Goal: Task Accomplishment & Management: Complete application form

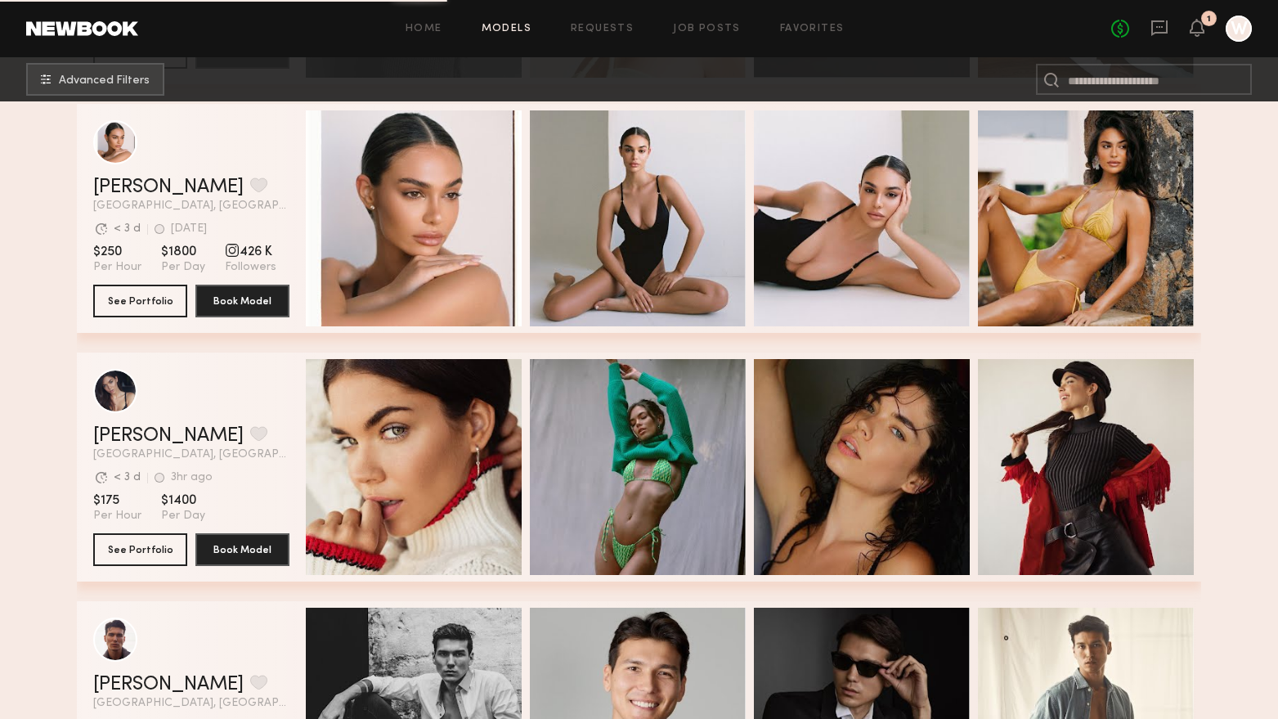
scroll to position [2371, 0]
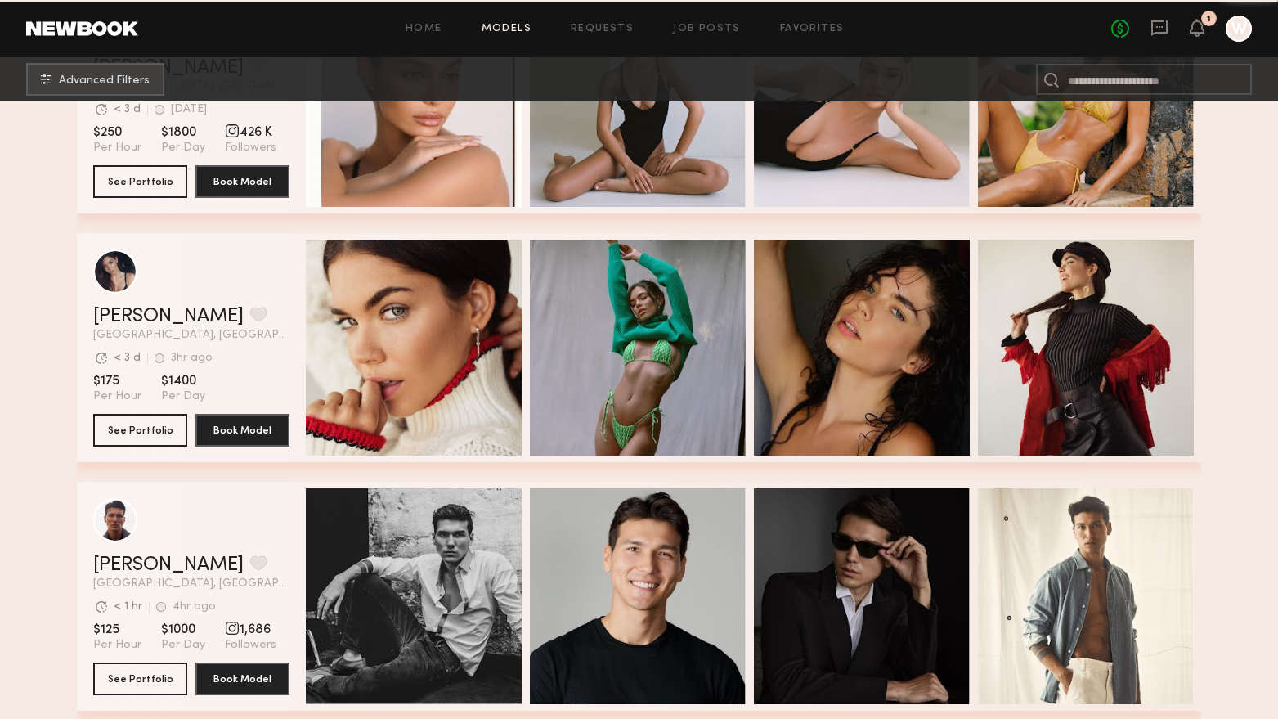
click at [406, 400] on div "Quick Preview" at bounding box center [414, 348] width 216 height 216
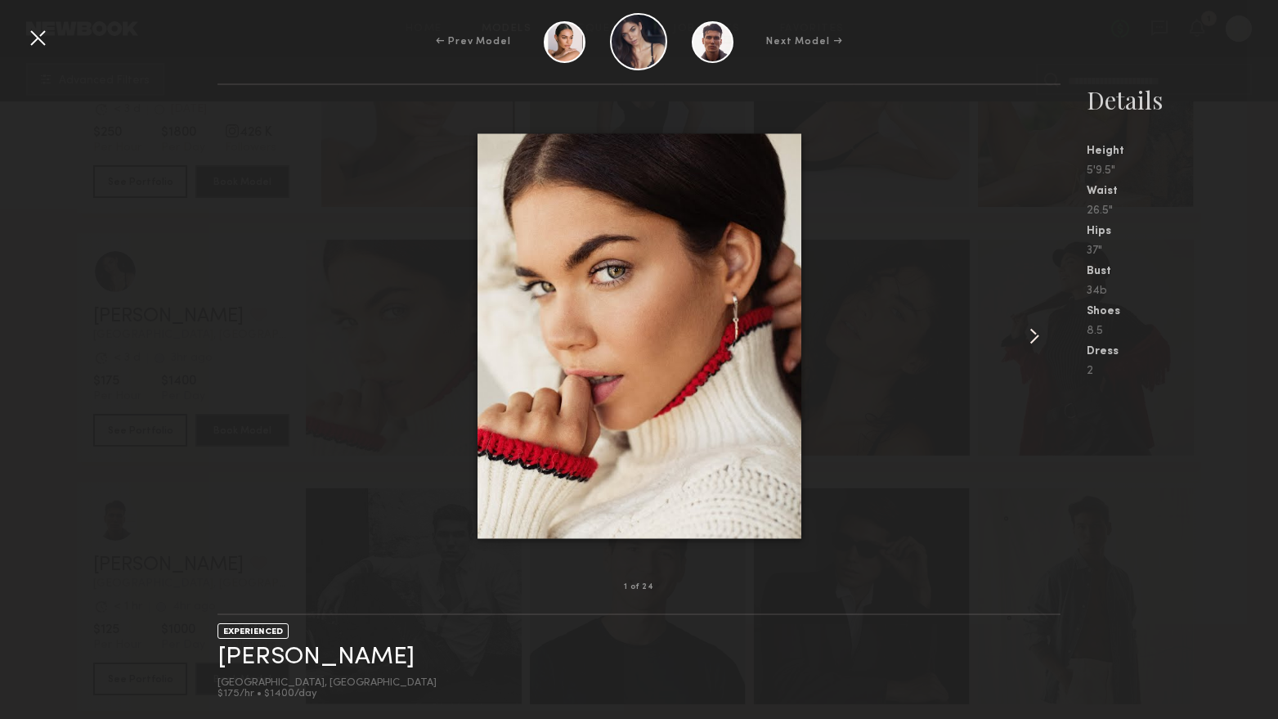
click at [1036, 338] on common-icon at bounding box center [1034, 336] width 26 height 26
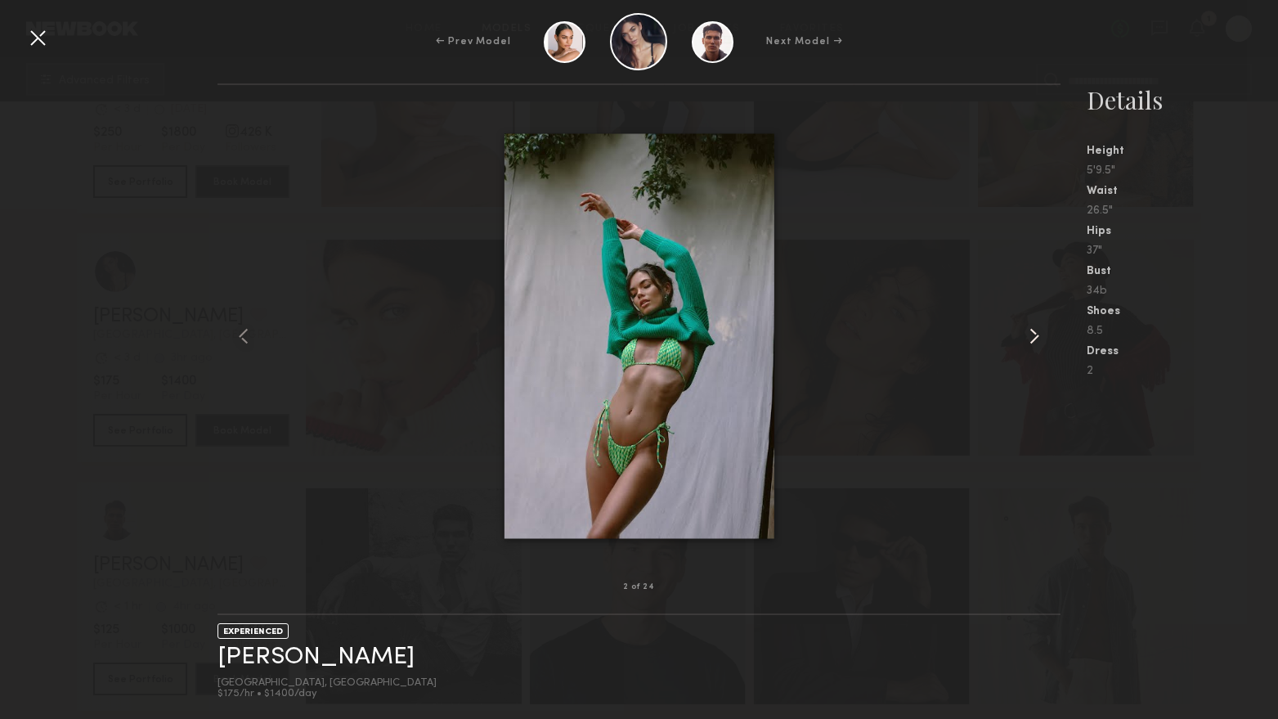
click at [1036, 338] on common-icon at bounding box center [1034, 336] width 26 height 26
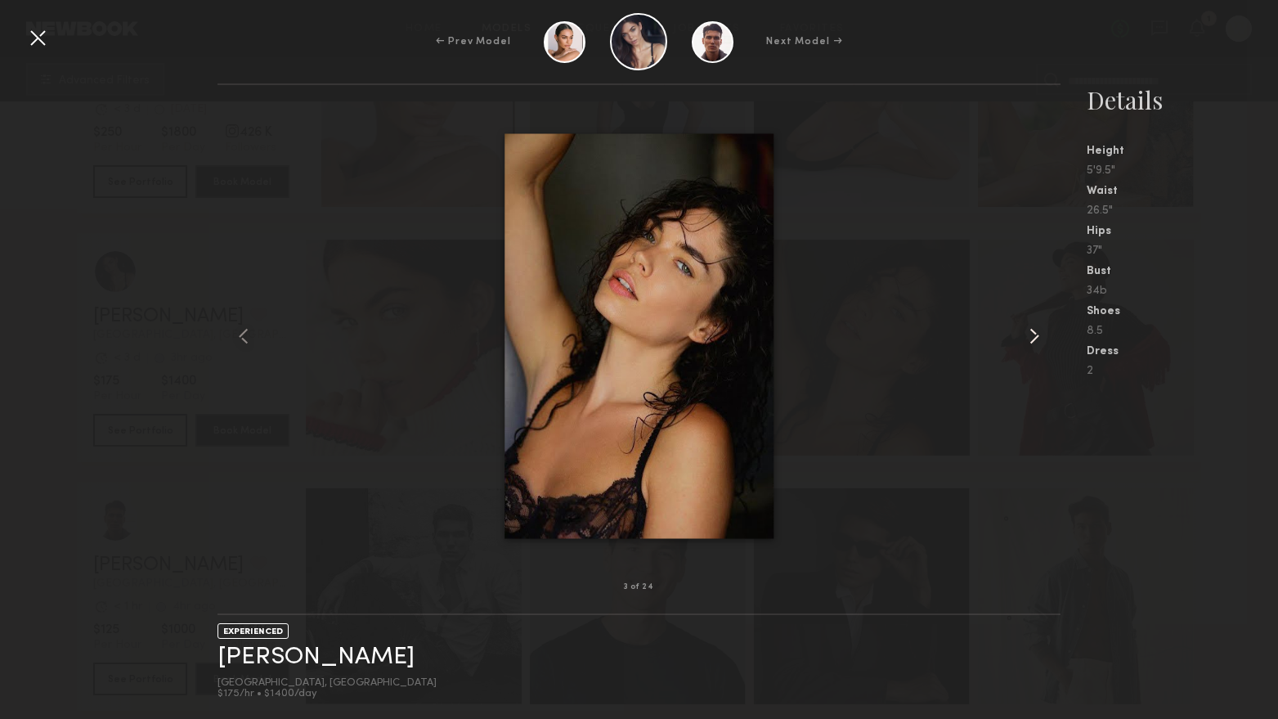
click at [1036, 338] on common-icon at bounding box center [1034, 336] width 26 height 26
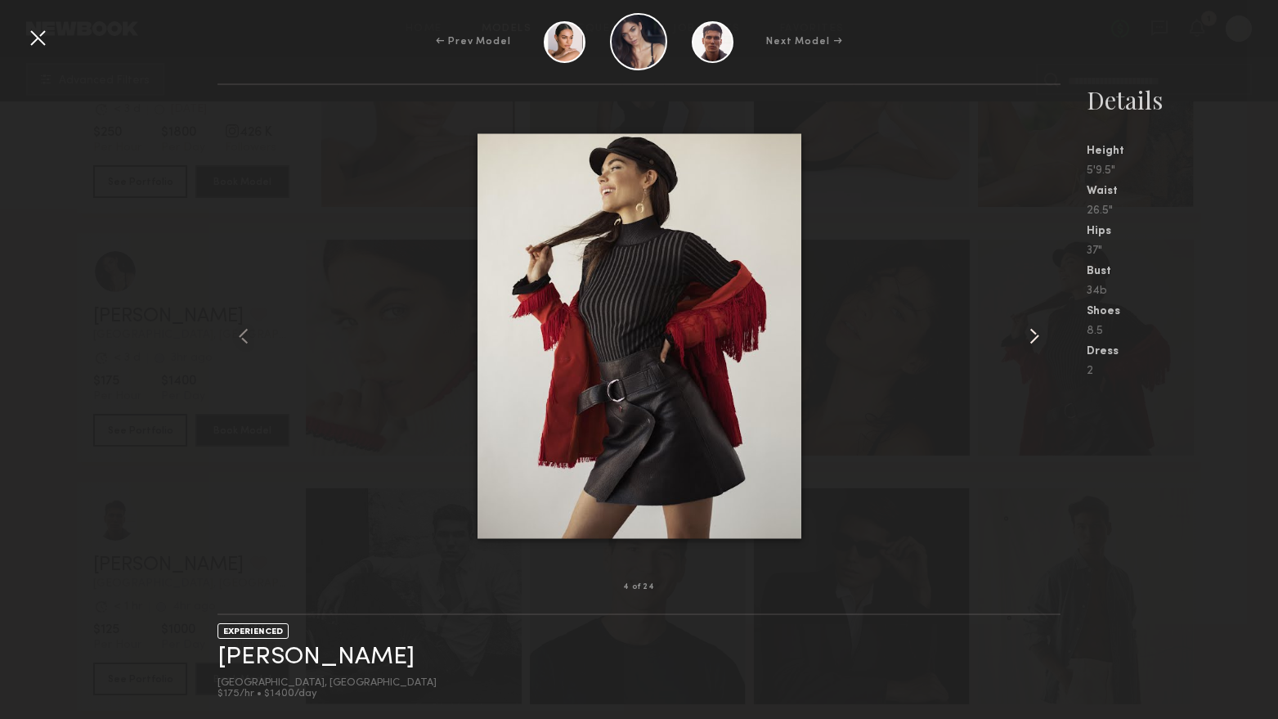
click at [1036, 338] on common-icon at bounding box center [1034, 336] width 26 height 26
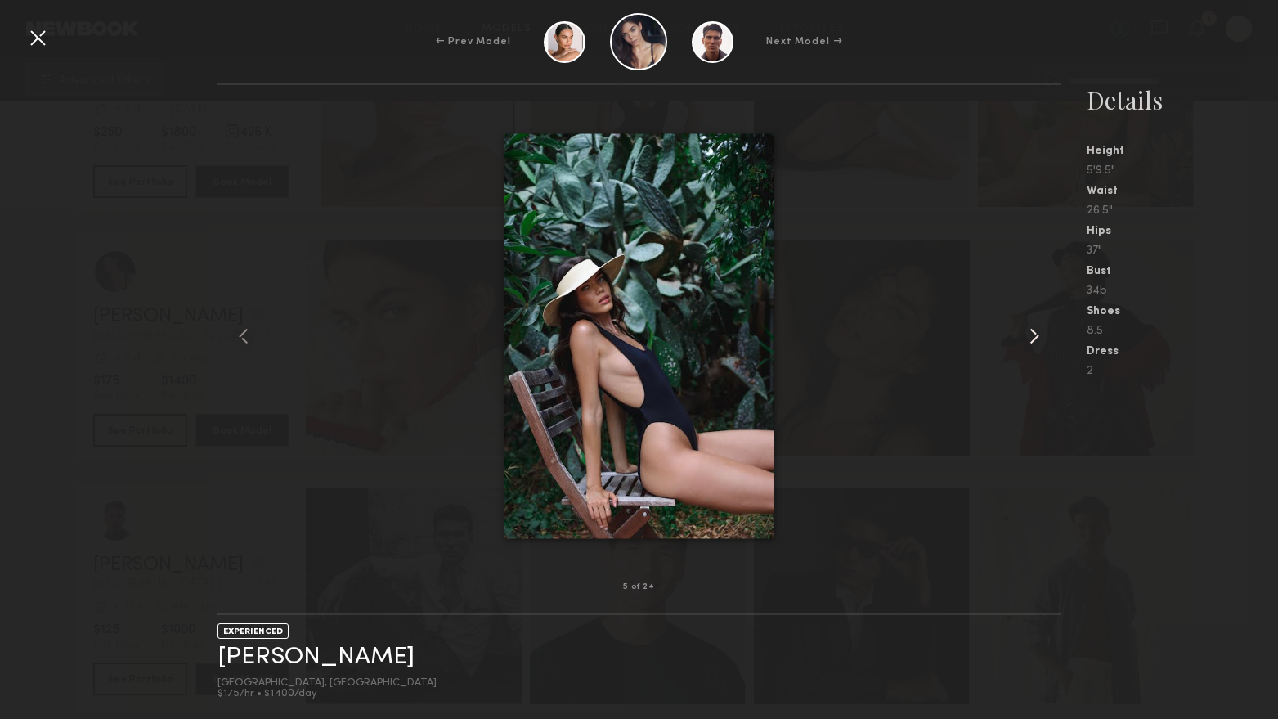
click at [1036, 338] on common-icon at bounding box center [1034, 336] width 26 height 26
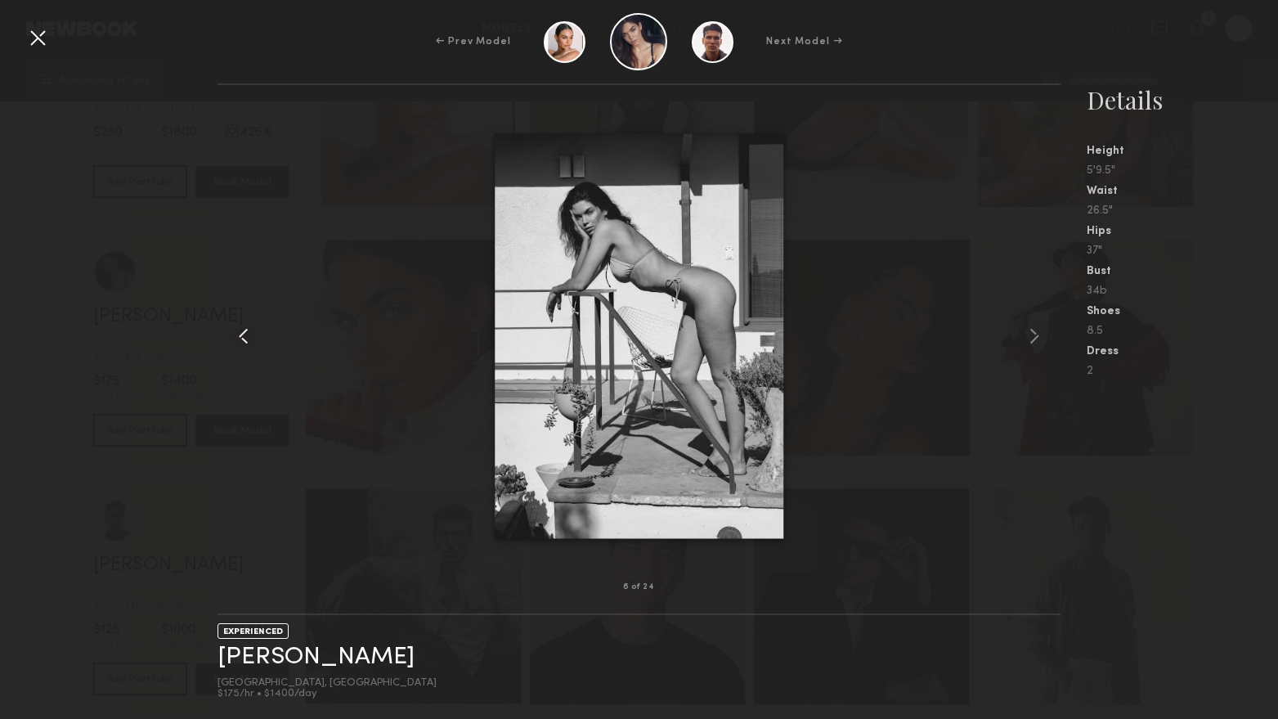
click at [217, 348] on div at bounding box center [234, 336] width 34 height 450
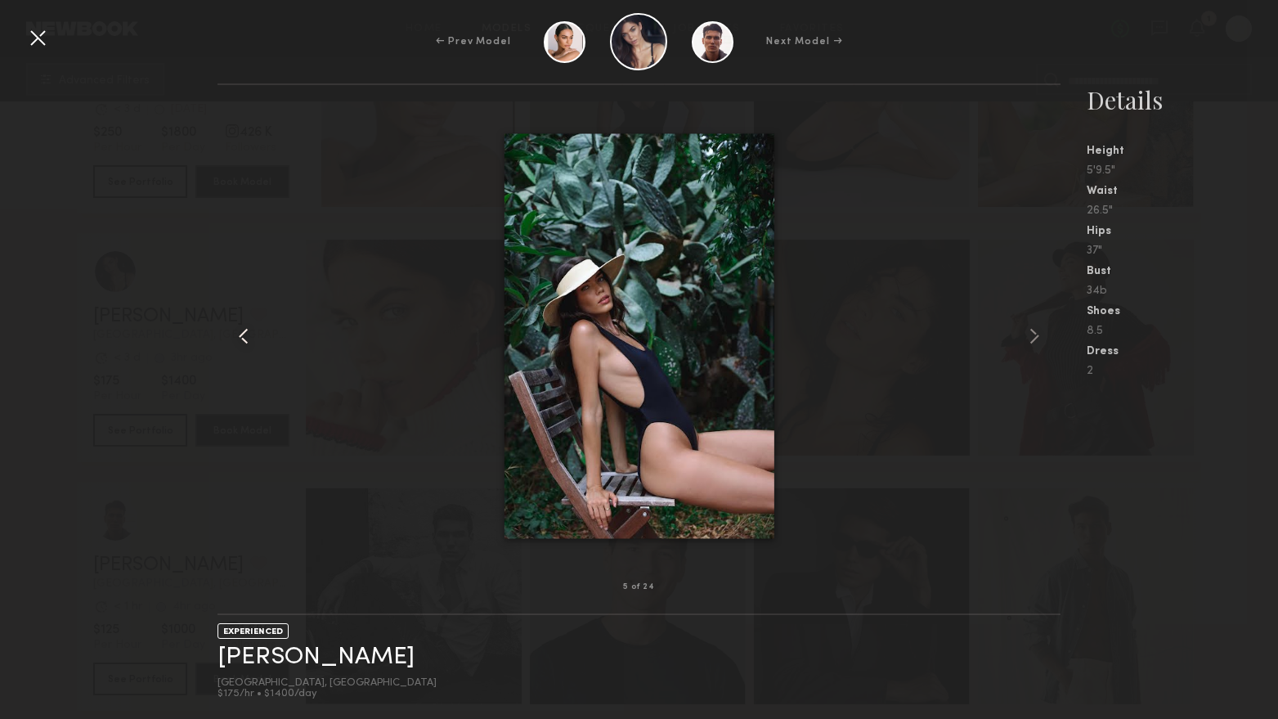
click at [240, 329] on common-icon at bounding box center [244, 336] width 26 height 26
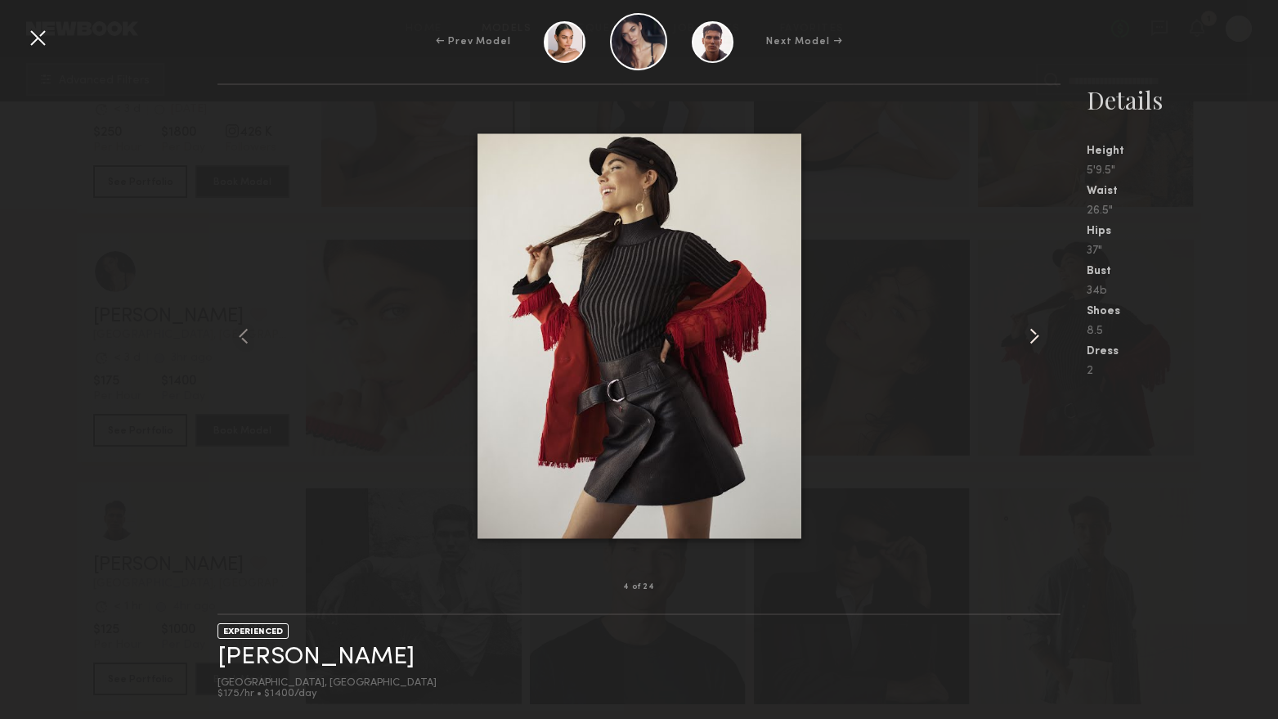
click at [1029, 341] on common-icon at bounding box center [1034, 336] width 26 height 26
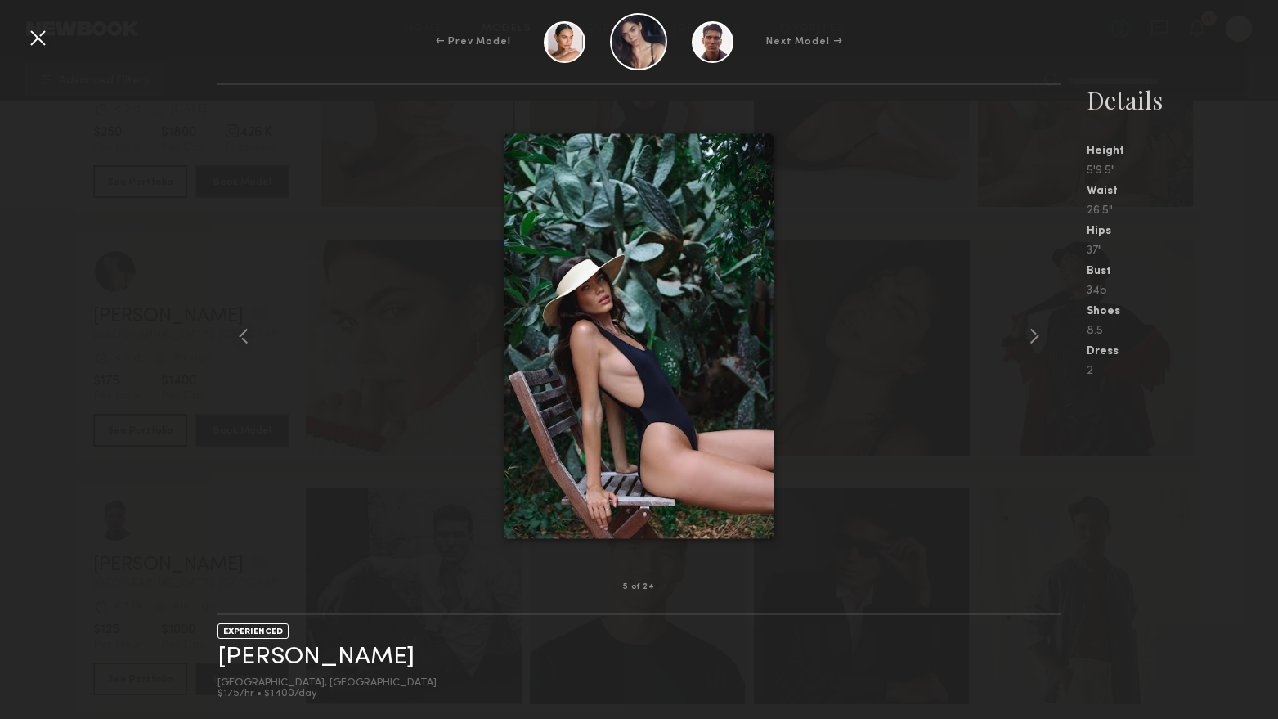
click at [26, 36] on div at bounding box center [38, 38] width 26 height 26
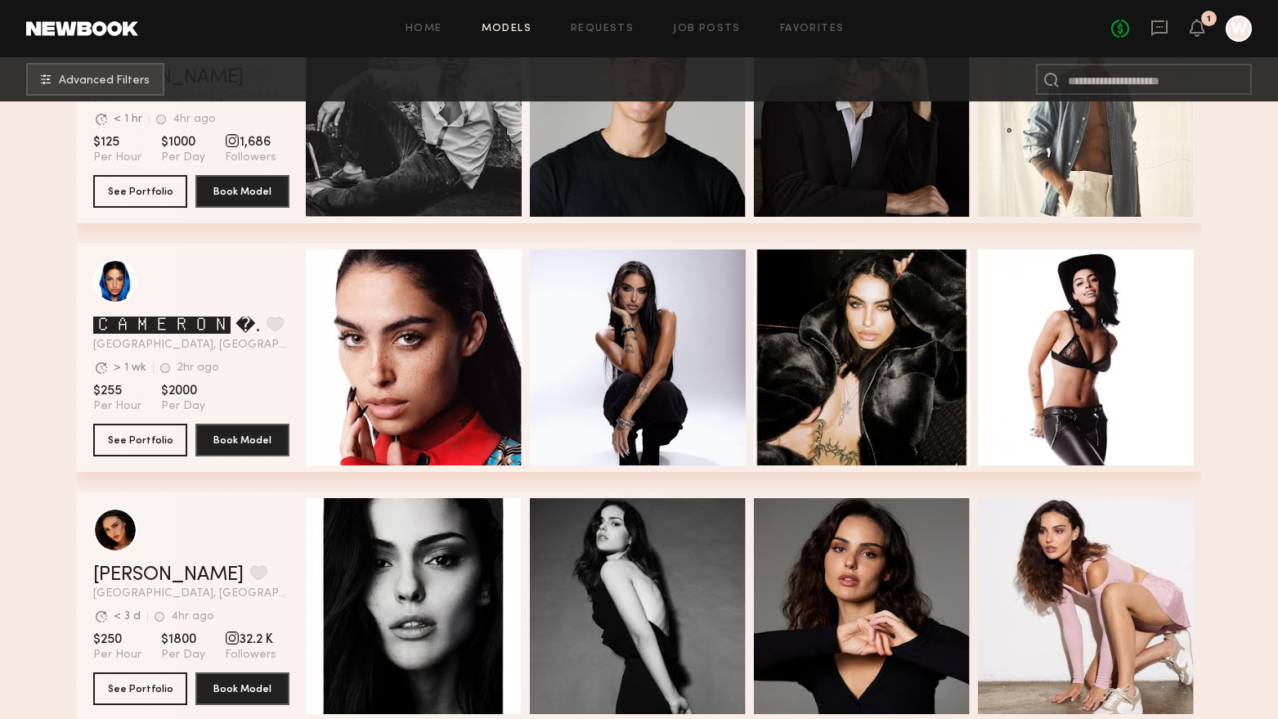
scroll to position [2862, 0]
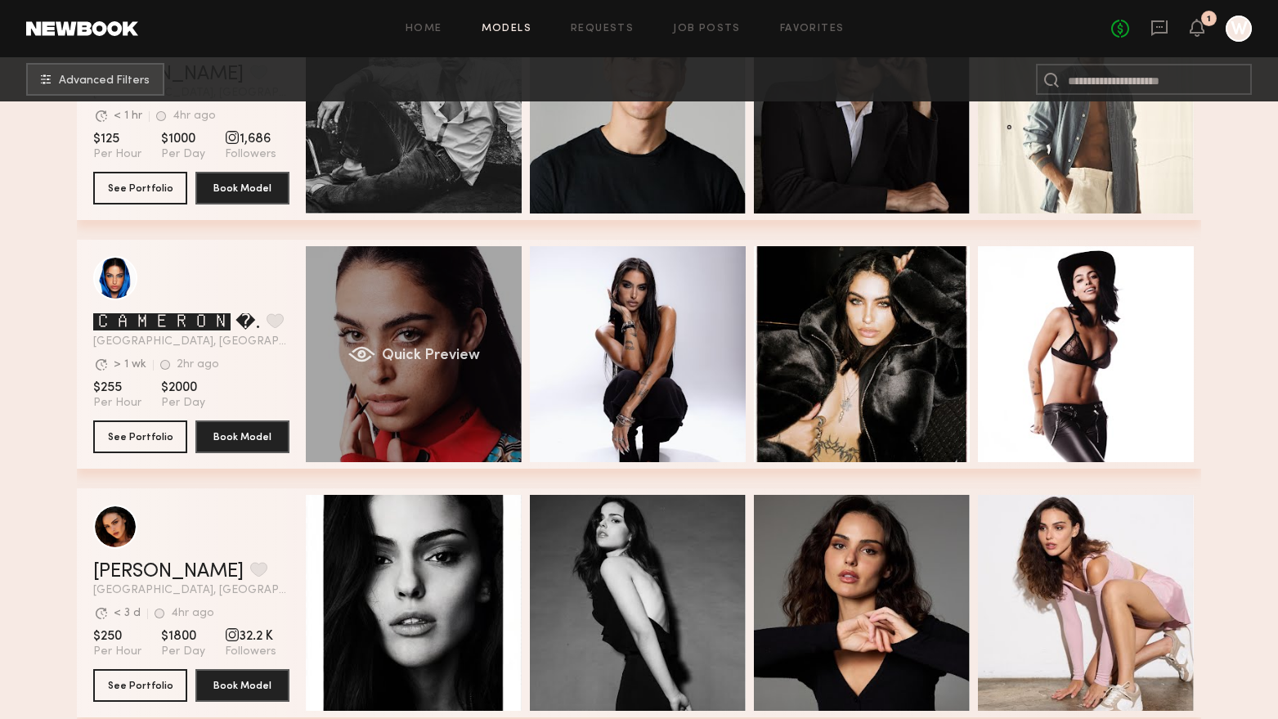
click at [450, 337] on div "Quick Preview" at bounding box center [414, 354] width 216 height 216
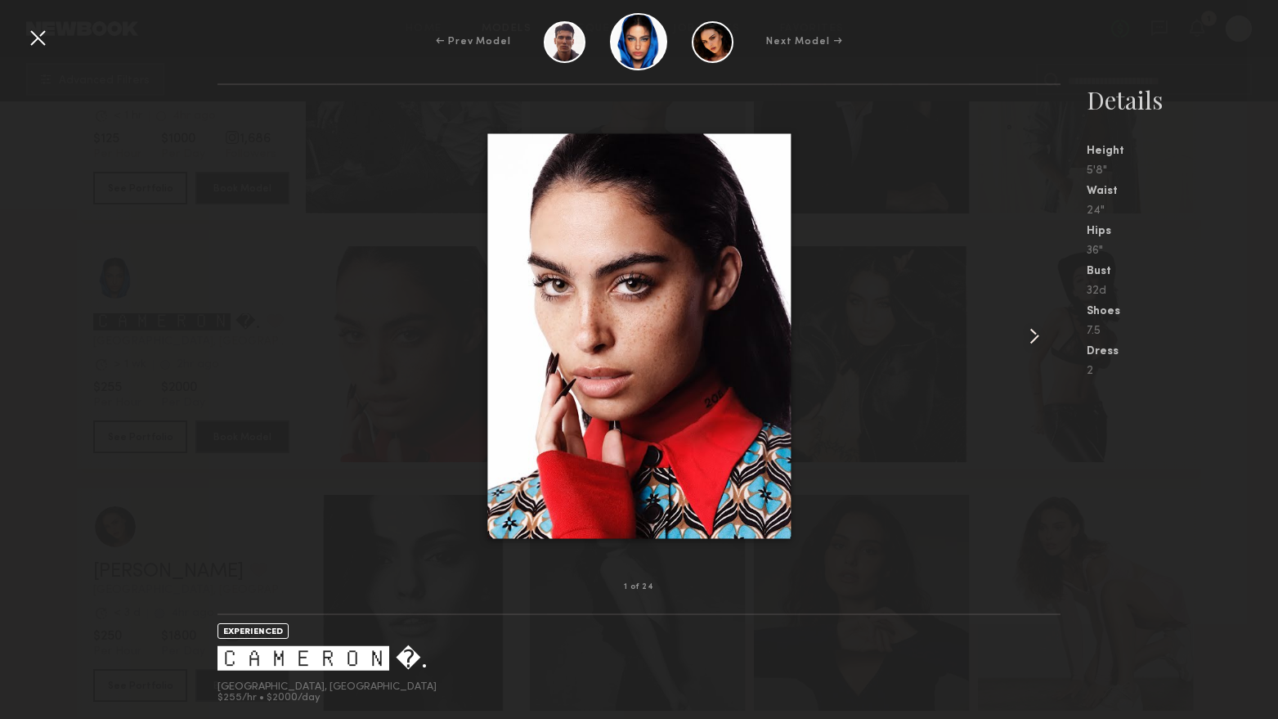
click at [1035, 334] on common-icon at bounding box center [1034, 336] width 26 height 26
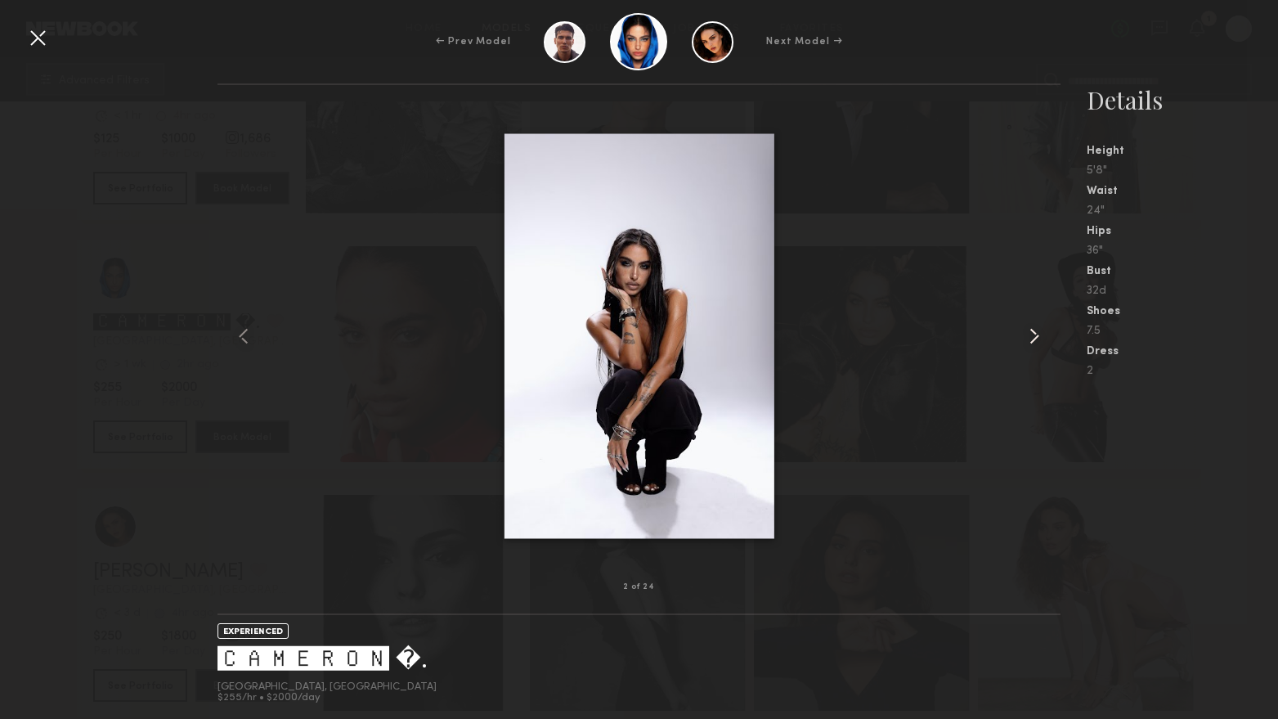
click at [1035, 334] on common-icon at bounding box center [1034, 336] width 26 height 26
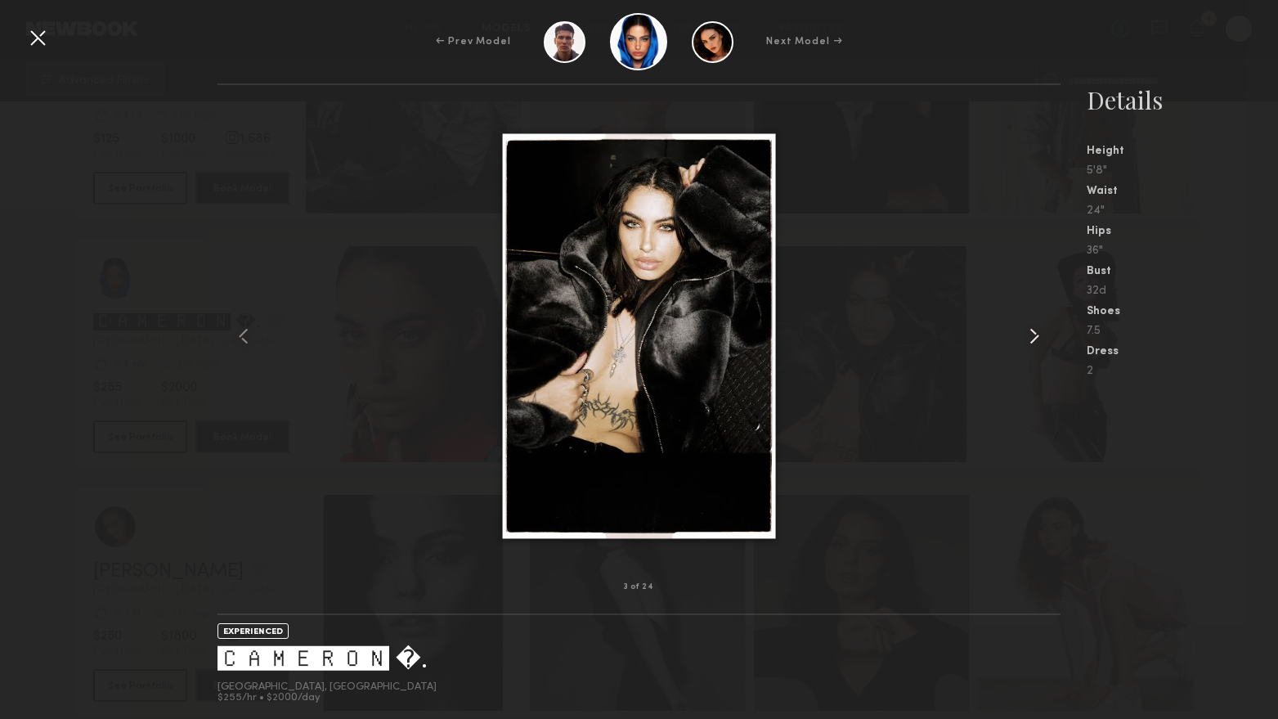
click at [1035, 334] on common-icon at bounding box center [1034, 336] width 26 height 26
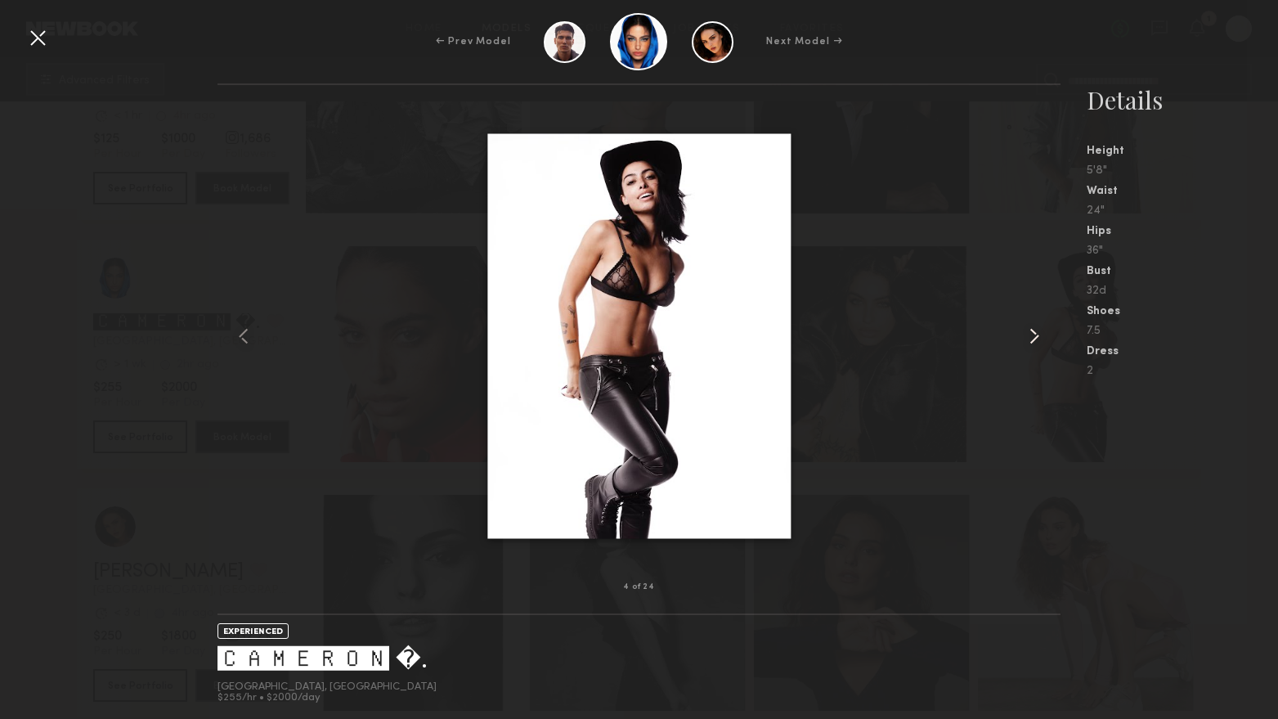
click at [1035, 334] on common-icon at bounding box center [1034, 336] width 26 height 26
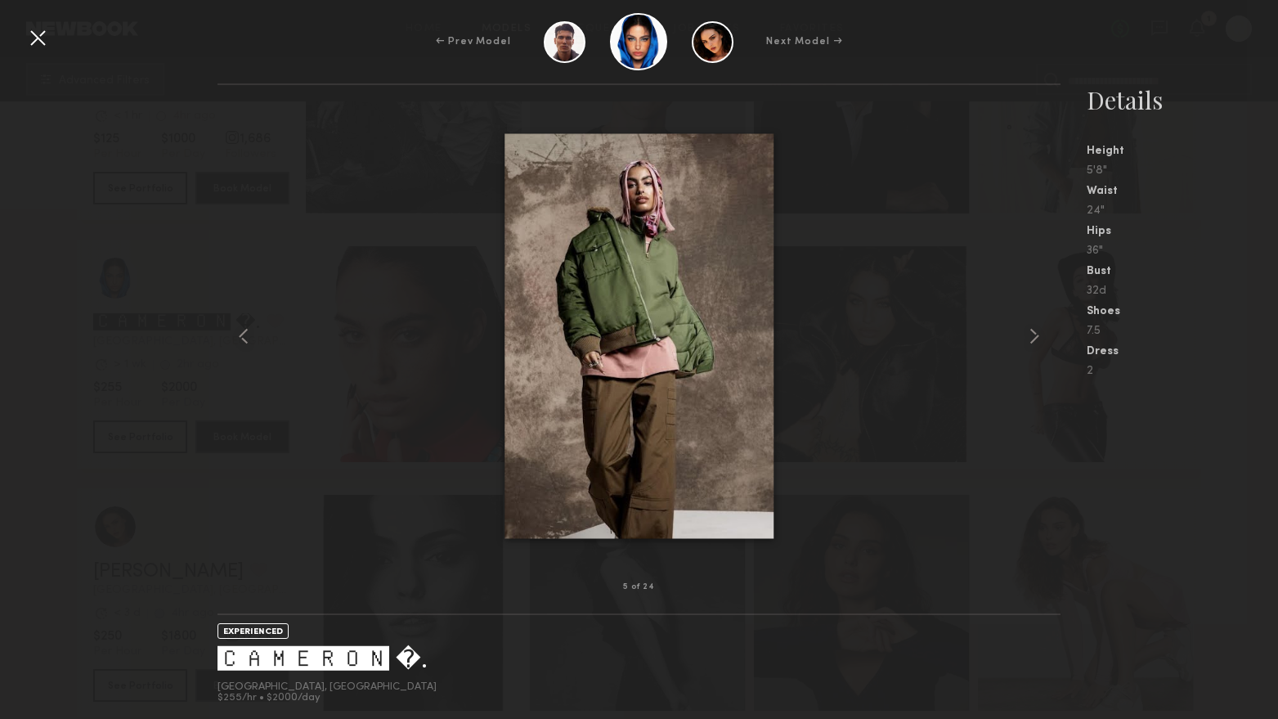
click at [56, 42] on div "← Prev Model Next Model →" at bounding box center [639, 41] width 1278 height 57
click at [46, 38] on div at bounding box center [38, 38] width 26 height 26
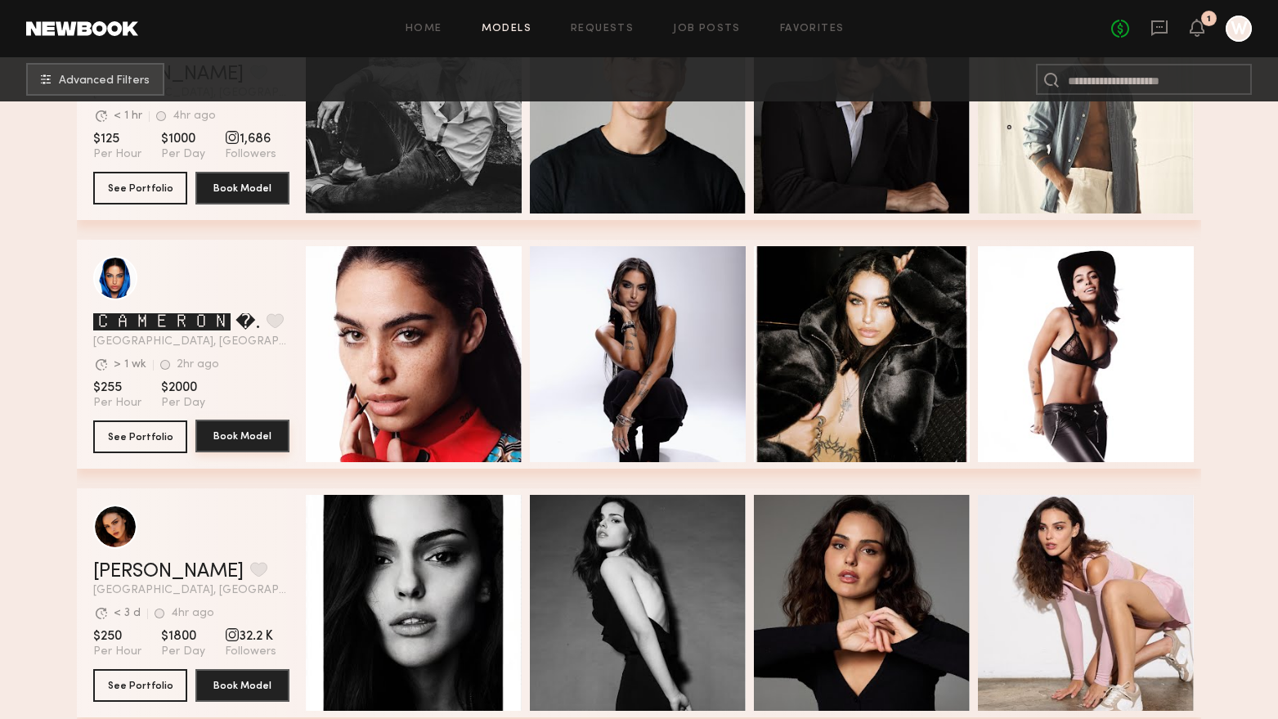
click at [237, 428] on button "Book Model" at bounding box center [242, 435] width 94 height 33
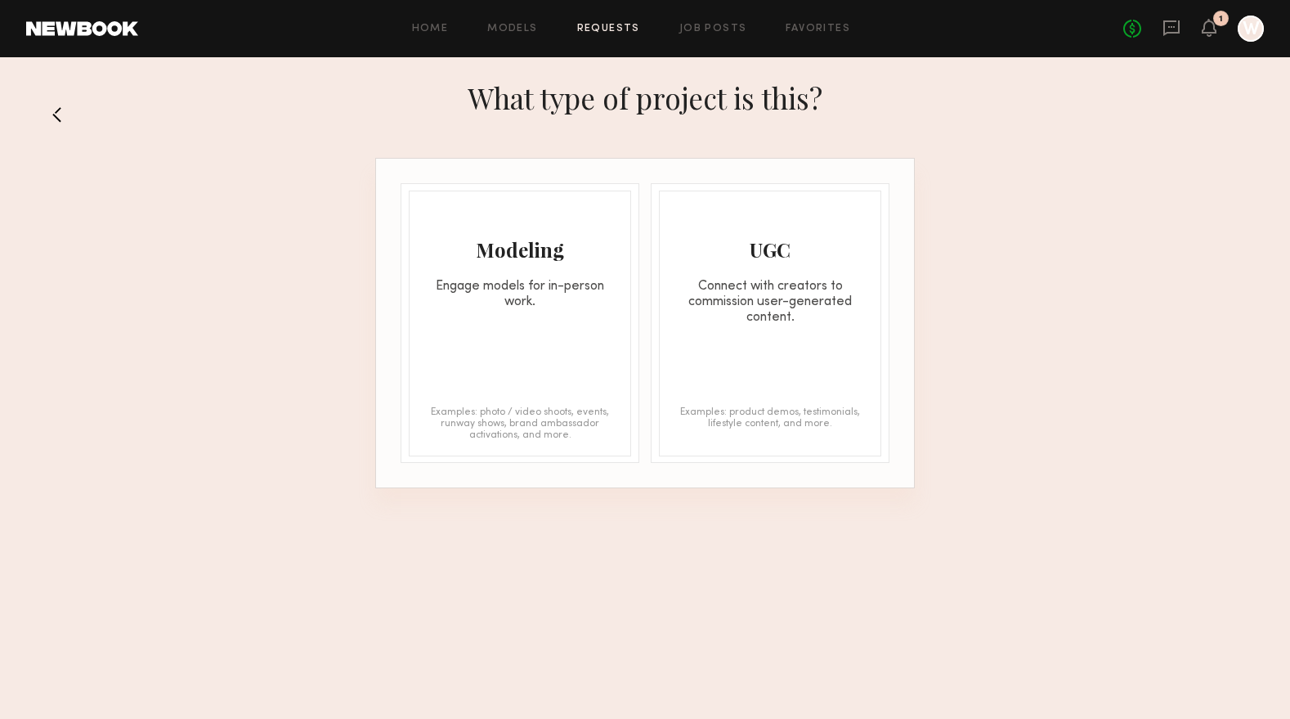
click at [474, 285] on div "Engage models for in-person work." at bounding box center [520, 294] width 221 height 31
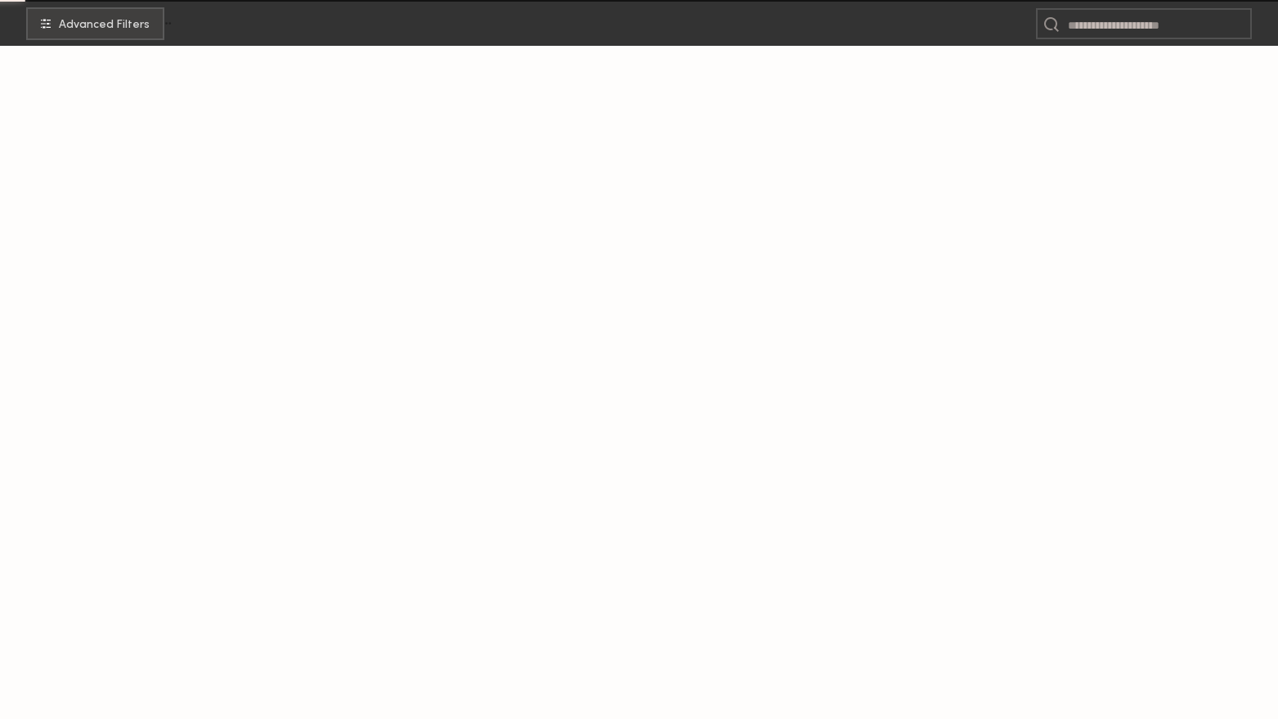
scroll to position [324, 0]
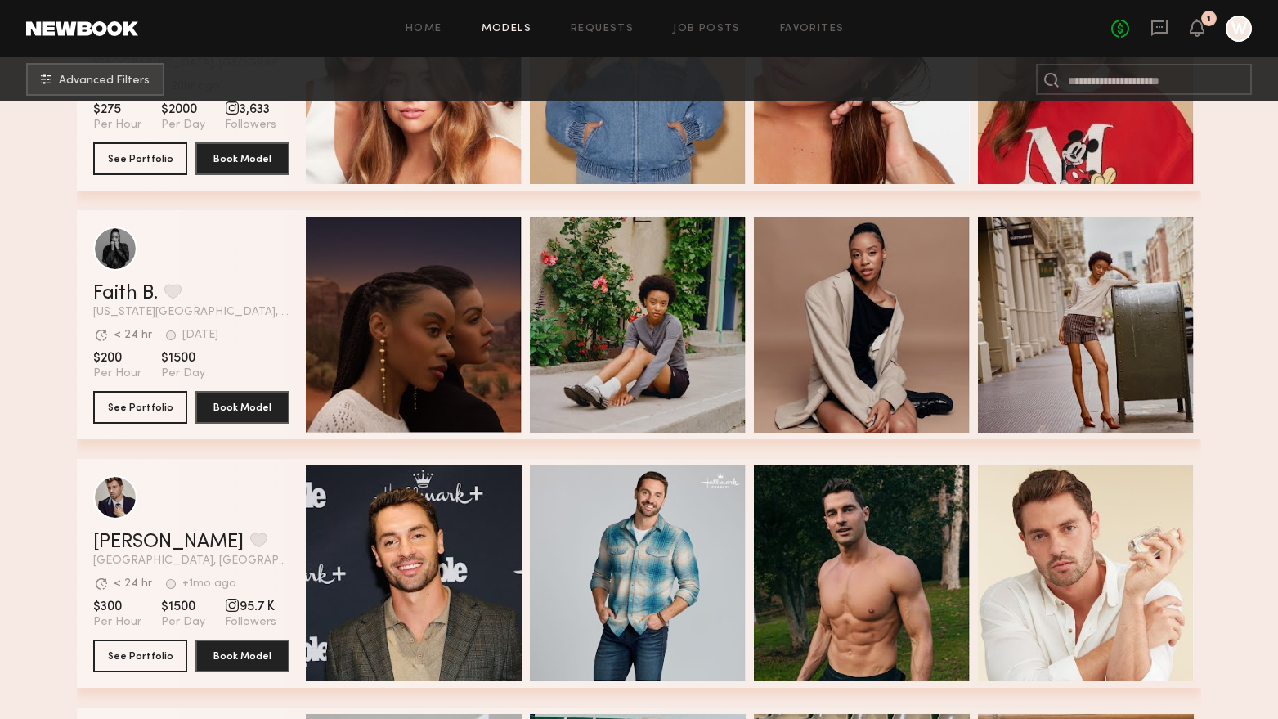
drag, startPoint x: 35, startPoint y: 354, endPoint x: 78, endPoint y: 368, distance: 45.5
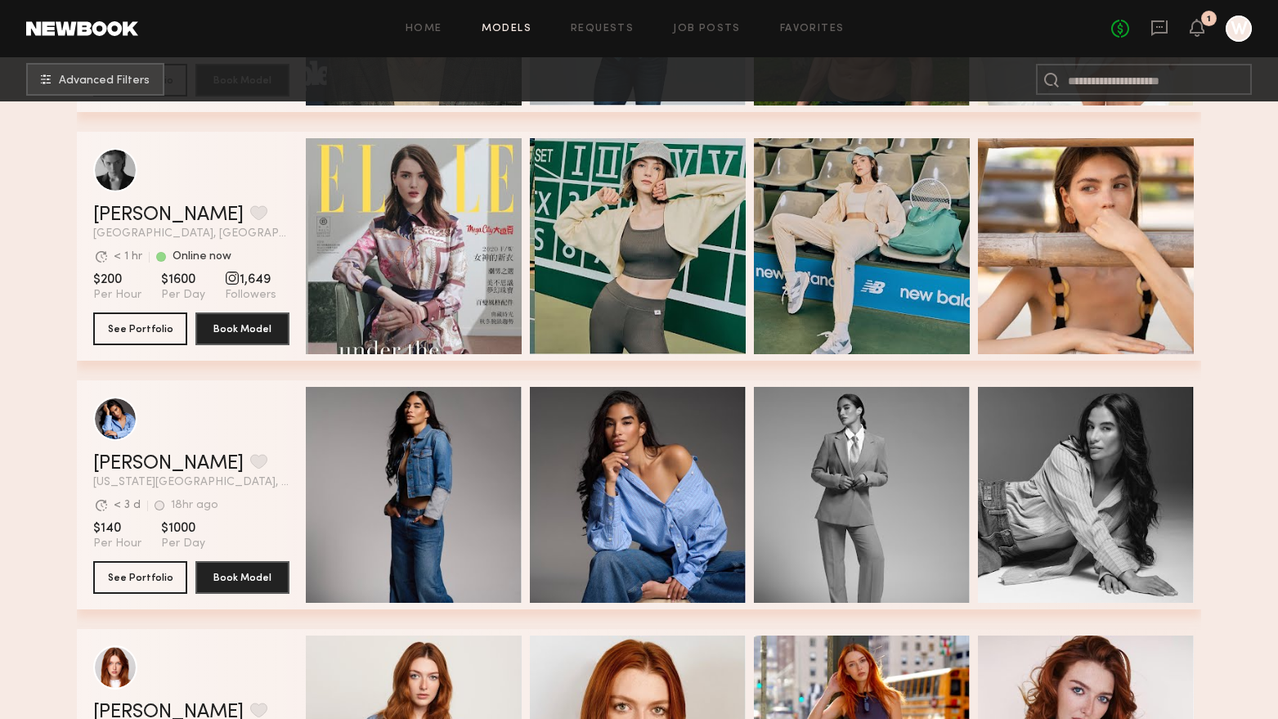
scroll to position [1145, 0]
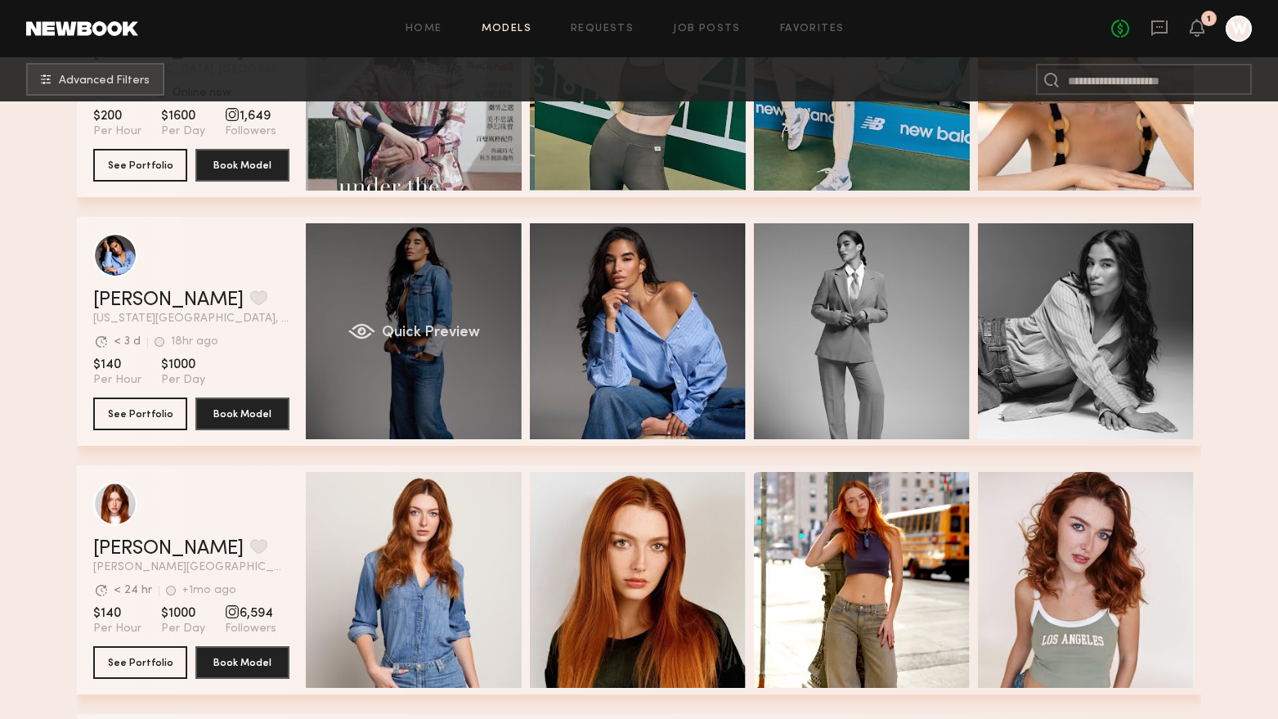
click at [417, 321] on div "Quick Preview" at bounding box center [414, 331] width 216 height 216
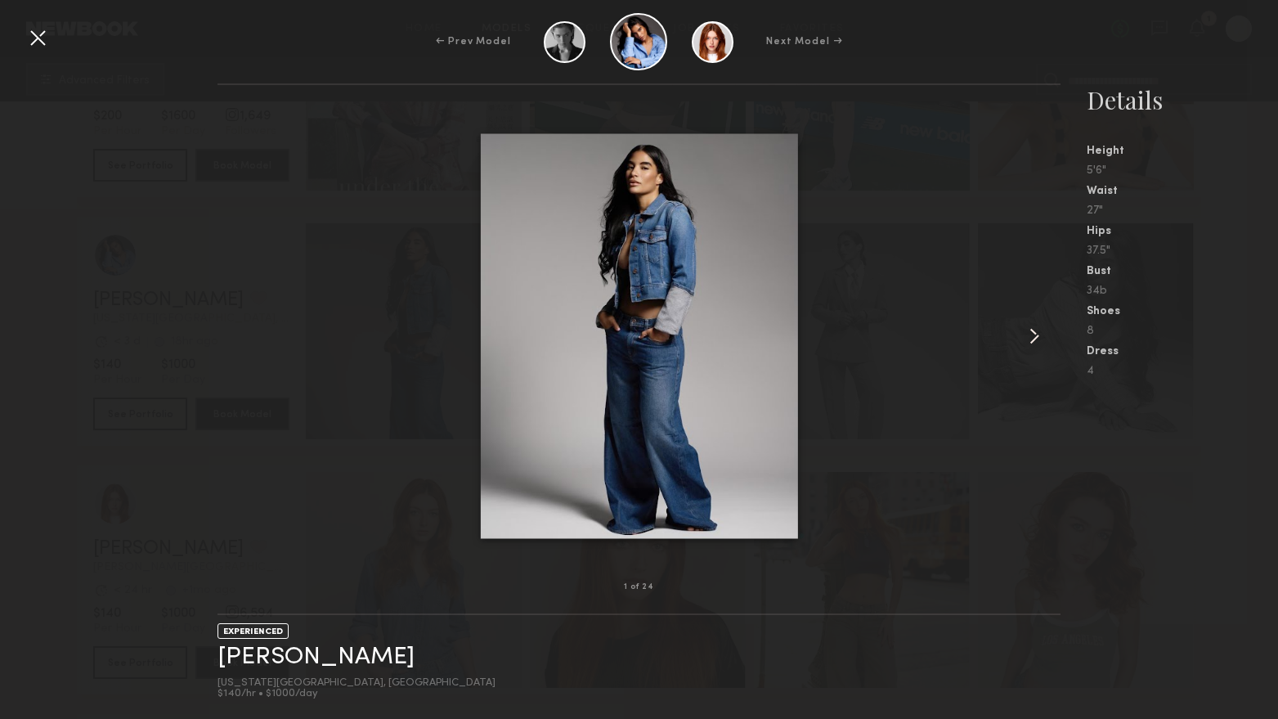
click at [1034, 336] on common-icon at bounding box center [1034, 336] width 26 height 26
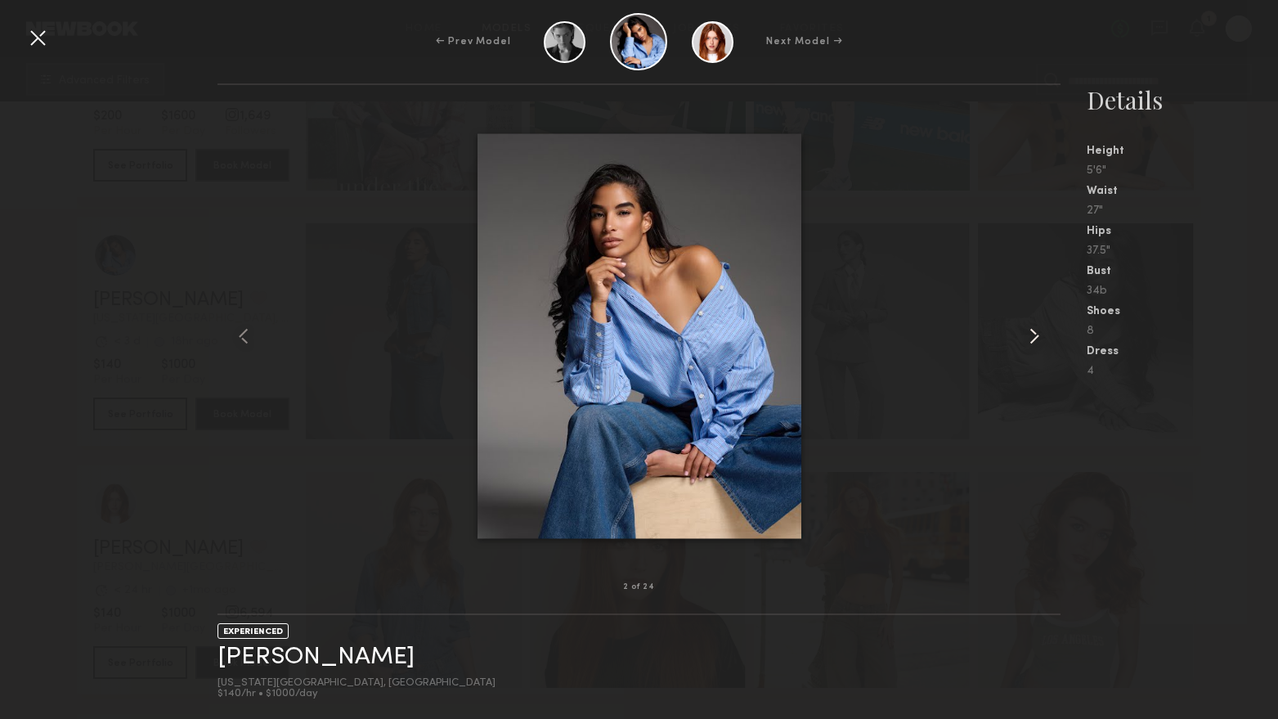
click at [1034, 336] on common-icon at bounding box center [1034, 336] width 26 height 26
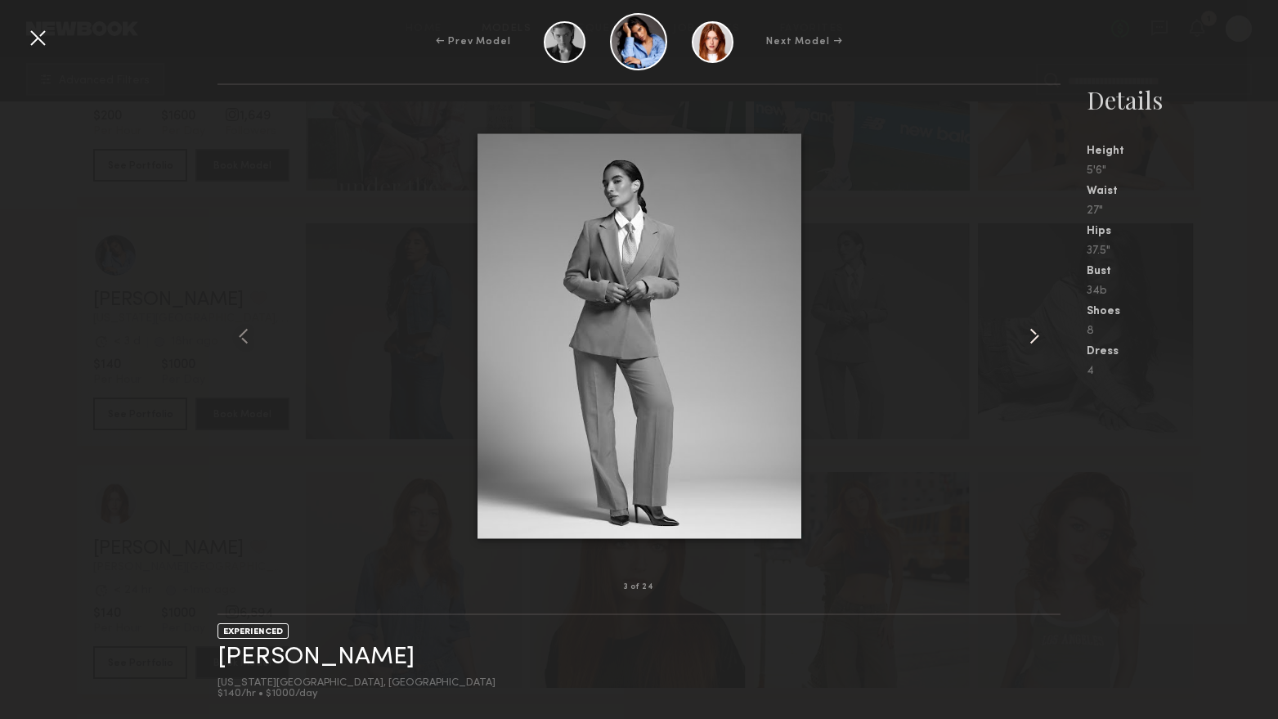
click at [1034, 336] on common-icon at bounding box center [1034, 336] width 26 height 26
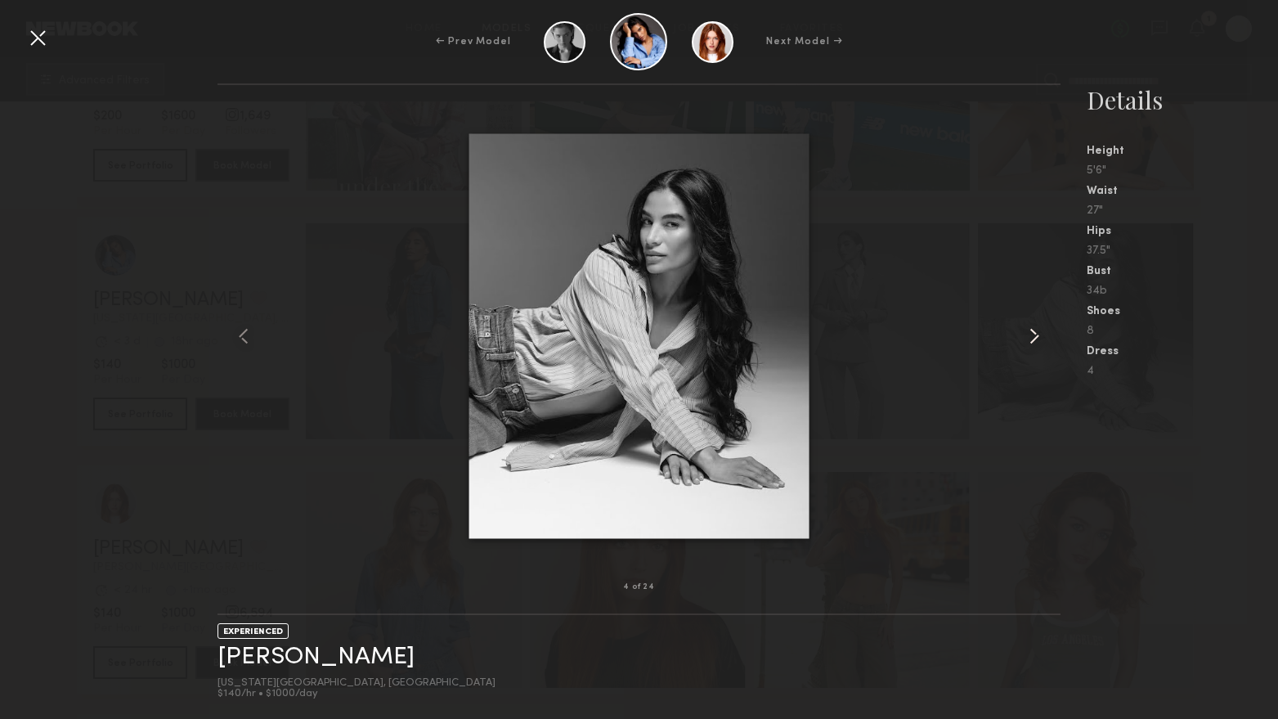
click at [1034, 336] on common-icon at bounding box center [1034, 336] width 26 height 26
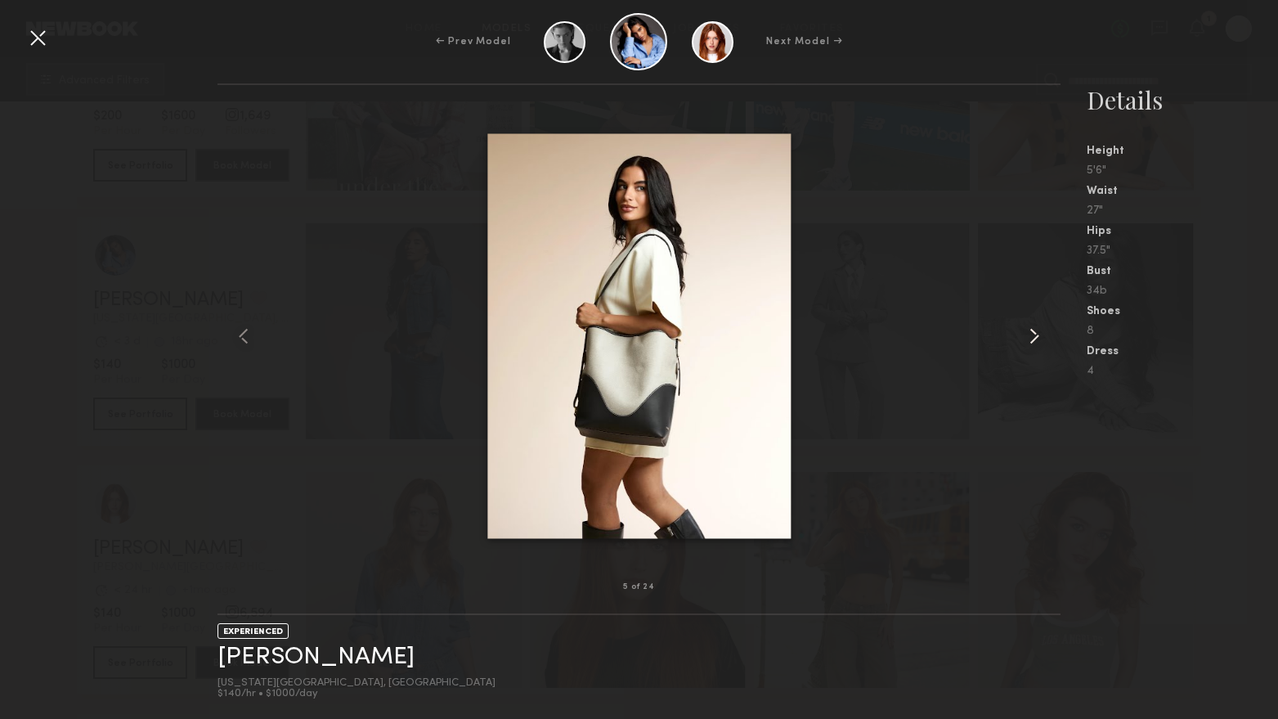
click at [1034, 336] on common-icon at bounding box center [1034, 336] width 26 height 26
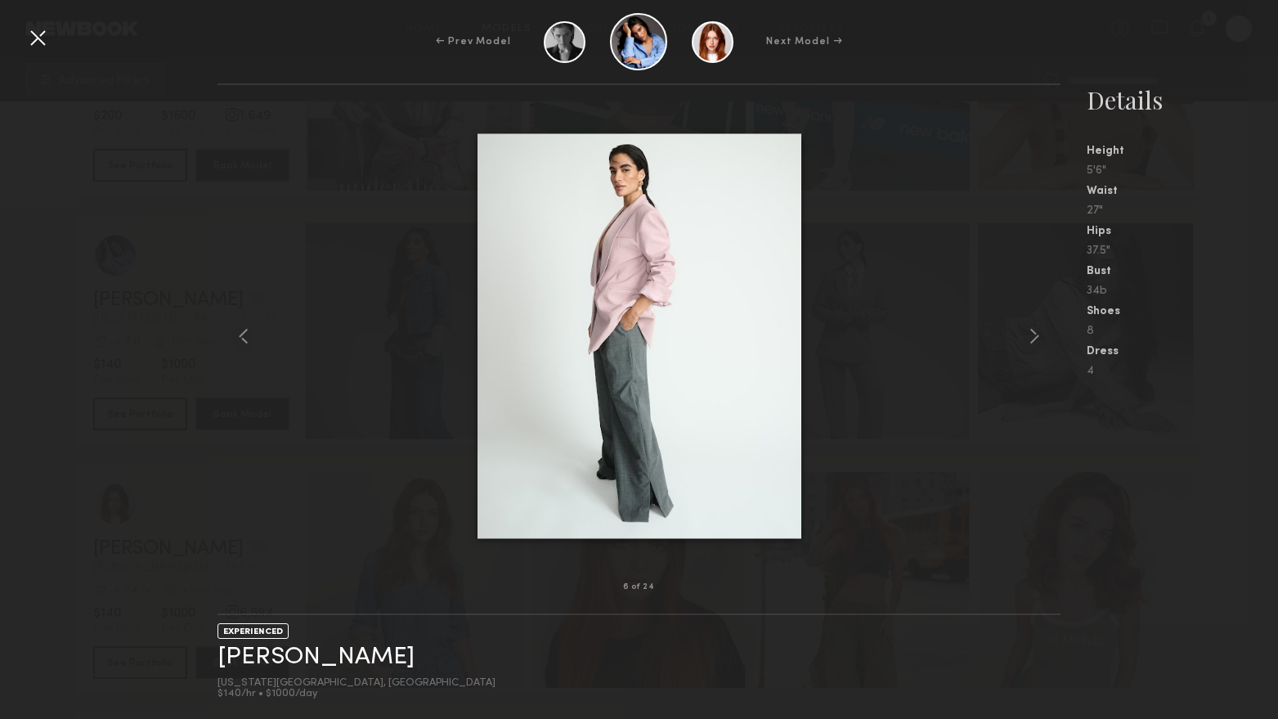
click at [34, 32] on div at bounding box center [38, 38] width 26 height 26
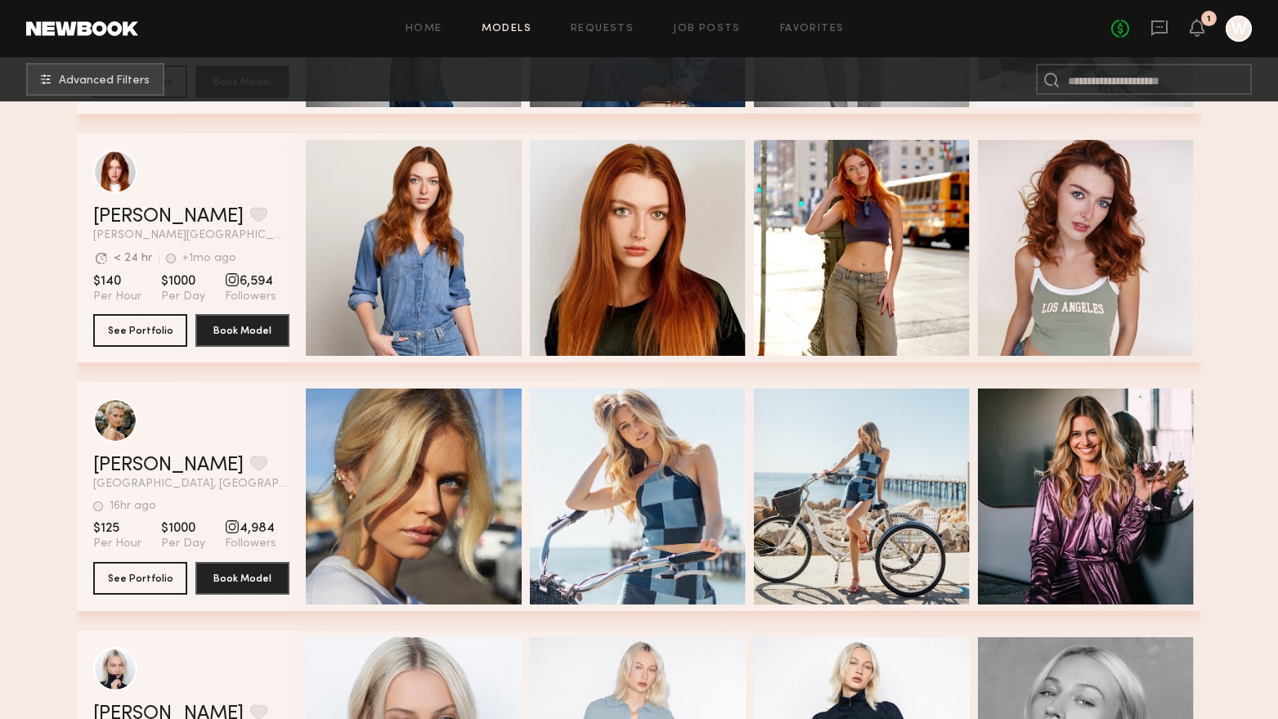
scroll to position [1553, 0]
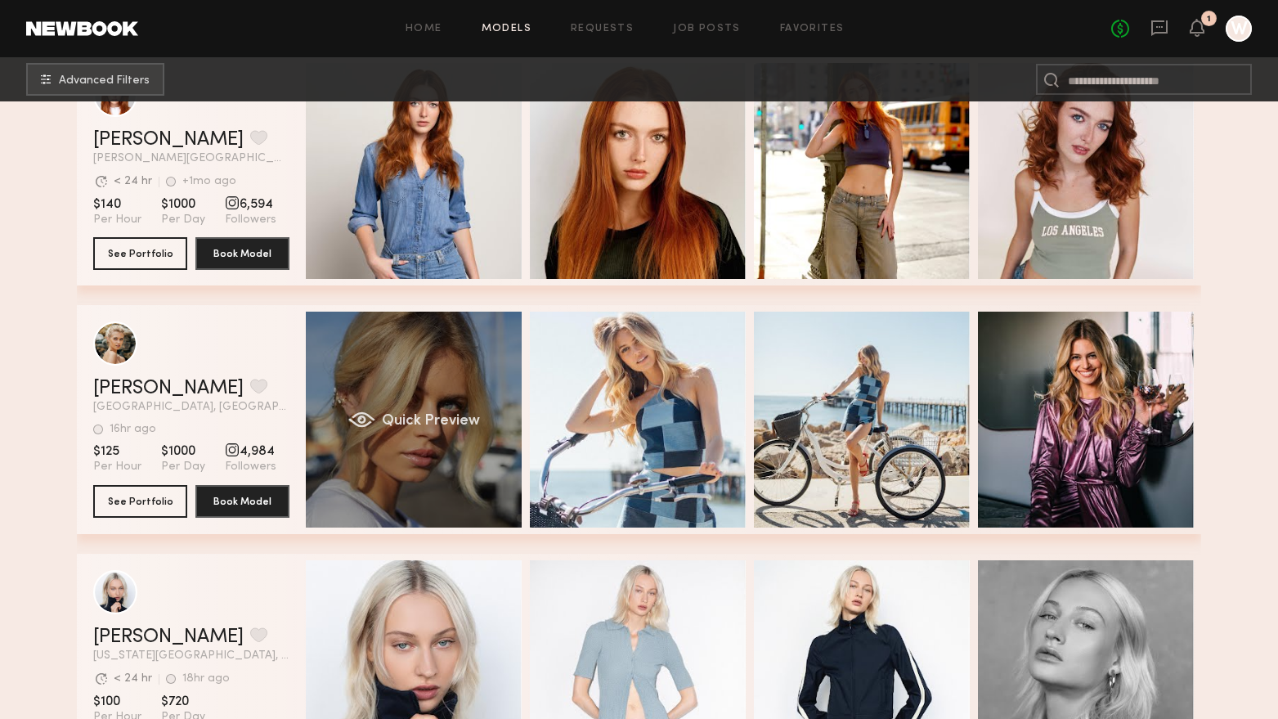
click at [460, 397] on div "Quick Preview" at bounding box center [414, 420] width 216 height 216
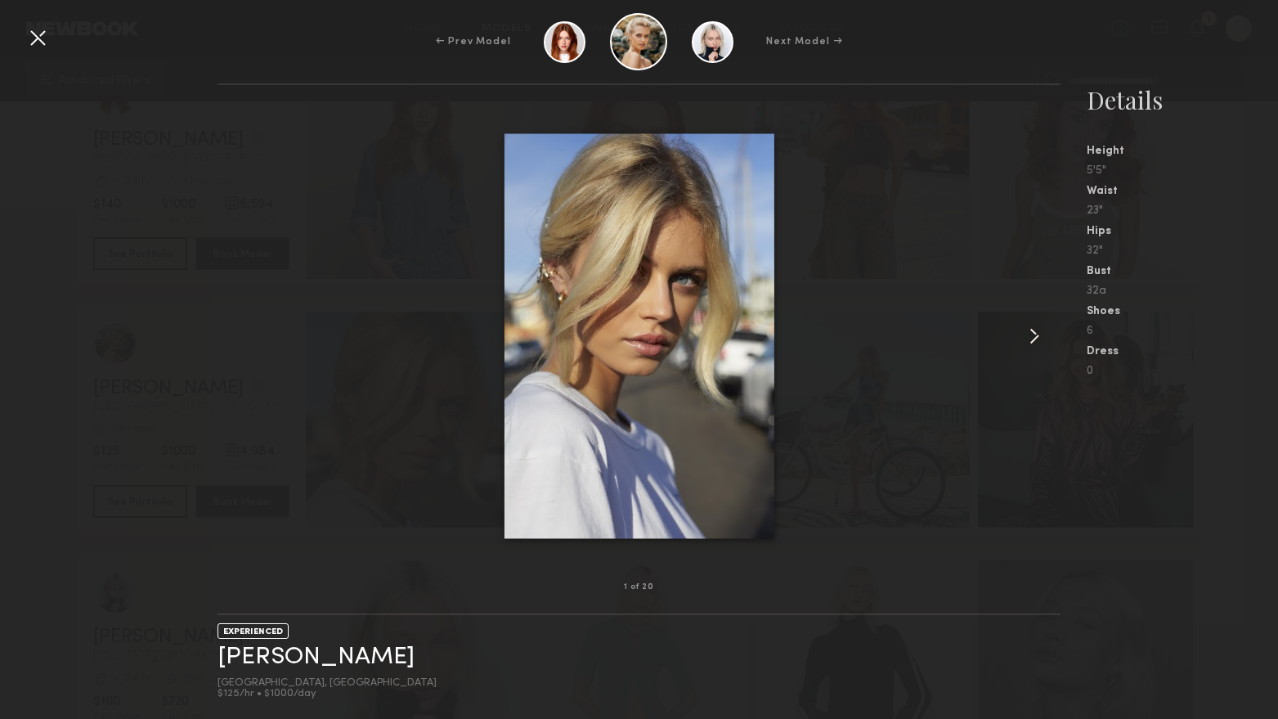
click at [1042, 328] on common-icon at bounding box center [1034, 336] width 26 height 26
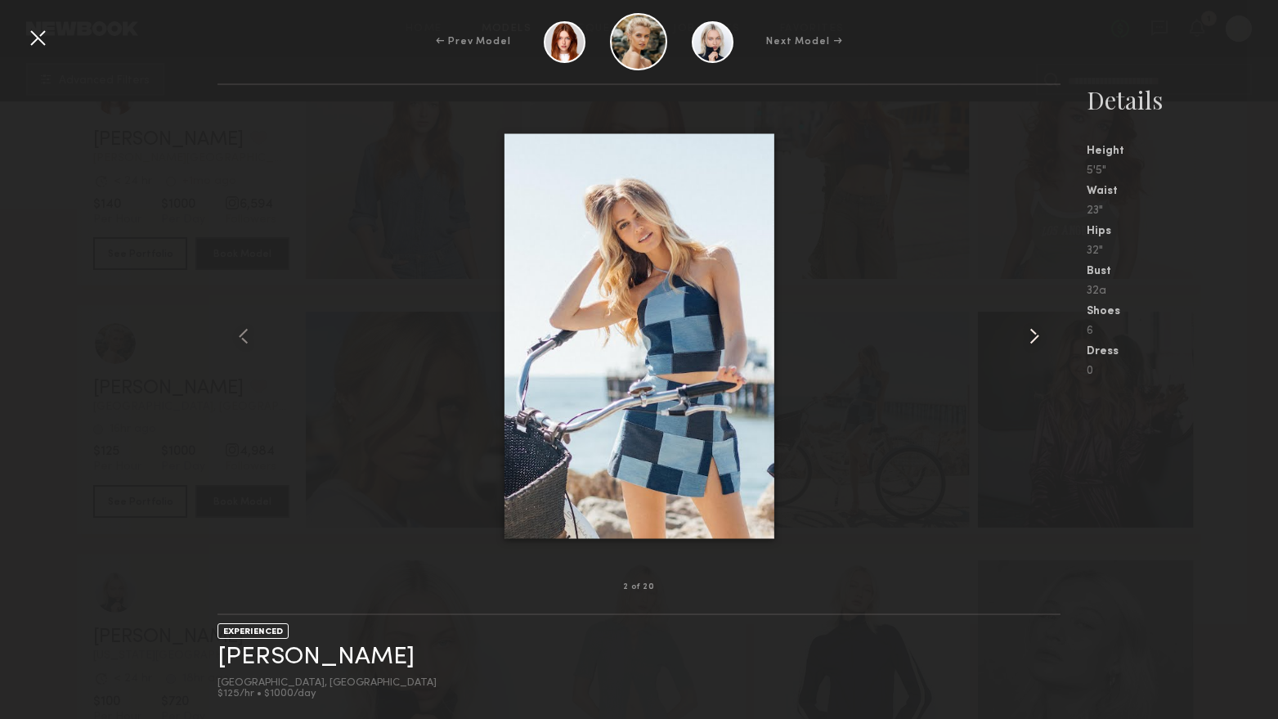
click at [1042, 328] on common-icon at bounding box center [1034, 336] width 26 height 26
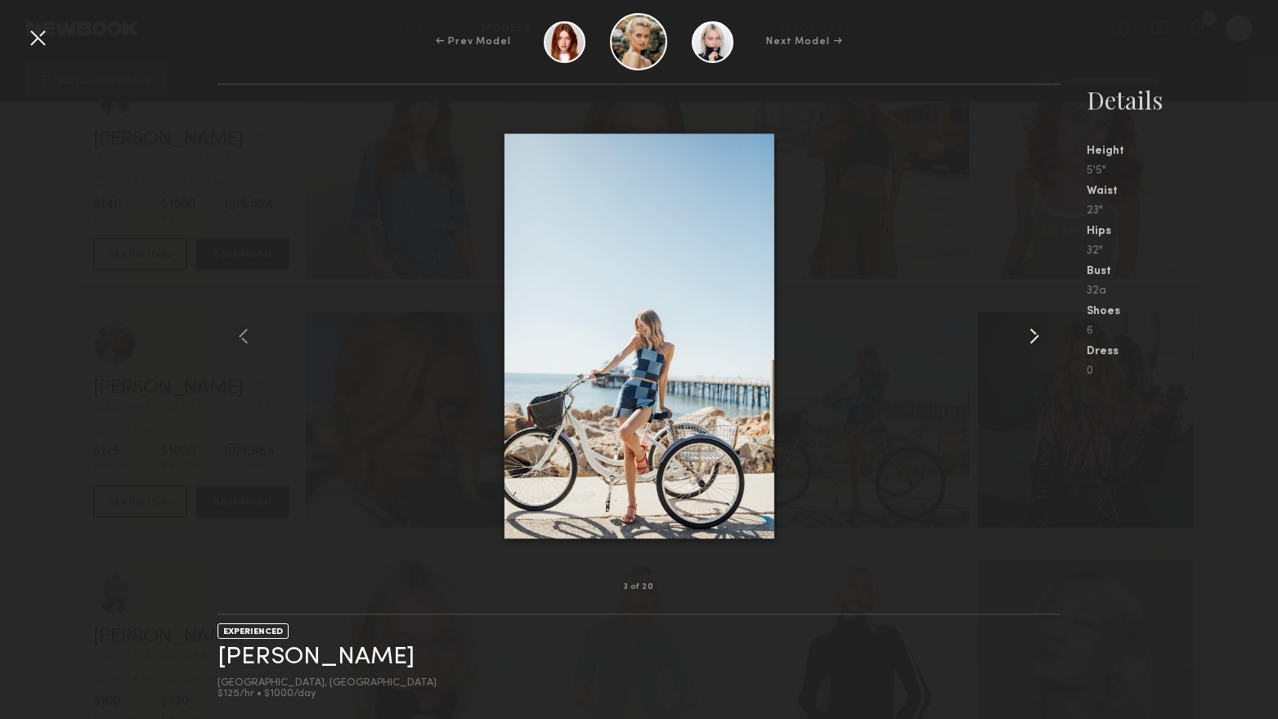
click at [1042, 328] on common-icon at bounding box center [1034, 336] width 26 height 26
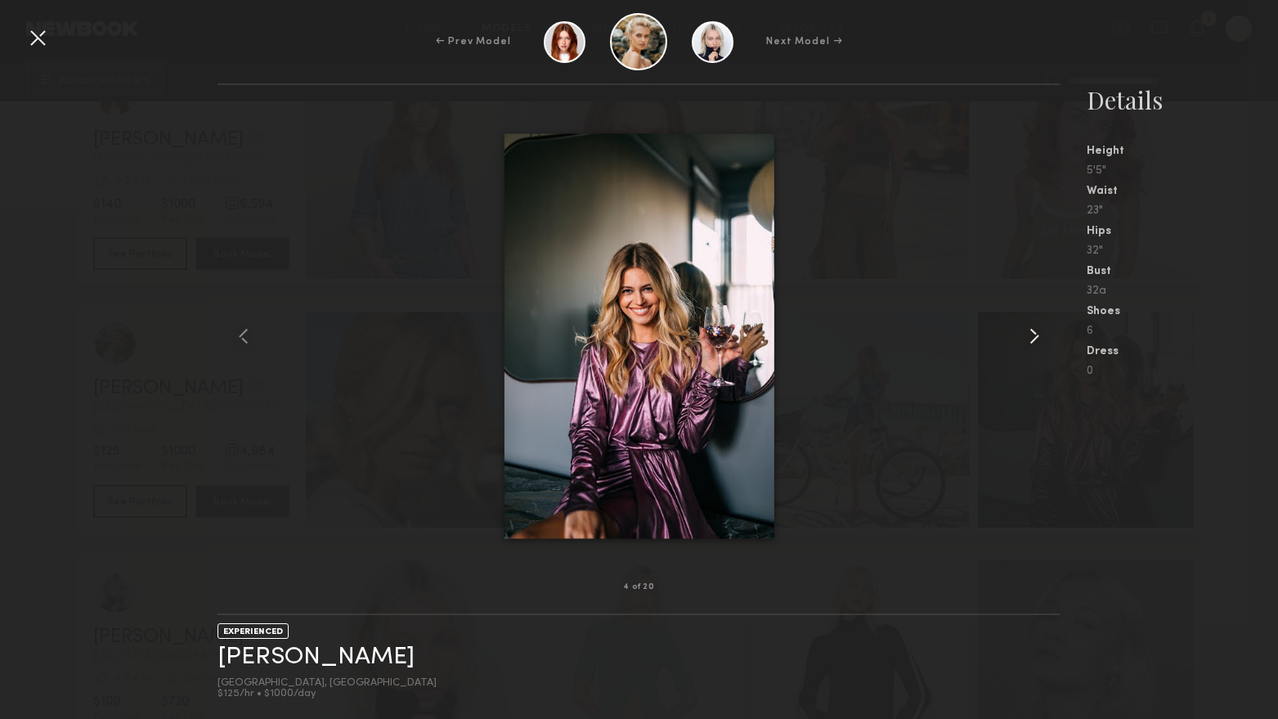
click at [1042, 328] on common-icon at bounding box center [1034, 336] width 26 height 26
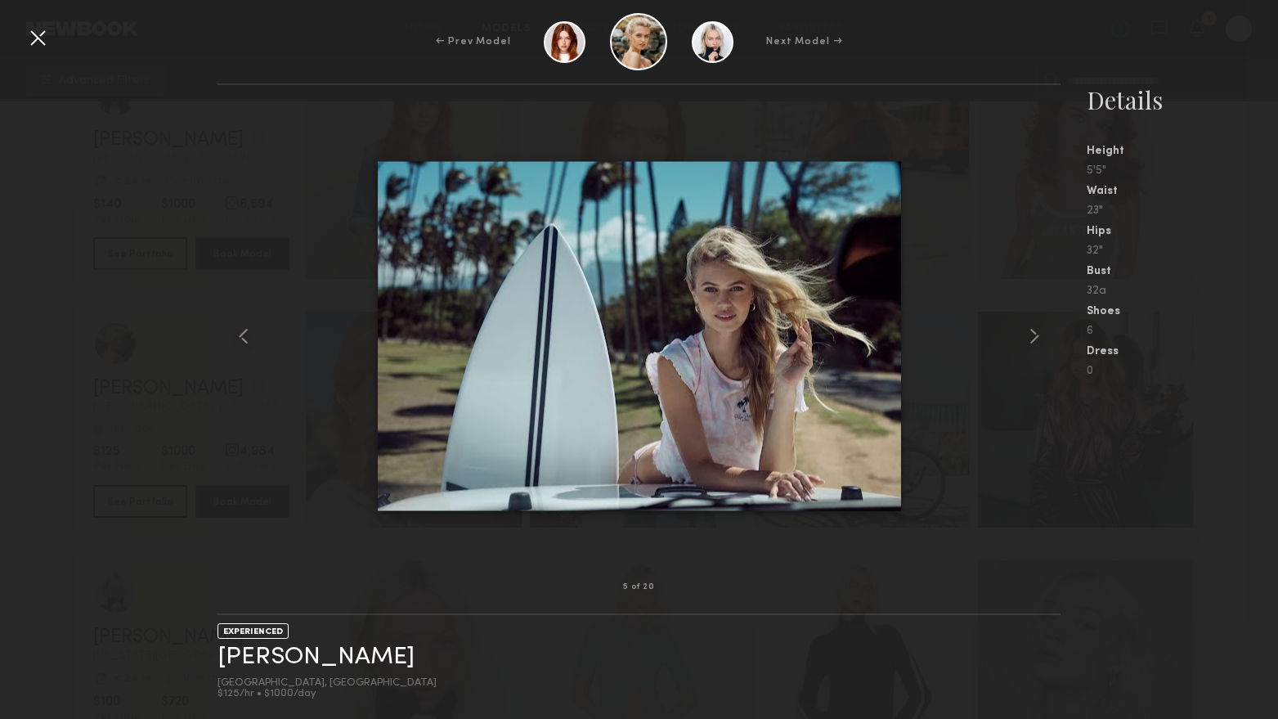
click at [23, 44] on div "← Prev Model Next Model →" at bounding box center [639, 41] width 1278 height 57
click at [38, 44] on div at bounding box center [38, 38] width 26 height 26
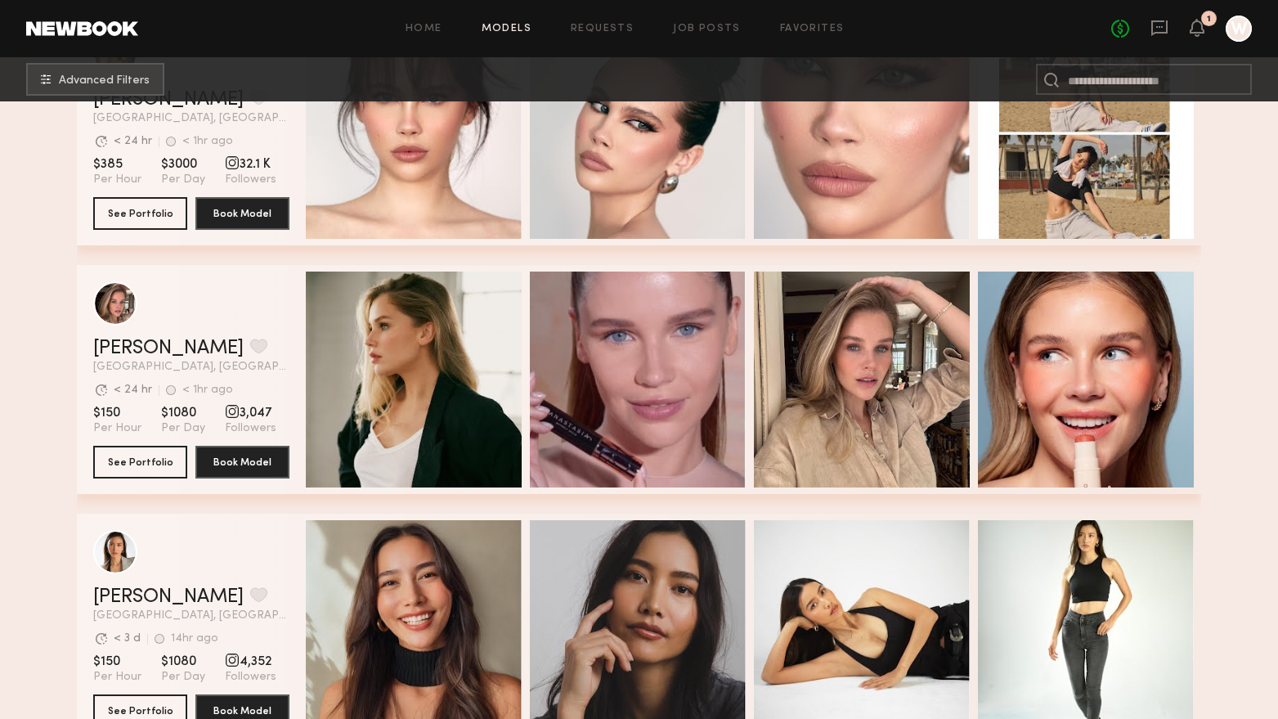
scroll to position [2840, 0]
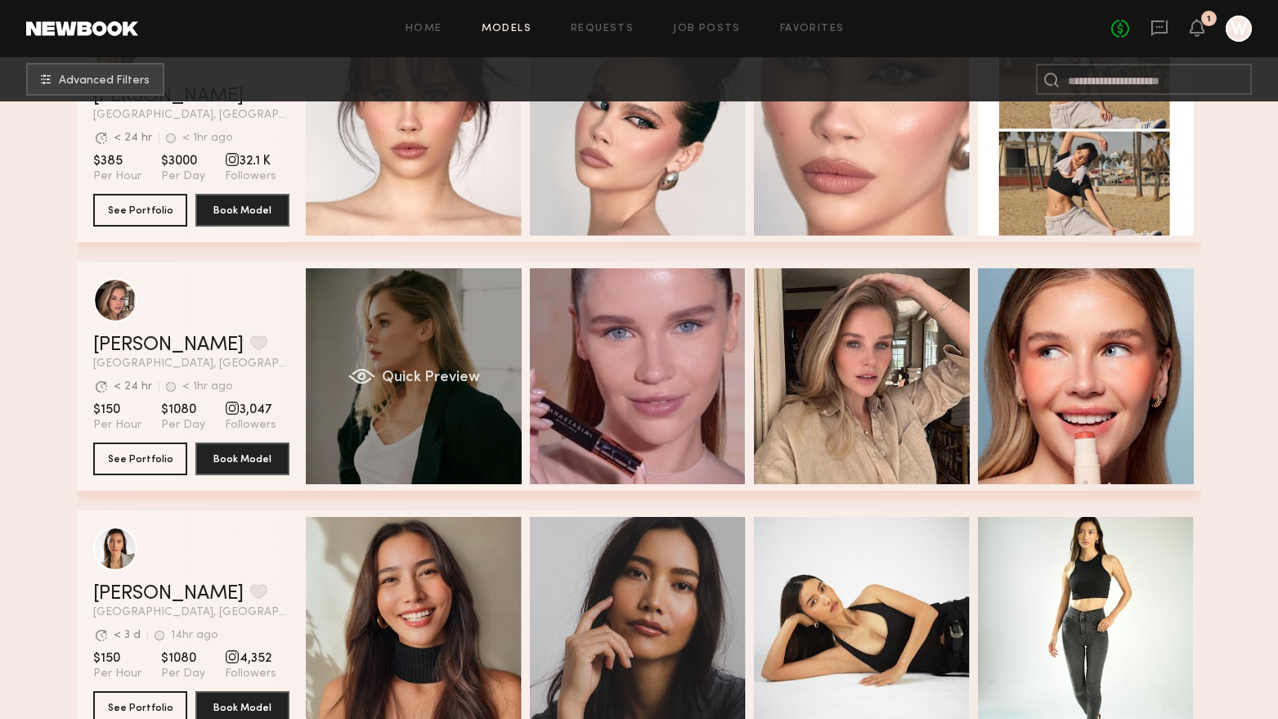
click at [415, 473] on div "Quick Preview" at bounding box center [414, 376] width 216 height 216
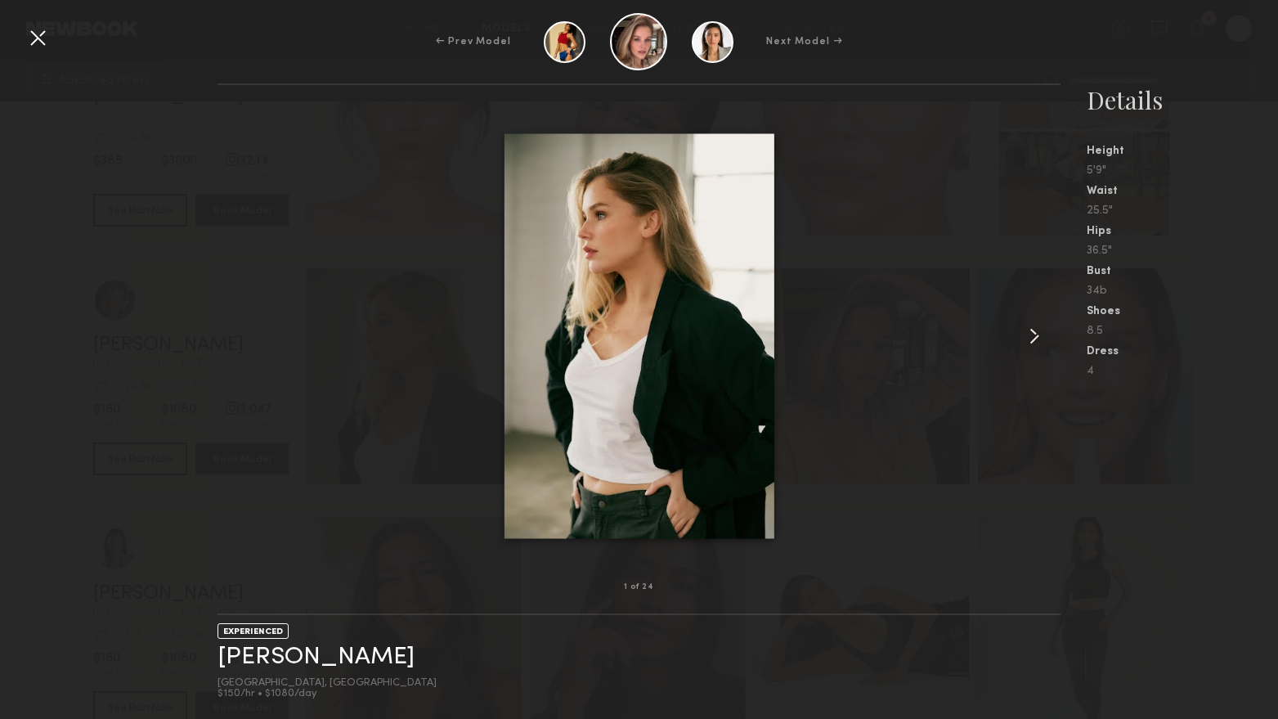
click at [1051, 329] on div at bounding box center [1044, 336] width 34 height 450
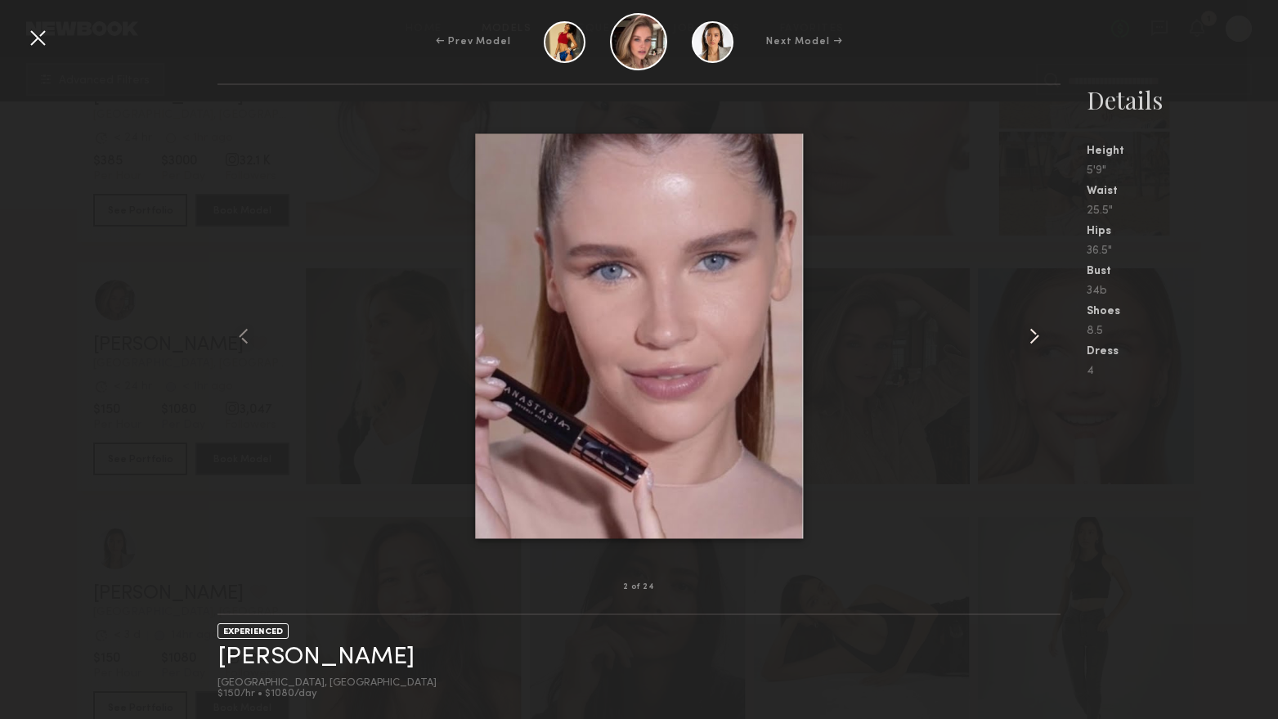
click at [1040, 335] on common-icon at bounding box center [1034, 336] width 26 height 26
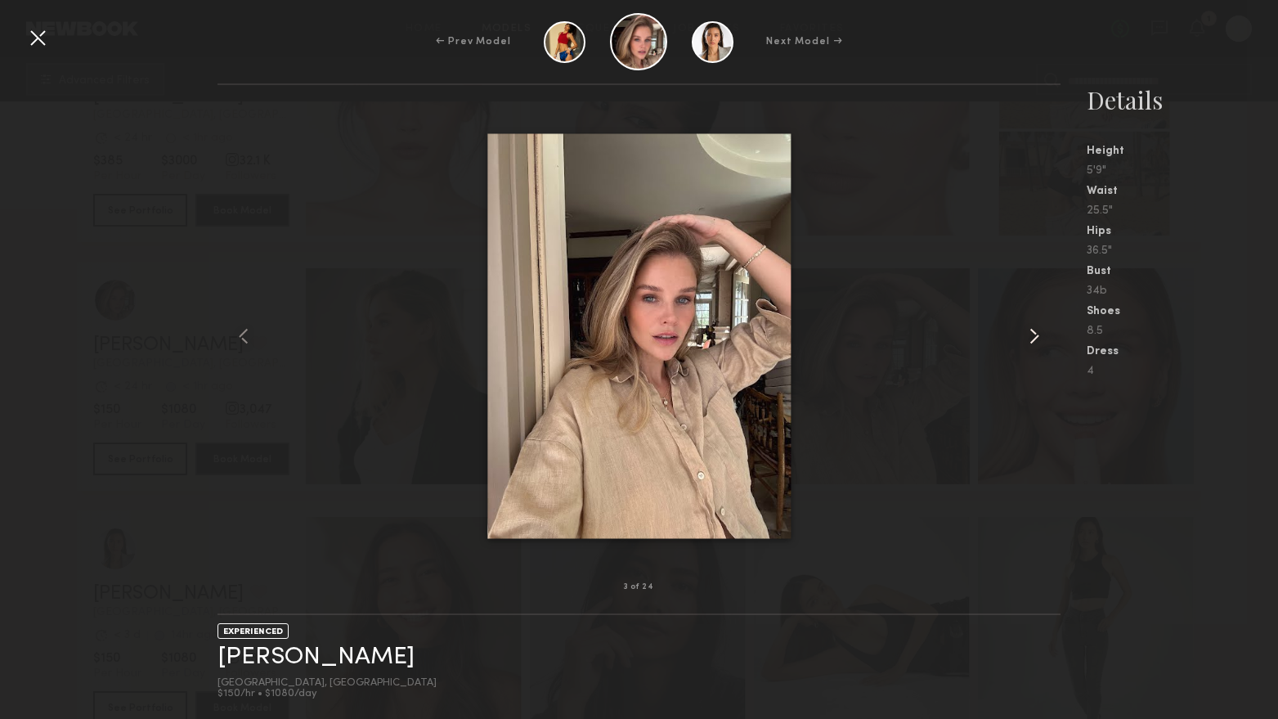
click at [1040, 335] on common-icon at bounding box center [1034, 336] width 26 height 26
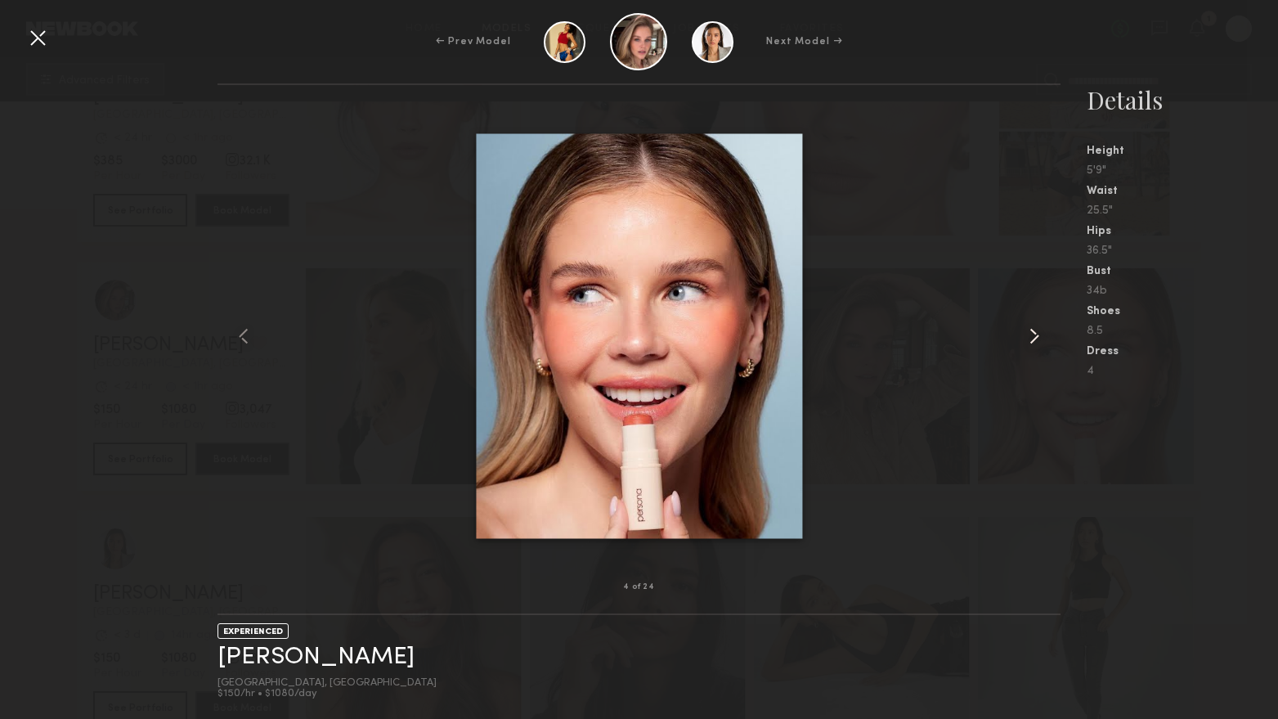
click at [1040, 335] on common-icon at bounding box center [1034, 336] width 26 height 26
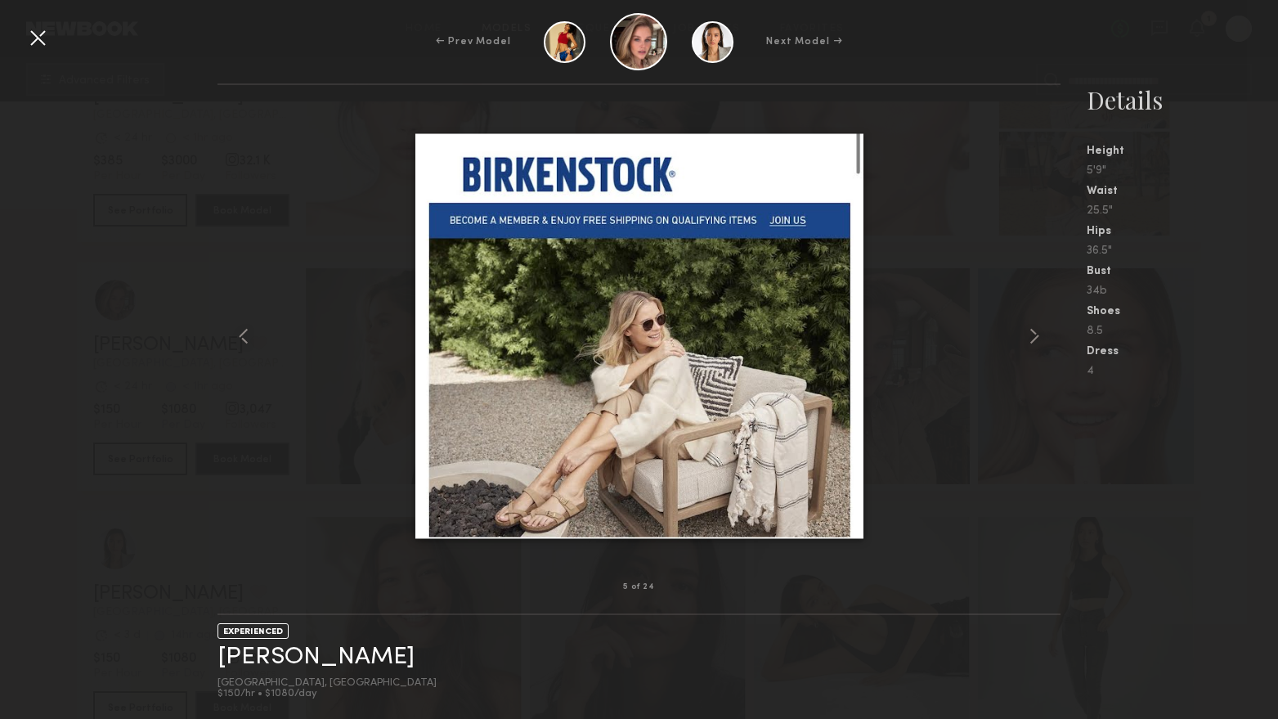
click at [46, 31] on div at bounding box center [38, 38] width 26 height 26
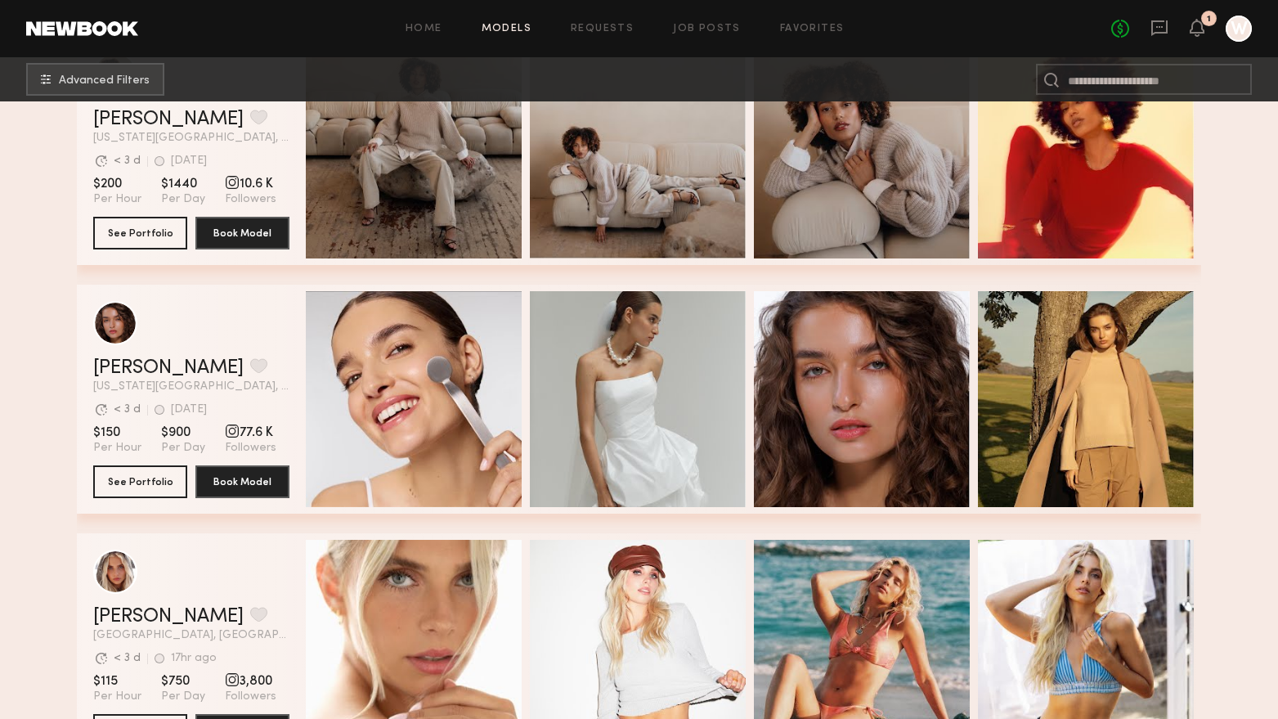
scroll to position [4802, 0]
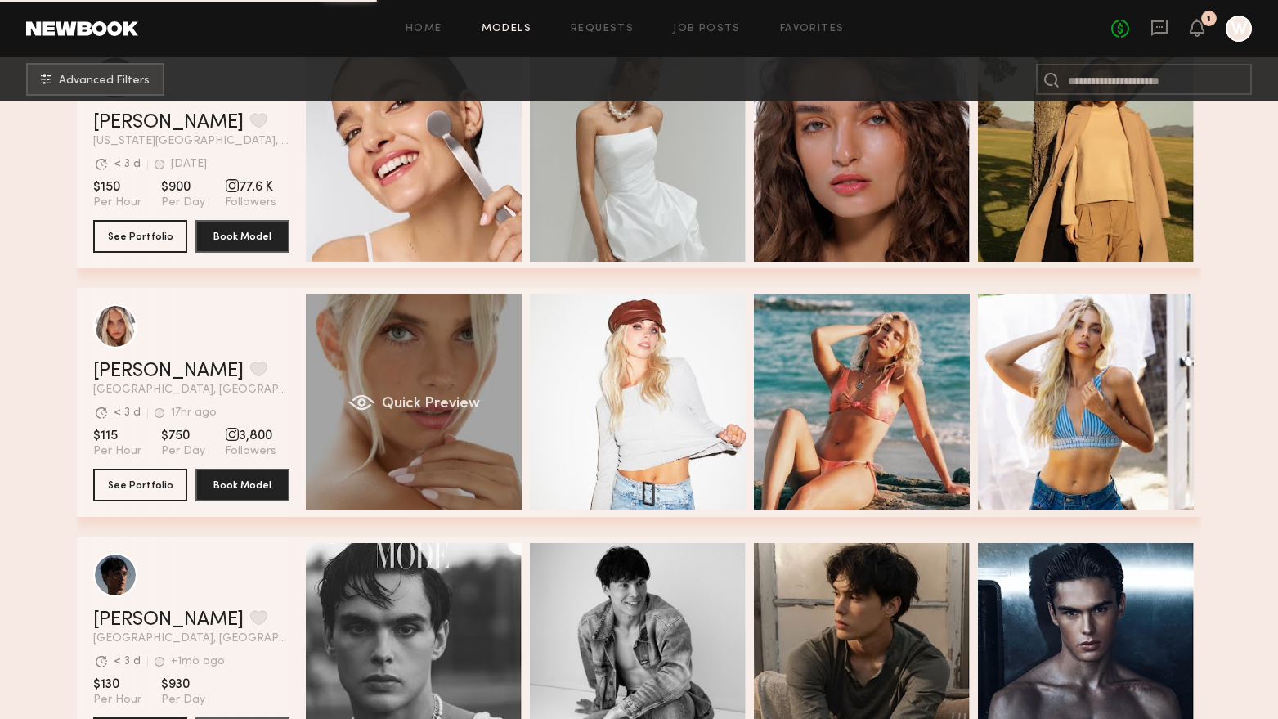
click at [458, 462] on div "Quick Preview" at bounding box center [414, 402] width 216 height 216
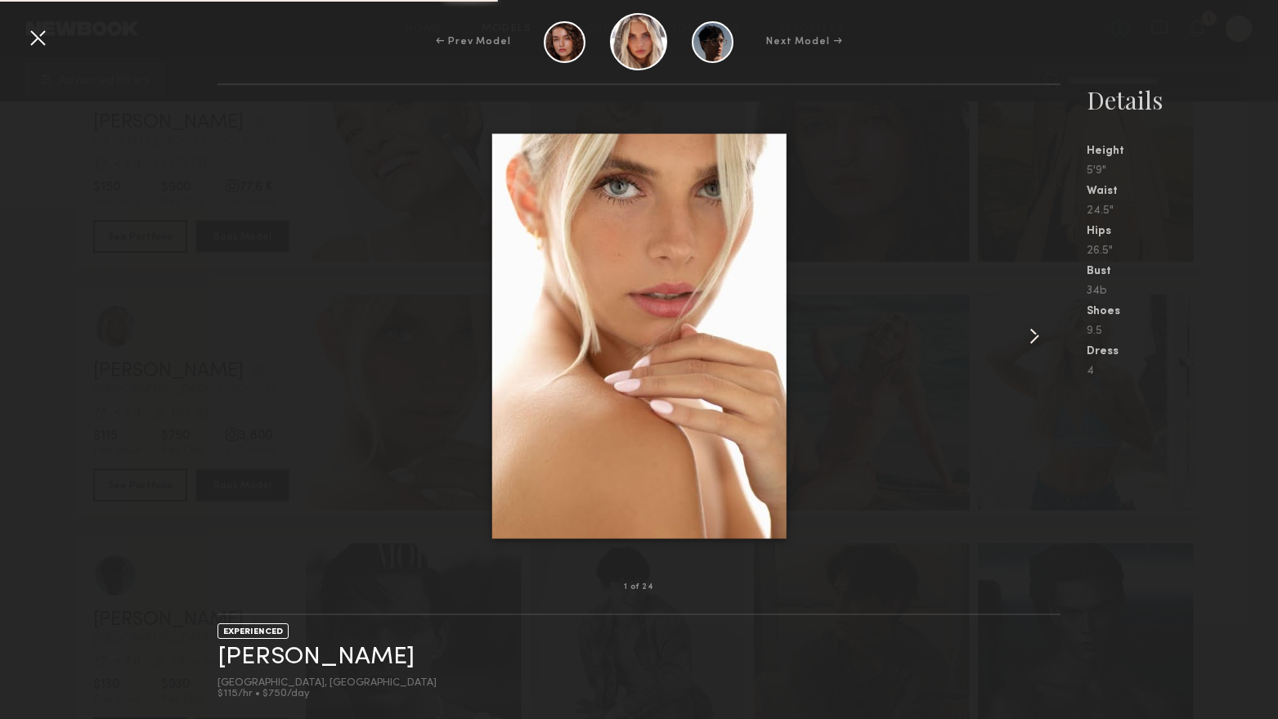
click at [1041, 334] on common-icon at bounding box center [1034, 336] width 26 height 26
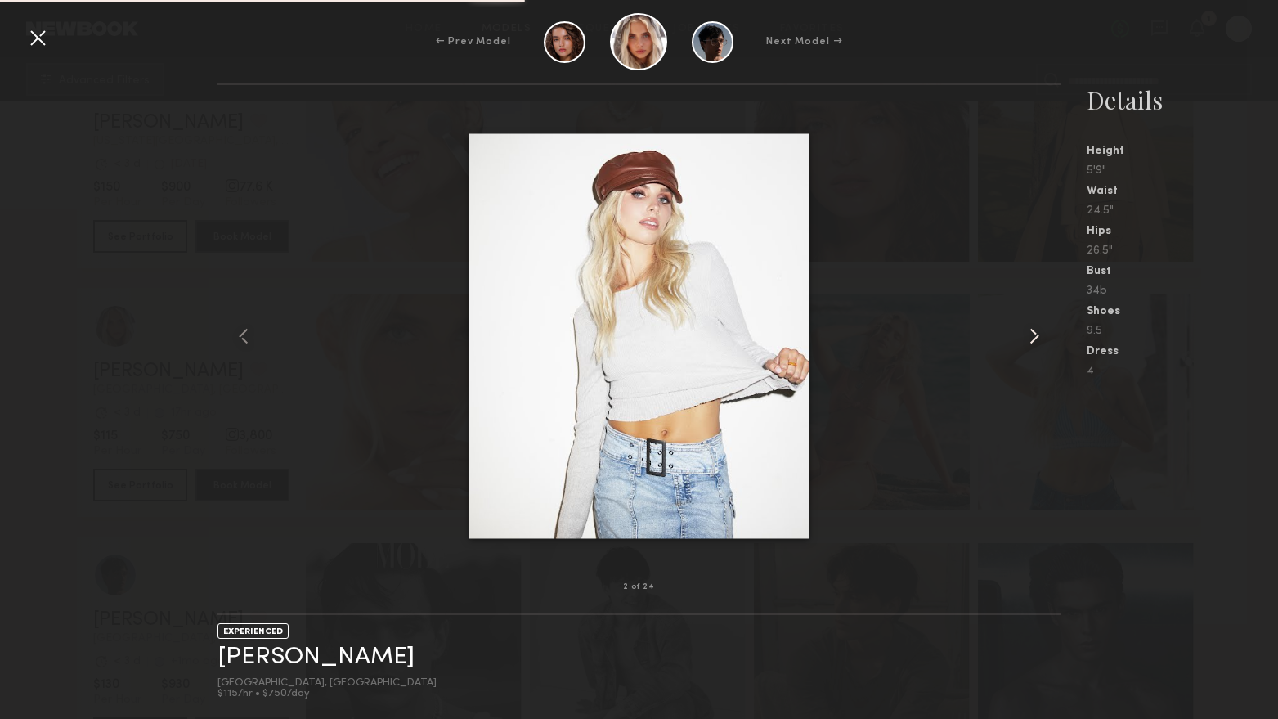
click at [1041, 334] on common-icon at bounding box center [1034, 336] width 26 height 26
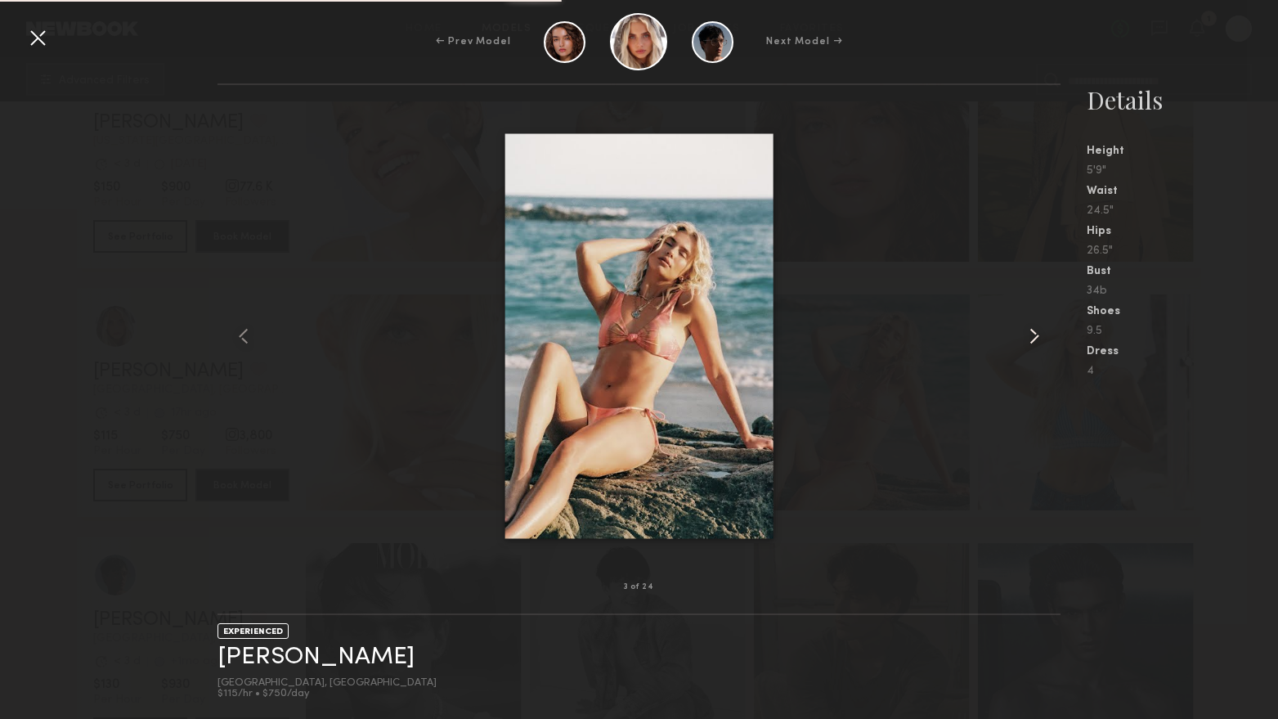
click at [1041, 334] on common-icon at bounding box center [1034, 336] width 26 height 26
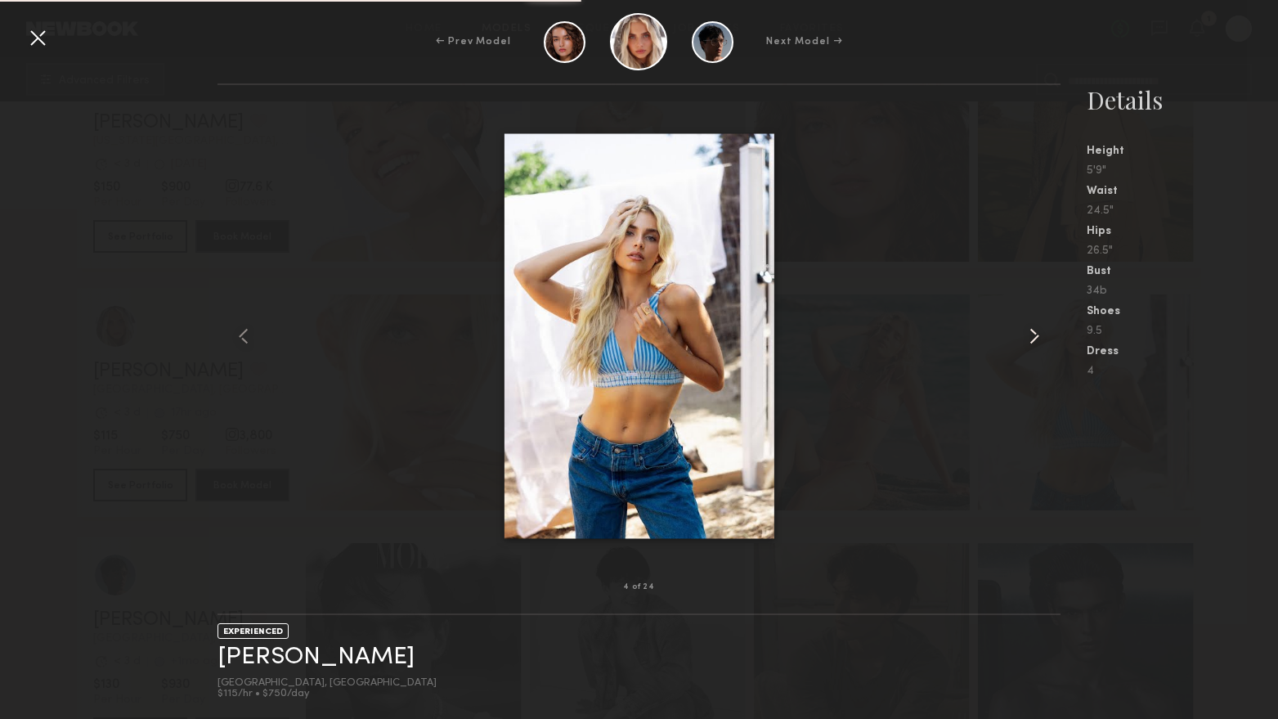
click at [1041, 334] on common-icon at bounding box center [1034, 336] width 26 height 26
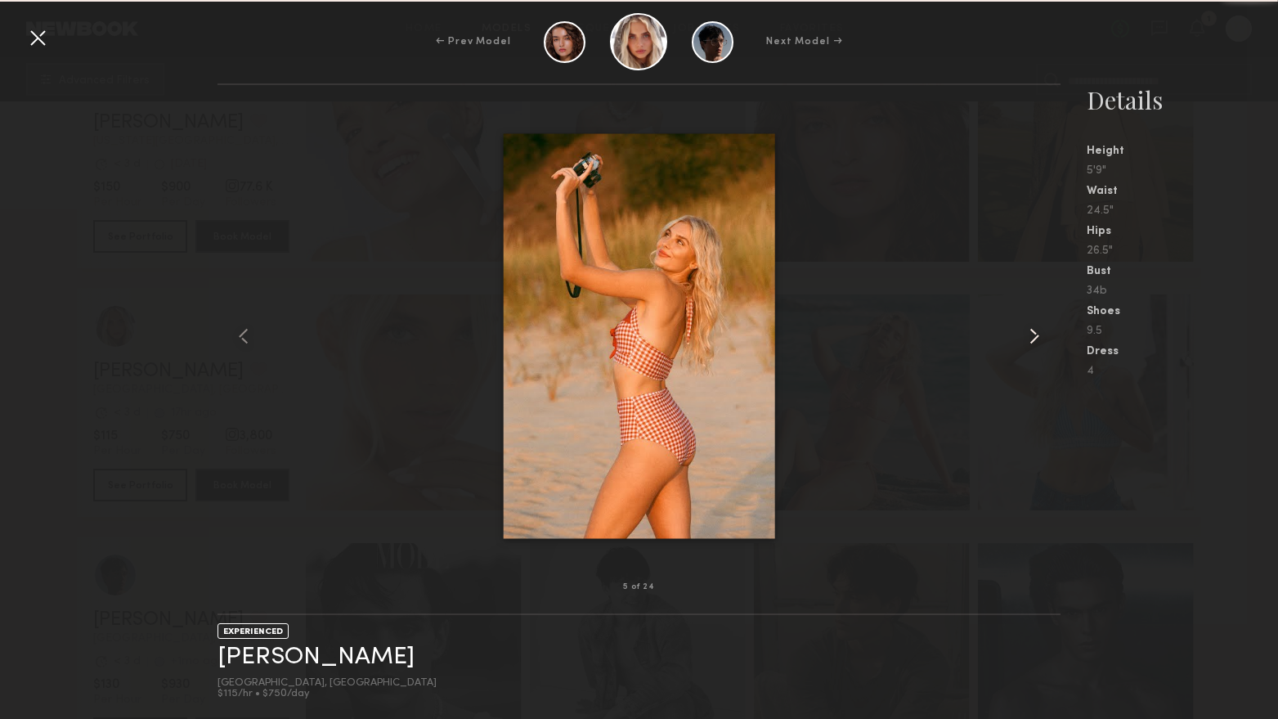
click at [1041, 334] on common-icon at bounding box center [1034, 336] width 26 height 26
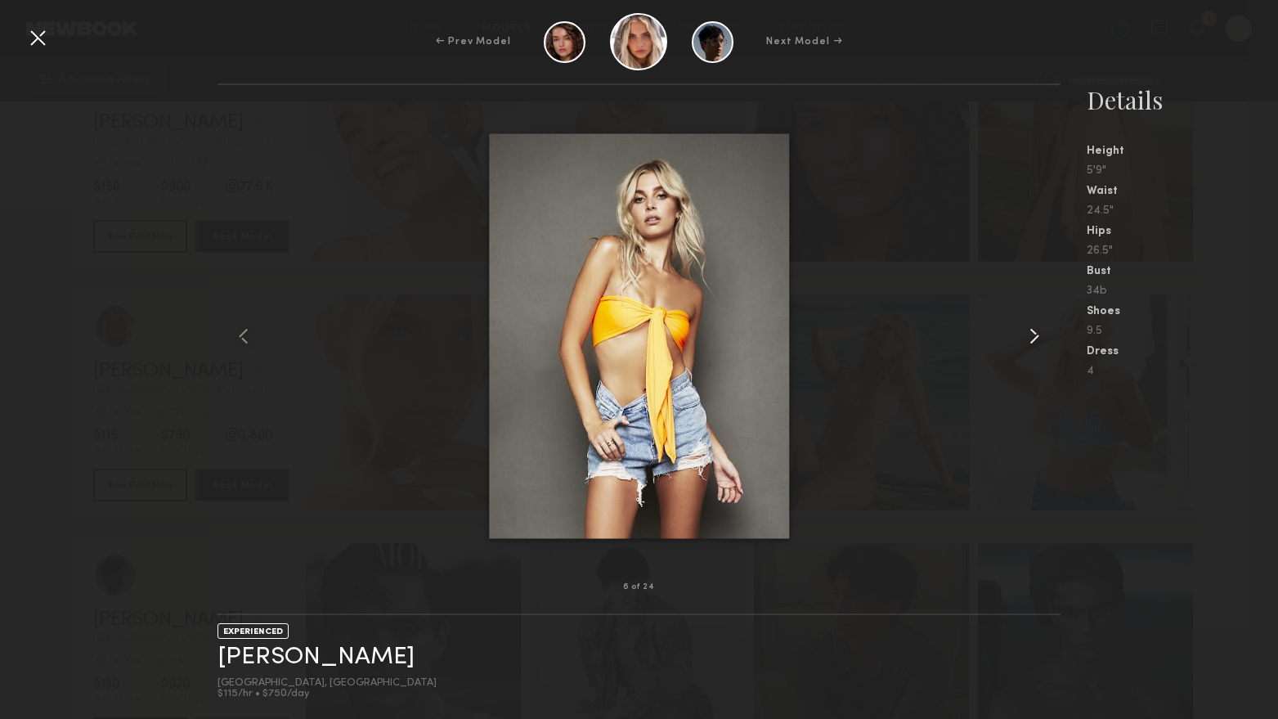
click at [1041, 334] on common-icon at bounding box center [1034, 336] width 26 height 26
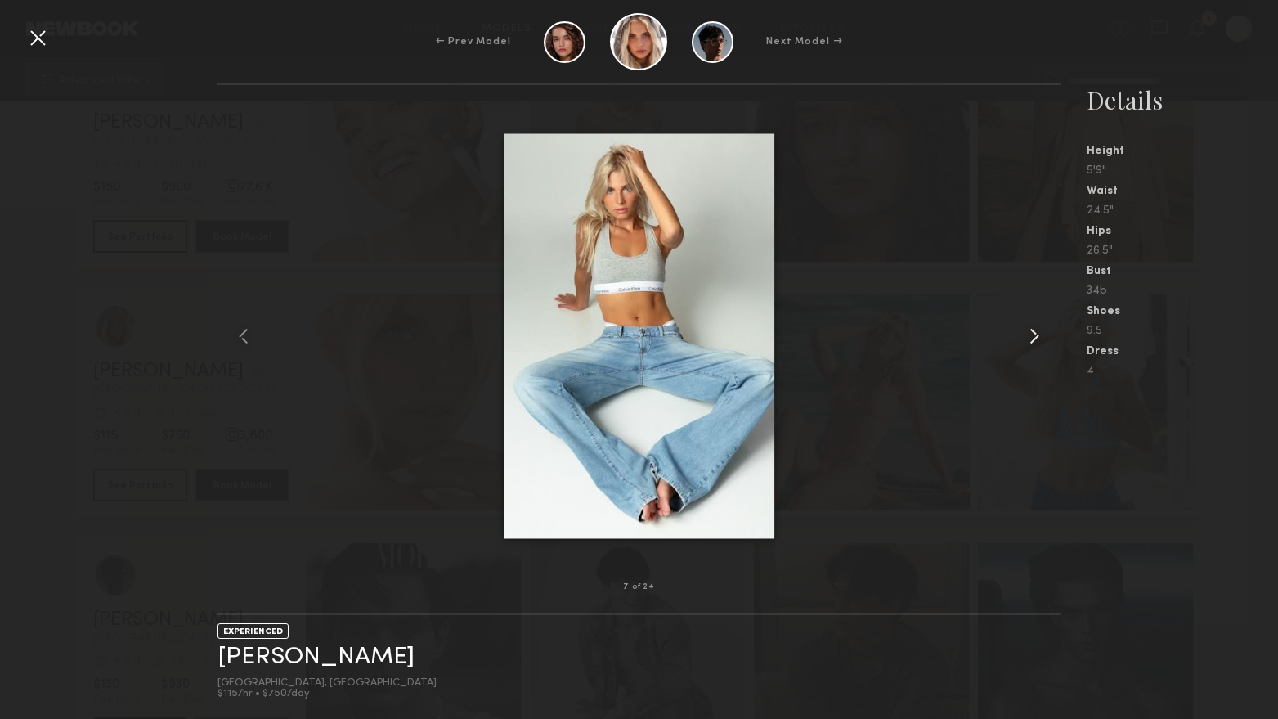
click at [1041, 334] on common-icon at bounding box center [1034, 336] width 26 height 26
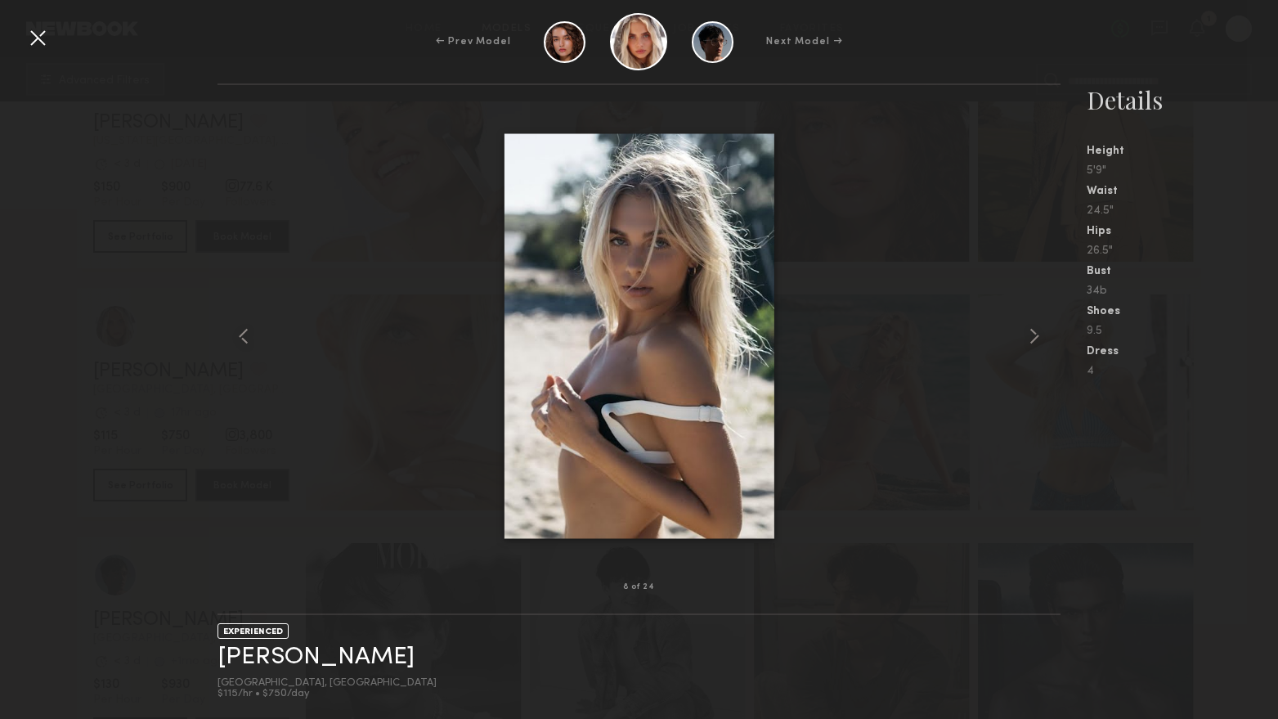
click at [31, 38] on div at bounding box center [38, 38] width 26 height 26
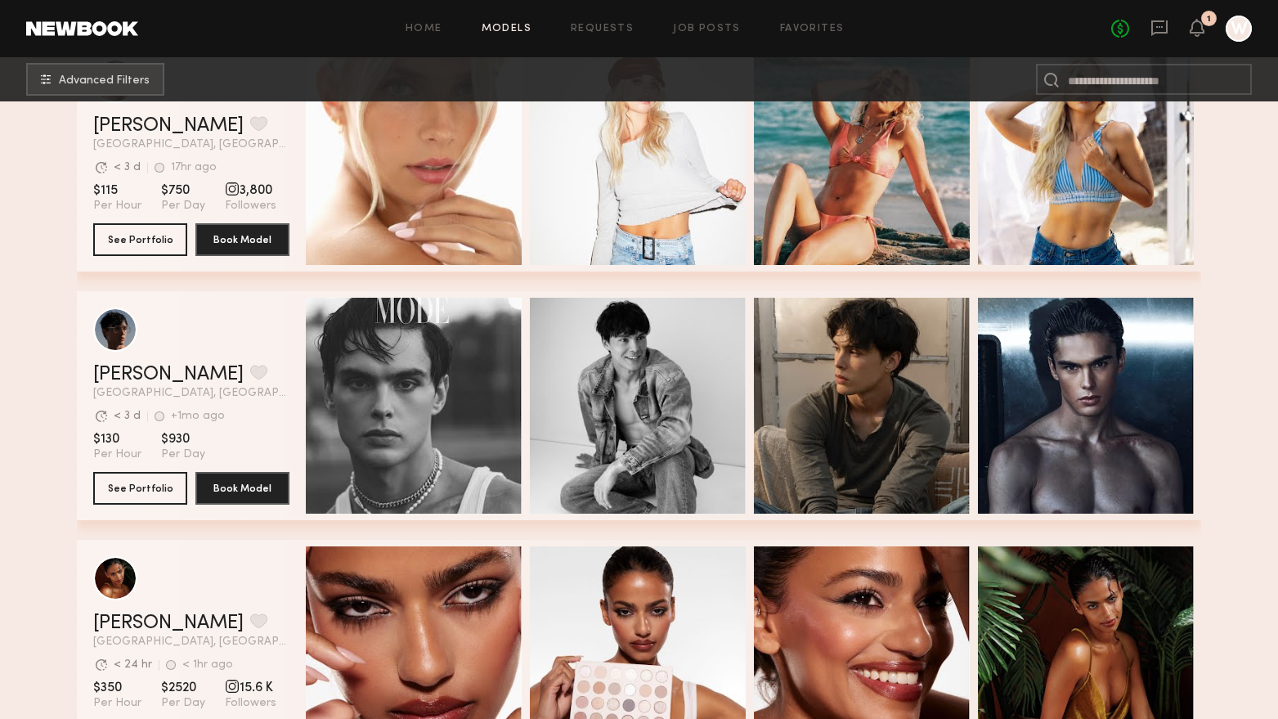
scroll to position [5374, 0]
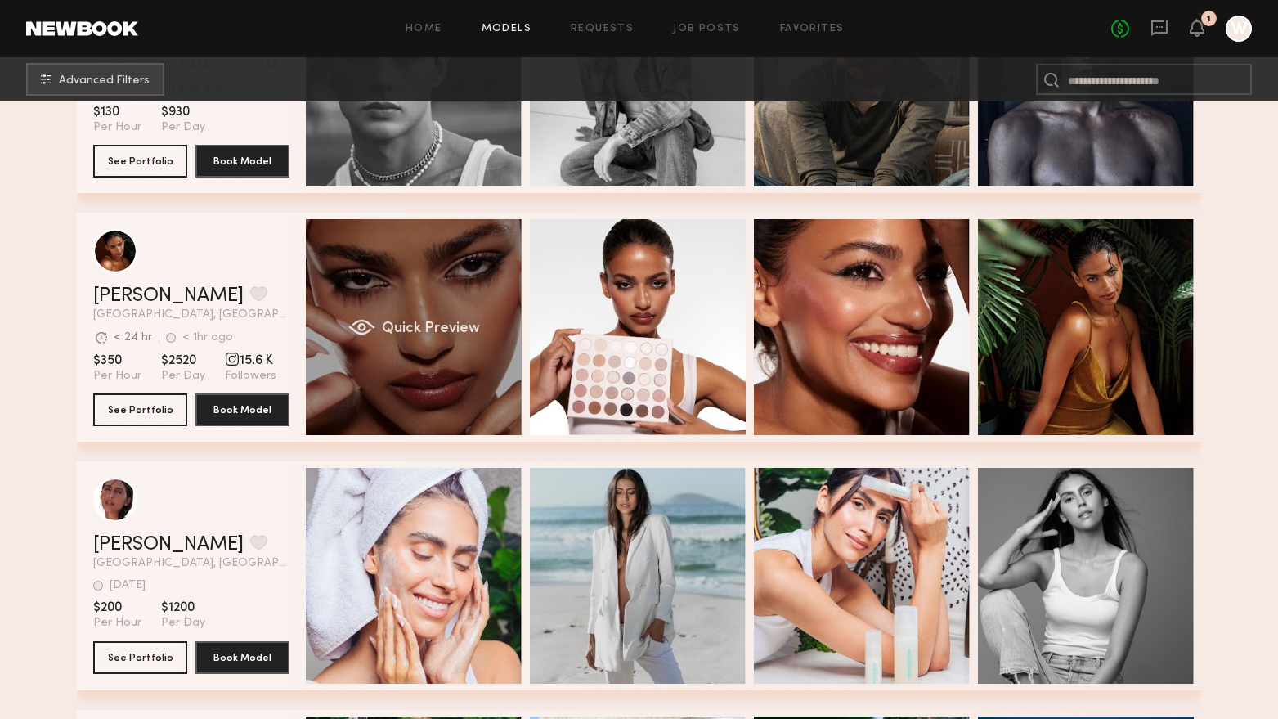
click at [478, 385] on div "Quick Preview" at bounding box center [414, 327] width 216 height 216
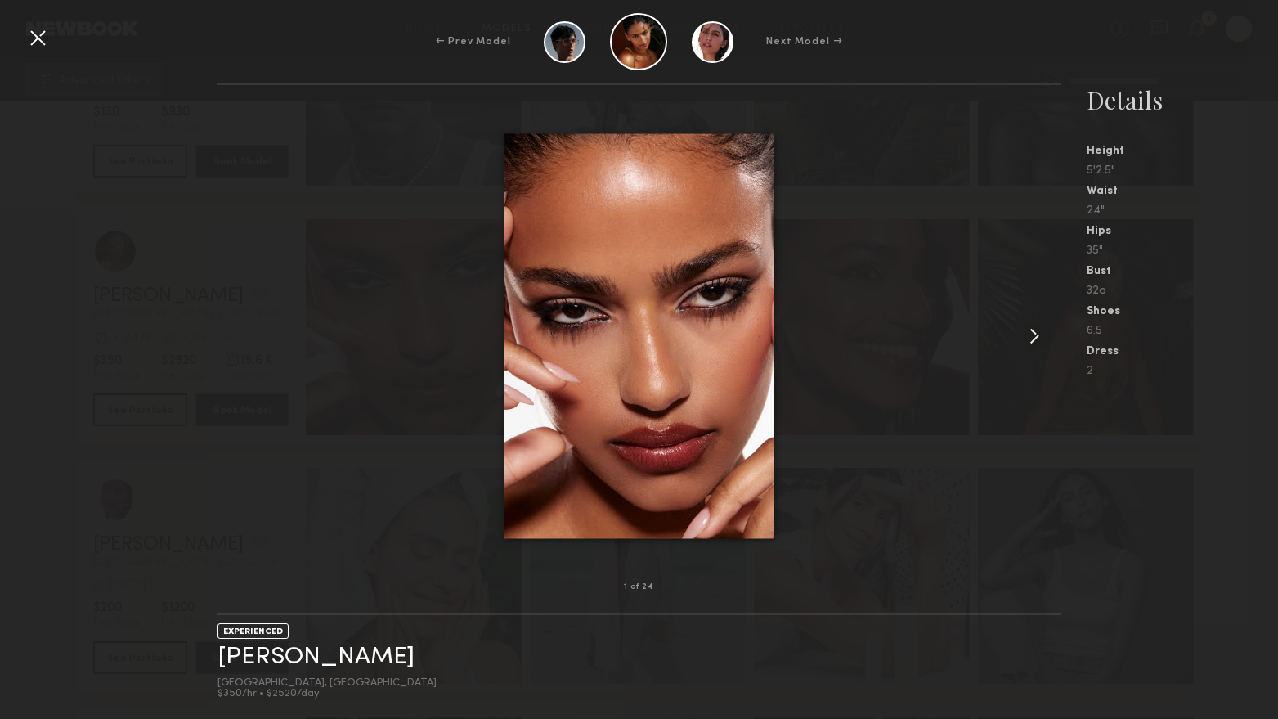
click at [1051, 339] on div at bounding box center [1044, 336] width 34 height 450
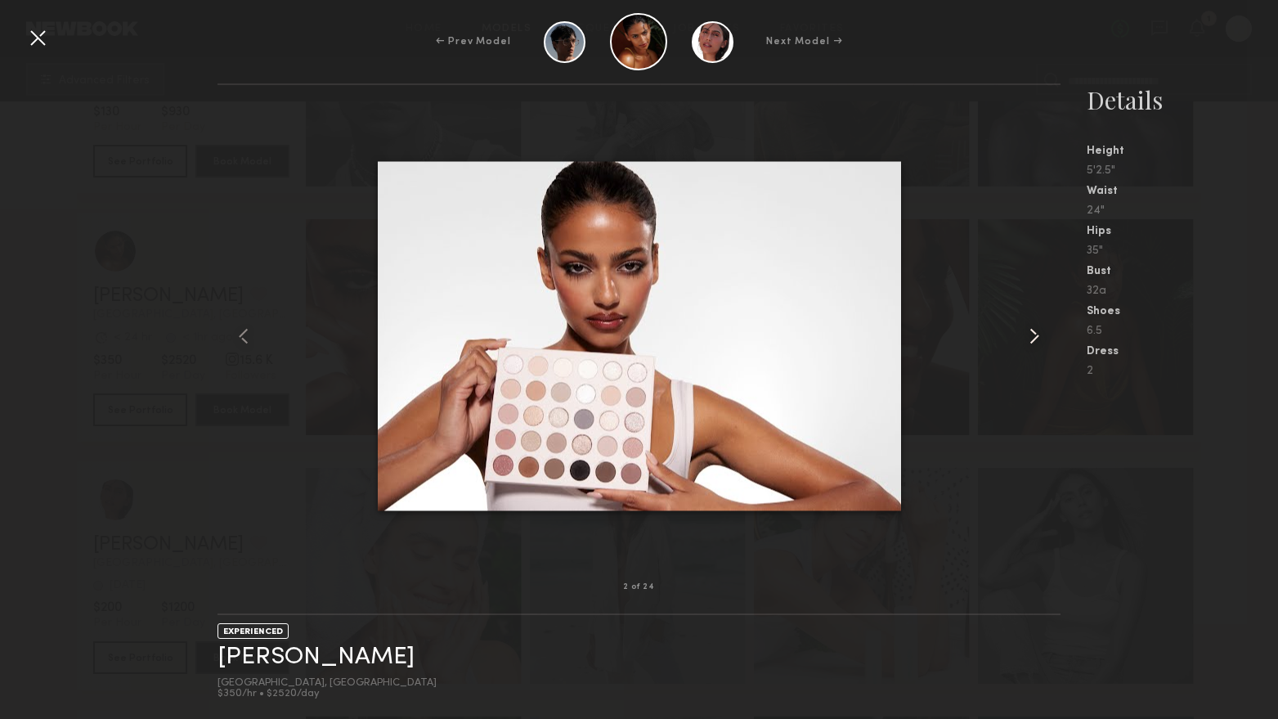
click at [1042, 339] on common-icon at bounding box center [1034, 336] width 26 height 26
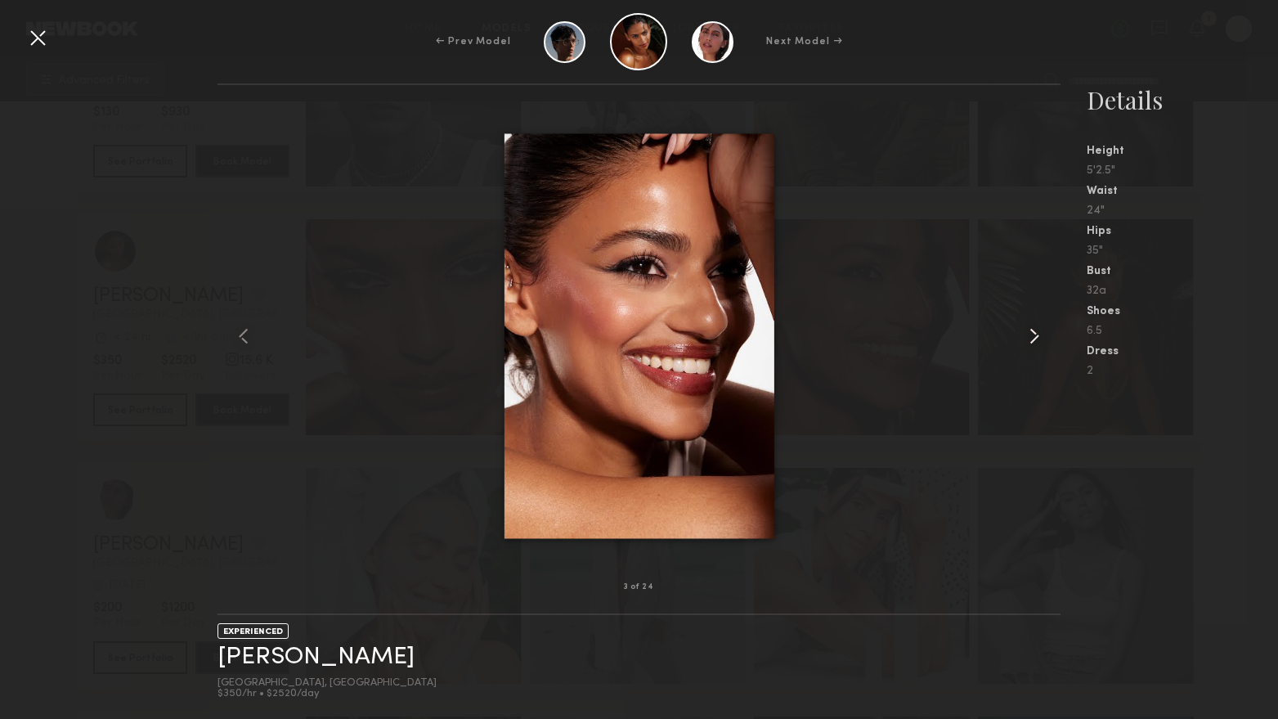
click at [1042, 339] on common-icon at bounding box center [1034, 336] width 26 height 26
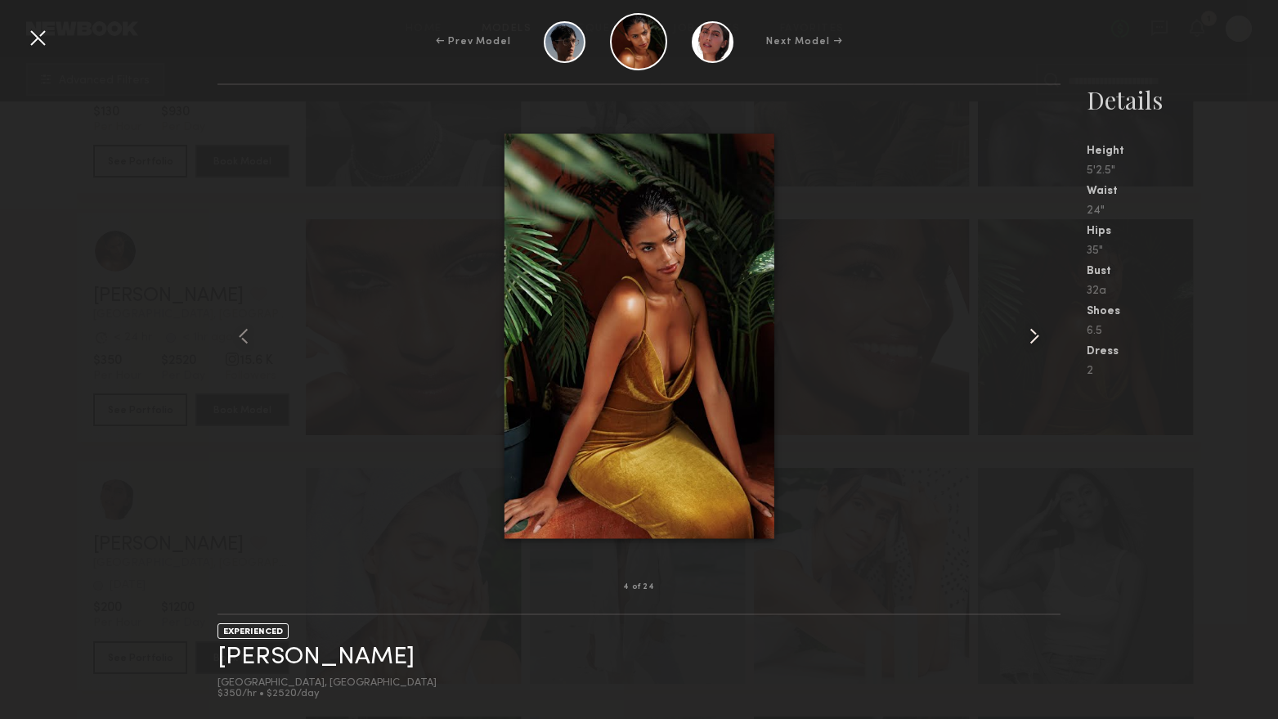
click at [1042, 339] on common-icon at bounding box center [1034, 336] width 26 height 26
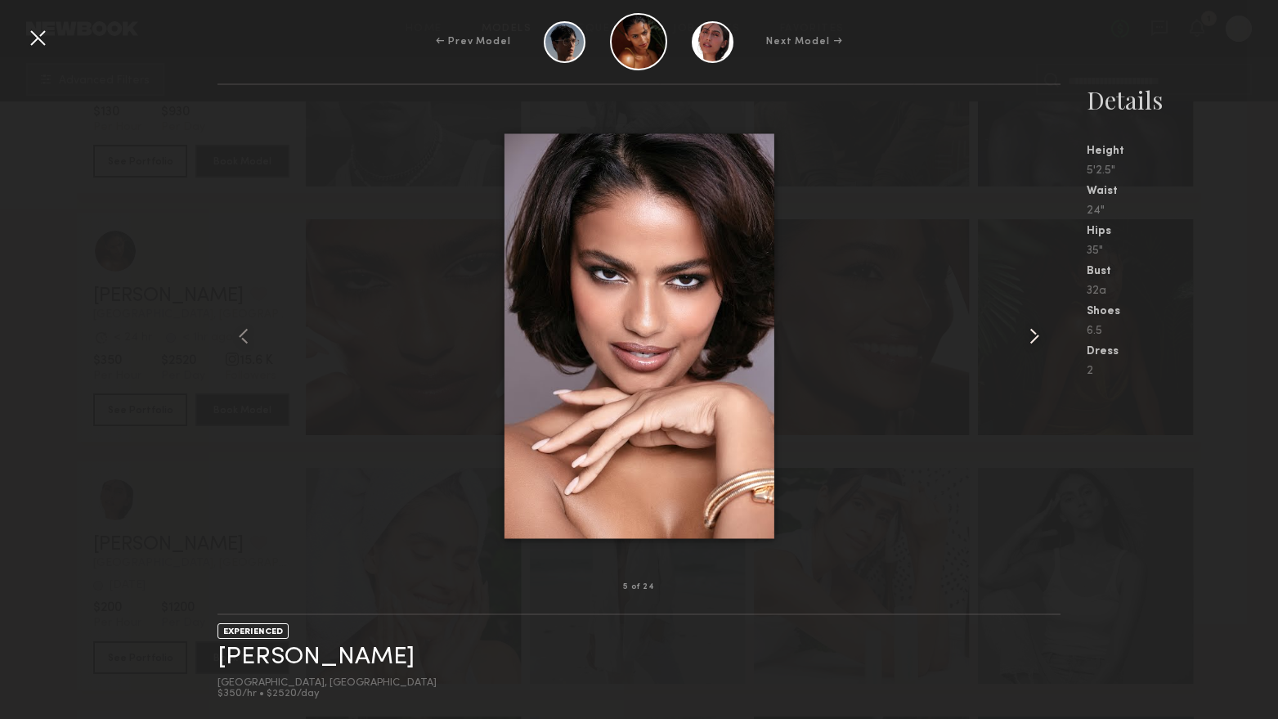
click at [1042, 339] on common-icon at bounding box center [1034, 336] width 26 height 26
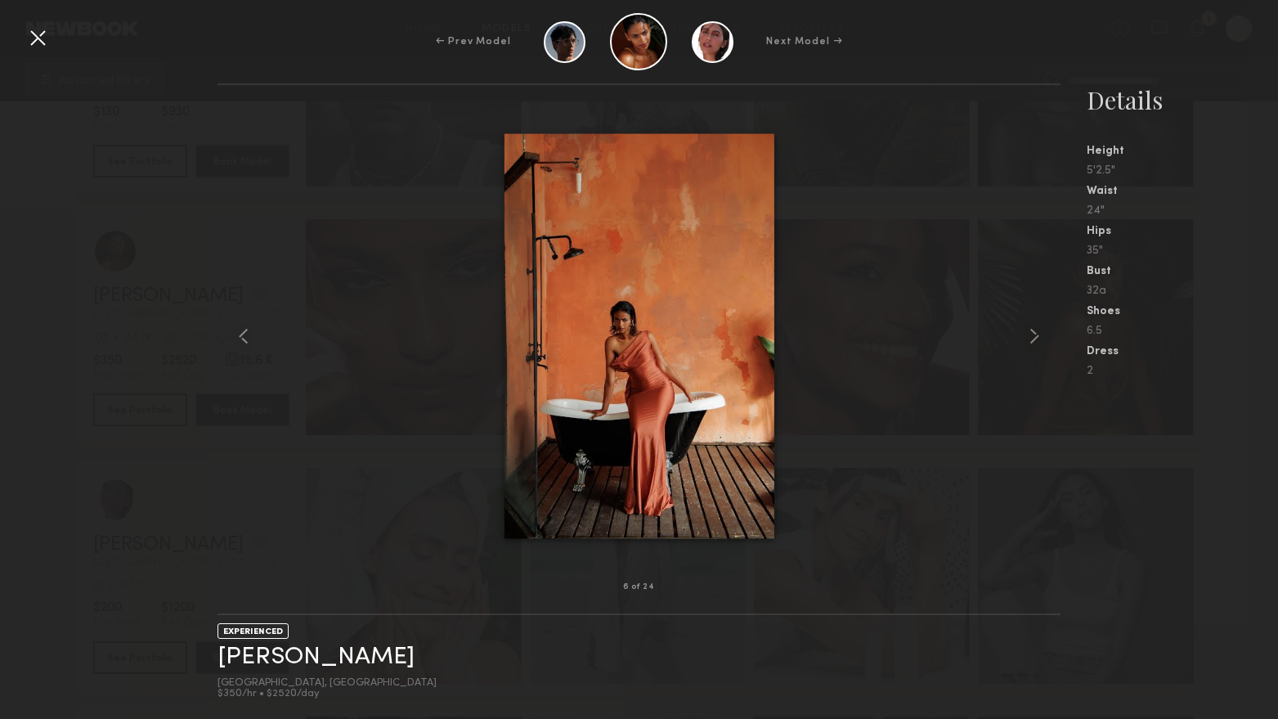
click at [45, 41] on div at bounding box center [38, 38] width 26 height 26
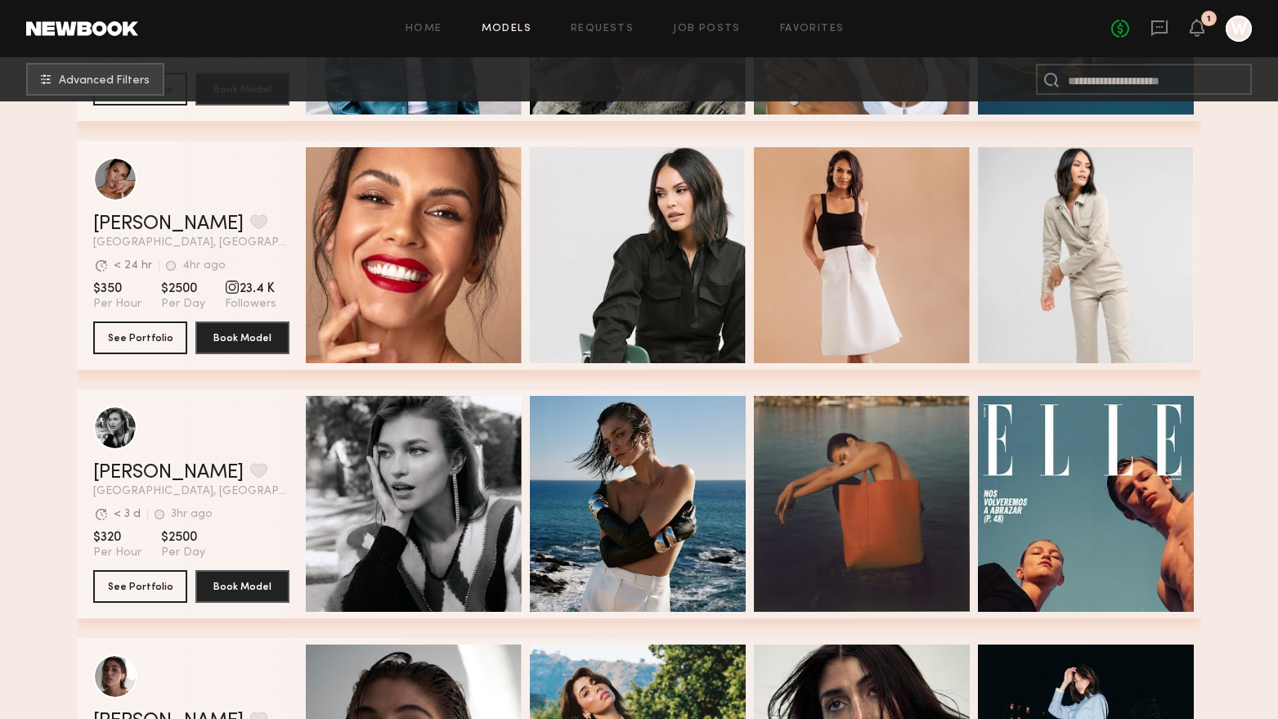
scroll to position [6355, 0]
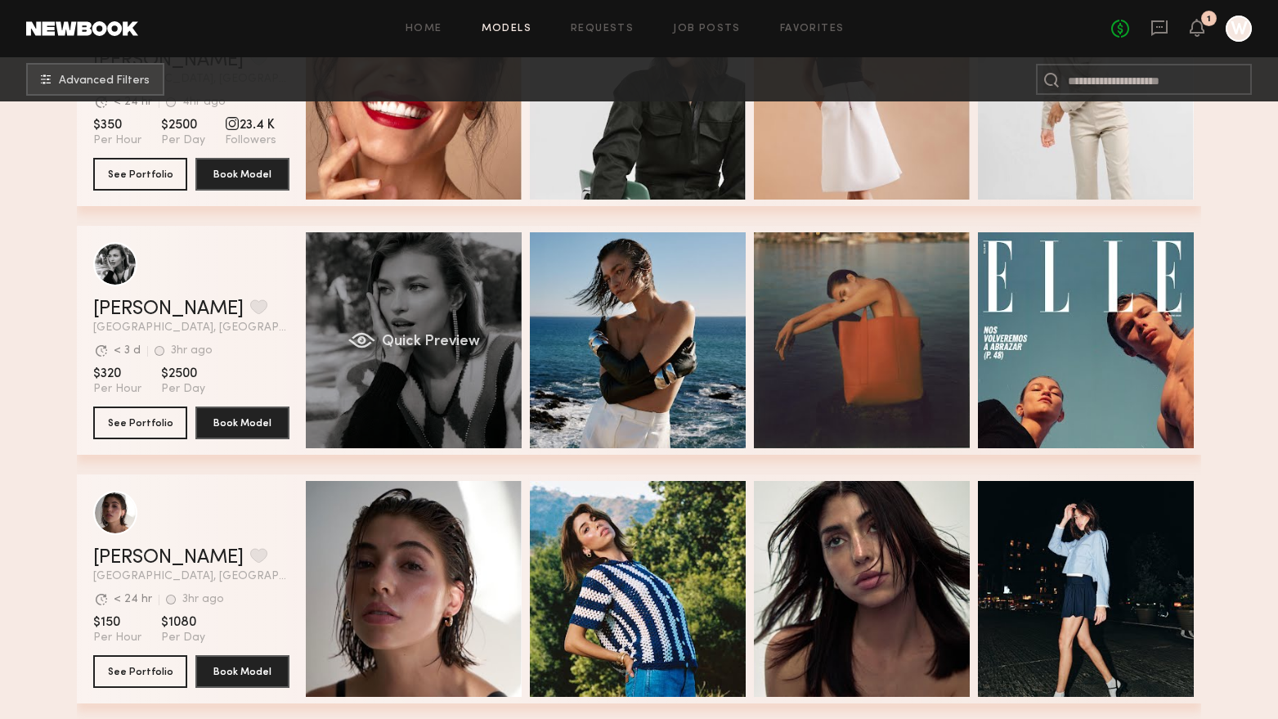
click at [425, 419] on div "Quick Preview" at bounding box center [414, 340] width 216 height 216
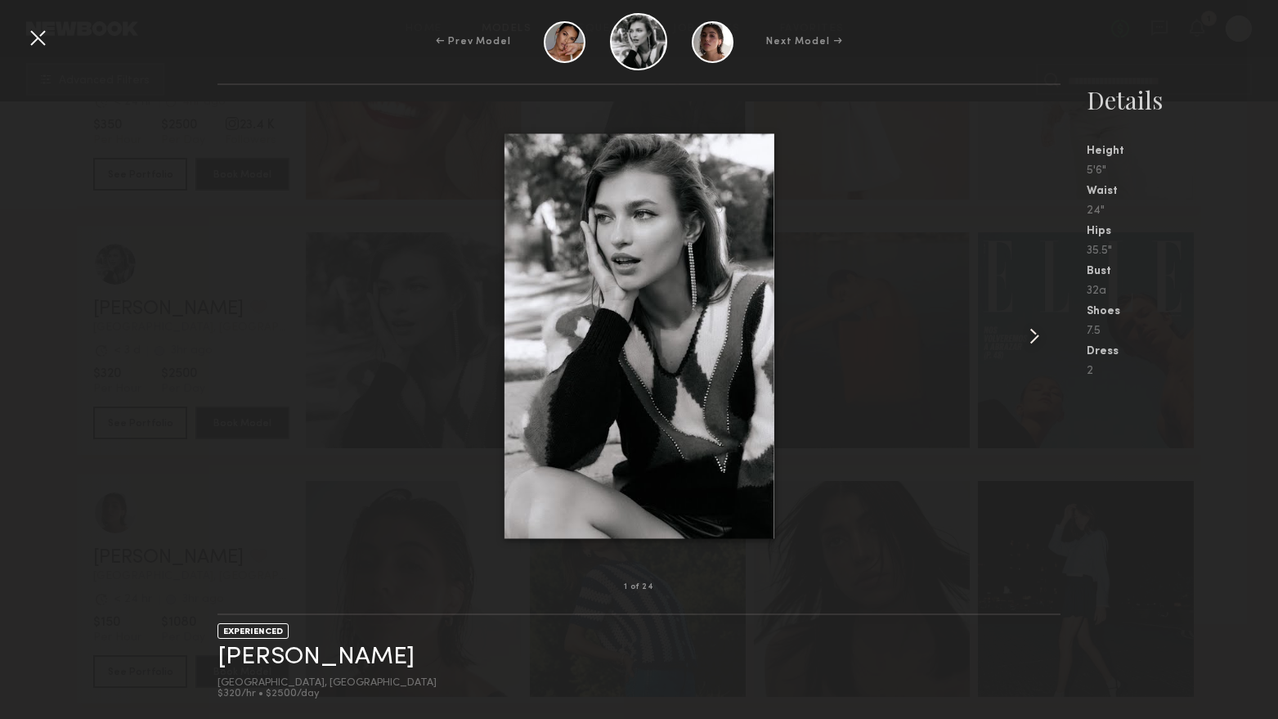
click at [1024, 327] on common-icon at bounding box center [1034, 336] width 26 height 26
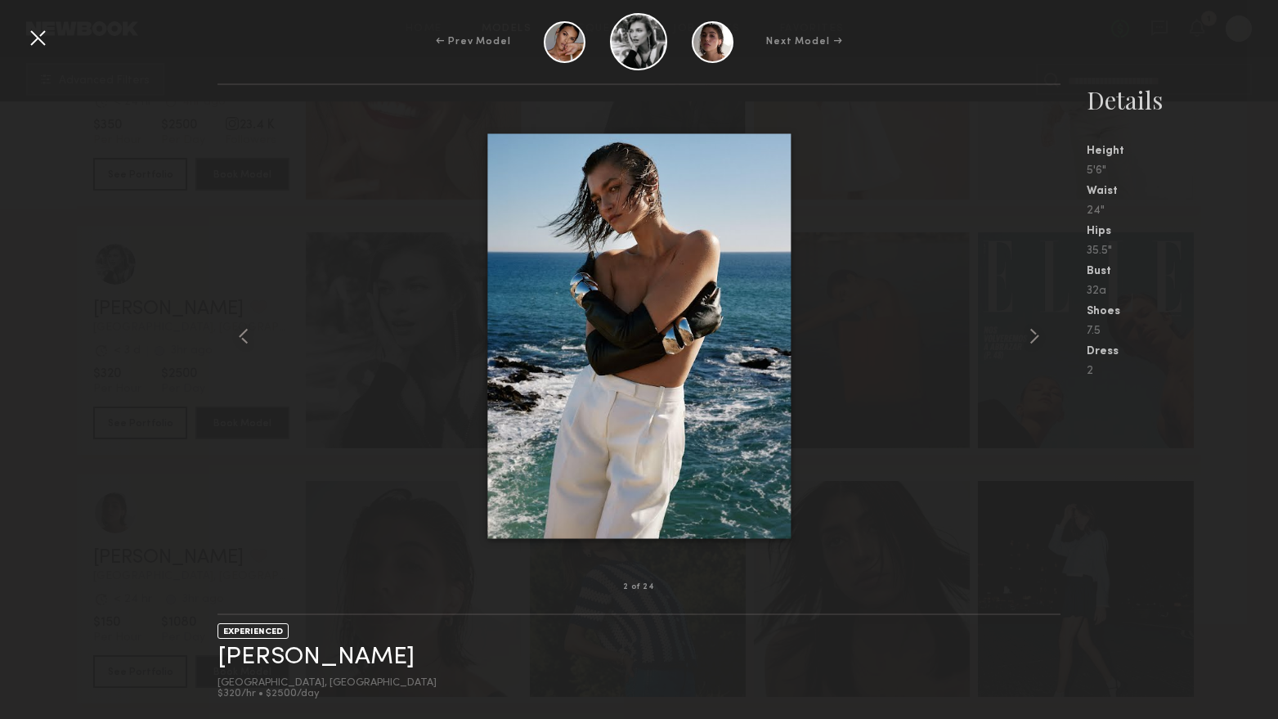
click at [1019, 327] on div at bounding box center [639, 336] width 844 height 450
click at [1026, 333] on common-icon at bounding box center [1034, 336] width 26 height 26
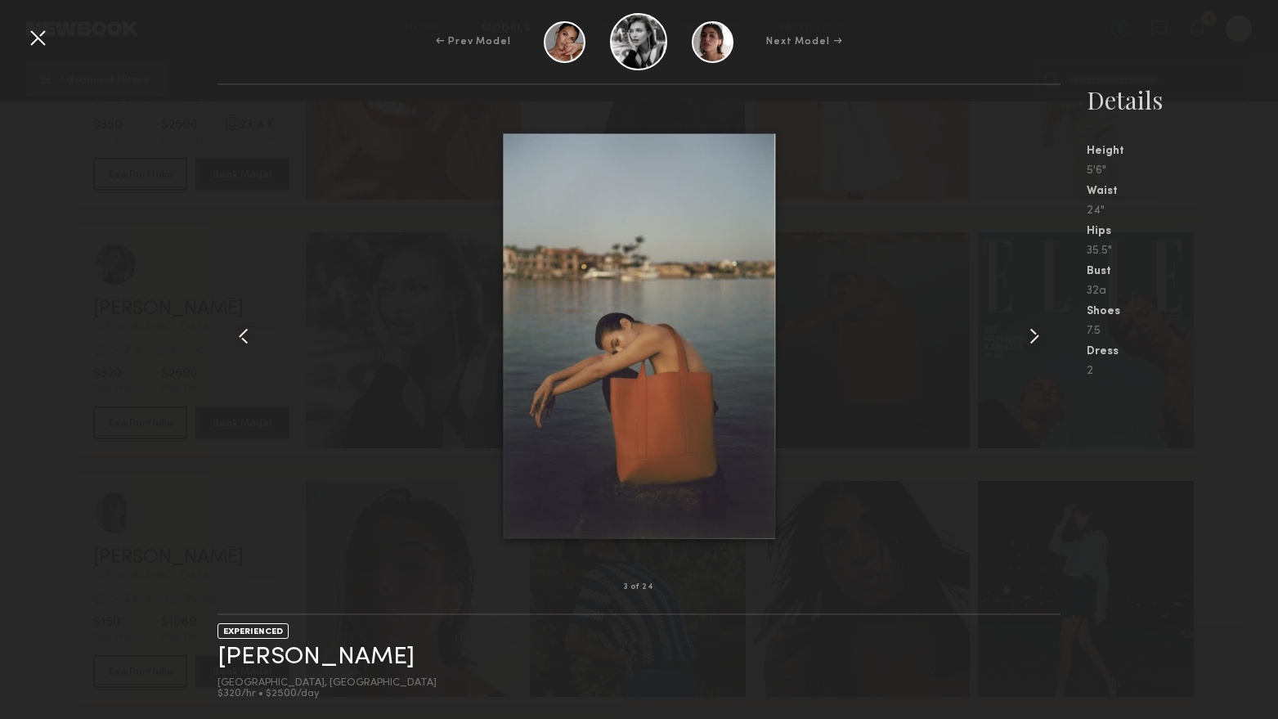
click at [27, 33] on div at bounding box center [38, 38] width 26 height 26
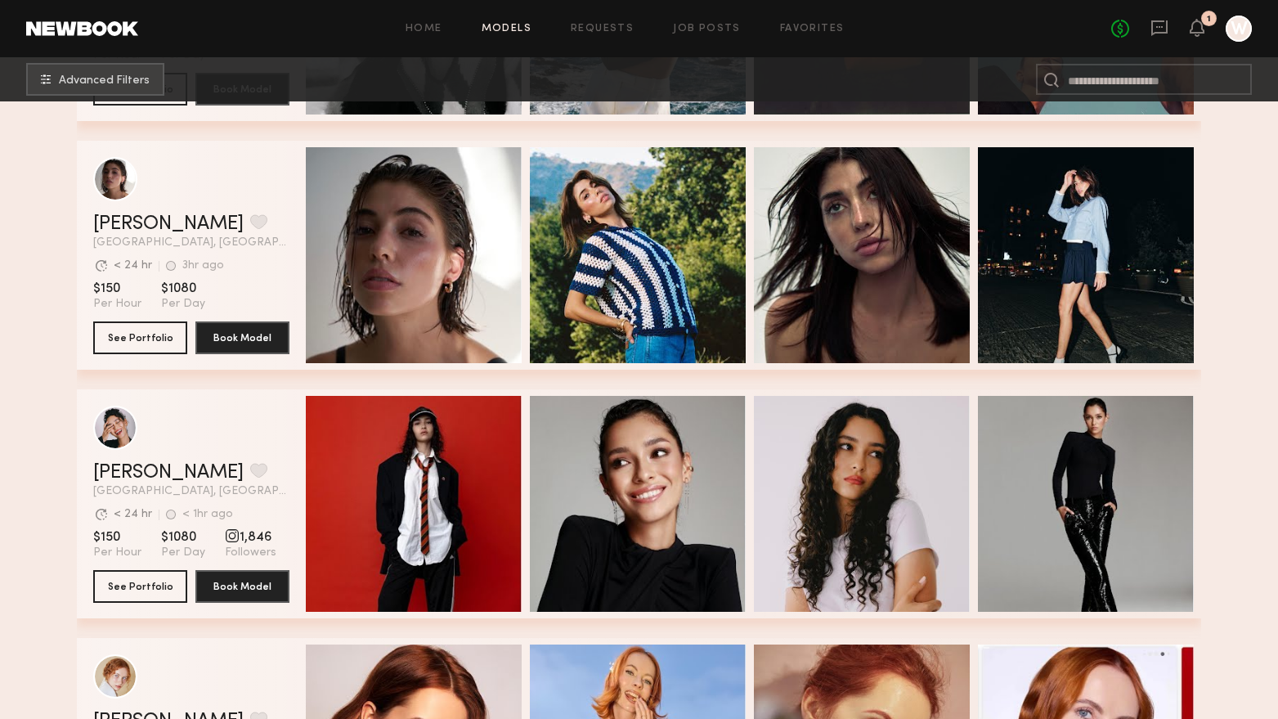
scroll to position [6764, 0]
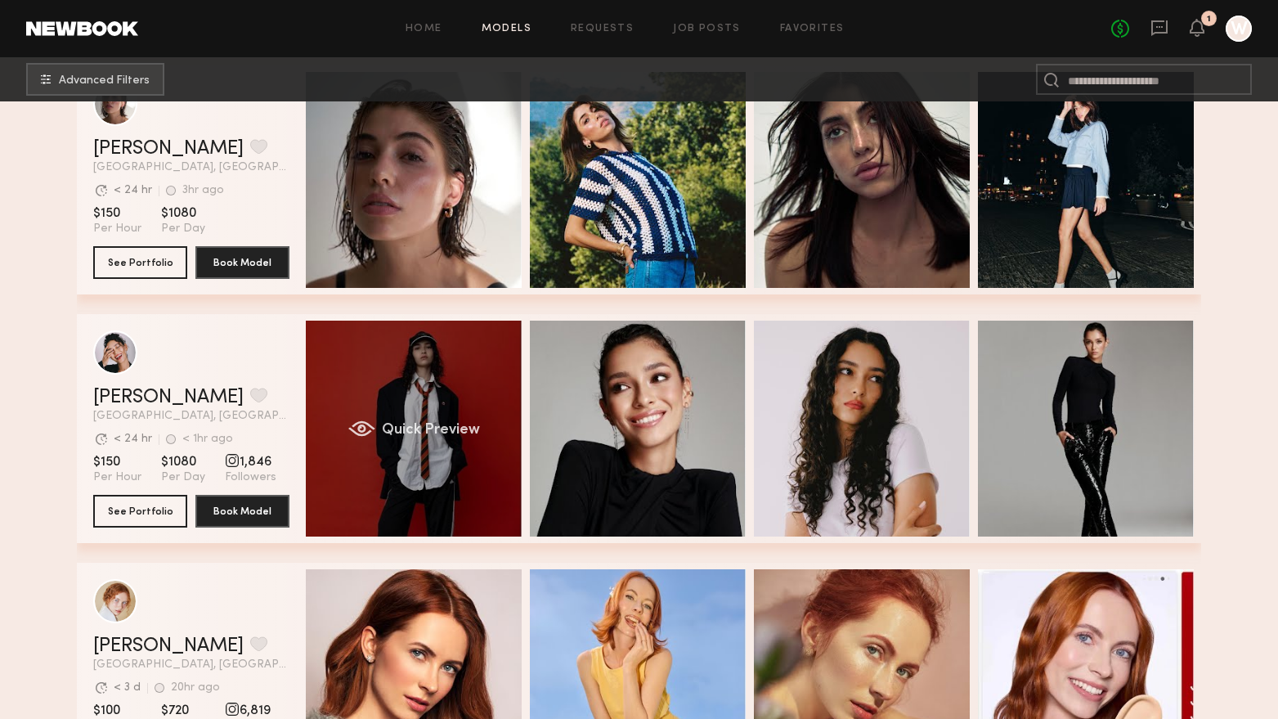
click at [497, 491] on div "Quick Preview" at bounding box center [414, 429] width 216 height 216
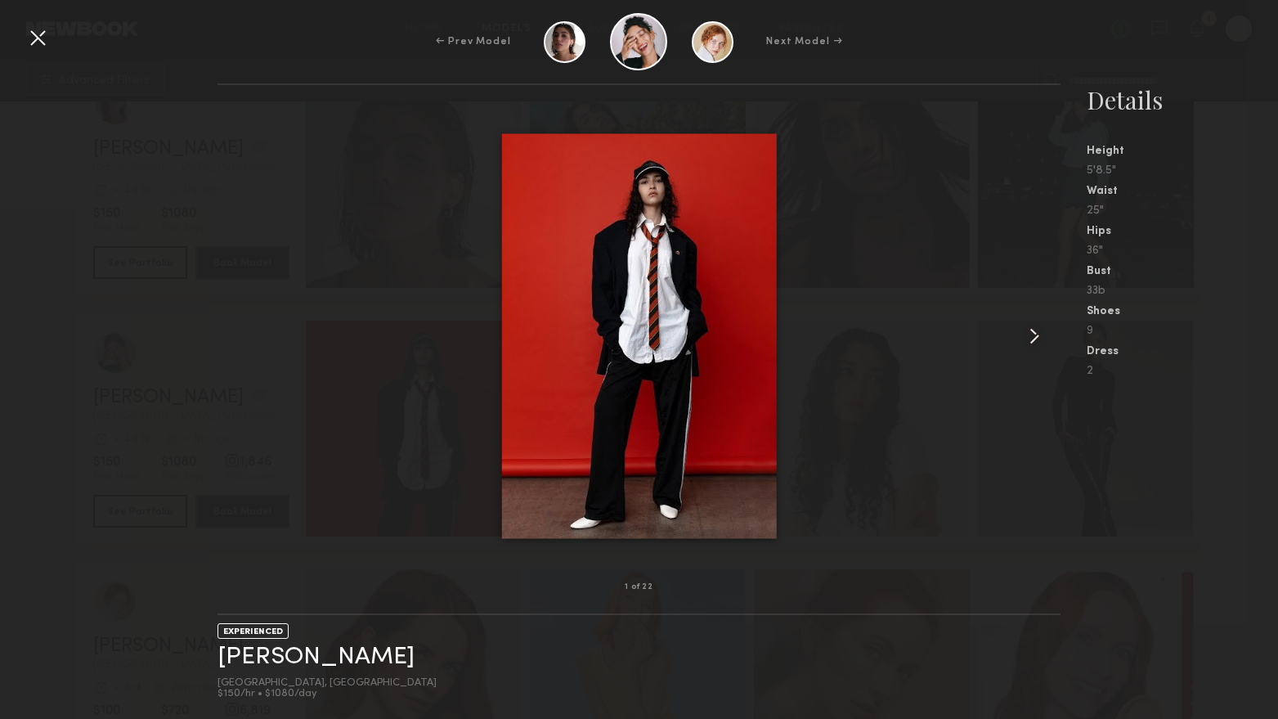
click at [1026, 335] on common-icon at bounding box center [1034, 336] width 26 height 26
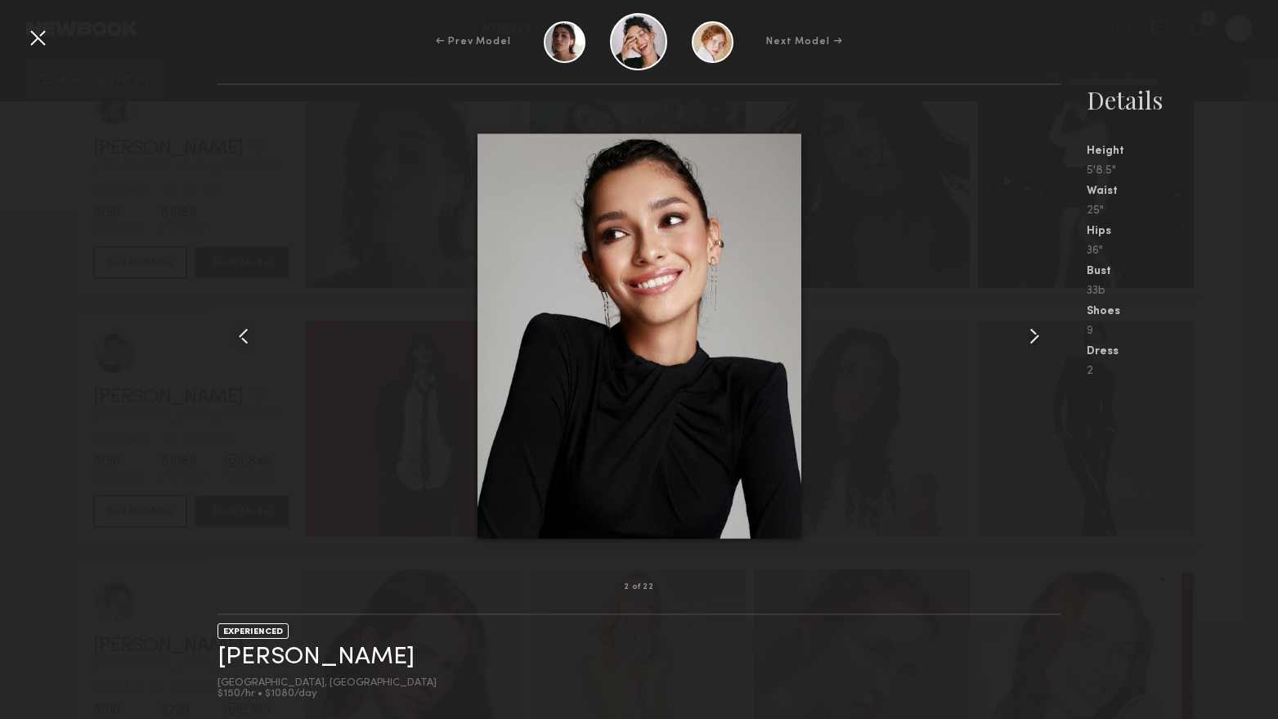
click at [1026, 335] on common-icon at bounding box center [1034, 336] width 26 height 26
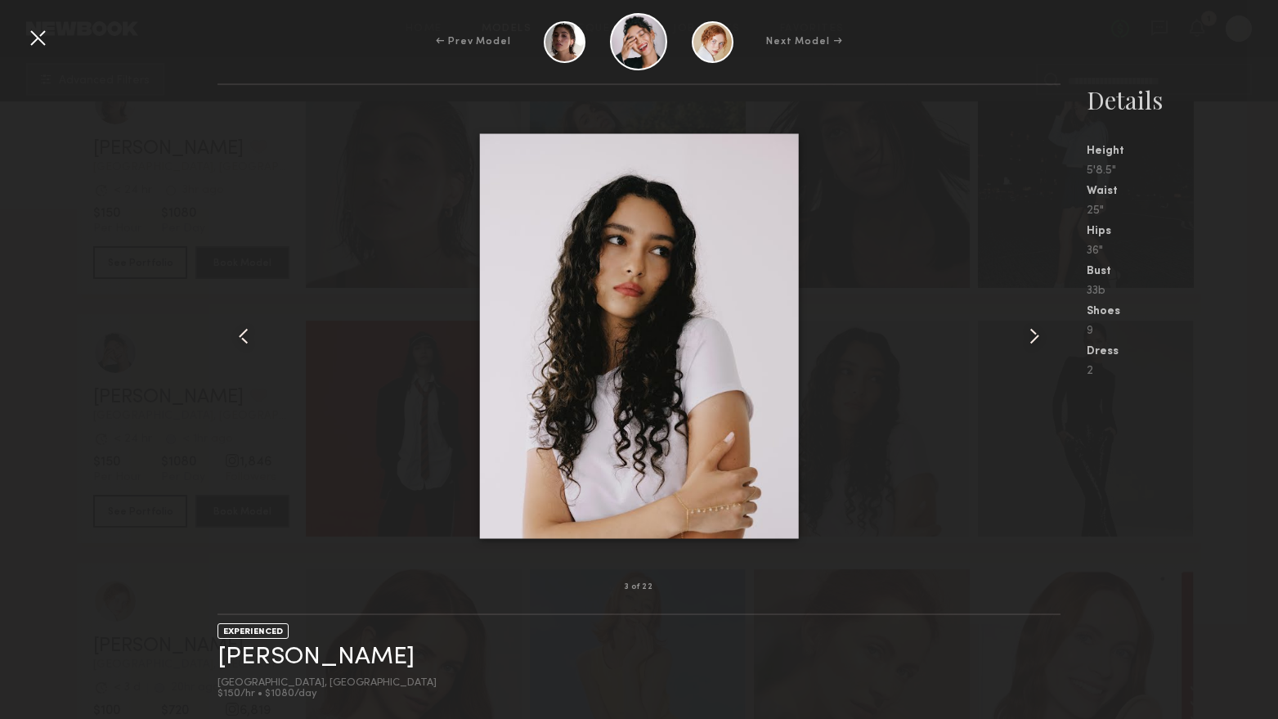
click at [1026, 335] on common-icon at bounding box center [1034, 336] width 26 height 26
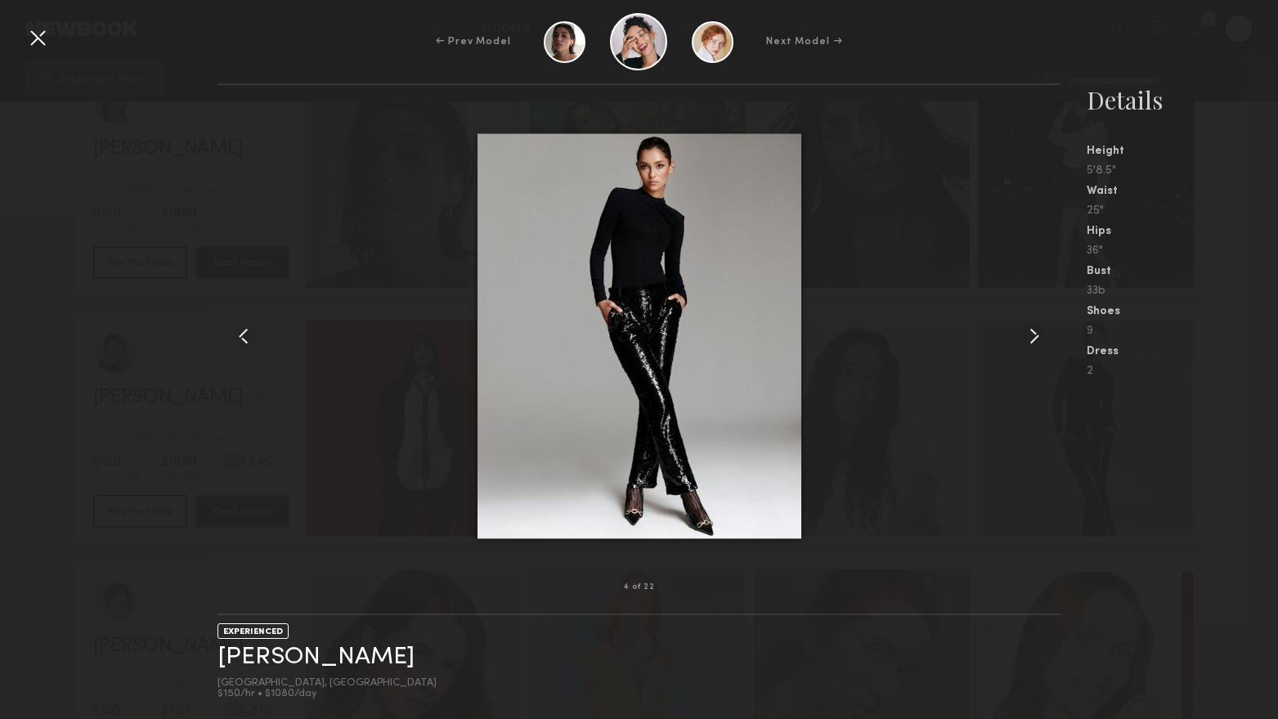
click at [1026, 335] on common-icon at bounding box center [1034, 336] width 26 height 26
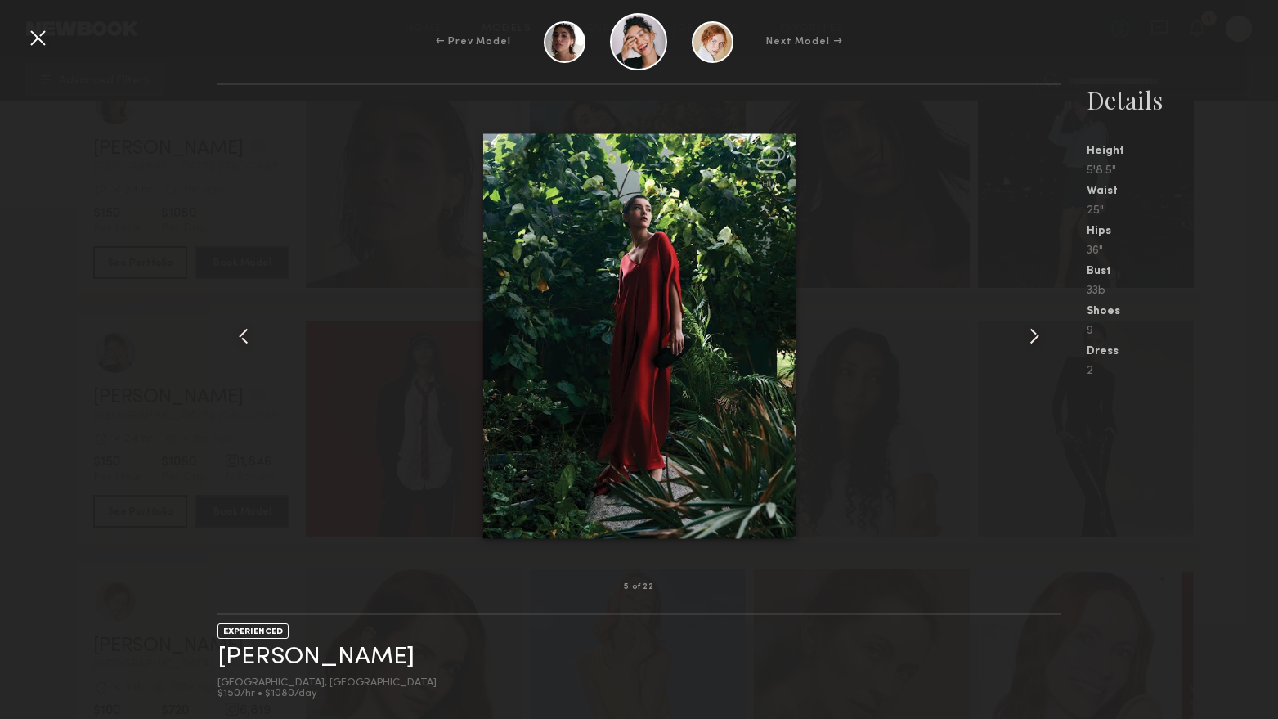
click at [25, 39] on div at bounding box center [38, 38] width 26 height 26
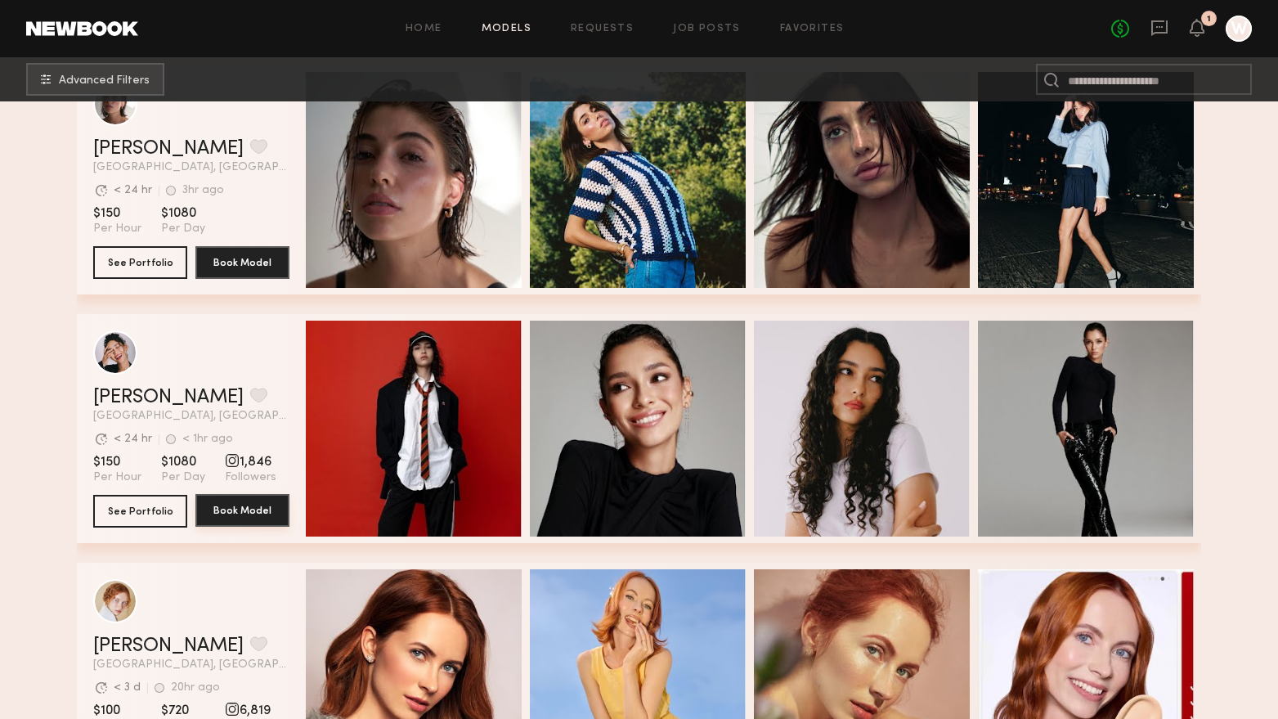
click at [222, 507] on button "Book Model" at bounding box center [242, 510] width 94 height 33
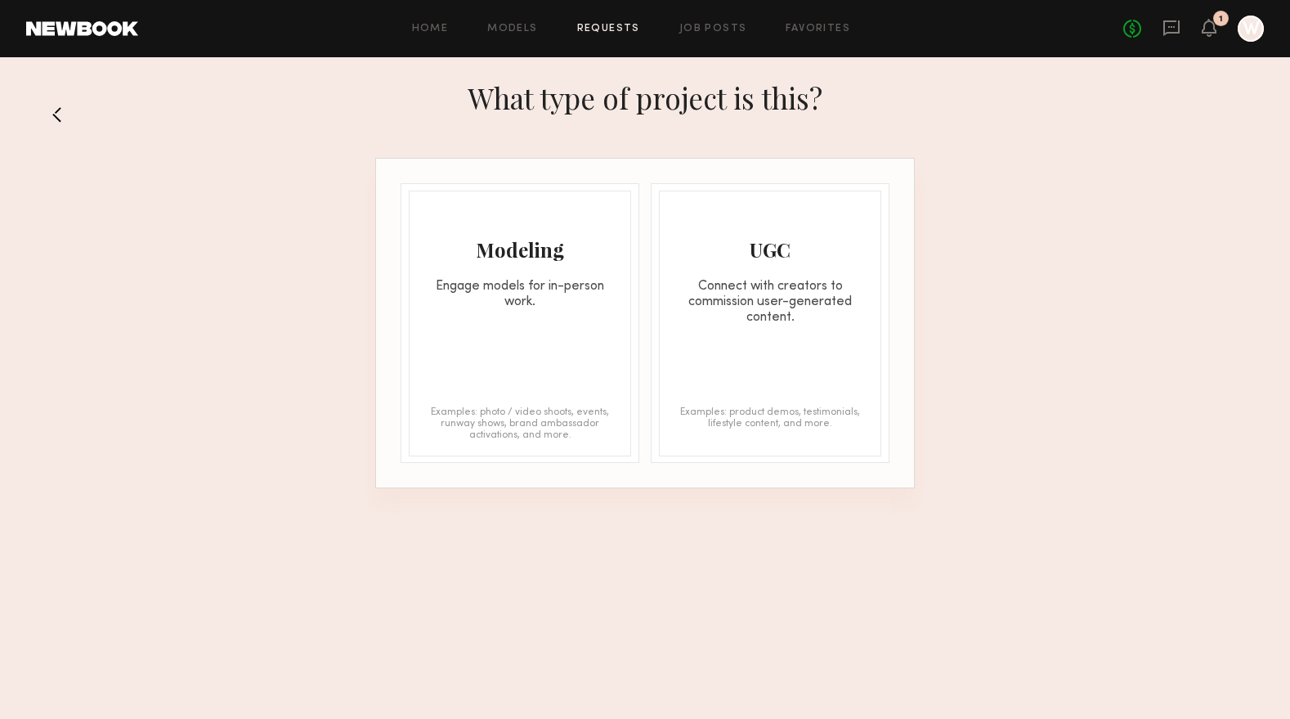
click at [564, 325] on div "Modeling Engage models for in-person work. Examples: photo / video shoots, even…" at bounding box center [520, 324] width 222 height 266
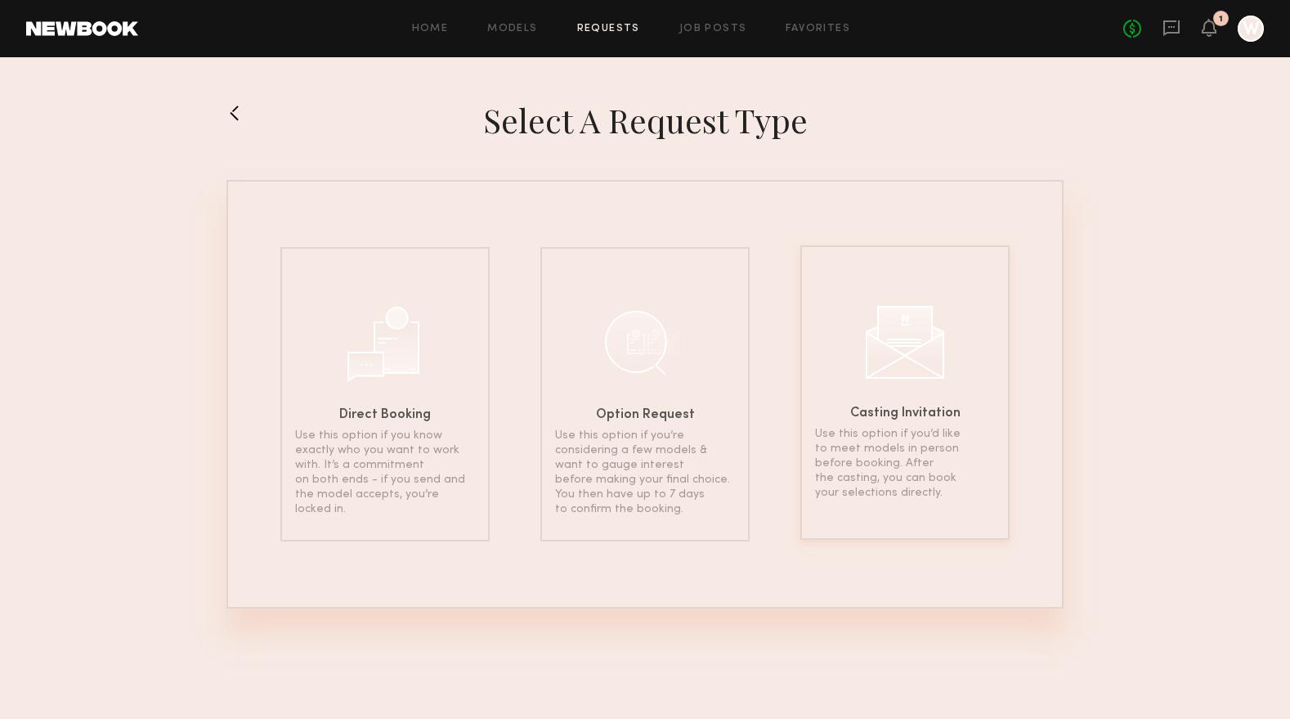
click at [921, 392] on div "Casting Invitation Use this option if you’d like to meet models in person befor…" at bounding box center [904, 392] width 209 height 294
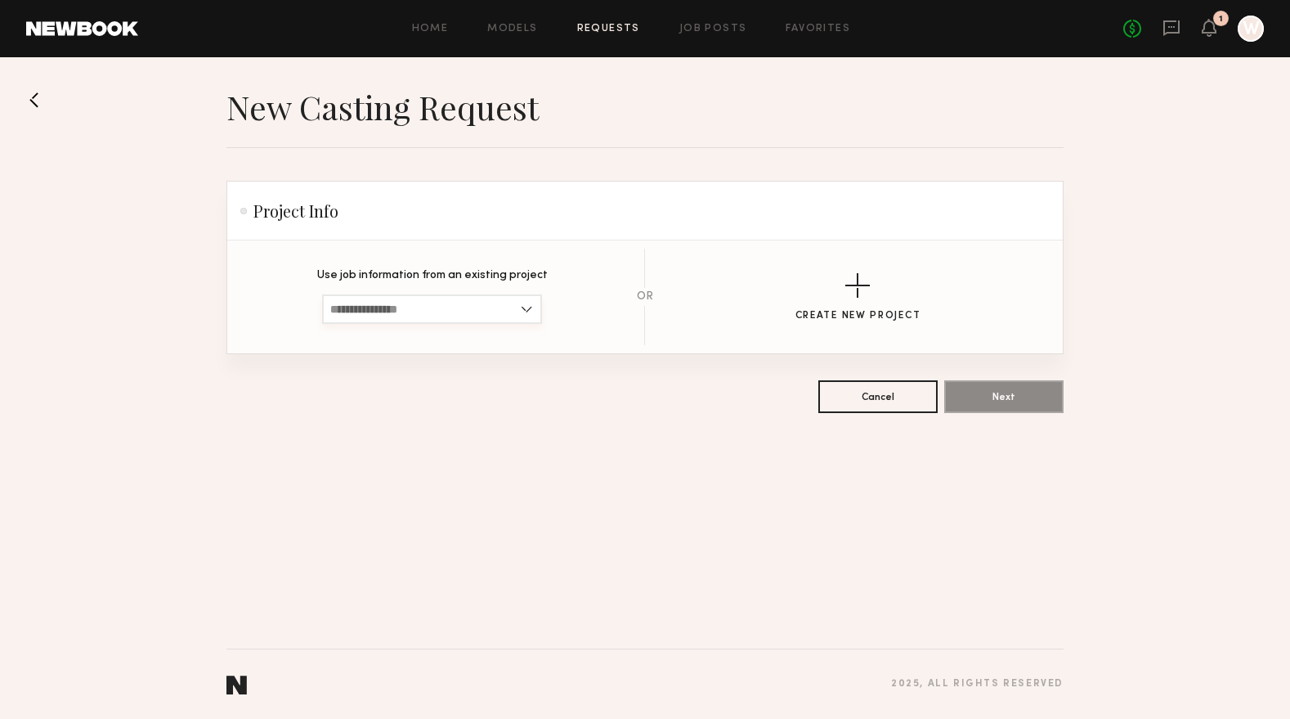
click at [506, 308] on input at bounding box center [432, 308] width 220 height 29
click at [501, 309] on input at bounding box center [432, 308] width 220 height 29
click at [854, 292] on div "button" at bounding box center [857, 285] width 25 height 25
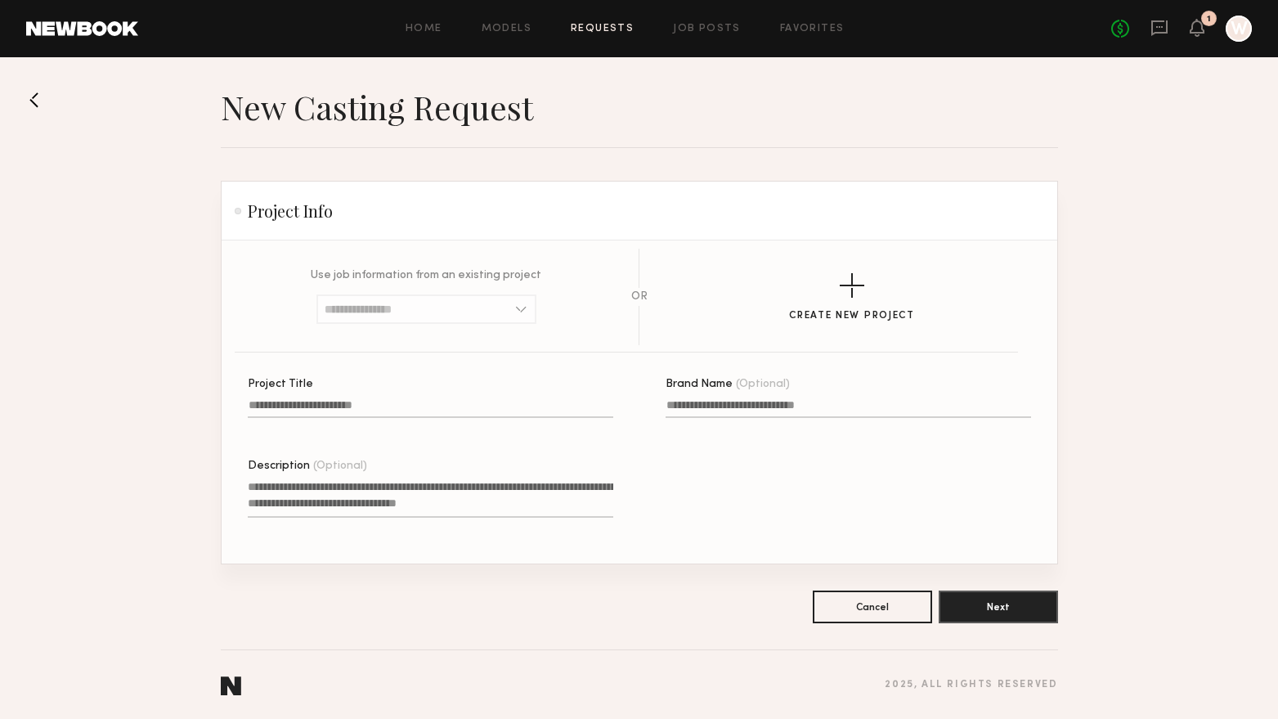
click at [421, 397] on label "Project Title" at bounding box center [430, 407] width 365 height 56
click at [421, 399] on input "Project Title" at bounding box center [430, 408] width 365 height 19
type input "******"
click at [746, 408] on input "Brand Name (Optional)" at bounding box center [848, 408] width 365 height 19
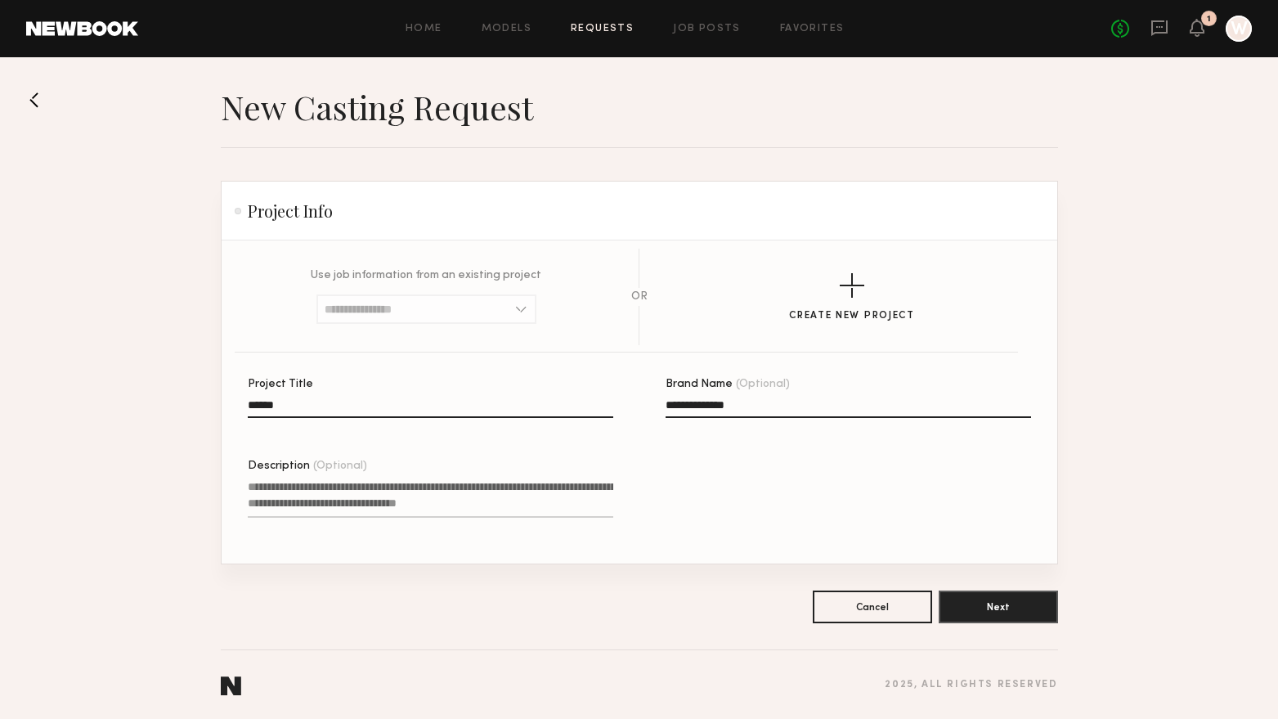
type input "**********"
click at [468, 500] on textarea "Description (Optional)" at bounding box center [430, 497] width 365 height 39
click at [447, 482] on label "Description (Optional)" at bounding box center [430, 498] width 365 height 77
click at [447, 482] on textarea "Description (Optional)" at bounding box center [430, 497] width 365 height 39
paste textarea "**********"
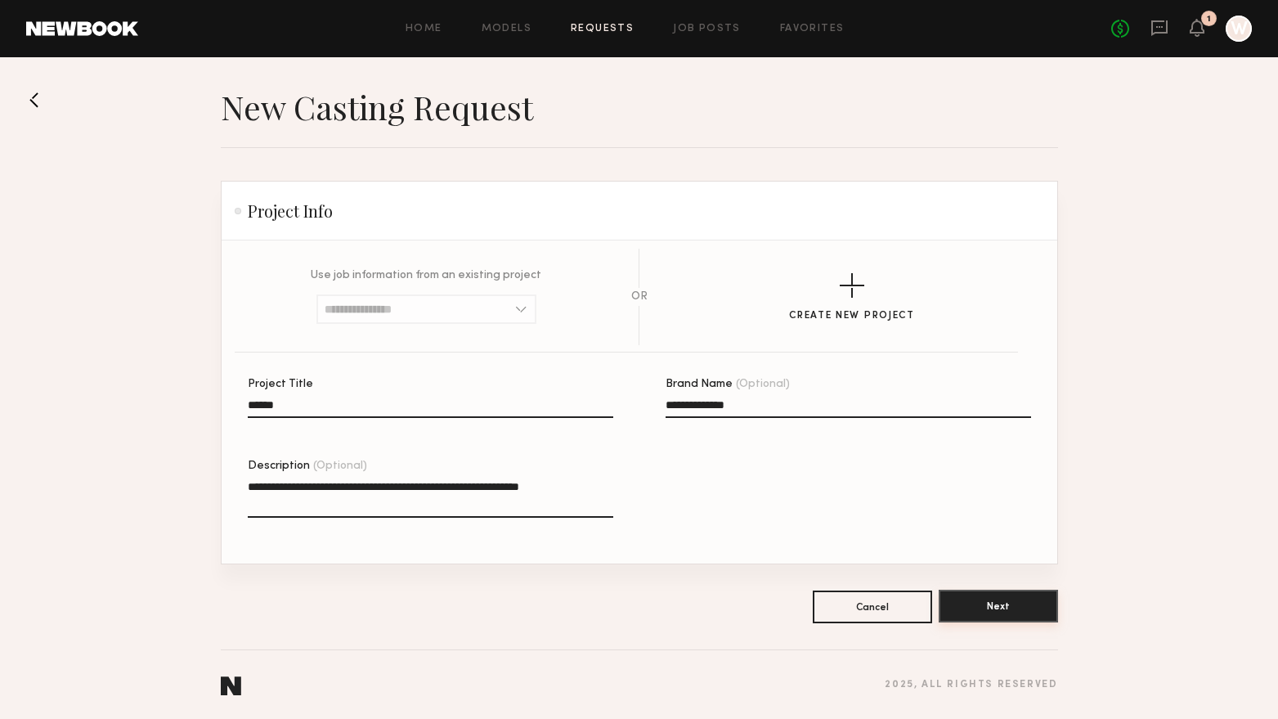
type textarea "**********"
click at [981, 606] on button "Next" at bounding box center [998, 606] width 119 height 33
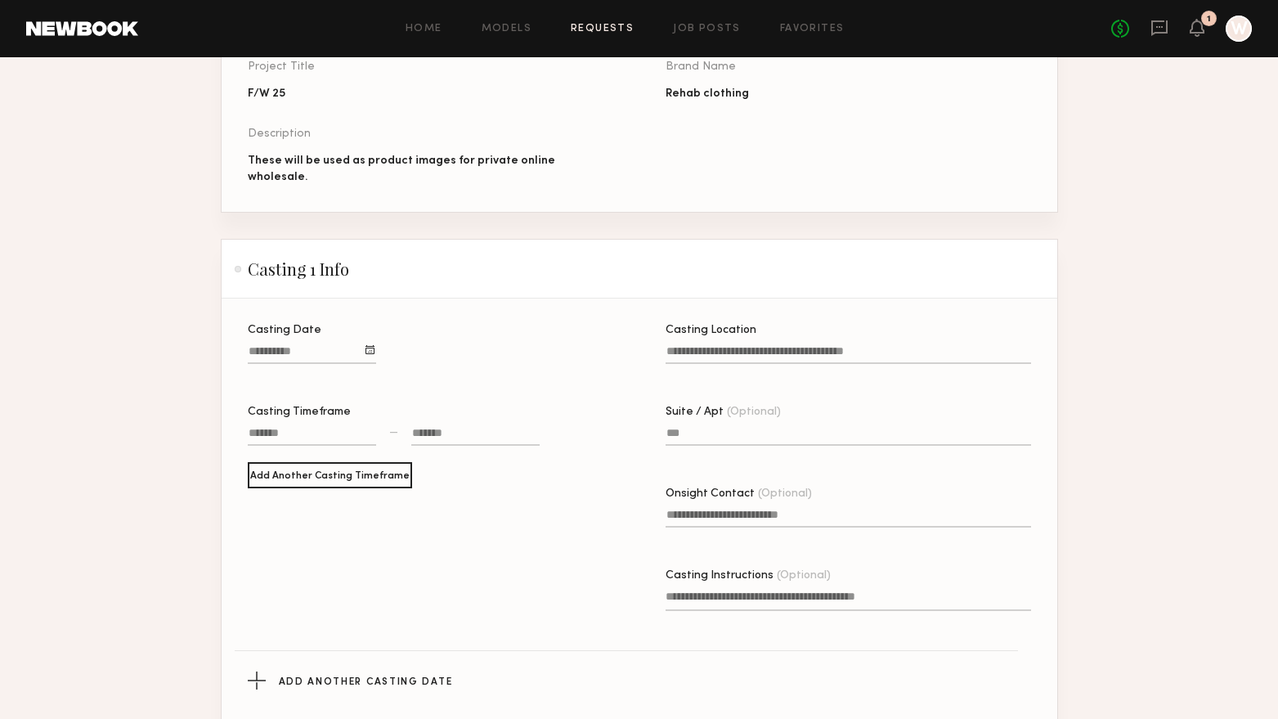
scroll to position [164, 0]
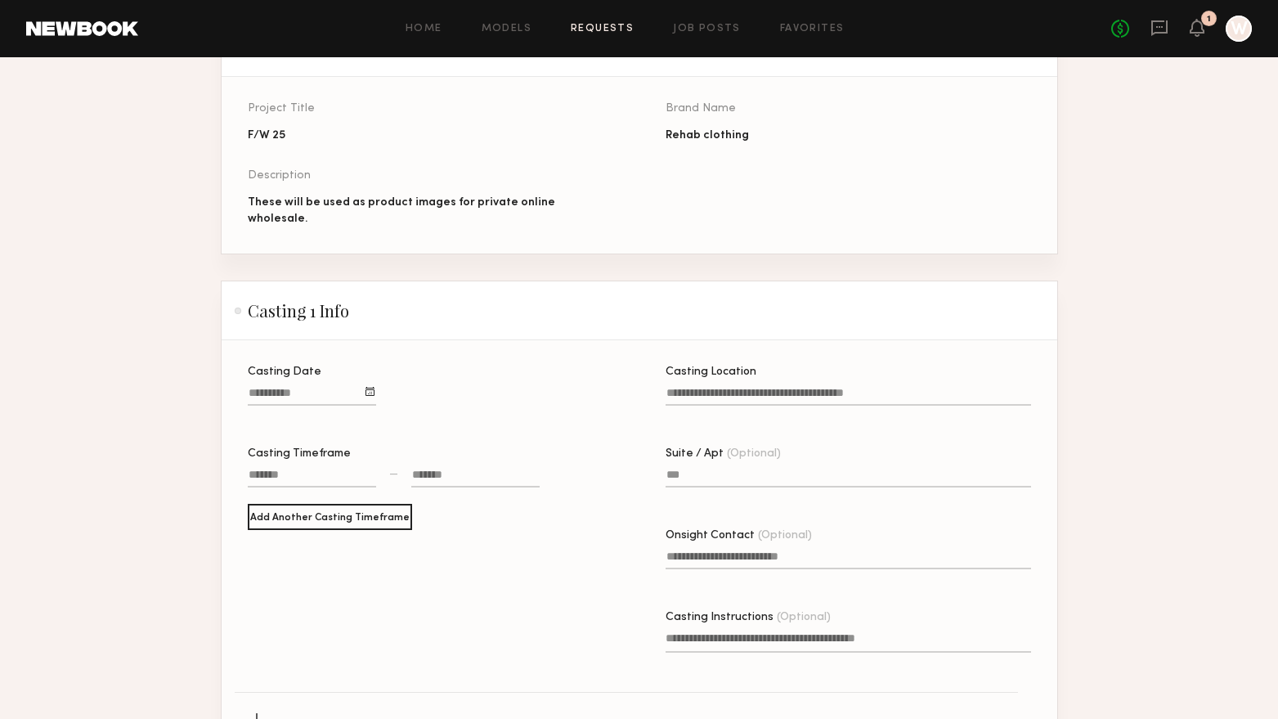
click at [374, 387] on div at bounding box center [369, 391] width 9 height 9
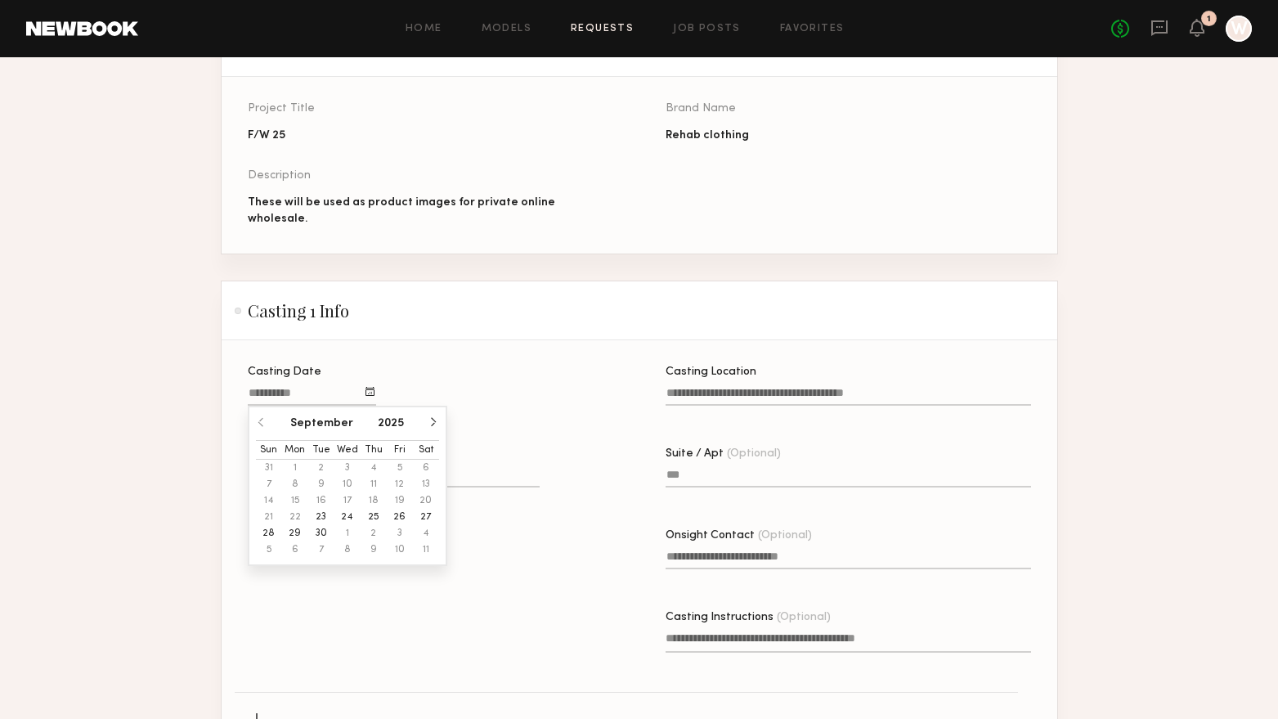
click at [343, 511] on button "24" at bounding box center [347, 517] width 26 height 16
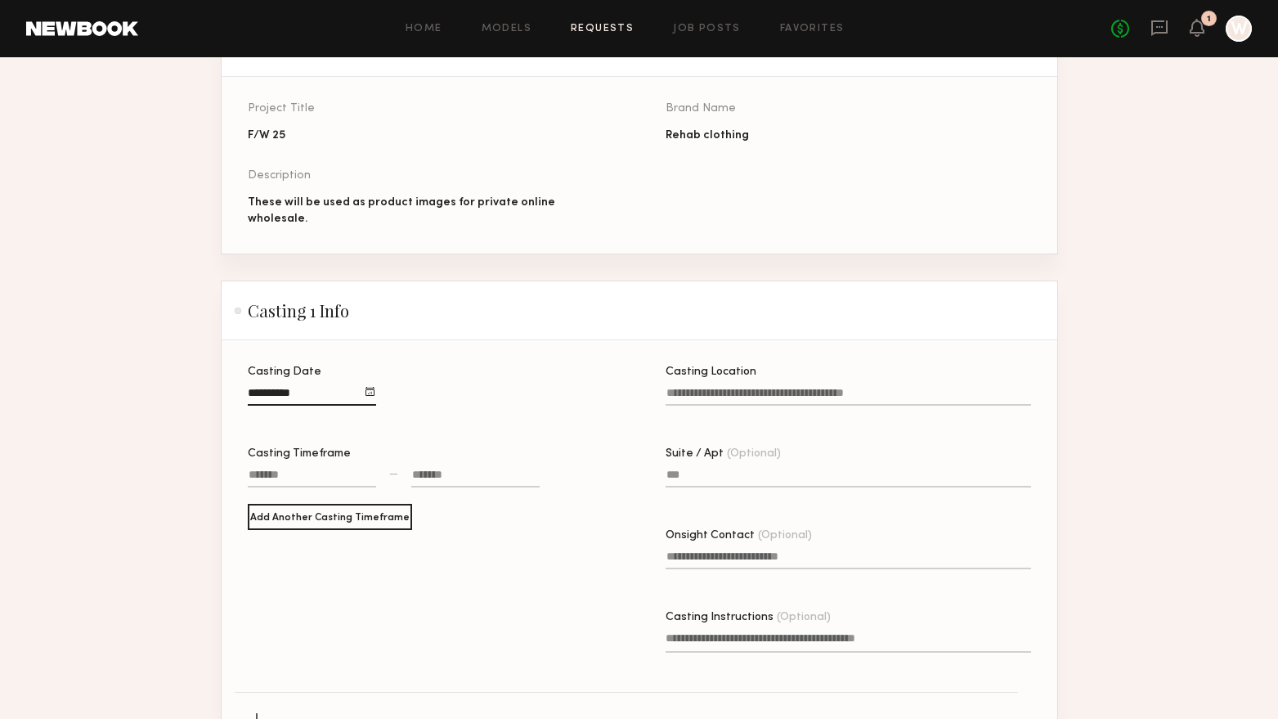
click at [314, 470] on div at bounding box center [312, 476] width 128 height 21
click at [274, 499] on button "button" at bounding box center [272, 503] width 13 height 13
type input "********"
click at [430, 469] on div at bounding box center [475, 476] width 128 height 21
click at [423, 543] on button "button" at bounding box center [423, 549] width 13 height 13
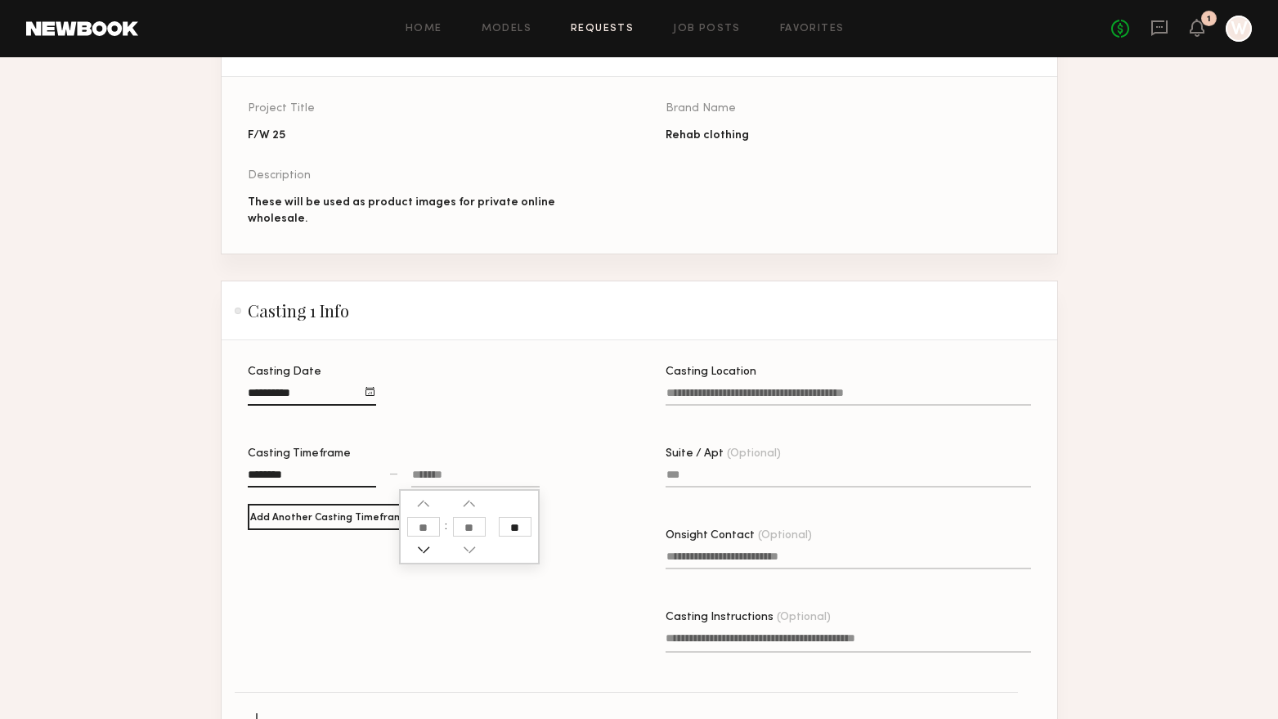
type input "********"
type input "**"
click at [423, 543] on button "button" at bounding box center [423, 549] width 13 height 13
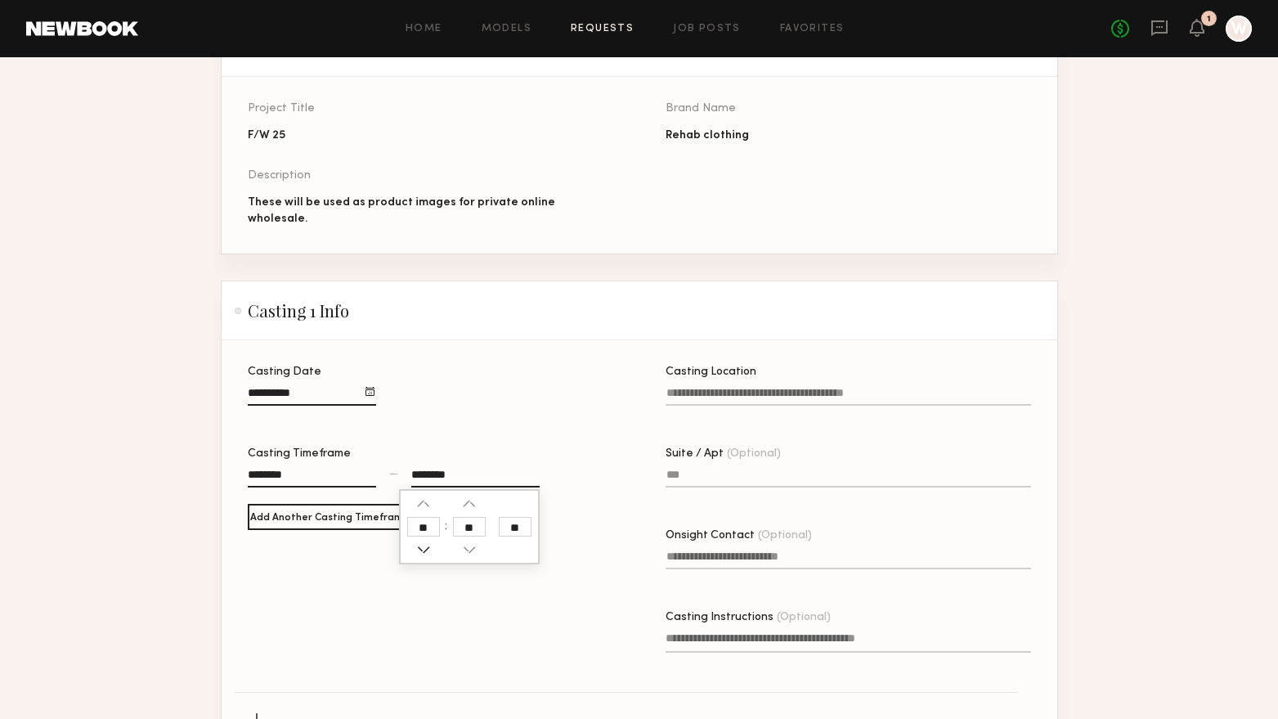
click at [423, 543] on button "button" at bounding box center [423, 549] width 13 height 13
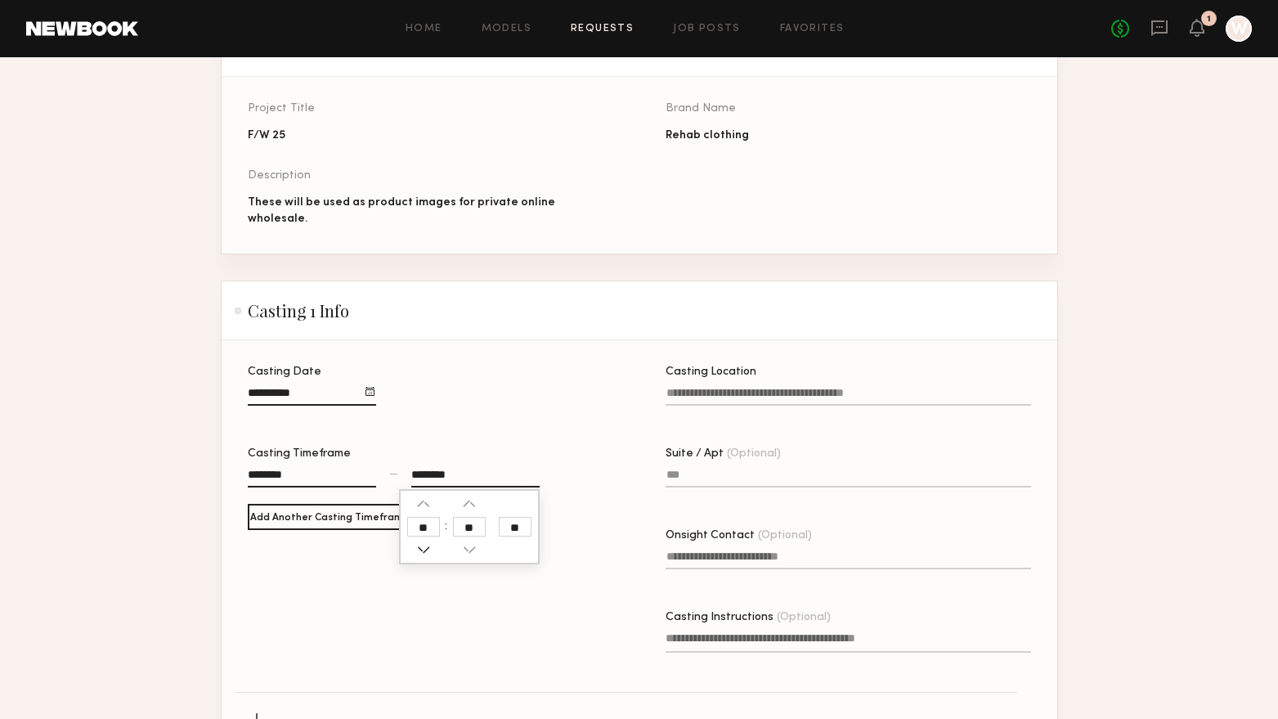
type input "********"
click at [337, 574] on div "Casting Date Casting Timeframe ******** — ******** ** Add Another Casting Timef…" at bounding box center [430, 532] width 365 height 332
click at [745, 387] on input "Casting Location" at bounding box center [848, 396] width 365 height 19
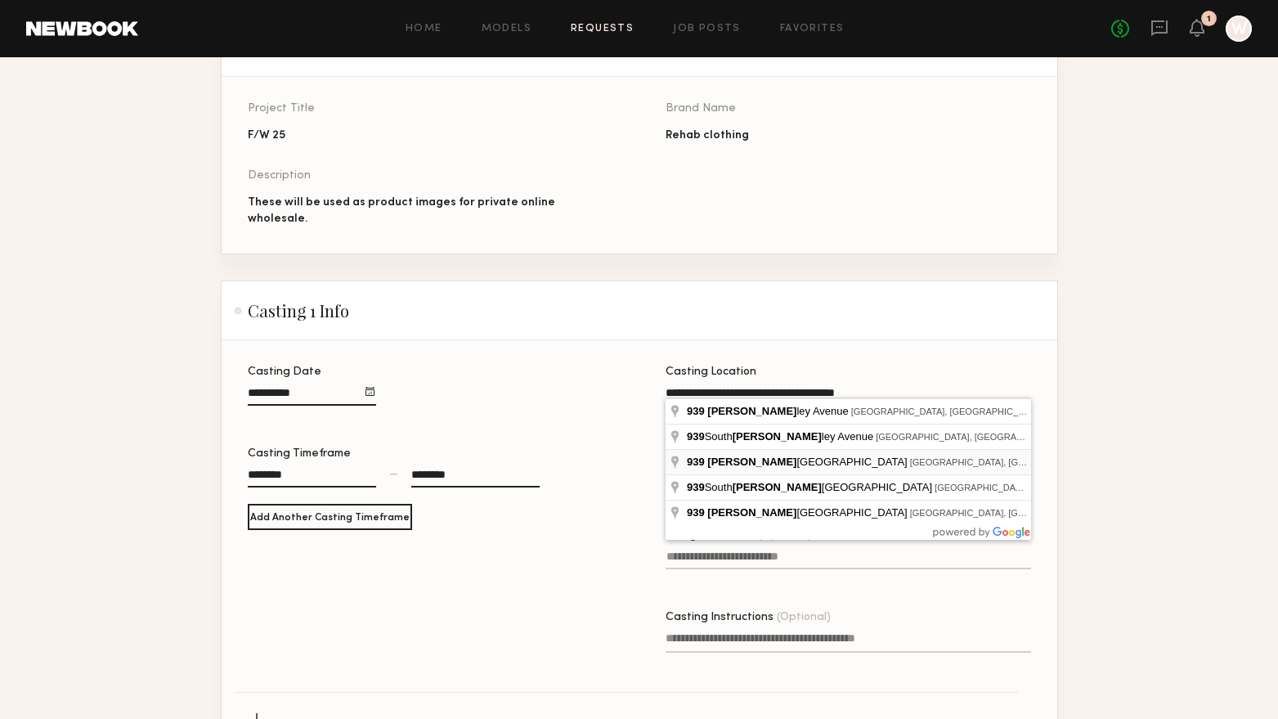
type input "**********"
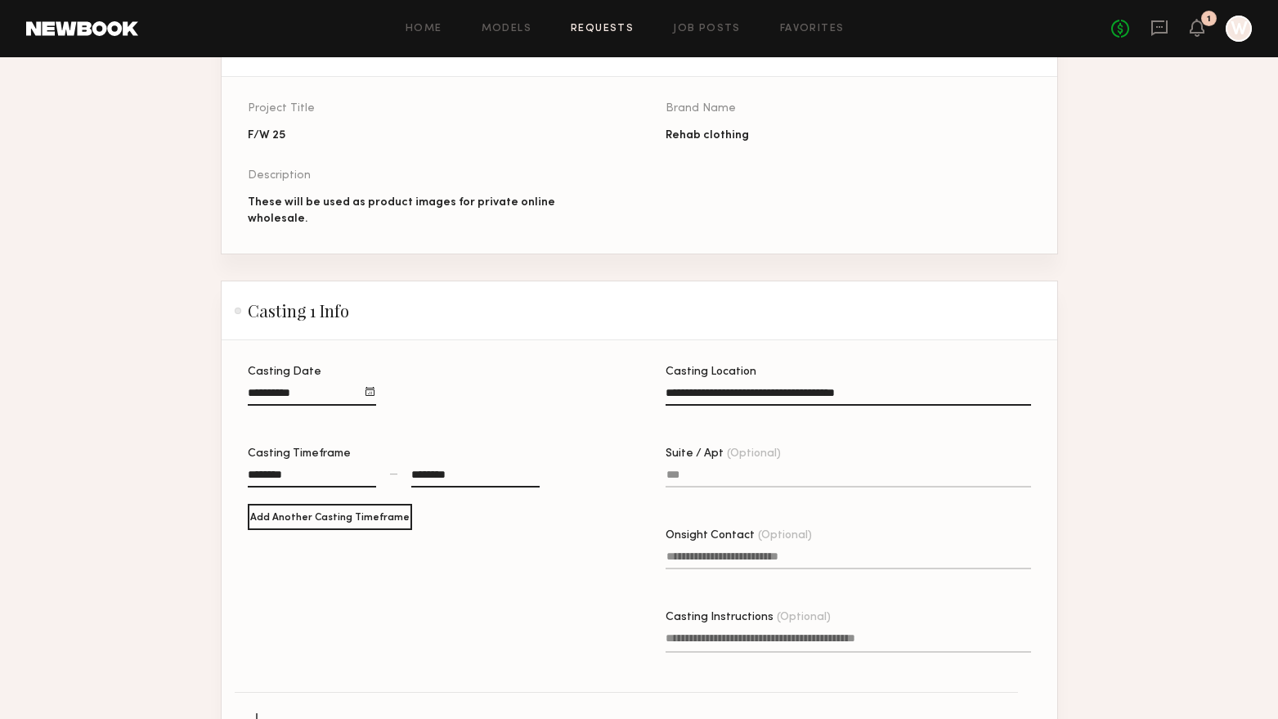
click at [751, 476] on input "Suite / Apt (Optional)" at bounding box center [848, 477] width 365 height 19
click at [779, 554] on input "Onsight Contact (Optional)" at bounding box center [848, 559] width 365 height 19
type input "**********"
click at [737, 637] on textarea "Casting Instructions (Optional)" at bounding box center [848, 641] width 365 height 23
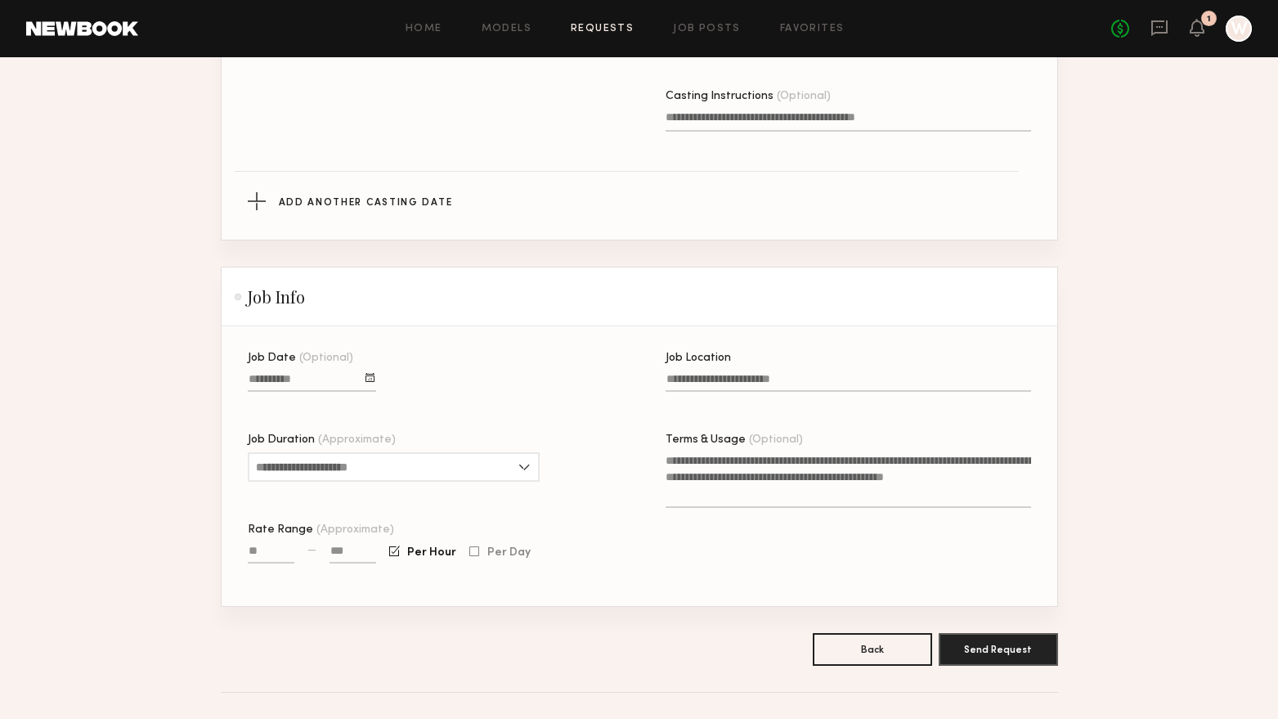
scroll to position [649, 0]
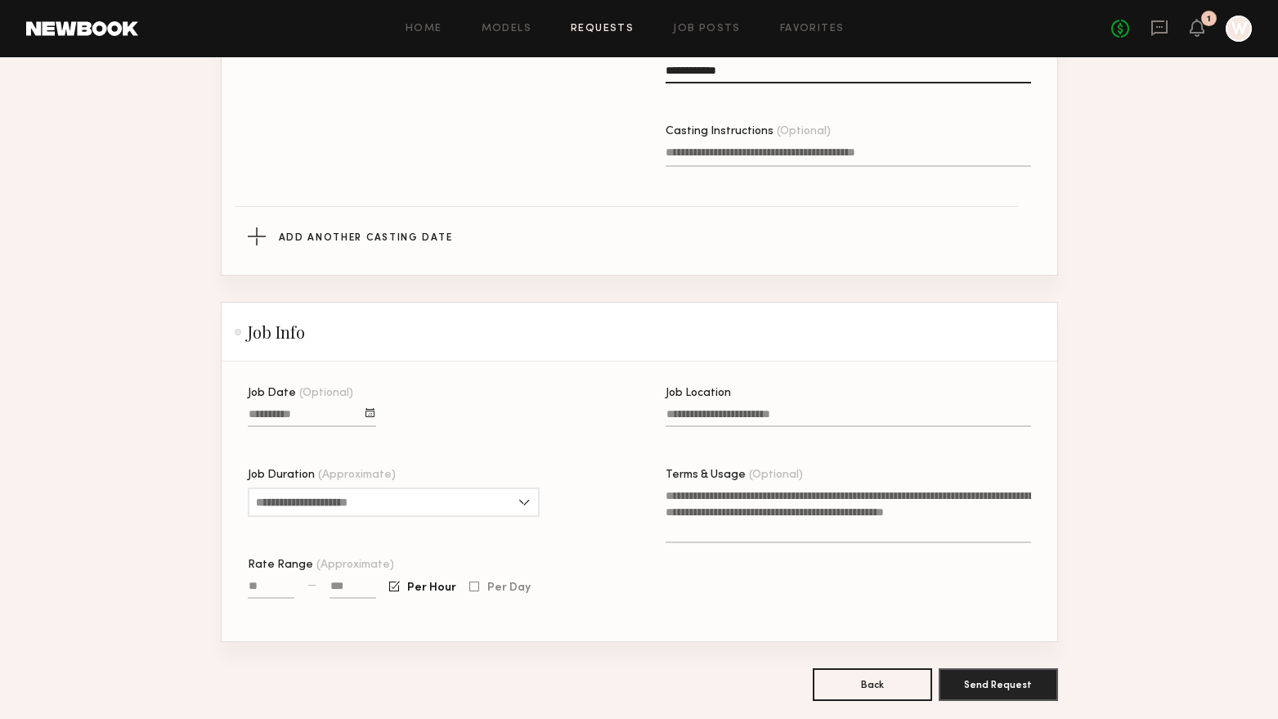
click at [715, 416] on input "Job Location" at bounding box center [848, 417] width 365 height 19
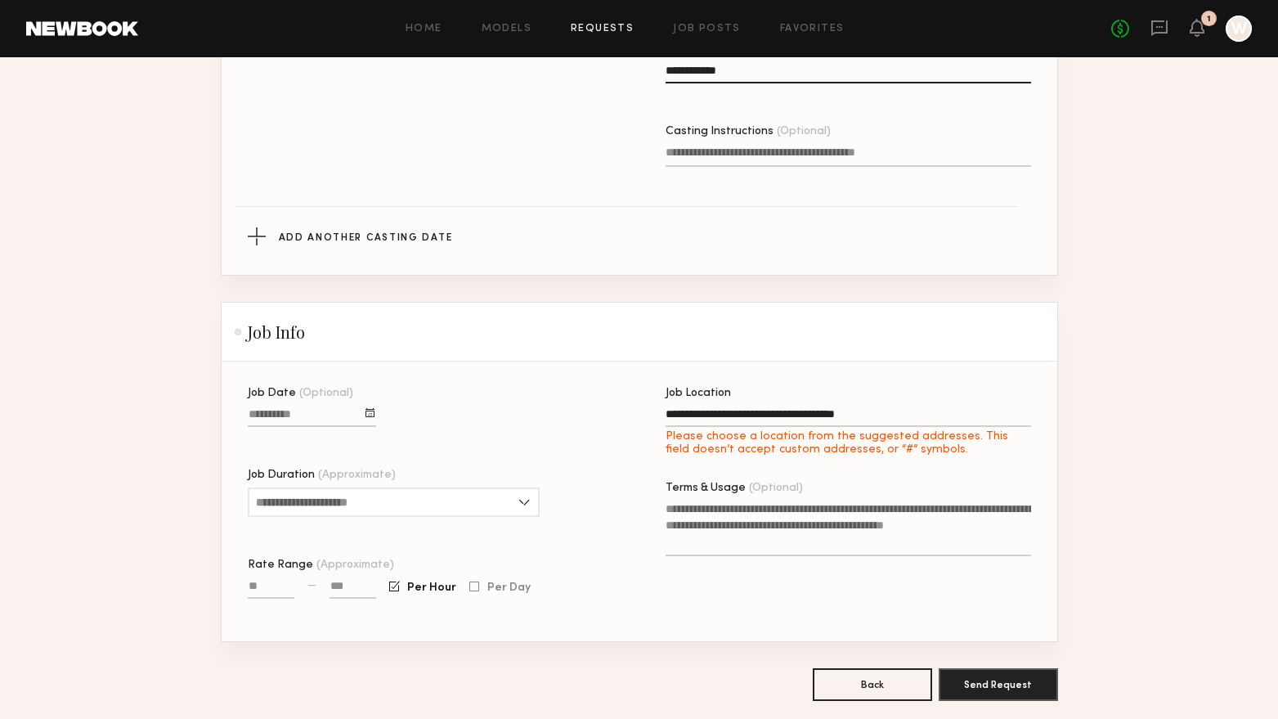
type input "**********"
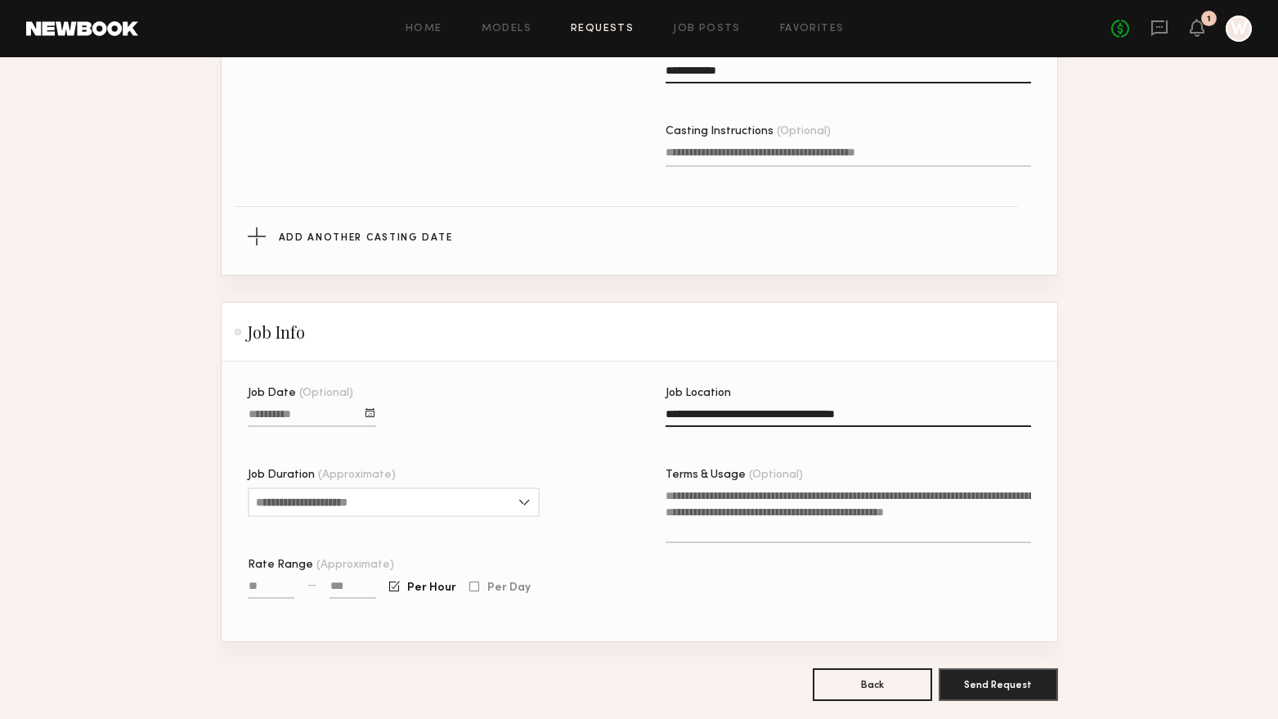
click at [703, 504] on textarea "Terms & Usage (Optional)" at bounding box center [848, 515] width 365 height 56
click at [374, 412] on div at bounding box center [369, 412] width 9 height 9
click at [397, 534] on button "26" at bounding box center [400, 538] width 26 height 16
click at [440, 500] on input "Job Duration (Approximate)" at bounding box center [394, 501] width 292 height 29
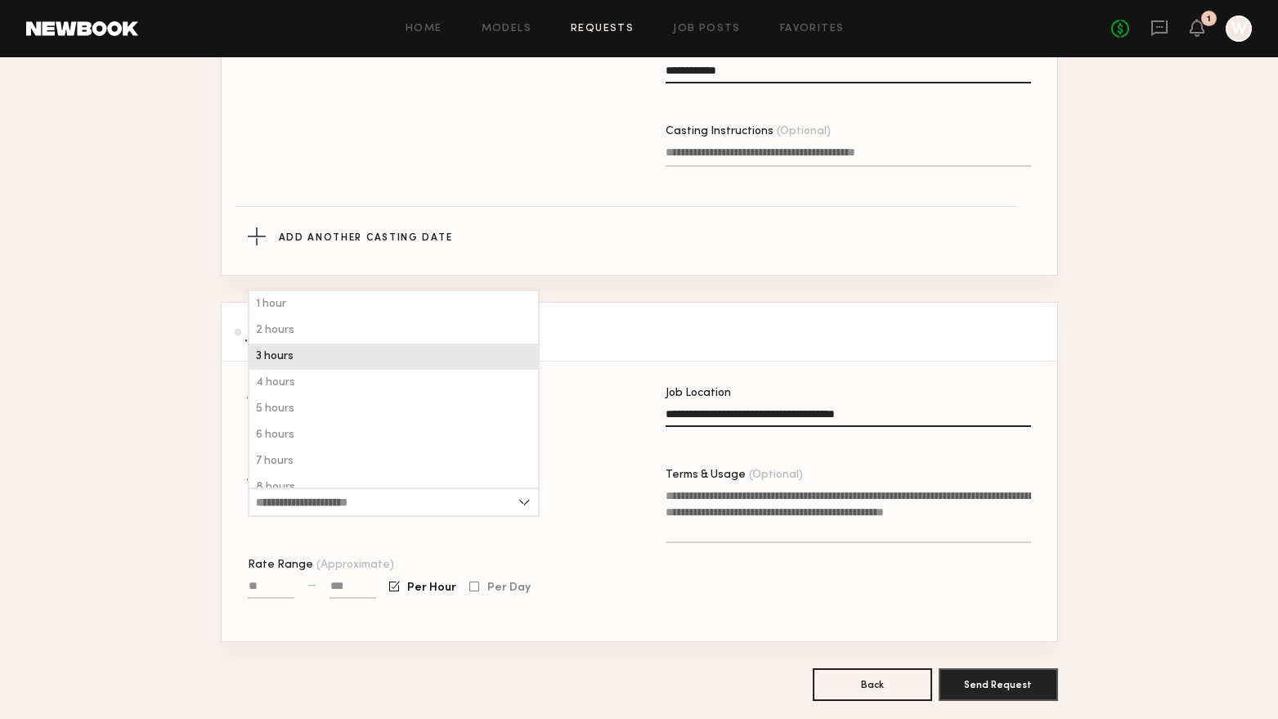
click at [350, 352] on div "3 hours" at bounding box center [393, 356] width 289 height 26
type input "*******"
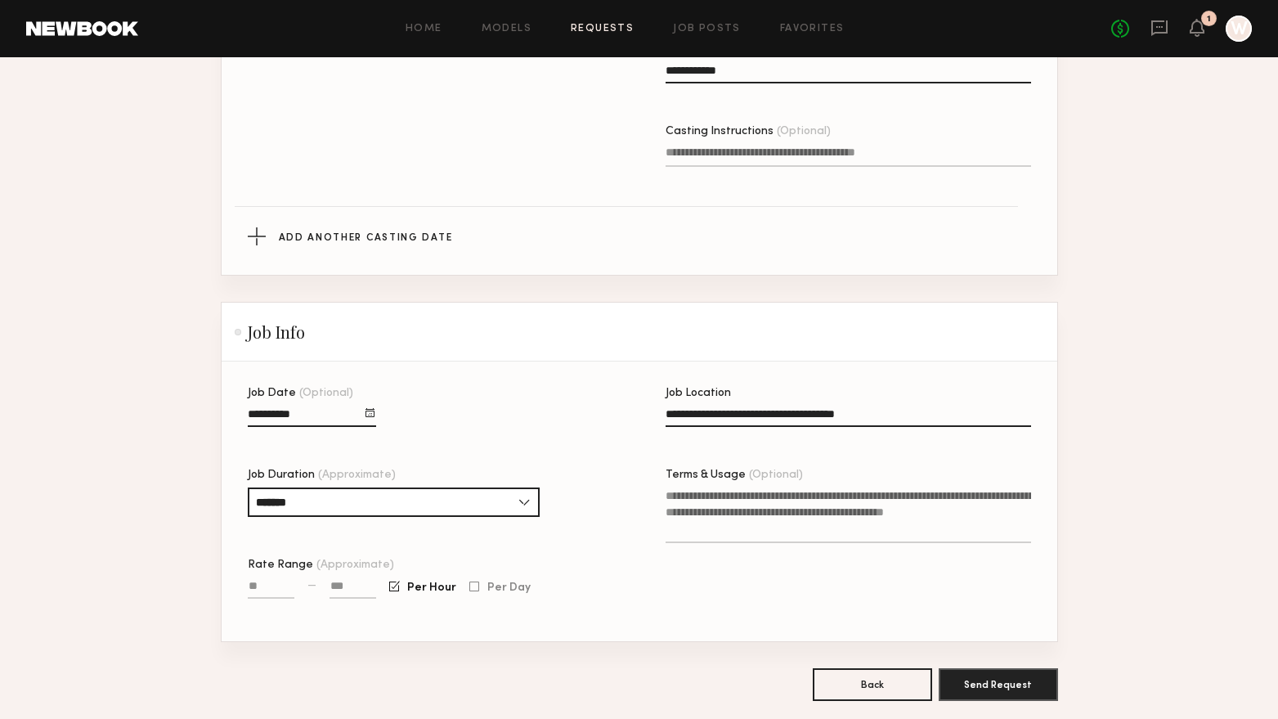
click at [276, 590] on input "Rate Range (Approximate)" at bounding box center [271, 589] width 47 height 19
type input "****"
click at [380, 585] on div "**** — Per Hour Per Day" at bounding box center [430, 596] width 365 height 38
click at [369, 588] on input at bounding box center [352, 589] width 47 height 19
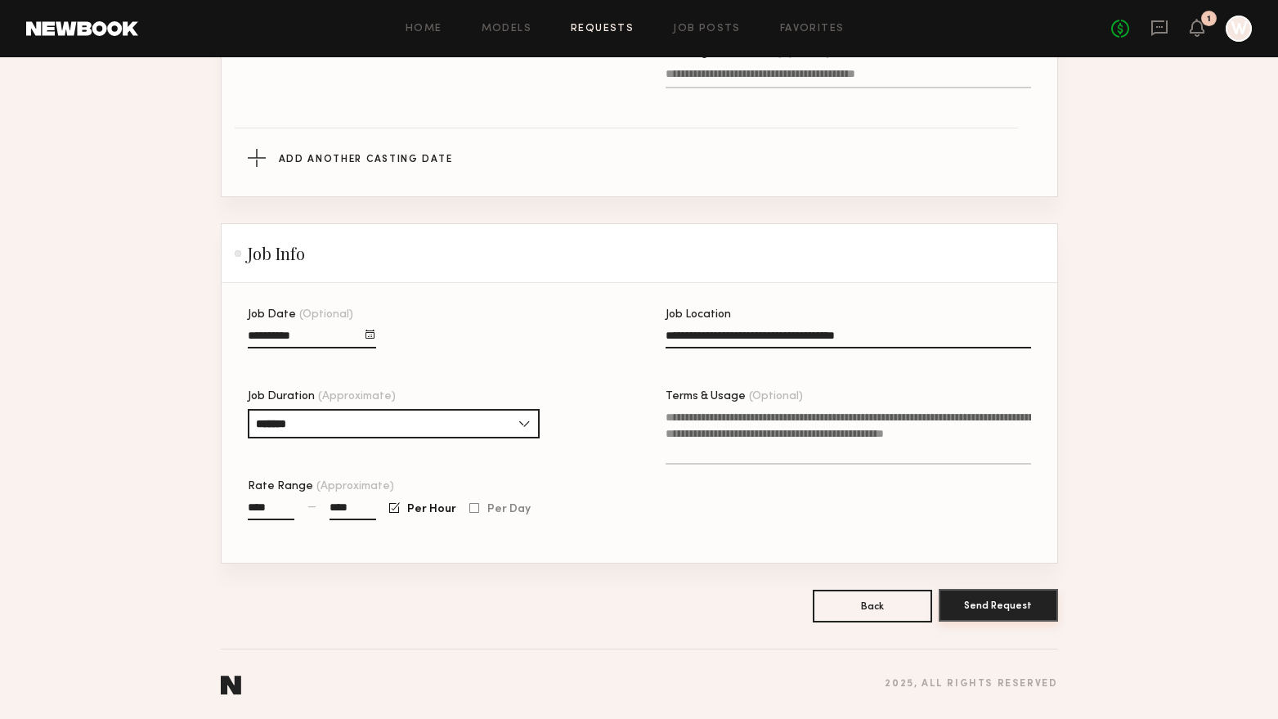
type input "****"
click at [971, 610] on button "Send Request" at bounding box center [998, 605] width 119 height 33
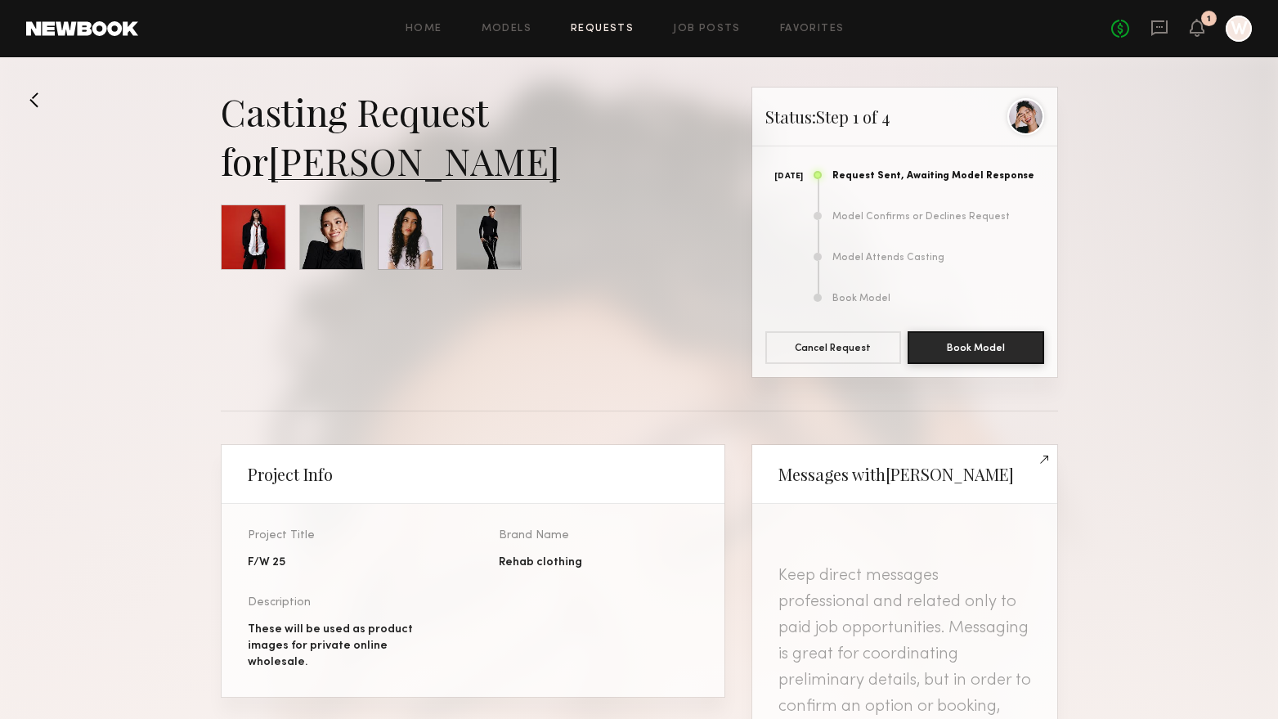
click at [589, 28] on link "Requests" at bounding box center [602, 29] width 63 height 11
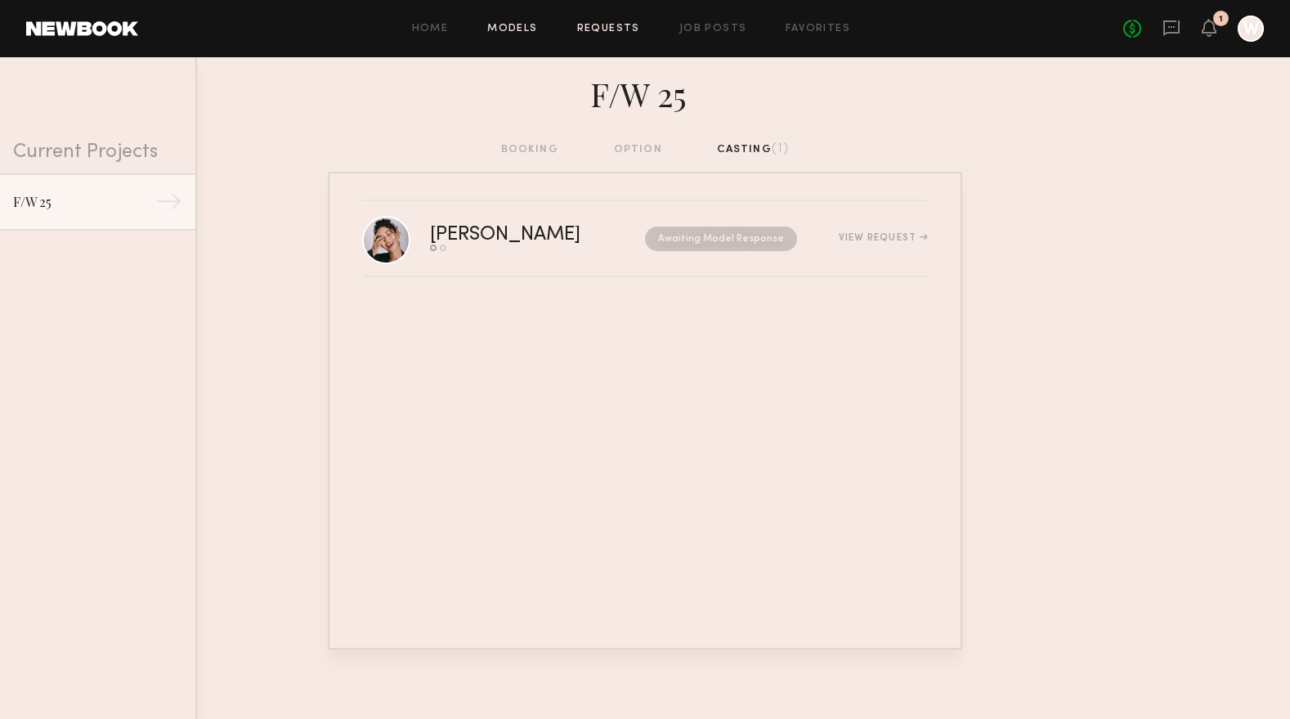
click at [531, 27] on link "Models" at bounding box center [512, 29] width 50 height 11
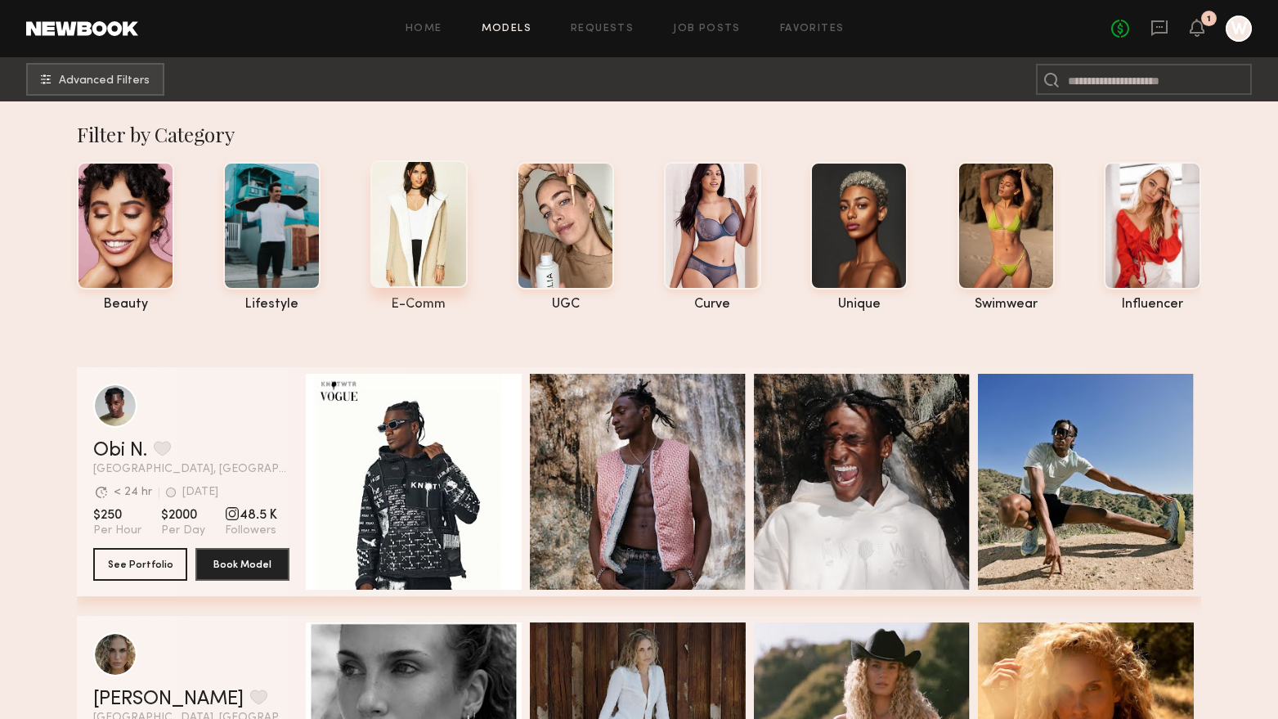
click at [435, 228] on div at bounding box center [418, 224] width 97 height 128
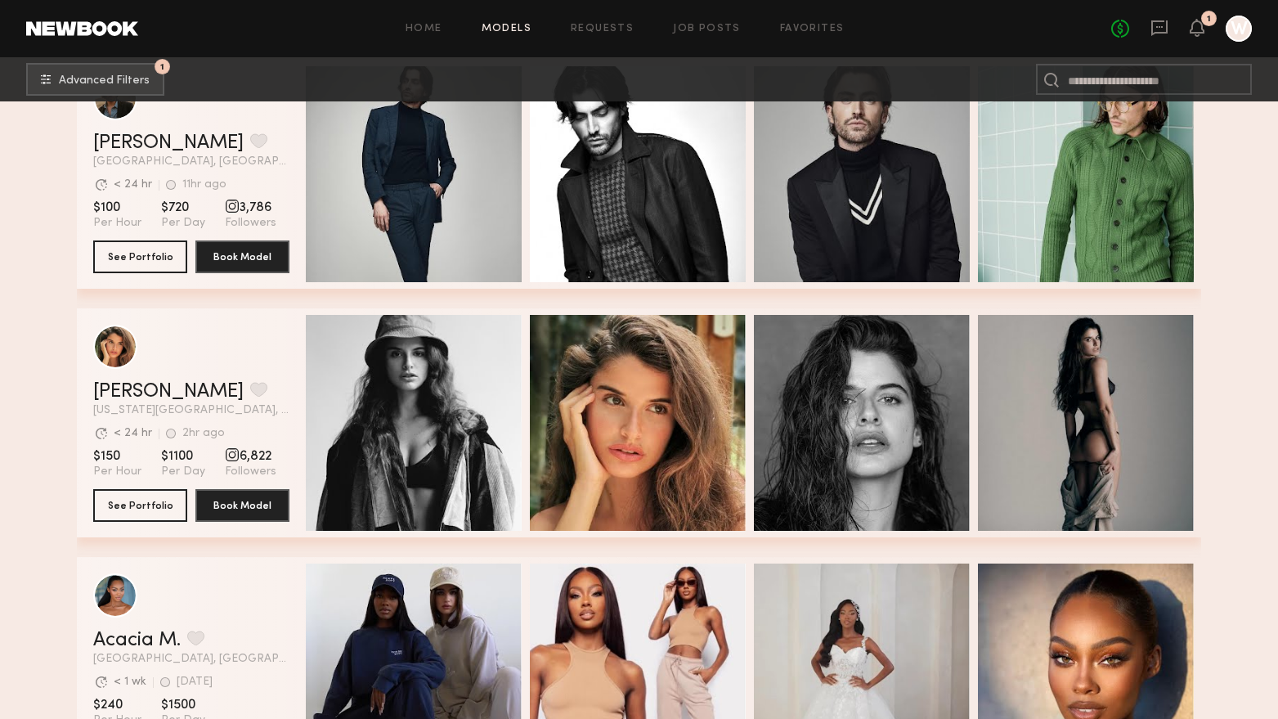
scroll to position [327, 0]
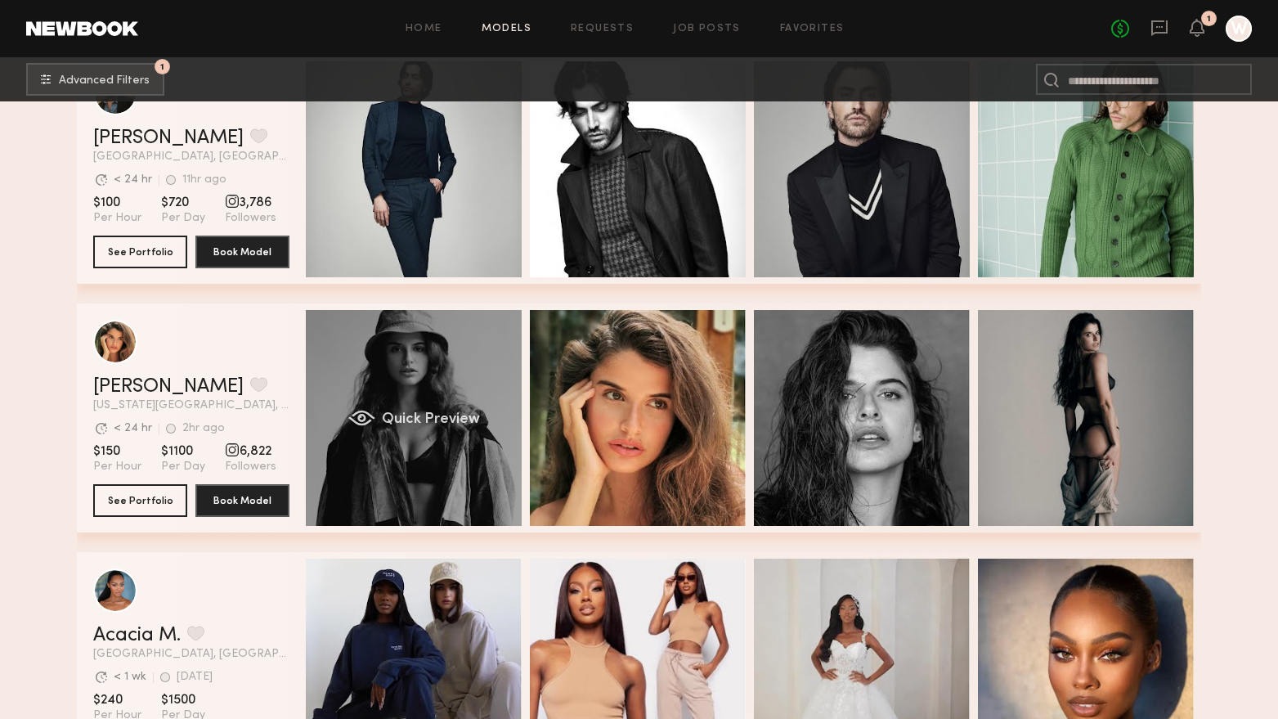
click at [430, 379] on div "Quick Preview" at bounding box center [414, 418] width 216 height 216
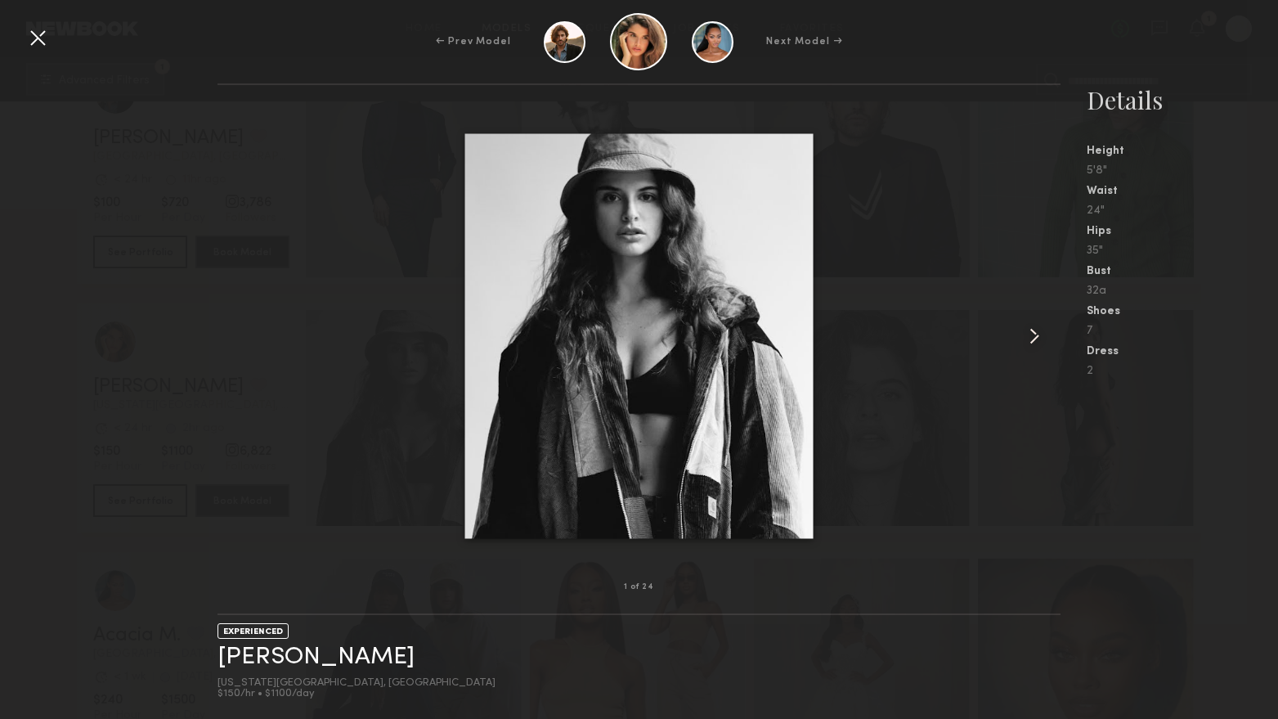
click at [1030, 335] on common-icon at bounding box center [1034, 336] width 26 height 26
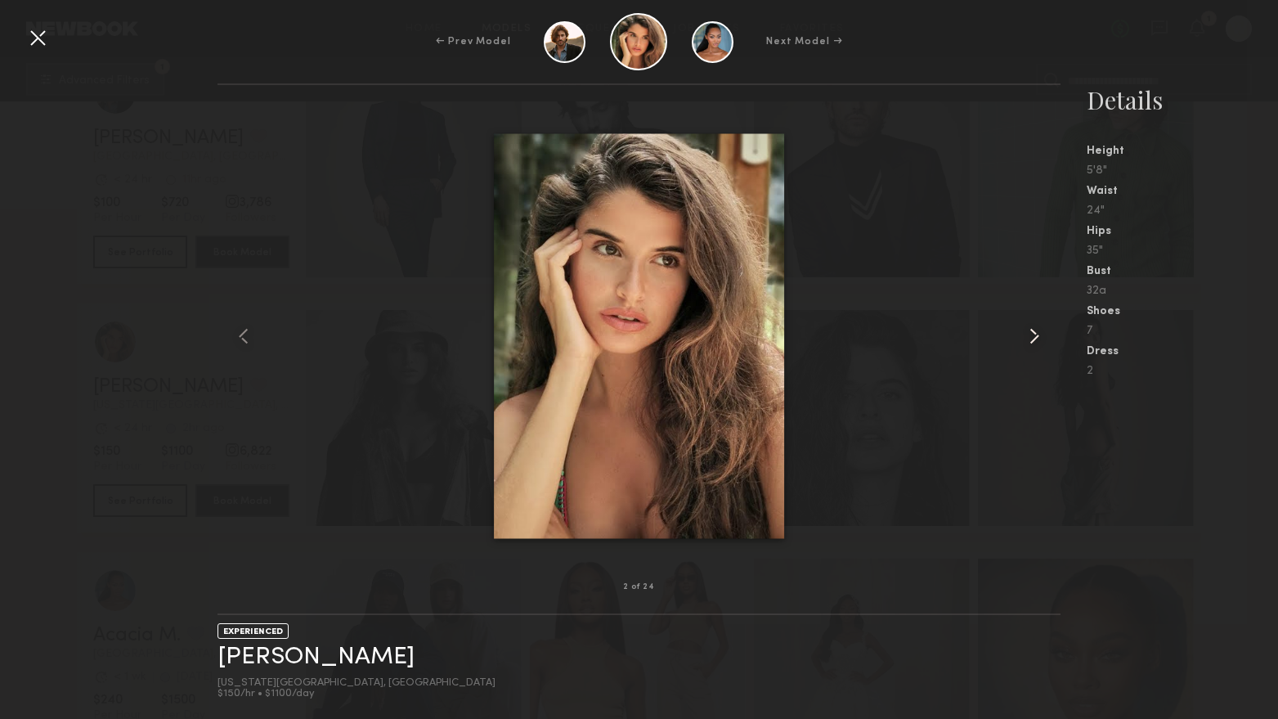
click at [1030, 335] on common-icon at bounding box center [1034, 336] width 26 height 26
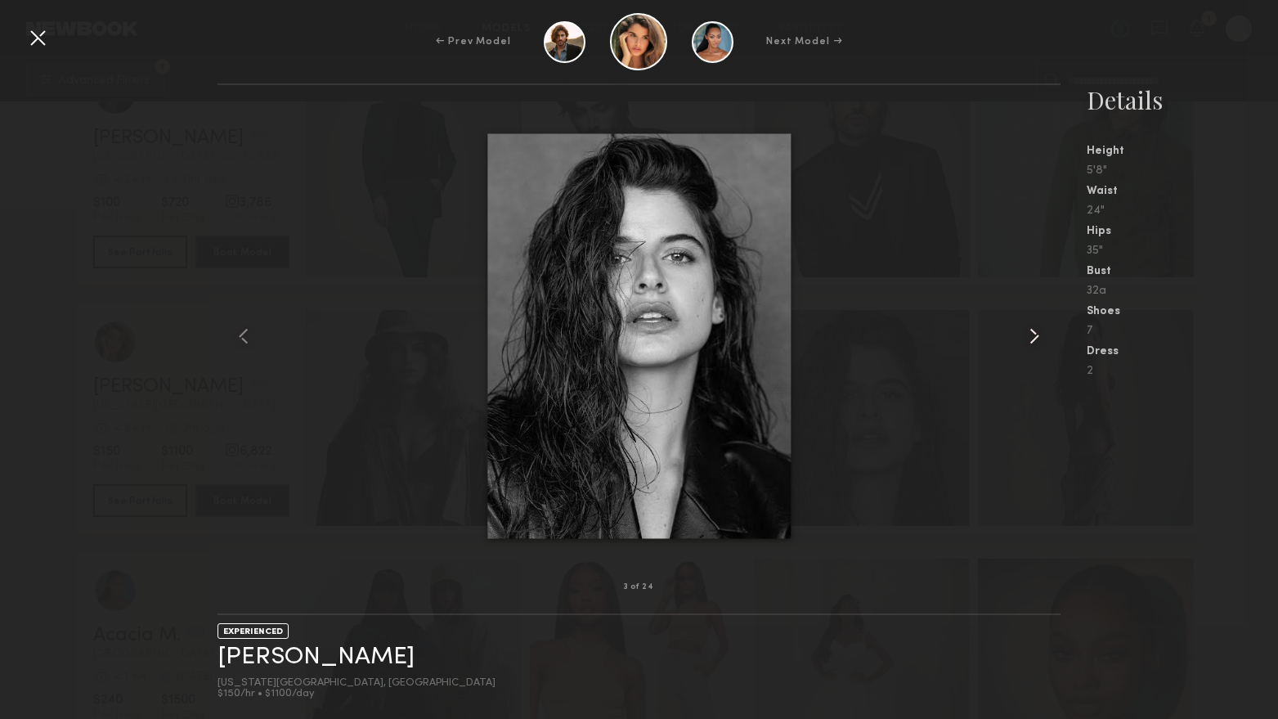
click at [1030, 335] on common-icon at bounding box center [1034, 336] width 26 height 26
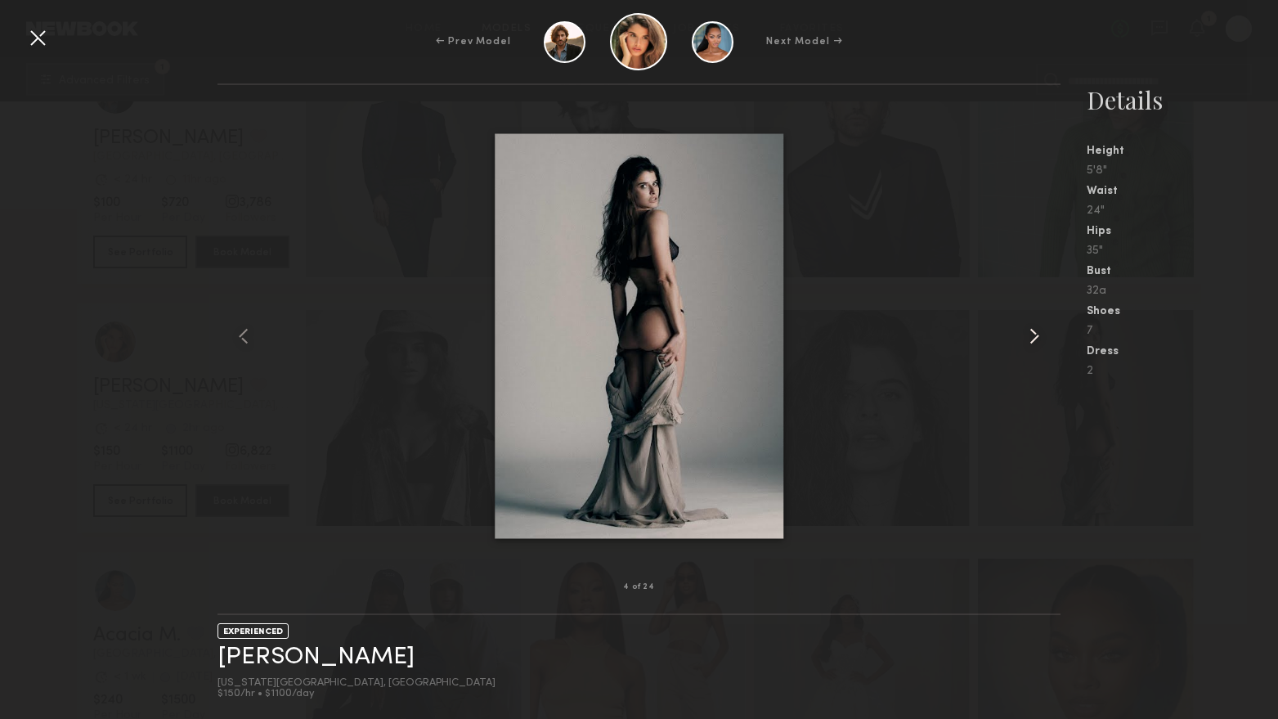
click at [1030, 335] on common-icon at bounding box center [1034, 336] width 26 height 26
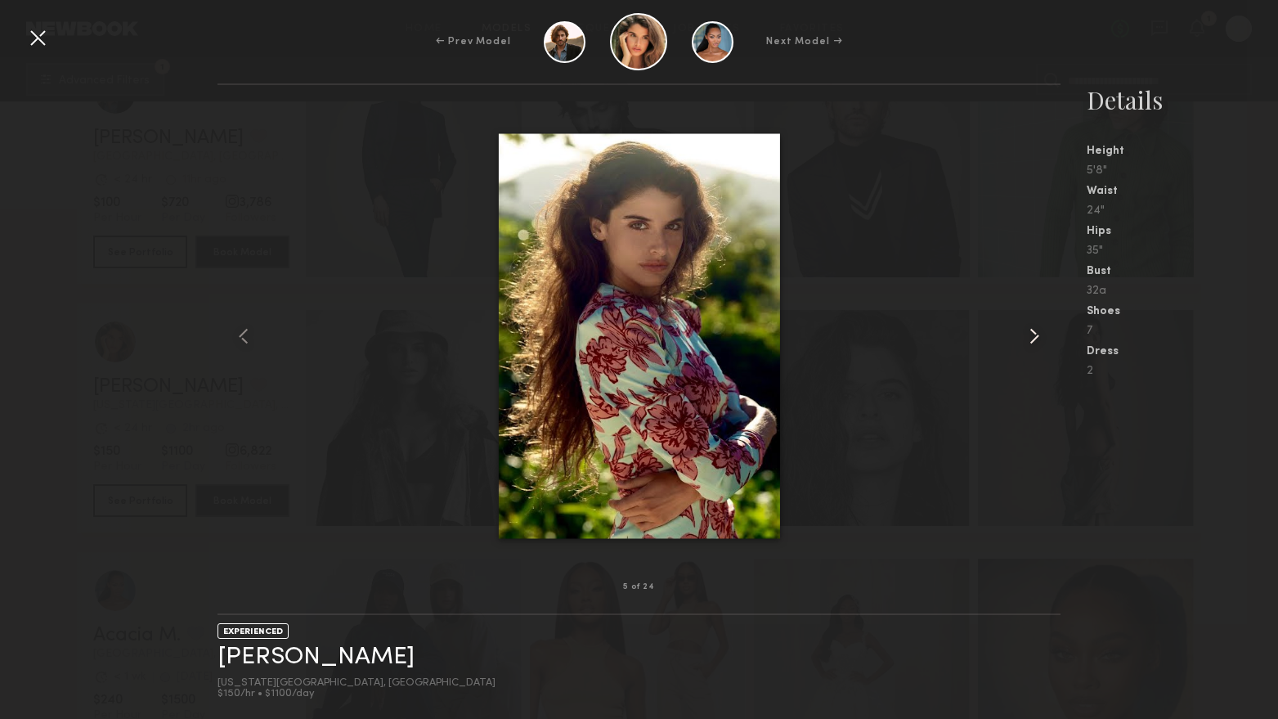
click at [1030, 335] on common-icon at bounding box center [1034, 336] width 26 height 26
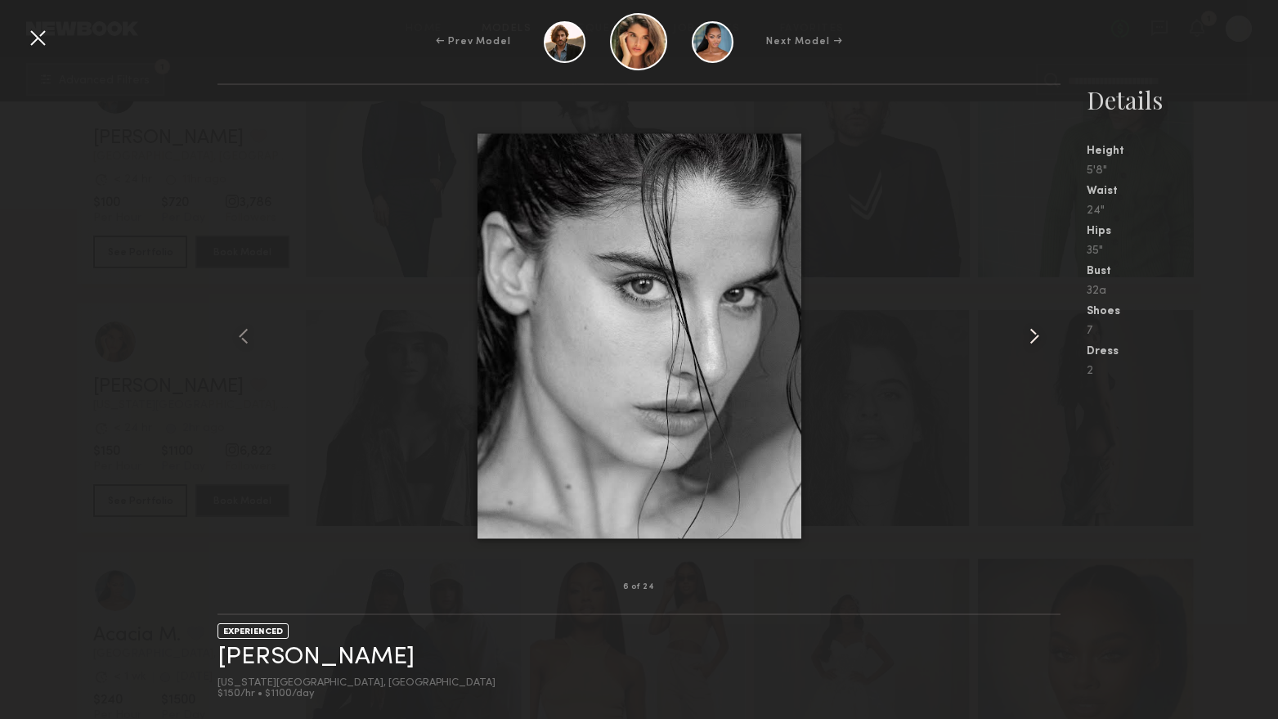
click at [1030, 335] on common-icon at bounding box center [1034, 336] width 26 height 26
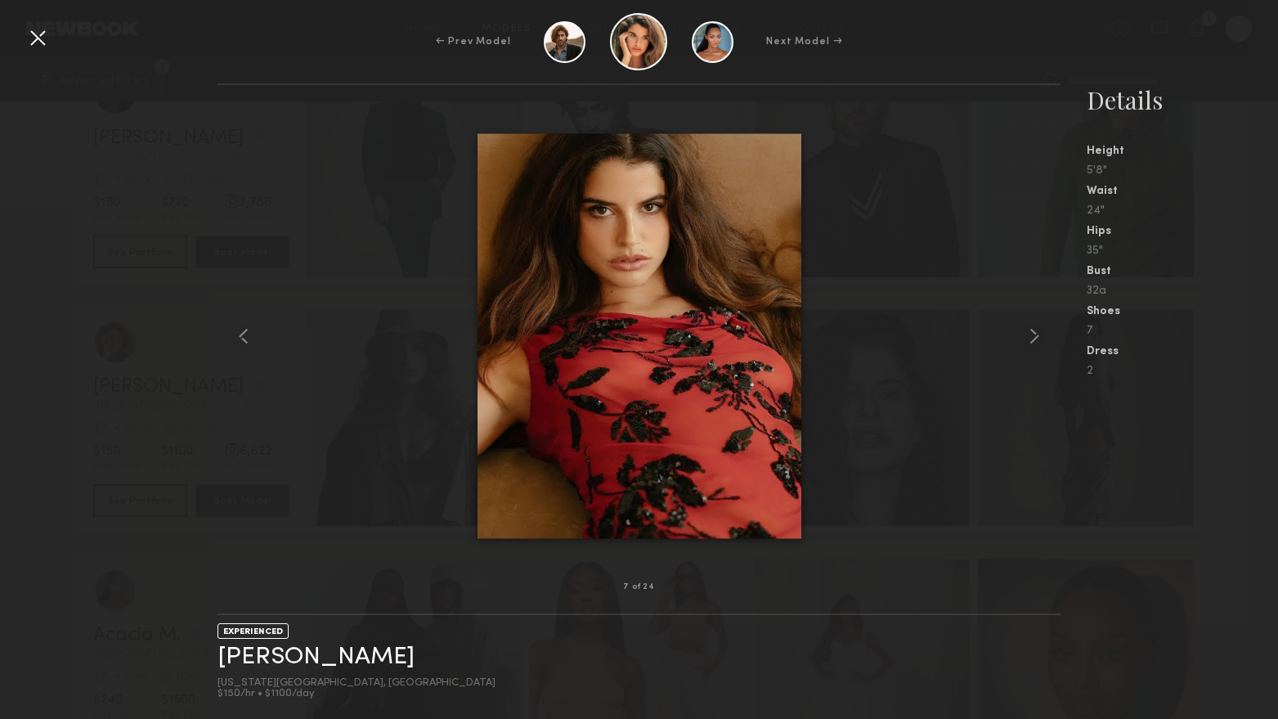
click at [44, 28] on div at bounding box center [38, 38] width 26 height 26
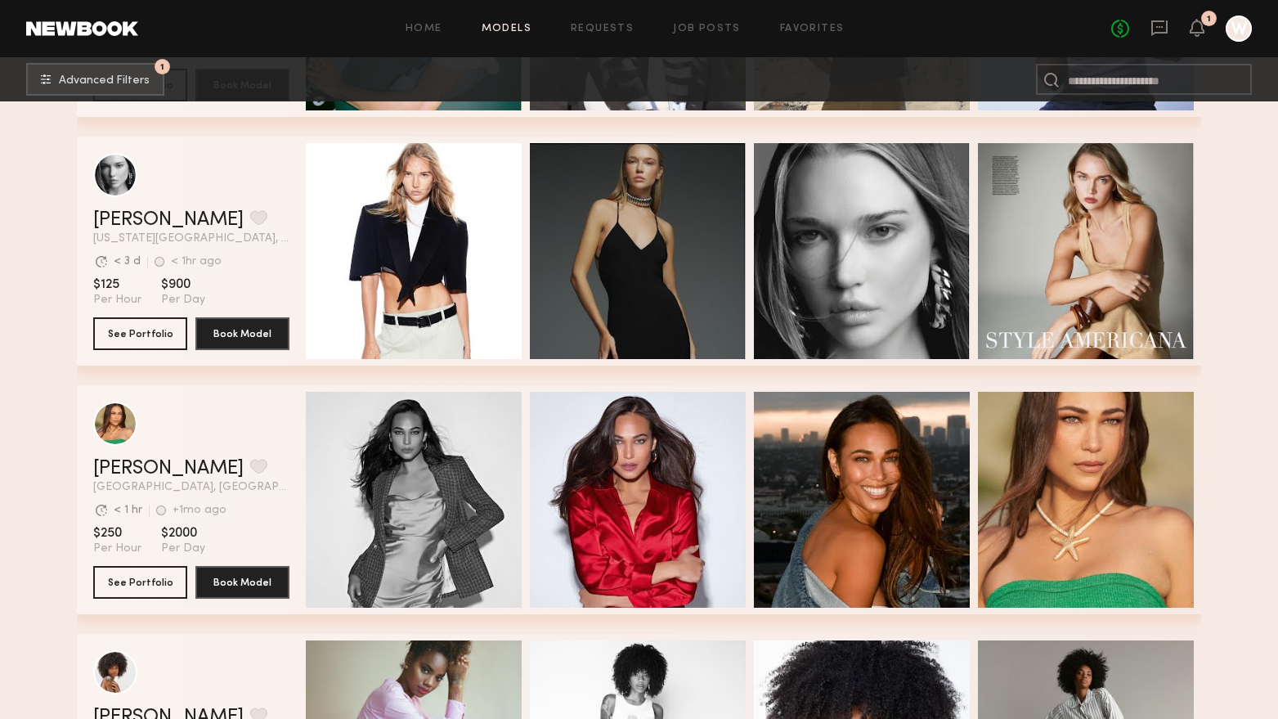
scroll to position [6377, 0]
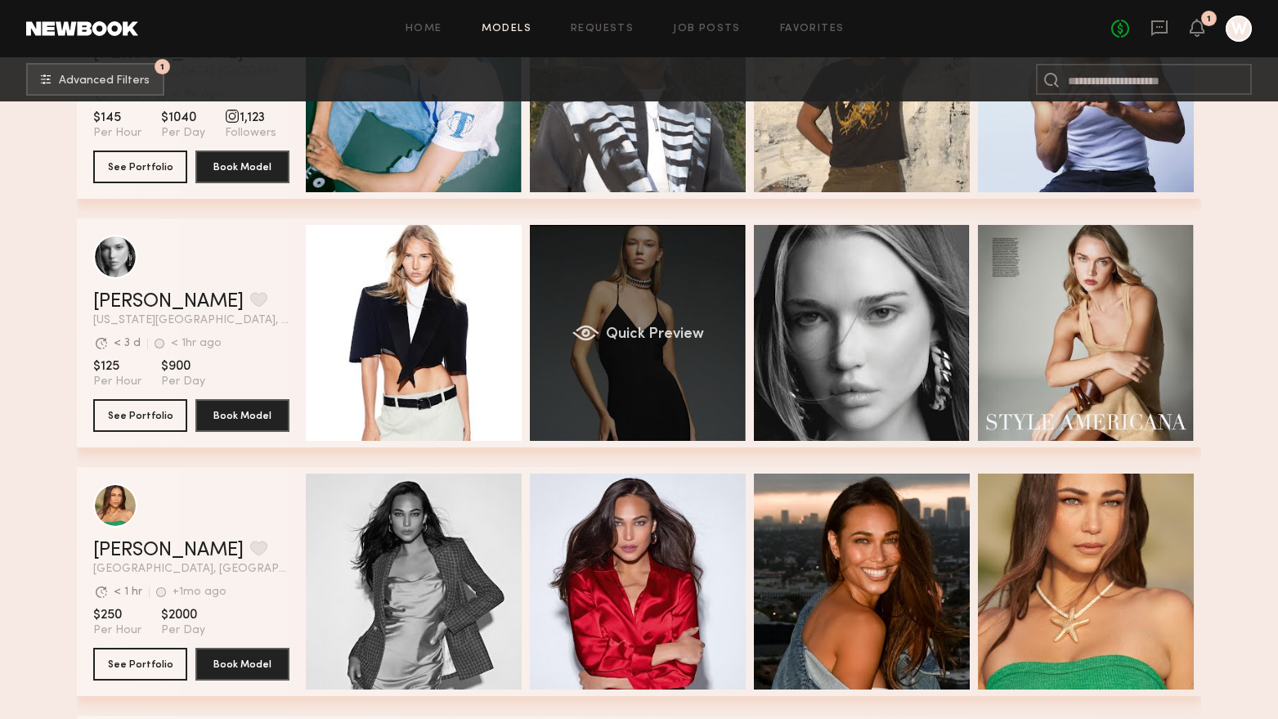
click at [622, 391] on div "Quick Preview" at bounding box center [638, 333] width 216 height 216
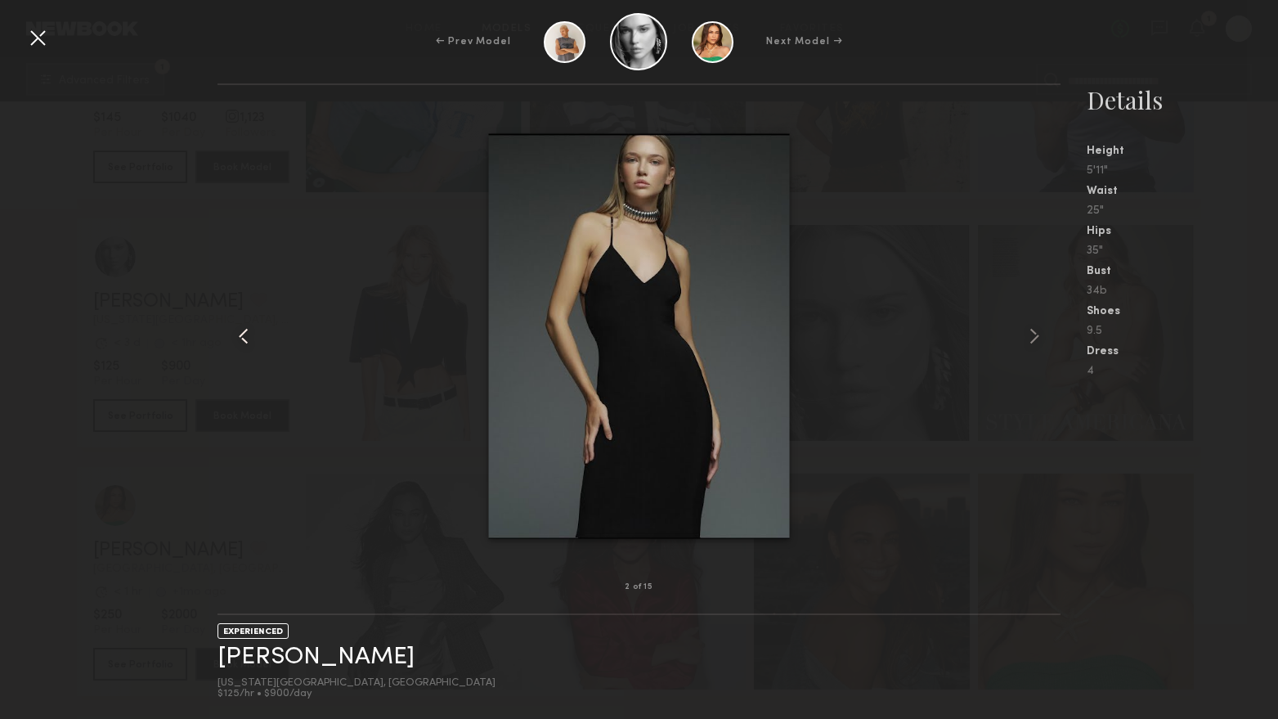
click at [249, 339] on common-icon at bounding box center [244, 336] width 26 height 26
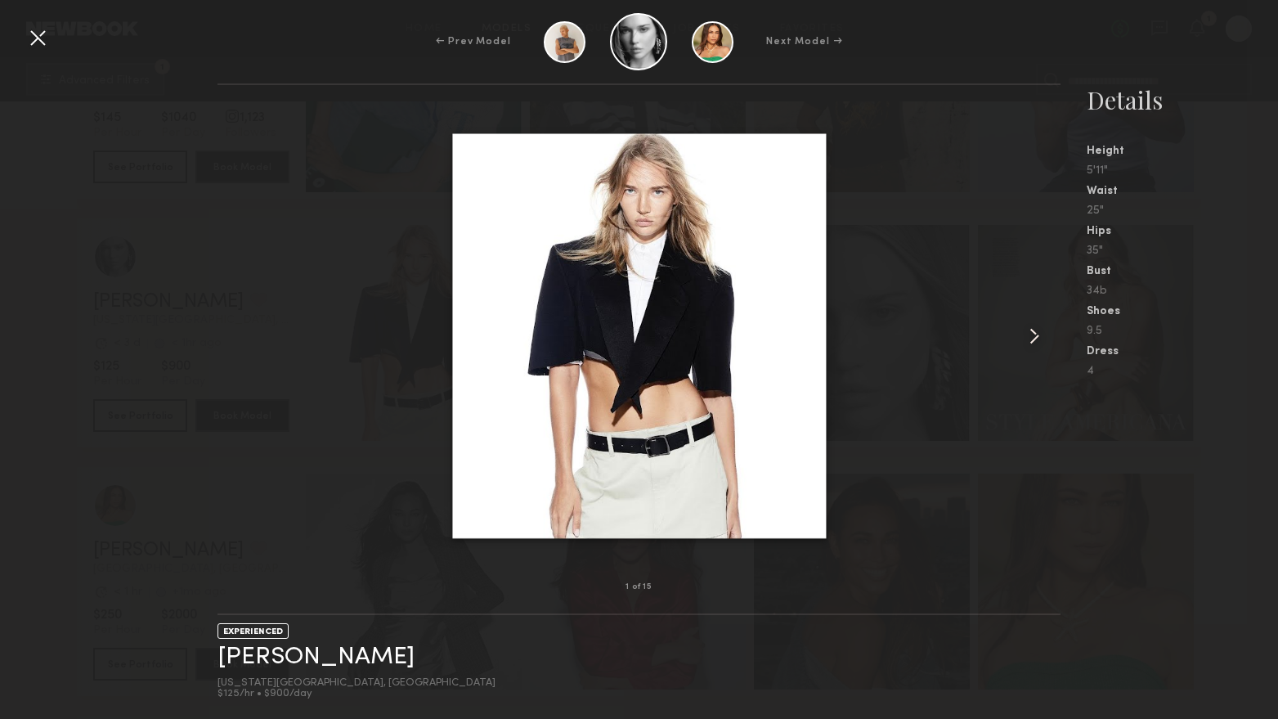
click at [1038, 334] on common-icon at bounding box center [1034, 336] width 26 height 26
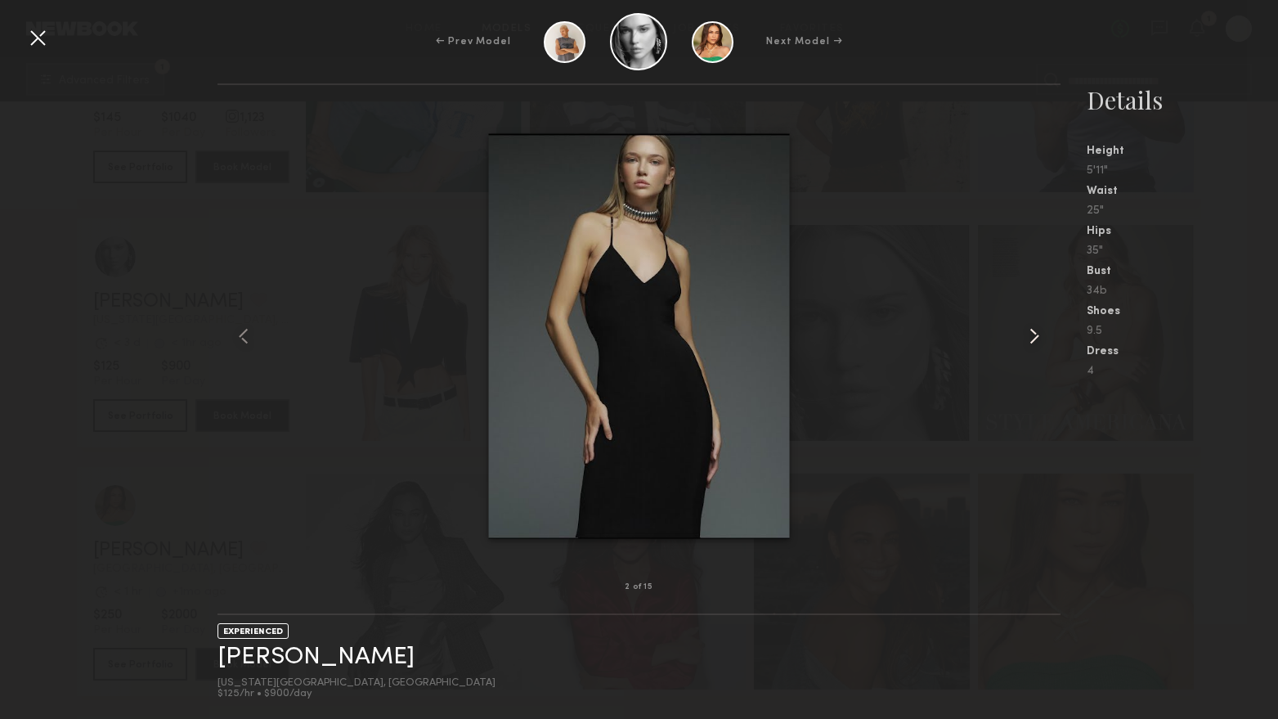
click at [1038, 334] on common-icon at bounding box center [1034, 336] width 26 height 26
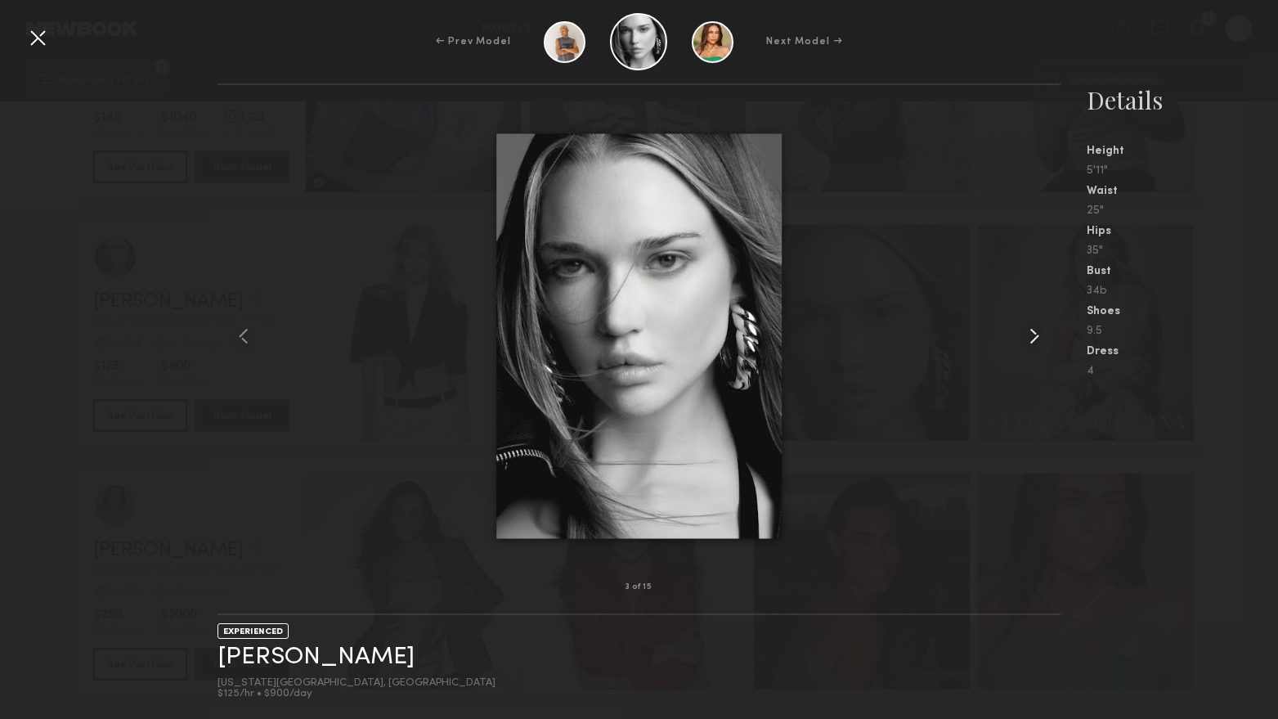
click at [1038, 334] on common-icon at bounding box center [1034, 336] width 26 height 26
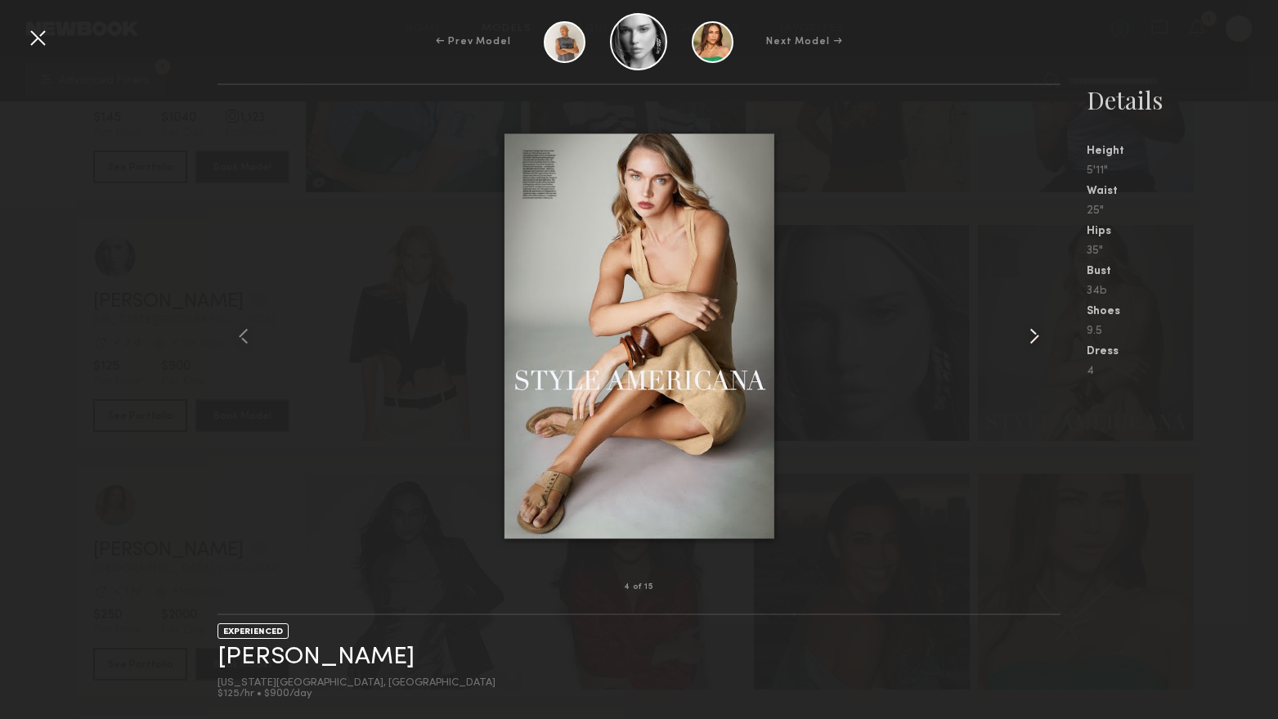
click at [1038, 334] on common-icon at bounding box center [1034, 336] width 26 height 26
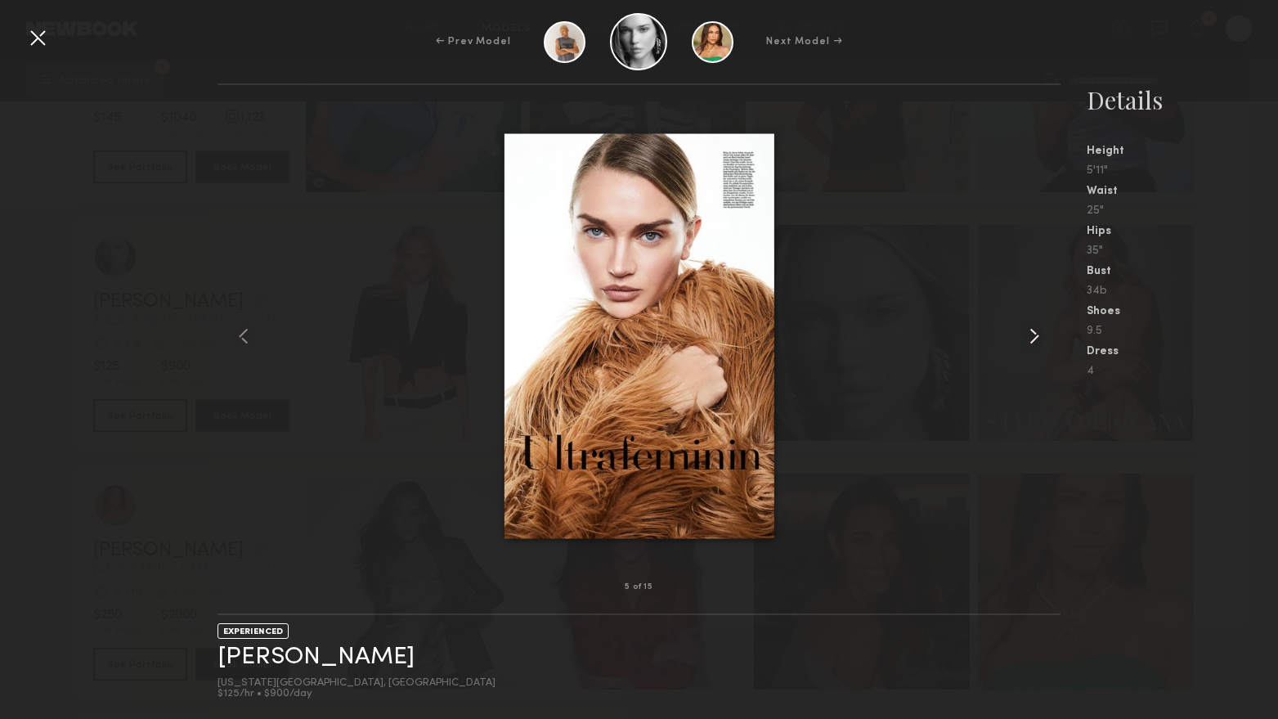
click at [1038, 334] on common-icon at bounding box center [1034, 336] width 26 height 26
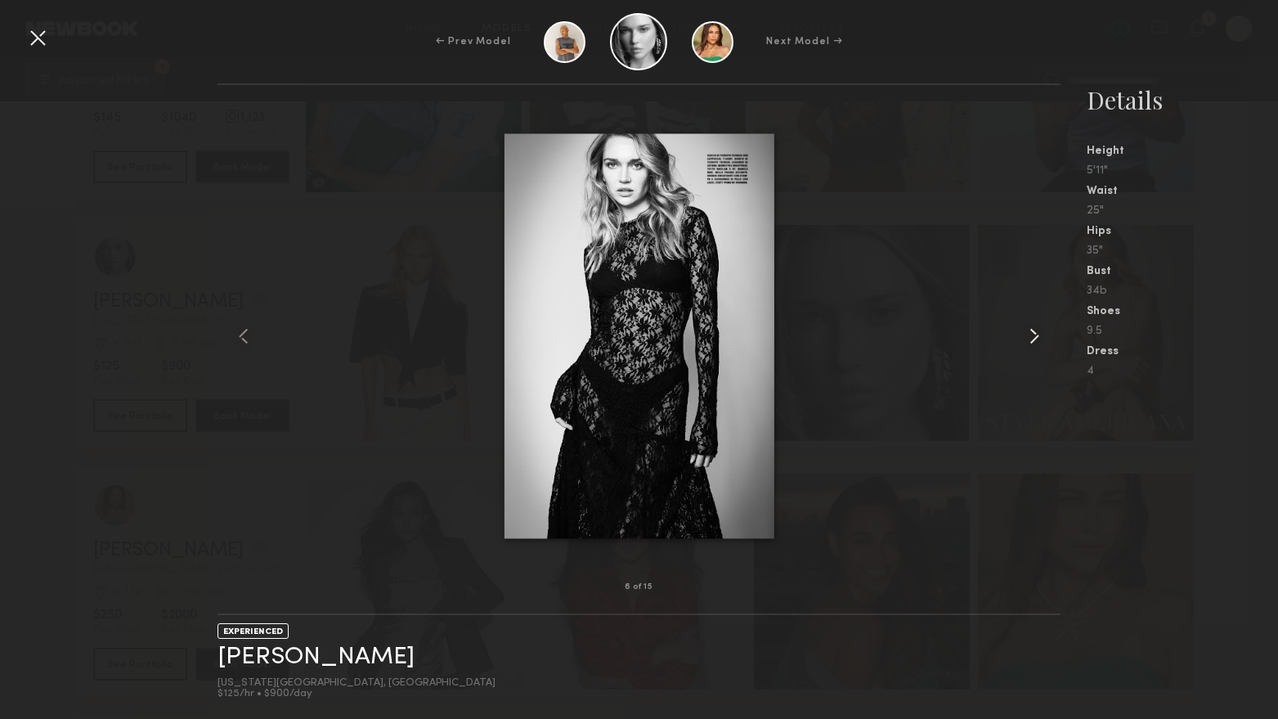
click at [1038, 334] on common-icon at bounding box center [1034, 336] width 26 height 26
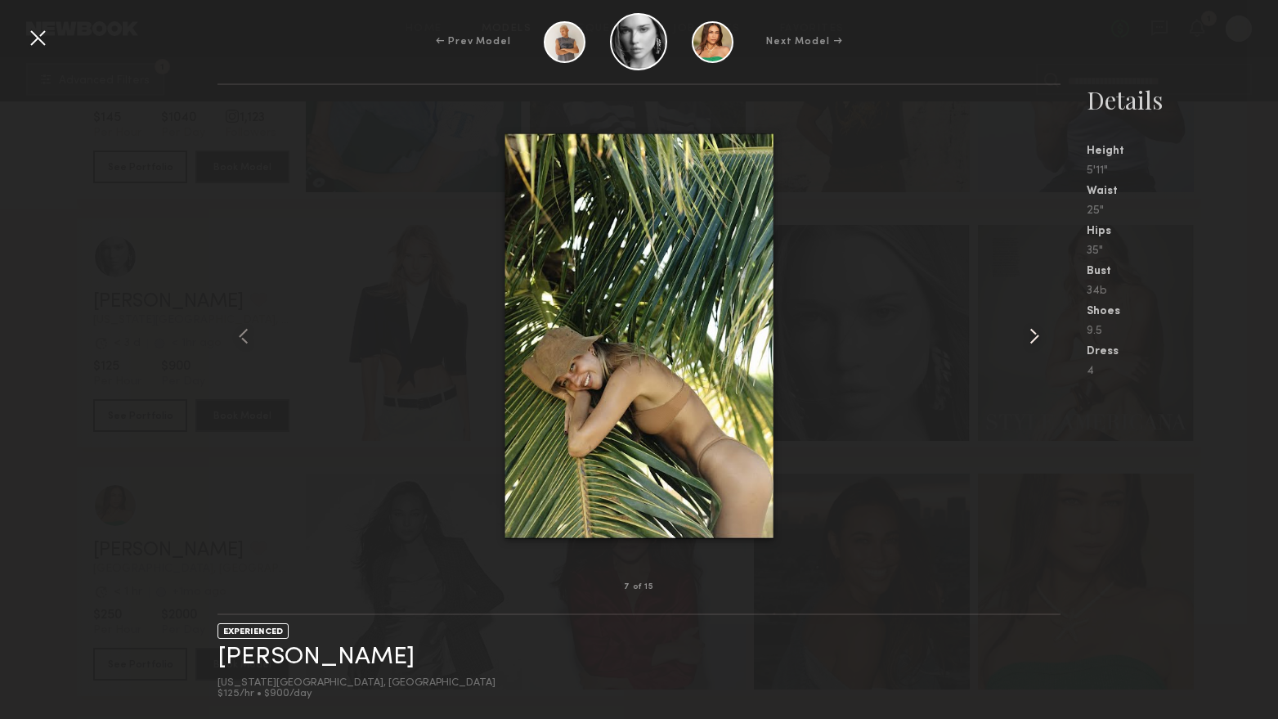
click at [1038, 334] on common-icon at bounding box center [1034, 336] width 26 height 26
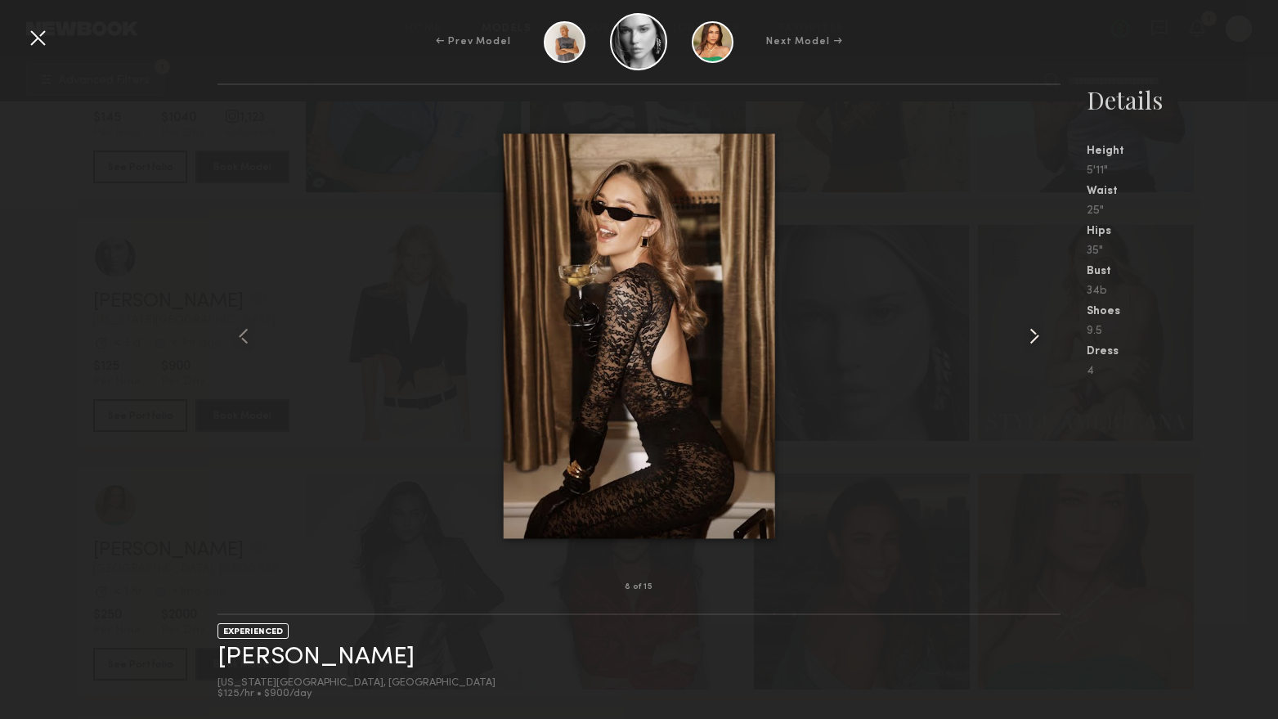
click at [1038, 334] on common-icon at bounding box center [1034, 336] width 26 height 26
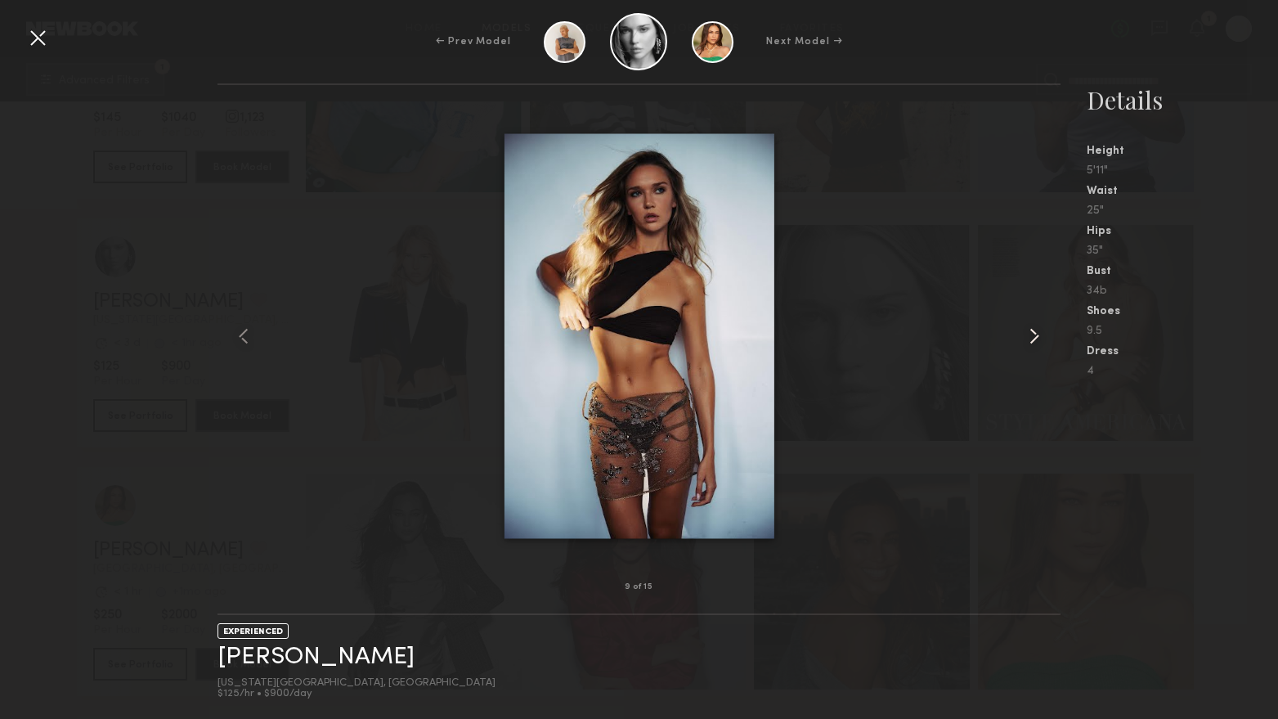
click at [1038, 334] on common-icon at bounding box center [1034, 336] width 26 height 26
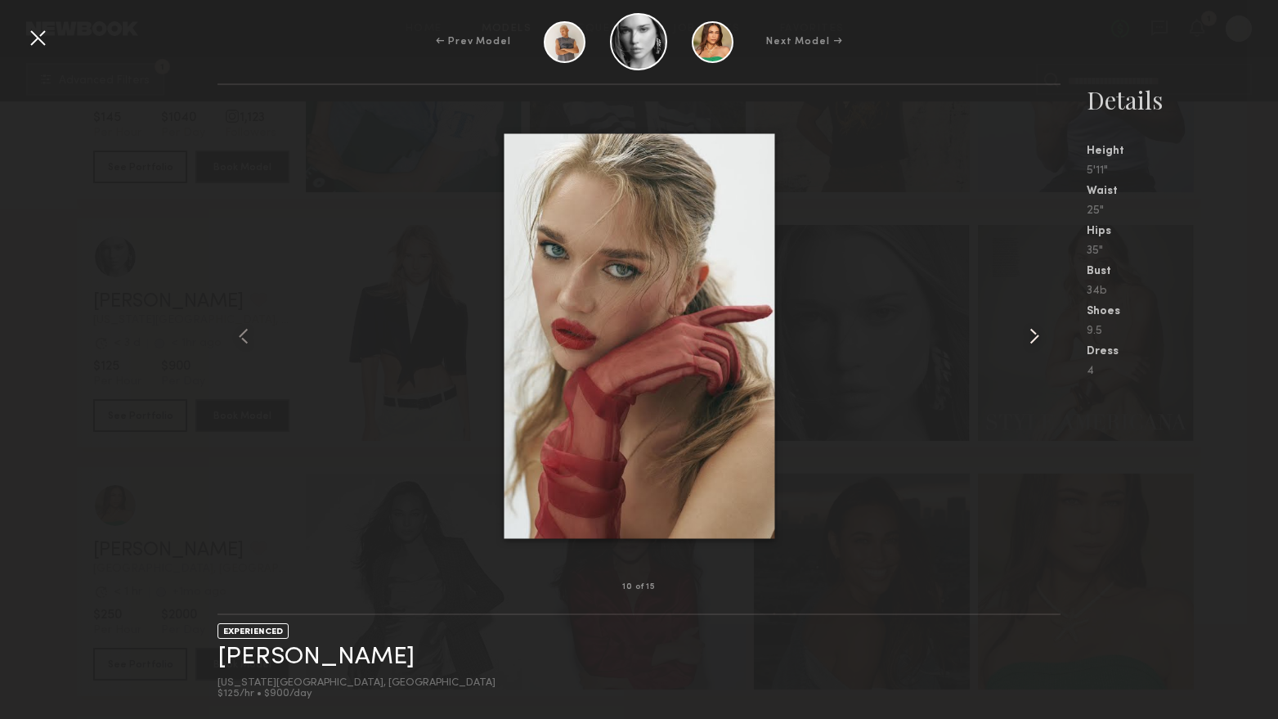
click at [1038, 334] on common-icon at bounding box center [1034, 336] width 26 height 26
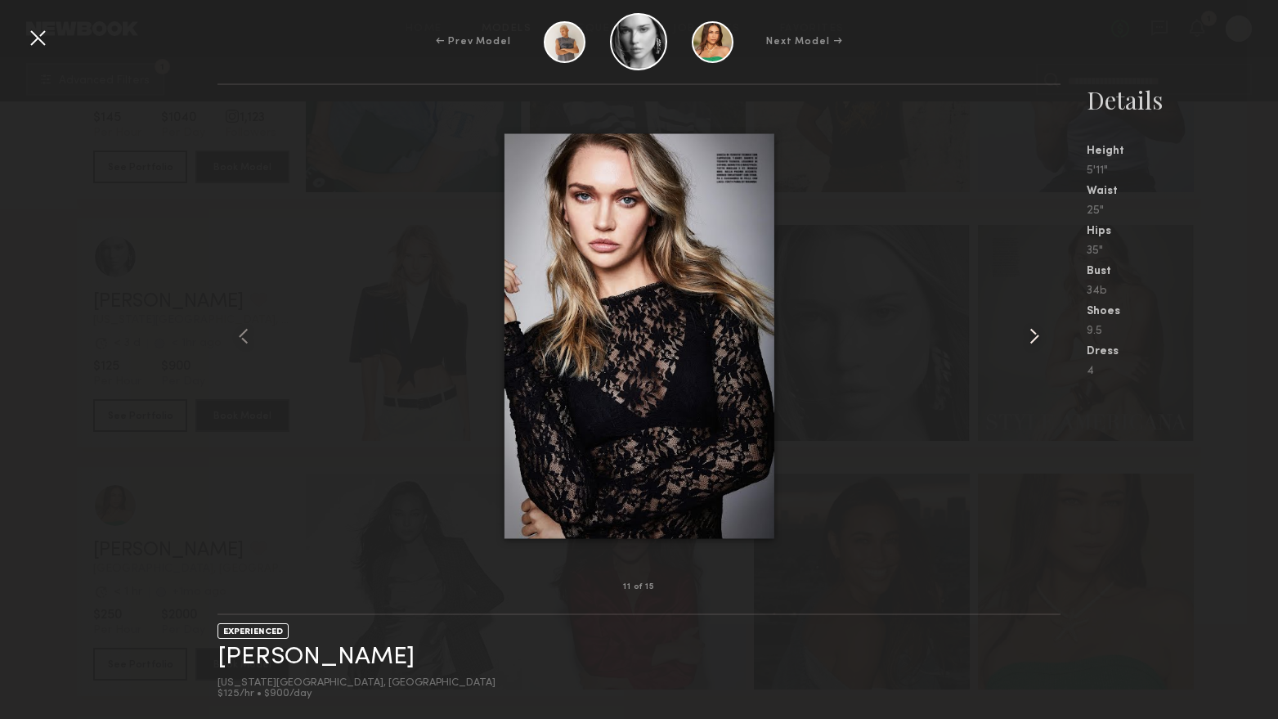
click at [1038, 334] on common-icon at bounding box center [1034, 336] width 26 height 26
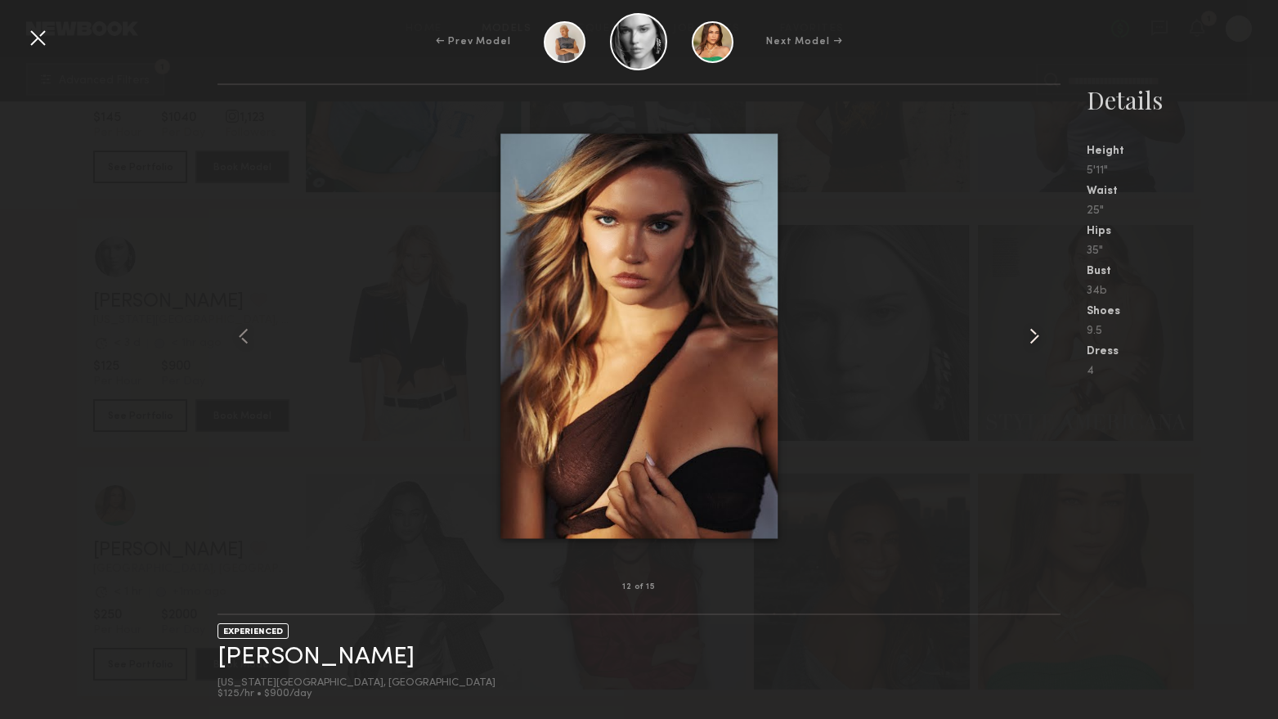
click at [1041, 333] on common-icon at bounding box center [1034, 336] width 26 height 26
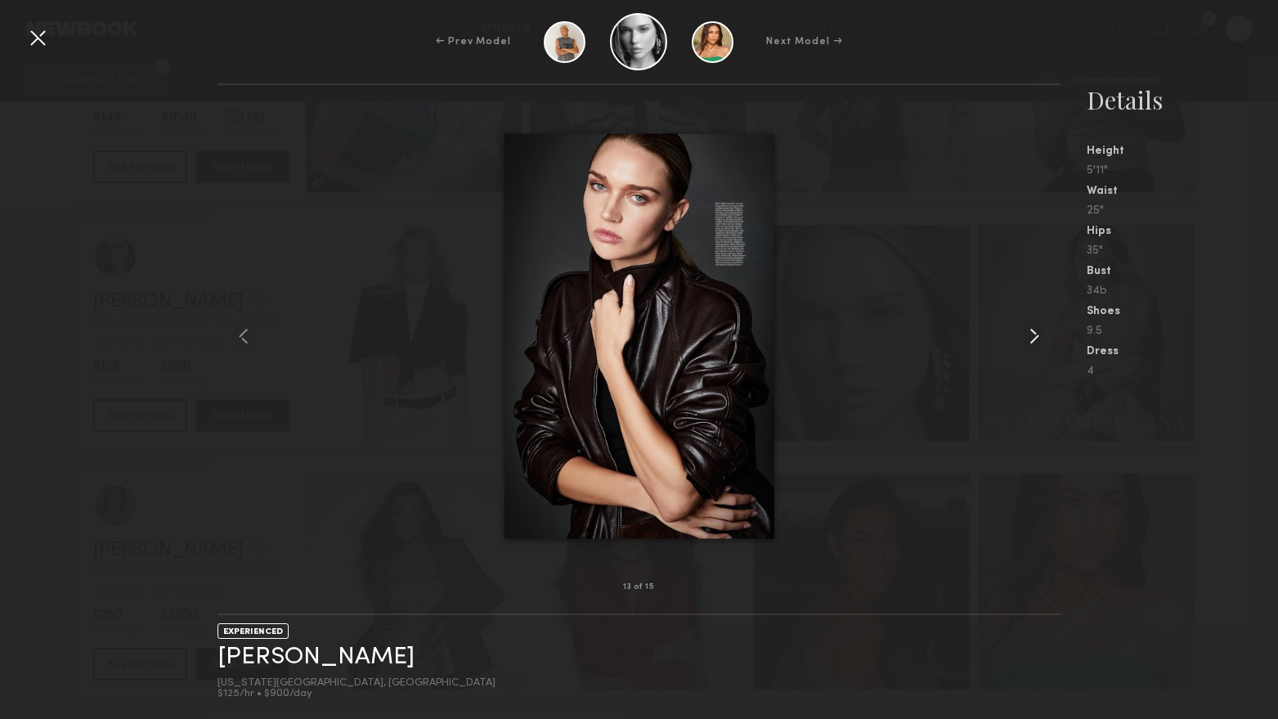
click at [1041, 333] on common-icon at bounding box center [1034, 336] width 26 height 26
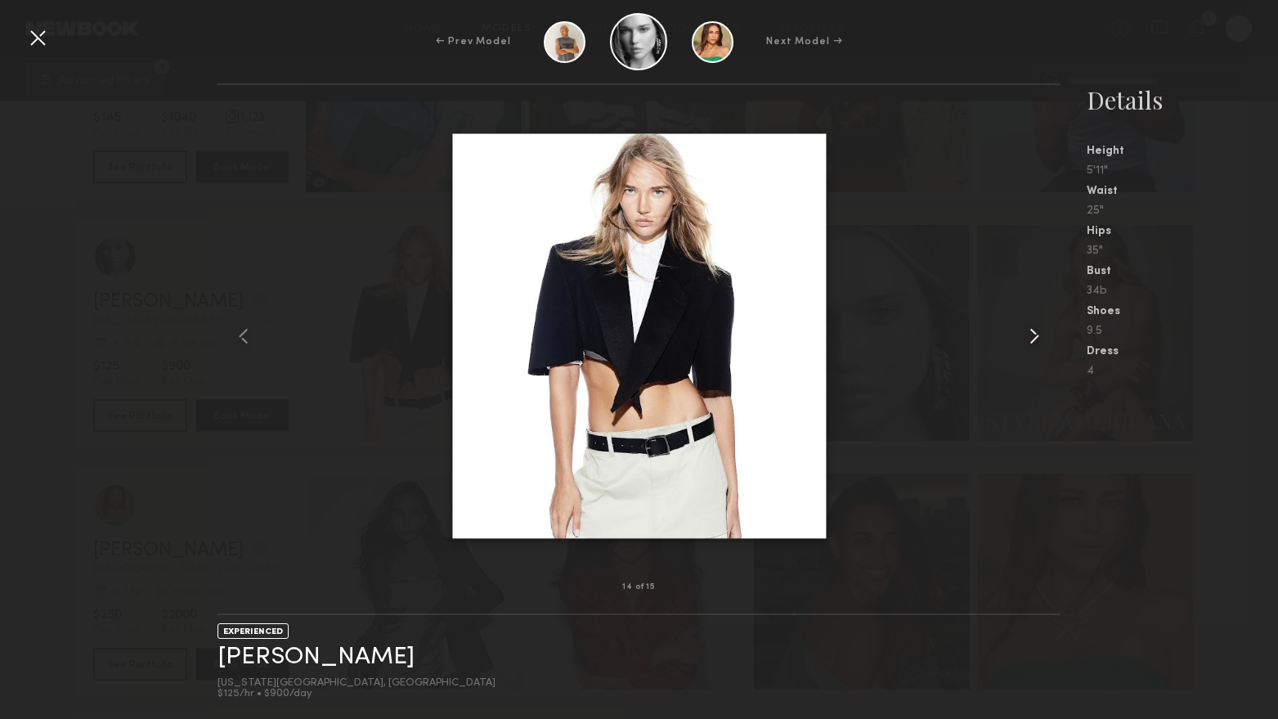
click at [1041, 333] on common-icon at bounding box center [1034, 336] width 26 height 26
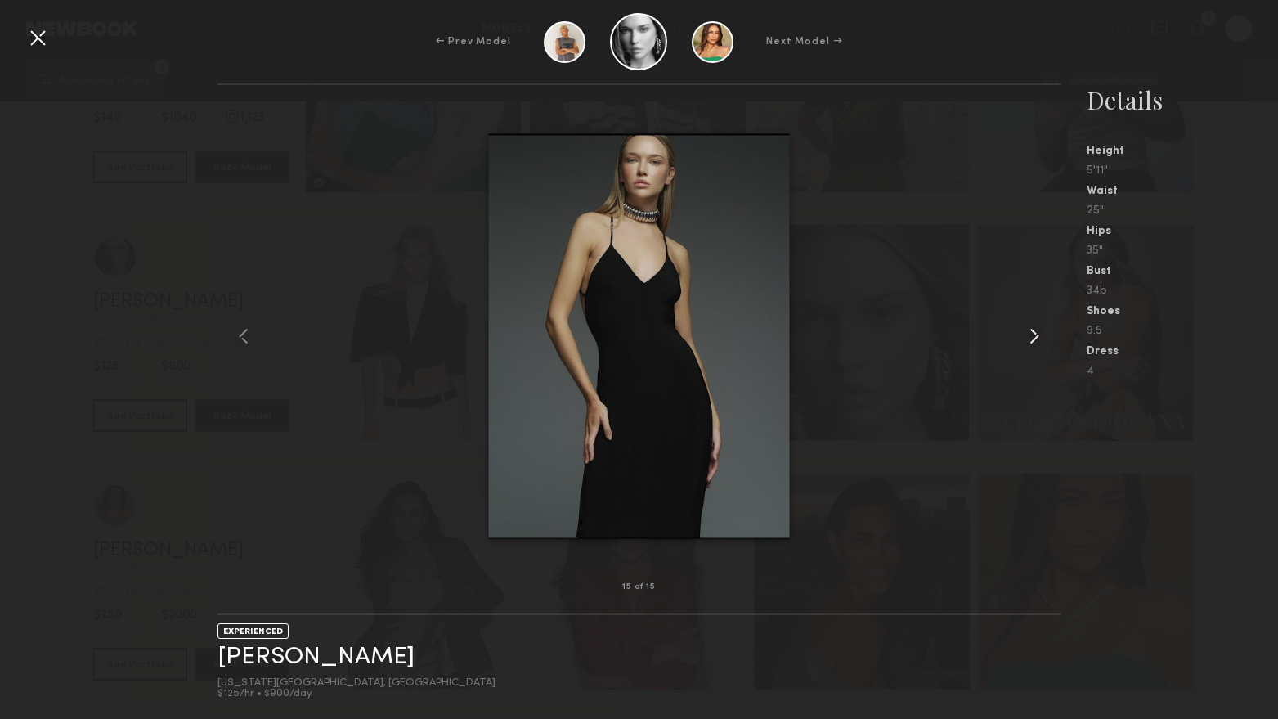
click at [1041, 333] on common-icon at bounding box center [1034, 336] width 26 height 26
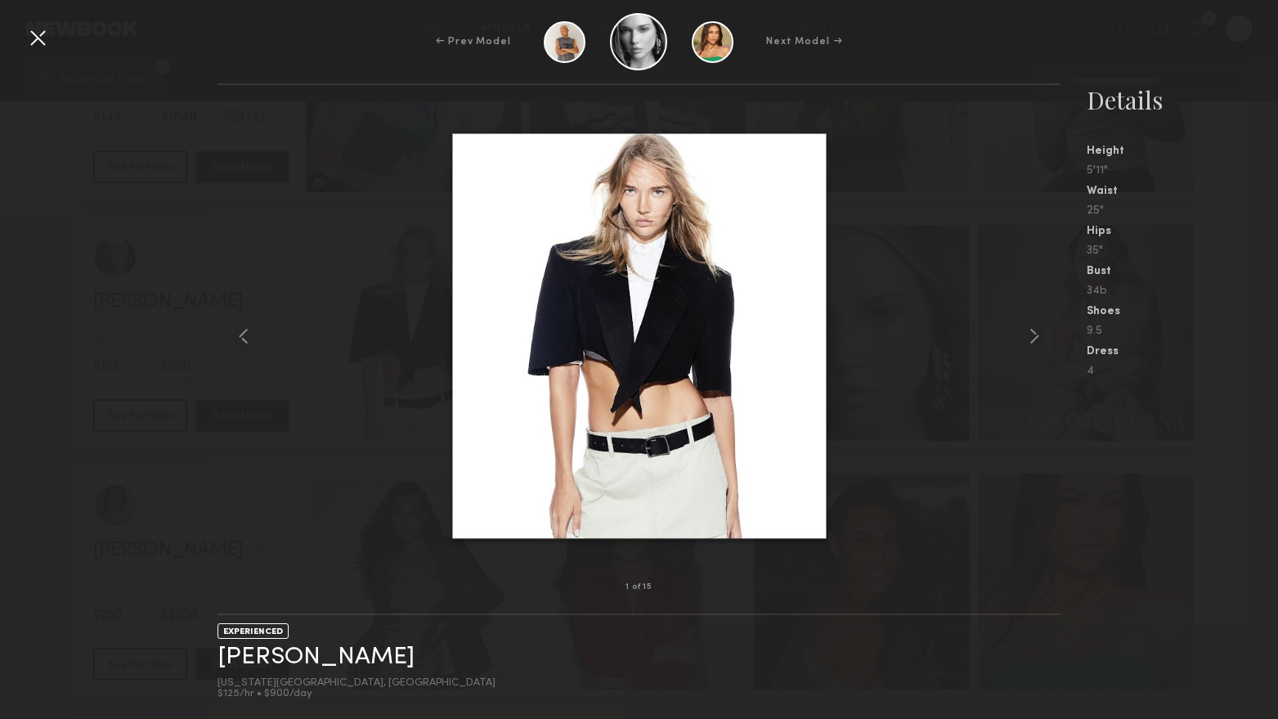
click at [34, 42] on div at bounding box center [38, 38] width 26 height 26
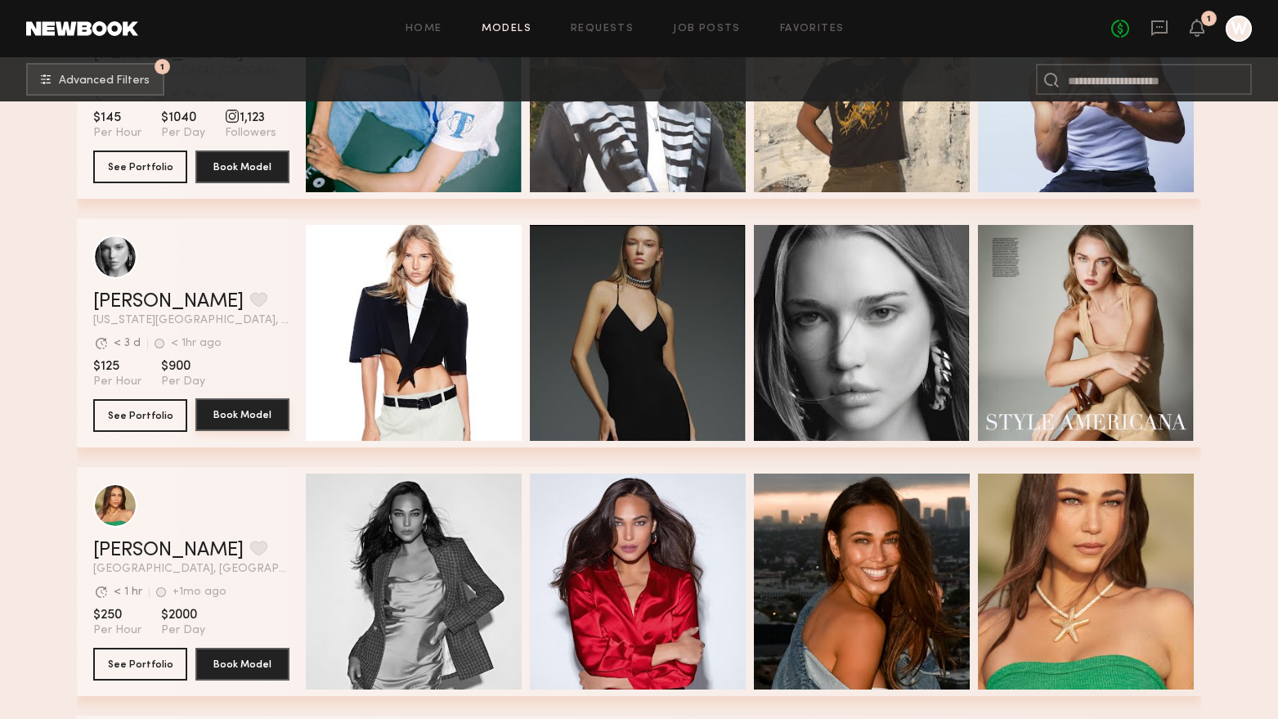
click at [245, 417] on button "Book Model" at bounding box center [242, 414] width 94 height 33
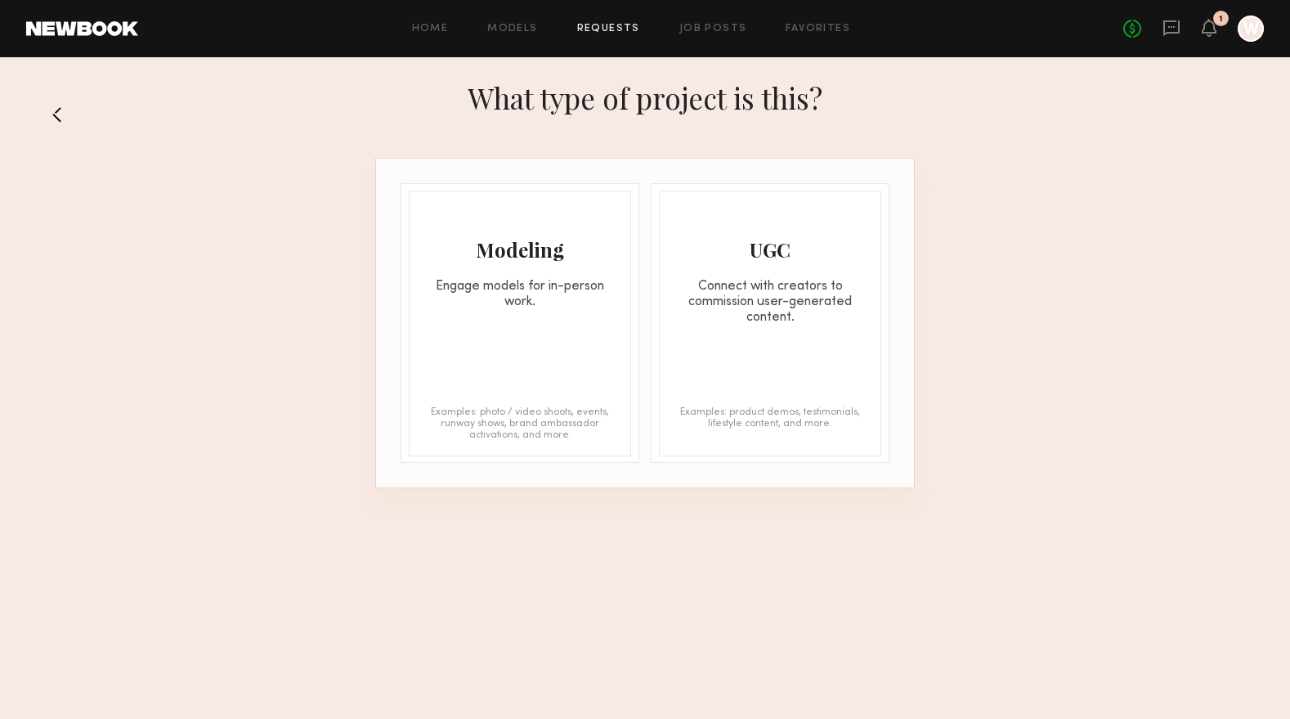
click at [500, 315] on div "Modeling Engage models for in-person work. Examples: photo / video shoots, even…" at bounding box center [520, 324] width 222 height 266
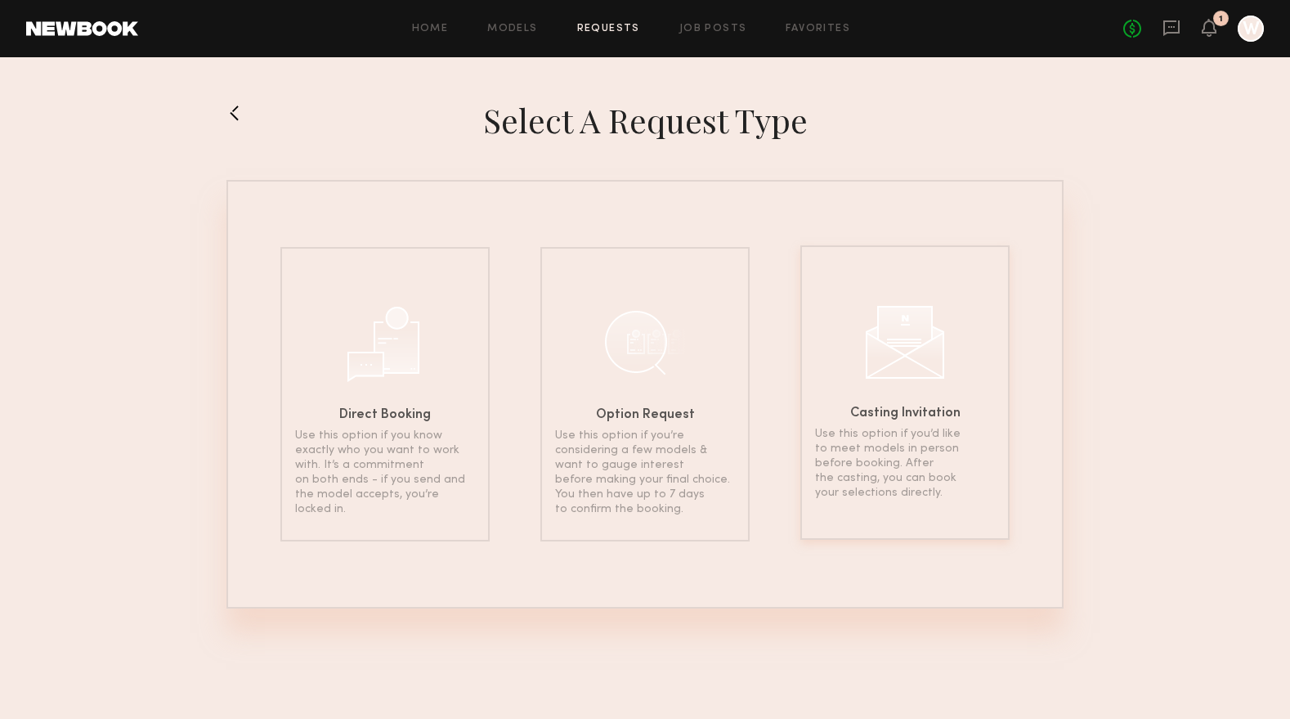
click at [863, 352] on div "Casting Invitation Use this option if you’d like to meet models in person befor…" at bounding box center [904, 392] width 209 height 294
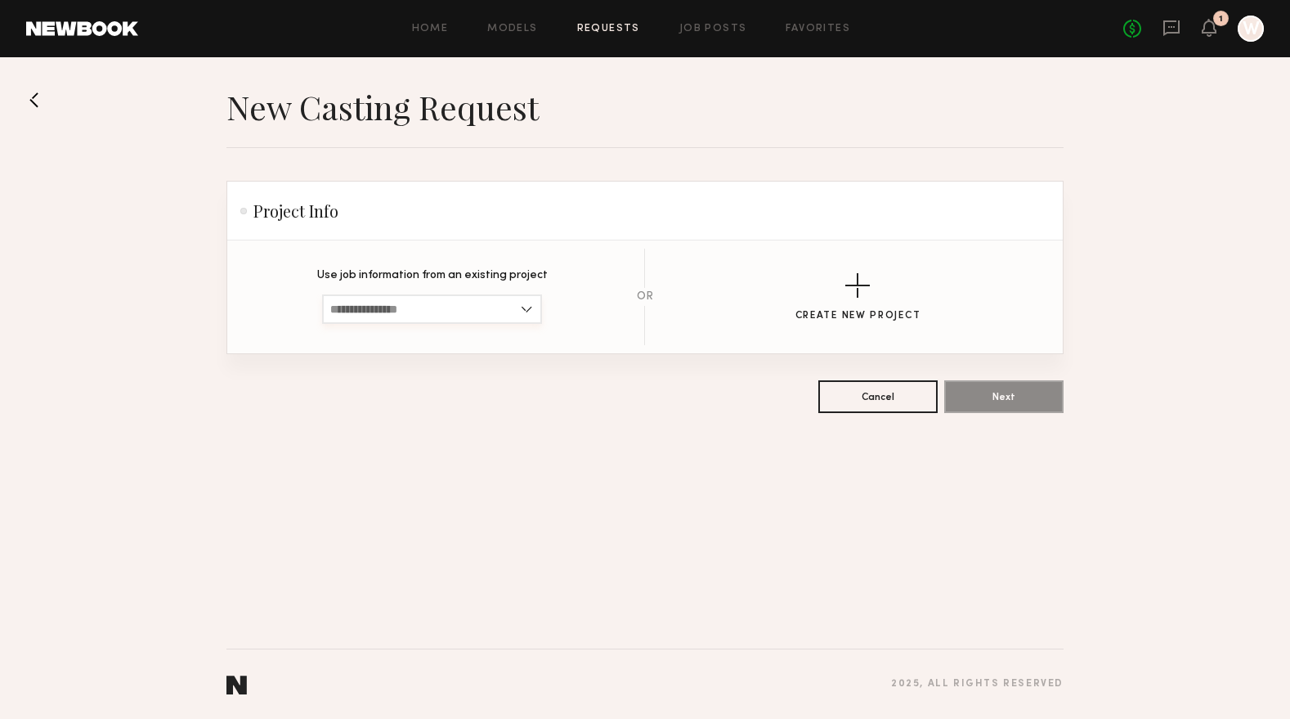
click at [498, 315] on input at bounding box center [432, 308] width 220 height 29
click at [855, 278] on div "button" at bounding box center [857, 285] width 25 height 25
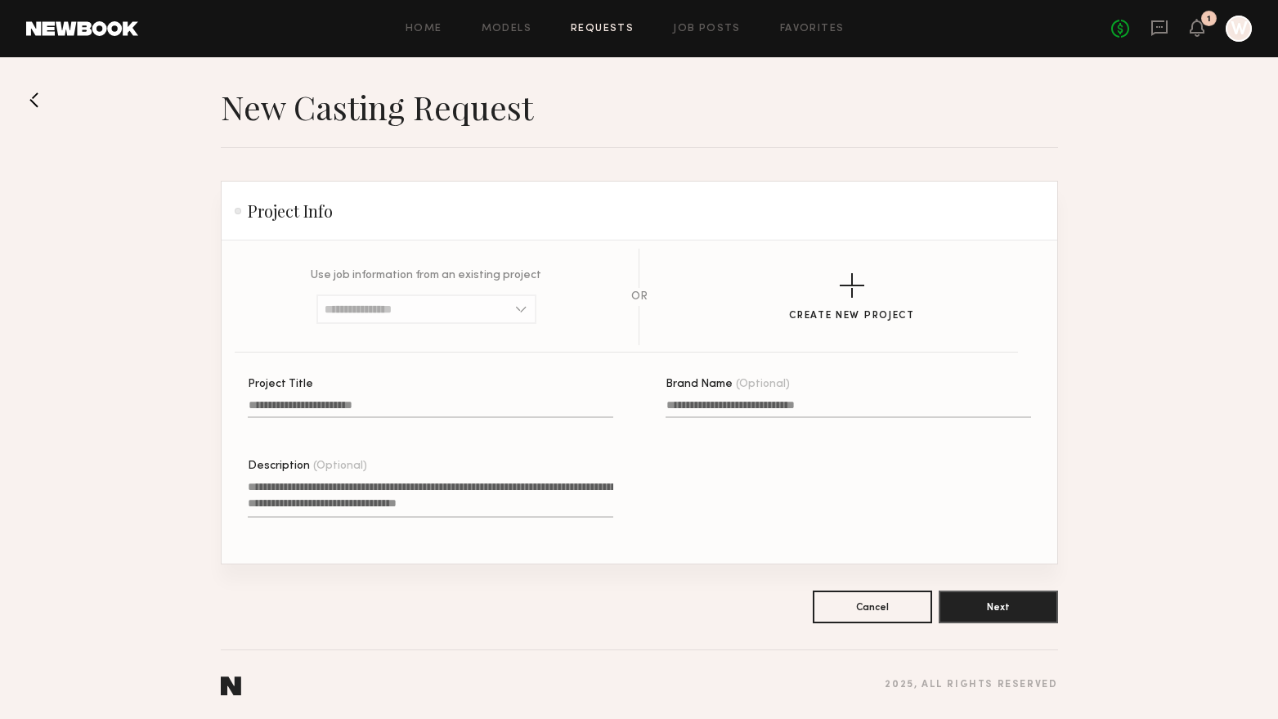
click at [384, 403] on input "Project Title" at bounding box center [430, 408] width 365 height 19
type input "*"
type input "******"
click at [688, 397] on label "Brand Name (Optional)" at bounding box center [848, 407] width 365 height 56
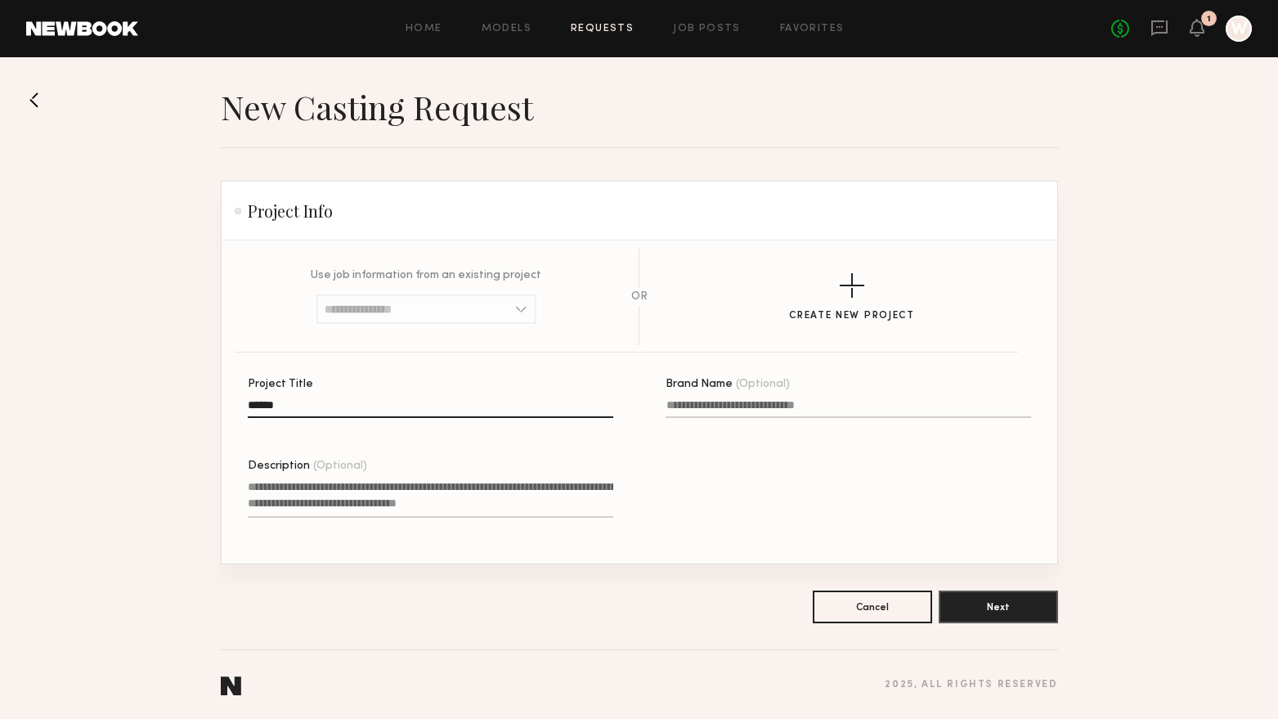
click at [688, 399] on input "Brand Name (Optional)" at bounding box center [848, 408] width 365 height 19
type input "**********"
click at [438, 504] on textarea "Description (Optional)" at bounding box center [430, 497] width 365 height 39
click at [575, 493] on textarea "Description (Optional)" at bounding box center [430, 497] width 365 height 39
paste textarea "**********"
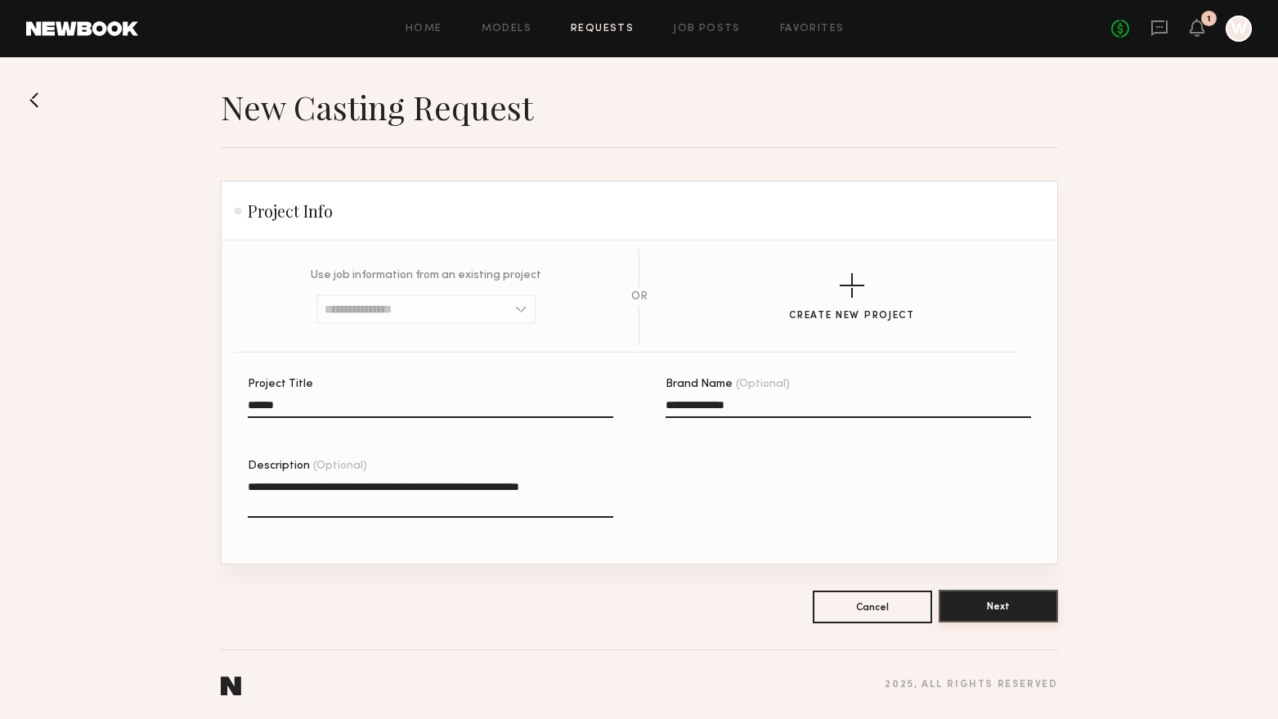
type textarea "**********"
click at [987, 607] on button "Next" at bounding box center [998, 606] width 119 height 33
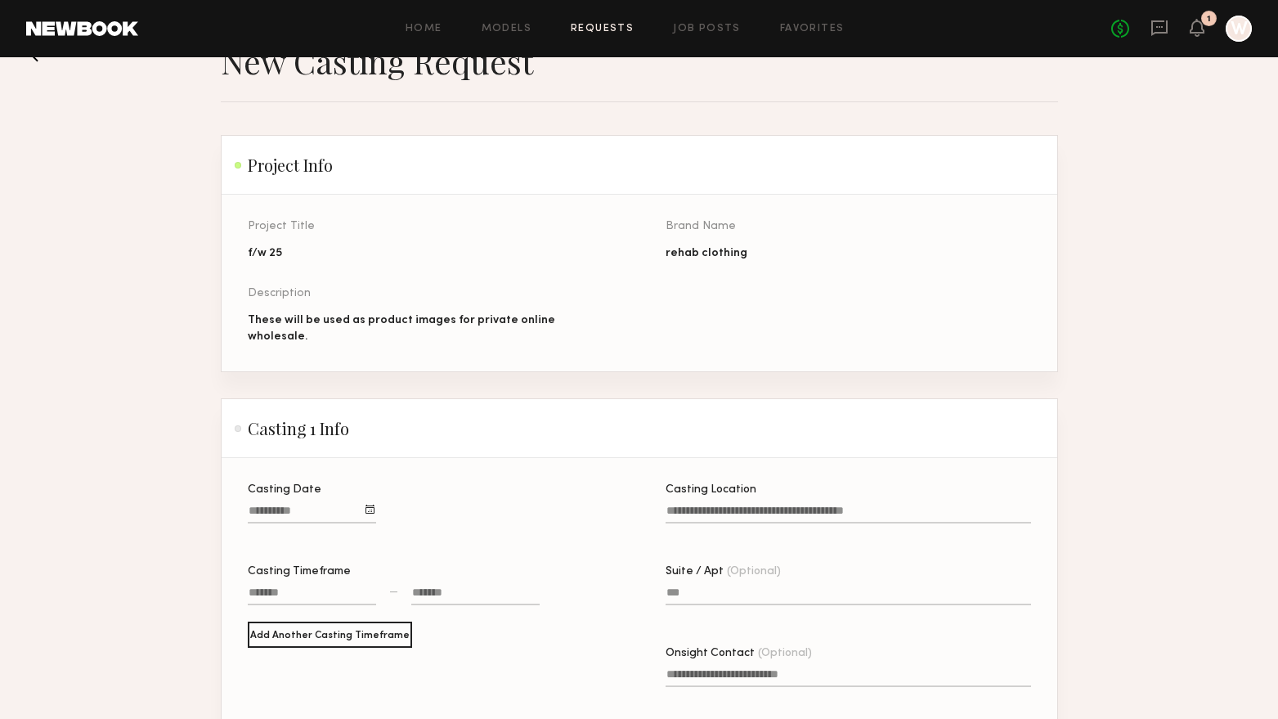
scroll to position [82, 0]
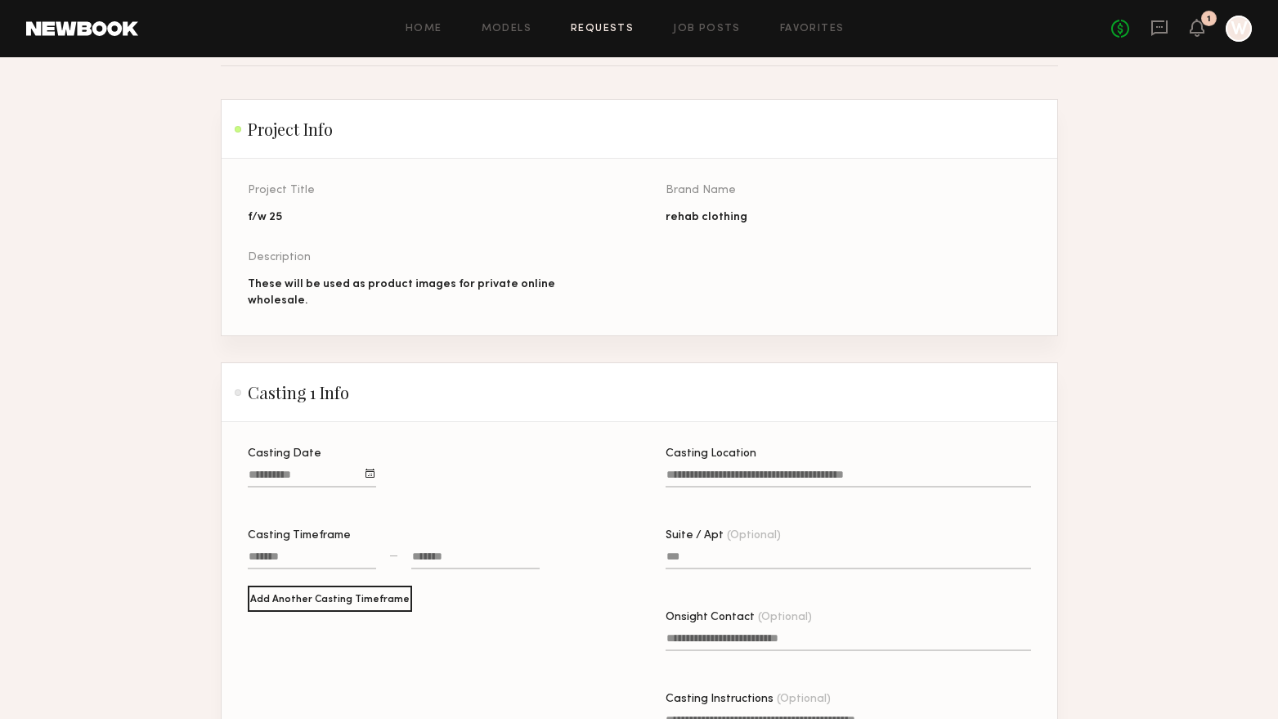
click at [374, 468] on div at bounding box center [369, 472] width 9 height 9
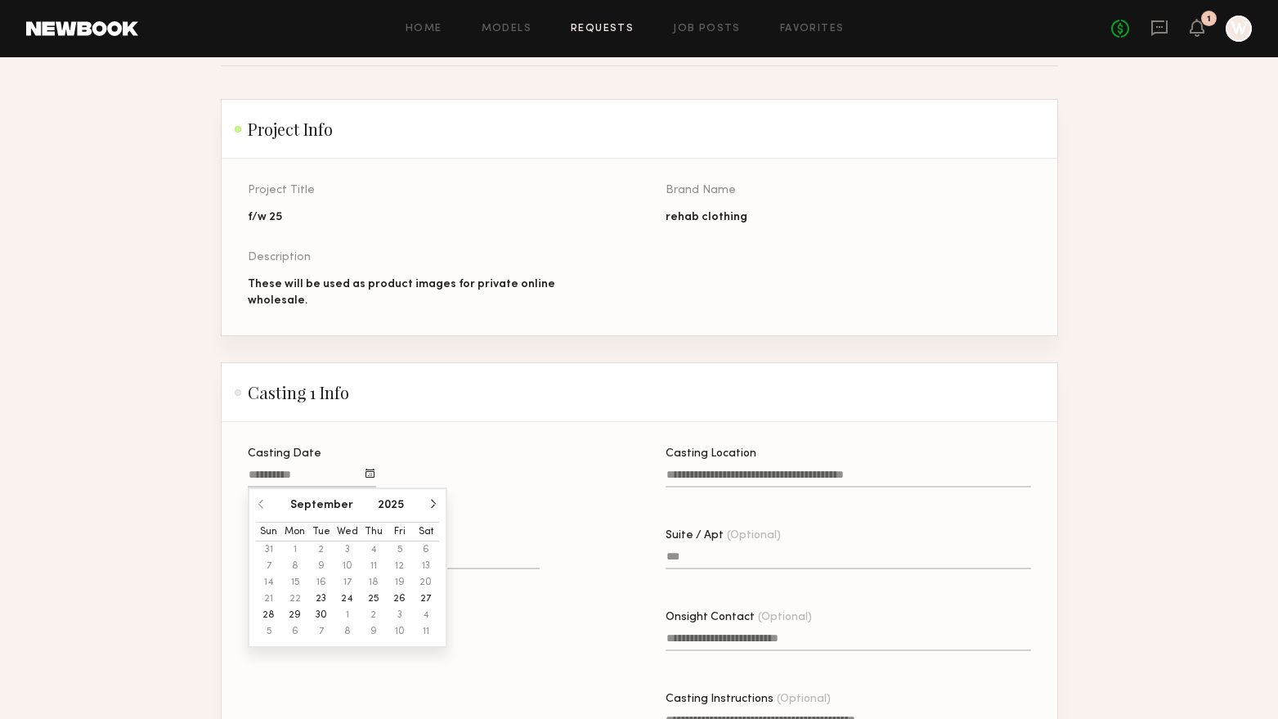
click at [326, 591] on button "23" at bounding box center [321, 598] width 26 height 16
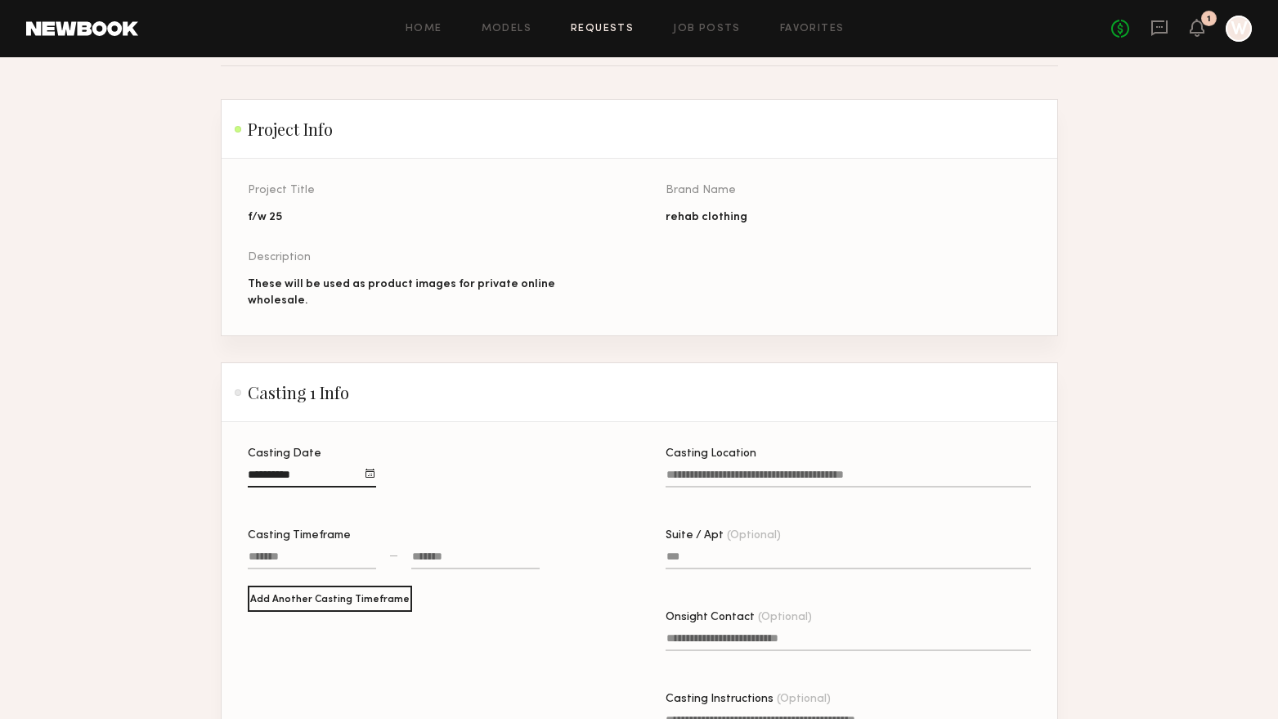
click at [314, 549] on div at bounding box center [312, 558] width 128 height 21
click at [272, 579] on button "button" at bounding box center [272, 585] width 13 height 13
click at [277, 579] on button "button" at bounding box center [272, 585] width 13 height 13
click at [274, 627] on button "button" at bounding box center [272, 631] width 13 height 13
click at [273, 579] on button "button" at bounding box center [272, 585] width 13 height 13
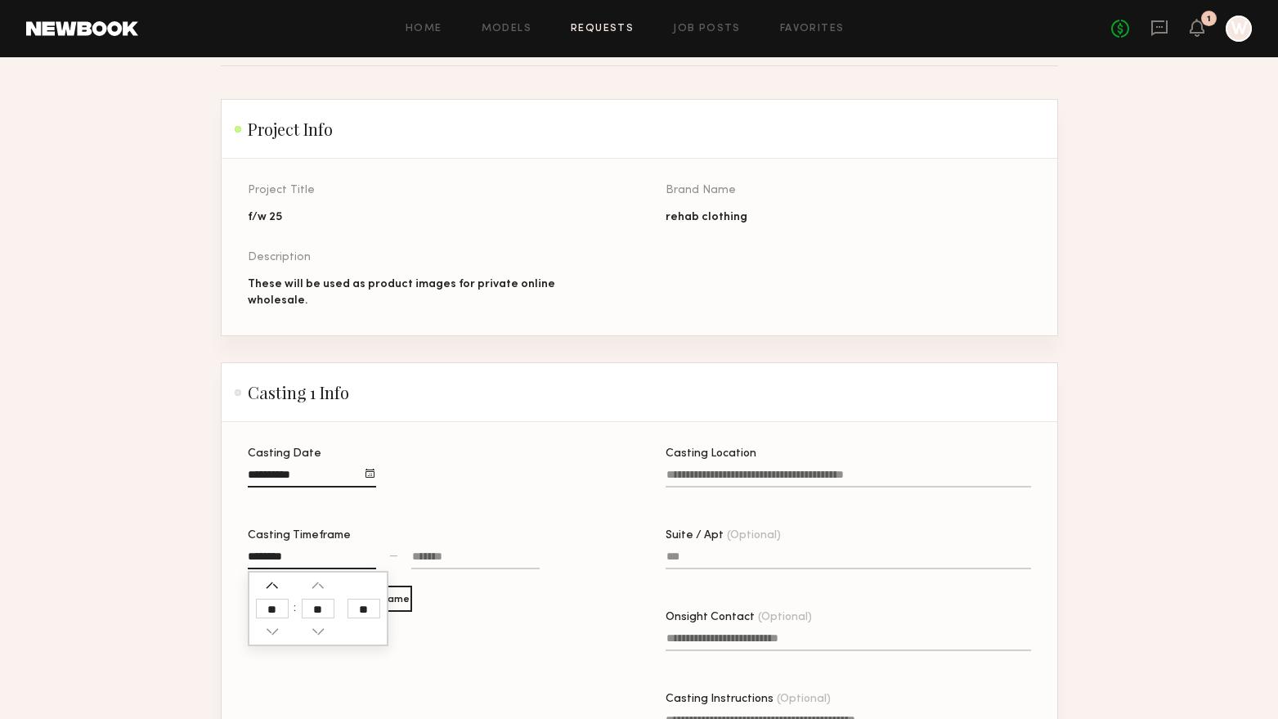
click at [273, 579] on button "button" at bounding box center [272, 585] width 13 height 13
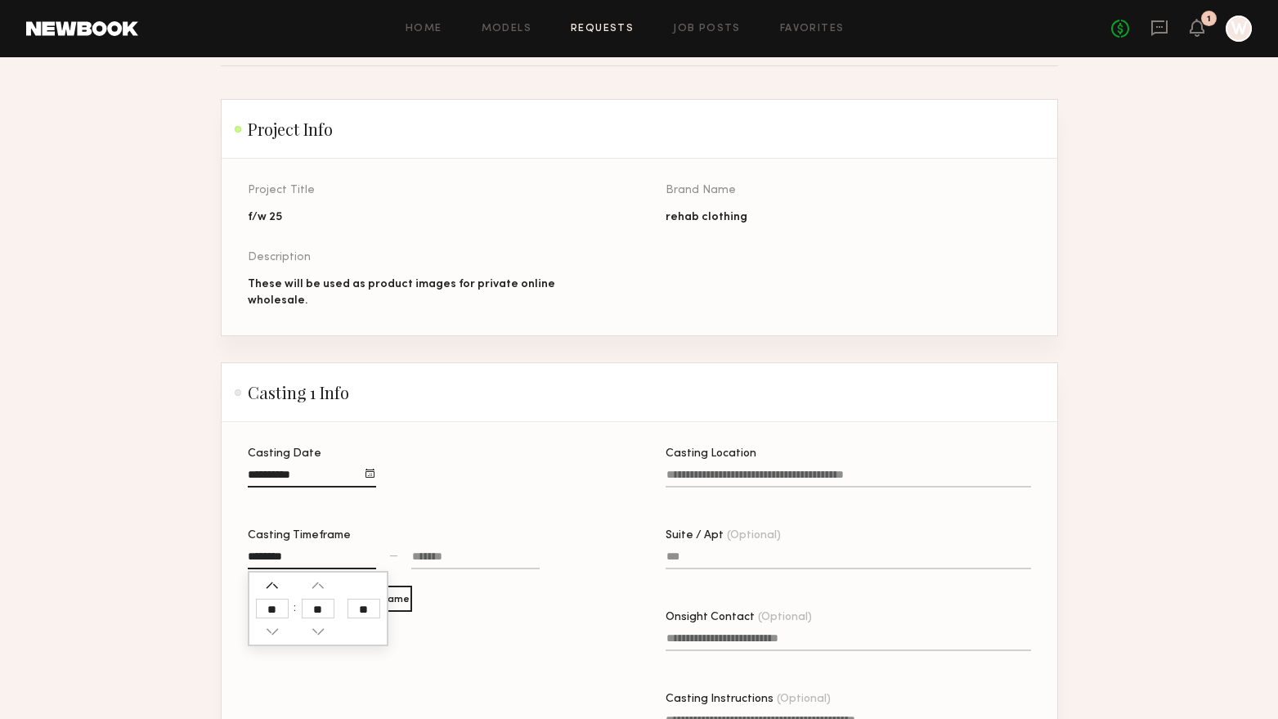
click at [273, 579] on button "button" at bounding box center [272, 585] width 13 height 13
type input "********"
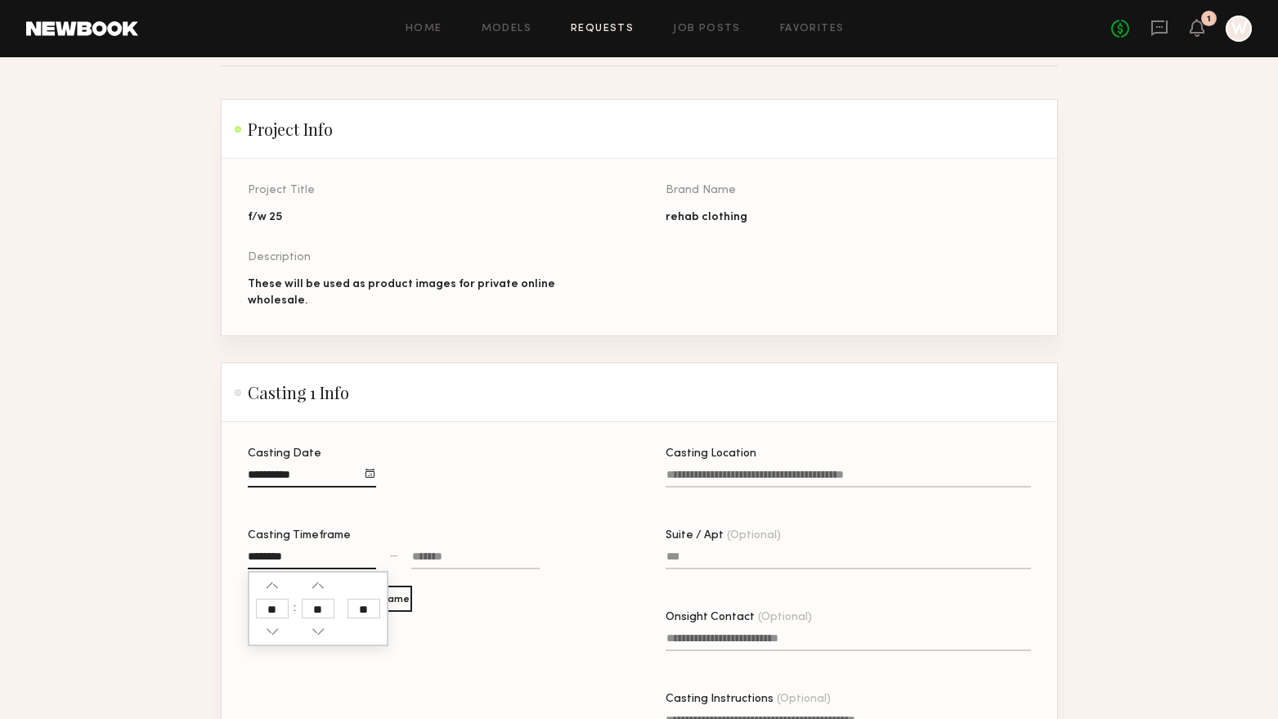
click at [433, 553] on div at bounding box center [475, 558] width 128 height 21
click at [427, 579] on button "button" at bounding box center [423, 585] width 13 height 13
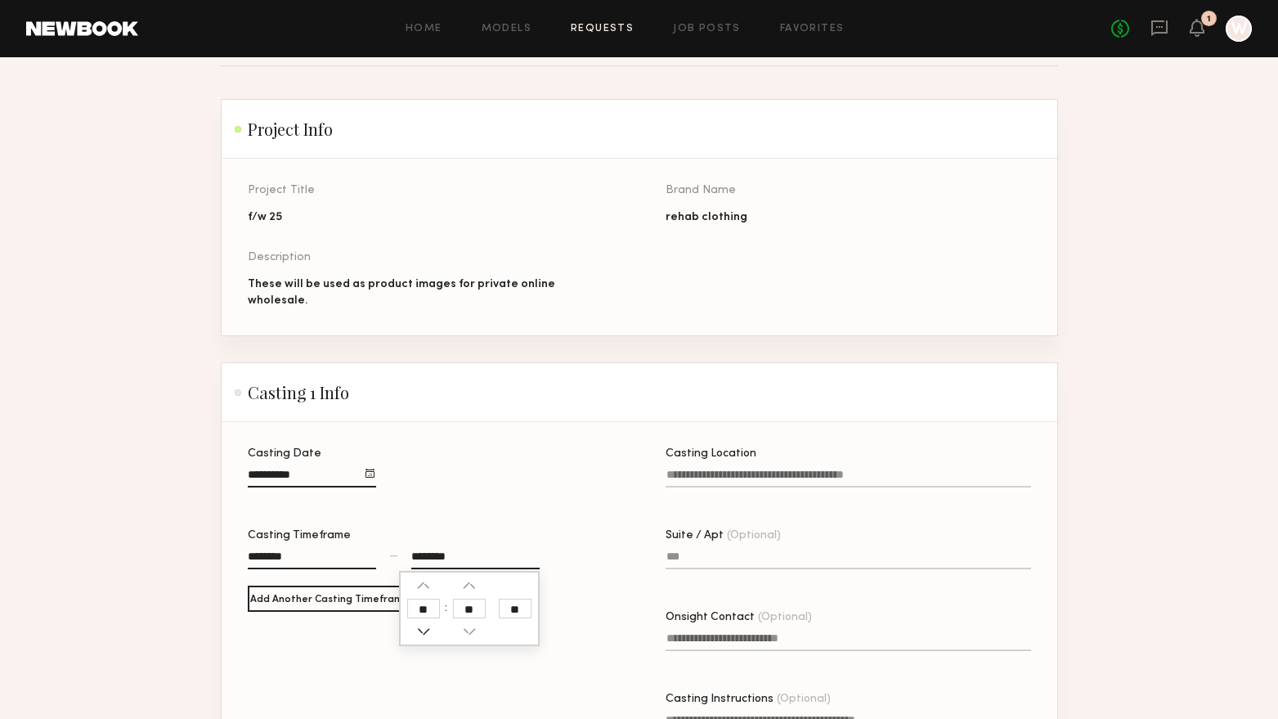
click at [421, 625] on button "button" at bounding box center [423, 631] width 13 height 13
click at [514, 599] on input "**" at bounding box center [515, 608] width 33 height 20
type input "********"
type input "**"
click at [579, 504] on div "Casting Date Casting Timeframe ******** — ******** ** Add Another Casting Timef…" at bounding box center [430, 614] width 365 height 332
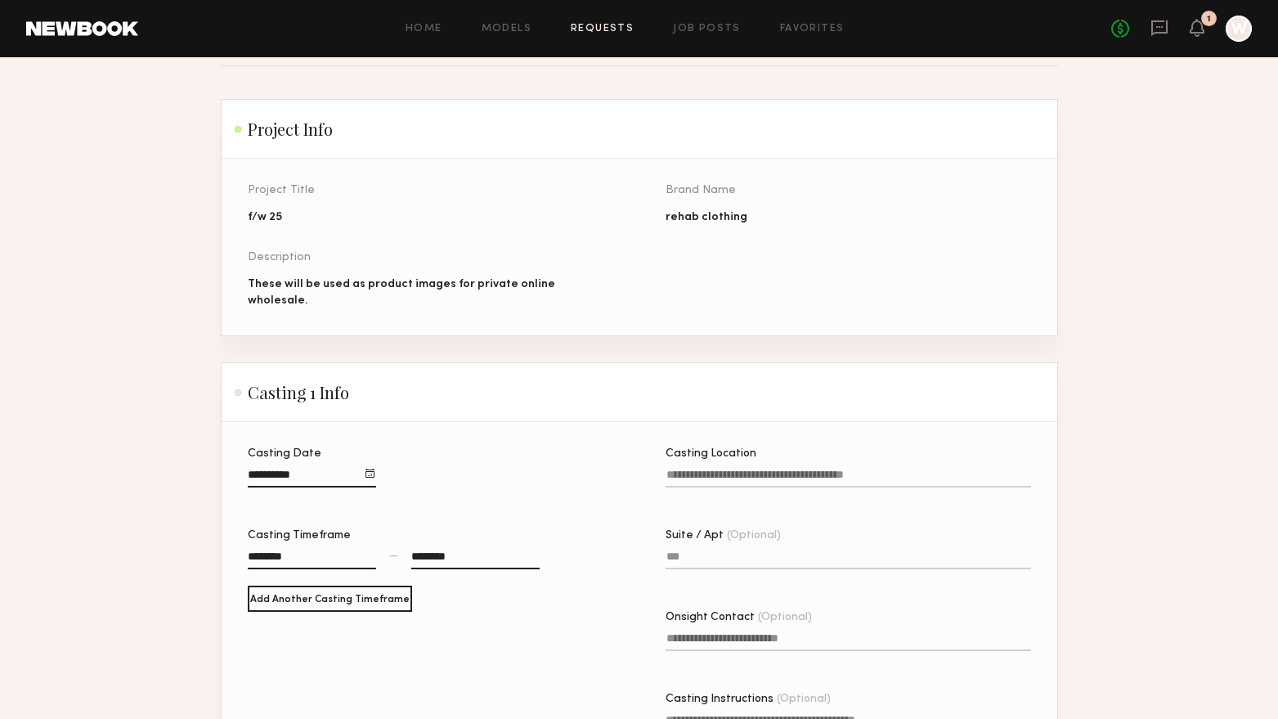
click at [422, 554] on div "********" at bounding box center [475, 558] width 128 height 21
click at [424, 579] on button "button" at bounding box center [423, 585] width 13 height 13
type input "********"
type input "**"
click at [493, 497] on div "Casting Date Casting Timeframe ******** — ******** ** ** ** Add Another Casting…" at bounding box center [430, 614] width 365 height 332
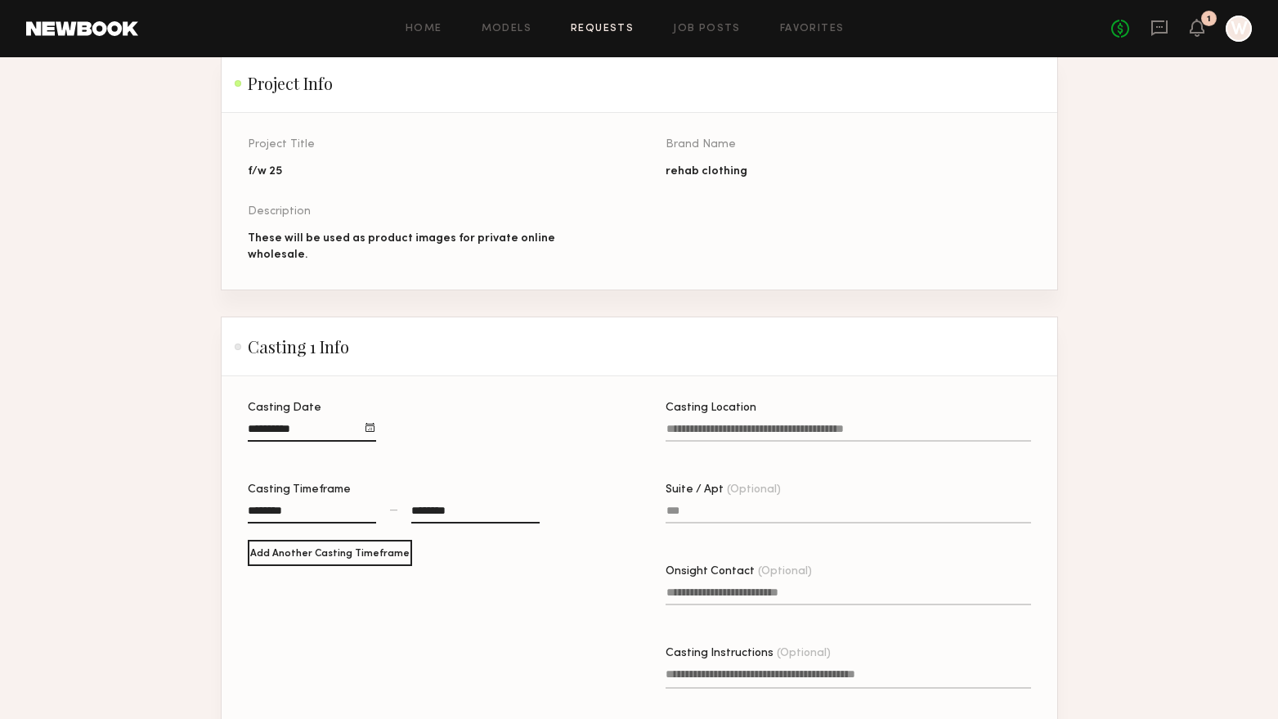
scroll to position [164, 0]
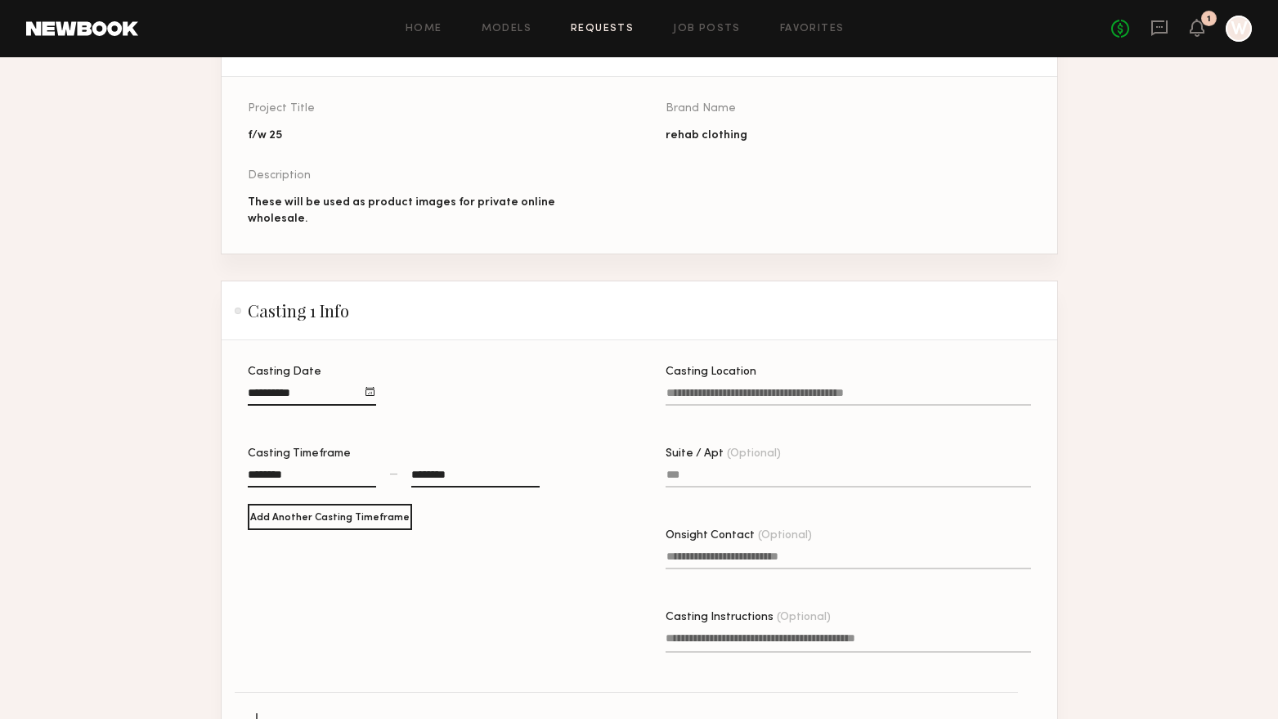
click at [755, 387] on input "Casting Location" at bounding box center [848, 396] width 365 height 19
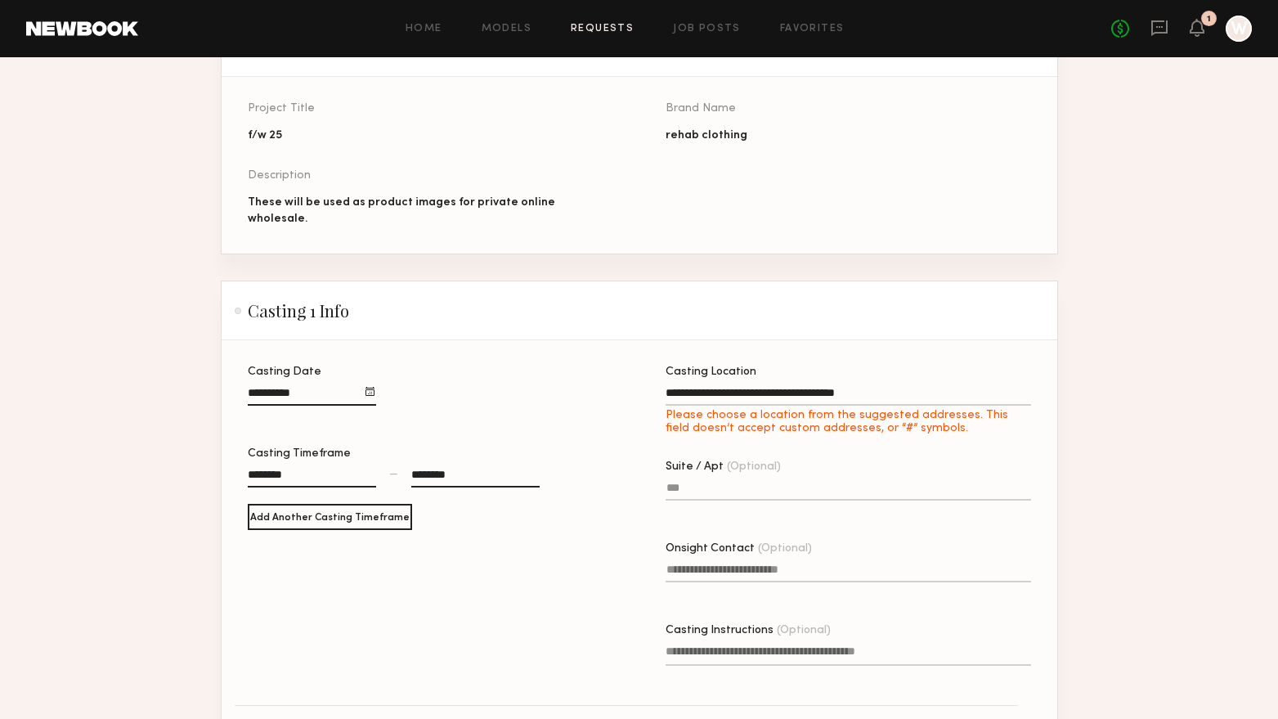
type input "**********"
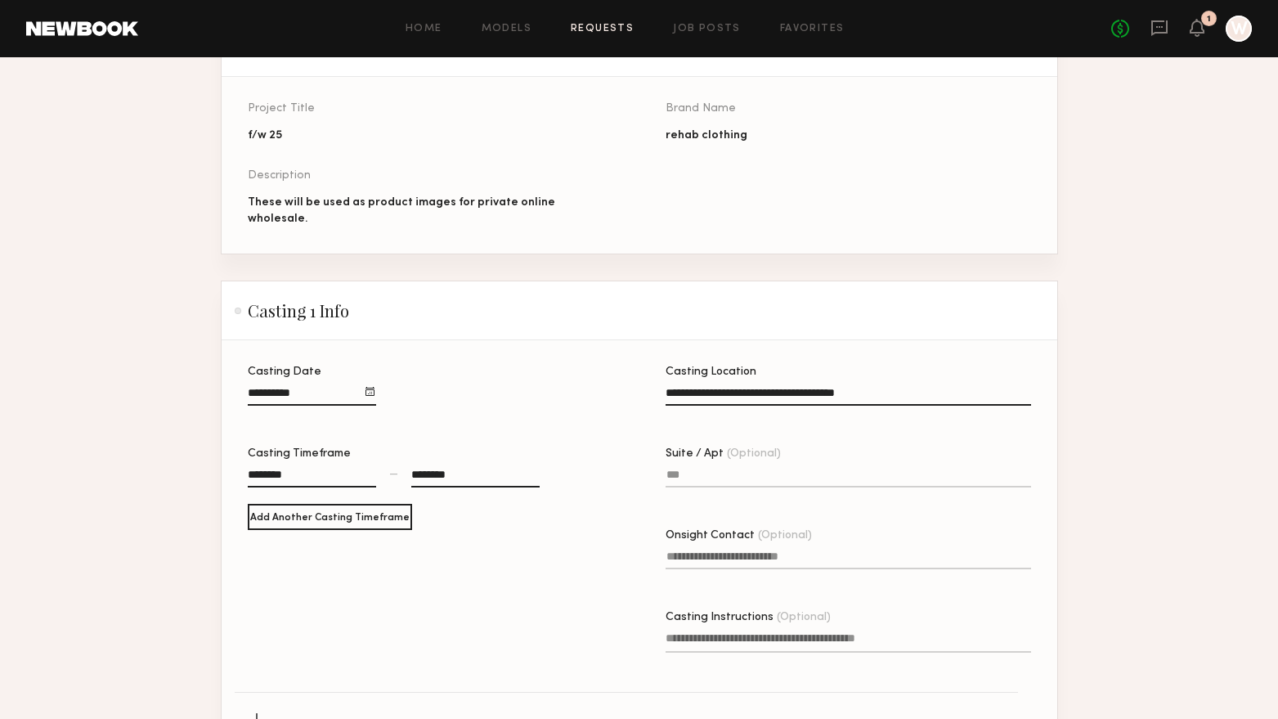
click at [743, 478] on input "Suite / Apt (Optional)" at bounding box center [848, 477] width 365 height 19
click at [737, 543] on label "Onsight Contact (Optional)" at bounding box center [848, 558] width 365 height 56
click at [737, 550] on input "Onsight Contact (Optional)" at bounding box center [848, 559] width 365 height 19
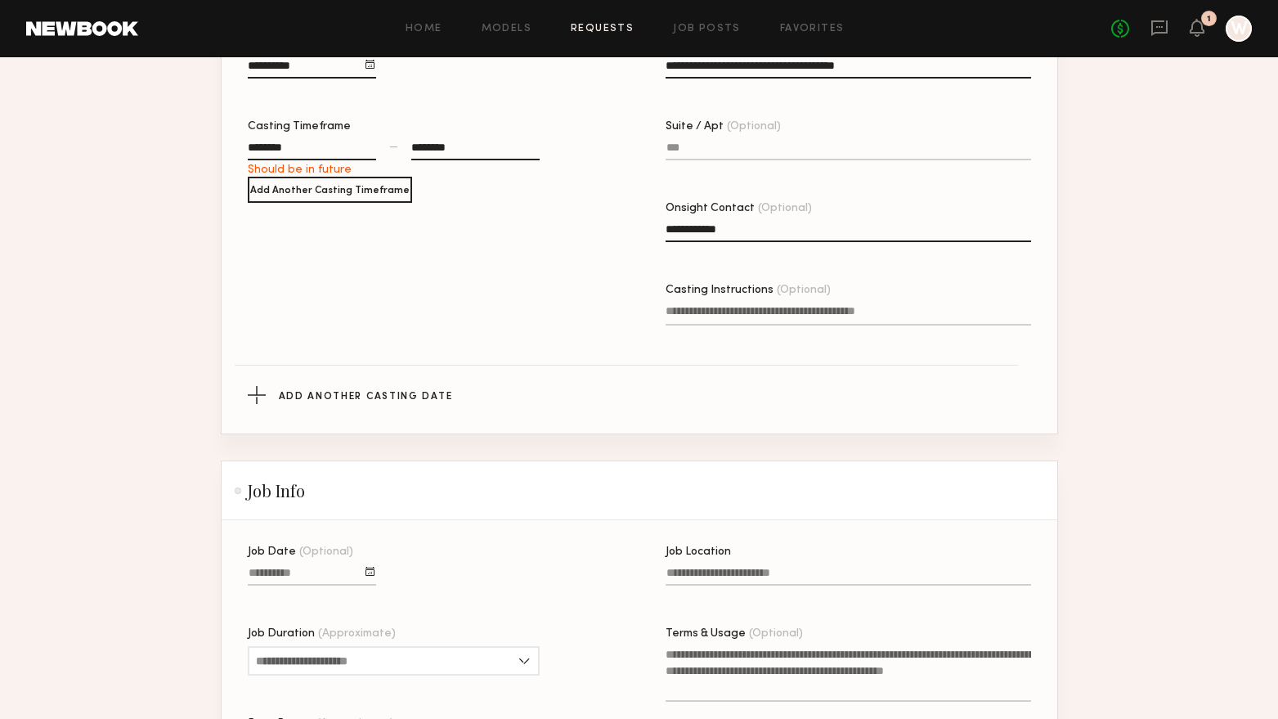
scroll to position [654, 0]
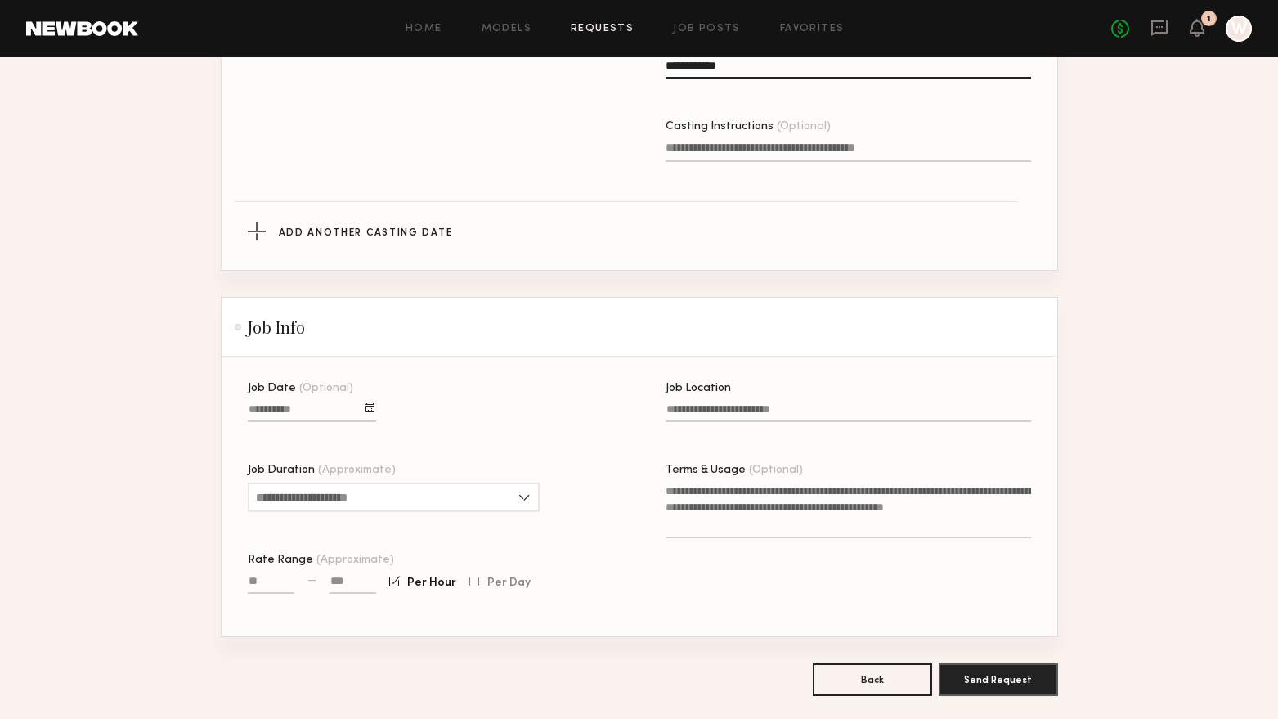
type input "**********"
click at [293, 411] on input "Job Date (Optional)" at bounding box center [312, 412] width 128 height 19
click at [399, 530] on button "26" at bounding box center [400, 533] width 26 height 16
click at [714, 397] on label "Job Location" at bounding box center [848, 411] width 365 height 56
click at [714, 403] on input "Job Location" at bounding box center [848, 412] width 365 height 19
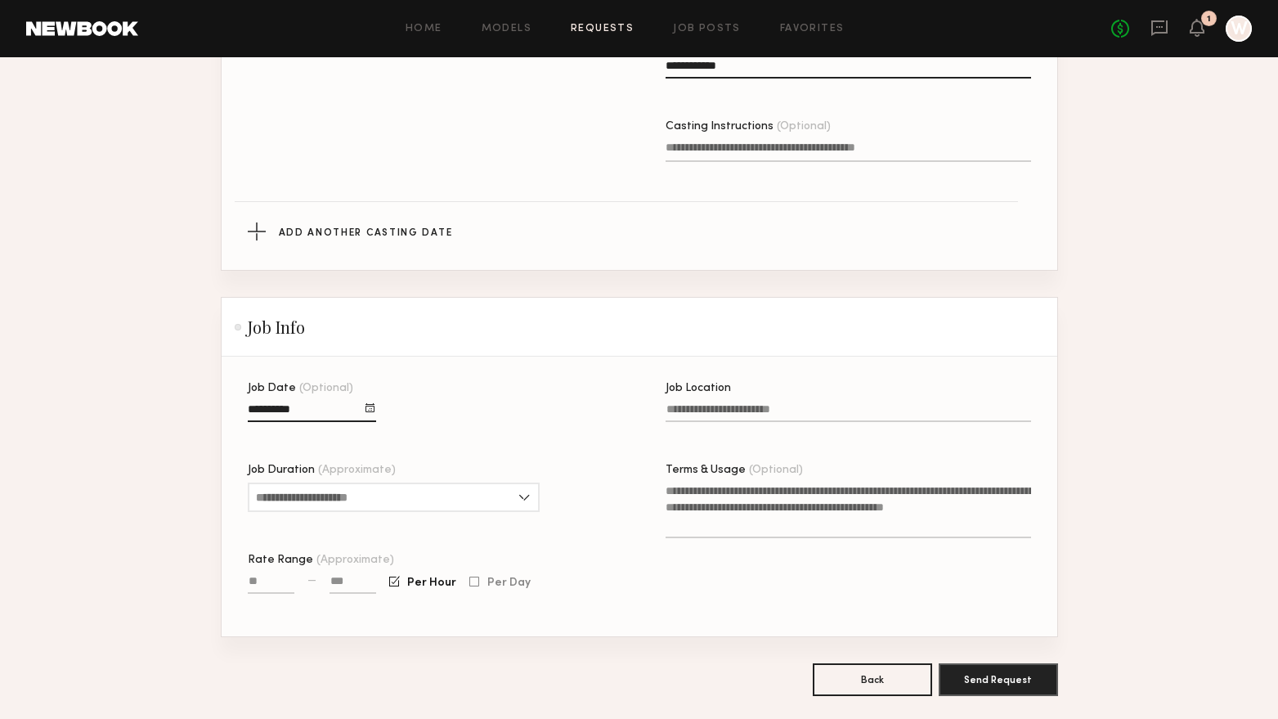
click at [716, 412] on input "Job Location" at bounding box center [848, 412] width 365 height 19
drag, startPoint x: 913, startPoint y: 410, endPoint x: 735, endPoint y: 410, distance: 178.2
click at [735, 410] on input "**********" at bounding box center [848, 412] width 365 height 19
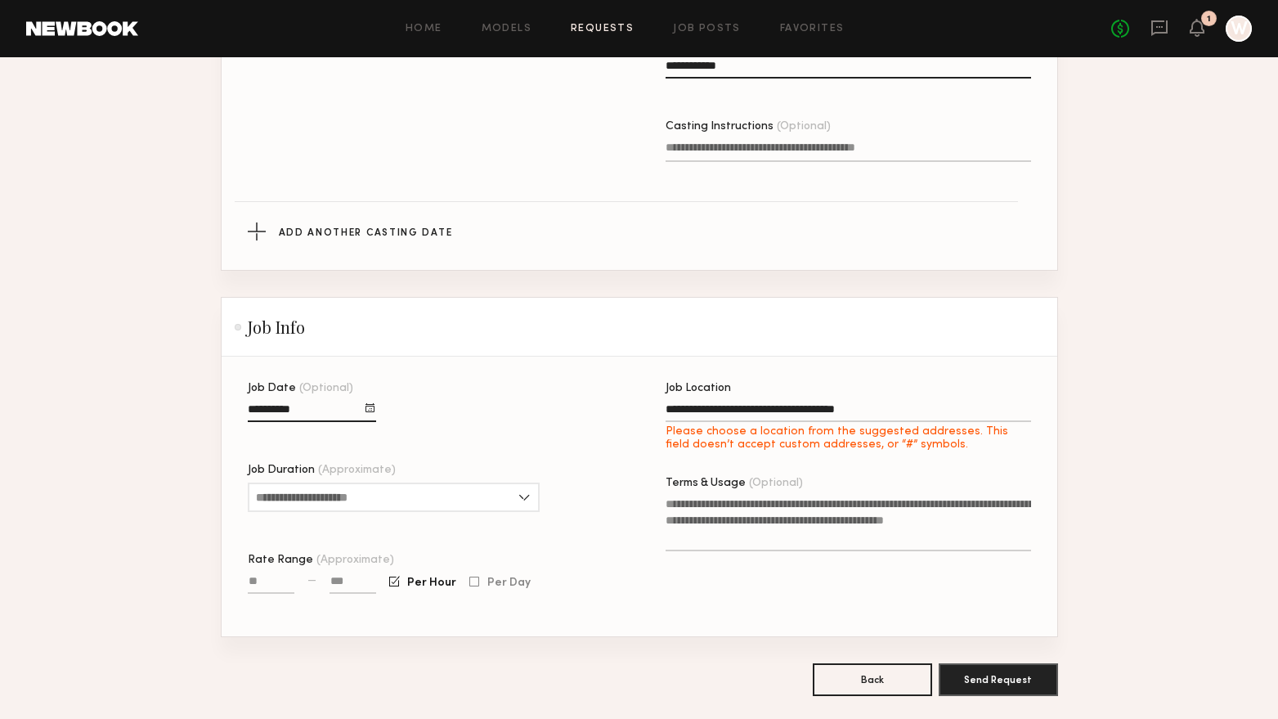
type input "**********"
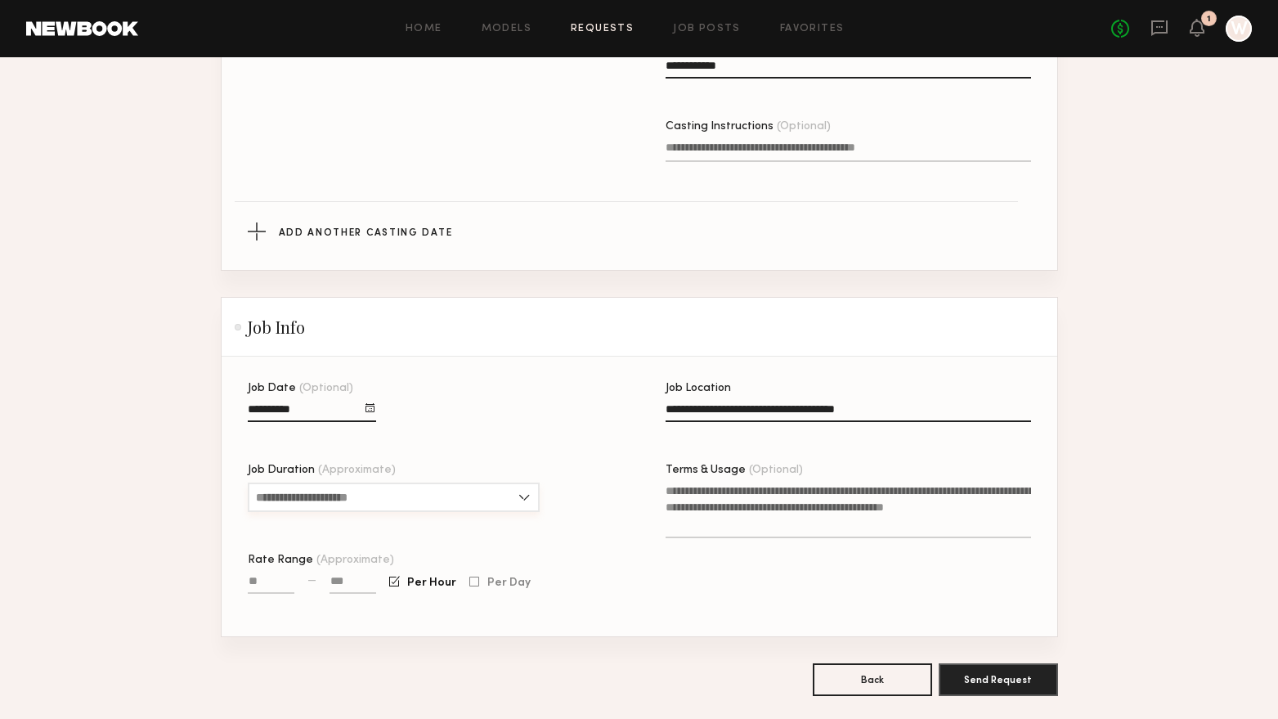
click at [514, 499] on input "Job Duration (Approximate)" at bounding box center [394, 496] width 292 height 29
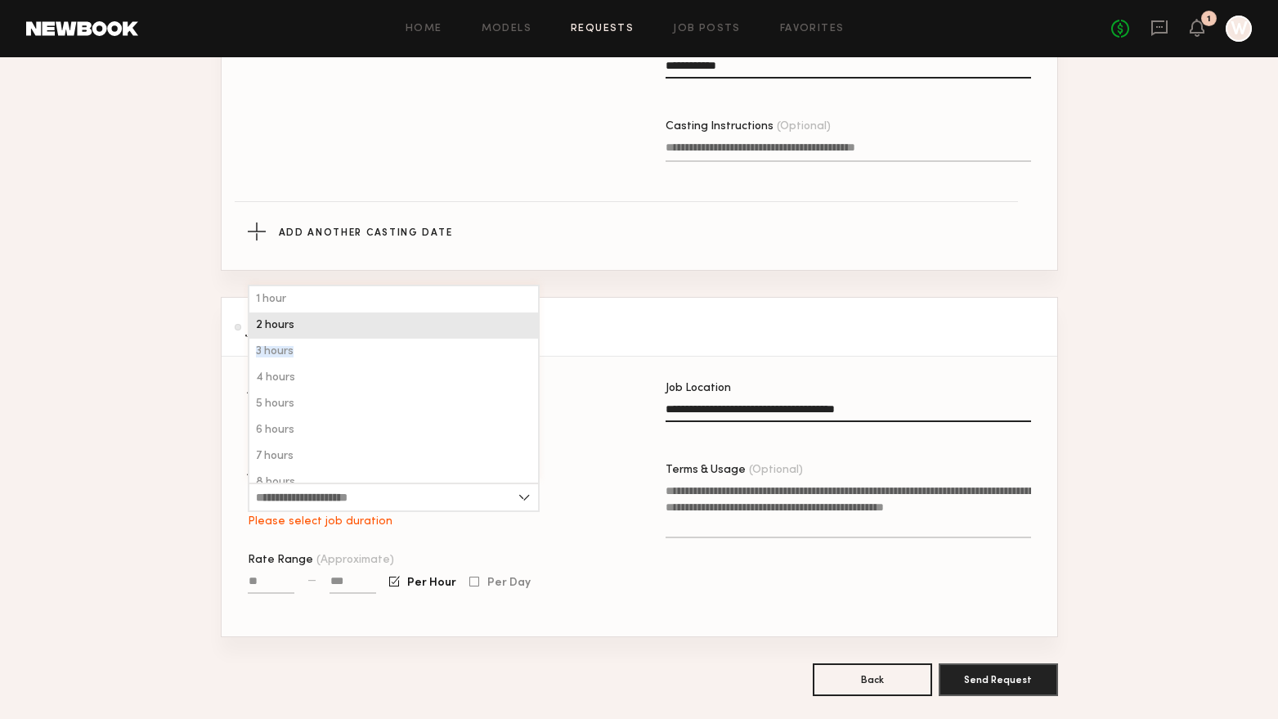
drag, startPoint x: 389, startPoint y: 357, endPoint x: 393, endPoint y: 334, distance: 24.1
click at [393, 334] on div "1 hour 2 hours 3 hours 4 hours 5 hours 6 hours 7 hours 8 hours 8+ hours" at bounding box center [394, 384] width 292 height 198
drag, startPoint x: 393, startPoint y: 334, endPoint x: 319, endPoint y: 334, distance: 74.4
click at [319, 334] on div "2 hours" at bounding box center [393, 325] width 289 height 26
type input "*******"
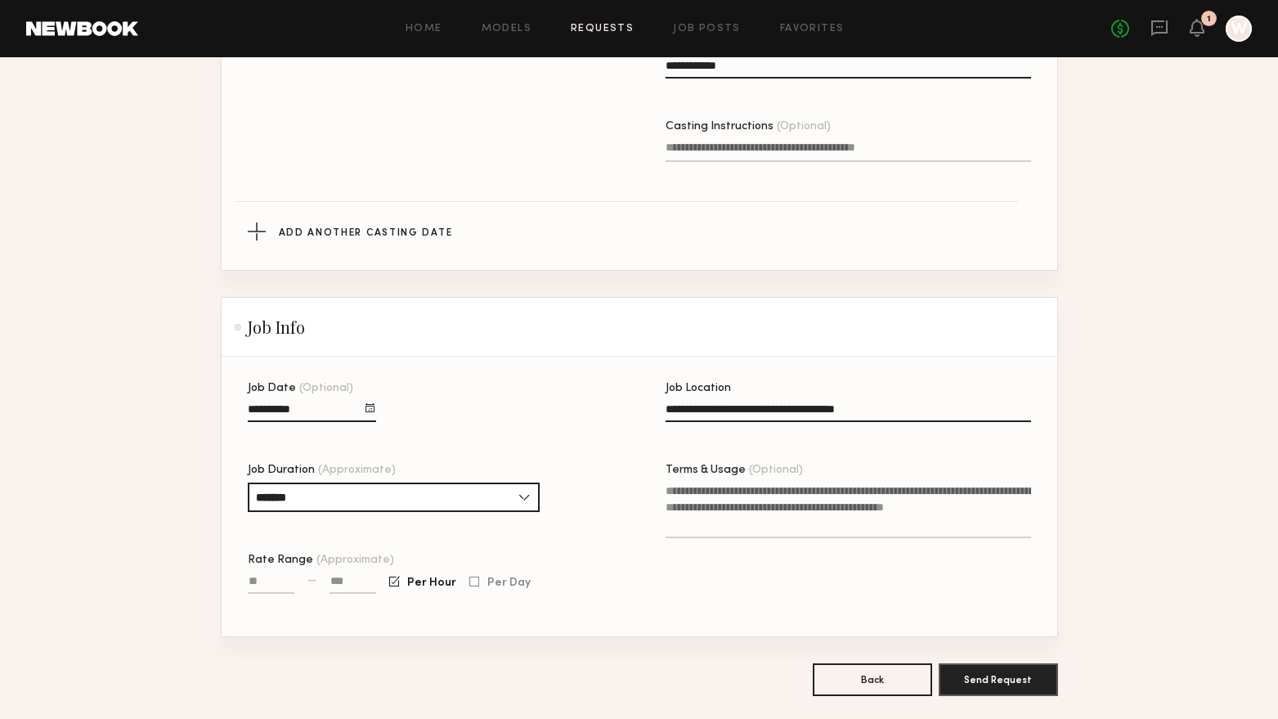
click at [271, 585] on input "Rate Range (Approximate)" at bounding box center [271, 584] width 47 height 19
drag, startPoint x: 258, startPoint y: 580, endPoint x: 234, endPoint y: 577, distance: 24.7
click at [234, 577] on section "**********" at bounding box center [640, 496] width 836 height 280
type input "****"
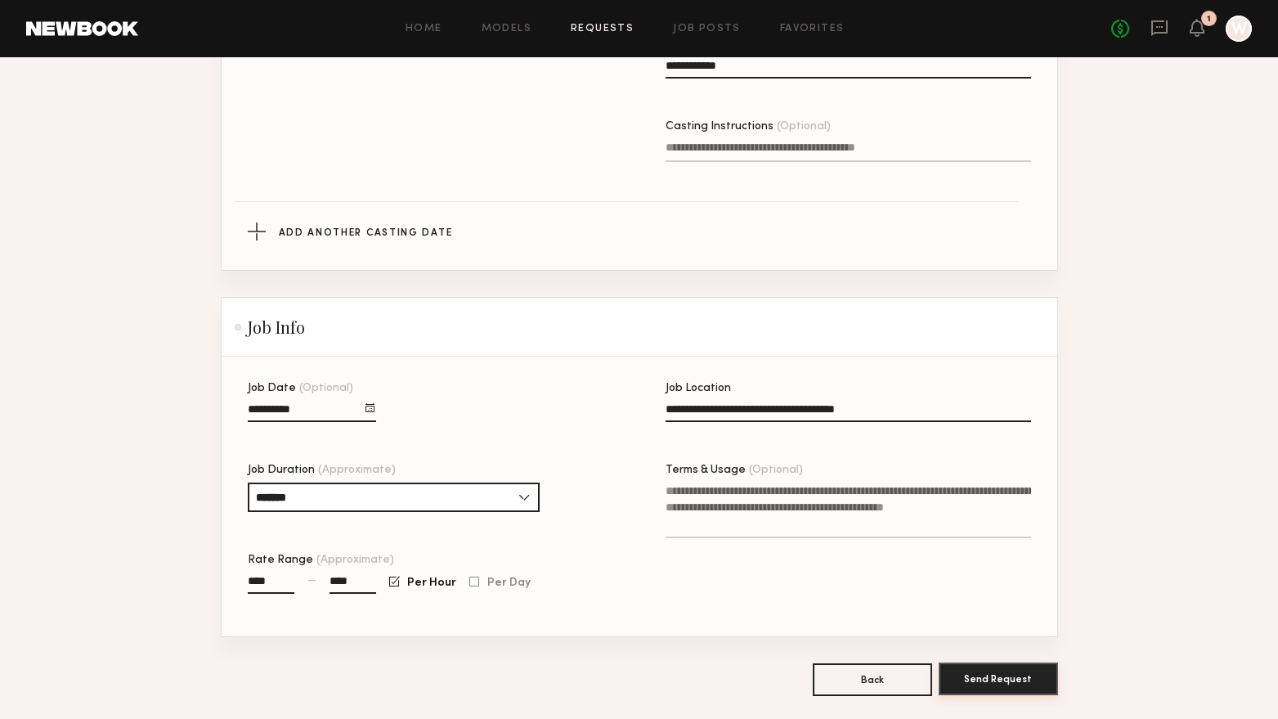
click at [989, 675] on button "Send Request" at bounding box center [998, 678] width 119 height 33
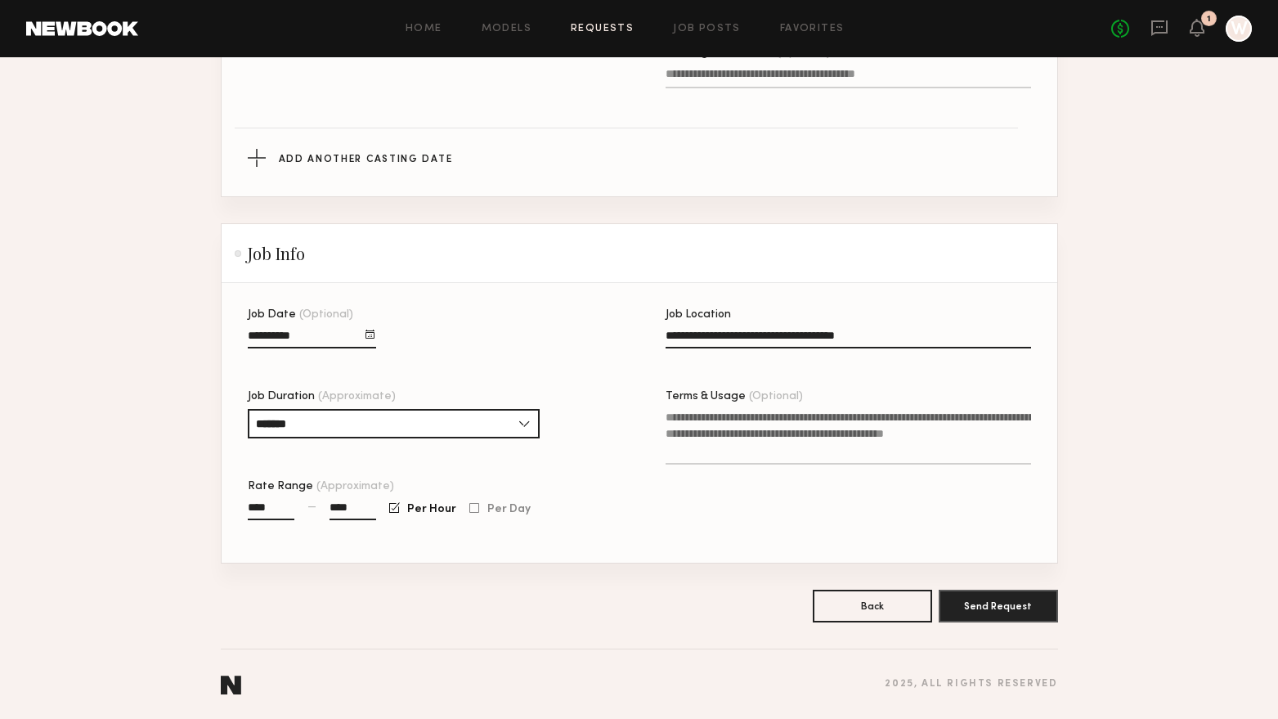
click at [957, 576] on form "**********" at bounding box center [639, 37] width 837 height 1169
click at [967, 597] on button "Send Request" at bounding box center [998, 605] width 119 height 33
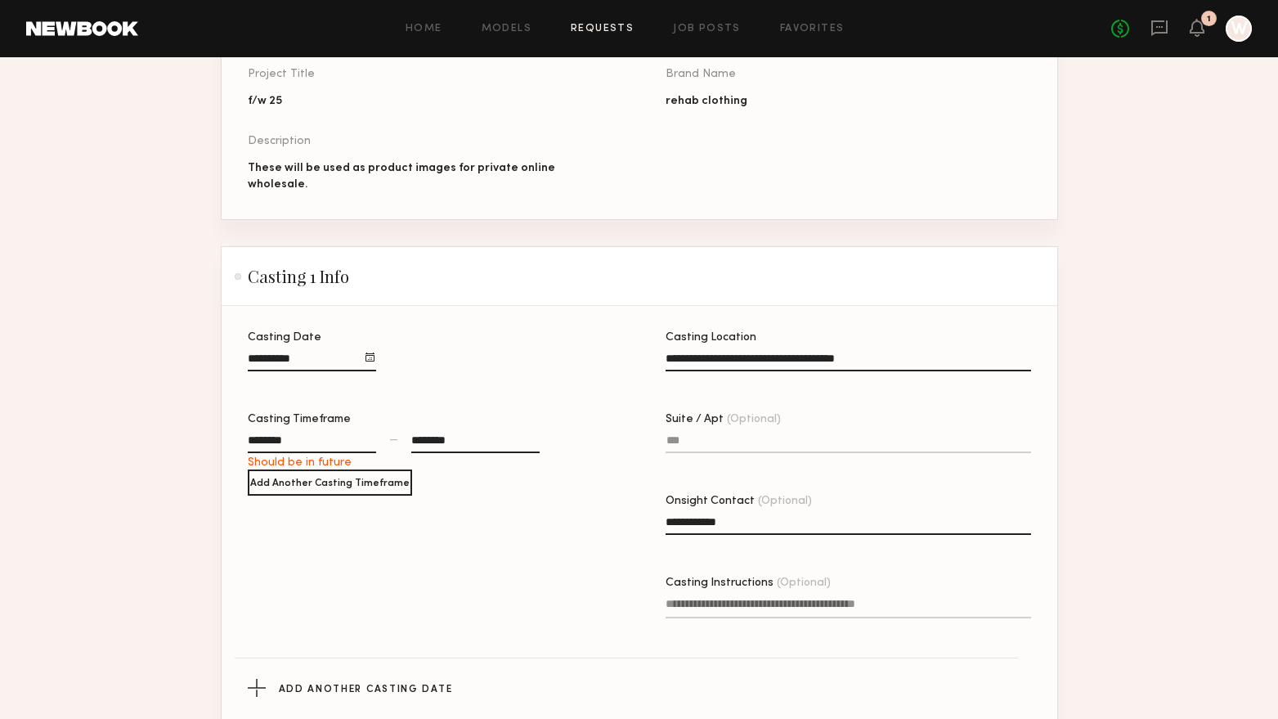
scroll to position [240, 0]
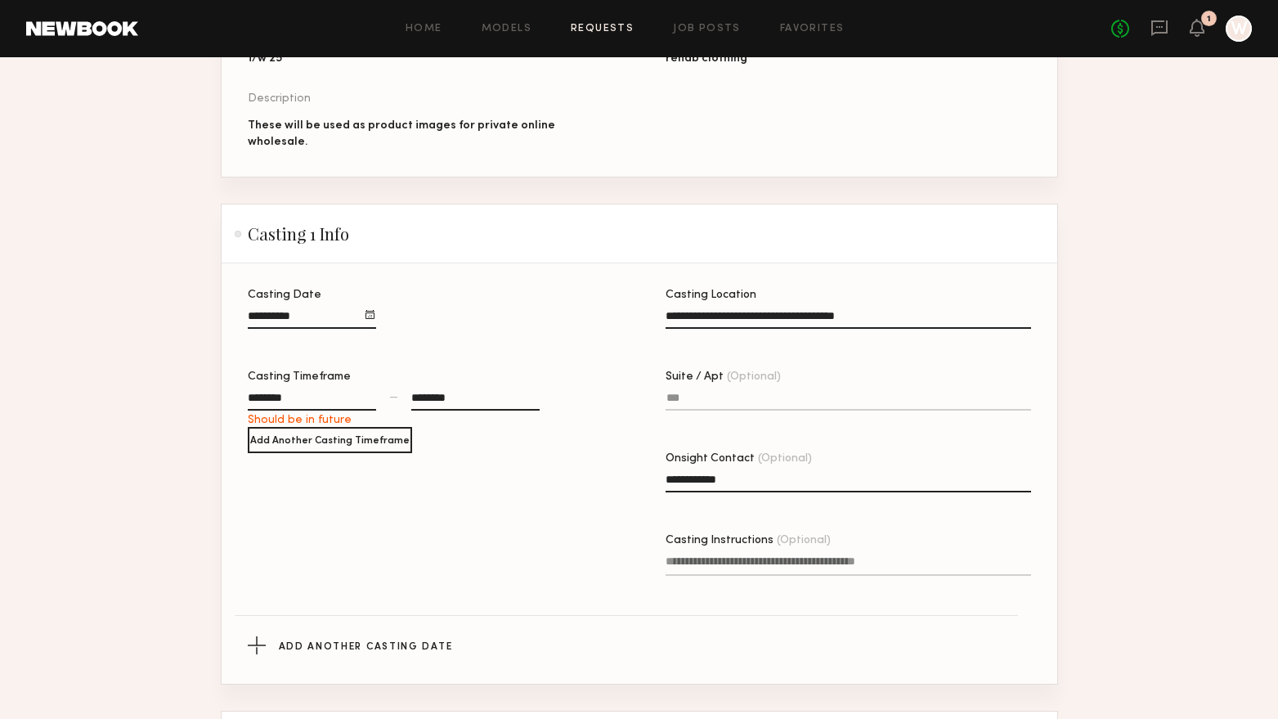
click at [367, 393] on div "********" at bounding box center [312, 399] width 128 height 21
click at [518, 449] on div "Casting Date Casting Timeframe ******** ** ** ** Should be in future — ********…" at bounding box center [430, 455] width 365 height 332
click at [374, 310] on div at bounding box center [369, 314] width 9 height 9
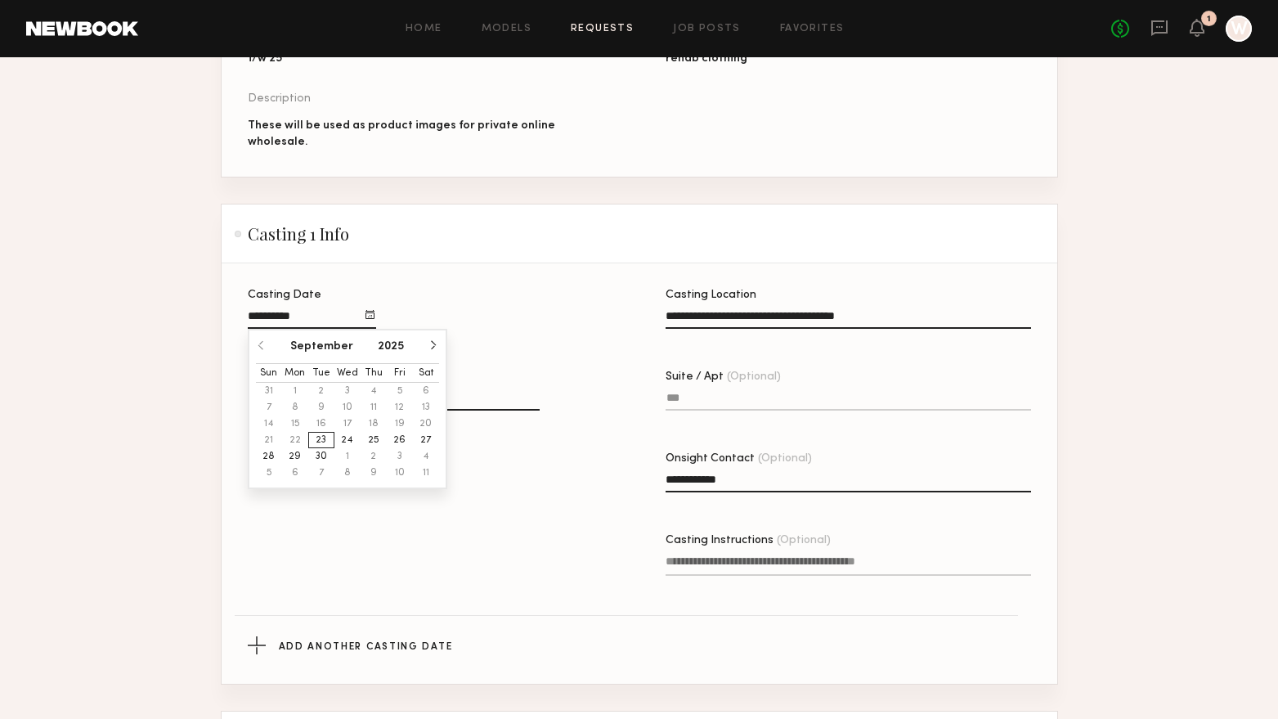
click at [346, 432] on button "24" at bounding box center [347, 440] width 26 height 16
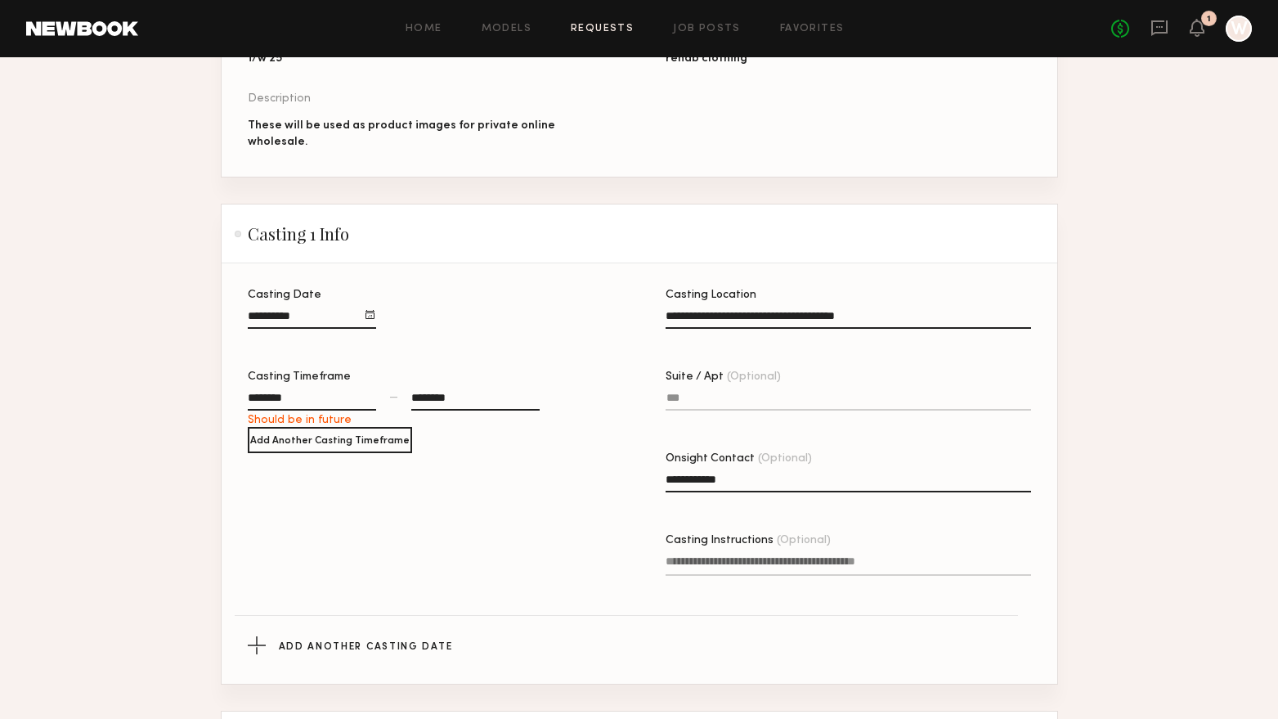
click at [531, 391] on div "********" at bounding box center [475, 399] width 128 height 21
click at [355, 389] on div "********" at bounding box center [312, 399] width 128 height 21
click at [273, 468] on button "button" at bounding box center [272, 472] width 13 height 13
type input "********"
type input "**"
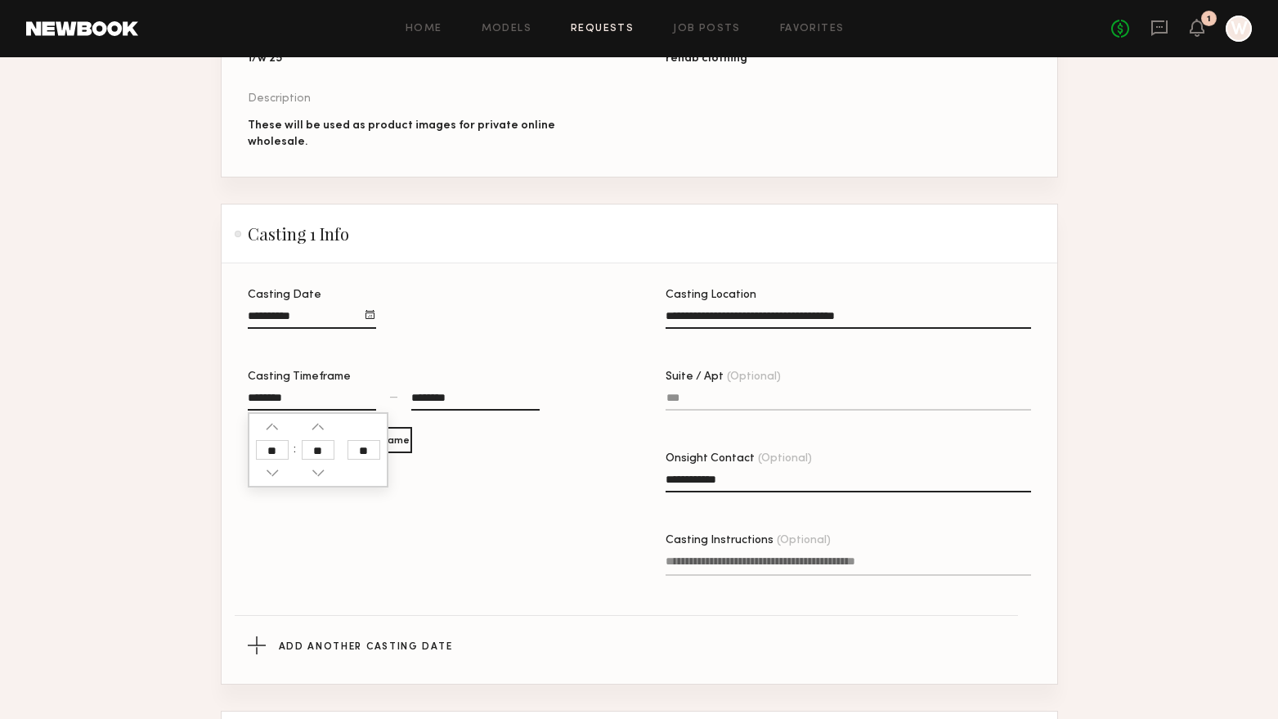
click at [531, 397] on div "********" at bounding box center [475, 399] width 128 height 21
click at [420, 466] on button "button" at bounding box center [423, 472] width 13 height 13
type input "********"
type input "**"
click at [420, 466] on button "button" at bounding box center [423, 472] width 13 height 13
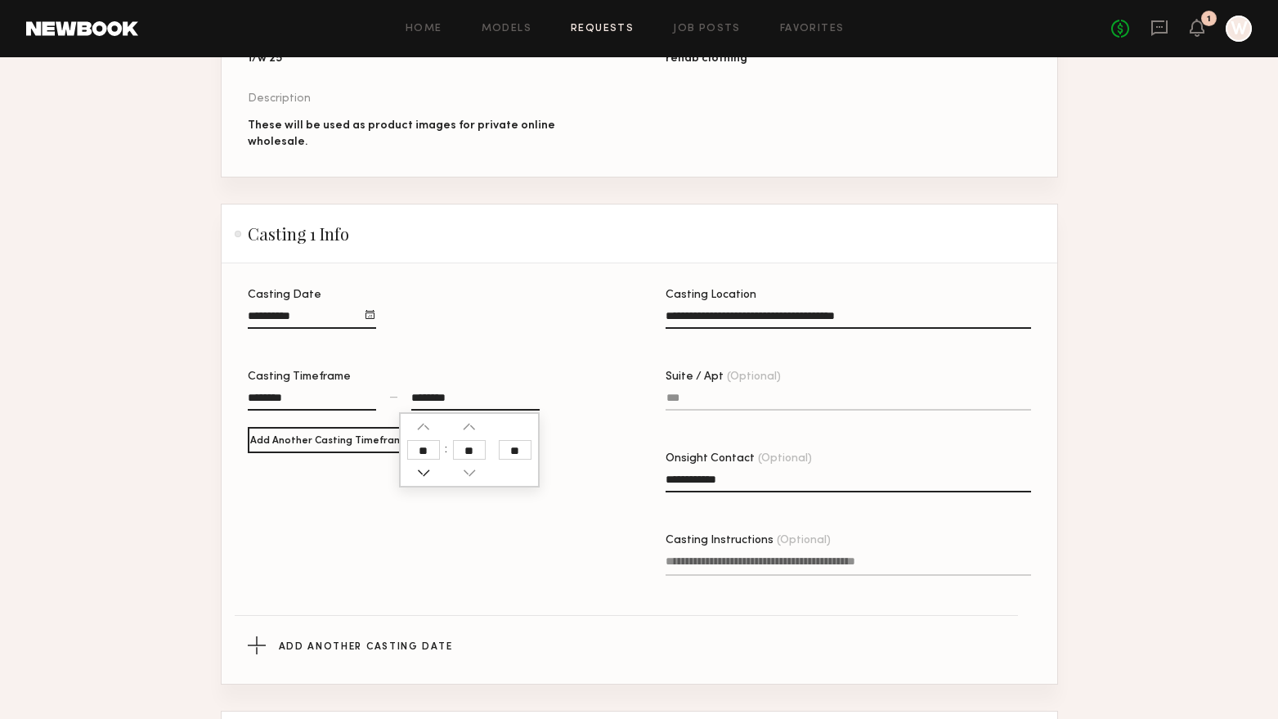
type input "********"
type input "**"
click at [420, 466] on button "button" at bounding box center [423, 472] width 13 height 13
type input "********"
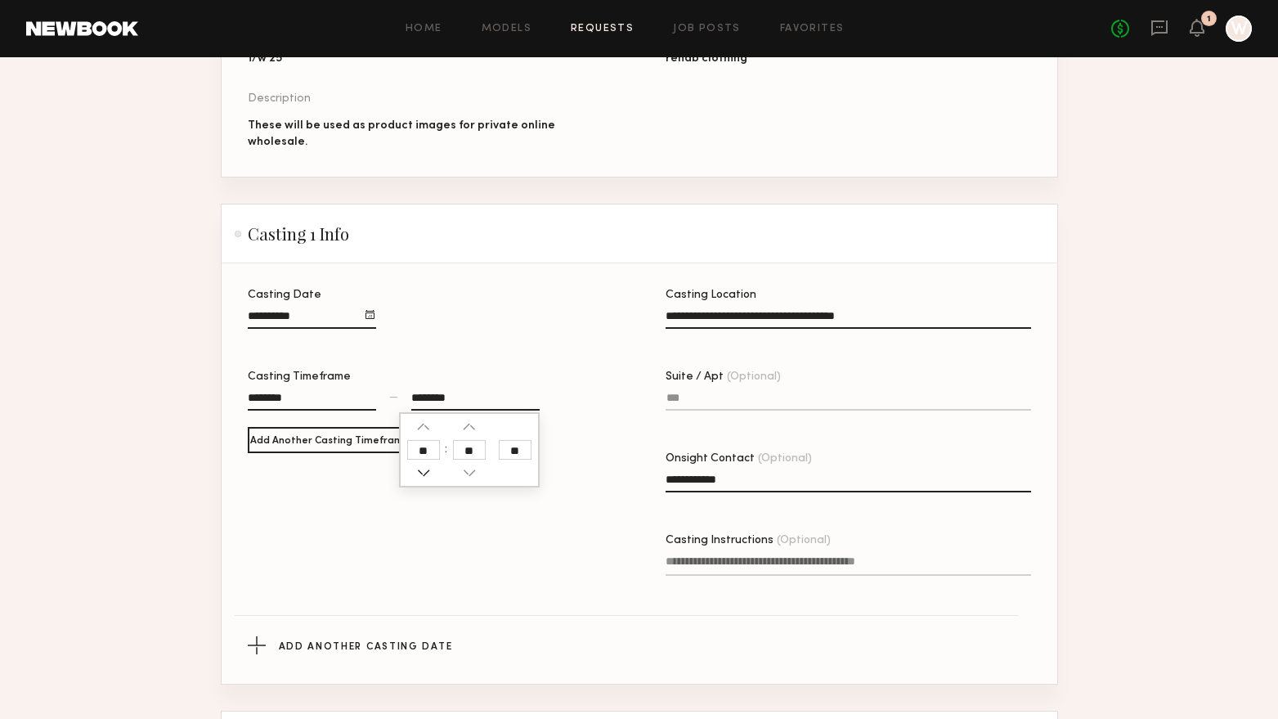
type input "**"
click at [428, 421] on button "button" at bounding box center [423, 426] width 13 height 13
type input "********"
type input "**"
click at [566, 531] on div "Casting Date Casting Timeframe ******** — ******** ** ** ** Add Another Casting…" at bounding box center [430, 455] width 365 height 332
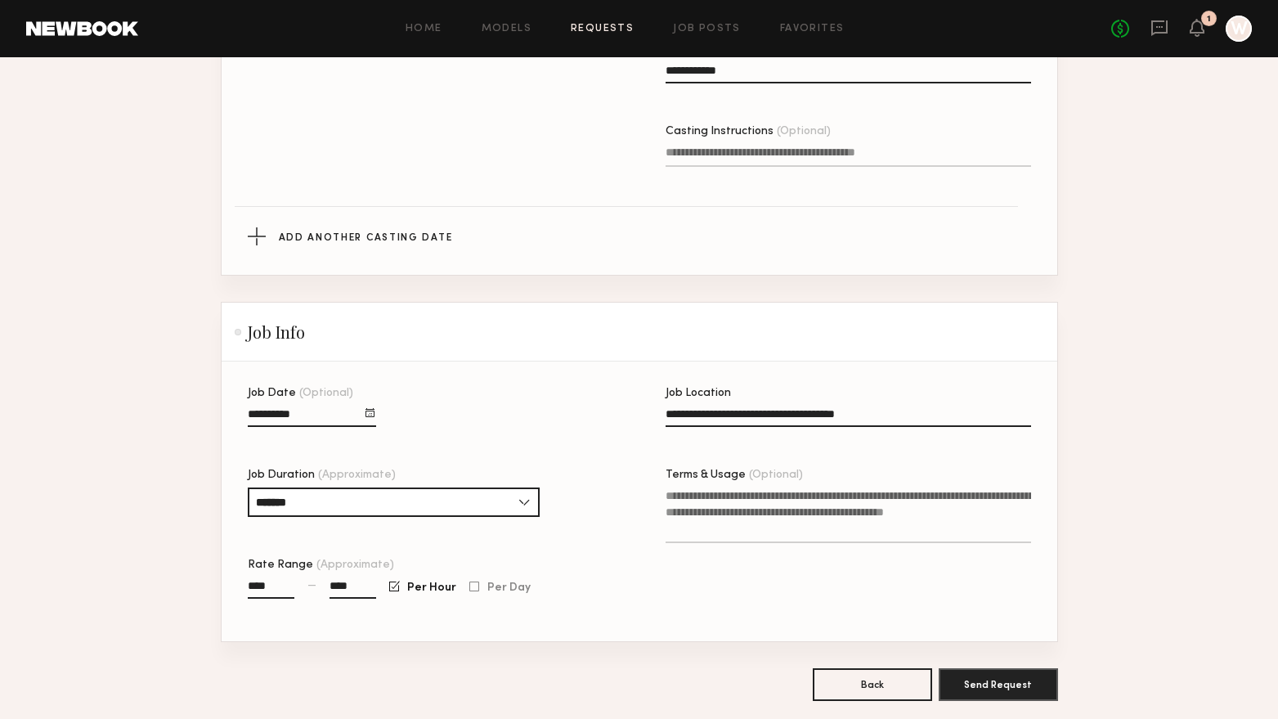
scroll to position [731, 0]
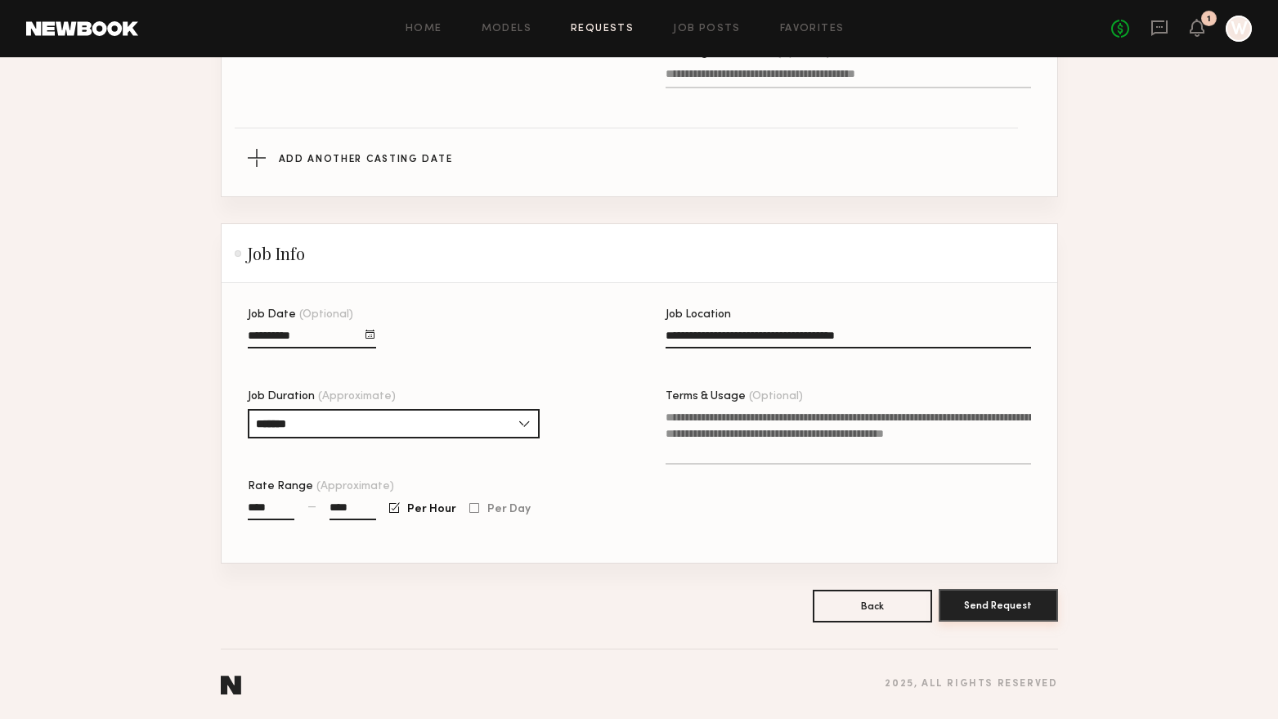
click at [980, 601] on button "Send Request" at bounding box center [998, 605] width 119 height 33
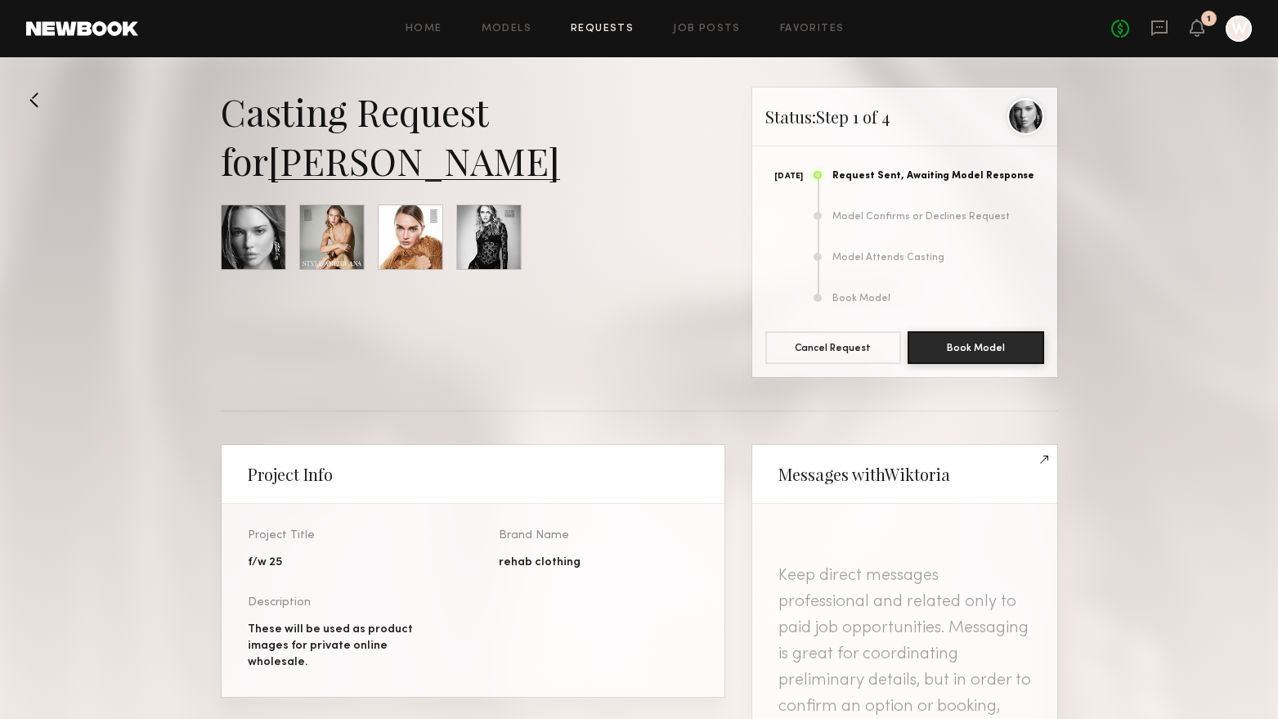
click at [614, 32] on link "Requests" at bounding box center [602, 29] width 63 height 11
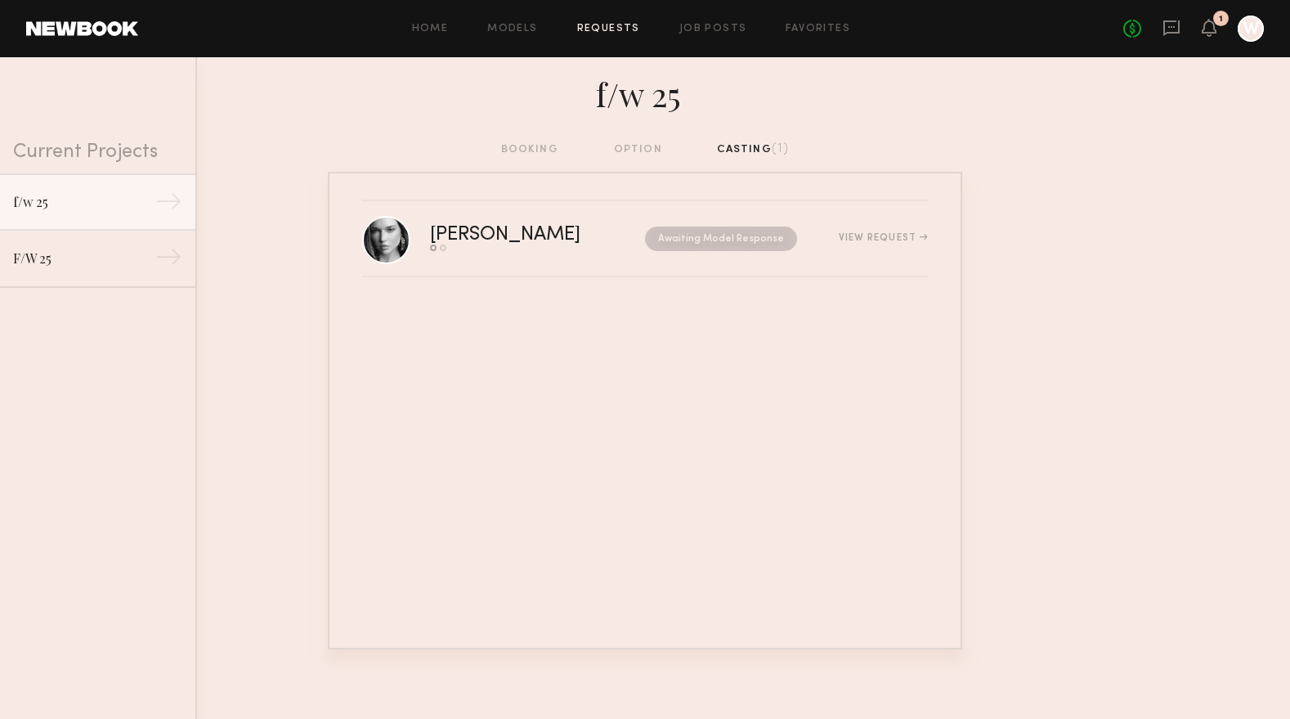
click at [621, 150] on div "booking option casting (1)" at bounding box center [645, 150] width 289 height 18
click at [527, 151] on div "booking option casting (1)" at bounding box center [645, 150] width 289 height 18
click at [610, 24] on link "Requests" at bounding box center [608, 29] width 63 height 11
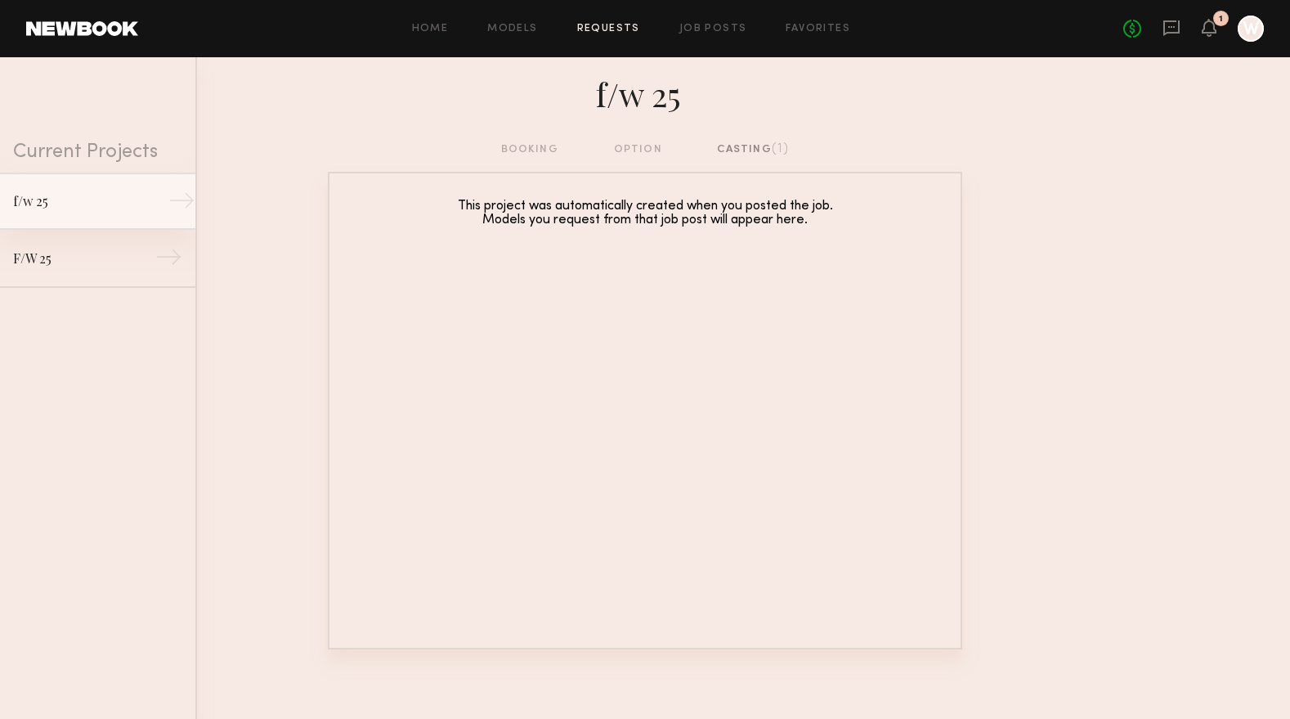
click at [79, 209] on div "f/w 25" at bounding box center [84, 201] width 142 height 20
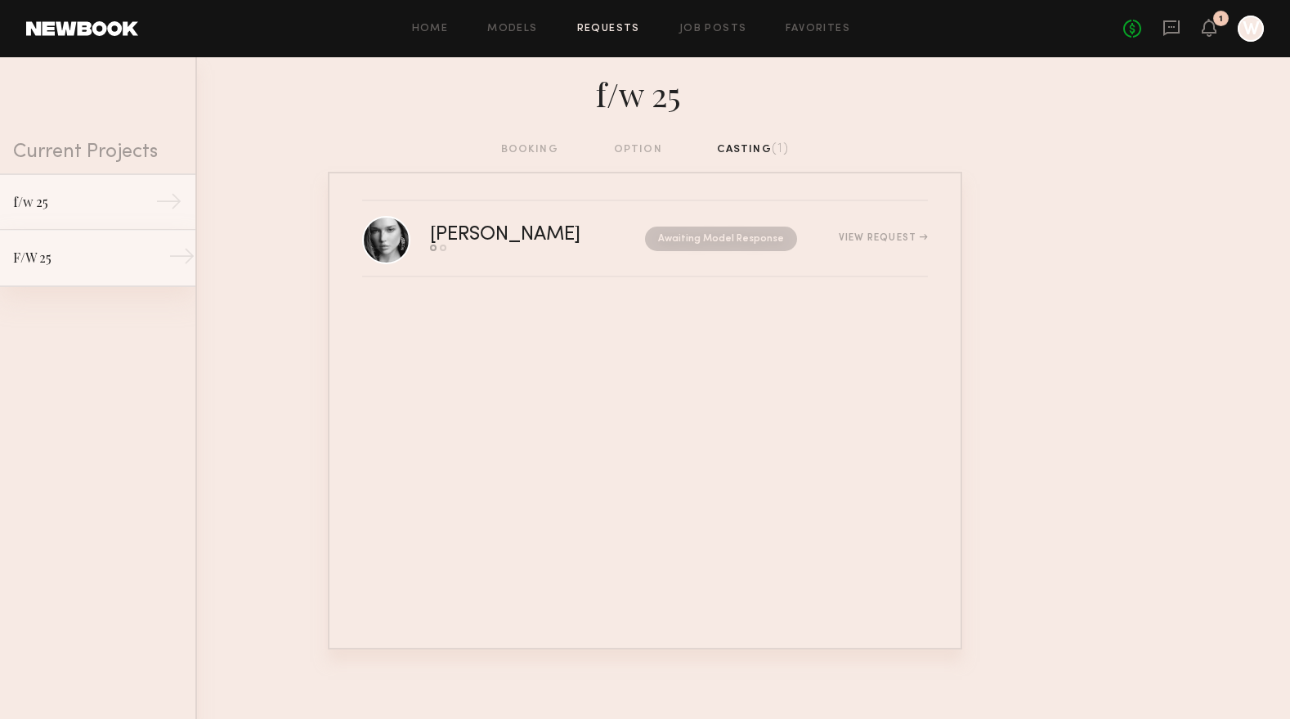
click at [87, 256] on div "F/W 25" at bounding box center [84, 258] width 142 height 20
click at [90, 184] on link "f/w 25 →" at bounding box center [97, 201] width 195 height 57
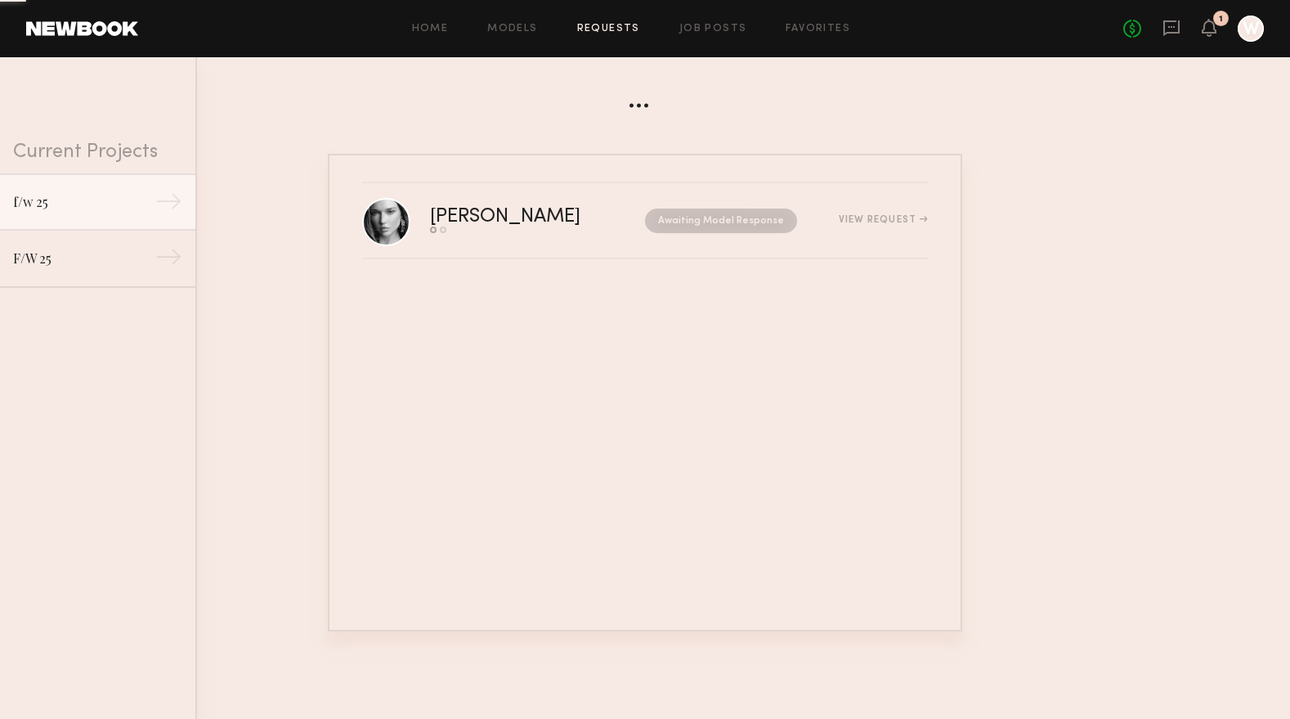
click at [607, 28] on link "Requests" at bounding box center [608, 29] width 63 height 11
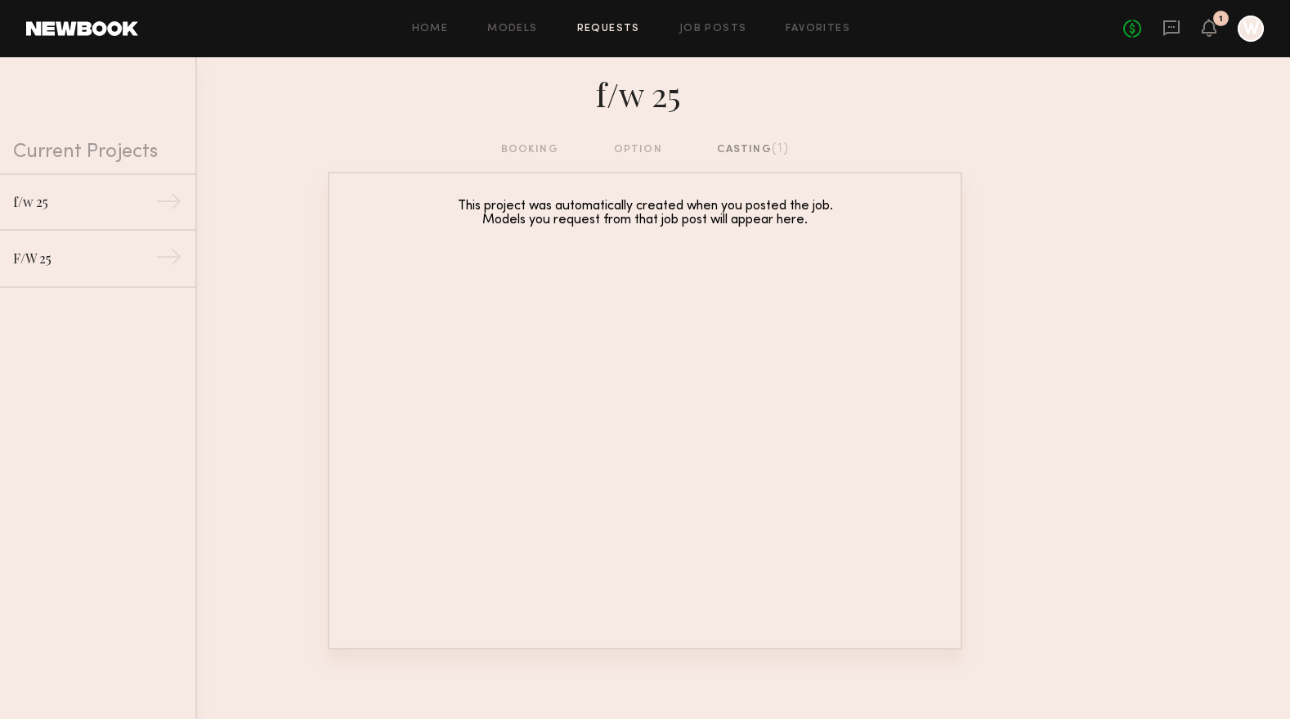
click at [542, 35] on div "Home Models Requests Job Posts Favorites Sign Out No fees up to $5,000 1 W" at bounding box center [701, 29] width 1126 height 26
click at [527, 27] on link "Models" at bounding box center [512, 29] width 50 height 11
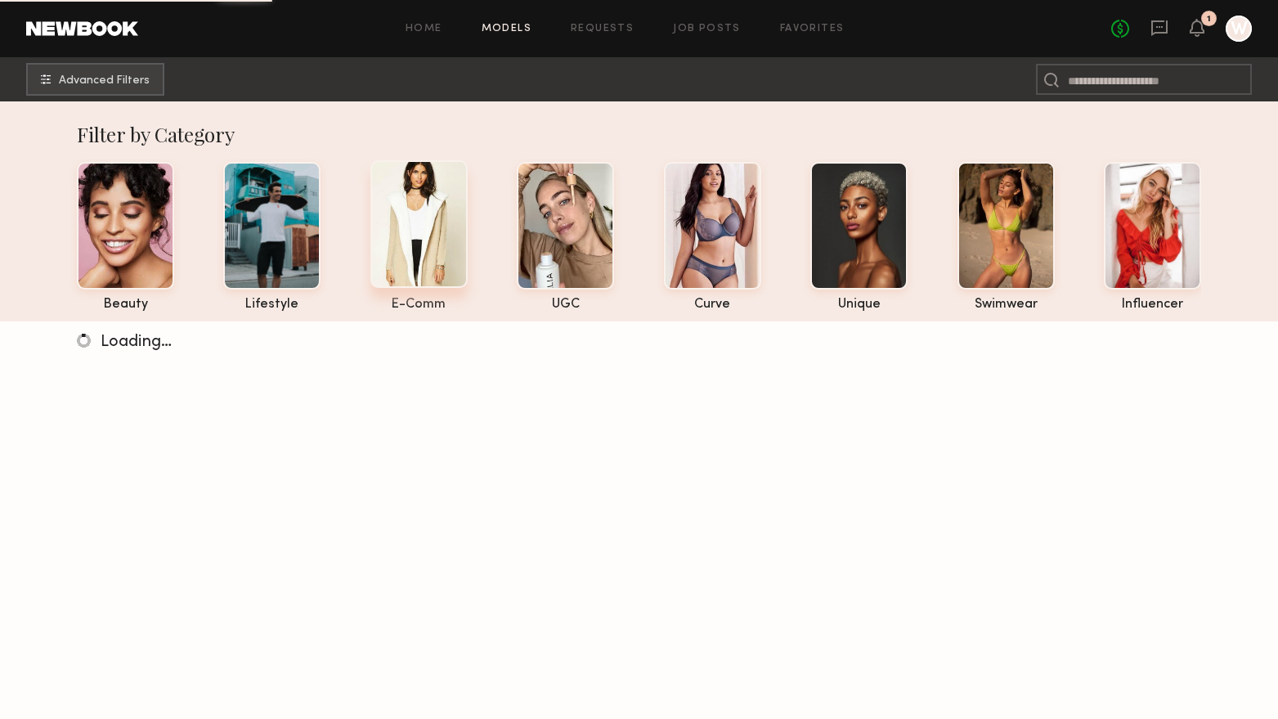
click at [427, 215] on div at bounding box center [418, 224] width 97 height 128
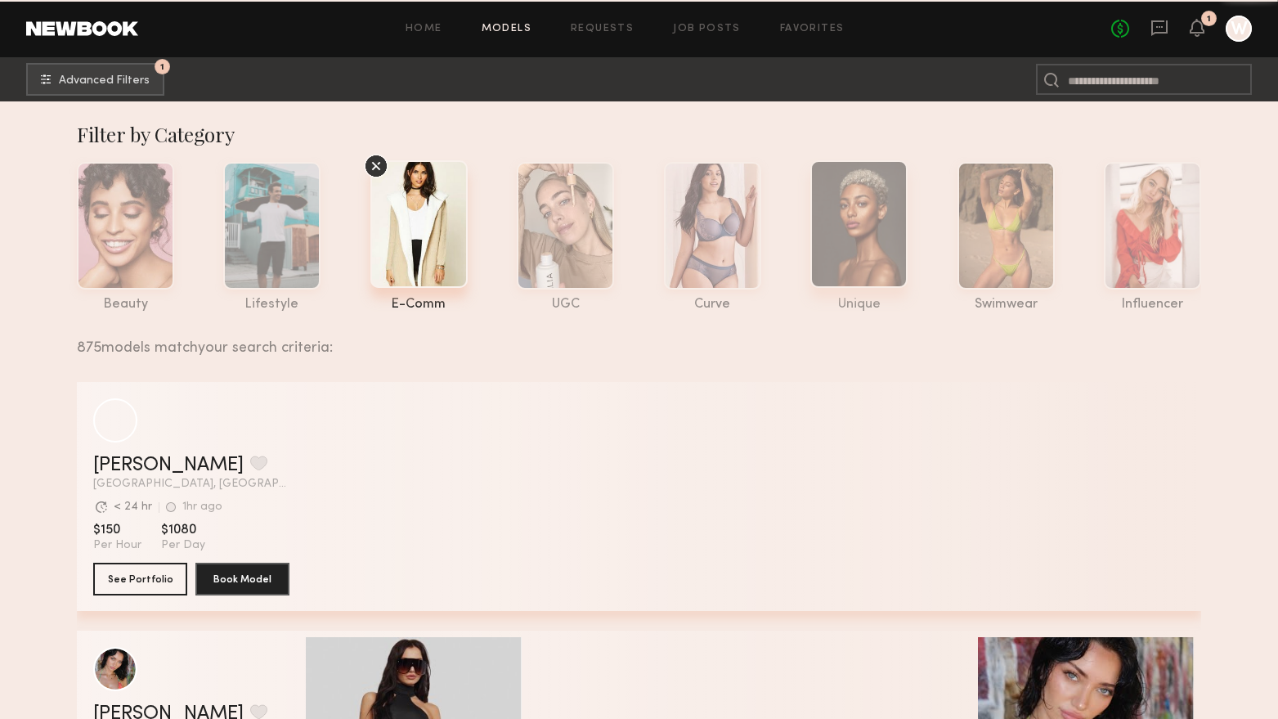
click at [847, 251] on div at bounding box center [858, 224] width 97 height 128
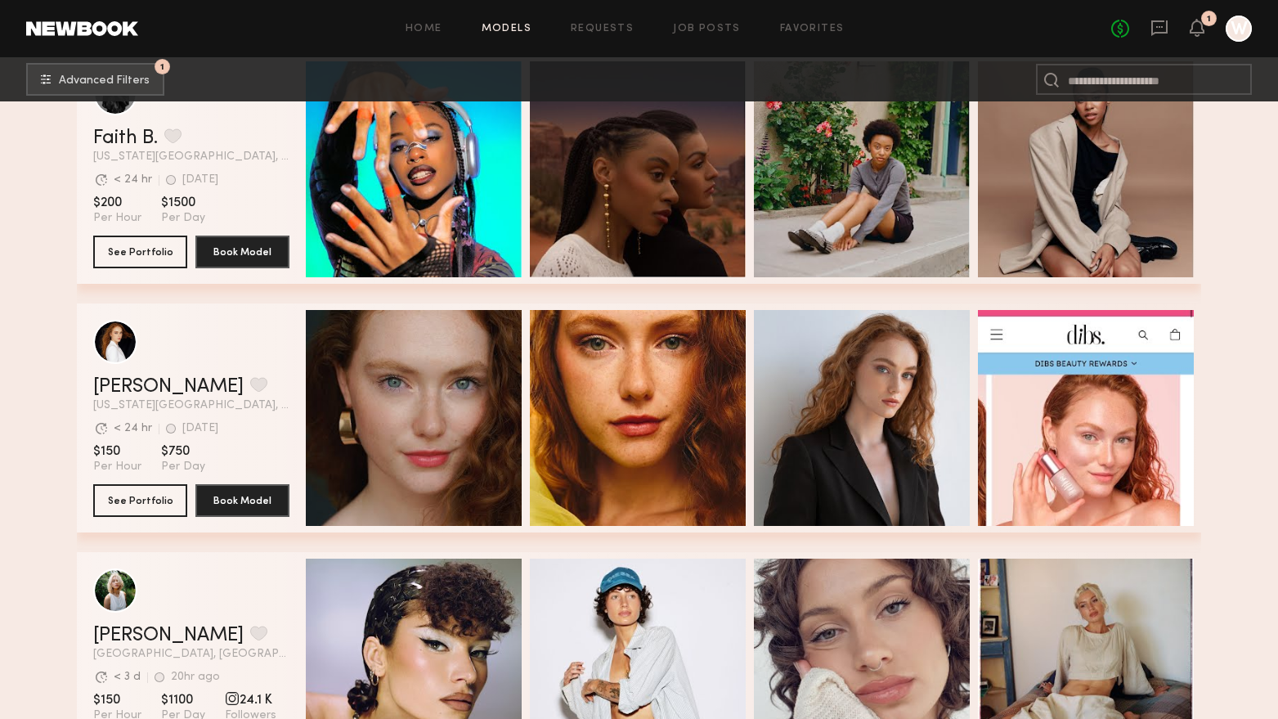
scroll to position [572, 0]
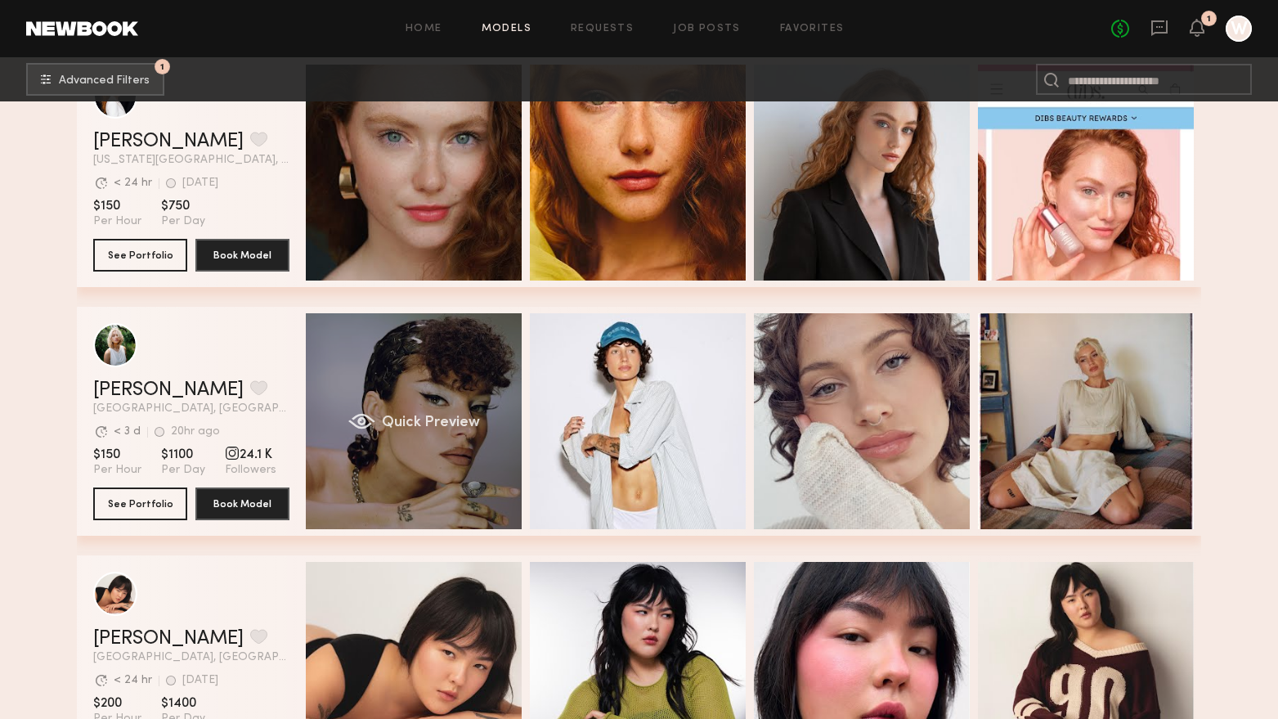
click at [392, 370] on div "Quick Preview" at bounding box center [414, 421] width 216 height 216
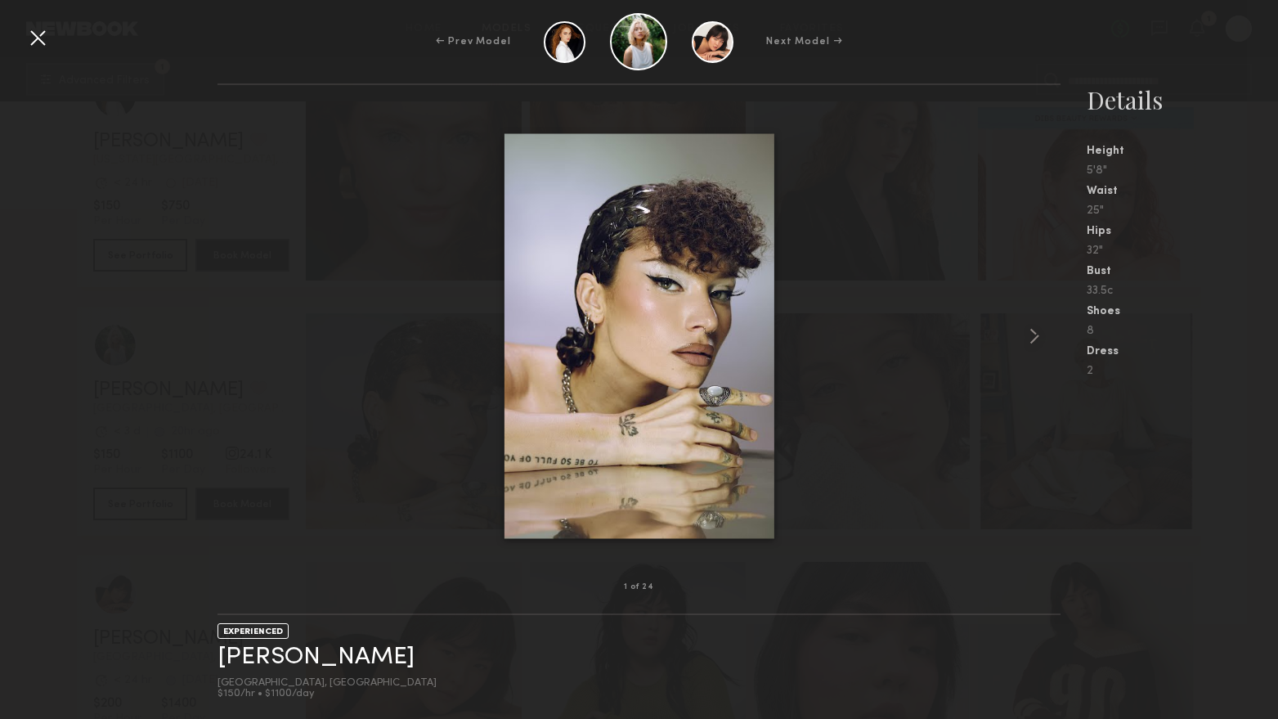
click at [1019, 334] on div at bounding box center [639, 336] width 844 height 450
click at [1036, 334] on common-icon at bounding box center [1034, 336] width 26 height 26
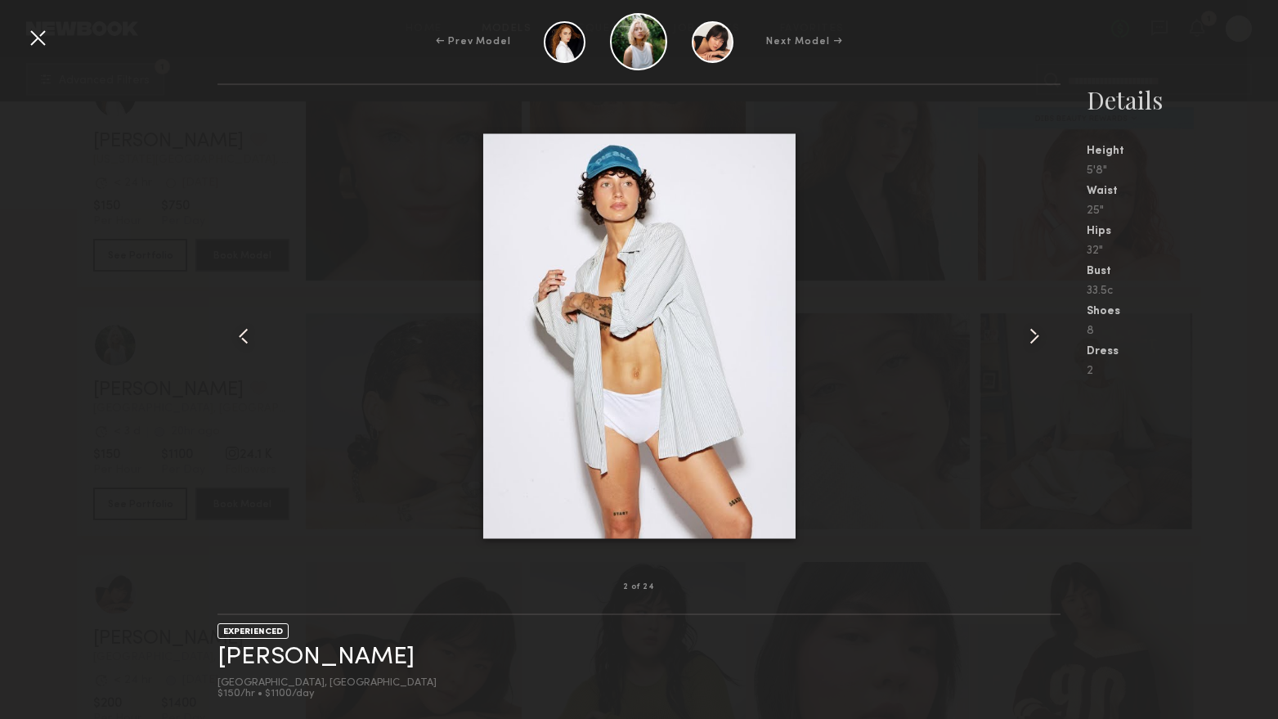
click at [1036, 334] on common-icon at bounding box center [1034, 336] width 26 height 26
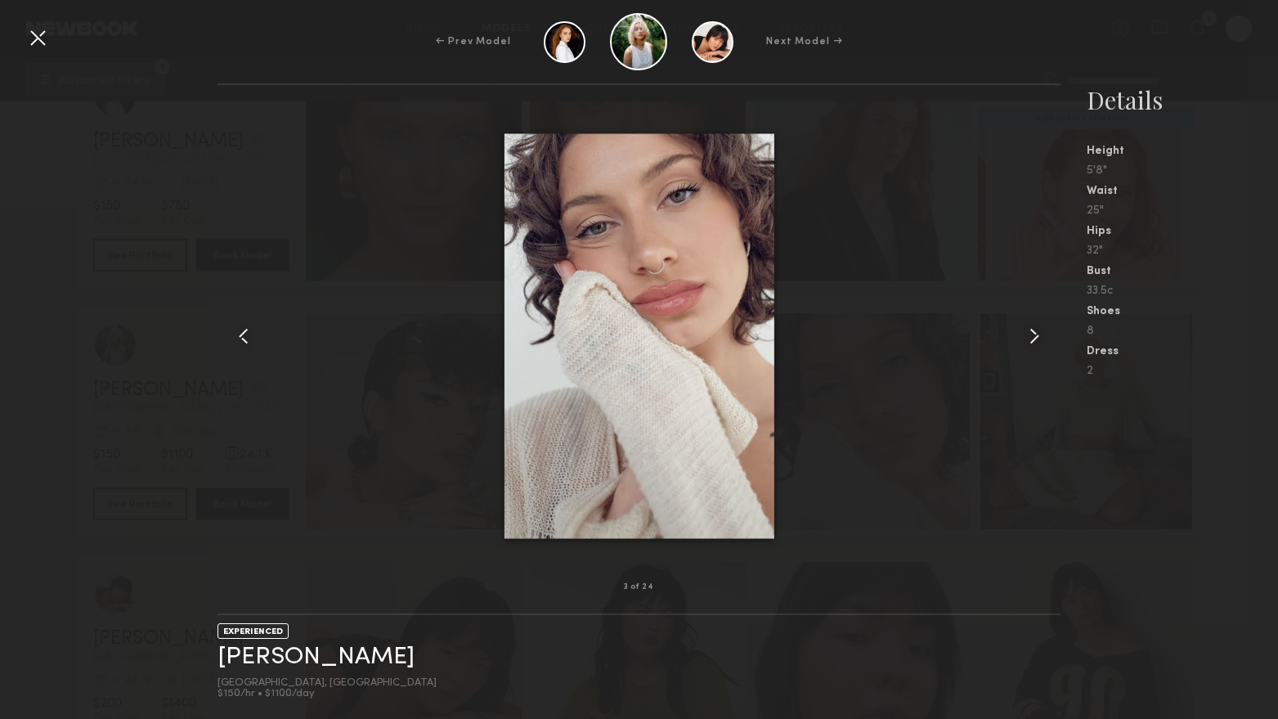
click at [1036, 334] on common-icon at bounding box center [1034, 336] width 26 height 26
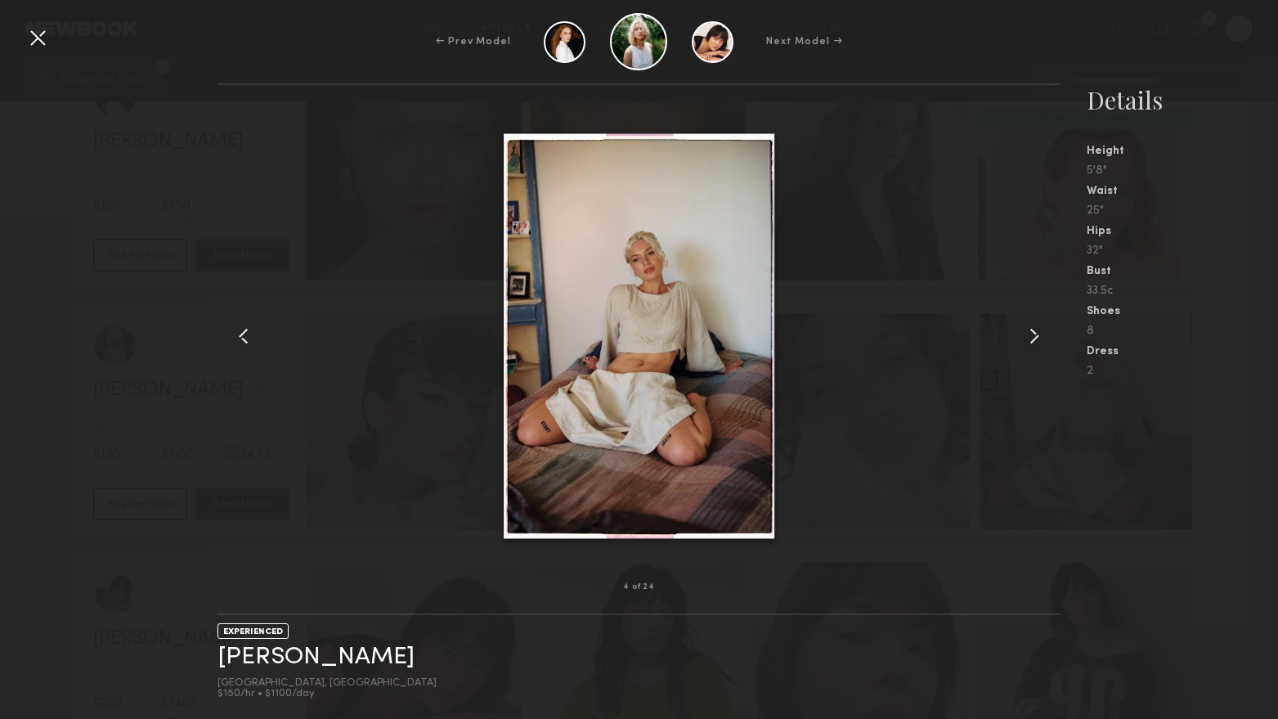
click at [1037, 334] on common-icon at bounding box center [1034, 336] width 26 height 26
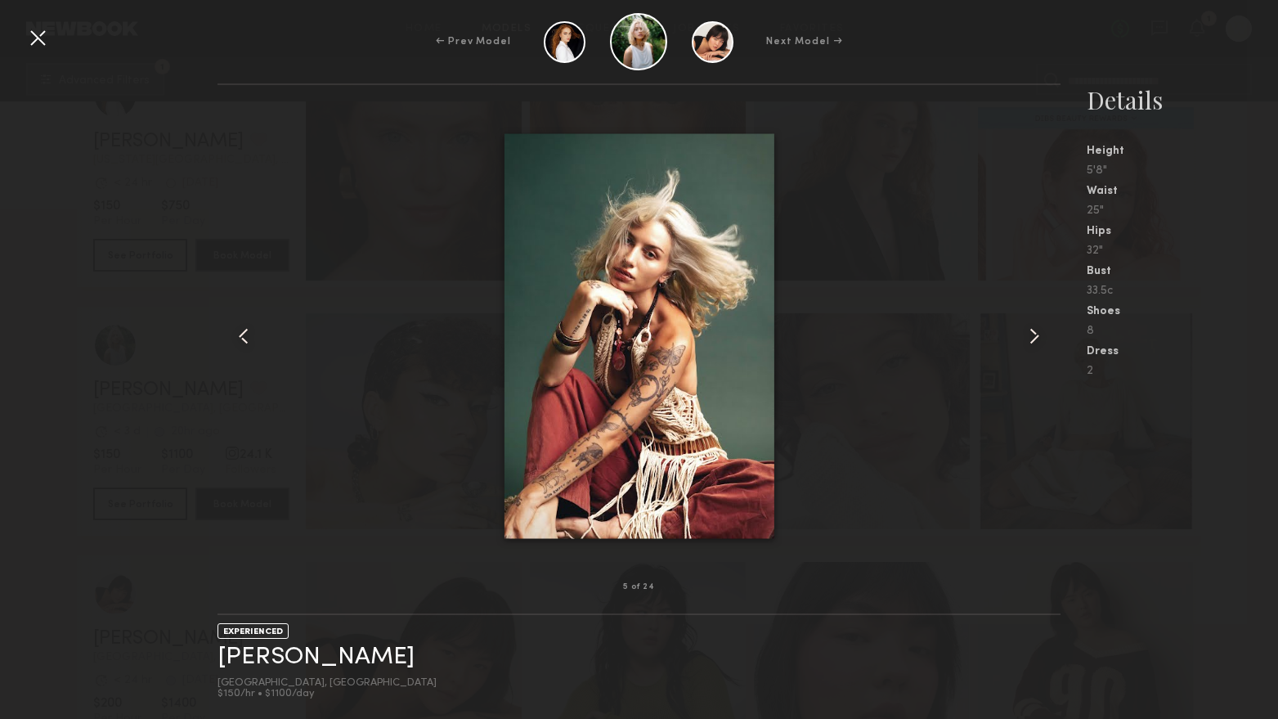
click at [1037, 334] on common-icon at bounding box center [1034, 336] width 26 height 26
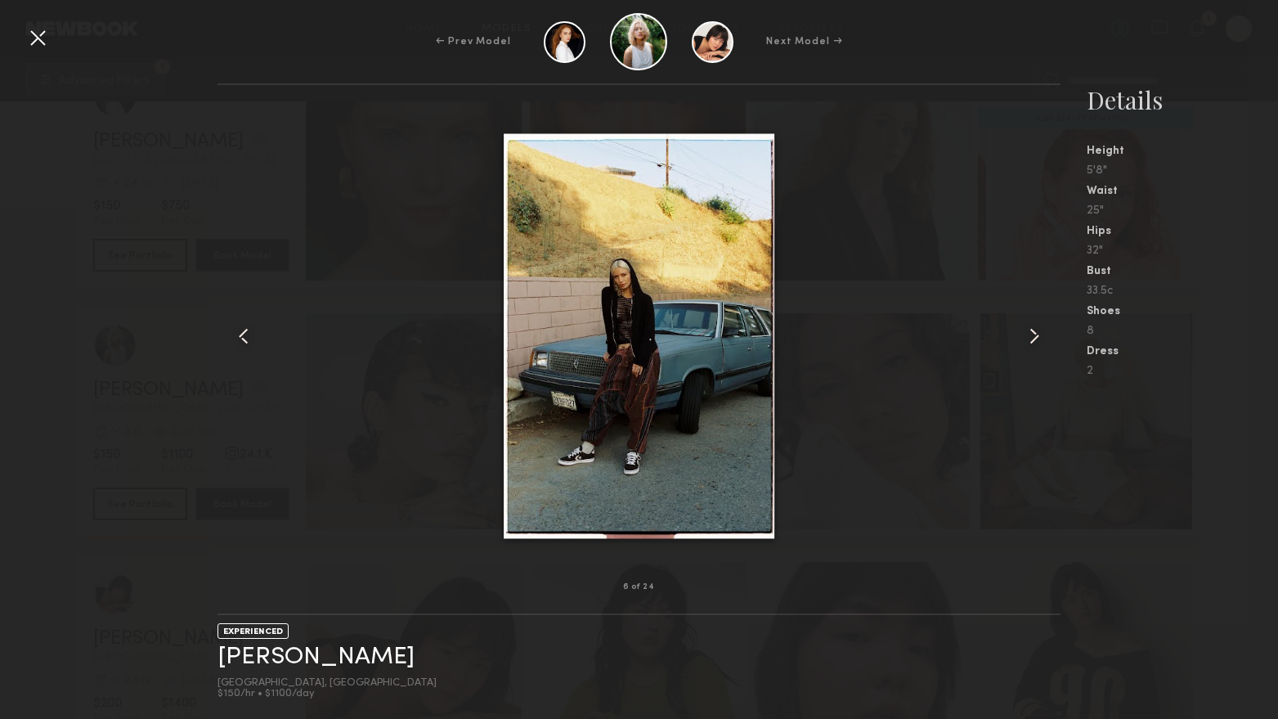
click at [1037, 334] on common-icon at bounding box center [1034, 336] width 26 height 26
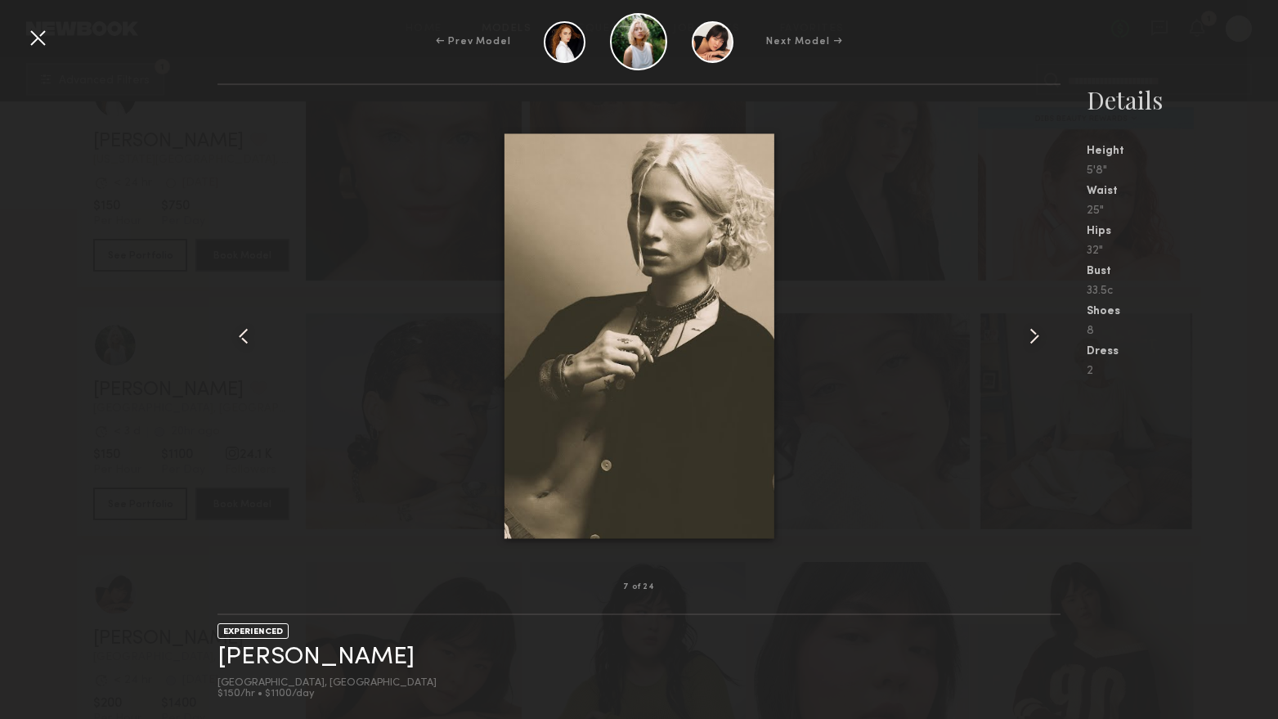
click at [1037, 334] on common-icon at bounding box center [1034, 336] width 26 height 26
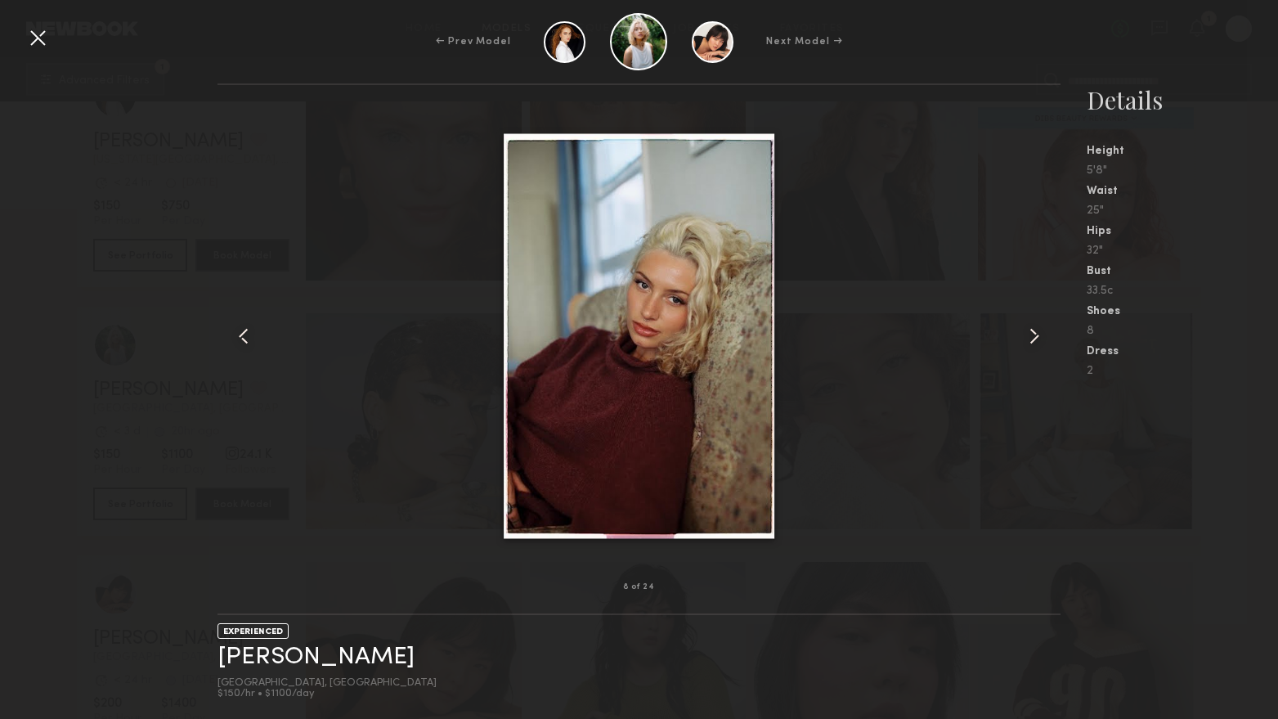
click at [1037, 334] on common-icon at bounding box center [1034, 336] width 26 height 26
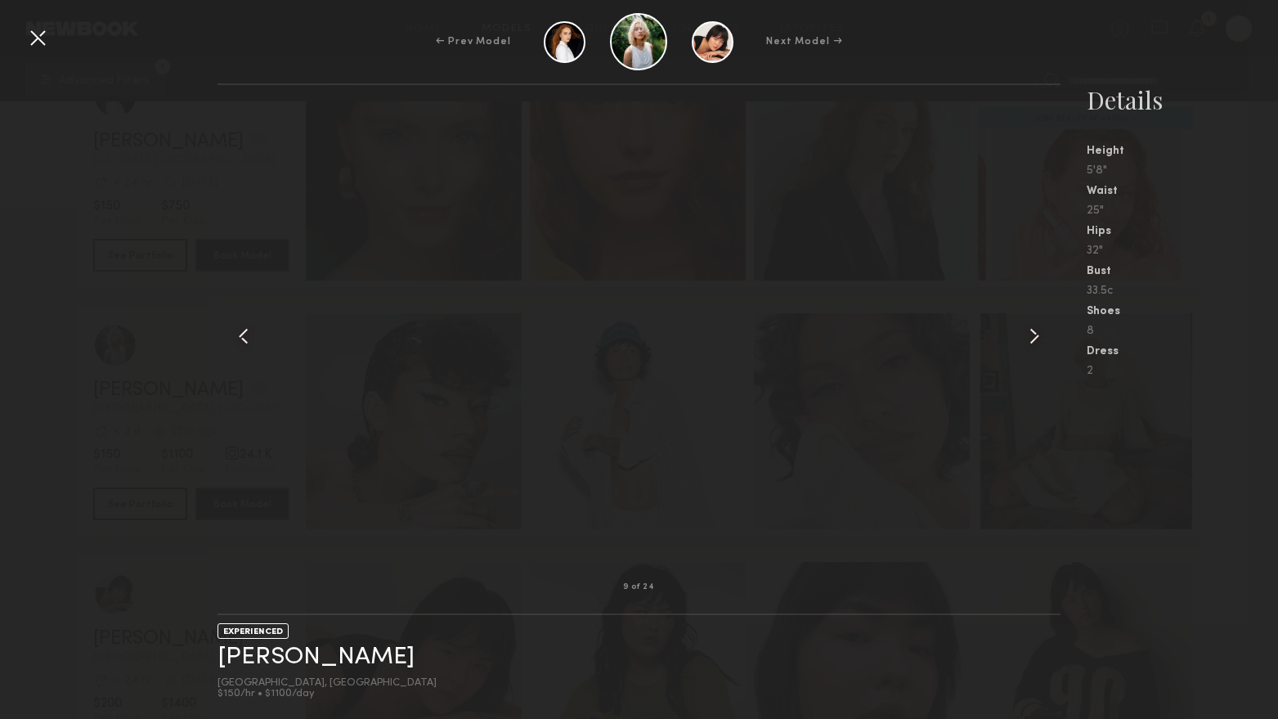
click at [1037, 334] on common-icon at bounding box center [1034, 336] width 26 height 26
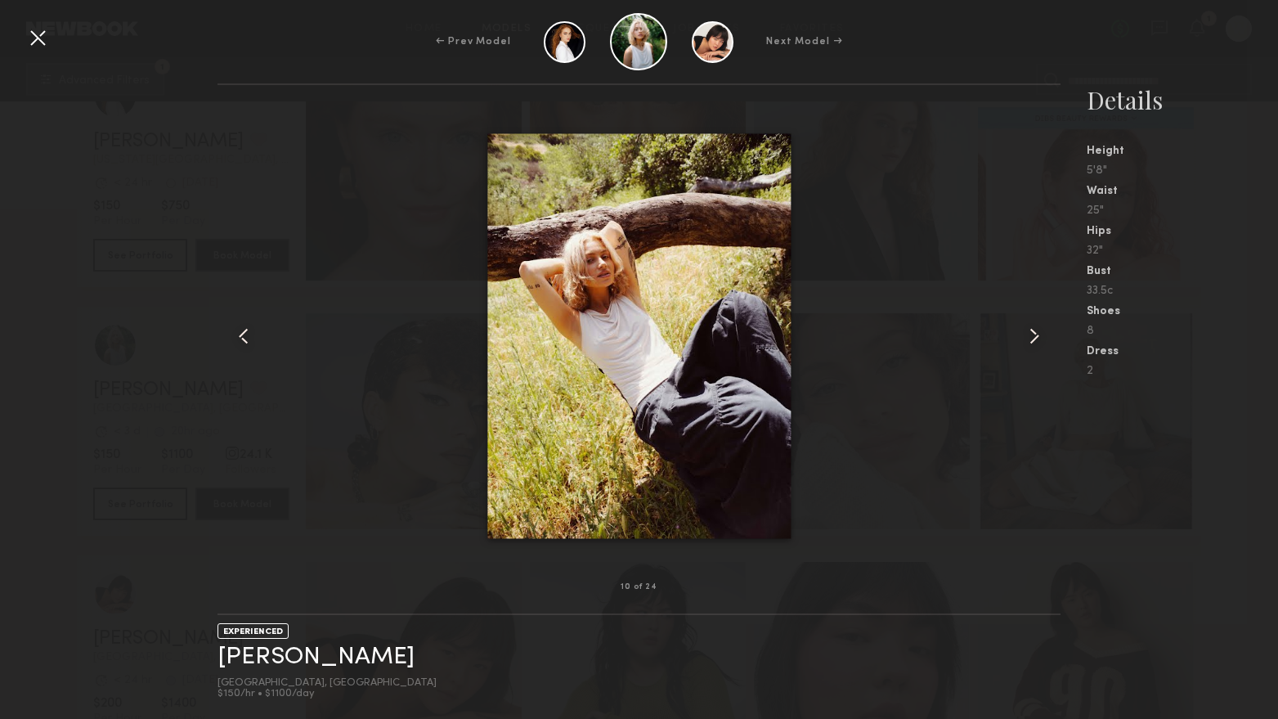
click at [1037, 334] on common-icon at bounding box center [1034, 336] width 26 height 26
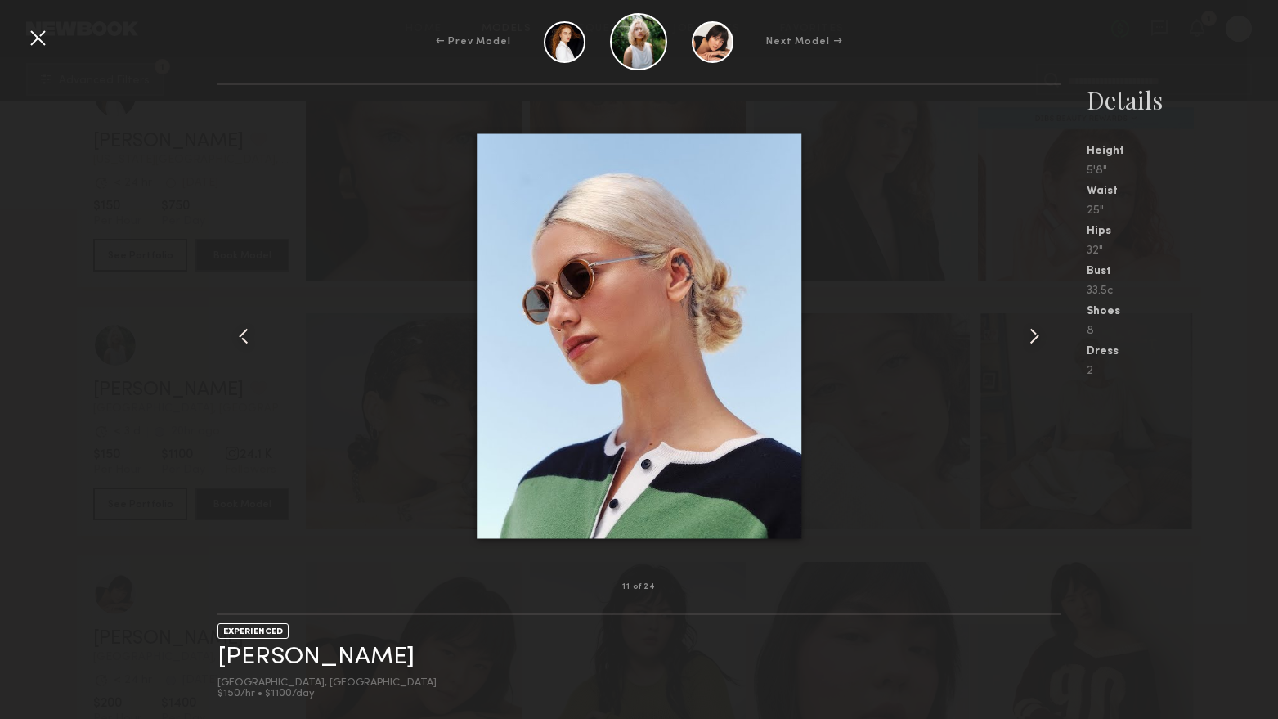
click at [1037, 334] on common-icon at bounding box center [1034, 336] width 26 height 26
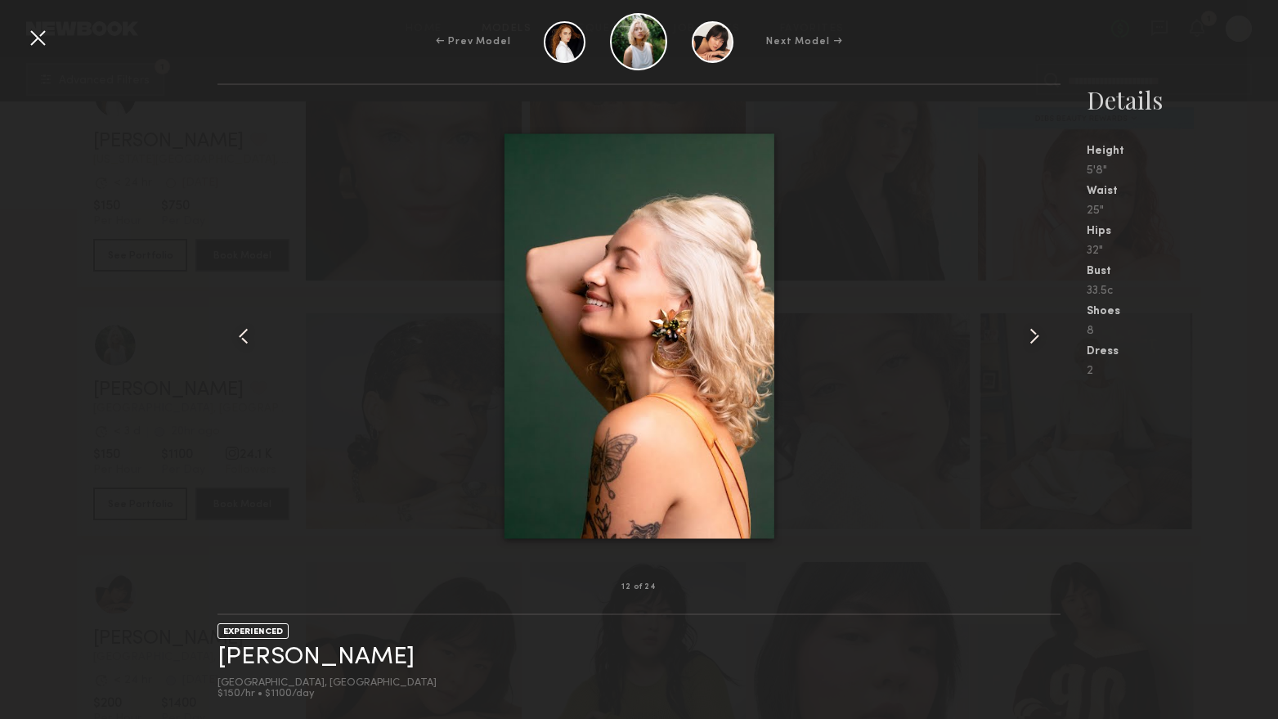
click at [1037, 334] on common-icon at bounding box center [1034, 336] width 26 height 26
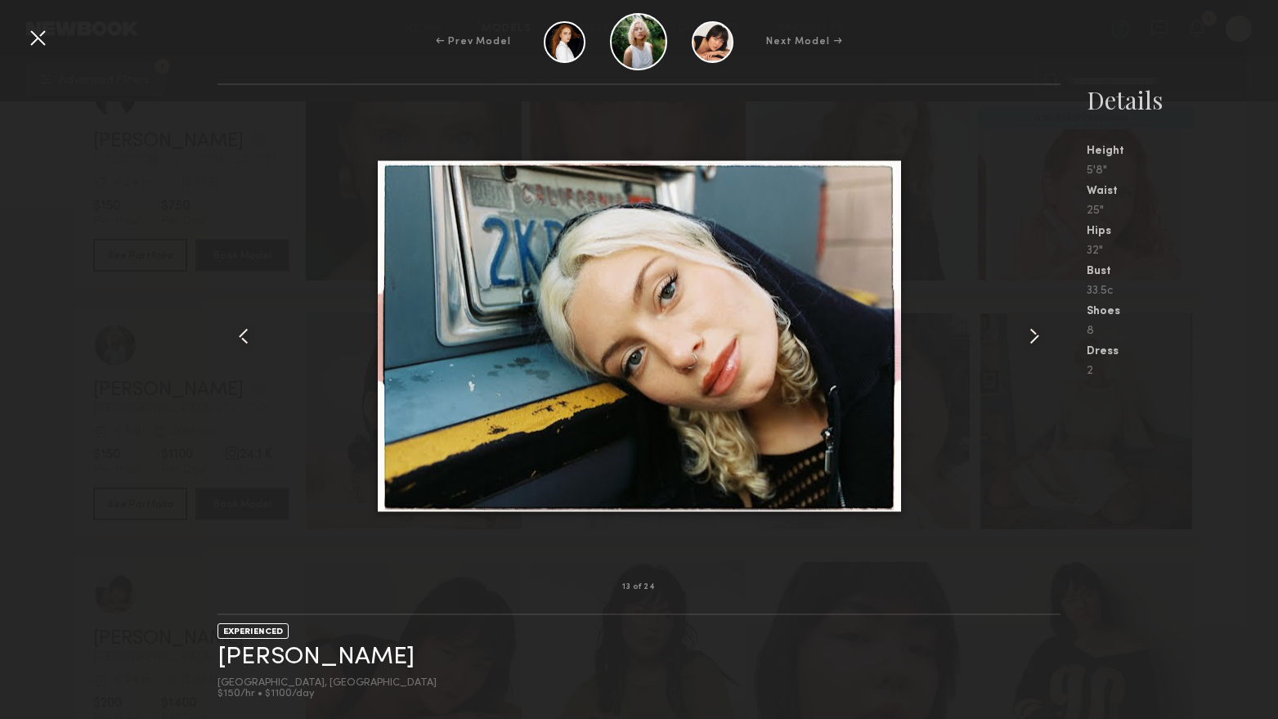
click at [1037, 334] on common-icon at bounding box center [1034, 336] width 26 height 26
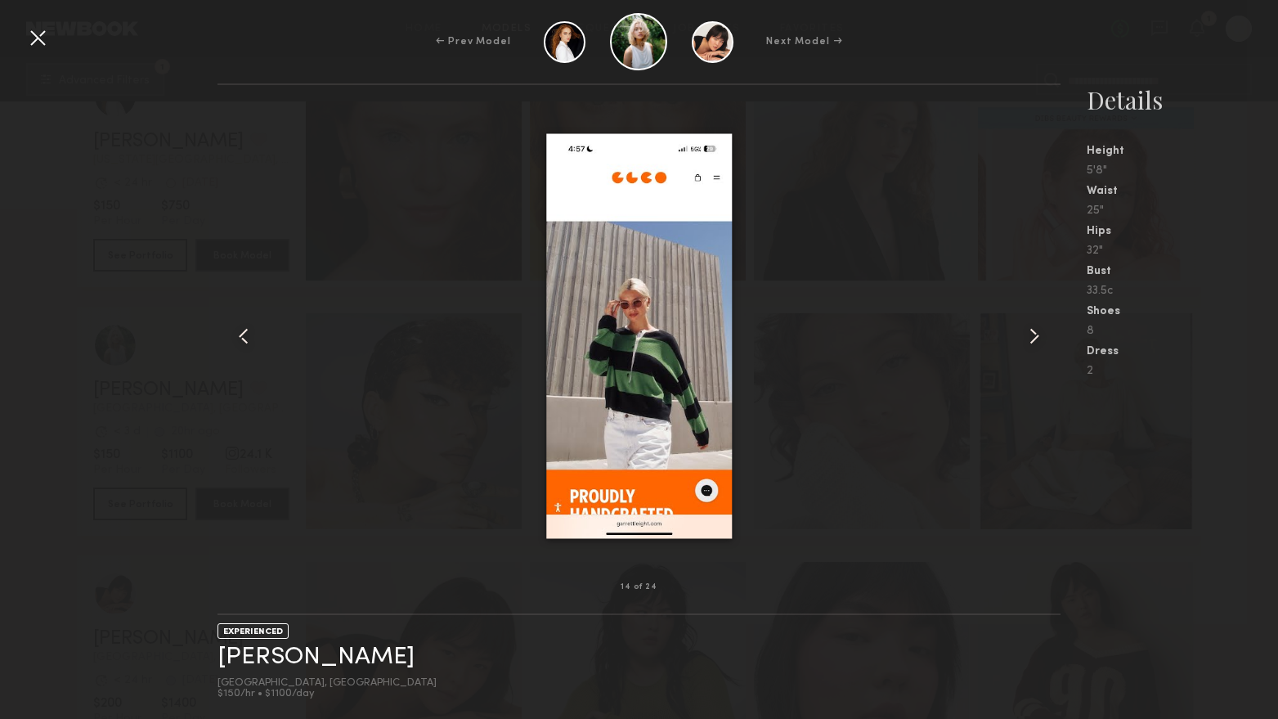
click at [25, 41] on div at bounding box center [38, 38] width 26 height 26
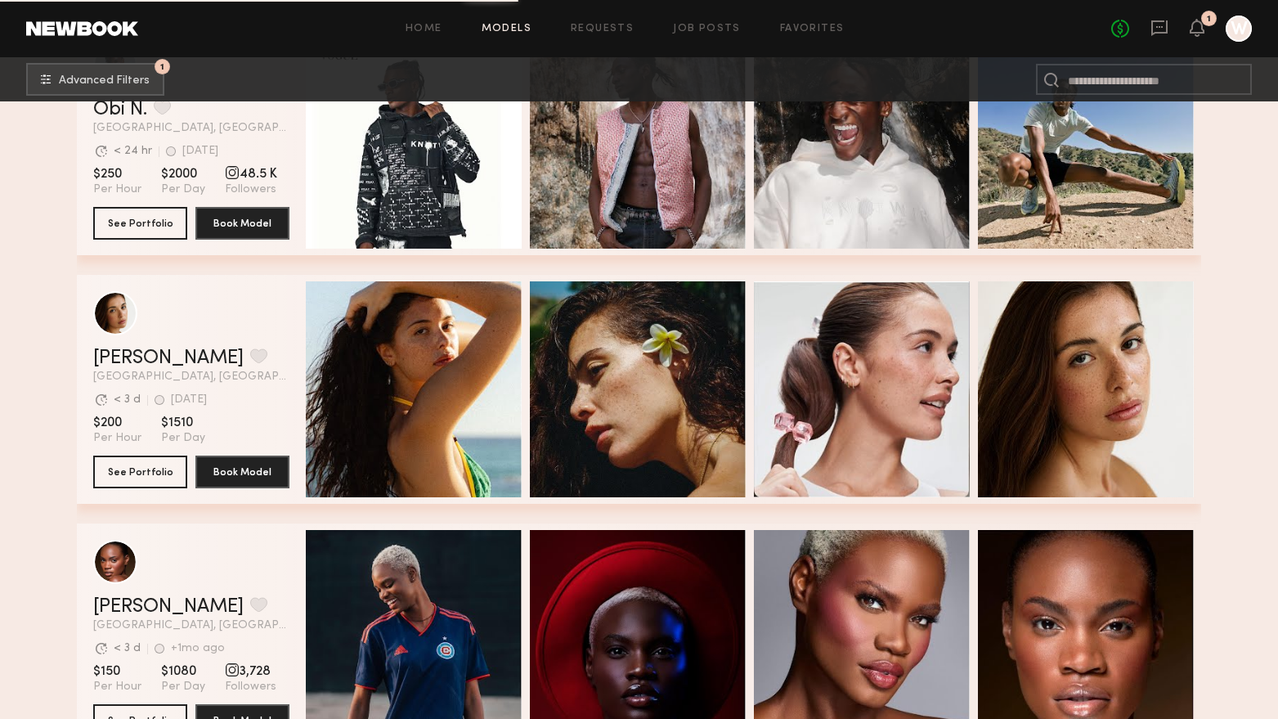
scroll to position [2371, 0]
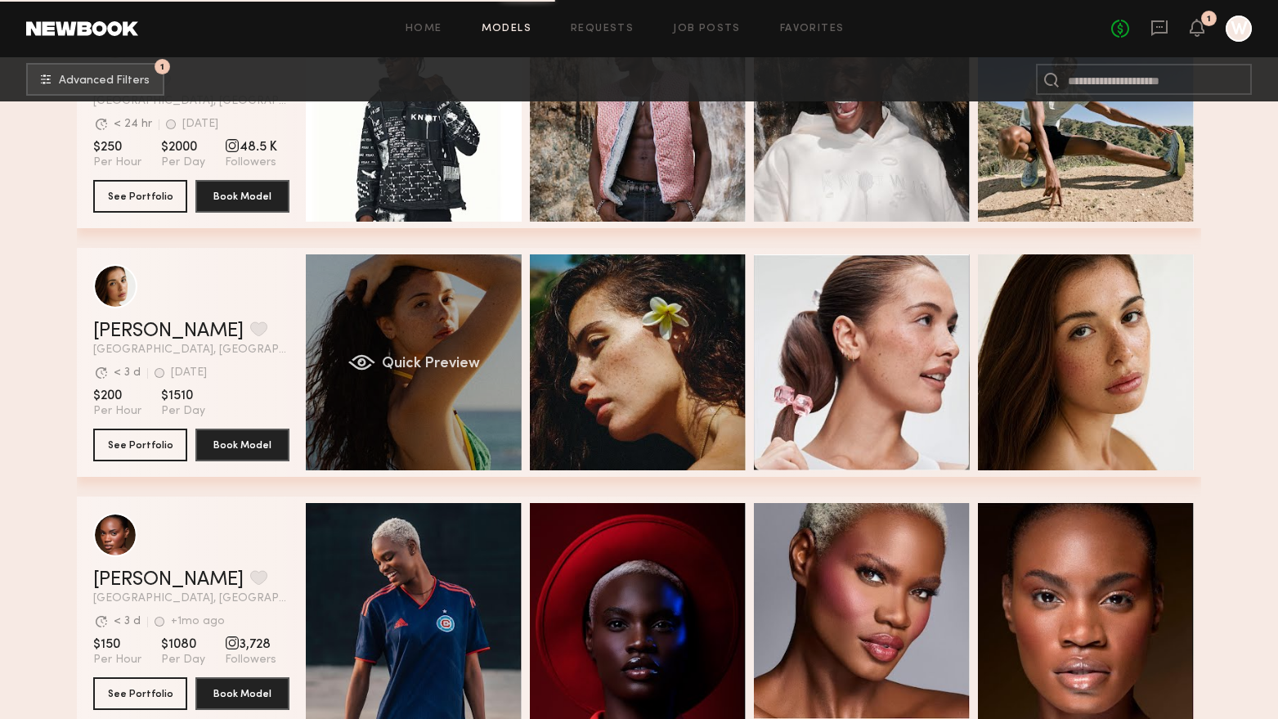
click at [459, 442] on div "Quick Preview" at bounding box center [414, 362] width 216 height 216
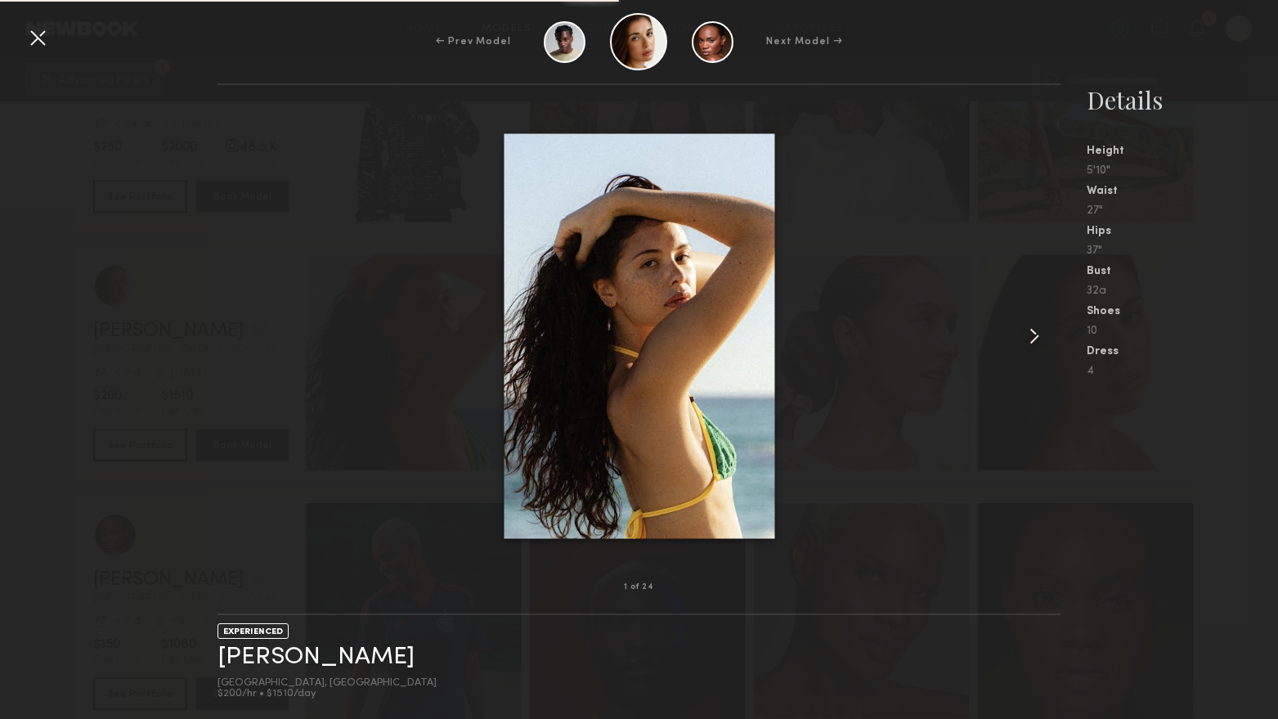
click at [1027, 337] on common-icon at bounding box center [1034, 336] width 26 height 26
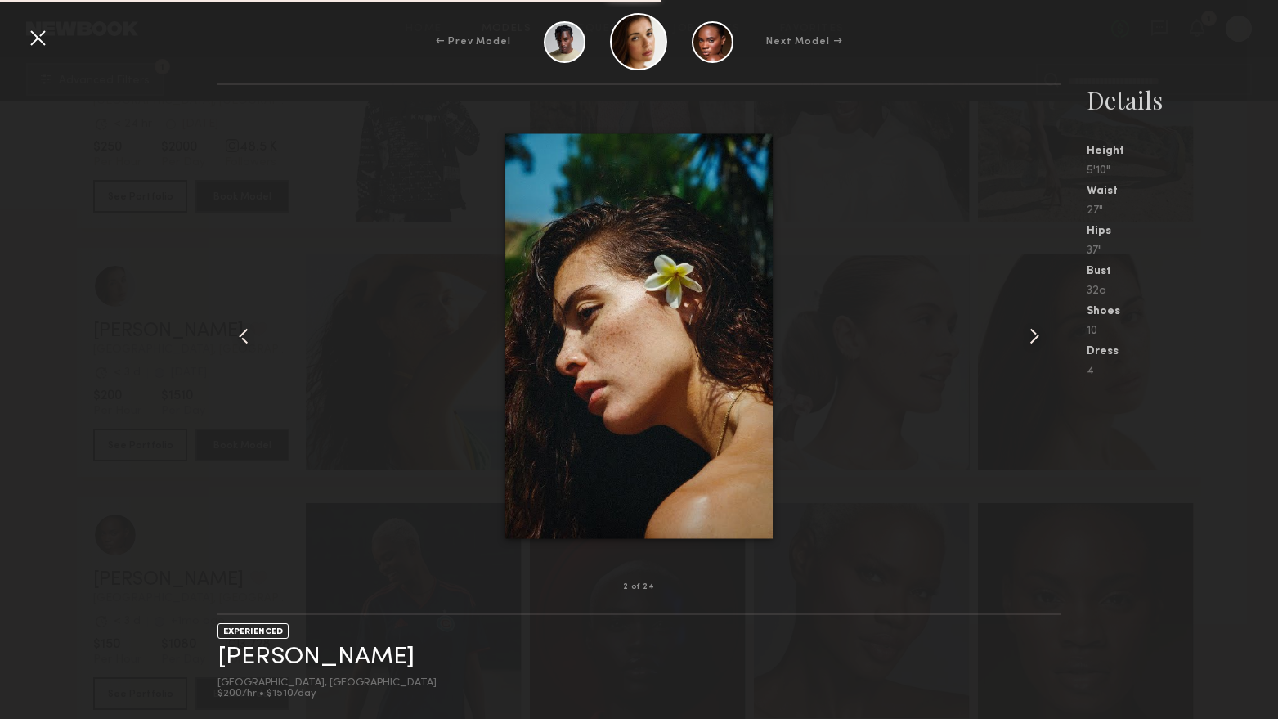
click at [1035, 336] on common-icon at bounding box center [1034, 336] width 26 height 26
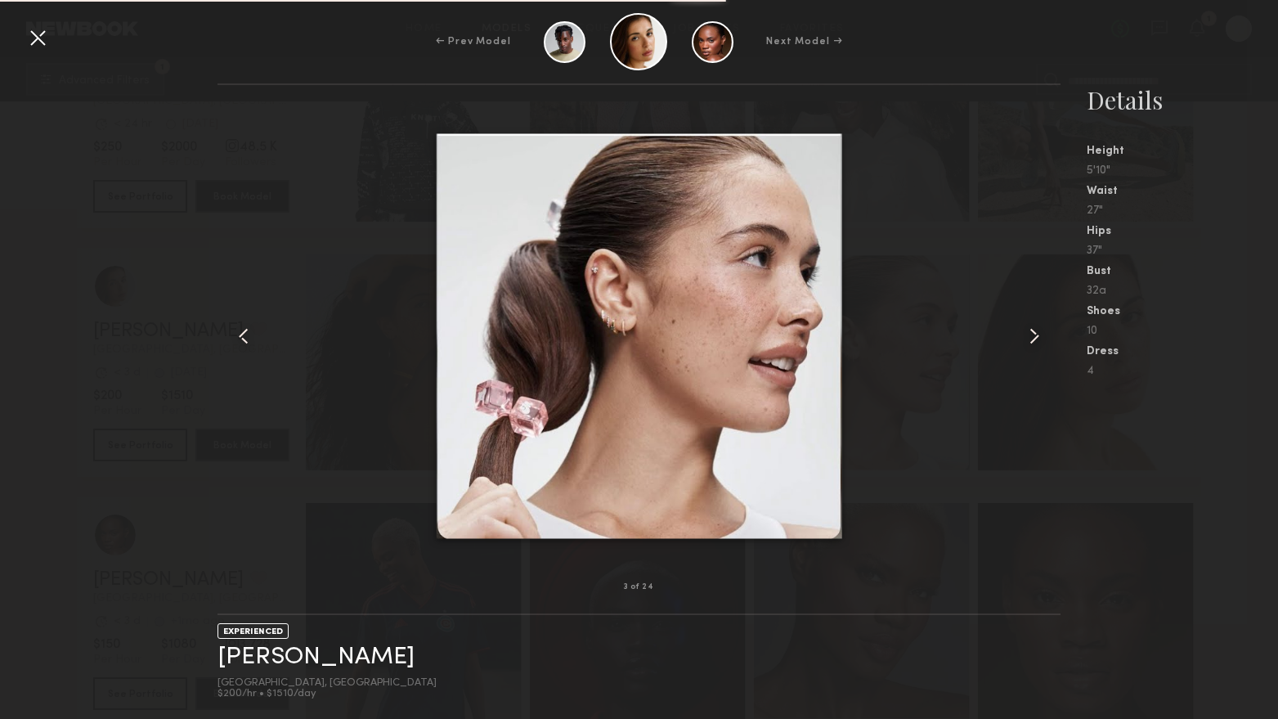
click at [1035, 338] on common-icon at bounding box center [1034, 336] width 26 height 26
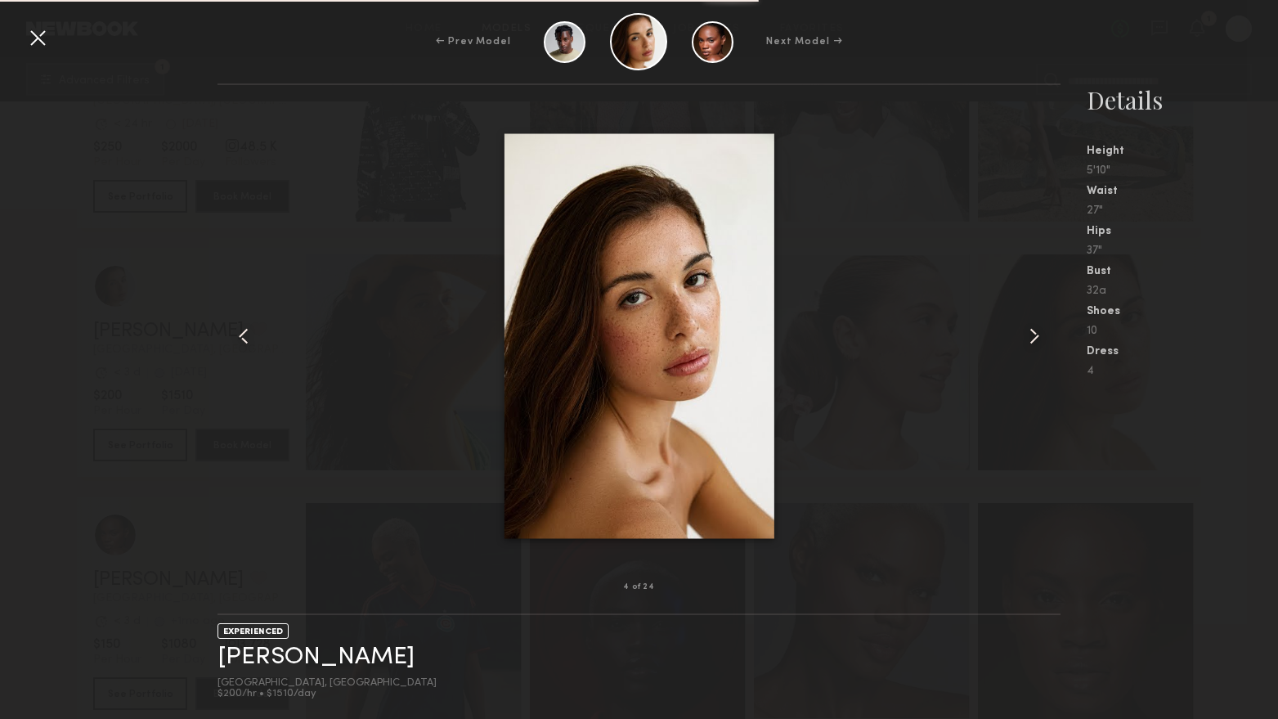
click at [1035, 338] on common-icon at bounding box center [1034, 336] width 26 height 26
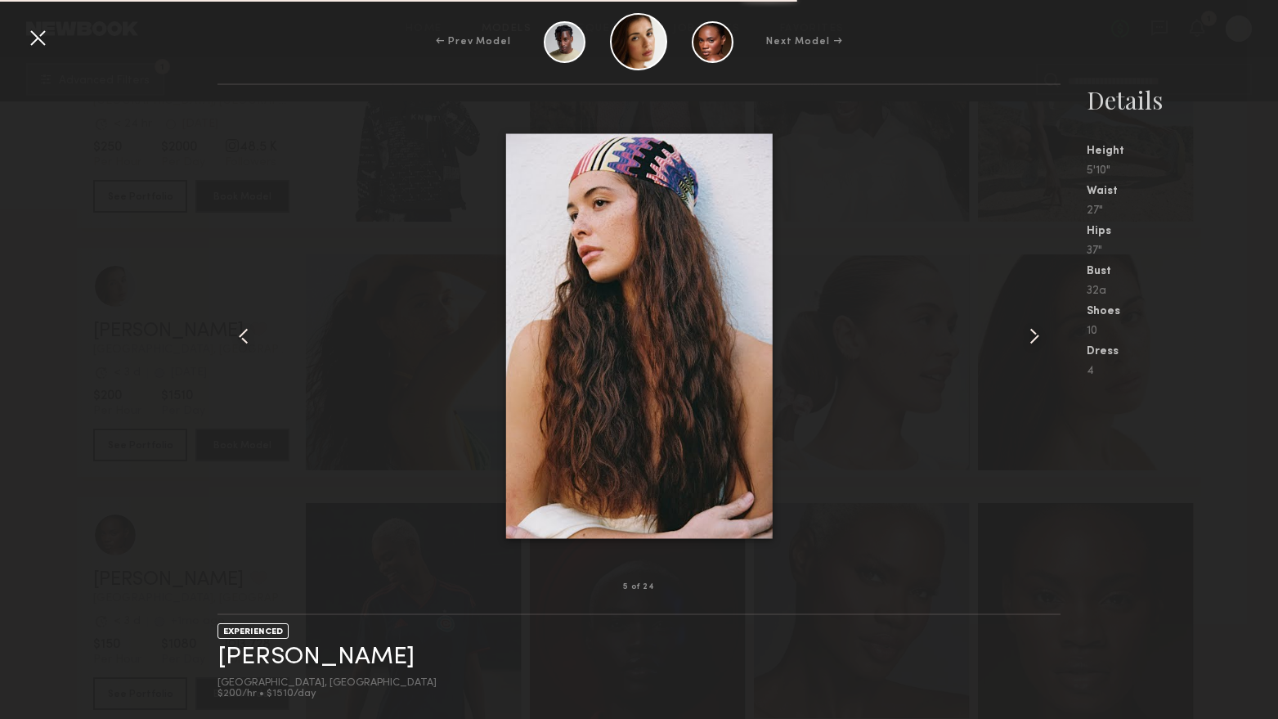
click at [1035, 338] on common-icon at bounding box center [1034, 336] width 26 height 26
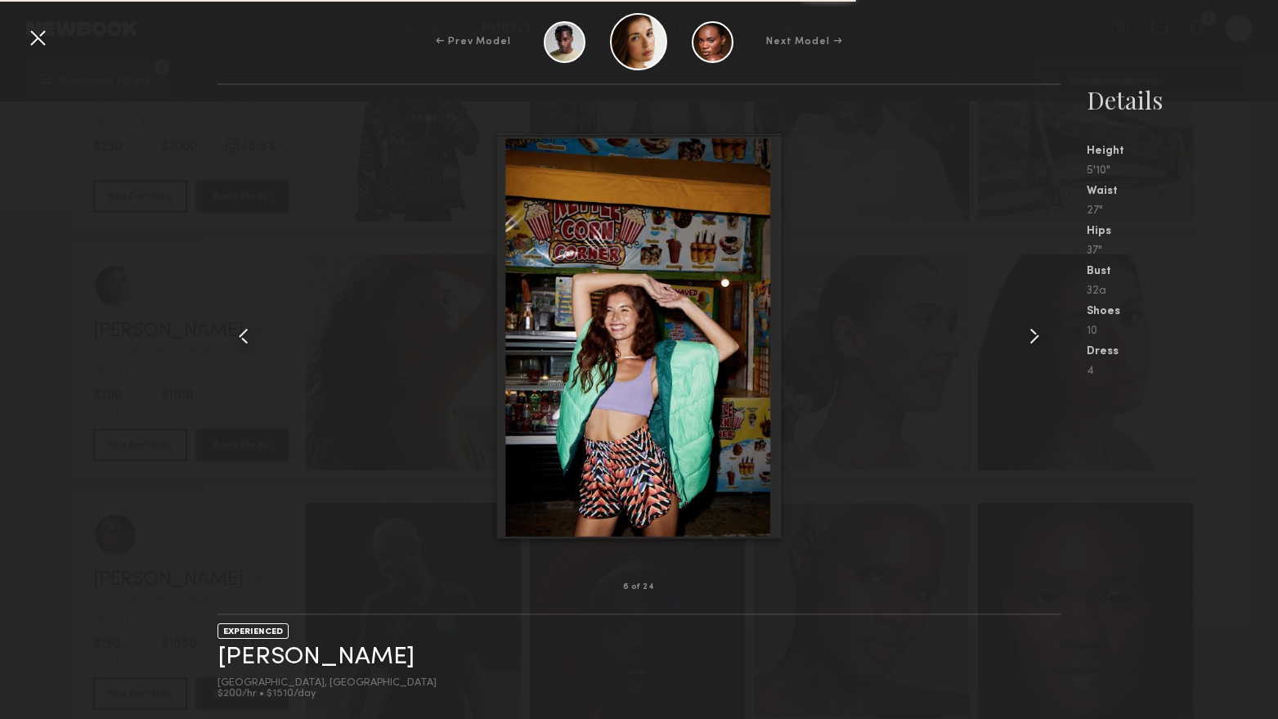
click at [1035, 338] on common-icon at bounding box center [1034, 336] width 26 height 26
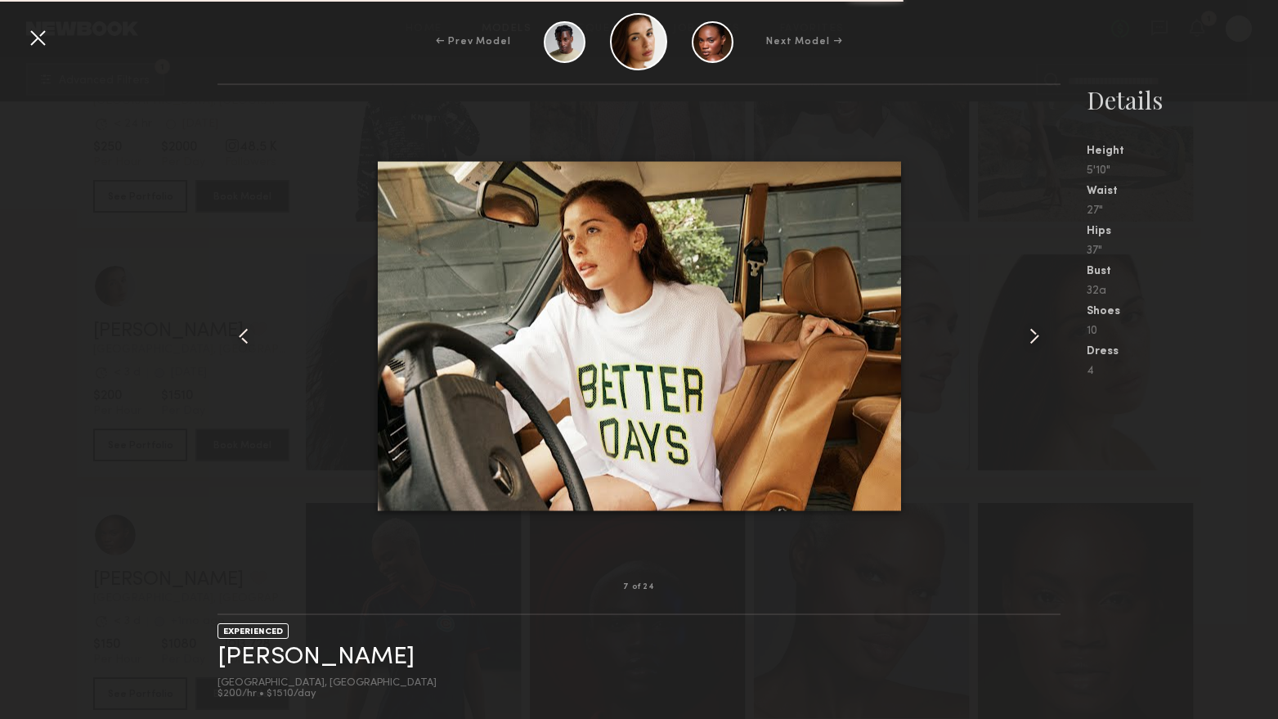
click at [1035, 338] on common-icon at bounding box center [1034, 336] width 26 height 26
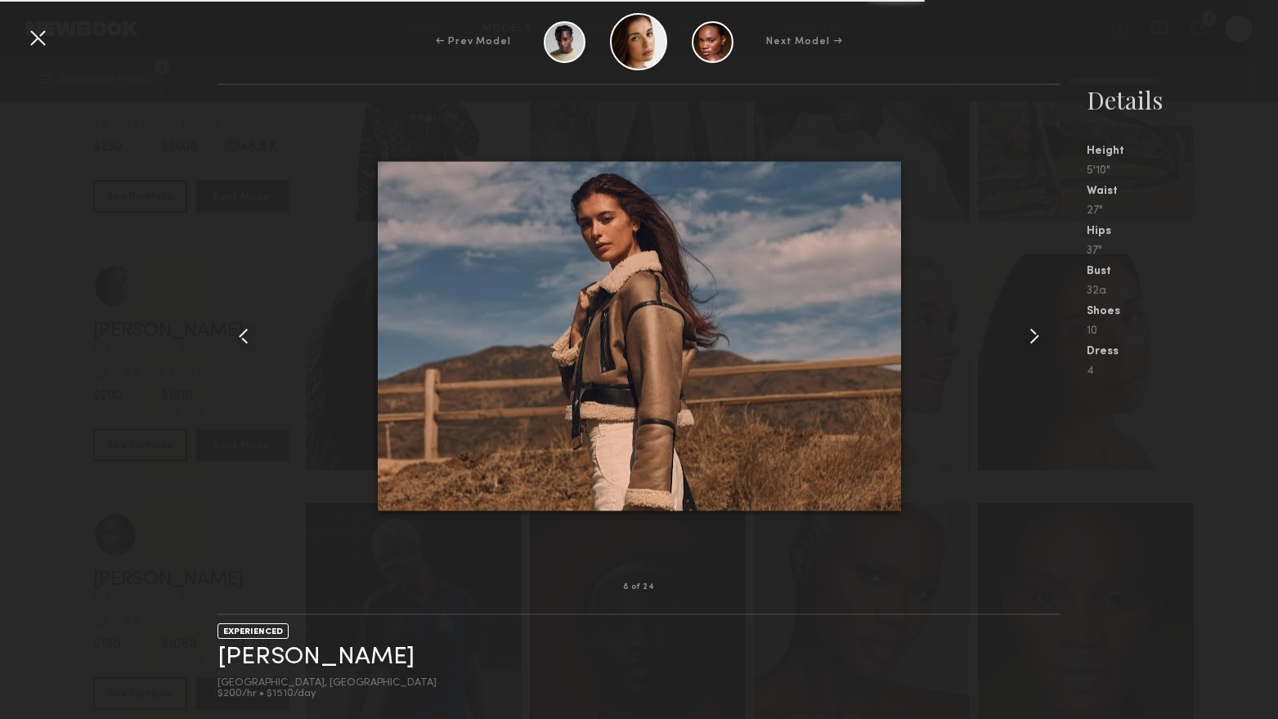
click at [1035, 338] on common-icon at bounding box center [1034, 336] width 26 height 26
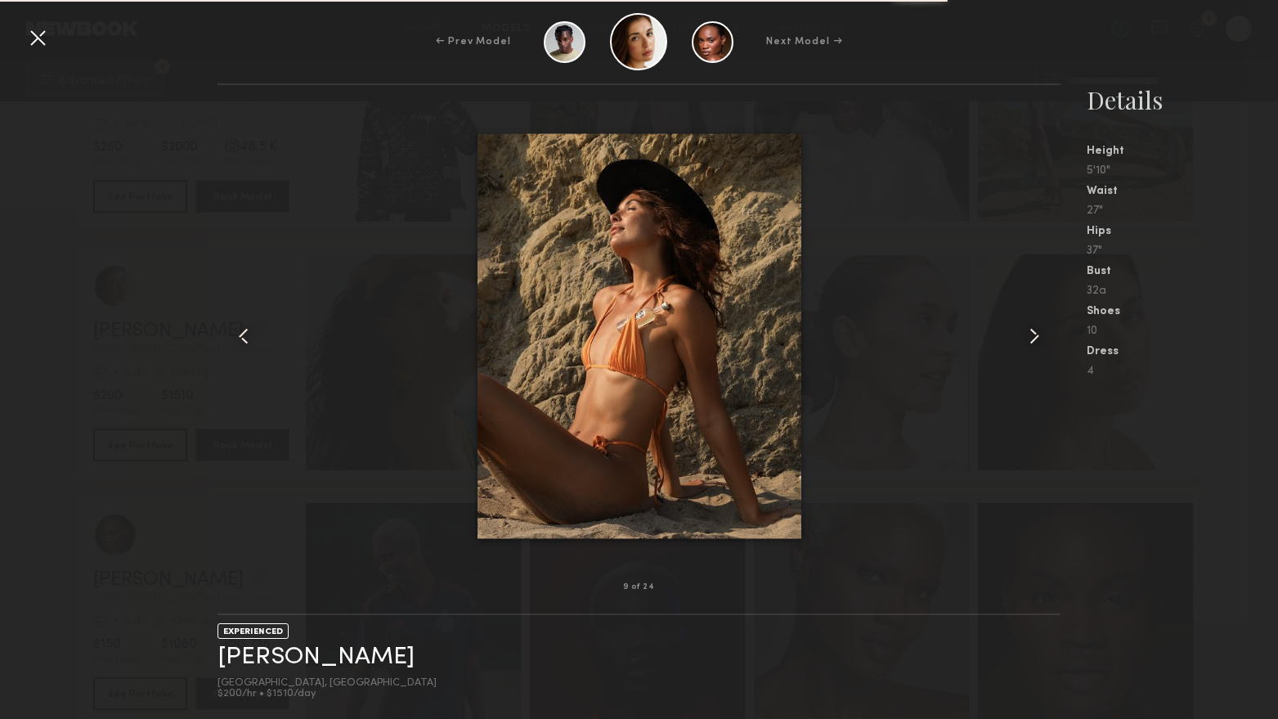
click at [1035, 338] on common-icon at bounding box center [1034, 336] width 26 height 26
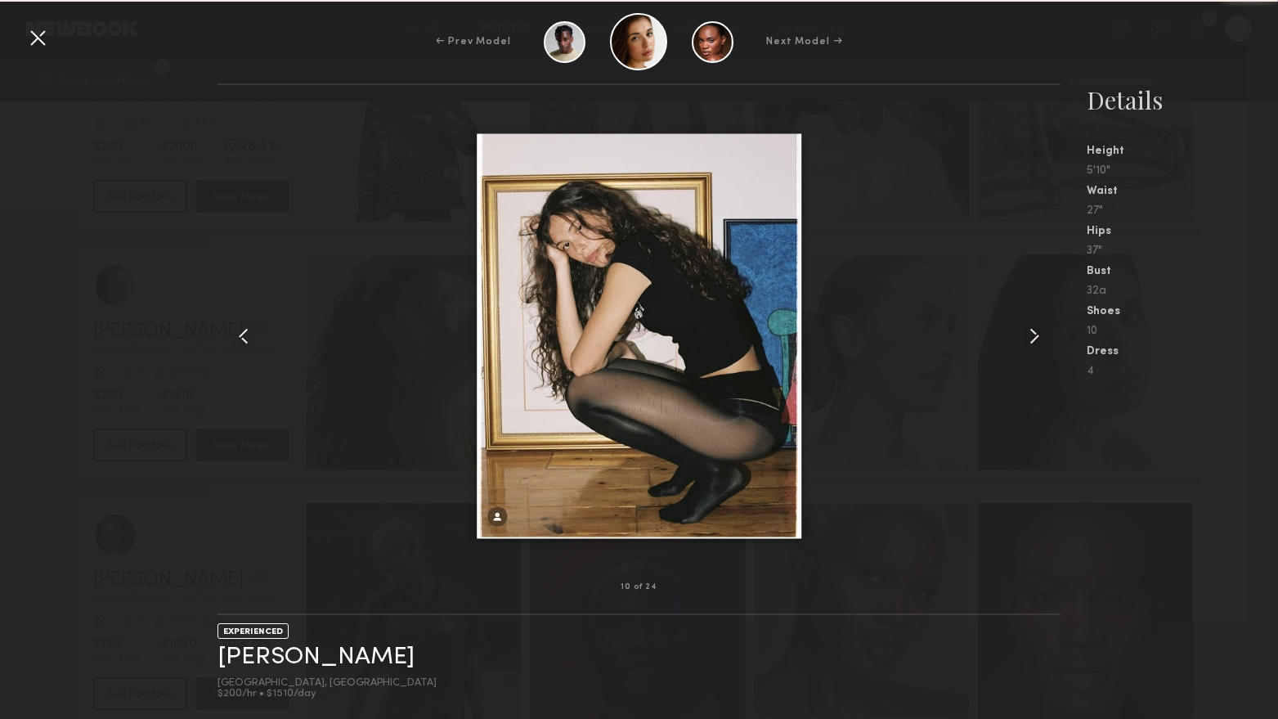
click at [1035, 338] on common-icon at bounding box center [1034, 336] width 26 height 26
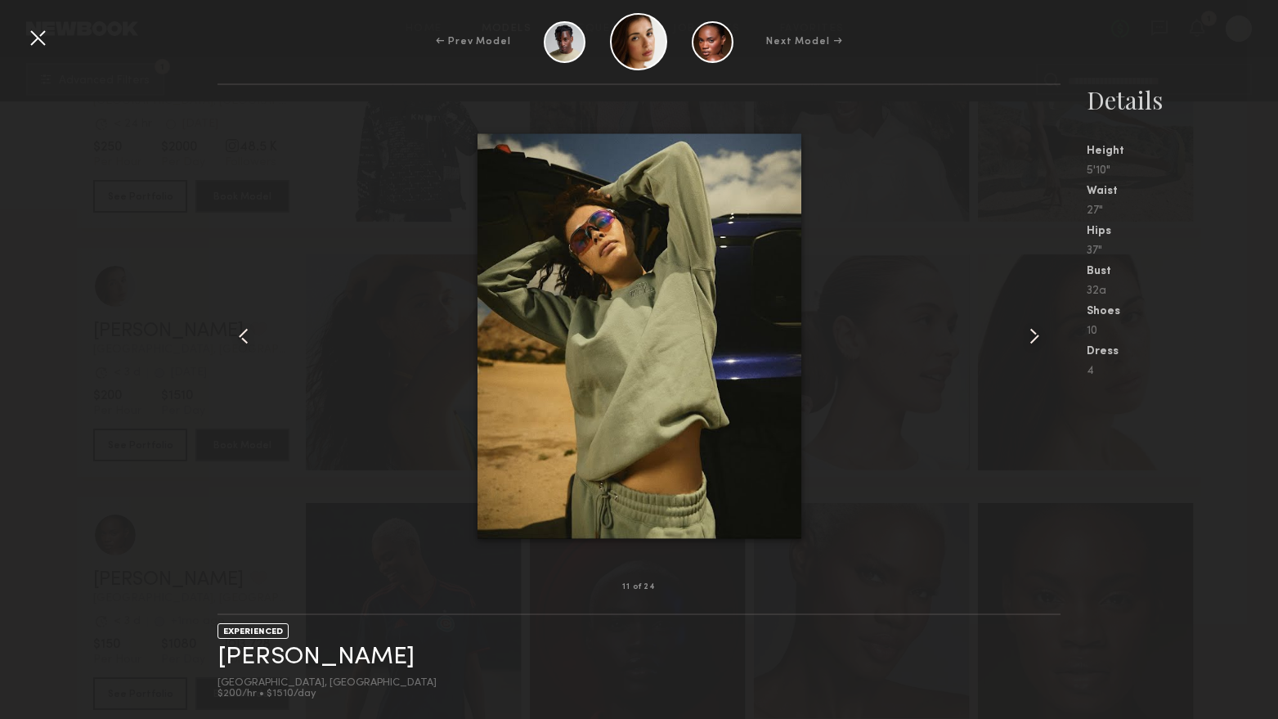
click at [1035, 338] on common-icon at bounding box center [1034, 336] width 26 height 26
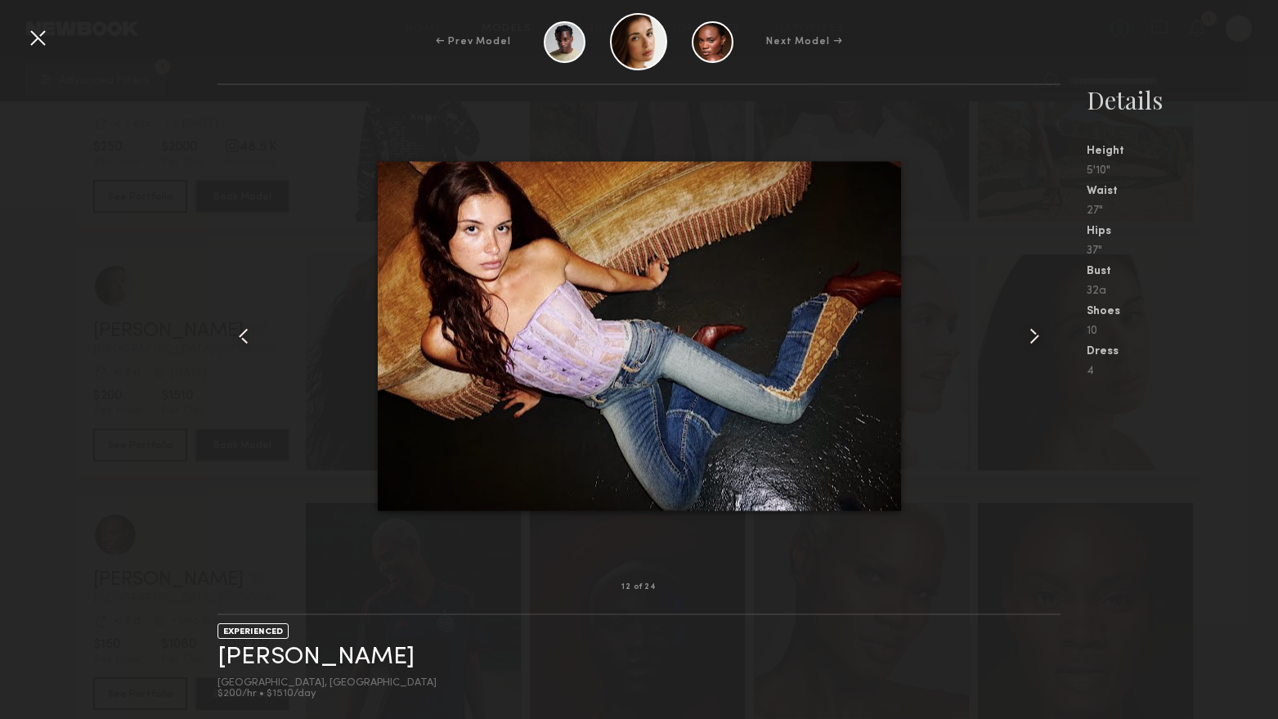
click at [1035, 338] on common-icon at bounding box center [1034, 336] width 26 height 26
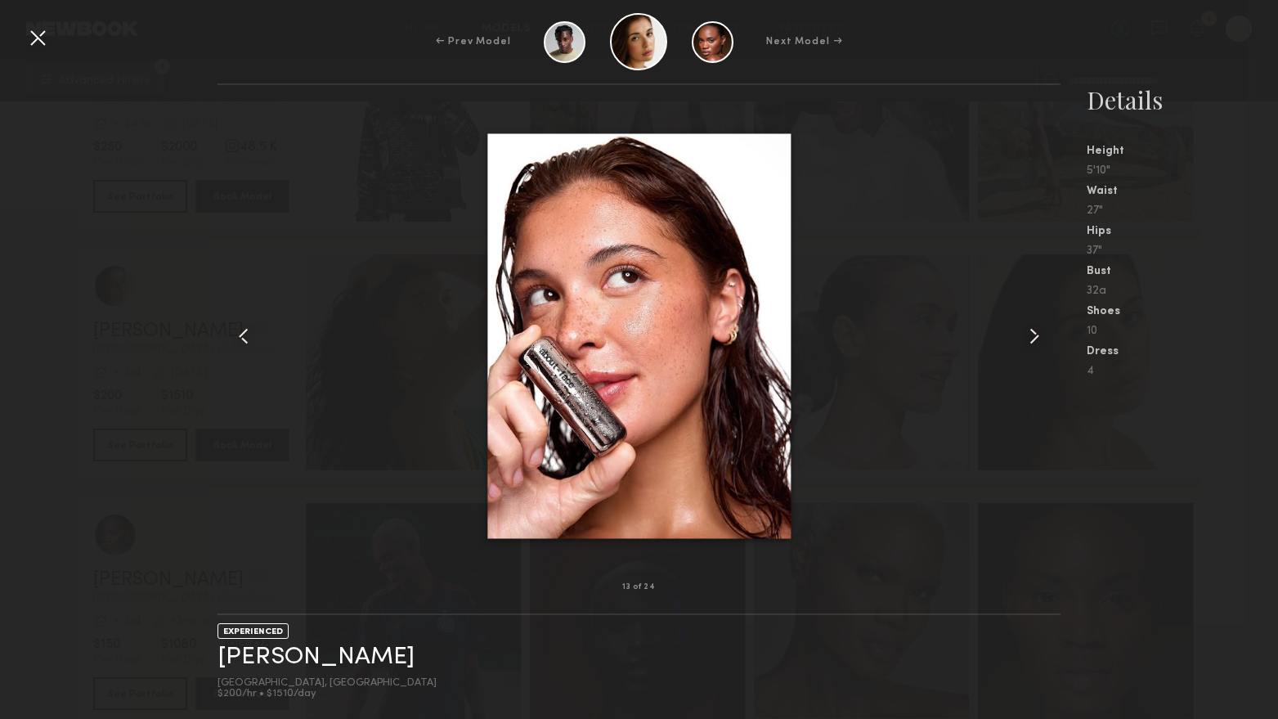
click at [37, 34] on div at bounding box center [38, 38] width 26 height 26
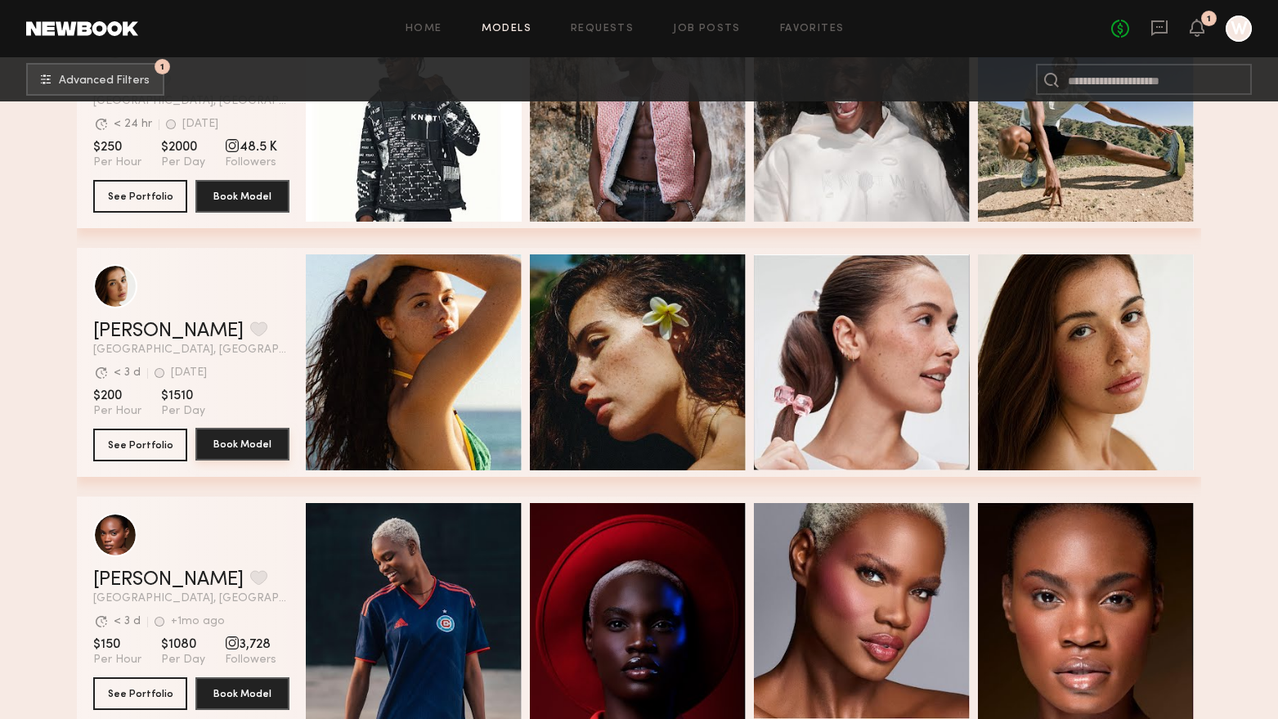
click at [257, 443] on button "Book Model" at bounding box center [242, 444] width 94 height 33
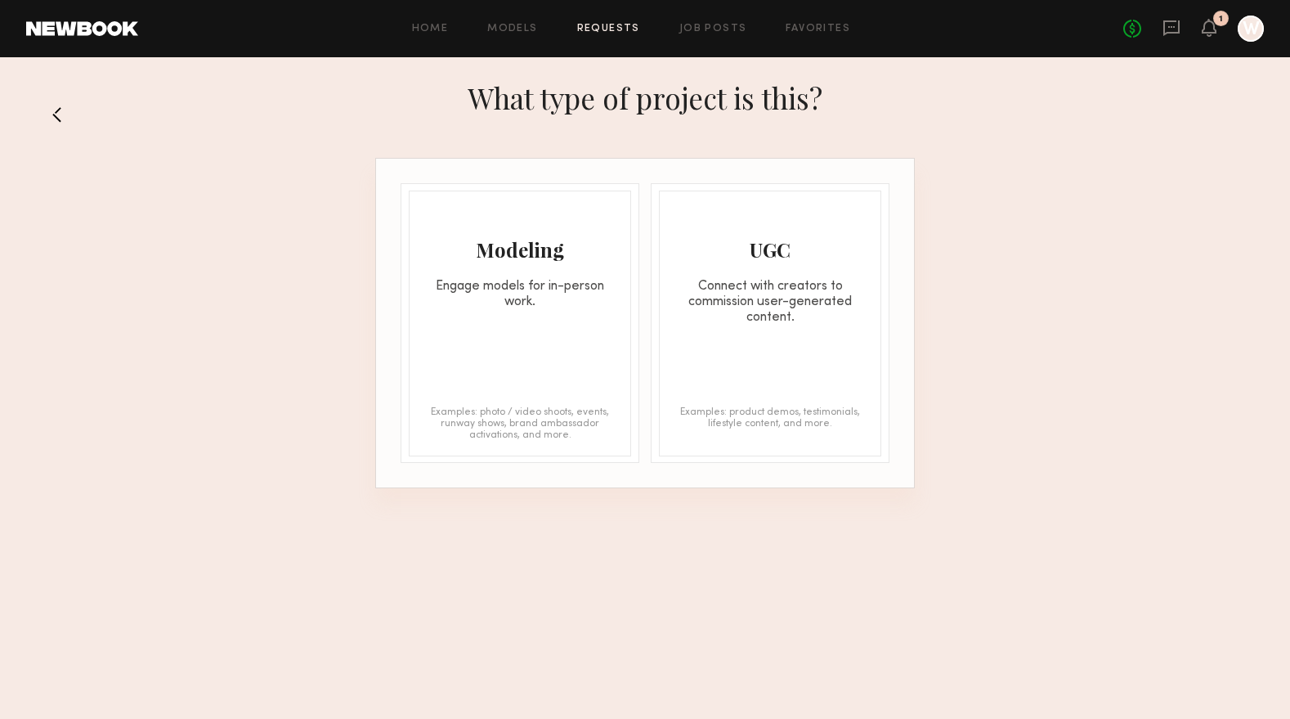
click at [744, 320] on div "Connect with creators to commission user-generated content." at bounding box center [770, 302] width 221 height 47
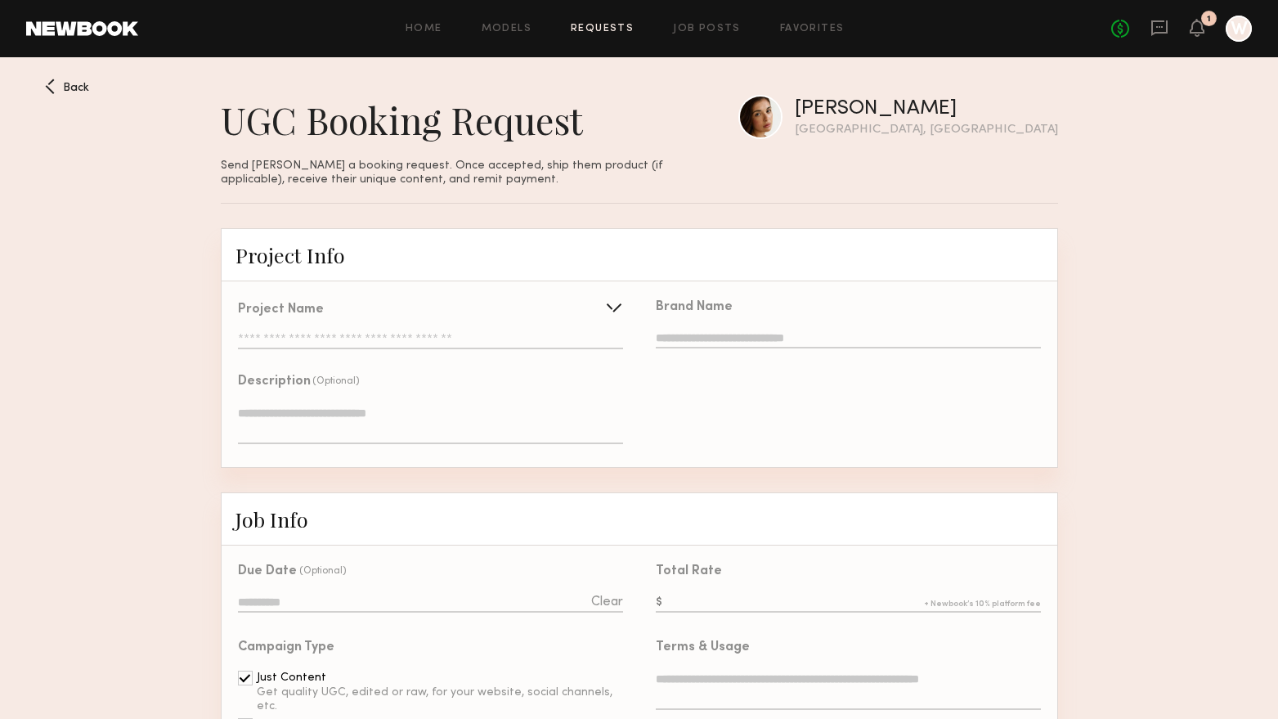
click at [56, 80] on div "Back" at bounding box center [67, 86] width 44 height 16
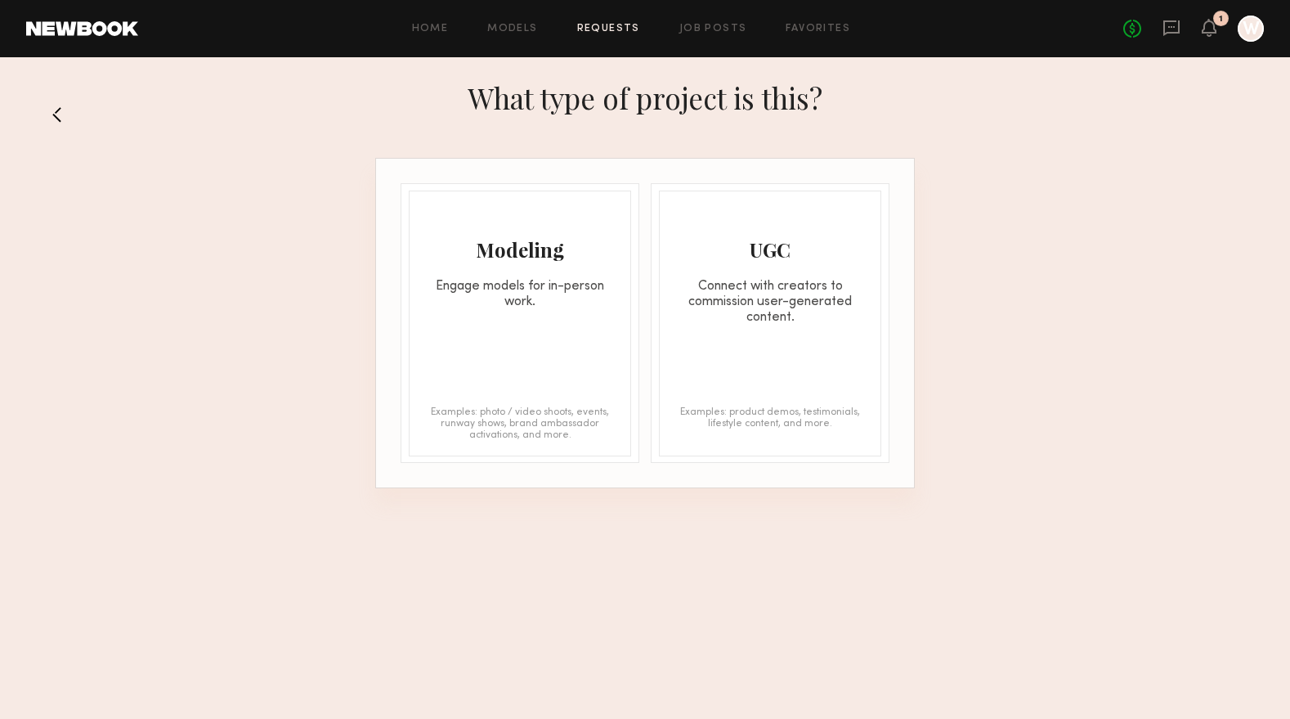
click at [748, 358] on div "UGC Connect with creators to commission user-generated content. Examples: produ…" at bounding box center [770, 324] width 222 height 266
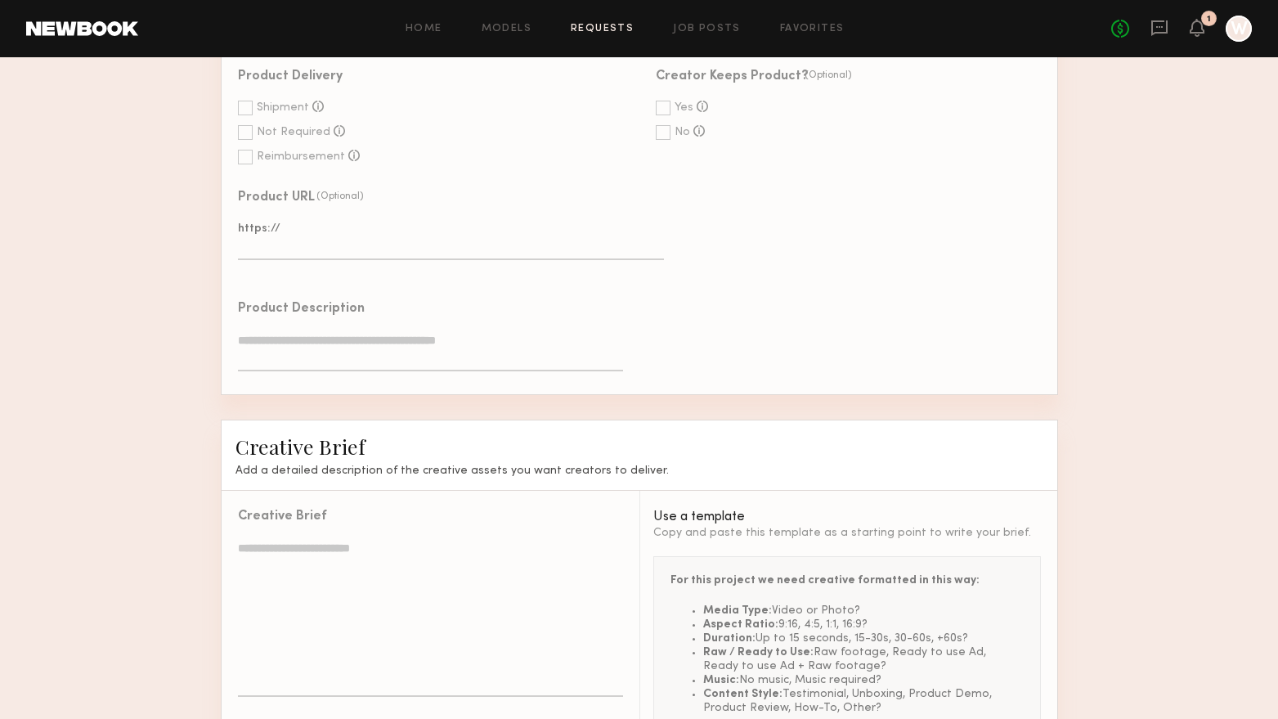
scroll to position [1059, 0]
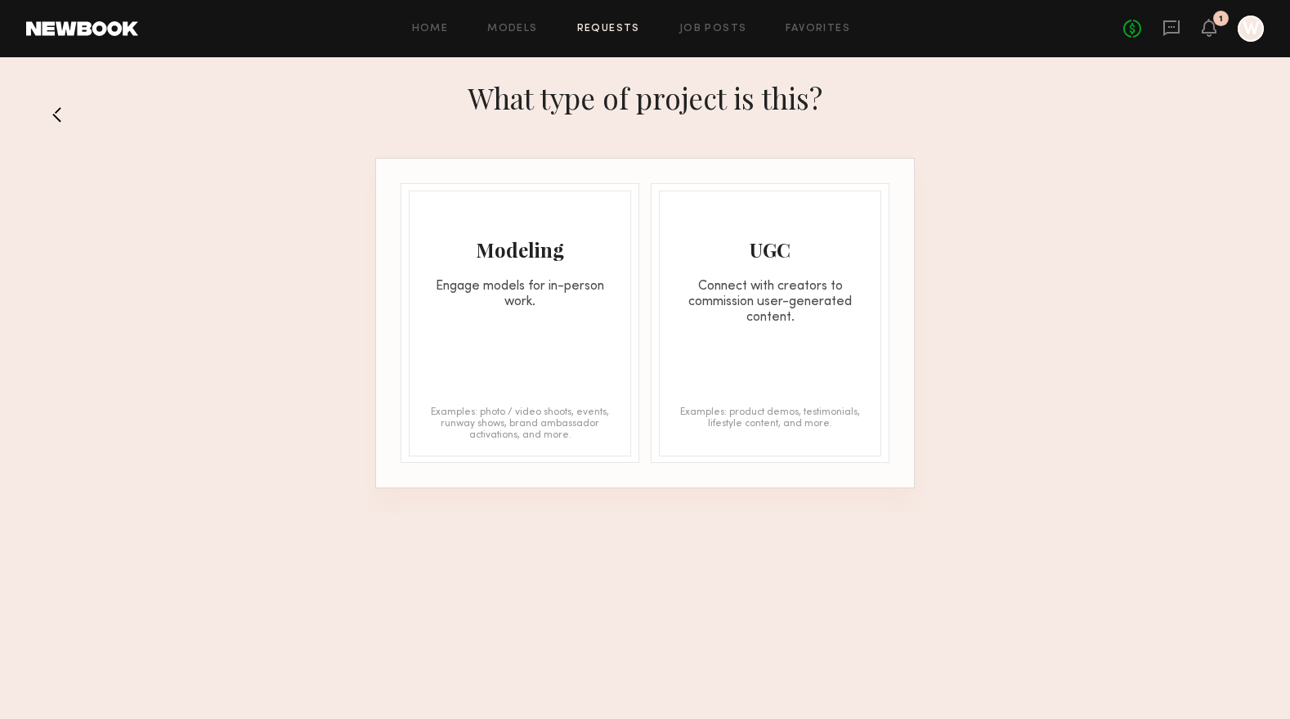
click at [494, 331] on div "Modeling Engage models for in-person work. Examples: photo / video shoots, even…" at bounding box center [520, 324] width 222 height 266
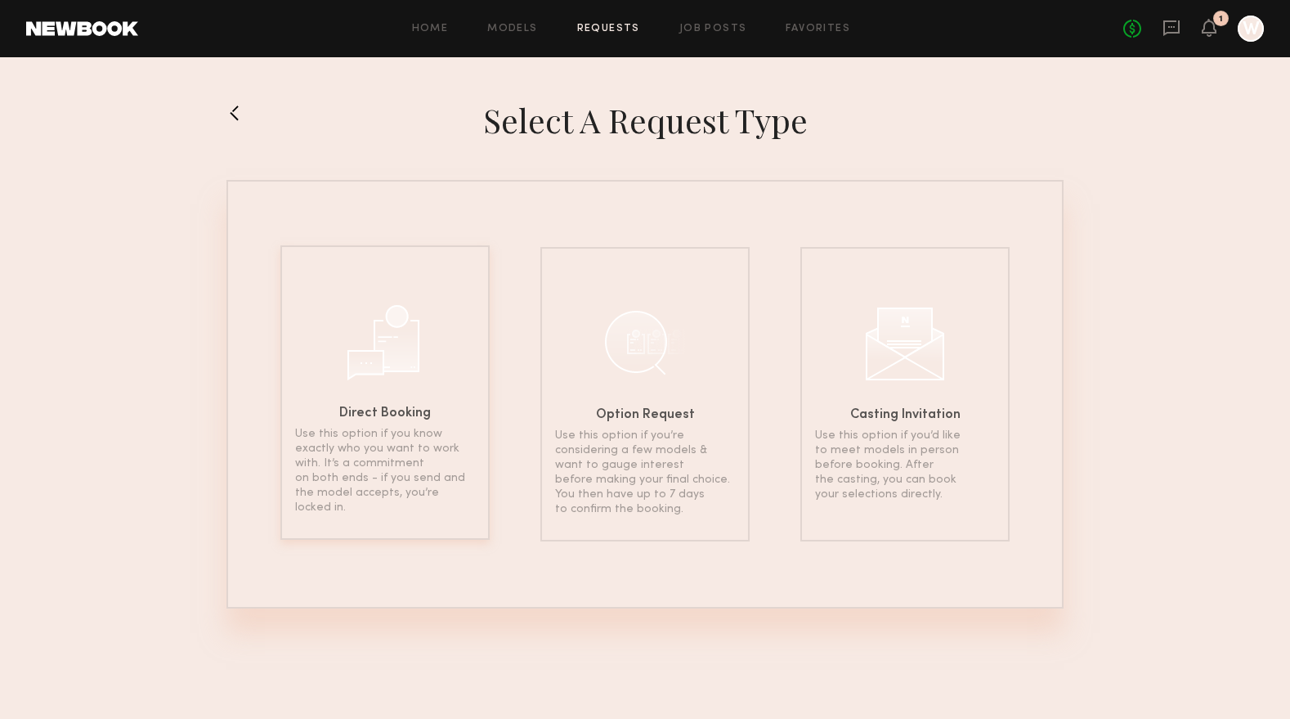
click at [412, 370] on div at bounding box center [385, 340] width 82 height 82
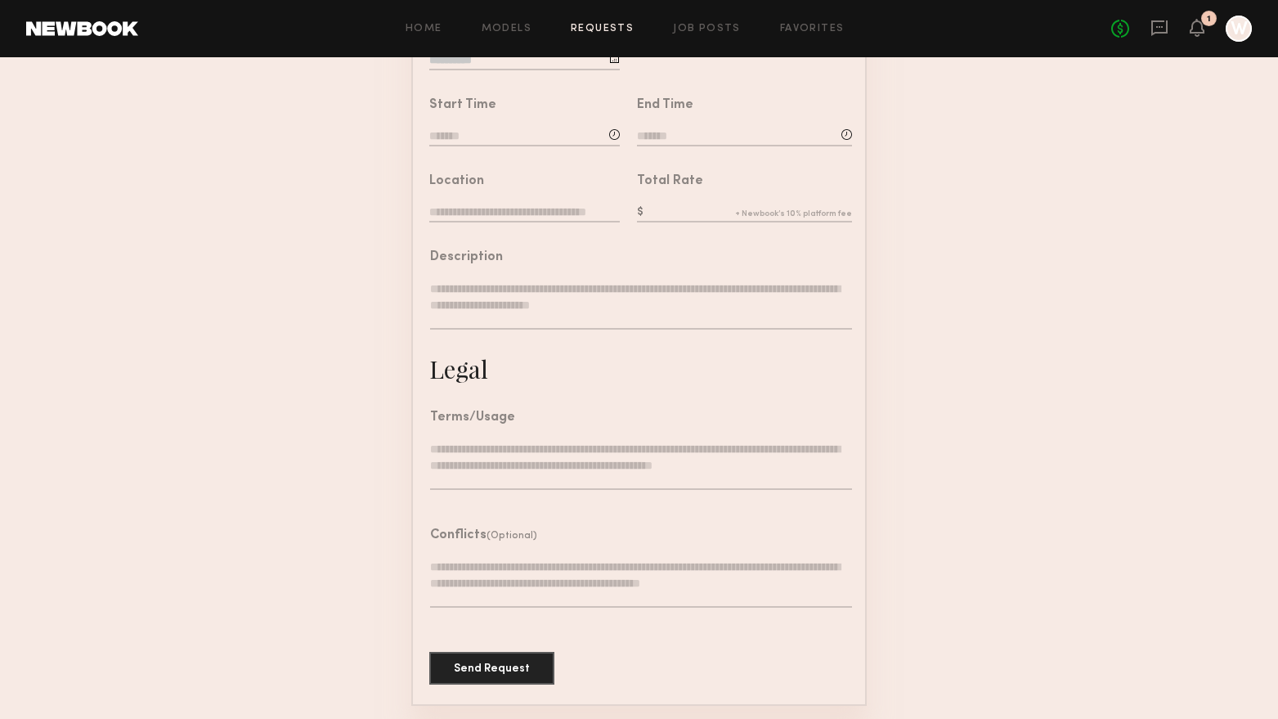
scroll to position [386, 0]
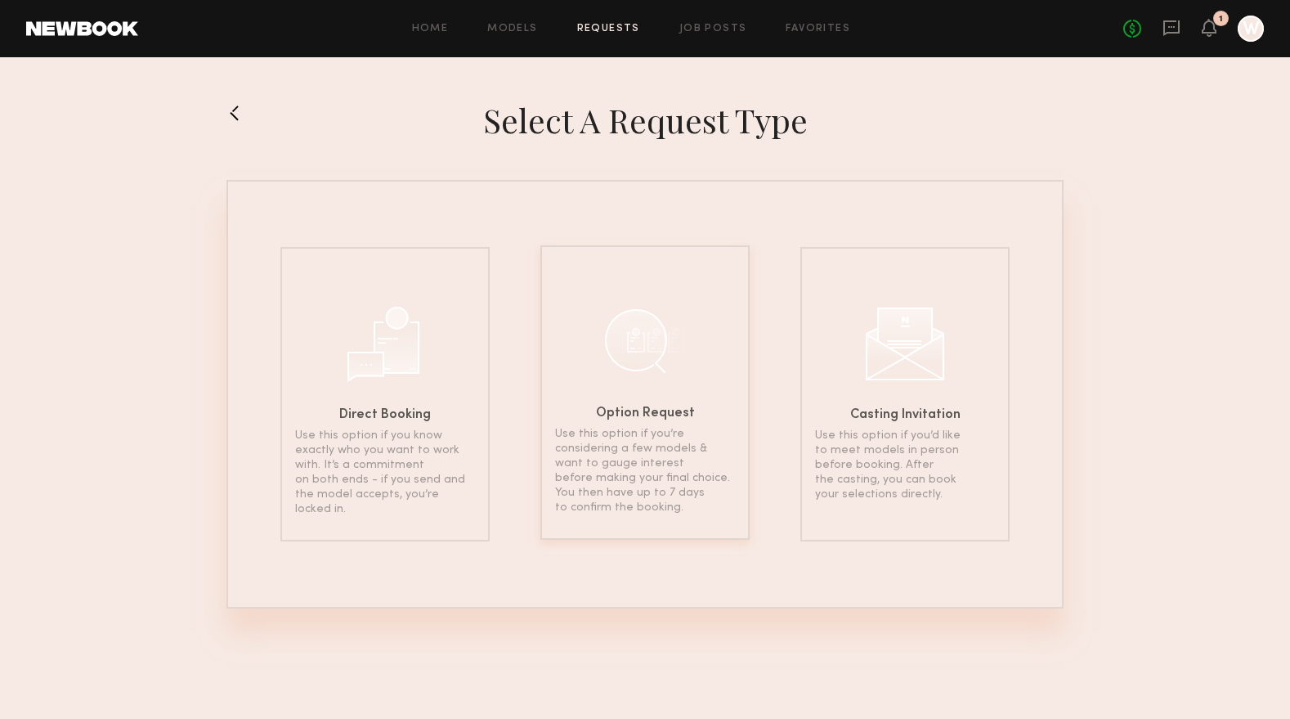
click at [693, 347] on div "Option Request Use this option if you’re considering a few models & want to gau…" at bounding box center [644, 392] width 209 height 294
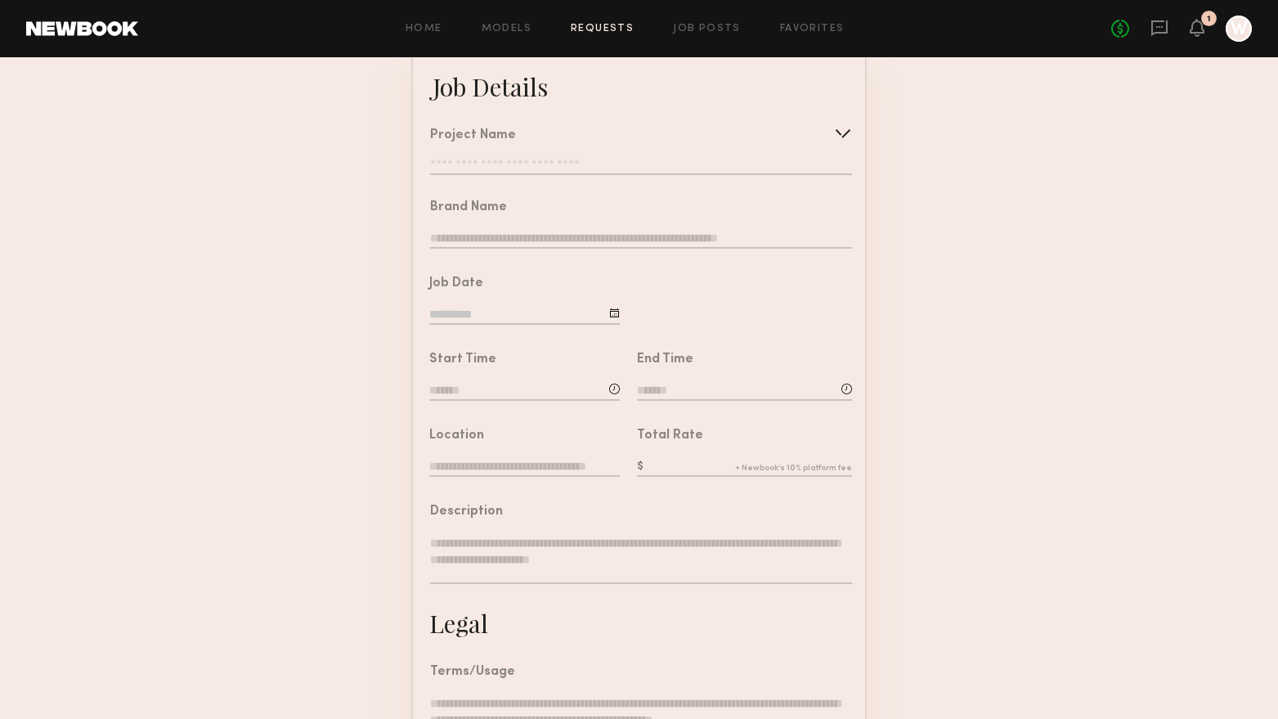
scroll to position [164, 0]
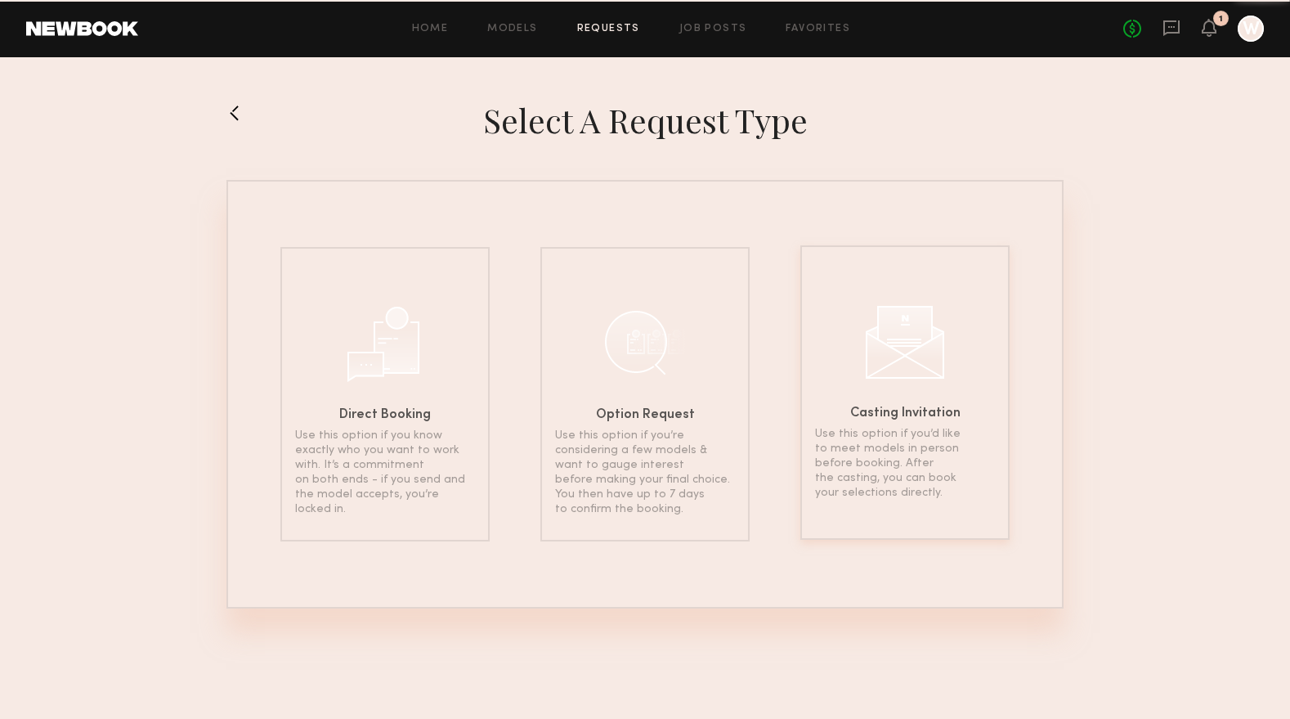
click at [845, 368] on div "Casting Invitation Use this option if you’d like to meet models in person befor…" at bounding box center [904, 392] width 209 height 294
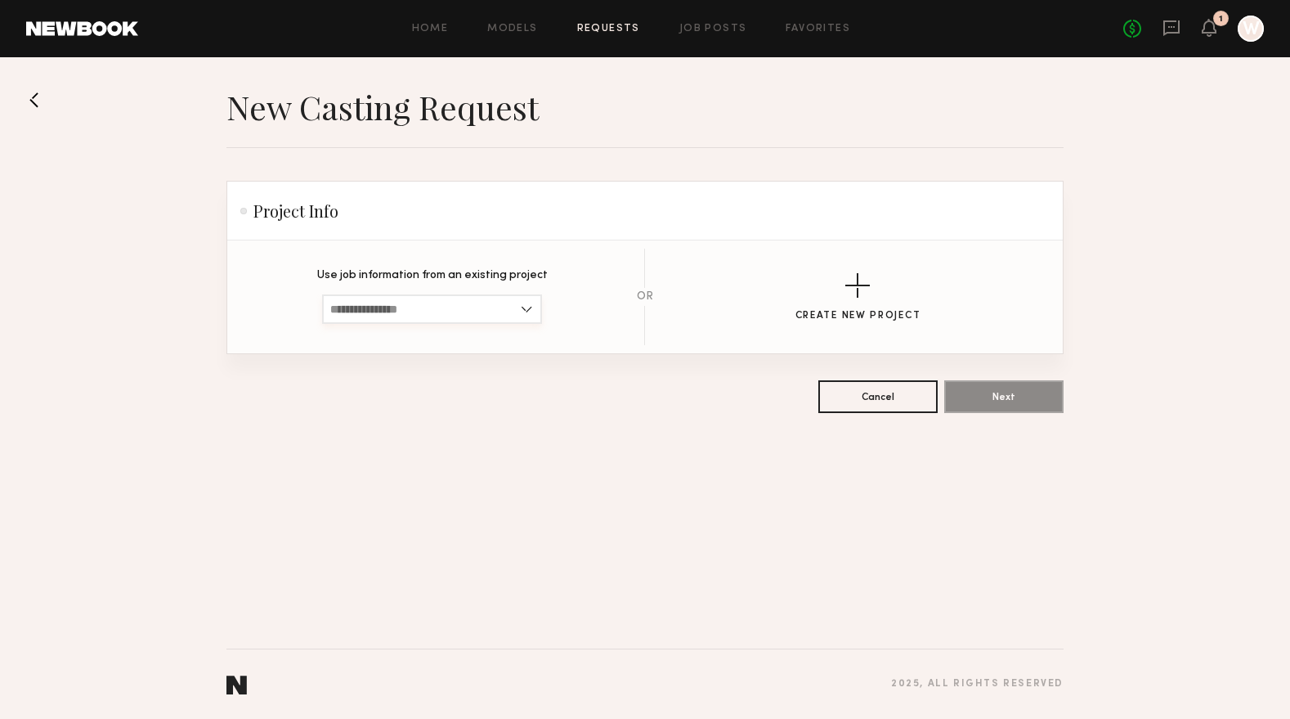
click at [473, 306] on input at bounding box center [432, 308] width 220 height 29
click at [447, 312] on input at bounding box center [432, 308] width 220 height 29
click at [850, 288] on div "button" at bounding box center [857, 285] width 25 height 25
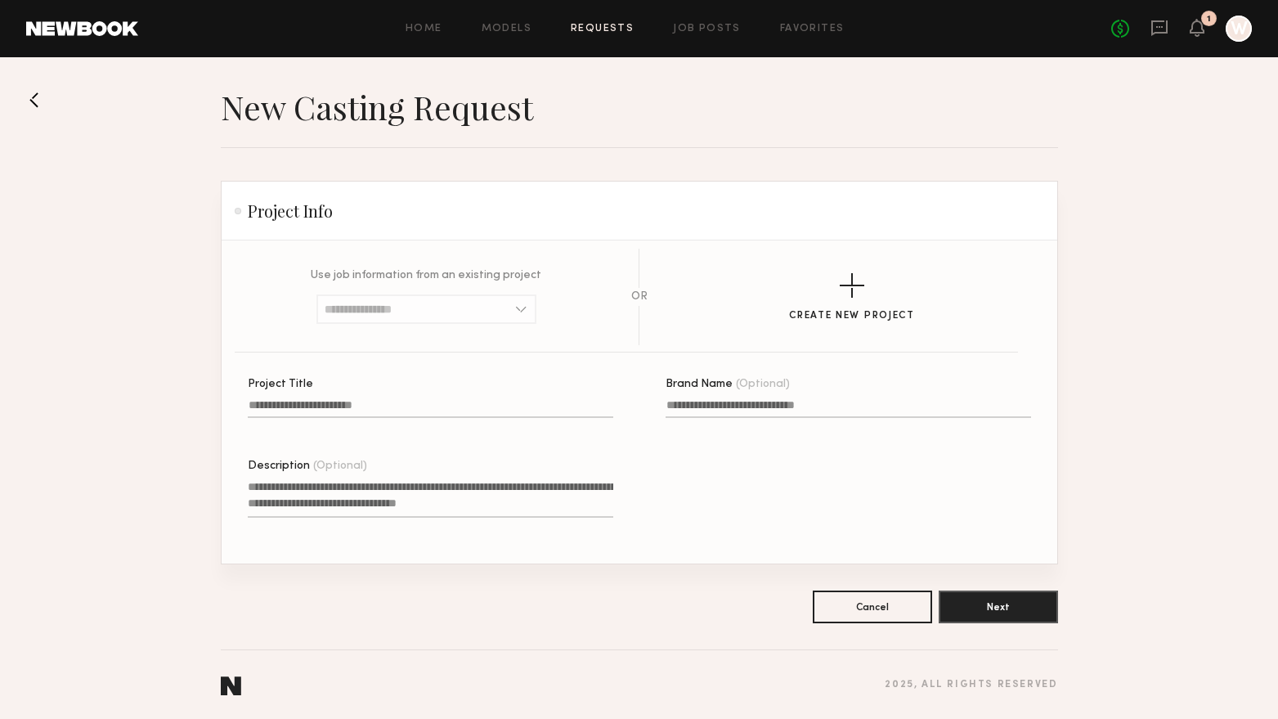
click at [464, 403] on input "Project Title" at bounding box center [430, 408] width 365 height 19
type input "******"
click at [694, 415] on input "Brand Name (Optional)" at bounding box center [848, 408] width 365 height 19
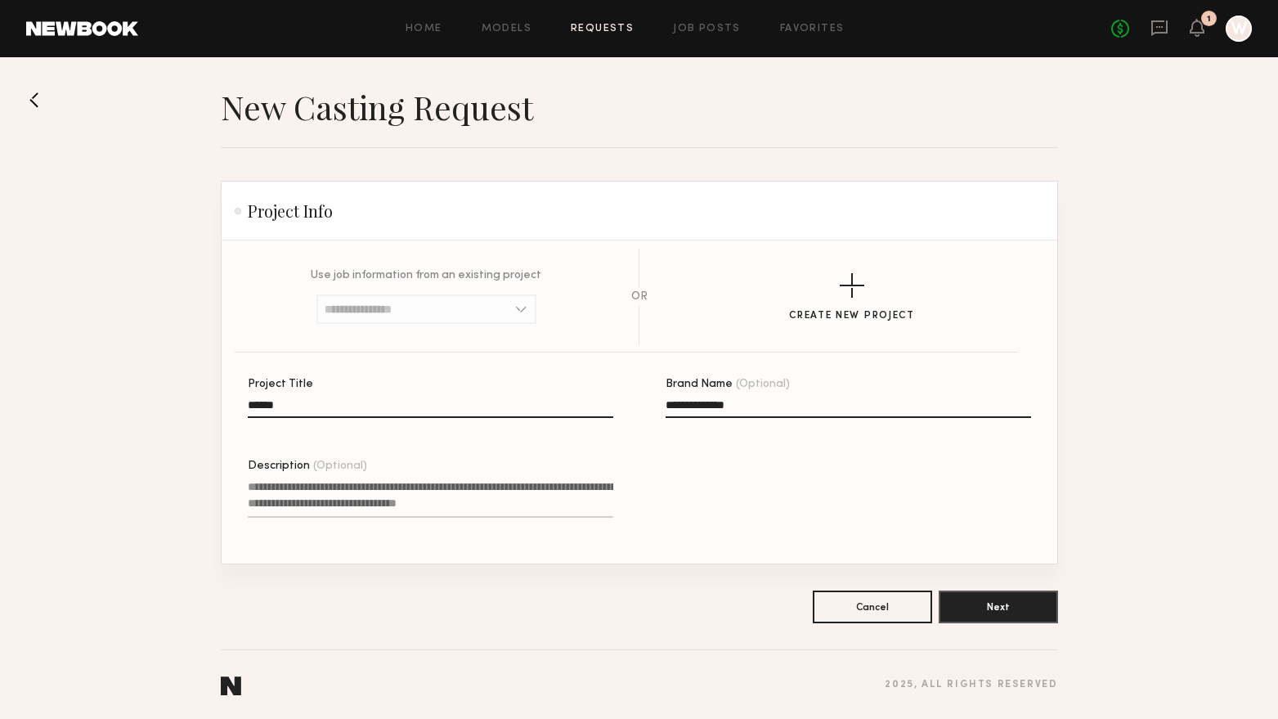
type input "**********"
click at [388, 488] on textarea "Description (Optional)" at bounding box center [430, 497] width 365 height 39
paste textarea "**********"
type textarea "**********"
click at [1004, 604] on button "Next" at bounding box center [998, 606] width 119 height 33
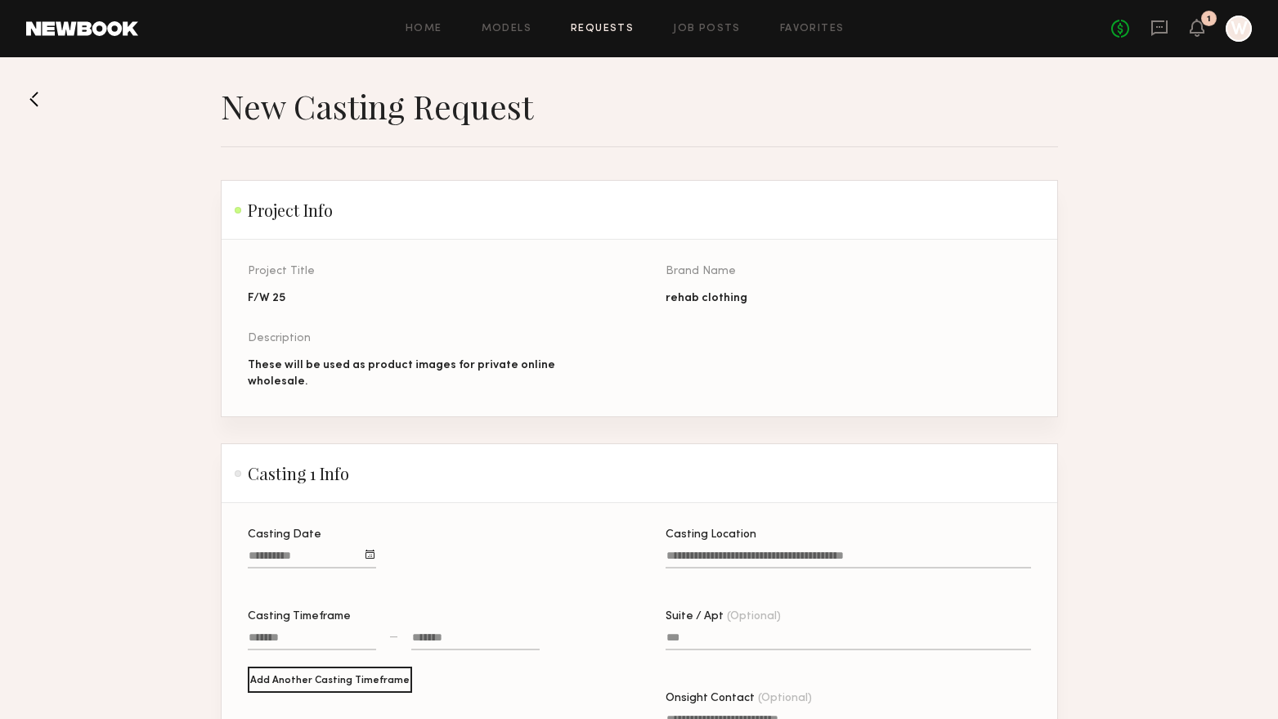
scroll to position [164, 0]
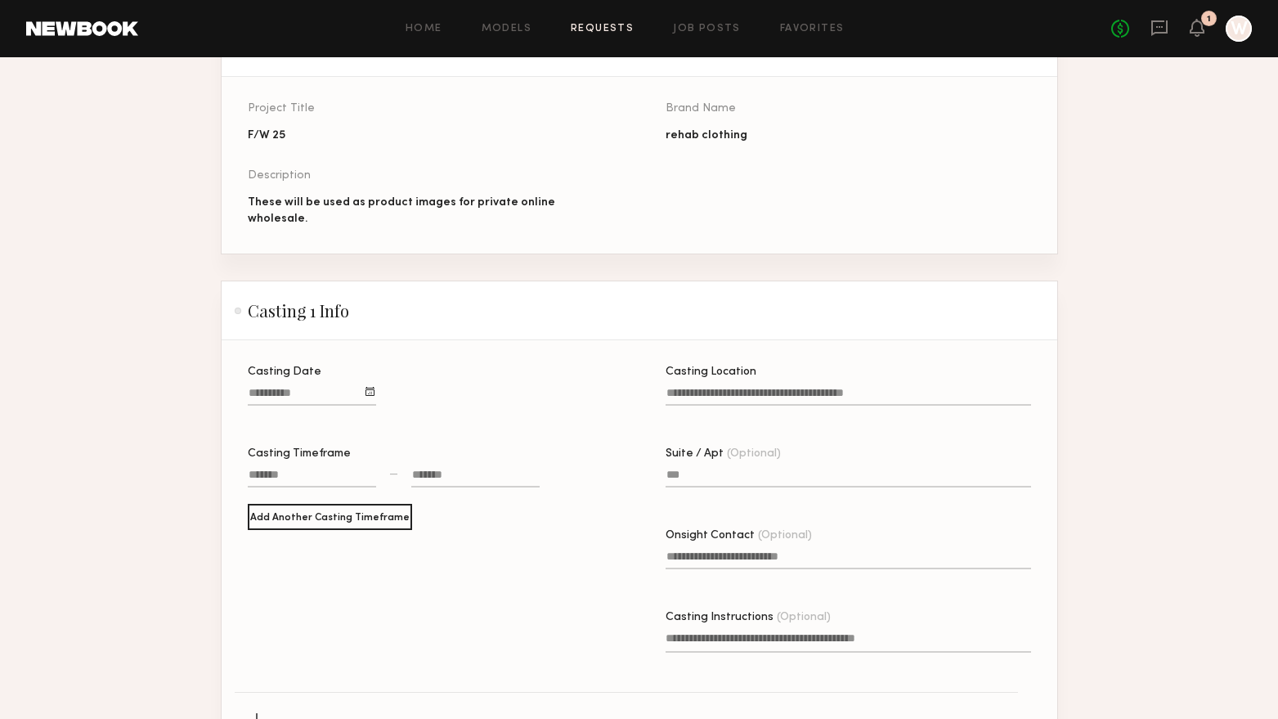
click at [365, 387] on div at bounding box center [369, 391] width 9 height 9
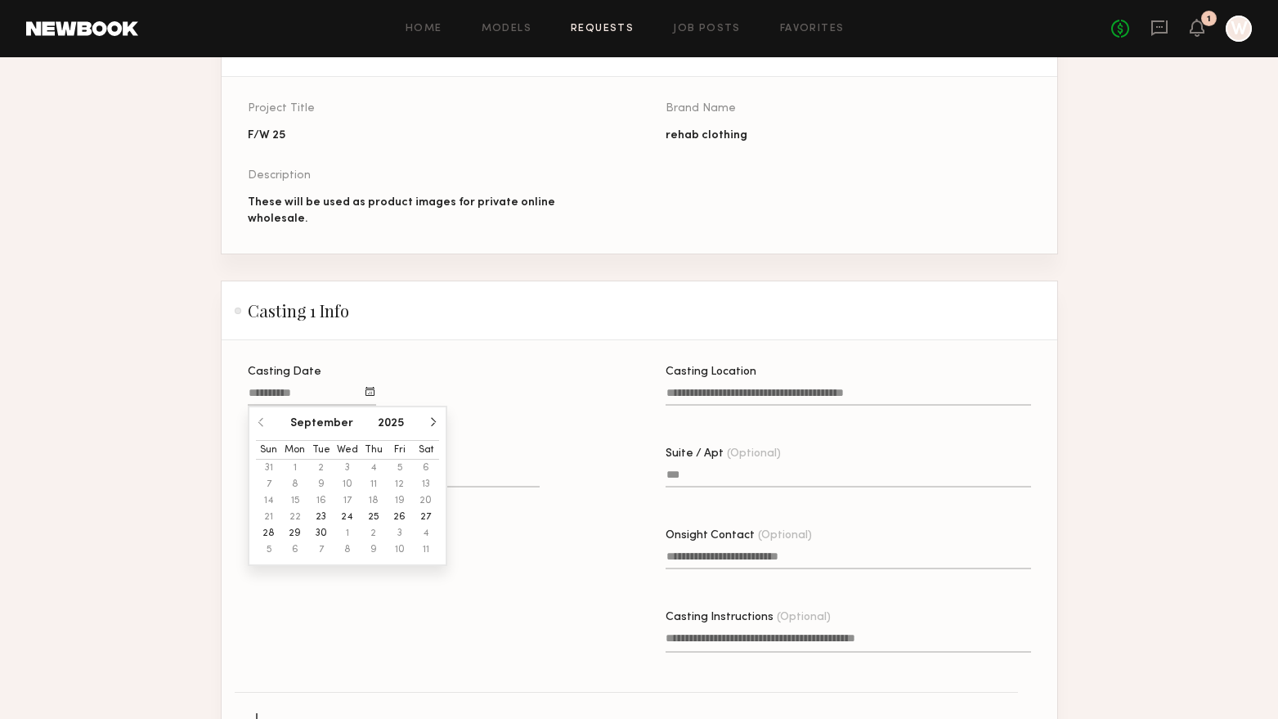
click at [340, 513] on button "24" at bounding box center [347, 517] width 26 height 16
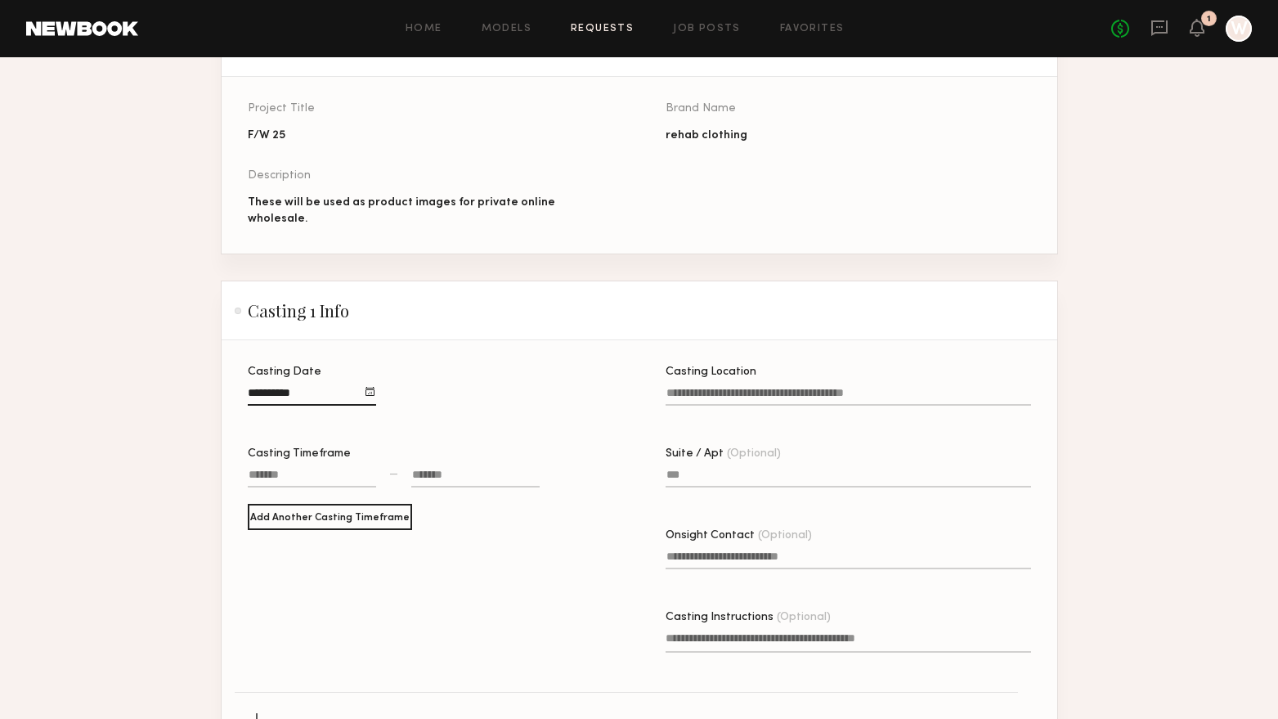
click at [347, 471] on div at bounding box center [312, 476] width 128 height 21
click at [268, 497] on button "button" at bounding box center [272, 503] width 13 height 13
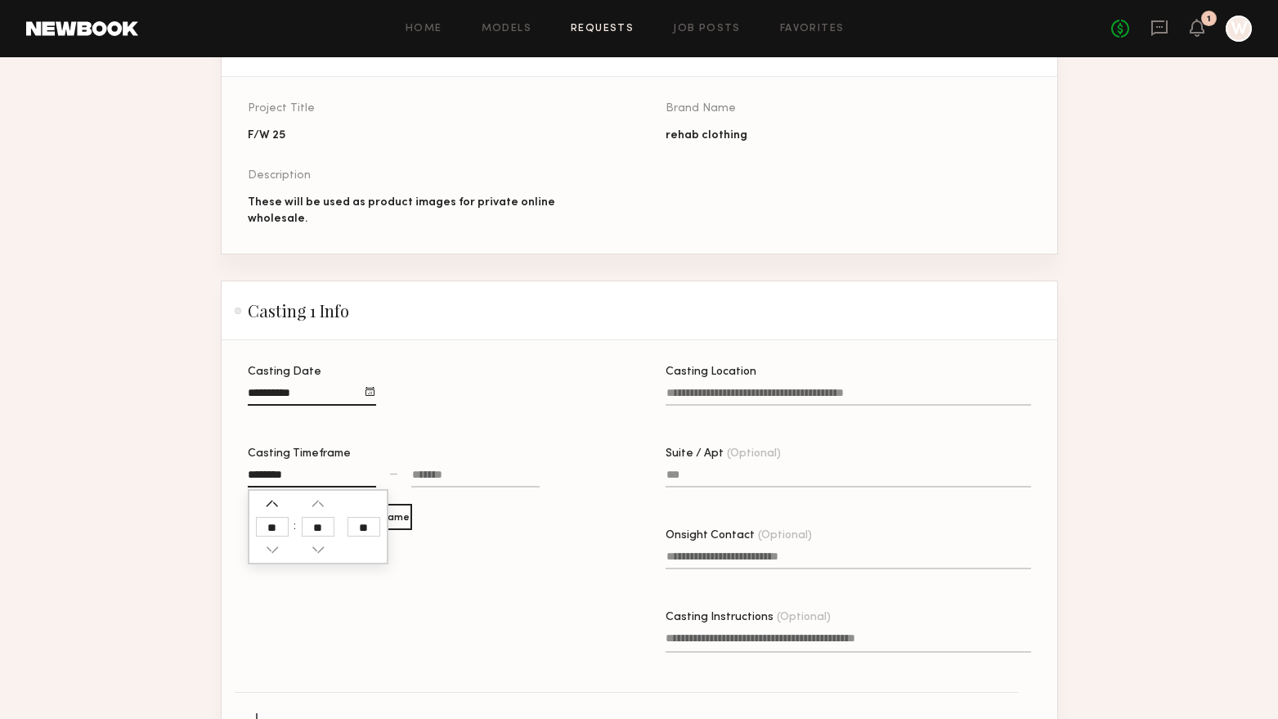
click at [268, 497] on button "button" at bounding box center [272, 503] width 13 height 13
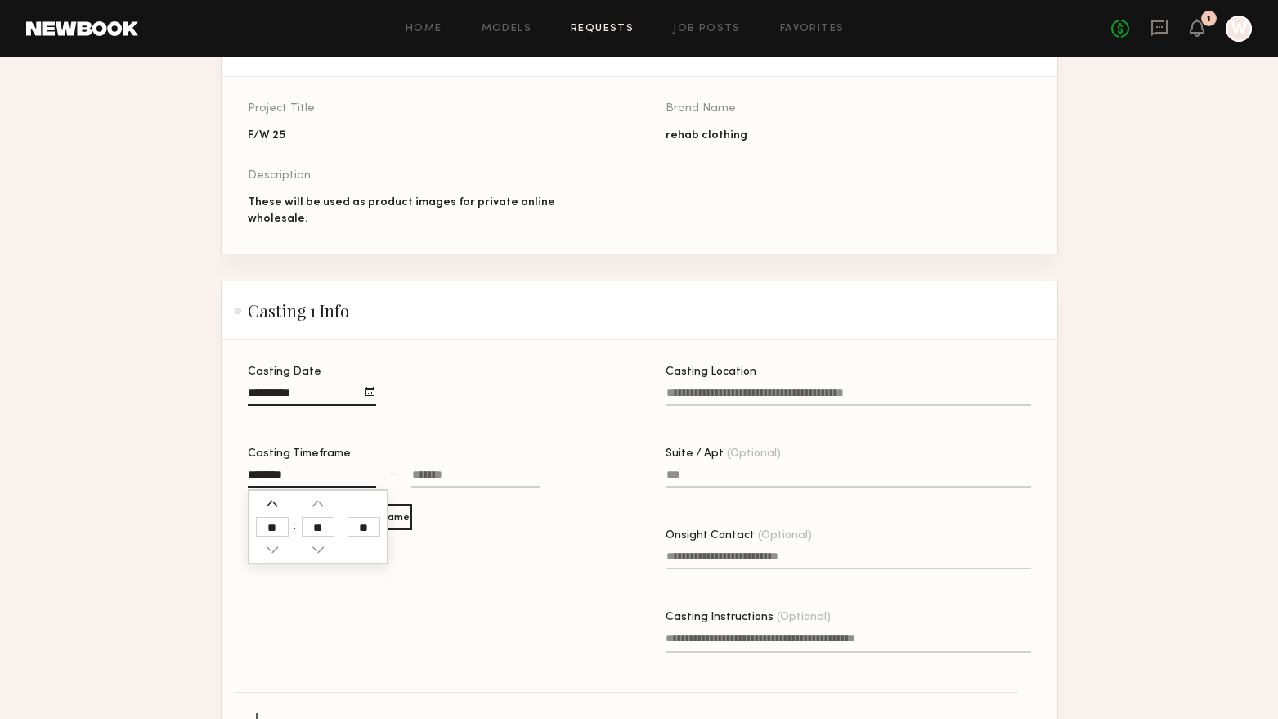
click at [268, 497] on button "button" at bounding box center [272, 503] width 13 height 13
type input "********"
click at [424, 480] on div at bounding box center [475, 476] width 128 height 21
click at [424, 497] on button "button" at bounding box center [423, 503] width 13 height 13
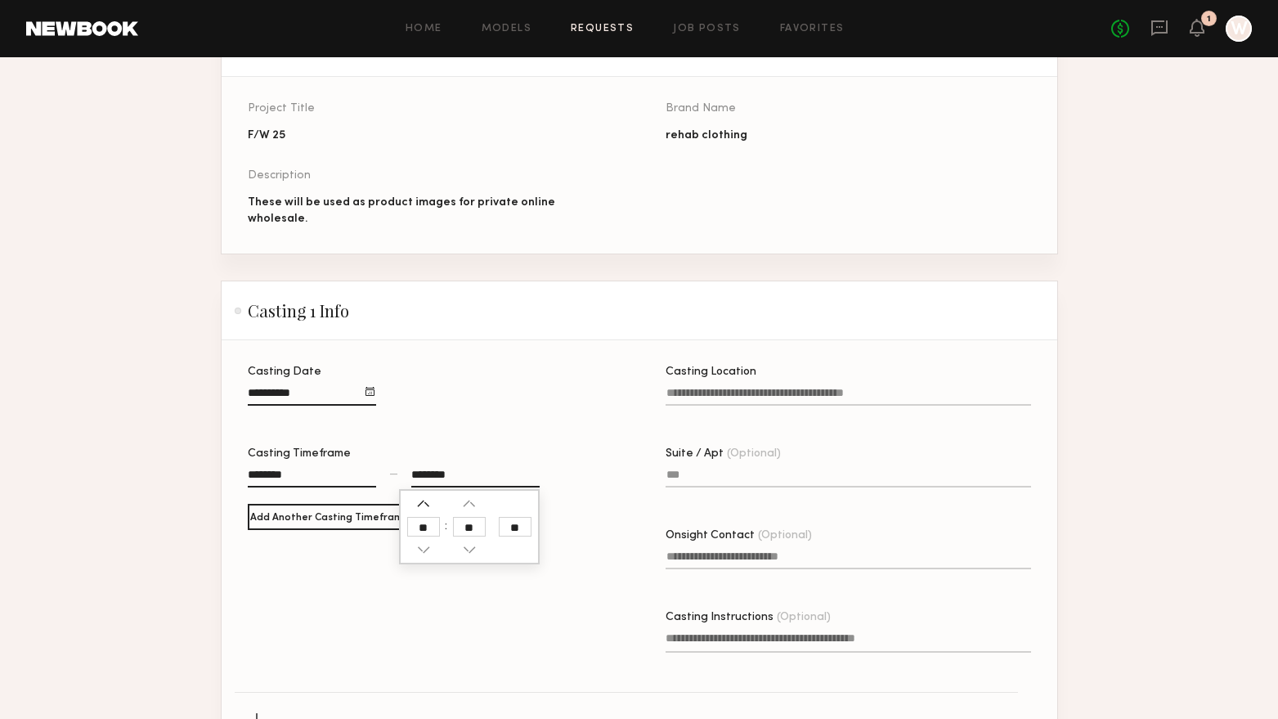
click at [424, 497] on button "button" at bounding box center [423, 503] width 13 height 13
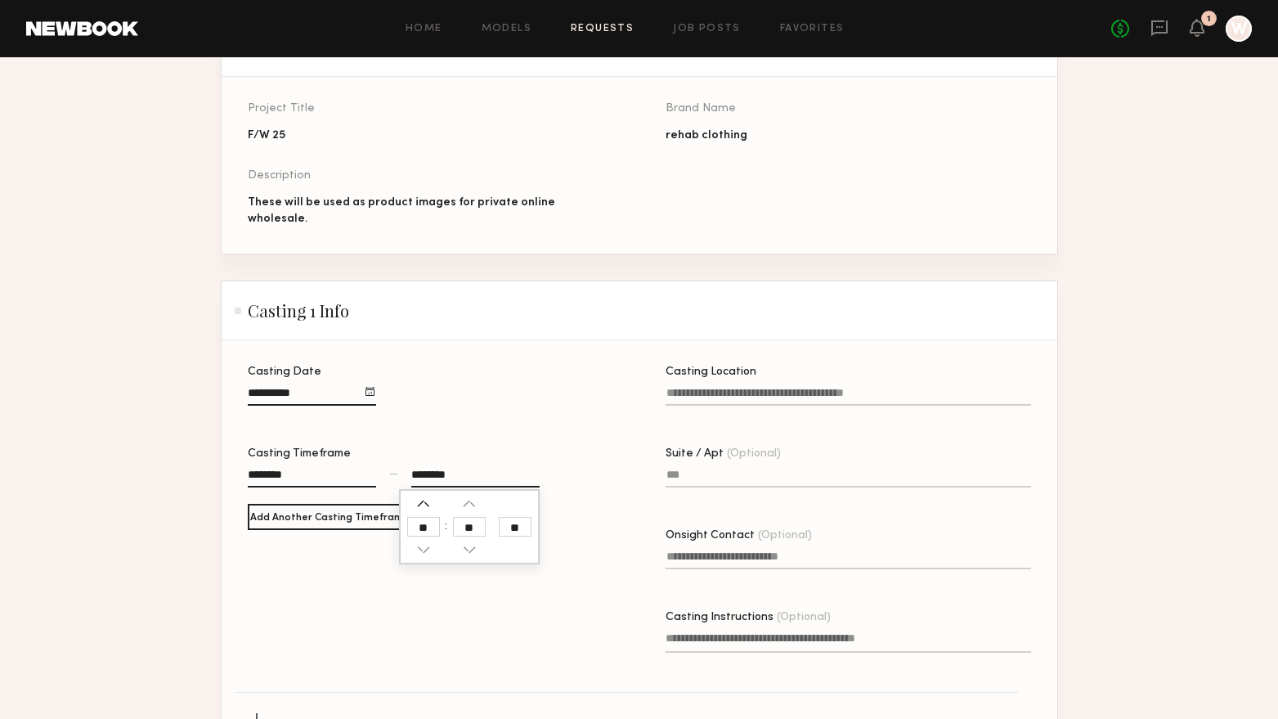
click at [424, 497] on button "button" at bounding box center [423, 503] width 13 height 13
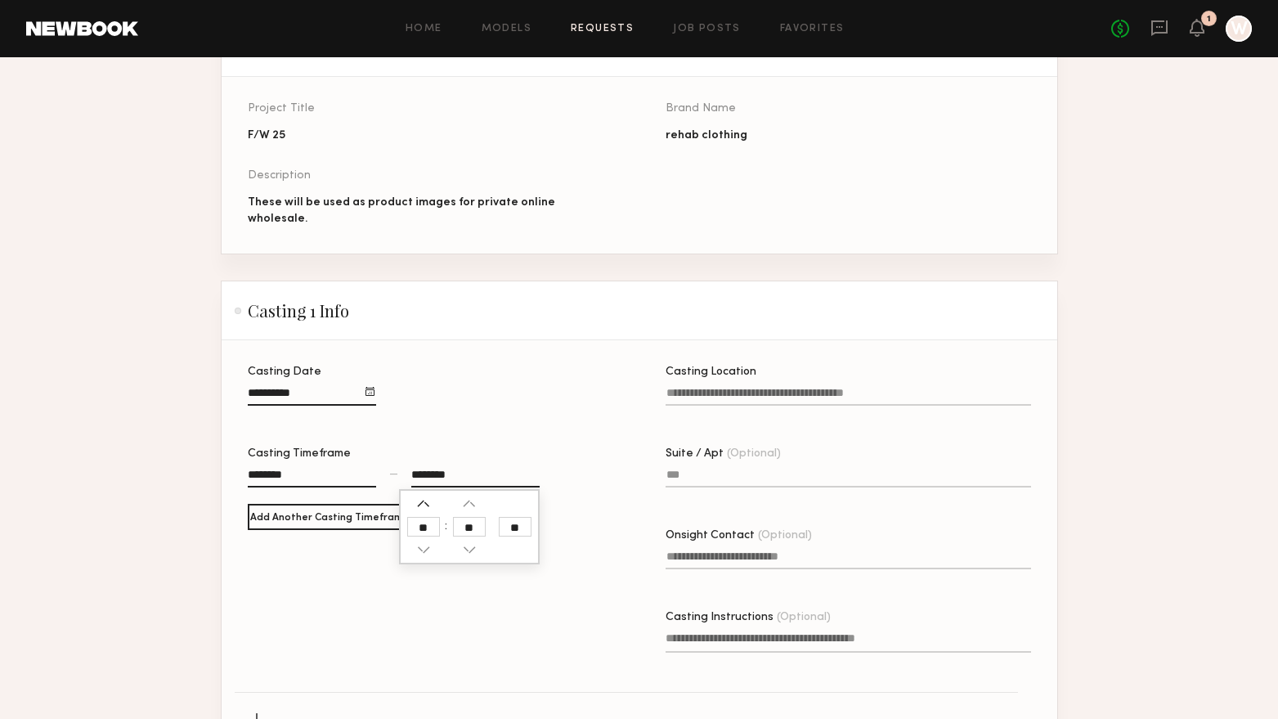
click at [424, 497] on button "button" at bounding box center [423, 503] width 13 height 13
type input "********"
type input "**"
click at [521, 519] on input "**" at bounding box center [515, 527] width 33 height 20
type input "********"
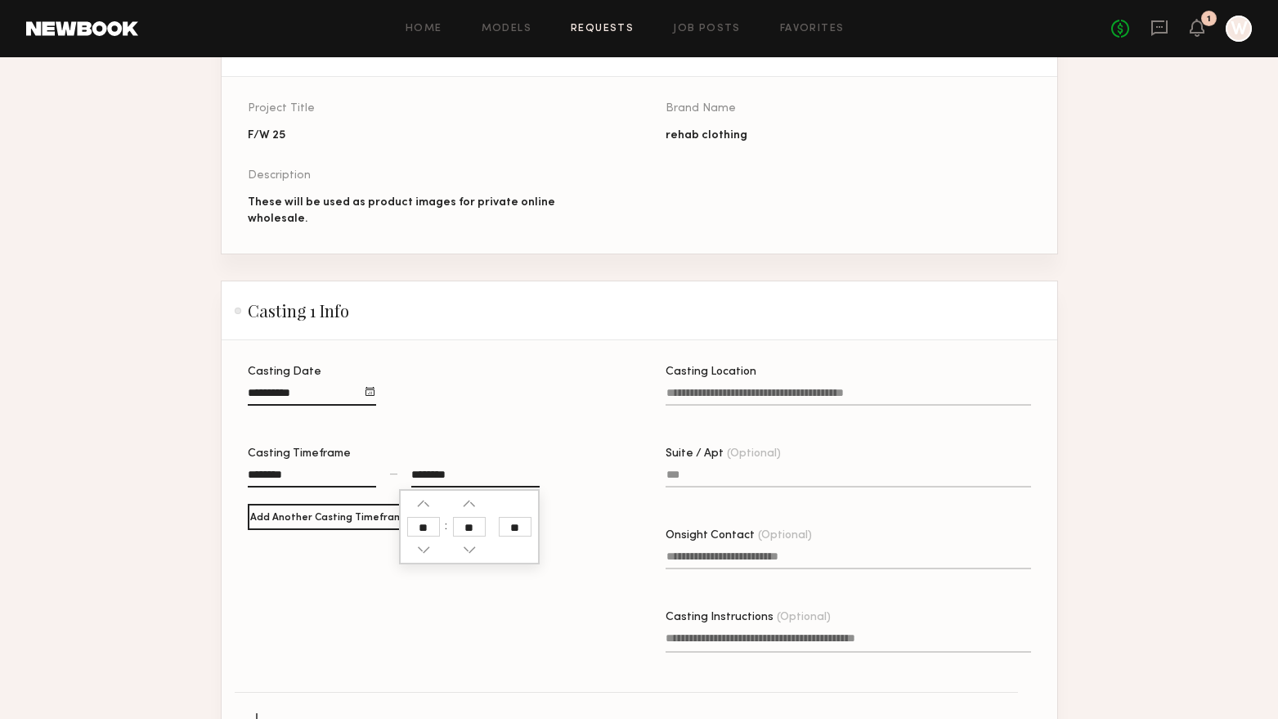
type input "**"
click at [521, 520] on input "**" at bounding box center [515, 527] width 33 height 20
type input "********"
type input "**"
click at [612, 489] on div "Casting Timeframe ******** — ******** **" at bounding box center [430, 476] width 365 height 56
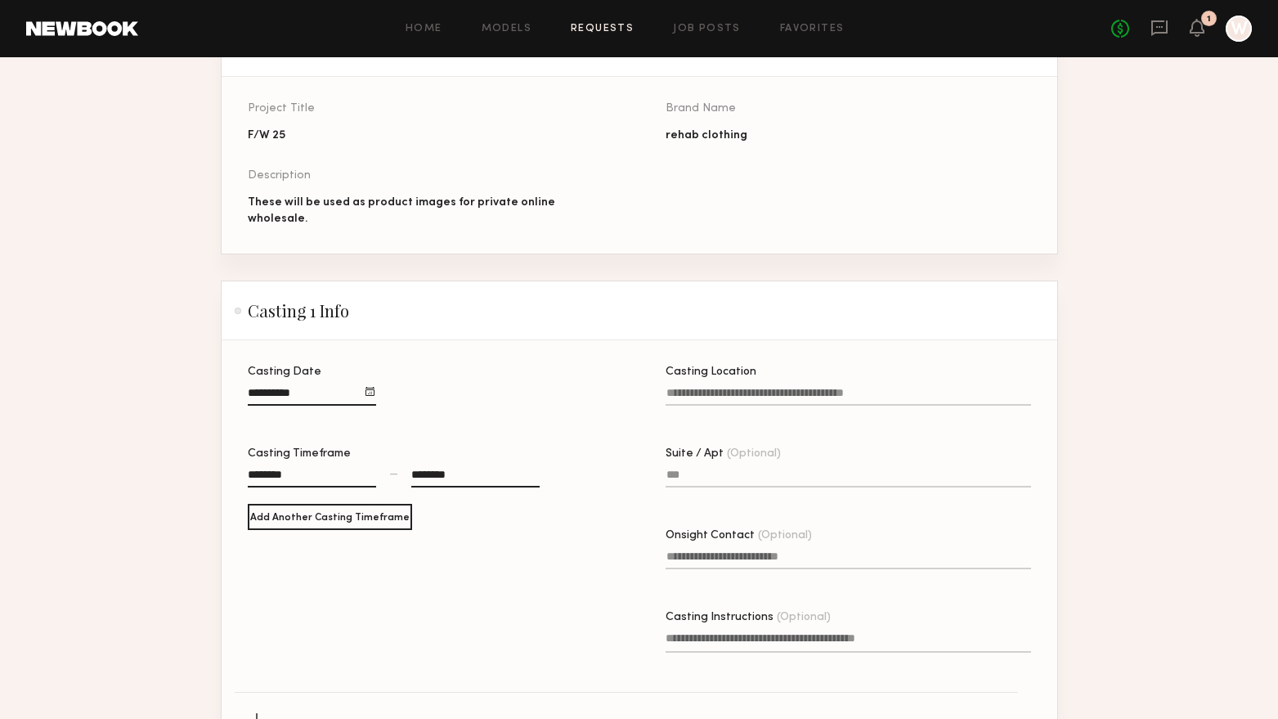
click at [760, 390] on input "Casting Location" at bounding box center [848, 396] width 365 height 19
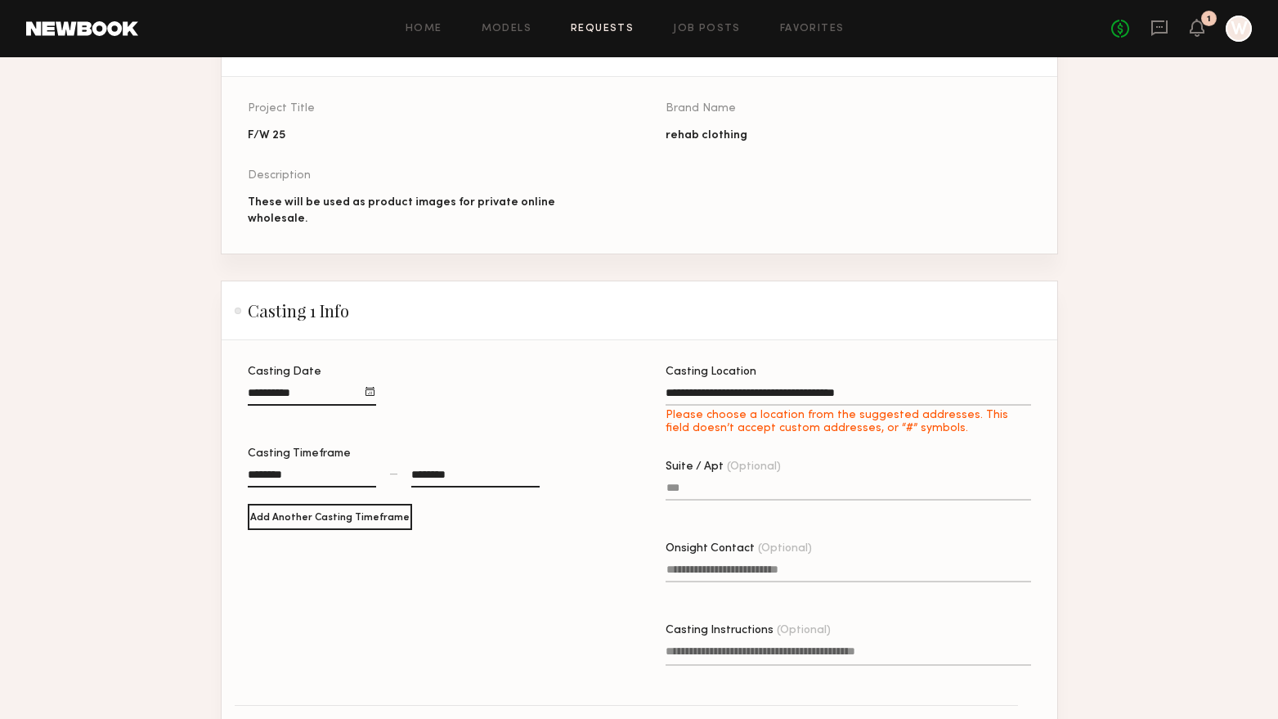
type input "**********"
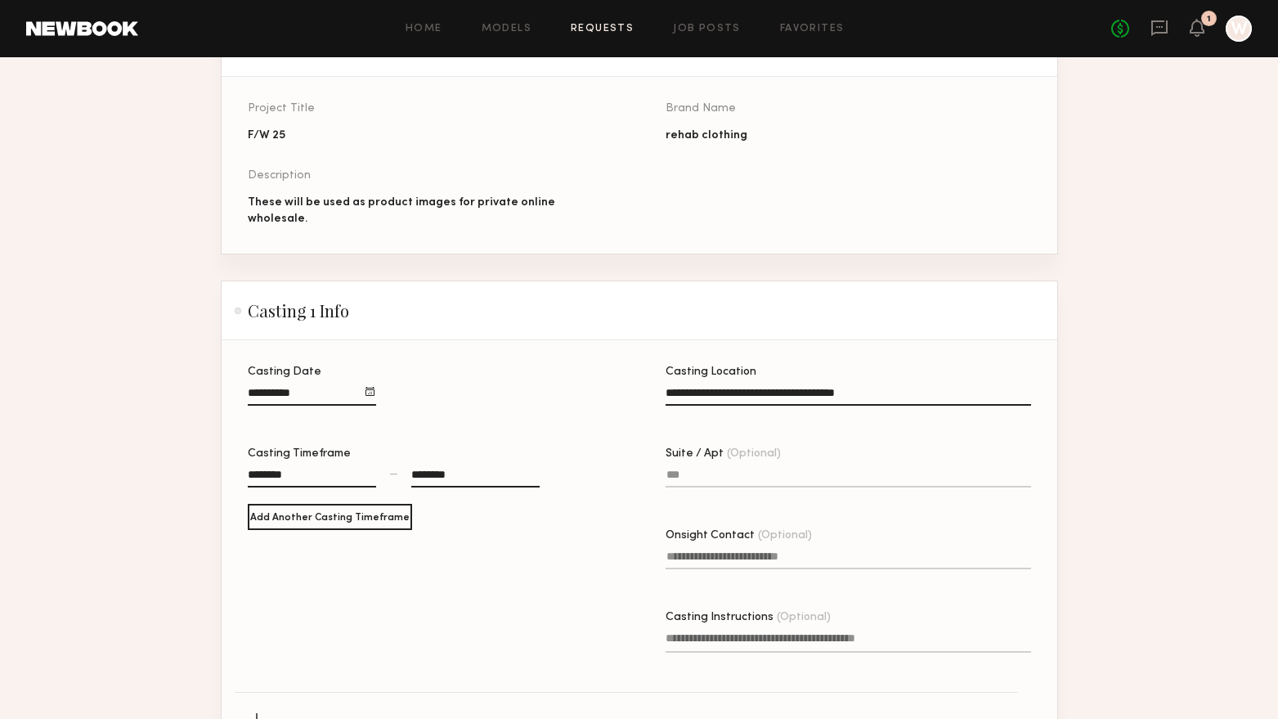
click at [759, 471] on input "Suite / Apt (Optional)" at bounding box center [848, 477] width 365 height 19
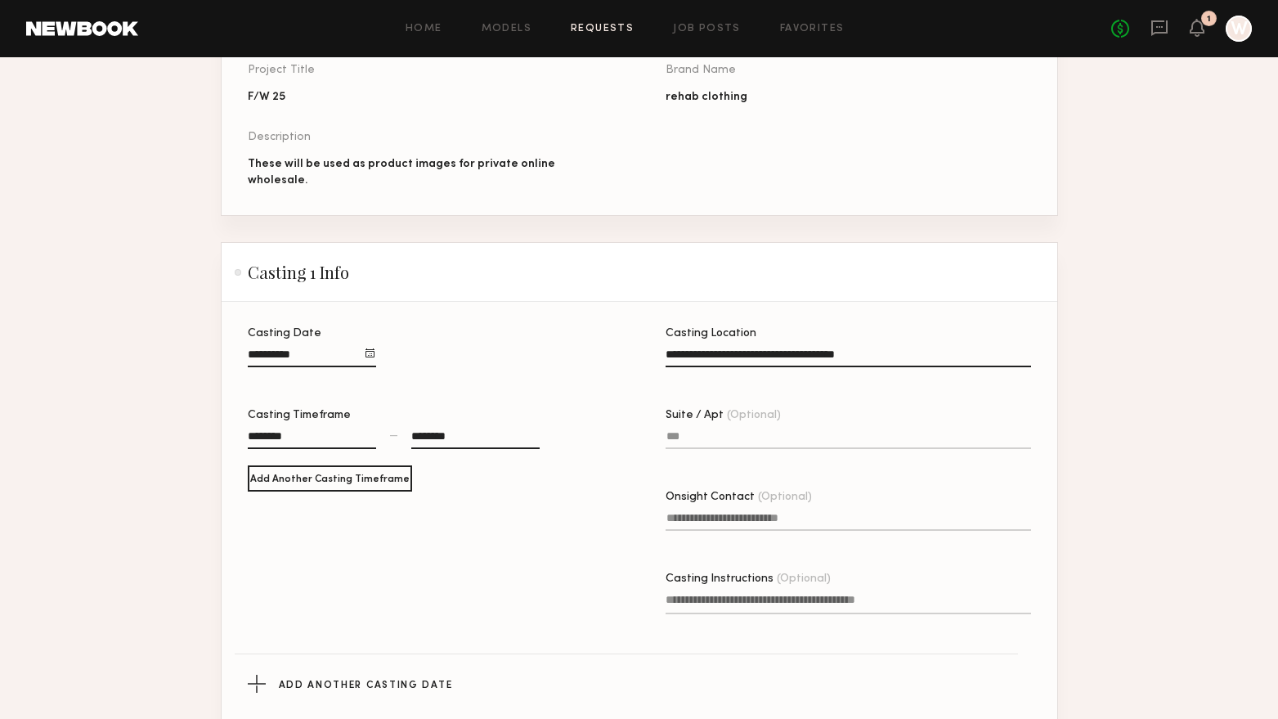
scroll to position [245, 0]
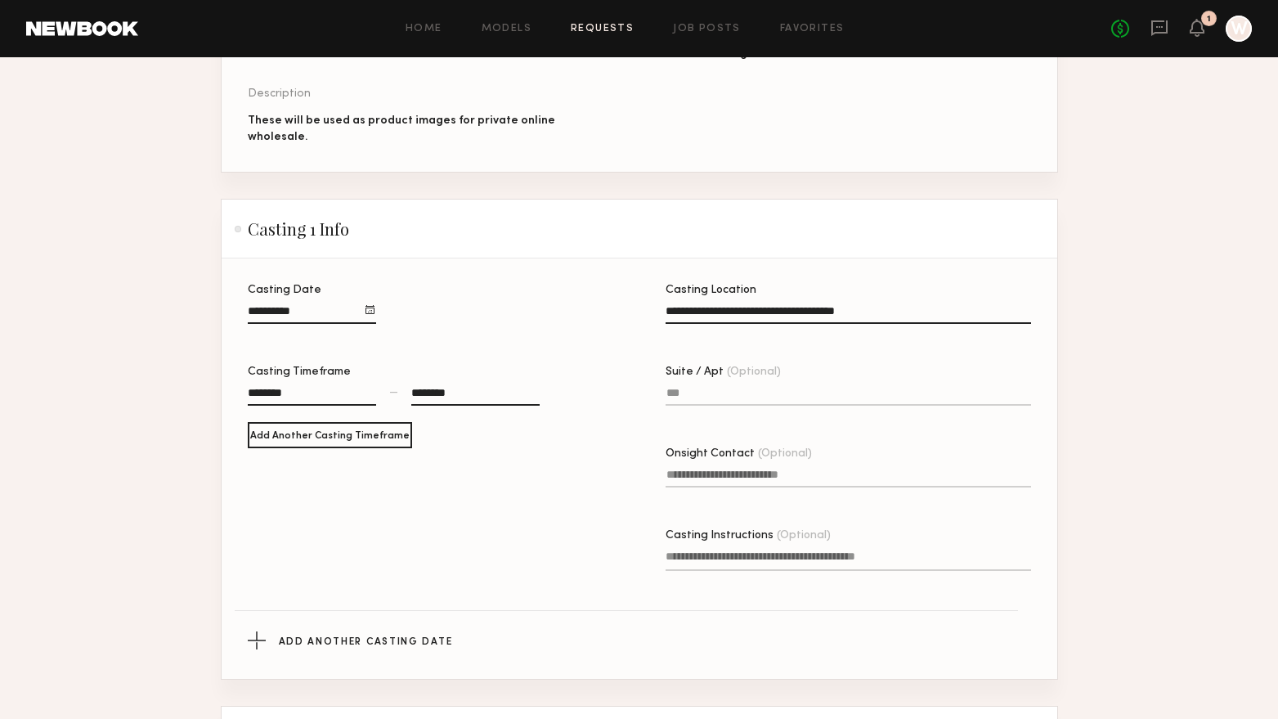
click at [761, 474] on input "Onsight Contact (Optional)" at bounding box center [848, 477] width 365 height 19
type input "**********"
click at [745, 559] on textarea "Casting Instructions (Optional)" at bounding box center [848, 559] width 365 height 23
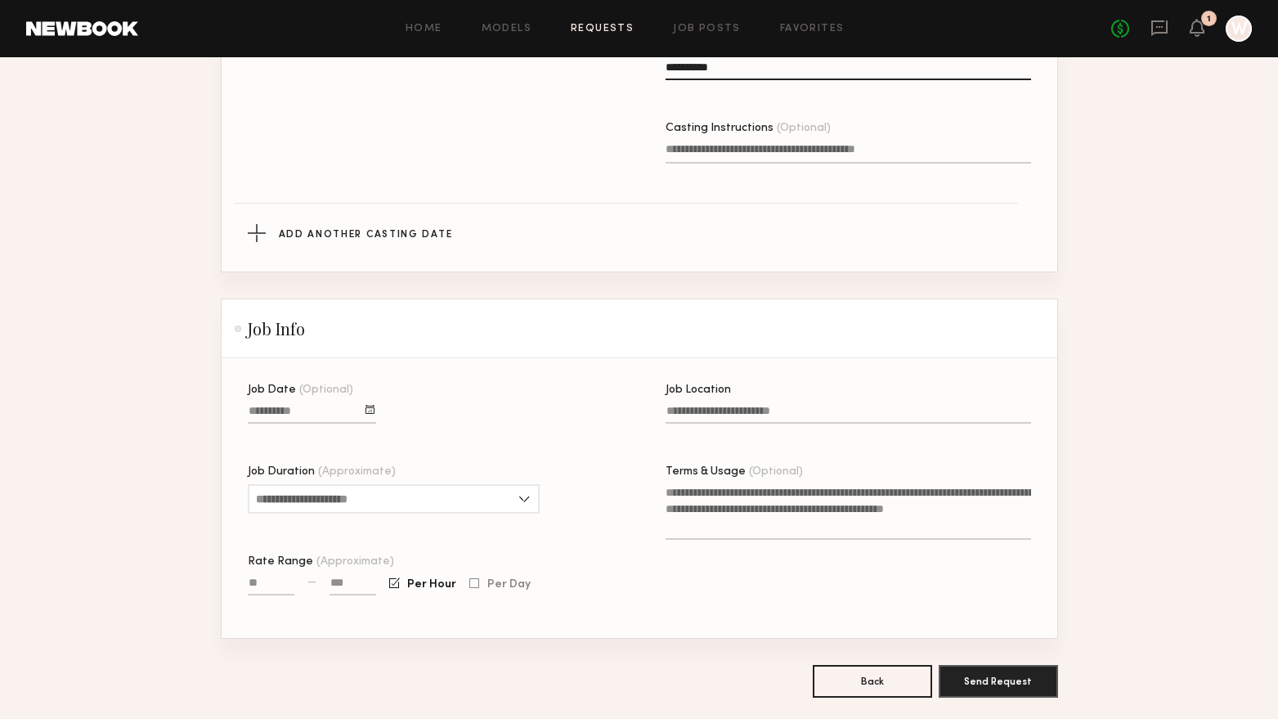
scroll to position [654, 0]
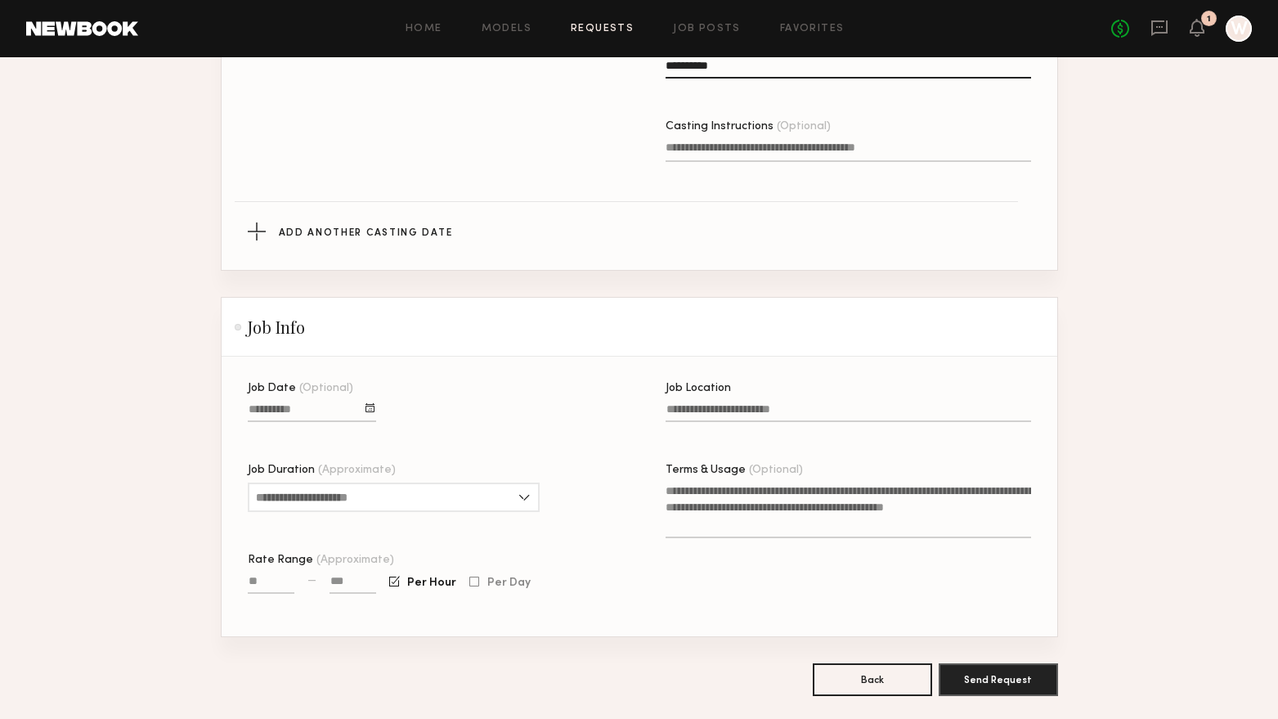
click at [374, 403] on div at bounding box center [369, 407] width 9 height 9
click at [399, 531] on button "26" at bounding box center [400, 533] width 26 height 16
click at [522, 495] on input "Job Duration (Approximate)" at bounding box center [394, 496] width 292 height 29
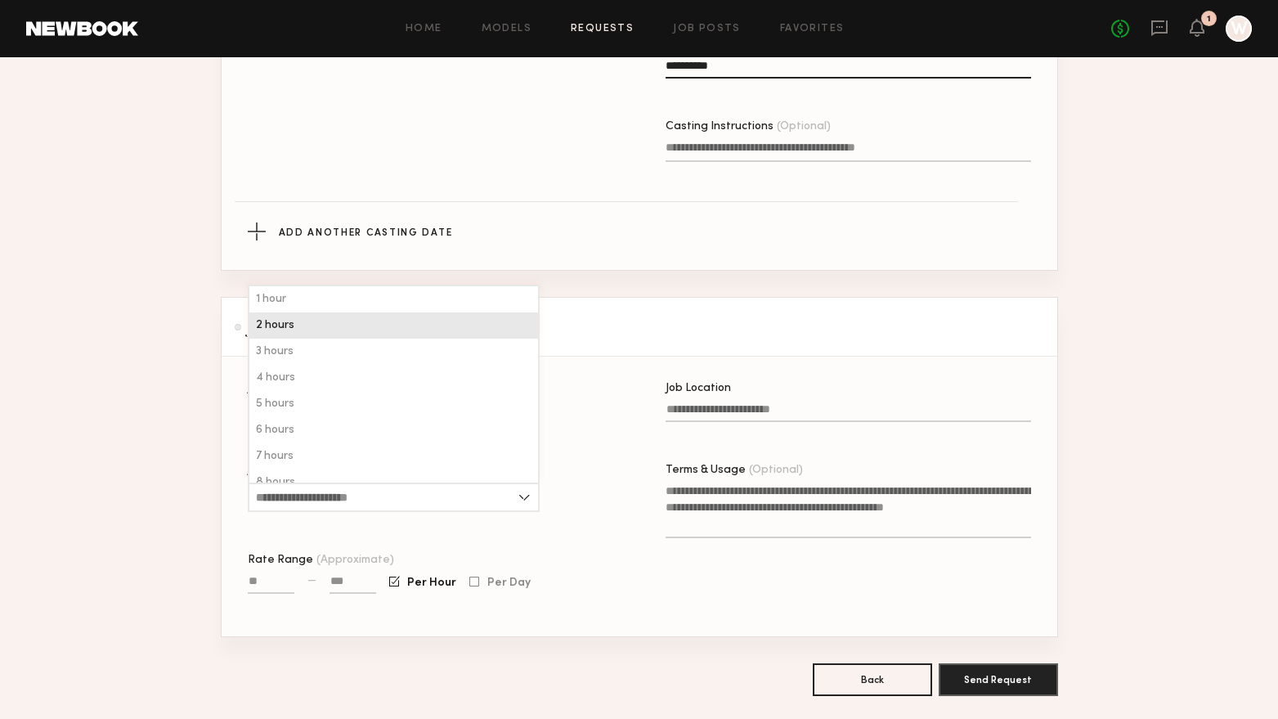
click at [395, 338] on div "2 hours" at bounding box center [393, 325] width 289 height 26
type input "*******"
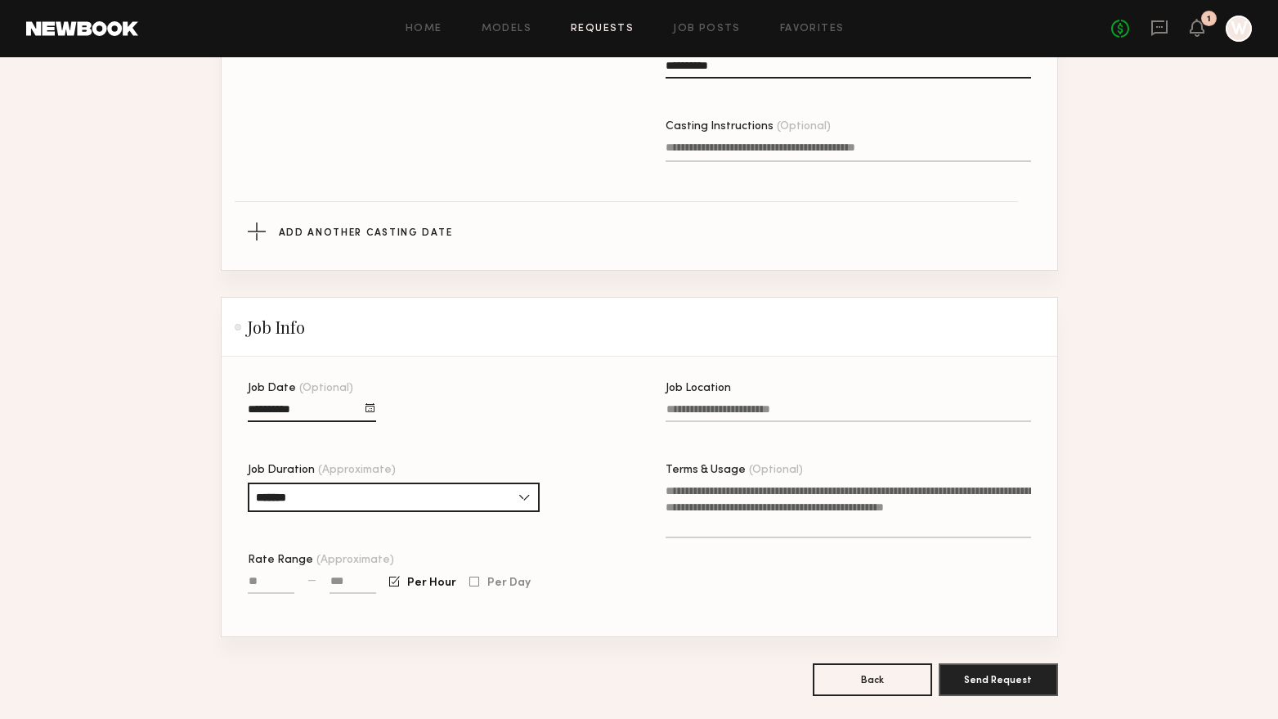
click at [284, 589] on input "Rate Range (Approximate)" at bounding box center [271, 584] width 47 height 19
type input "****"
click at [723, 420] on input "Job Location" at bounding box center [848, 412] width 365 height 19
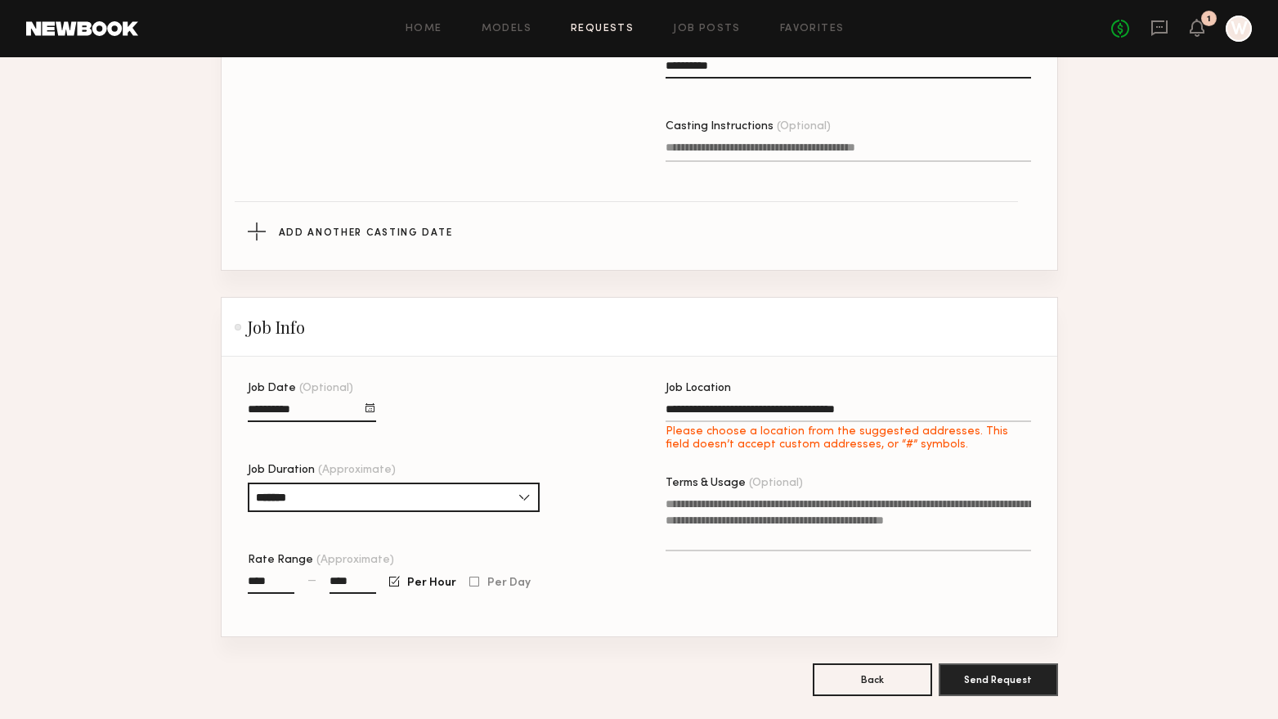
type input "**********"
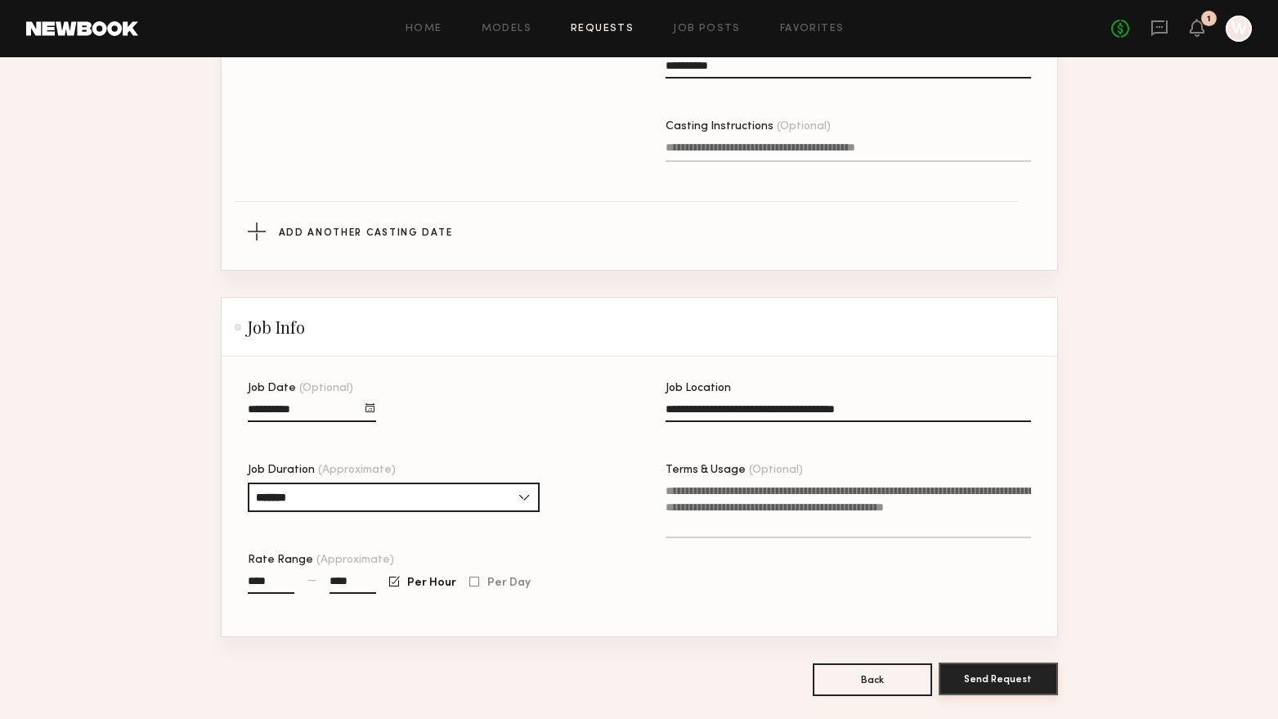
click at [993, 670] on button "Send Request" at bounding box center [998, 678] width 119 height 33
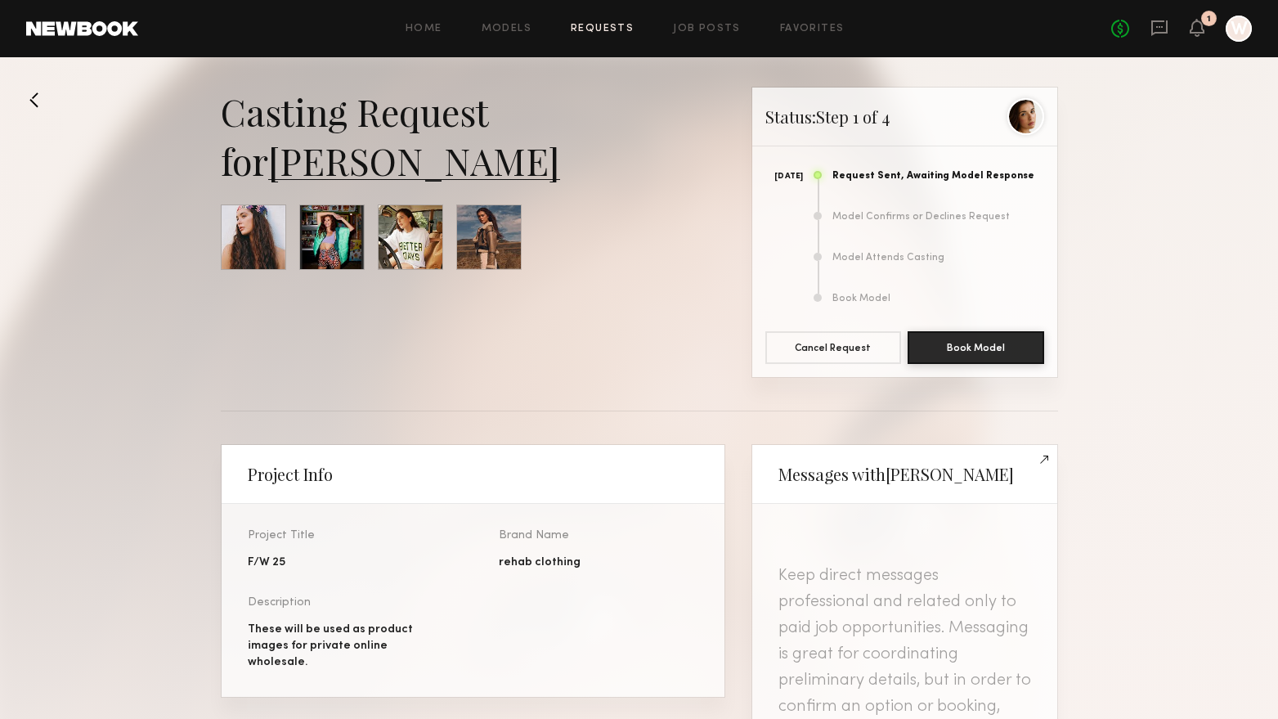
click at [605, 34] on link "Requests" at bounding box center [602, 29] width 63 height 11
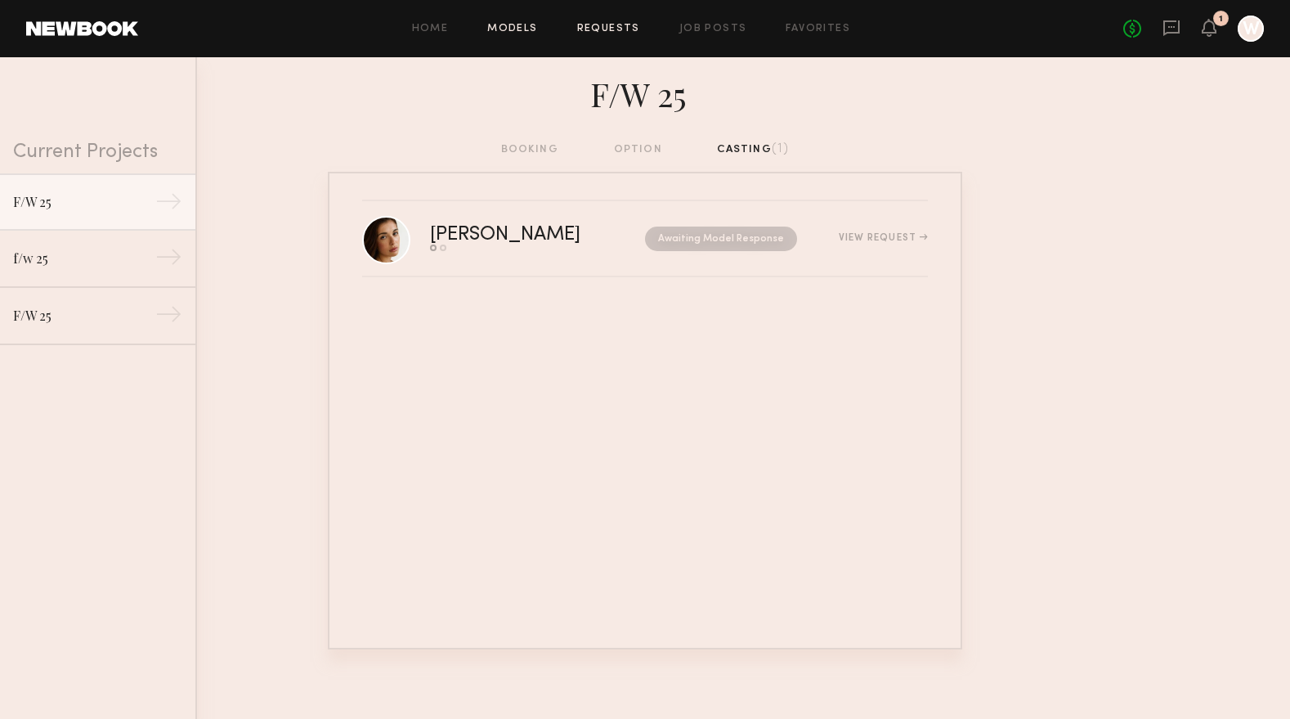
click at [506, 33] on link "Models" at bounding box center [512, 29] width 50 height 11
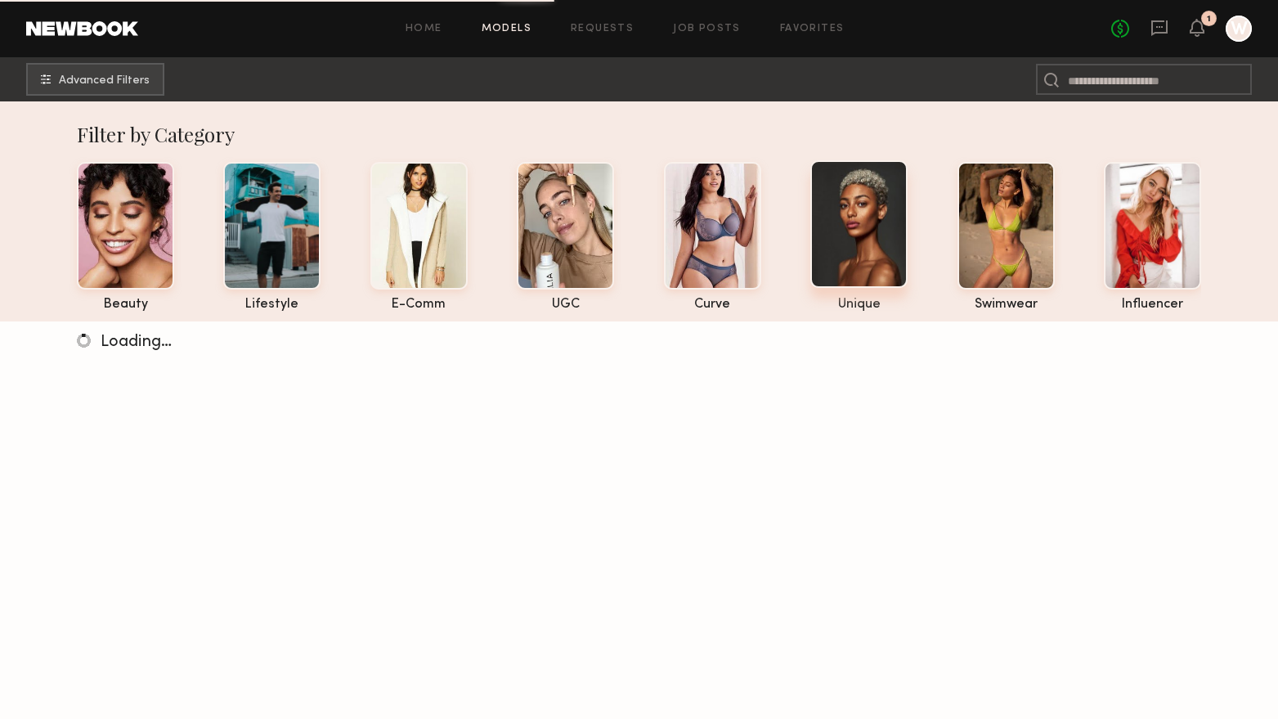
click at [870, 264] on div at bounding box center [858, 224] width 97 height 128
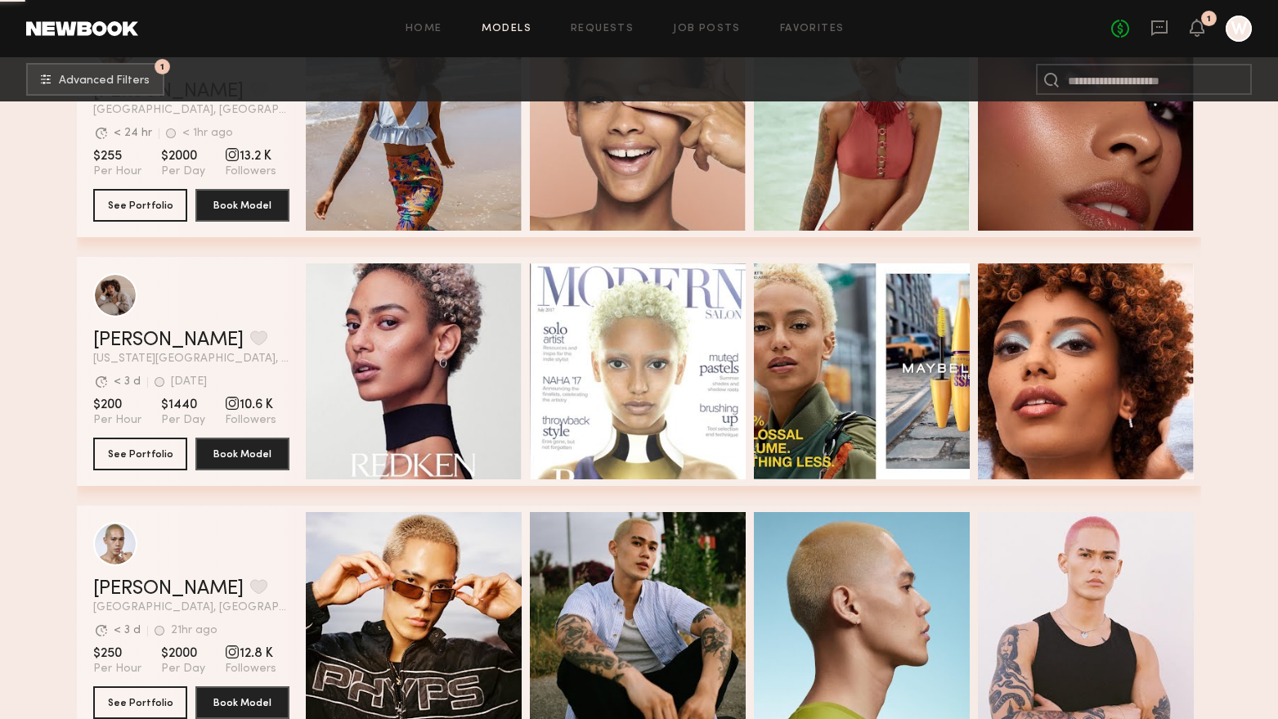
scroll to position [1881, 0]
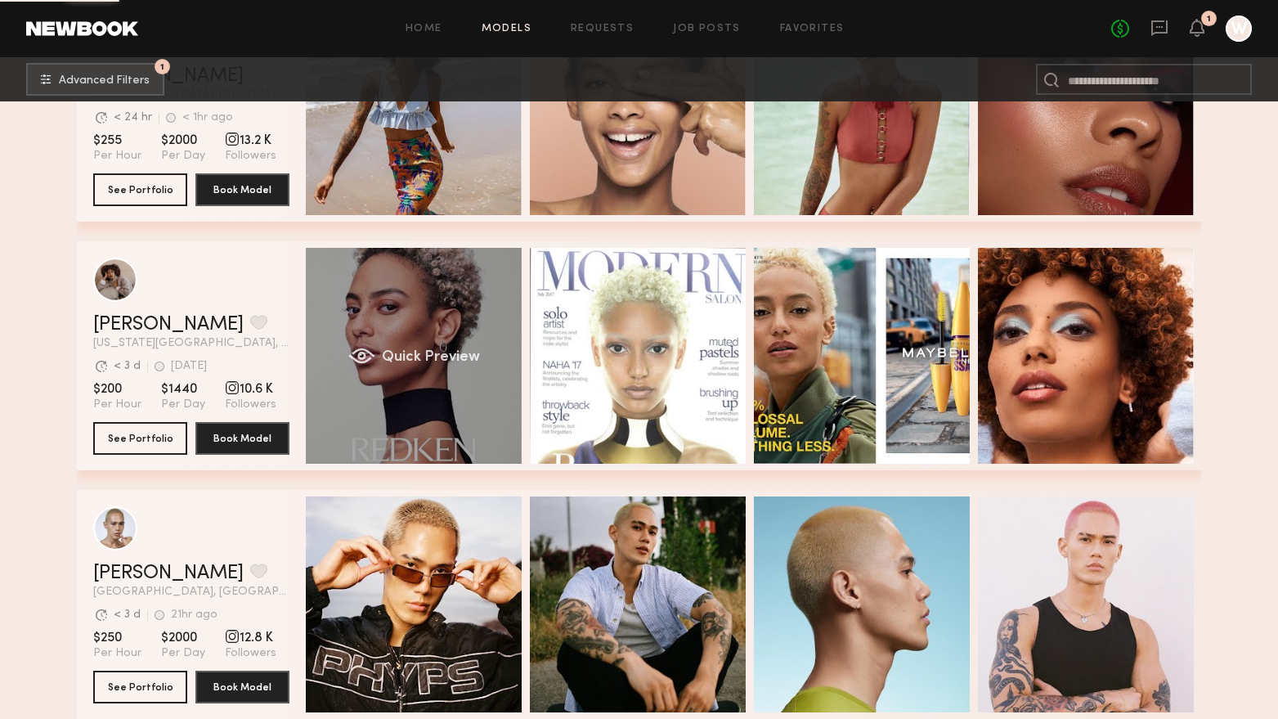
click at [394, 314] on div "Quick Preview" at bounding box center [414, 356] width 216 height 216
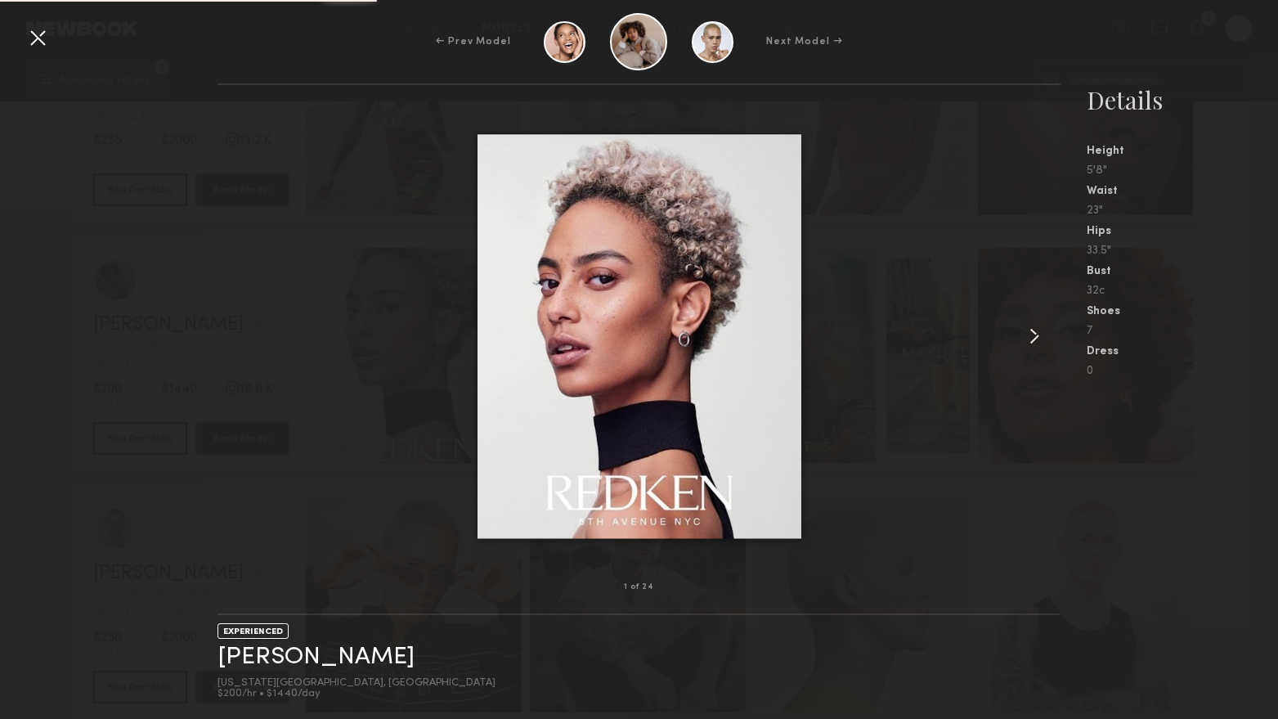
click at [1027, 341] on common-icon at bounding box center [1034, 336] width 26 height 26
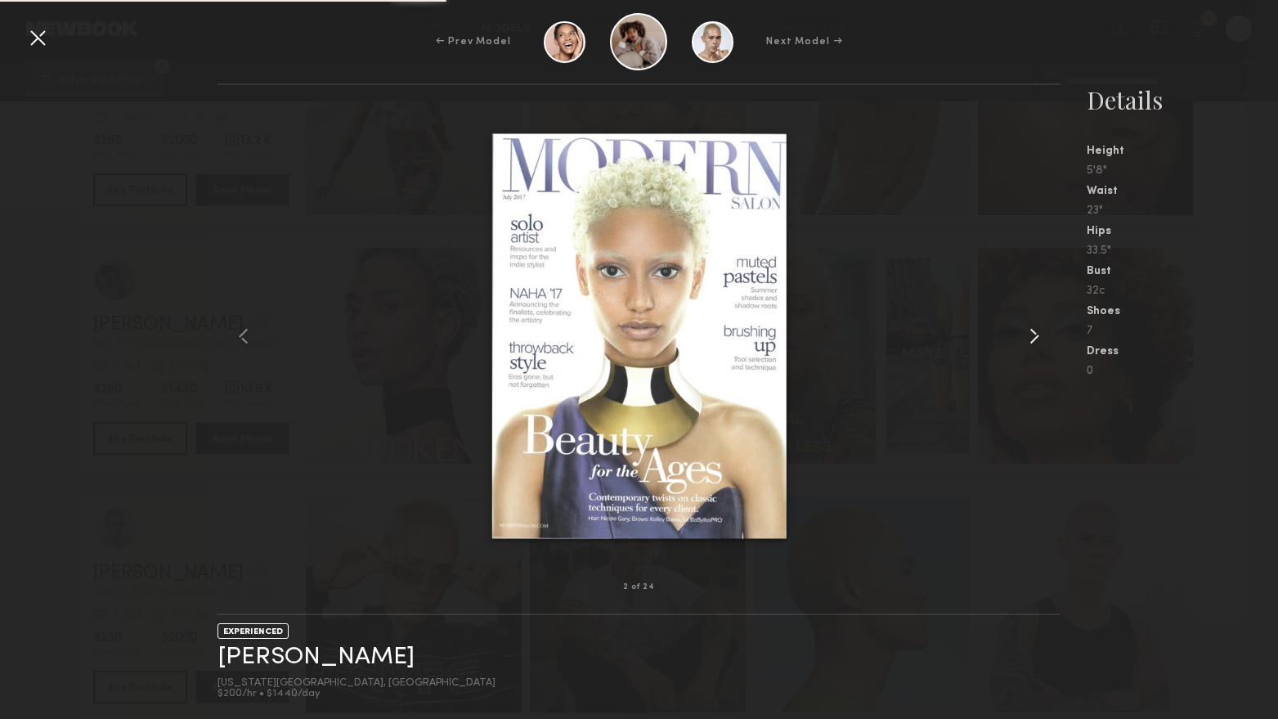
click at [1027, 341] on common-icon at bounding box center [1034, 336] width 26 height 26
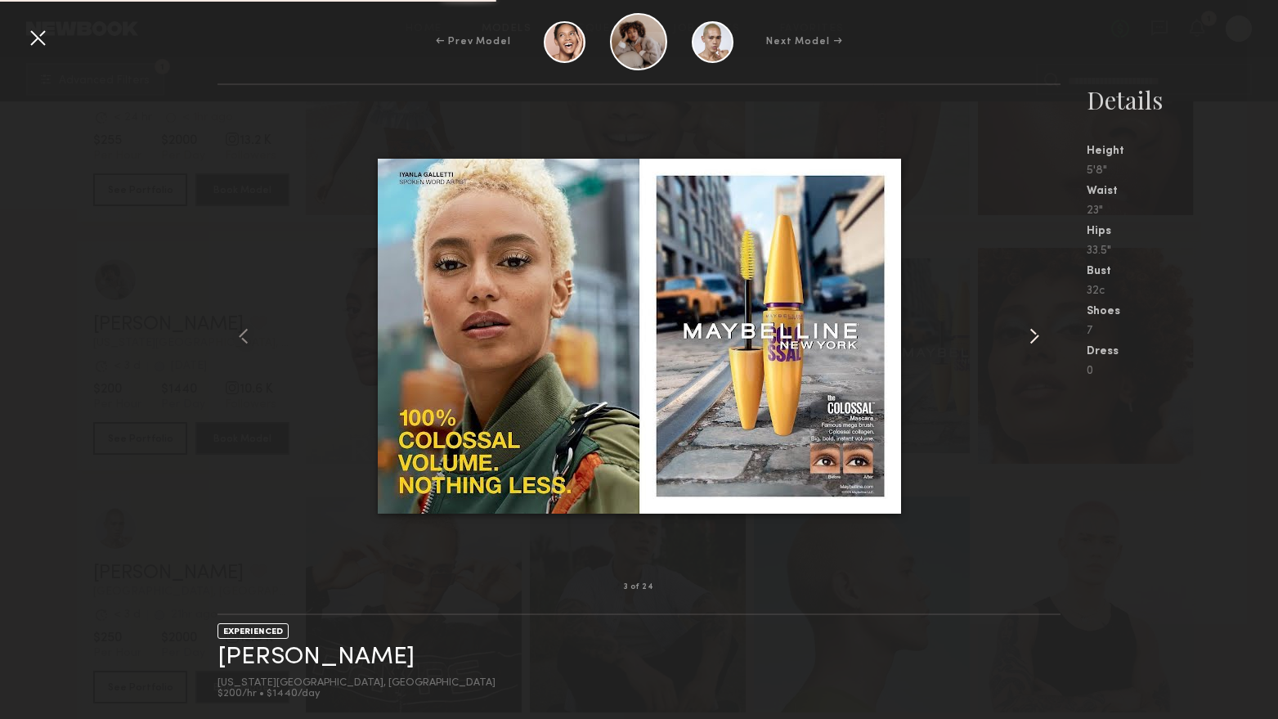
click at [1027, 341] on common-icon at bounding box center [1034, 336] width 26 height 26
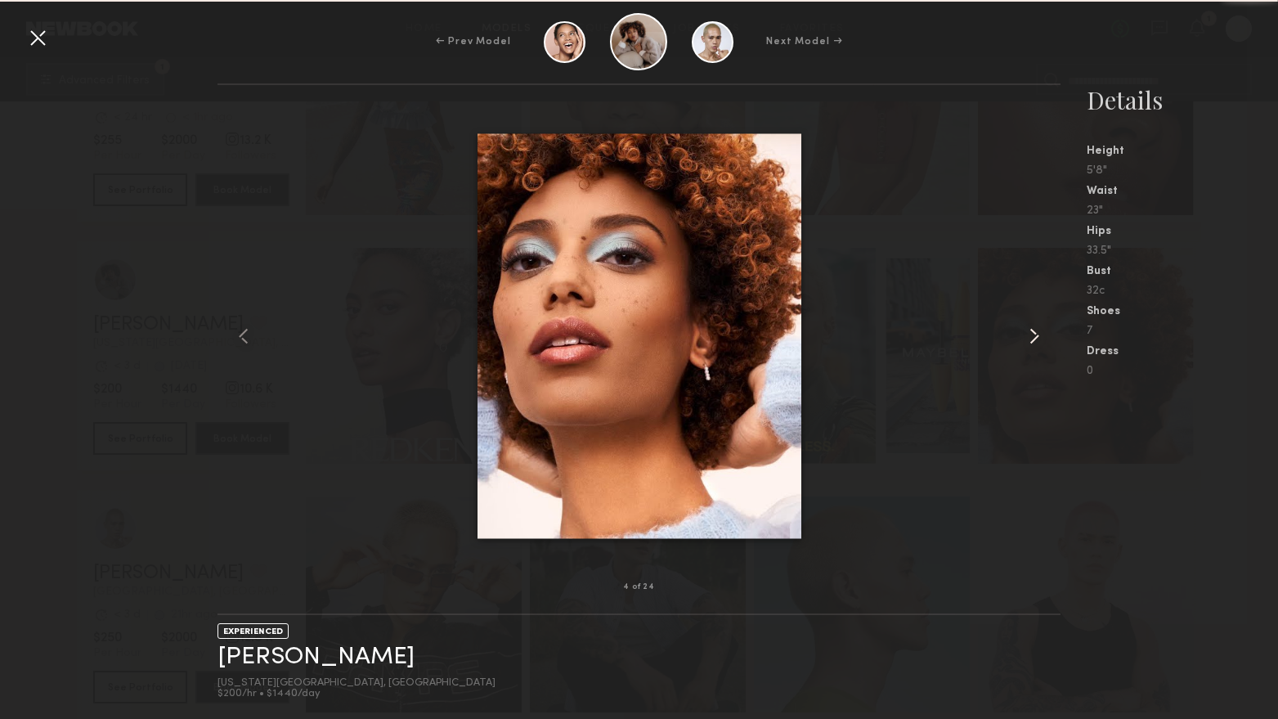
click at [1027, 341] on common-icon at bounding box center [1034, 336] width 26 height 26
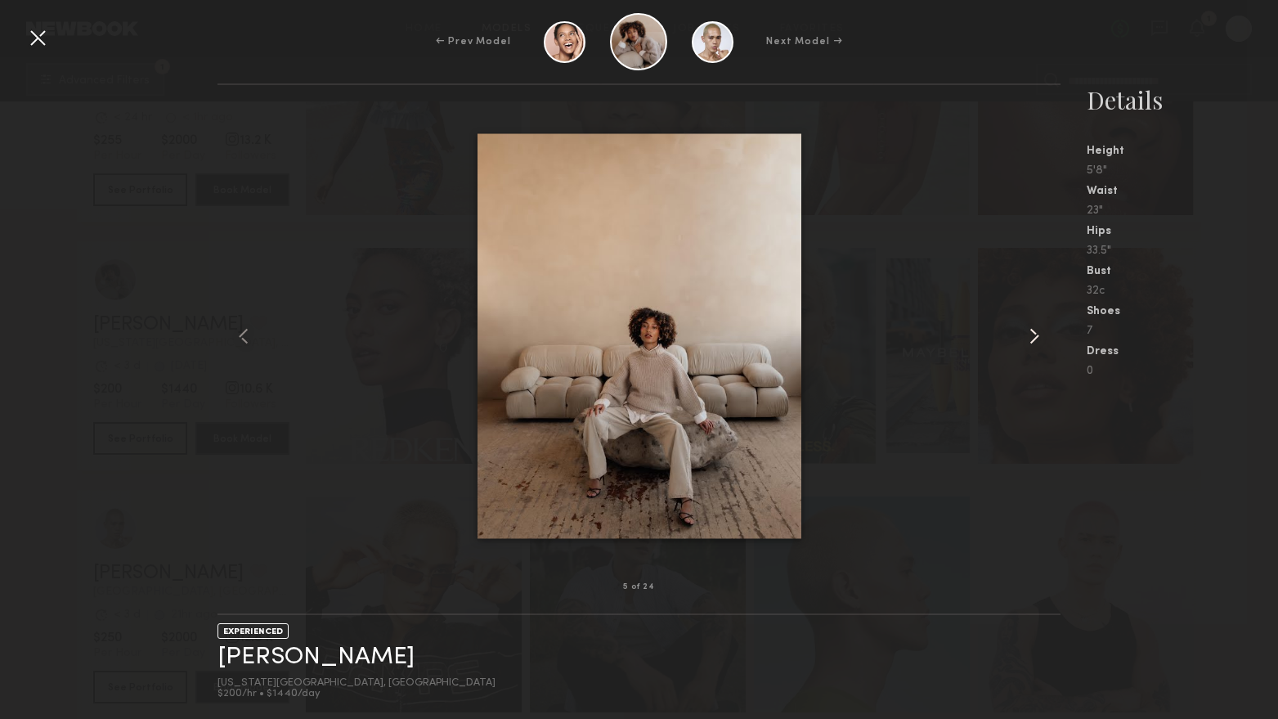
click at [1027, 341] on common-icon at bounding box center [1034, 336] width 26 height 26
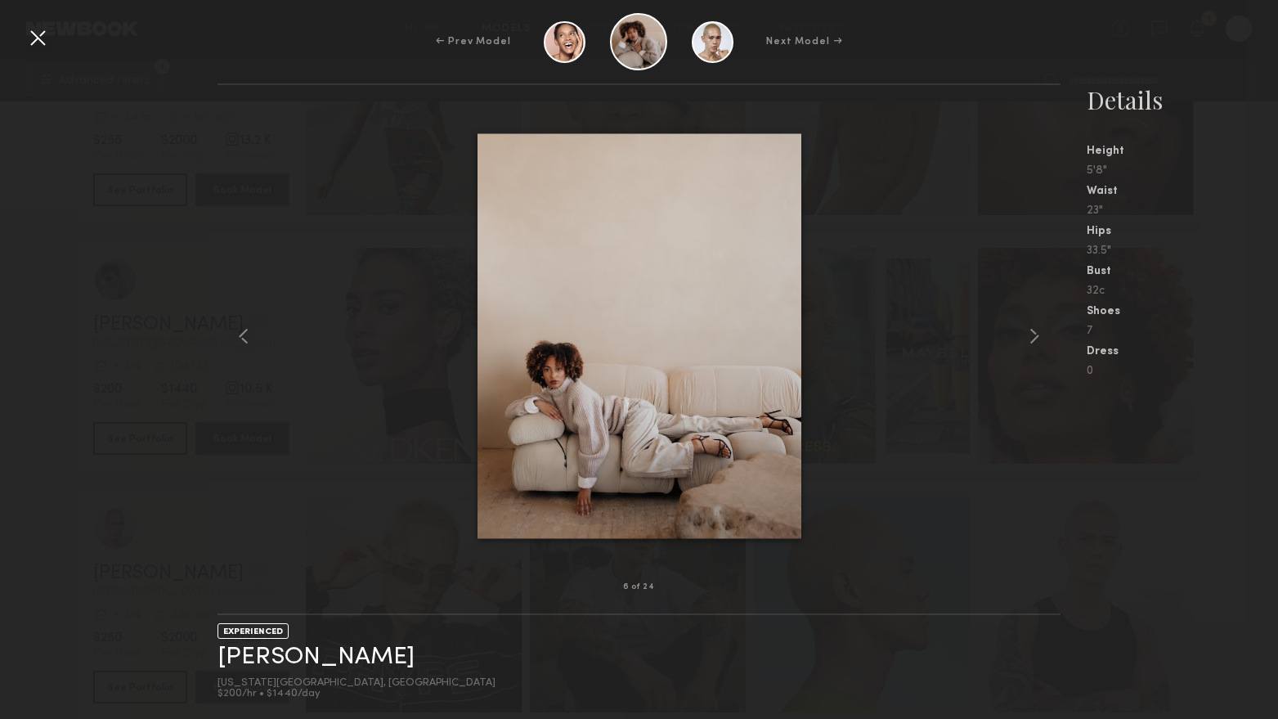
click at [32, 43] on div at bounding box center [38, 38] width 26 height 26
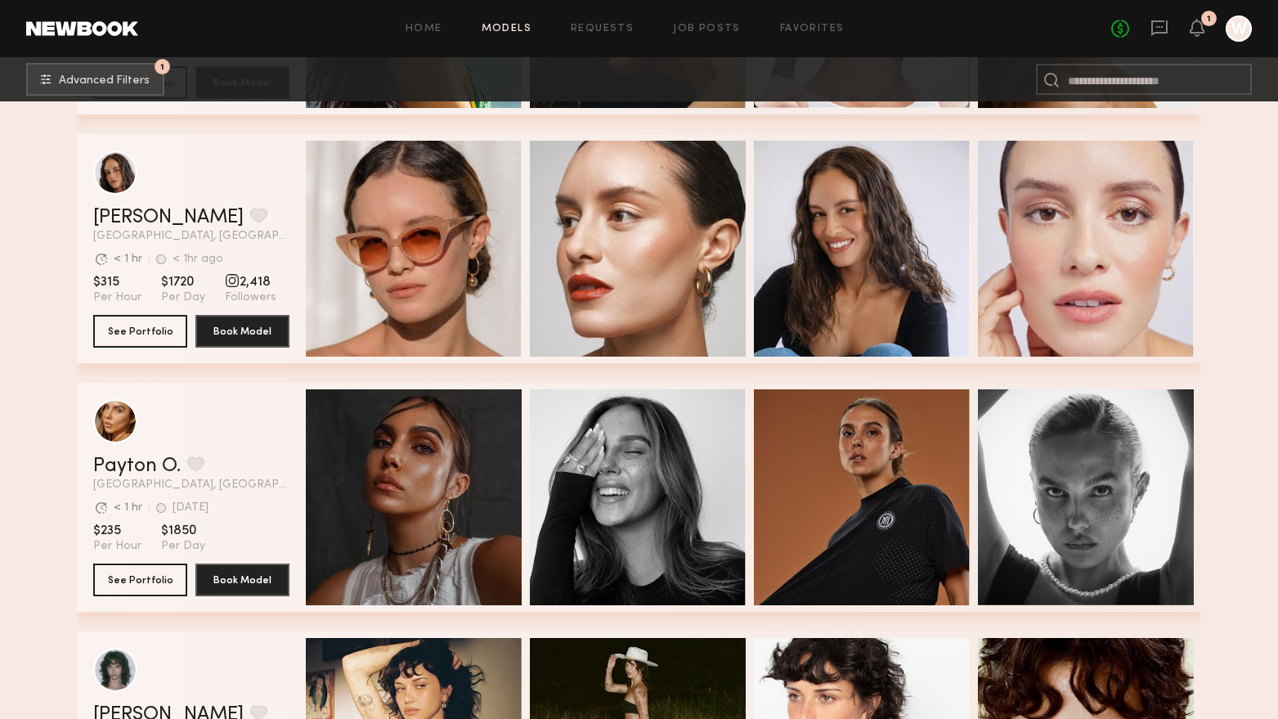
scroll to position [4579, 0]
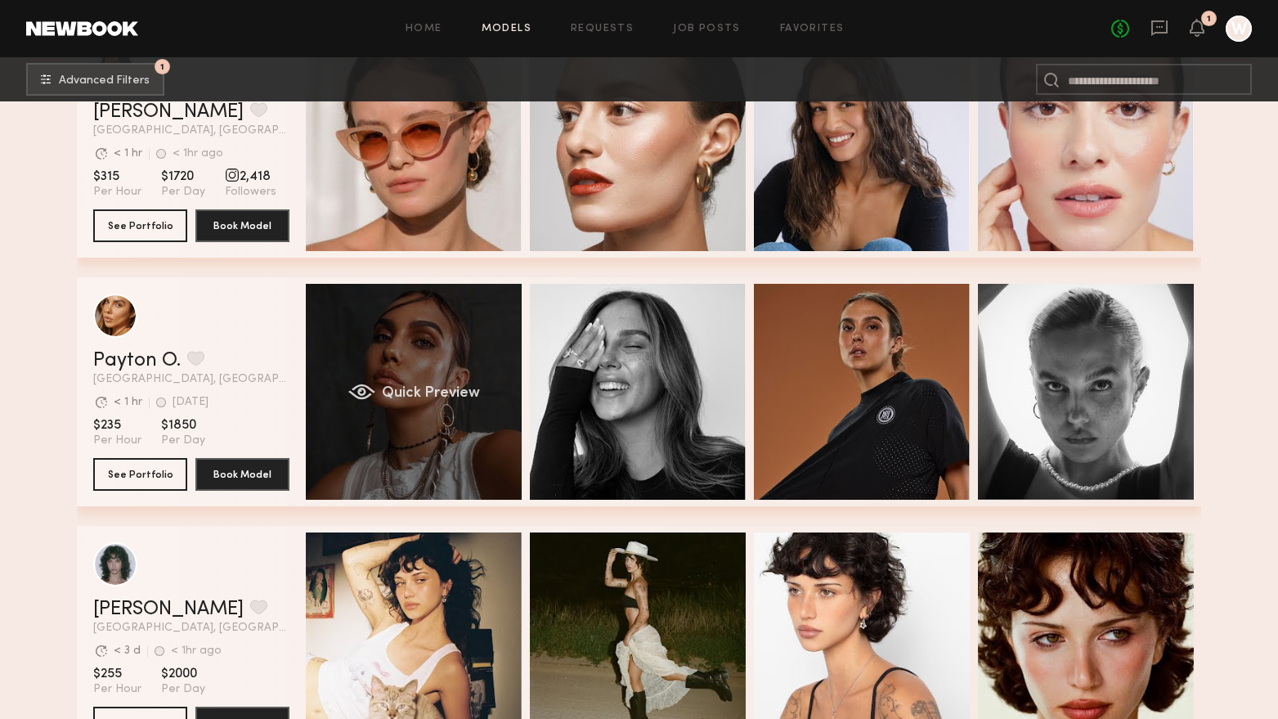
click at [433, 447] on div "Quick Preview" at bounding box center [414, 392] width 216 height 216
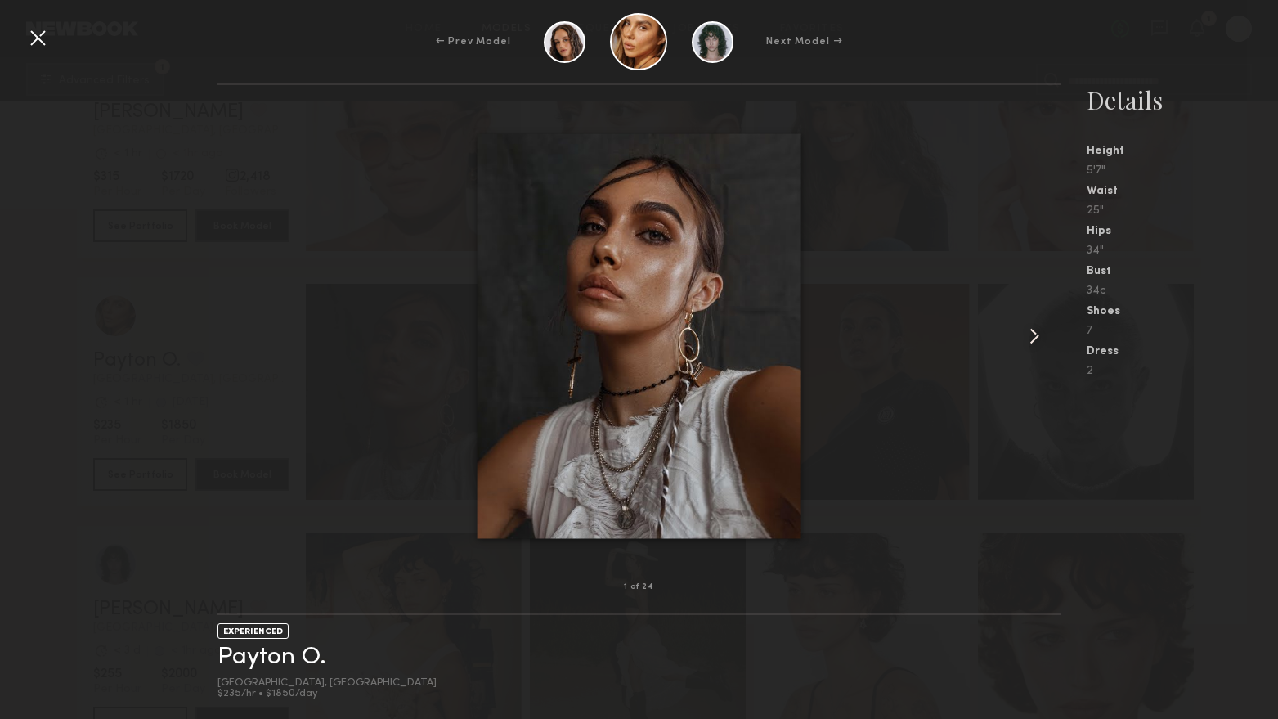
click at [1041, 333] on common-icon at bounding box center [1034, 336] width 26 height 26
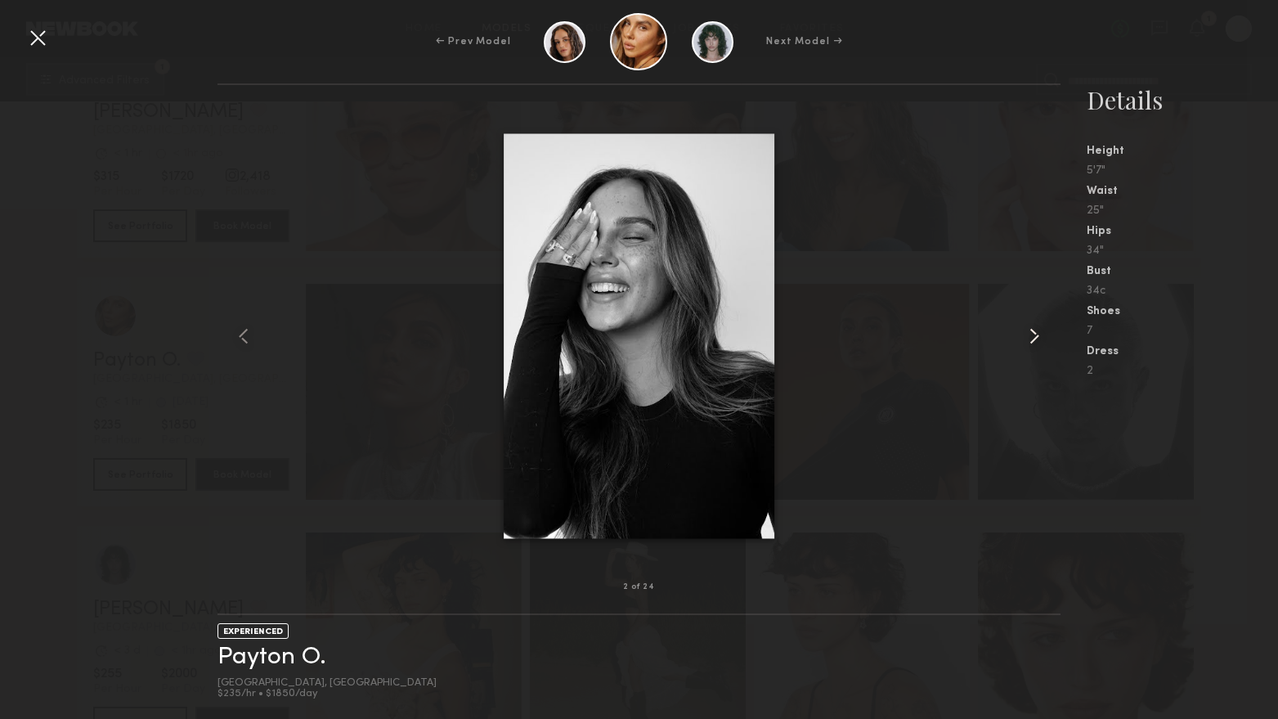
click at [1041, 333] on common-icon at bounding box center [1034, 336] width 26 height 26
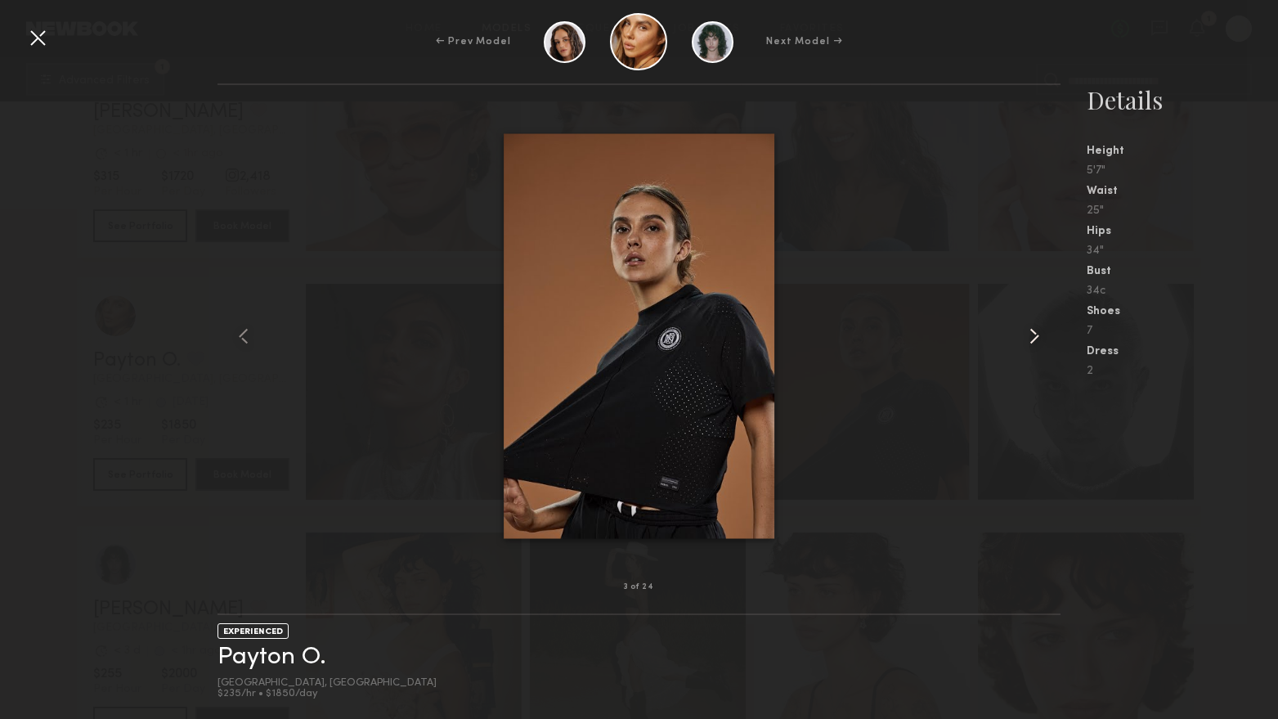
click at [1041, 333] on common-icon at bounding box center [1034, 336] width 26 height 26
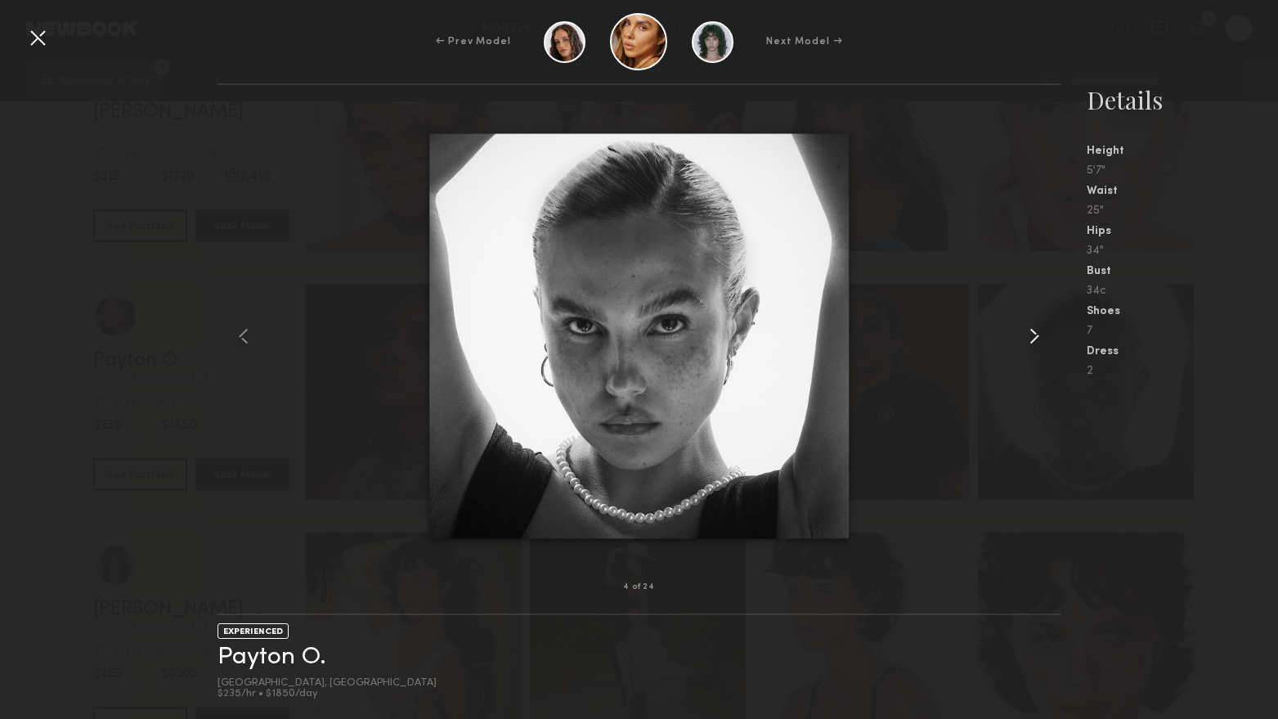
click at [1041, 333] on common-icon at bounding box center [1034, 336] width 26 height 26
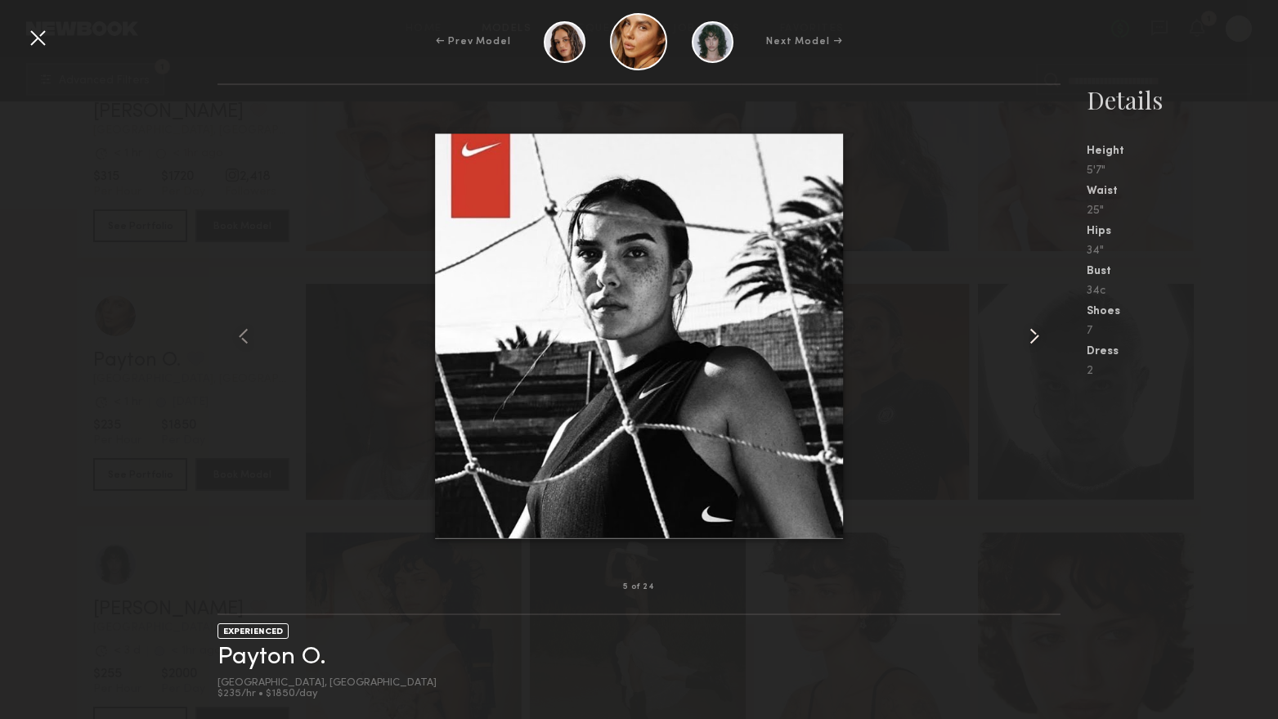
click at [1041, 333] on common-icon at bounding box center [1034, 336] width 26 height 26
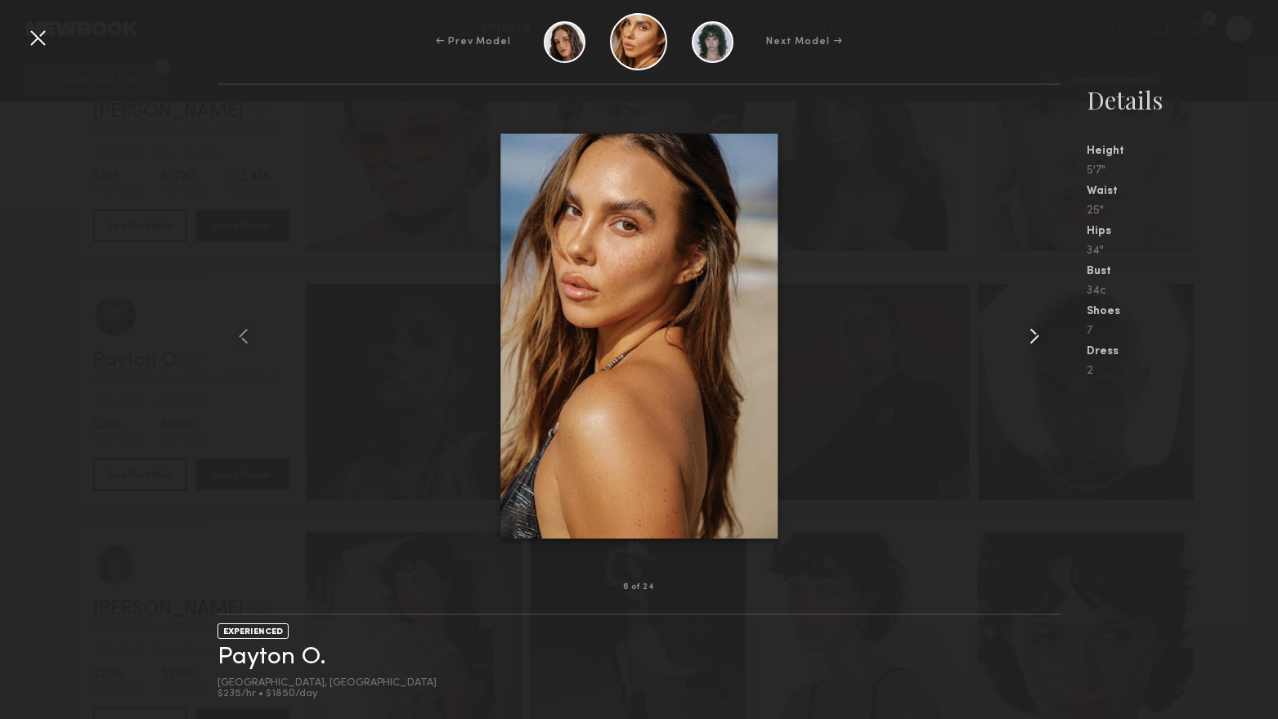
click at [1041, 333] on common-icon at bounding box center [1034, 336] width 26 height 26
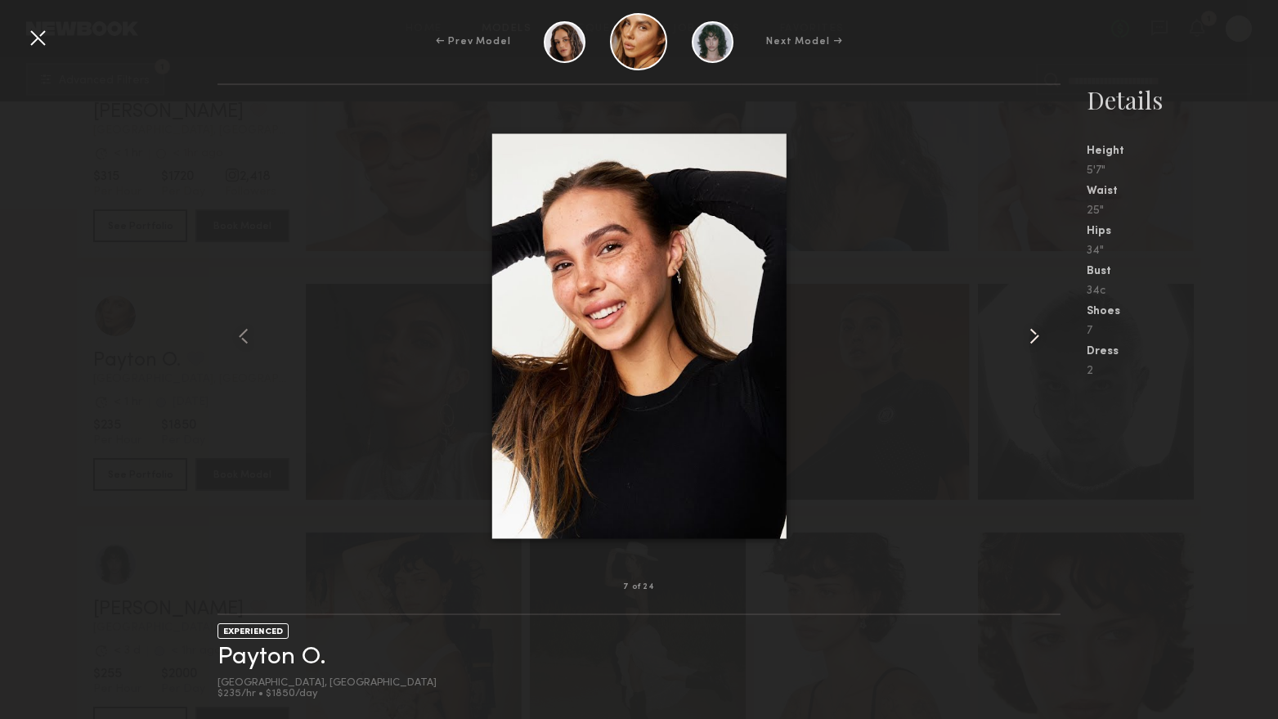
click at [1041, 333] on common-icon at bounding box center [1034, 336] width 26 height 26
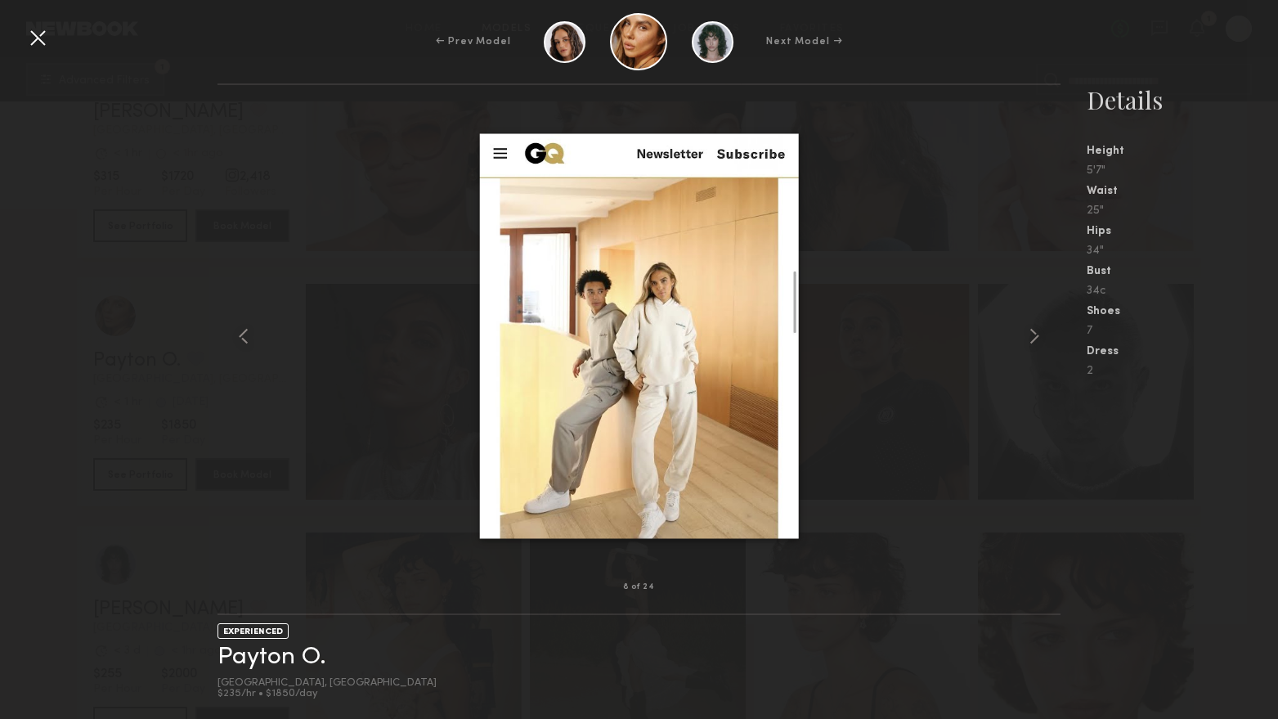
click at [42, 39] on div at bounding box center [38, 38] width 26 height 26
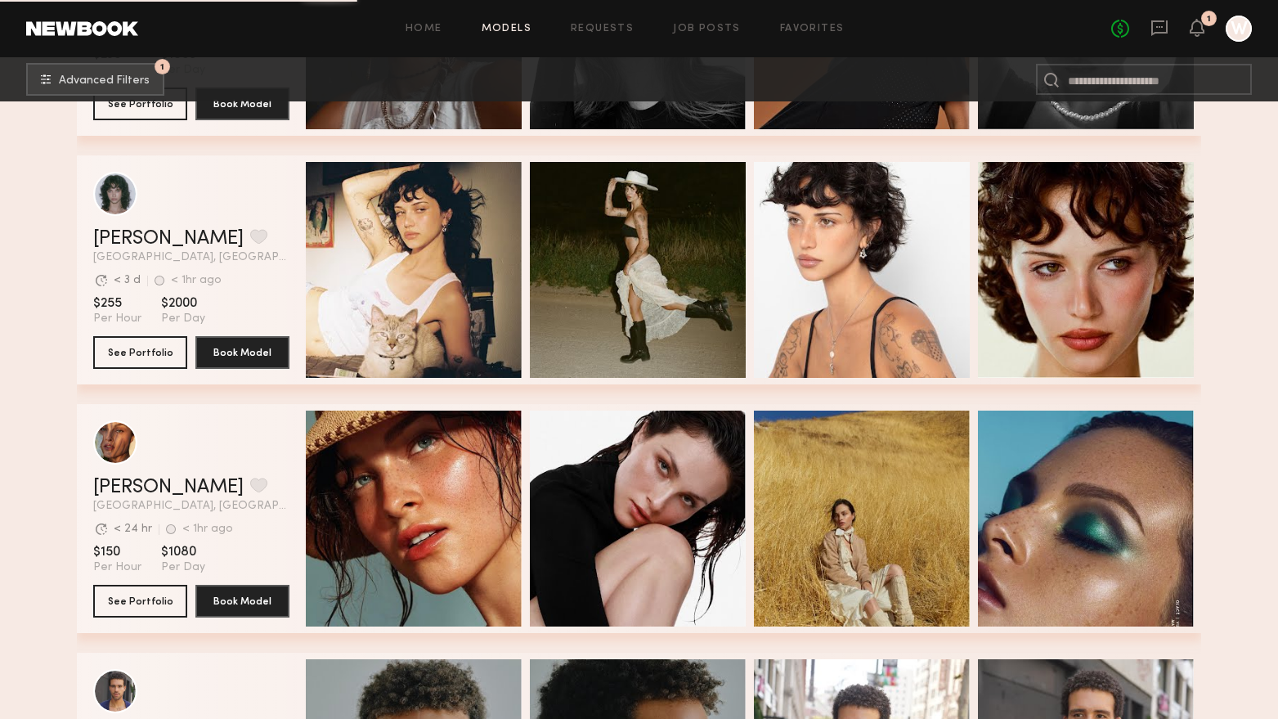
scroll to position [5069, 0]
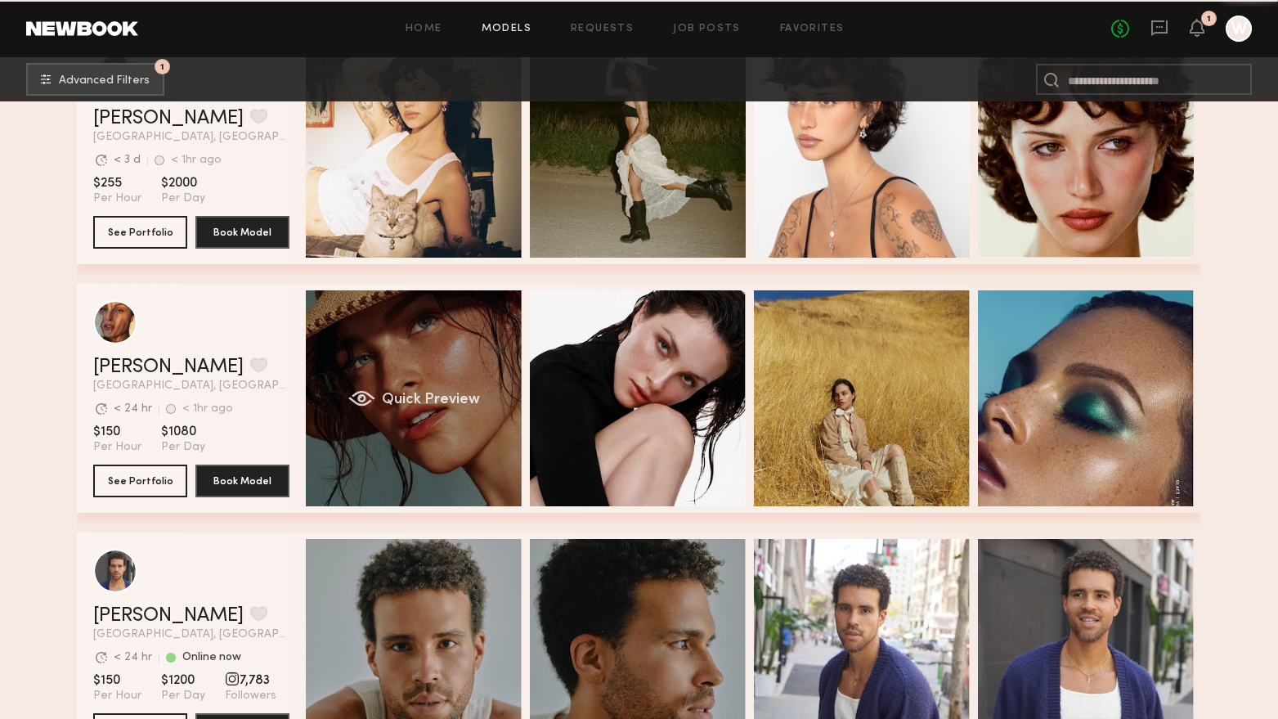
click at [399, 471] on div "Quick Preview" at bounding box center [414, 398] width 216 height 216
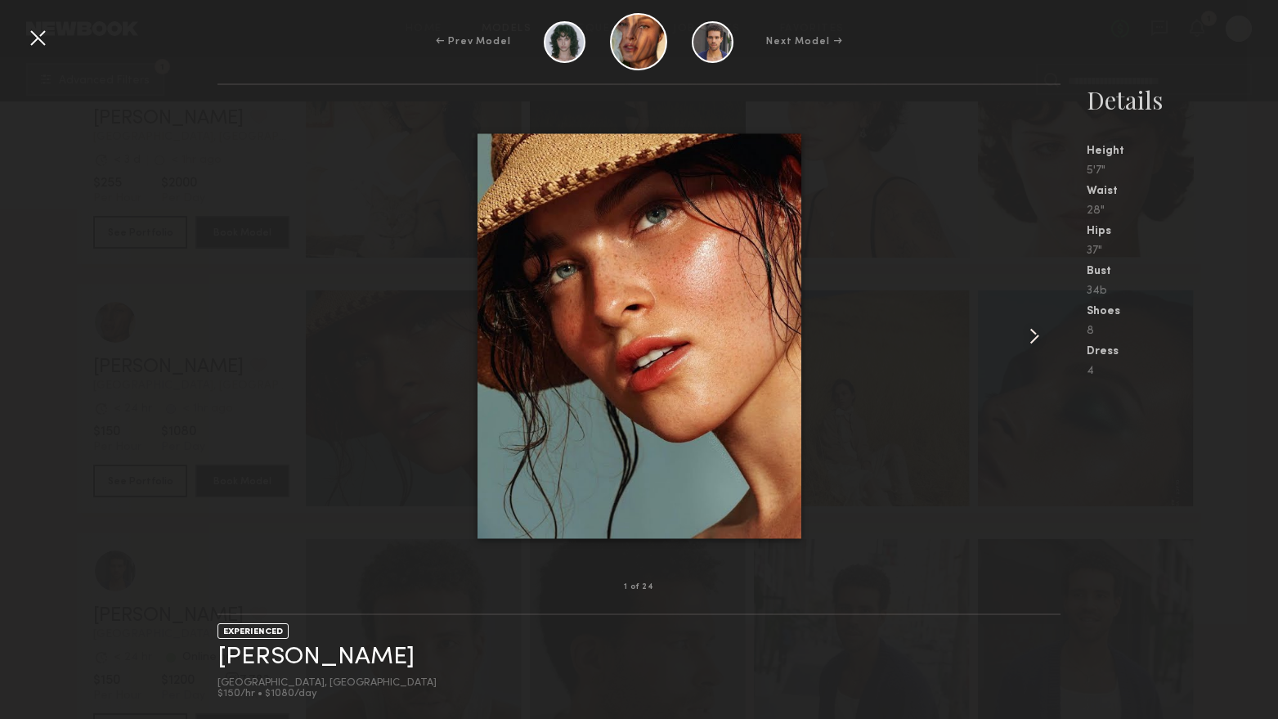
click at [1042, 334] on common-icon at bounding box center [1034, 336] width 26 height 26
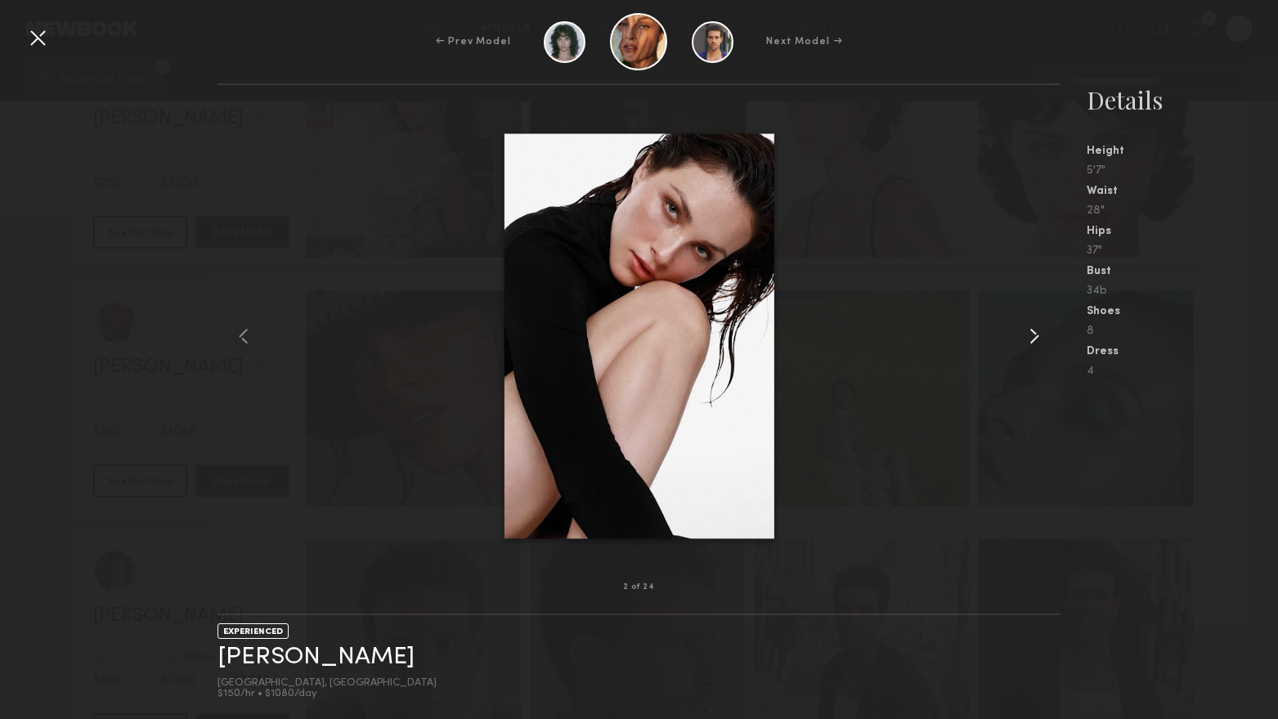
click at [1038, 334] on common-icon at bounding box center [1034, 336] width 26 height 26
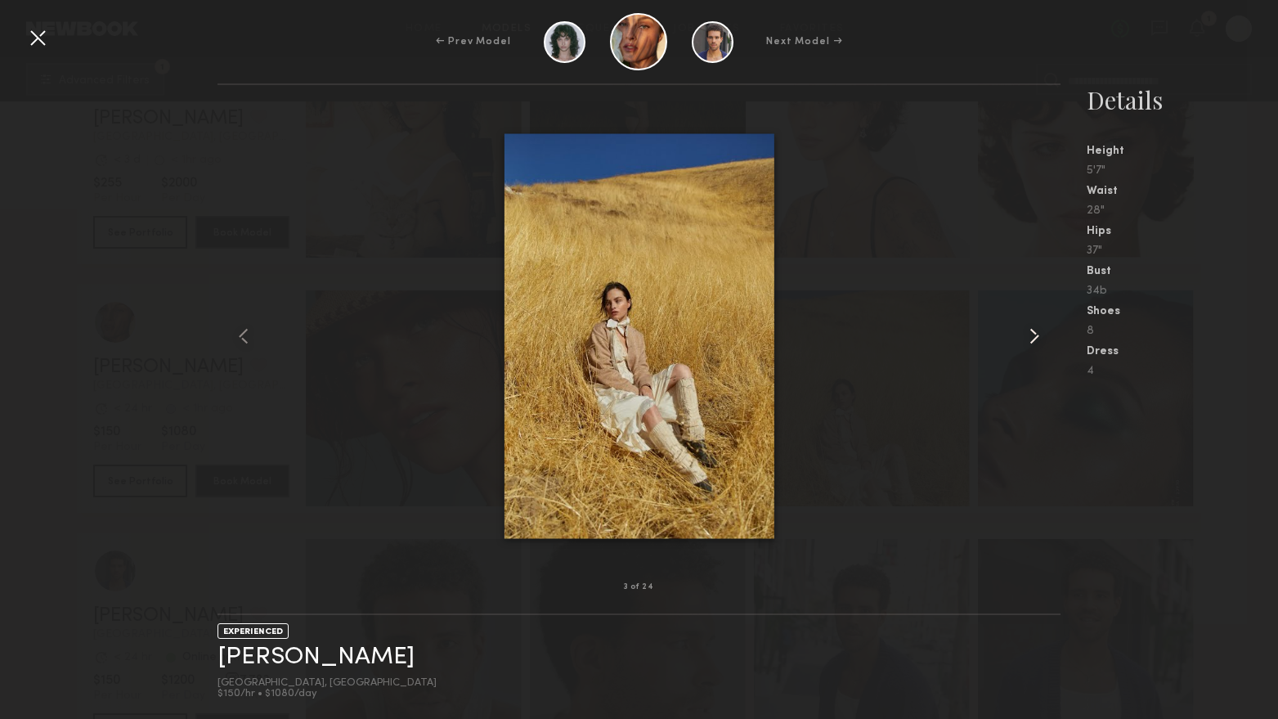
click at [1027, 334] on common-icon at bounding box center [1034, 336] width 26 height 26
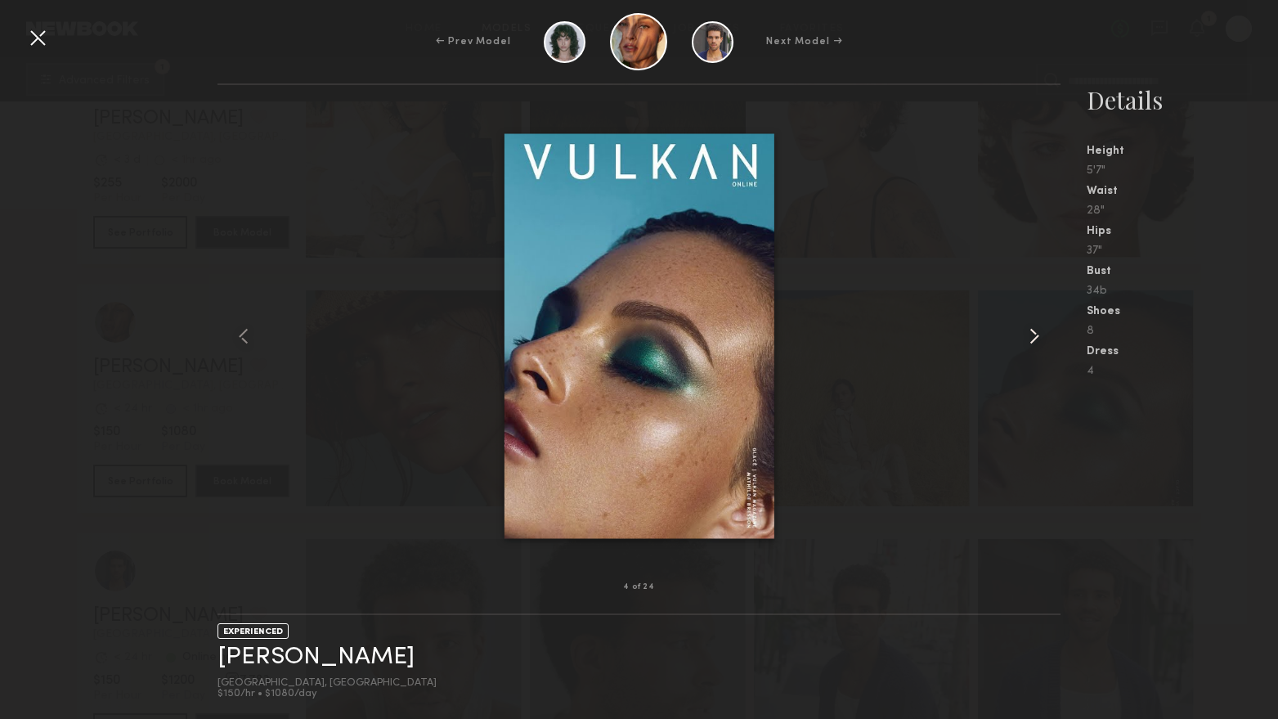
click at [1027, 334] on common-icon at bounding box center [1034, 336] width 26 height 26
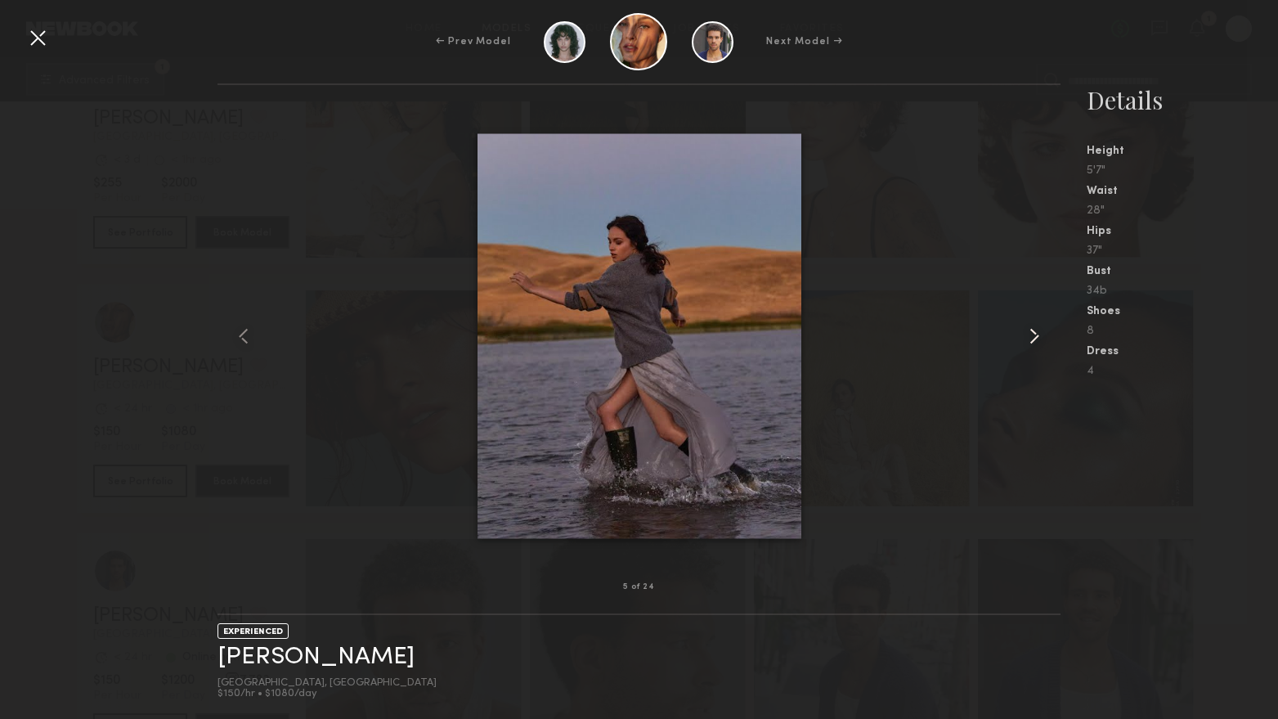
click at [1027, 334] on common-icon at bounding box center [1034, 336] width 26 height 26
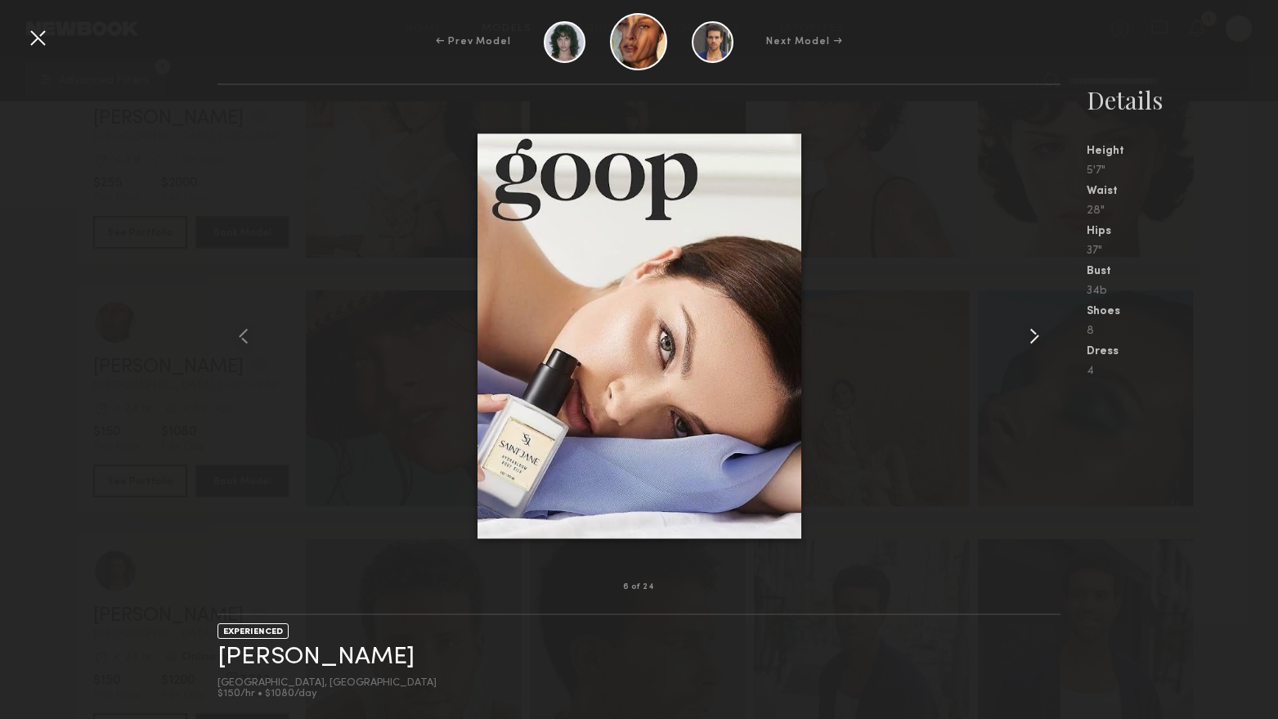
click at [1027, 334] on common-icon at bounding box center [1034, 336] width 26 height 26
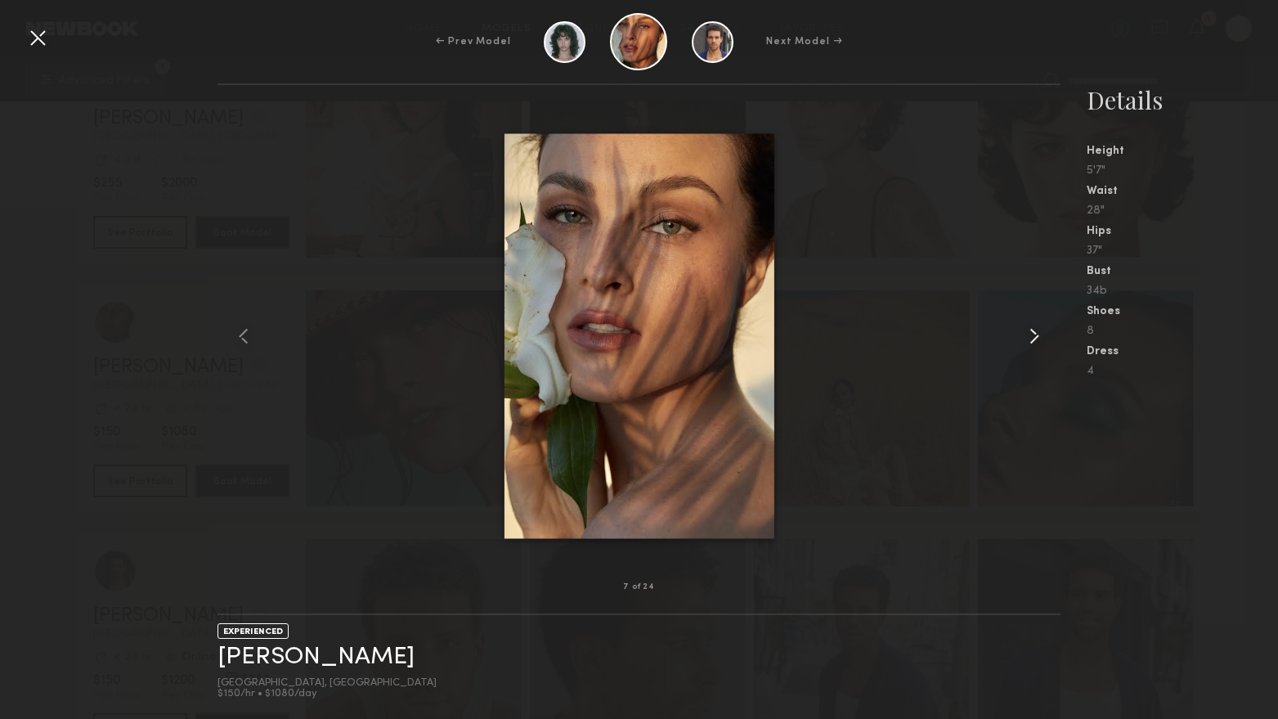
click at [1027, 334] on common-icon at bounding box center [1034, 336] width 26 height 26
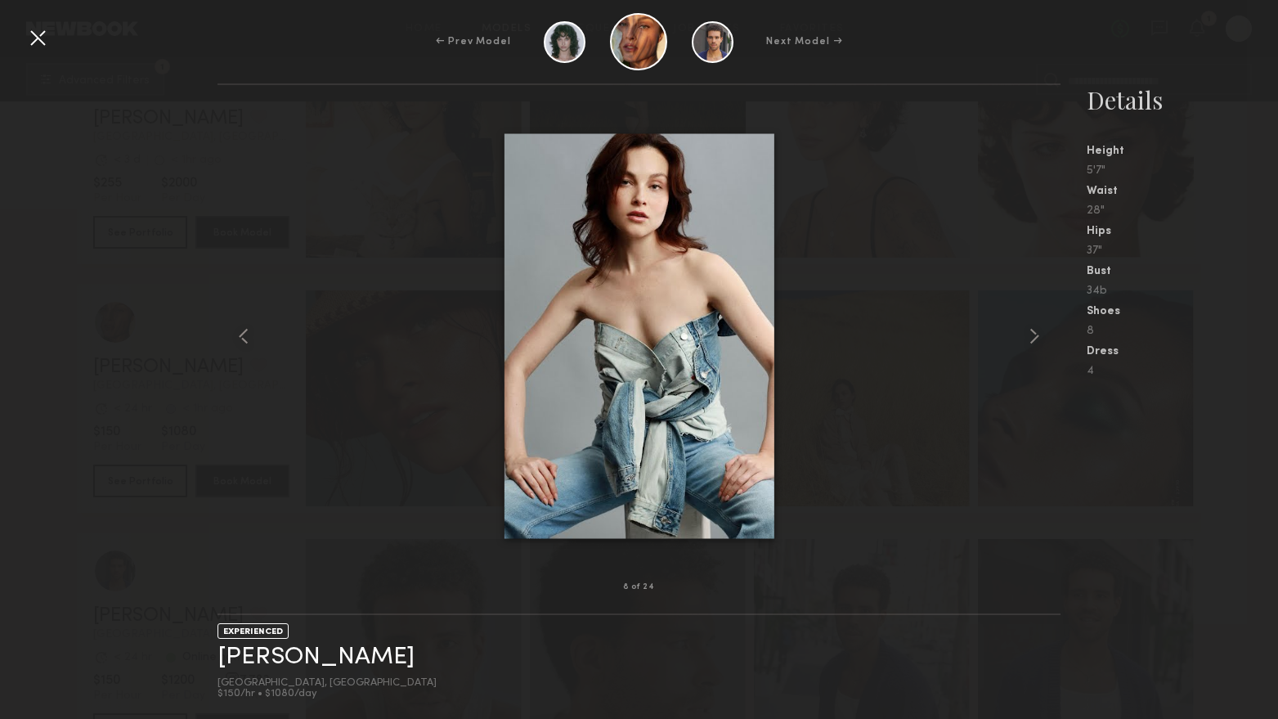
click at [36, 38] on div at bounding box center [38, 38] width 26 height 26
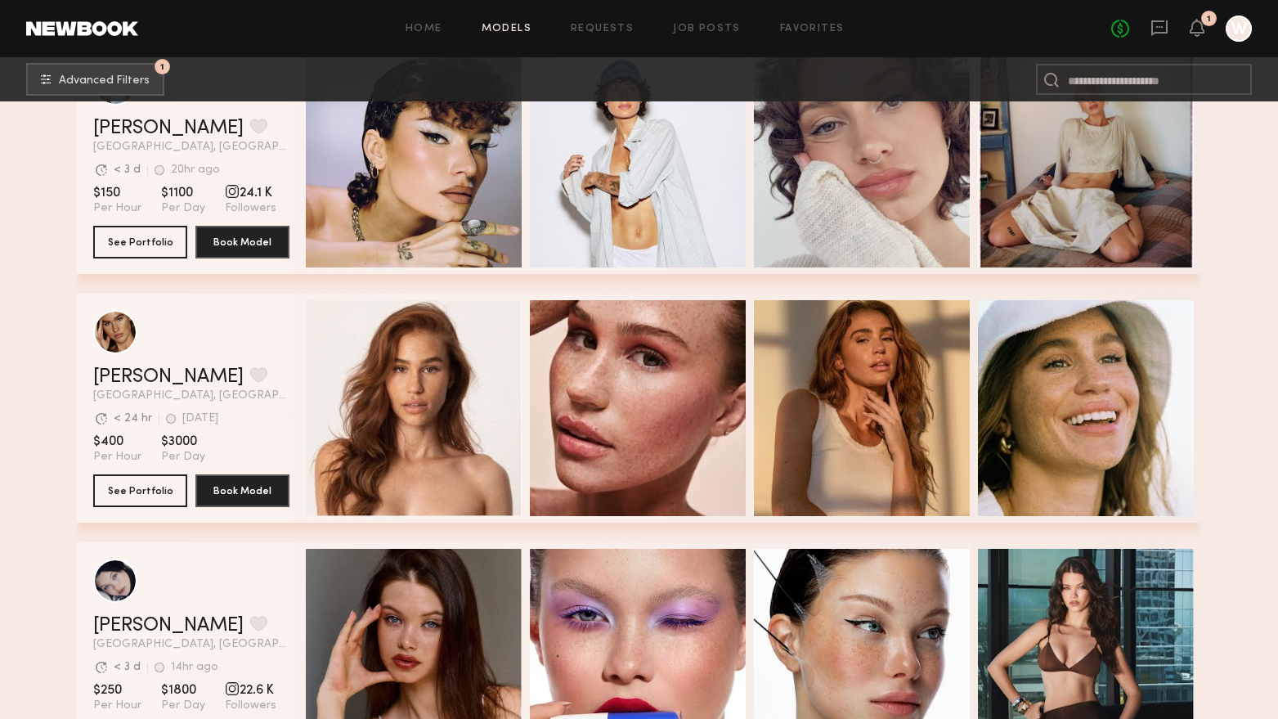
scroll to position [5642, 0]
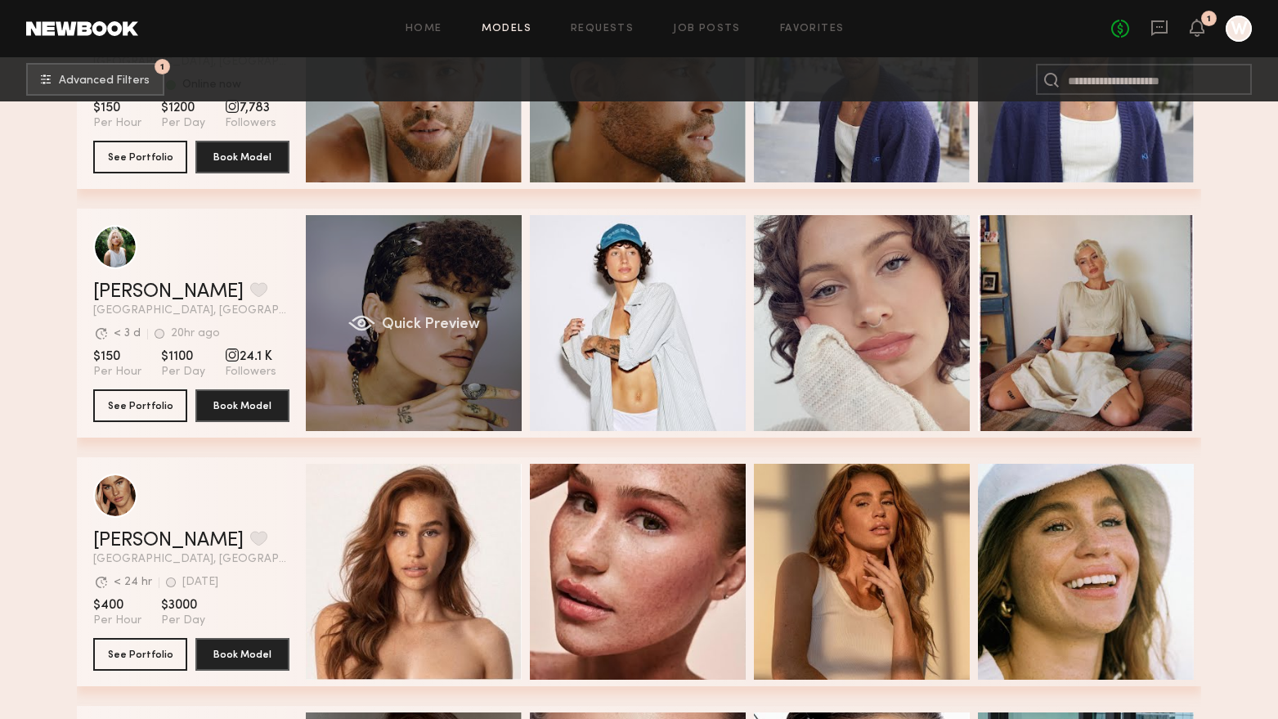
click at [442, 401] on div "Quick Preview" at bounding box center [414, 323] width 216 height 216
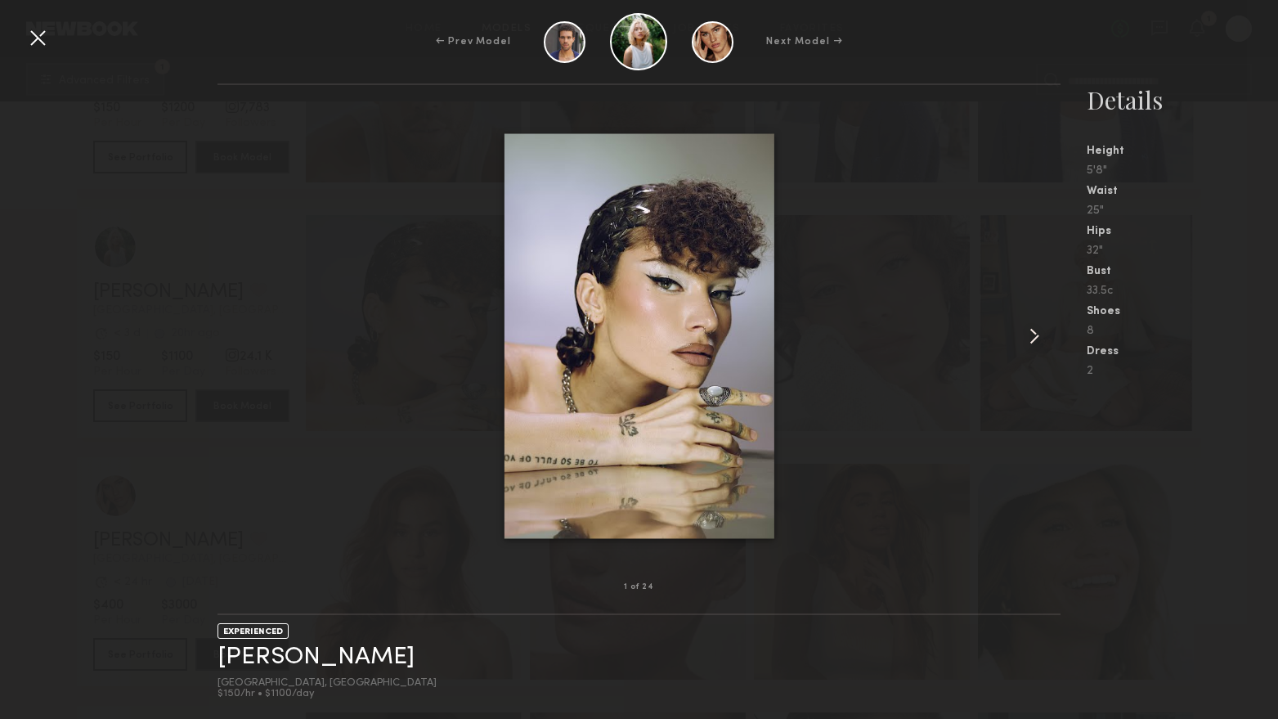
click at [1033, 343] on common-icon at bounding box center [1034, 336] width 26 height 26
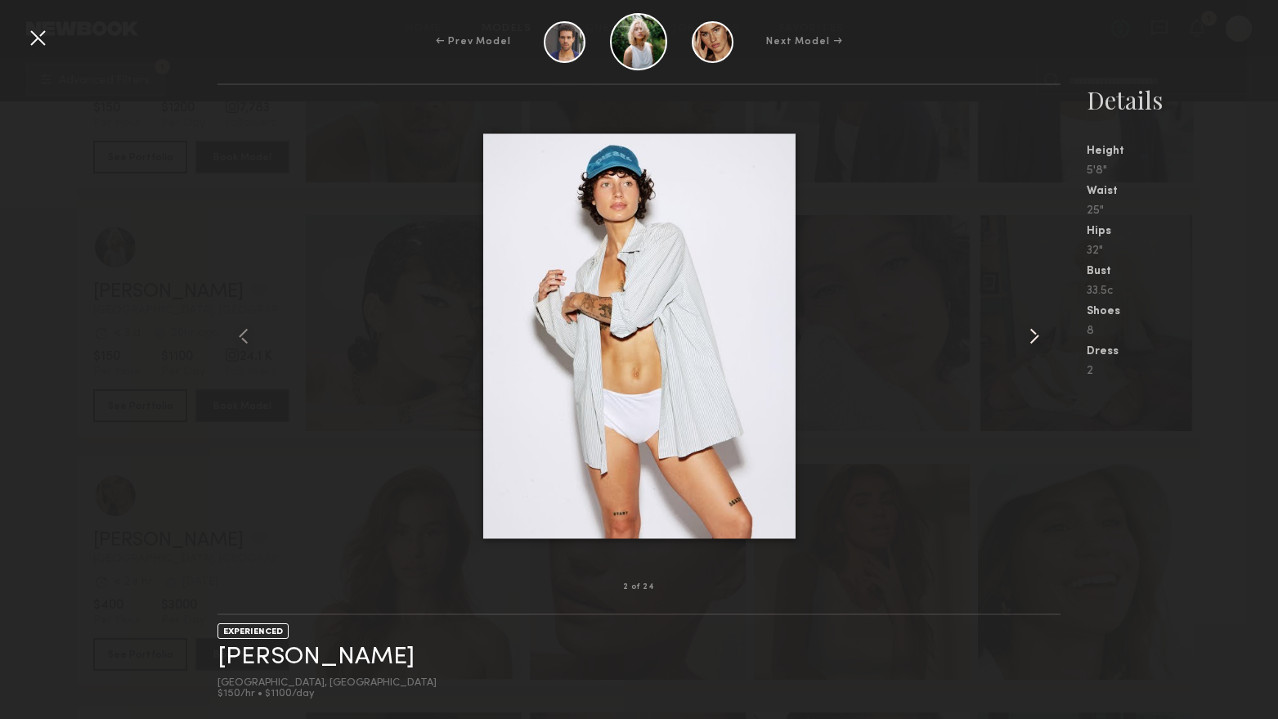
click at [1033, 343] on common-icon at bounding box center [1034, 336] width 26 height 26
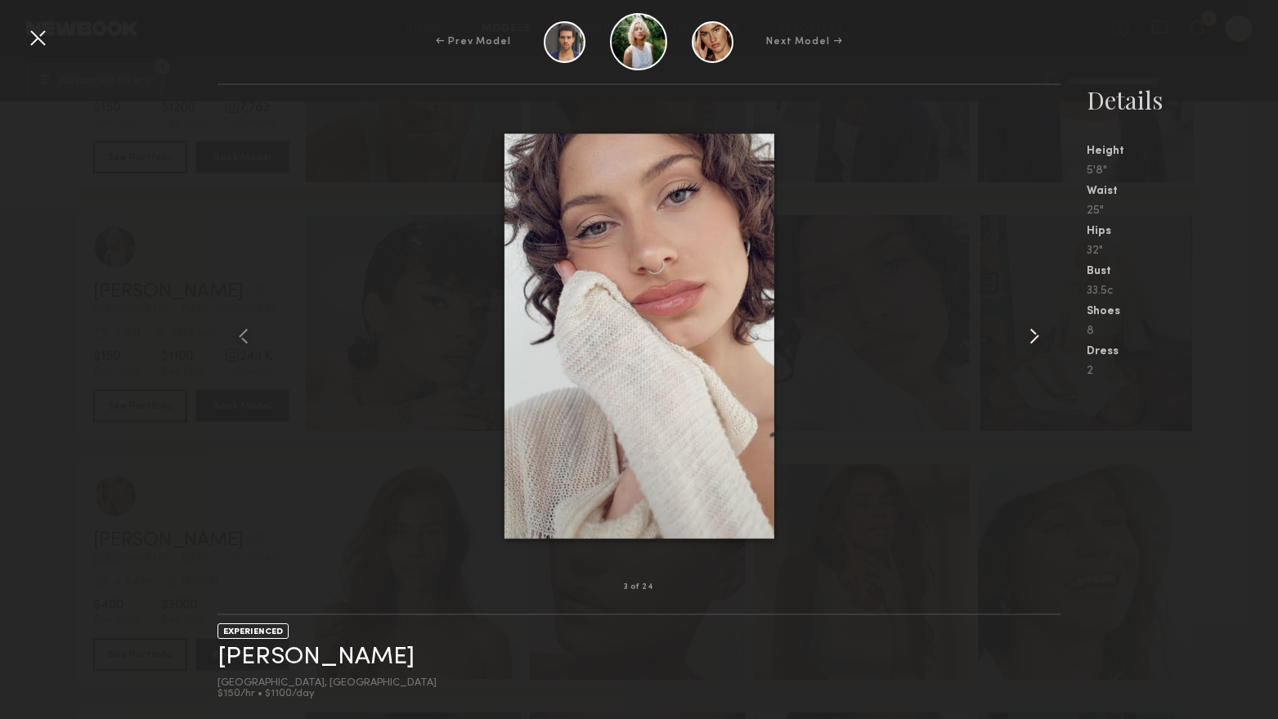
click at [1033, 343] on common-icon at bounding box center [1034, 336] width 26 height 26
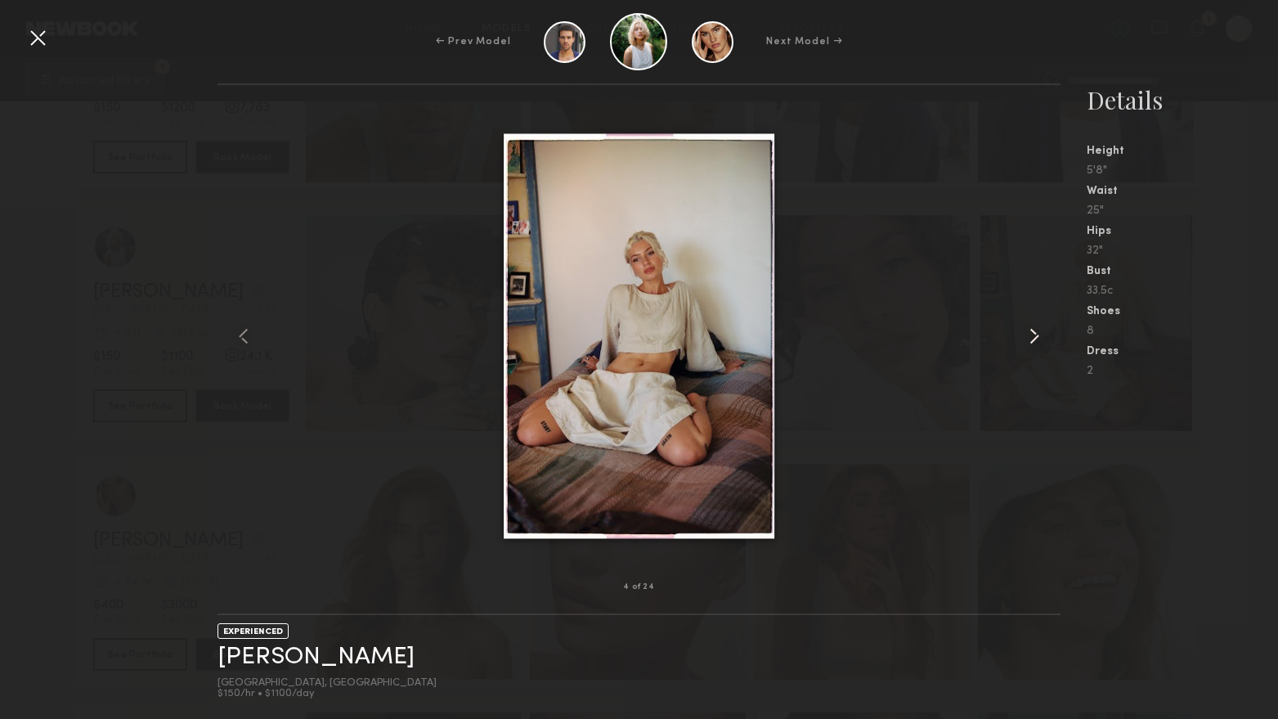
click at [1033, 343] on common-icon at bounding box center [1034, 336] width 26 height 26
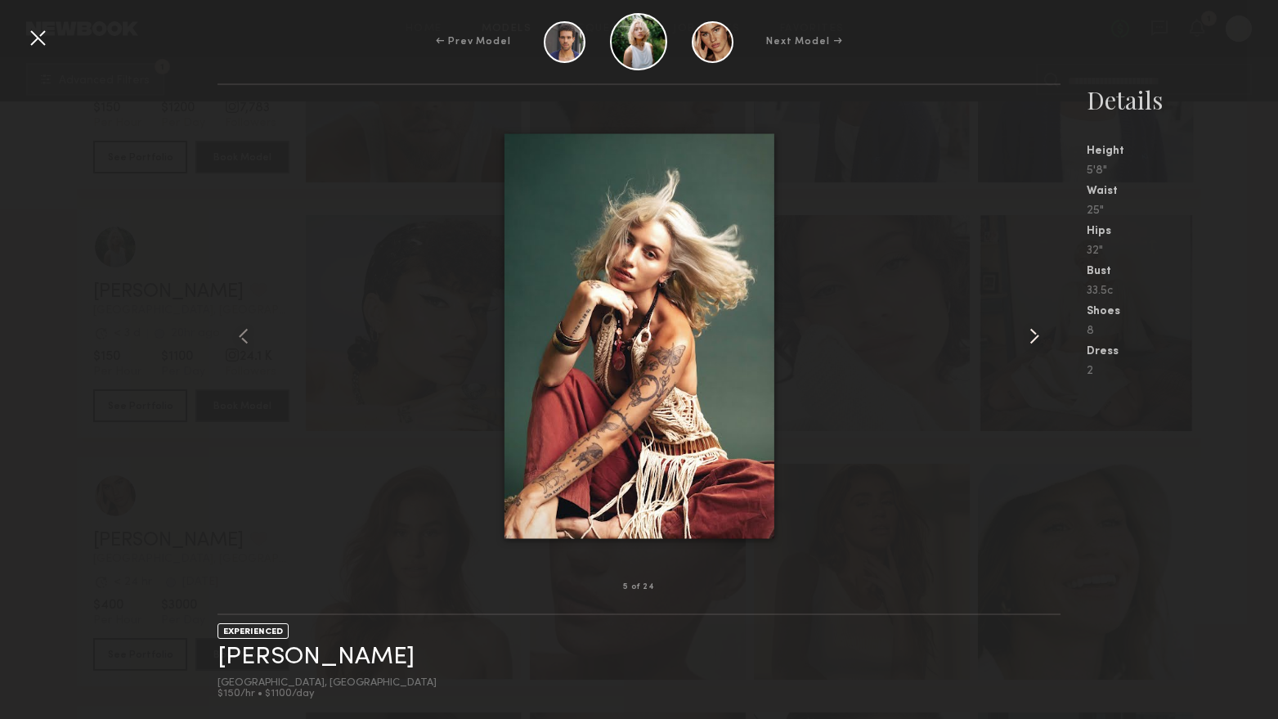
click at [1033, 343] on common-icon at bounding box center [1034, 336] width 26 height 26
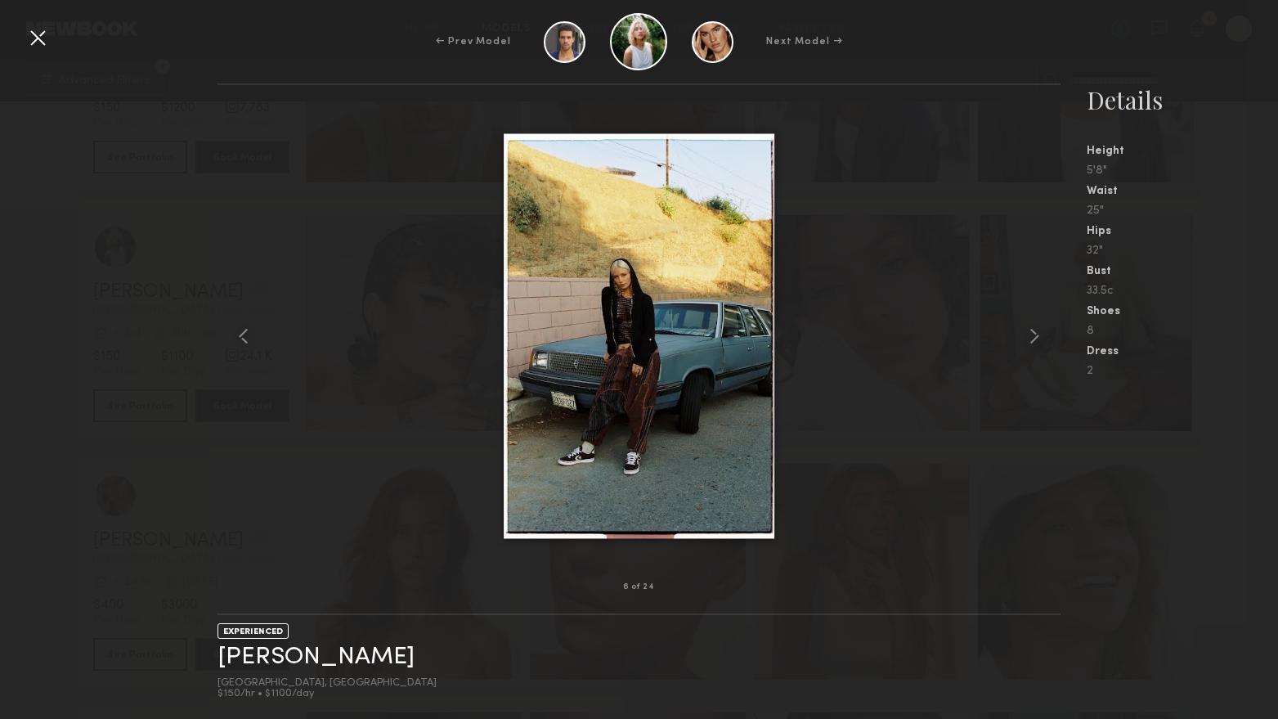
click at [43, 35] on div at bounding box center [38, 38] width 26 height 26
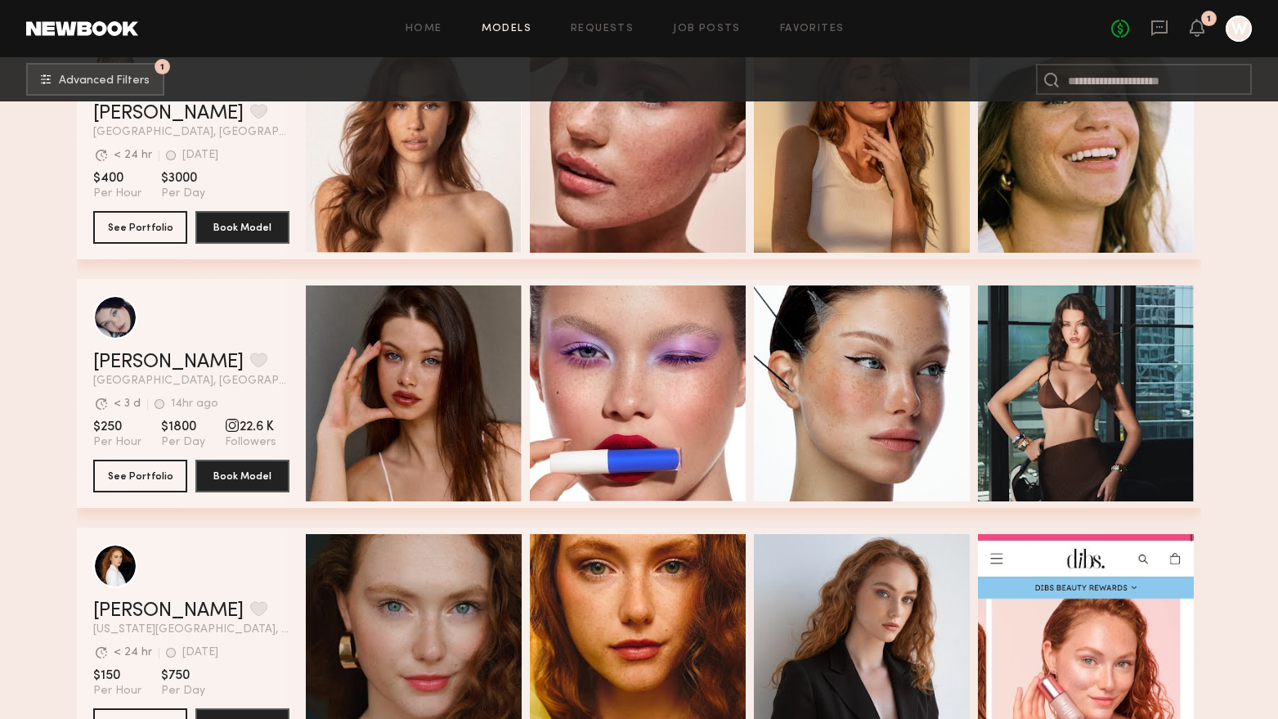
scroll to position [6132, 0]
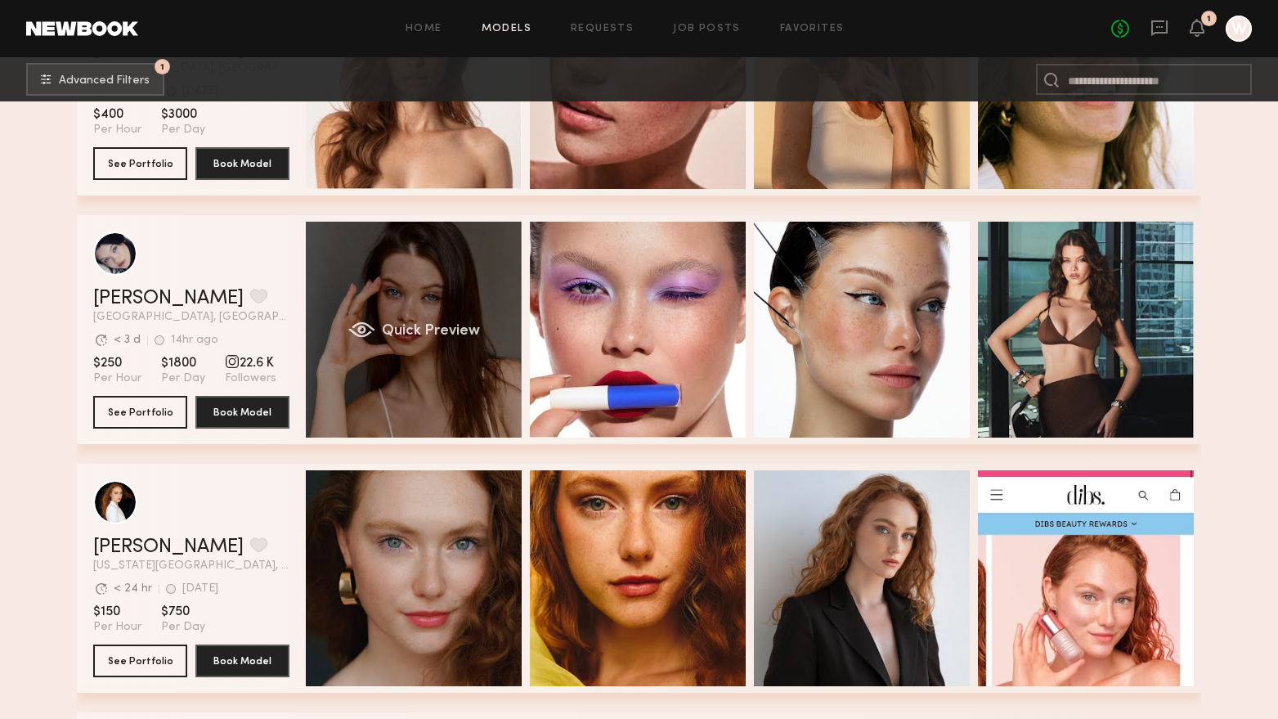
click at [412, 424] on div "Quick Preview" at bounding box center [414, 330] width 216 height 216
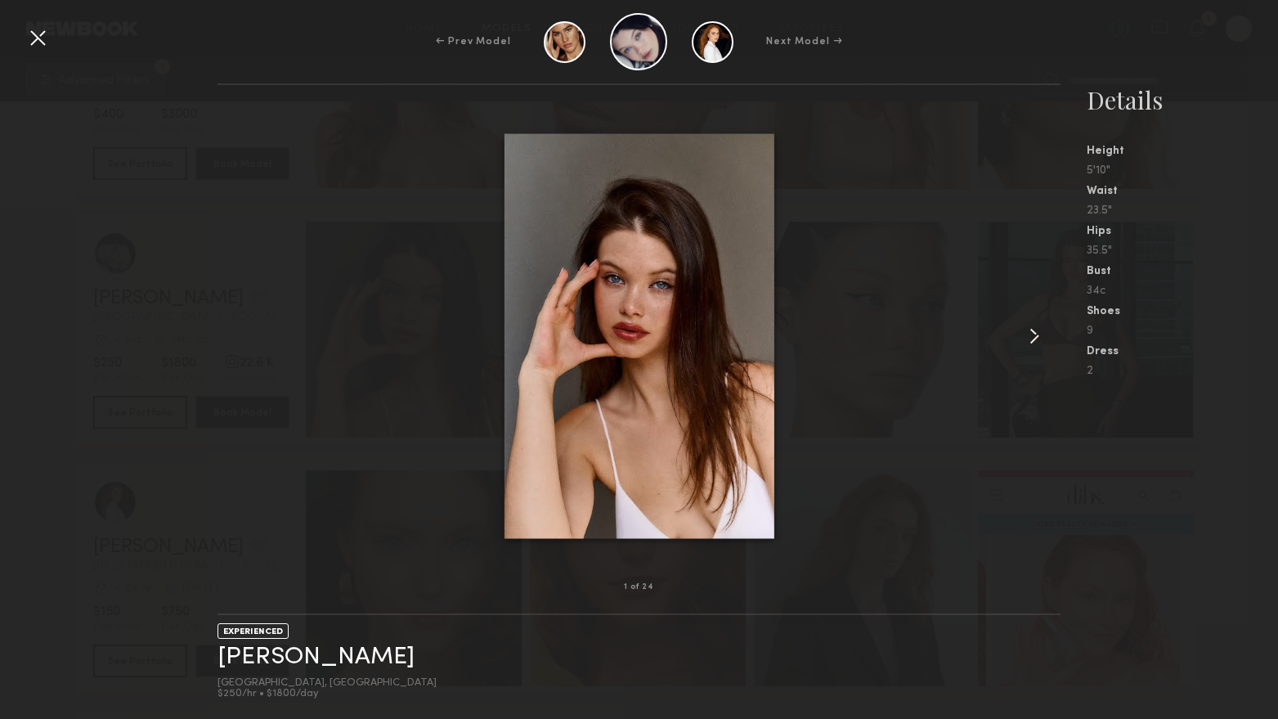
click at [1042, 332] on common-icon at bounding box center [1034, 336] width 26 height 26
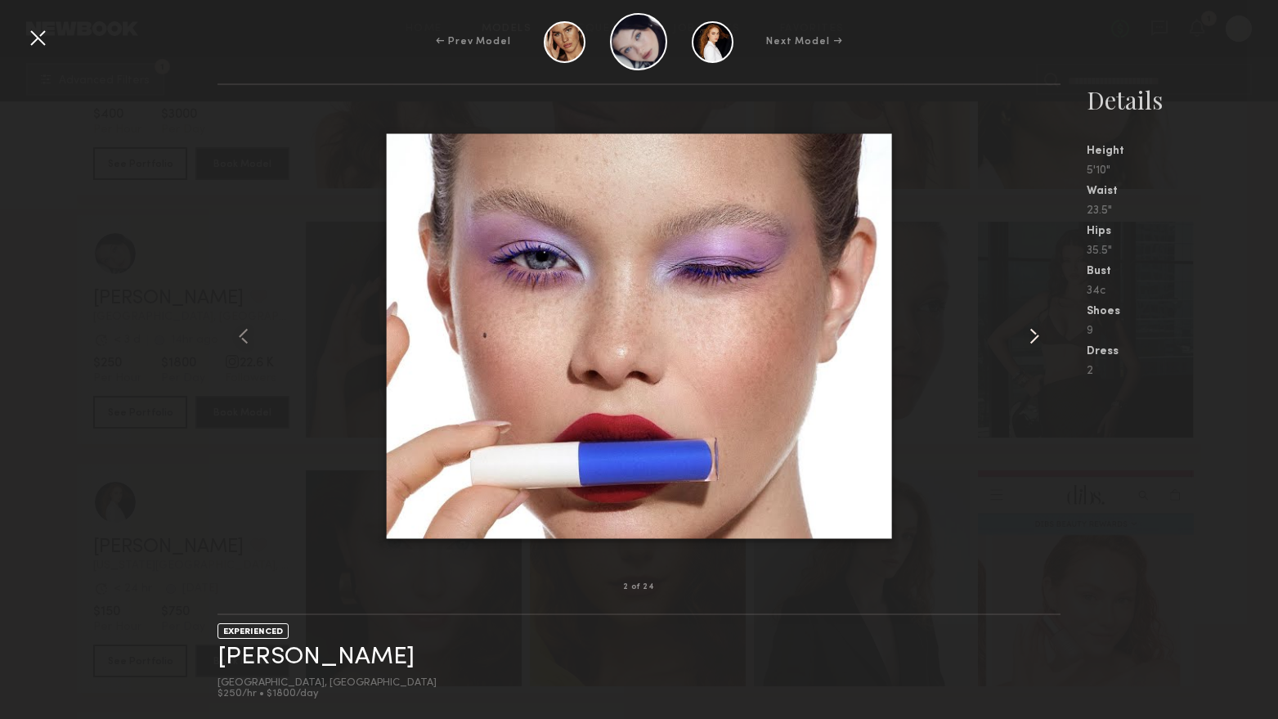
click at [1042, 332] on common-icon at bounding box center [1034, 336] width 26 height 26
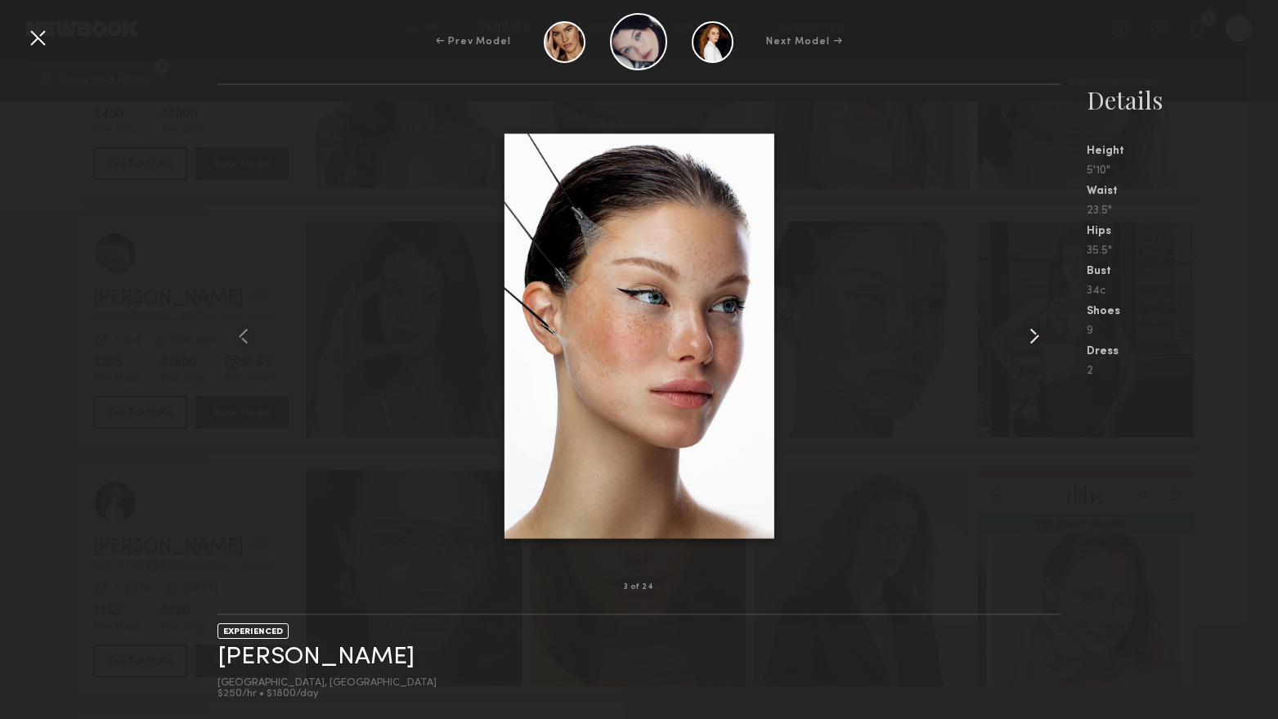
click at [1042, 332] on common-icon at bounding box center [1034, 336] width 26 height 26
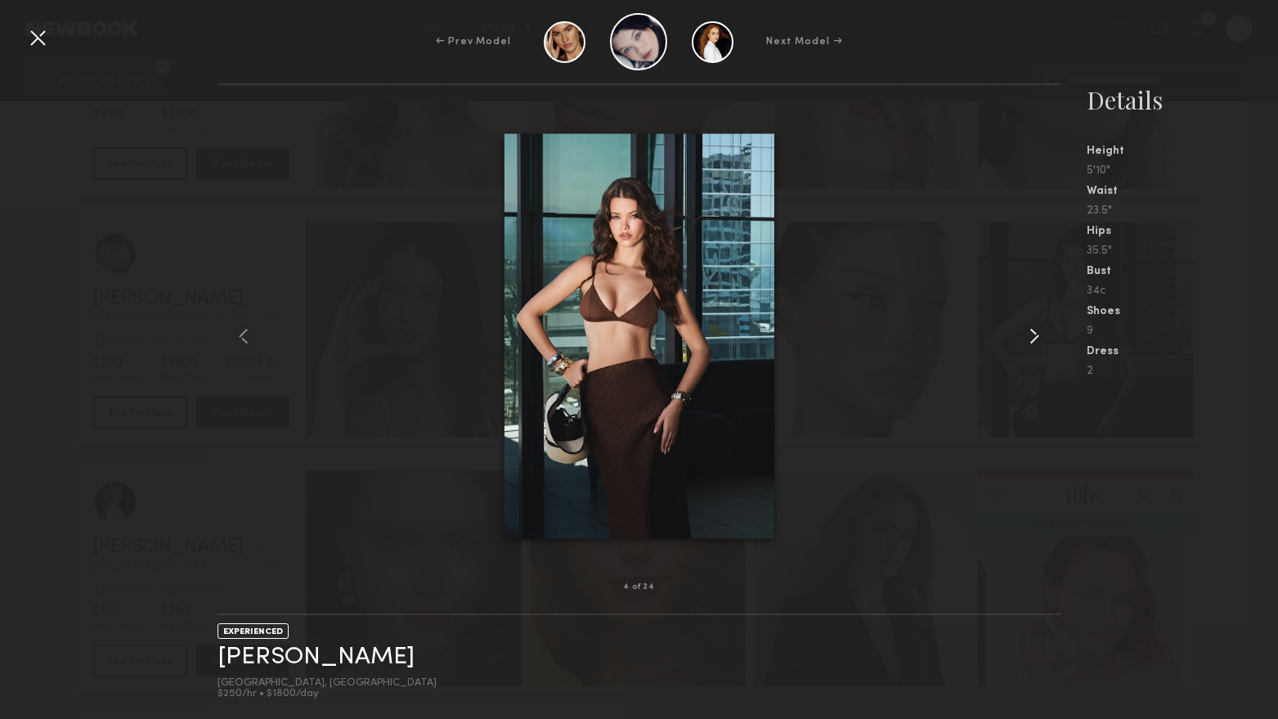
click at [1042, 332] on common-icon at bounding box center [1034, 336] width 26 height 26
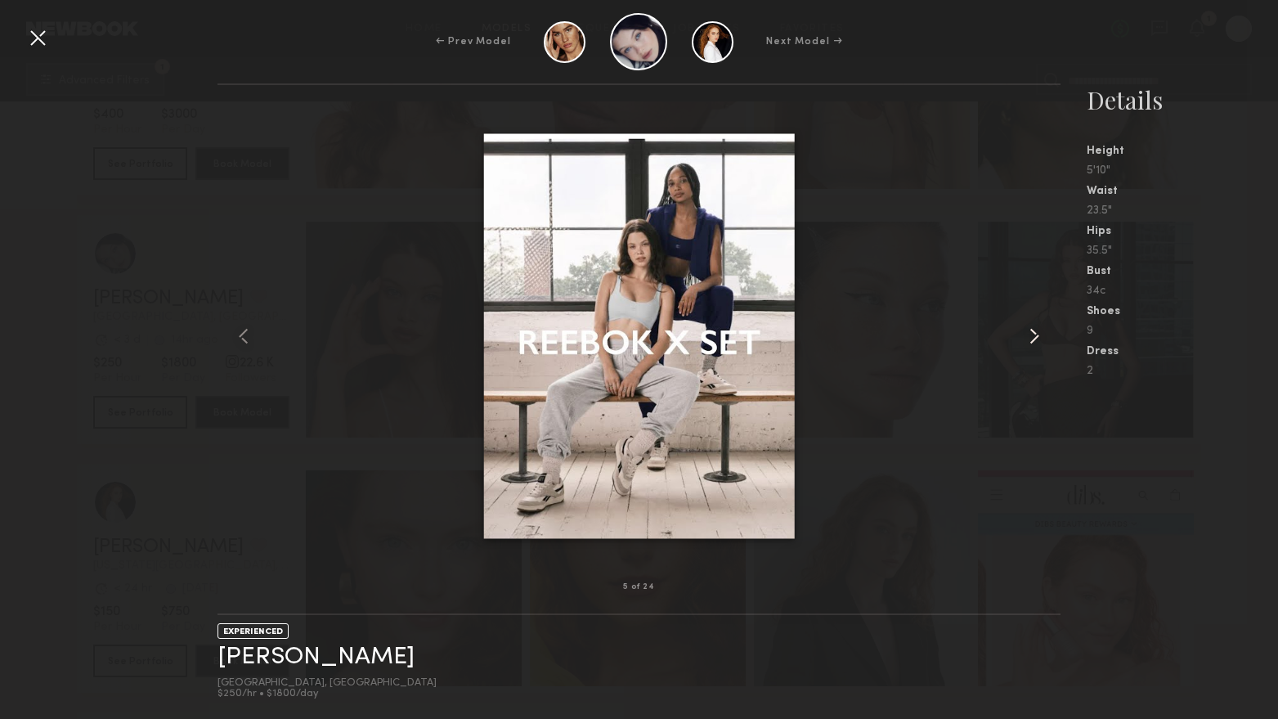
click at [1042, 332] on common-icon at bounding box center [1034, 336] width 26 height 26
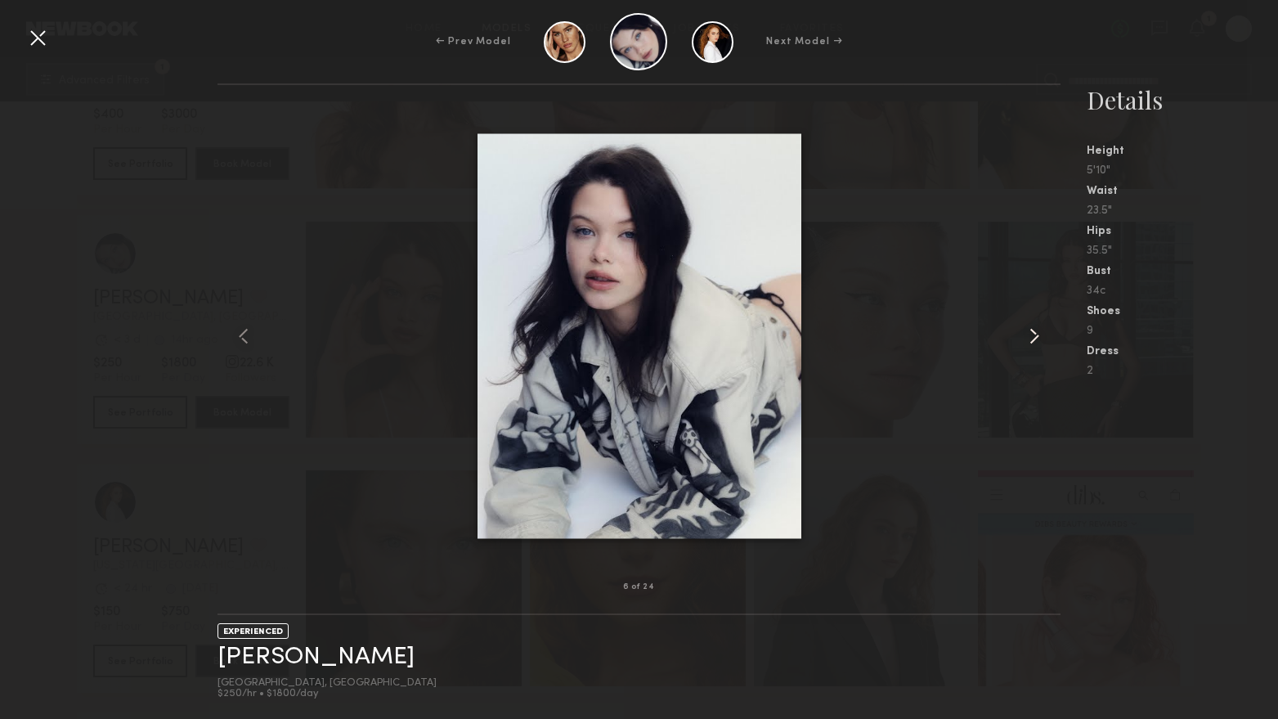
click at [1041, 332] on common-icon at bounding box center [1034, 336] width 26 height 26
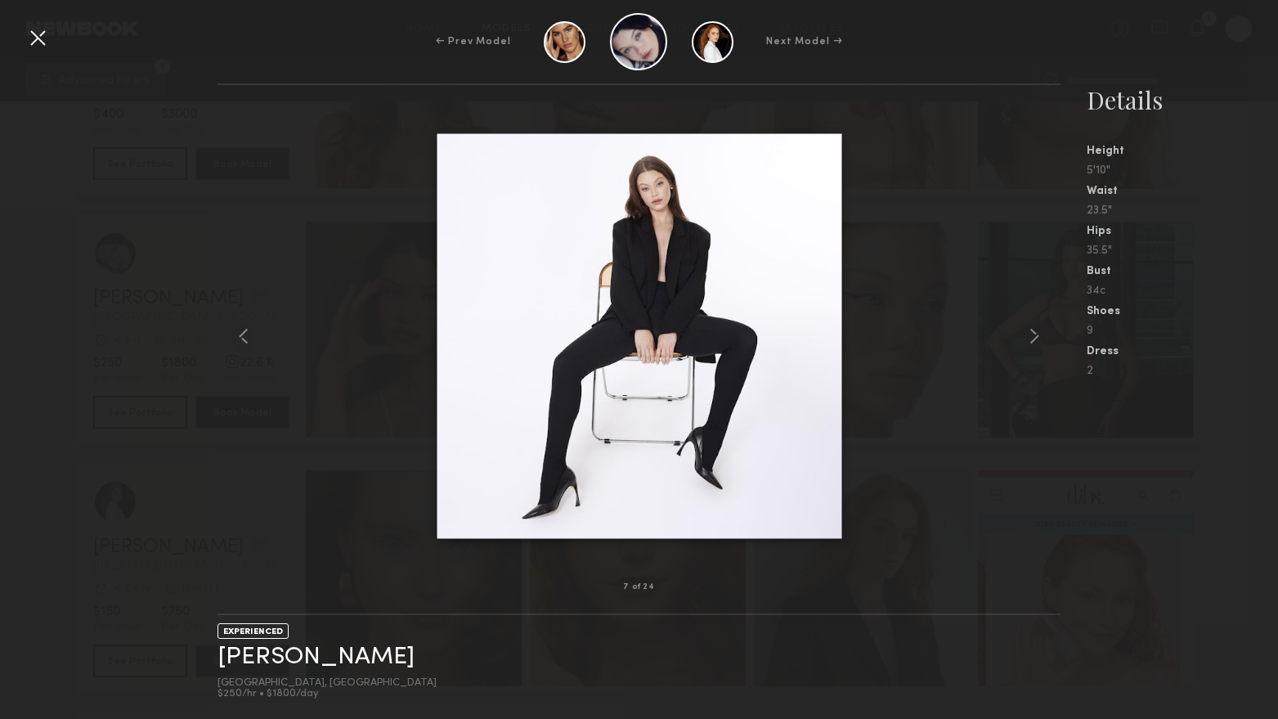
click at [40, 32] on div at bounding box center [38, 38] width 26 height 26
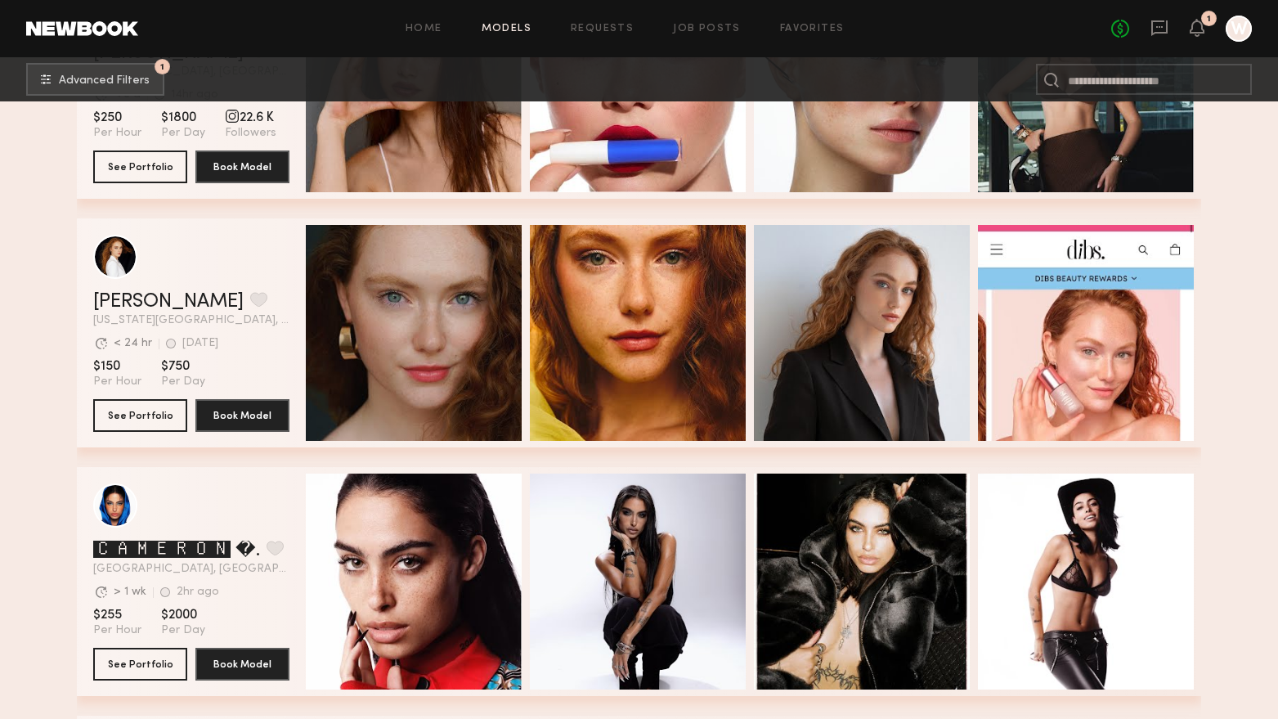
scroll to position [6541, 0]
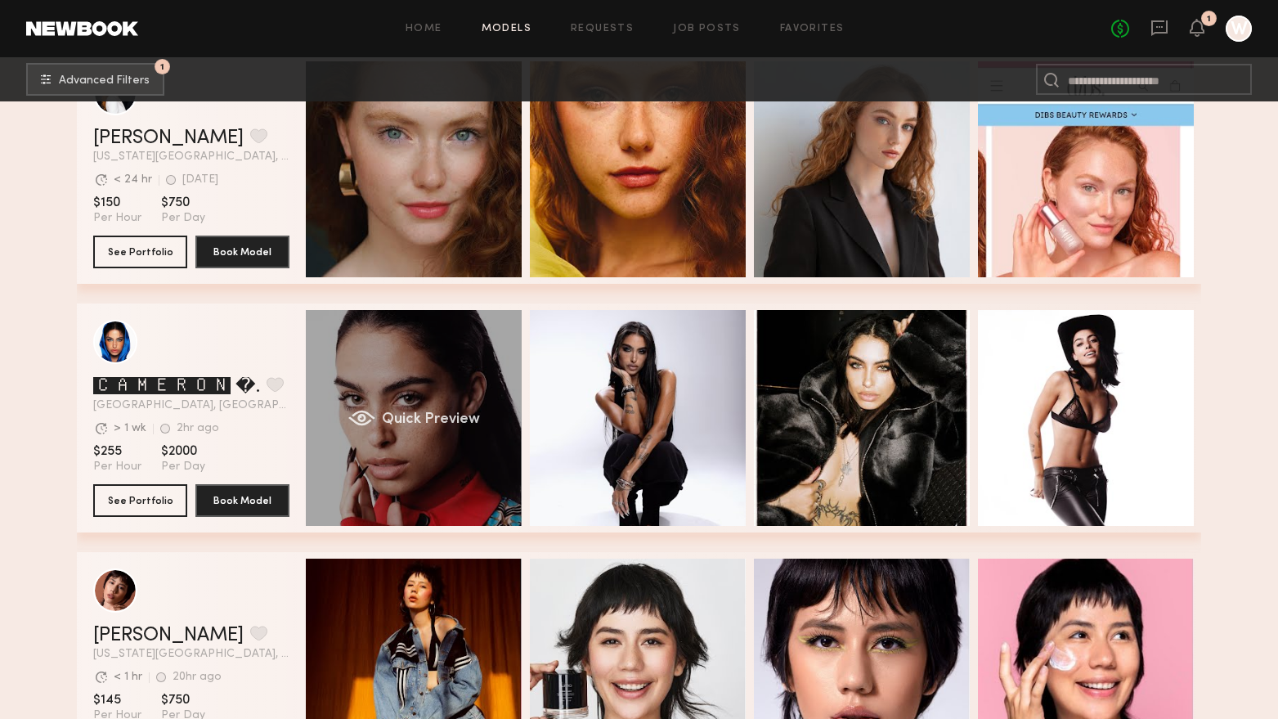
click at [417, 494] on div "Quick Preview" at bounding box center [414, 418] width 216 height 216
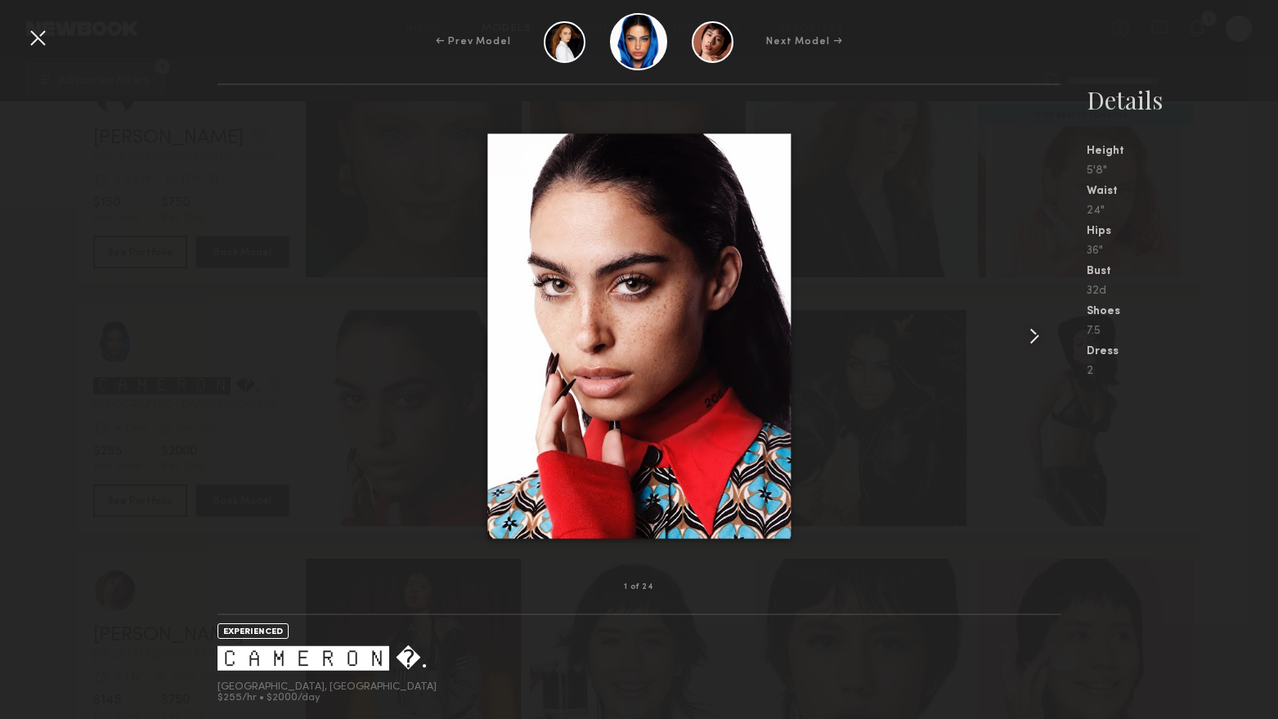
click at [1038, 333] on common-icon at bounding box center [1034, 336] width 26 height 26
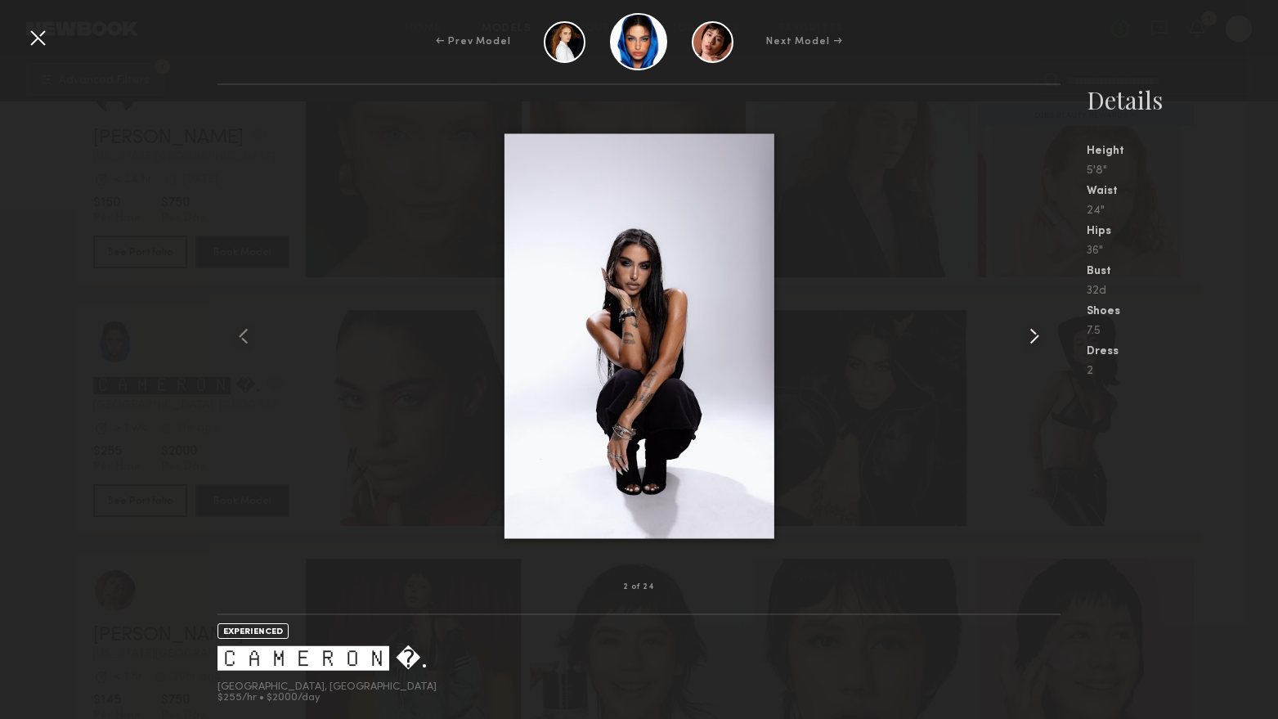
click at [1038, 333] on common-icon at bounding box center [1034, 336] width 26 height 26
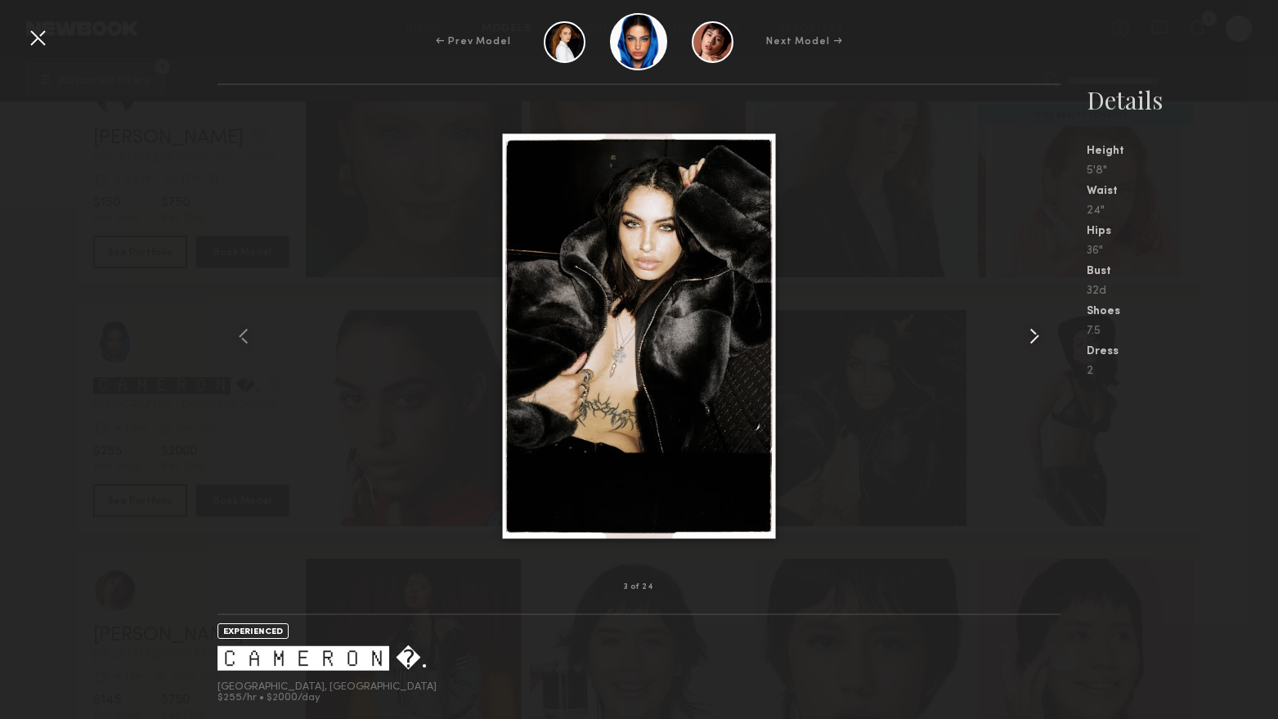
click at [1038, 333] on common-icon at bounding box center [1034, 336] width 26 height 26
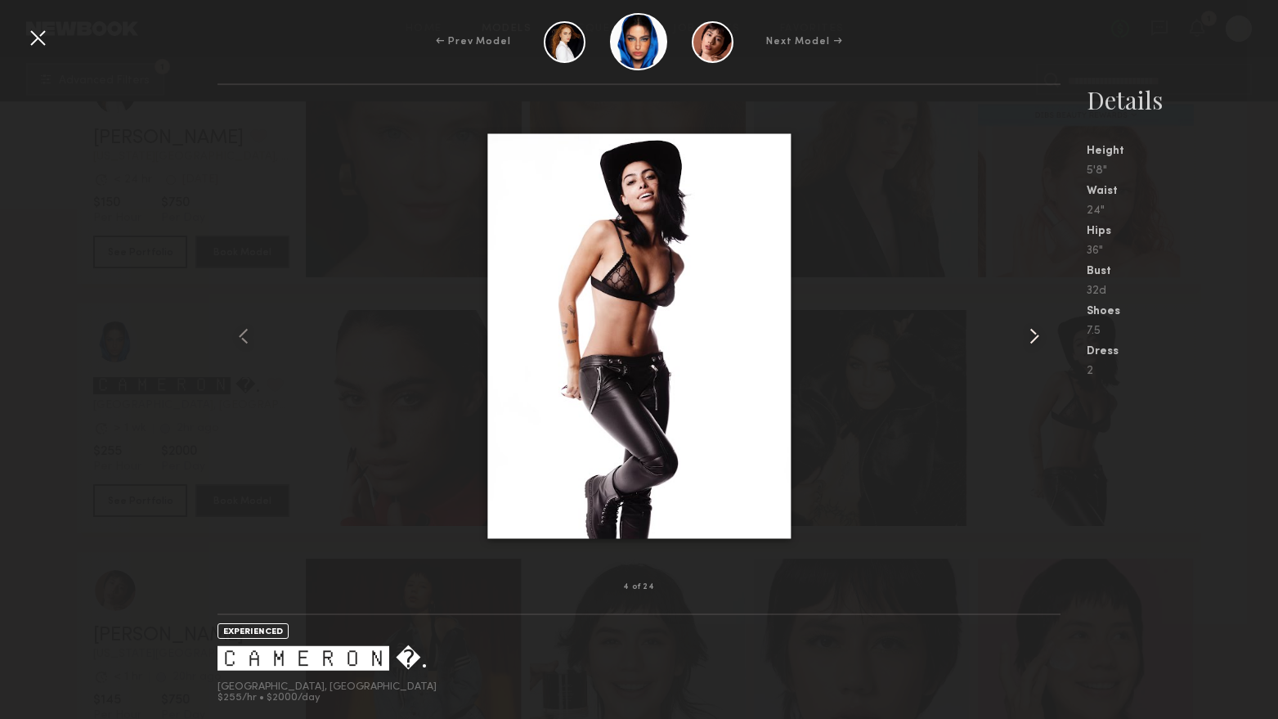
click at [1038, 333] on common-icon at bounding box center [1034, 336] width 26 height 26
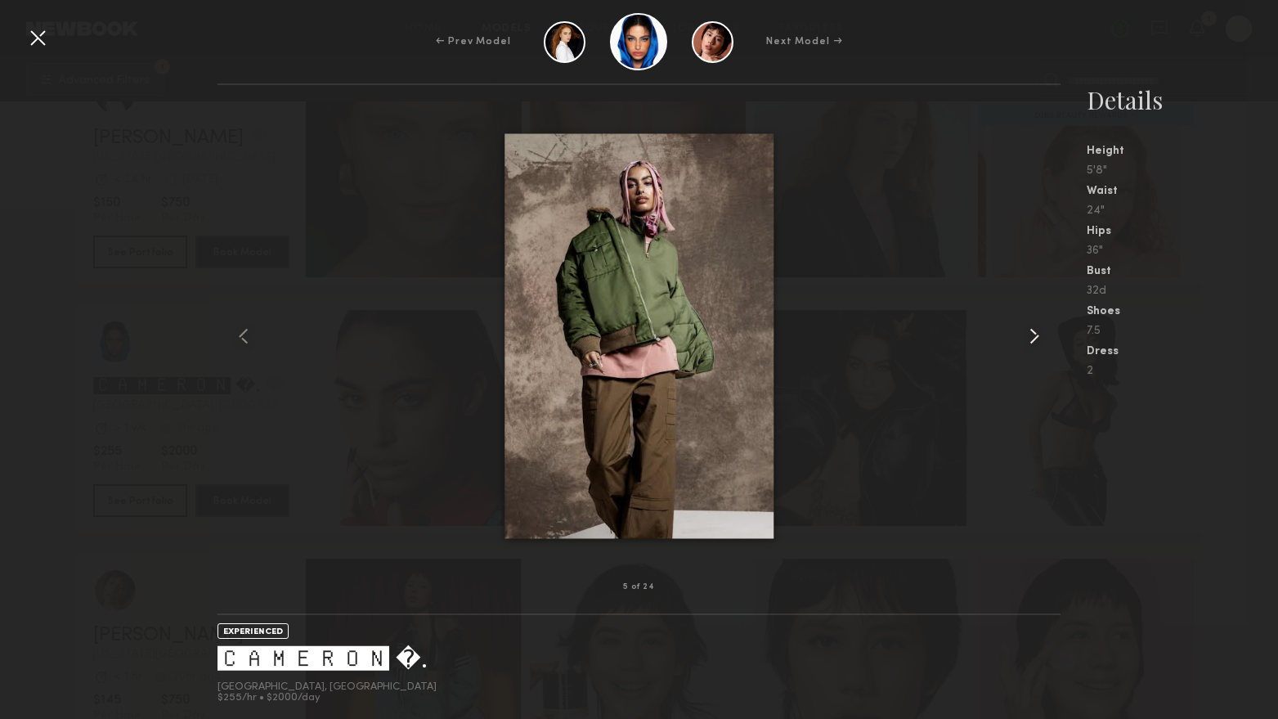
click at [1038, 333] on common-icon at bounding box center [1034, 336] width 26 height 26
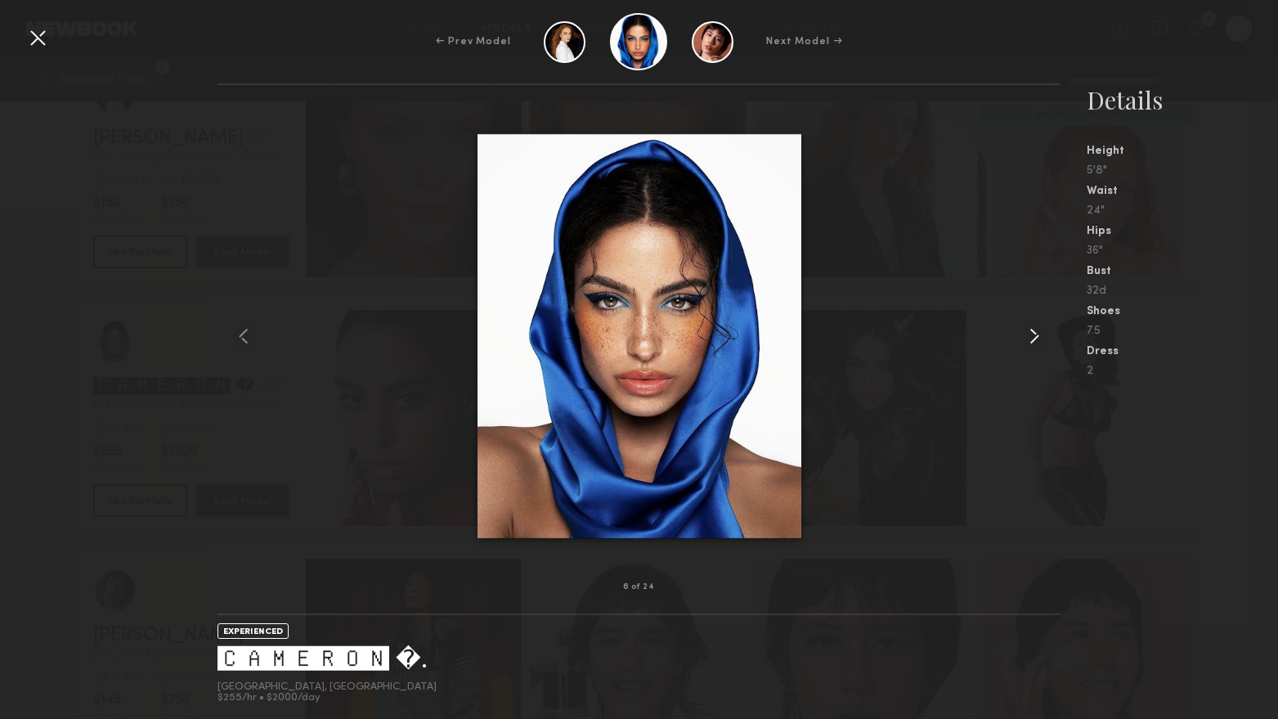
click at [1038, 333] on common-icon at bounding box center [1034, 336] width 26 height 26
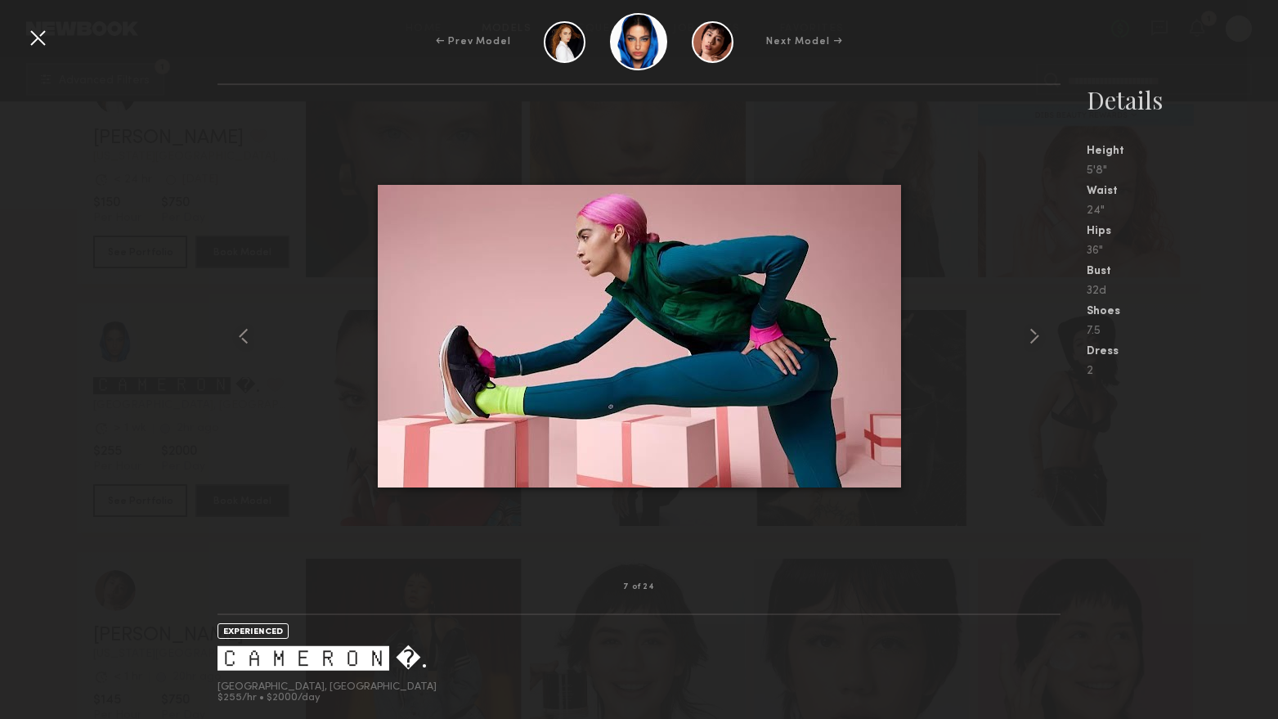
click at [38, 39] on div at bounding box center [38, 38] width 26 height 26
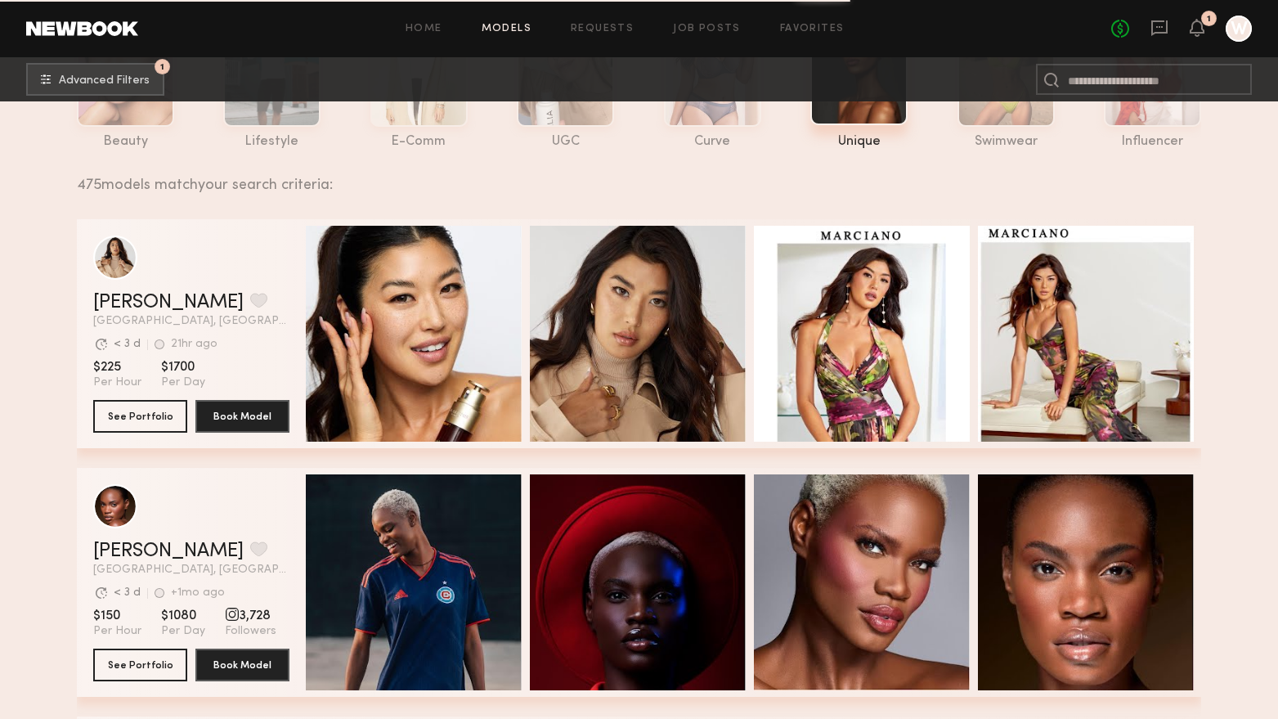
scroll to position [0, 0]
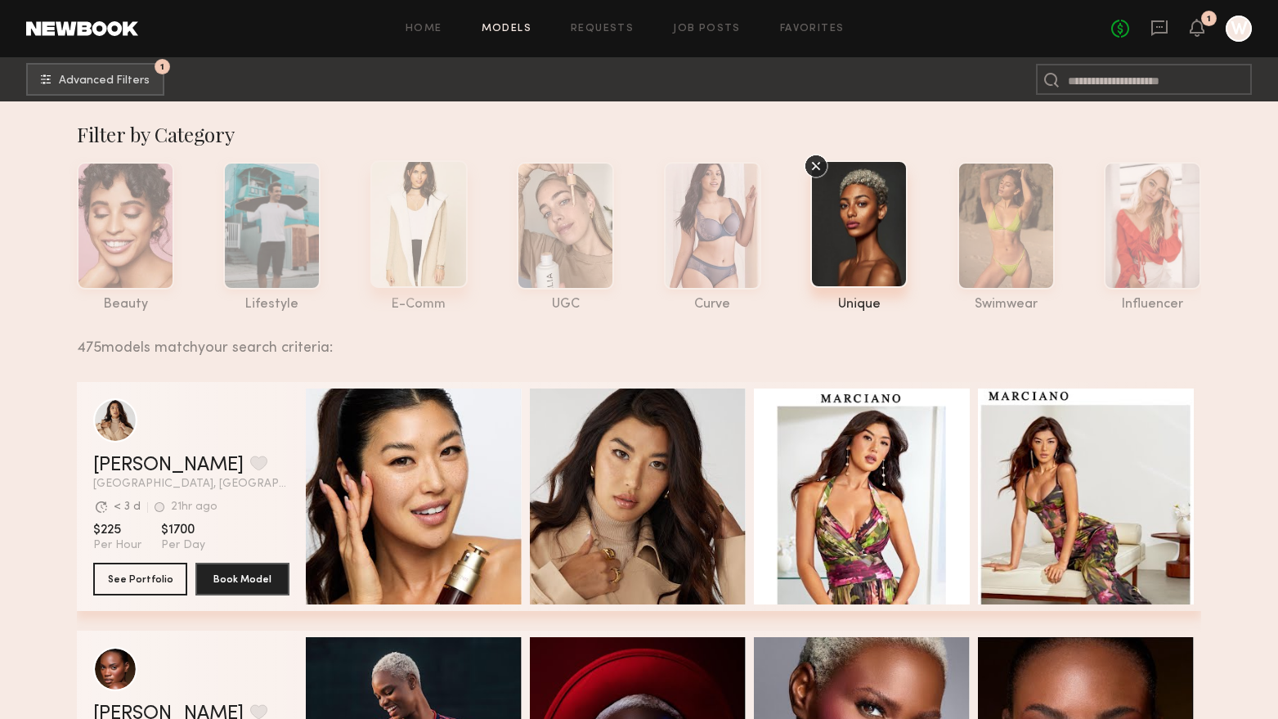
click at [407, 239] on div at bounding box center [418, 224] width 97 height 128
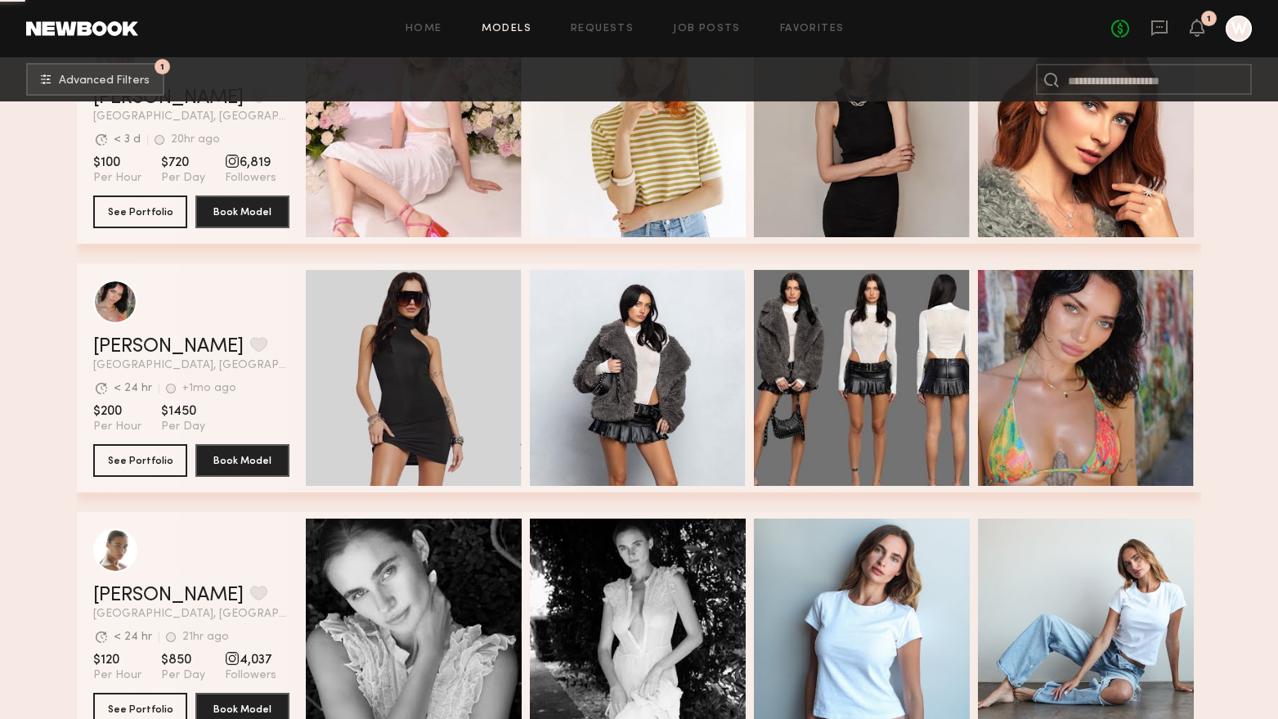
scroll to position [1881, 0]
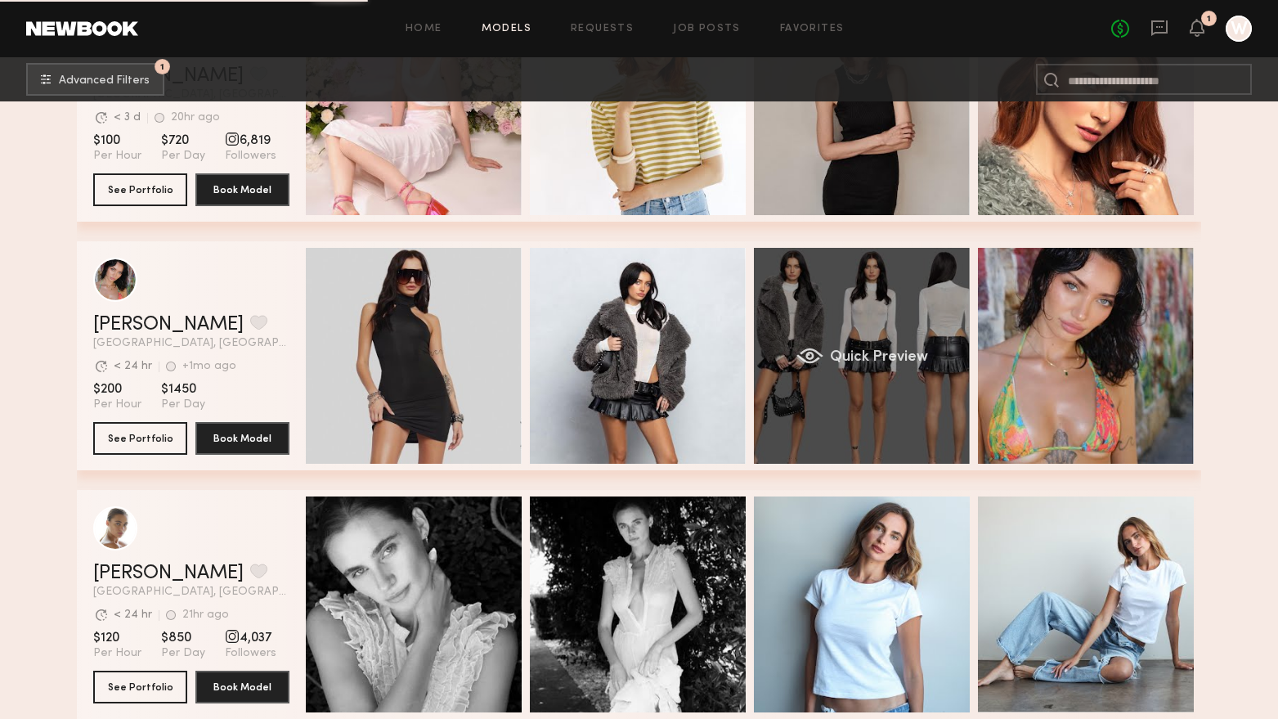
click at [769, 428] on div "Quick Preview" at bounding box center [862, 356] width 216 height 216
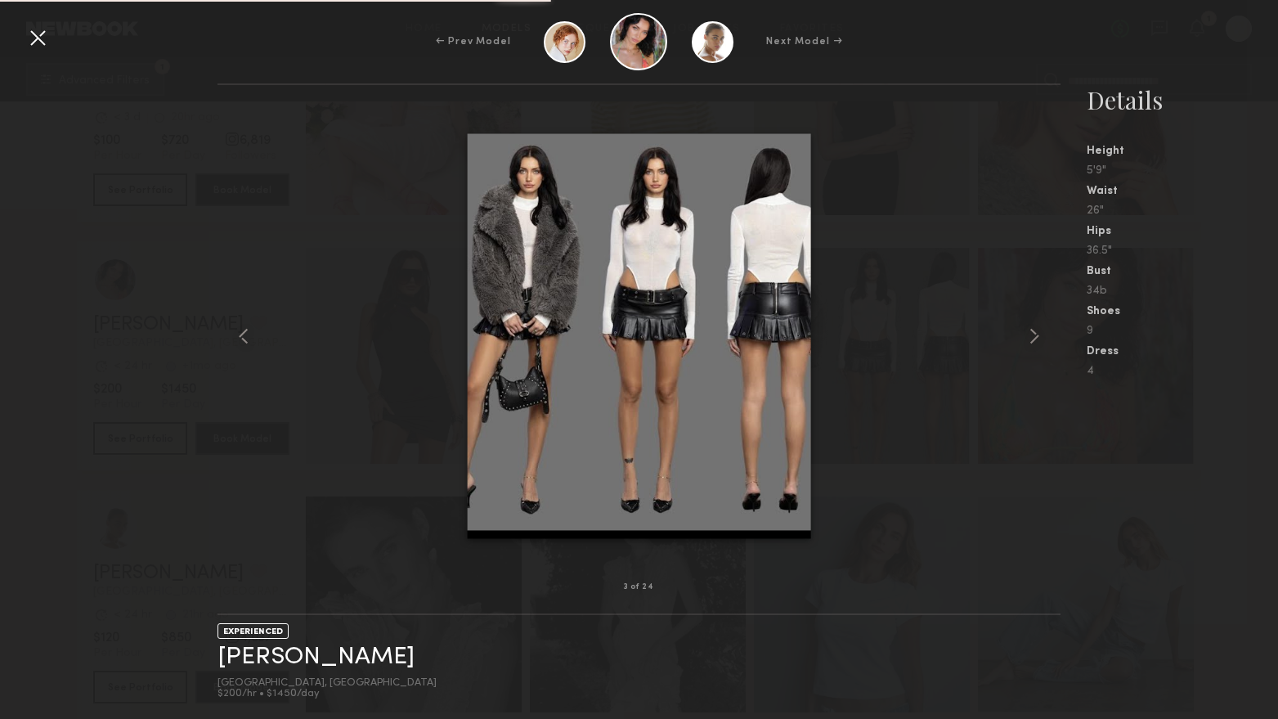
click at [32, 41] on div at bounding box center [38, 38] width 26 height 26
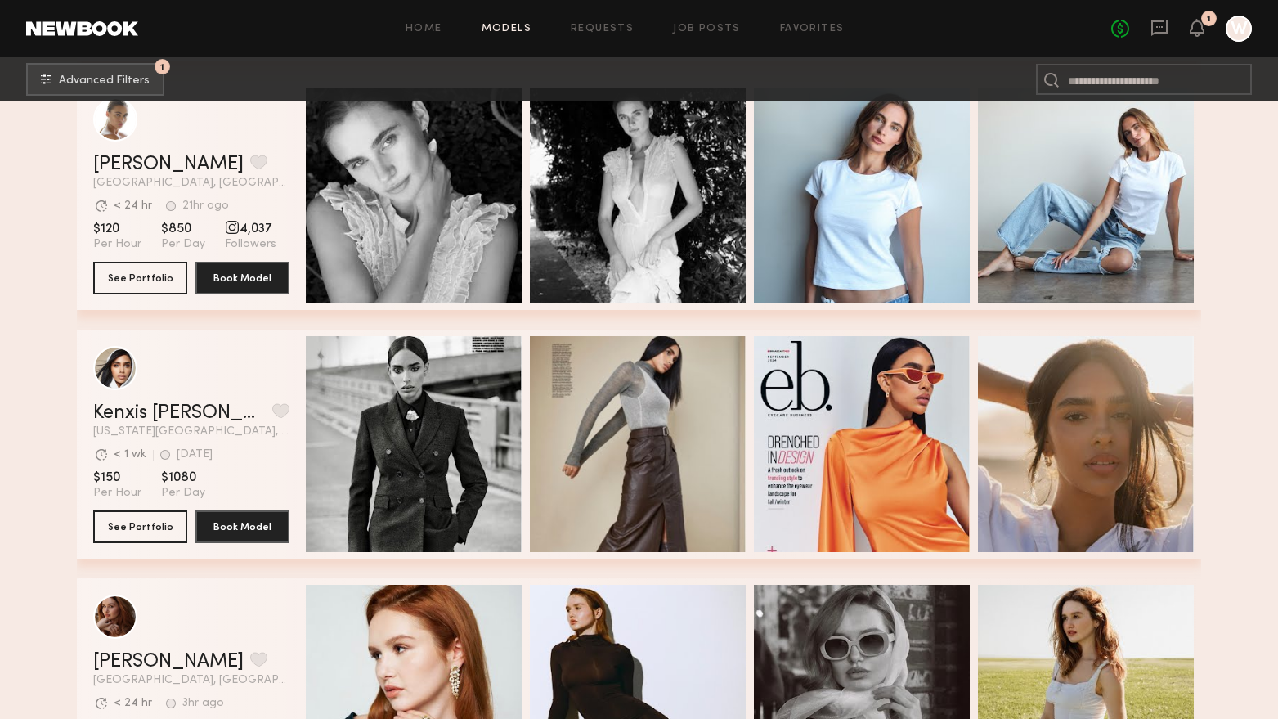
scroll to position [2371, 0]
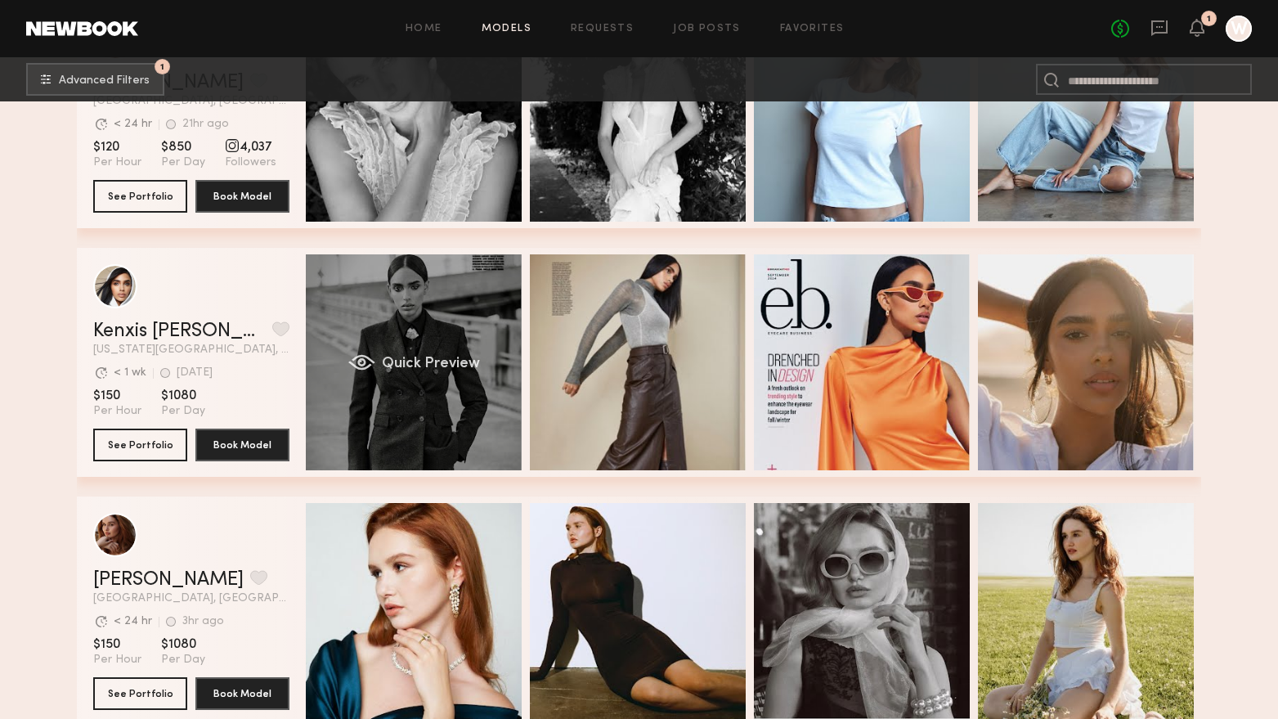
click at [485, 459] on div "Quick Preview" at bounding box center [414, 362] width 216 height 216
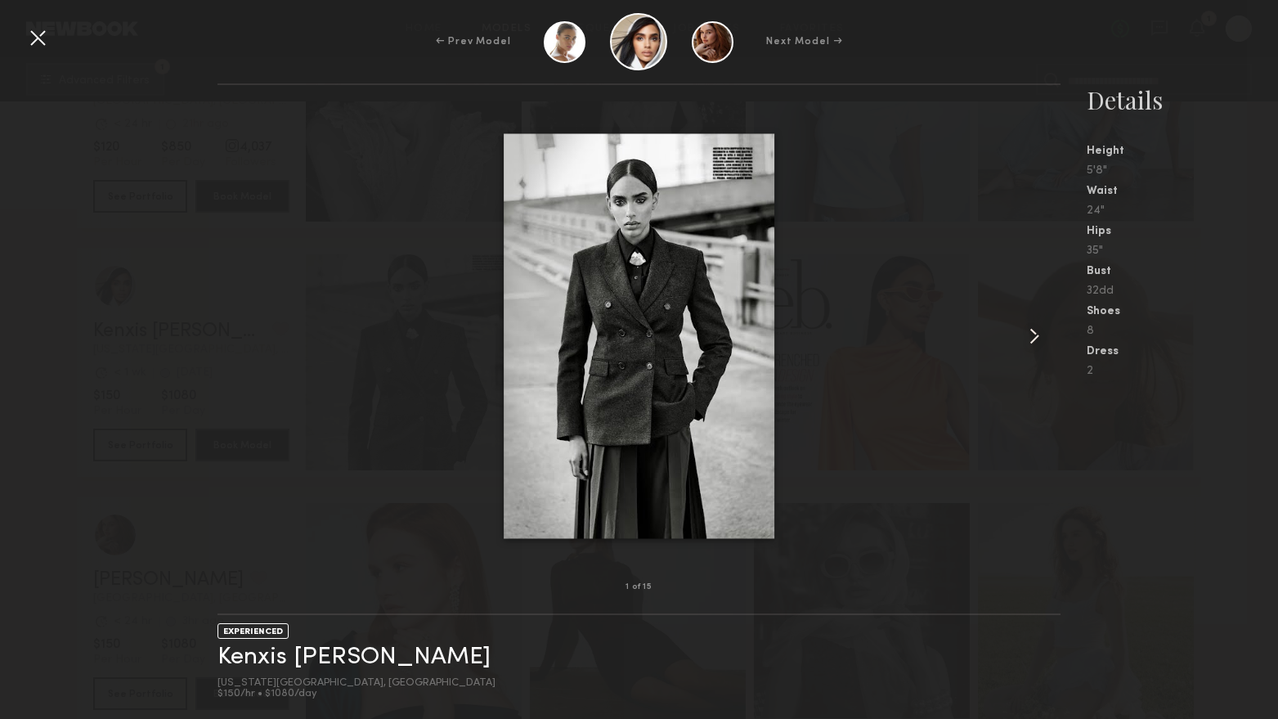
click at [1043, 326] on common-icon at bounding box center [1034, 336] width 26 height 26
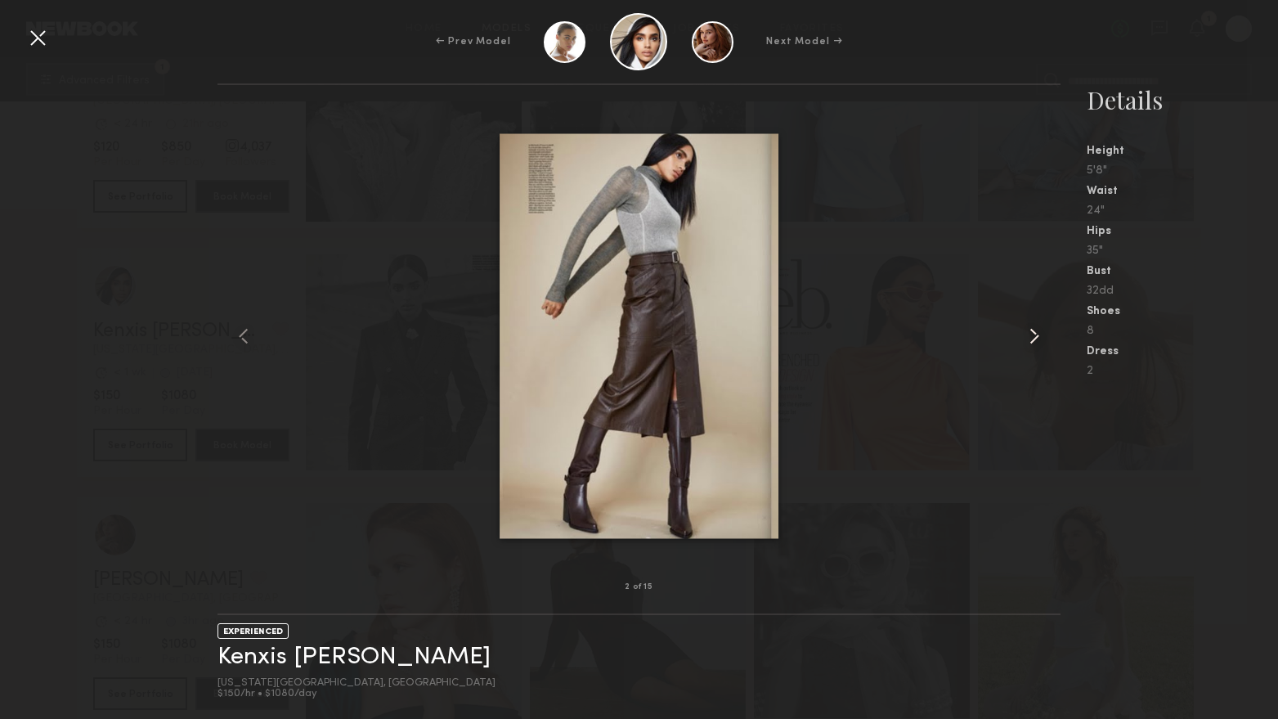
click at [1032, 326] on common-icon at bounding box center [1034, 336] width 26 height 26
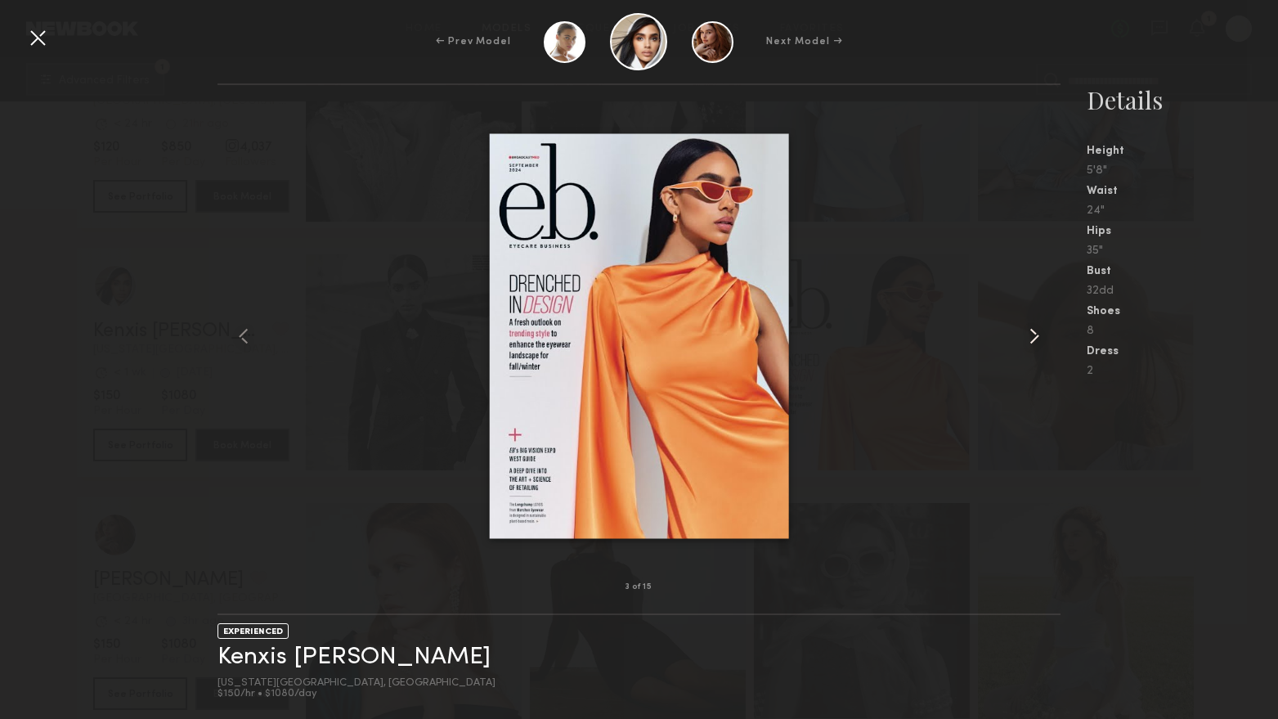
click at [1032, 326] on common-icon at bounding box center [1034, 336] width 26 height 26
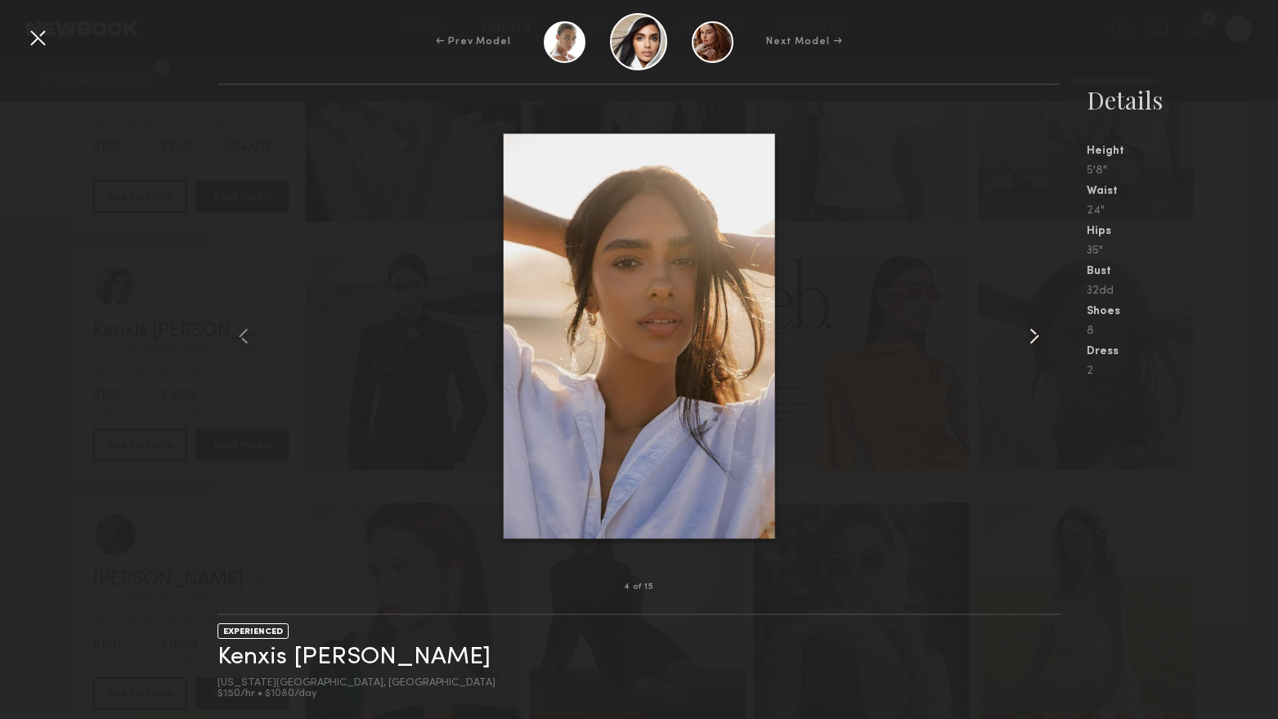
click at [1032, 326] on common-icon at bounding box center [1034, 336] width 26 height 26
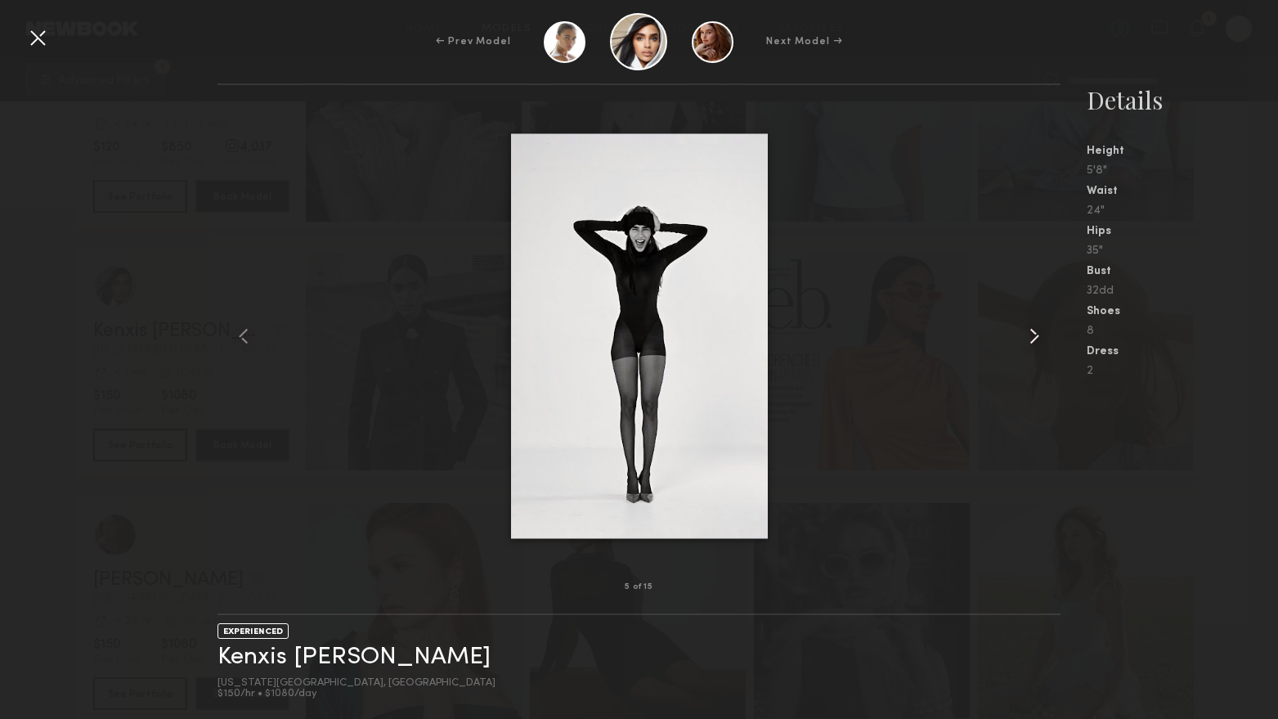
click at [1032, 326] on common-icon at bounding box center [1034, 336] width 26 height 26
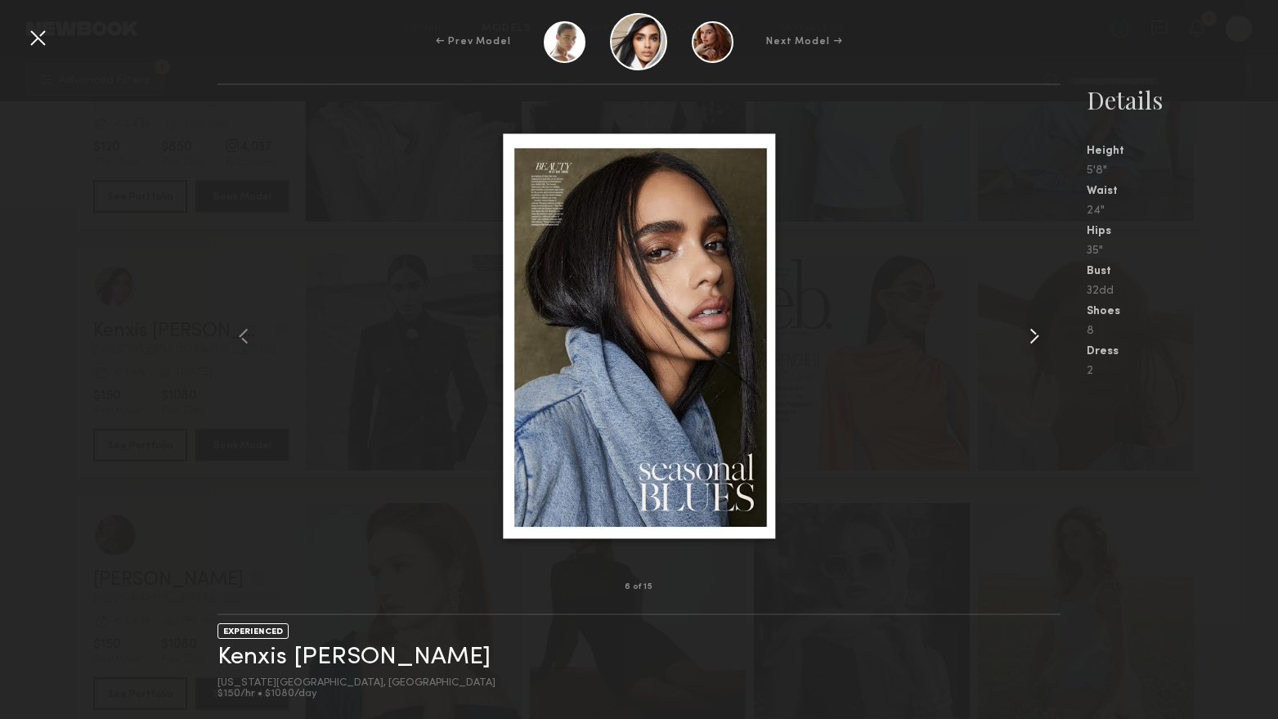
click at [1032, 326] on common-icon at bounding box center [1034, 336] width 26 height 26
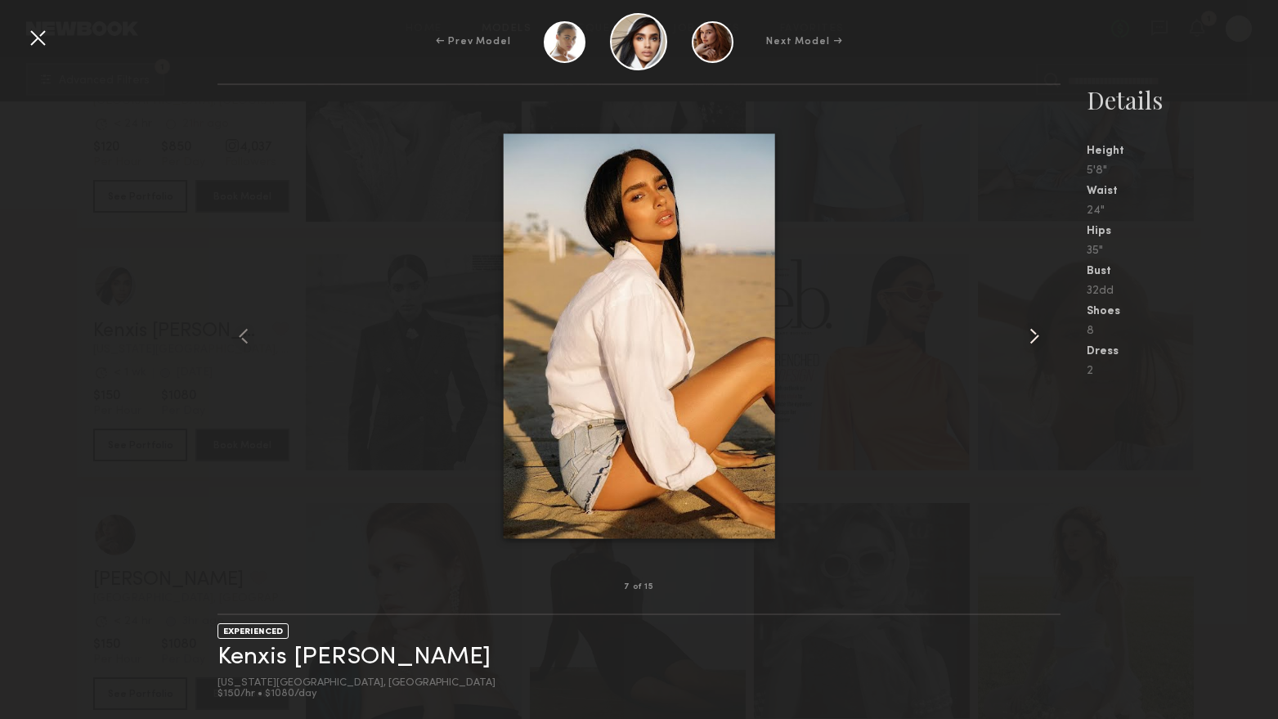
click at [1032, 326] on common-icon at bounding box center [1034, 336] width 26 height 26
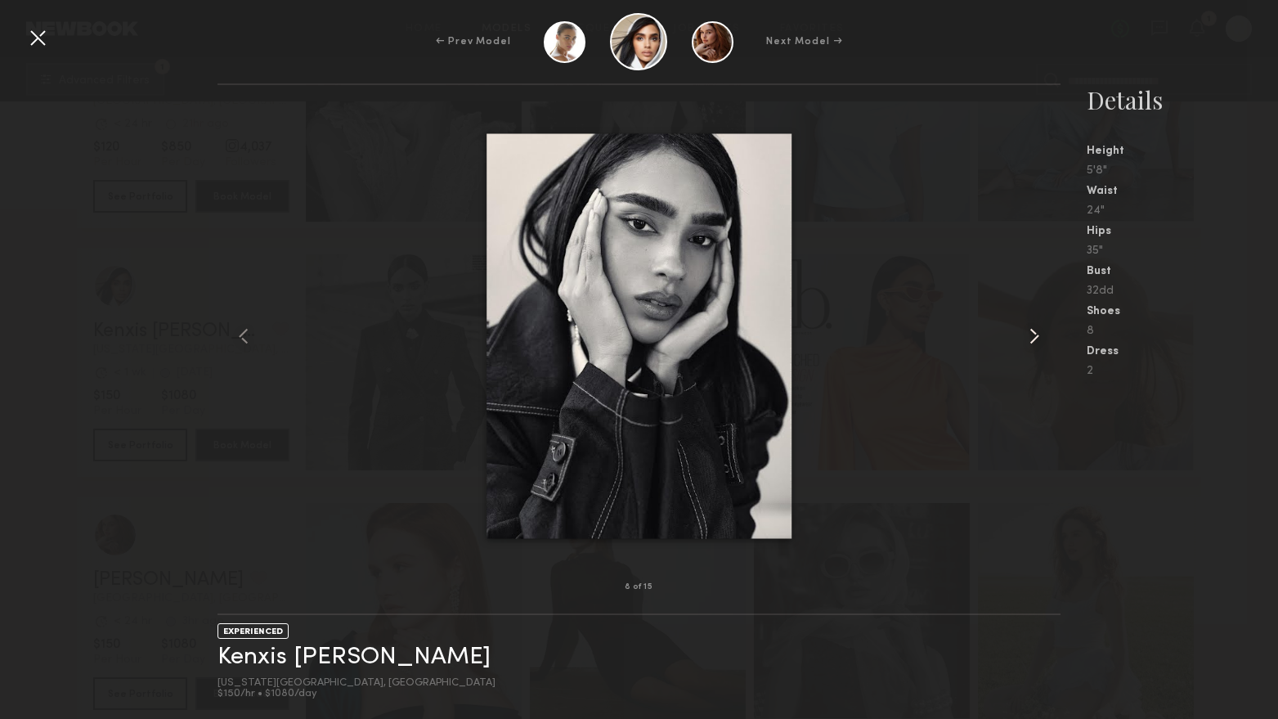
click at [1032, 326] on common-icon at bounding box center [1034, 336] width 26 height 26
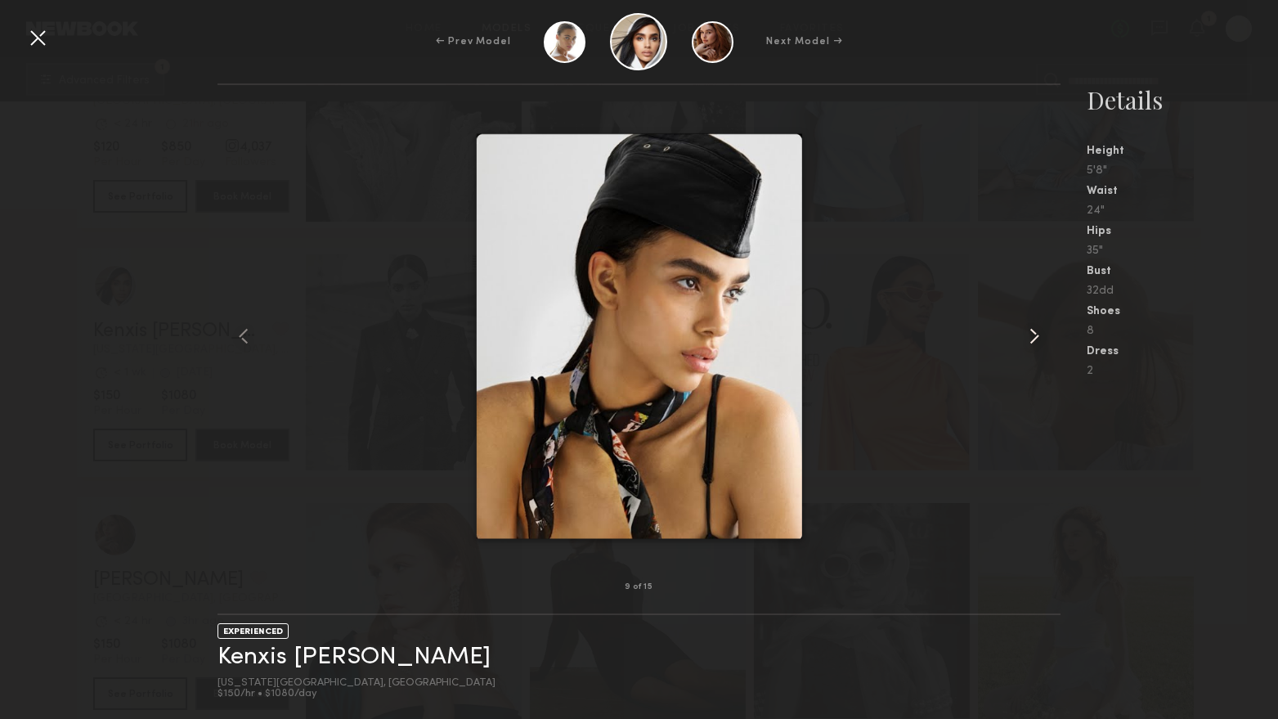
click at [1032, 326] on common-icon at bounding box center [1034, 336] width 26 height 26
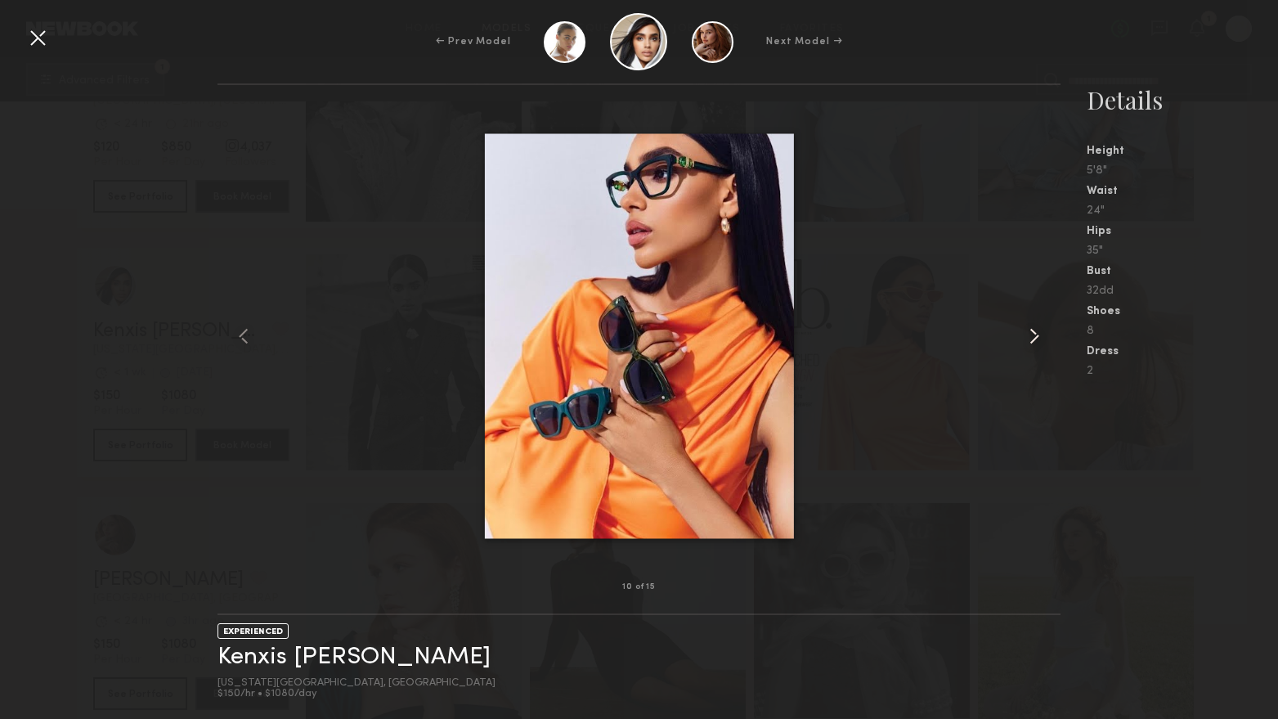
click at [1032, 326] on common-icon at bounding box center [1034, 336] width 26 height 26
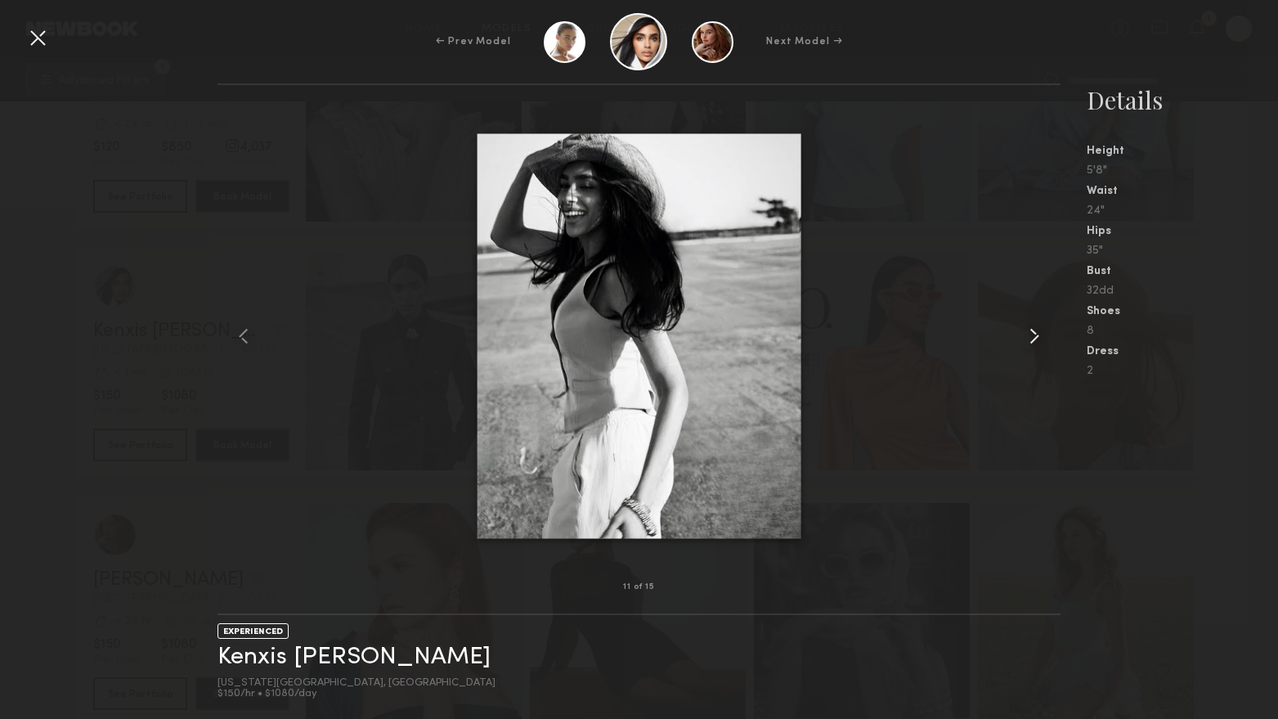
click at [1032, 326] on common-icon at bounding box center [1034, 336] width 26 height 26
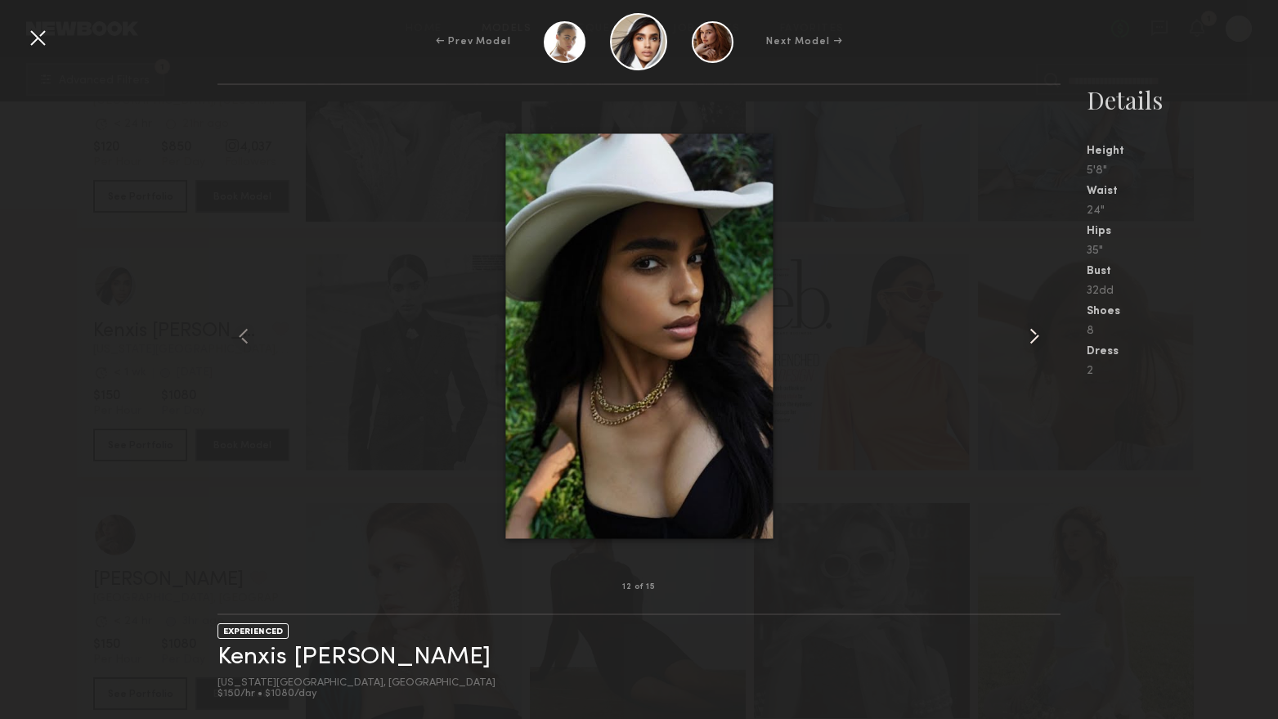
click at [1032, 326] on common-icon at bounding box center [1034, 336] width 26 height 26
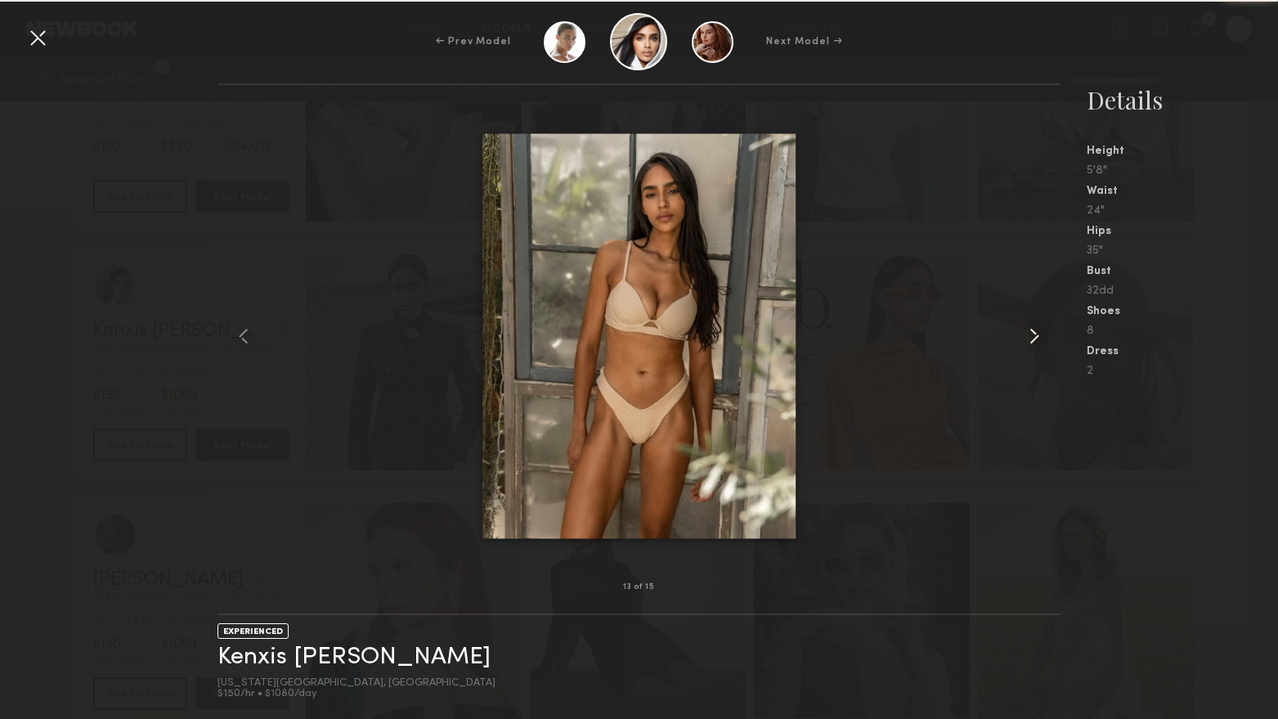
click at [1032, 326] on common-icon at bounding box center [1034, 336] width 26 height 26
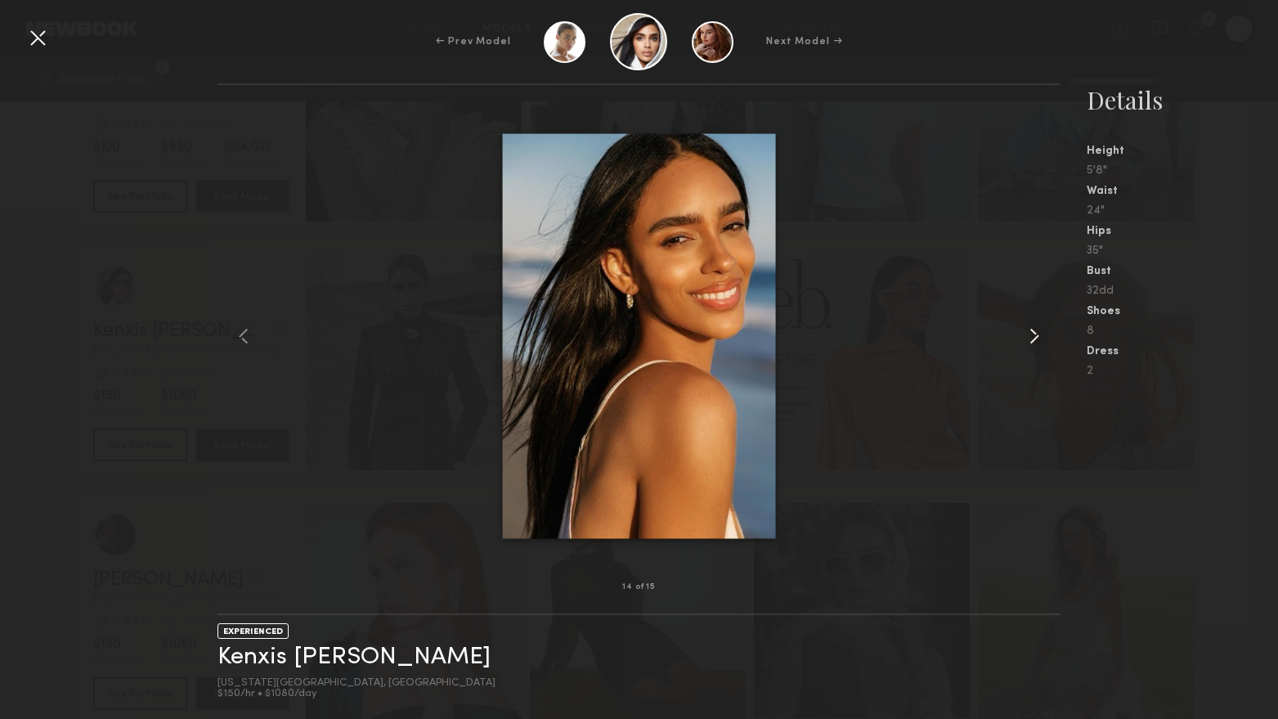
click at [1032, 326] on common-icon at bounding box center [1034, 336] width 26 height 26
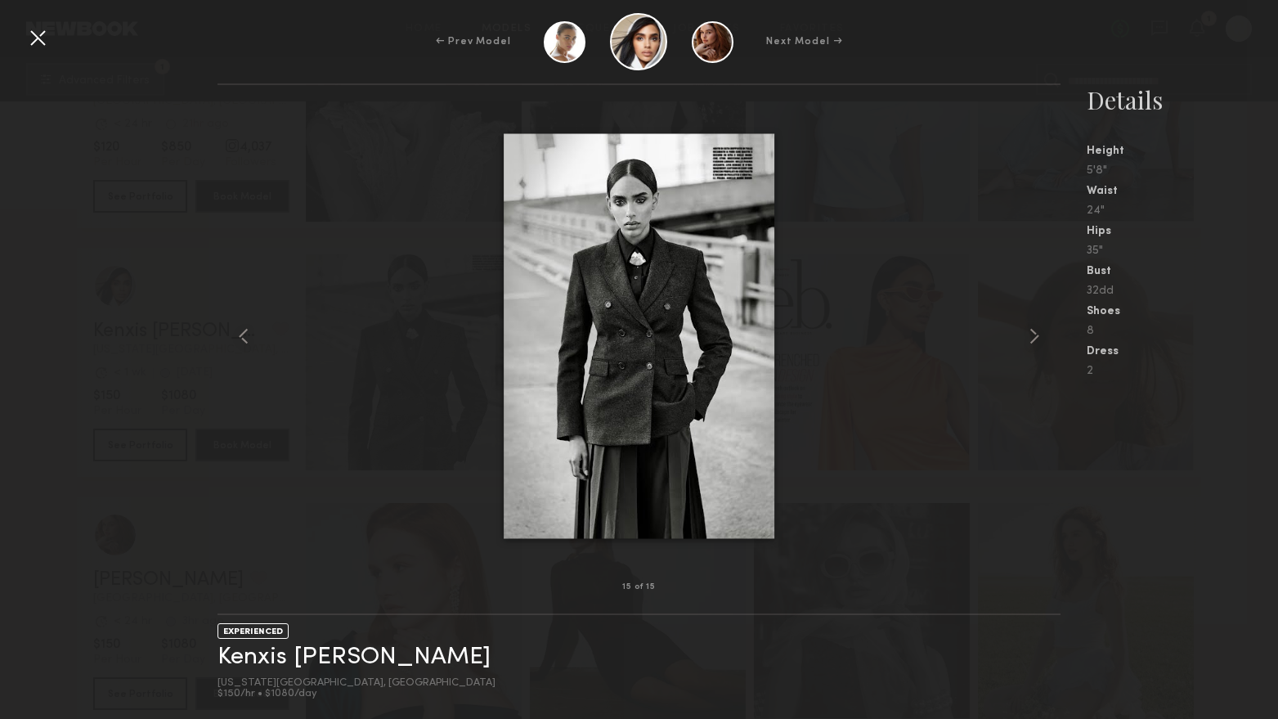
click at [38, 46] on div at bounding box center [38, 38] width 26 height 26
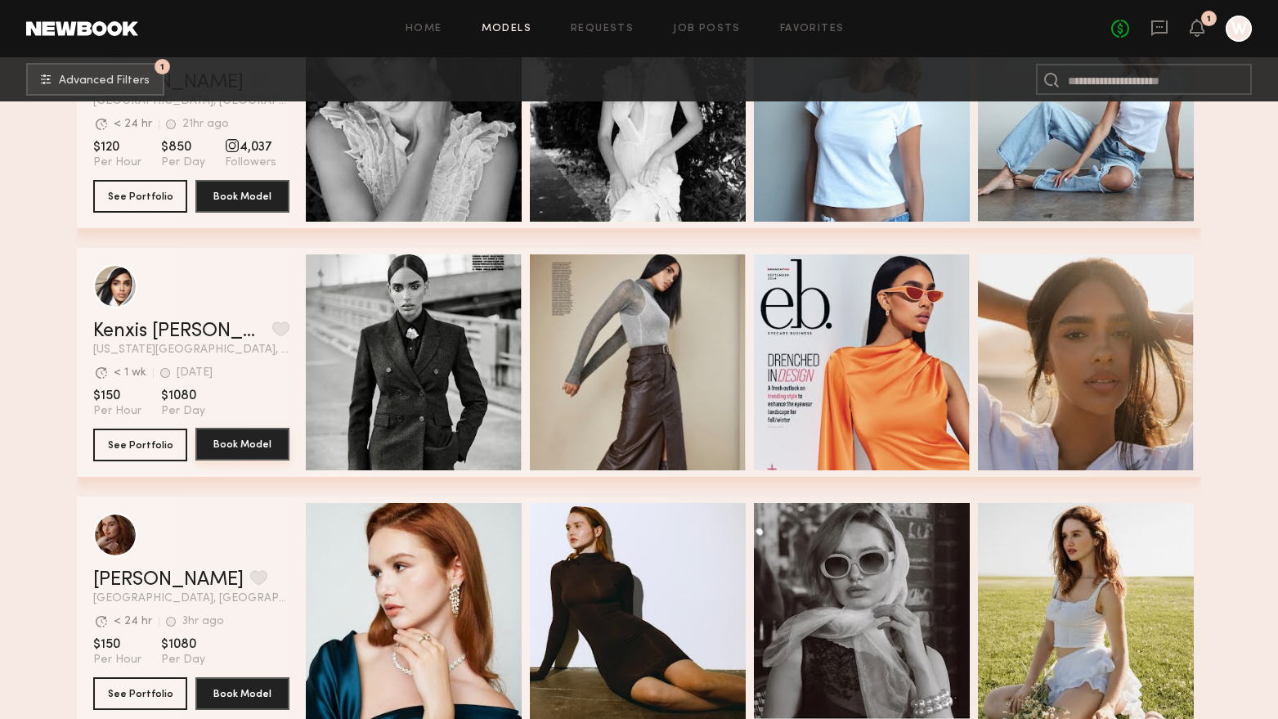
click at [237, 448] on button "Book Model" at bounding box center [242, 444] width 94 height 33
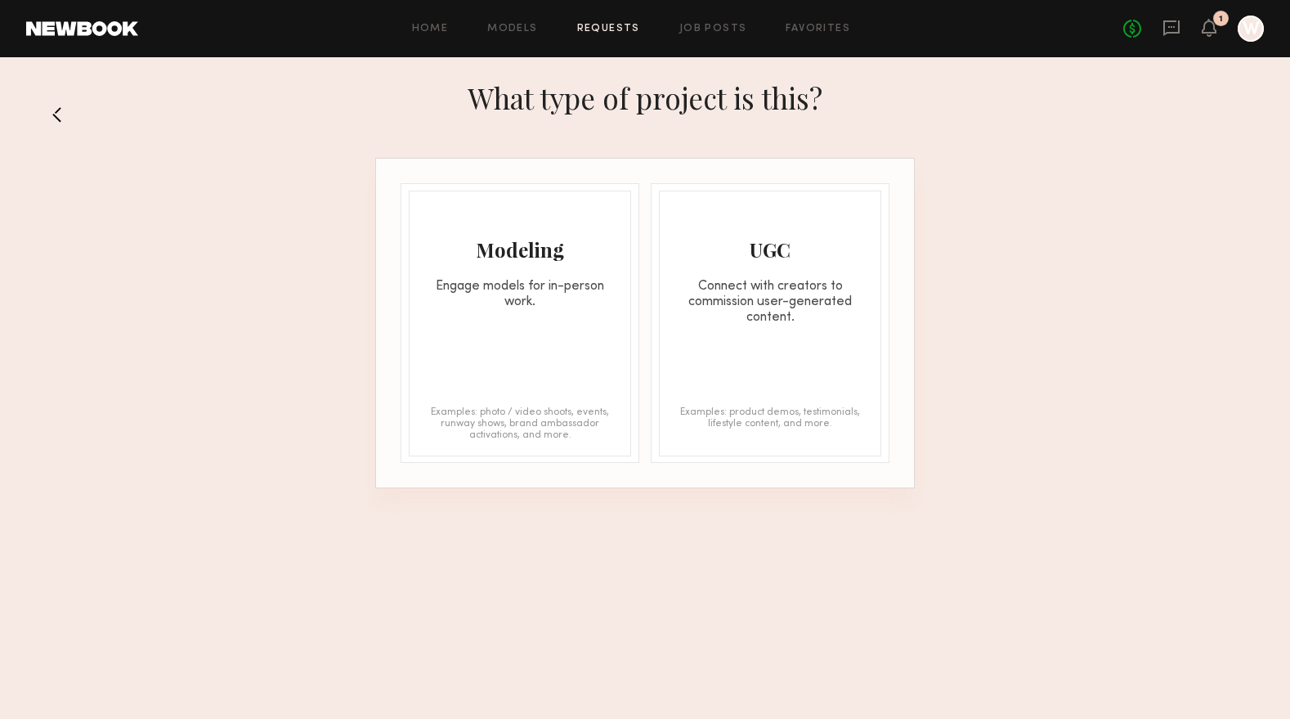
click at [486, 298] on div "Engage models for in-person work." at bounding box center [520, 294] width 221 height 31
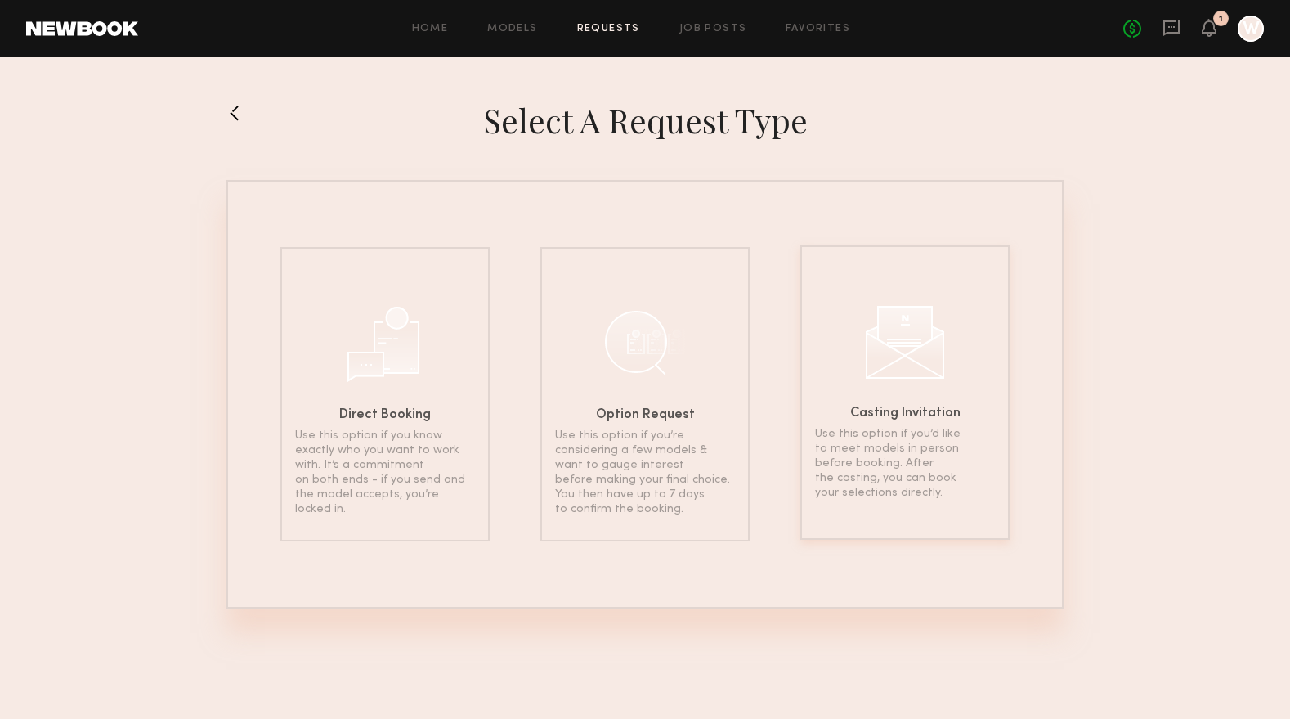
click at [908, 354] on div at bounding box center [905, 340] width 82 height 82
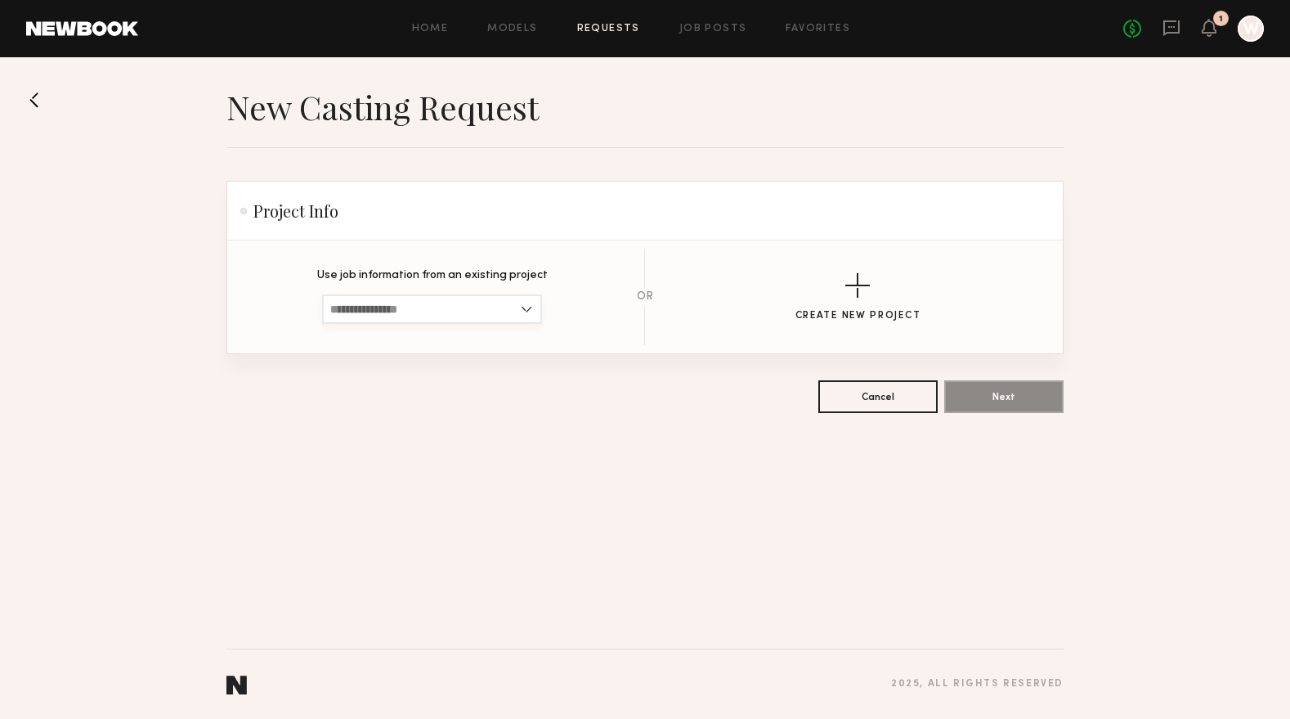
click at [477, 309] on input at bounding box center [432, 308] width 220 height 29
click at [863, 289] on div "button" at bounding box center [857, 285] width 25 height 25
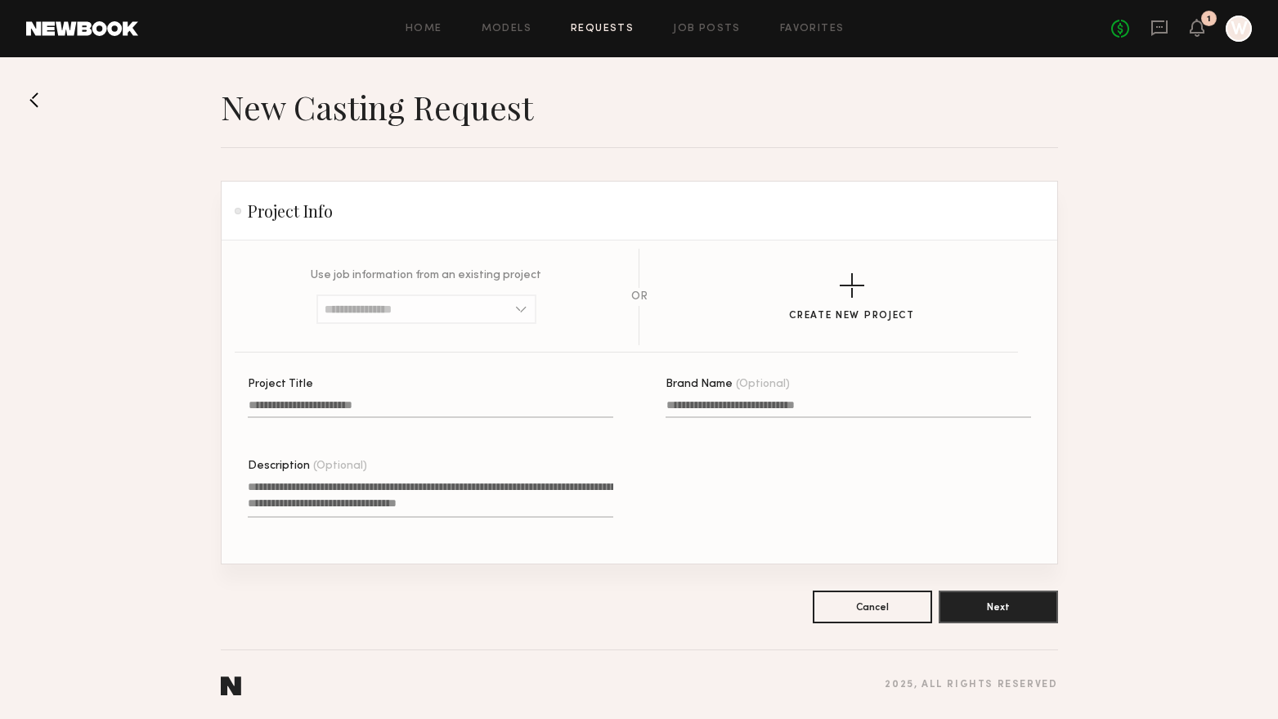
click at [400, 410] on input "Project Title" at bounding box center [430, 408] width 365 height 19
type input "*****"
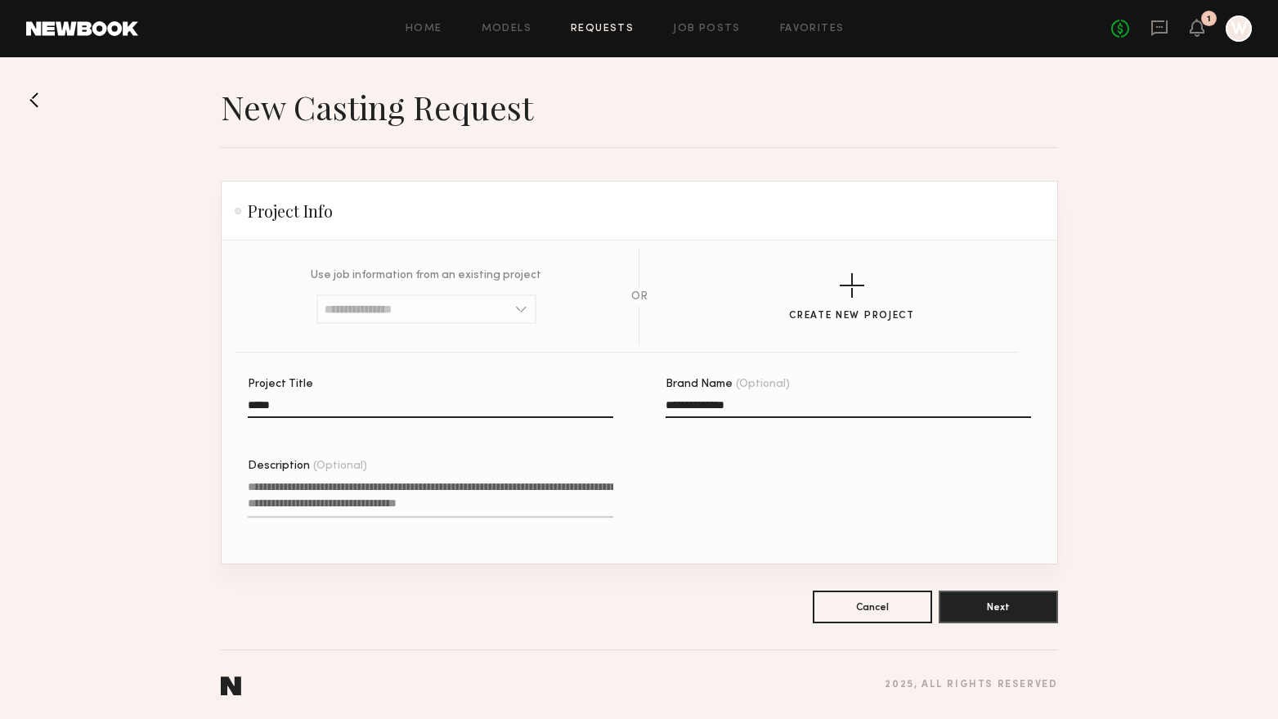
type input "**********"
click at [485, 510] on textarea "Description (Optional)" at bounding box center [430, 497] width 365 height 39
paste textarea "**********"
type textarea "**********"
click at [1025, 599] on button "Next" at bounding box center [998, 606] width 119 height 33
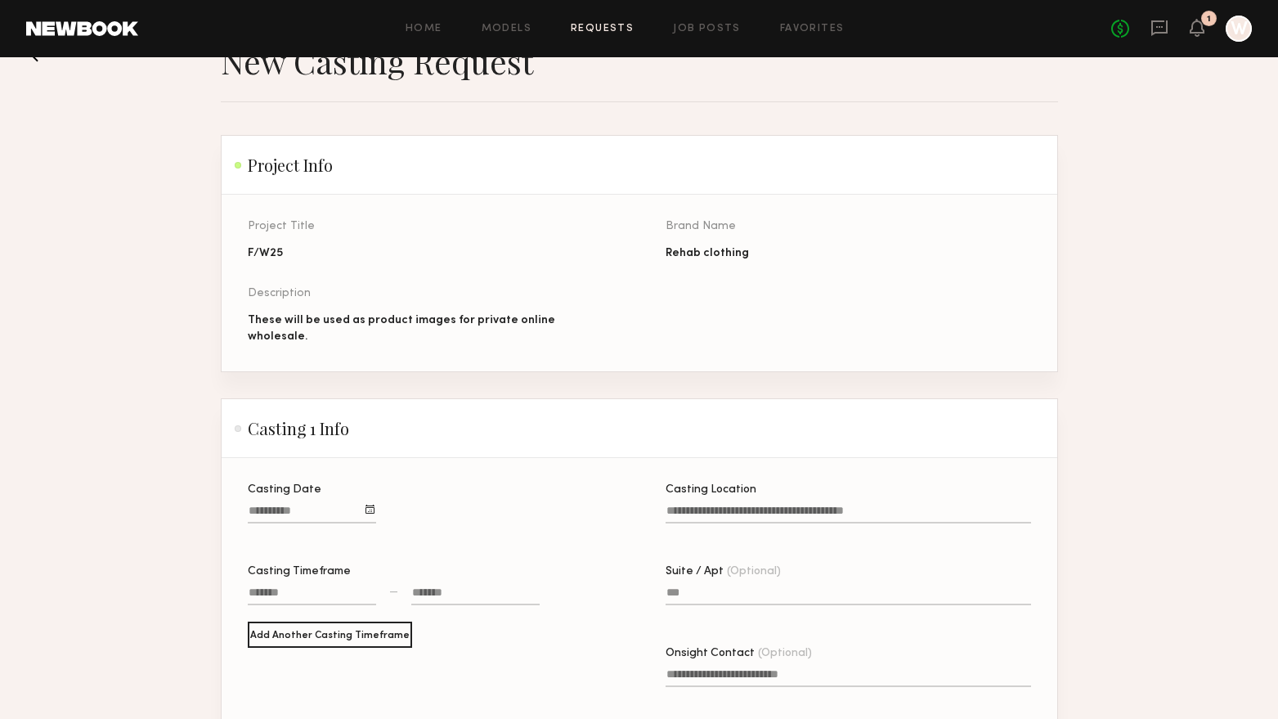
scroll to position [82, 0]
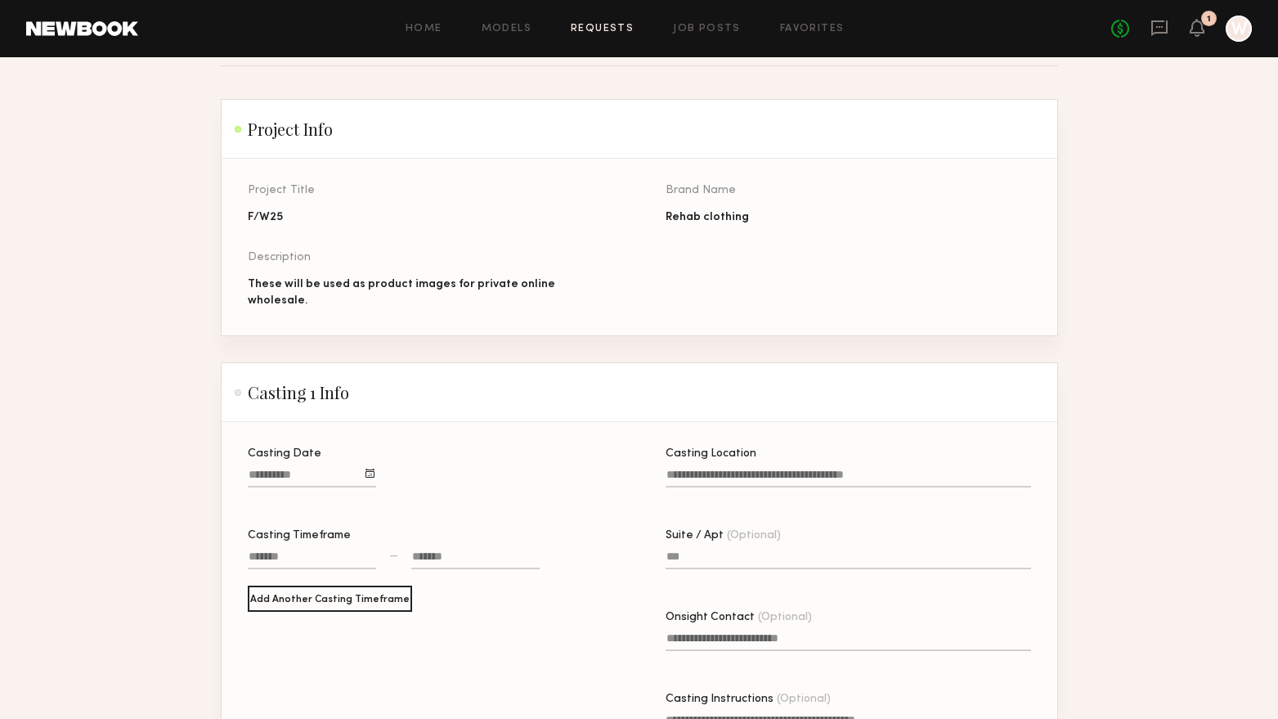
click at [374, 468] on div at bounding box center [369, 472] width 9 height 9
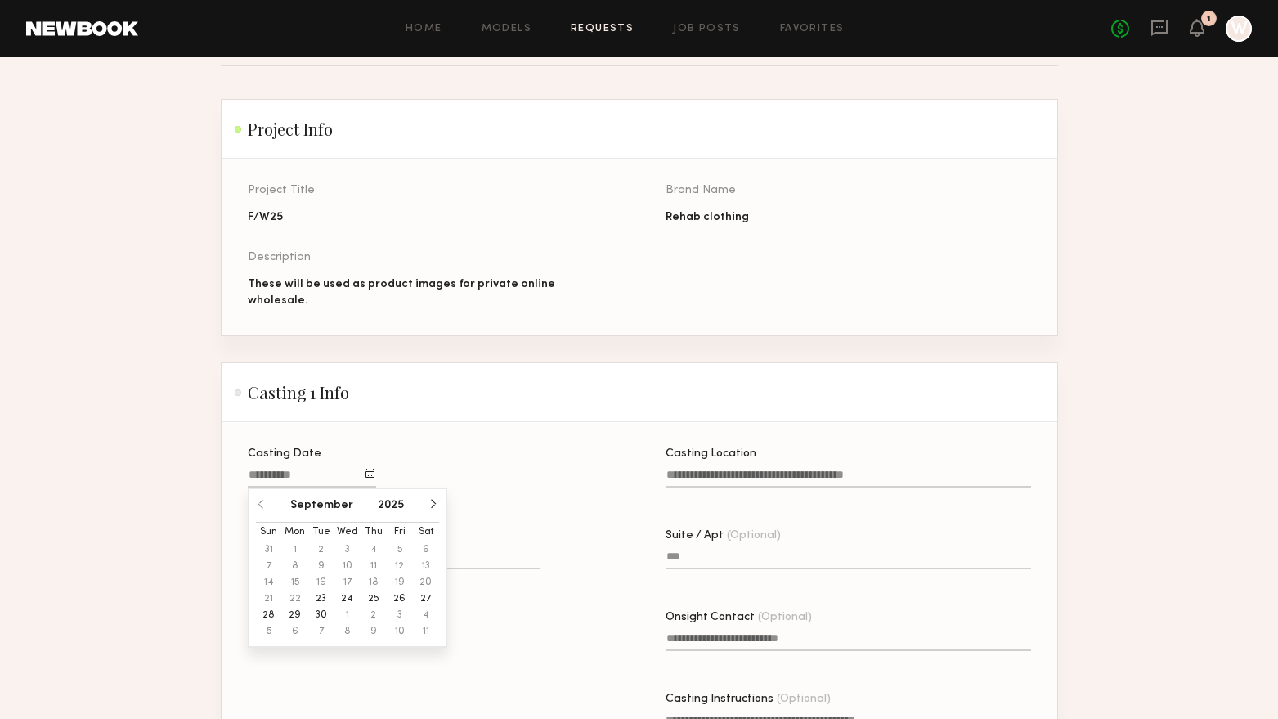
click at [399, 590] on button "26" at bounding box center [400, 598] width 26 height 16
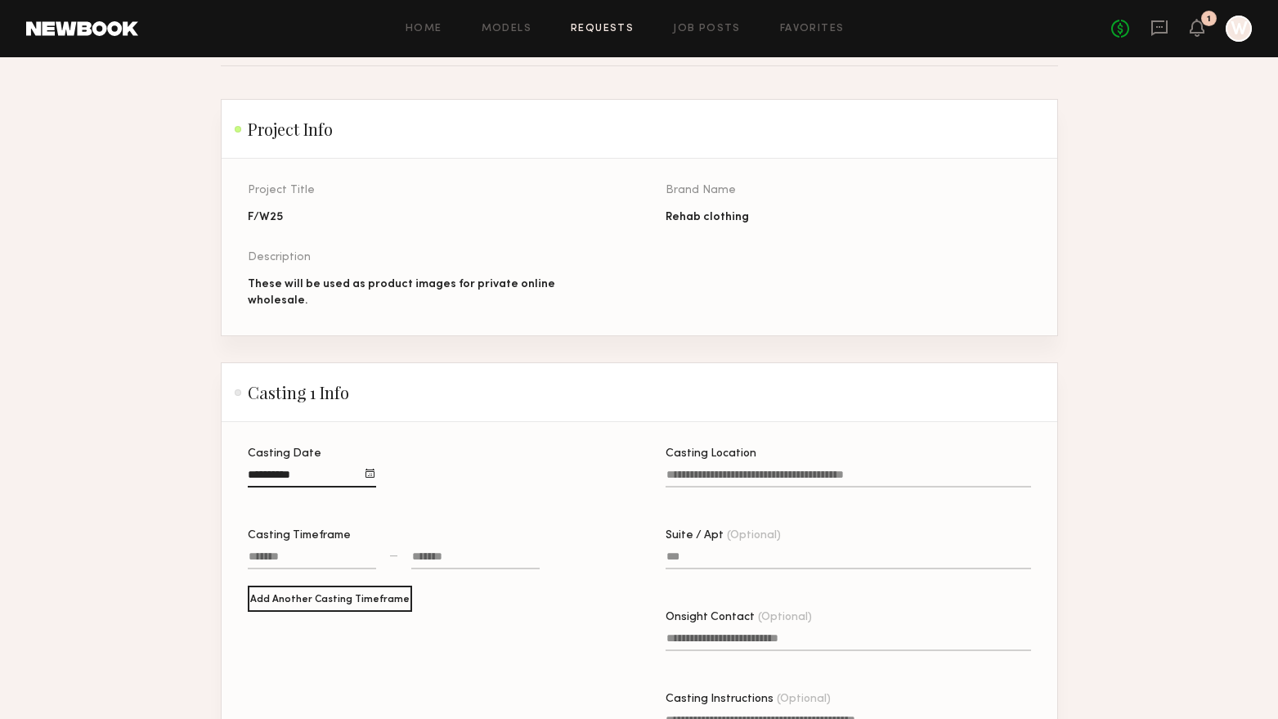
click at [333, 550] on div at bounding box center [312, 558] width 128 height 21
click at [272, 579] on button "button" at bounding box center [272, 585] width 13 height 13
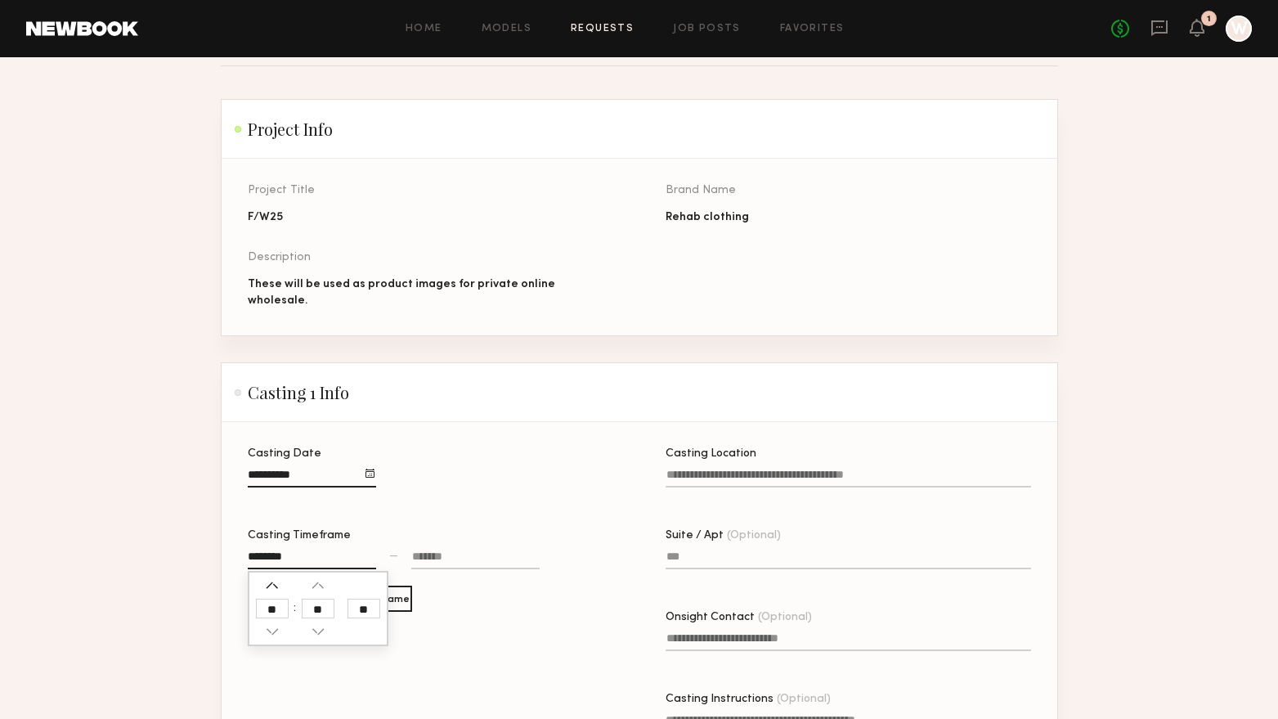
click at [272, 579] on button "button" at bounding box center [272, 585] width 13 height 13
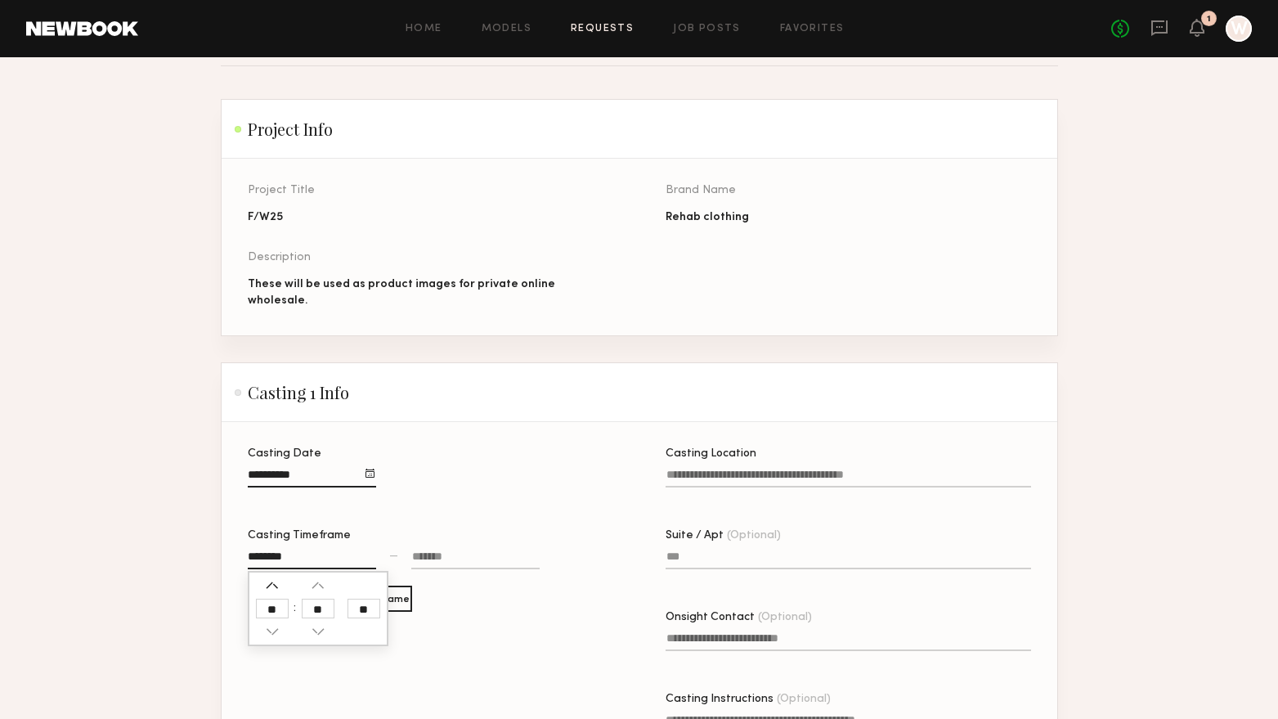
click at [272, 579] on button "button" at bounding box center [272, 585] width 13 height 13
type input "********"
type input "**"
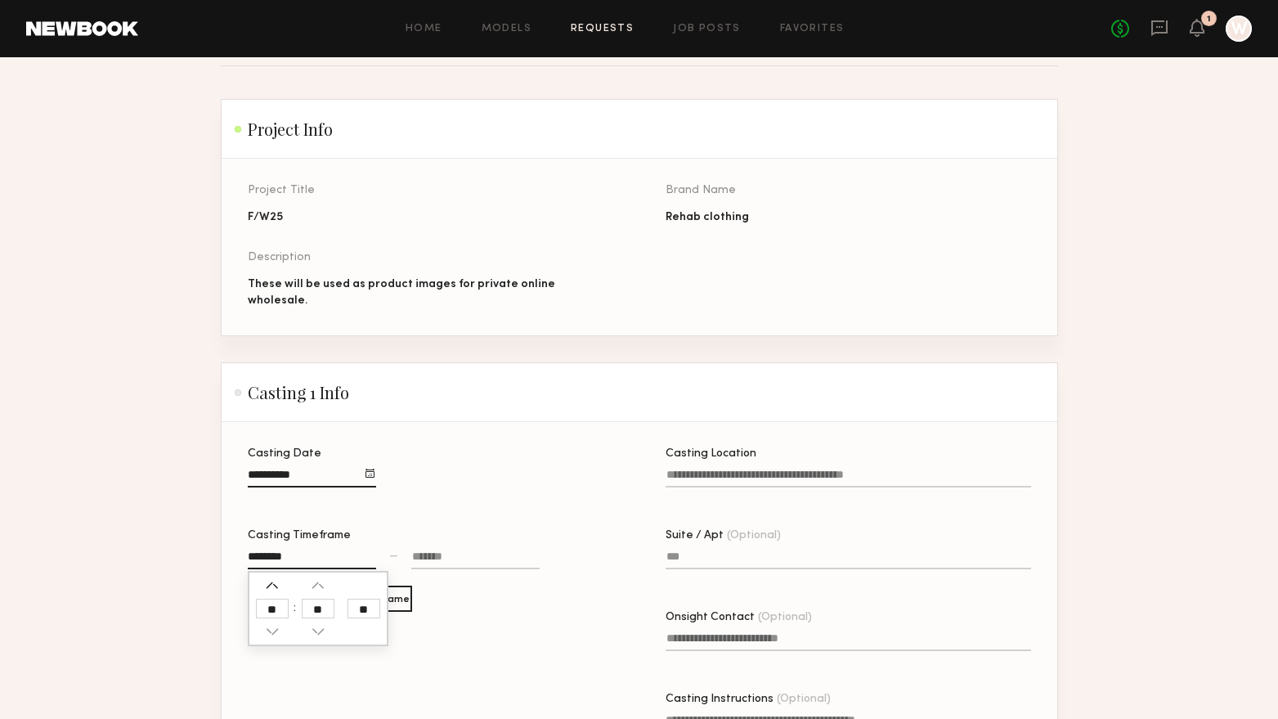
click at [272, 579] on button "button" at bounding box center [272, 585] width 13 height 13
type input "********"
click at [441, 556] on div at bounding box center [475, 558] width 128 height 21
click at [423, 625] on button "button" at bounding box center [423, 631] width 13 height 13
type input "********"
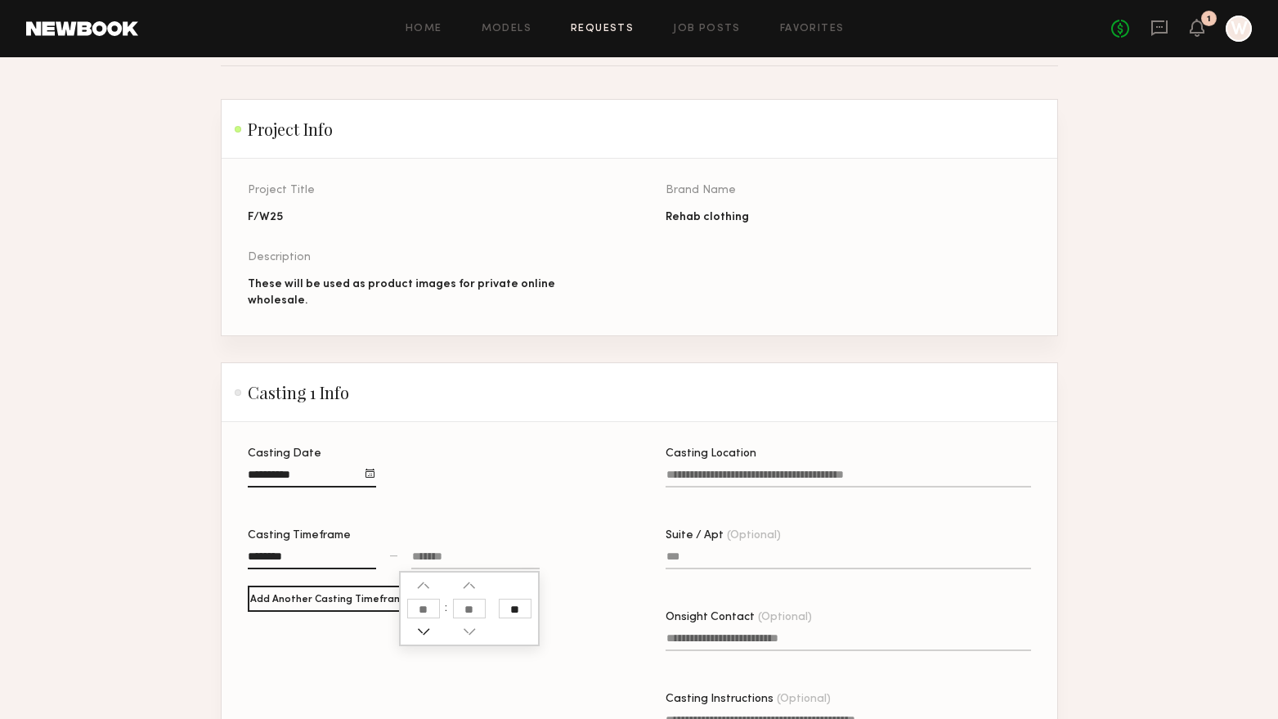
type input "**"
click at [423, 625] on button "button" at bounding box center [423, 631] width 13 height 13
click at [424, 579] on button "button" at bounding box center [423, 585] width 13 height 13
type input "********"
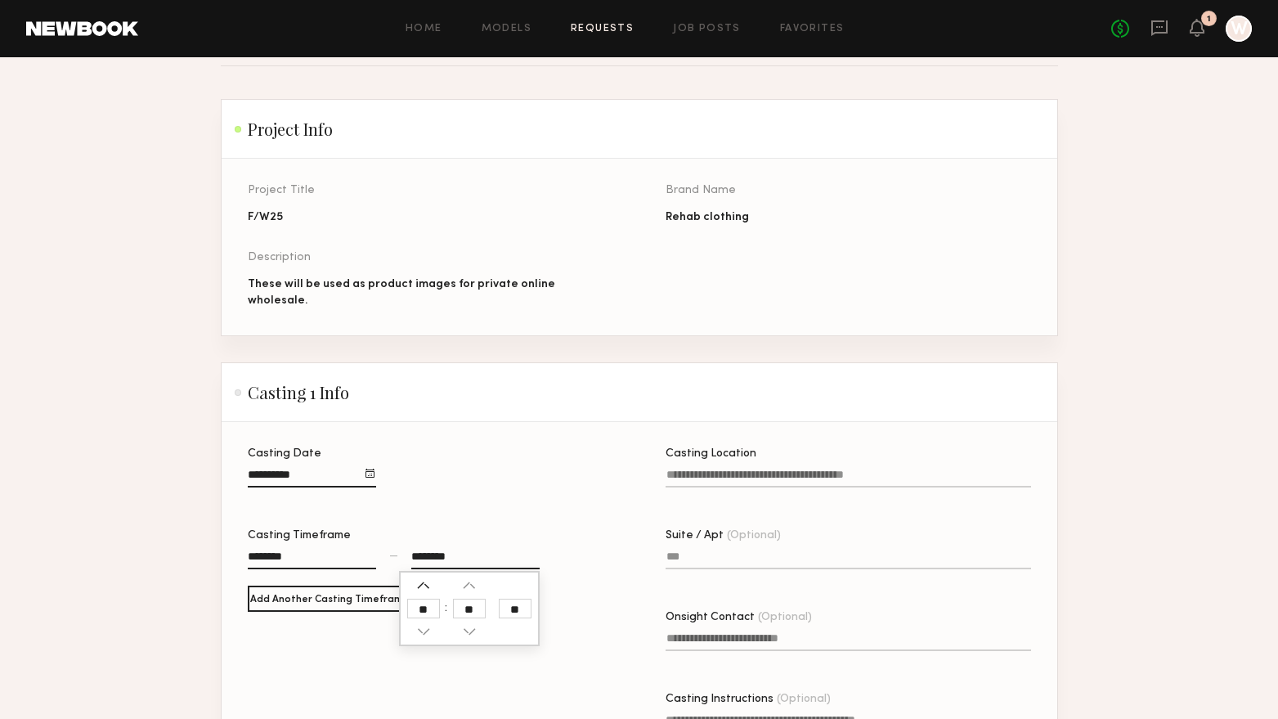
type input "**"
click at [424, 579] on button "button" at bounding box center [423, 585] width 13 height 13
click at [427, 628] on button "button" at bounding box center [423, 631] width 13 height 13
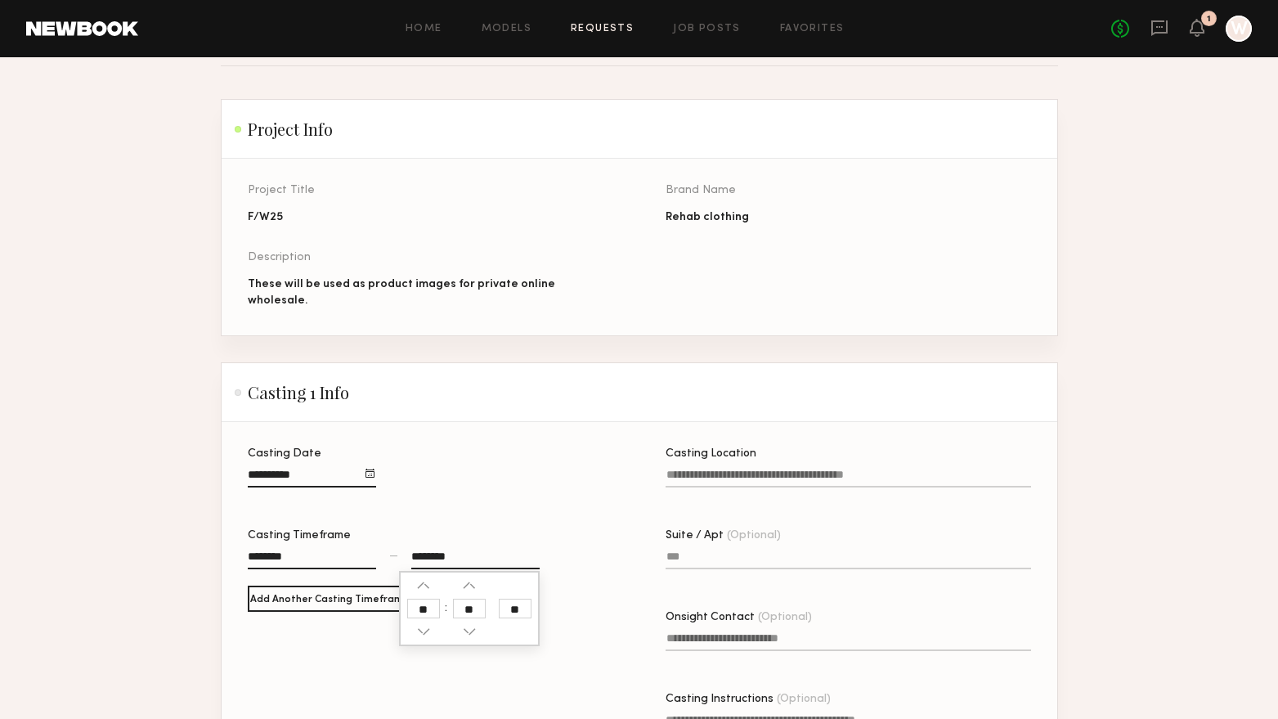
click at [507, 598] on input "**" at bounding box center [515, 608] width 33 height 20
type input "********"
type input "**"
click at [585, 507] on div "Casting Date Casting Timeframe ******** — ******** ** Add Another Casting Timef…" at bounding box center [430, 614] width 365 height 332
click at [770, 473] on input "Casting Location" at bounding box center [848, 477] width 365 height 19
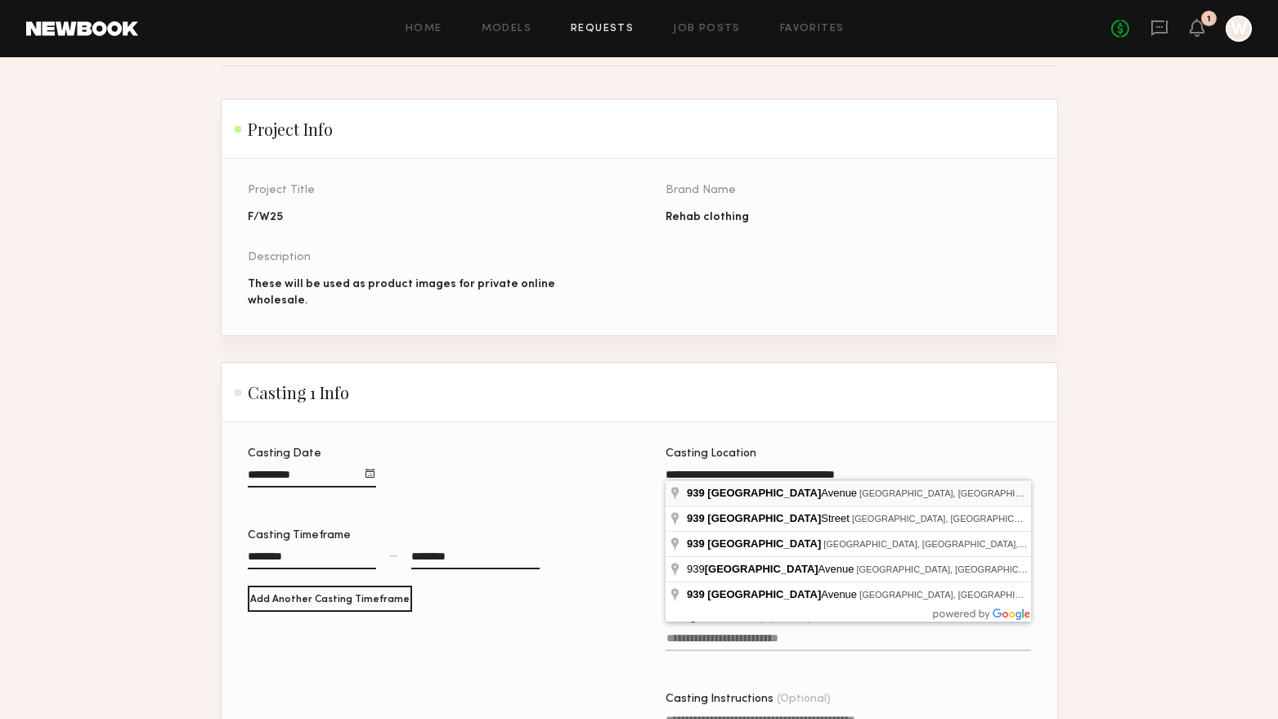
type input "**********"
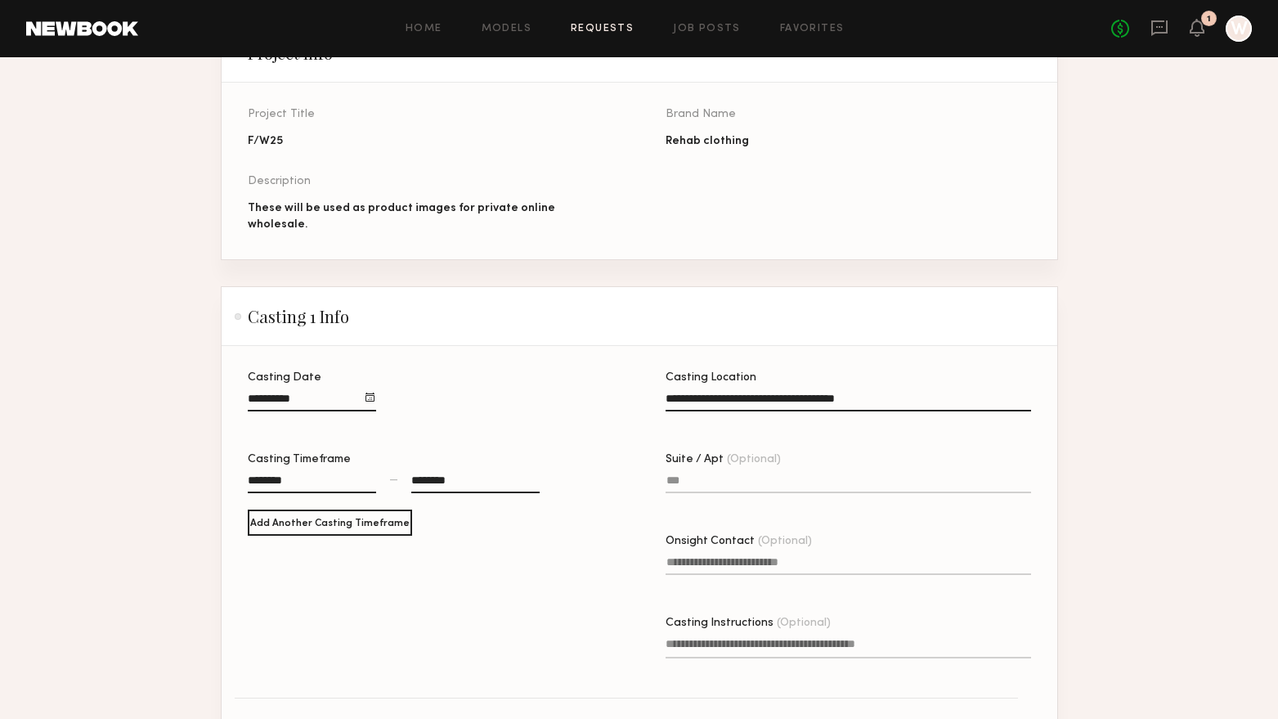
scroll to position [245, 0]
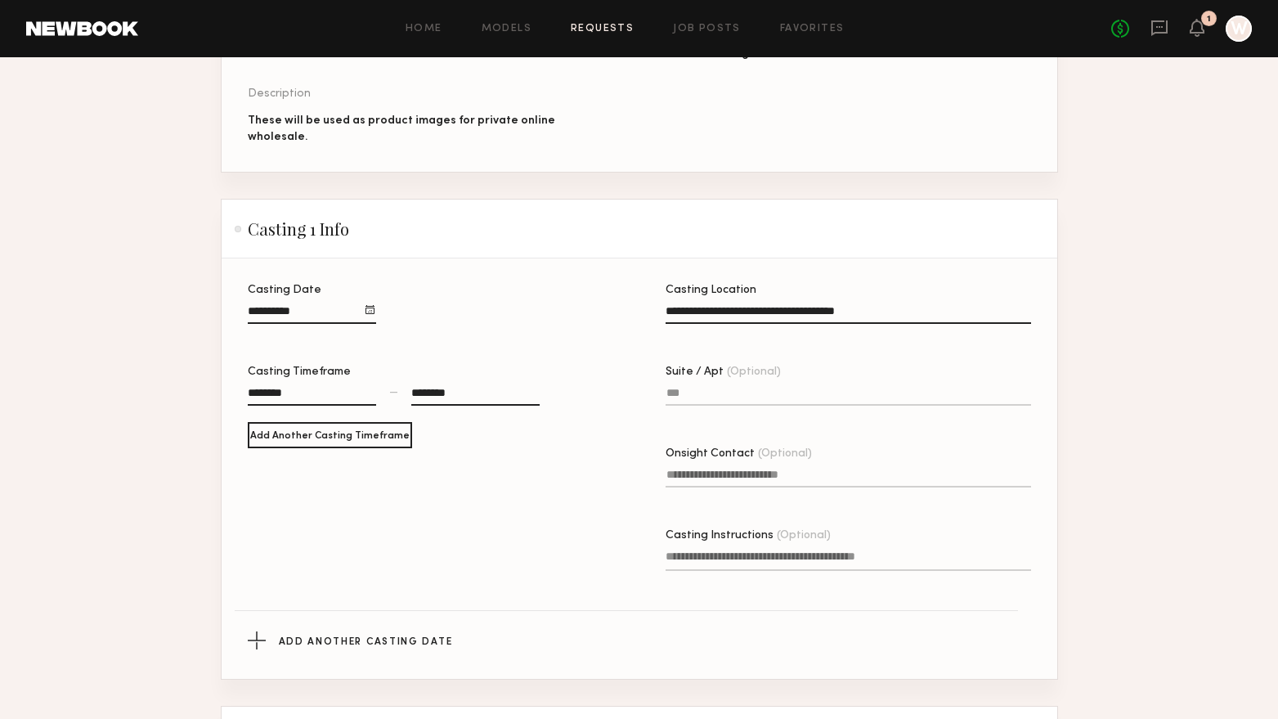
click at [771, 484] on label "Onsight Contact (Optional)" at bounding box center [848, 476] width 365 height 56
click at [771, 484] on input "Onsight Contact (Optional)" at bounding box center [848, 477] width 365 height 19
click at [772, 474] on input "Onsight Contact (Optional)" at bounding box center [848, 477] width 365 height 19
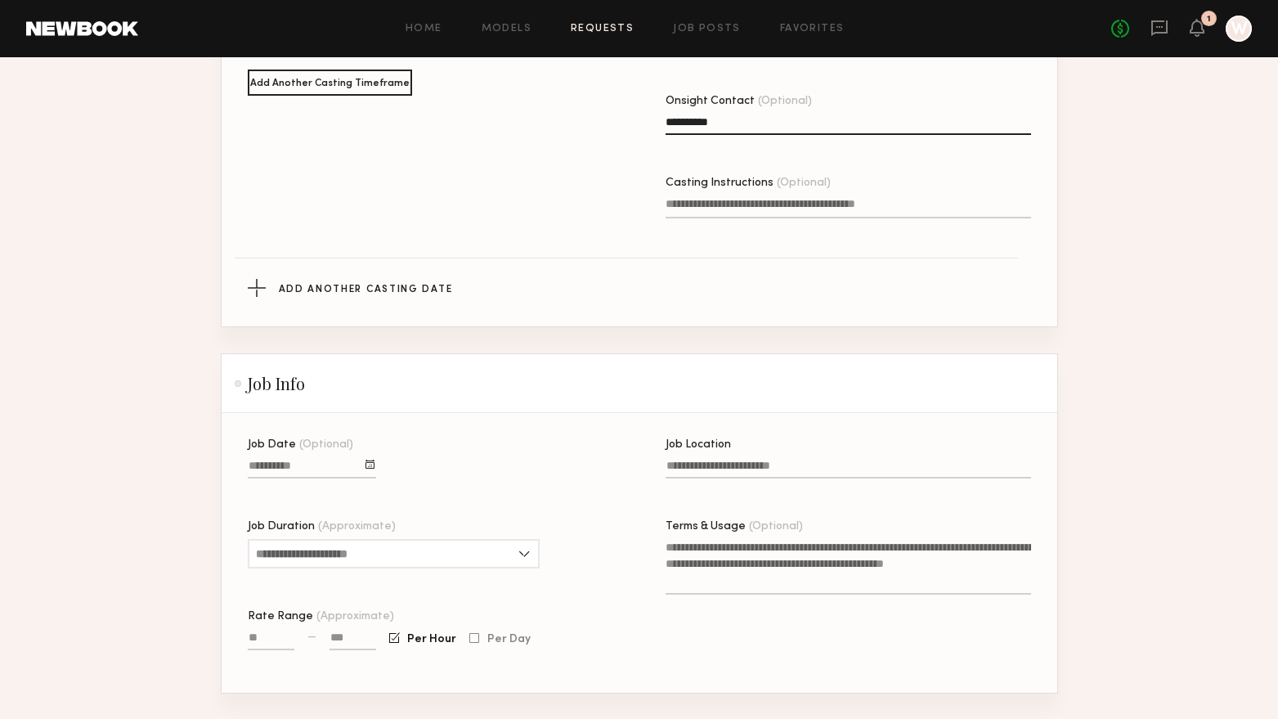
scroll to position [731, 0]
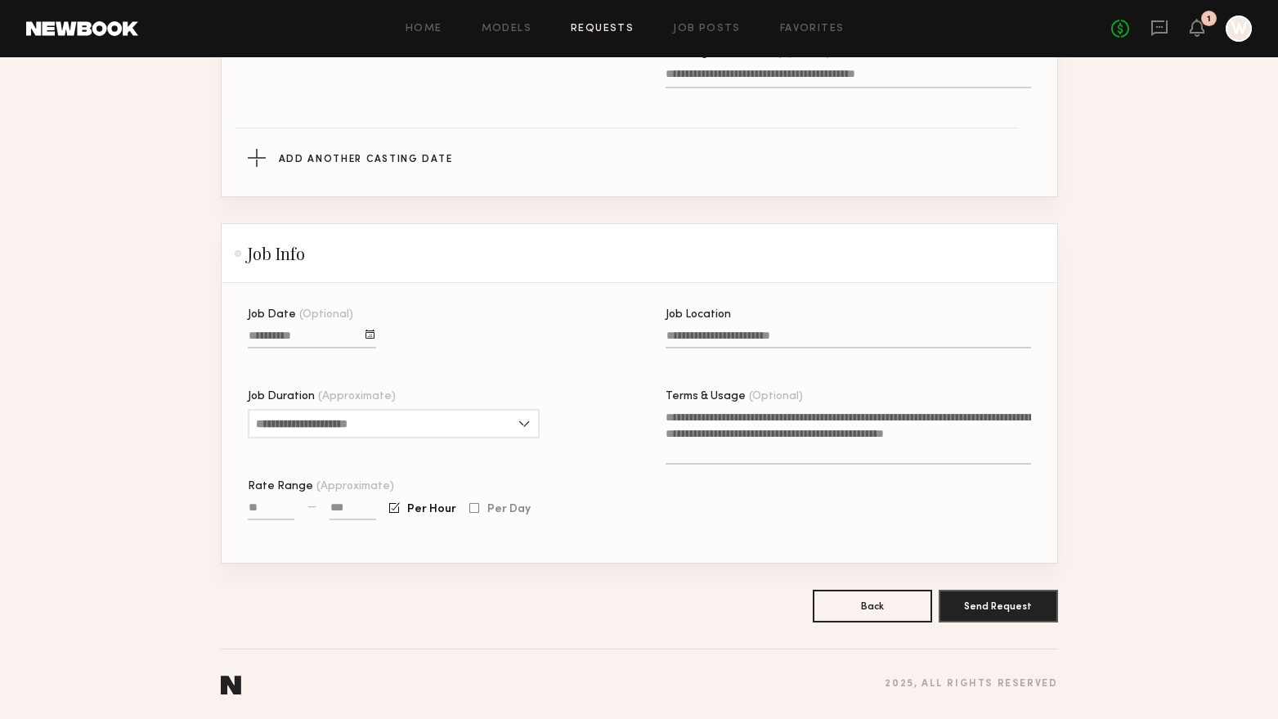
type input "**********"
click at [374, 334] on div at bounding box center [369, 333] width 9 height 9
click at [391, 453] on button "26" at bounding box center [400, 459] width 26 height 16
click at [405, 413] on input "Job Duration (Approximate)" at bounding box center [394, 423] width 292 height 29
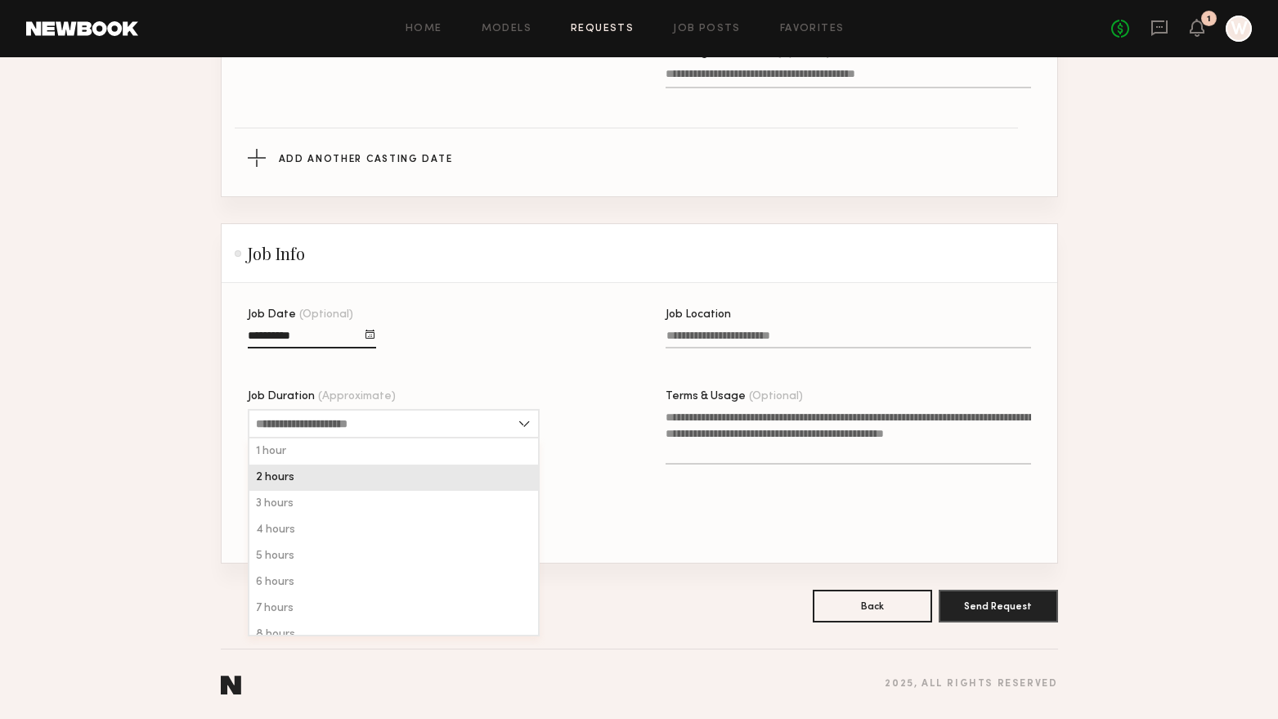
click at [356, 472] on div "2 hours" at bounding box center [393, 477] width 289 height 26
type input "*******"
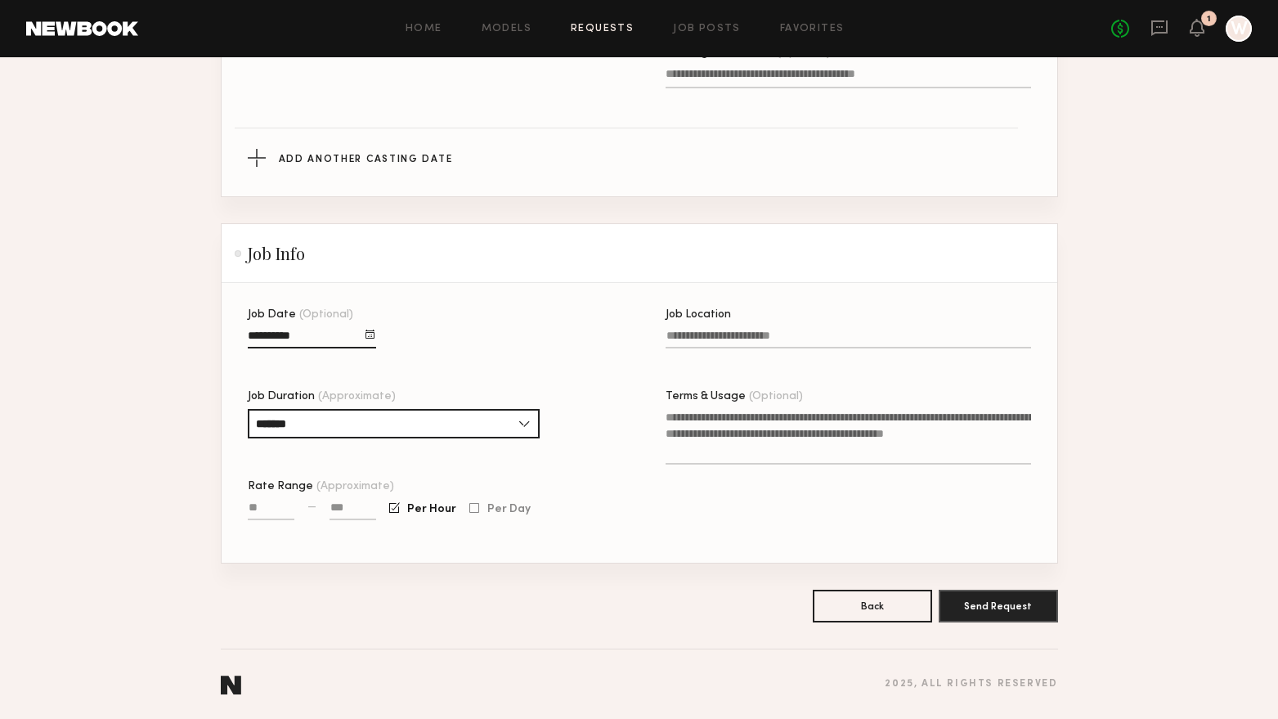
click at [281, 507] on input "Rate Range (Approximate)" at bounding box center [271, 510] width 47 height 19
type input "***"
type input "****"
click at [281, 507] on input "***" at bounding box center [271, 510] width 47 height 19
type input "****"
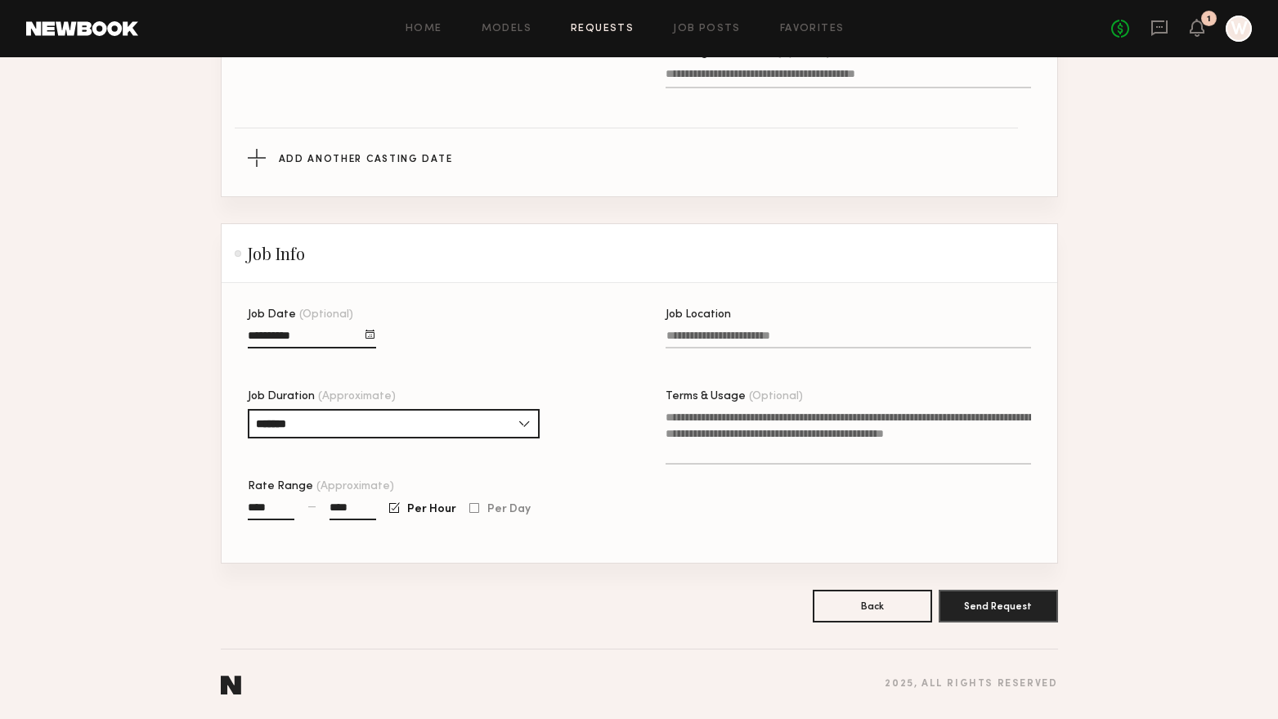
click at [698, 332] on input "Job Location" at bounding box center [848, 338] width 365 height 19
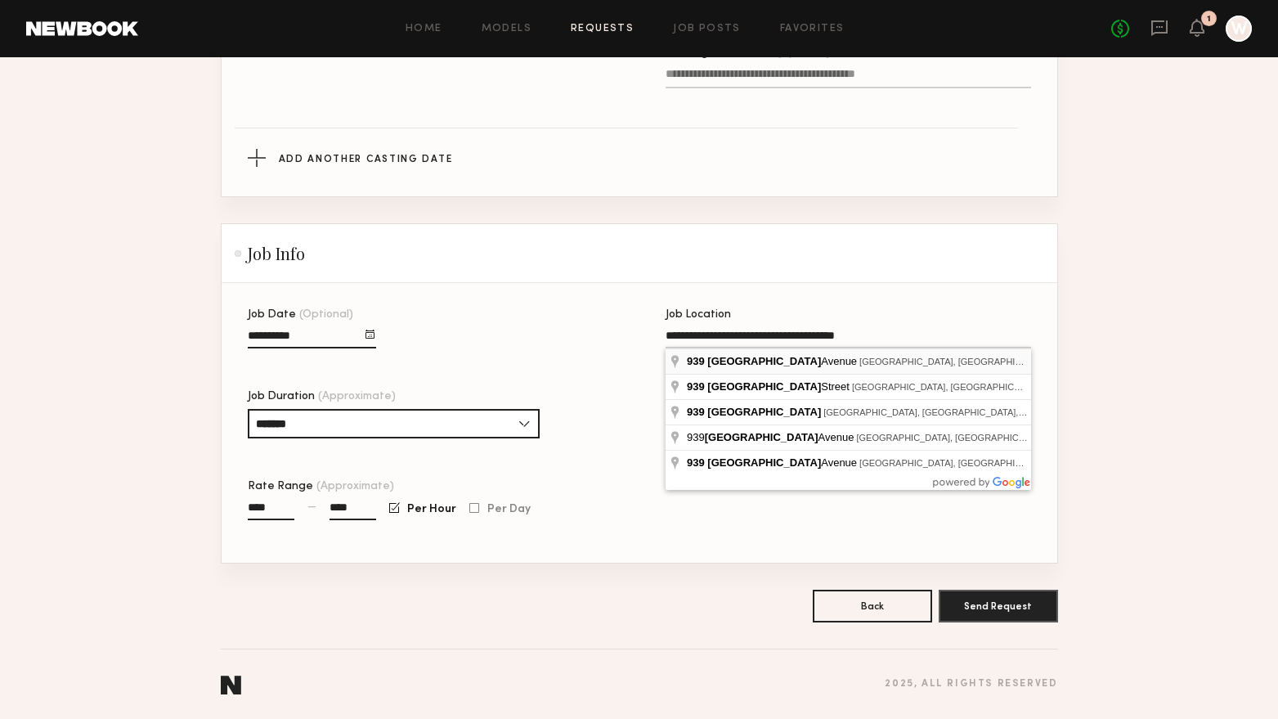
type input "**********"
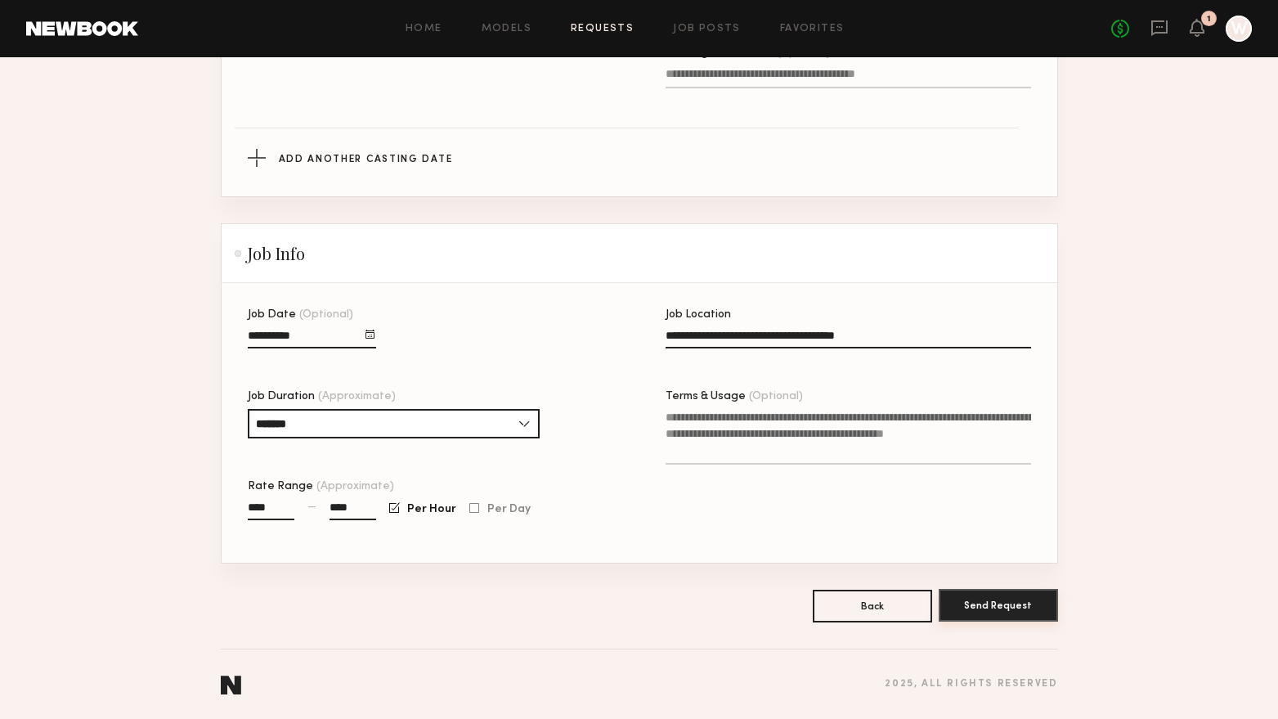
click at [1038, 613] on button "Send Request" at bounding box center [998, 605] width 119 height 33
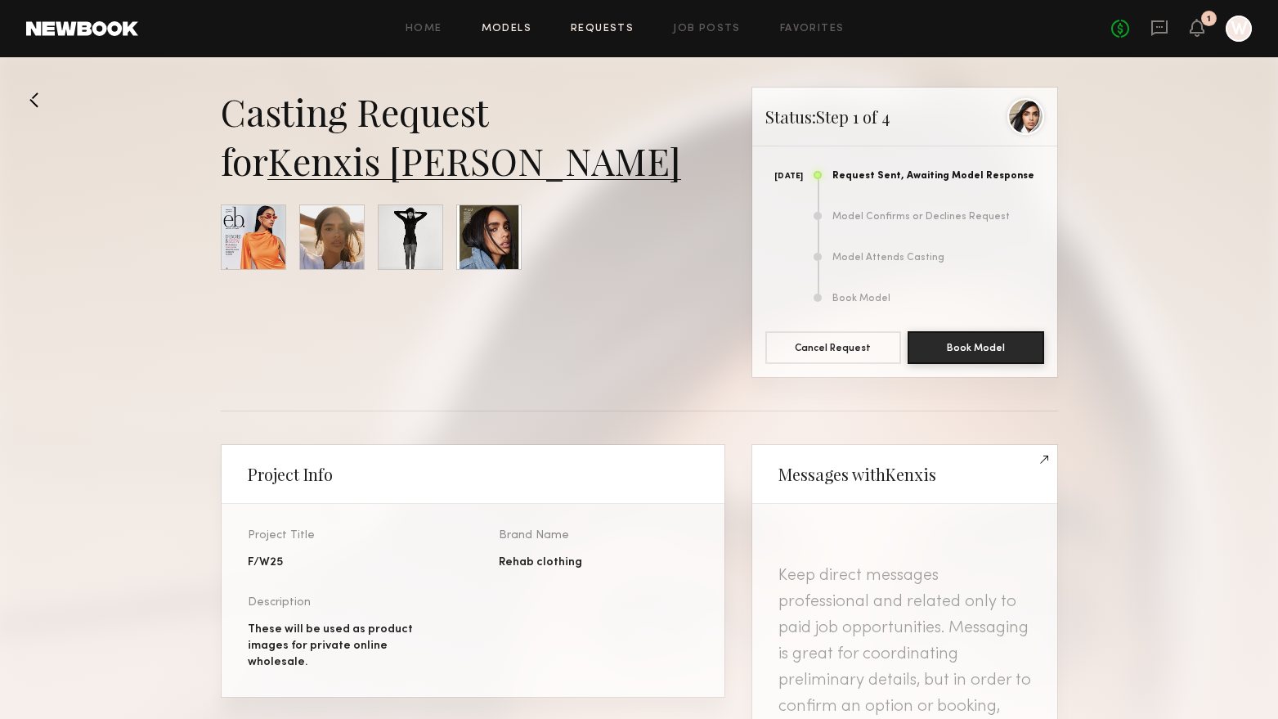
click at [531, 34] on link "Models" at bounding box center [507, 29] width 50 height 11
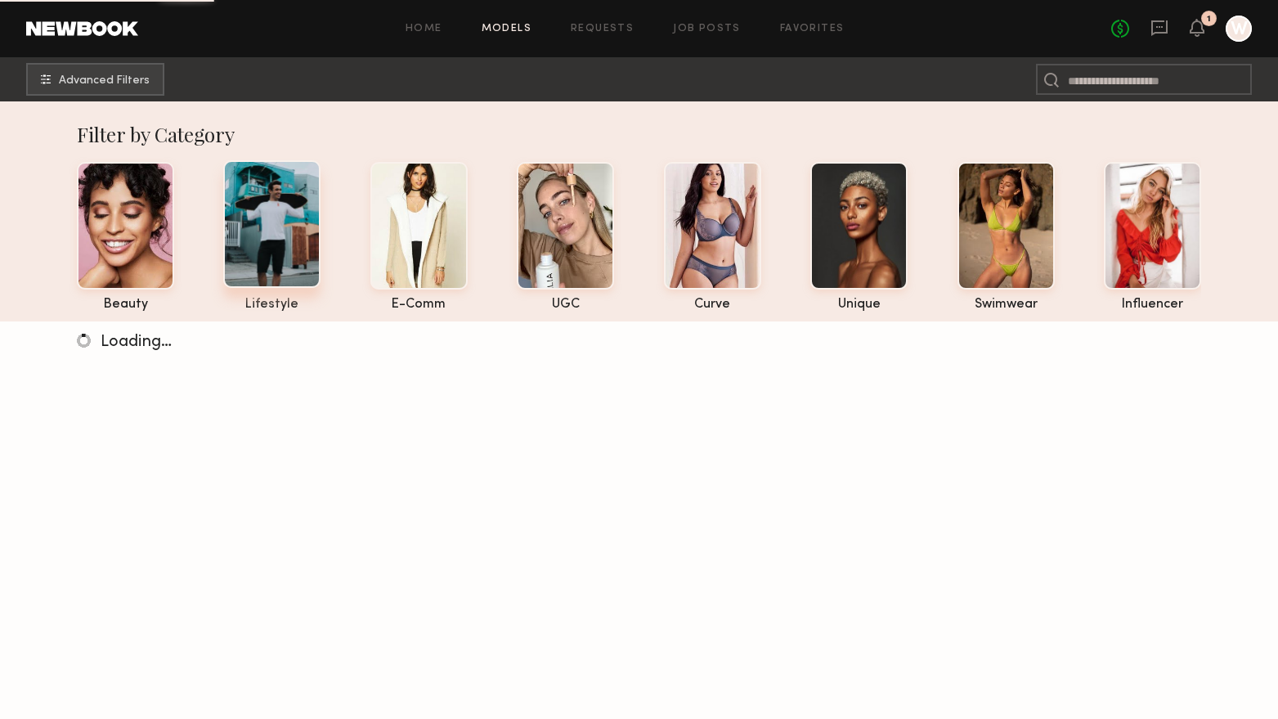
click at [267, 240] on div at bounding box center [271, 224] width 97 height 128
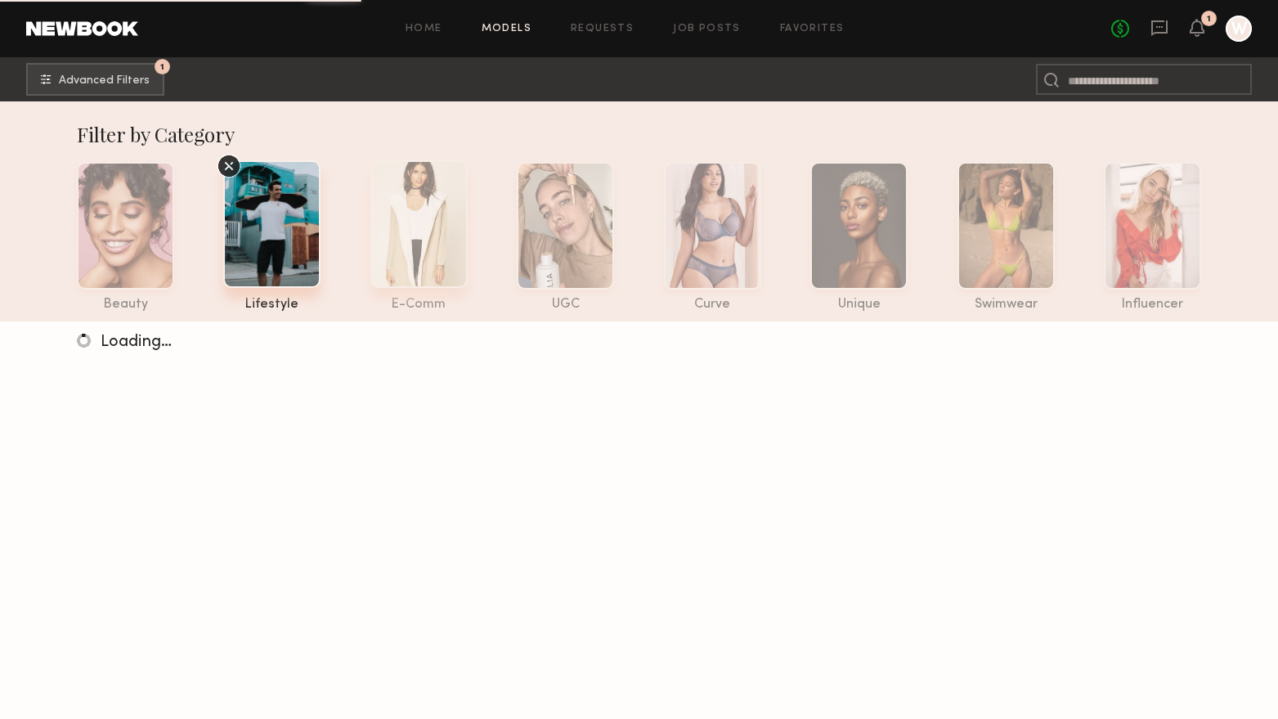
click at [442, 231] on div at bounding box center [418, 224] width 97 height 128
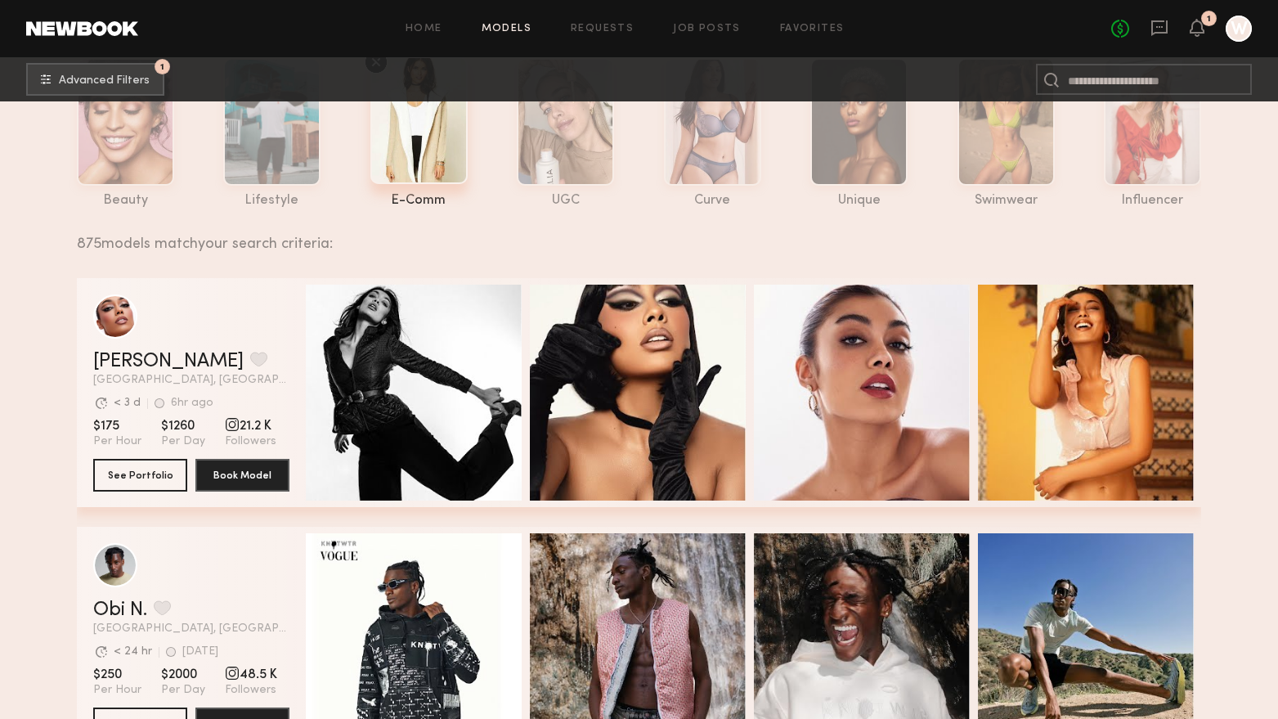
scroll to position [245, 0]
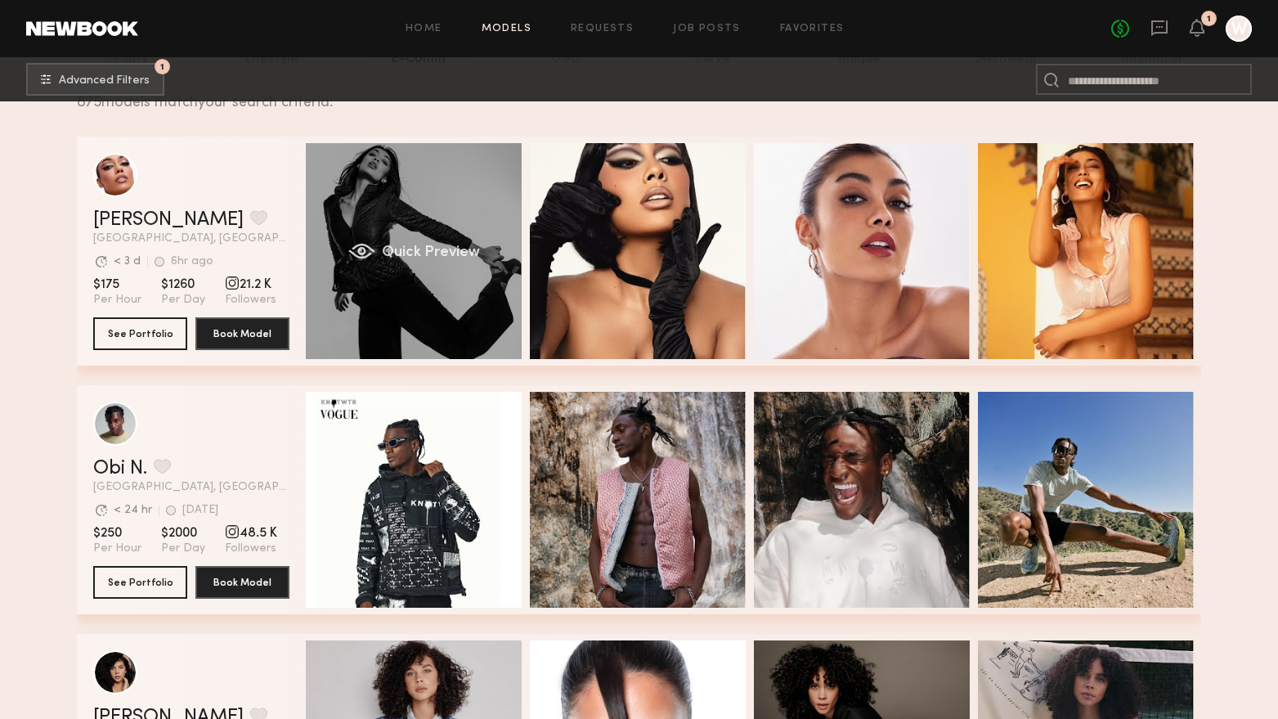
click at [482, 309] on div "Quick Preview" at bounding box center [414, 251] width 216 height 216
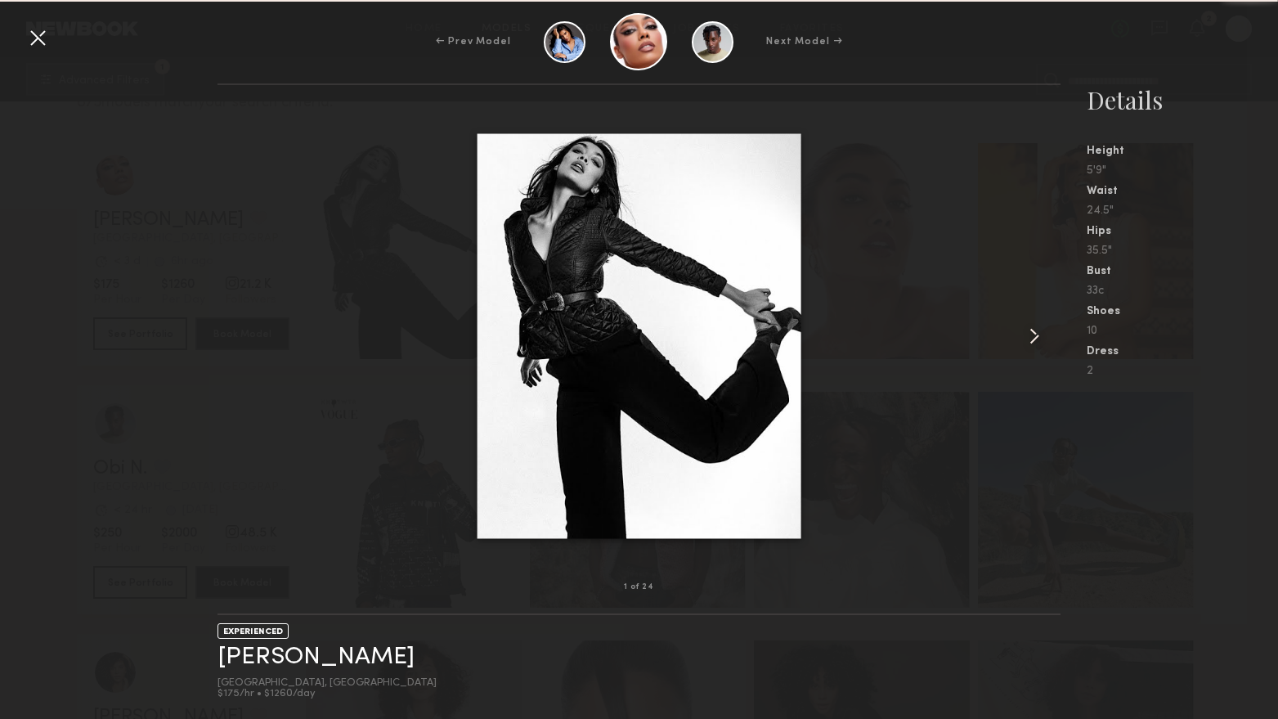
click at [1036, 334] on common-icon at bounding box center [1034, 336] width 26 height 26
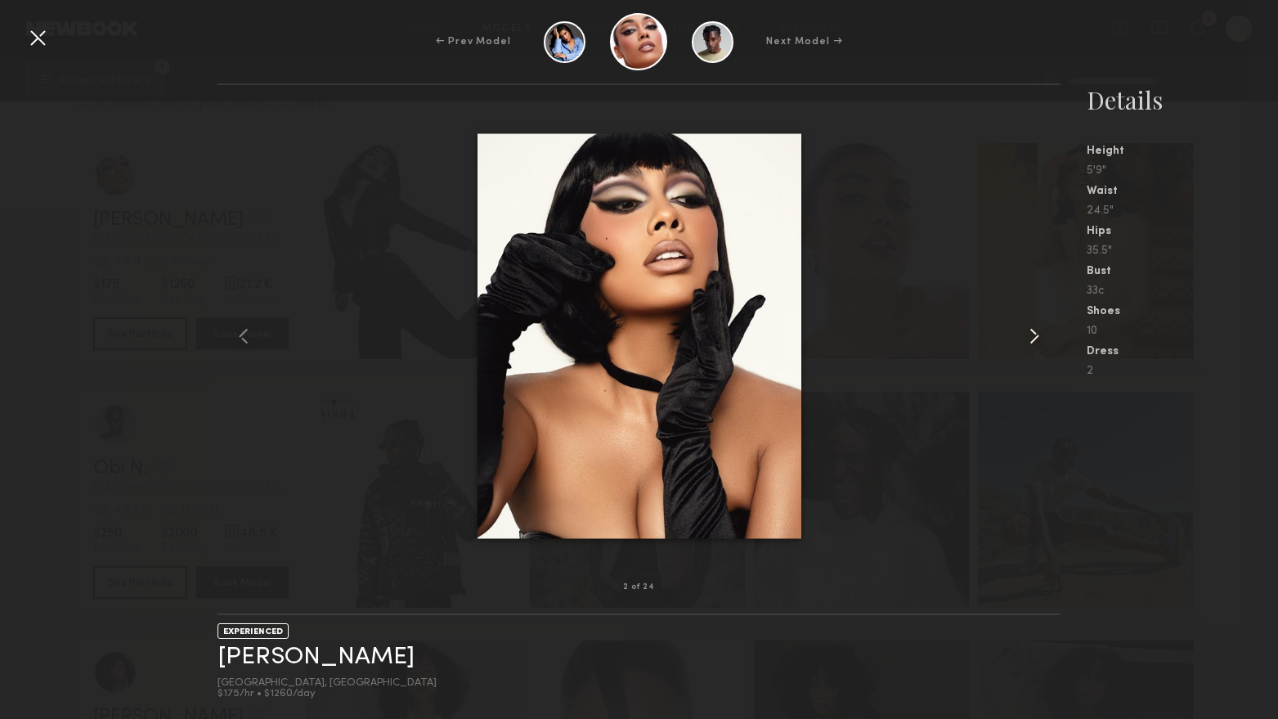
click at [1028, 337] on common-icon at bounding box center [1034, 336] width 26 height 26
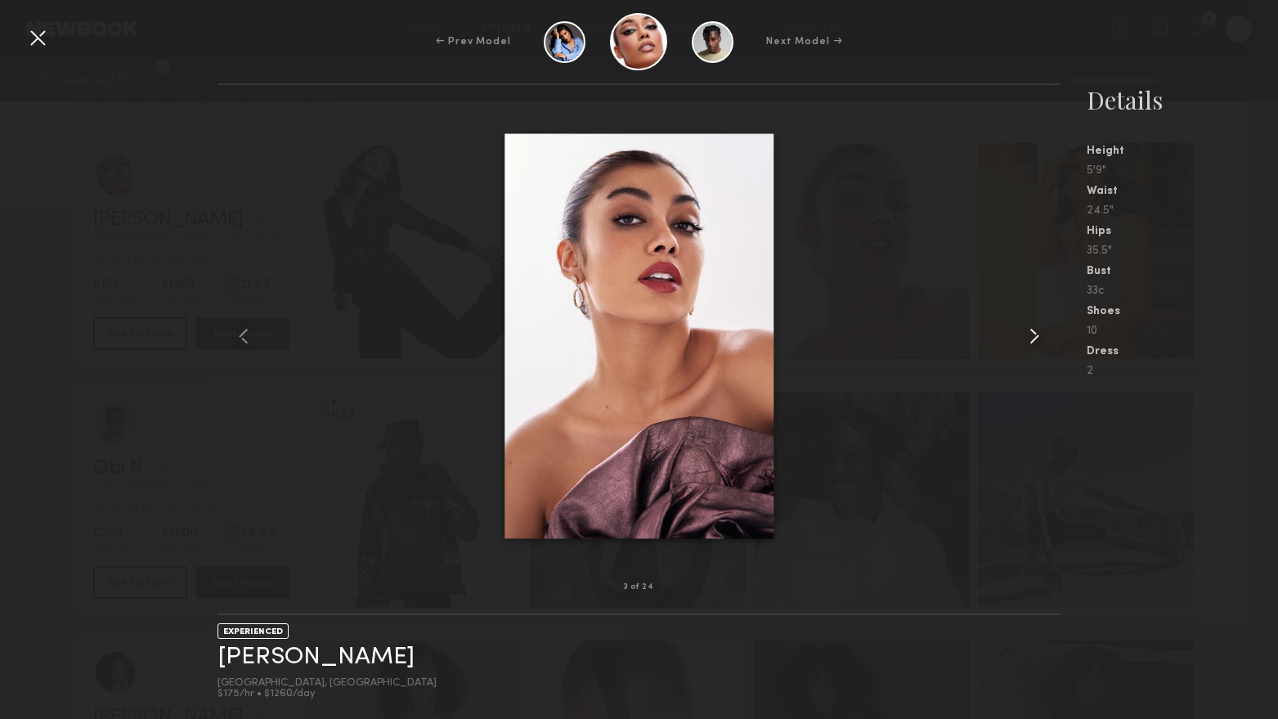
click at [1028, 337] on common-icon at bounding box center [1034, 336] width 26 height 26
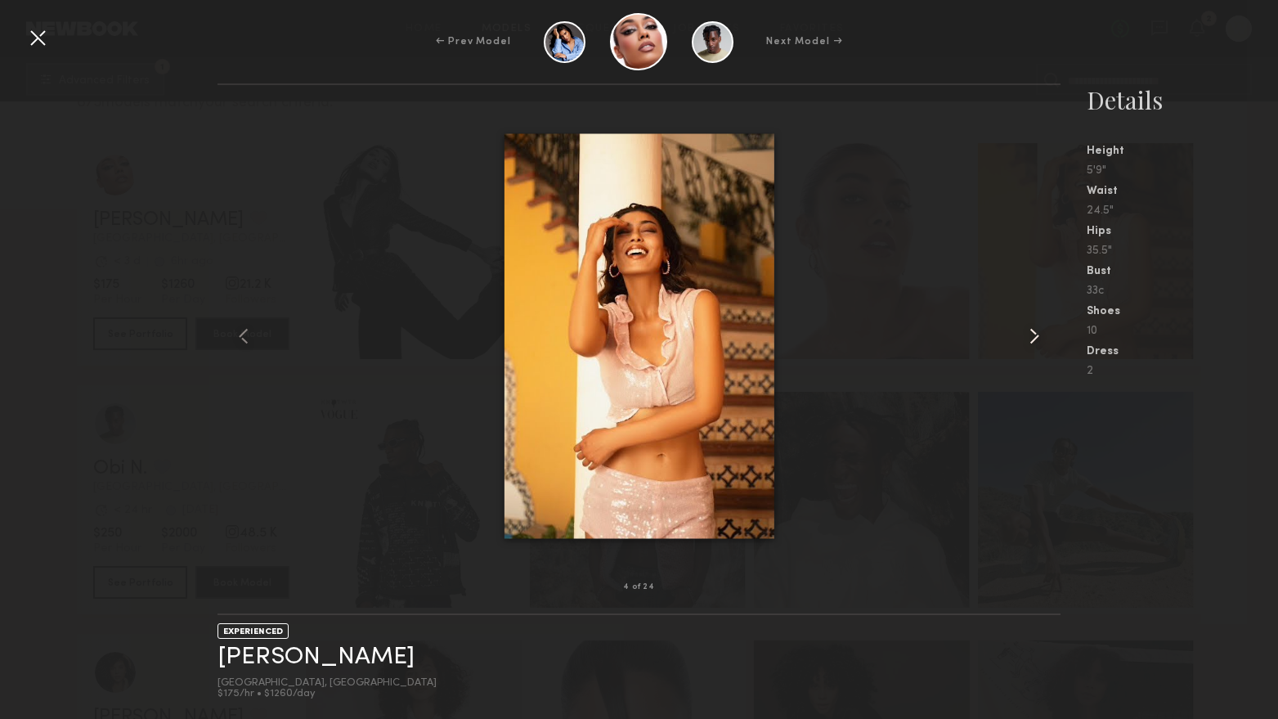
click at [1028, 337] on common-icon at bounding box center [1034, 336] width 26 height 26
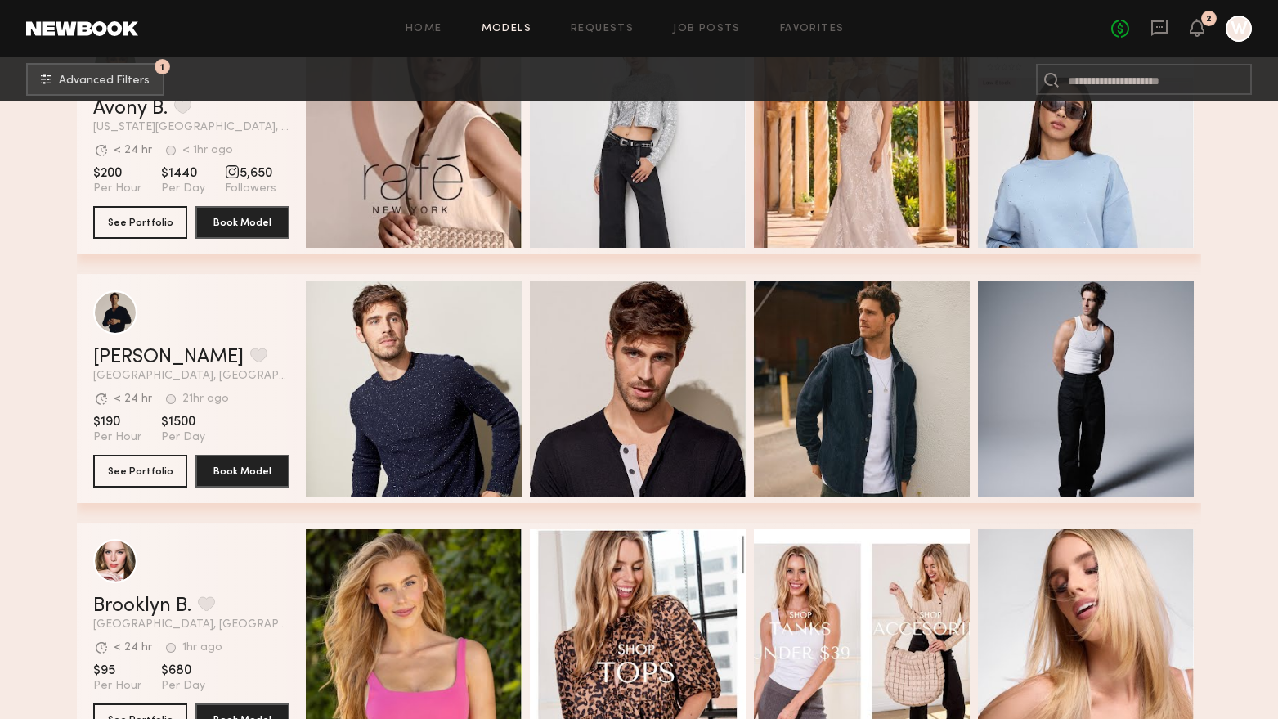
scroll to position [4088, 0]
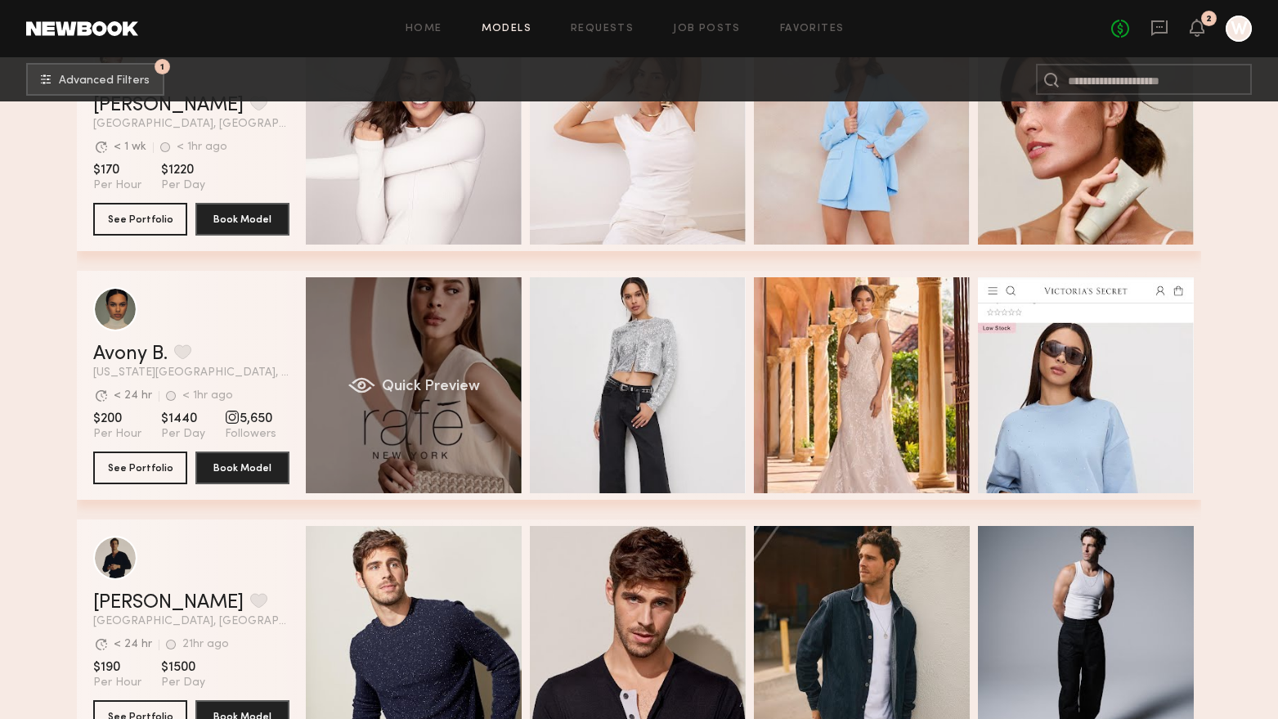
click at [492, 450] on div "Quick Preview" at bounding box center [414, 385] width 216 height 216
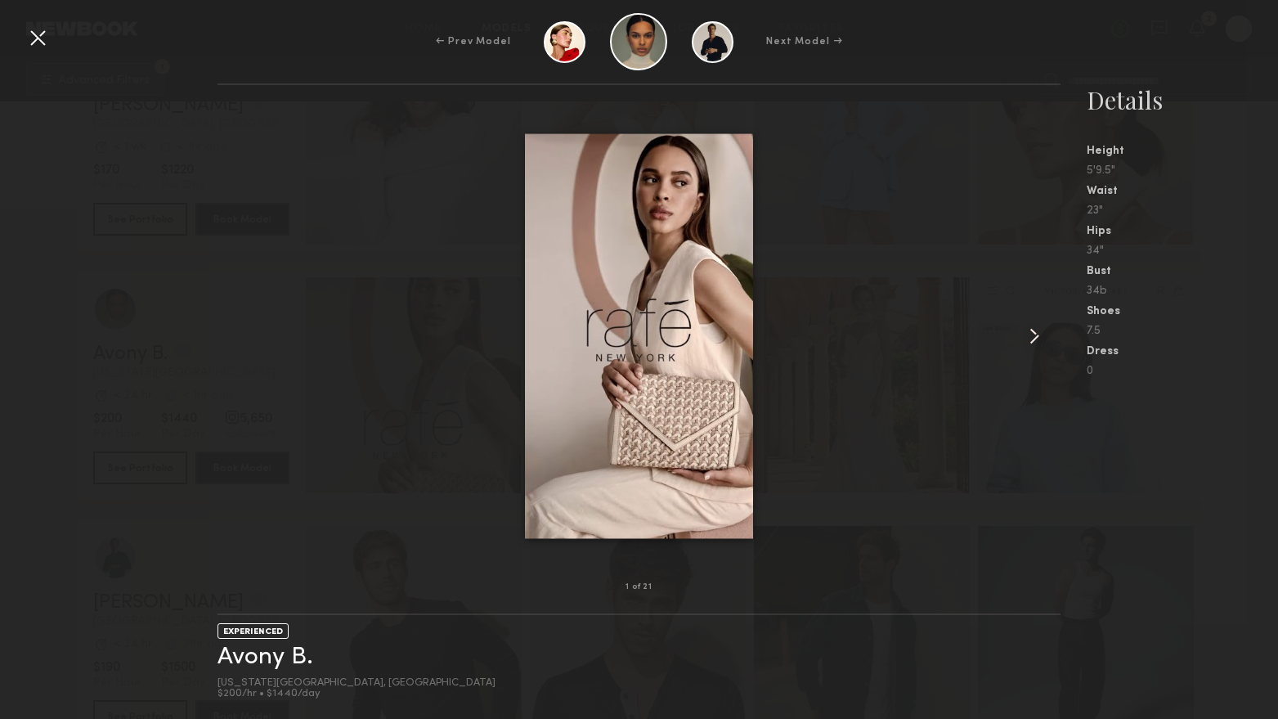
click at [1038, 333] on common-icon at bounding box center [1034, 336] width 26 height 26
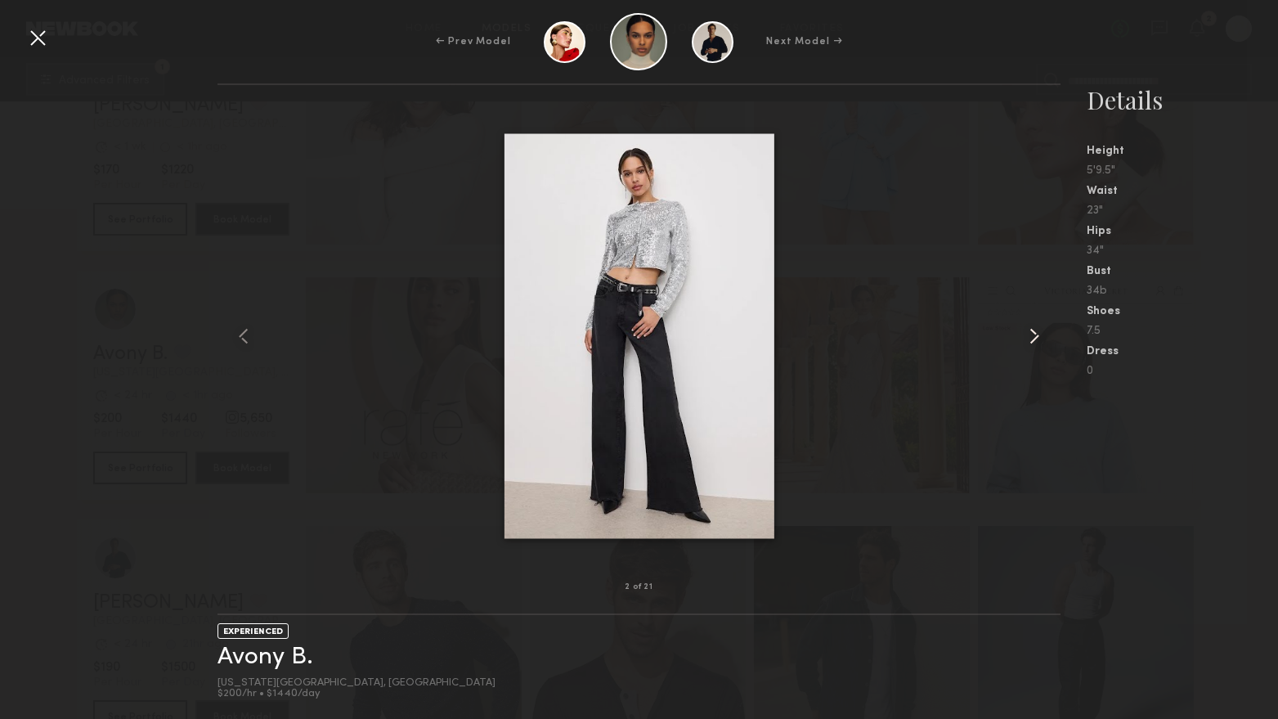
click at [1042, 332] on common-icon at bounding box center [1034, 336] width 26 height 26
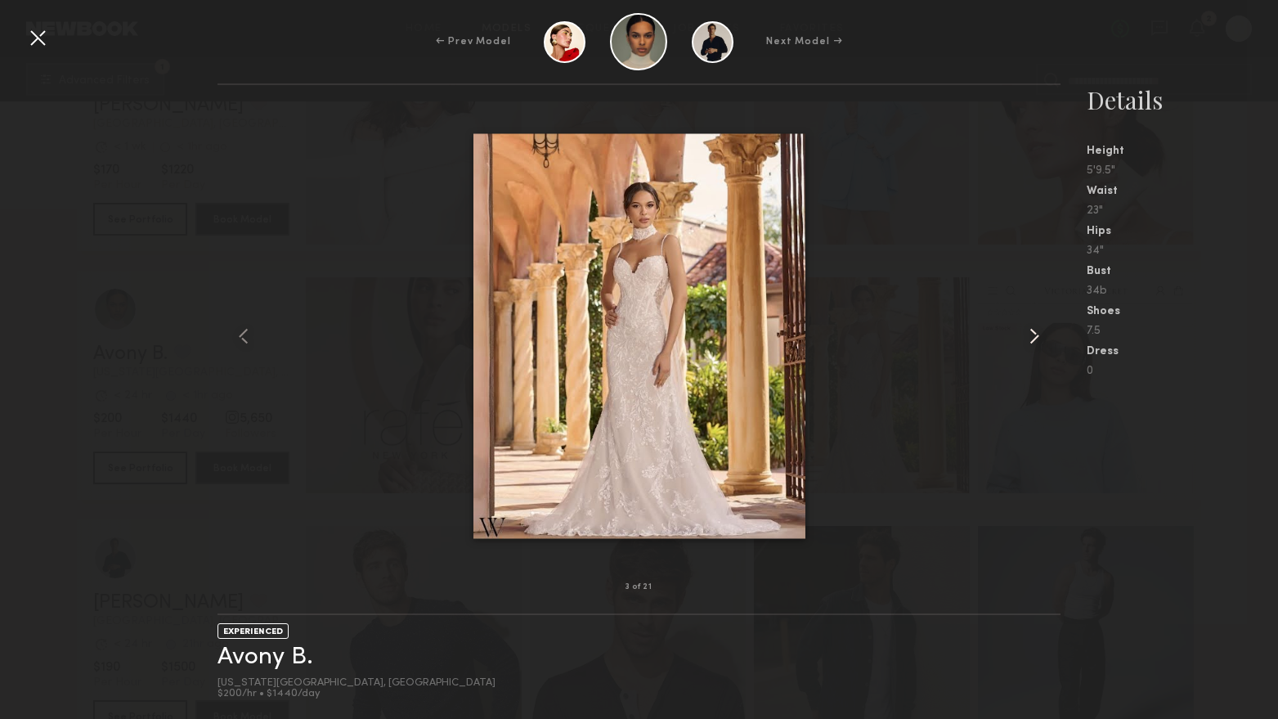
click at [1042, 332] on common-icon at bounding box center [1034, 336] width 26 height 26
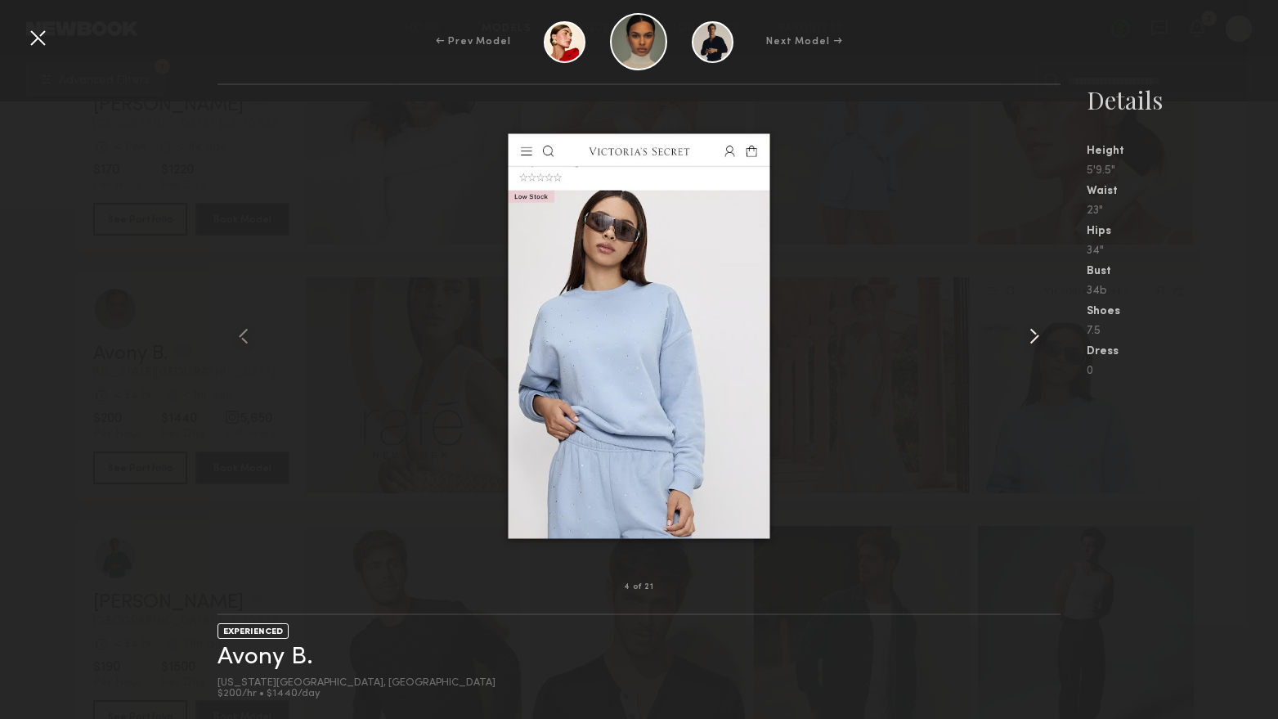
click at [1042, 332] on common-icon at bounding box center [1034, 336] width 26 height 26
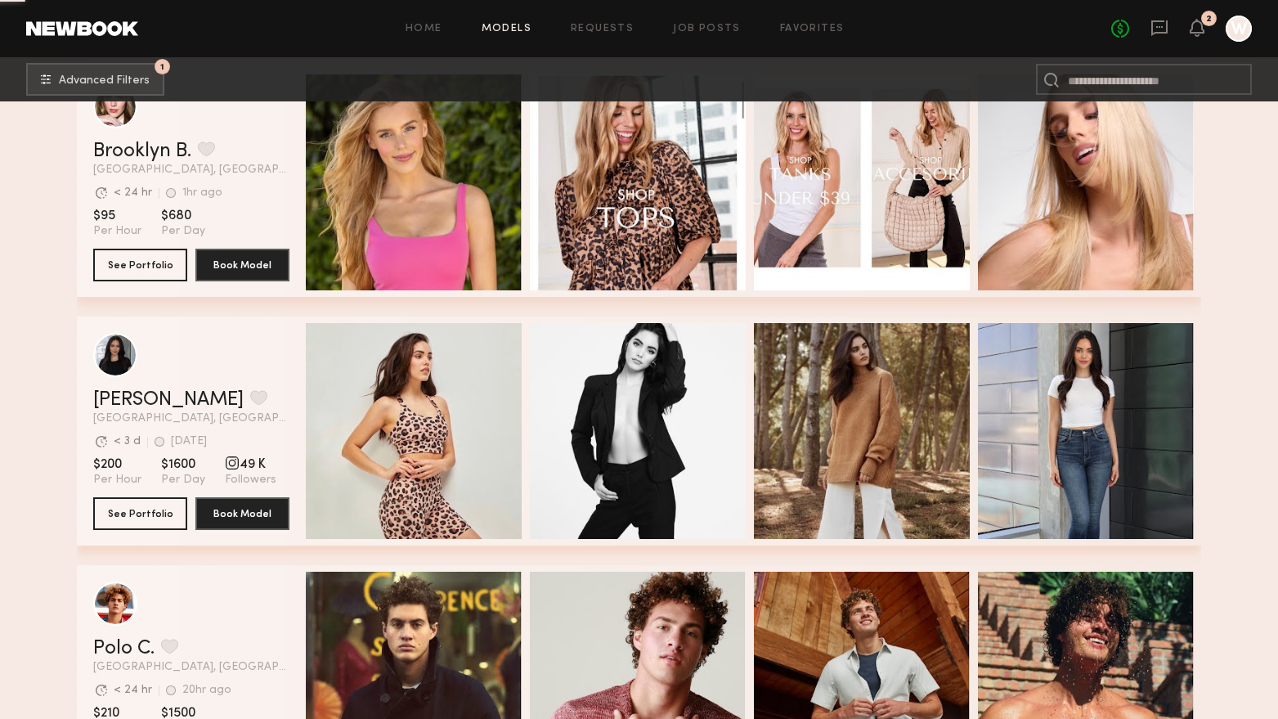
scroll to position [4906, 0]
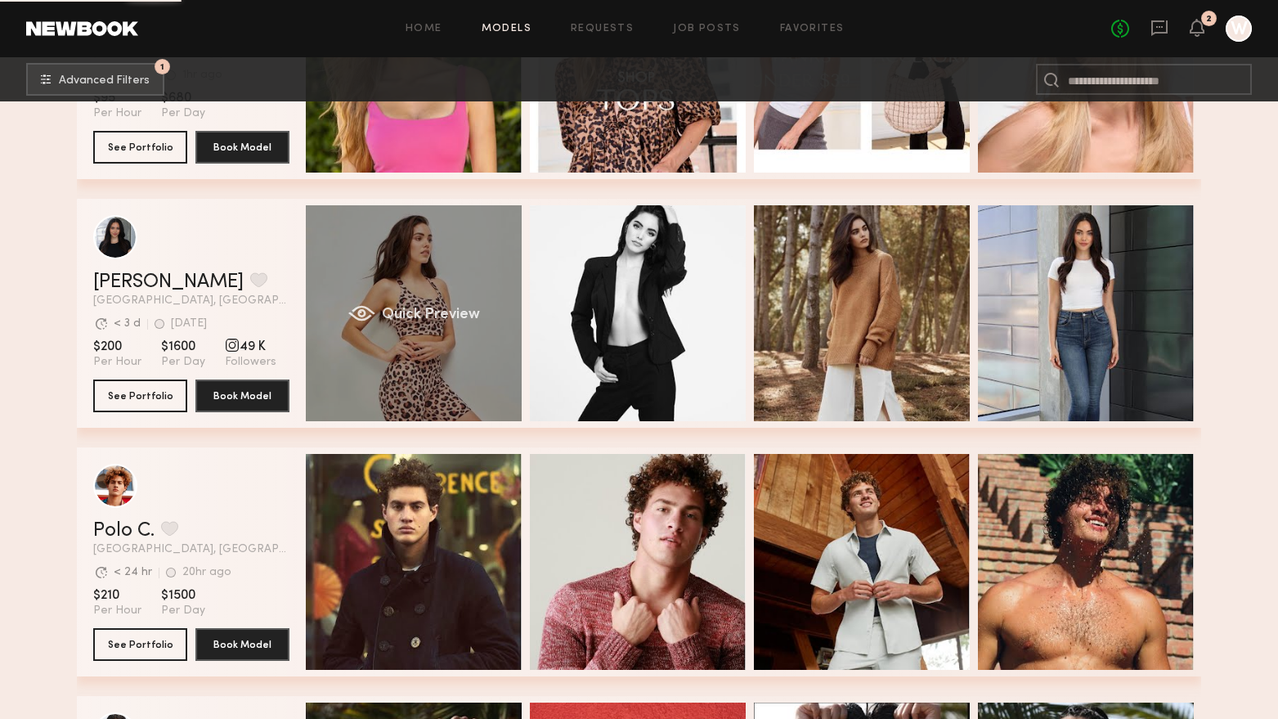
click at [459, 390] on div "Quick Preview" at bounding box center [414, 313] width 216 height 216
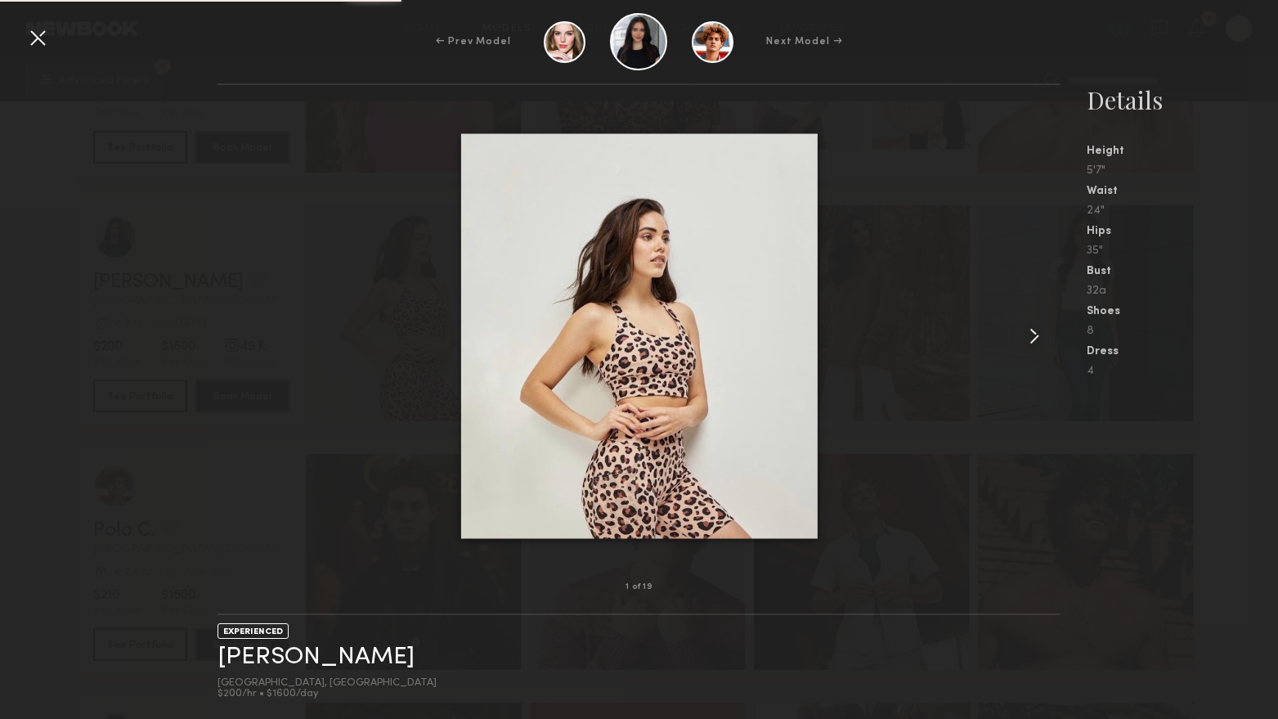
click at [1031, 339] on common-icon at bounding box center [1034, 336] width 26 height 26
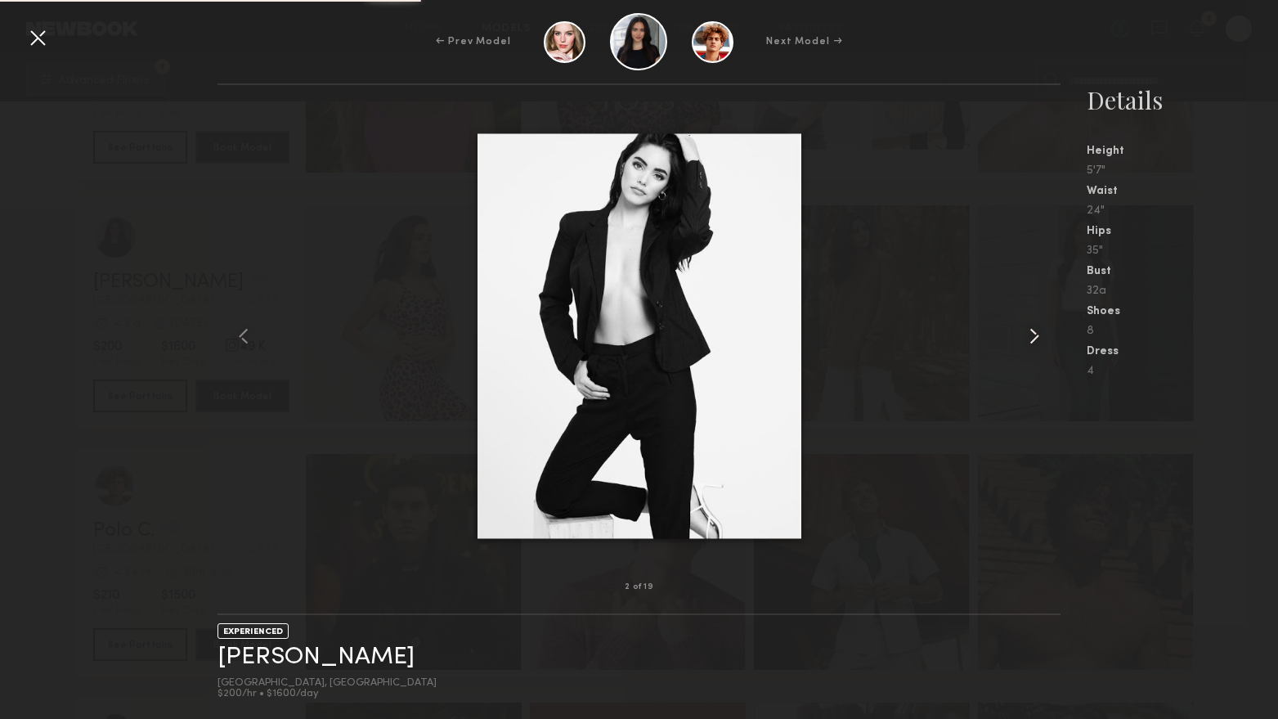
click at [1031, 339] on common-icon at bounding box center [1034, 336] width 26 height 26
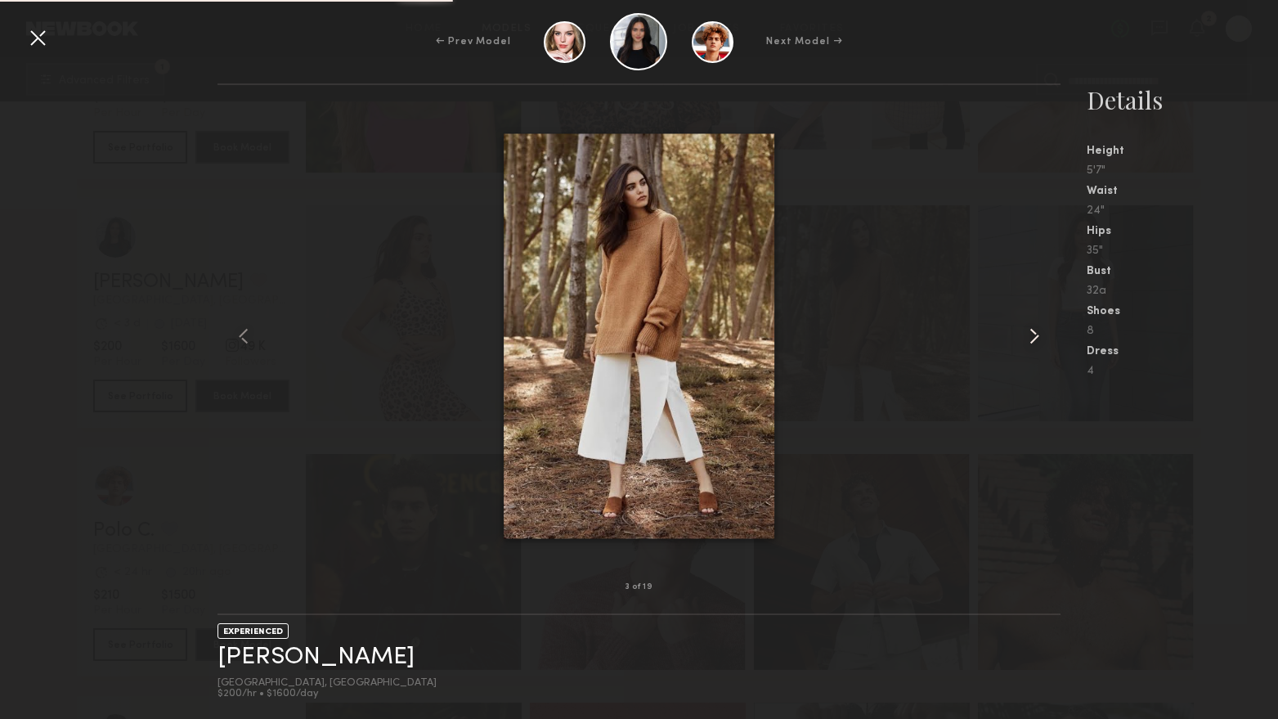
click at [1031, 339] on common-icon at bounding box center [1034, 336] width 26 height 26
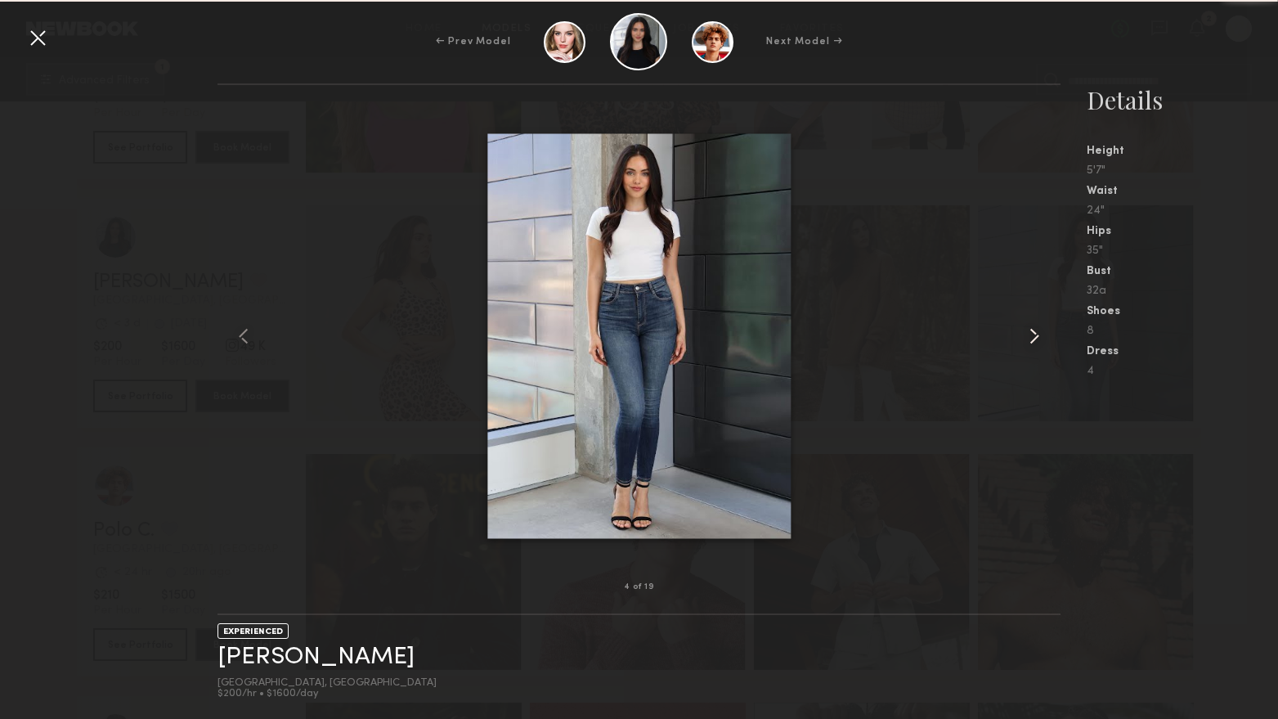
click at [1031, 339] on common-icon at bounding box center [1034, 336] width 26 height 26
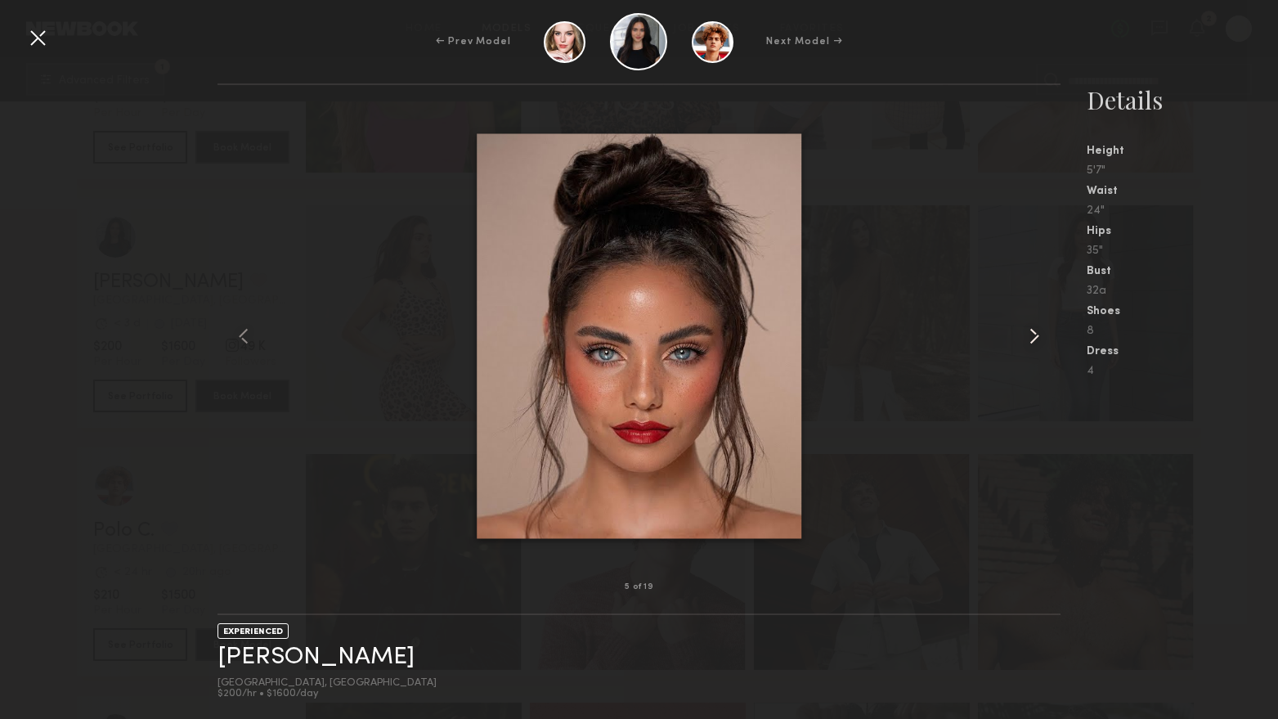
click at [1031, 339] on common-icon at bounding box center [1034, 336] width 26 height 26
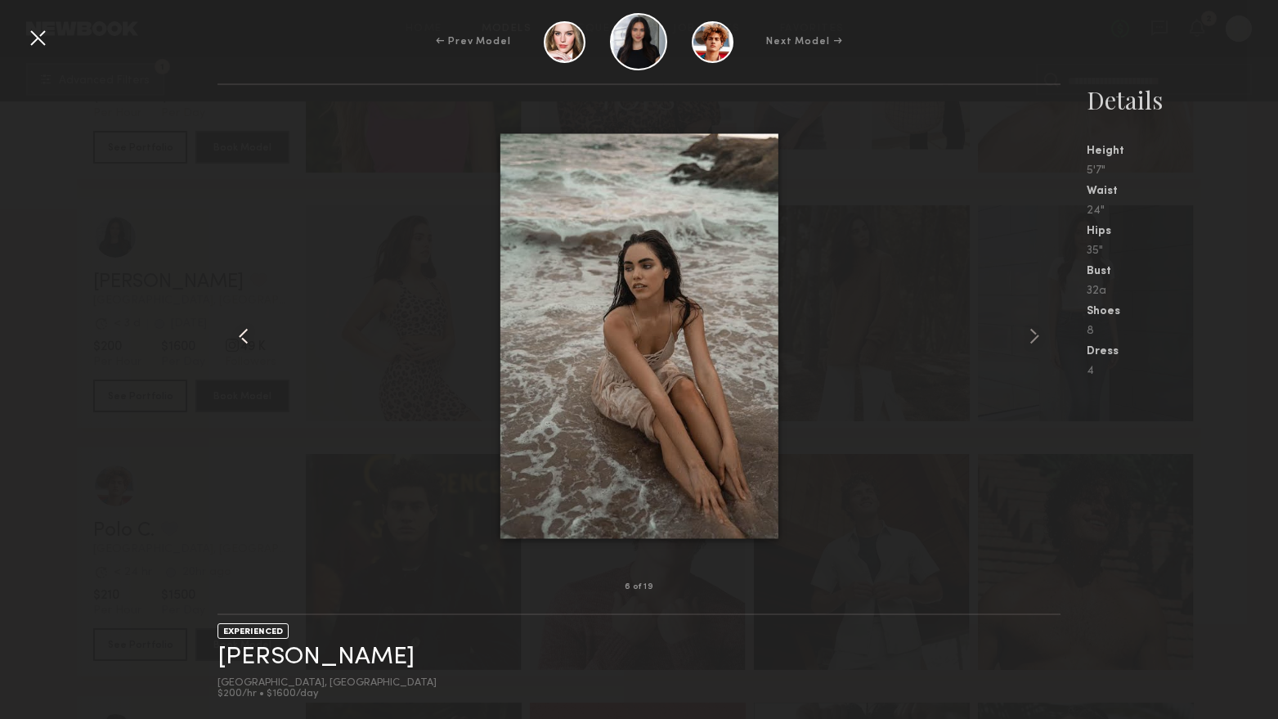
click at [233, 331] on common-icon at bounding box center [244, 336] width 26 height 26
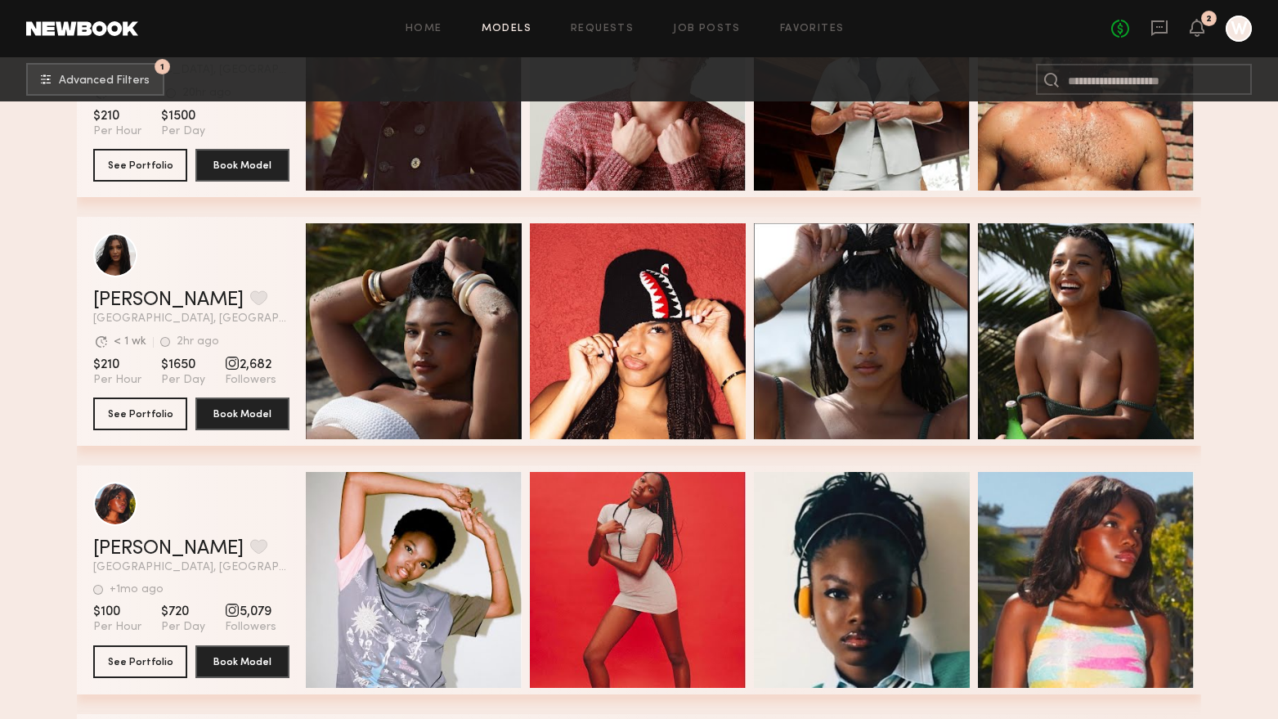
scroll to position [5396, 0]
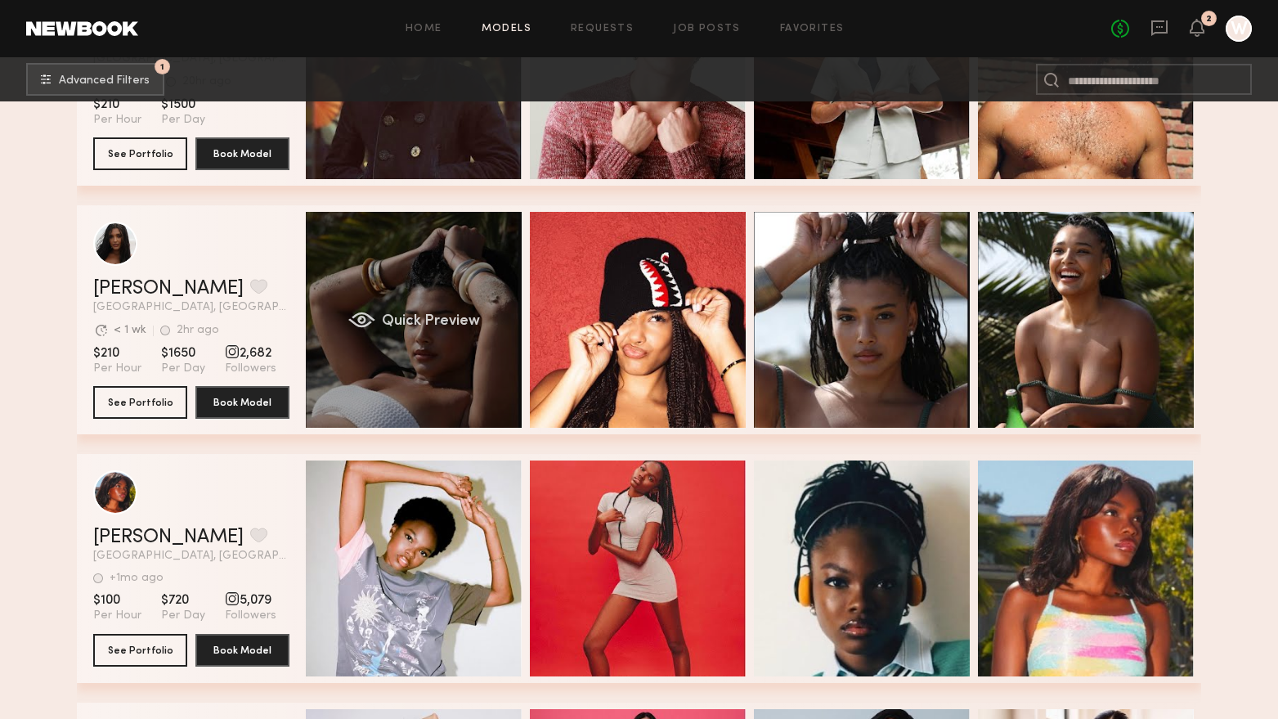
click at [430, 387] on div "Quick Preview" at bounding box center [414, 320] width 216 height 216
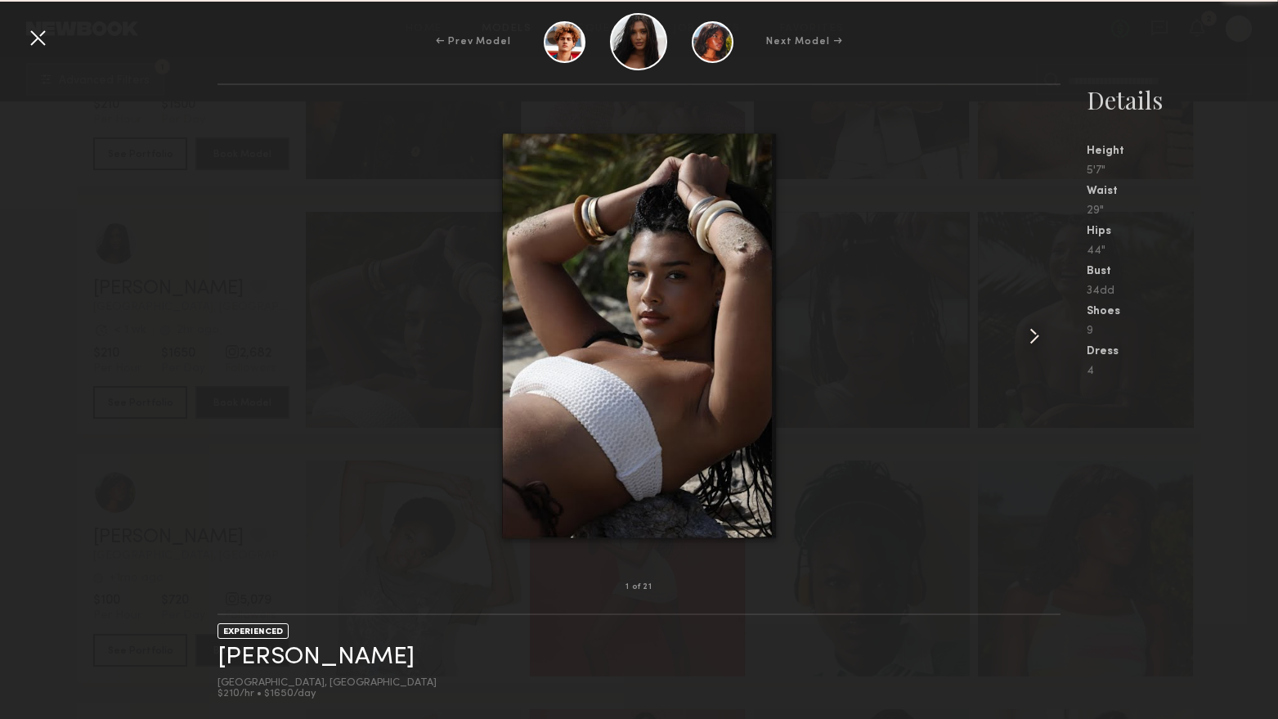
click at [1044, 342] on common-icon at bounding box center [1034, 336] width 26 height 26
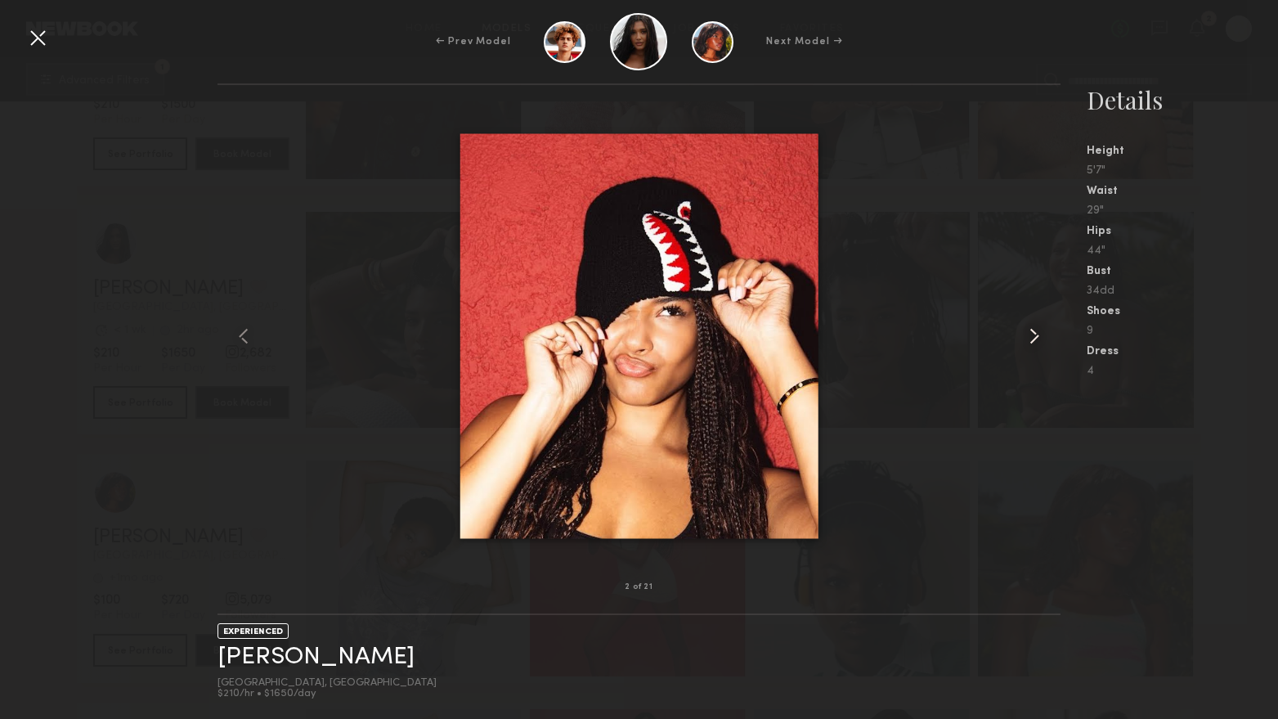
click at [1036, 337] on common-icon at bounding box center [1034, 336] width 26 height 26
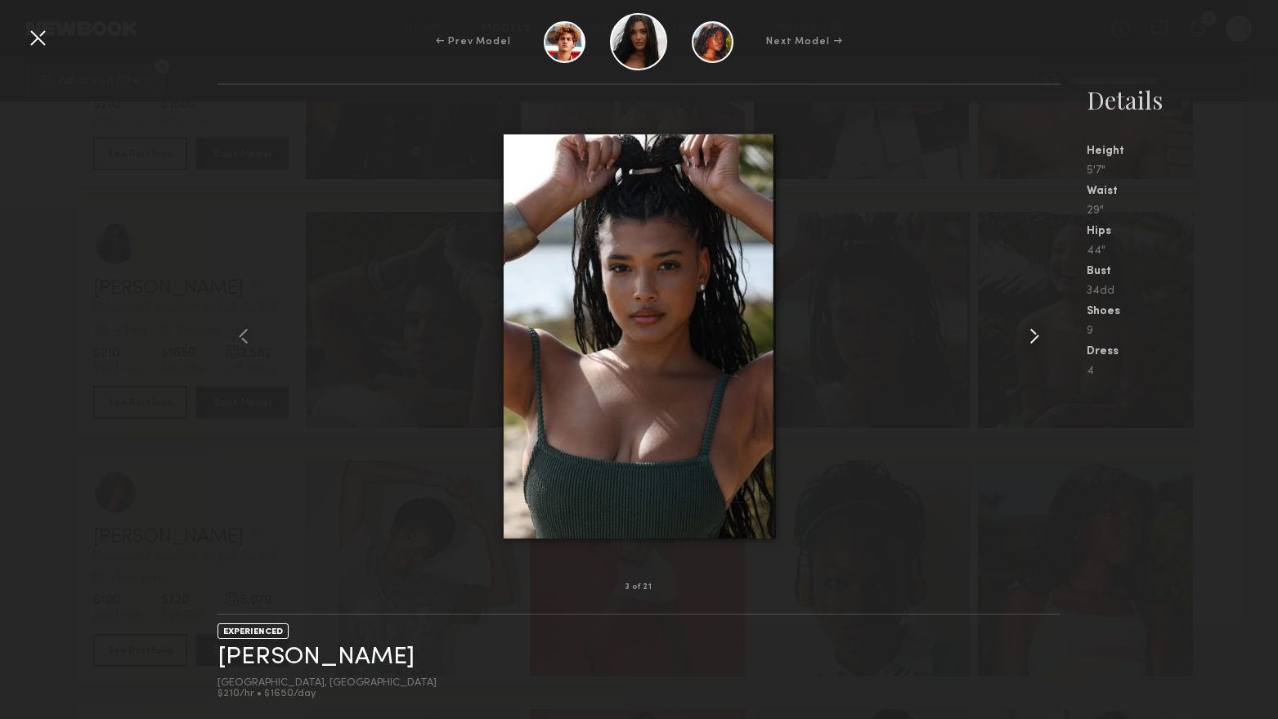
click at [1036, 337] on common-icon at bounding box center [1034, 336] width 26 height 26
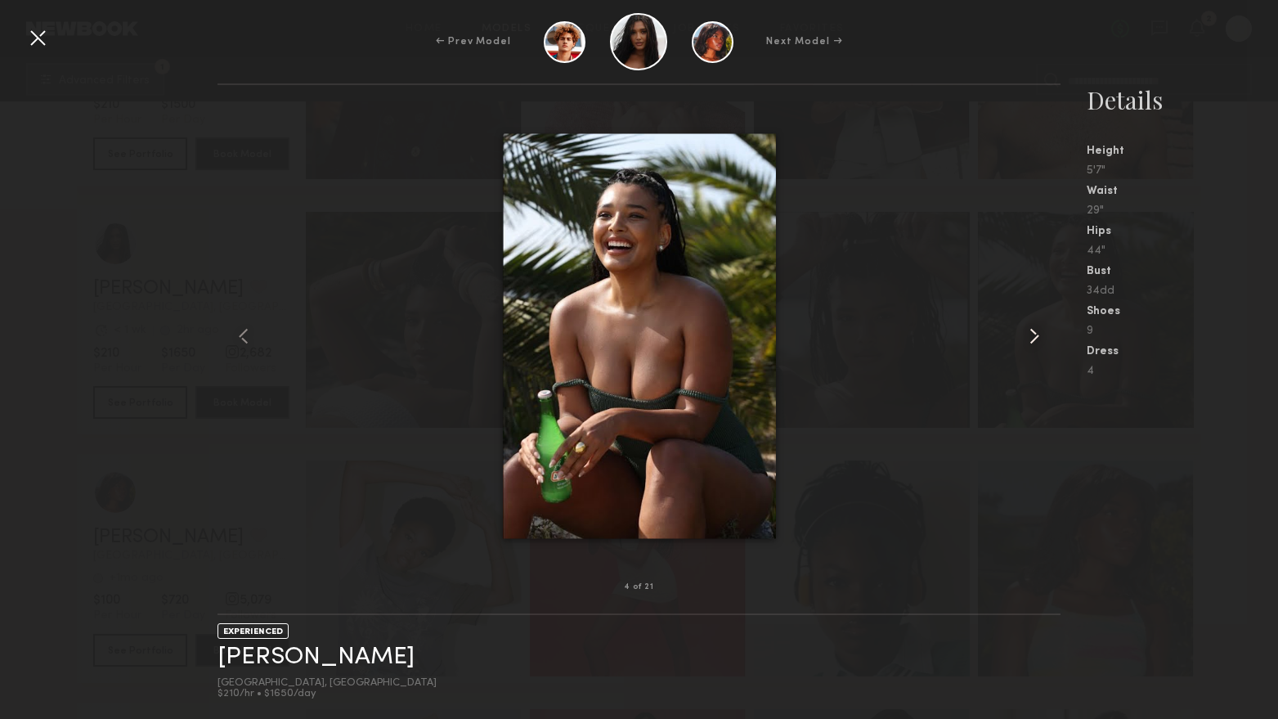
click at [1036, 337] on common-icon at bounding box center [1034, 336] width 26 height 26
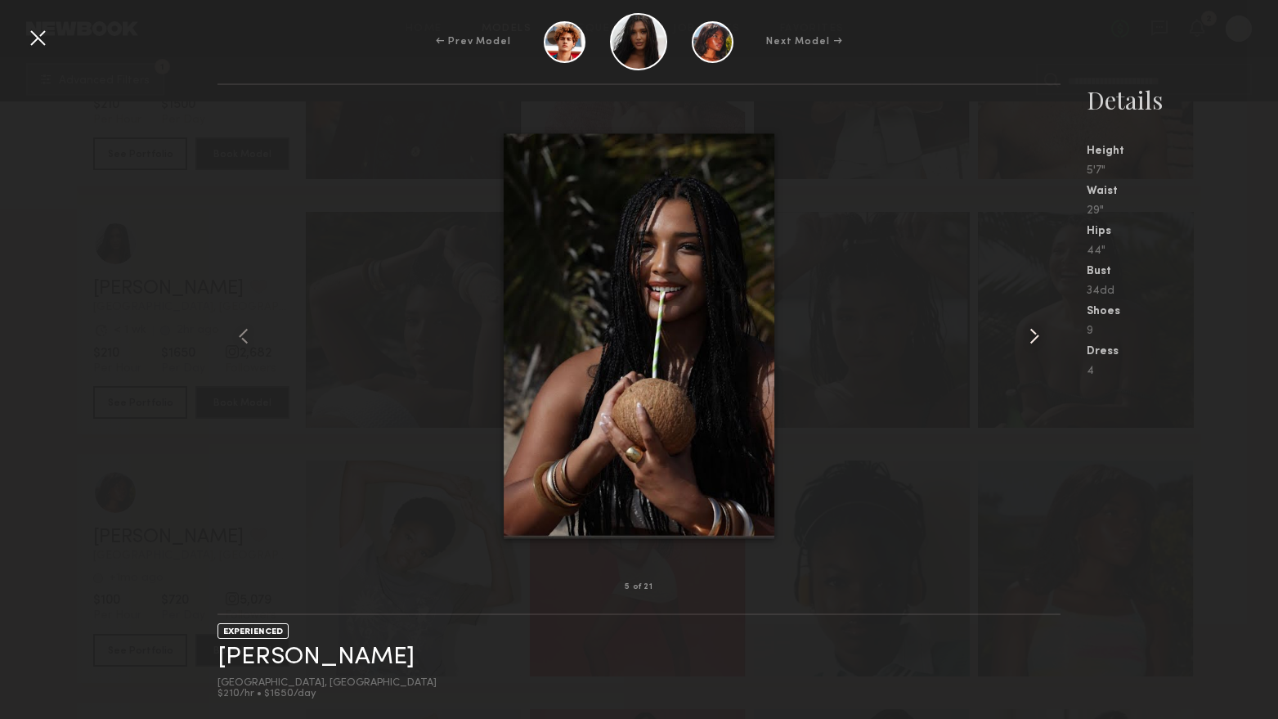
click at [1037, 337] on common-icon at bounding box center [1034, 336] width 26 height 26
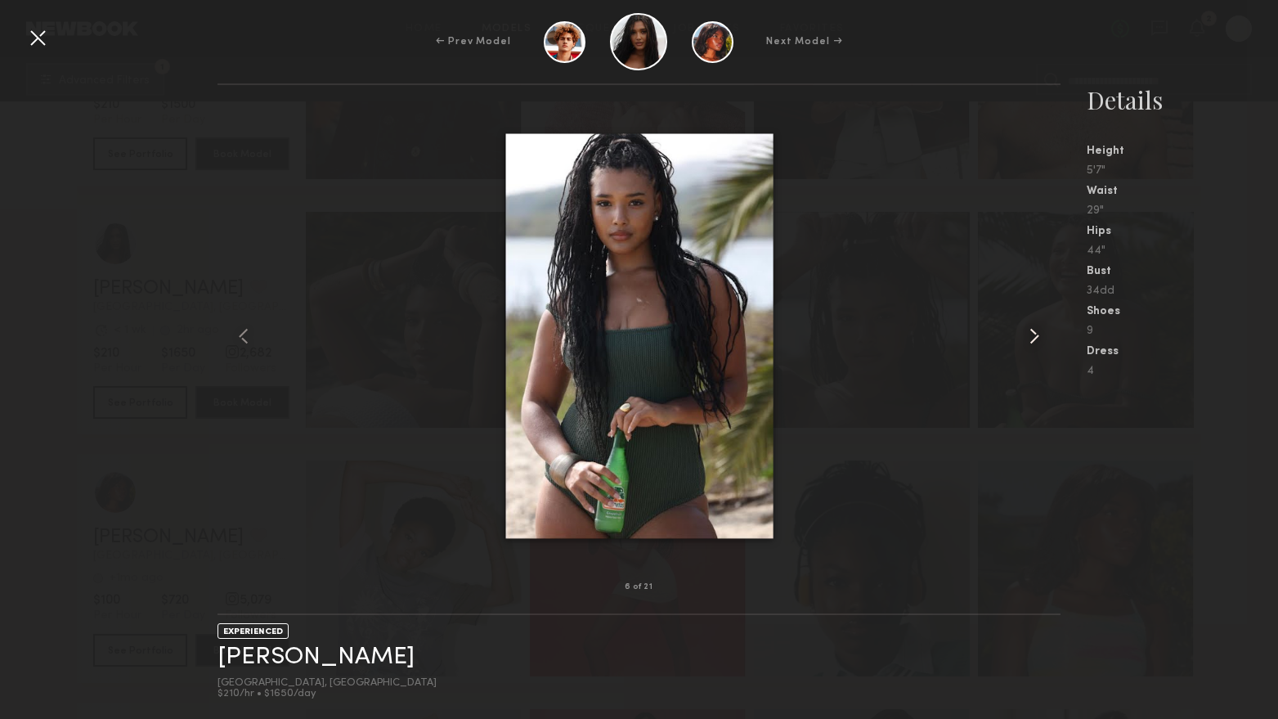
click at [1038, 337] on common-icon at bounding box center [1034, 336] width 26 height 26
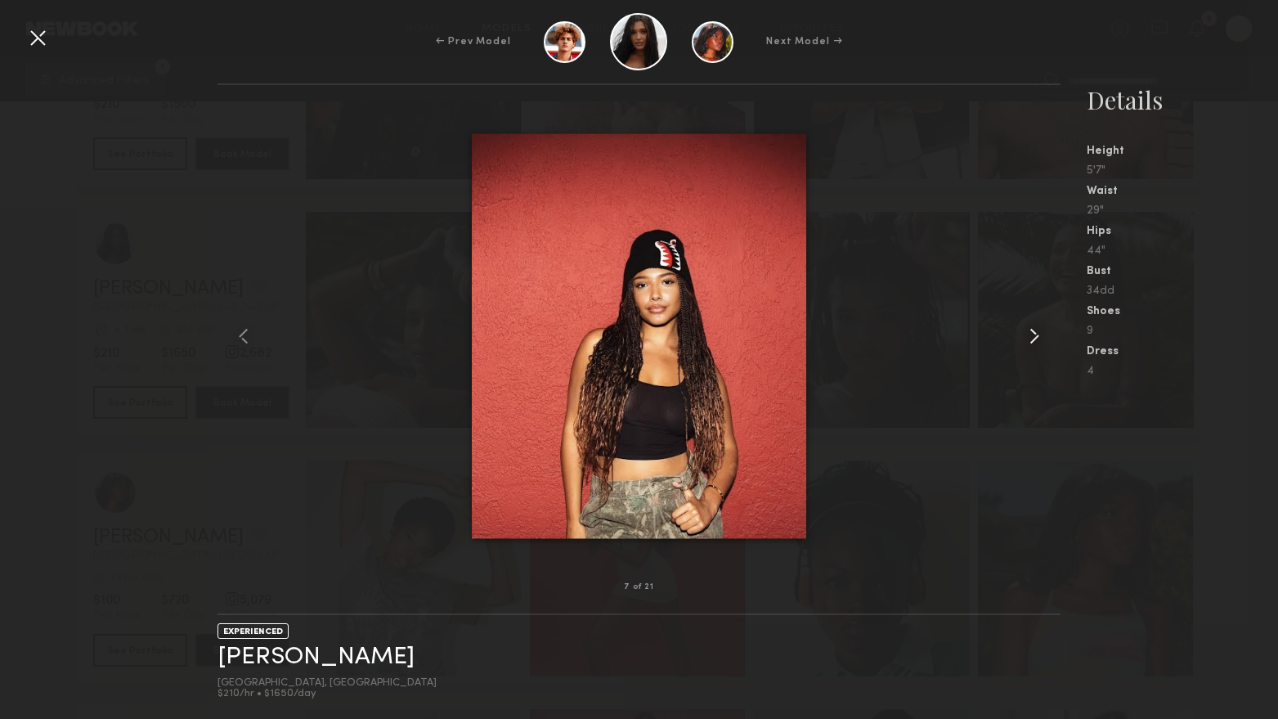
click at [1038, 337] on common-icon at bounding box center [1034, 336] width 26 height 26
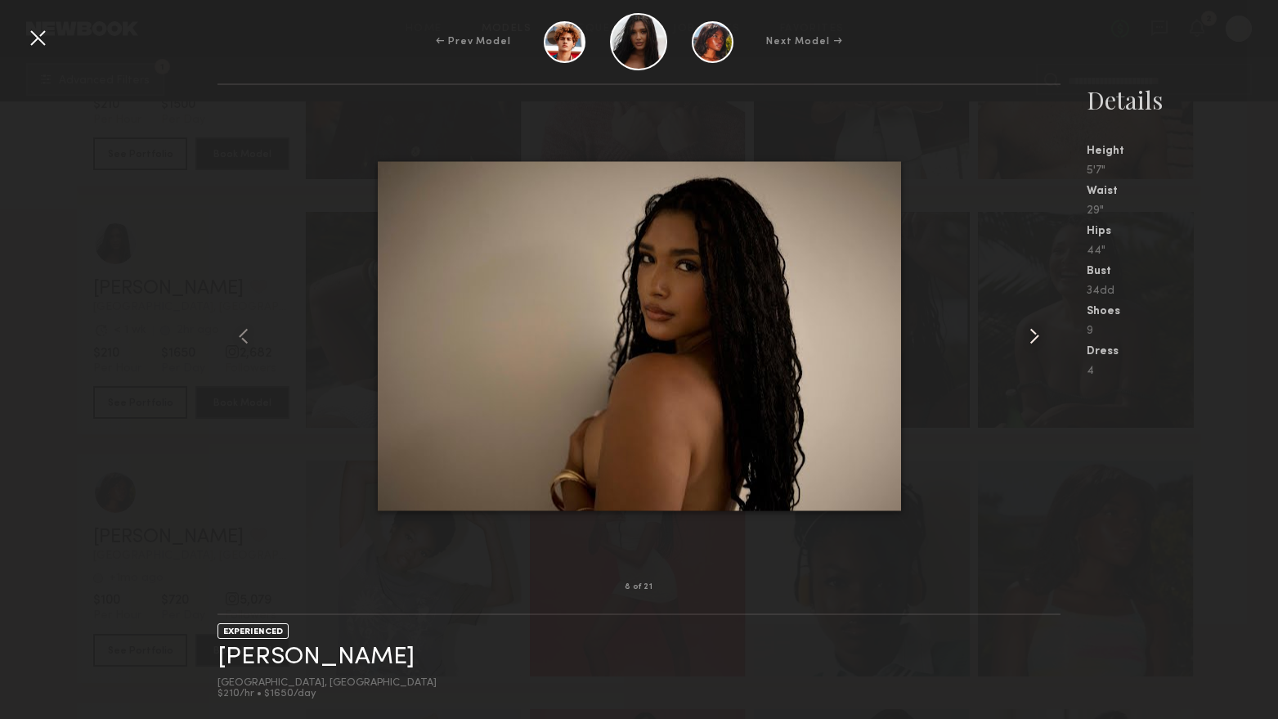
click at [1038, 337] on common-icon at bounding box center [1034, 336] width 26 height 26
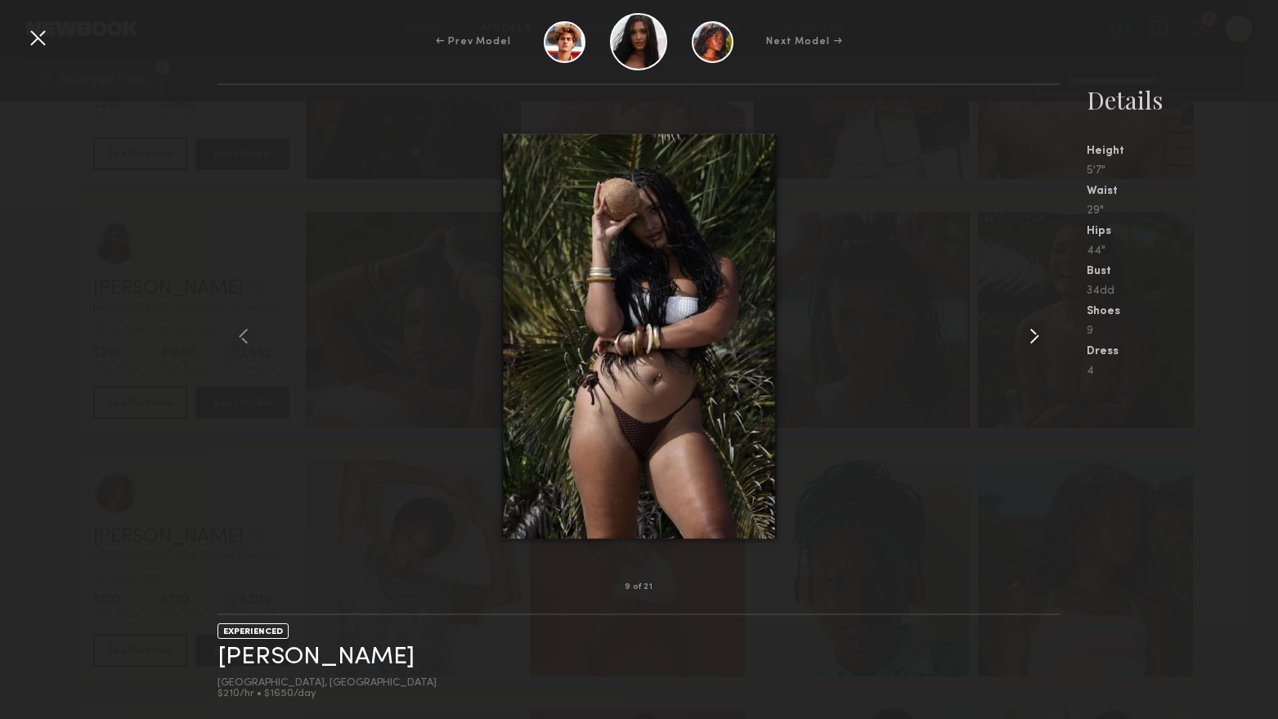
click at [1038, 337] on common-icon at bounding box center [1034, 336] width 26 height 26
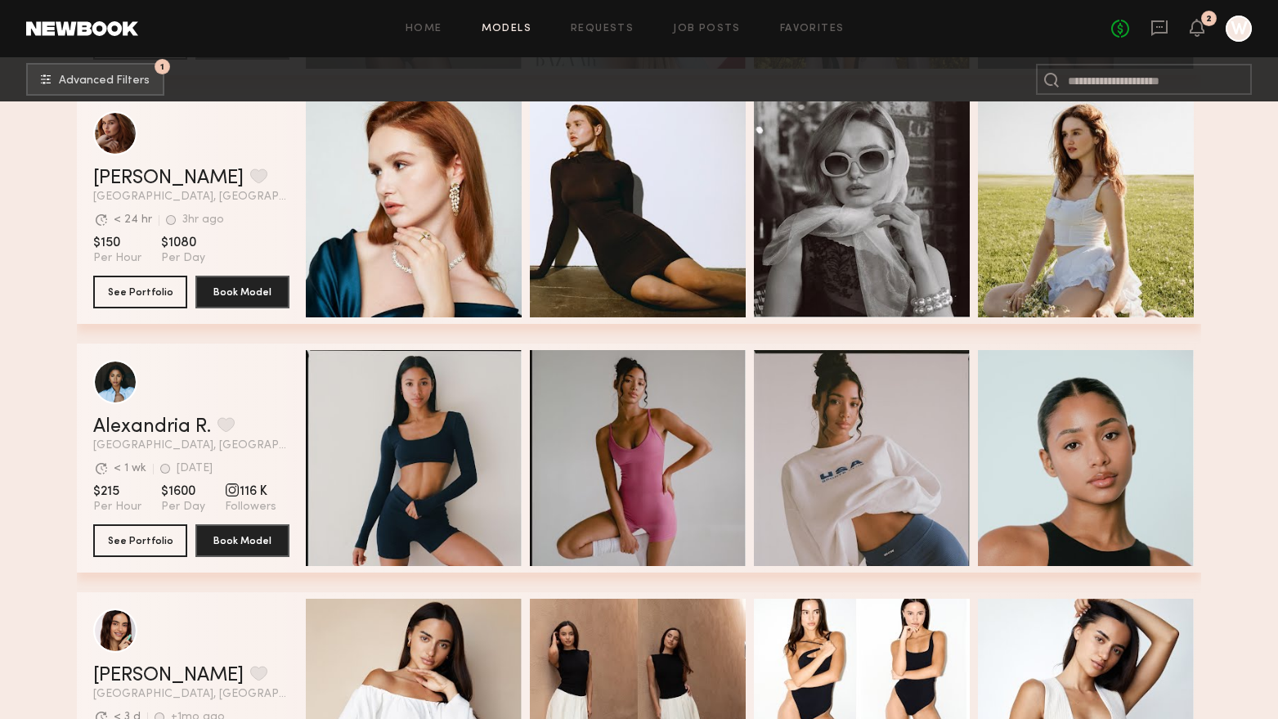
scroll to position [15197, 0]
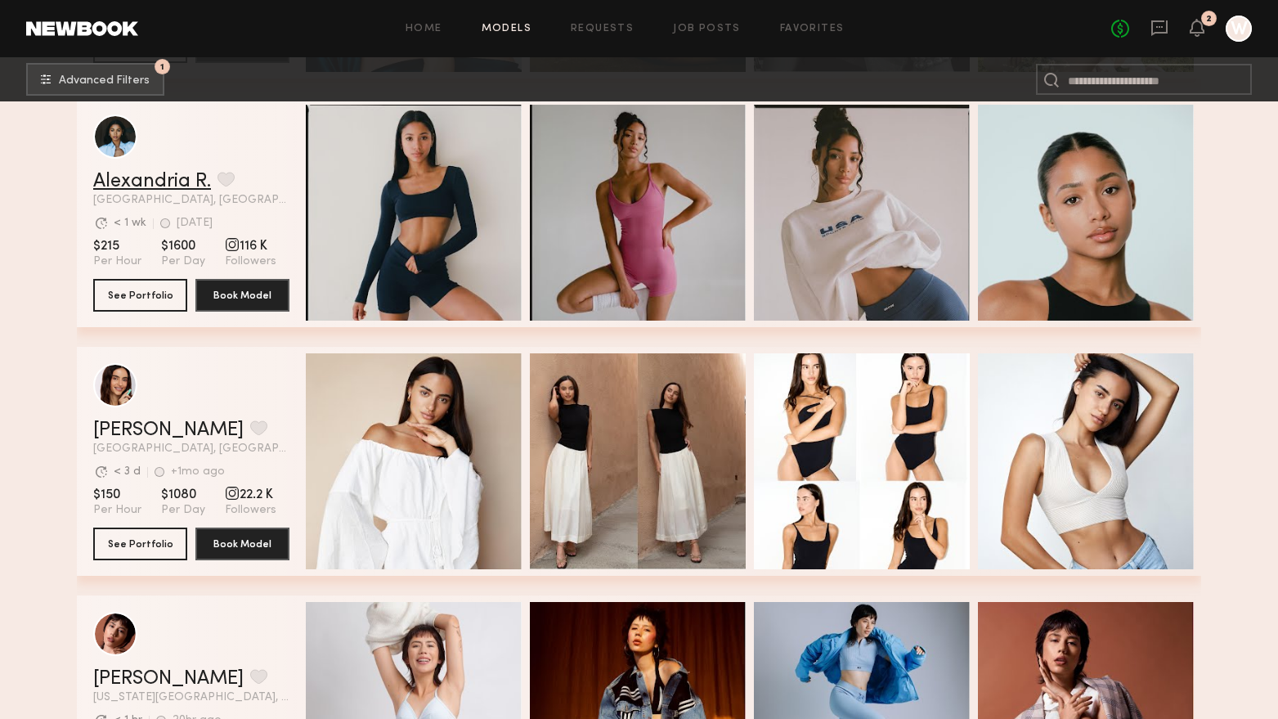
click at [199, 191] on link "Alexandria R." at bounding box center [152, 182] width 118 height 20
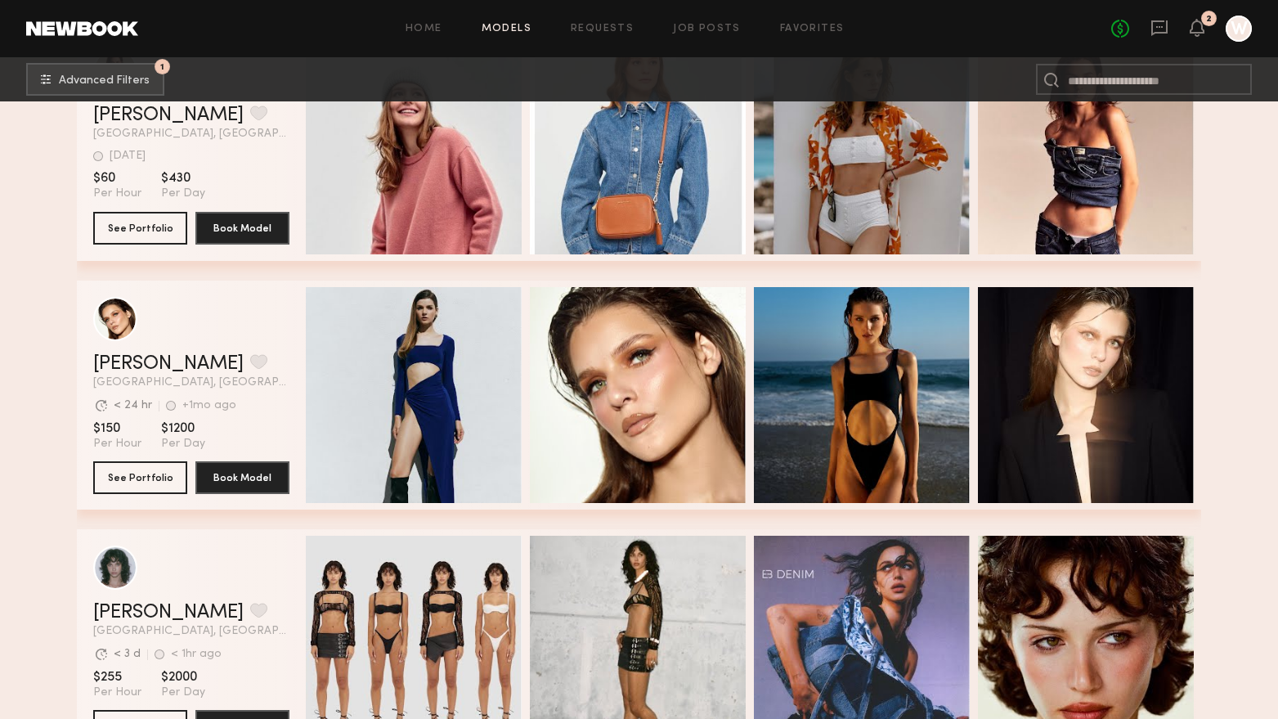
scroll to position [30970, 0]
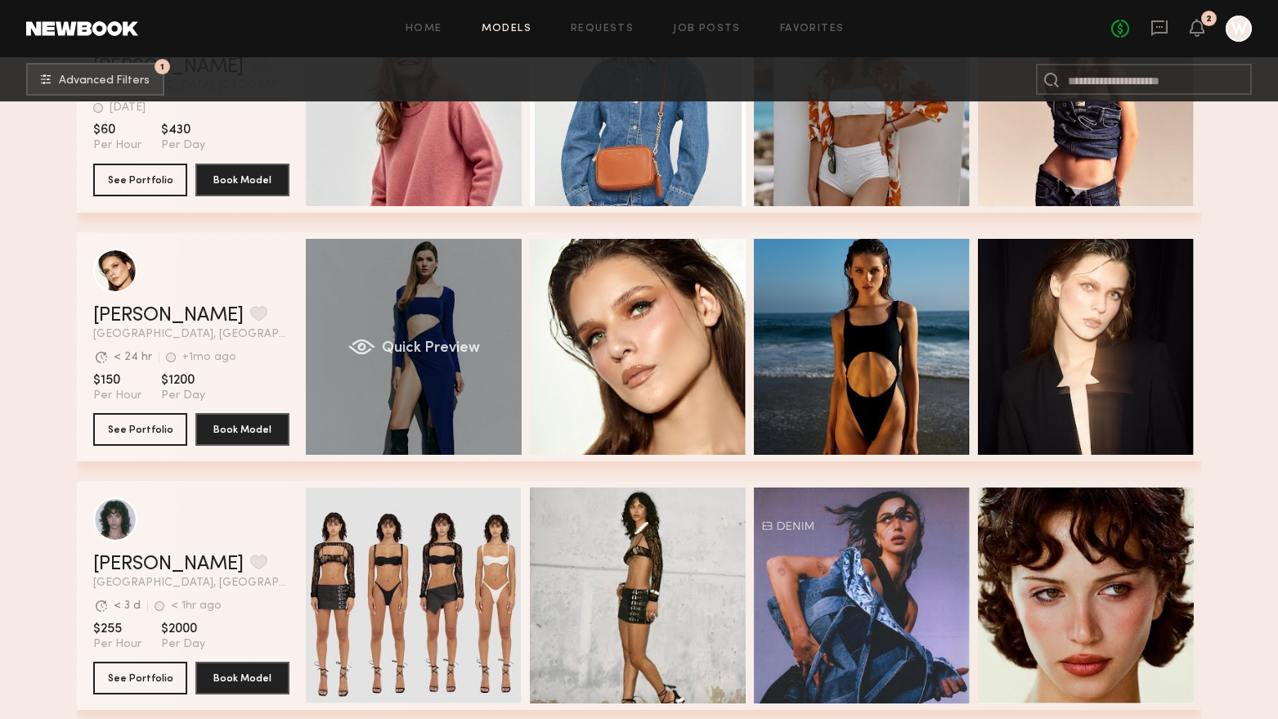
click at [459, 381] on div "Quick Preview" at bounding box center [414, 347] width 216 height 216
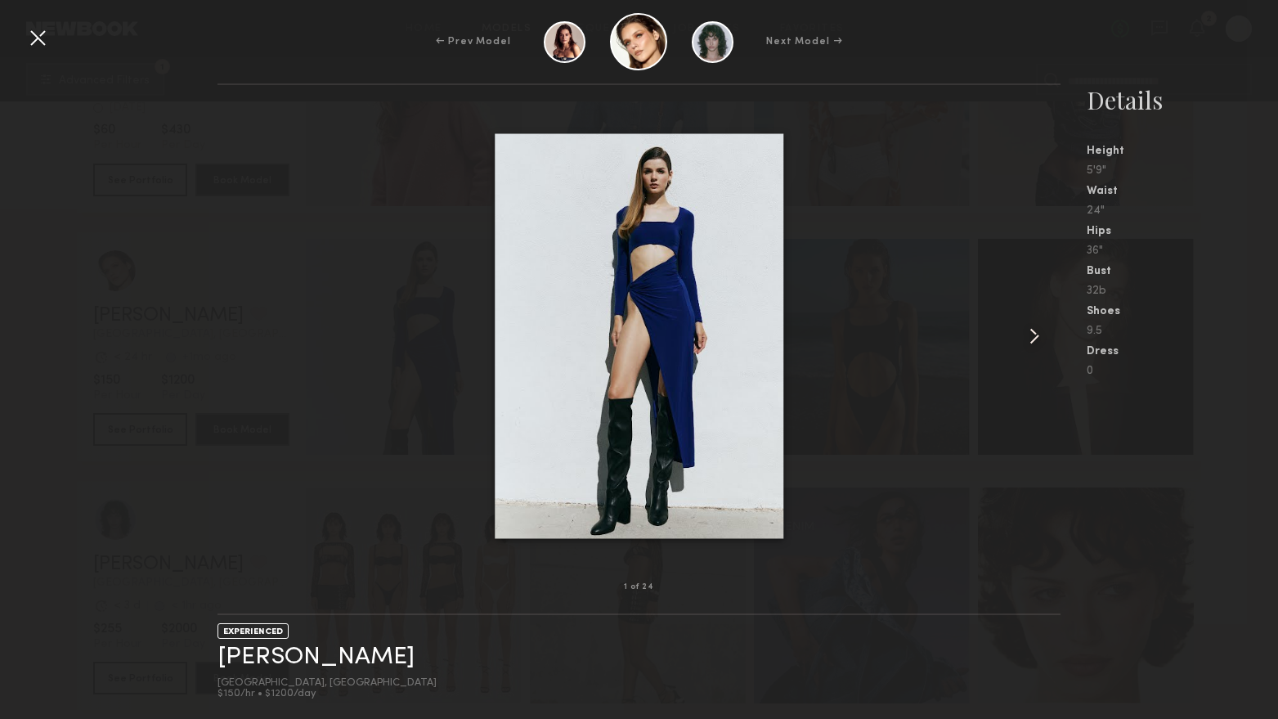
click at [1030, 334] on common-icon at bounding box center [1034, 336] width 26 height 26
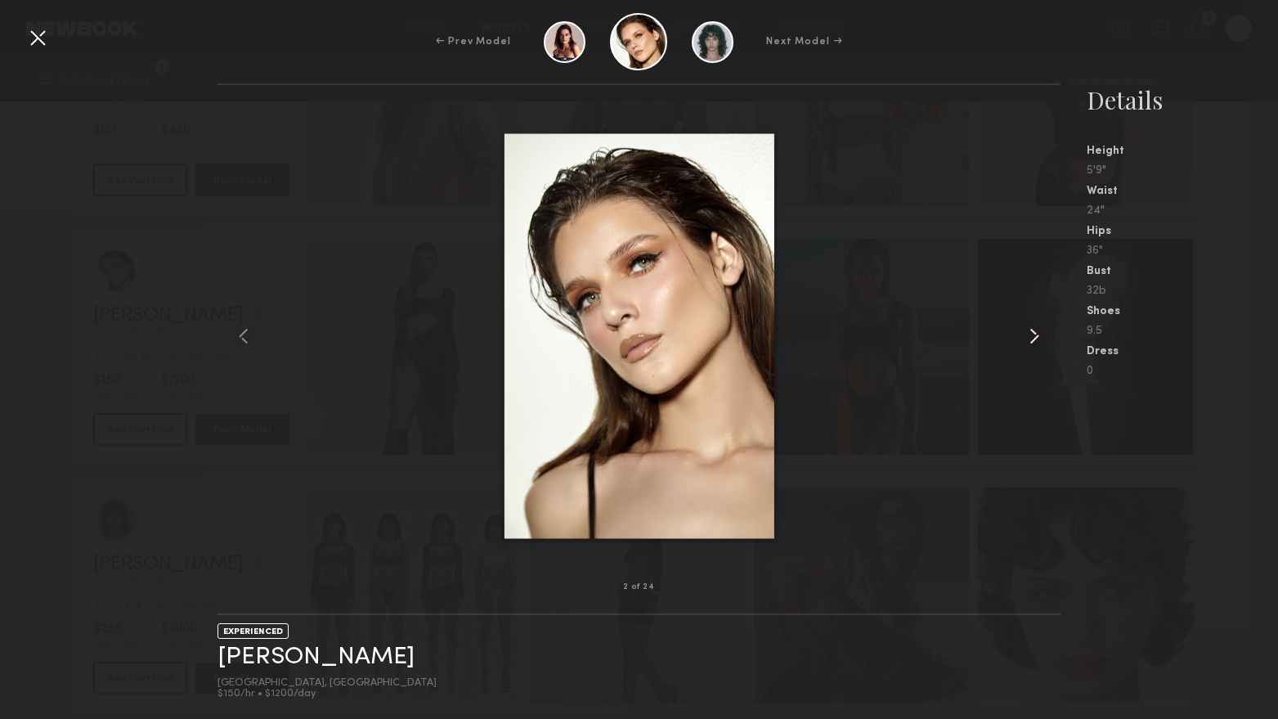
click at [1031, 334] on common-icon at bounding box center [1034, 336] width 26 height 26
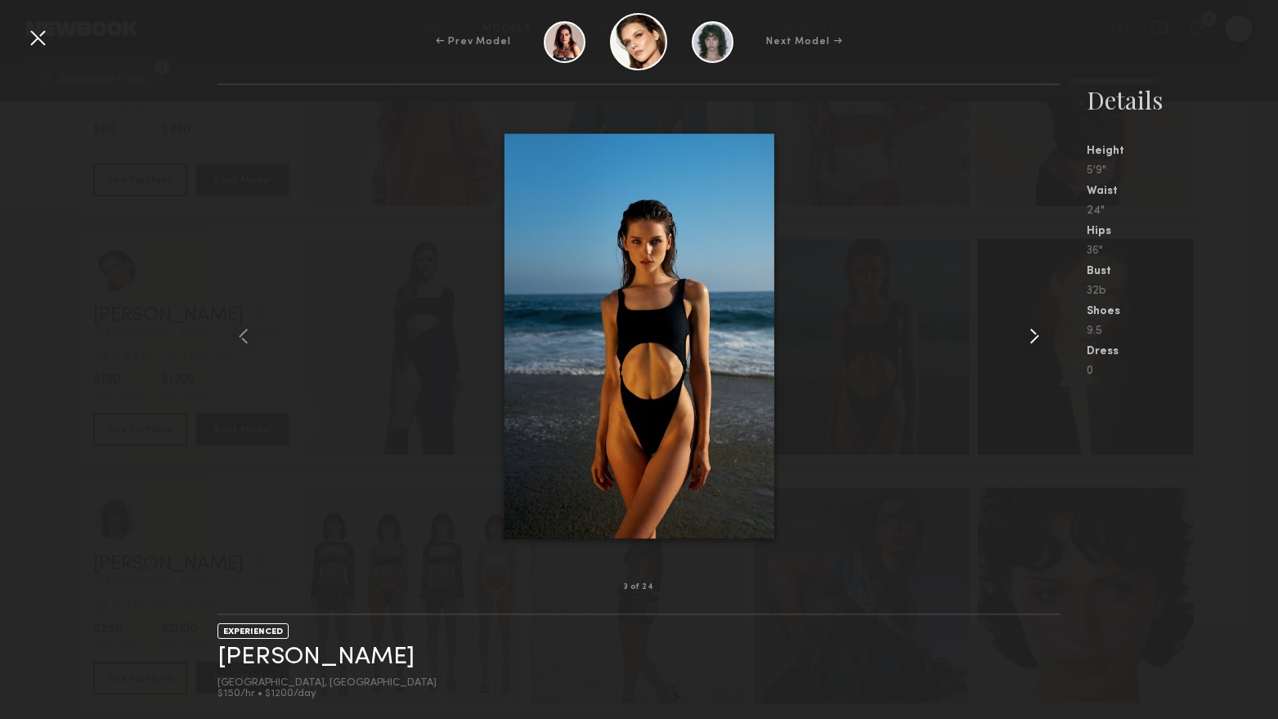
click at [1037, 334] on common-icon at bounding box center [1034, 336] width 26 height 26
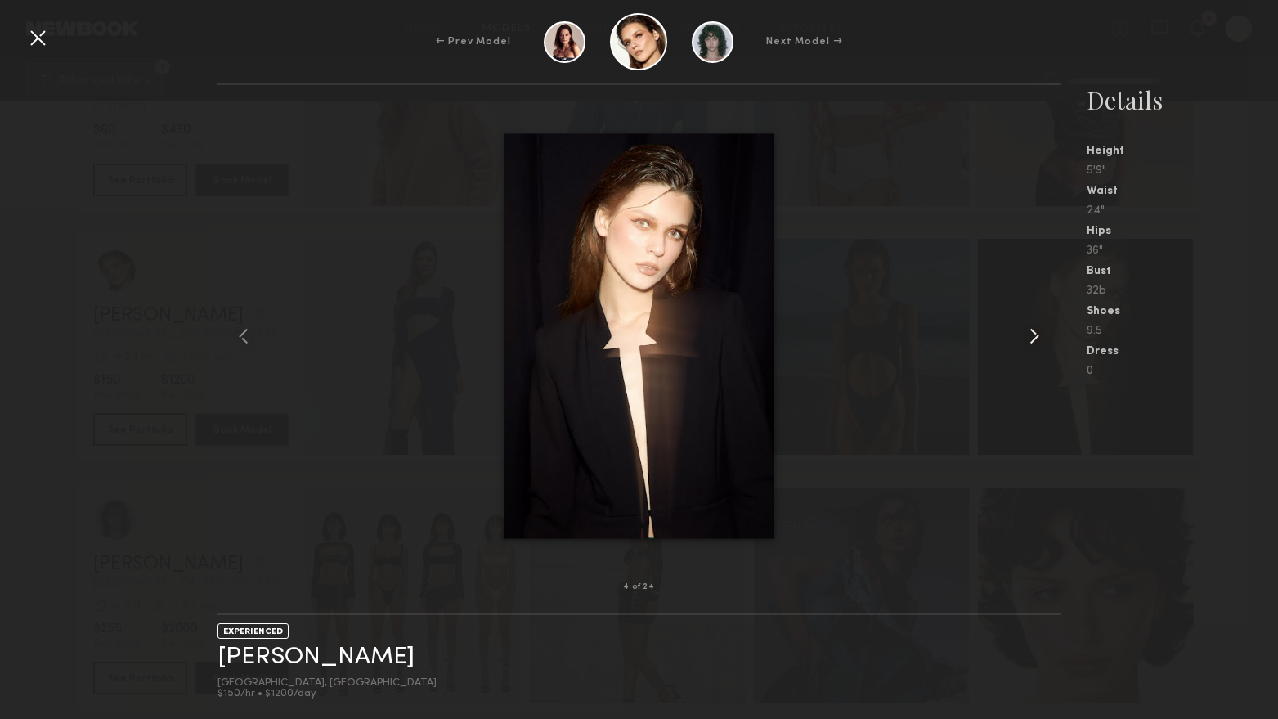
click at [1037, 334] on common-icon at bounding box center [1034, 336] width 26 height 26
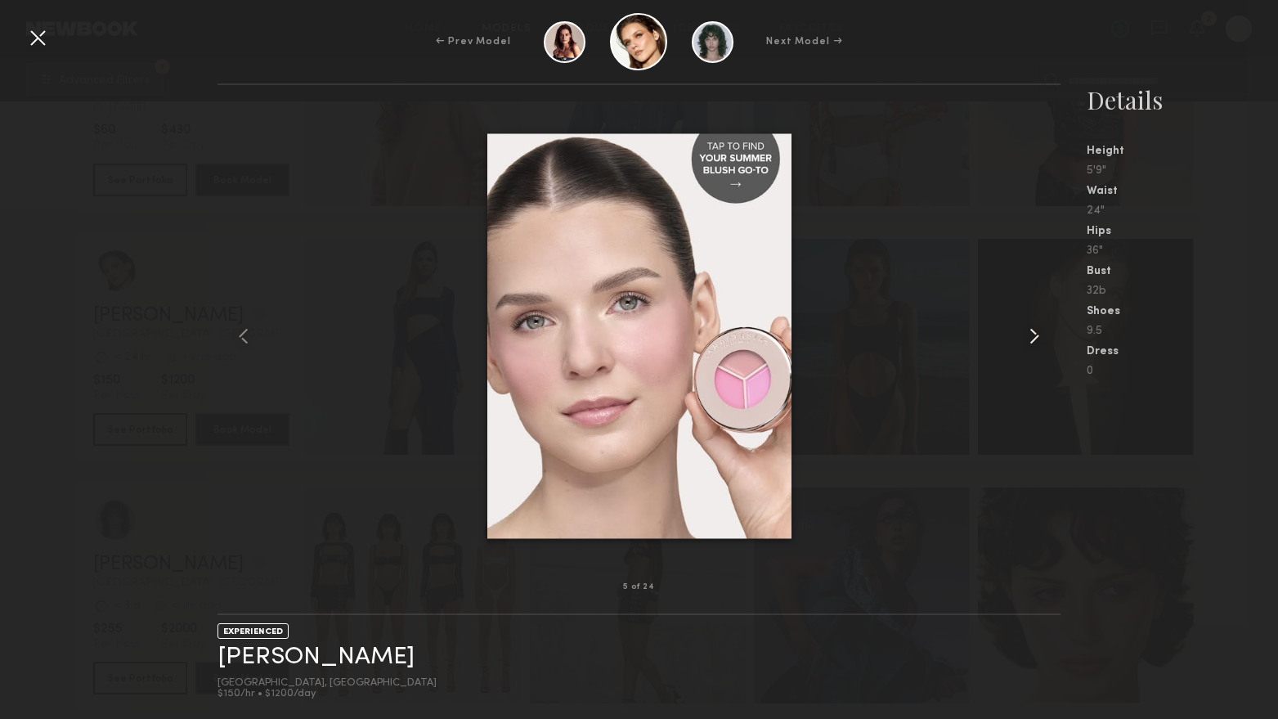
click at [1037, 334] on common-icon at bounding box center [1034, 336] width 26 height 26
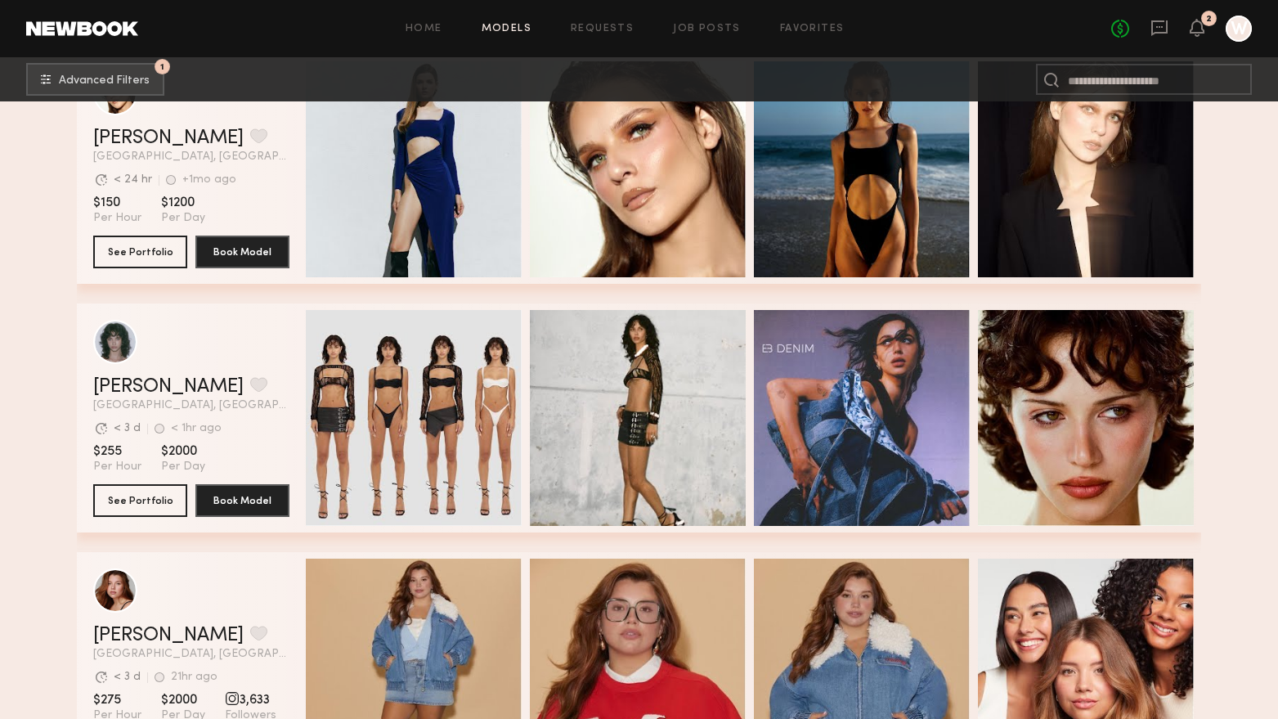
scroll to position [31216, 0]
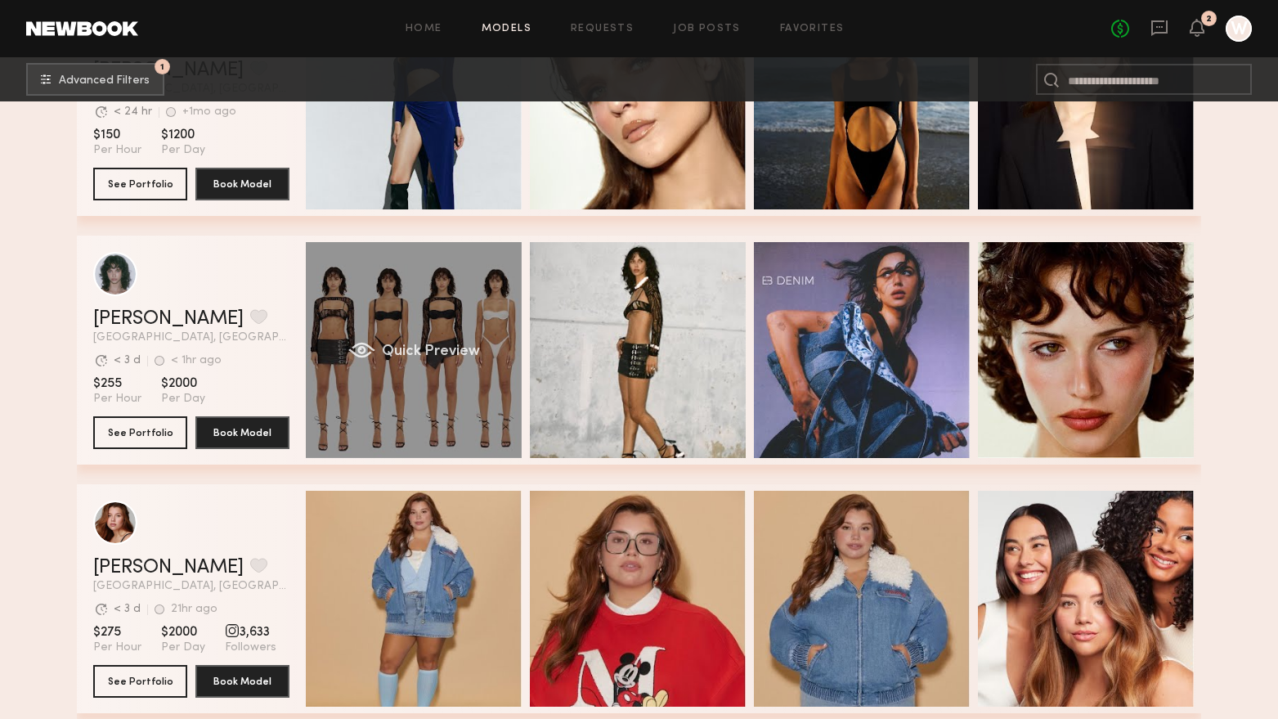
click at [471, 419] on div "Quick Preview" at bounding box center [414, 350] width 216 height 216
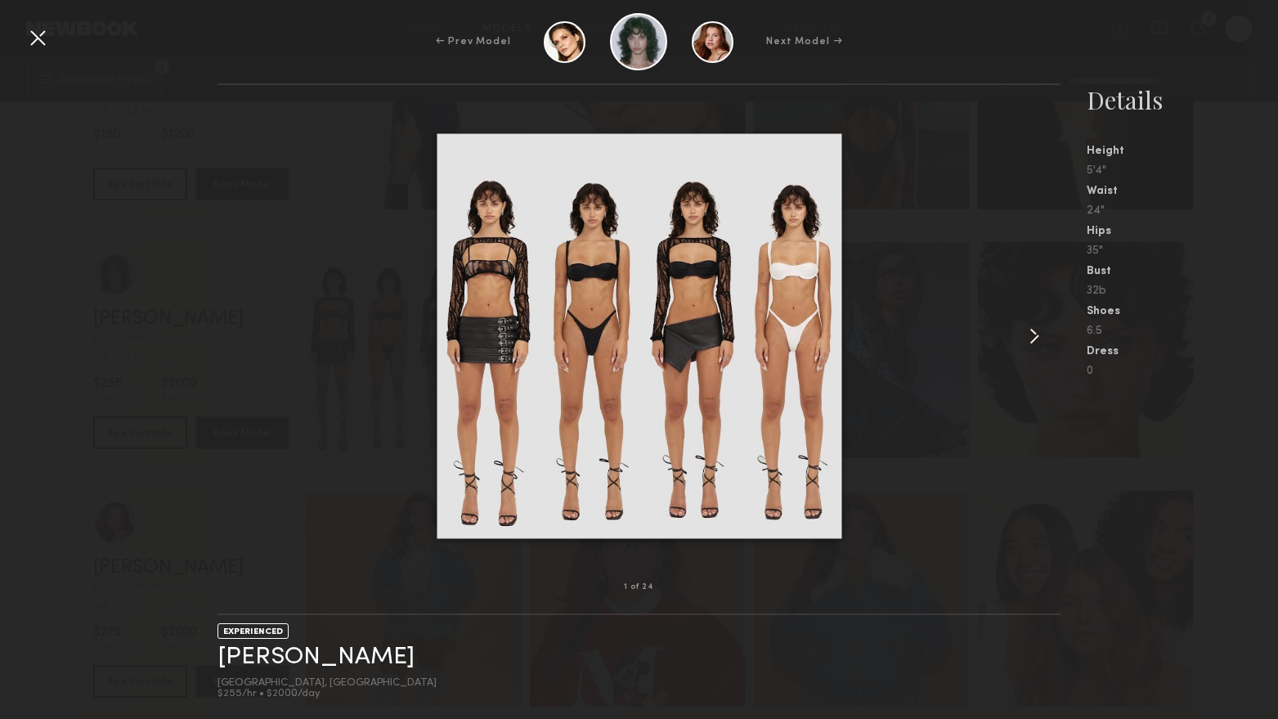
click at [1038, 337] on common-icon at bounding box center [1034, 336] width 26 height 26
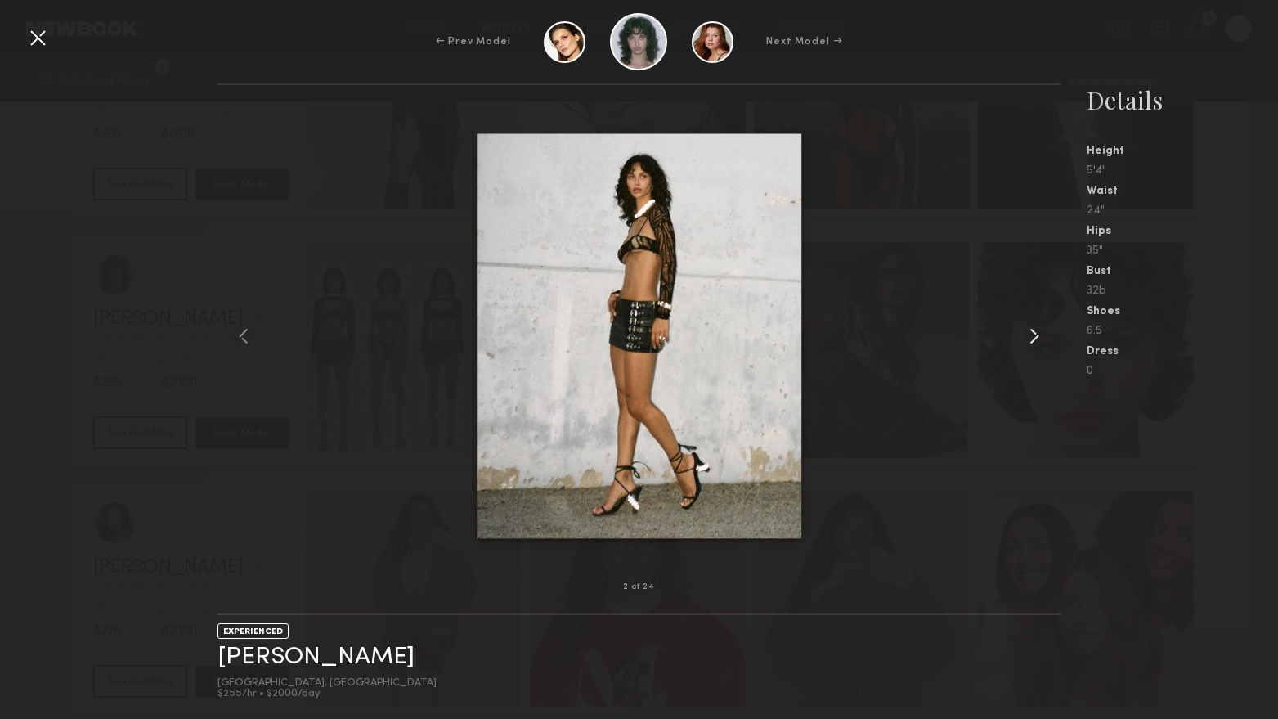
click at [1038, 337] on common-icon at bounding box center [1034, 336] width 26 height 26
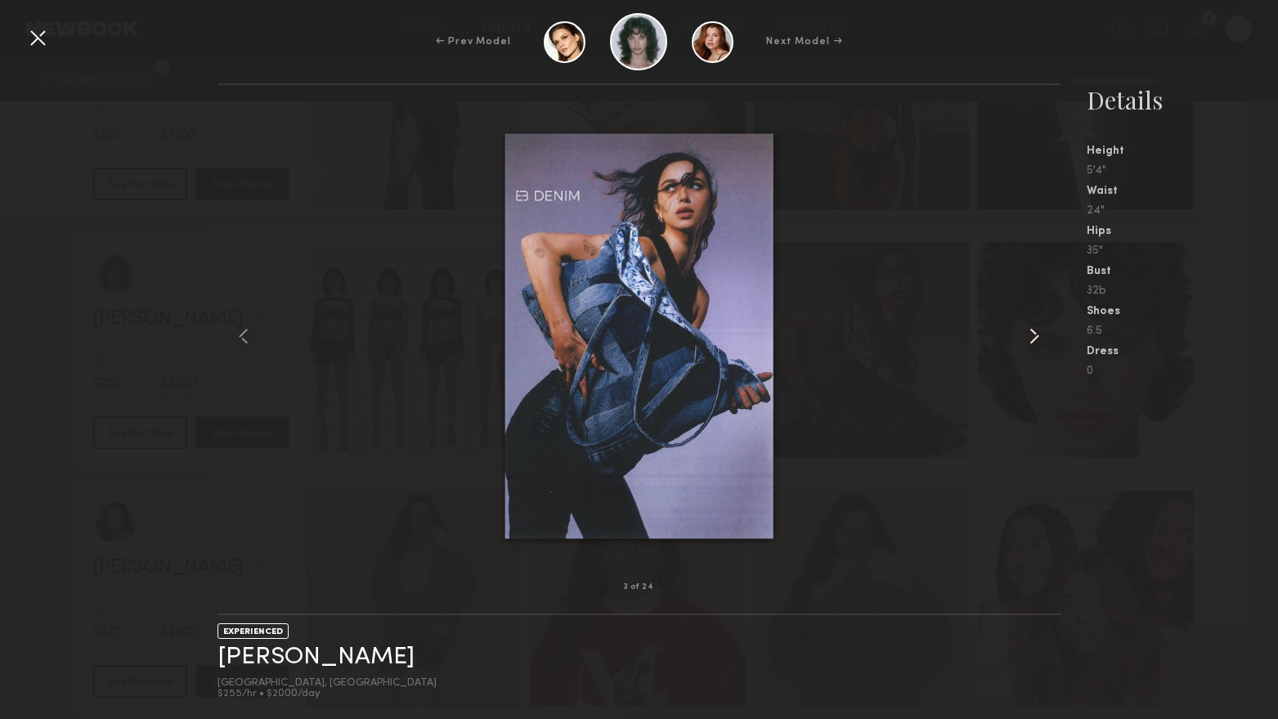
click at [1038, 337] on common-icon at bounding box center [1034, 336] width 26 height 26
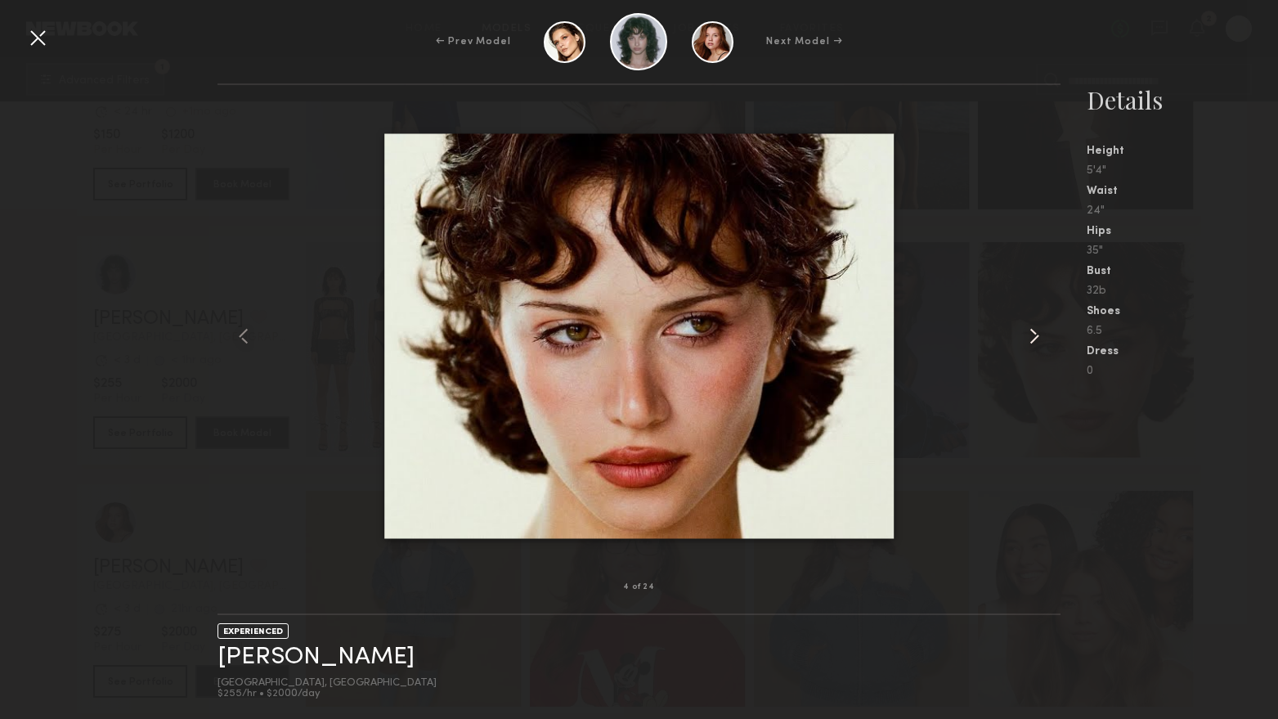
click at [1041, 337] on common-icon at bounding box center [1034, 336] width 26 height 26
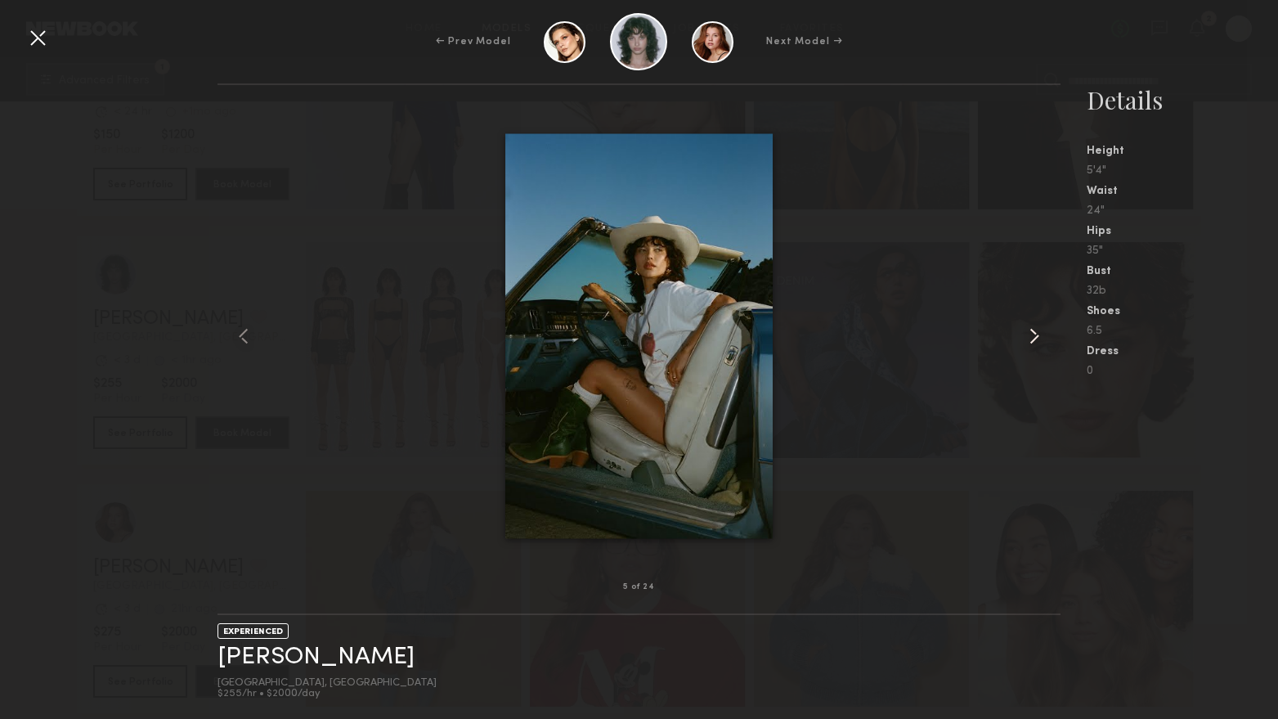
click at [1041, 337] on common-icon at bounding box center [1034, 336] width 26 height 26
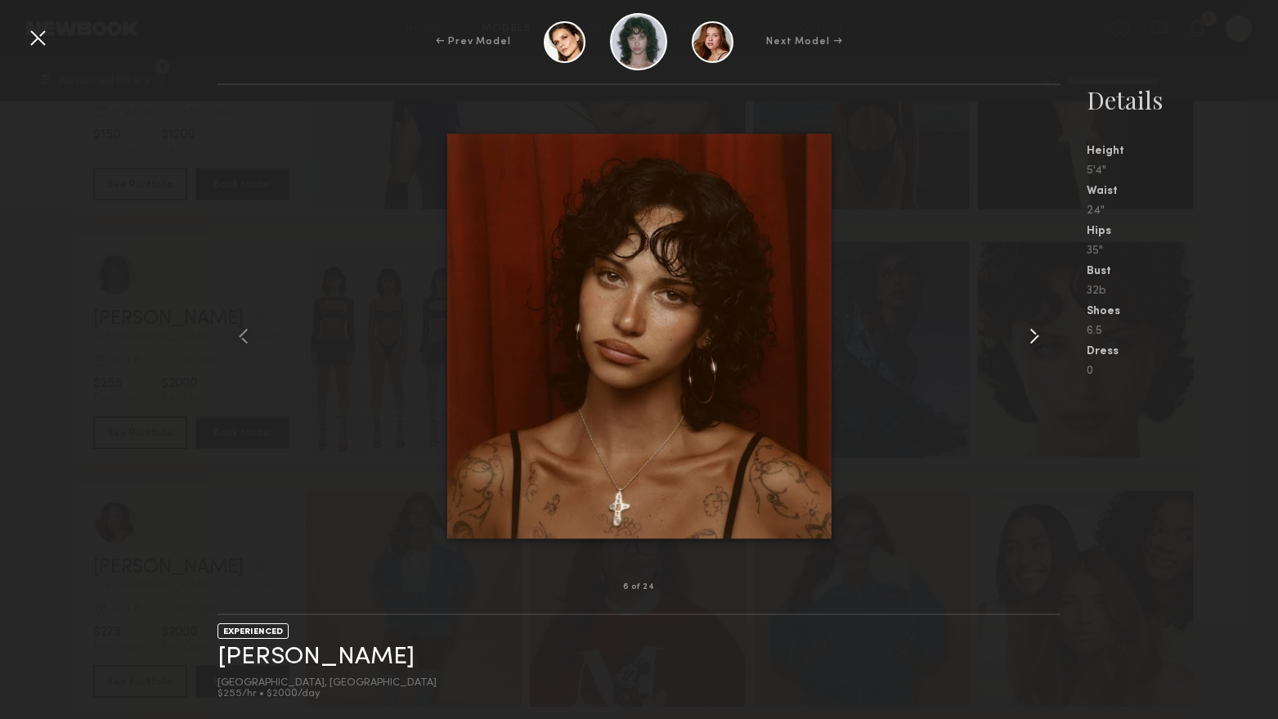
click at [1041, 337] on common-icon at bounding box center [1034, 336] width 26 height 26
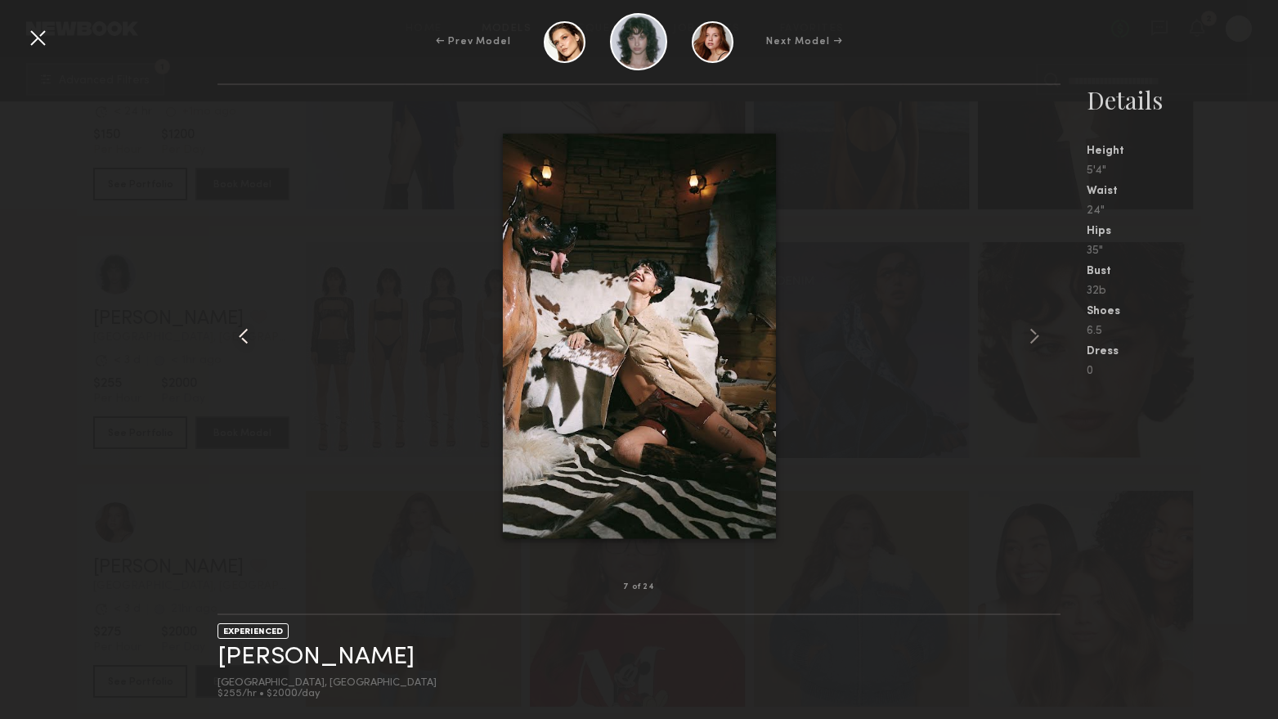
click at [253, 342] on common-icon at bounding box center [244, 336] width 26 height 26
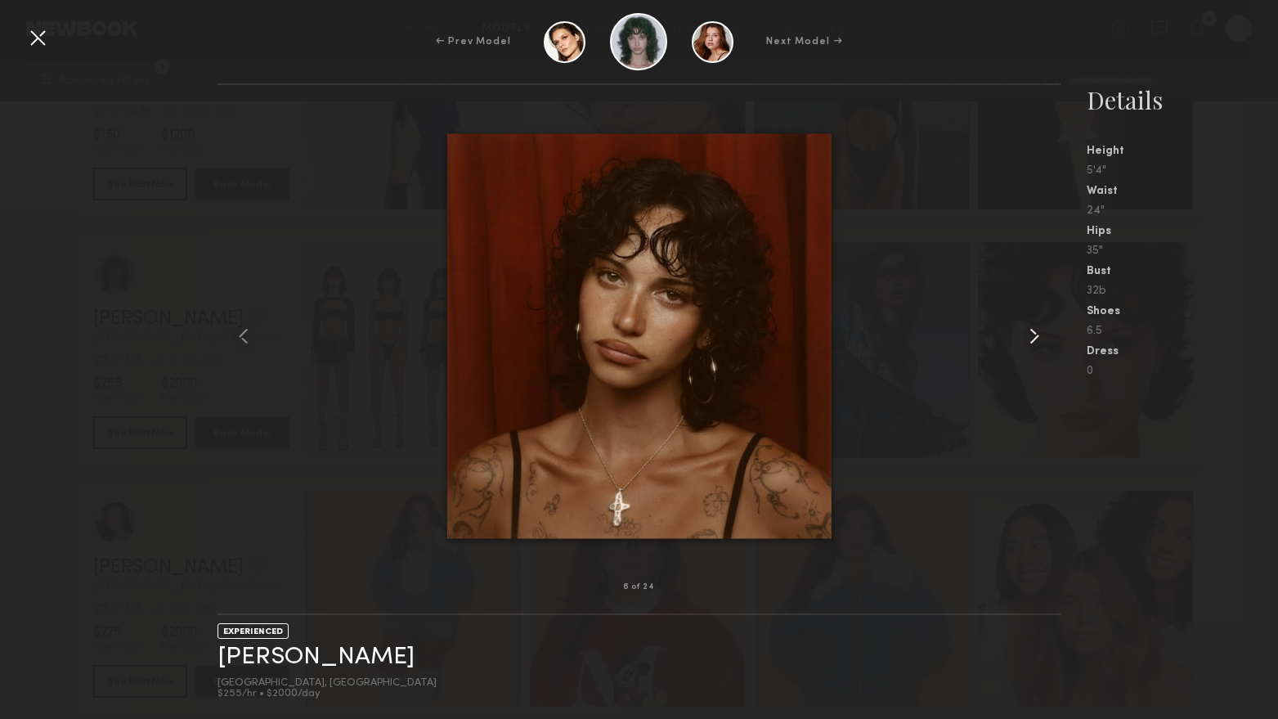
click at [1029, 340] on common-icon at bounding box center [1034, 336] width 26 height 26
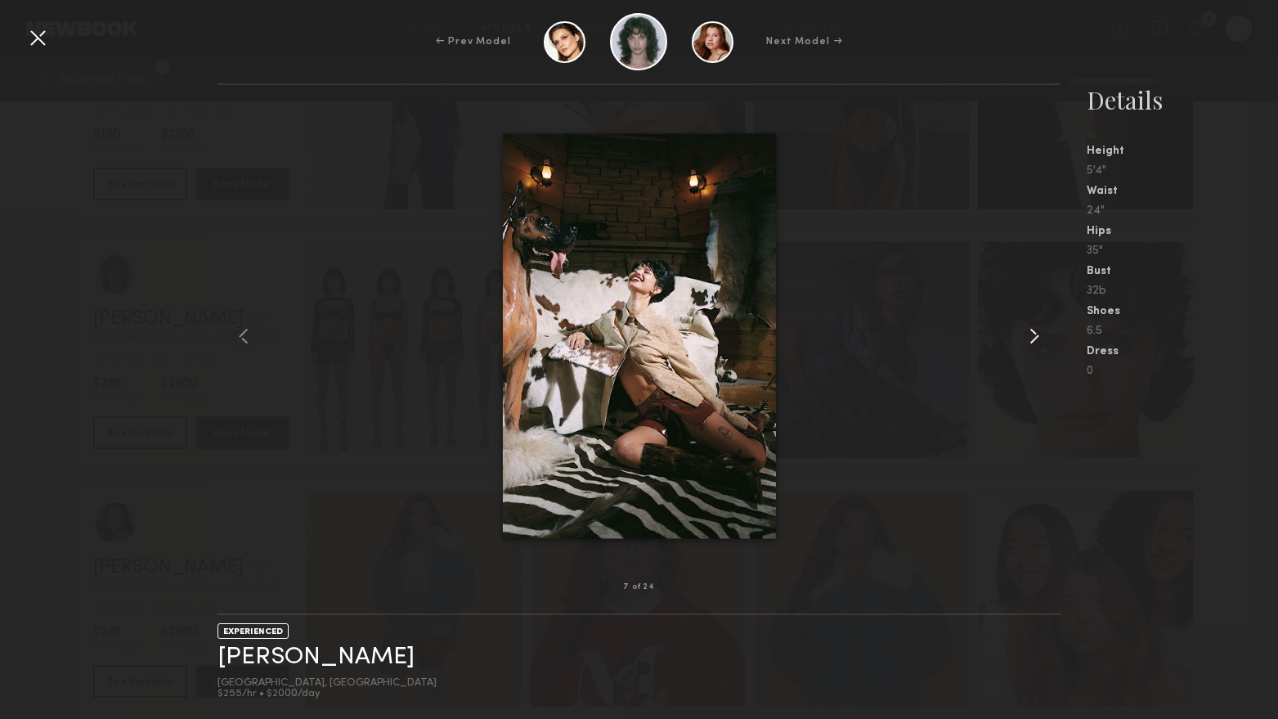
click at [1029, 340] on common-icon at bounding box center [1034, 336] width 26 height 26
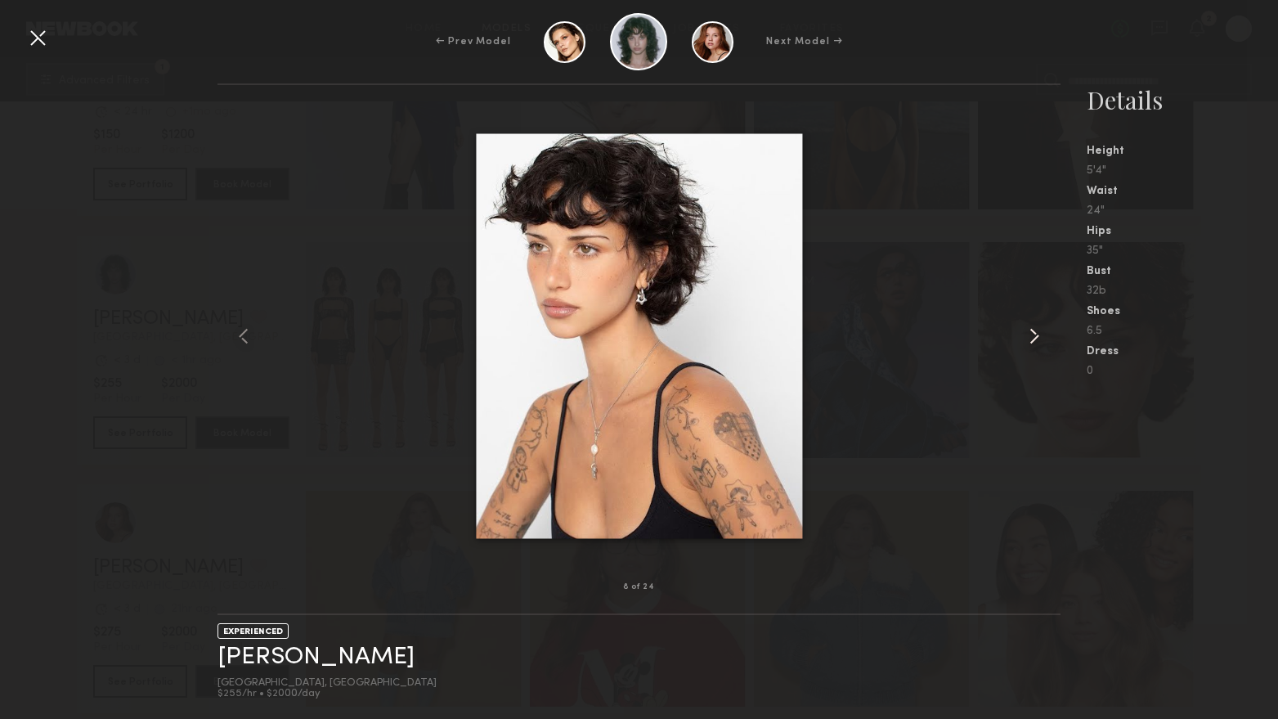
click at [1029, 340] on common-icon at bounding box center [1034, 336] width 26 height 26
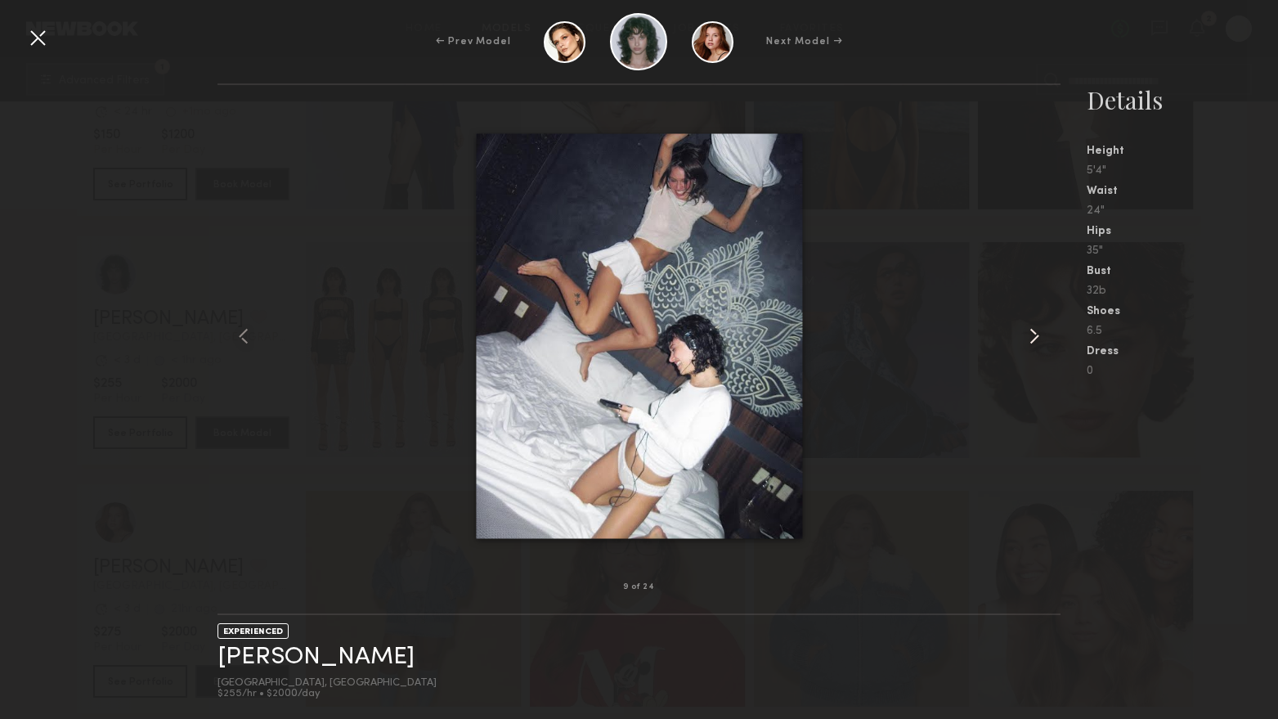
click at [1029, 340] on common-icon at bounding box center [1034, 336] width 26 height 26
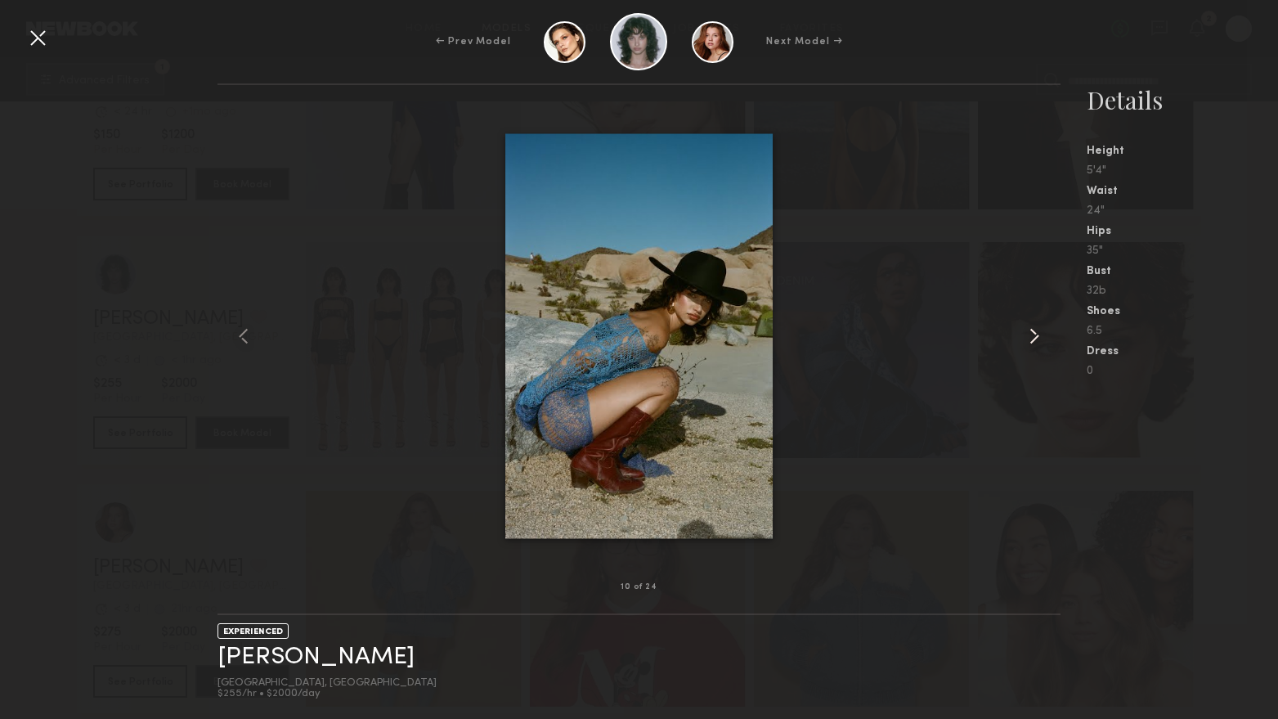
click at [1029, 340] on common-icon at bounding box center [1034, 336] width 26 height 26
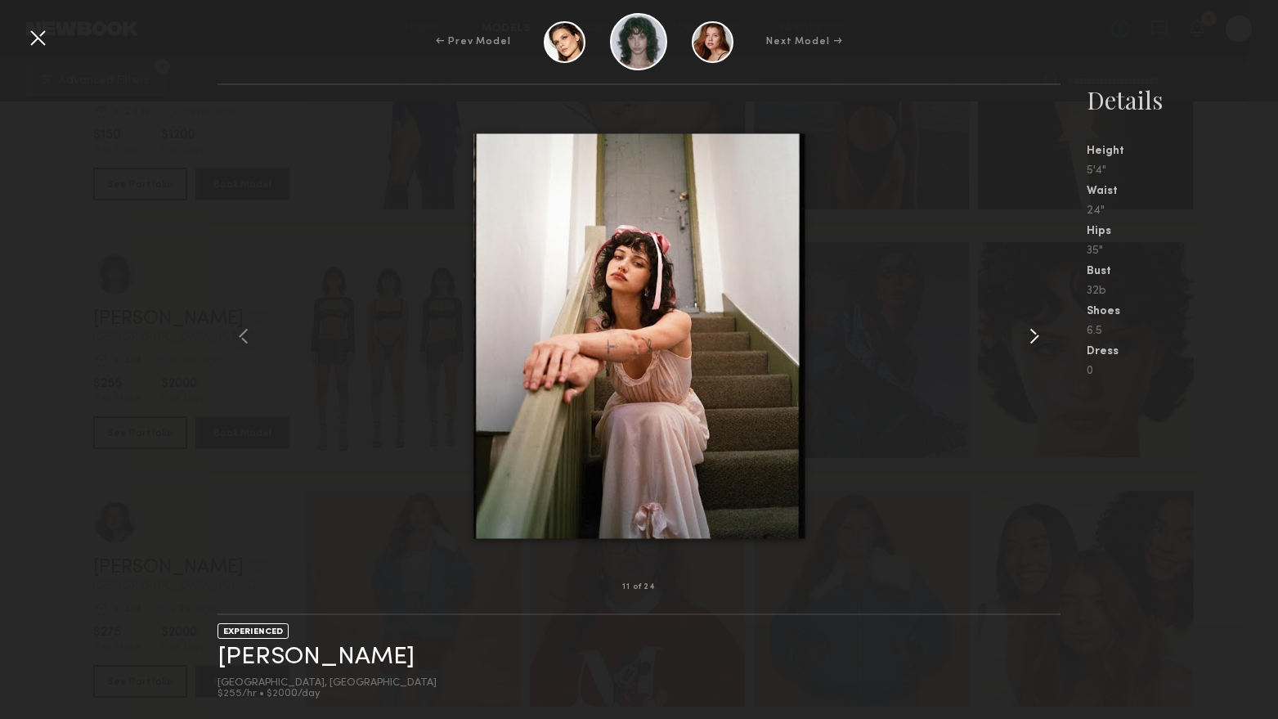
click at [1029, 340] on common-icon at bounding box center [1034, 336] width 26 height 26
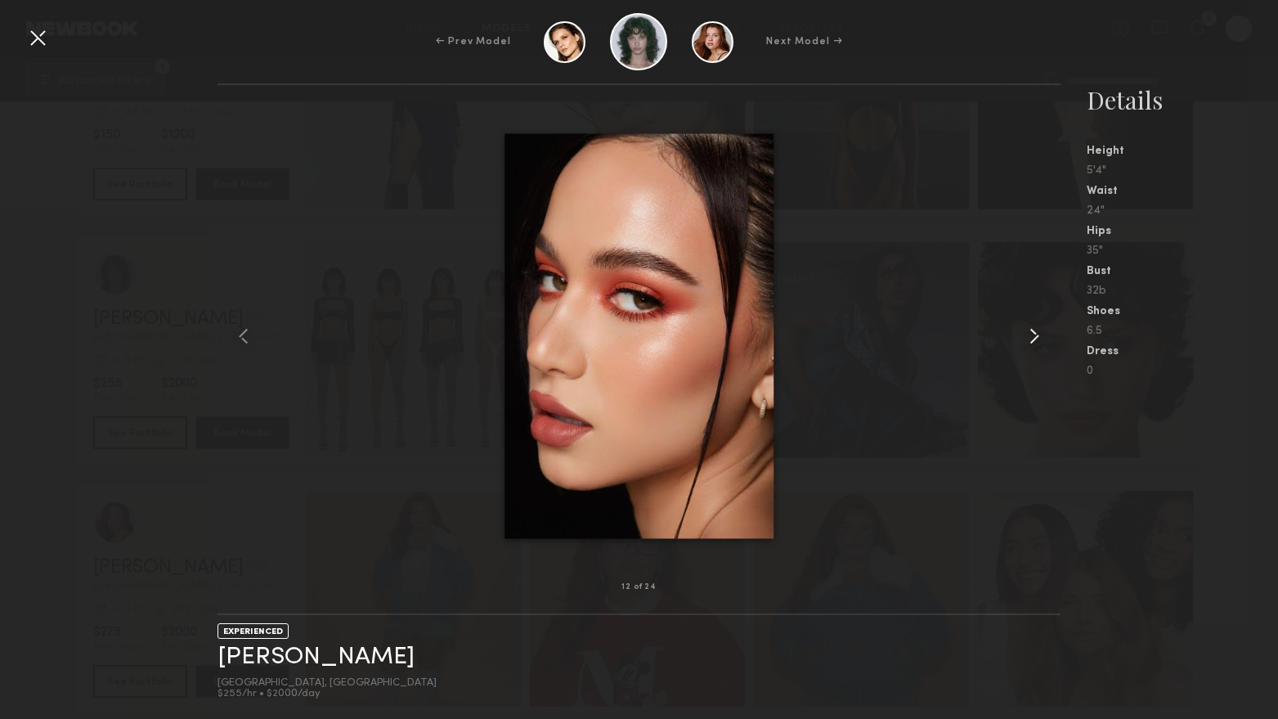
click at [1029, 340] on common-icon at bounding box center [1034, 336] width 26 height 26
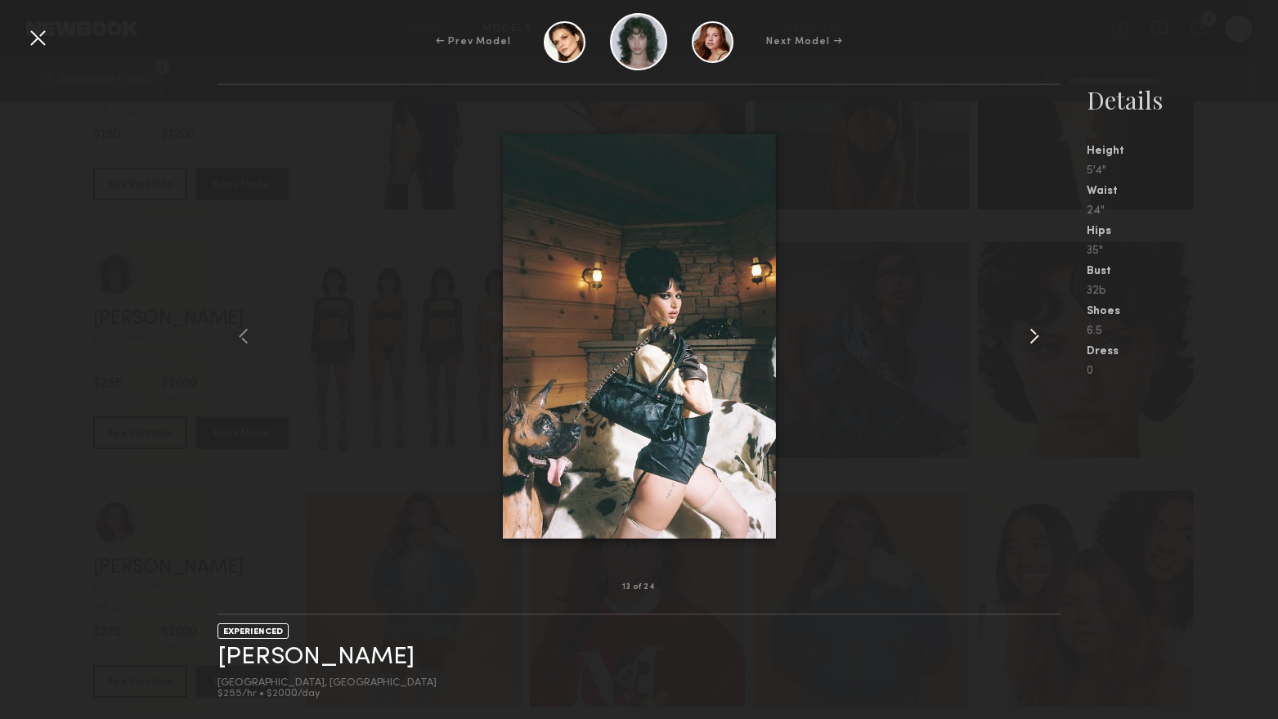
click at [1029, 340] on common-icon at bounding box center [1034, 336] width 26 height 26
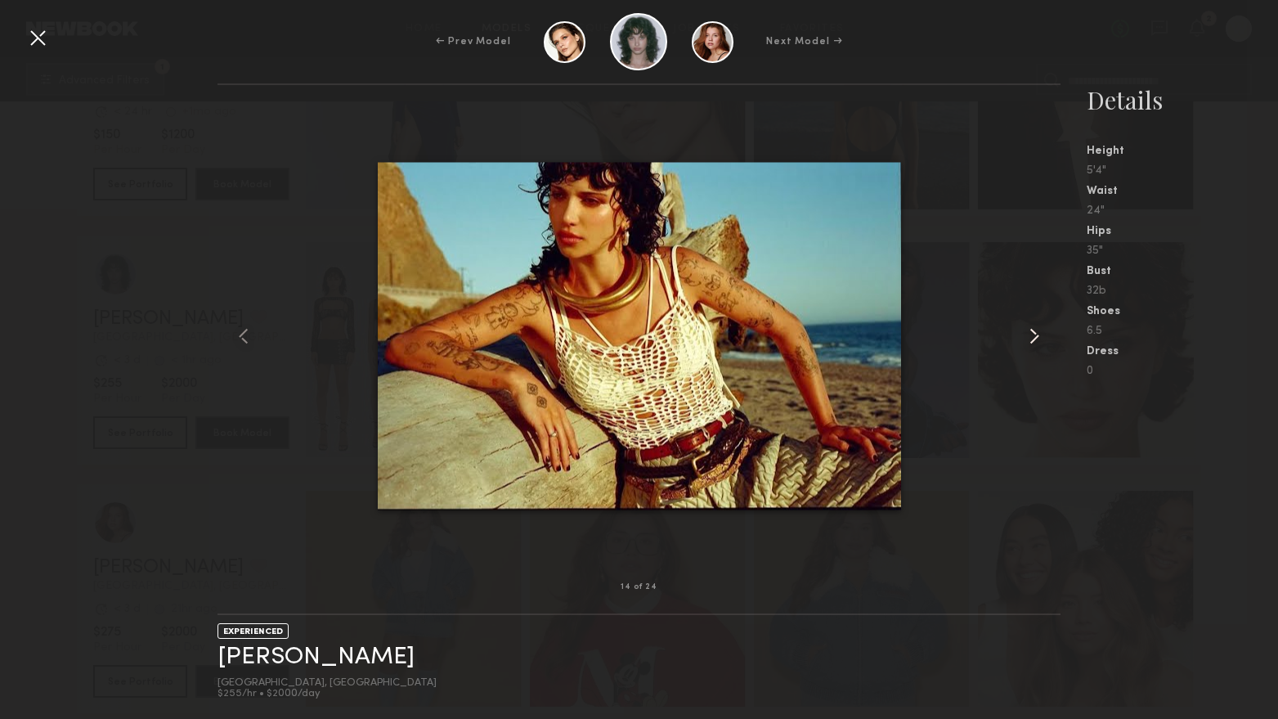
click at [1029, 340] on common-icon at bounding box center [1034, 336] width 26 height 26
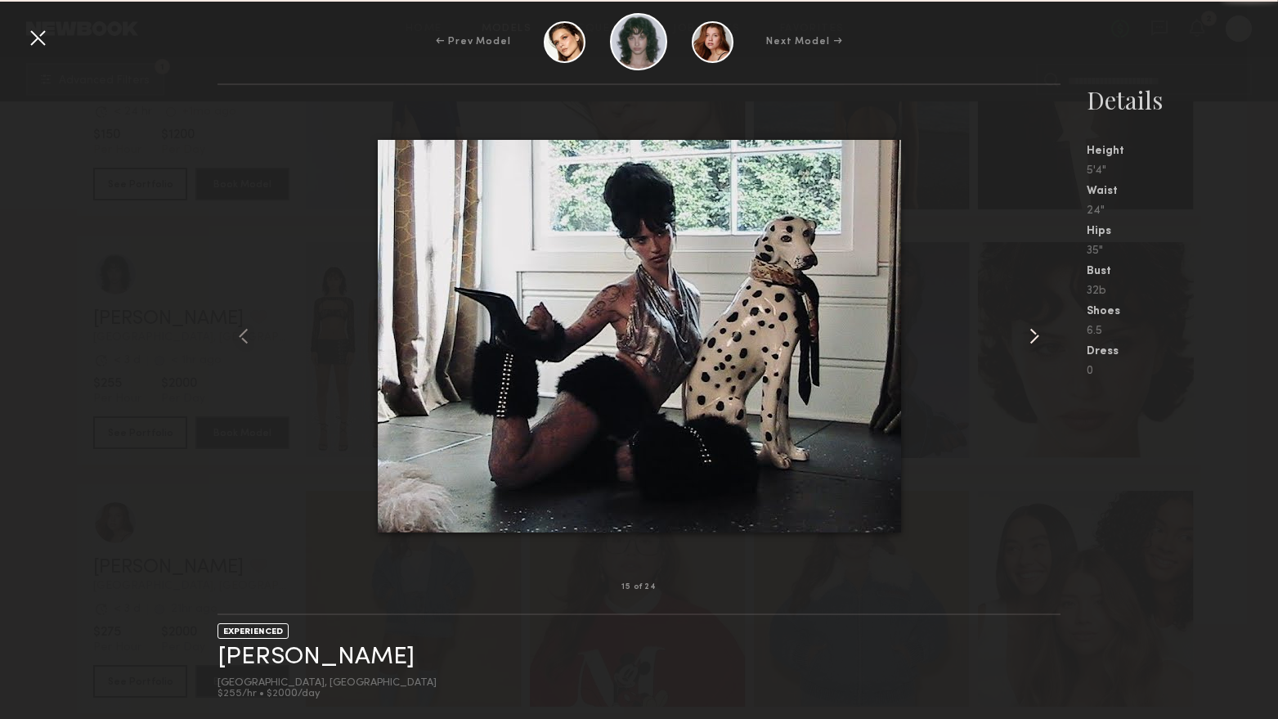
click at [1029, 340] on common-icon at bounding box center [1034, 336] width 26 height 26
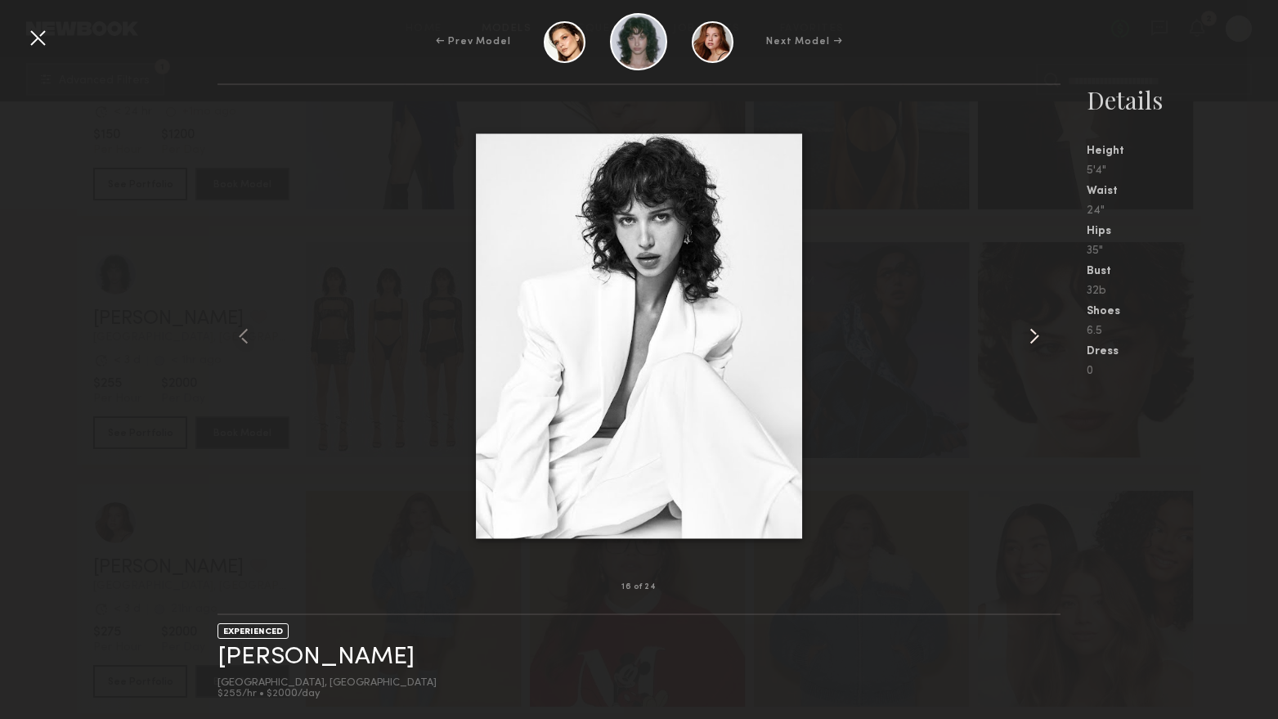
click at [1029, 340] on common-icon at bounding box center [1034, 336] width 26 height 26
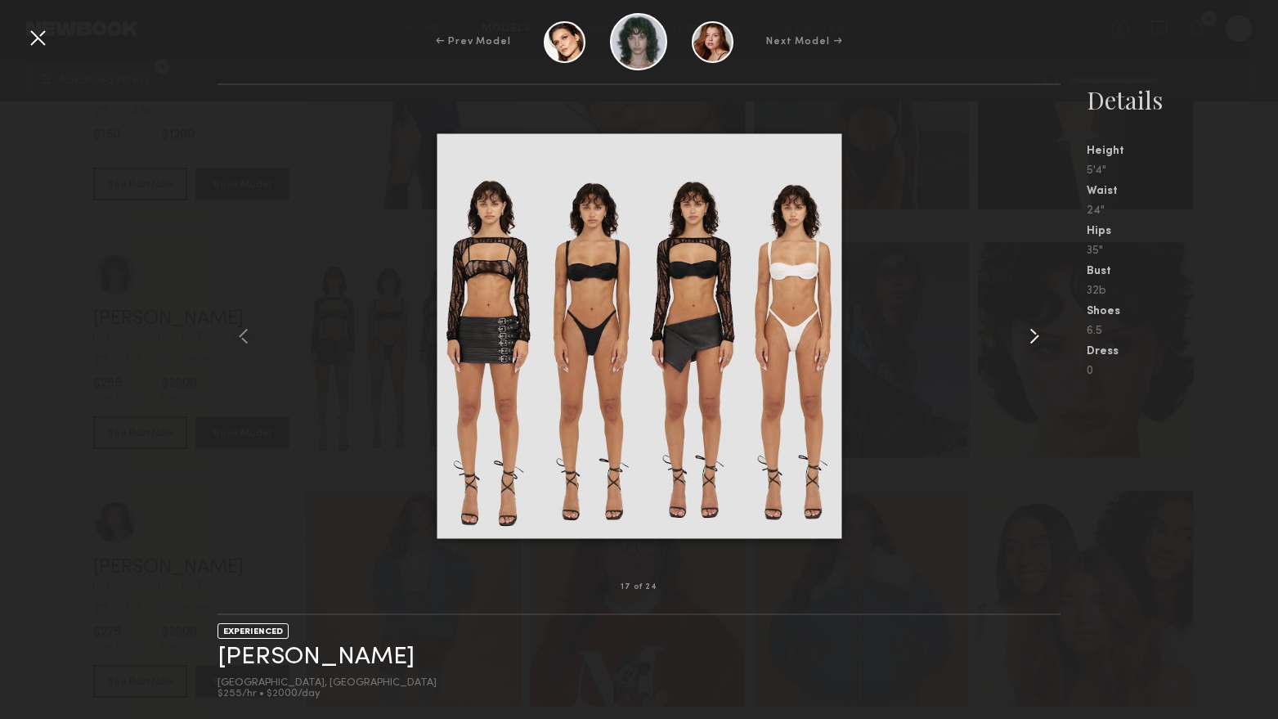
click at [1029, 340] on common-icon at bounding box center [1034, 336] width 26 height 26
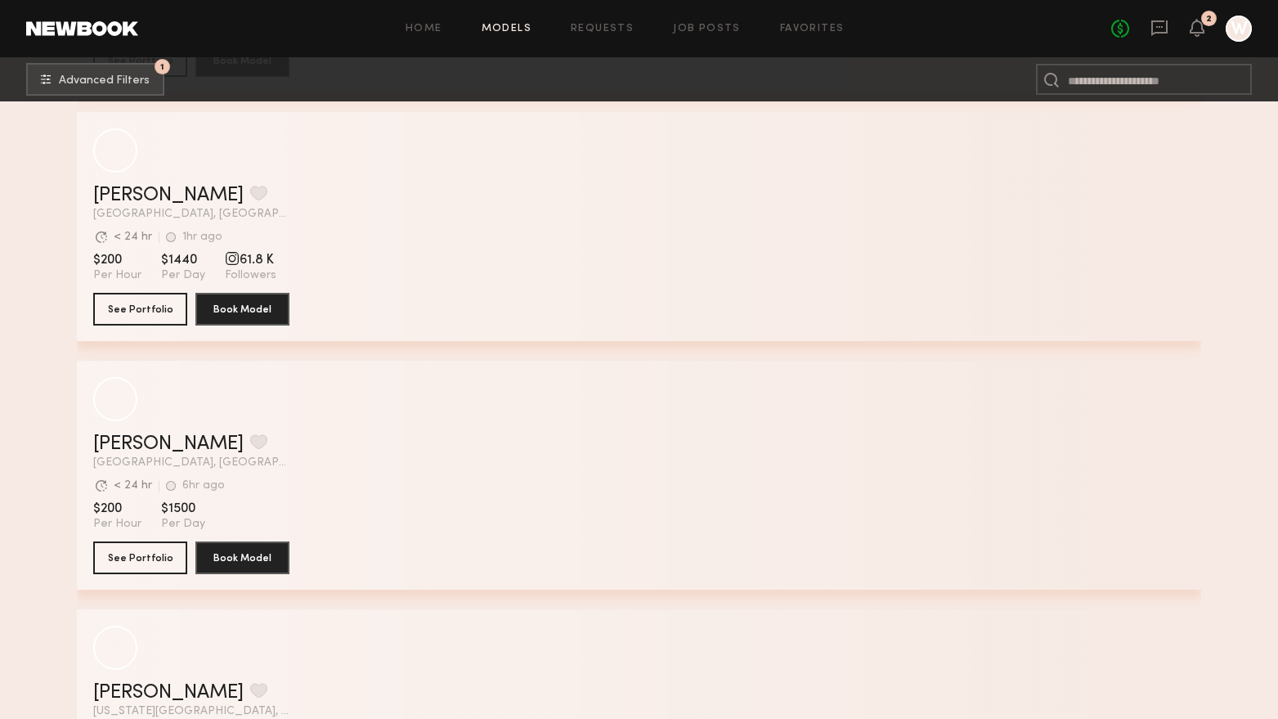
scroll to position [40612, 0]
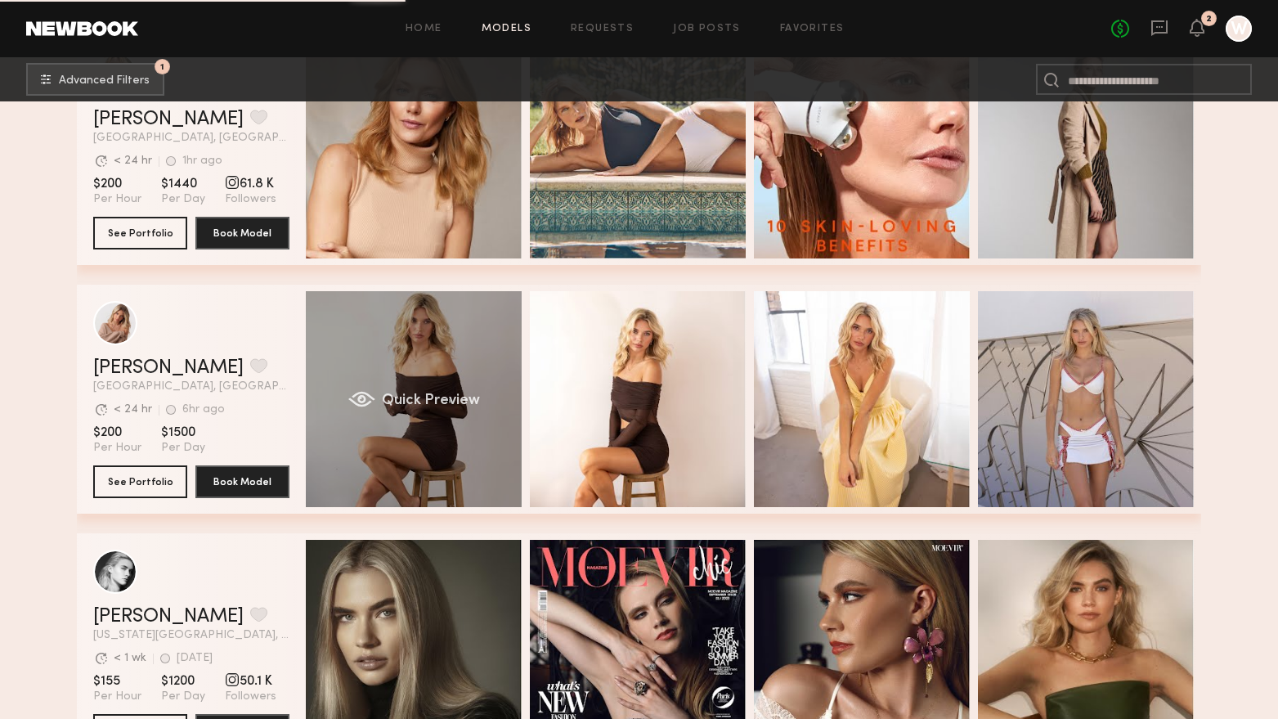
click at [439, 459] on div "Quick Preview" at bounding box center [414, 399] width 216 height 216
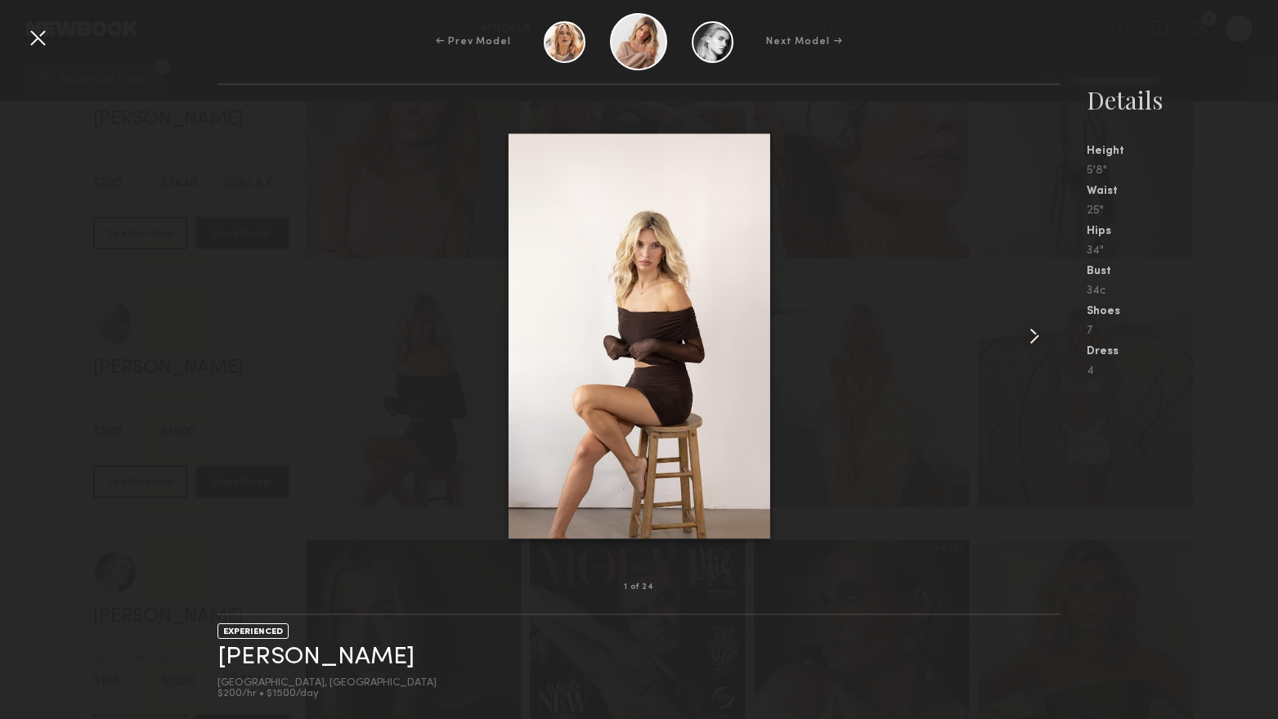
click at [1031, 325] on common-icon at bounding box center [1034, 336] width 26 height 26
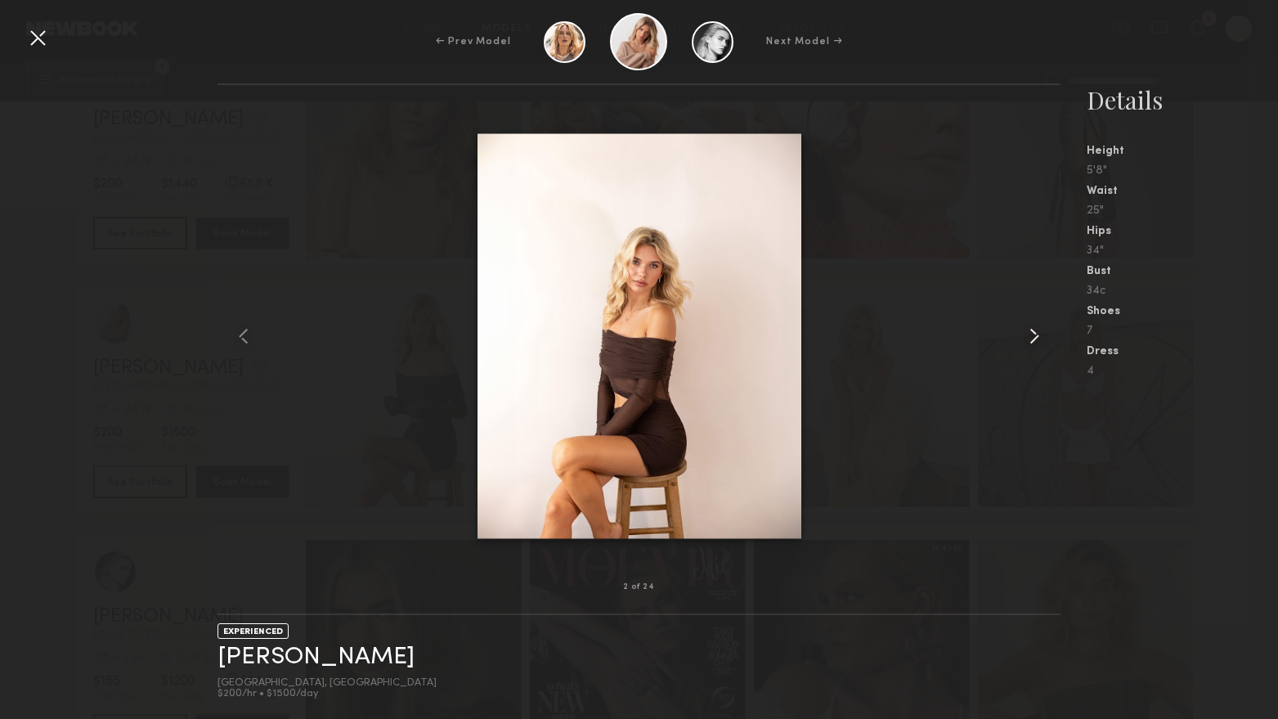
click at [1031, 325] on common-icon at bounding box center [1034, 336] width 26 height 26
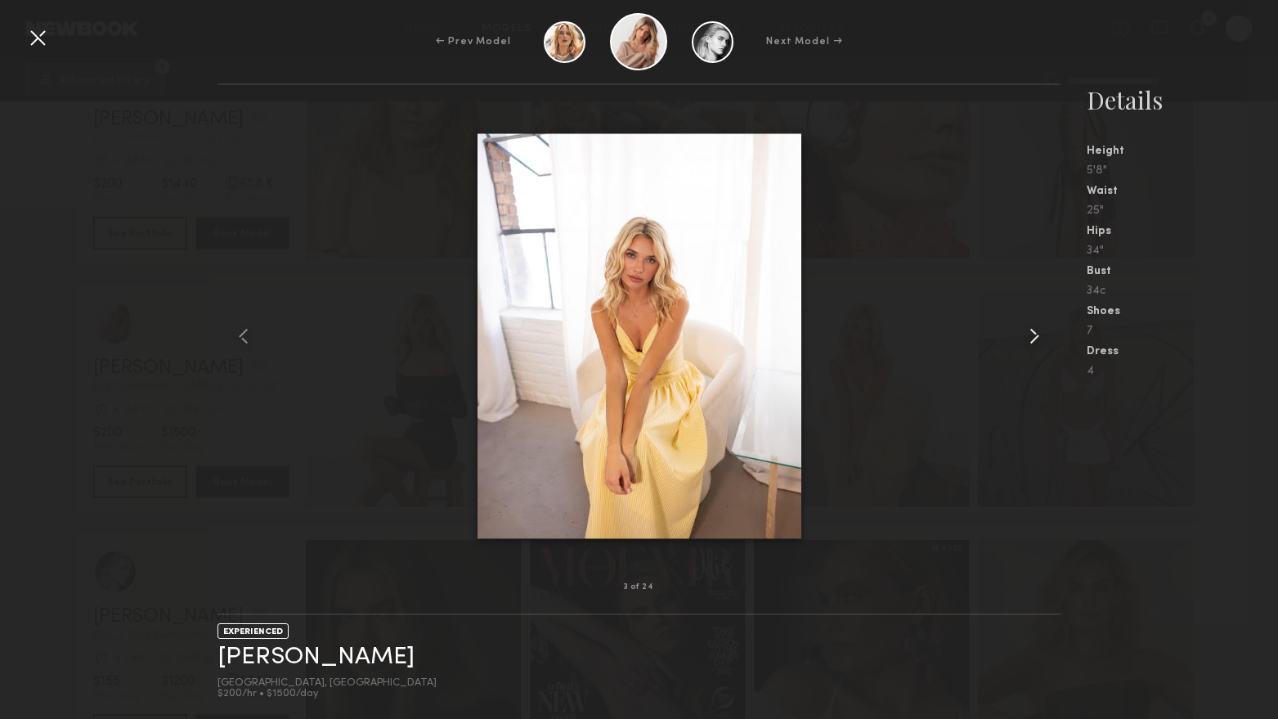
click at [1031, 325] on common-icon at bounding box center [1034, 336] width 26 height 26
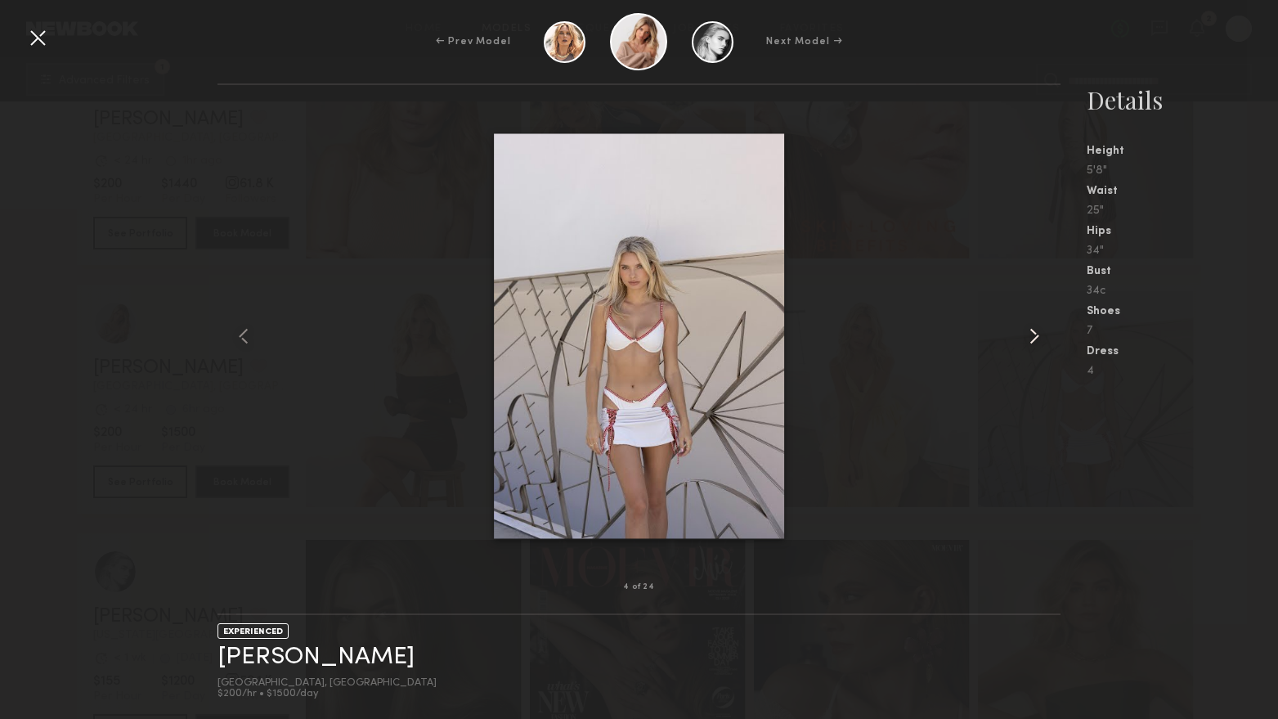
click at [1031, 325] on common-icon at bounding box center [1034, 336] width 26 height 26
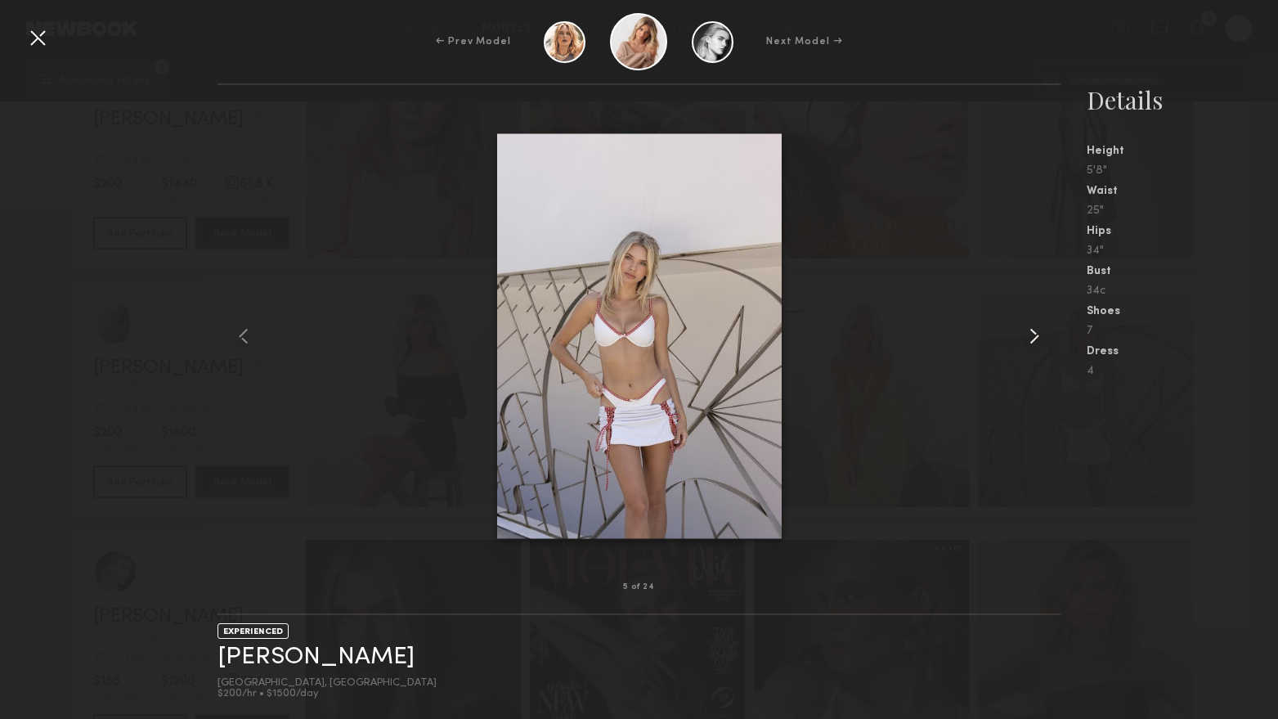
click at [1031, 325] on common-icon at bounding box center [1034, 336] width 26 height 26
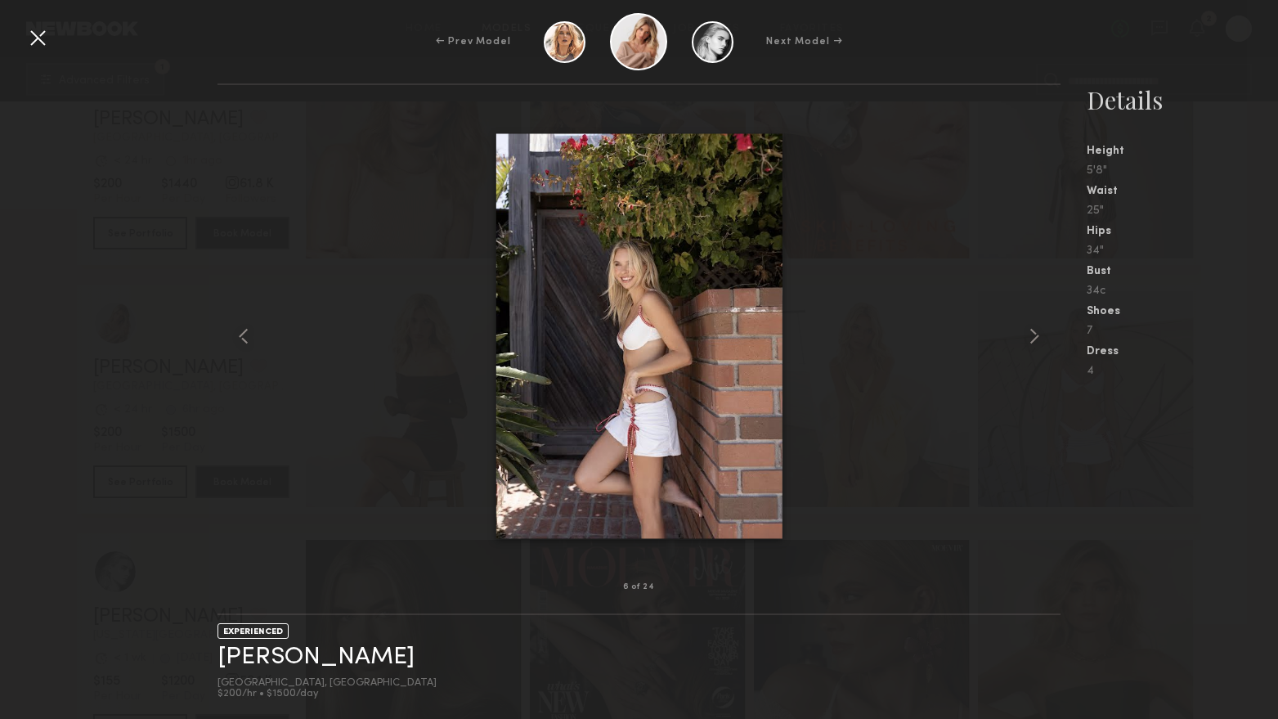
click at [37, 27] on div at bounding box center [38, 38] width 26 height 26
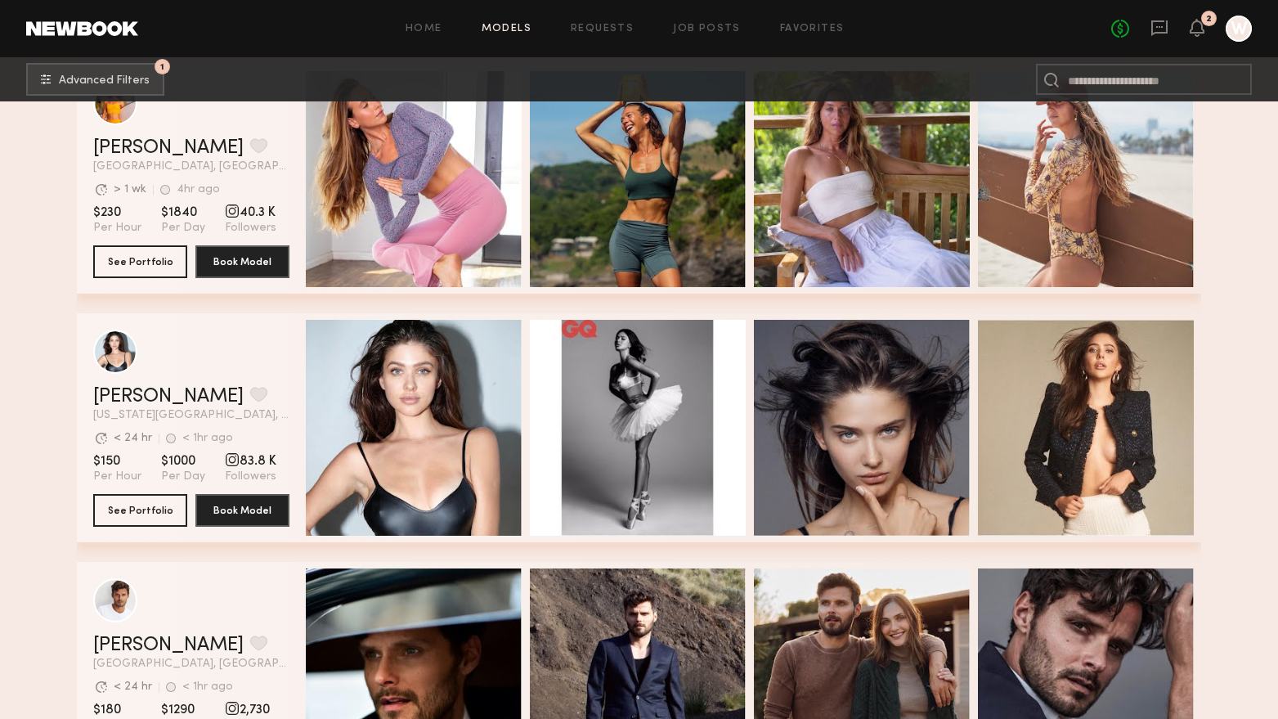
scroll to position [42492, 0]
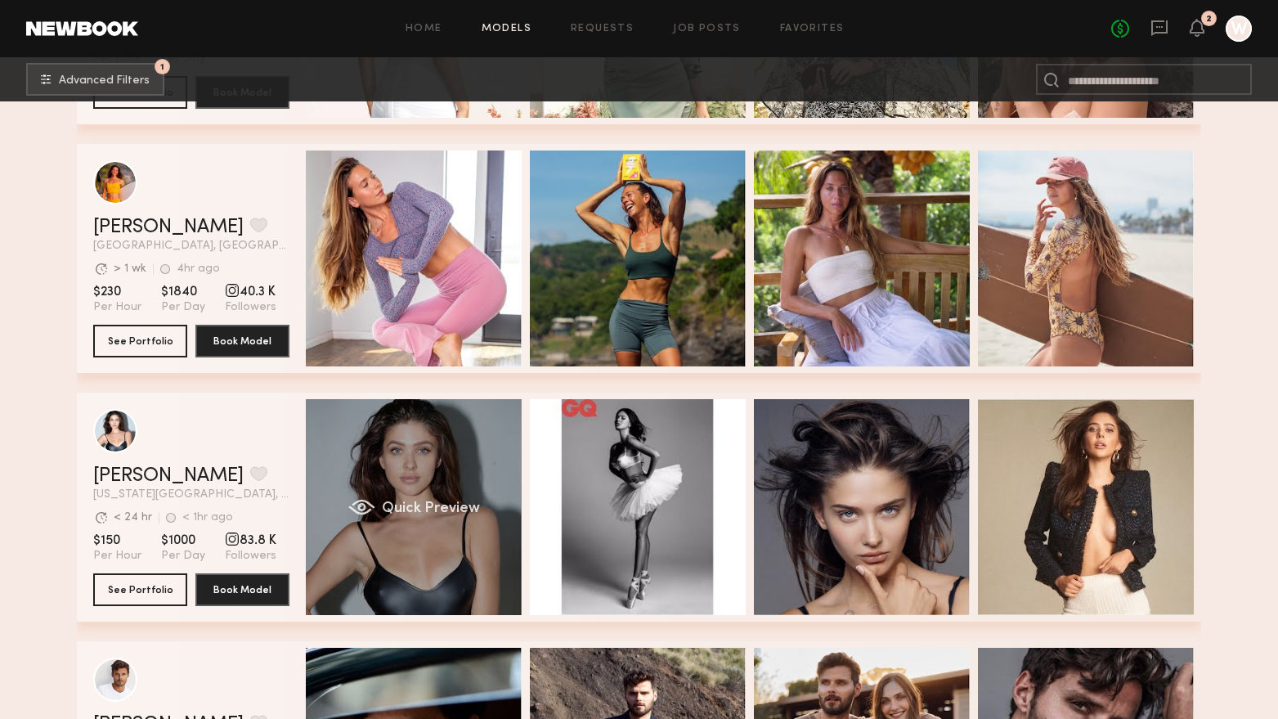
click at [416, 553] on div "Quick Preview" at bounding box center [414, 507] width 216 height 216
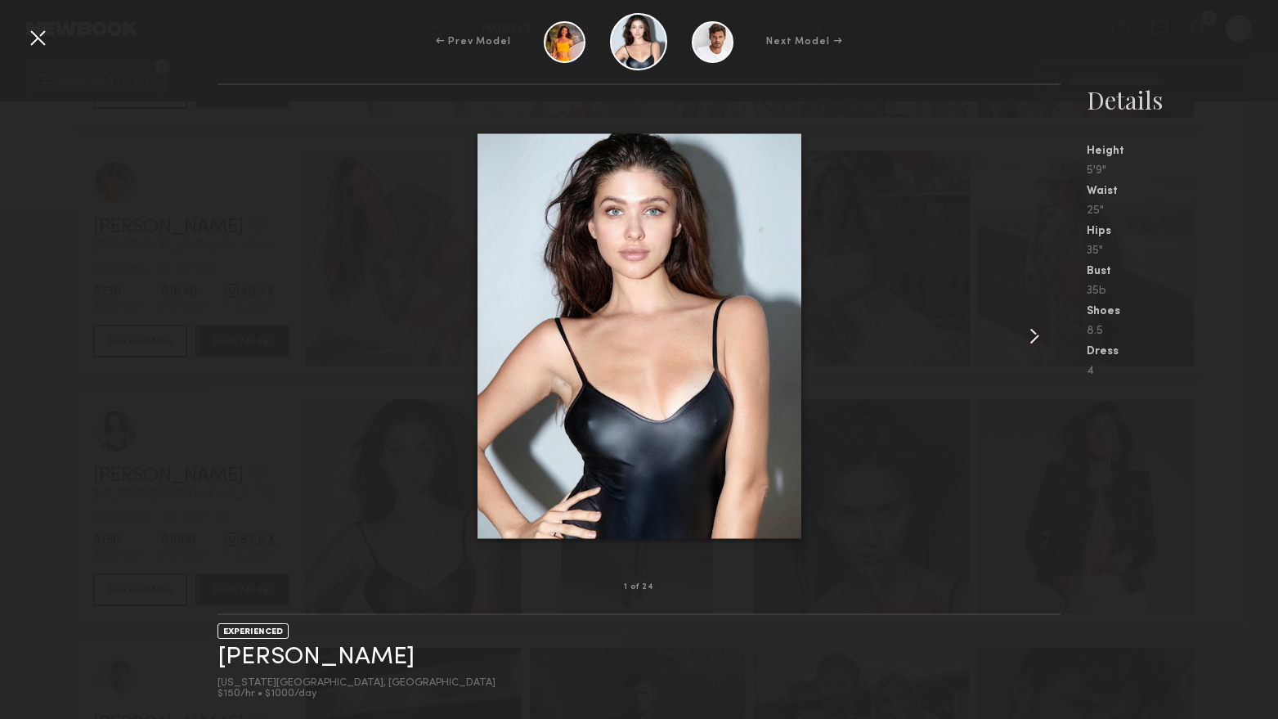
click at [1028, 335] on common-icon at bounding box center [1034, 336] width 26 height 26
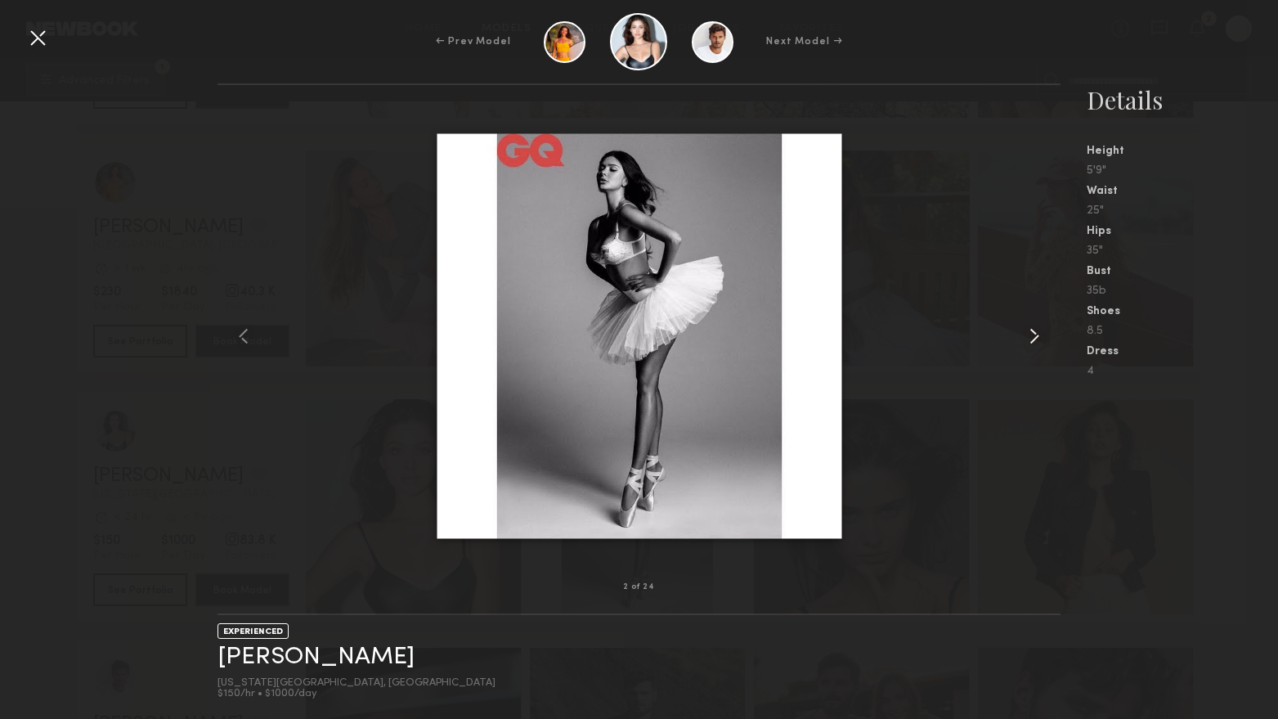
click at [1028, 335] on common-icon at bounding box center [1034, 336] width 26 height 26
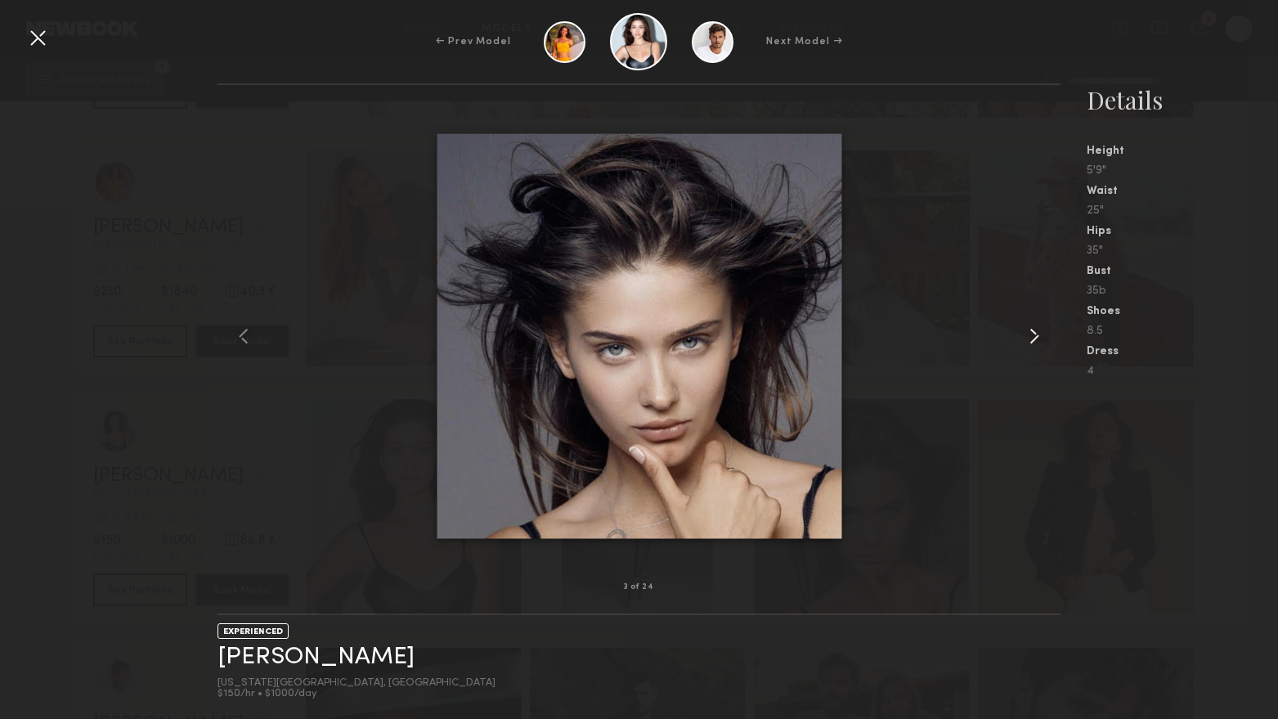
click at [1028, 335] on common-icon at bounding box center [1034, 336] width 26 height 26
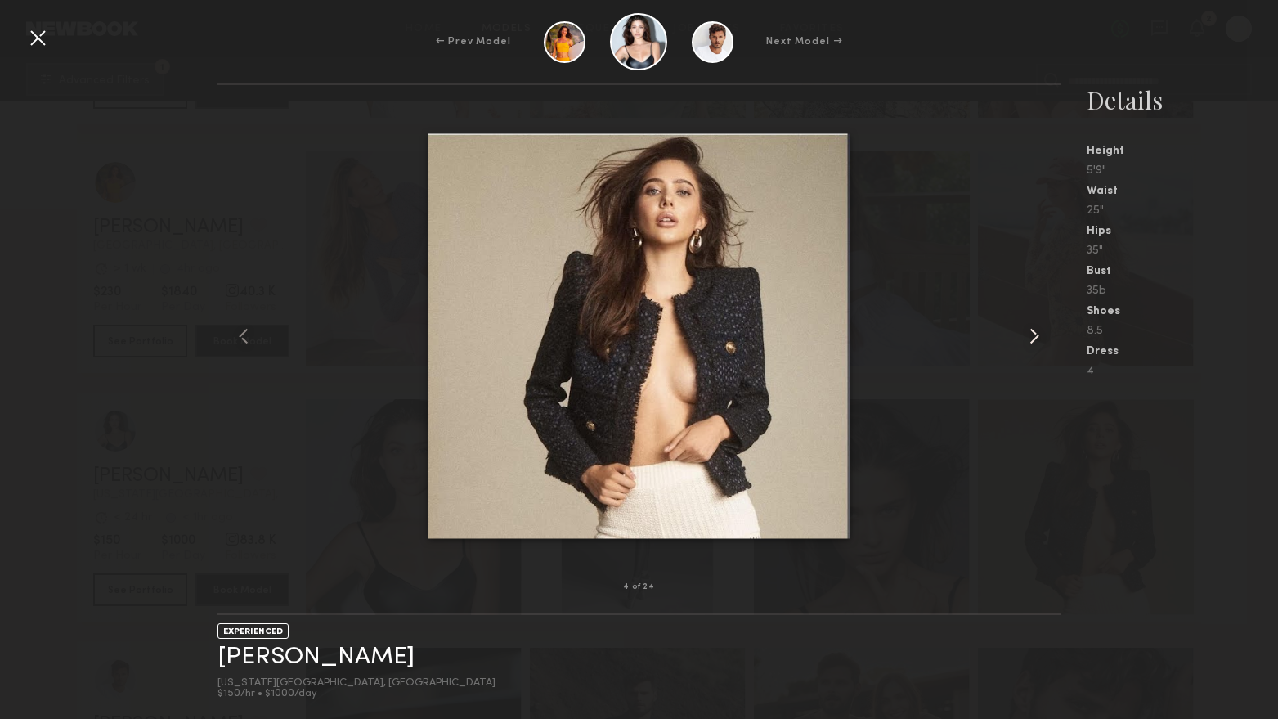
click at [1028, 335] on common-icon at bounding box center [1034, 336] width 26 height 26
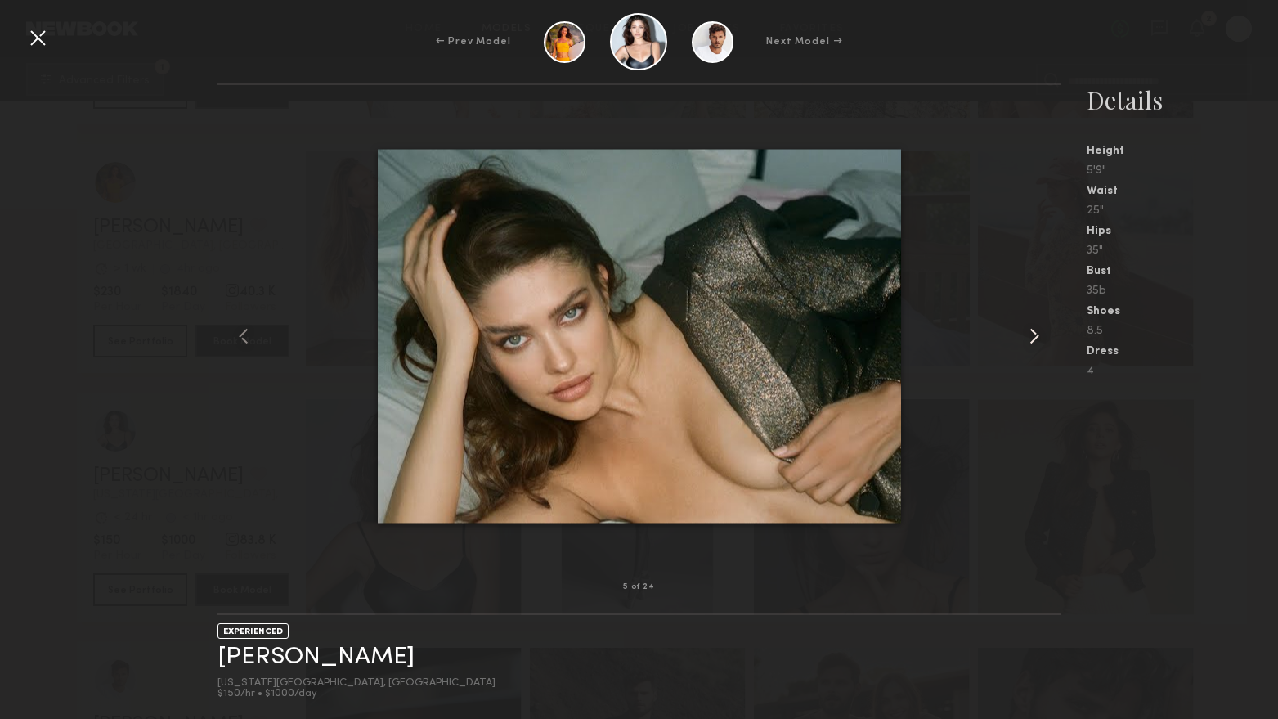
click at [1028, 335] on common-icon at bounding box center [1034, 336] width 26 height 26
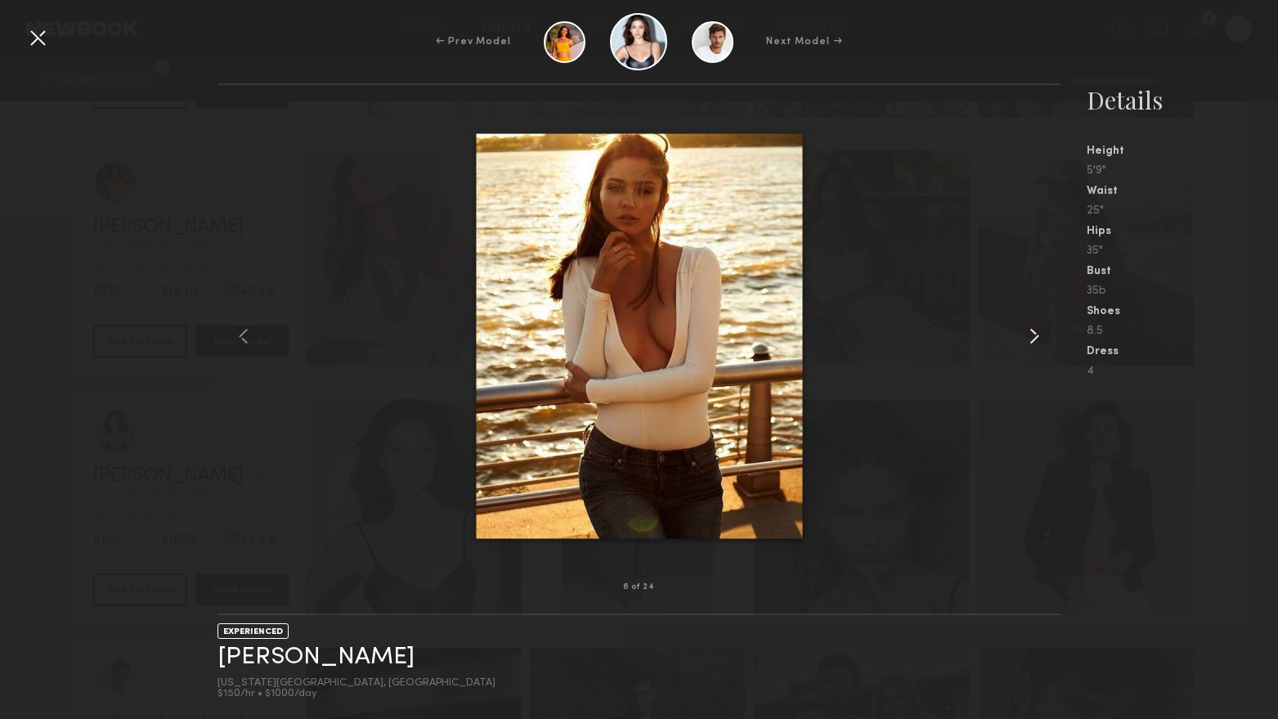
click at [1028, 335] on common-icon at bounding box center [1034, 336] width 26 height 26
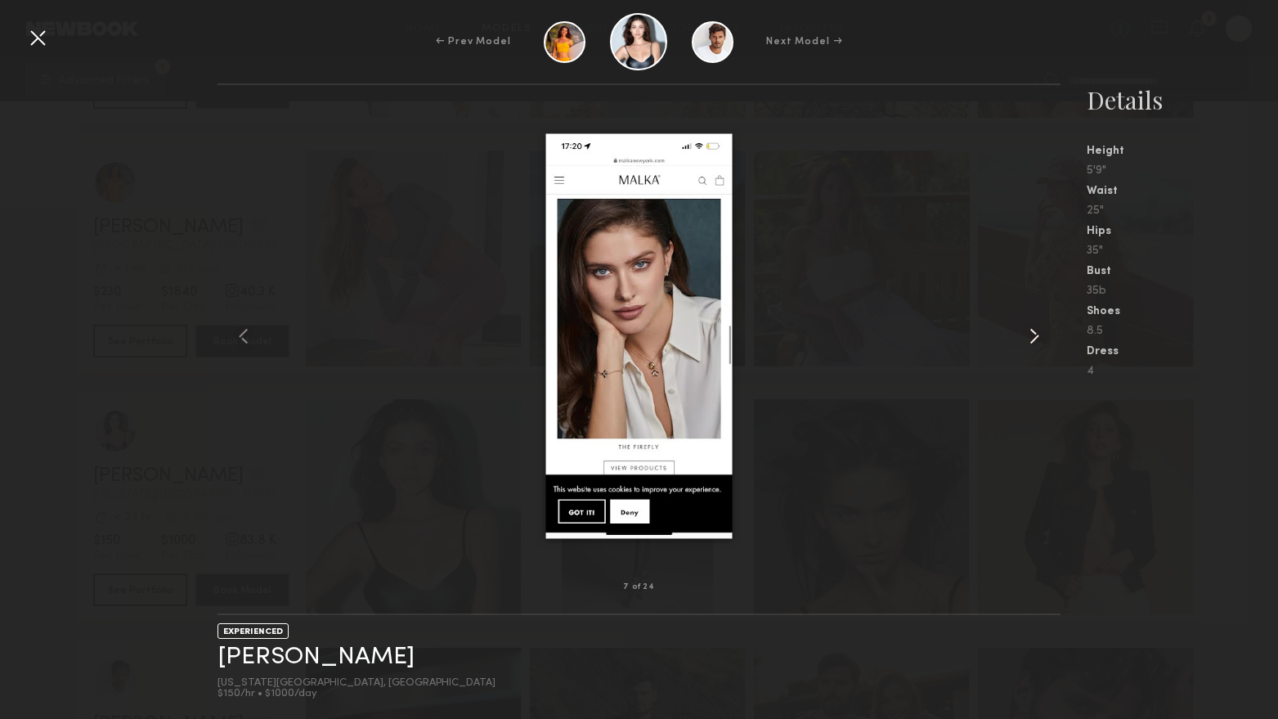
click at [1028, 335] on common-icon at bounding box center [1034, 336] width 26 height 26
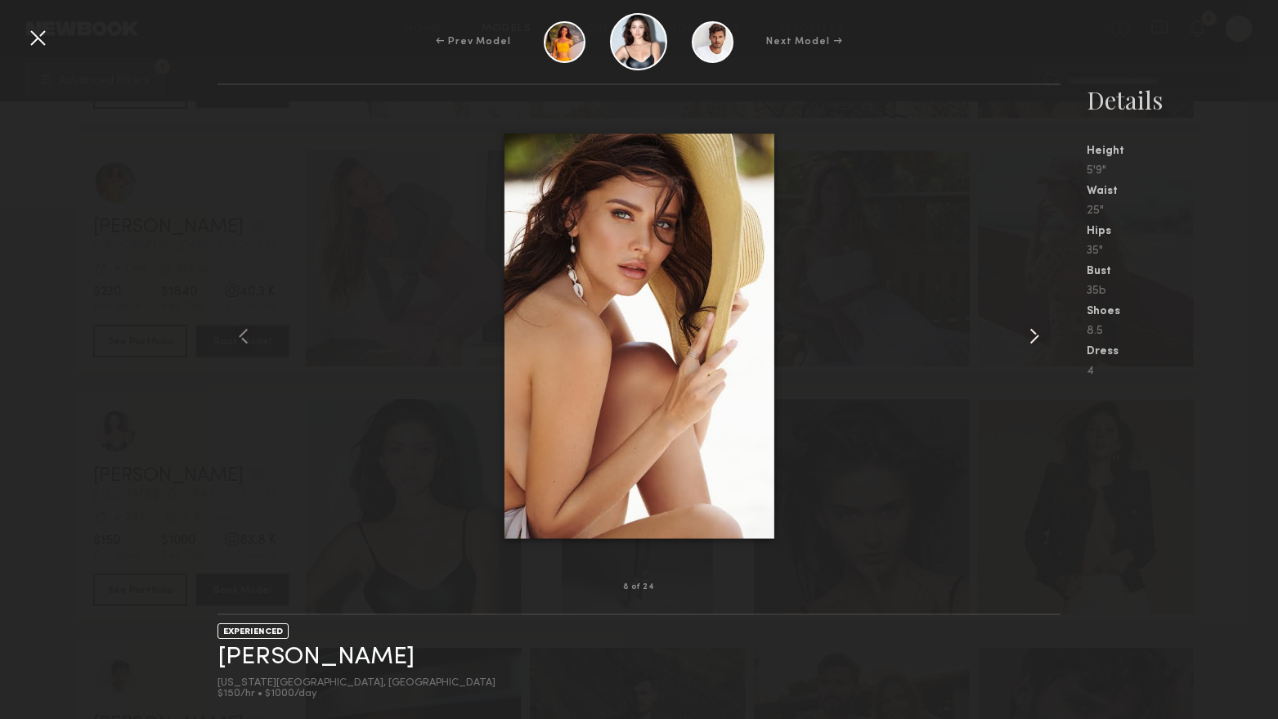
click at [1028, 335] on common-icon at bounding box center [1034, 336] width 26 height 26
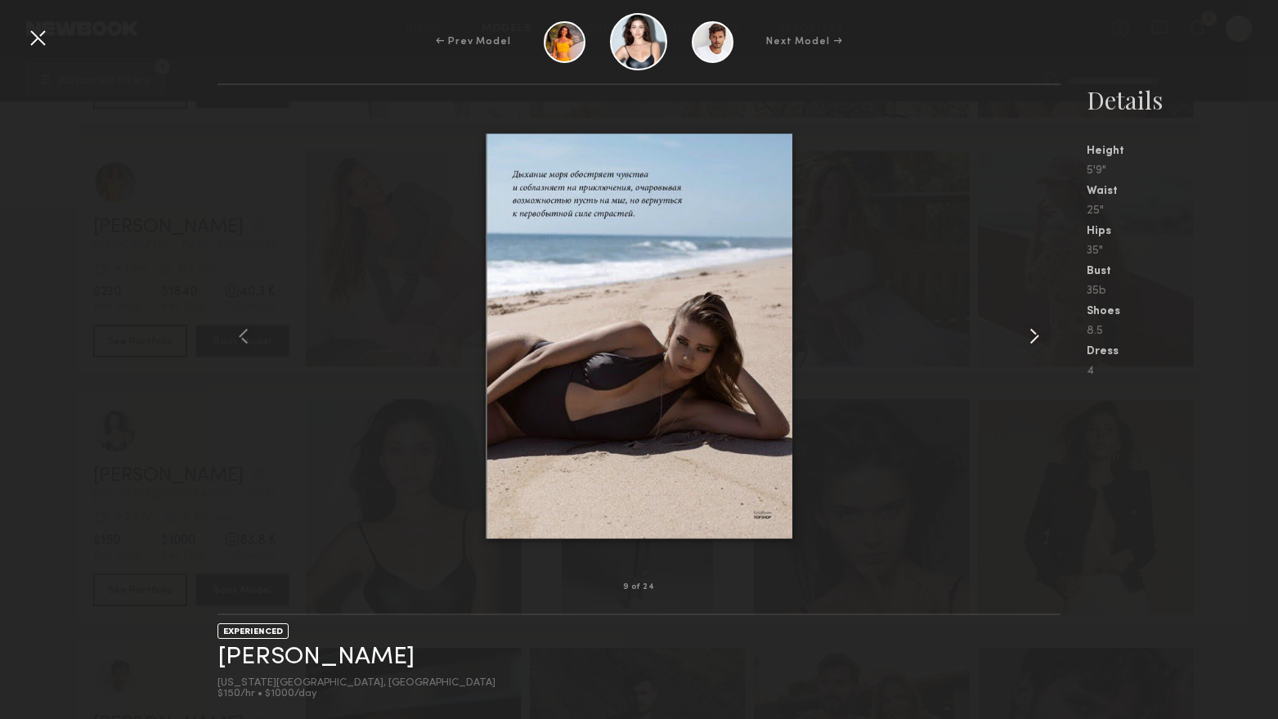
click at [1028, 335] on common-icon at bounding box center [1034, 336] width 26 height 26
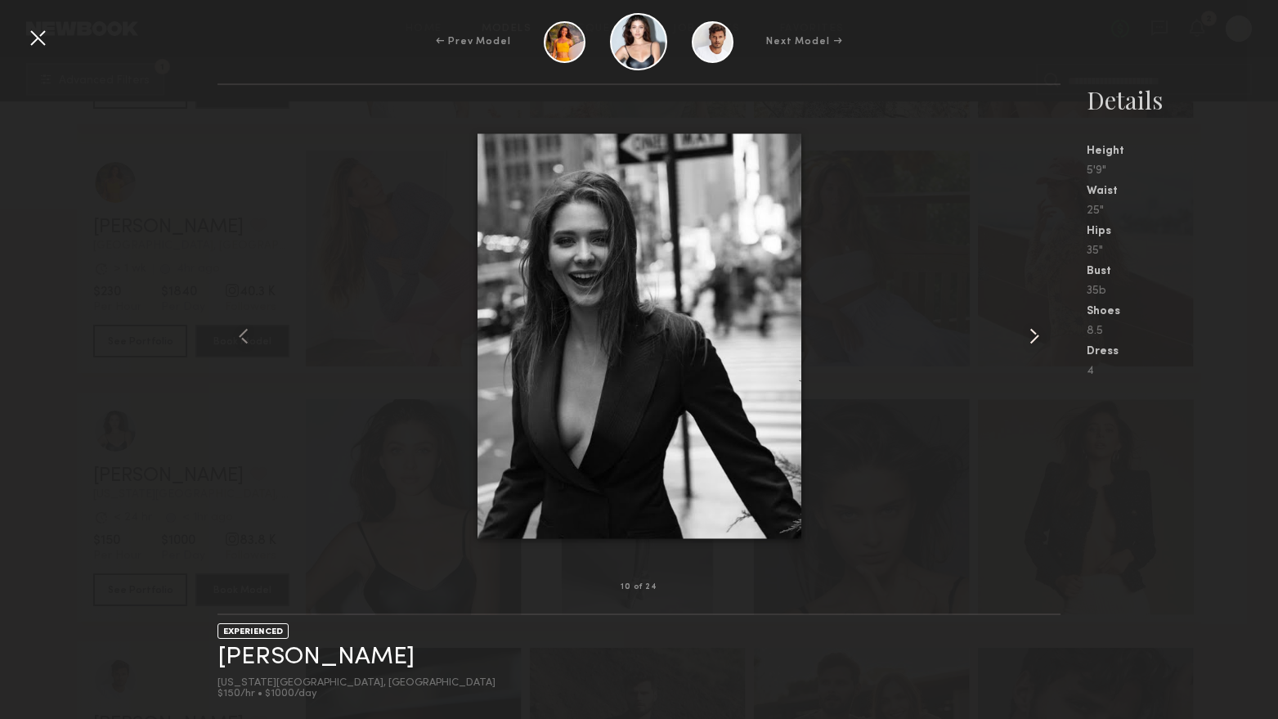
click at [1028, 335] on common-icon at bounding box center [1034, 336] width 26 height 26
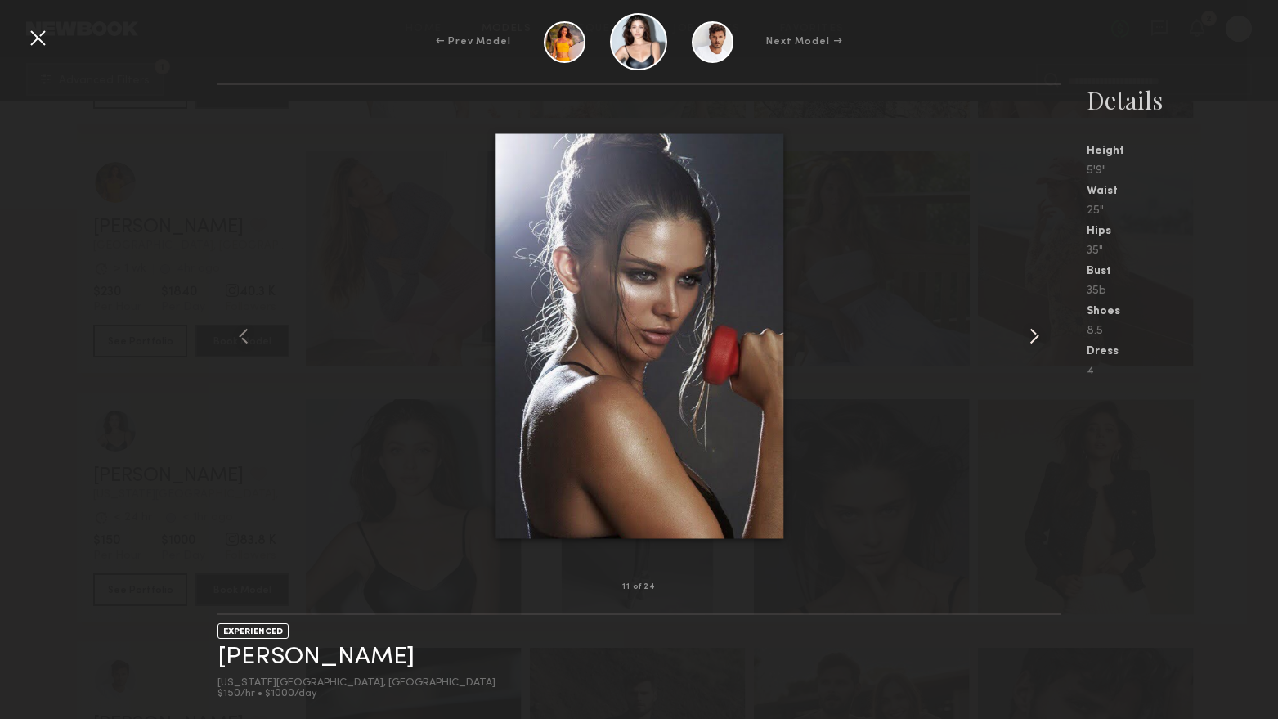
click at [1028, 335] on common-icon at bounding box center [1034, 336] width 26 height 26
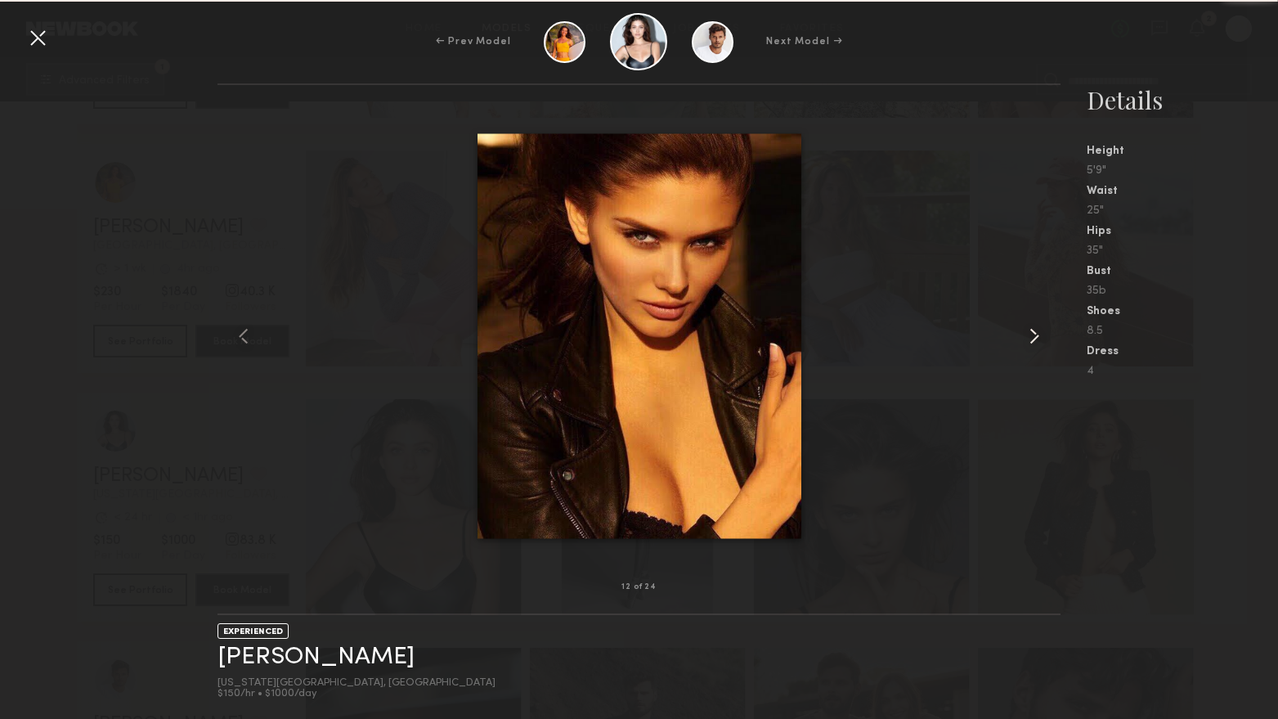
click at [1028, 335] on common-icon at bounding box center [1034, 336] width 26 height 26
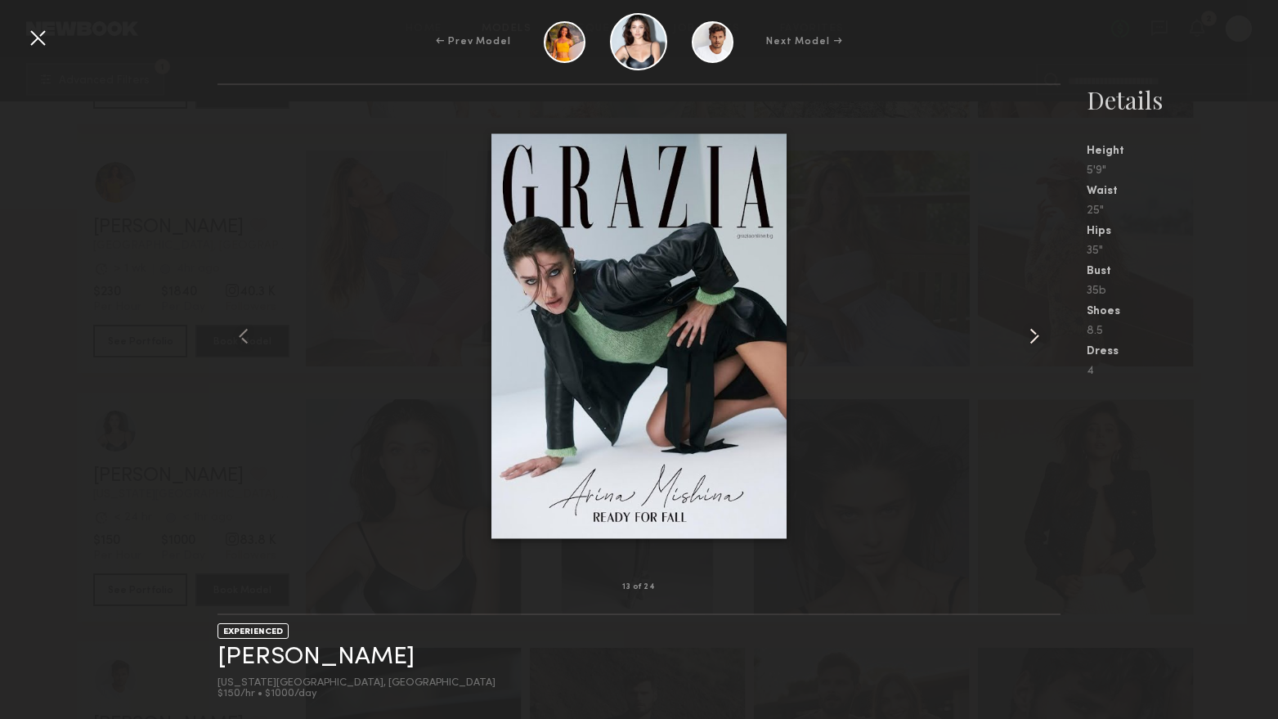
click at [1028, 335] on common-icon at bounding box center [1034, 336] width 26 height 26
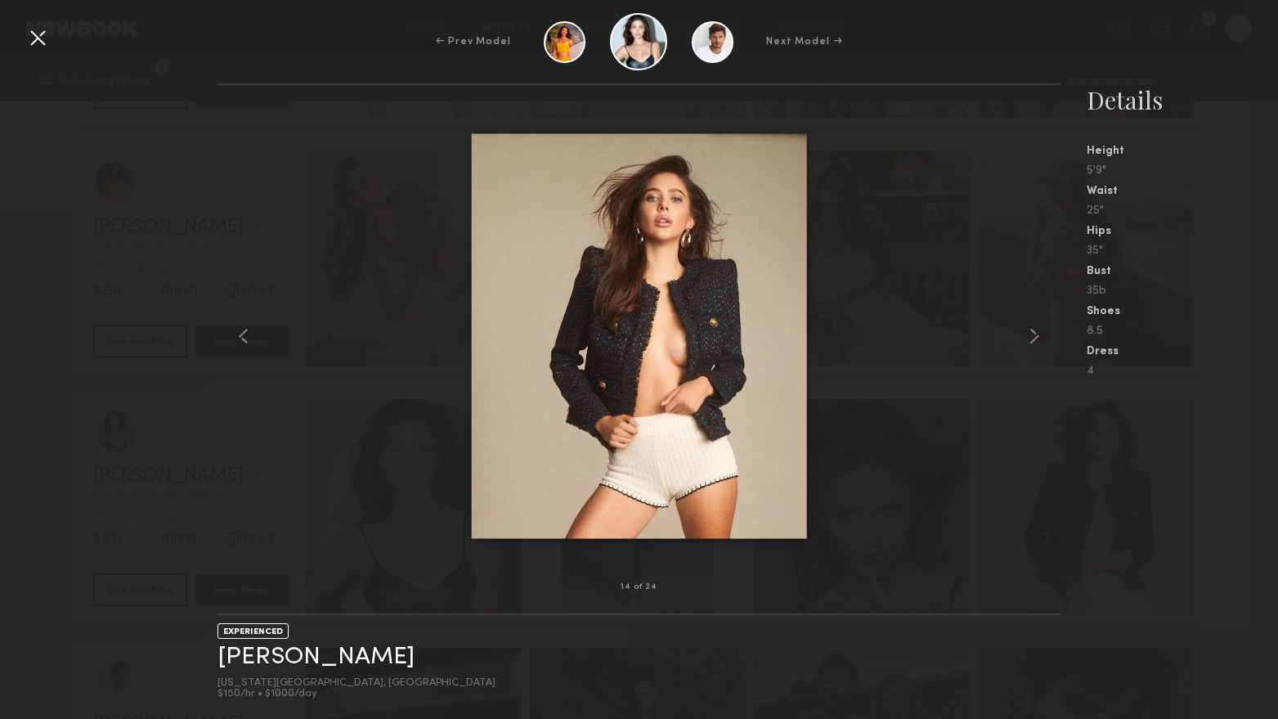
click at [22, 29] on div "← Prev Model Next Model →" at bounding box center [639, 41] width 1278 height 57
click at [32, 29] on div at bounding box center [38, 38] width 26 height 26
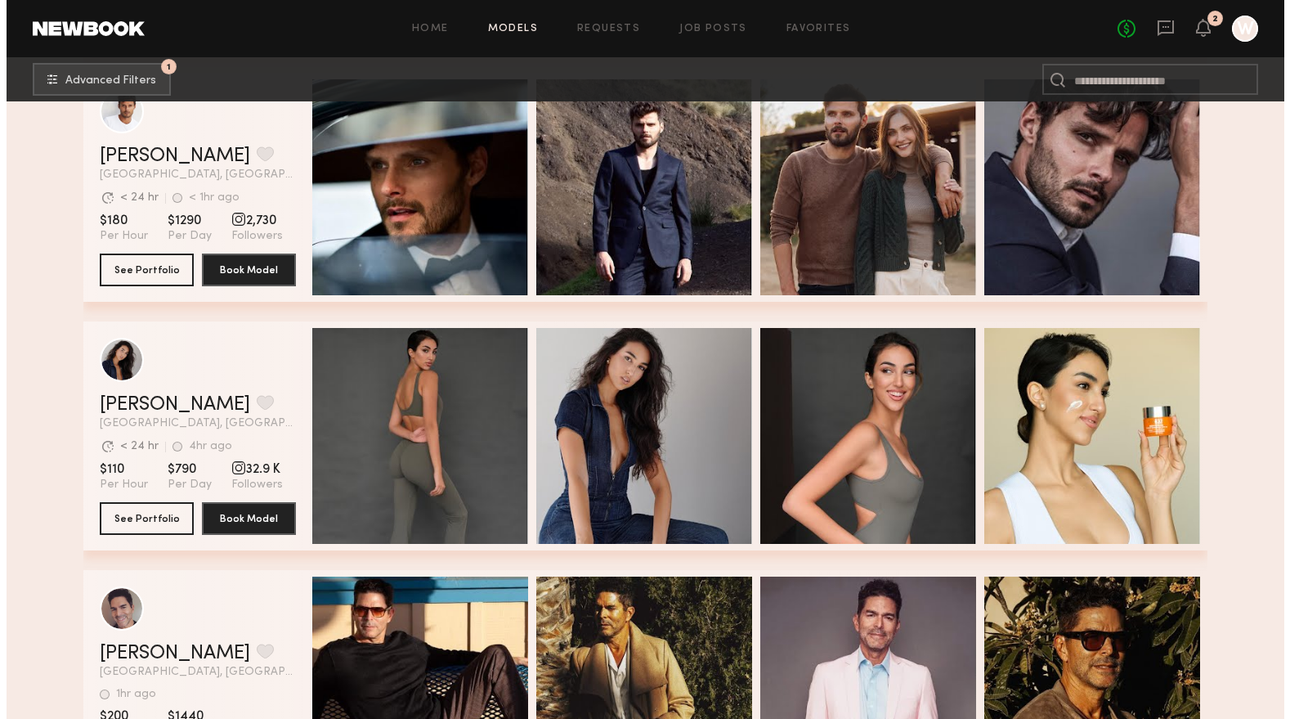
scroll to position [43146, 0]
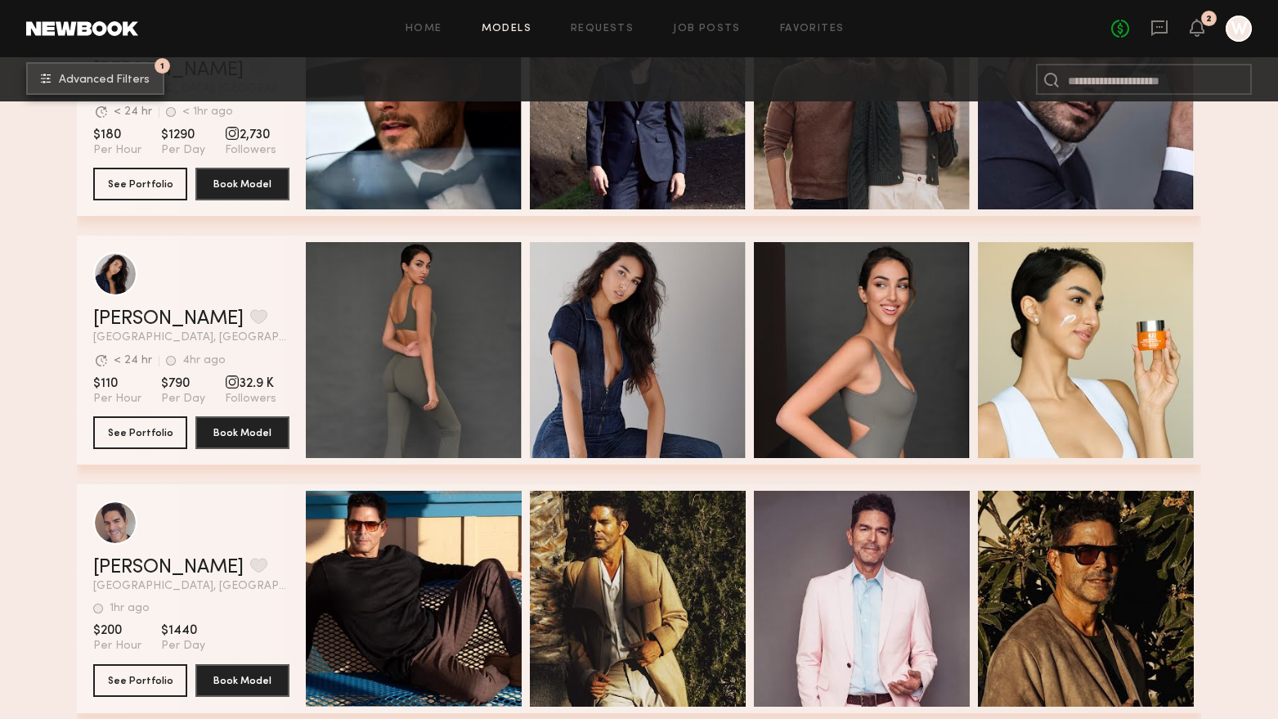
click at [128, 87] on button "1 Advanced Filters" at bounding box center [95, 78] width 138 height 33
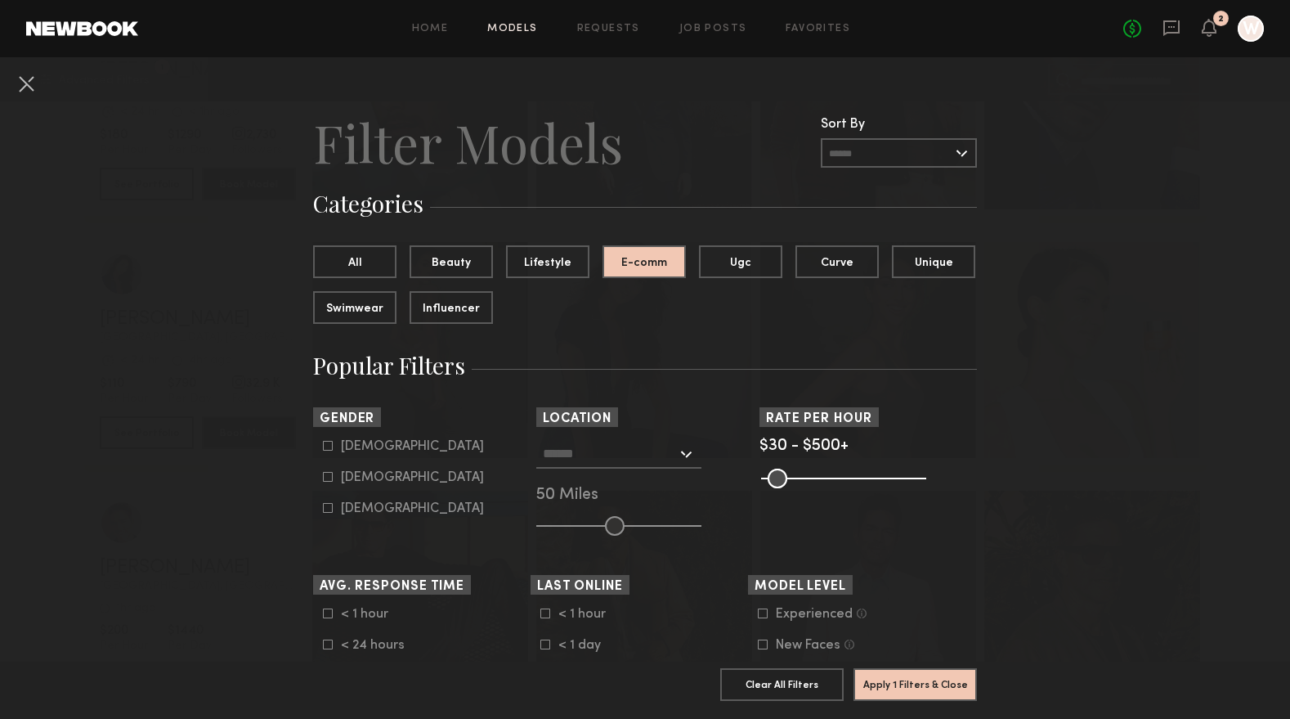
click at [664, 467] on div at bounding box center [618, 453] width 165 height 29
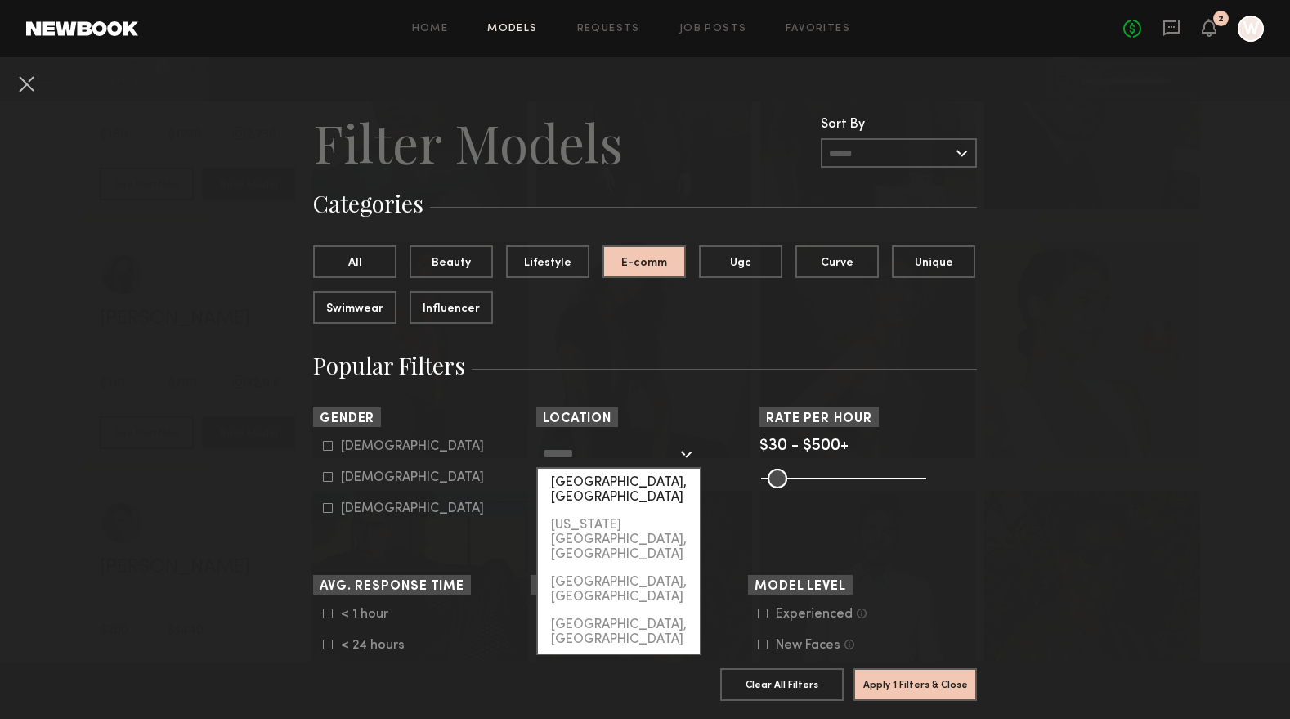
click at [641, 492] on div "Los Angeles, CA" at bounding box center [619, 489] width 162 height 43
type input "**********"
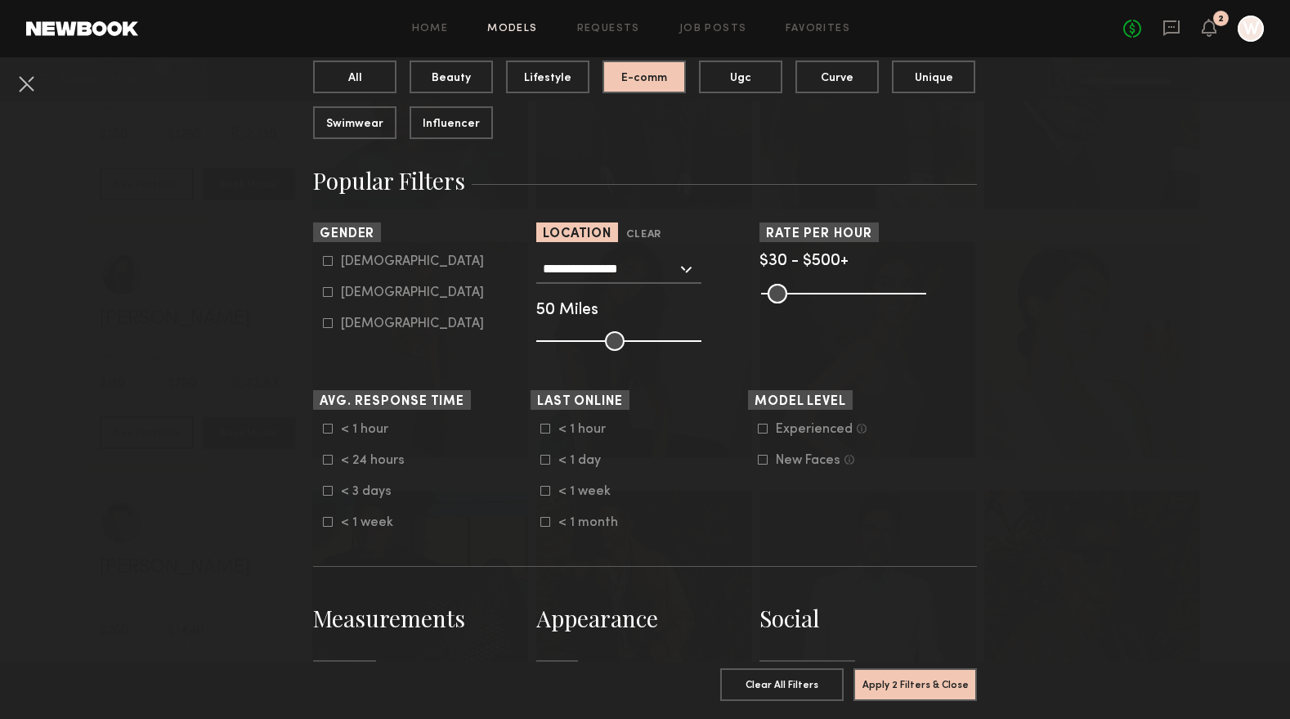
scroll to position [327, 0]
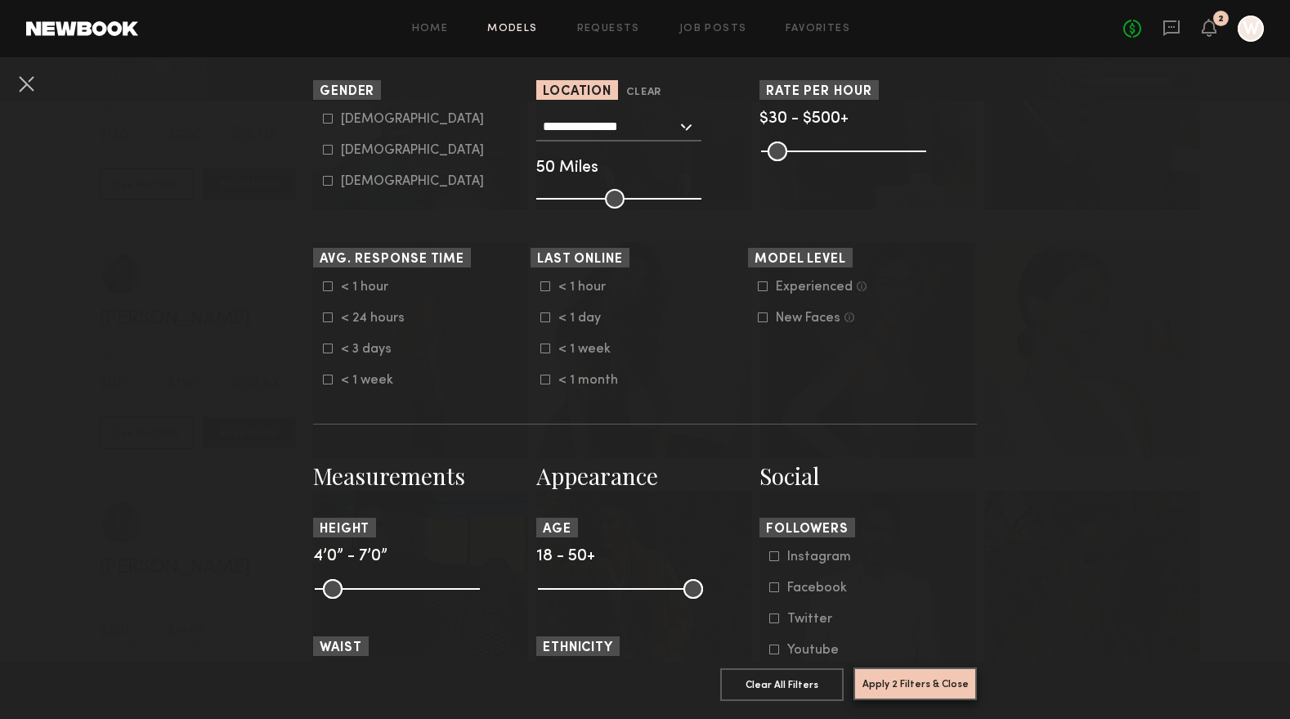
click at [901, 671] on button "Apply 2 Filters & Close" at bounding box center [915, 683] width 123 height 33
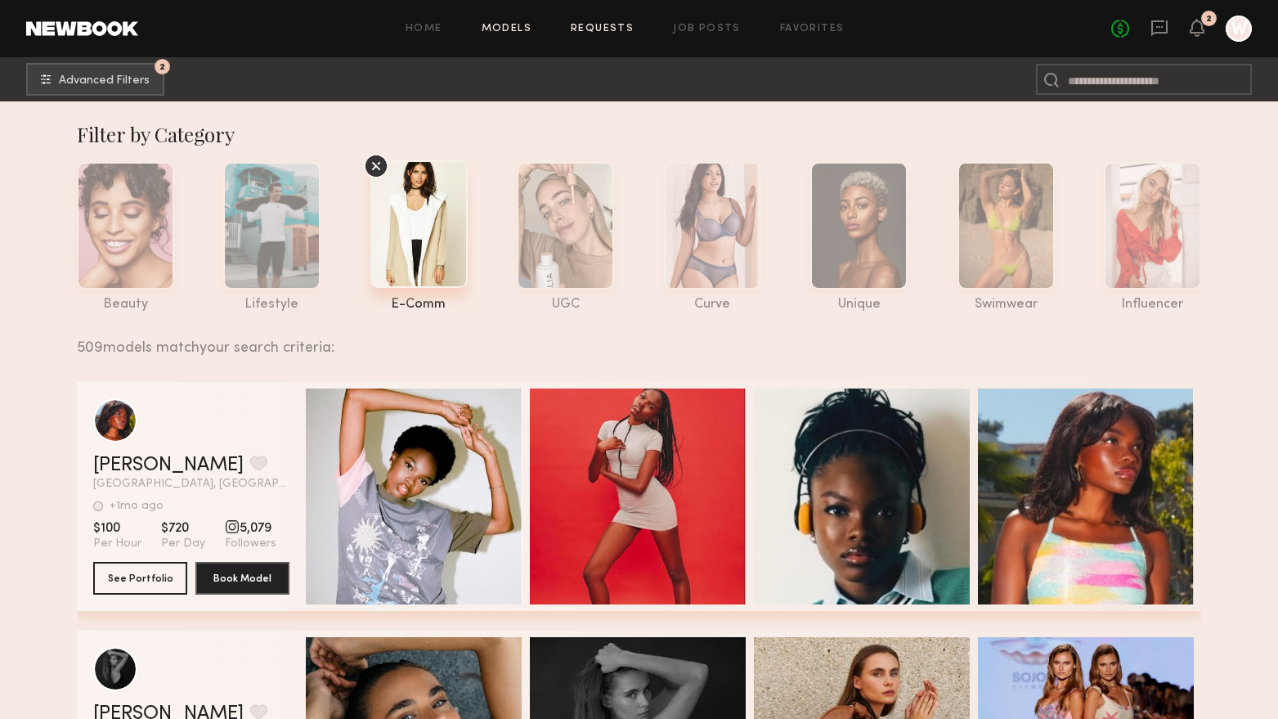
click at [633, 30] on link "Requests" at bounding box center [602, 29] width 63 height 11
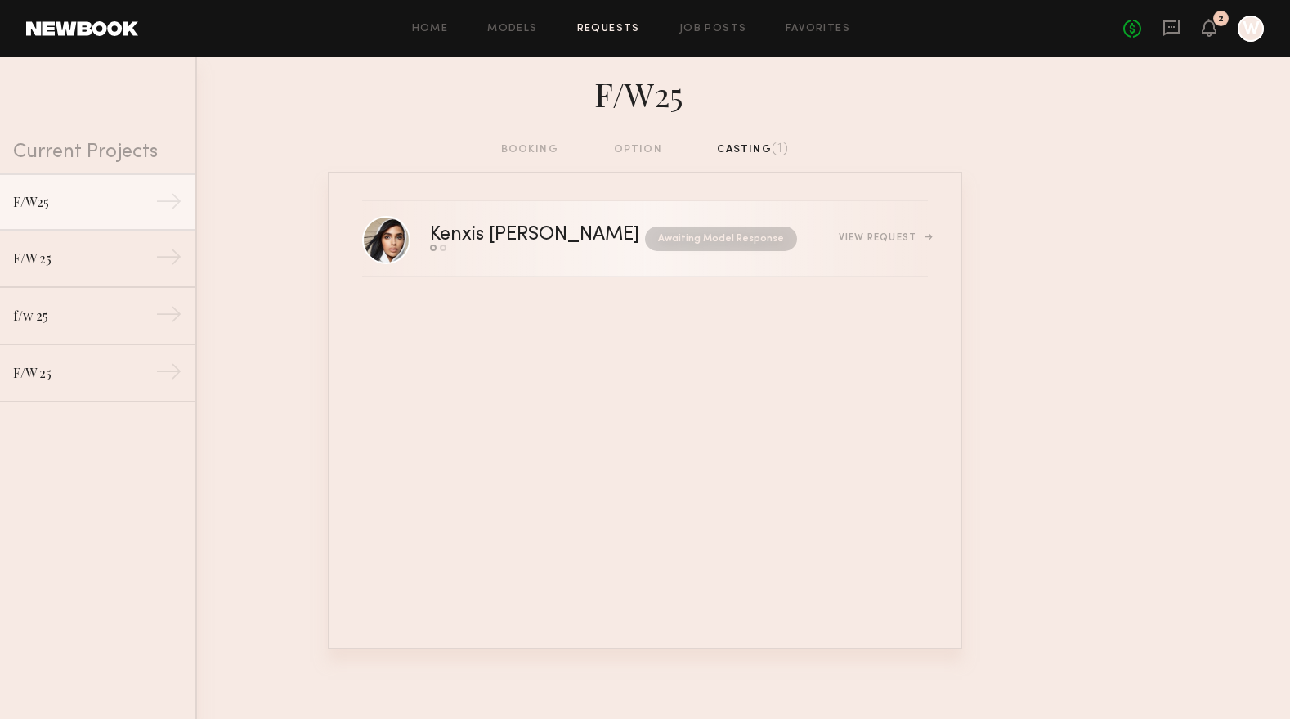
click at [455, 240] on div "Kenxis [PERSON_NAME]" at bounding box center [536, 235] width 213 height 19
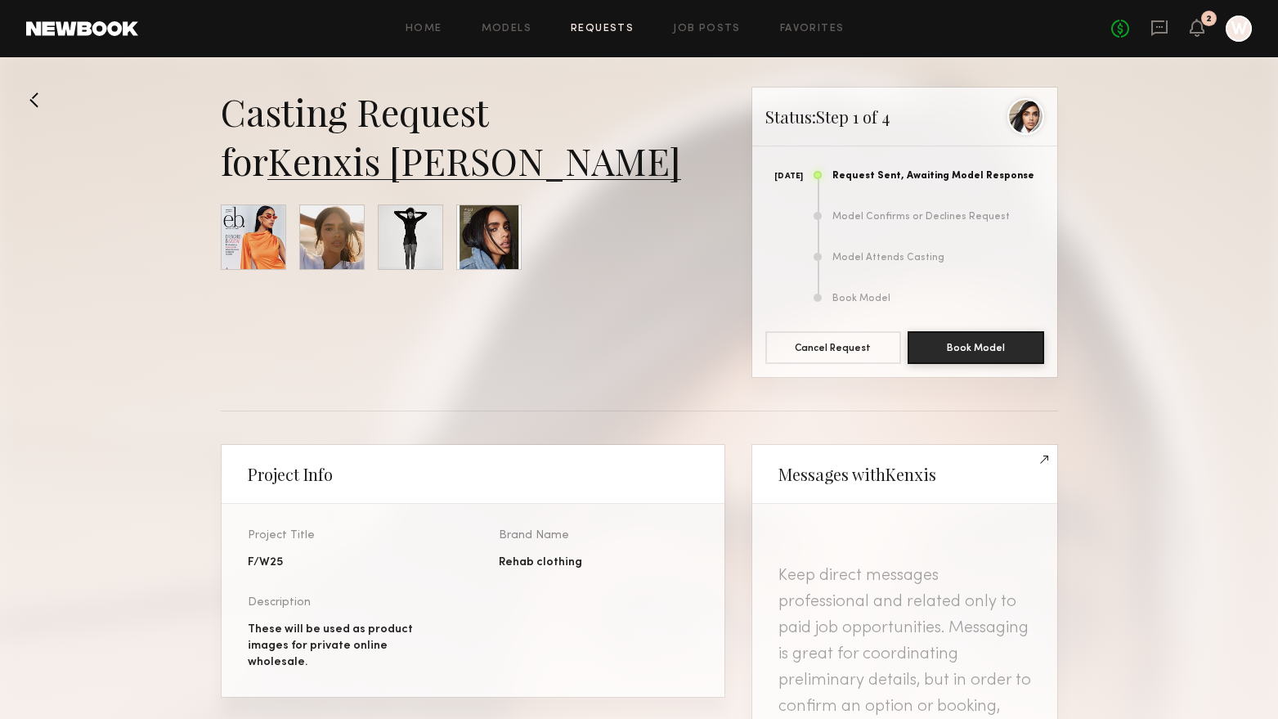
scroll to position [82, 0]
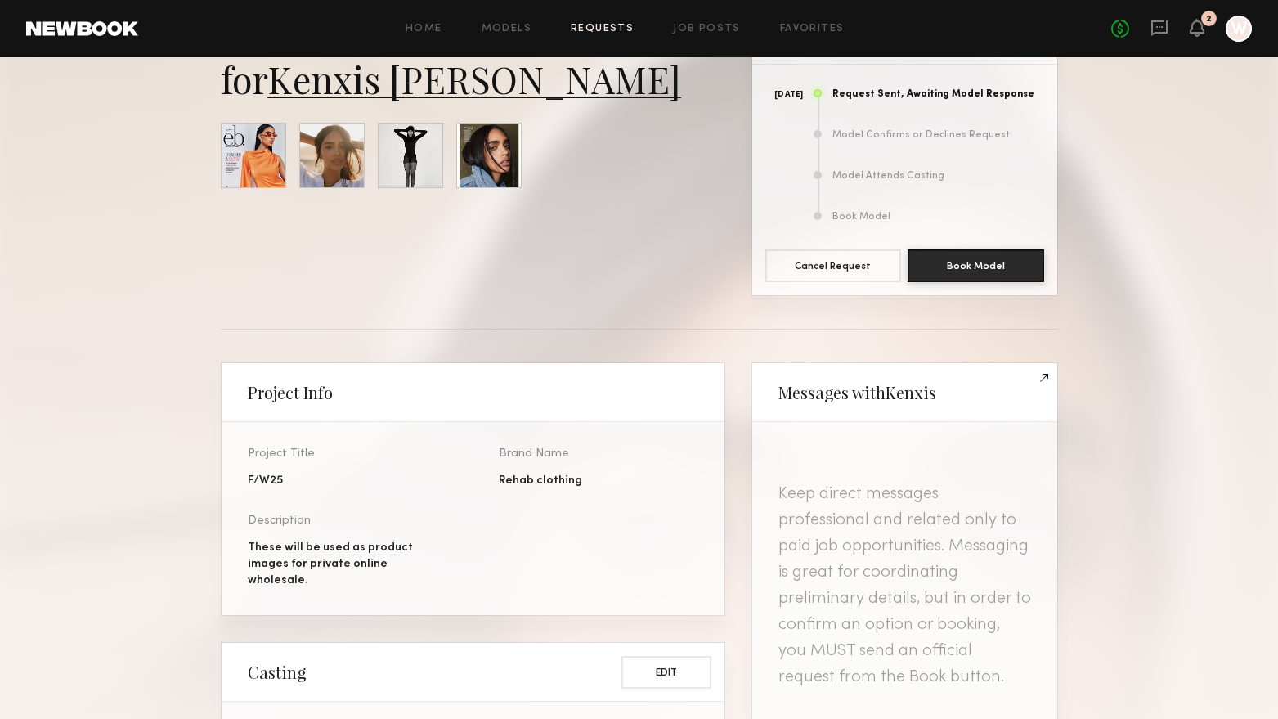
click at [370, 82] on link "Kenxis [PERSON_NAME]" at bounding box center [474, 78] width 414 height 49
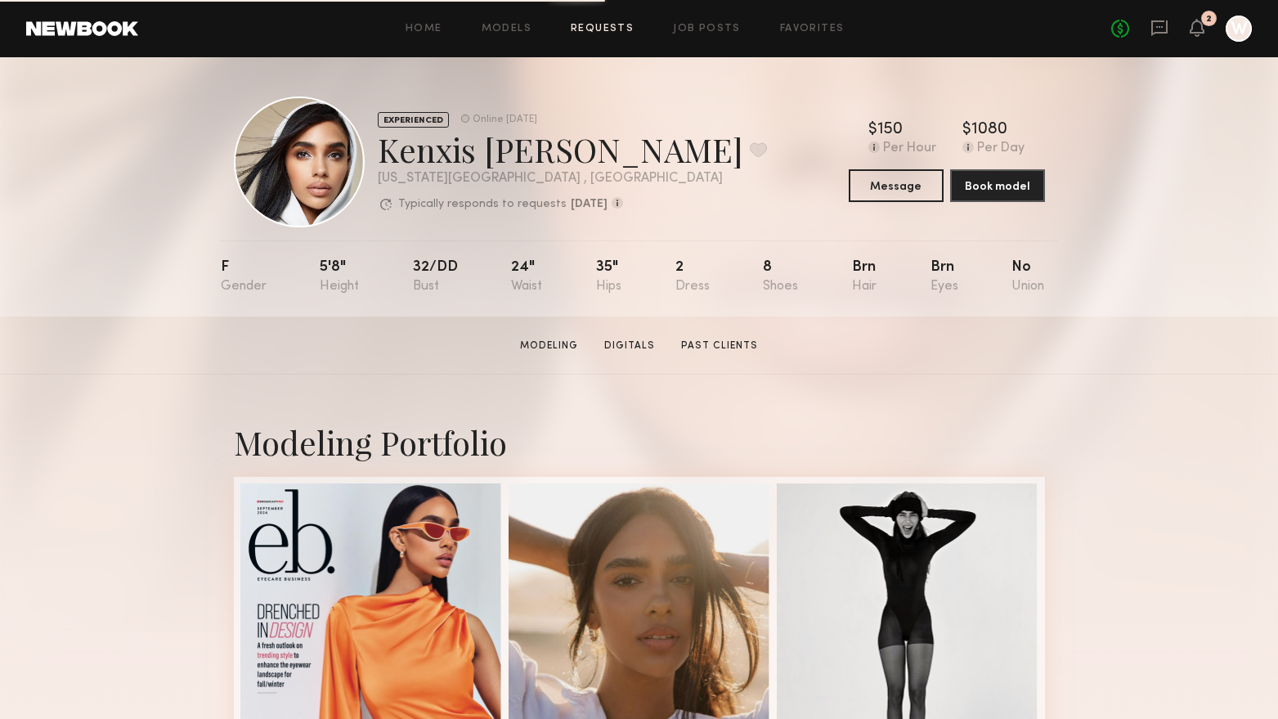
click at [597, 29] on link "Requests" at bounding box center [602, 29] width 63 height 11
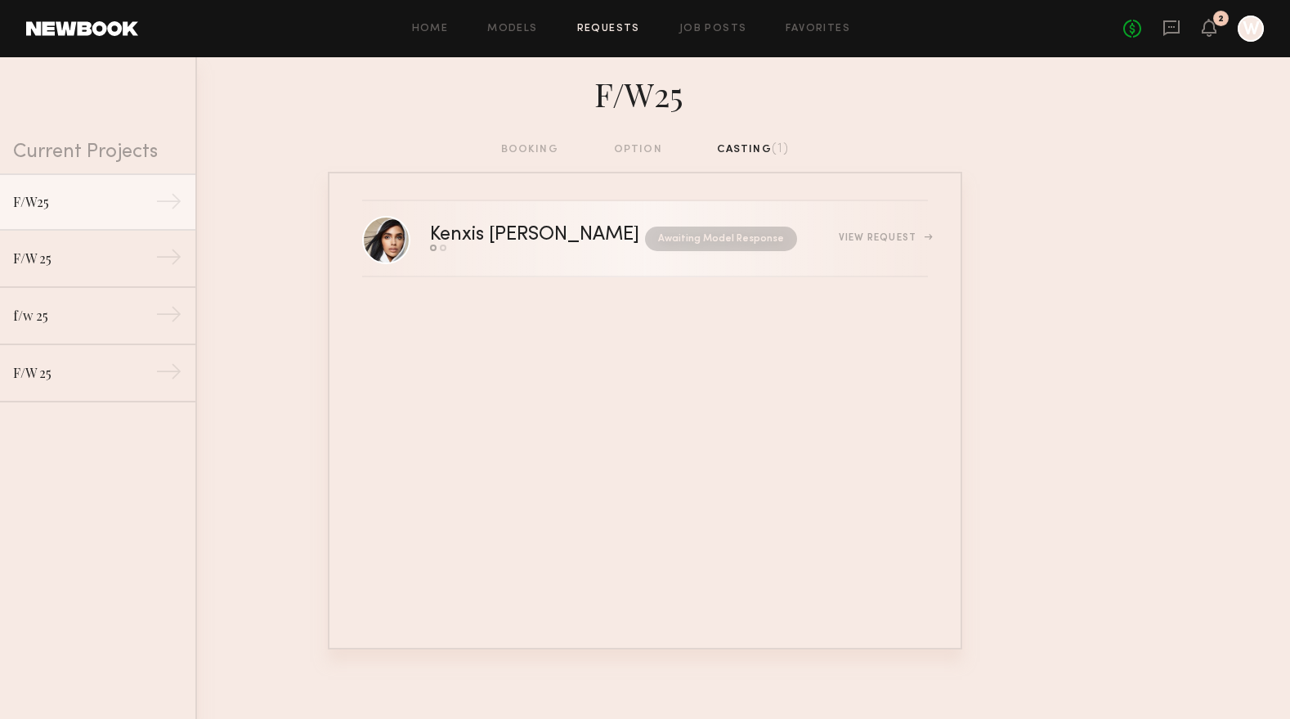
click at [881, 234] on div "View Request" at bounding box center [883, 238] width 89 height 10
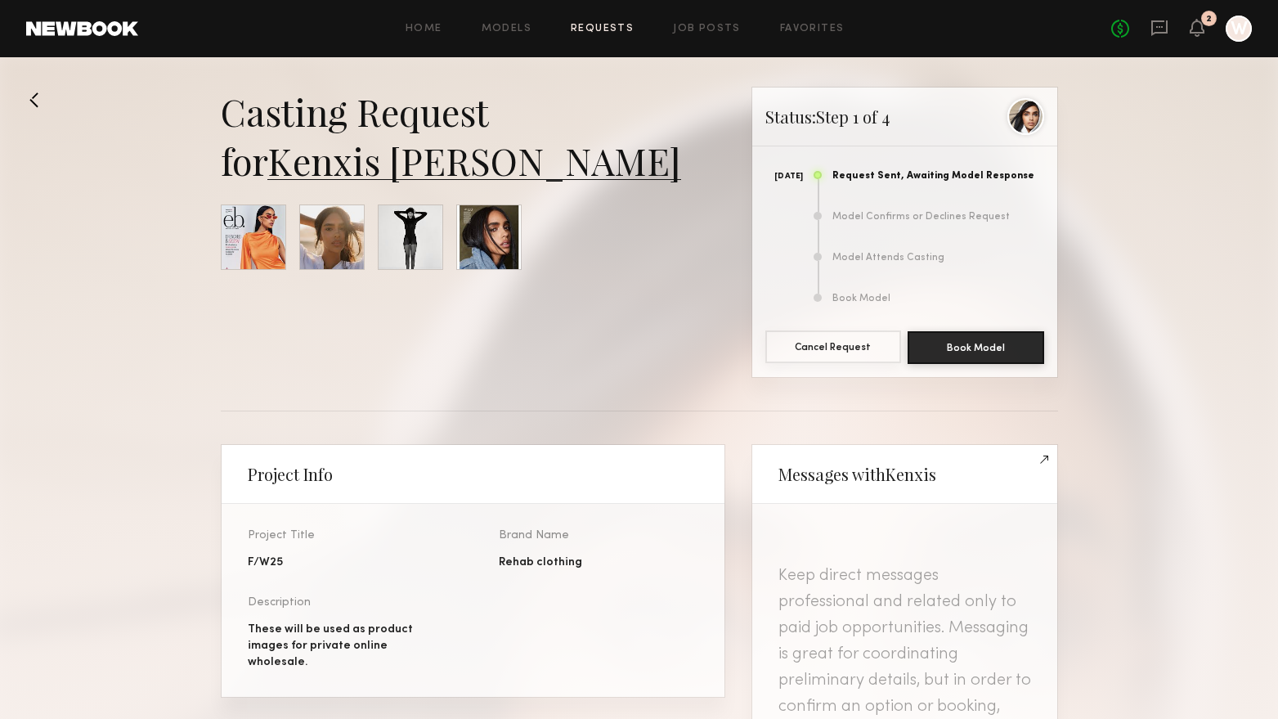
click at [863, 346] on button "Cancel Request" at bounding box center [833, 346] width 137 height 33
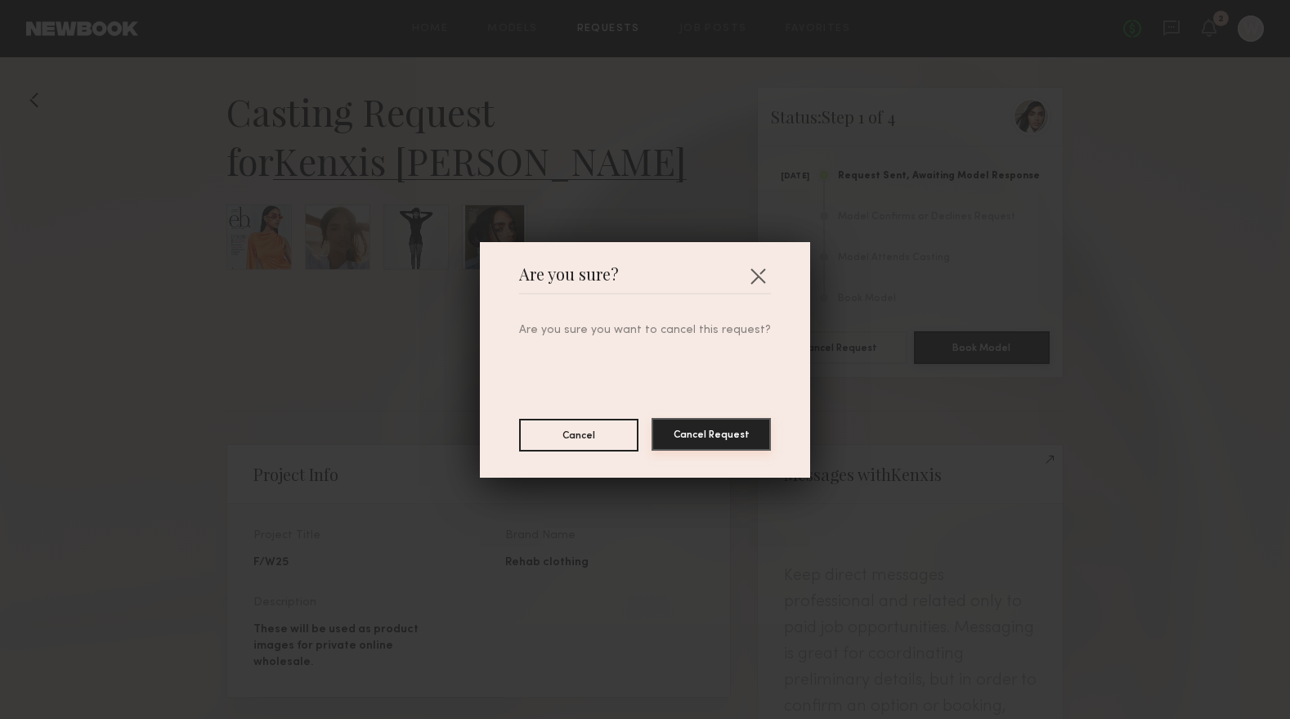
click at [682, 432] on button "Cancel Request" at bounding box center [711, 434] width 119 height 33
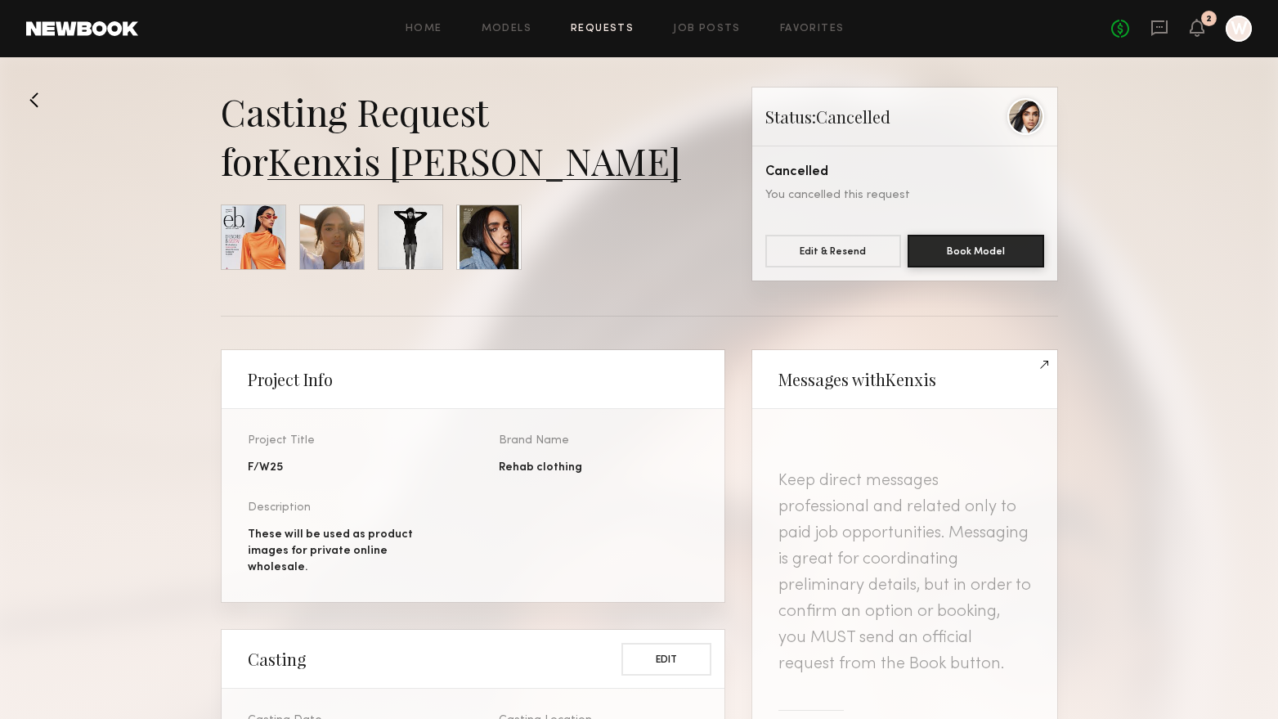
click at [607, 20] on div "Home Models Requests Job Posts Favorites Sign Out No fees up to $5,000 2 W" at bounding box center [695, 29] width 1114 height 26
click at [603, 34] on link "Requests" at bounding box center [602, 29] width 63 height 11
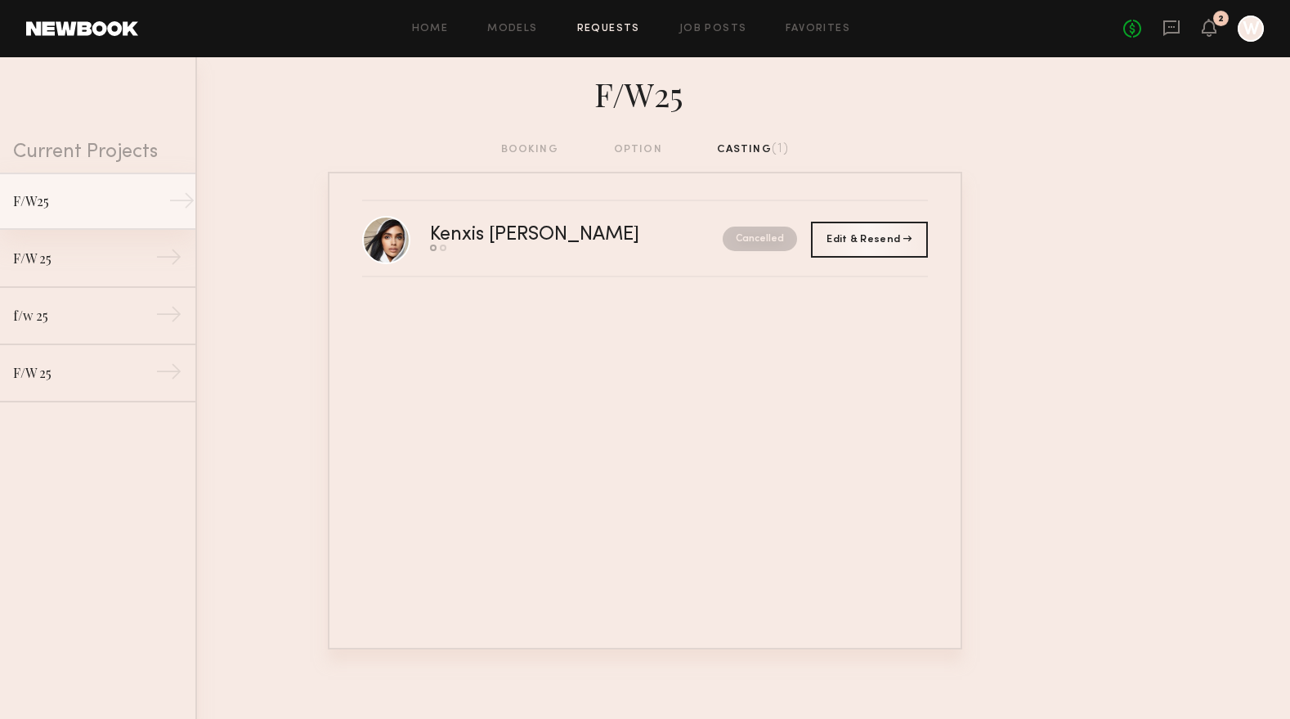
click at [74, 205] on div "F/W25" at bounding box center [84, 201] width 142 height 20
click at [74, 255] on div "F/W 25" at bounding box center [84, 258] width 142 height 20
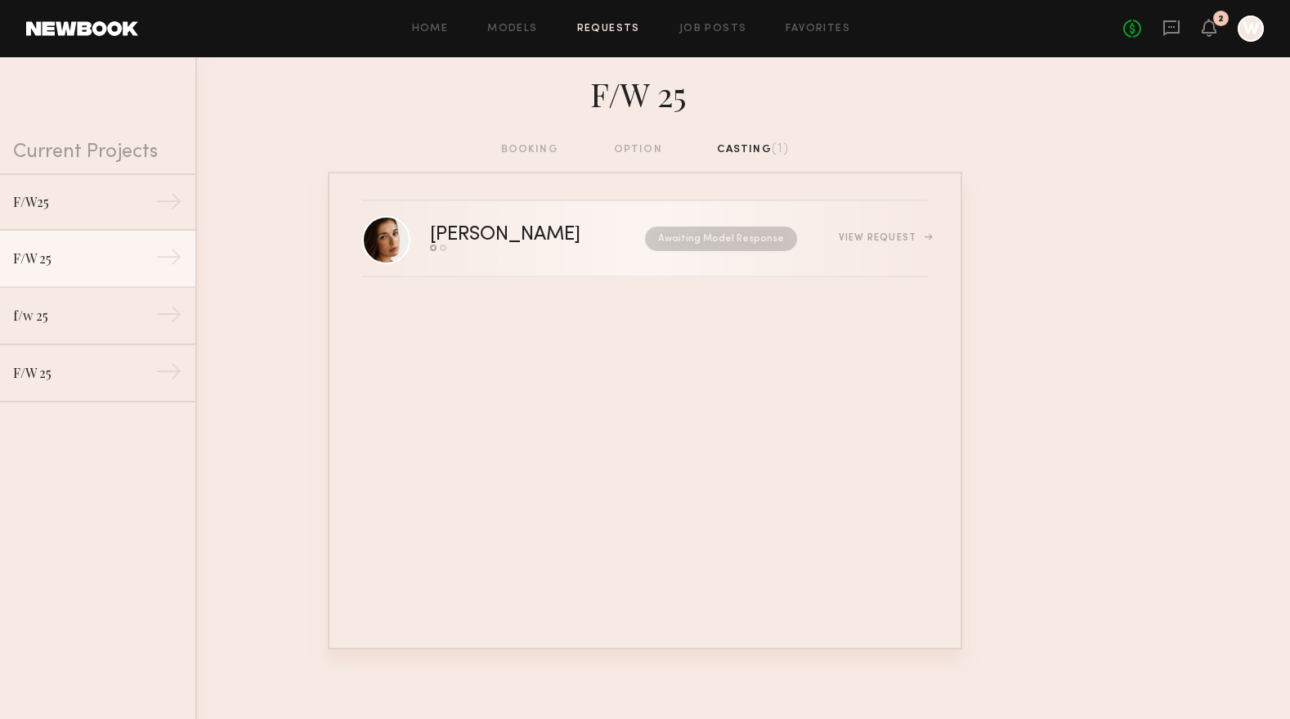
click at [488, 242] on div "[PERSON_NAME]" at bounding box center [521, 235] width 183 height 19
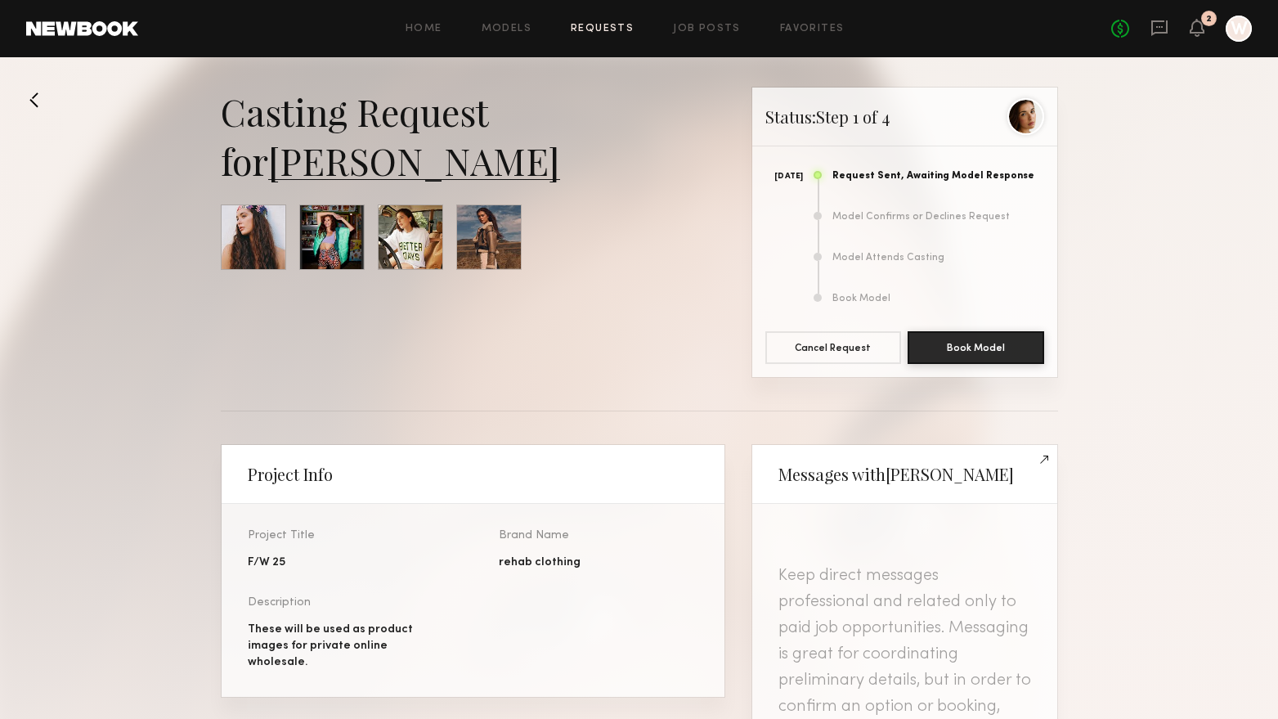
click at [406, 165] on link "[PERSON_NAME]" at bounding box center [414, 160] width 292 height 49
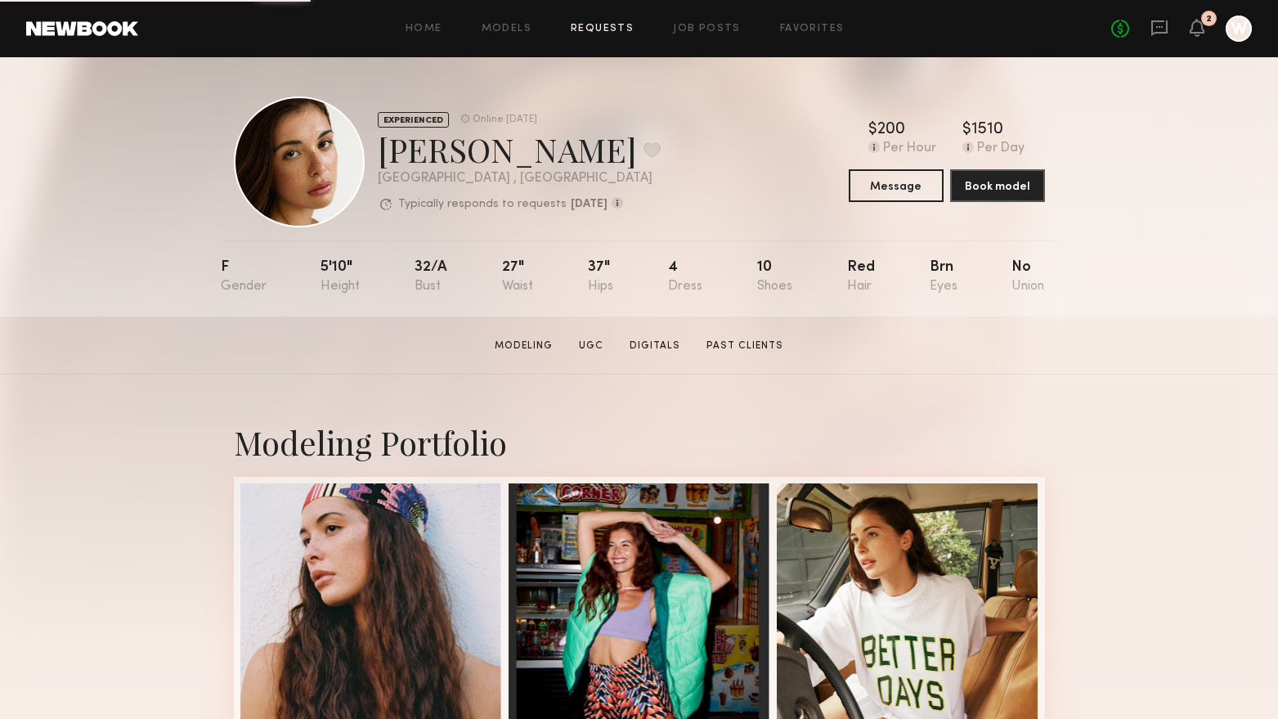
click at [589, 34] on link "Requests" at bounding box center [602, 29] width 63 height 11
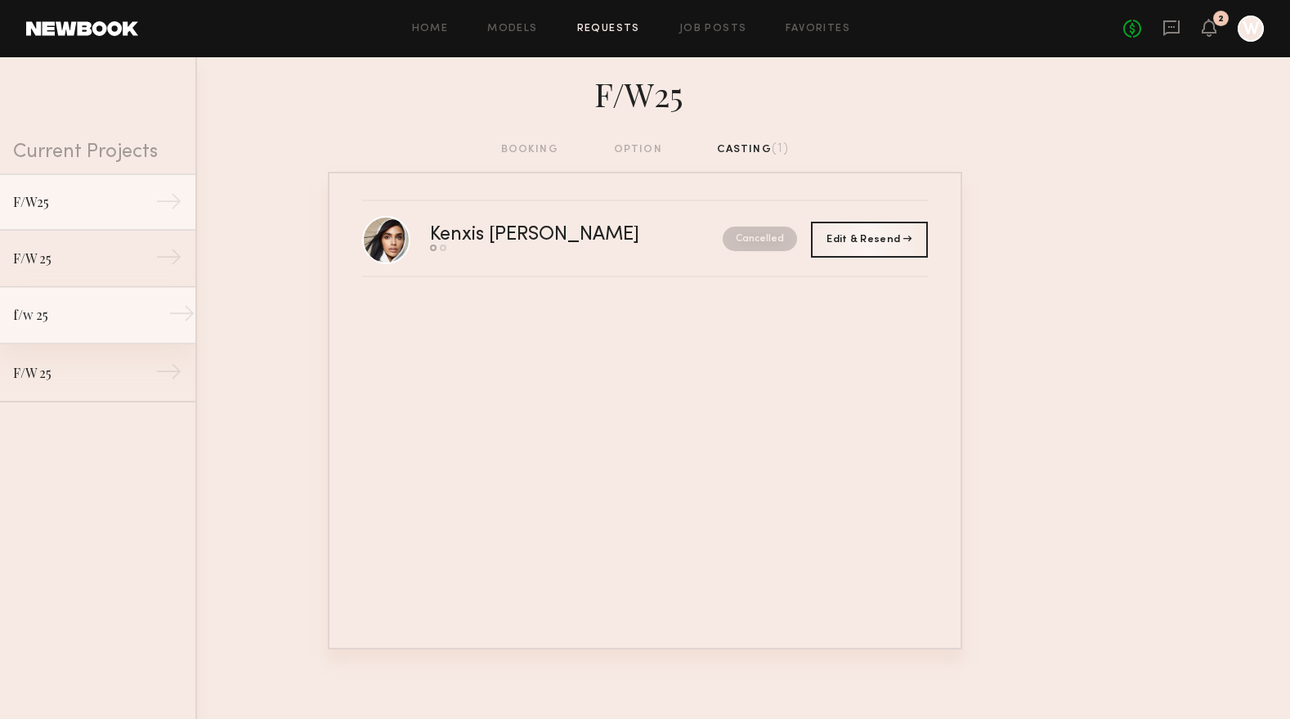
click at [96, 307] on div "f/w 25" at bounding box center [84, 315] width 142 height 20
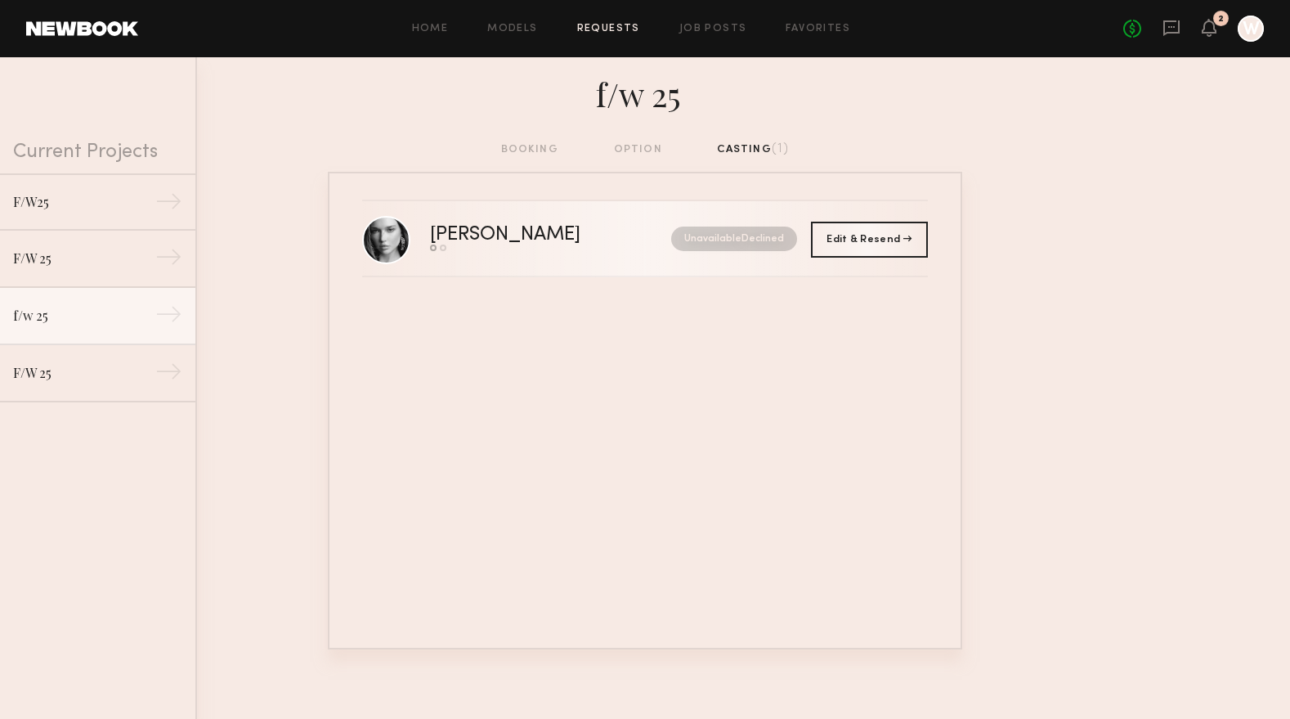
click at [479, 231] on div "Wiktoria G." at bounding box center [528, 235] width 196 height 19
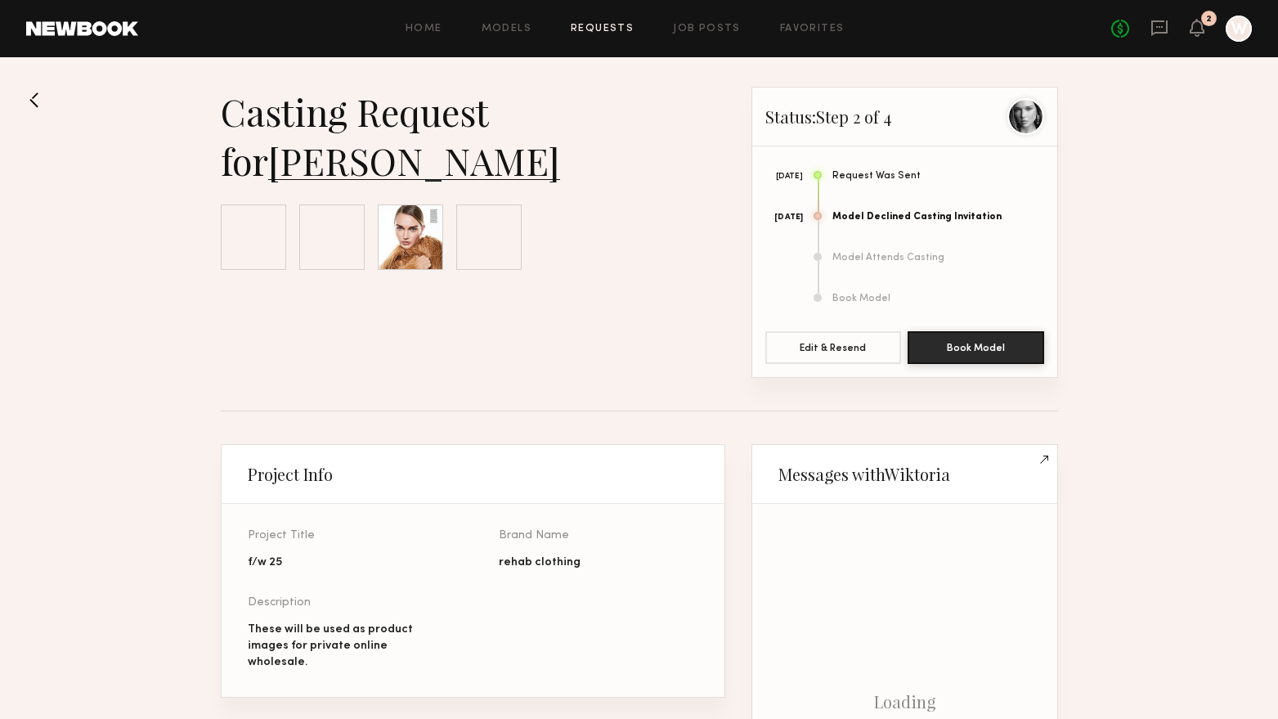
scroll to position [583, 0]
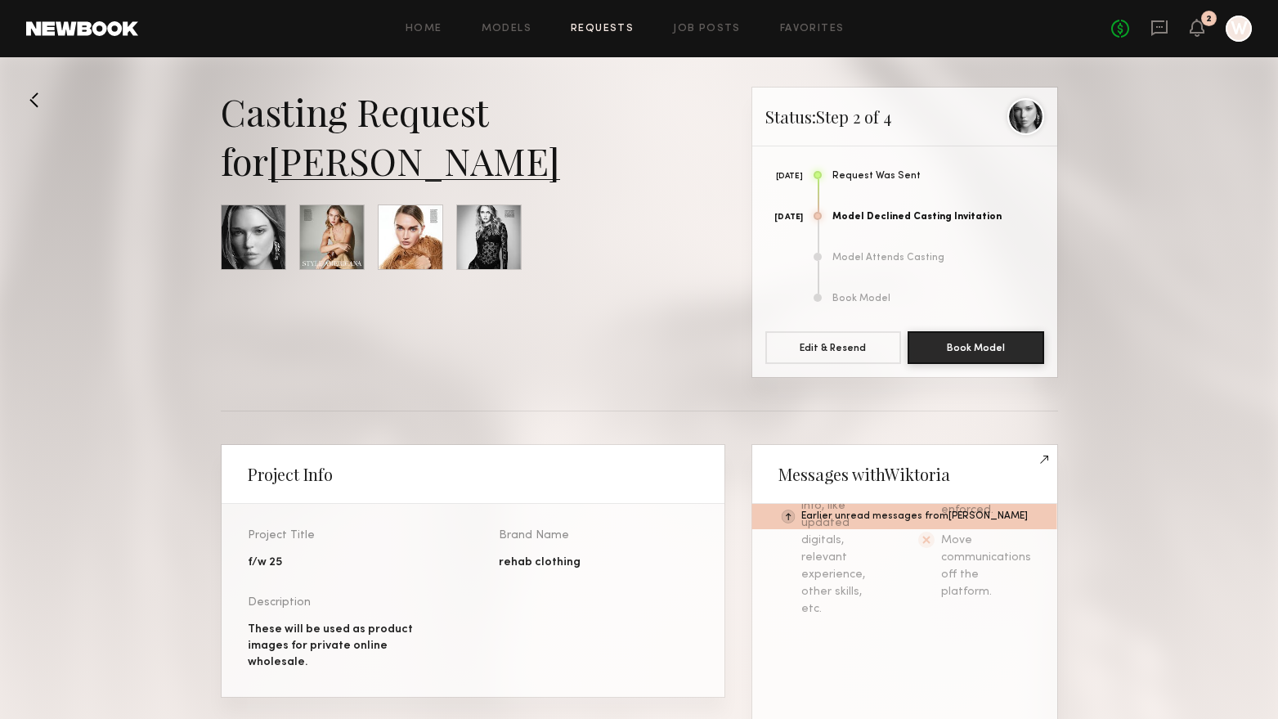
click at [368, 175] on link "Wiktoria G." at bounding box center [414, 160] width 292 height 49
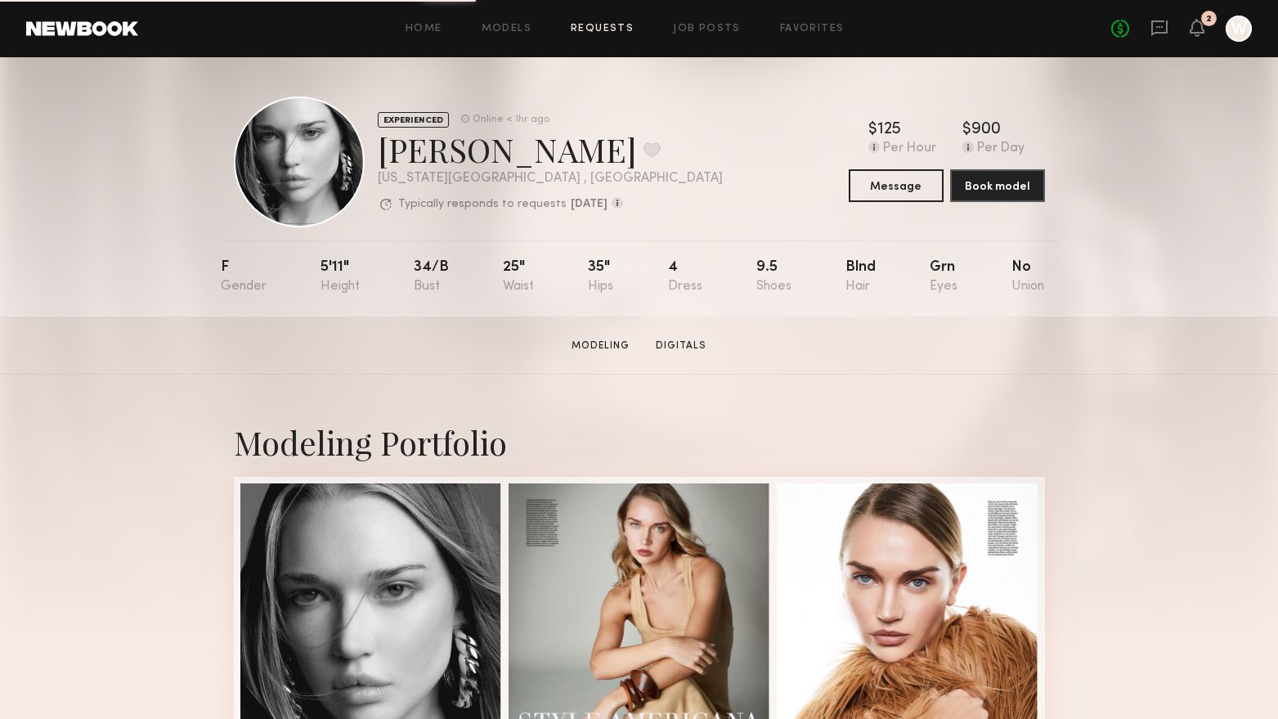
click at [597, 31] on link "Requests" at bounding box center [602, 29] width 63 height 11
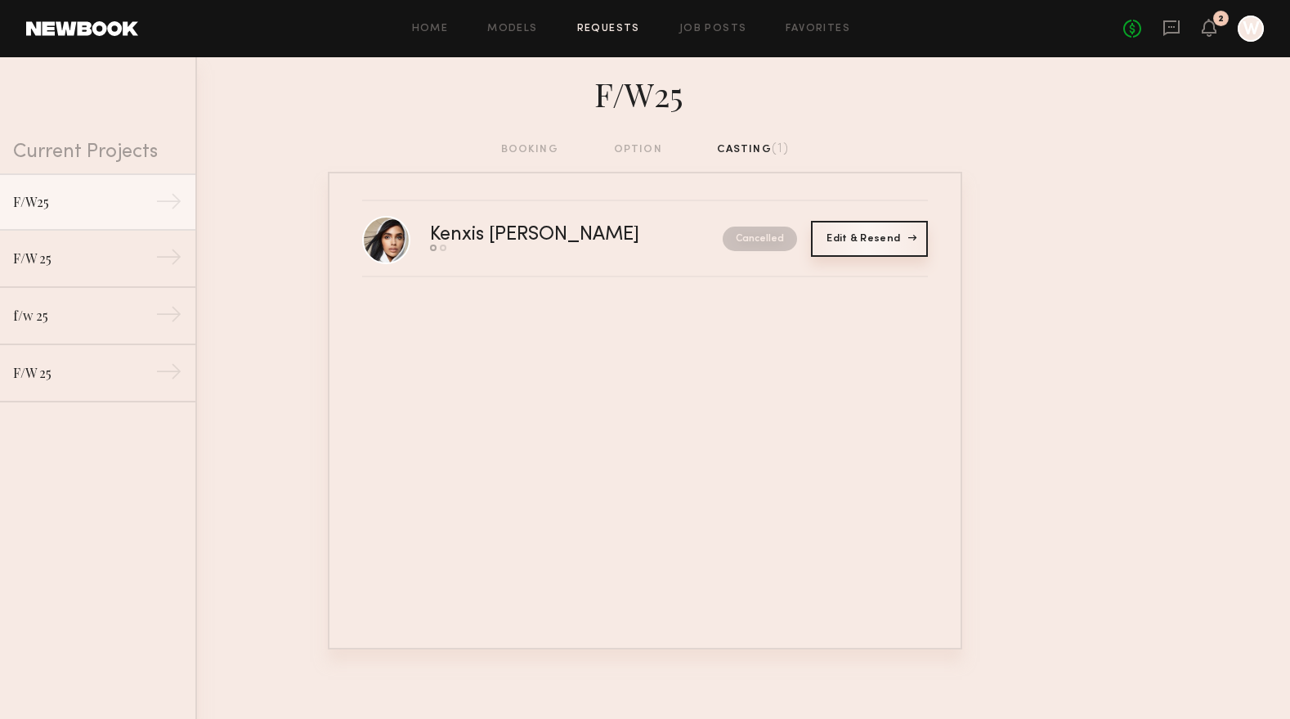
click at [872, 236] on span "Edit & Resend" at bounding box center [869, 239] width 85 height 10
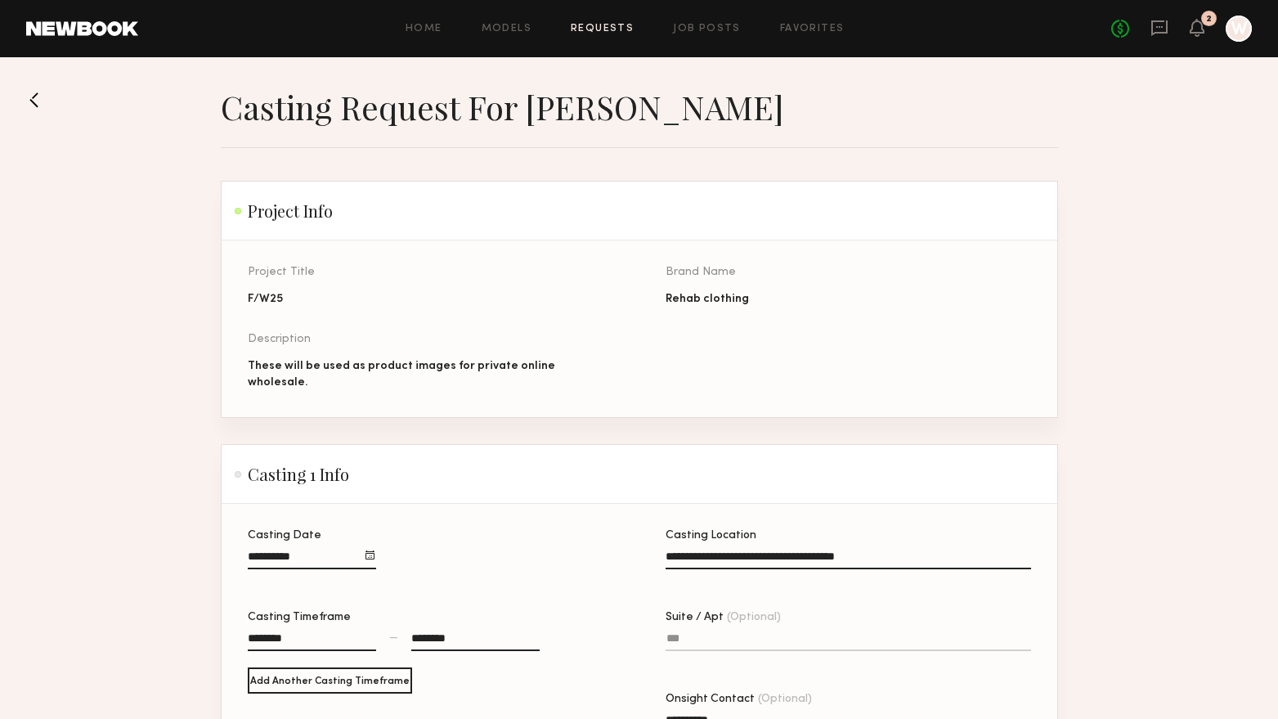
click at [588, 27] on link "Requests" at bounding box center [602, 29] width 63 height 11
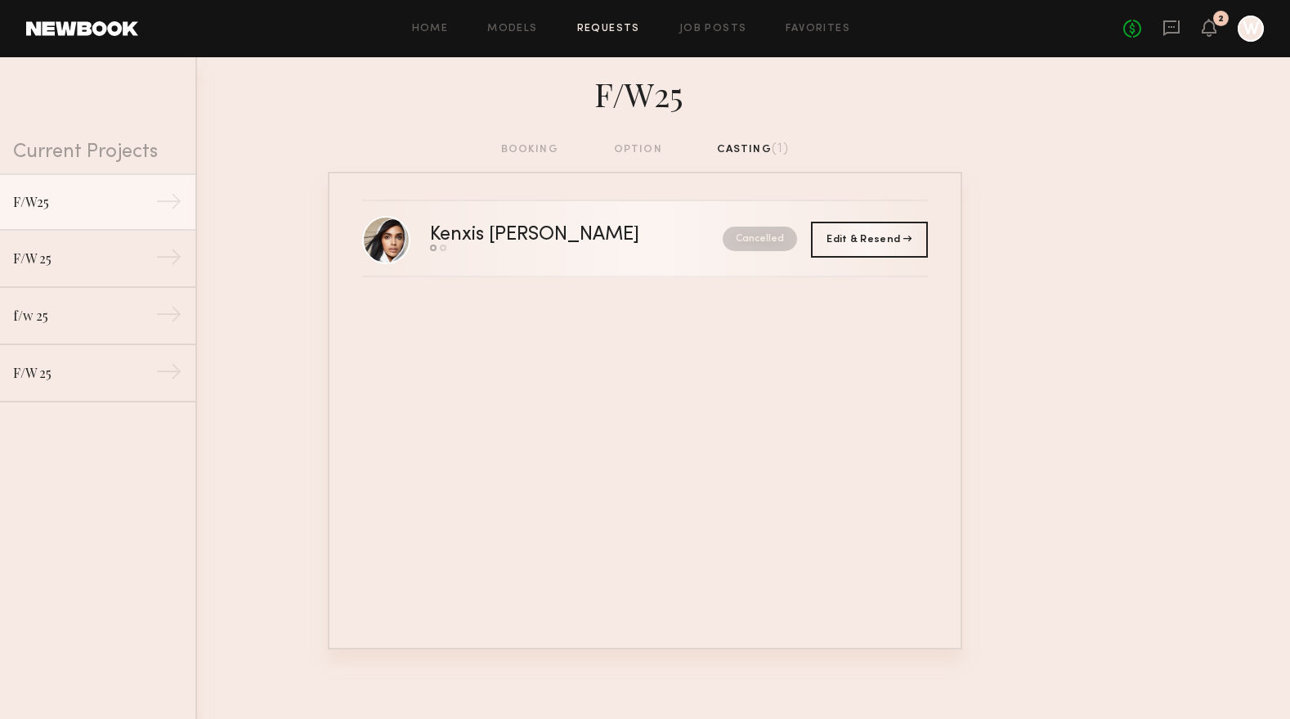
click at [771, 240] on nb-request-status "Cancelled" at bounding box center [760, 238] width 74 height 25
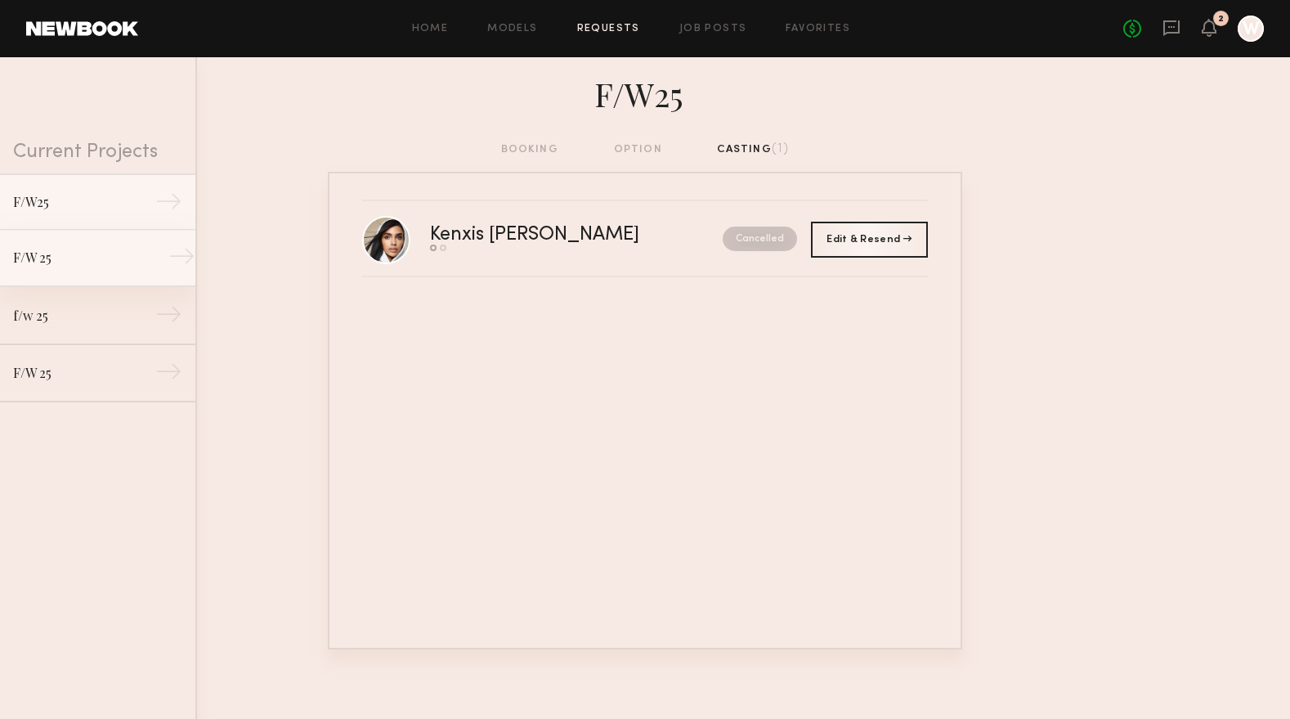
click at [86, 268] on link "F/W 25 →" at bounding box center [97, 258] width 195 height 57
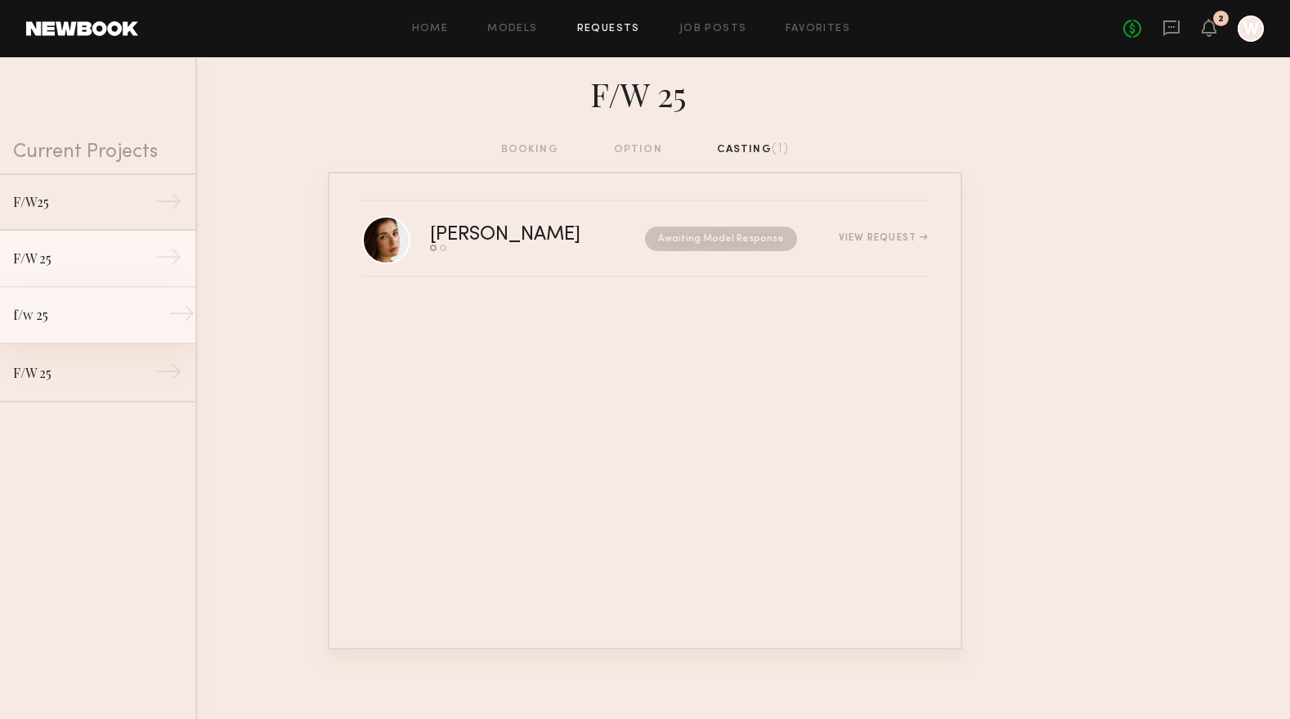
click at [83, 314] on div "f/w 25" at bounding box center [84, 315] width 142 height 20
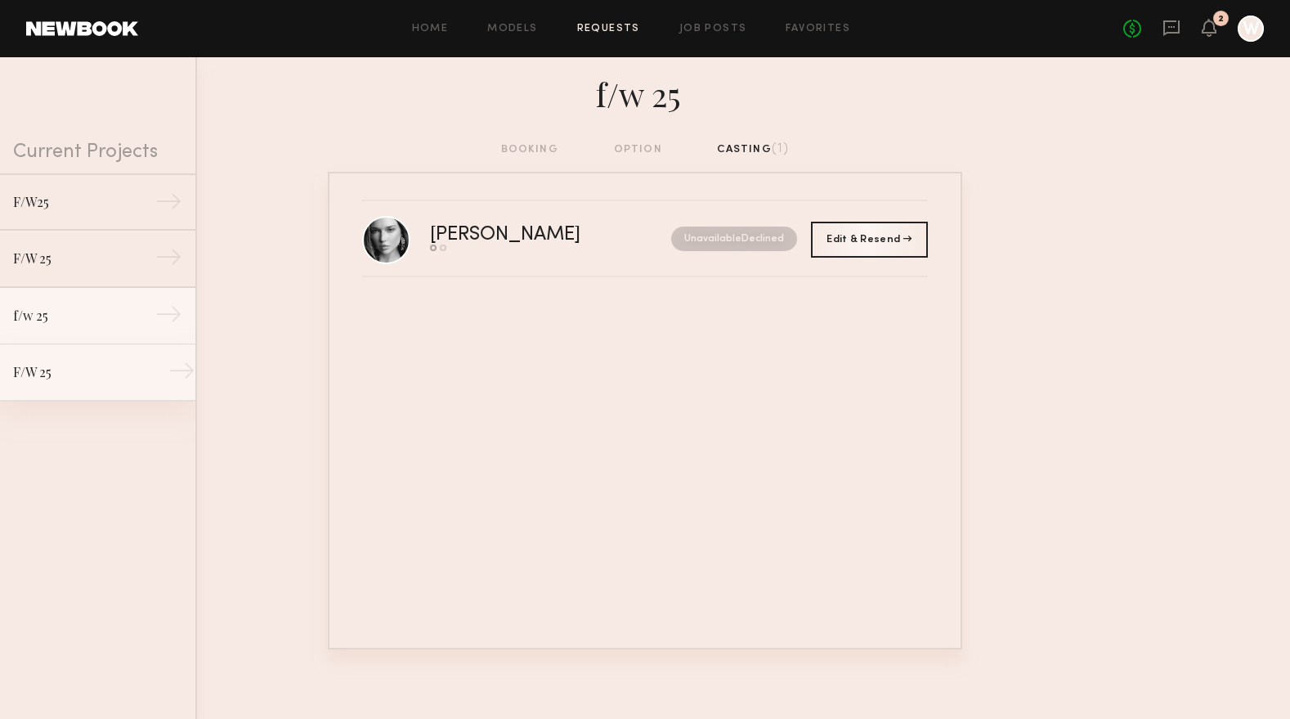
click at [39, 377] on div "F/W 25" at bounding box center [84, 372] width 142 height 20
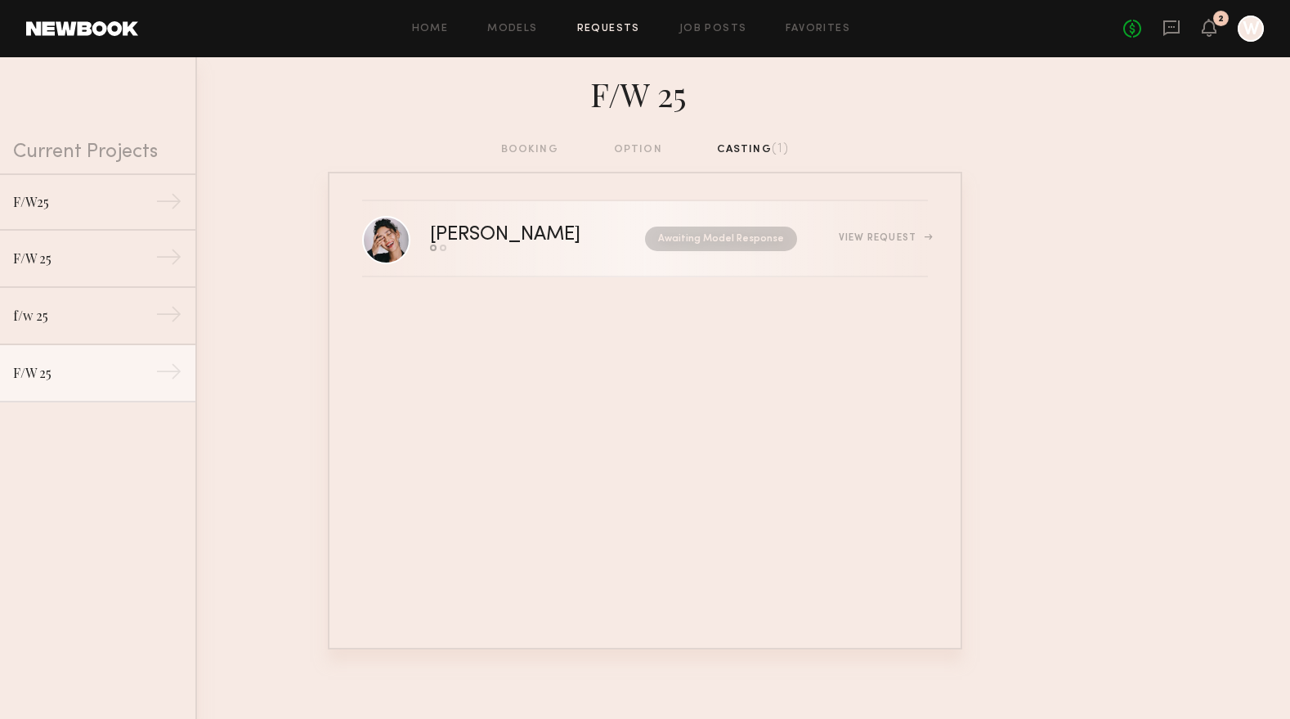
click at [512, 231] on div "Anisa N." at bounding box center [521, 235] width 183 height 19
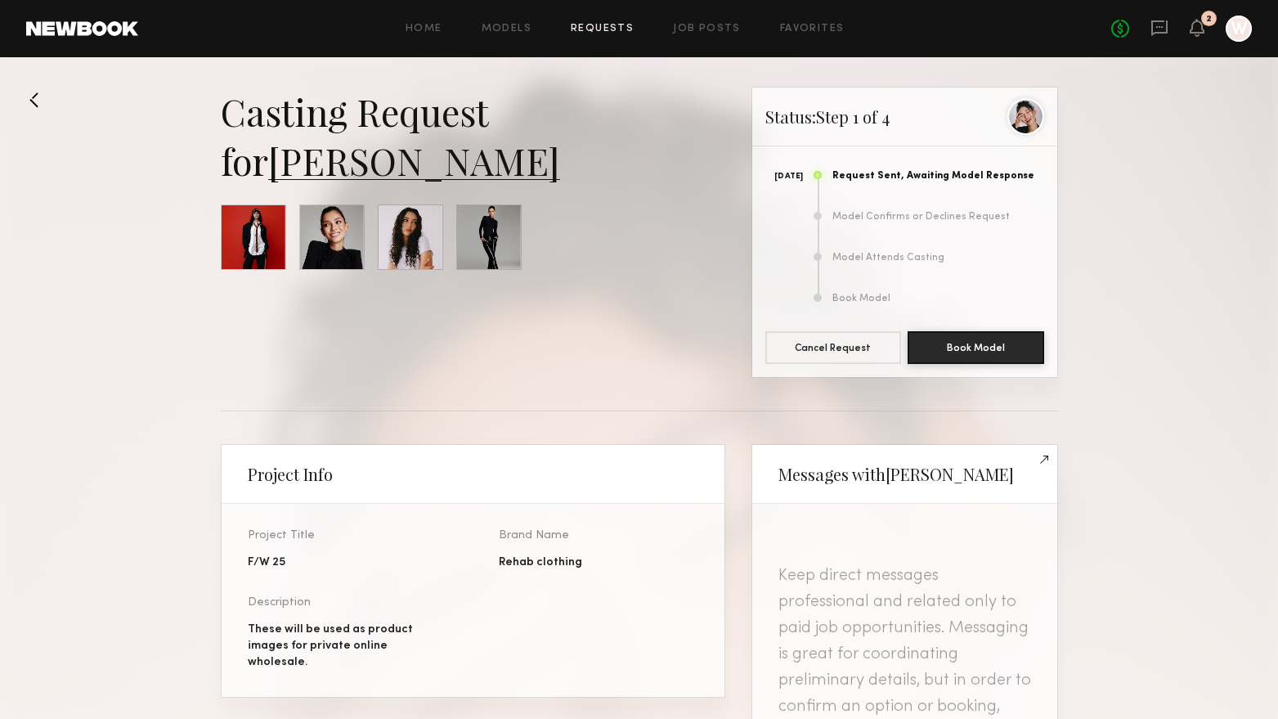
click at [344, 163] on link "Anisa N." at bounding box center [414, 160] width 292 height 49
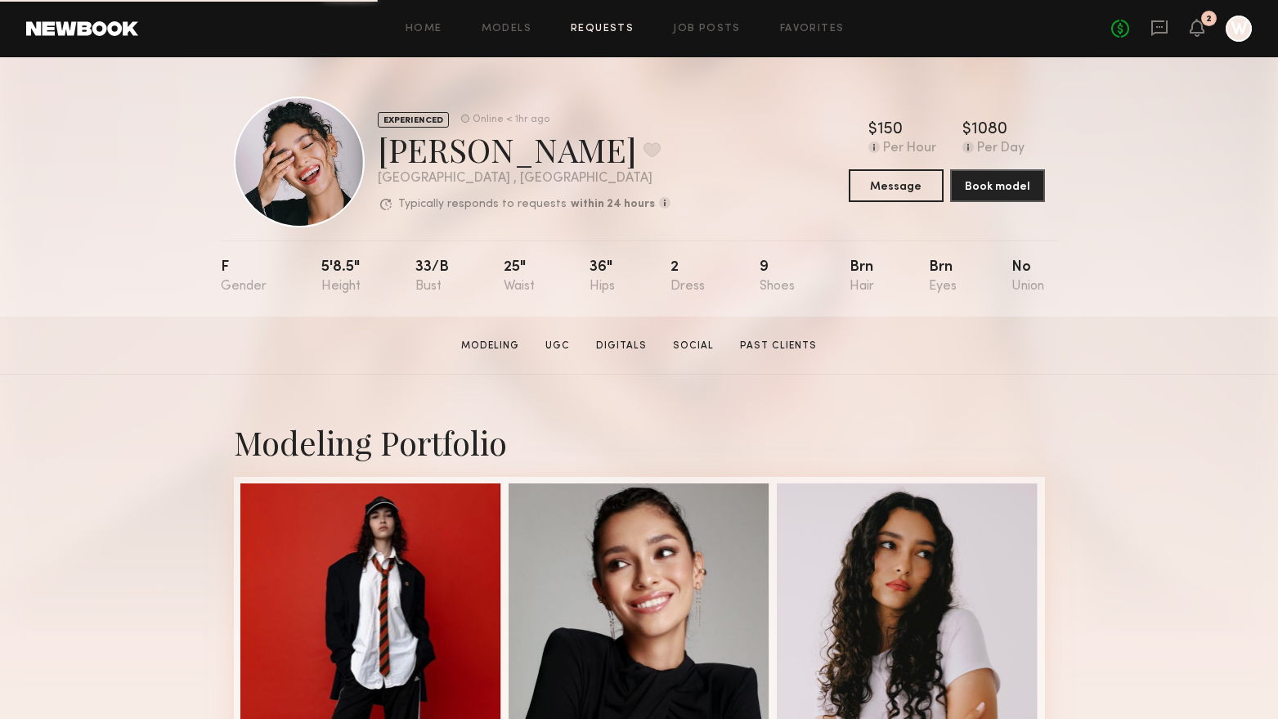
click at [612, 33] on link "Requests" at bounding box center [602, 29] width 63 height 11
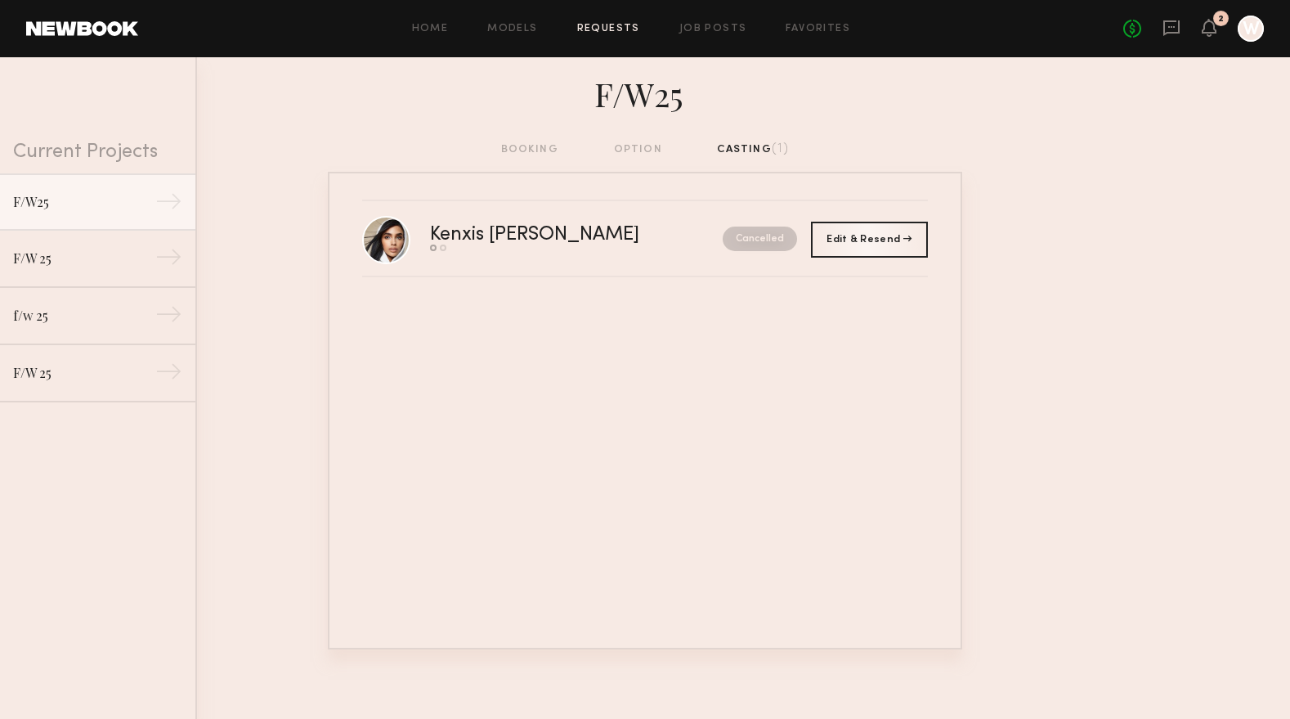
click at [514, 15] on header "Home Models Requests Job Posts Favorites Sign Out No fees up to $5,000 2 W" at bounding box center [645, 28] width 1290 height 57
click at [513, 29] on link "Models" at bounding box center [512, 29] width 50 height 11
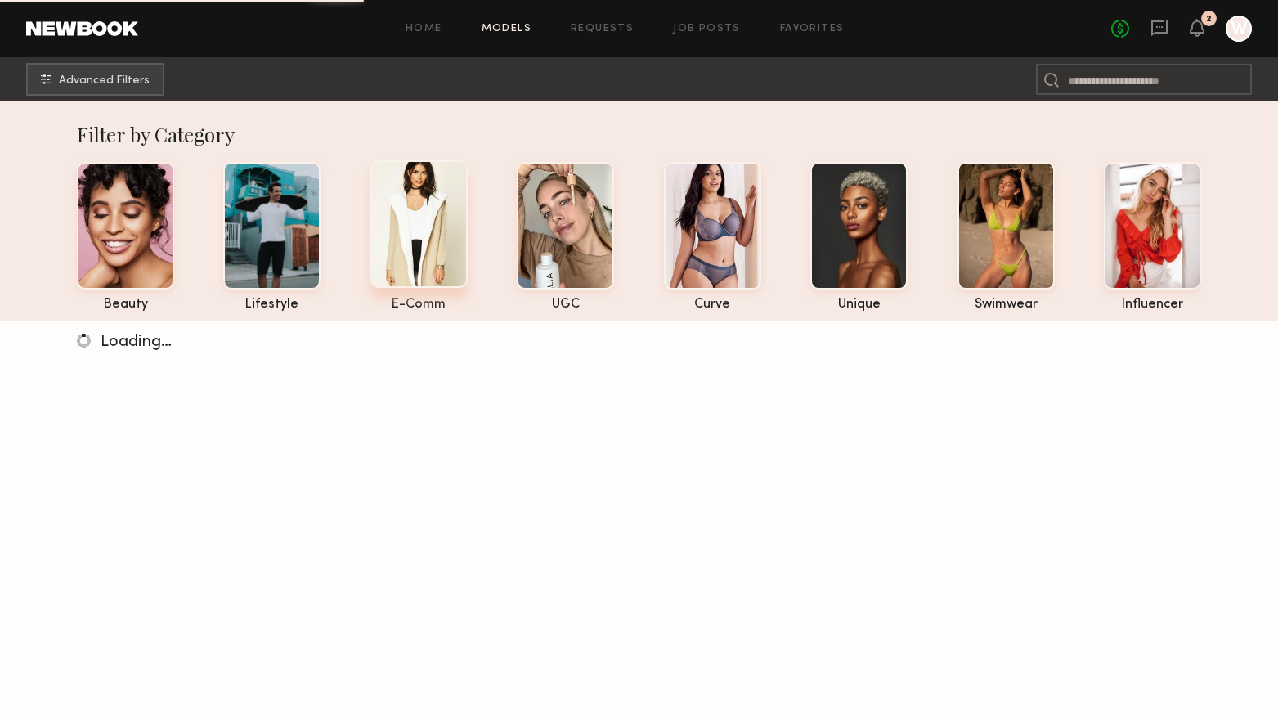
click at [415, 246] on div at bounding box center [418, 224] width 97 height 128
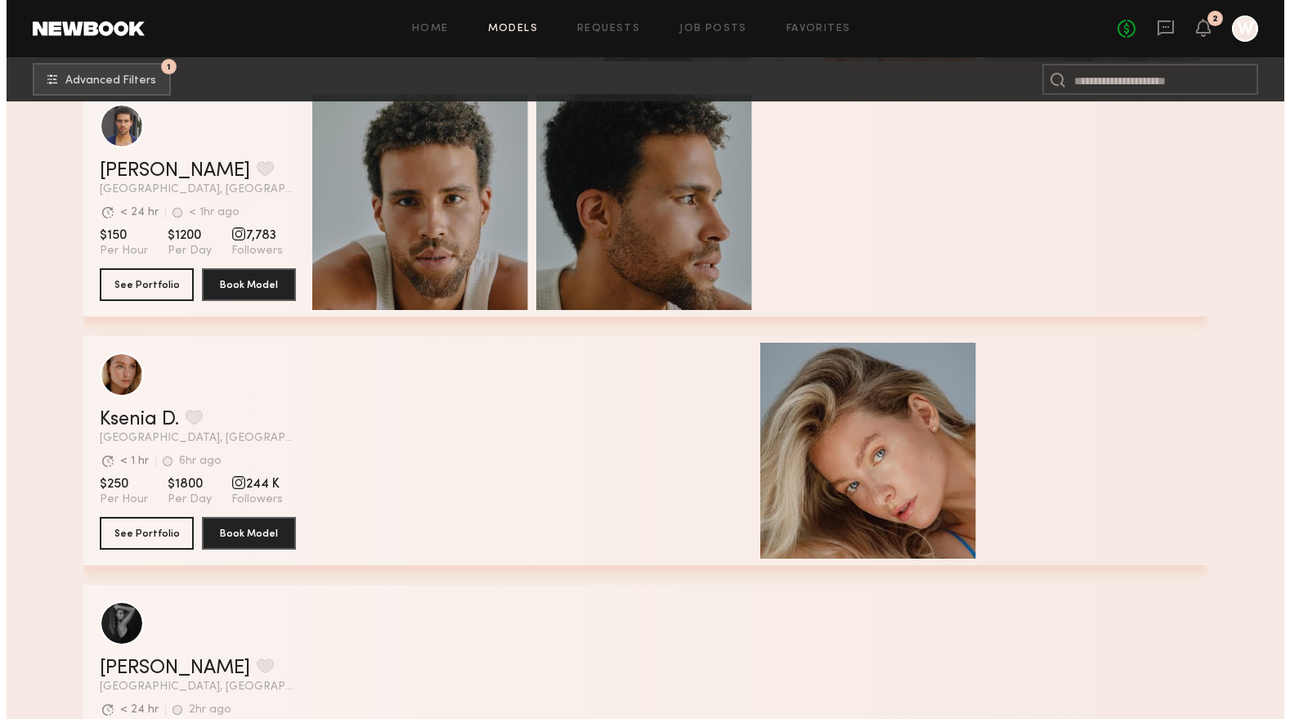
scroll to position [2695, 0]
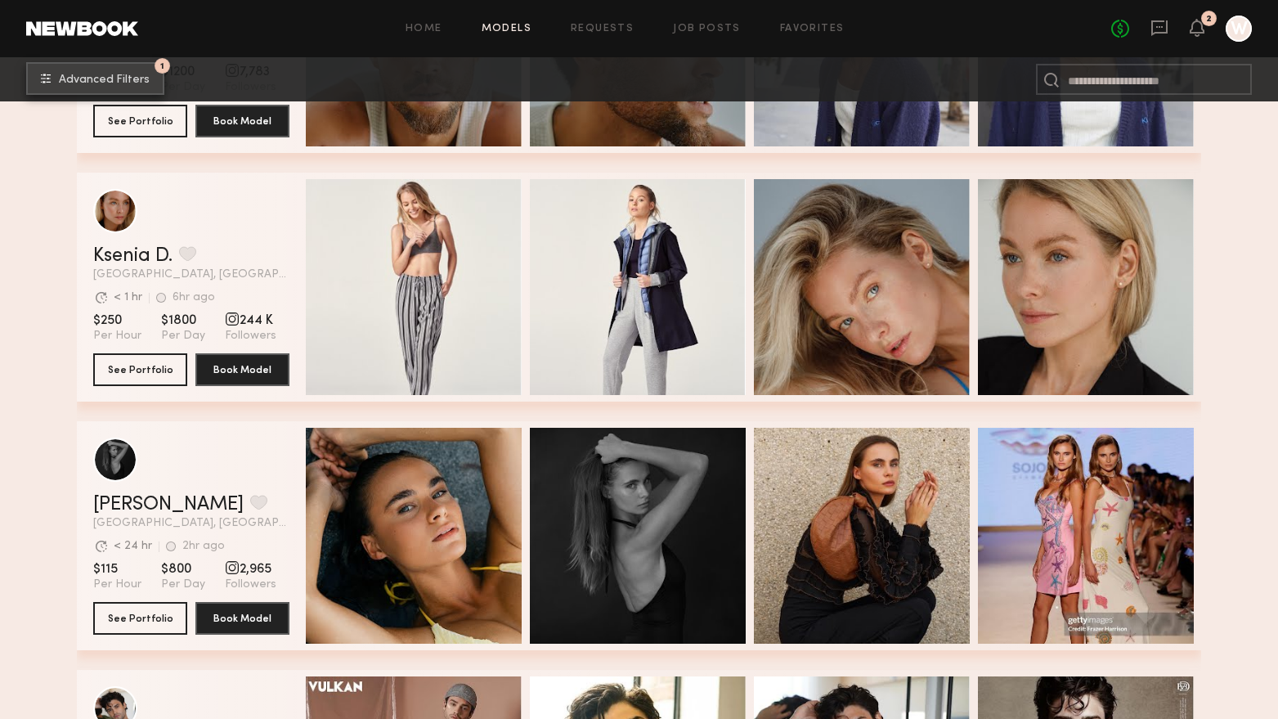
click at [143, 77] on span "Advanced Filters" at bounding box center [104, 79] width 91 height 11
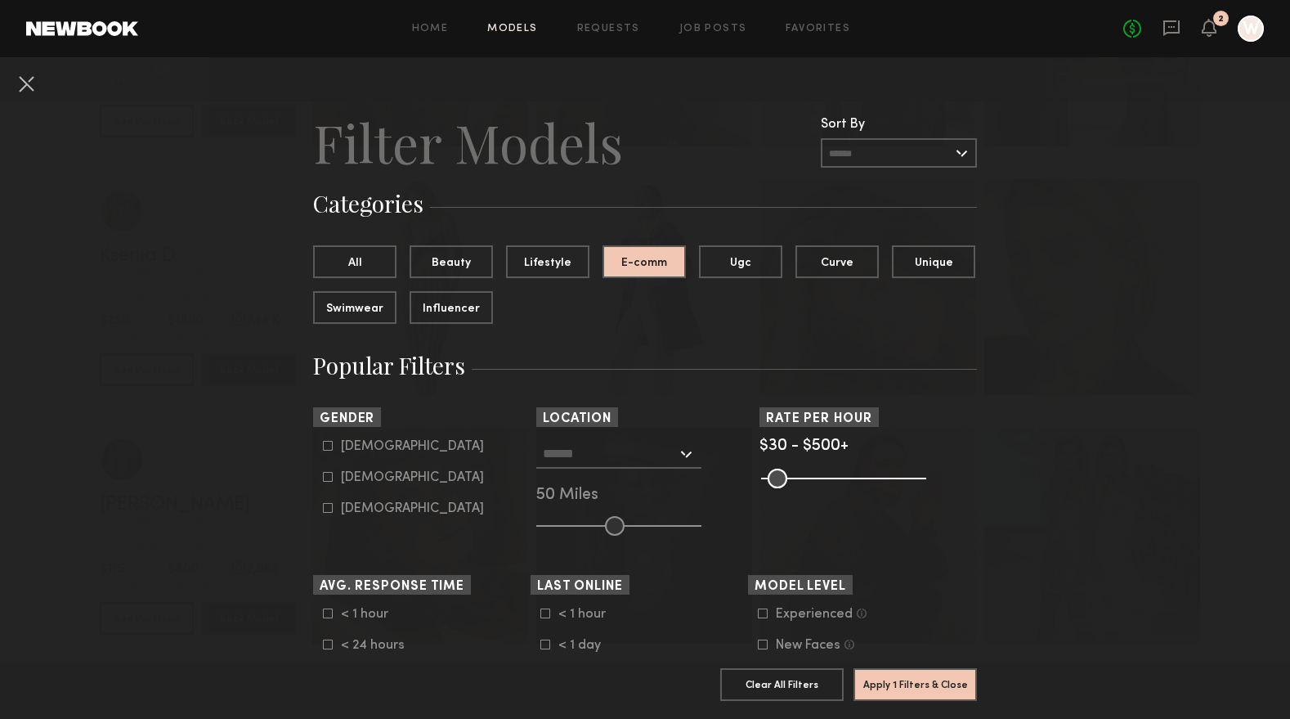
click at [639, 453] on input "text" at bounding box center [610, 453] width 134 height 28
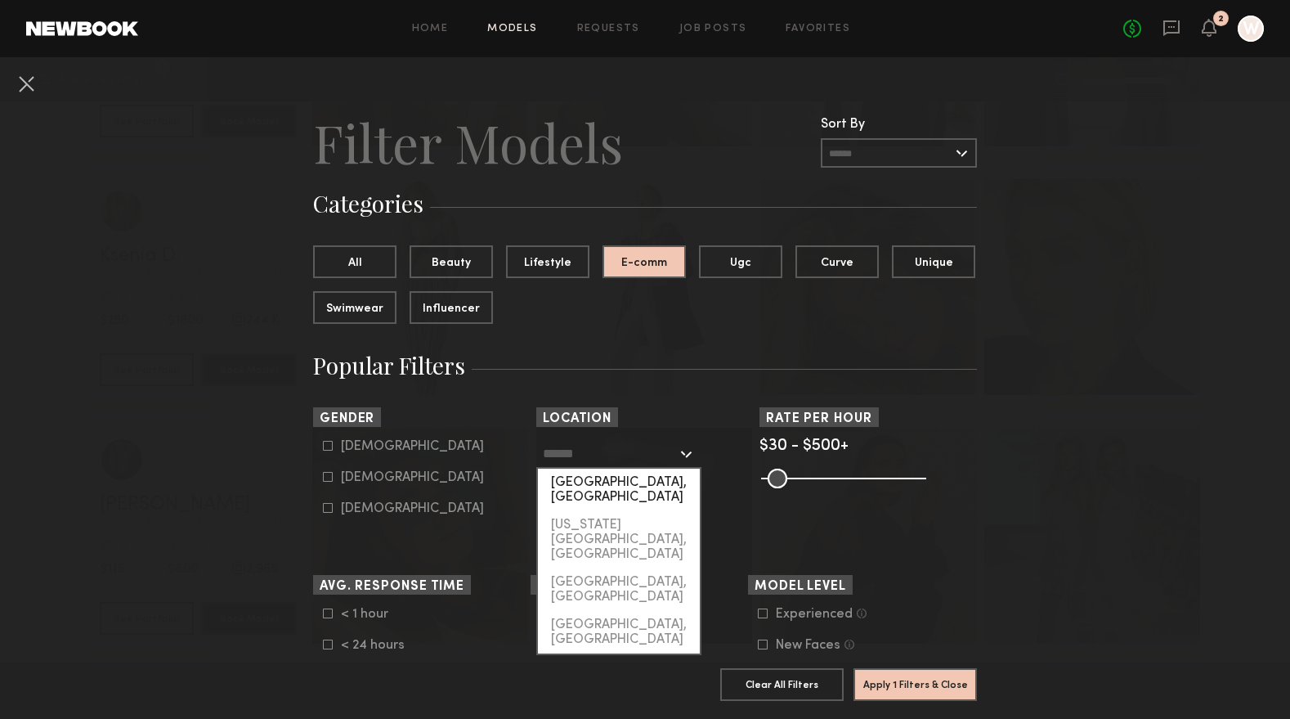
click at [631, 485] on div "Los Angeles, CA" at bounding box center [619, 489] width 162 height 43
type input "**********"
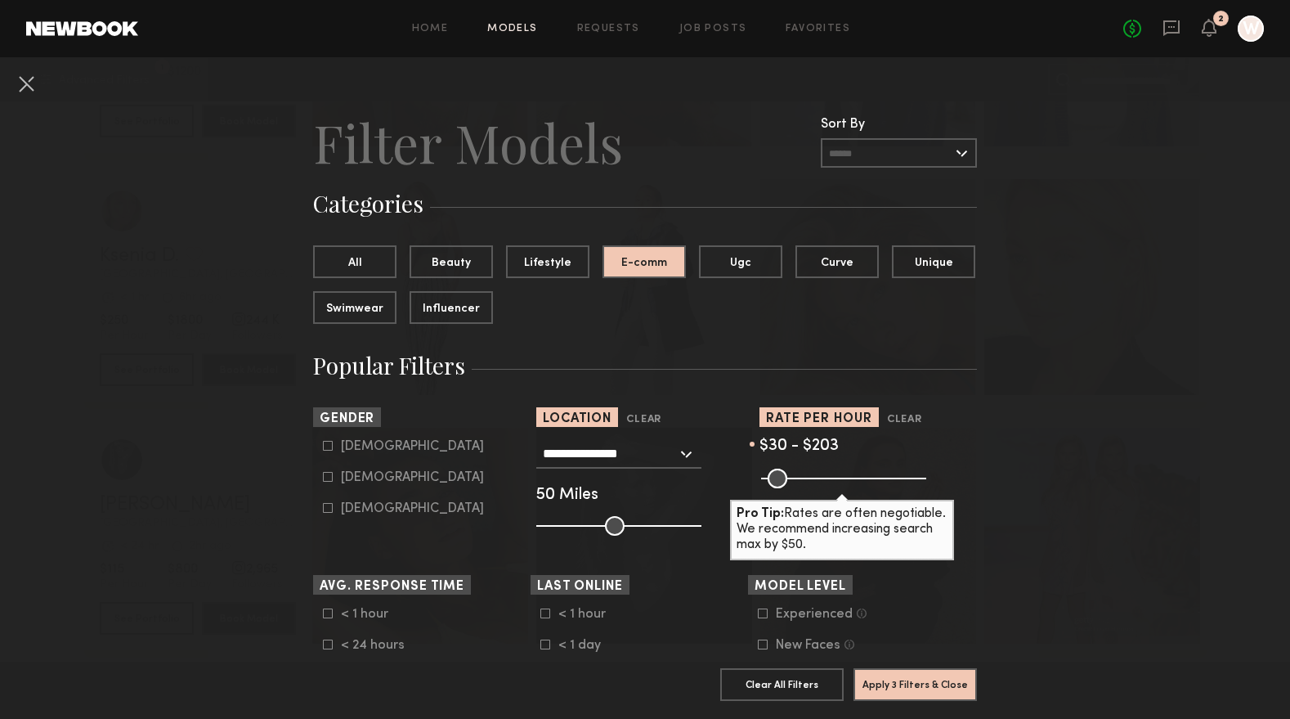
drag, startPoint x: 909, startPoint y: 475, endPoint x: 818, endPoint y: 481, distance: 90.9
type input "***"
click at [818, 481] on input "range" at bounding box center [843, 478] width 165 height 20
click at [894, 668] on button "Apply 3 Filters & Close" at bounding box center [915, 683] width 123 height 33
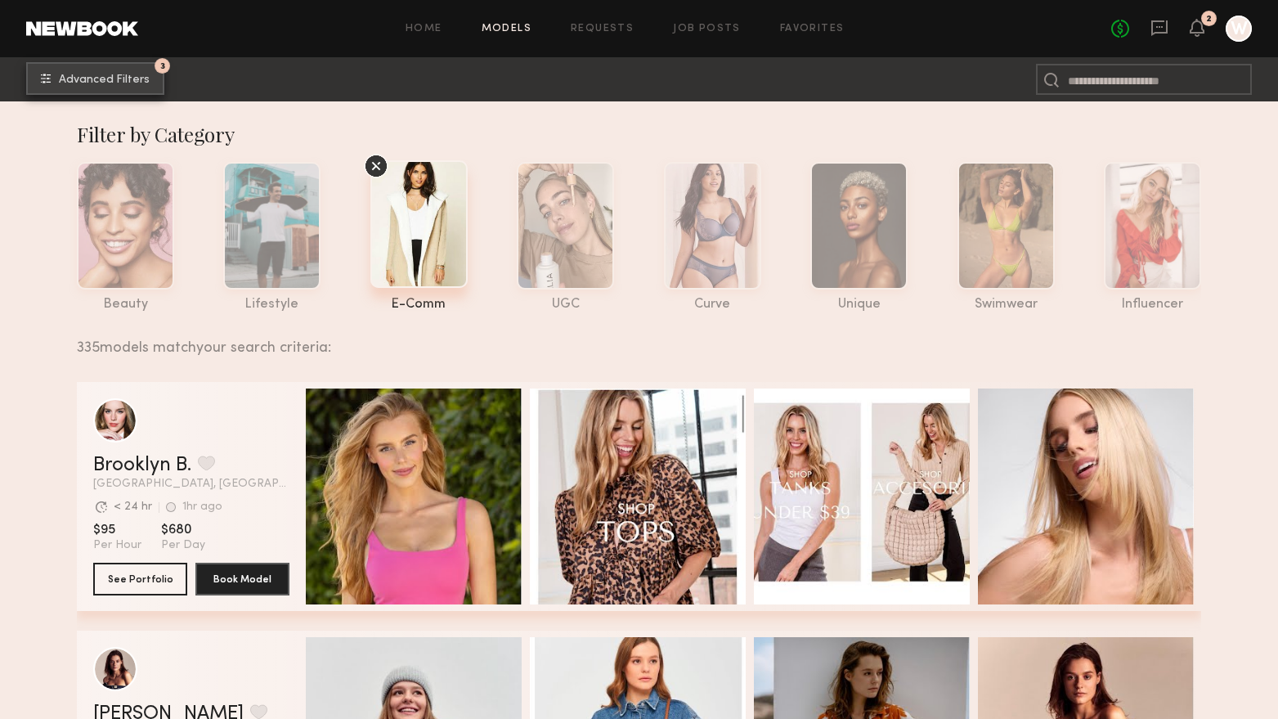
click at [132, 81] on span "Advanced Filters" at bounding box center [104, 79] width 91 height 11
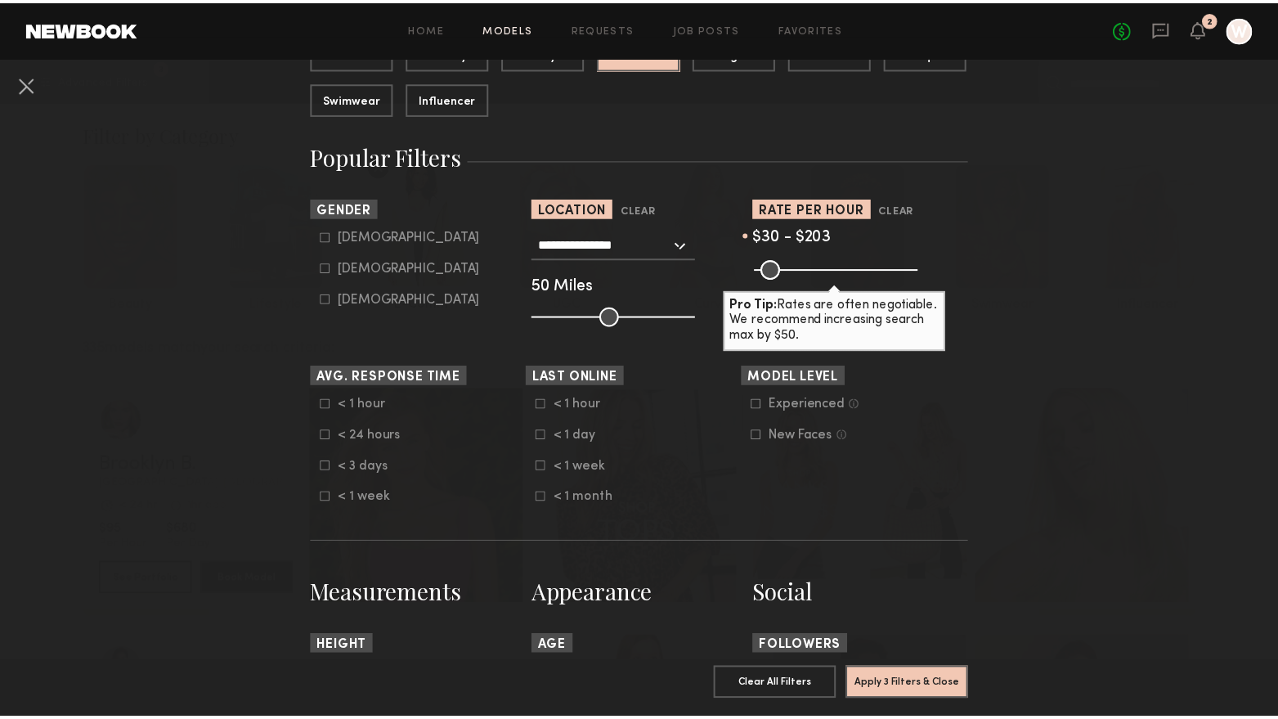
scroll to position [149, 0]
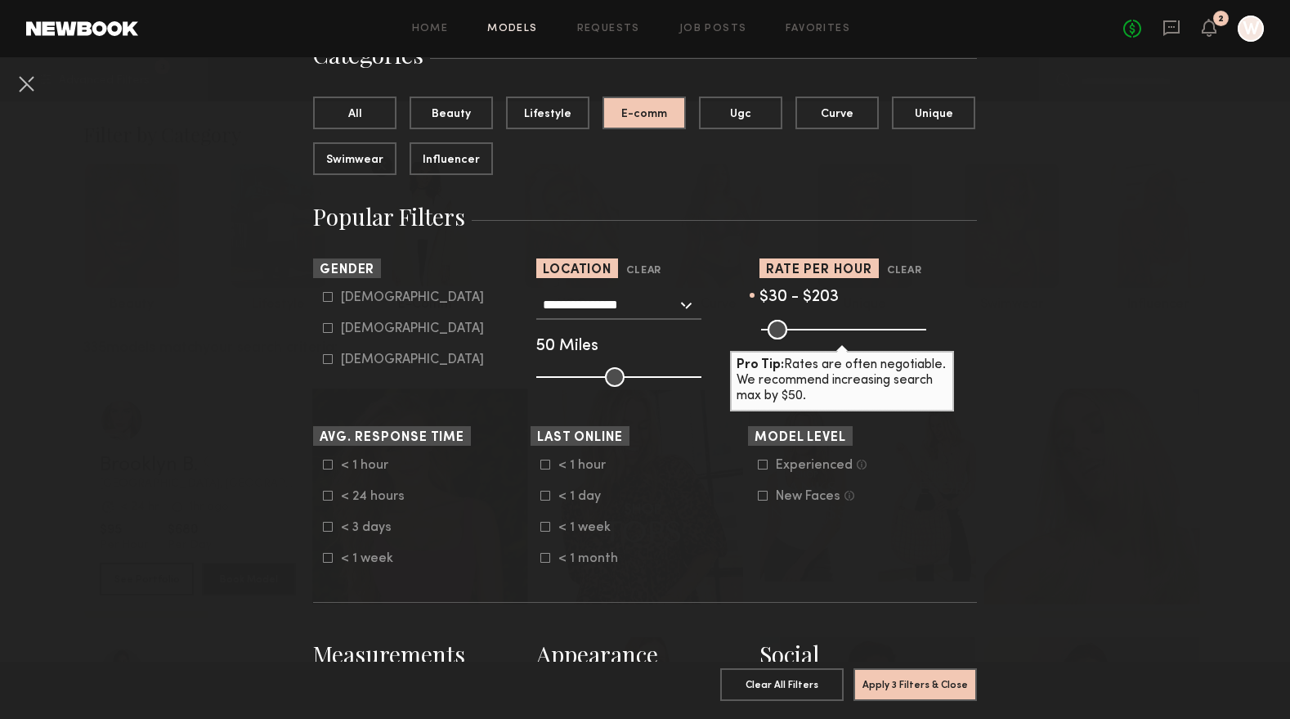
click at [324, 332] on icon at bounding box center [328, 328] width 9 height 9
type input "**"
click at [879, 667] on button "Apply 4 Filters & Close" at bounding box center [915, 683] width 123 height 33
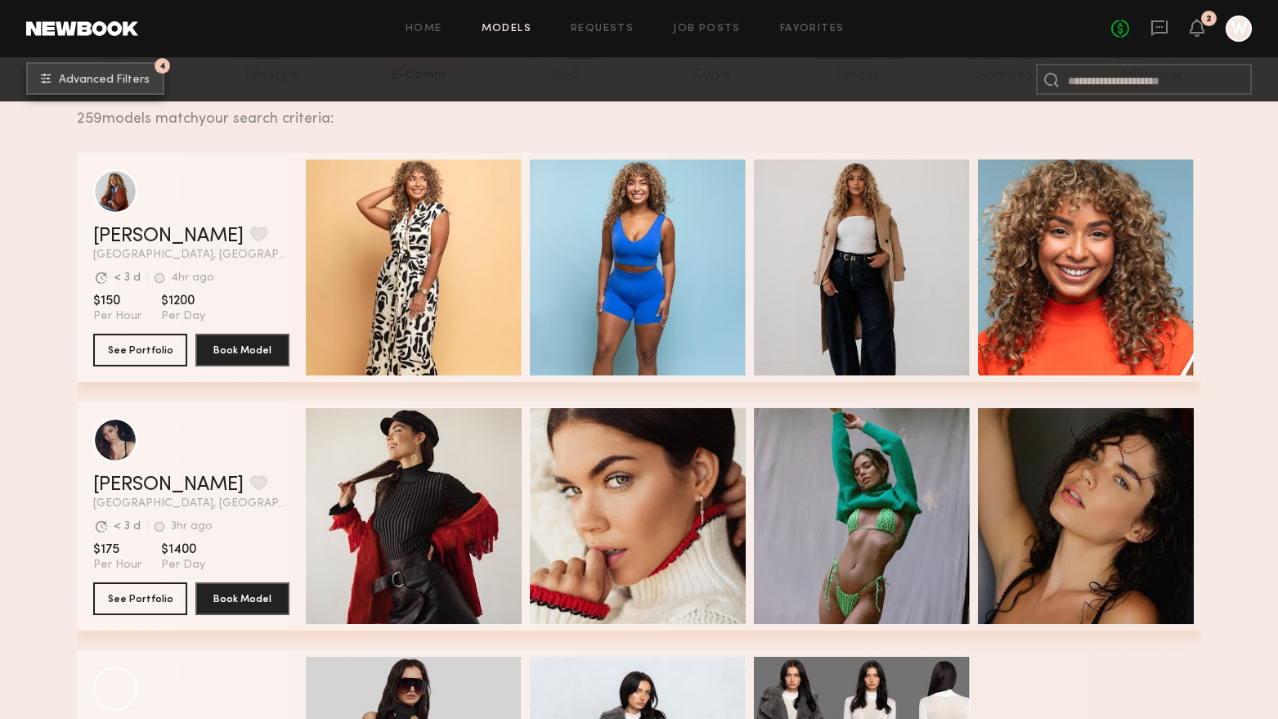
scroll to position [327, 0]
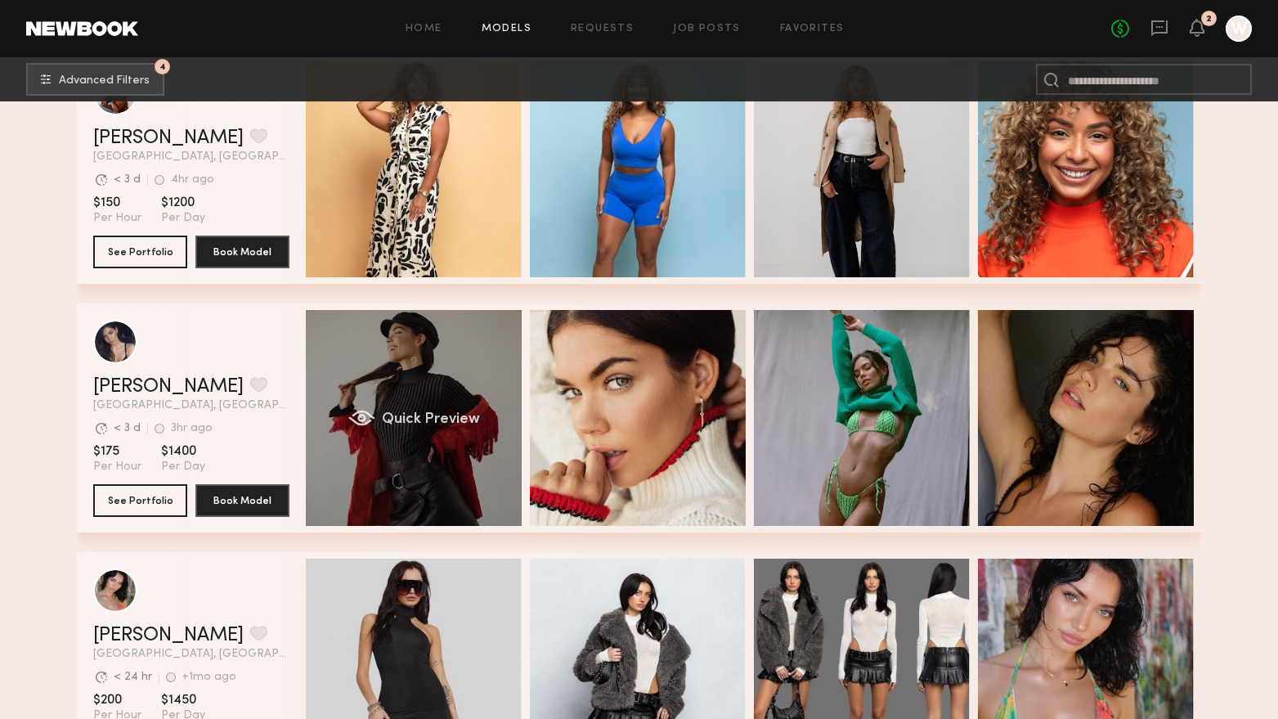
click at [479, 473] on div "Quick Preview" at bounding box center [414, 418] width 216 height 216
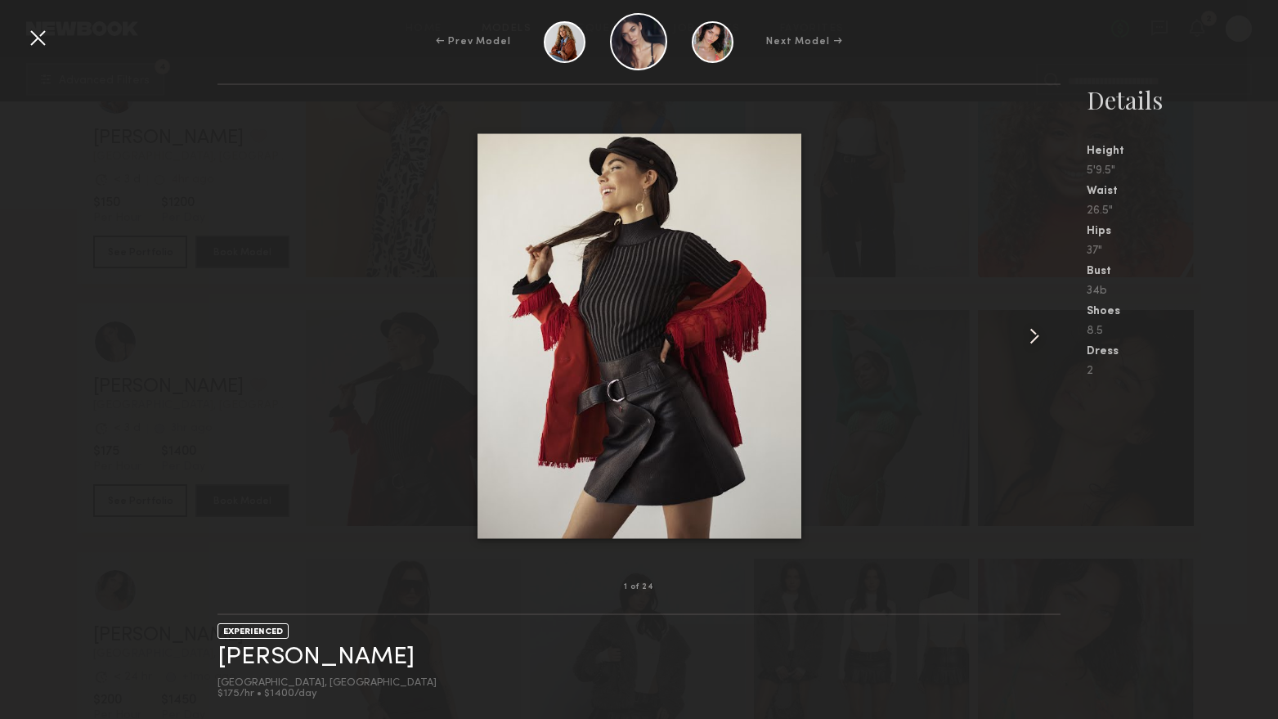
click at [1032, 340] on common-icon at bounding box center [1034, 336] width 26 height 26
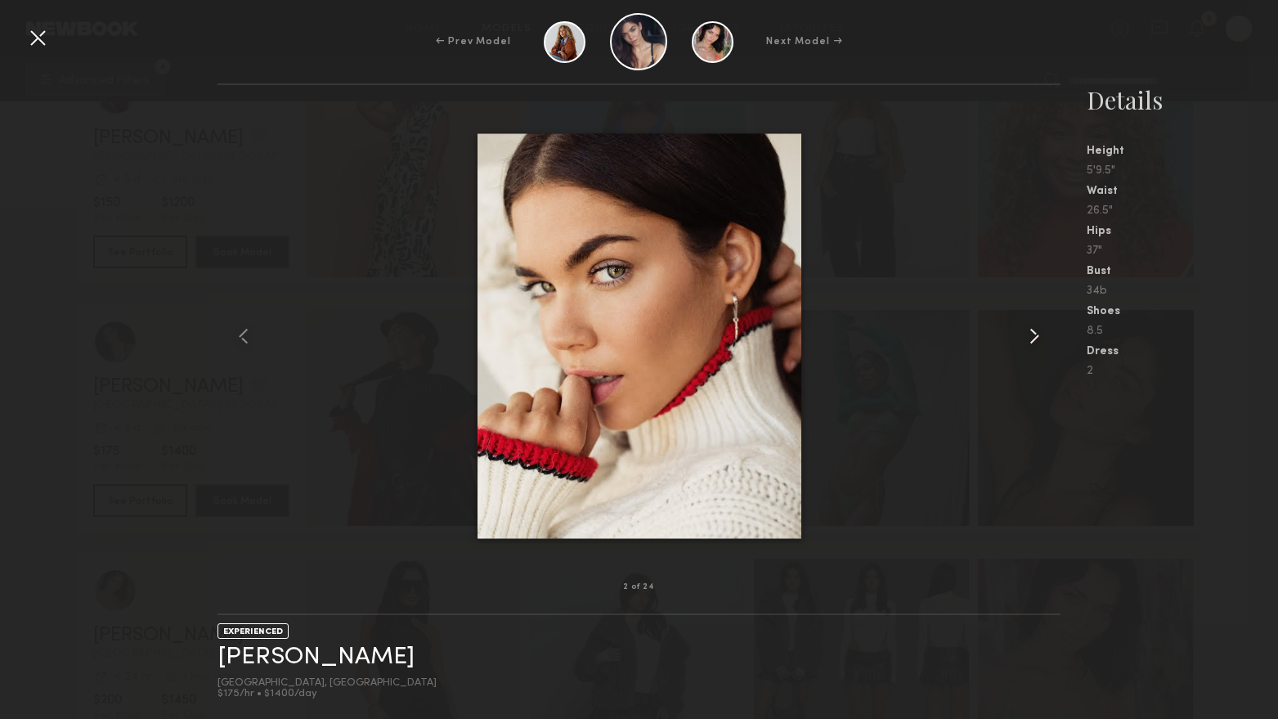
click at [1032, 340] on common-icon at bounding box center [1034, 336] width 26 height 26
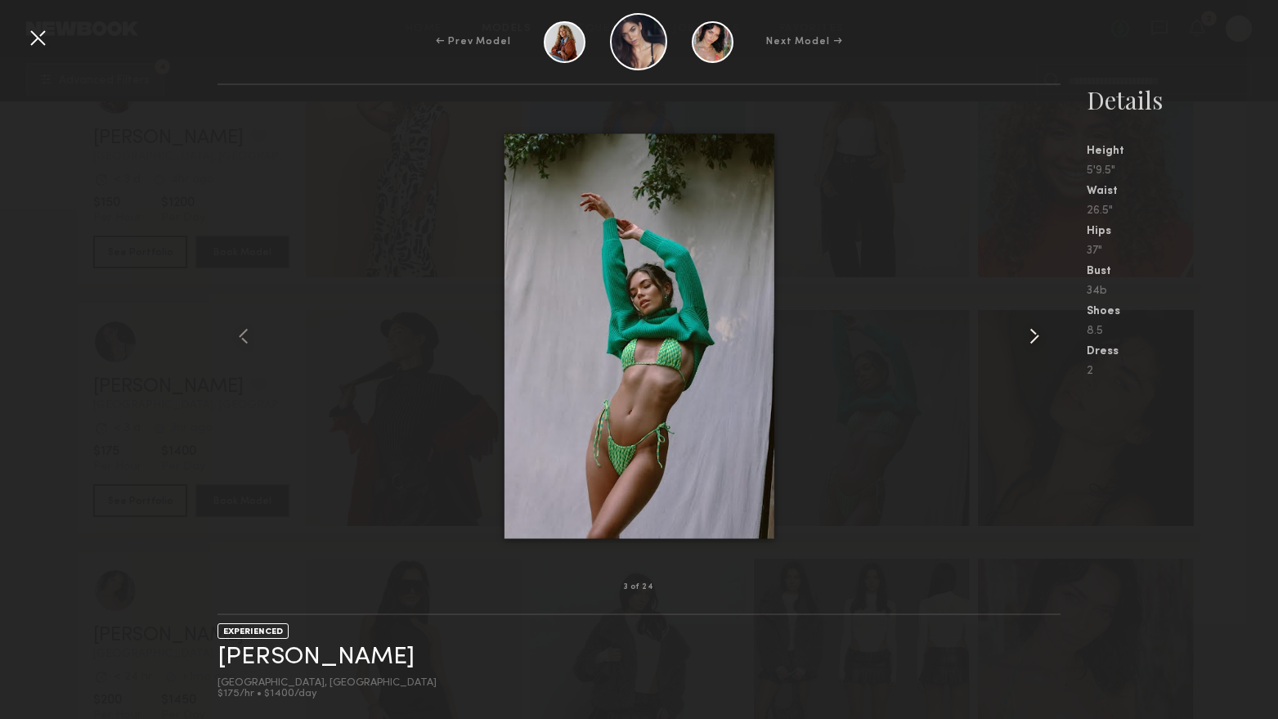
click at [1032, 340] on common-icon at bounding box center [1034, 336] width 26 height 26
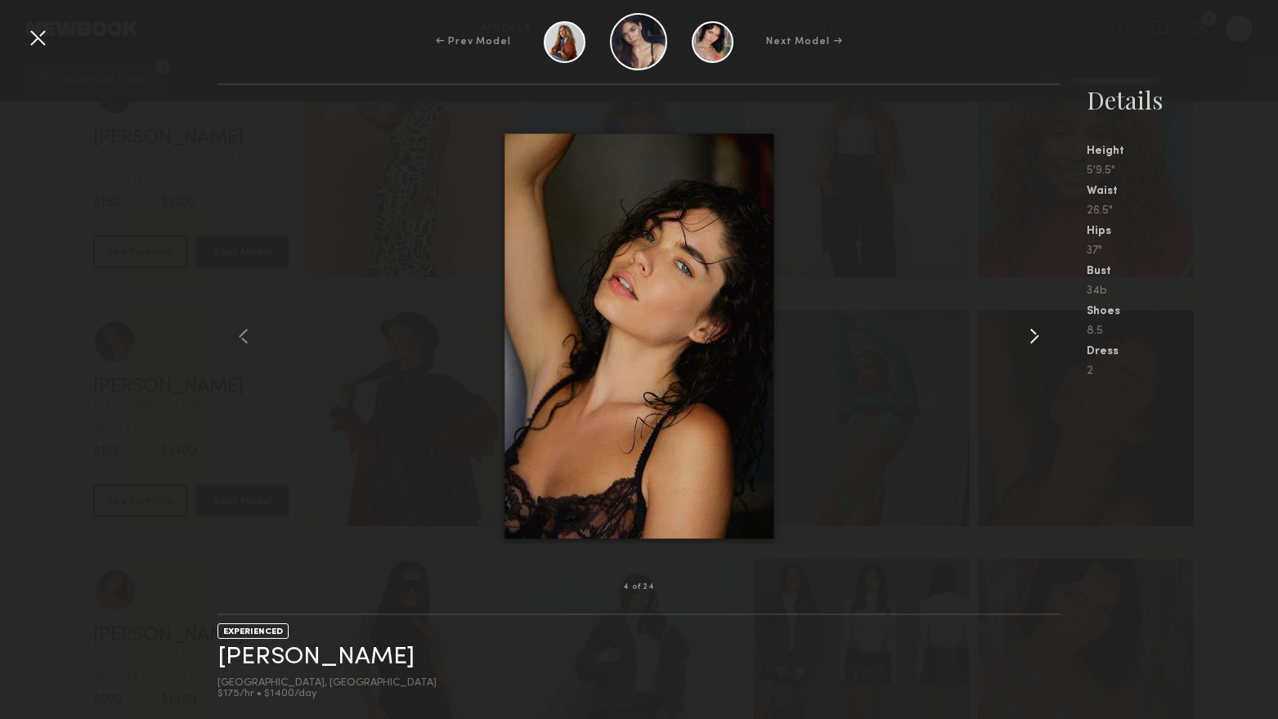
click at [1032, 340] on common-icon at bounding box center [1034, 336] width 26 height 26
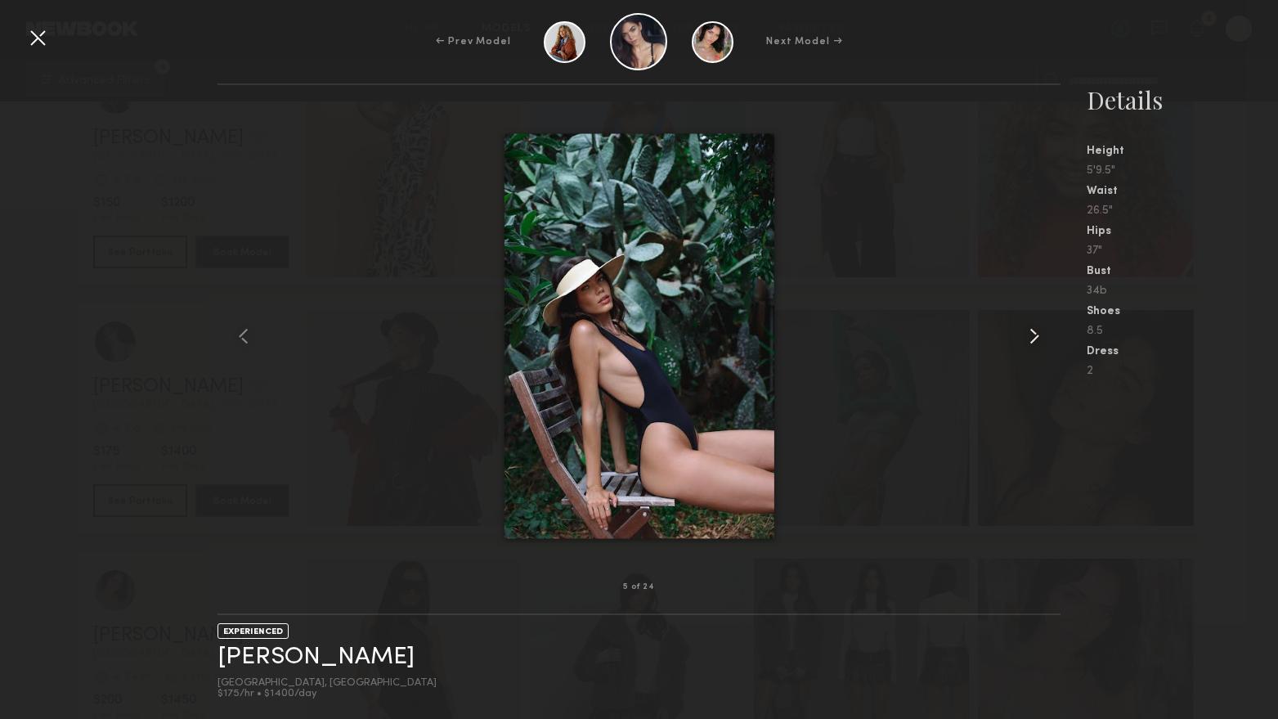
click at [1032, 340] on common-icon at bounding box center [1034, 336] width 26 height 26
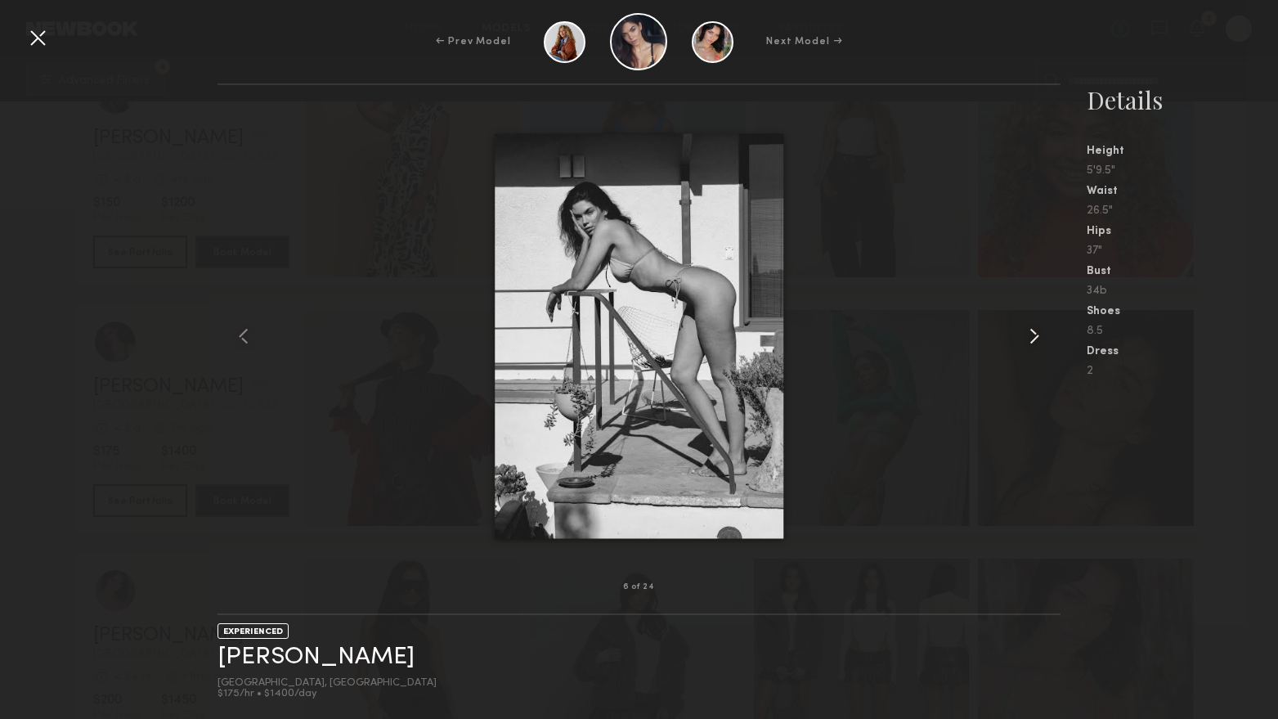
click at [1032, 340] on common-icon at bounding box center [1034, 336] width 26 height 26
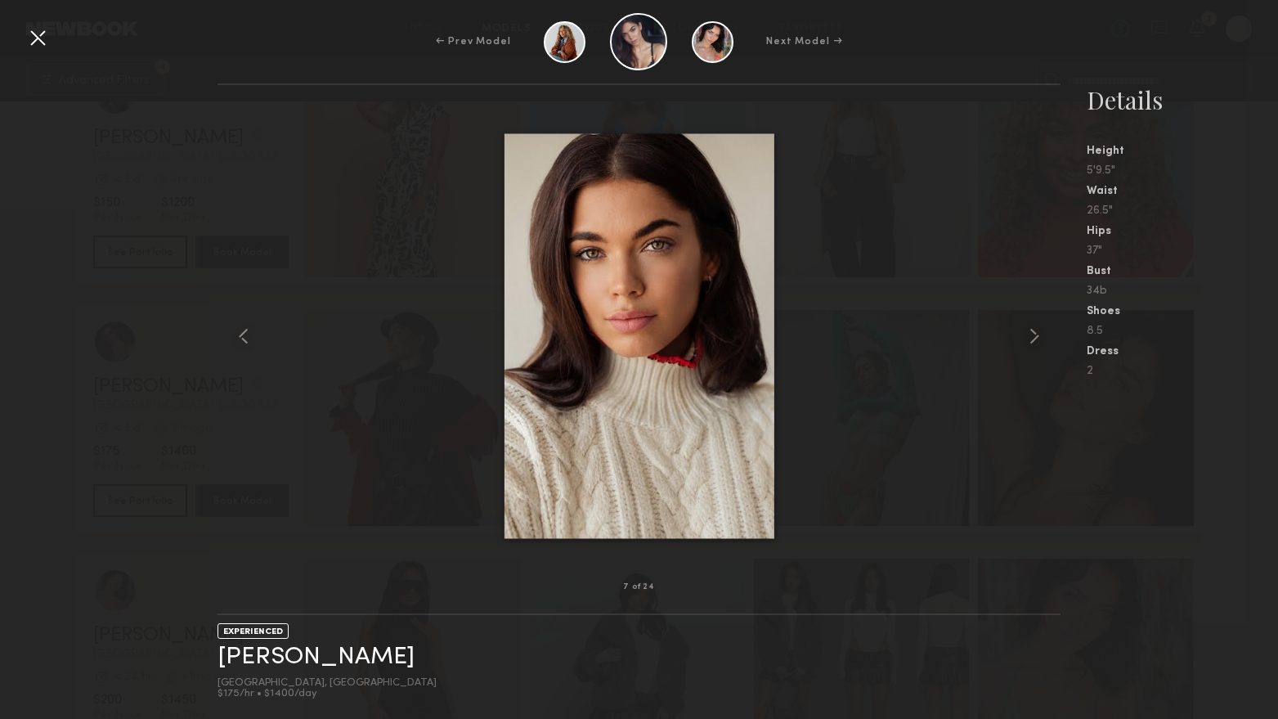
click at [34, 45] on div at bounding box center [38, 38] width 26 height 26
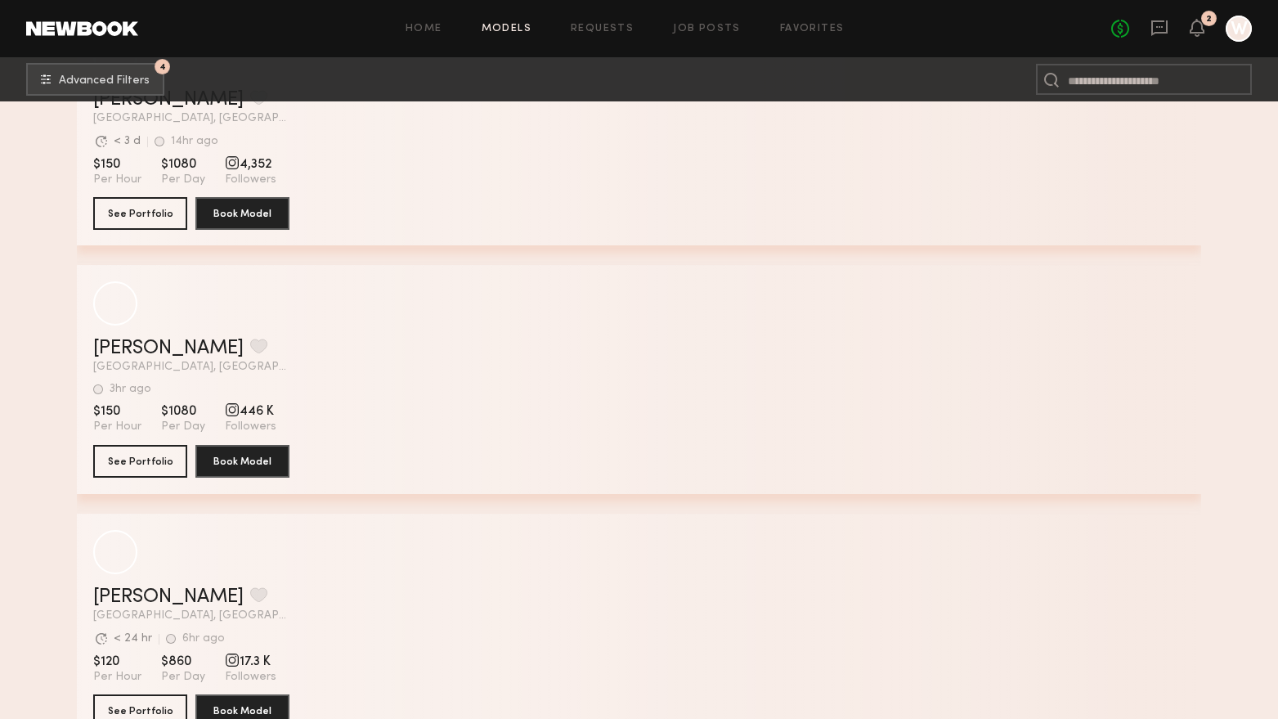
scroll to position [6167, 0]
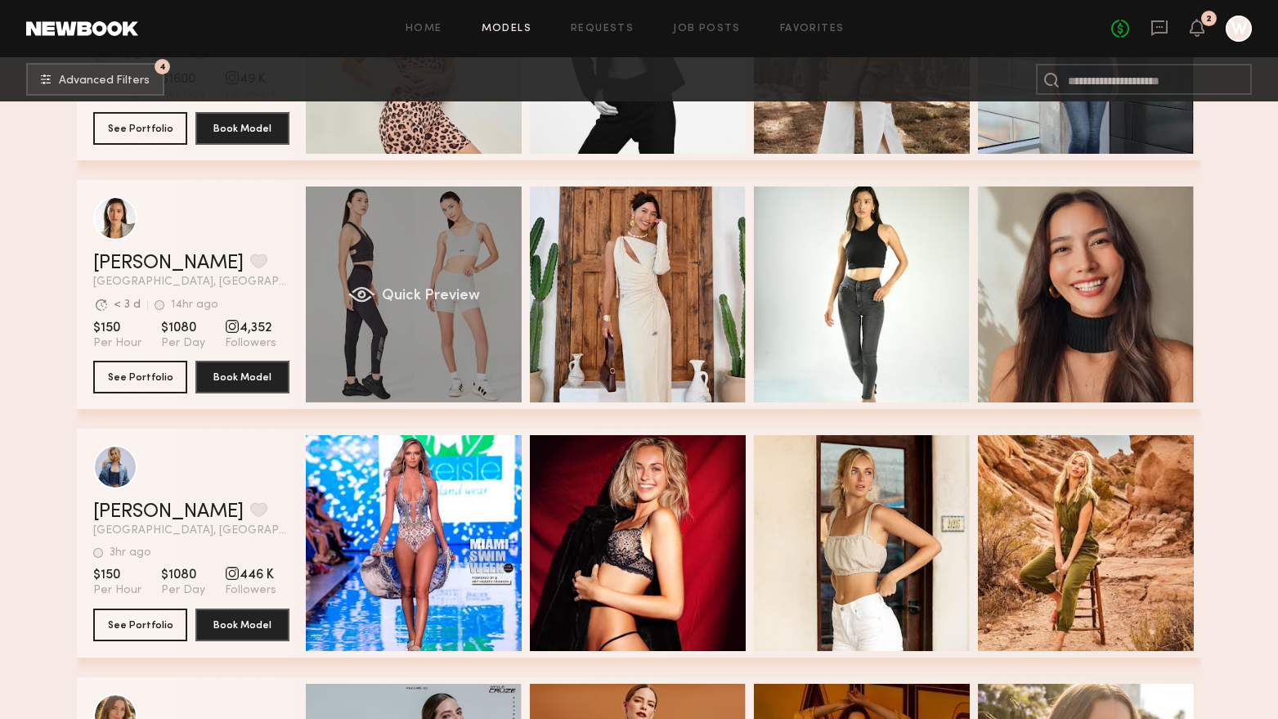
click at [397, 334] on div "Quick Preview" at bounding box center [414, 294] width 216 height 216
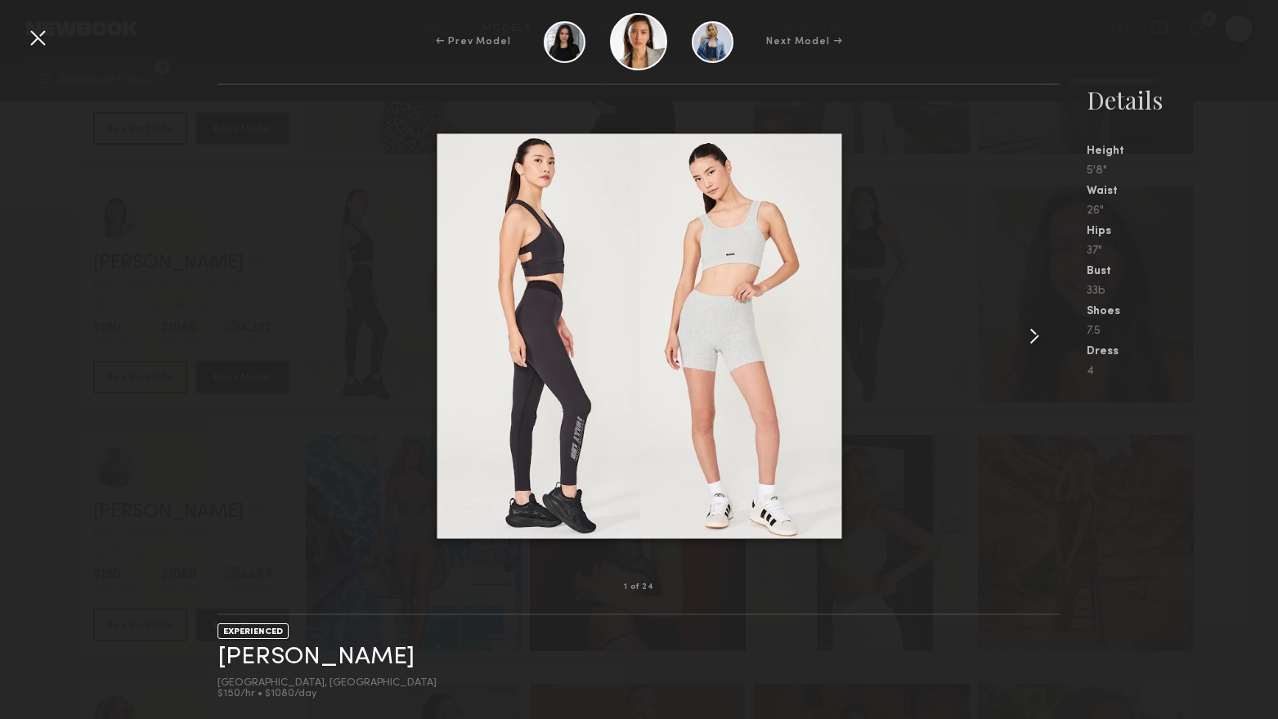
click at [1040, 338] on common-icon at bounding box center [1034, 336] width 26 height 26
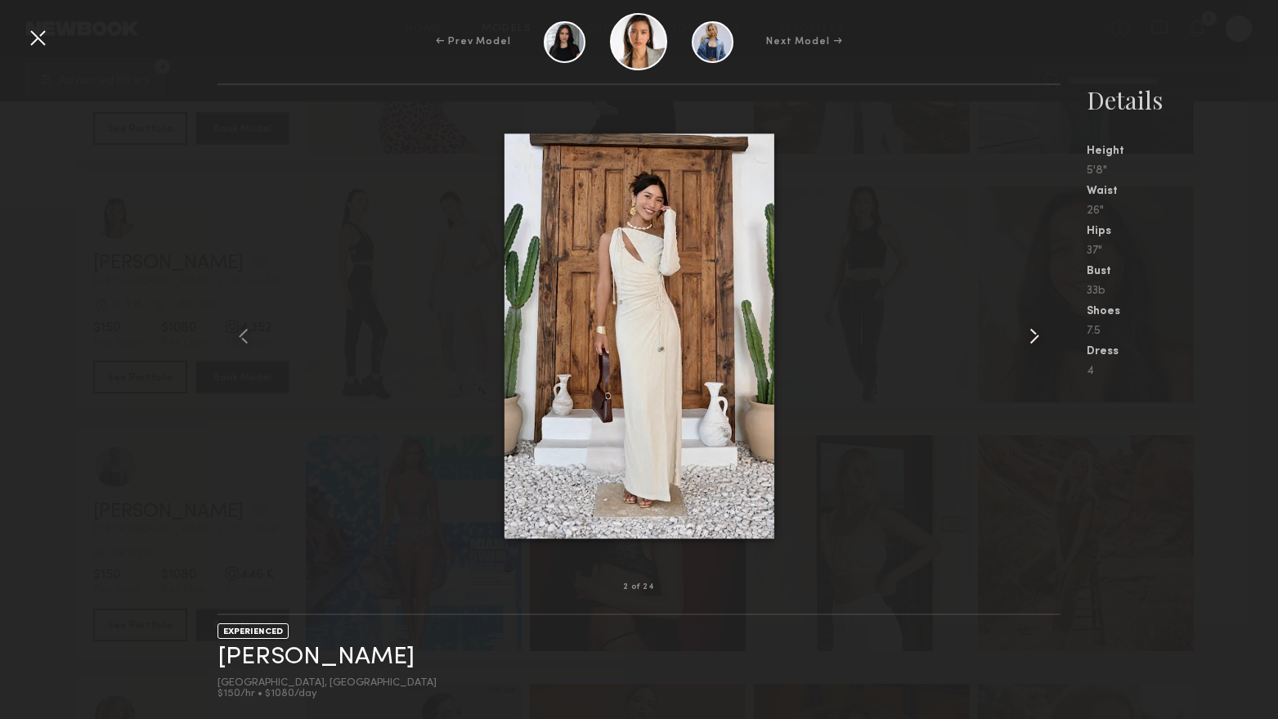
click at [1040, 338] on common-icon at bounding box center [1034, 336] width 26 height 26
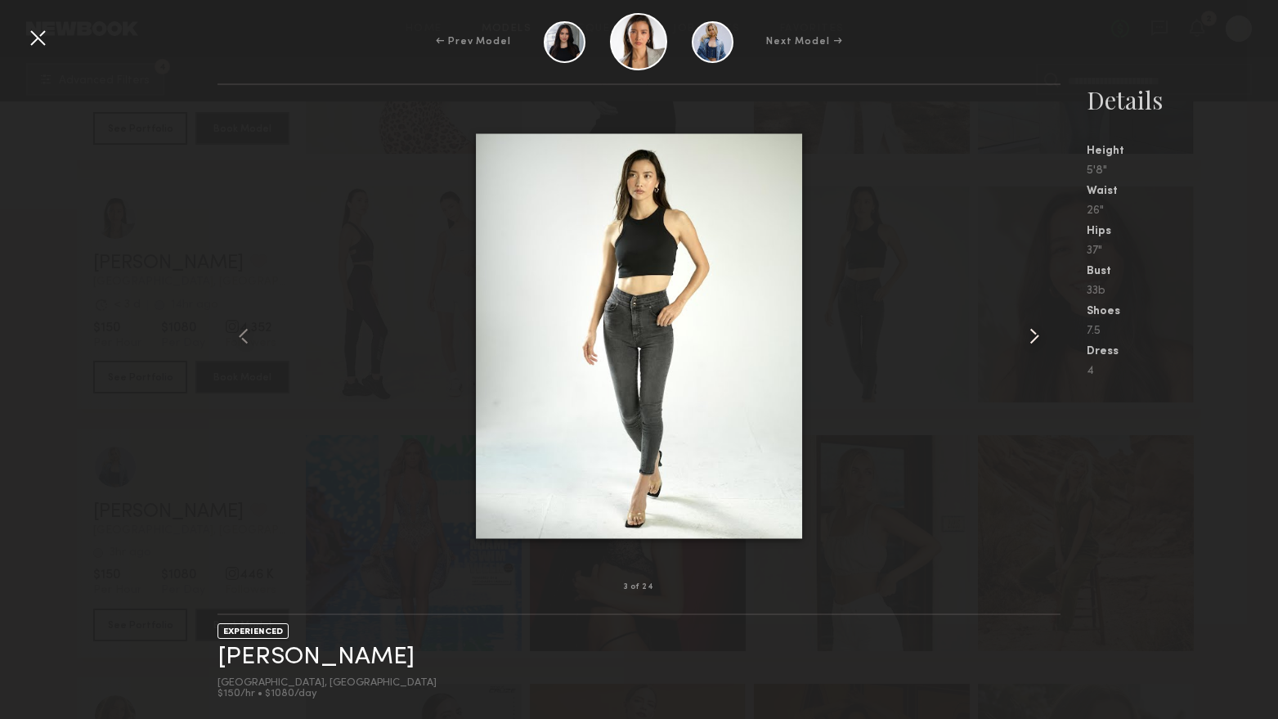
click at [1040, 338] on common-icon at bounding box center [1034, 336] width 26 height 26
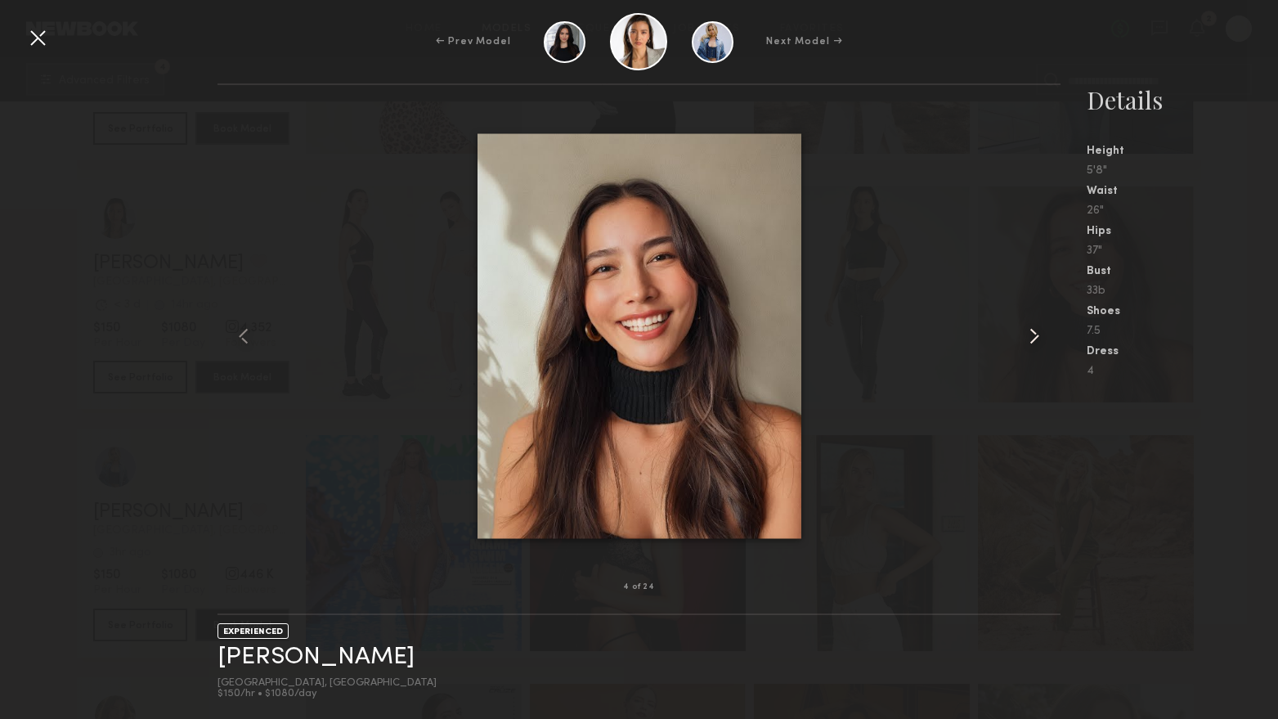
click at [1040, 338] on common-icon at bounding box center [1034, 336] width 26 height 26
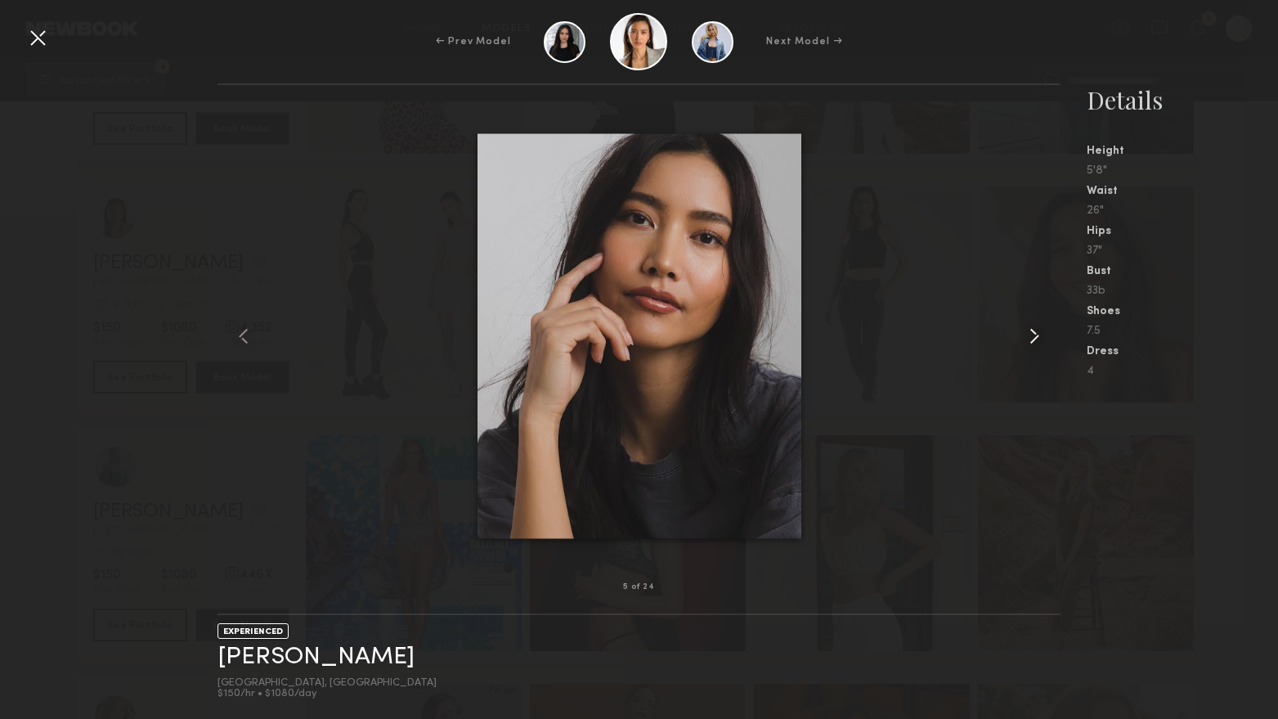
click at [1040, 338] on common-icon at bounding box center [1034, 336] width 26 height 26
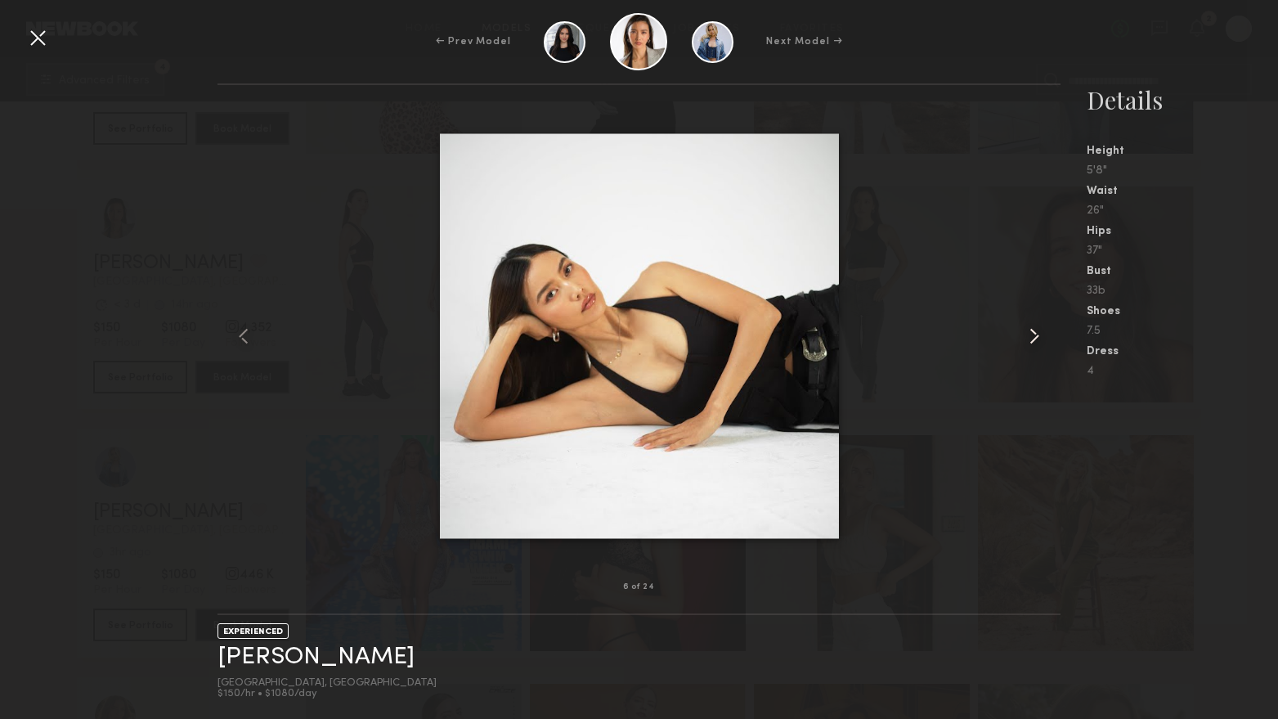
click at [1040, 338] on common-icon at bounding box center [1034, 336] width 26 height 26
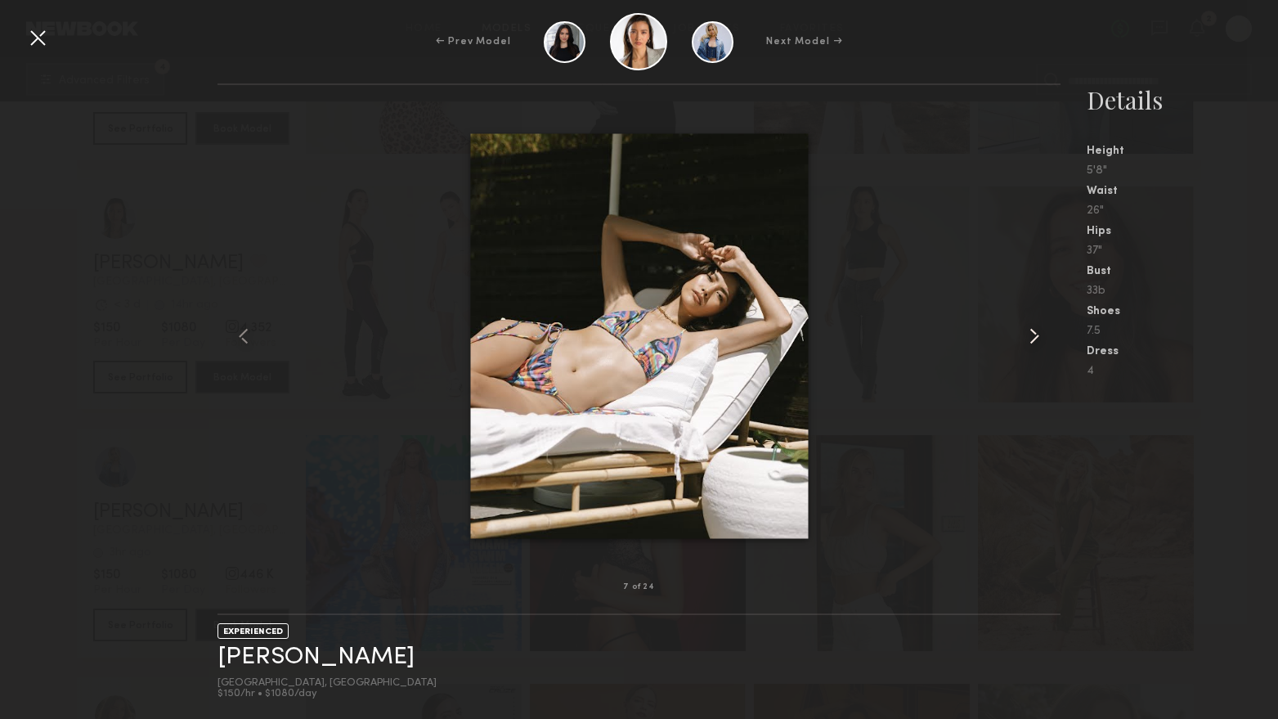
click at [1040, 338] on common-icon at bounding box center [1034, 336] width 26 height 26
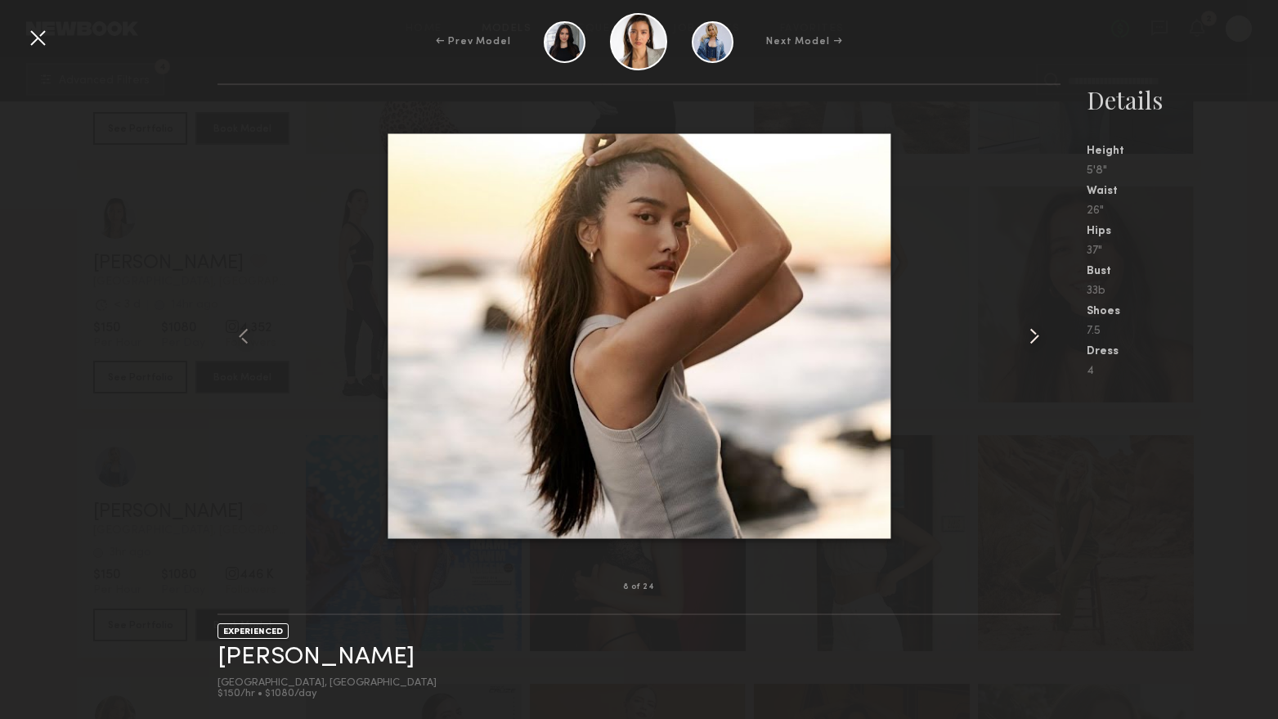
click at [1040, 338] on common-icon at bounding box center [1034, 336] width 26 height 26
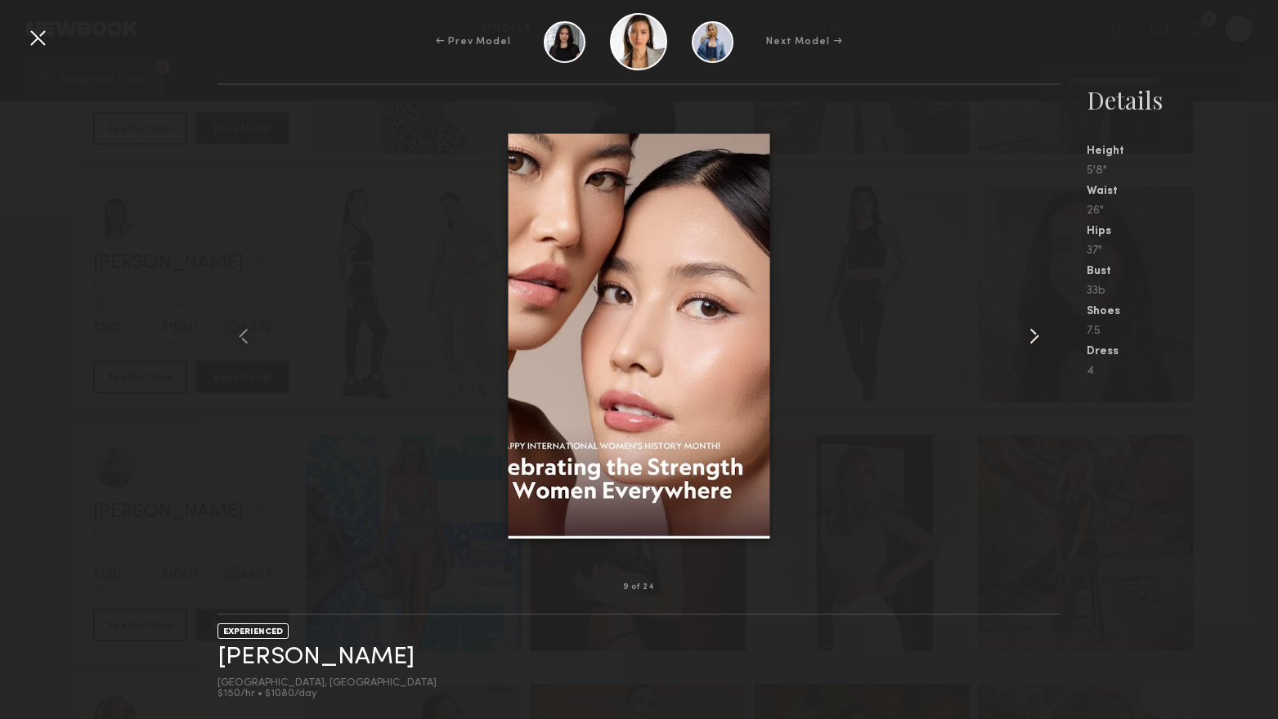
click at [1039, 338] on common-icon at bounding box center [1034, 336] width 26 height 26
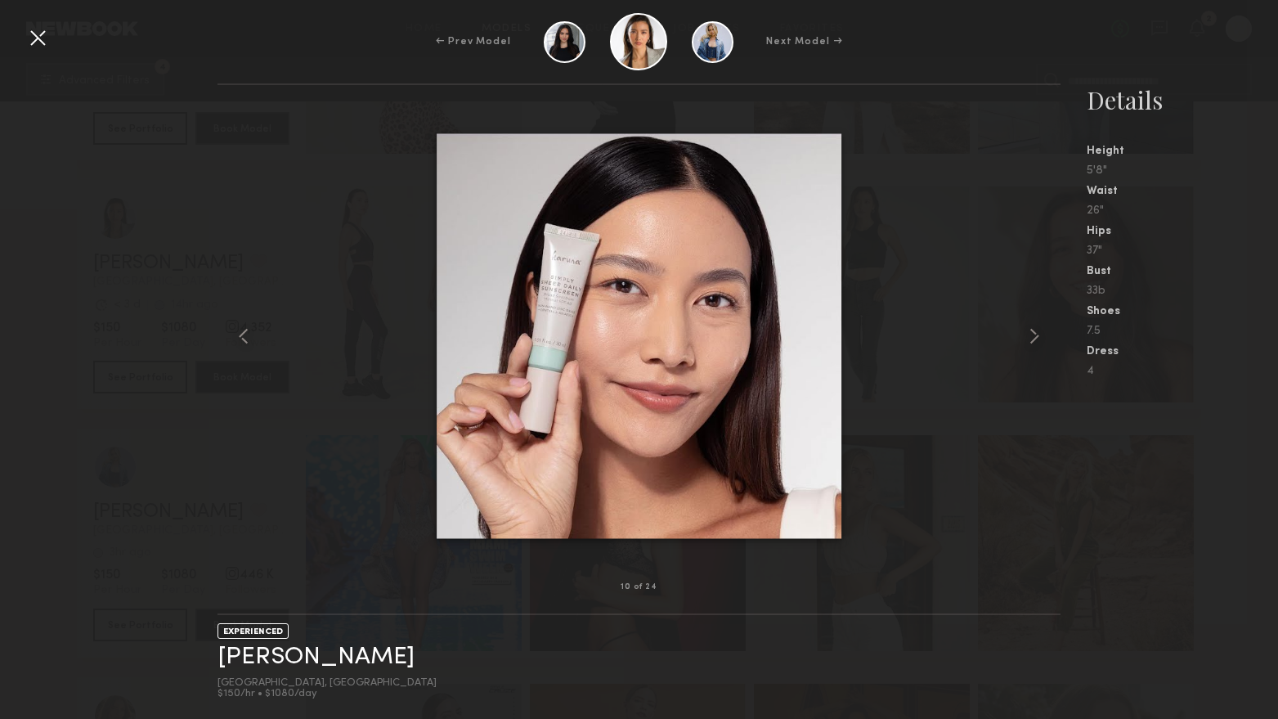
click at [43, 37] on div at bounding box center [38, 38] width 26 height 26
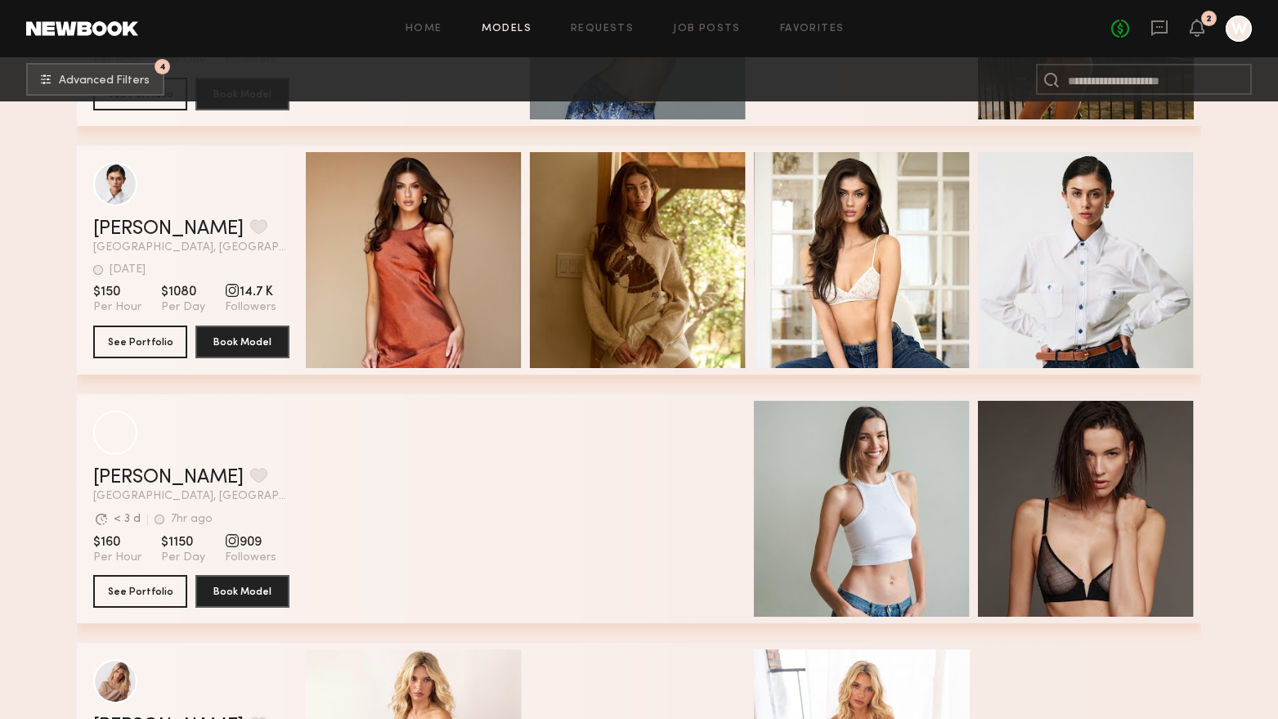
scroll to position [12460, 0]
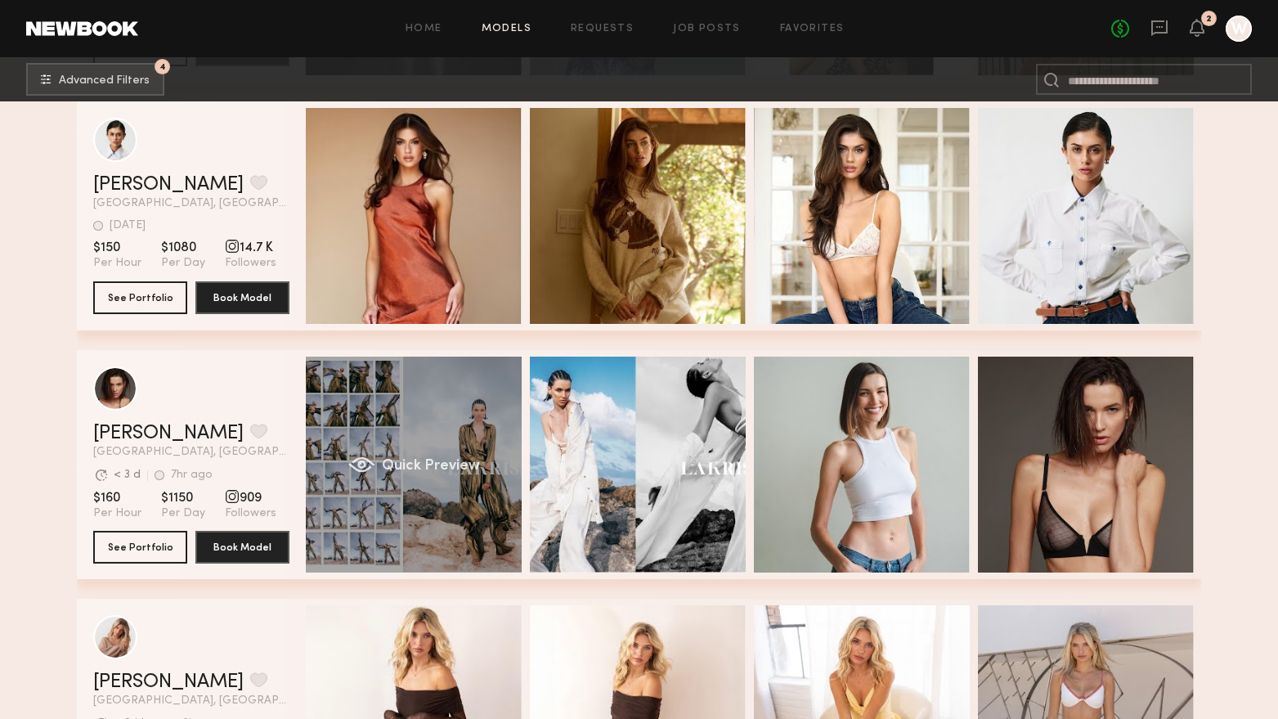
click at [416, 547] on div "Quick Preview" at bounding box center [414, 464] width 216 height 216
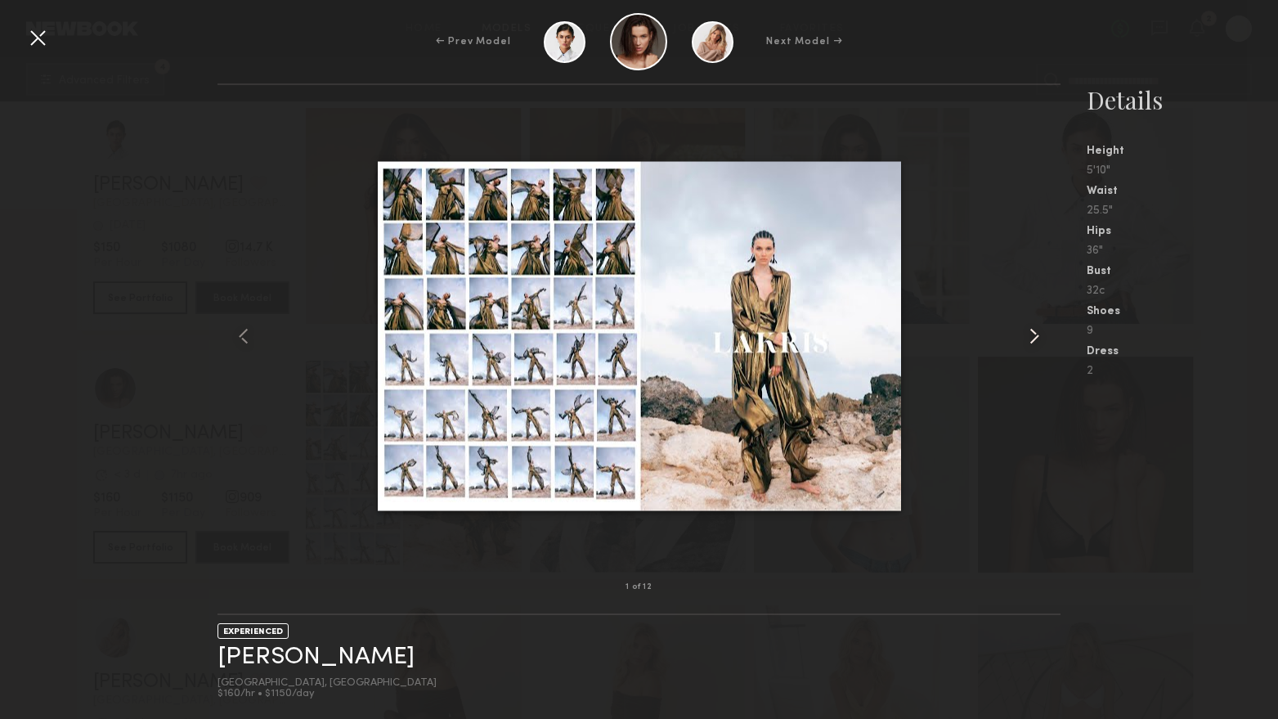
click at [1037, 340] on common-icon at bounding box center [1034, 336] width 26 height 26
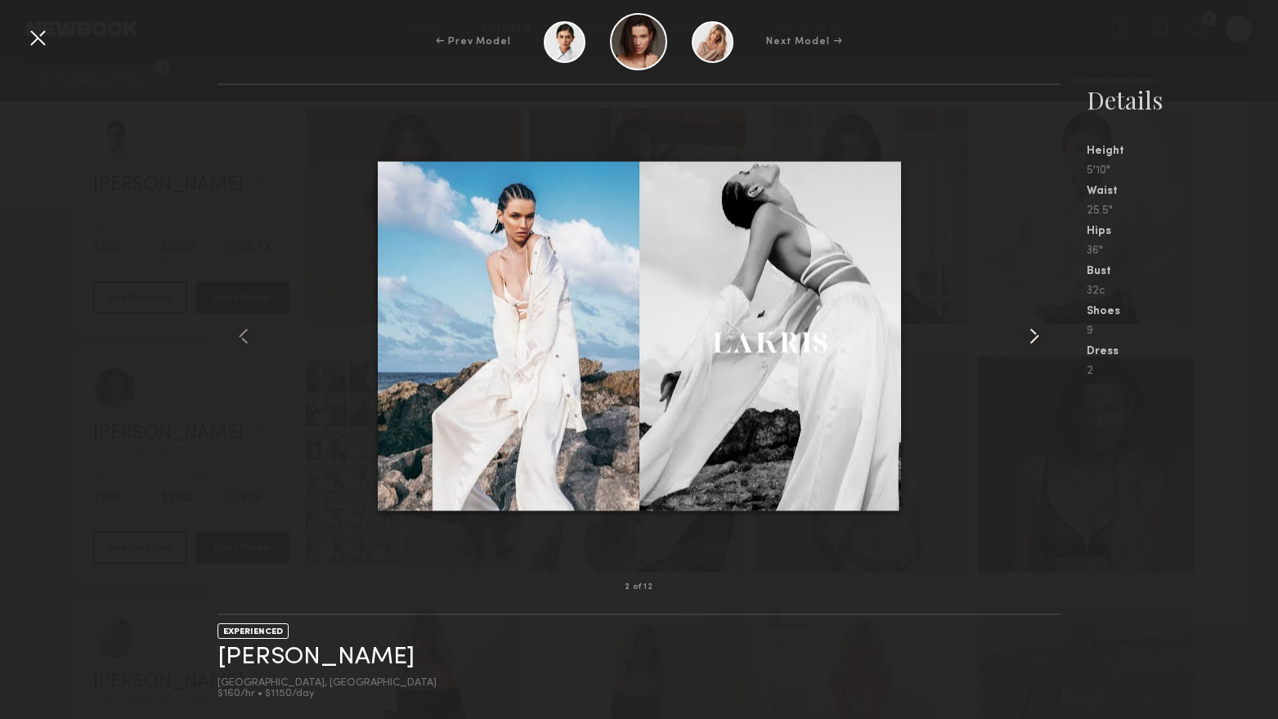
click at [1037, 340] on common-icon at bounding box center [1034, 336] width 26 height 26
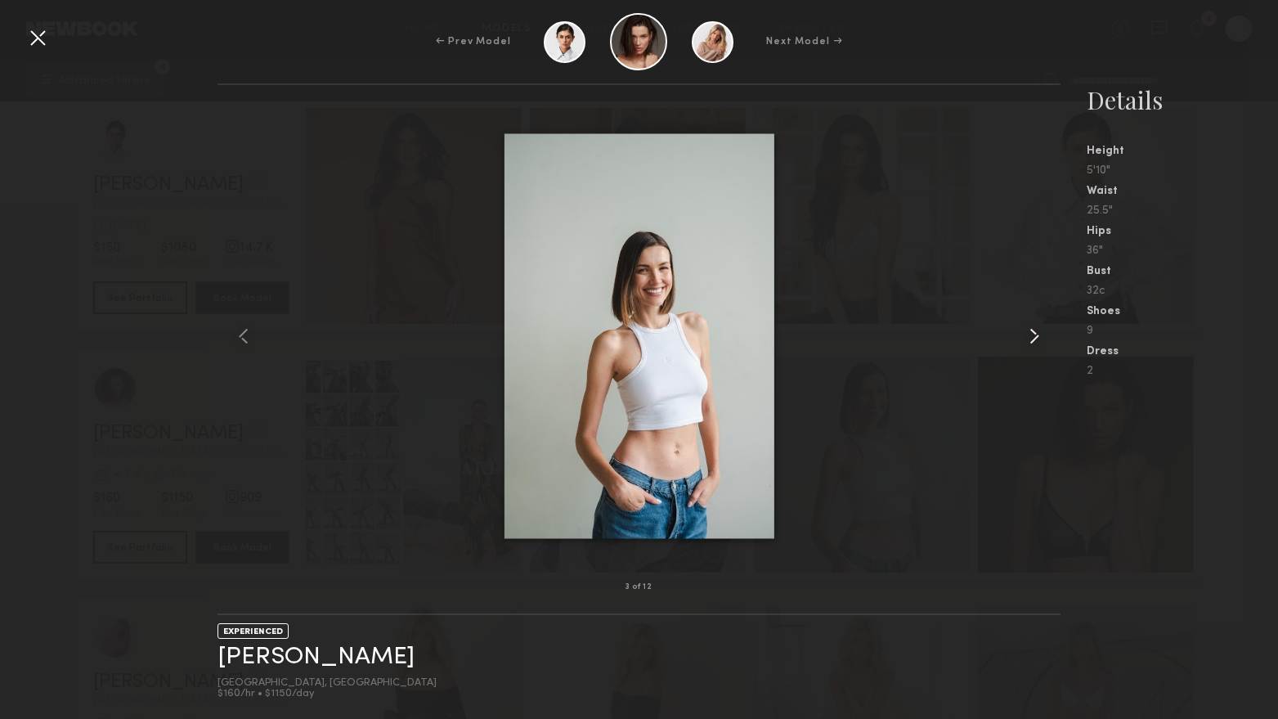
click at [1037, 340] on common-icon at bounding box center [1034, 336] width 26 height 26
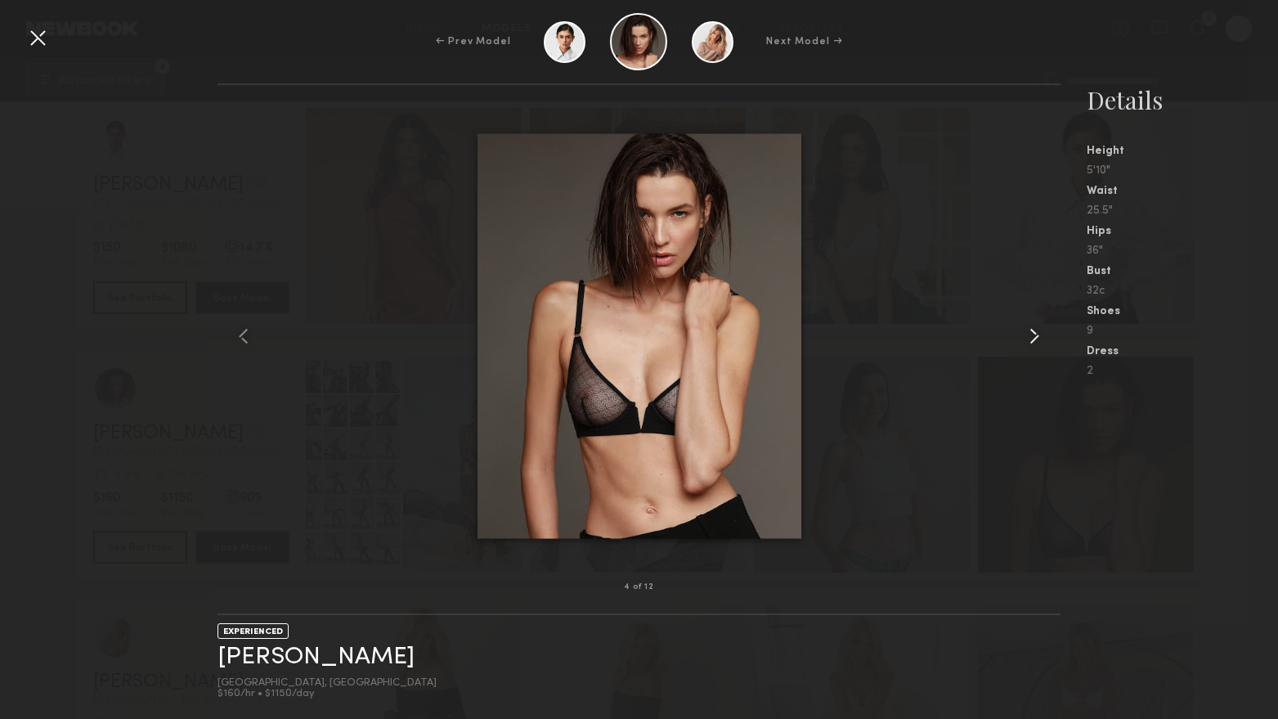
click at [1037, 340] on common-icon at bounding box center [1034, 336] width 26 height 26
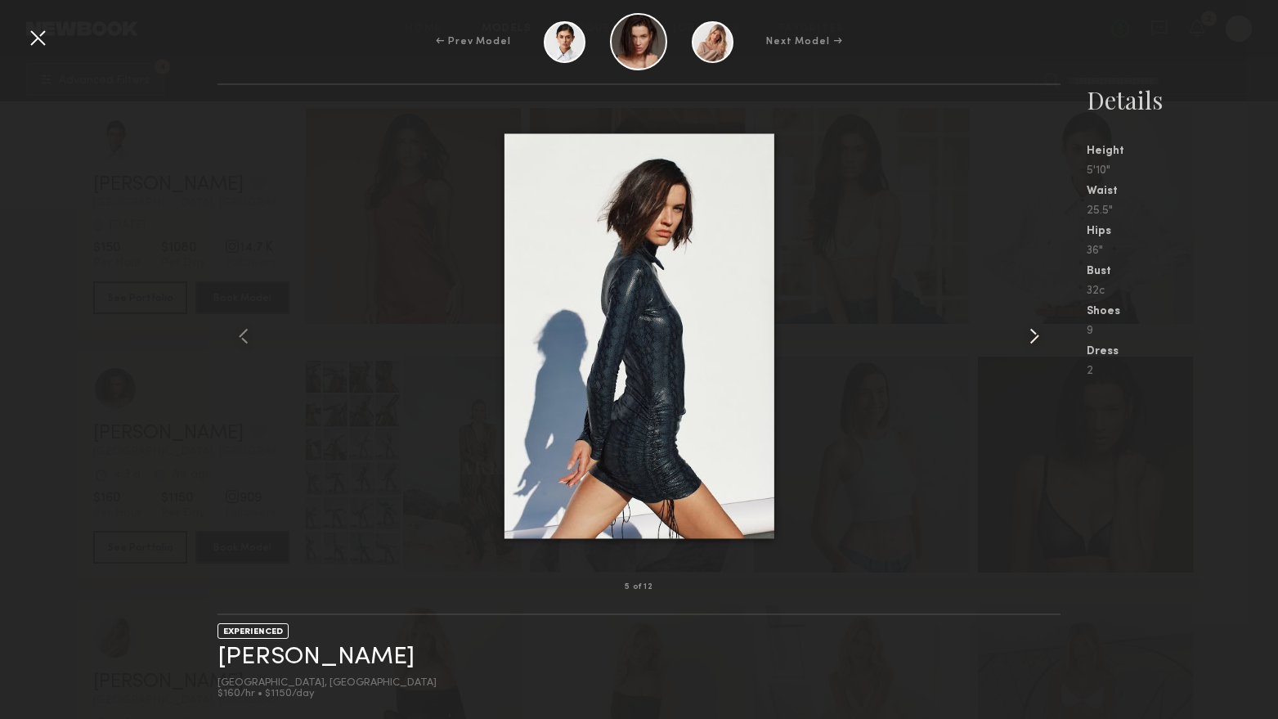
click at [1037, 340] on common-icon at bounding box center [1034, 336] width 26 height 26
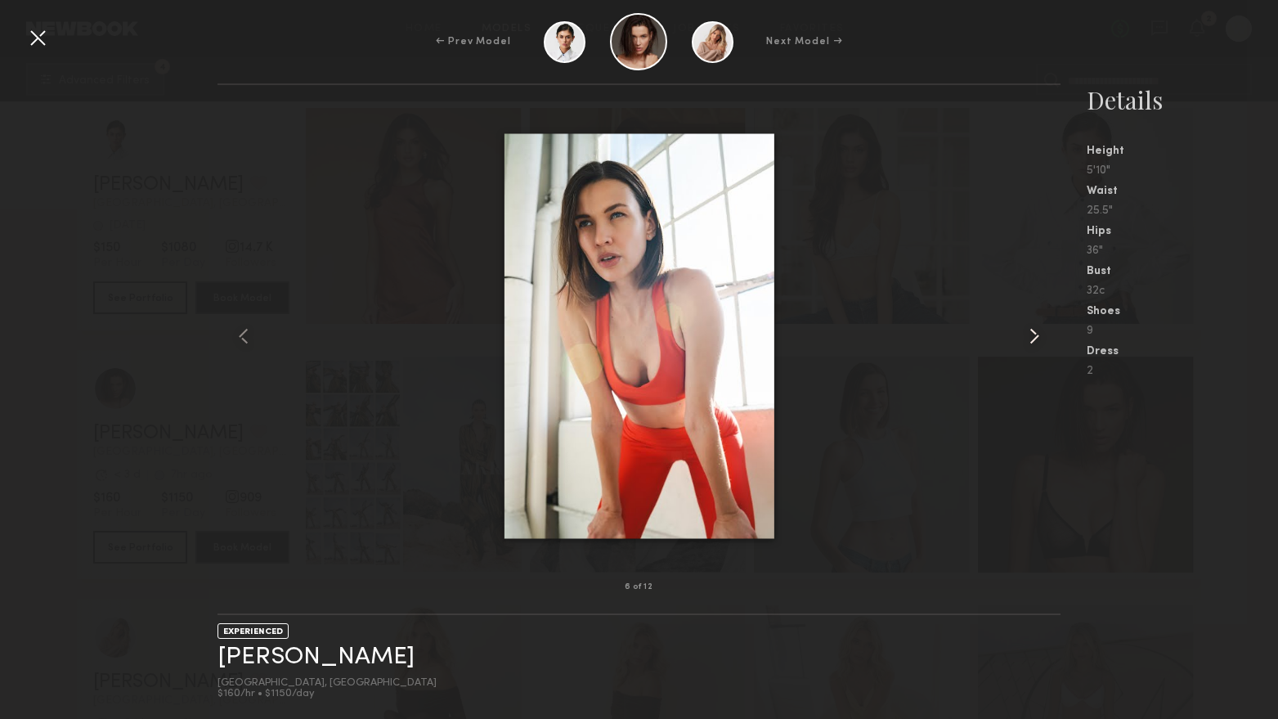
click at [1037, 340] on common-icon at bounding box center [1034, 336] width 26 height 26
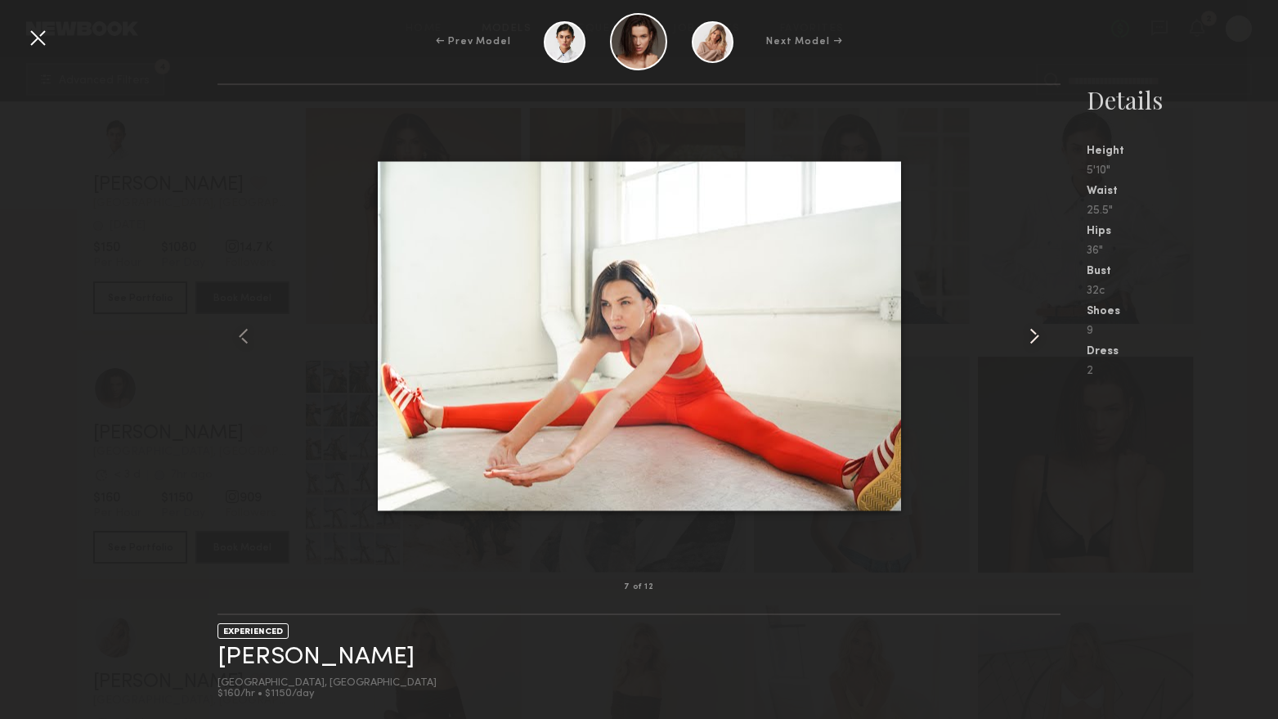
click at [1037, 340] on common-icon at bounding box center [1034, 336] width 26 height 26
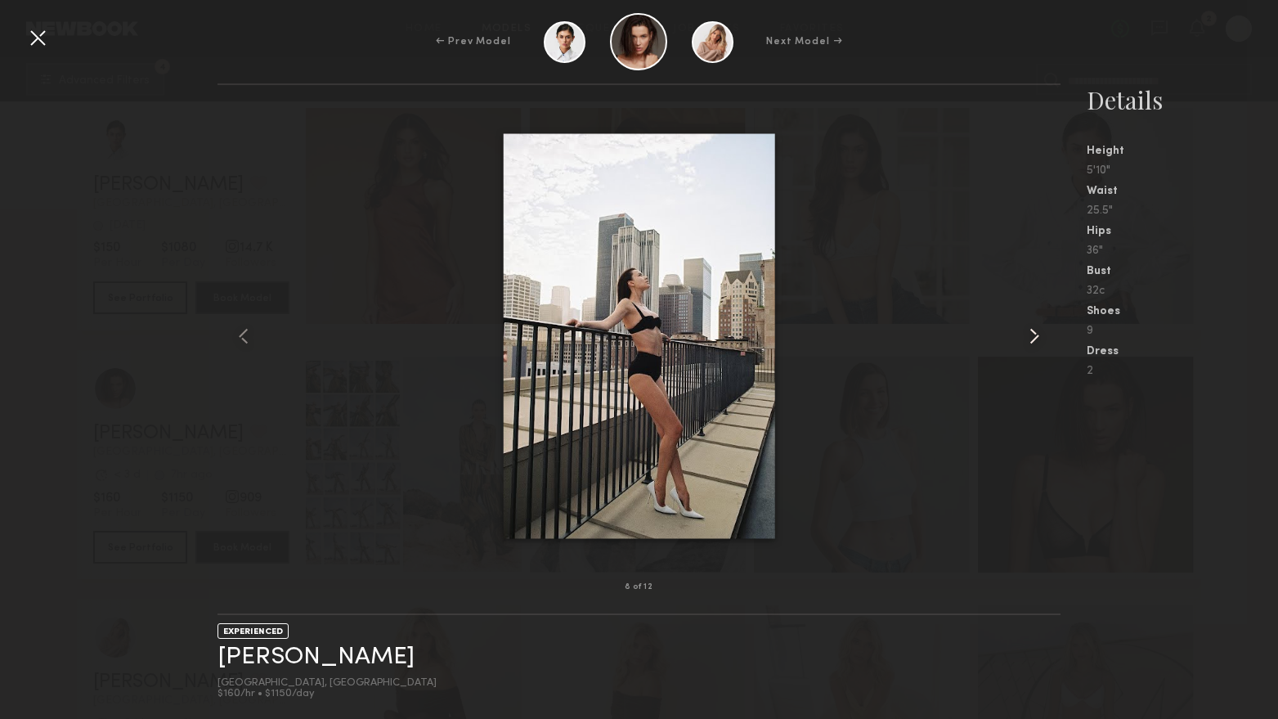
click at [1036, 340] on common-icon at bounding box center [1034, 336] width 26 height 26
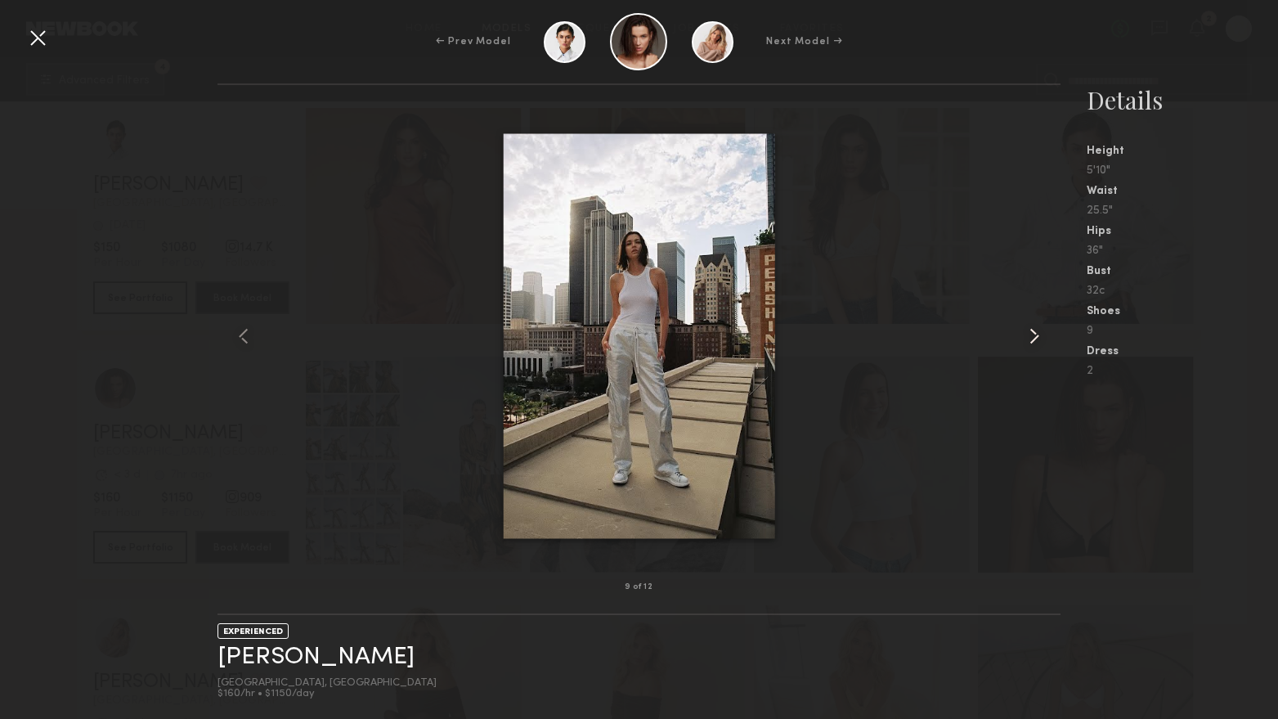
click at [1036, 340] on common-icon at bounding box center [1034, 336] width 26 height 26
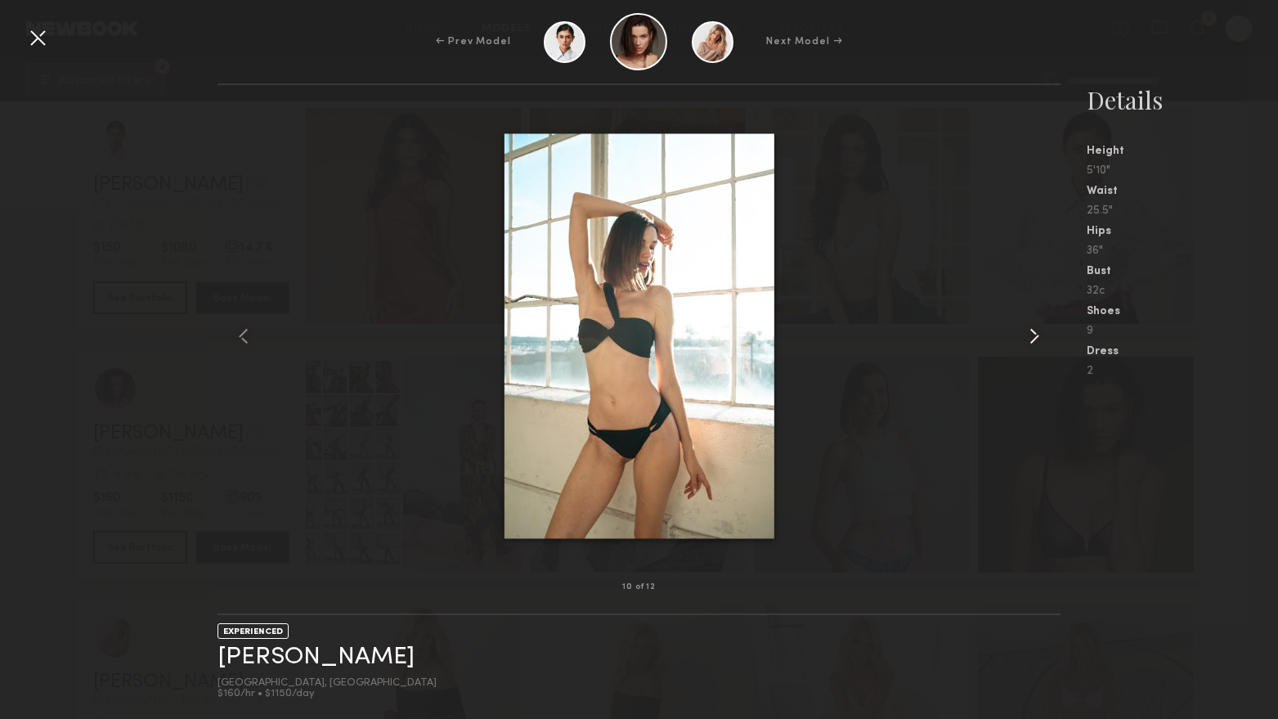
click at [1035, 340] on common-icon at bounding box center [1034, 336] width 26 height 26
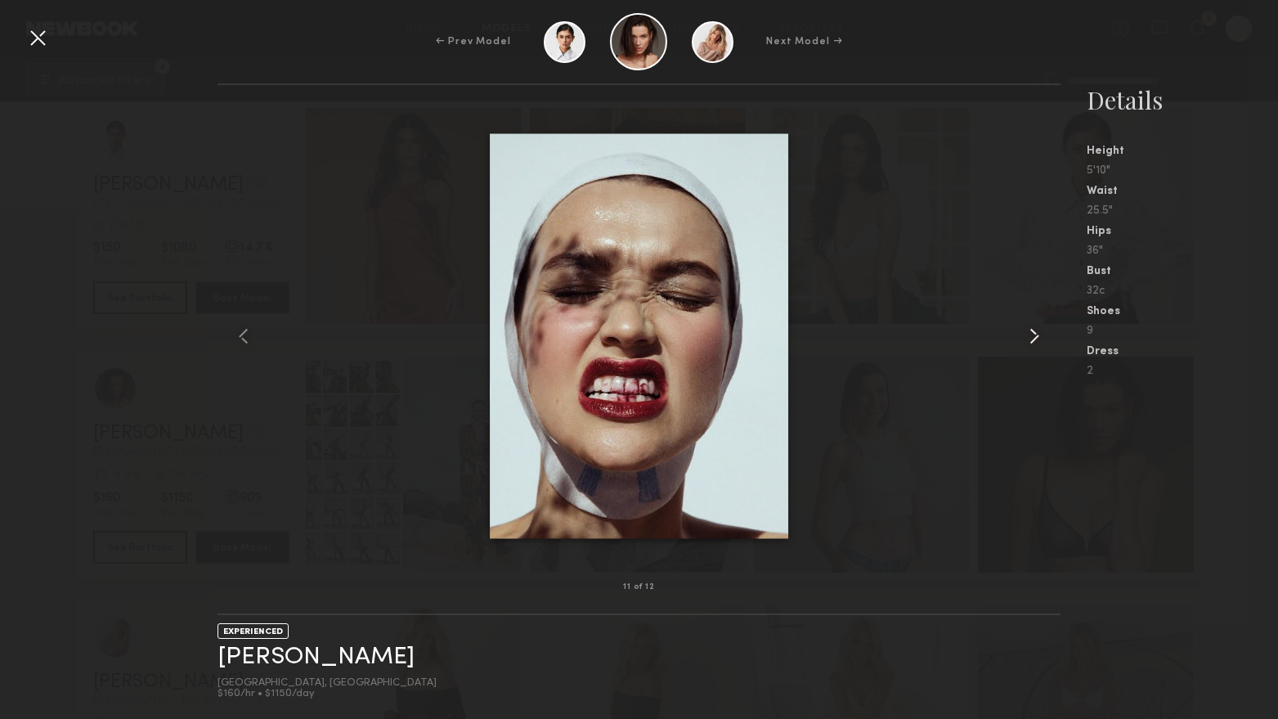
click at [1034, 340] on common-icon at bounding box center [1034, 336] width 26 height 26
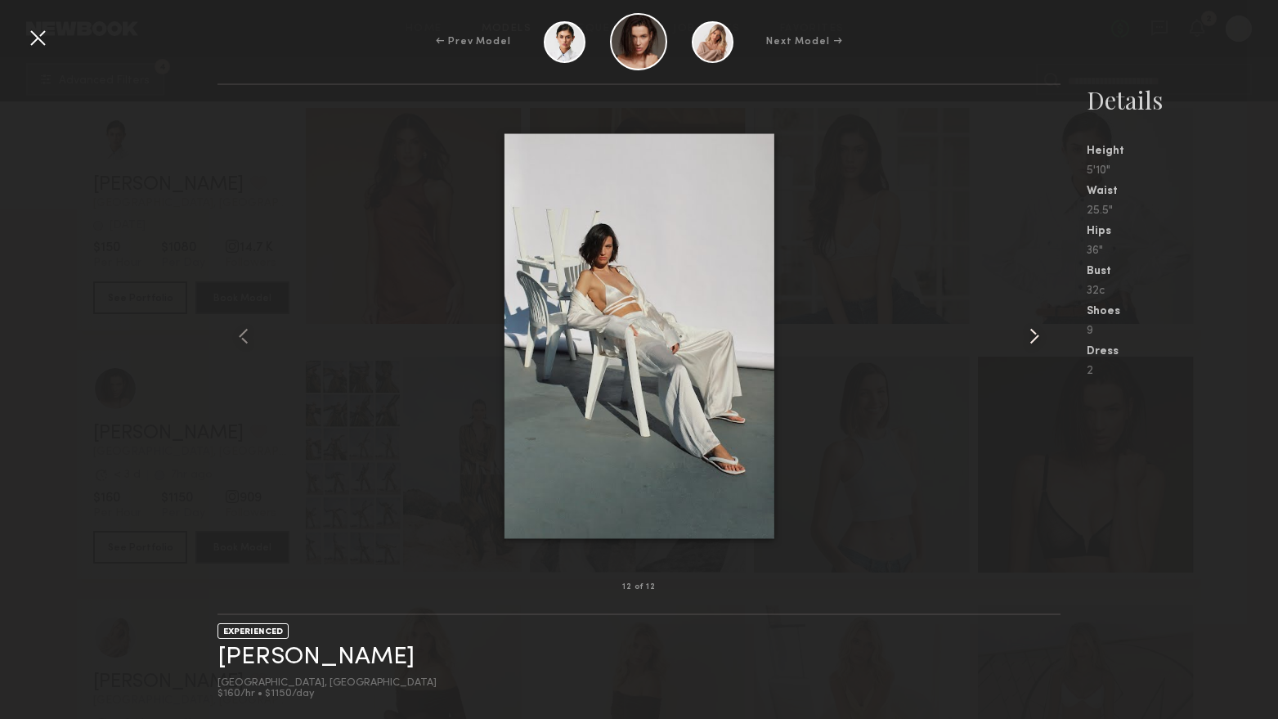
click at [1034, 340] on common-icon at bounding box center [1034, 336] width 26 height 26
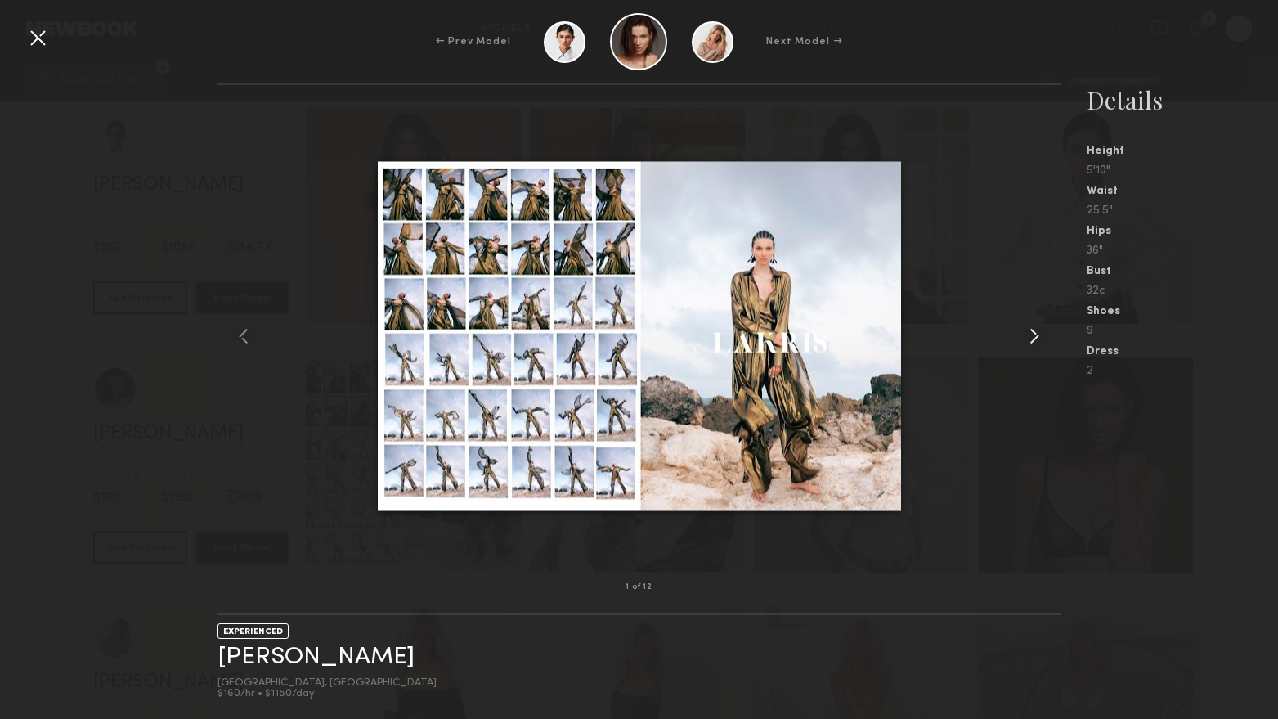
click at [1034, 340] on common-icon at bounding box center [1034, 336] width 26 height 26
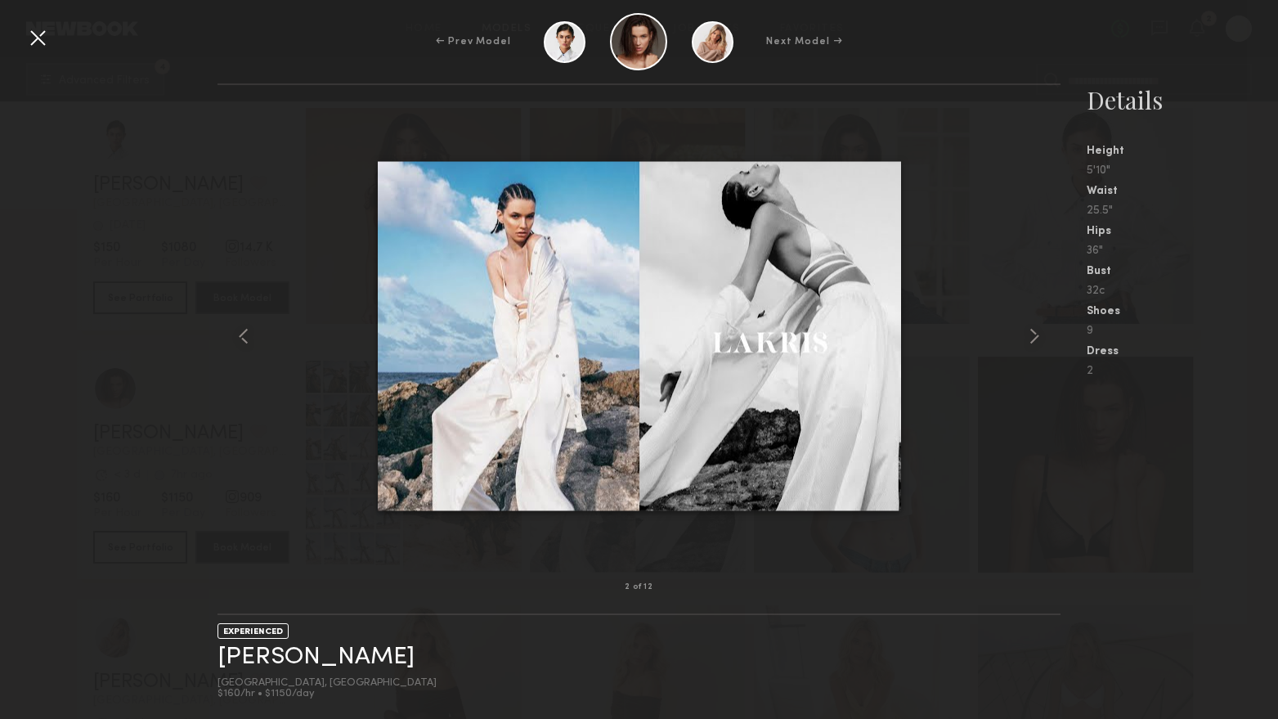
click at [52, 49] on div "← Prev Model Next Model →" at bounding box center [639, 41] width 1278 height 57
click at [39, 38] on div at bounding box center [38, 38] width 26 height 26
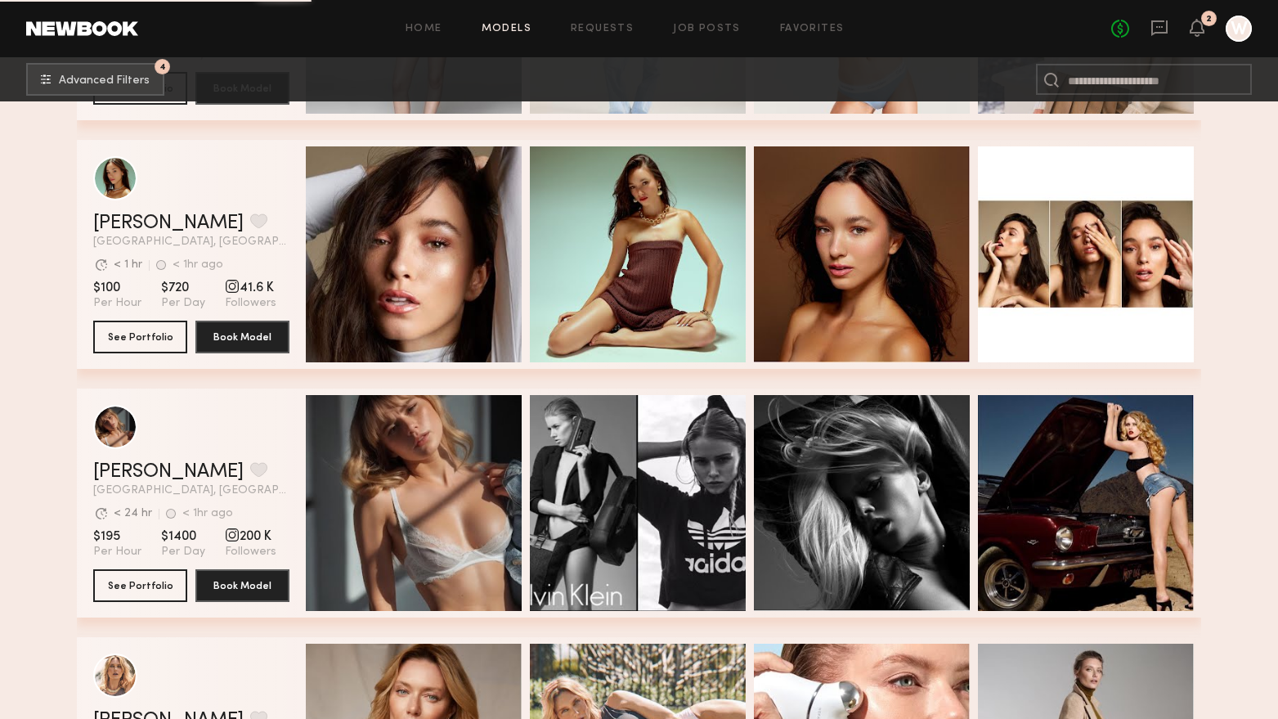
scroll to position [14258, 0]
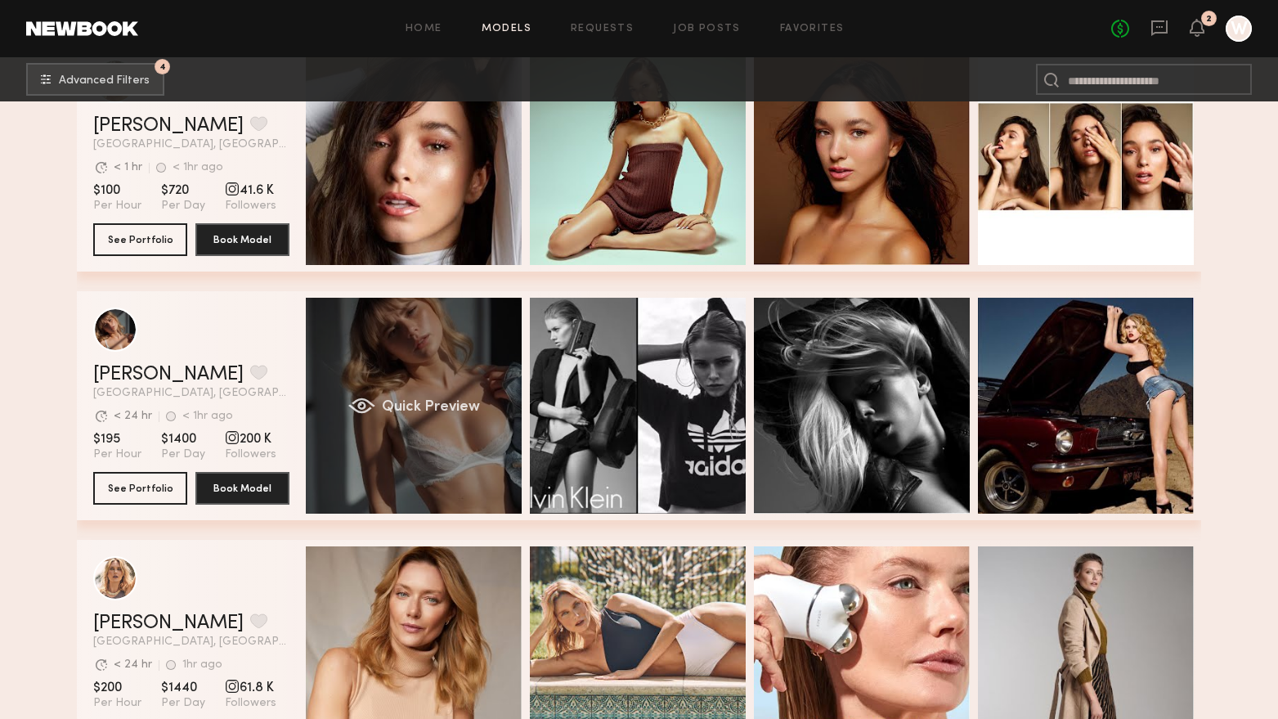
click at [416, 470] on div "Quick Preview" at bounding box center [414, 406] width 216 height 216
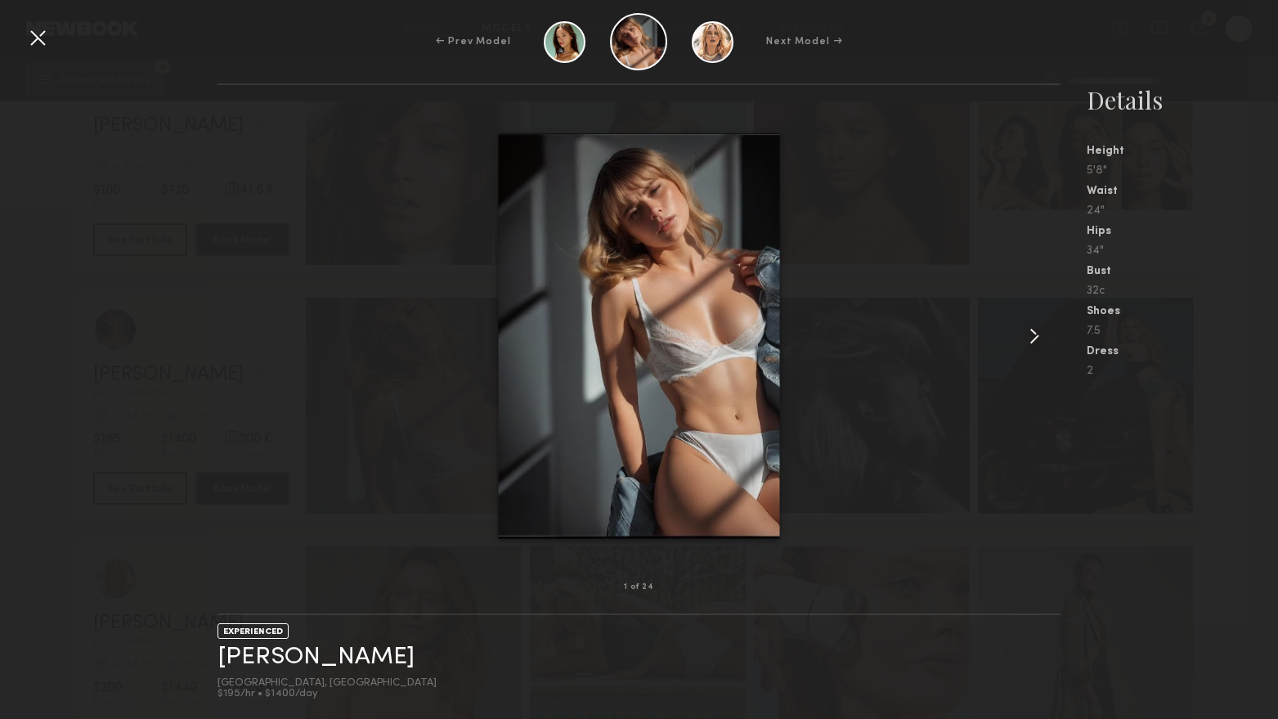
click at [1033, 340] on common-icon at bounding box center [1034, 336] width 26 height 26
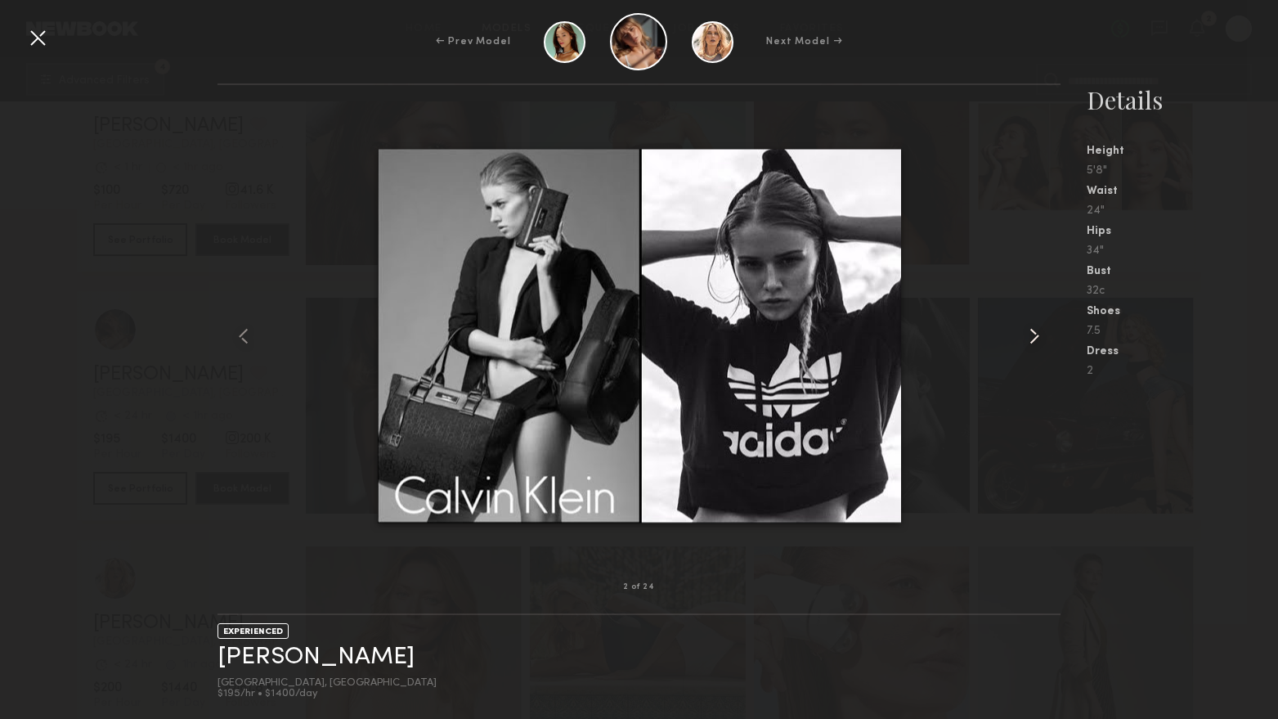
click at [1033, 340] on common-icon at bounding box center [1034, 336] width 26 height 26
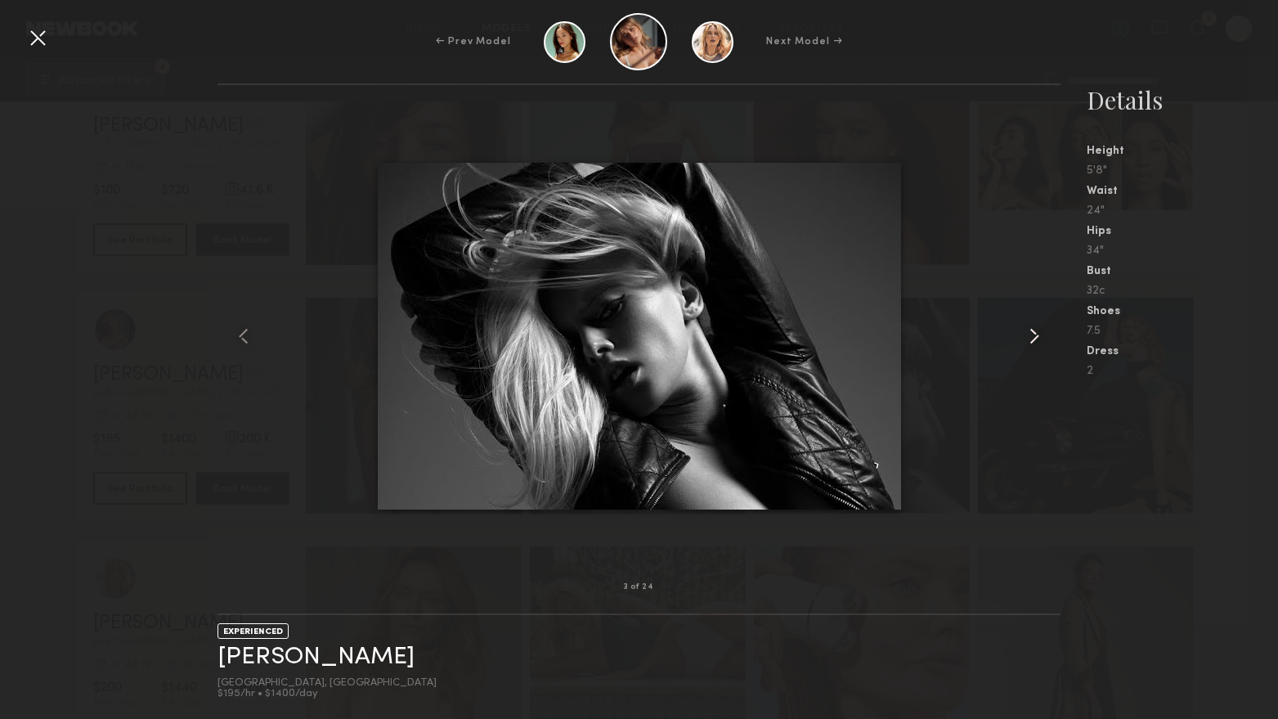
click at [1033, 340] on common-icon at bounding box center [1034, 336] width 26 height 26
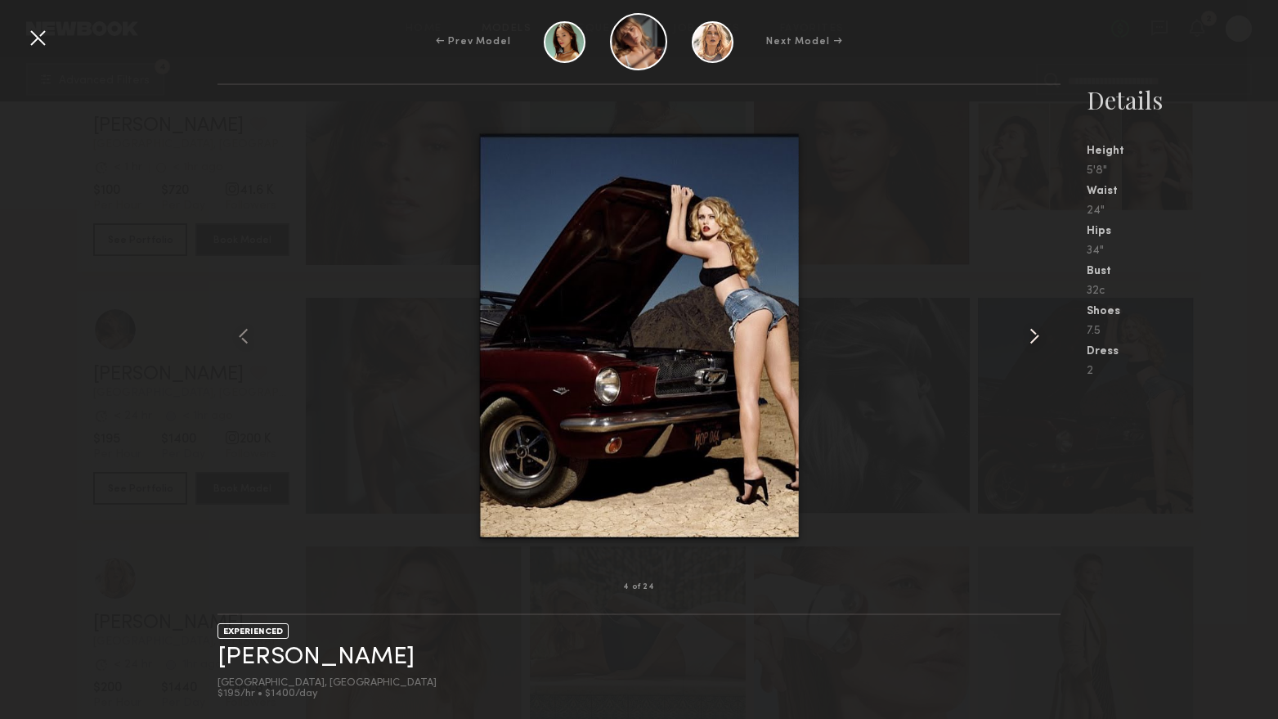
click at [1033, 340] on common-icon at bounding box center [1034, 336] width 26 height 26
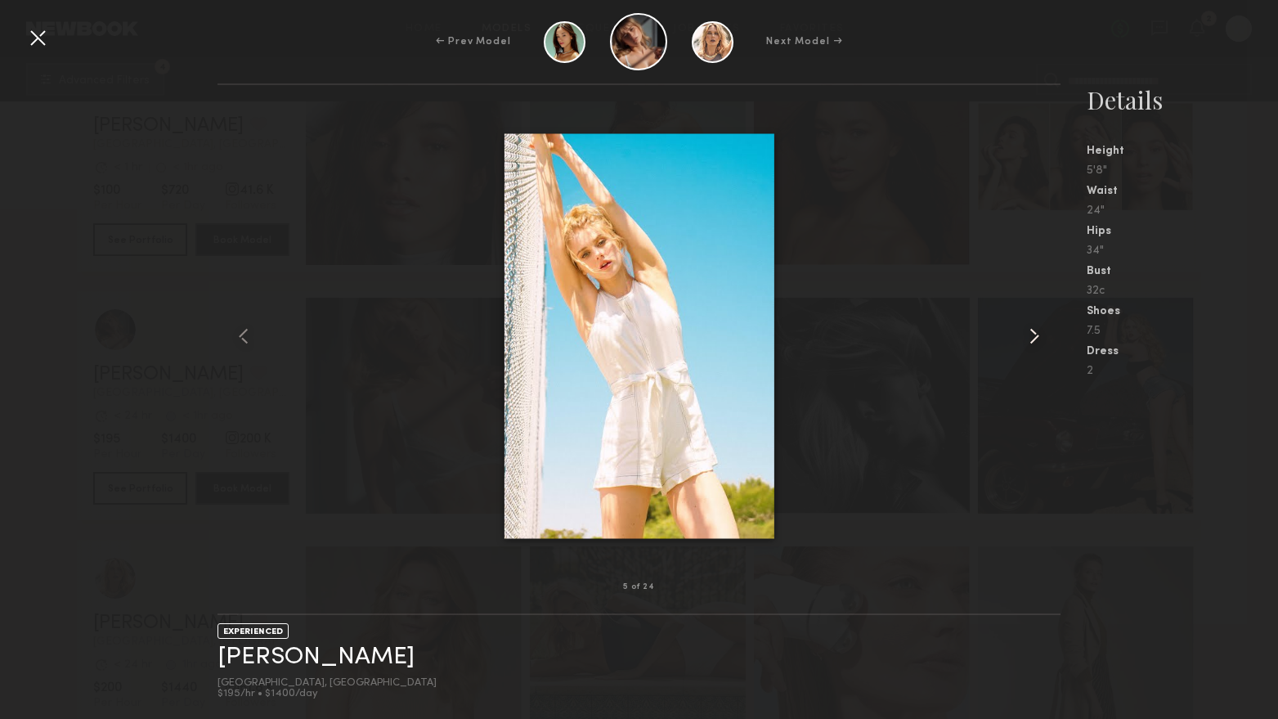
click at [1033, 340] on common-icon at bounding box center [1034, 336] width 26 height 26
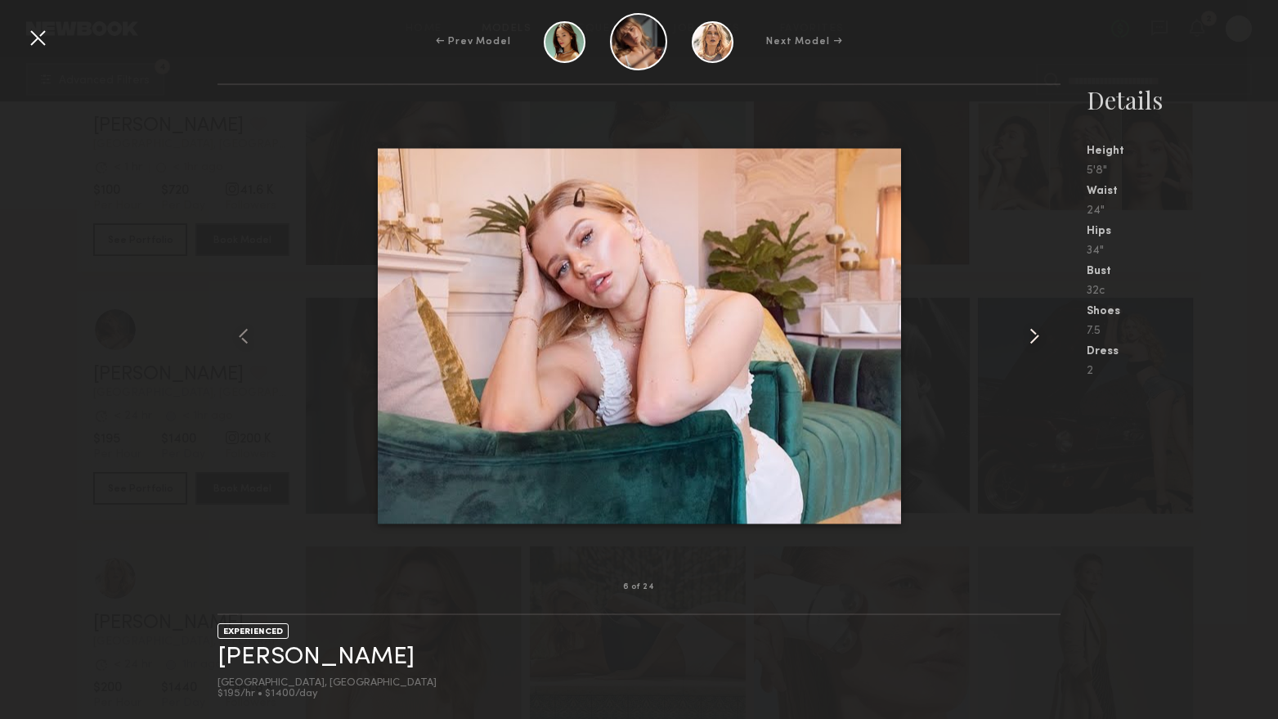
click at [1033, 340] on common-icon at bounding box center [1034, 336] width 26 height 26
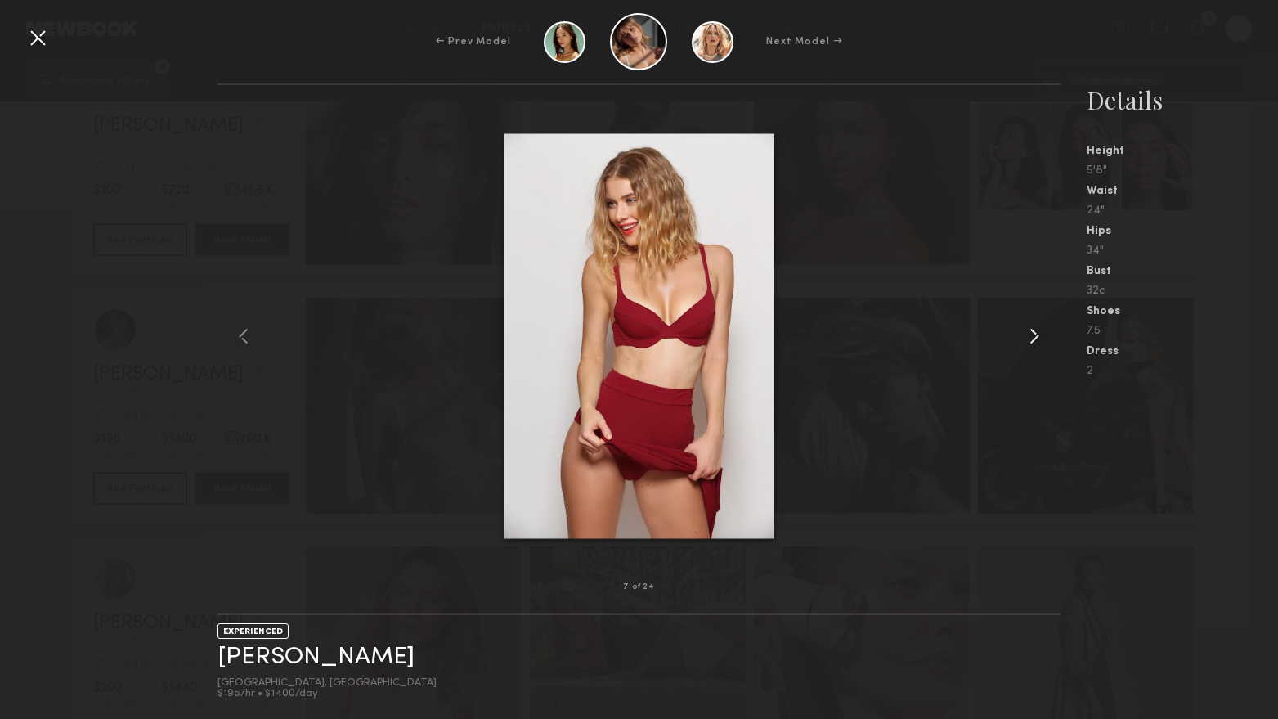
click at [1033, 340] on common-icon at bounding box center [1034, 336] width 26 height 26
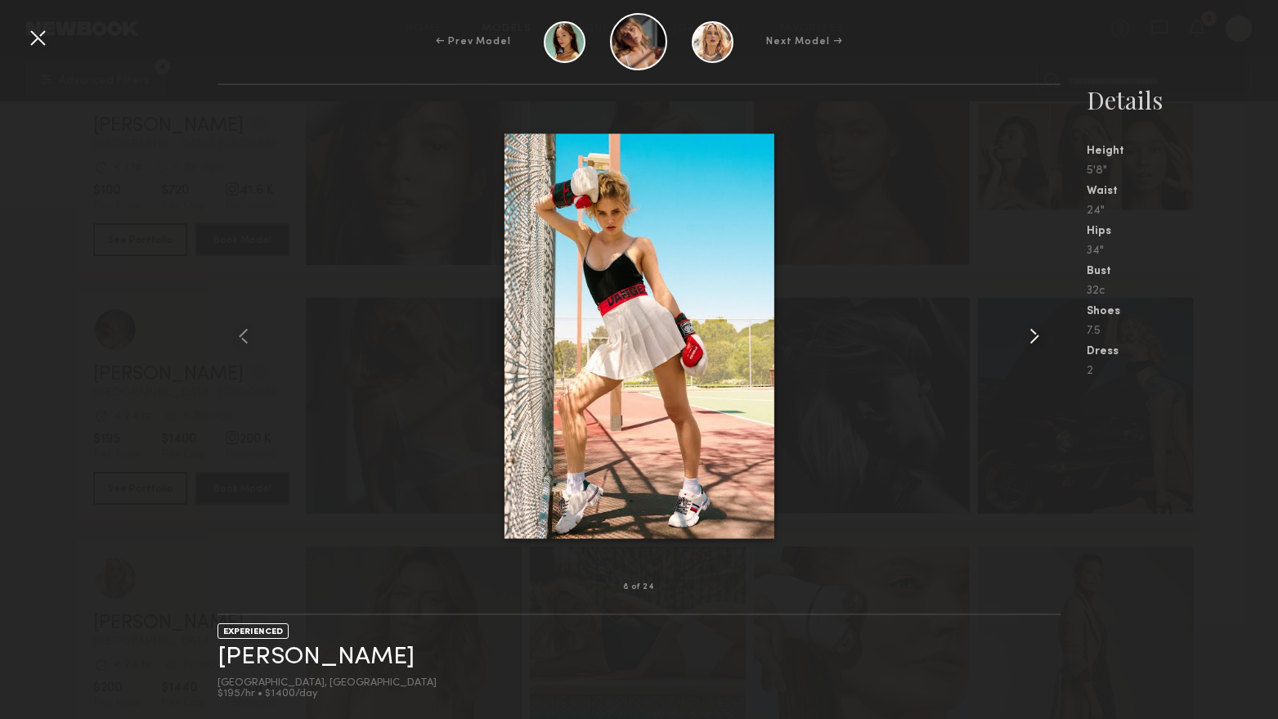
click at [1033, 340] on common-icon at bounding box center [1034, 336] width 26 height 26
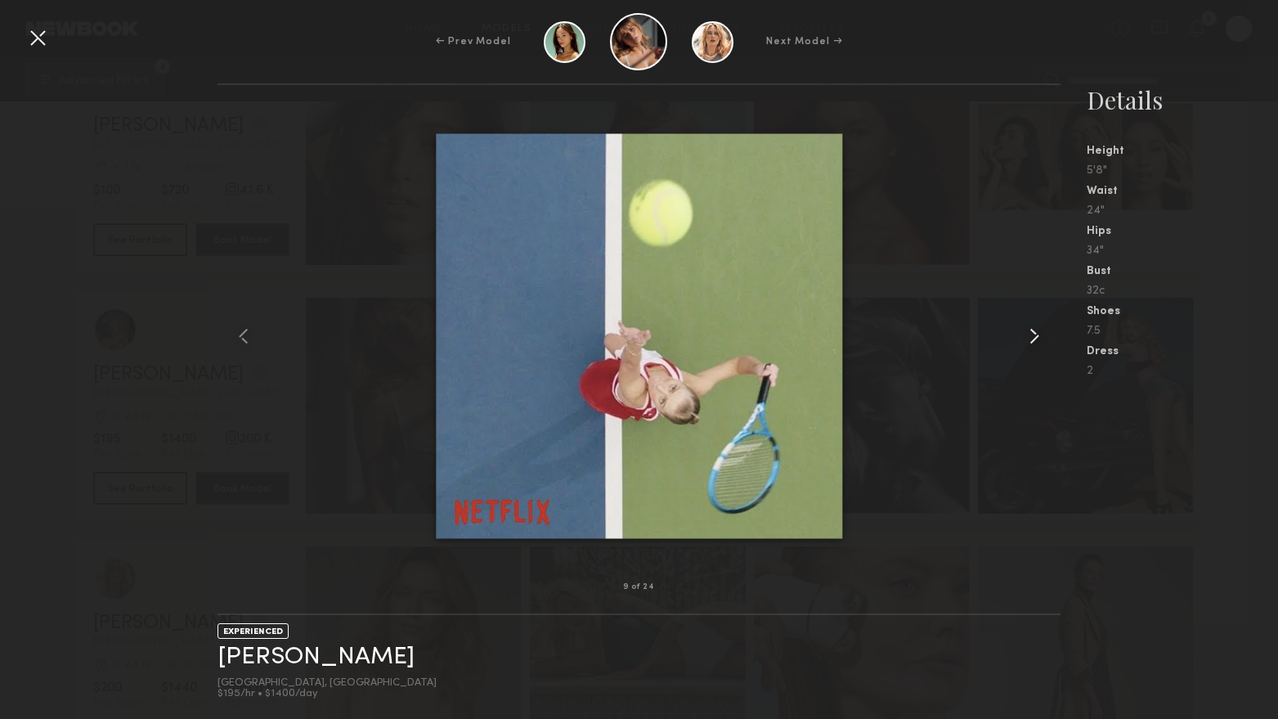
click at [1033, 340] on common-icon at bounding box center [1034, 336] width 26 height 26
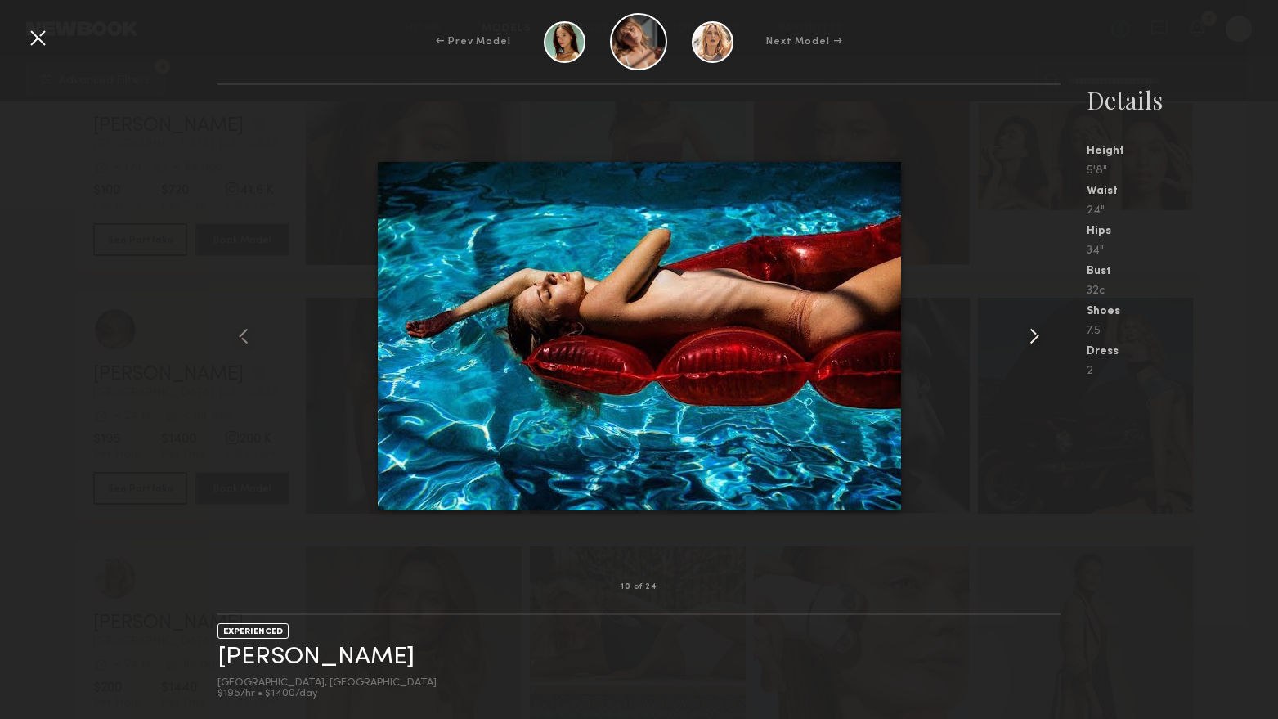
click at [1033, 340] on common-icon at bounding box center [1034, 336] width 26 height 26
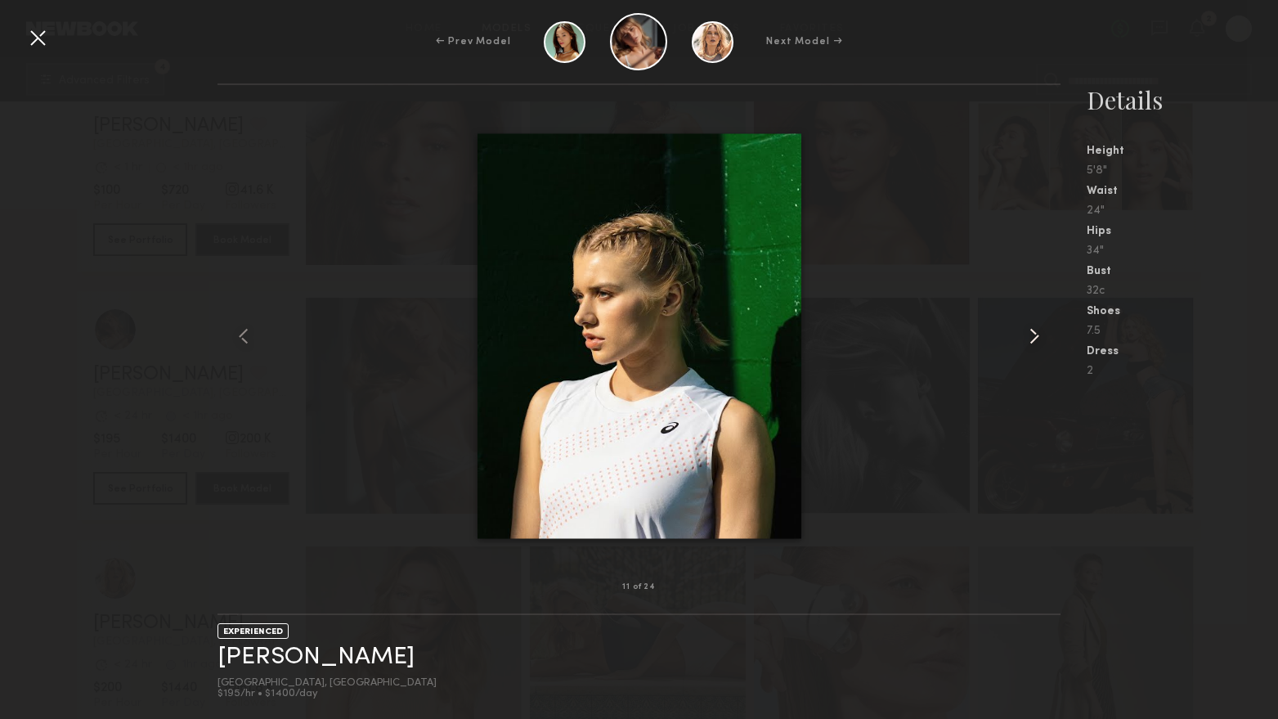
click at [1033, 340] on common-icon at bounding box center [1034, 336] width 26 height 26
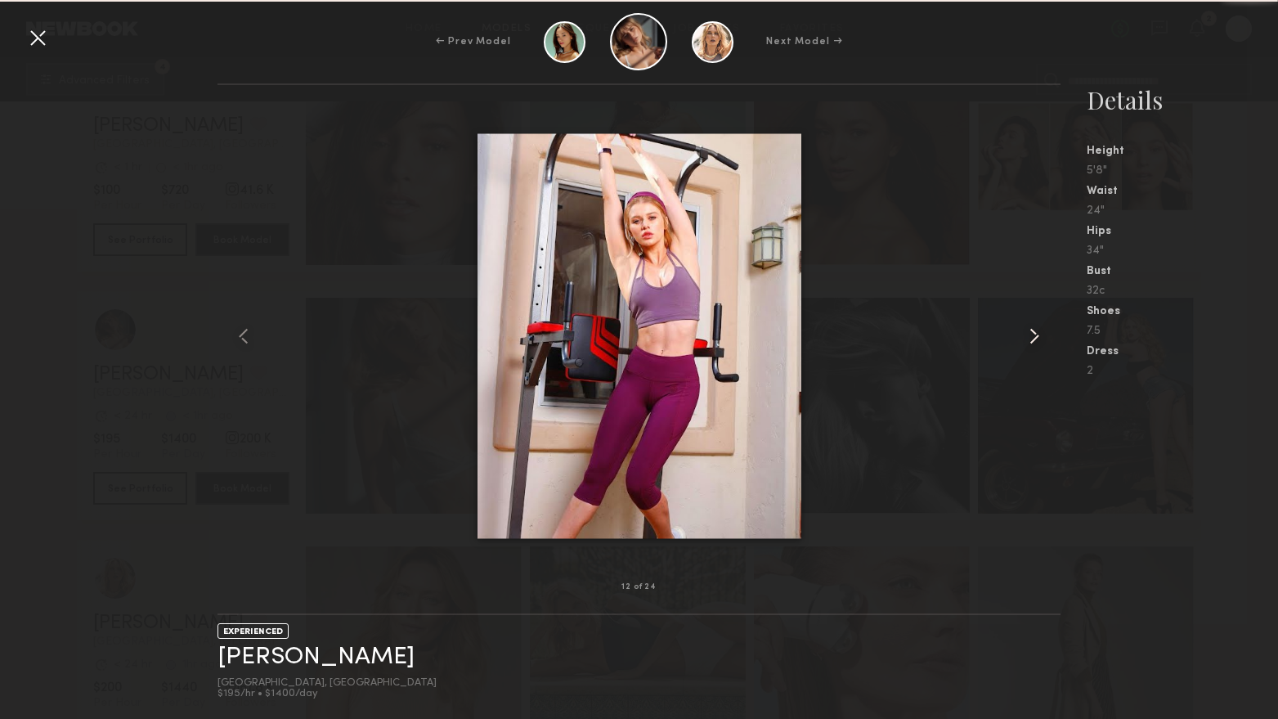
click at [1033, 340] on common-icon at bounding box center [1034, 336] width 26 height 26
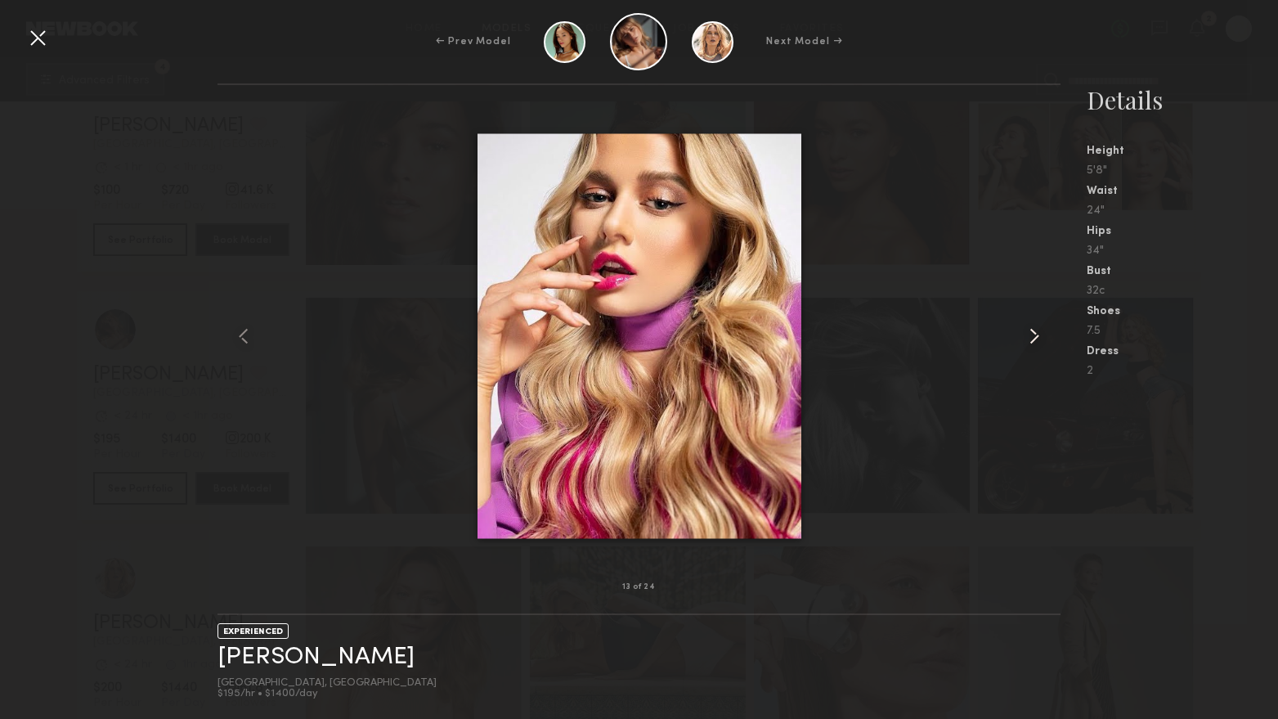
click at [1033, 340] on common-icon at bounding box center [1034, 336] width 26 height 26
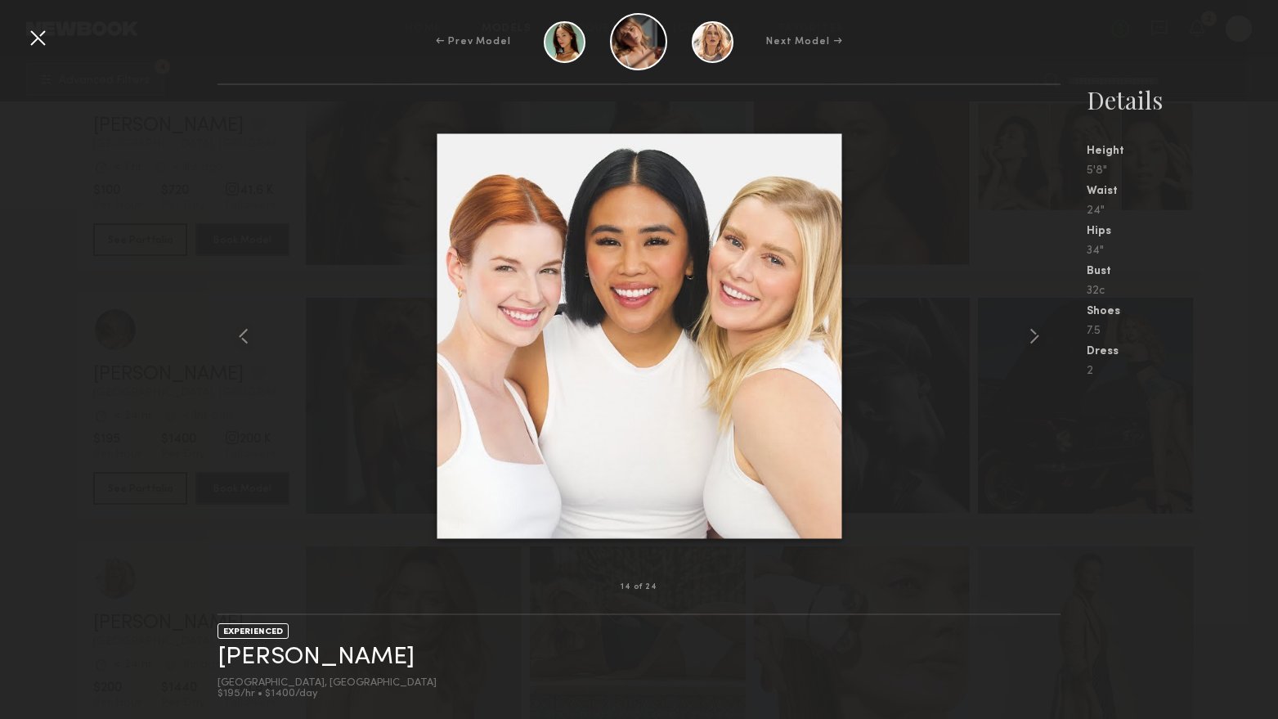
click at [28, 30] on div at bounding box center [38, 38] width 26 height 26
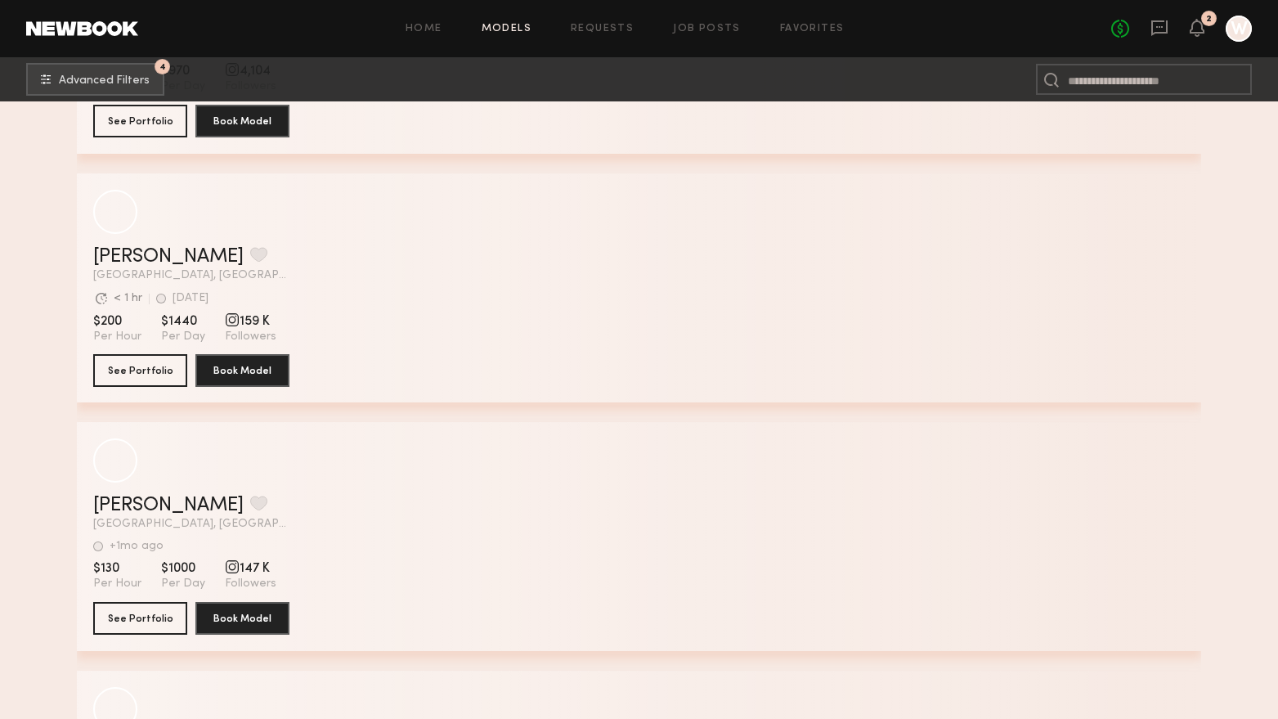
scroll to position [20672, 0]
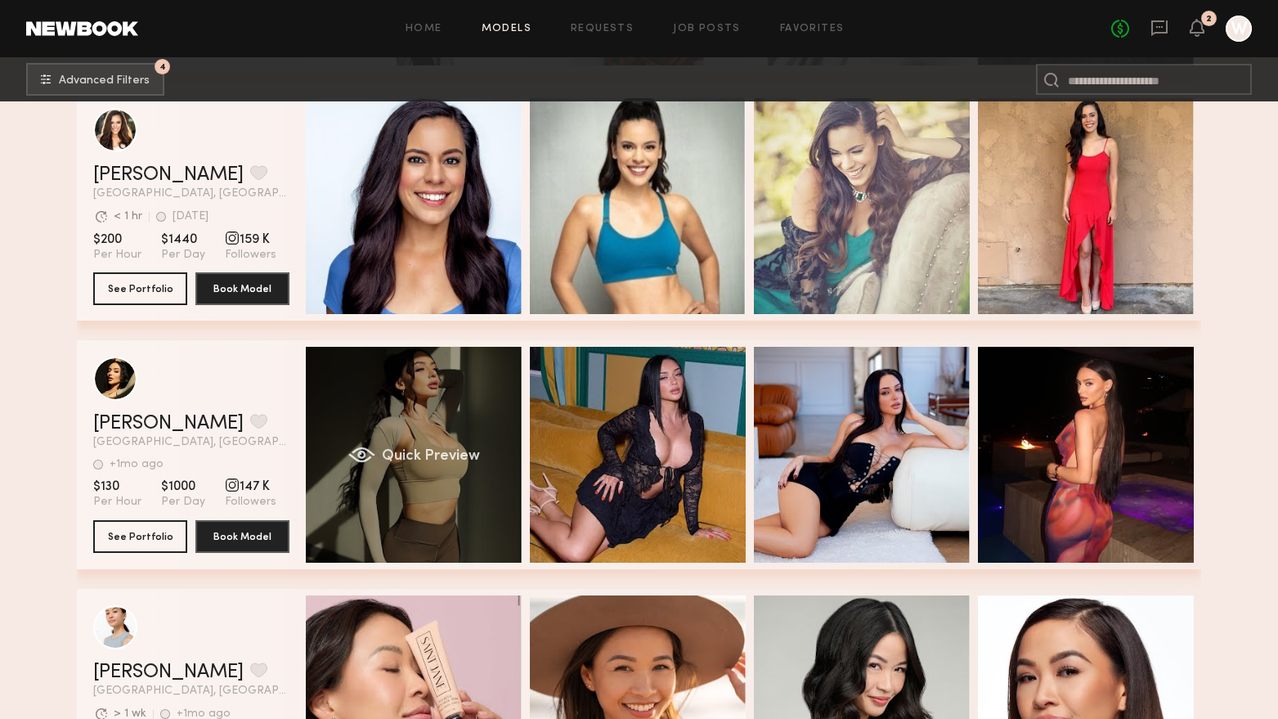
click at [439, 397] on div "Quick Preview" at bounding box center [414, 455] width 216 height 216
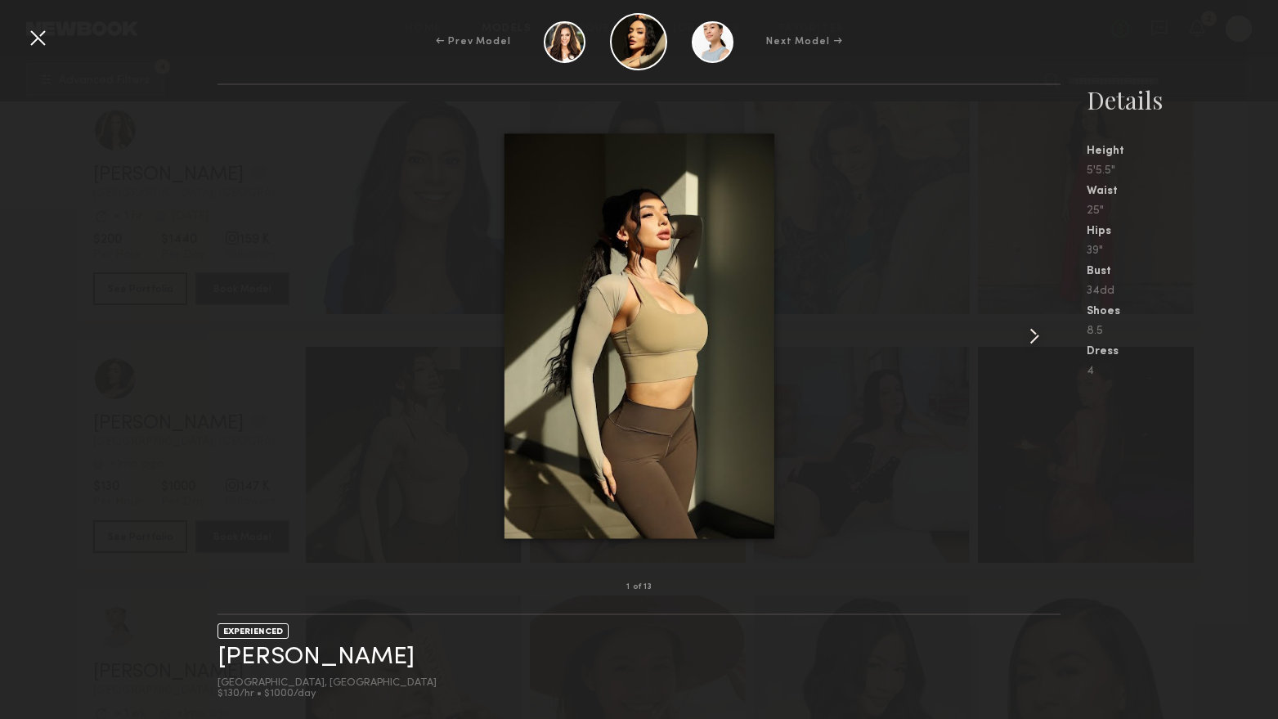
click at [1029, 335] on common-icon at bounding box center [1034, 336] width 26 height 26
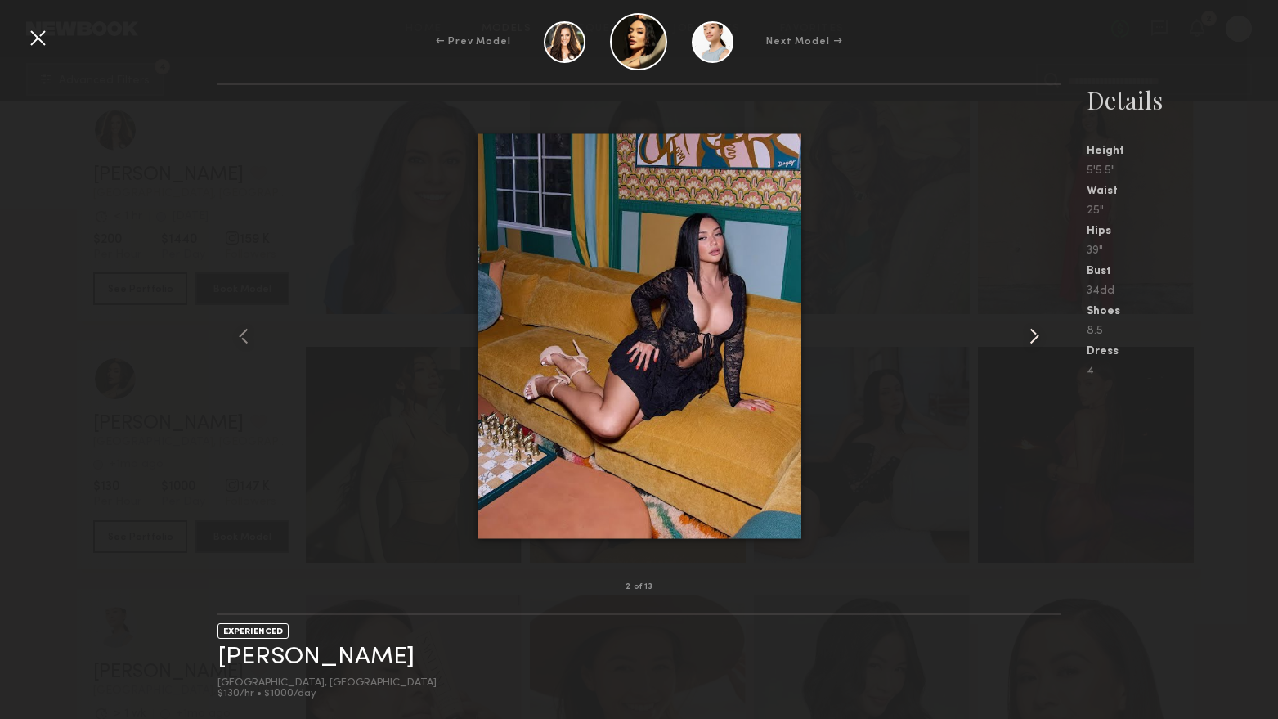
click at [1029, 335] on common-icon at bounding box center [1034, 336] width 26 height 26
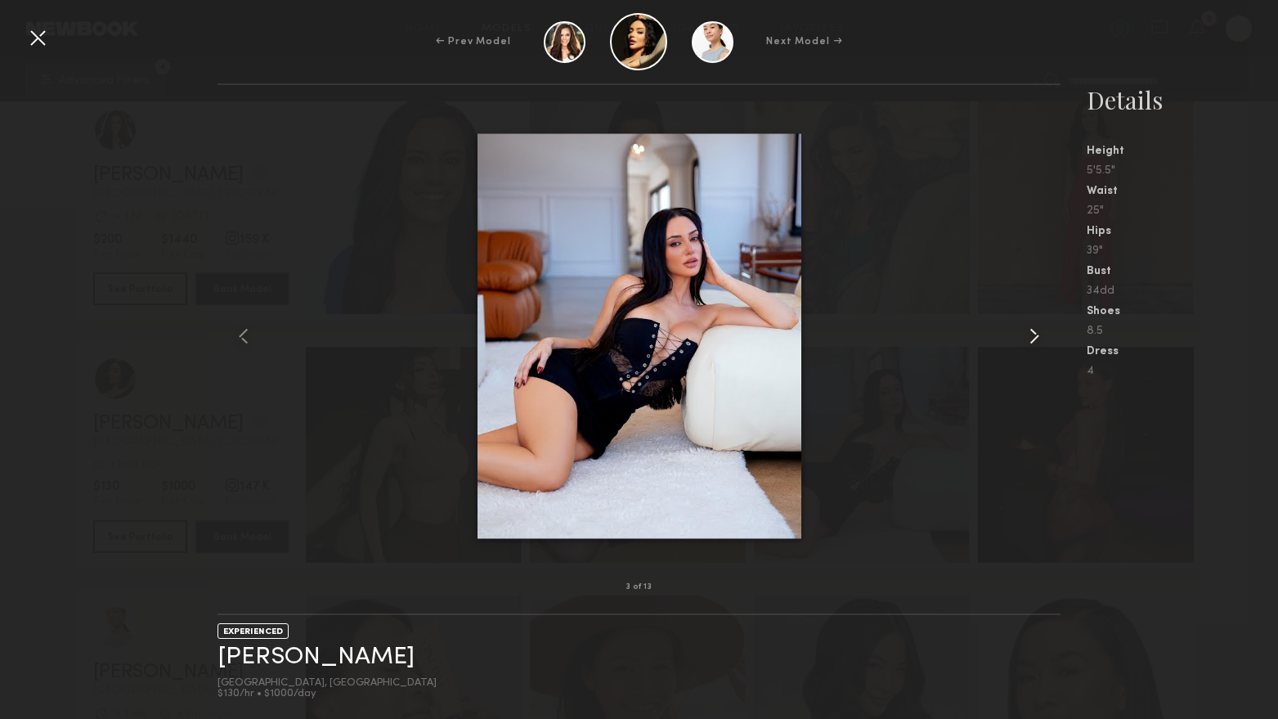
click at [1029, 335] on common-icon at bounding box center [1034, 336] width 26 height 26
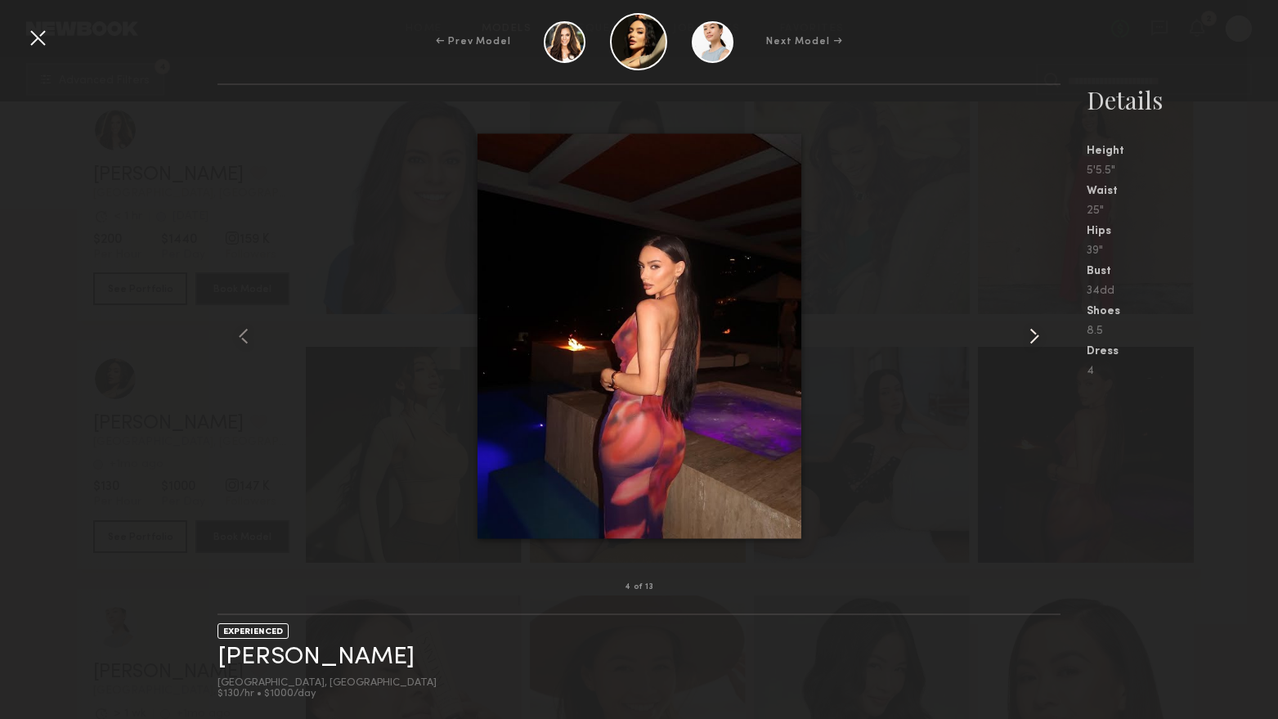
click at [1029, 335] on common-icon at bounding box center [1034, 336] width 26 height 26
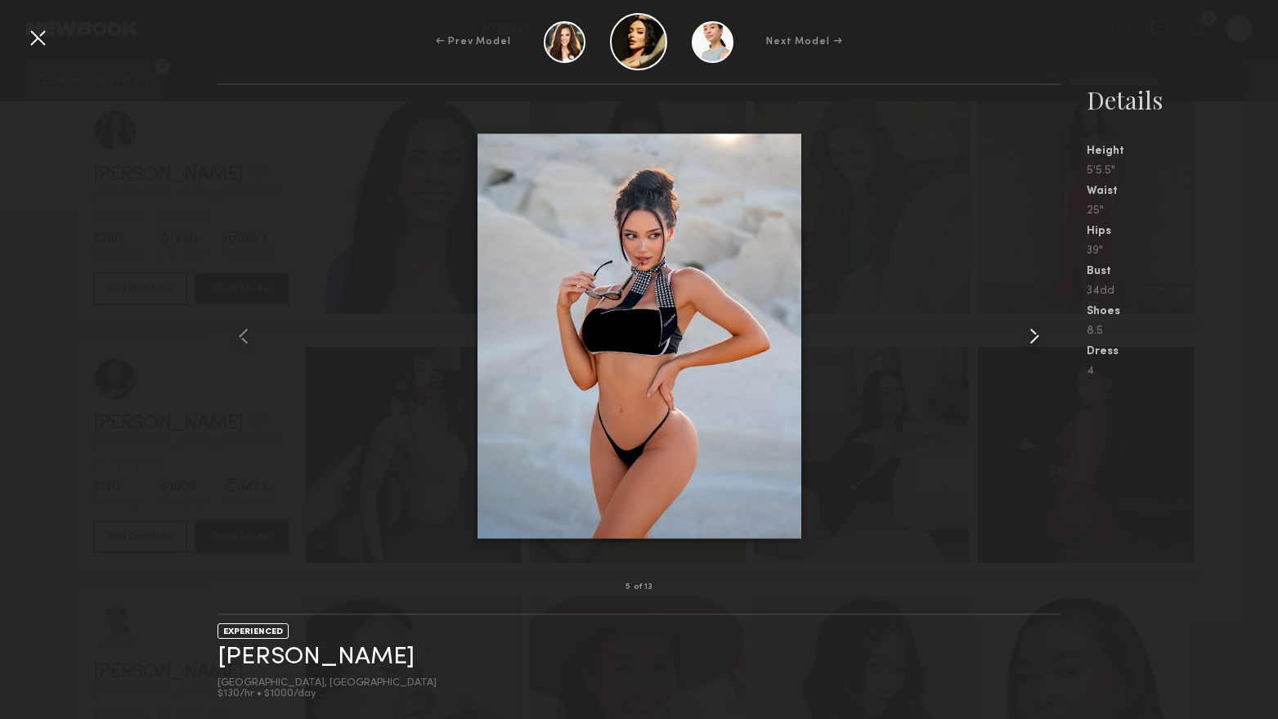
click at [1029, 335] on common-icon at bounding box center [1034, 336] width 26 height 26
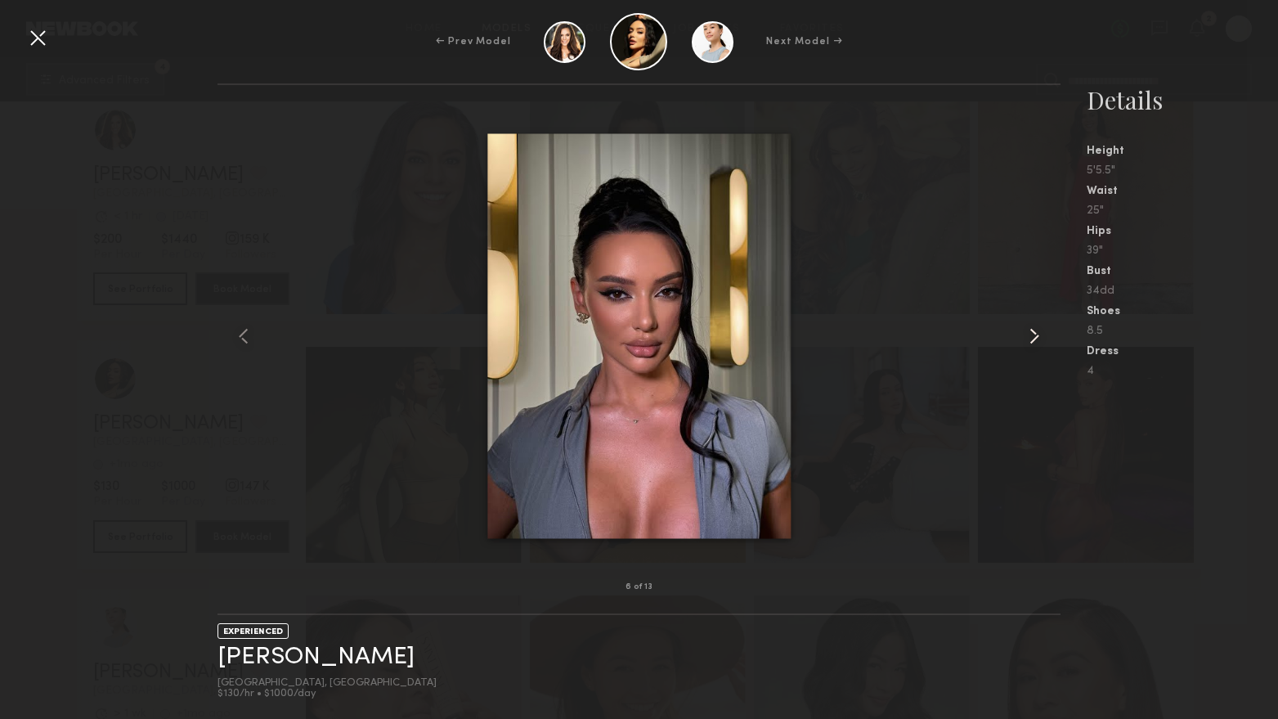
click at [1029, 335] on common-icon at bounding box center [1034, 336] width 26 height 26
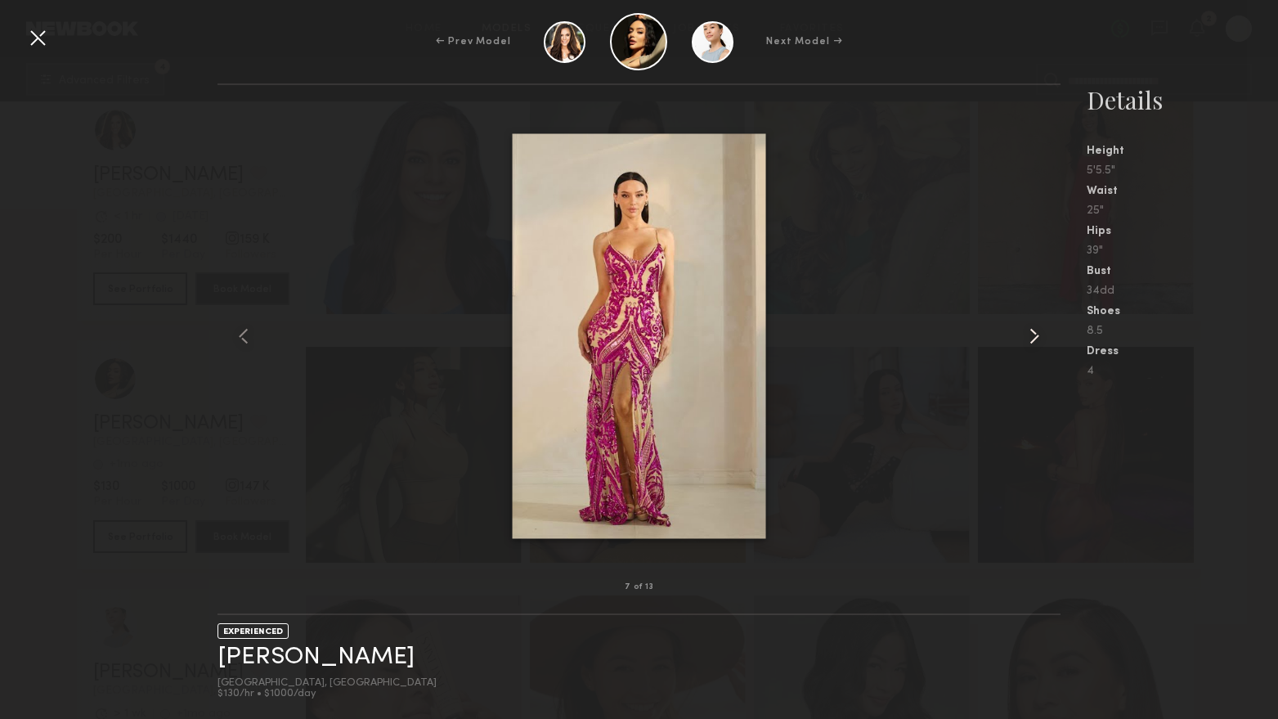
click at [1029, 335] on common-icon at bounding box center [1034, 336] width 26 height 26
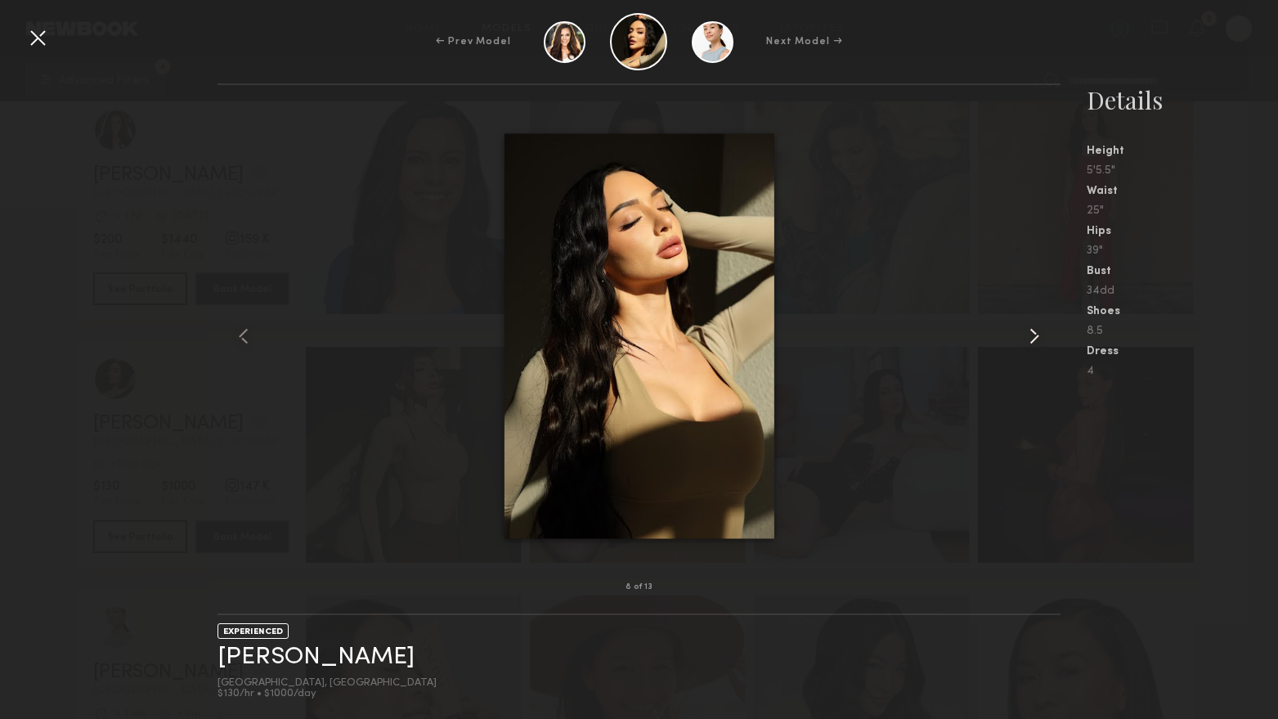
click at [1029, 335] on common-icon at bounding box center [1034, 336] width 26 height 26
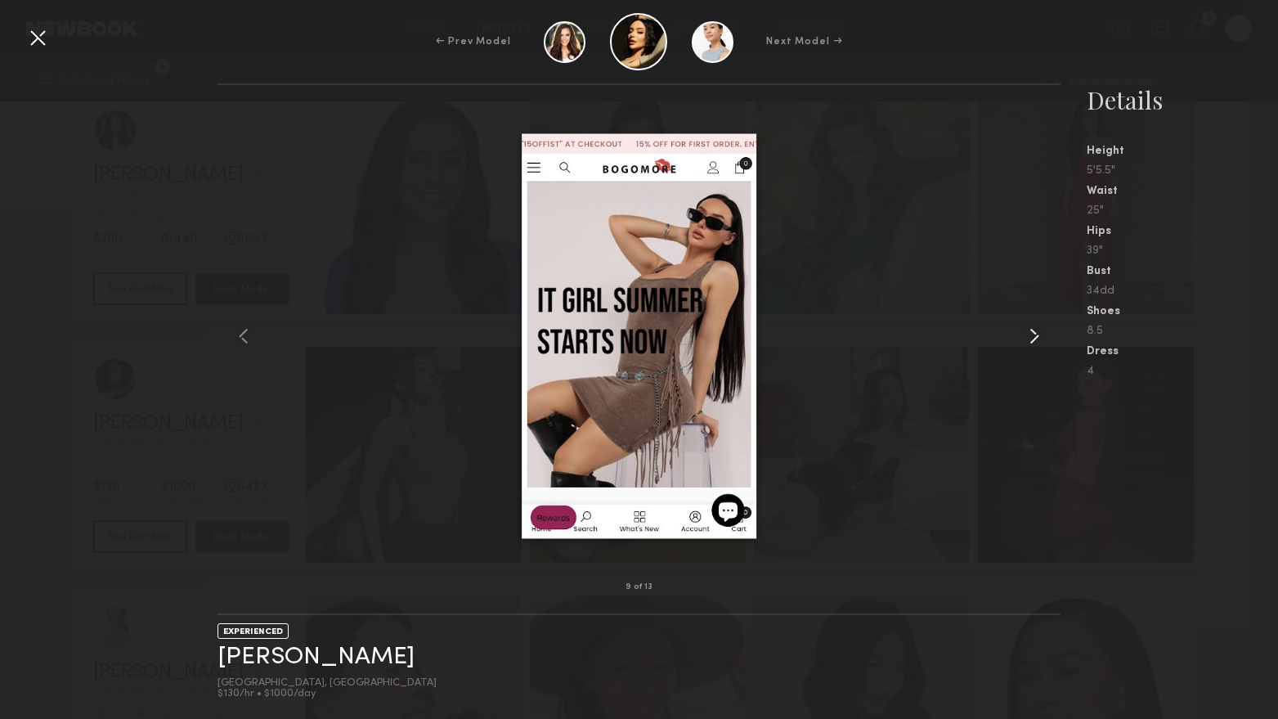
click at [1029, 335] on common-icon at bounding box center [1034, 336] width 26 height 26
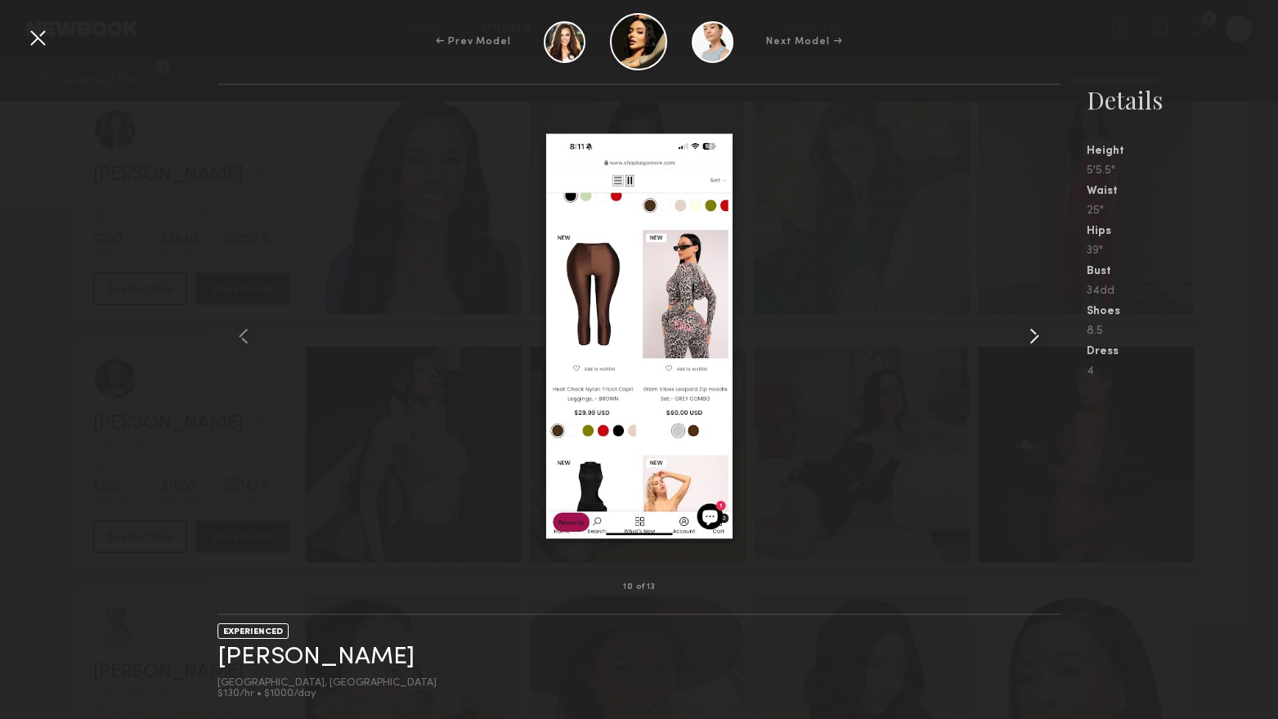
click at [1029, 335] on common-icon at bounding box center [1034, 336] width 26 height 26
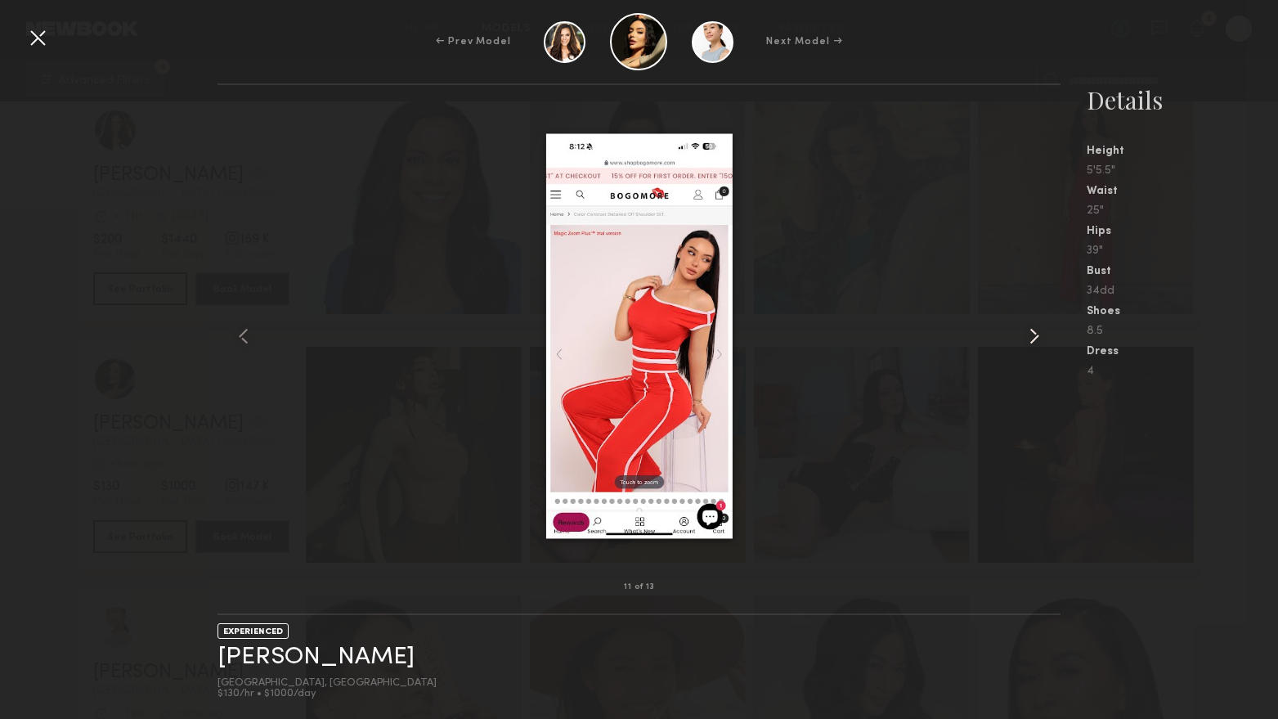
click at [1029, 335] on common-icon at bounding box center [1034, 336] width 26 height 26
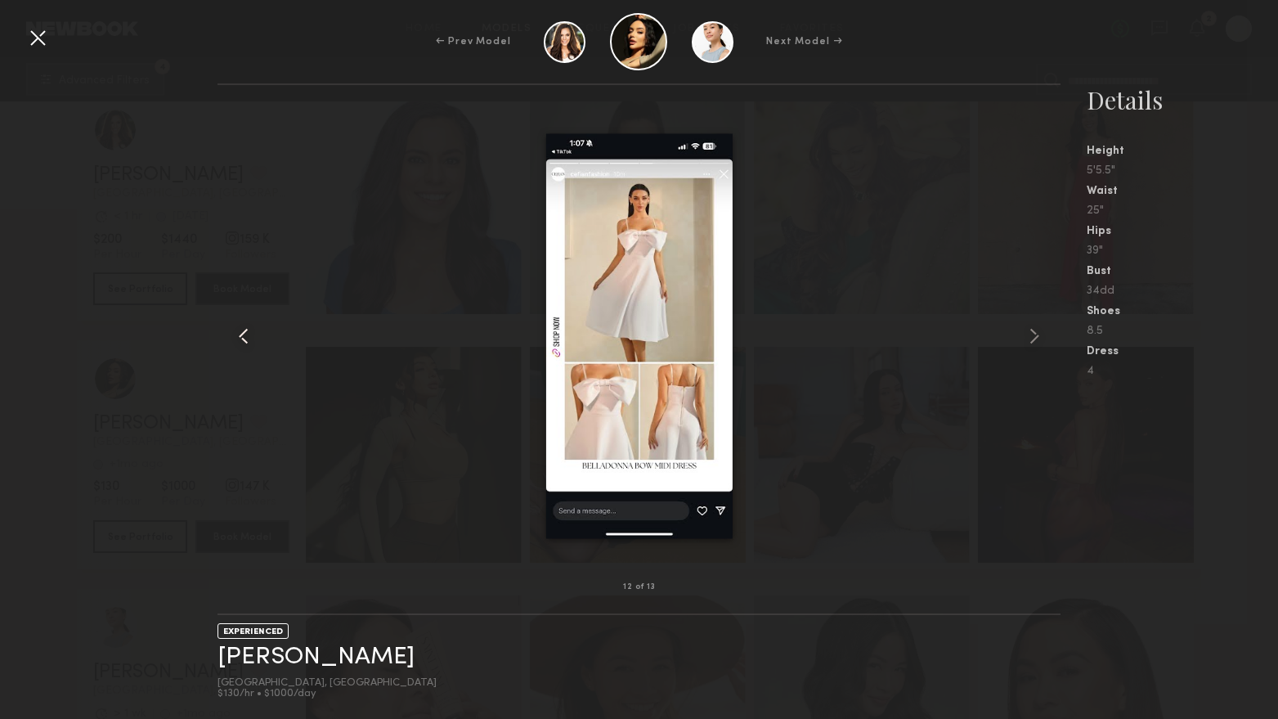
click at [242, 325] on common-icon at bounding box center [244, 336] width 26 height 26
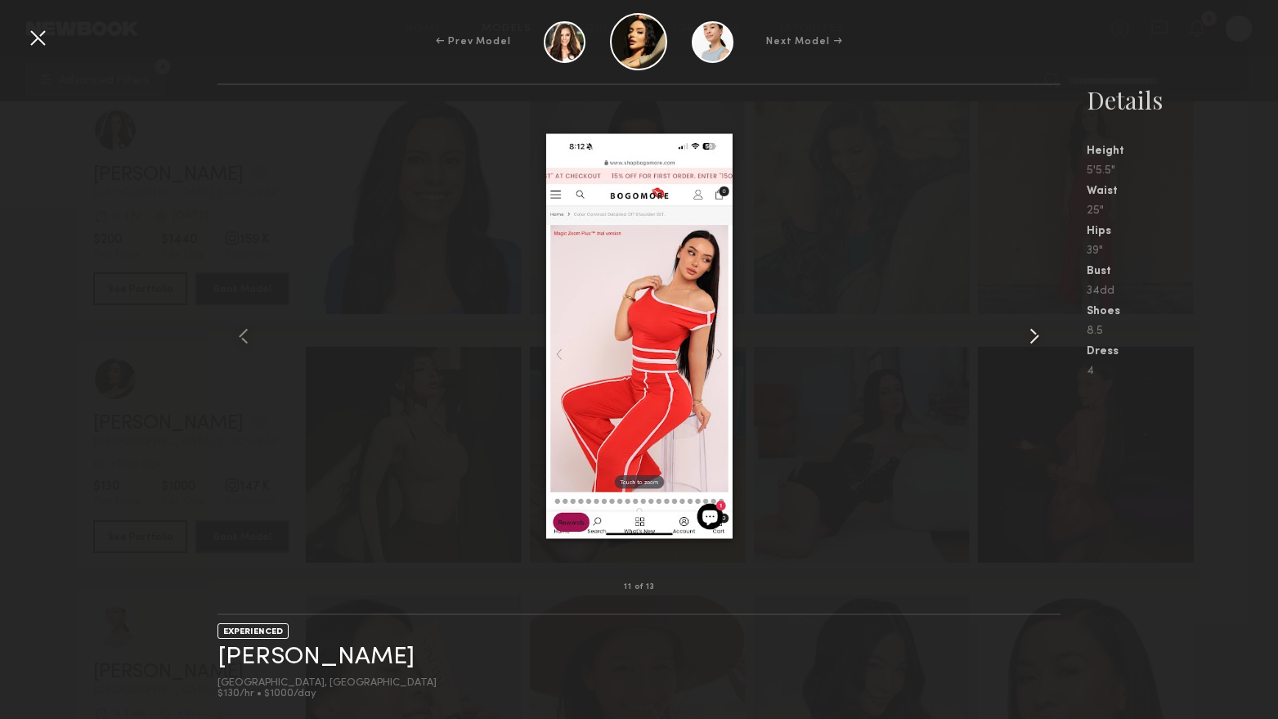
drag, startPoint x: 1038, startPoint y: 328, endPoint x: 1033, endPoint y: 341, distance: 14.3
click at [1038, 328] on common-icon at bounding box center [1034, 336] width 26 height 26
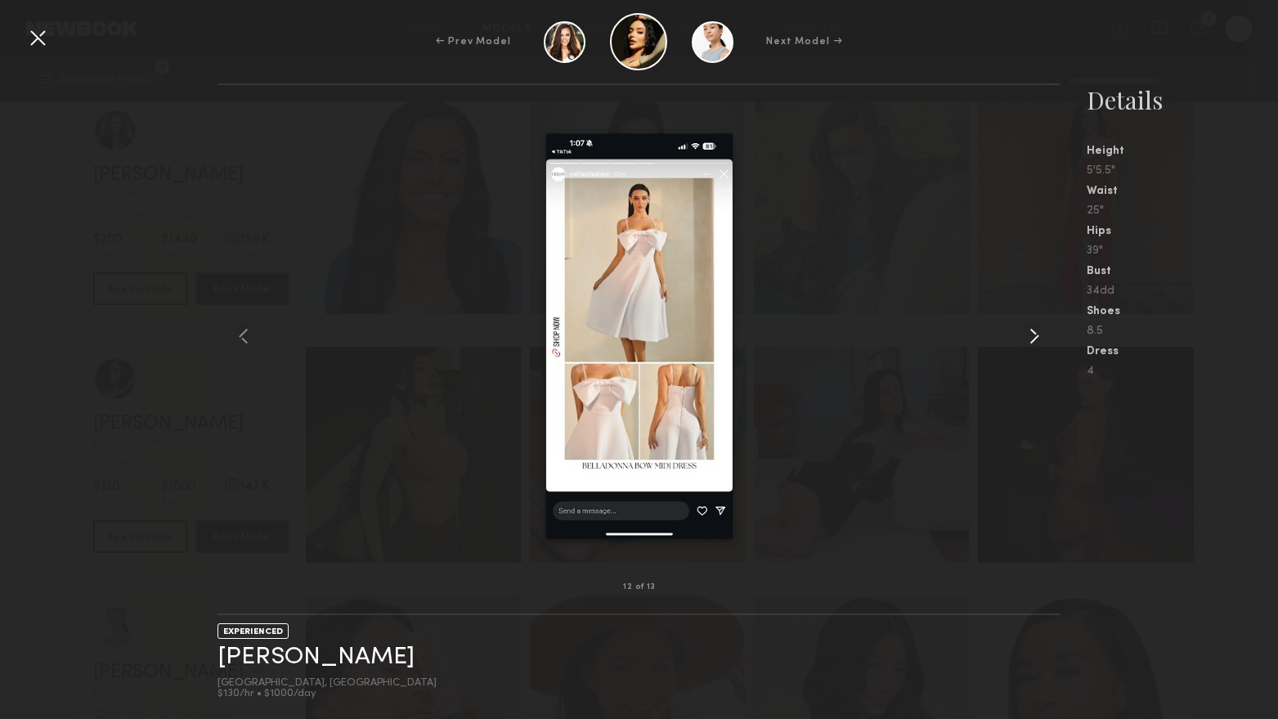
click at [1040, 349] on div at bounding box center [1044, 336] width 34 height 450
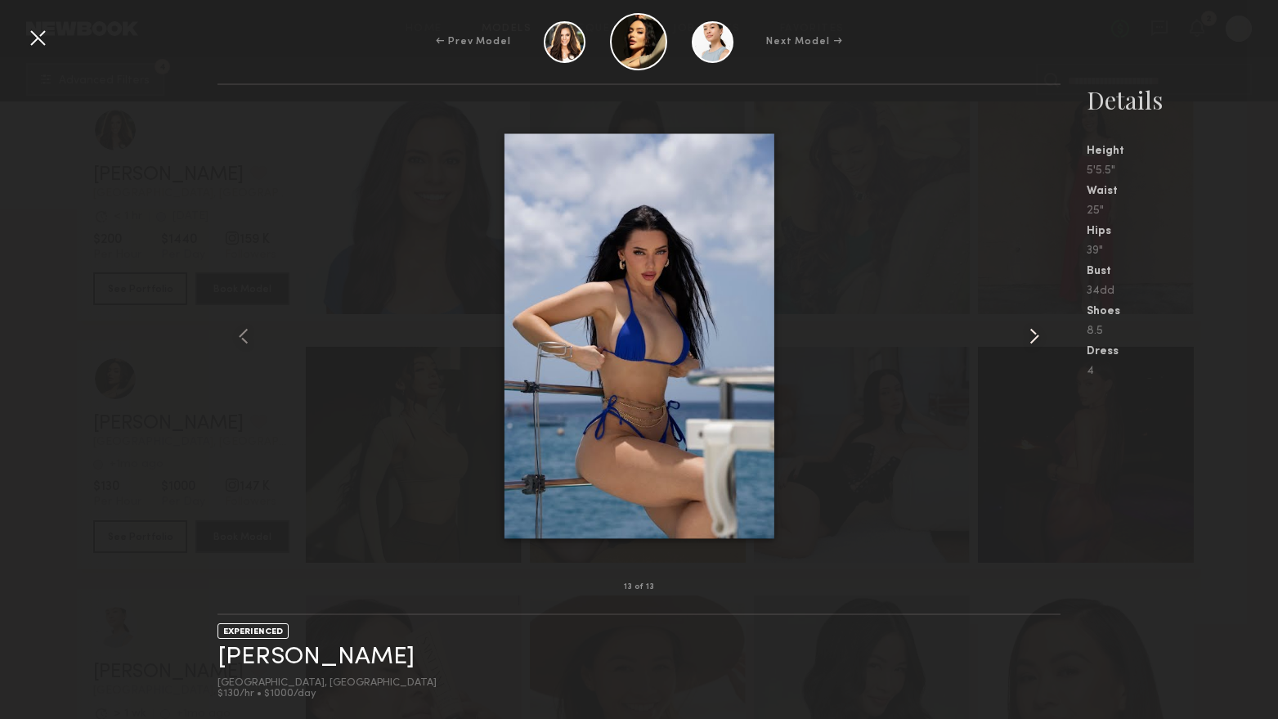
click at [1031, 340] on common-icon at bounding box center [1034, 336] width 26 height 26
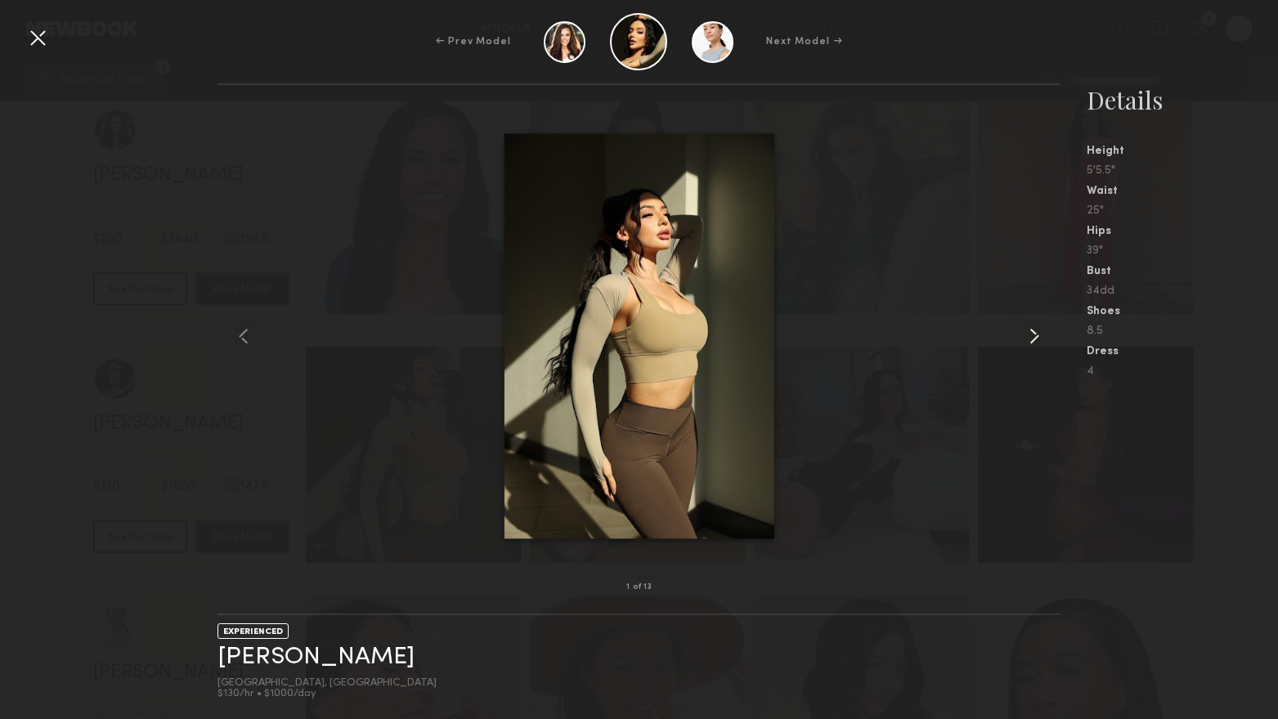
click at [1031, 340] on common-icon at bounding box center [1034, 336] width 26 height 26
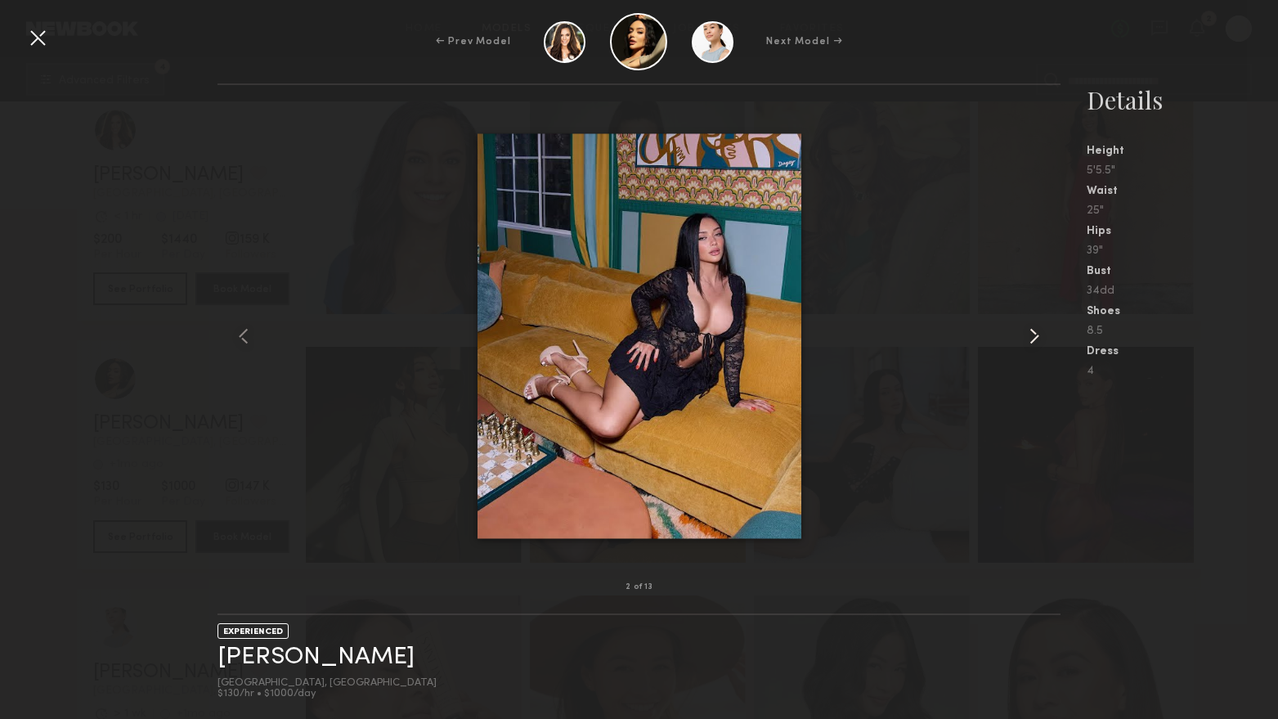
click at [1031, 340] on common-icon at bounding box center [1034, 336] width 26 height 26
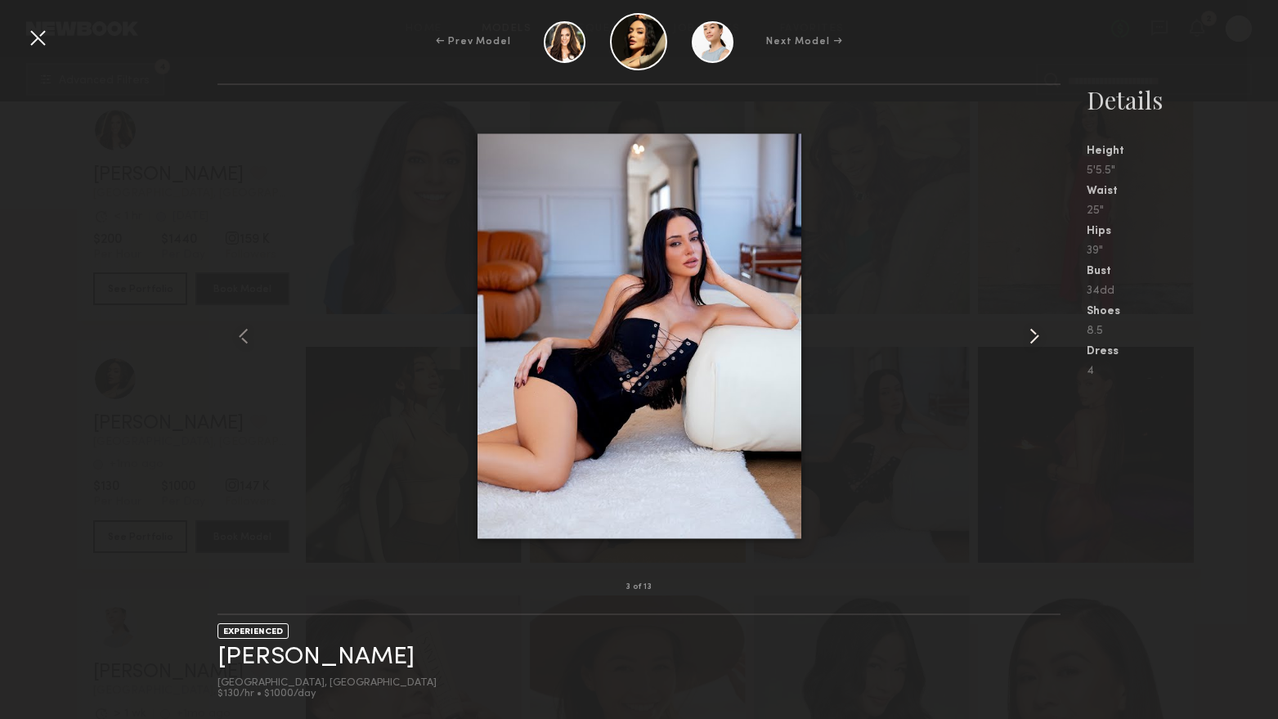
click at [1031, 340] on common-icon at bounding box center [1034, 336] width 26 height 26
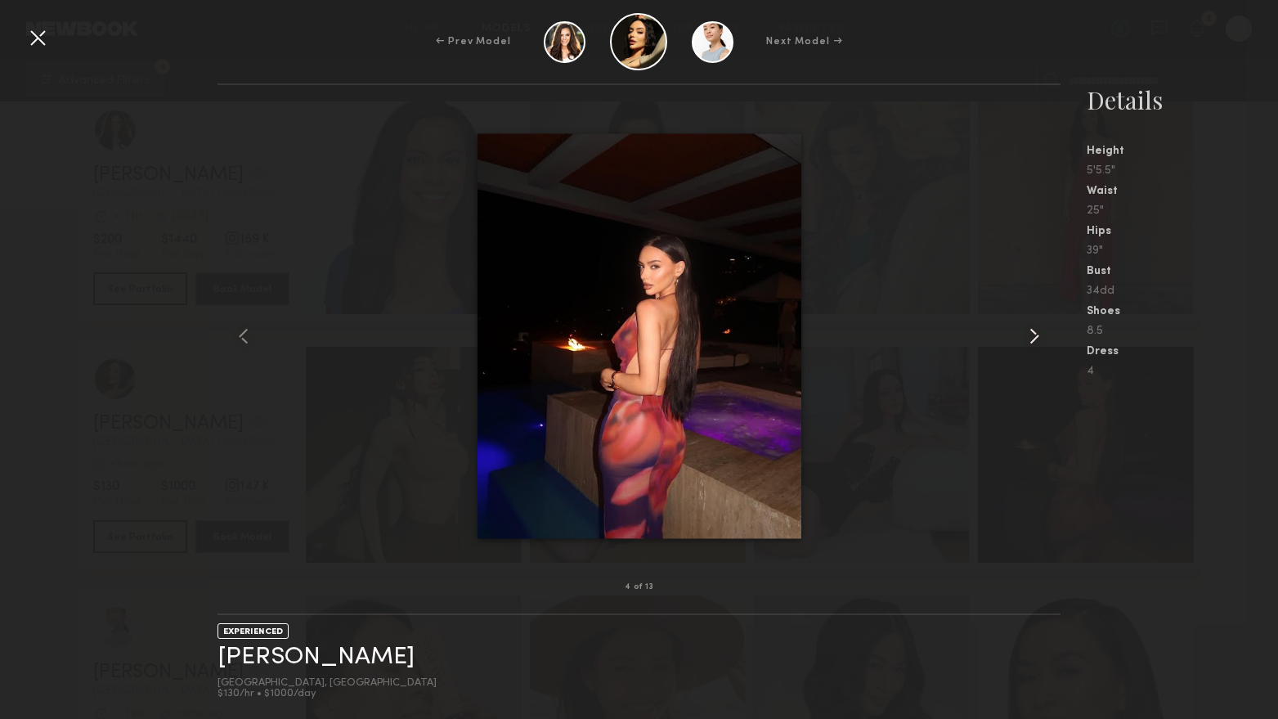
click at [1031, 340] on common-icon at bounding box center [1034, 336] width 26 height 26
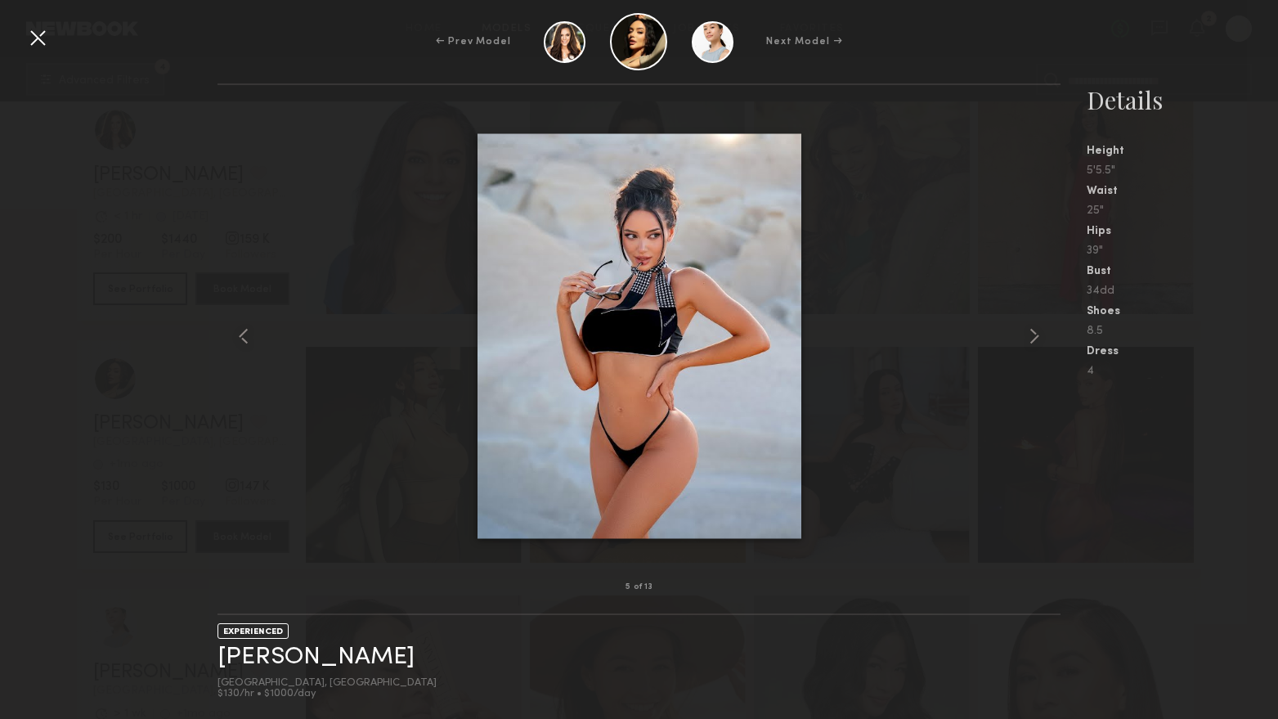
click at [22, 37] on div "← Prev Model Next Model →" at bounding box center [639, 41] width 1278 height 57
click at [33, 34] on div at bounding box center [38, 38] width 26 height 26
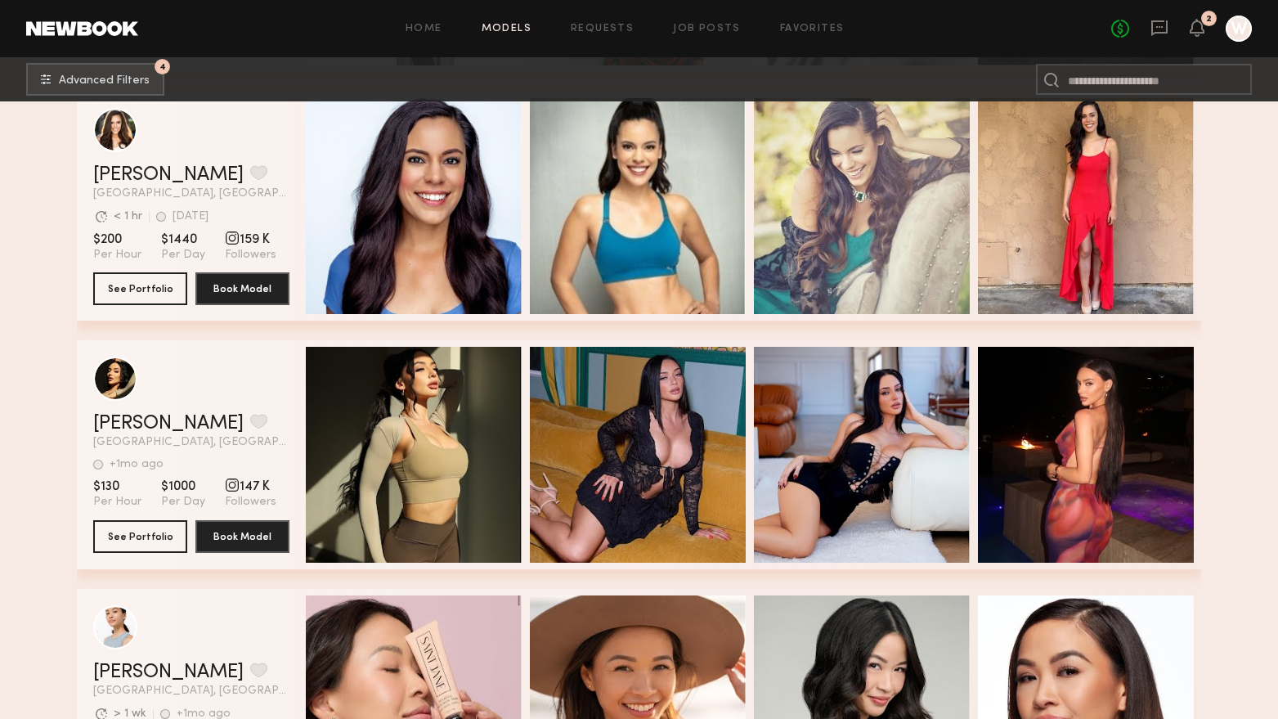
scroll to position [20835, 0]
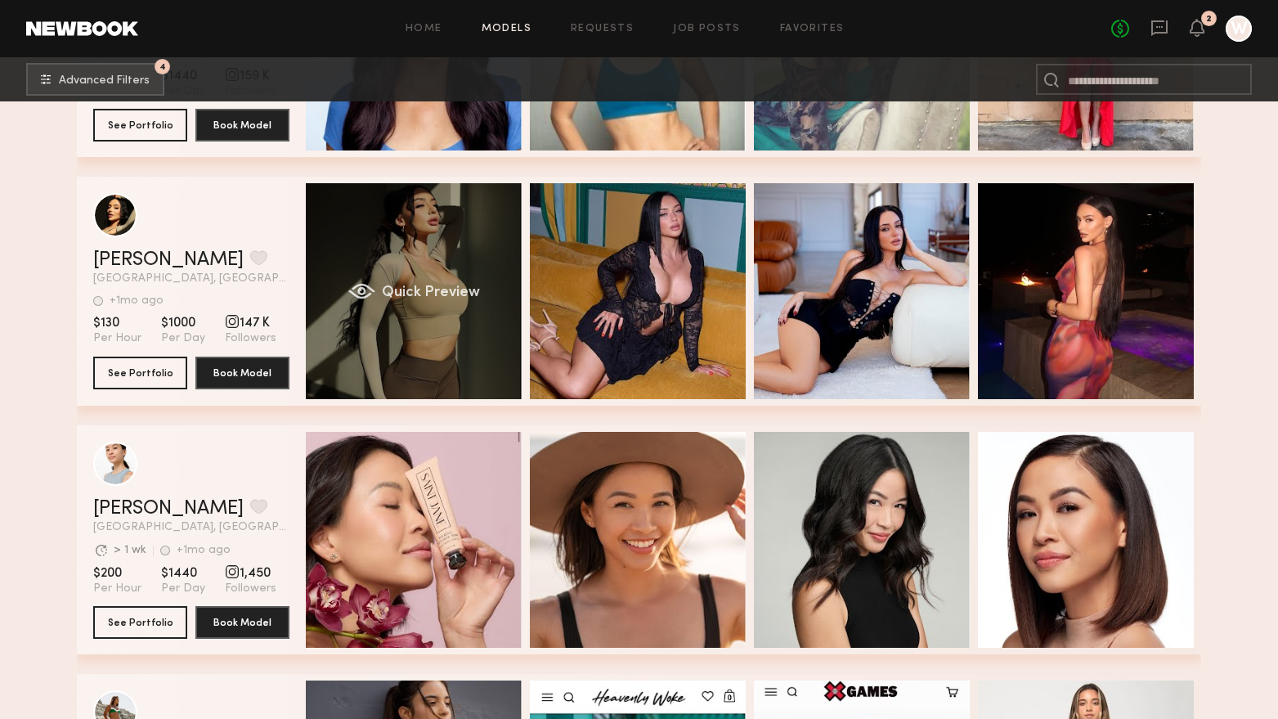
click at [453, 356] on div "Quick Preview" at bounding box center [414, 291] width 216 height 216
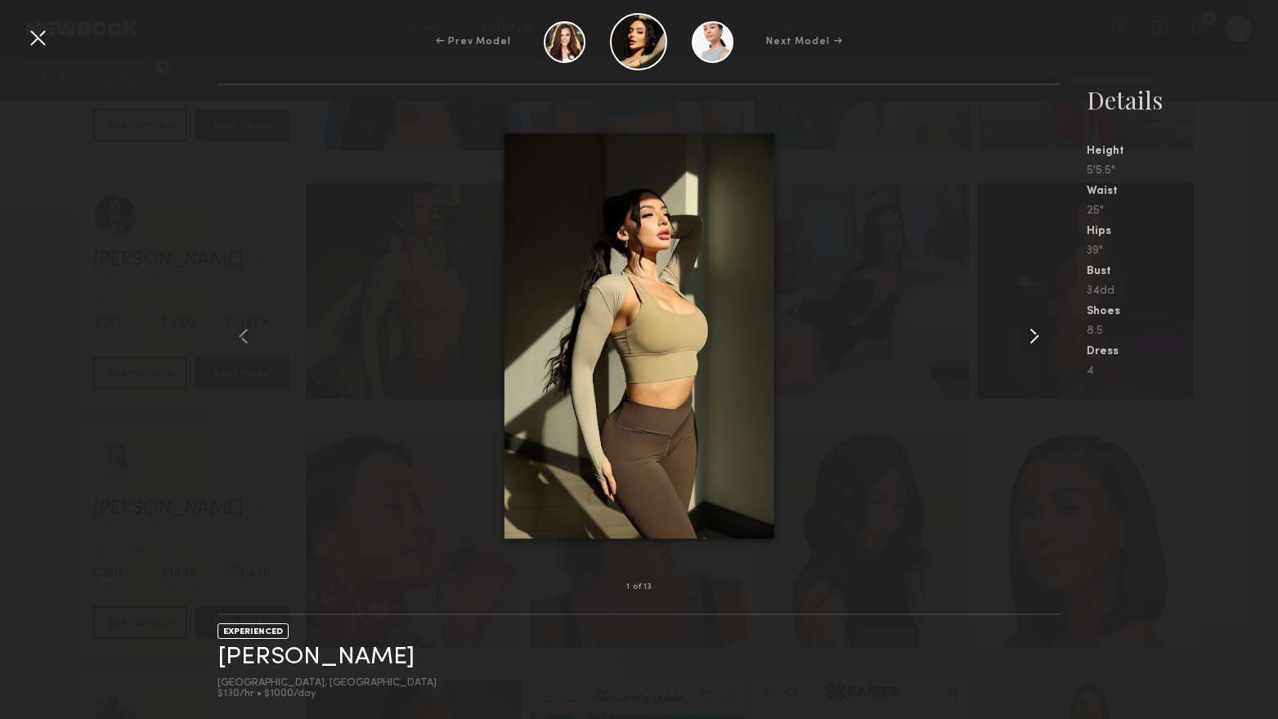
click at [1028, 334] on common-icon at bounding box center [1034, 336] width 26 height 26
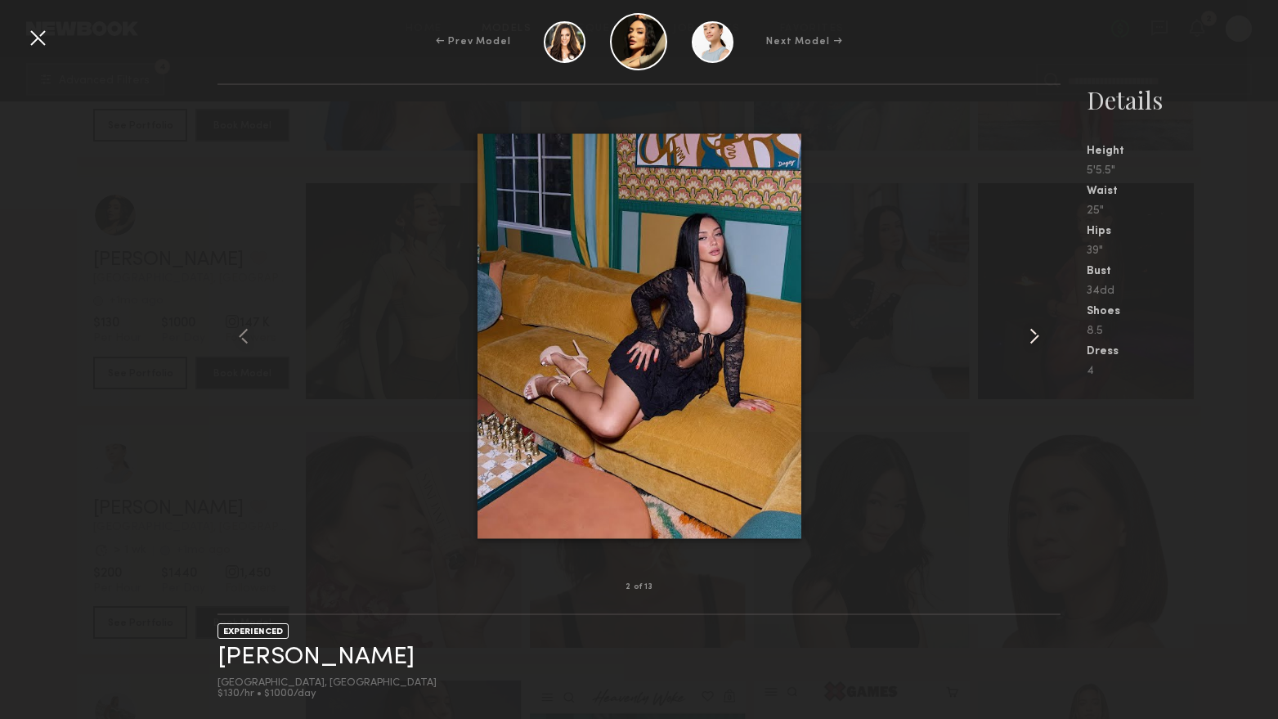
click at [1028, 334] on common-icon at bounding box center [1034, 336] width 26 height 26
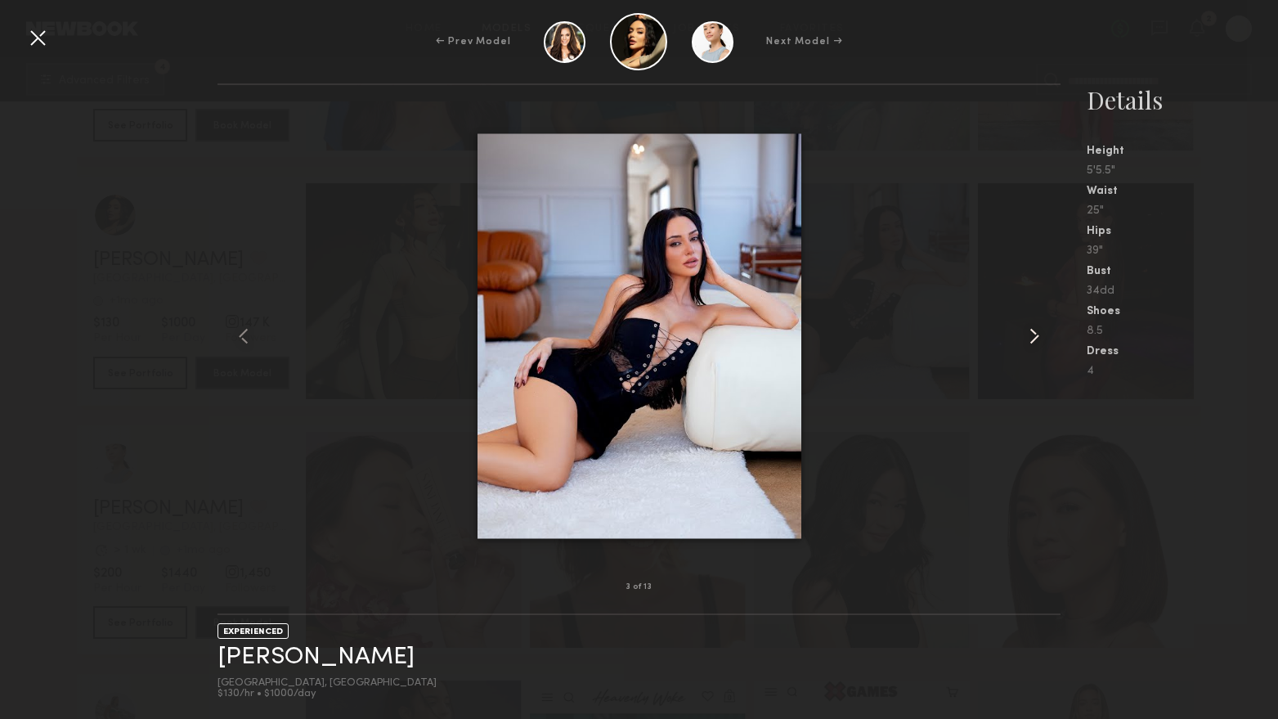
click at [1028, 334] on common-icon at bounding box center [1034, 336] width 26 height 26
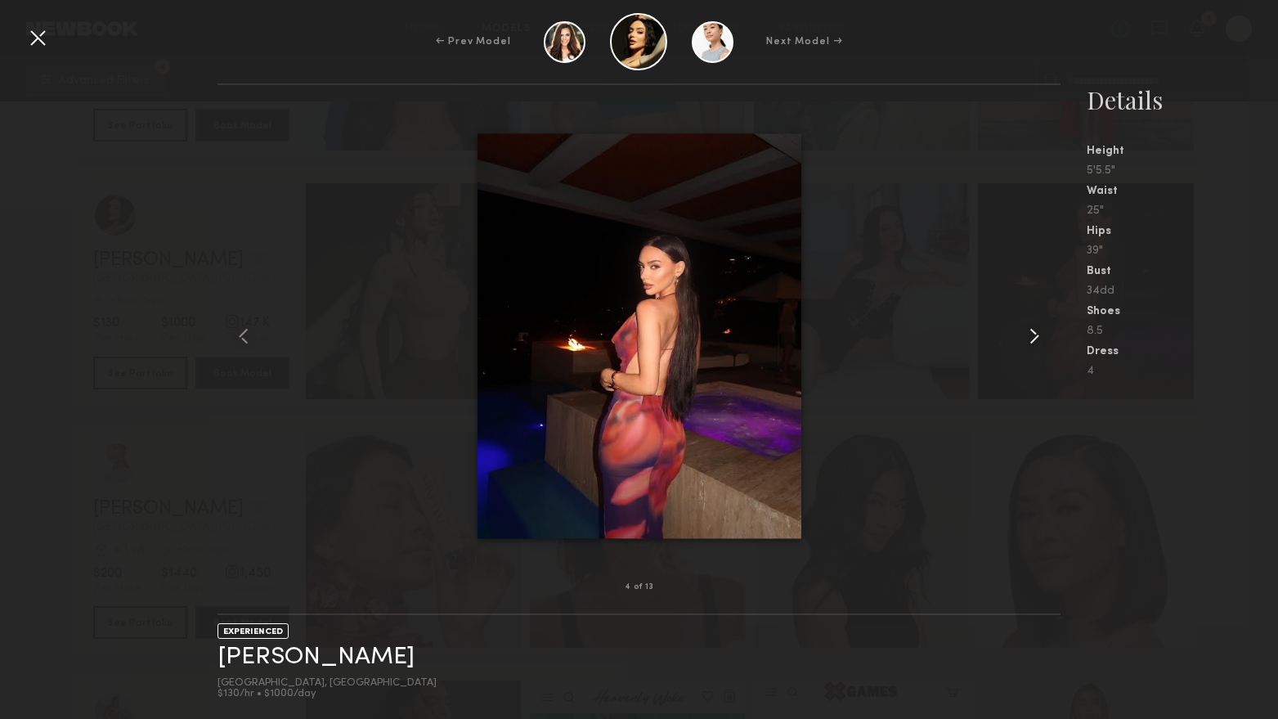
click at [1028, 334] on common-icon at bounding box center [1034, 336] width 26 height 26
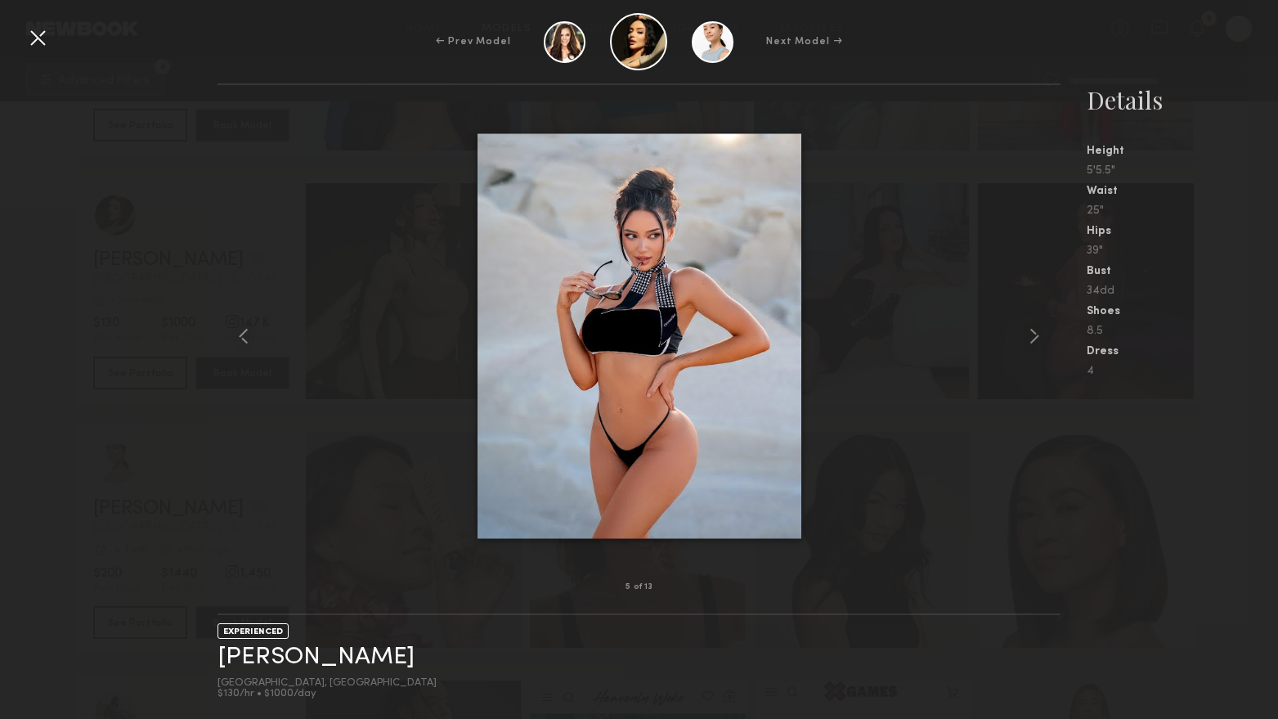
click at [34, 39] on div at bounding box center [38, 38] width 26 height 26
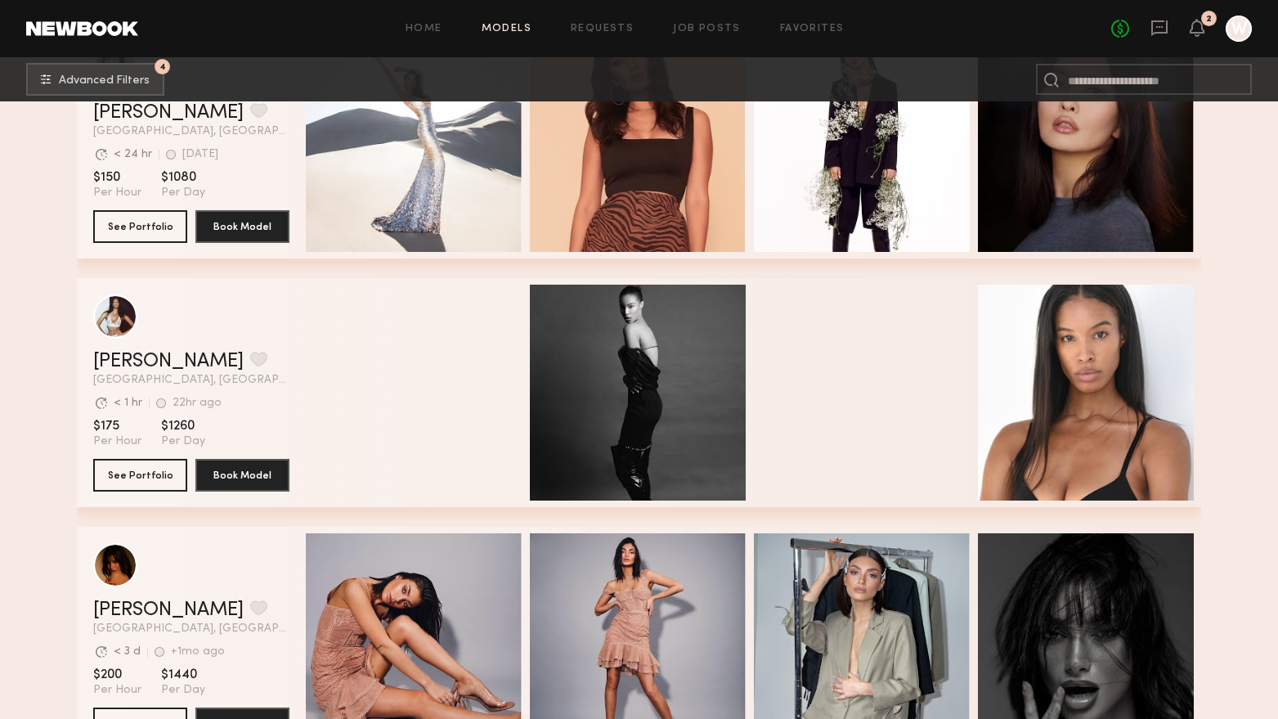
scroll to position [25453, 0]
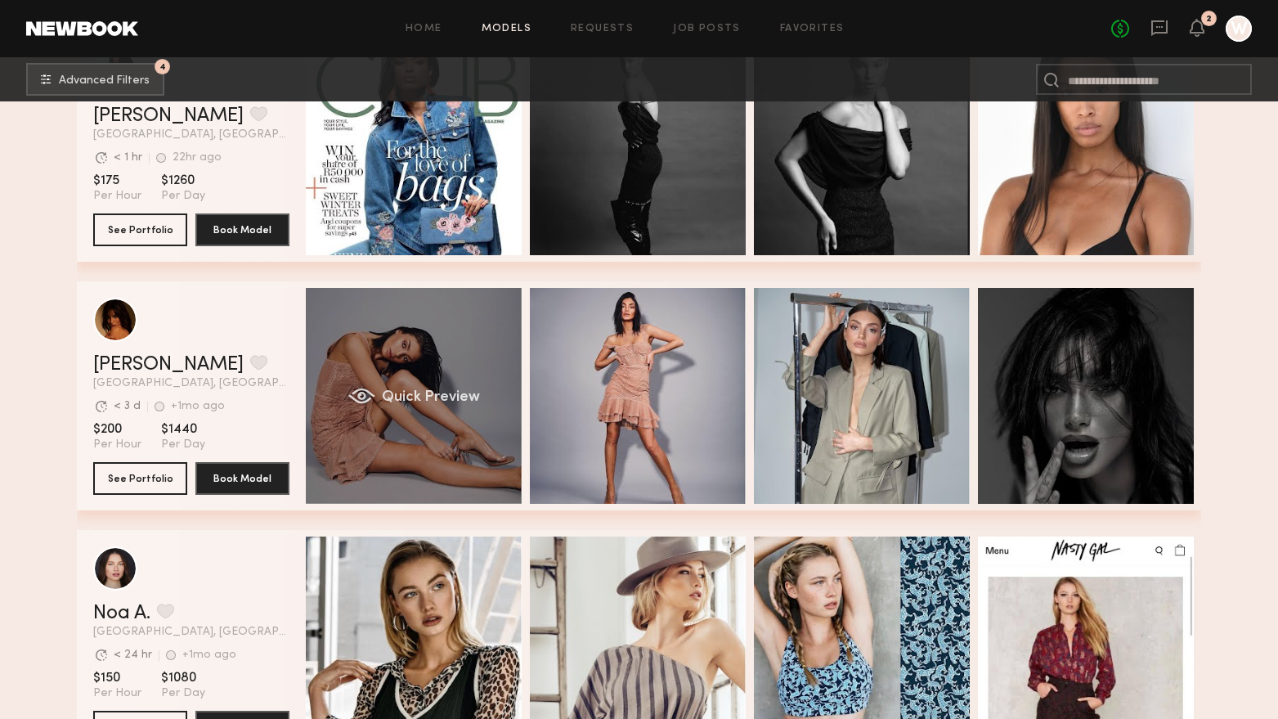
click at [472, 468] on div "Quick Preview" at bounding box center [414, 396] width 216 height 216
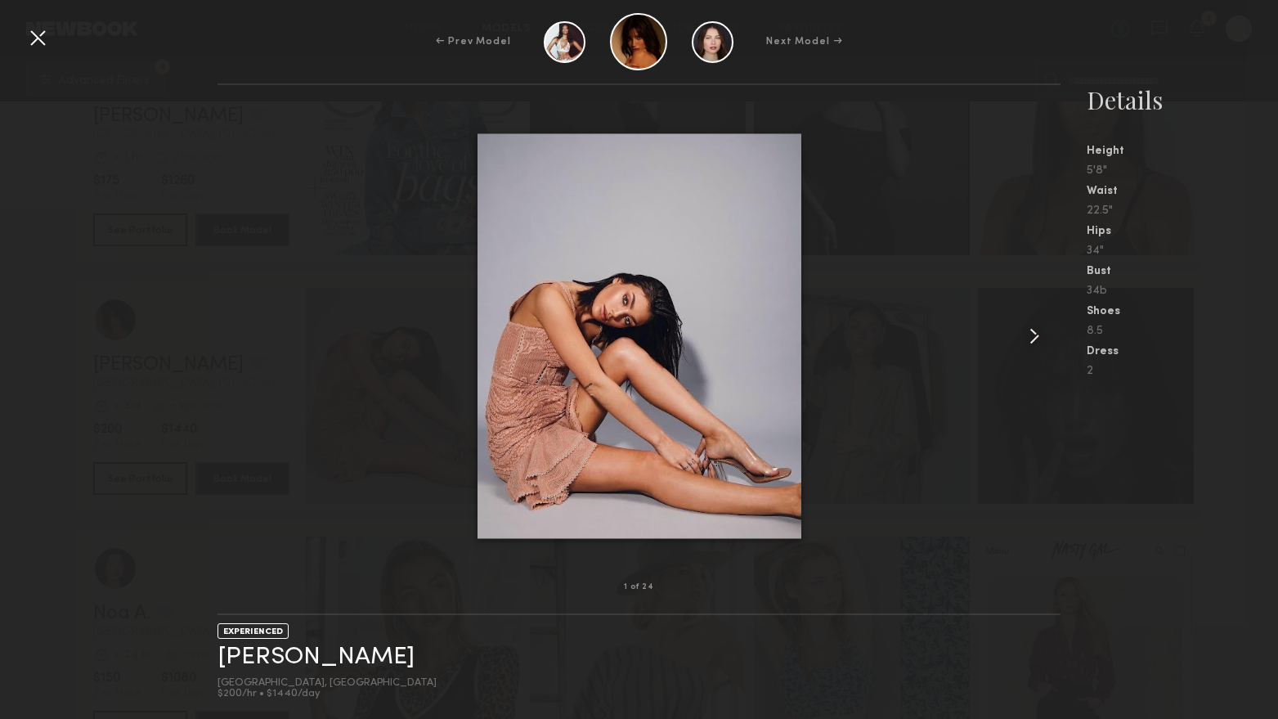
click at [1050, 329] on div at bounding box center [1044, 336] width 34 height 450
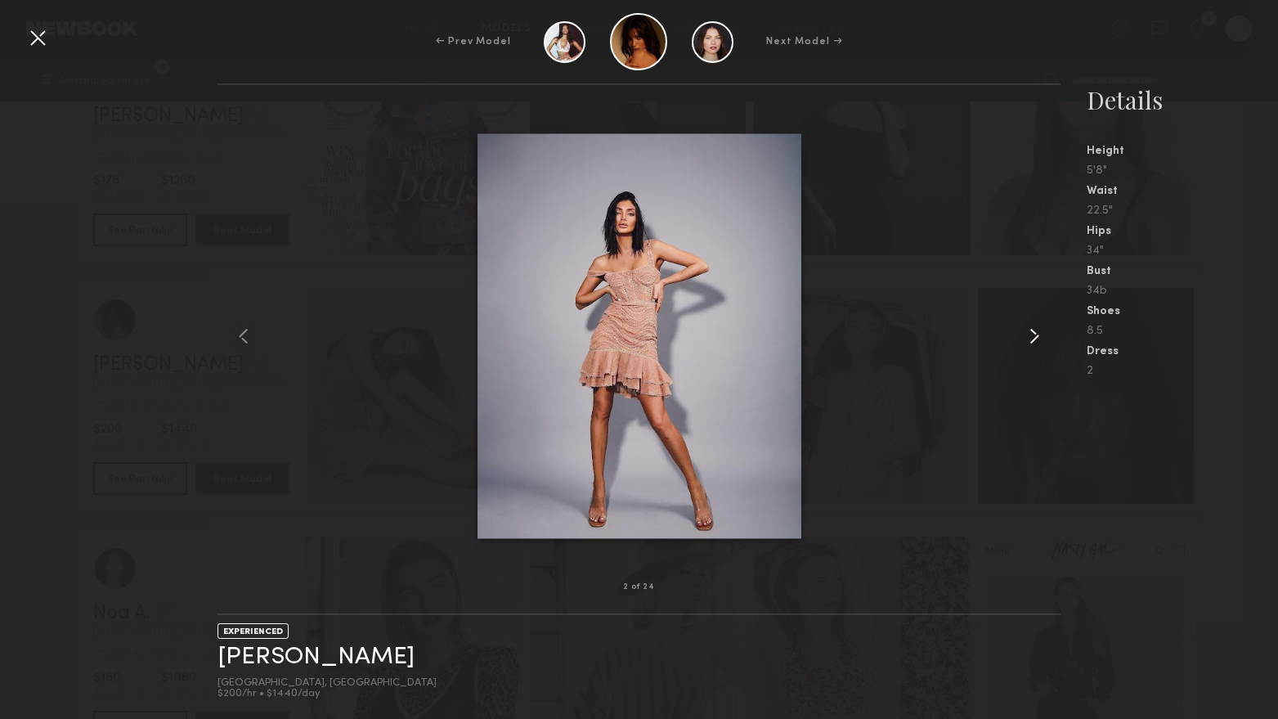
click at [1038, 332] on common-icon at bounding box center [1034, 336] width 26 height 26
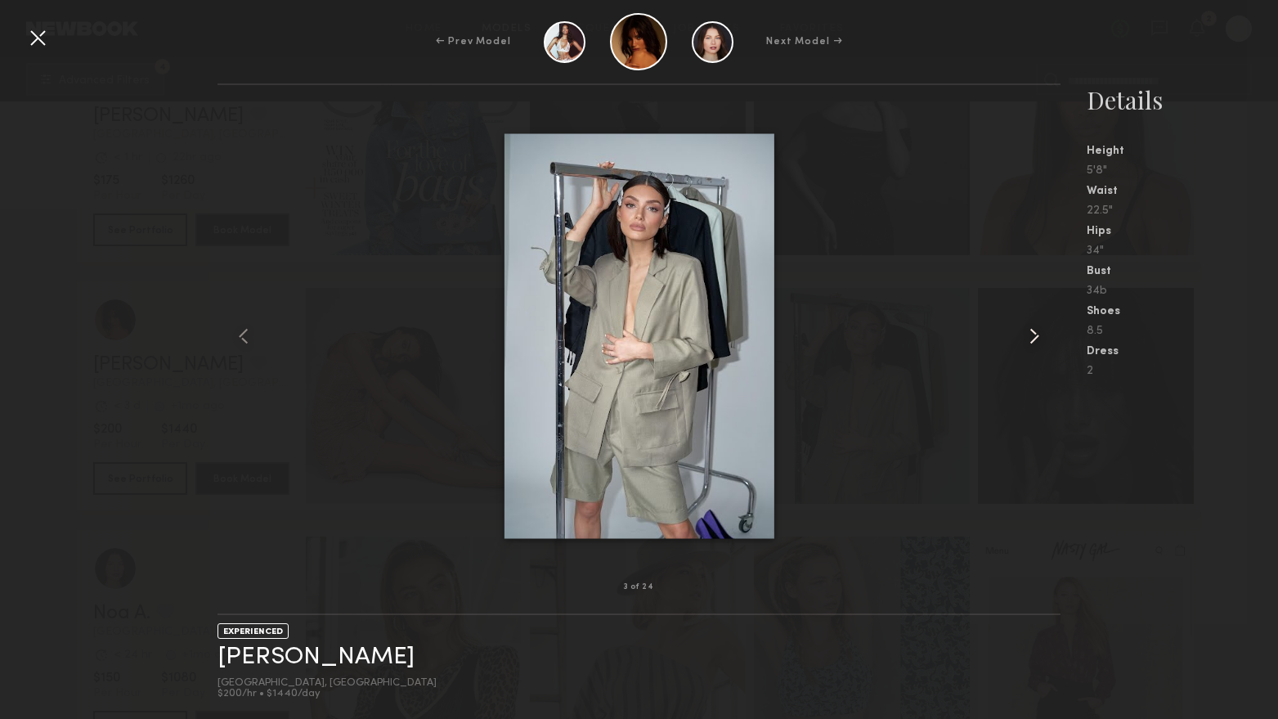
click at [1038, 332] on common-icon at bounding box center [1034, 336] width 26 height 26
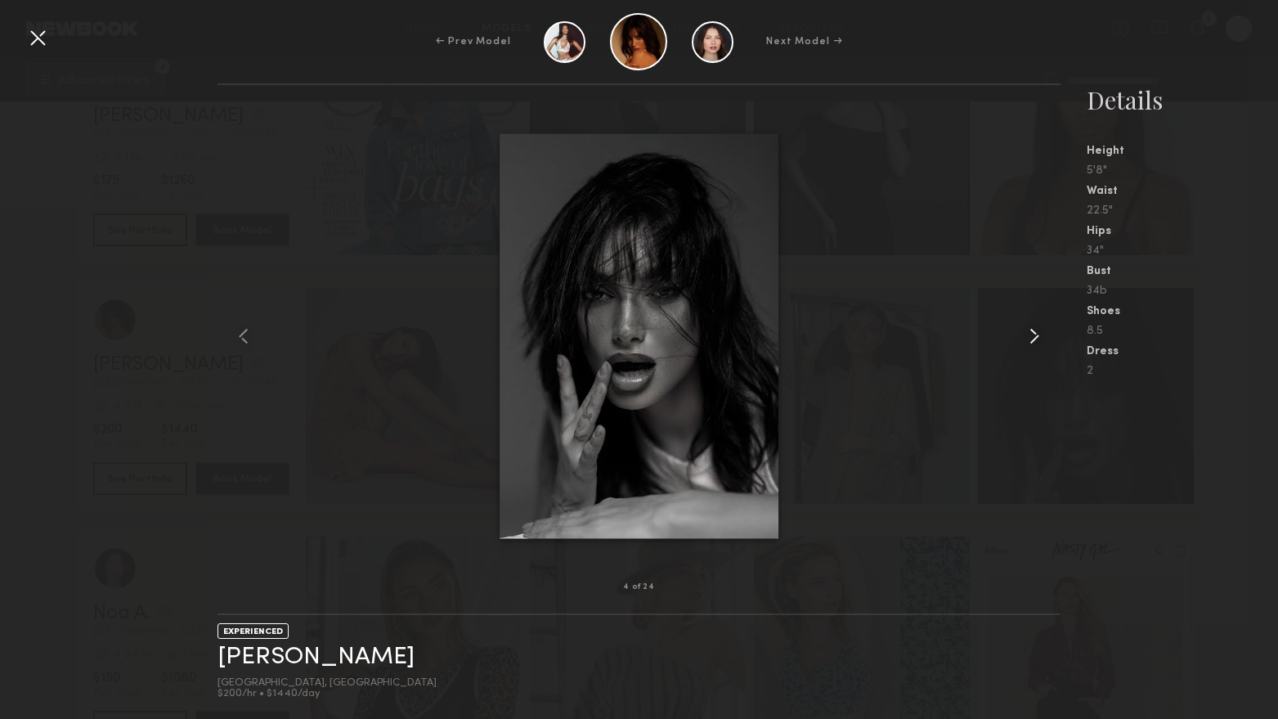
click at [1038, 332] on common-icon at bounding box center [1034, 336] width 26 height 26
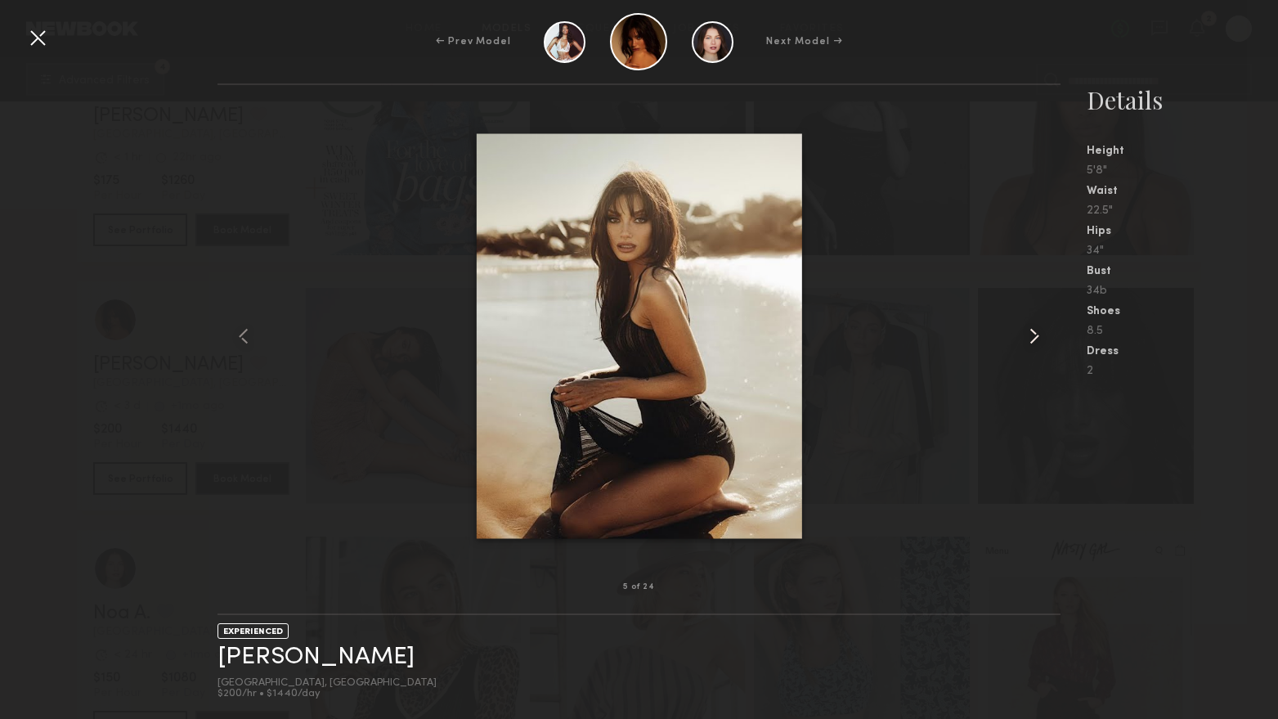
click at [1038, 332] on common-icon at bounding box center [1034, 336] width 26 height 26
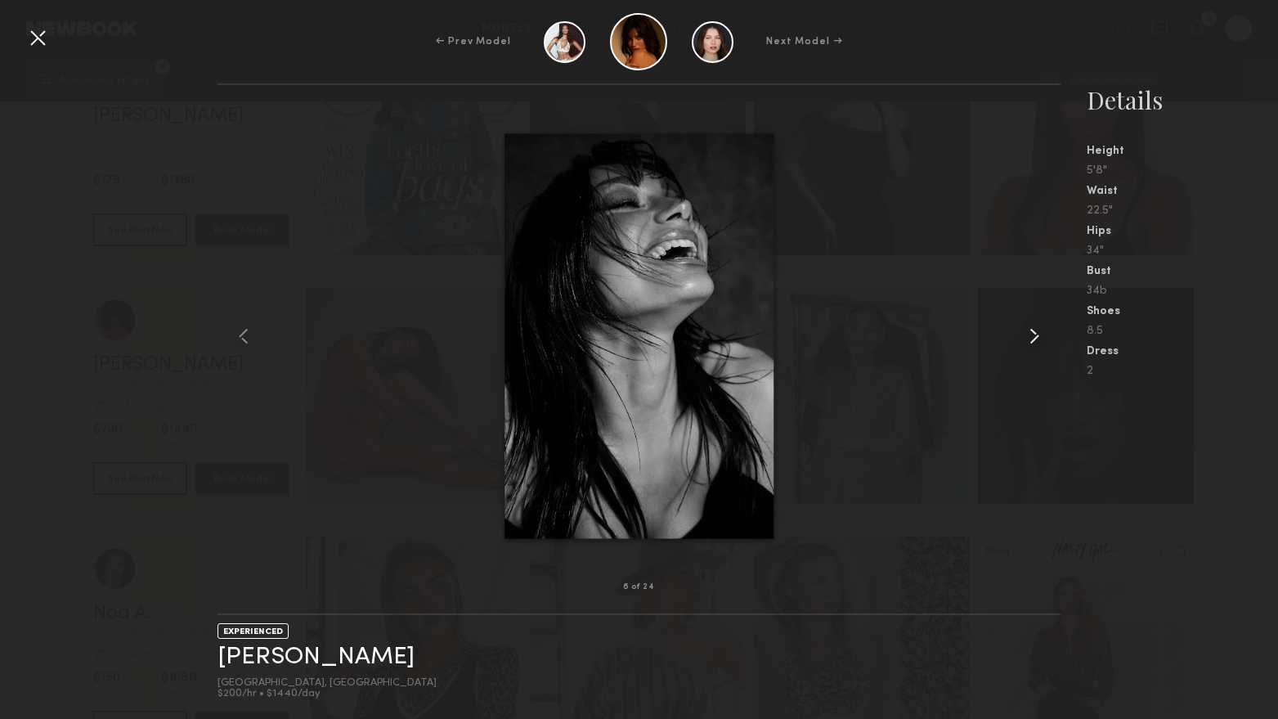
click at [1038, 332] on common-icon at bounding box center [1034, 336] width 26 height 26
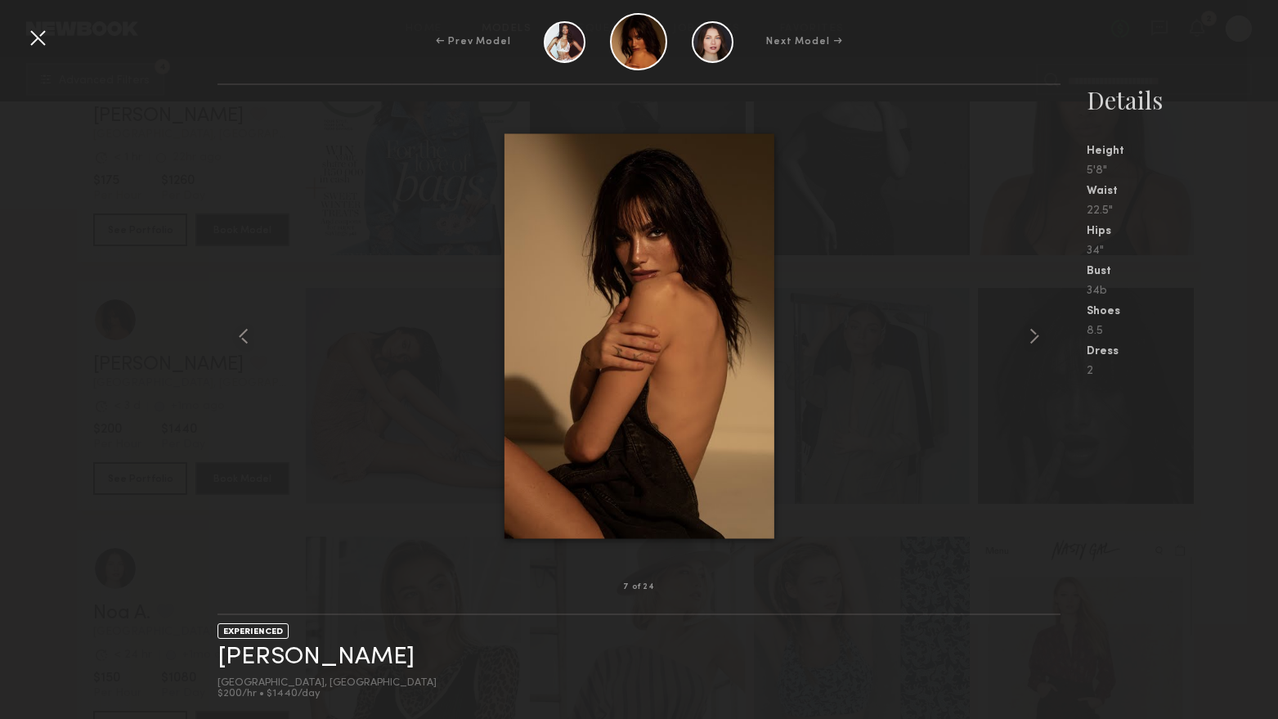
click at [36, 37] on div at bounding box center [38, 38] width 26 height 26
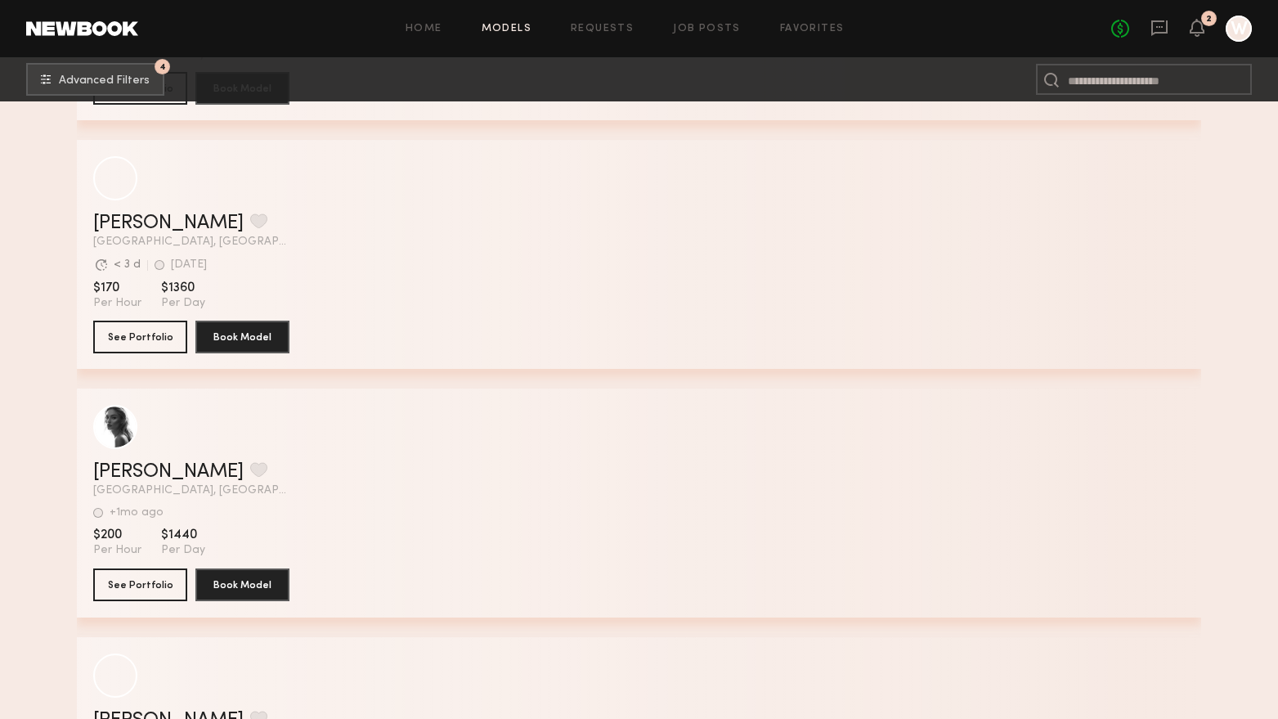
scroll to position [27334, 0]
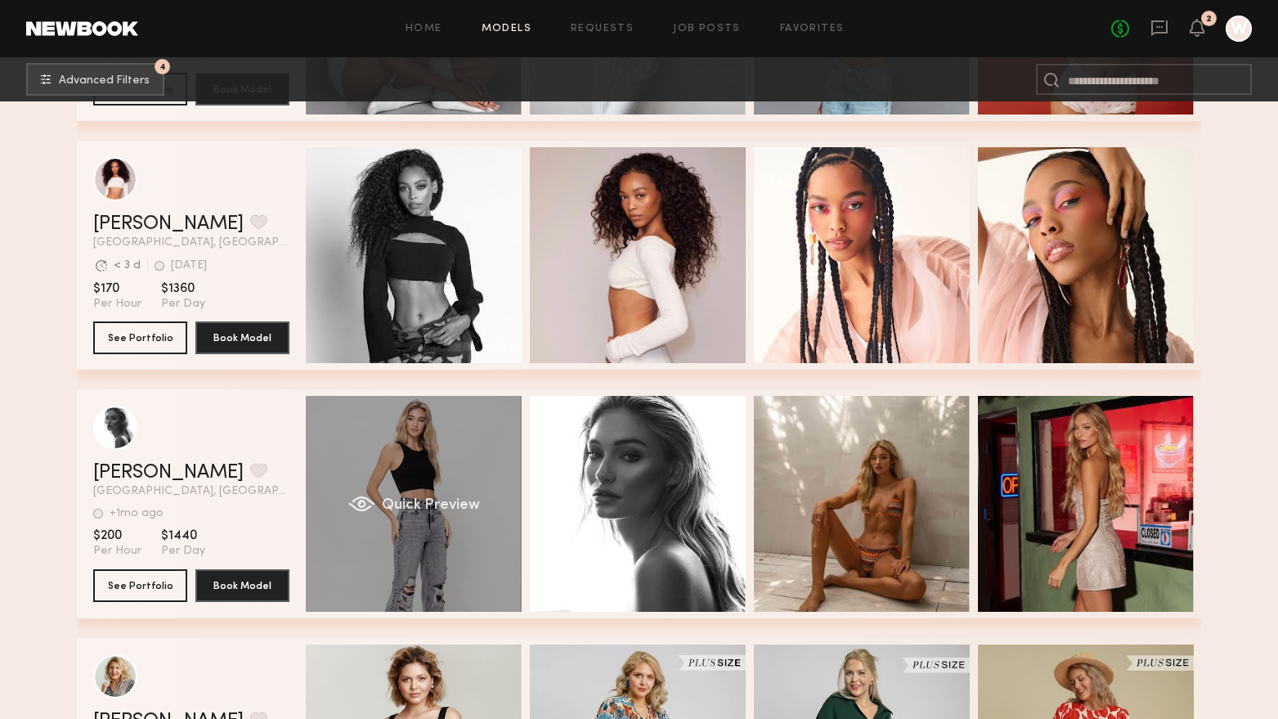
click at [425, 576] on div "Quick Preview" at bounding box center [414, 504] width 216 height 216
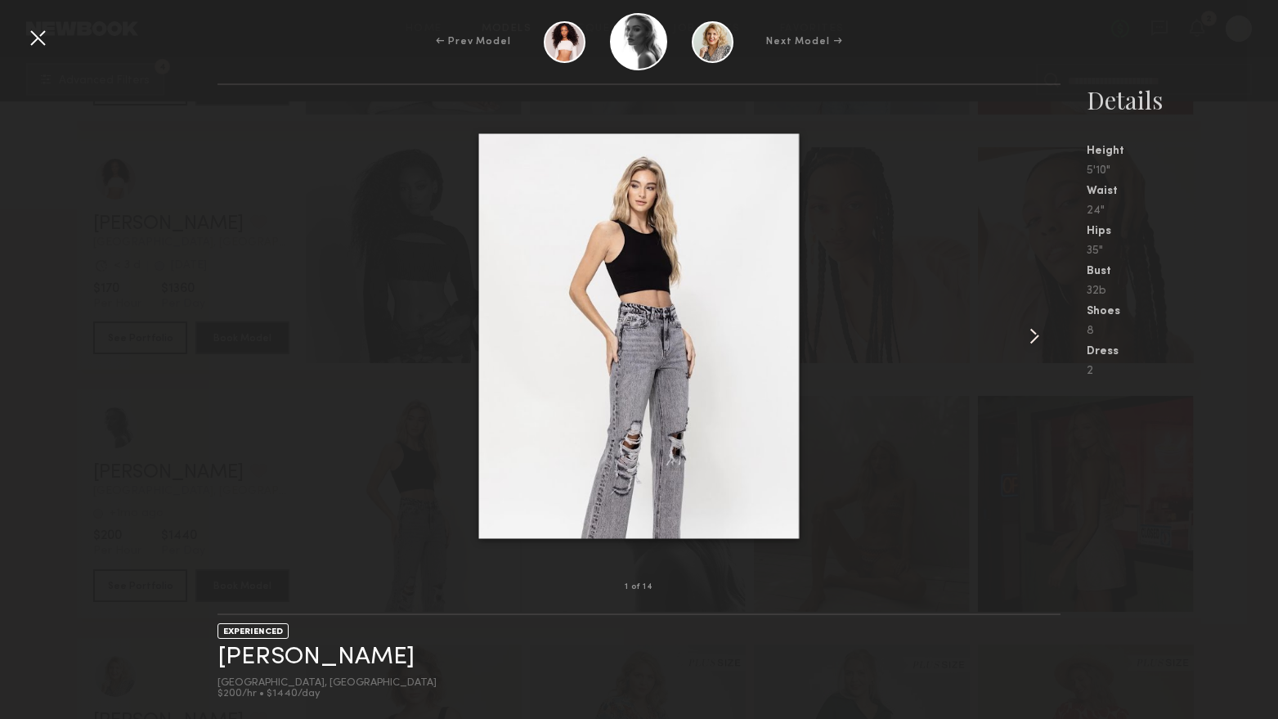
click at [1040, 340] on common-icon at bounding box center [1034, 336] width 26 height 26
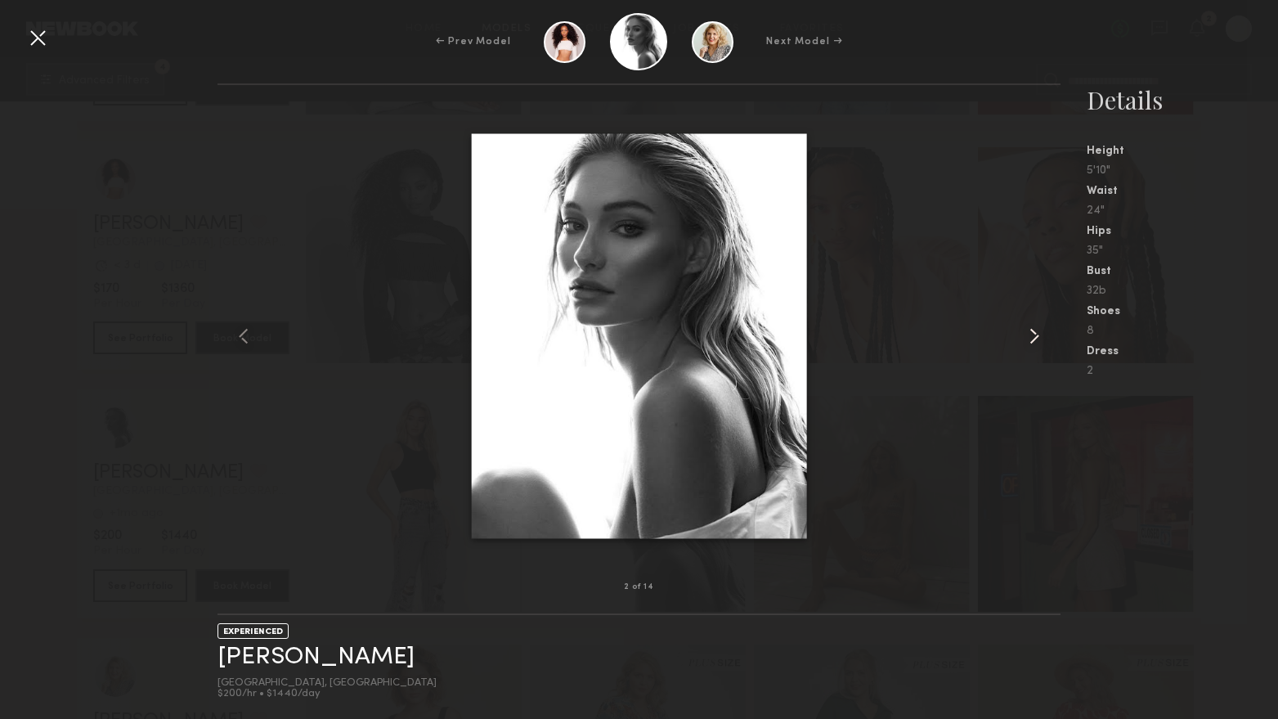
click at [1040, 340] on common-icon at bounding box center [1034, 336] width 26 height 26
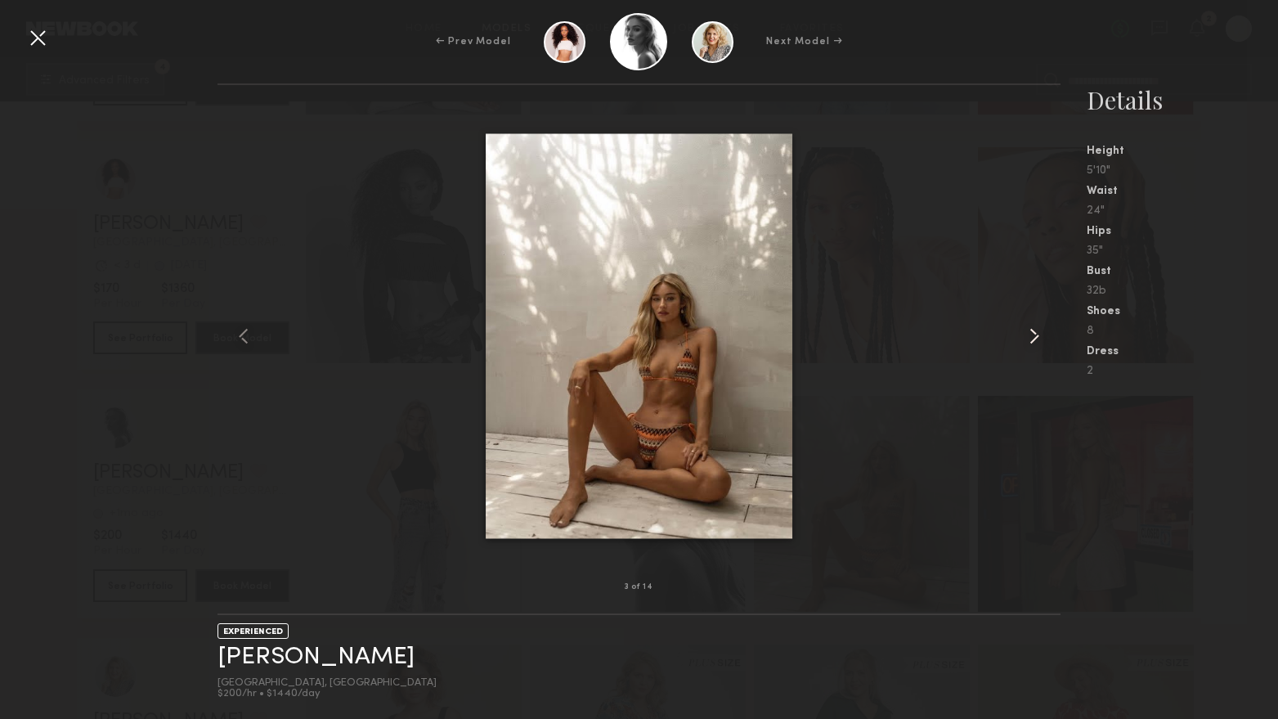
click at [1040, 340] on common-icon at bounding box center [1034, 336] width 26 height 26
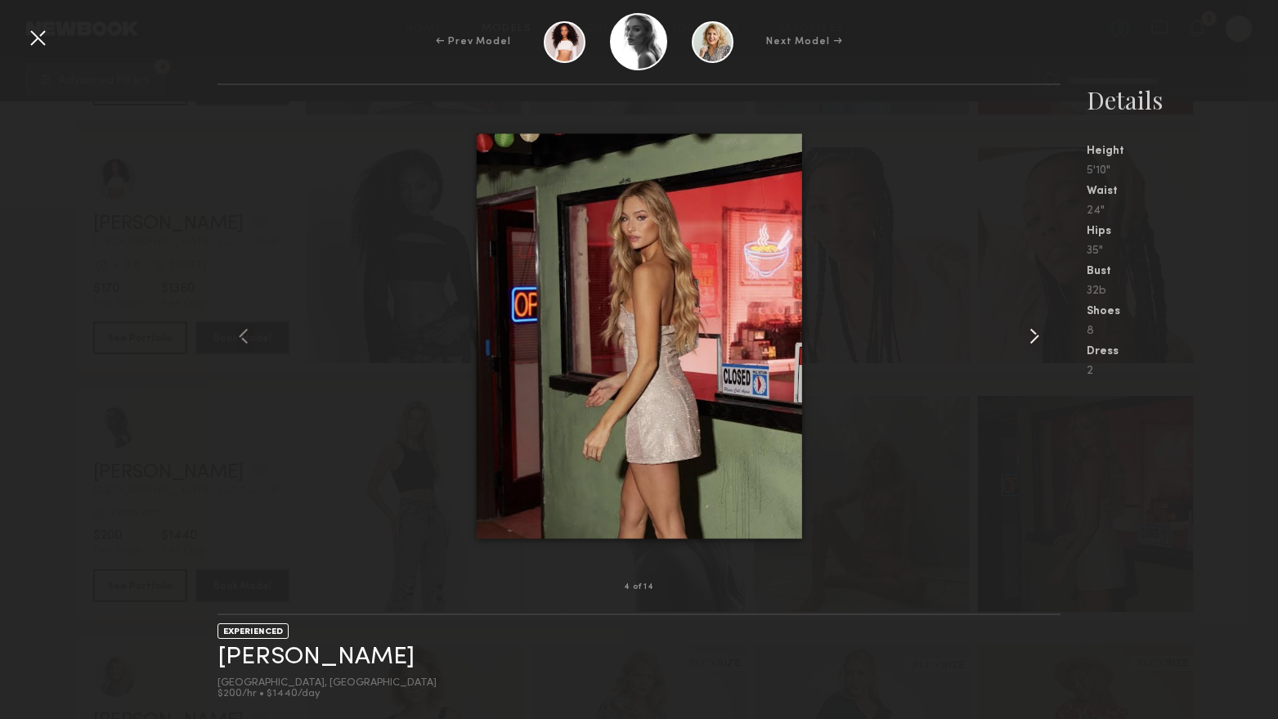
click at [1040, 340] on common-icon at bounding box center [1034, 336] width 26 height 26
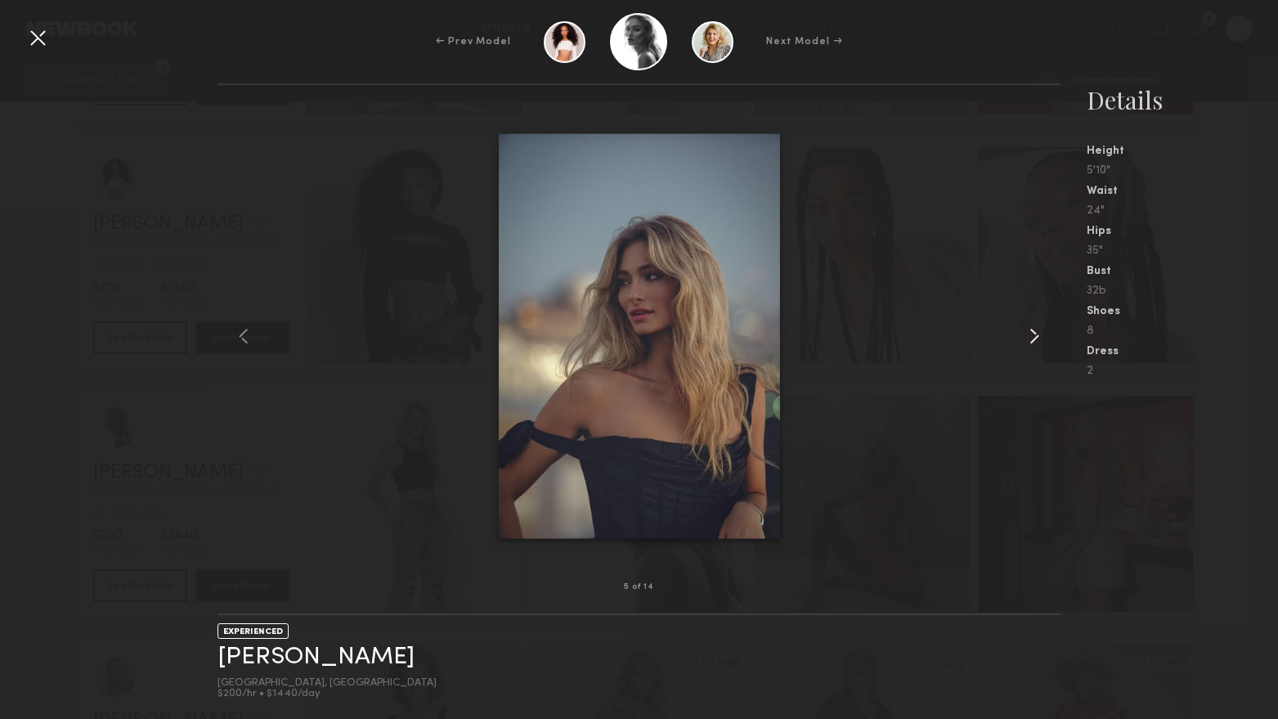
click at [1040, 340] on common-icon at bounding box center [1034, 336] width 26 height 26
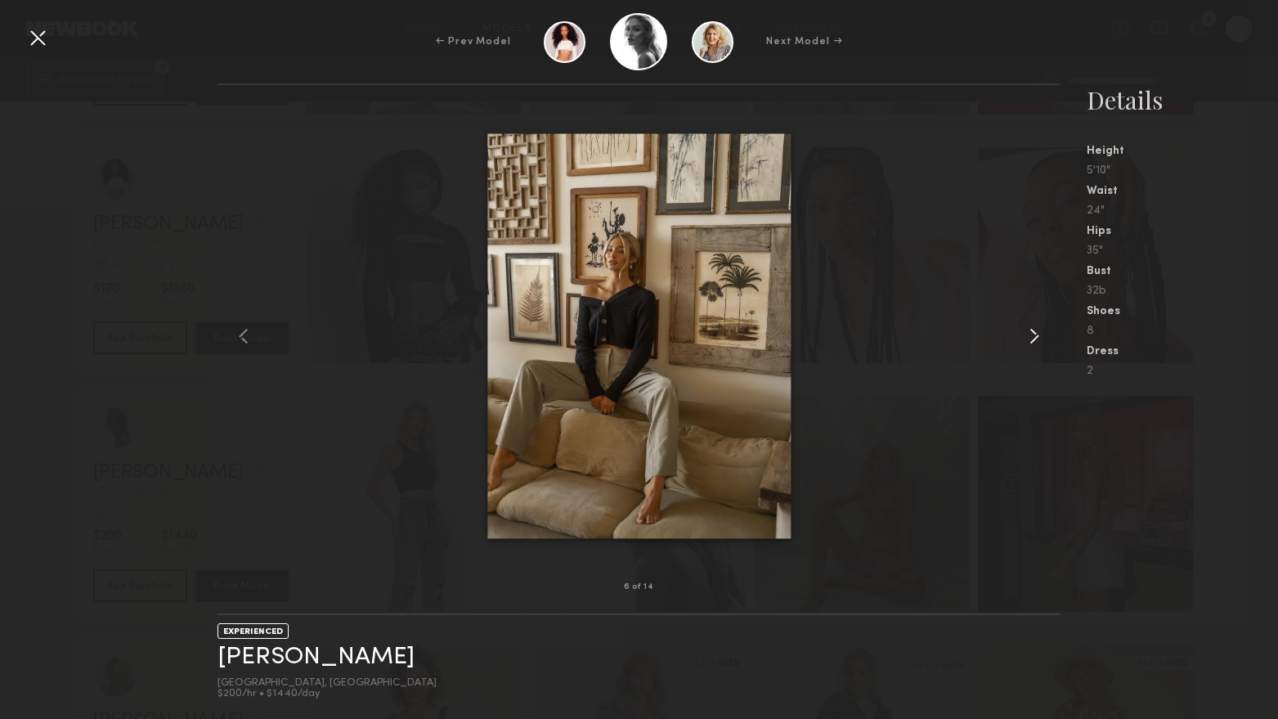
click at [1040, 340] on common-icon at bounding box center [1034, 336] width 26 height 26
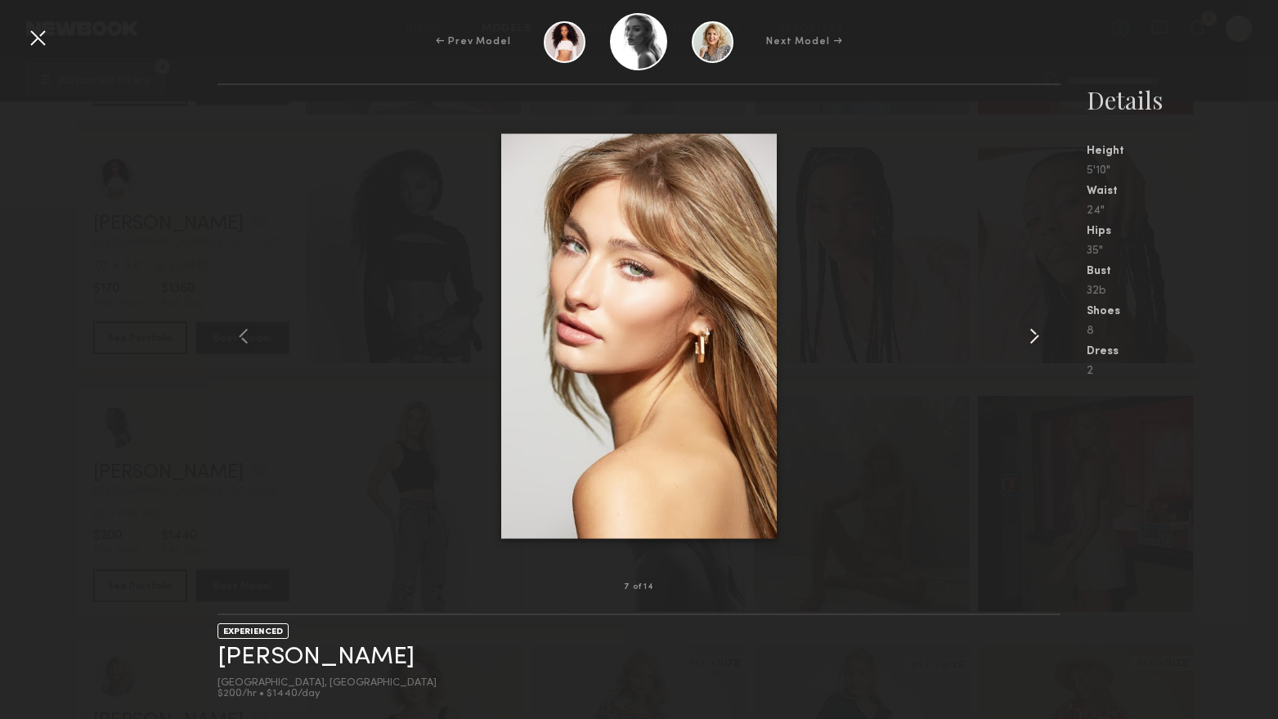
click at [1040, 340] on common-icon at bounding box center [1034, 336] width 26 height 26
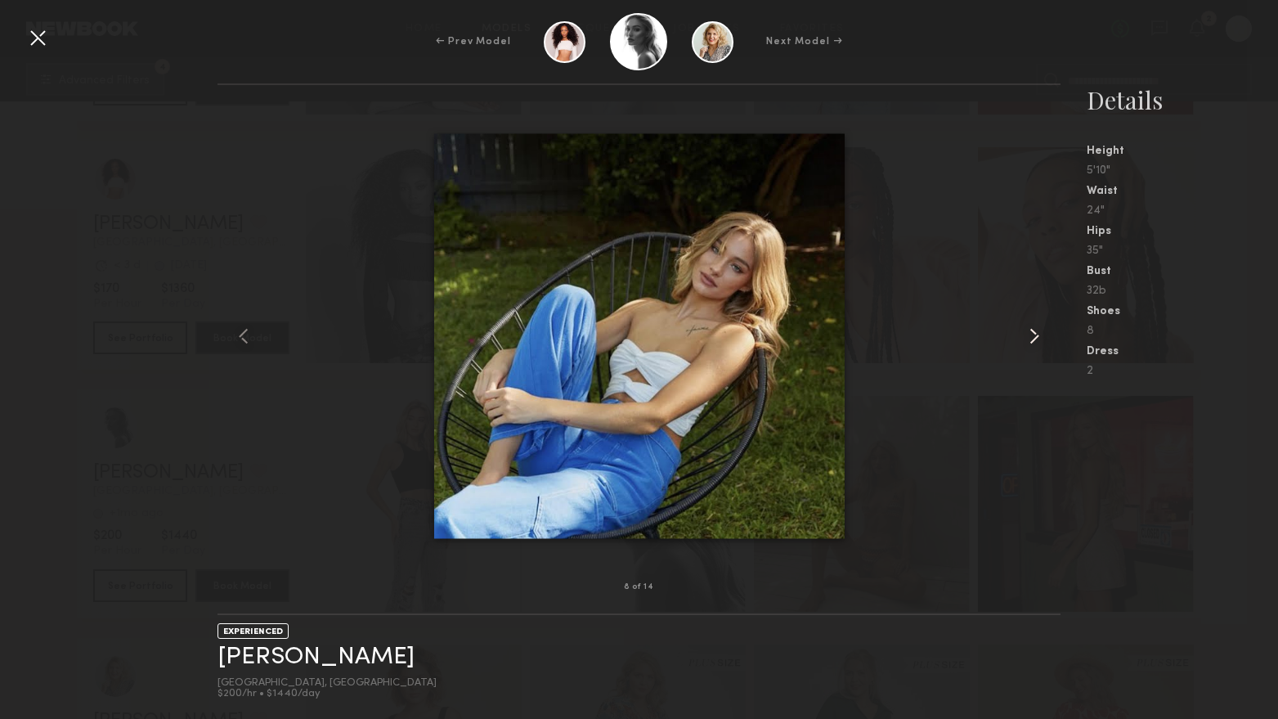
click at [1040, 340] on common-icon at bounding box center [1034, 336] width 26 height 26
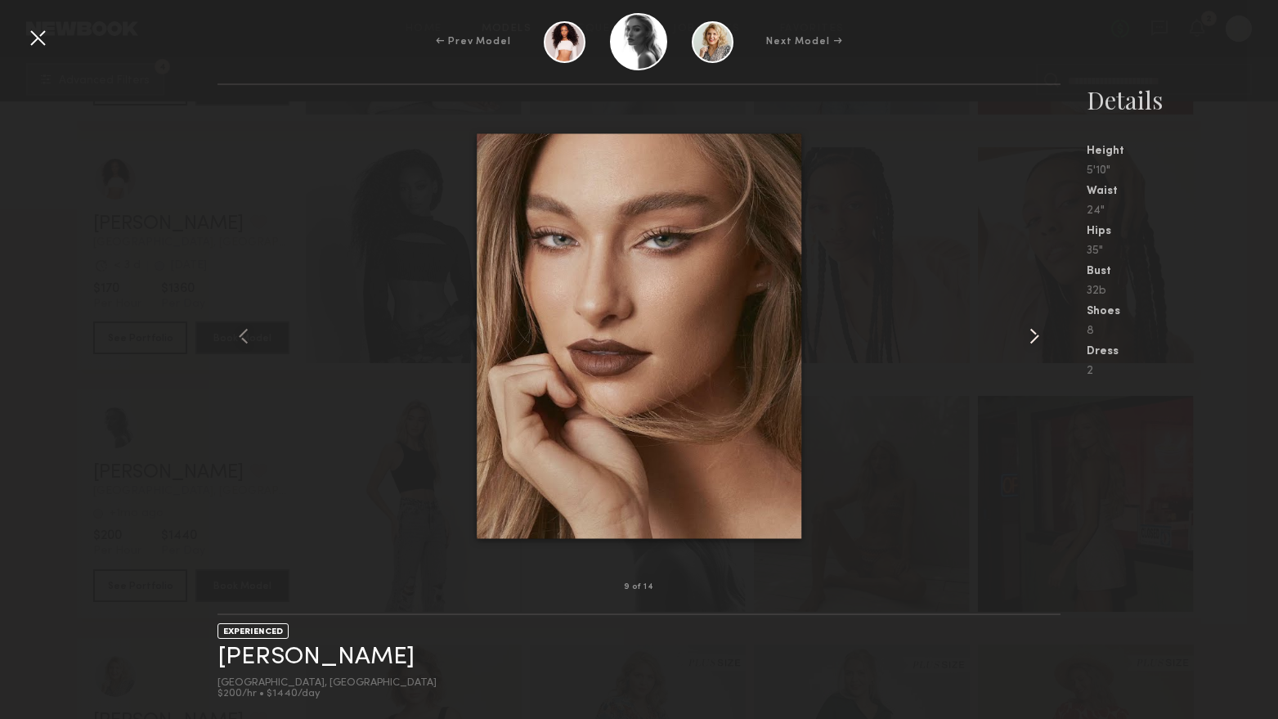
click at [1040, 340] on common-icon at bounding box center [1034, 336] width 26 height 26
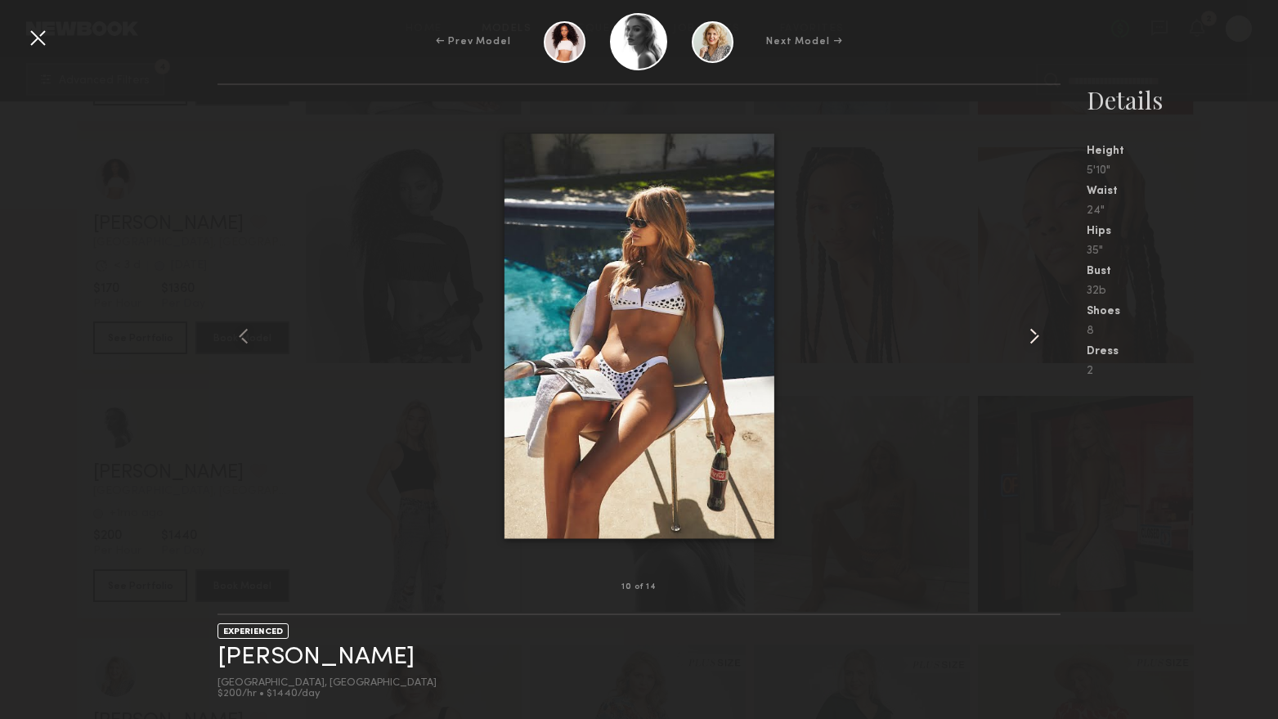
click at [1040, 340] on common-icon at bounding box center [1034, 336] width 26 height 26
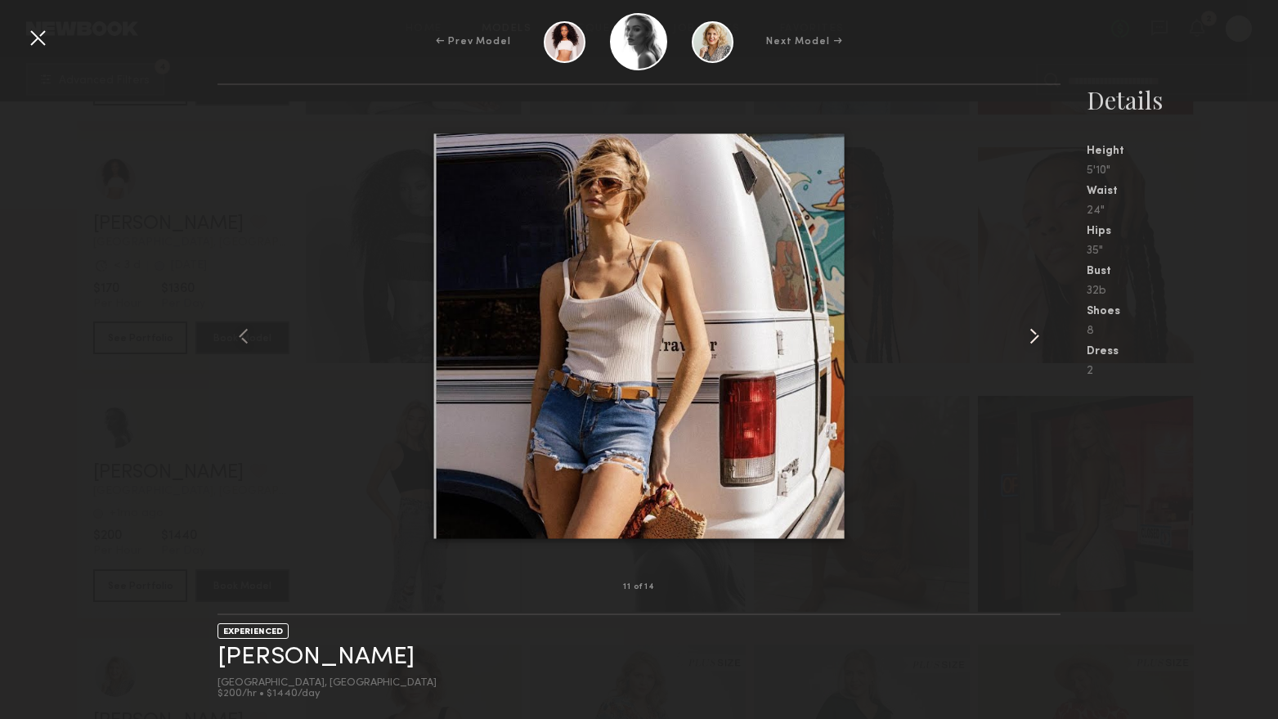
click at [1040, 340] on common-icon at bounding box center [1034, 336] width 26 height 26
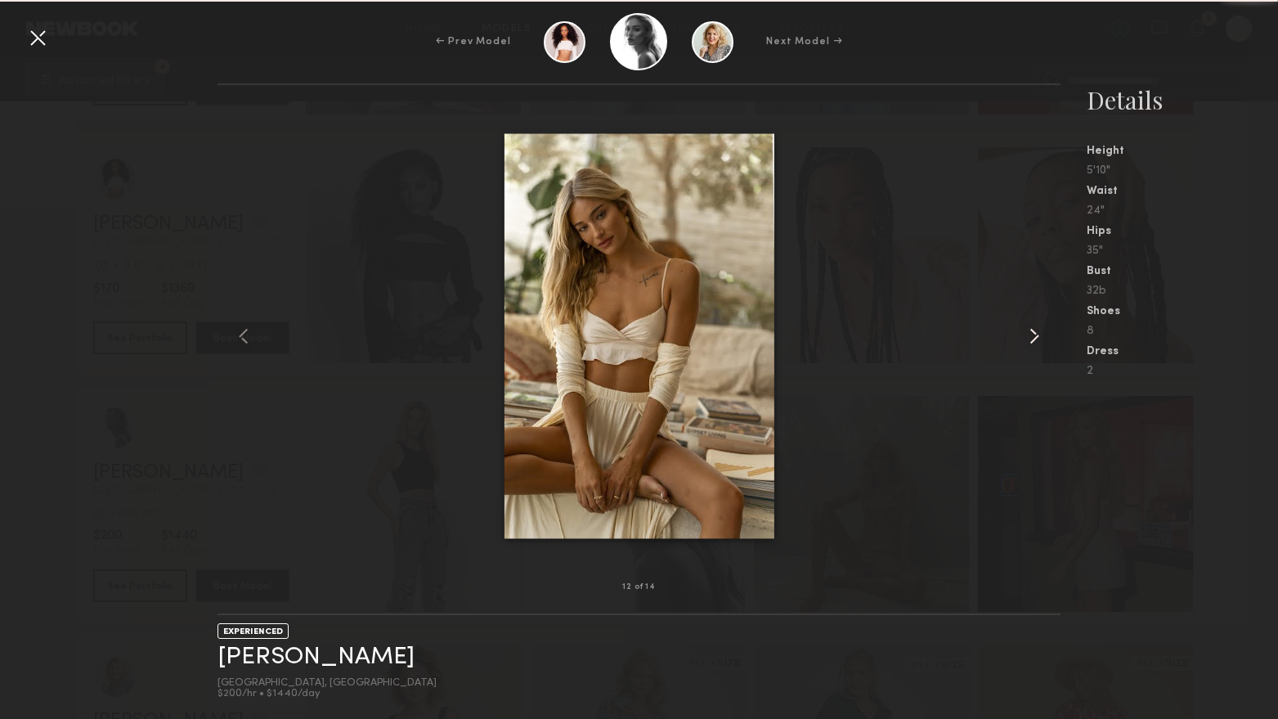
click at [1040, 340] on common-icon at bounding box center [1034, 336] width 26 height 26
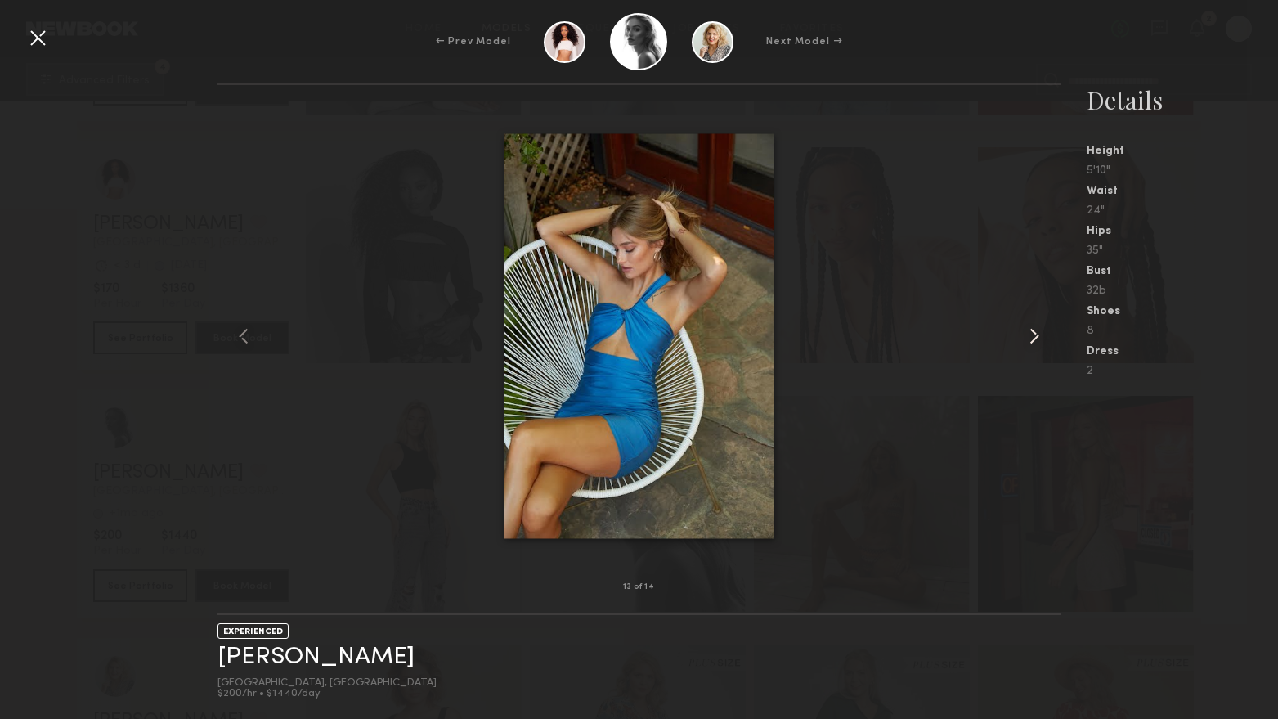
click at [1039, 340] on common-icon at bounding box center [1034, 336] width 26 height 26
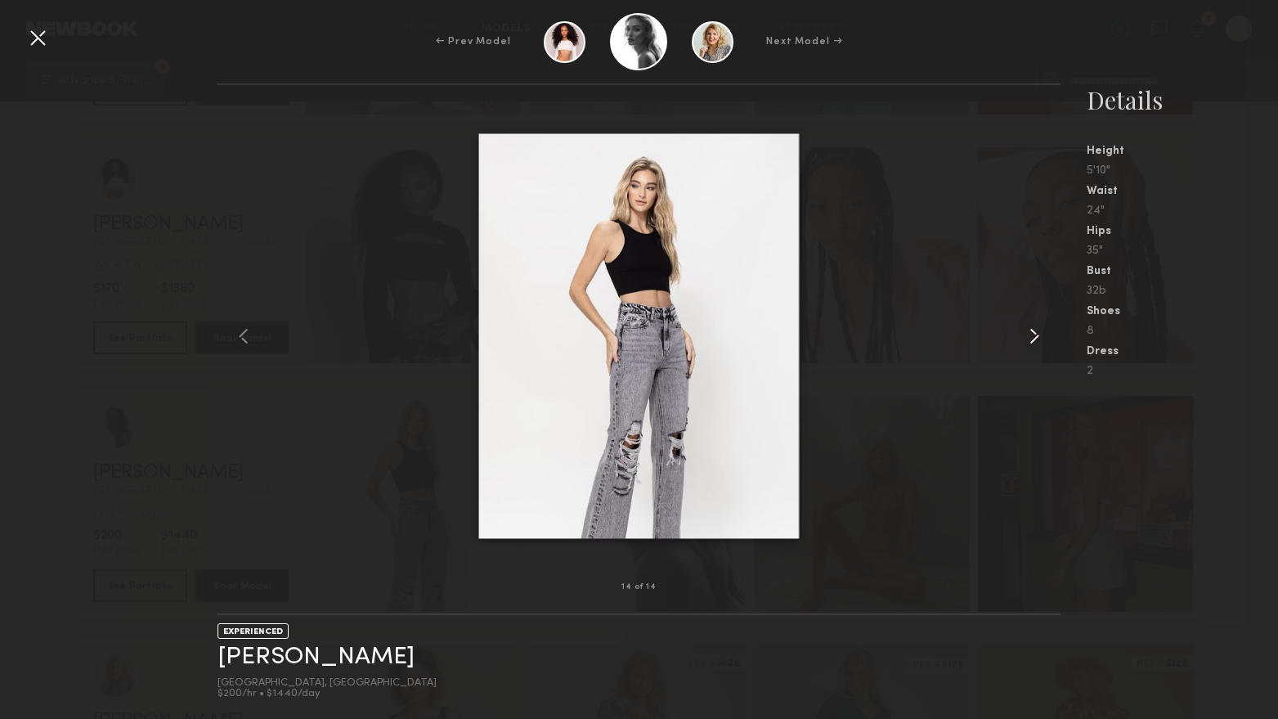
click at [1039, 340] on common-icon at bounding box center [1034, 336] width 26 height 26
click at [1038, 340] on common-icon at bounding box center [1034, 336] width 26 height 26
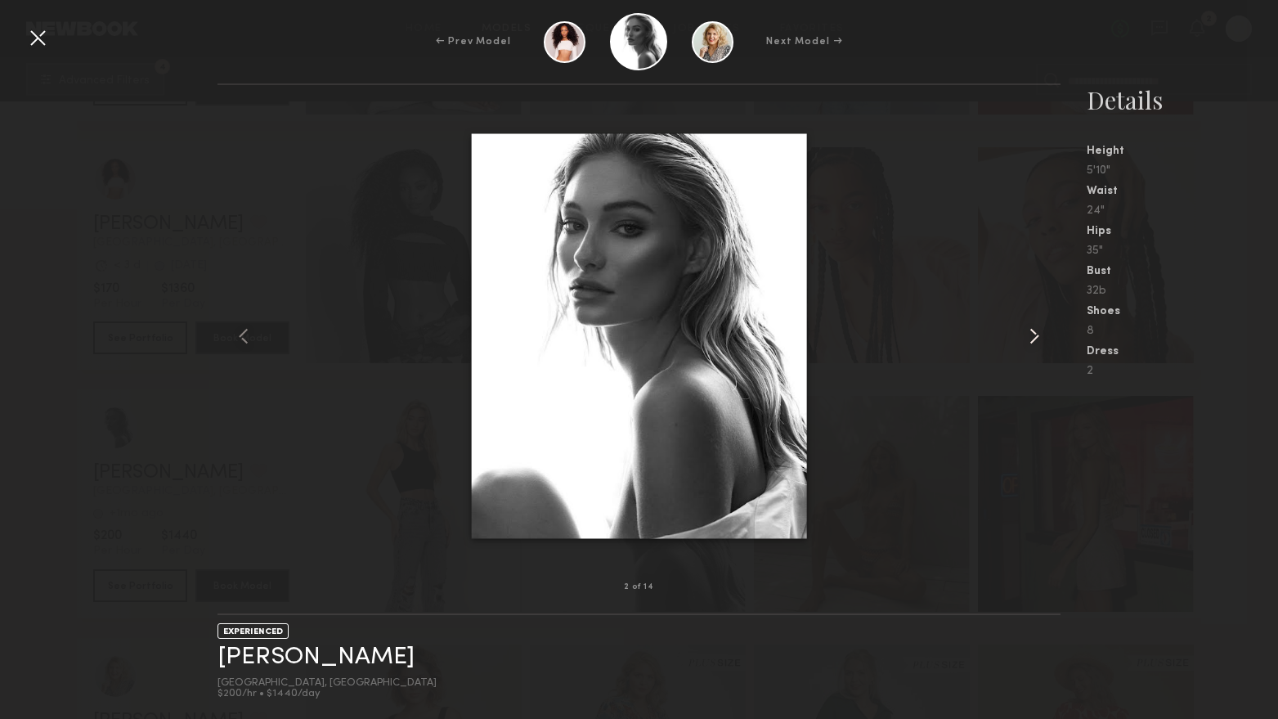
click at [1038, 340] on common-icon at bounding box center [1034, 336] width 26 height 26
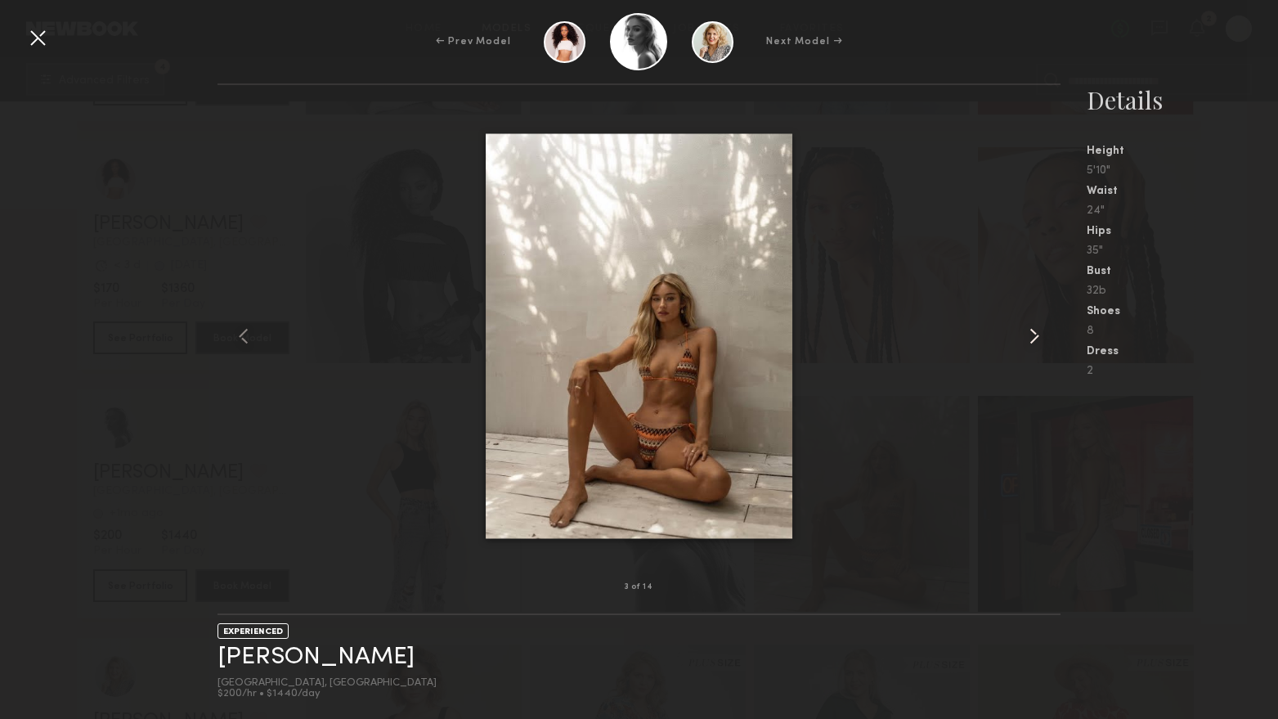
click at [1038, 340] on common-icon at bounding box center [1034, 336] width 26 height 26
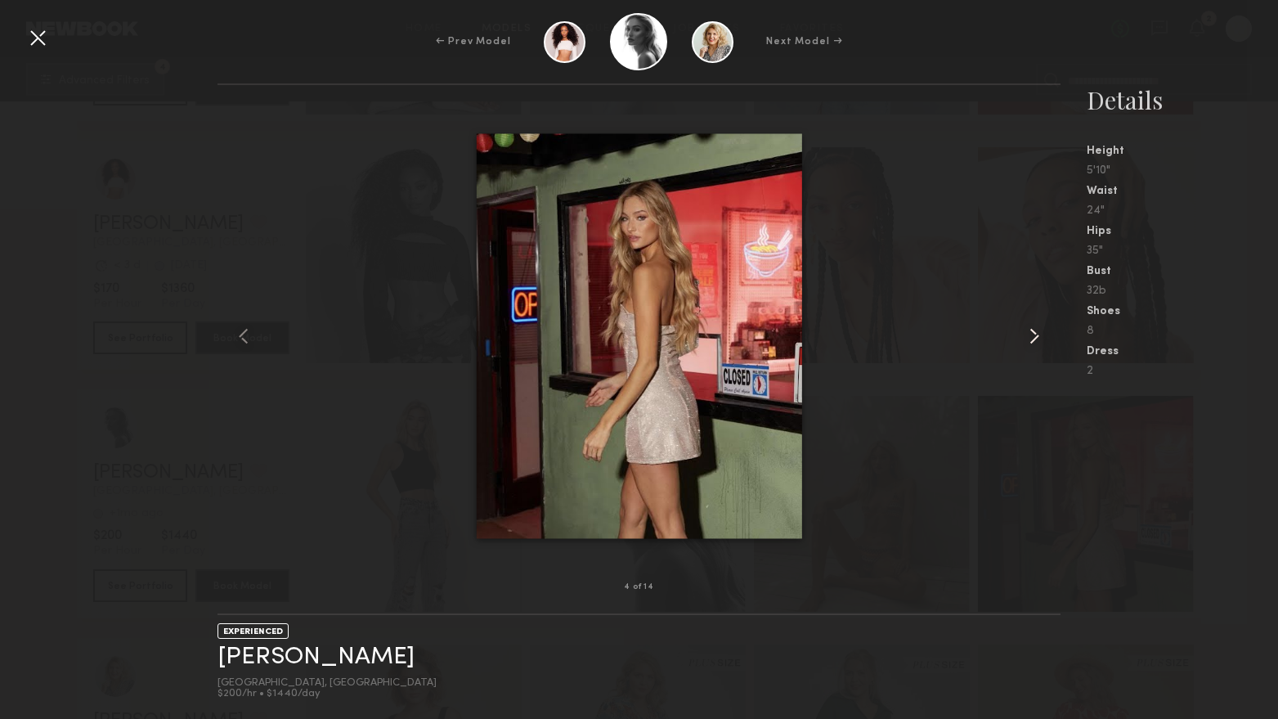
drag, startPoint x: 1038, startPoint y: 340, endPoint x: 1026, endPoint y: 341, distance: 11.5
click at [1037, 341] on common-icon at bounding box center [1034, 336] width 26 height 26
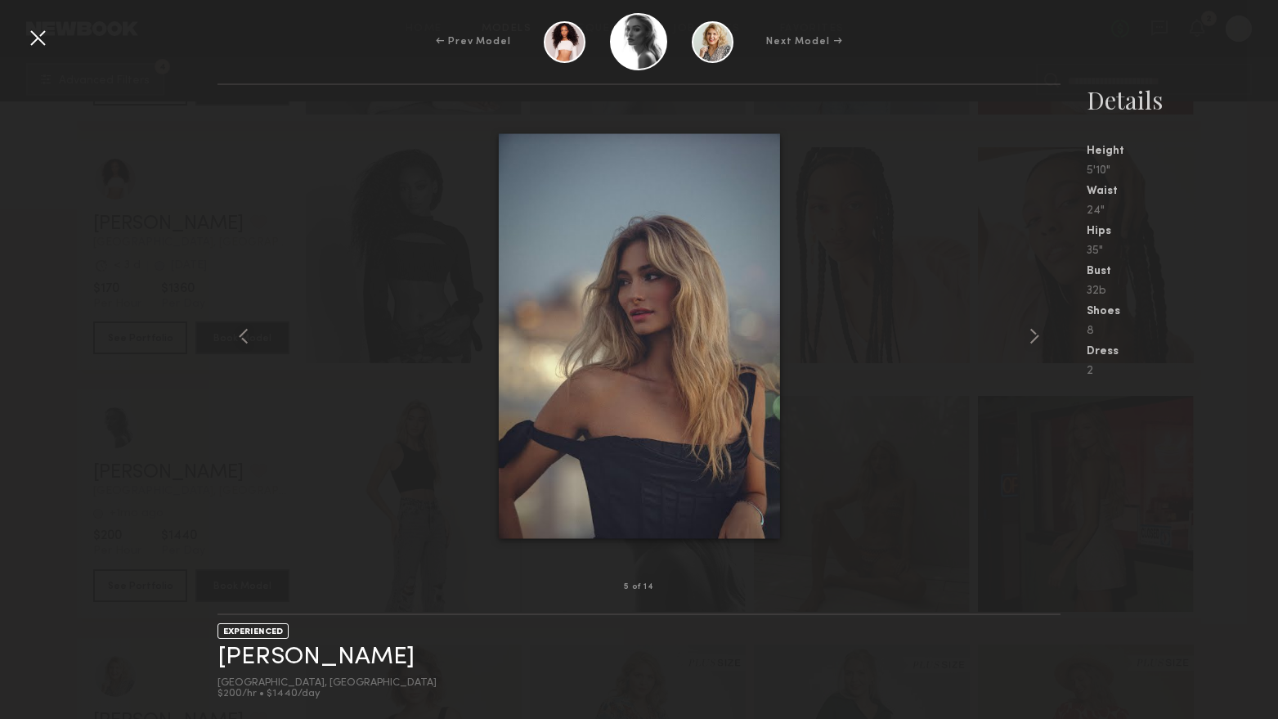
click at [25, 45] on div at bounding box center [38, 38] width 26 height 26
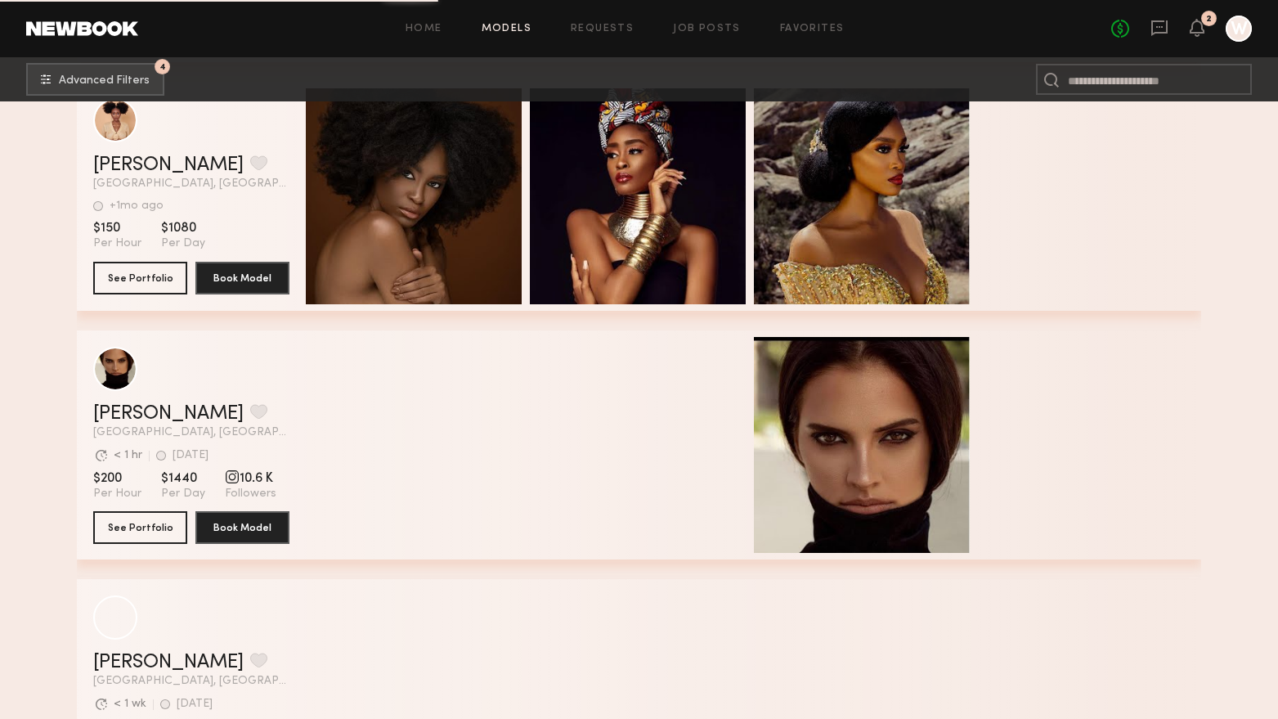
scroll to position [29214, 0]
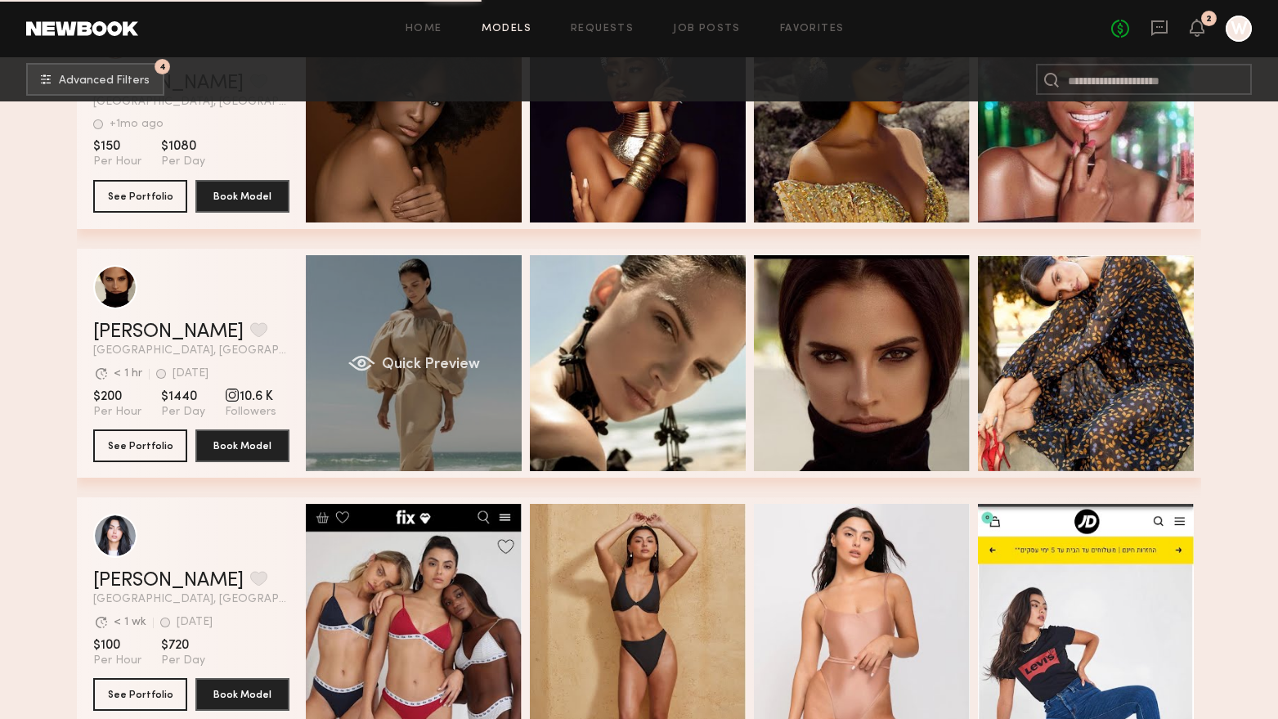
click at [446, 437] on div "Quick Preview" at bounding box center [414, 363] width 216 height 216
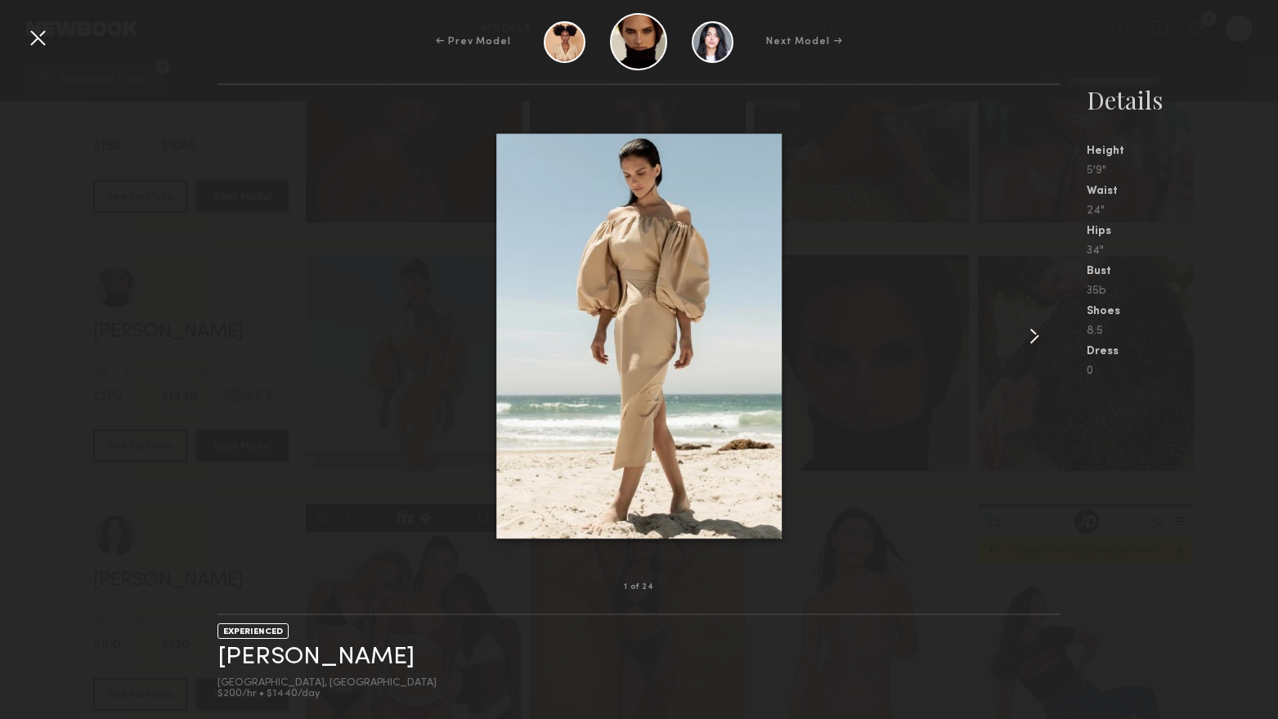
click at [1038, 338] on common-icon at bounding box center [1034, 336] width 26 height 26
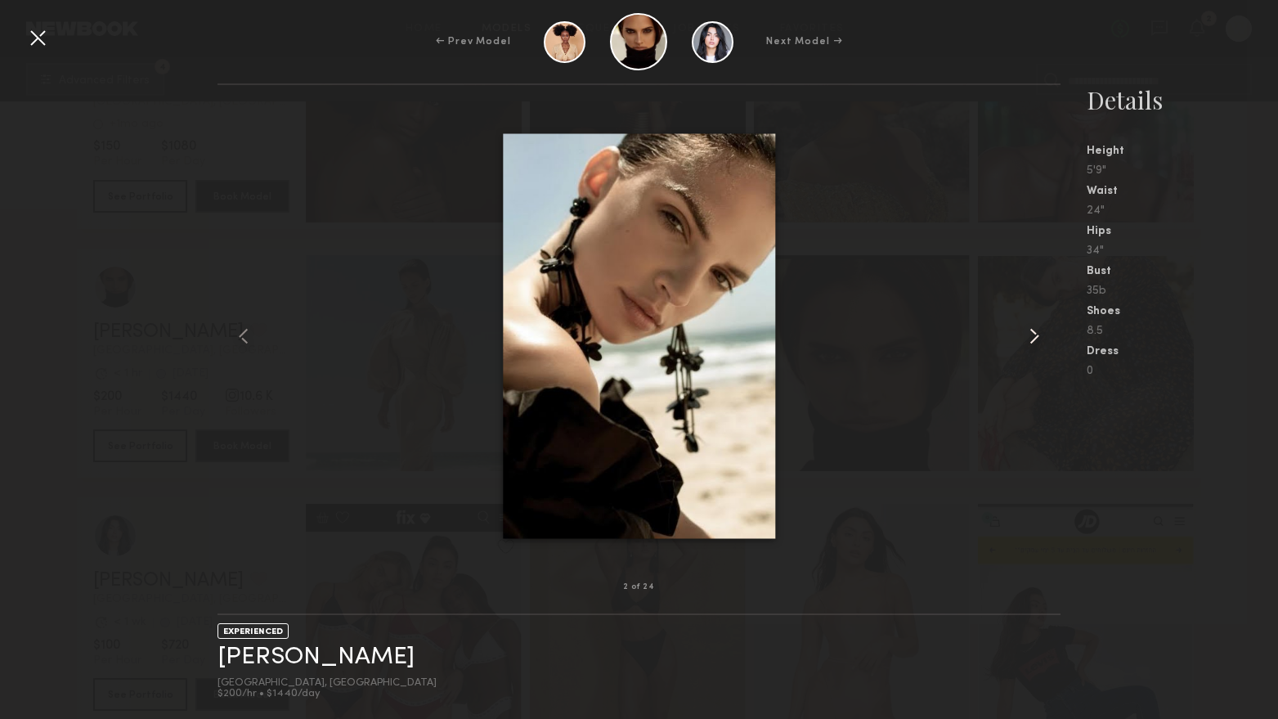
click at [1038, 338] on common-icon at bounding box center [1034, 336] width 26 height 26
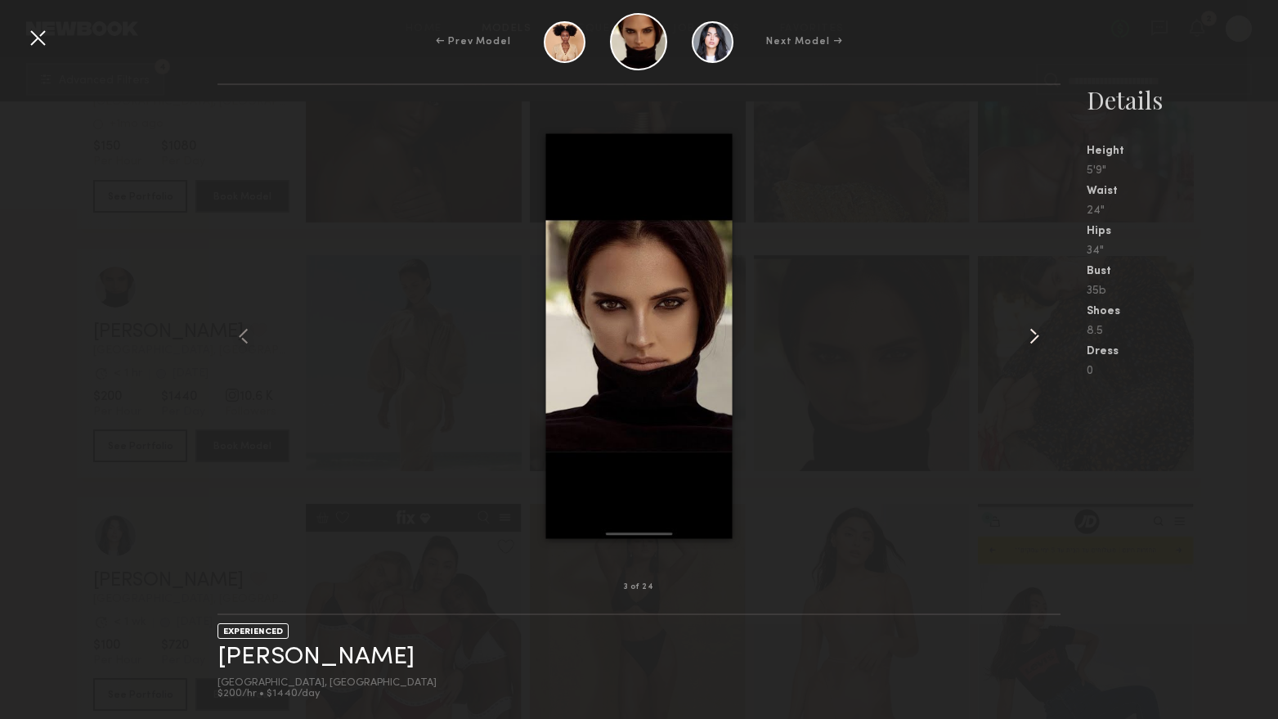
click at [1038, 338] on common-icon at bounding box center [1034, 336] width 26 height 26
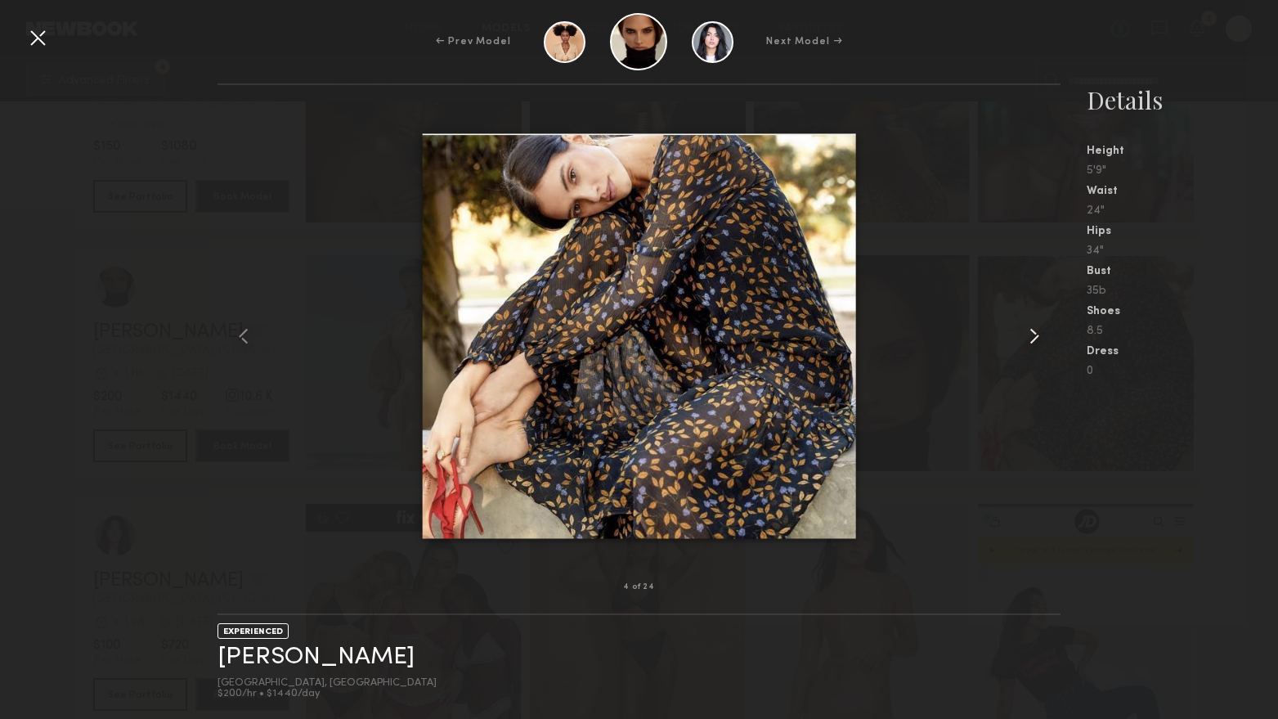
click at [1038, 338] on common-icon at bounding box center [1034, 336] width 26 height 26
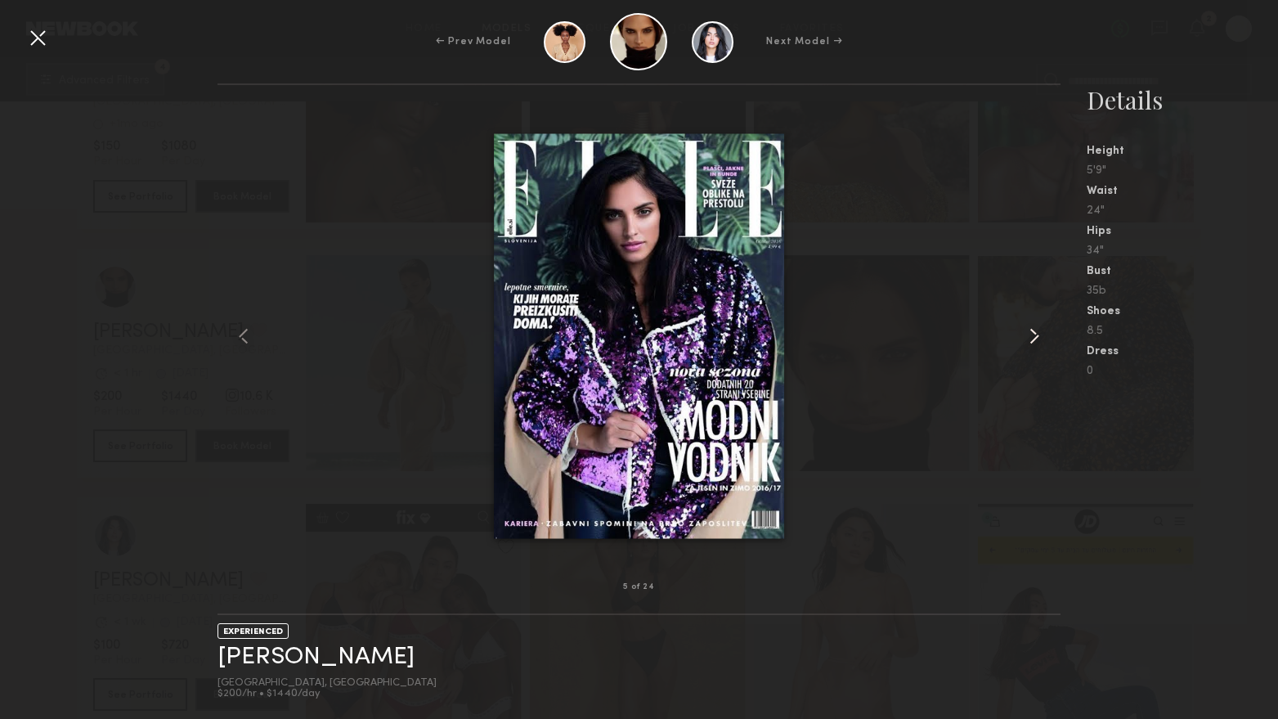
click at [1038, 338] on common-icon at bounding box center [1034, 336] width 26 height 26
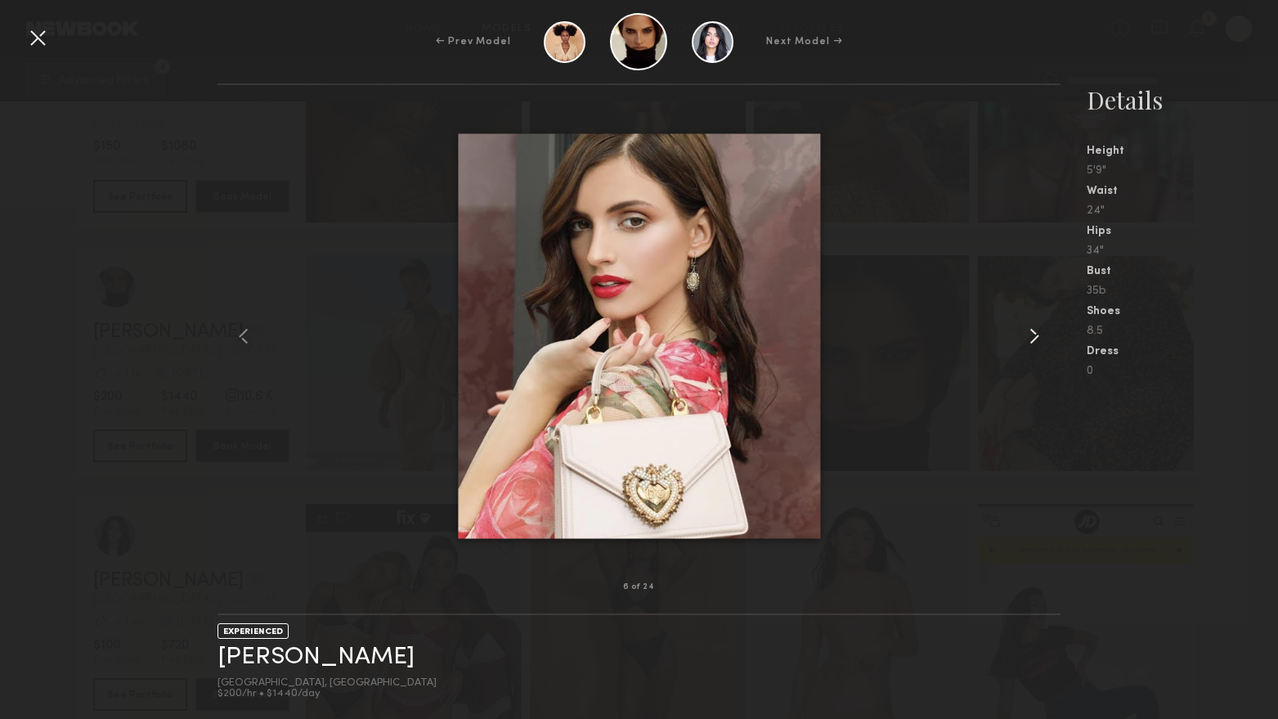
click at [1038, 338] on common-icon at bounding box center [1034, 336] width 26 height 26
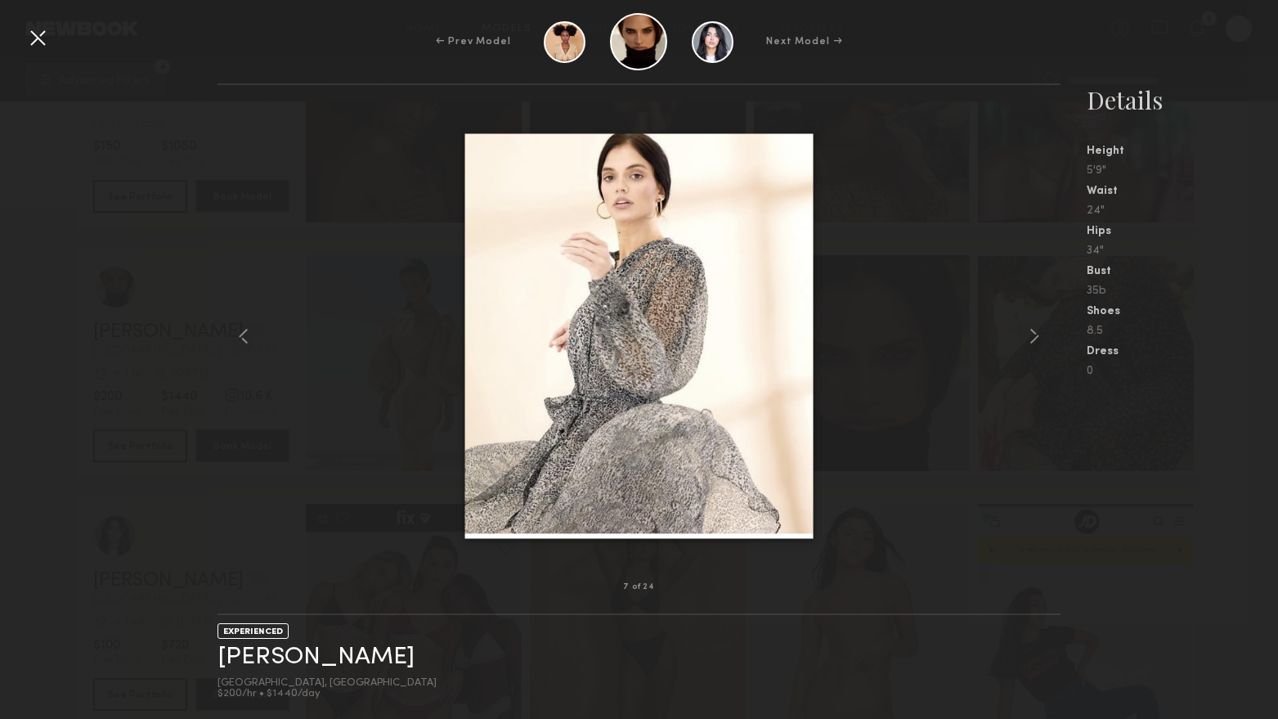
click at [34, 34] on div at bounding box center [38, 38] width 26 height 26
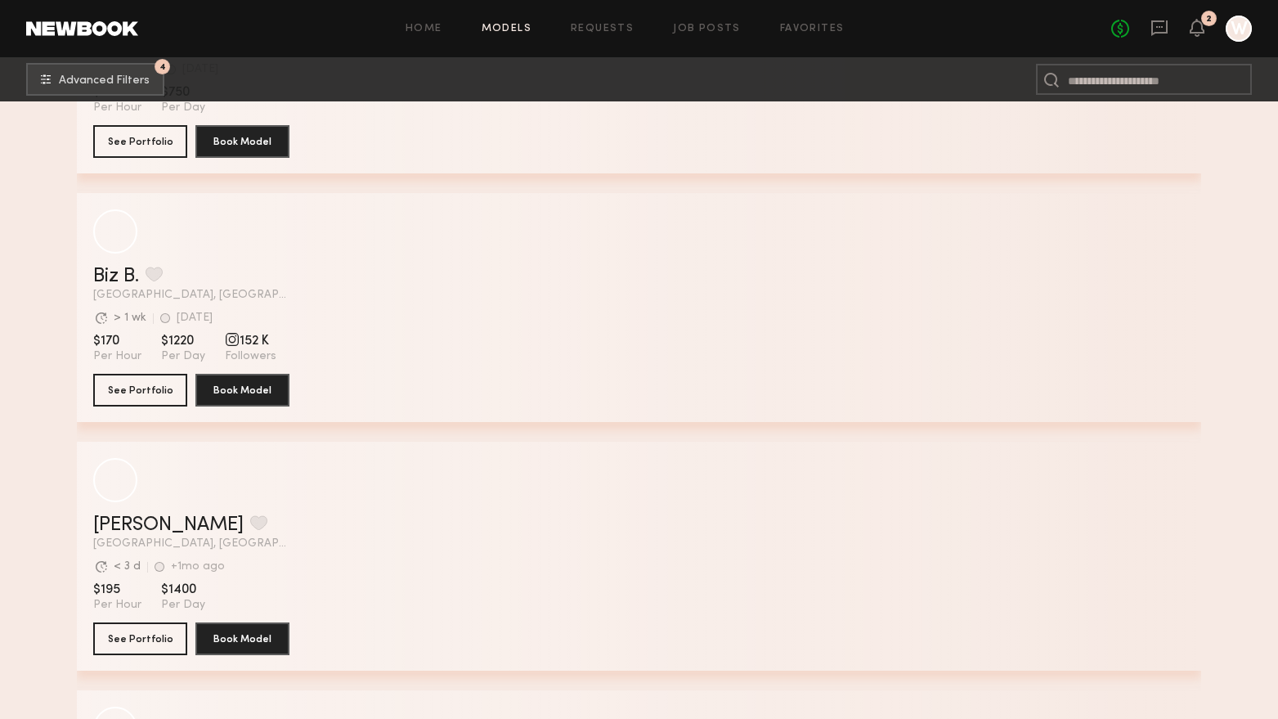
scroll to position [37145, 0]
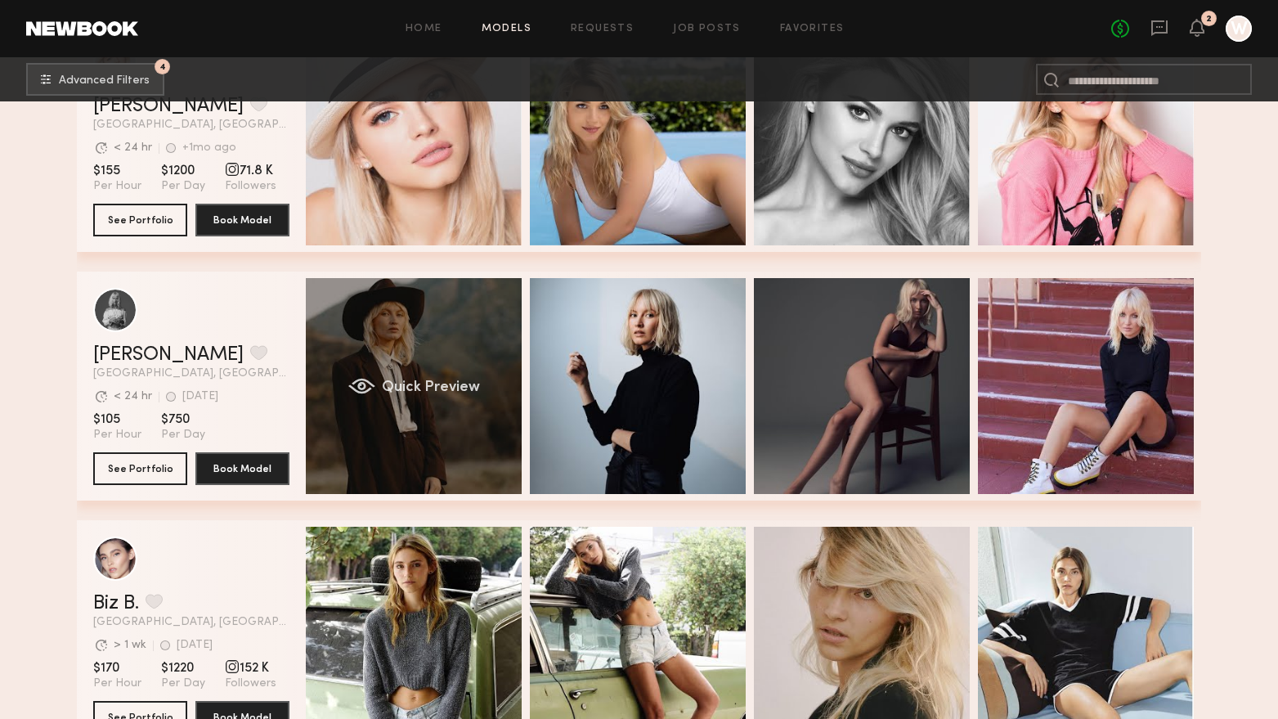
click at [470, 424] on div "Quick Preview" at bounding box center [414, 386] width 216 height 216
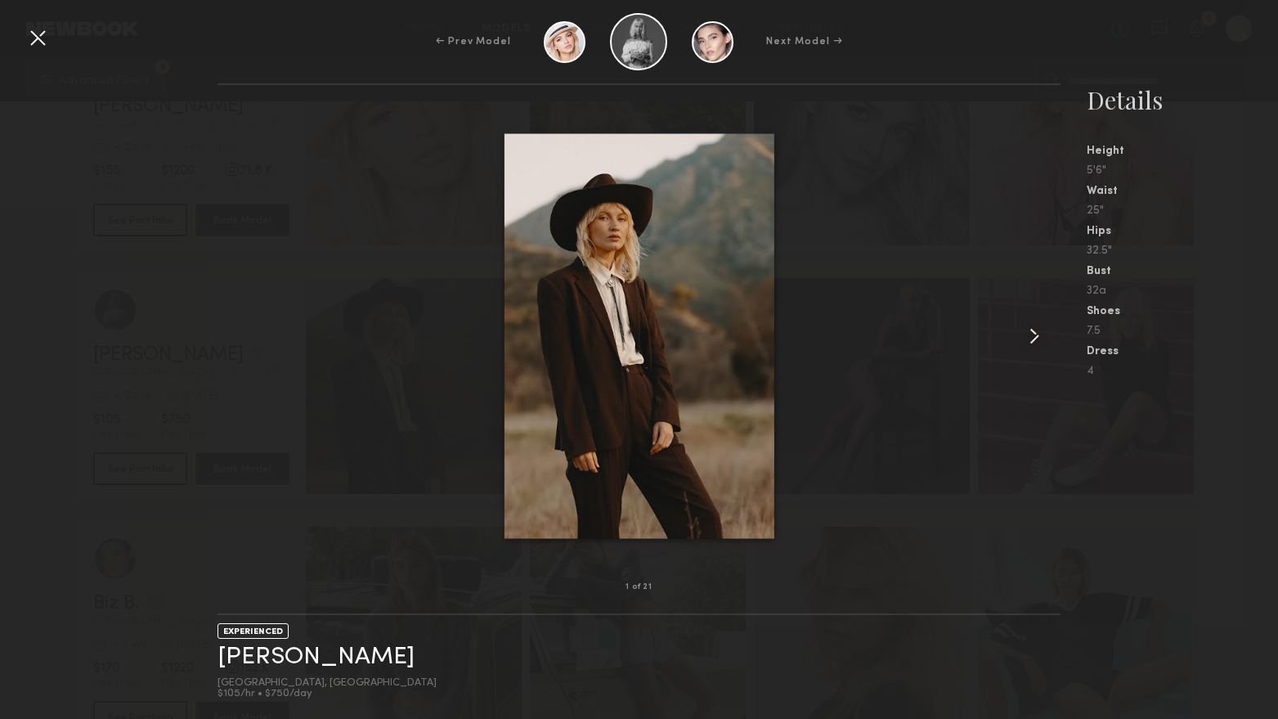
click at [1034, 329] on common-icon at bounding box center [1034, 336] width 26 height 26
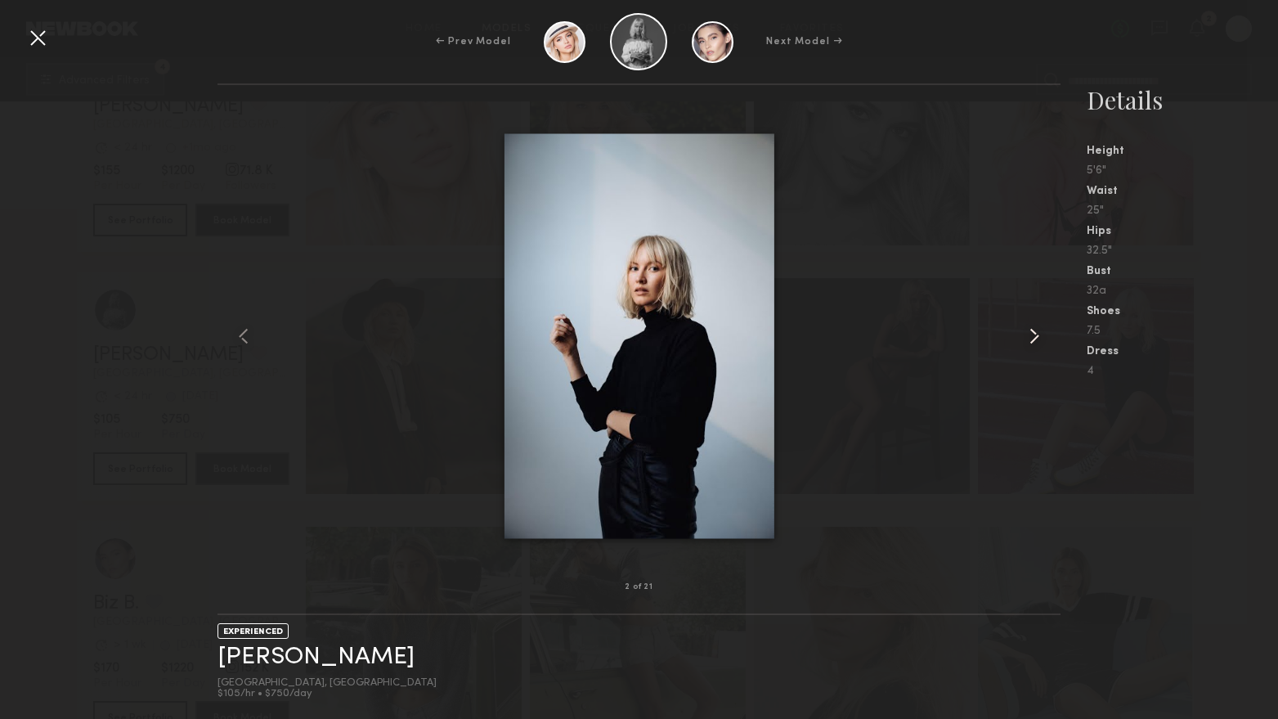
click at [1034, 329] on common-icon at bounding box center [1034, 336] width 26 height 26
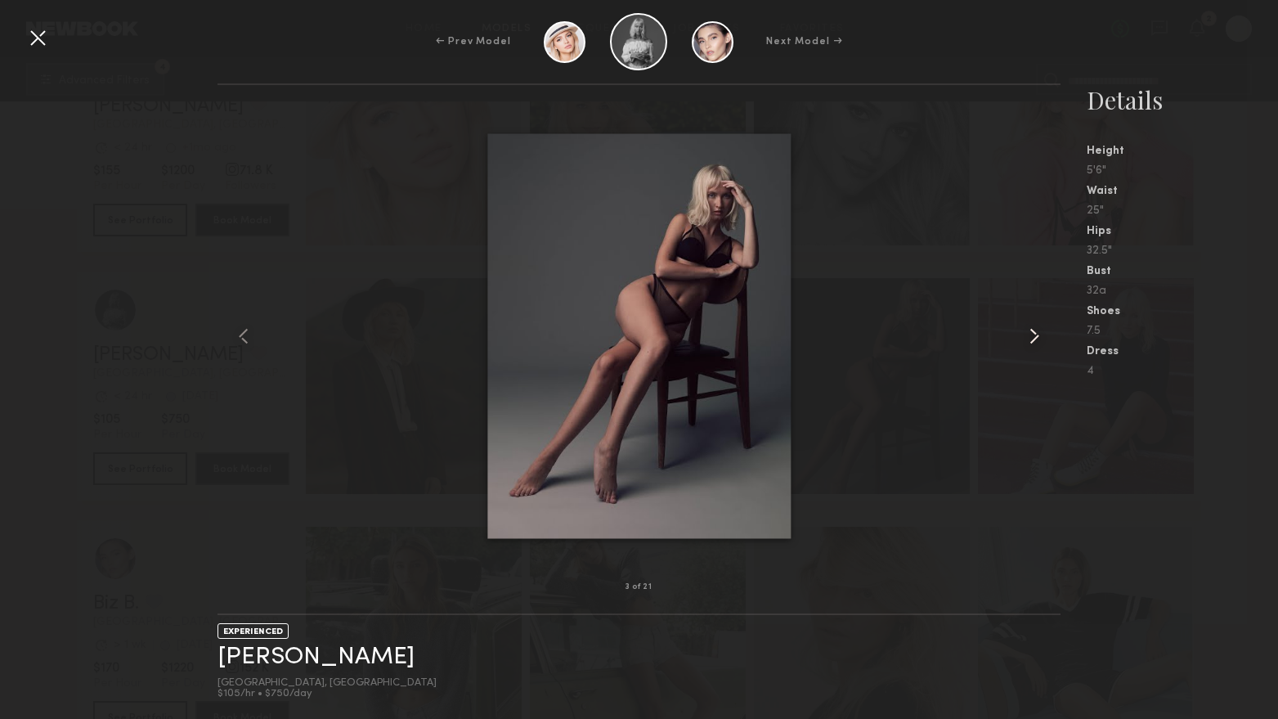
click at [1034, 329] on common-icon at bounding box center [1034, 336] width 26 height 26
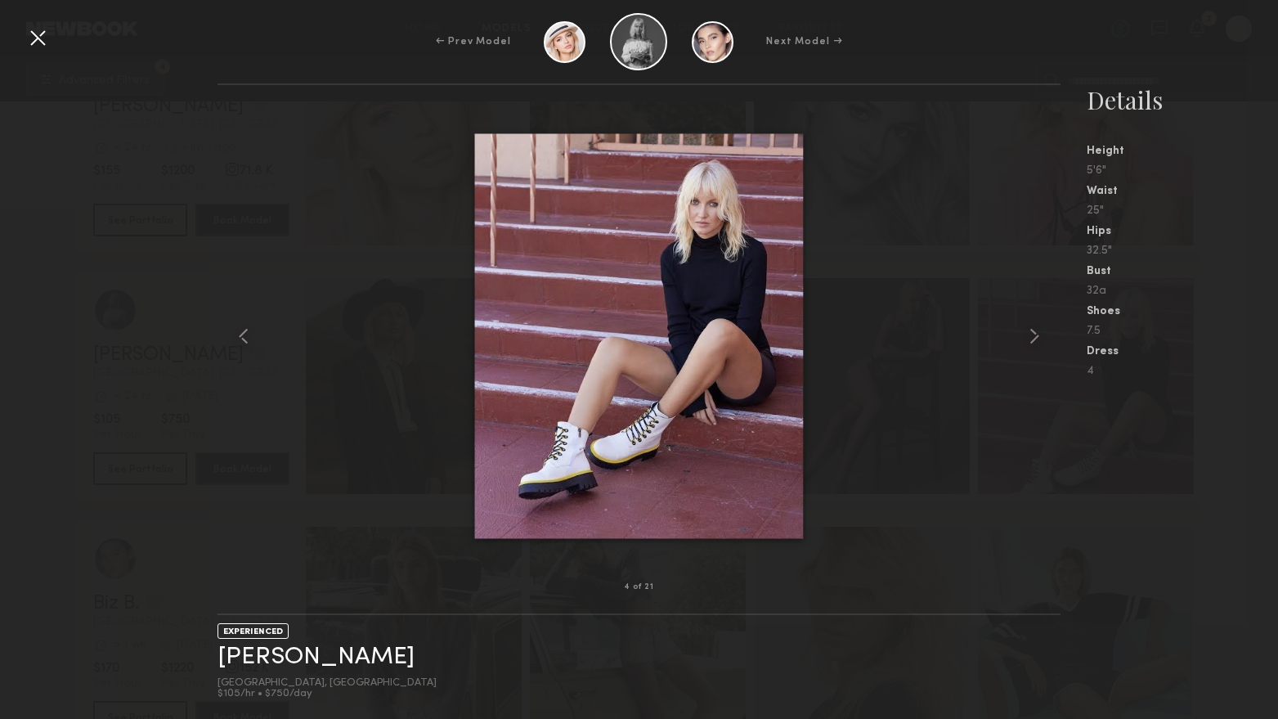
click at [37, 48] on div at bounding box center [38, 38] width 26 height 26
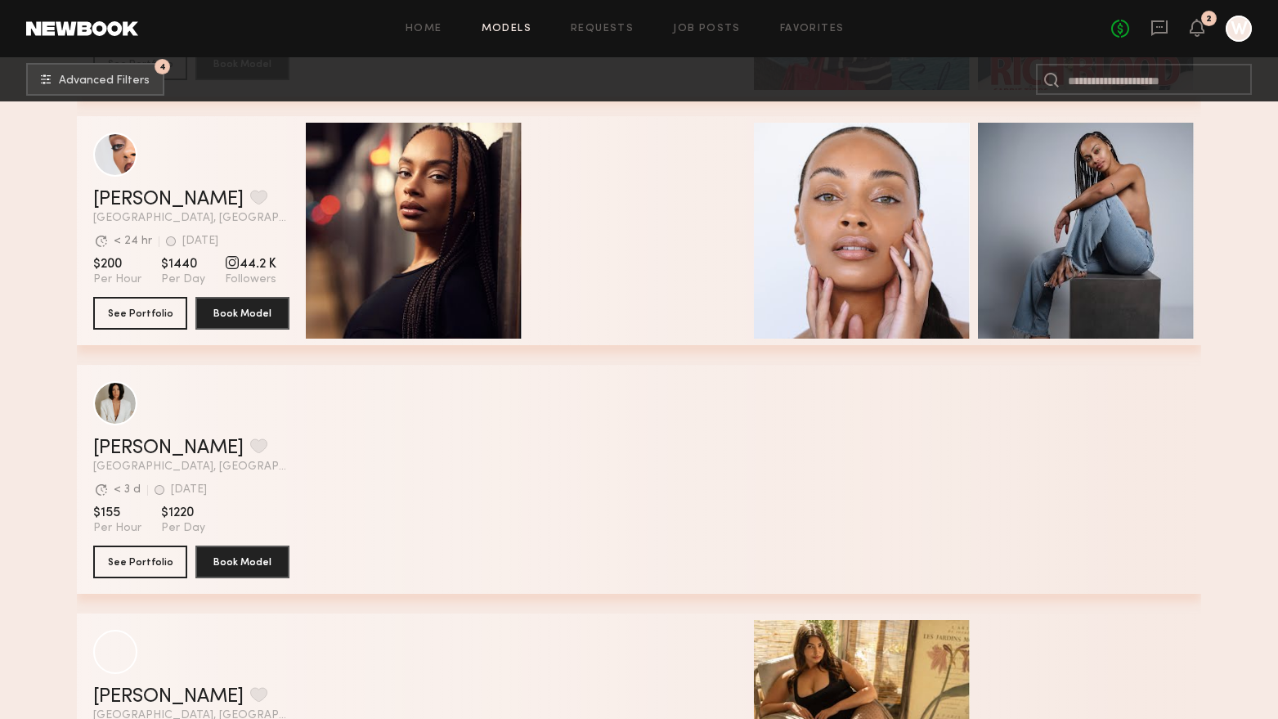
scroll to position [39876, 0]
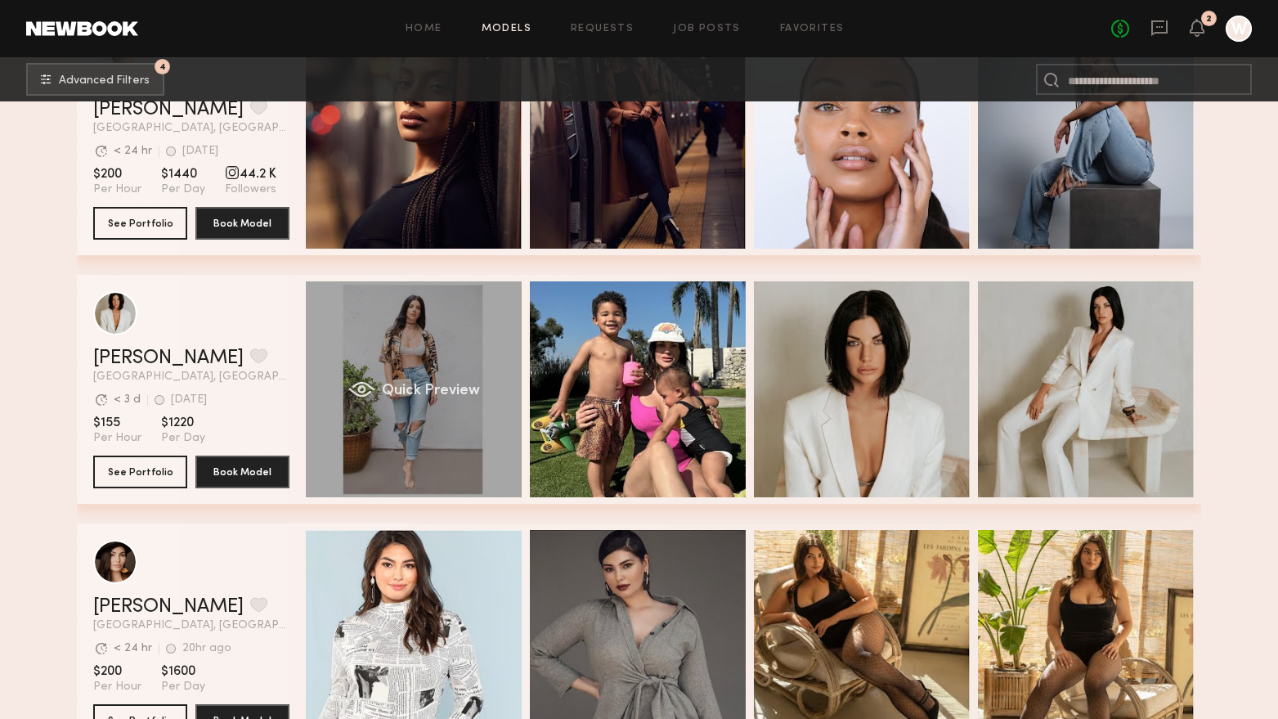
click at [468, 448] on div "Quick Preview" at bounding box center [414, 389] width 216 height 216
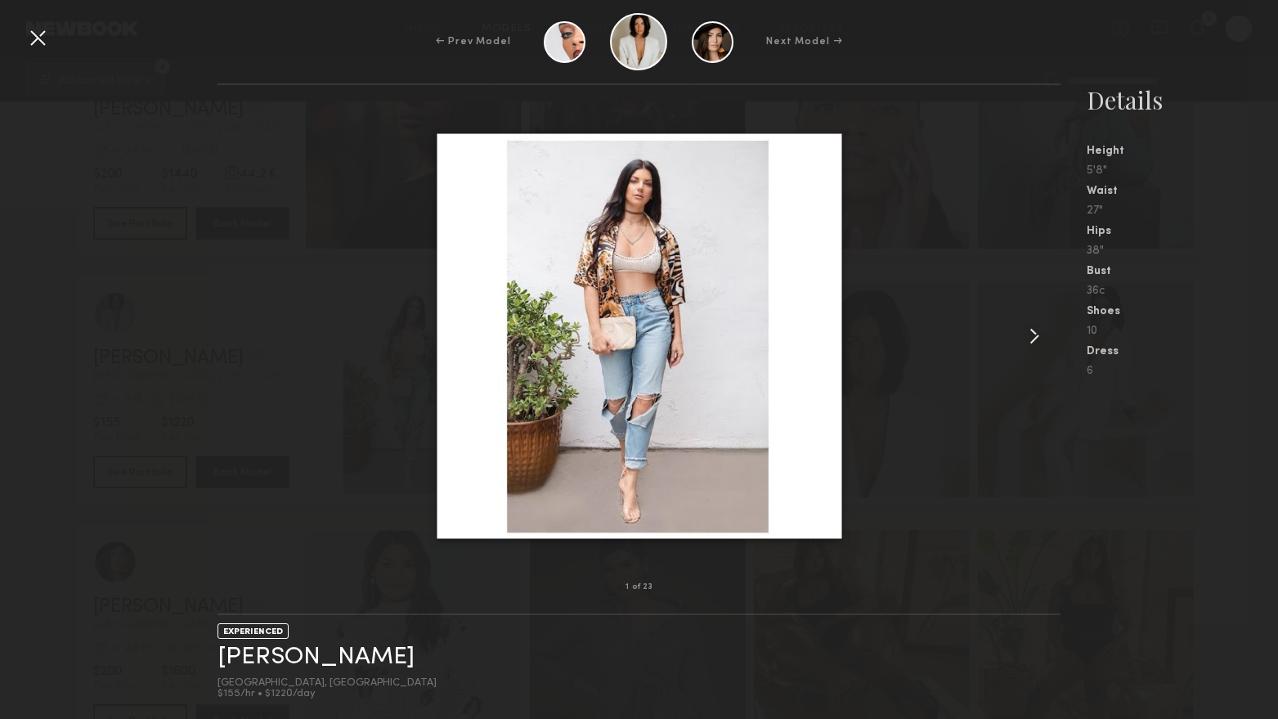
click at [1047, 345] on common-icon at bounding box center [1034, 336] width 26 height 26
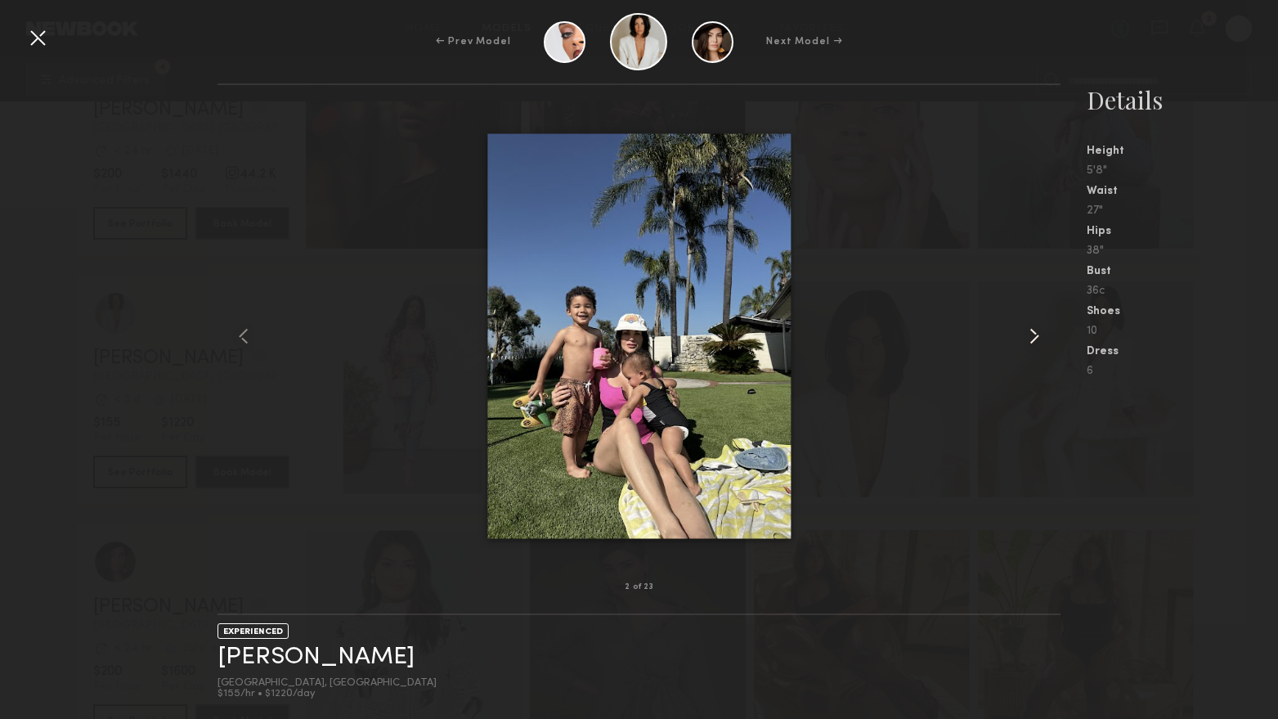
click at [1041, 343] on common-icon at bounding box center [1034, 336] width 26 height 26
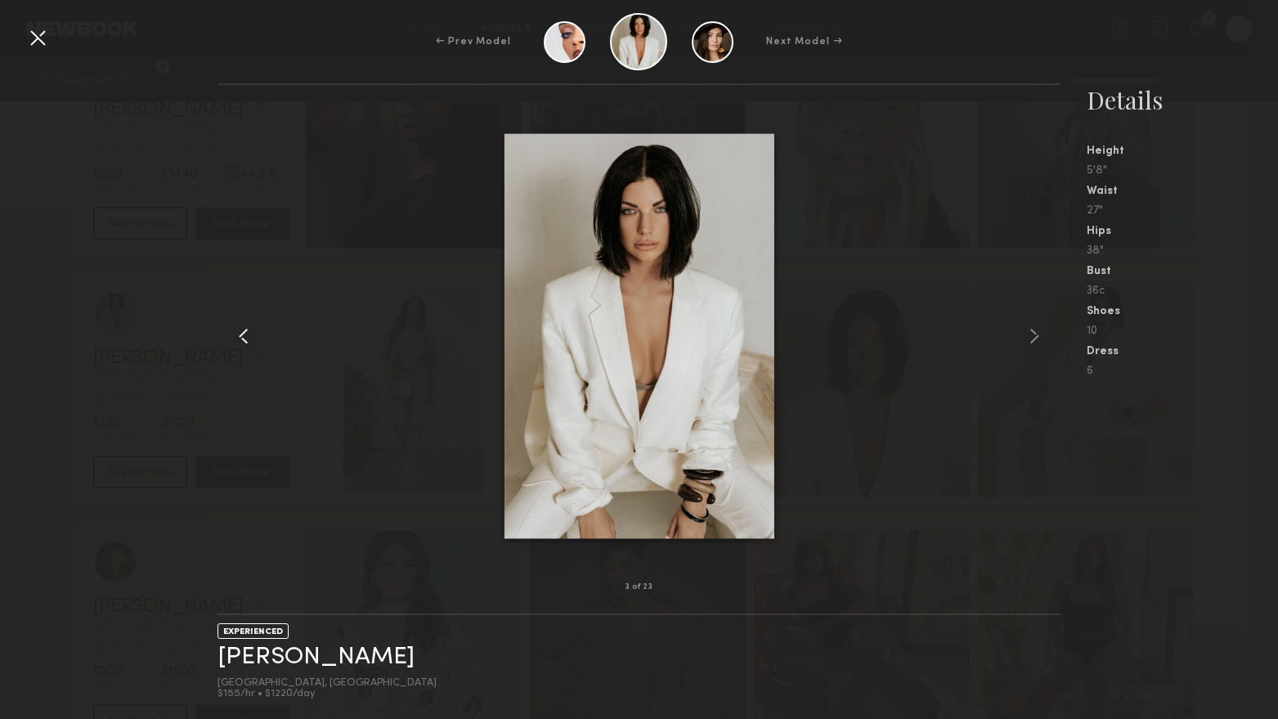
click at [256, 334] on common-icon at bounding box center [244, 336] width 26 height 26
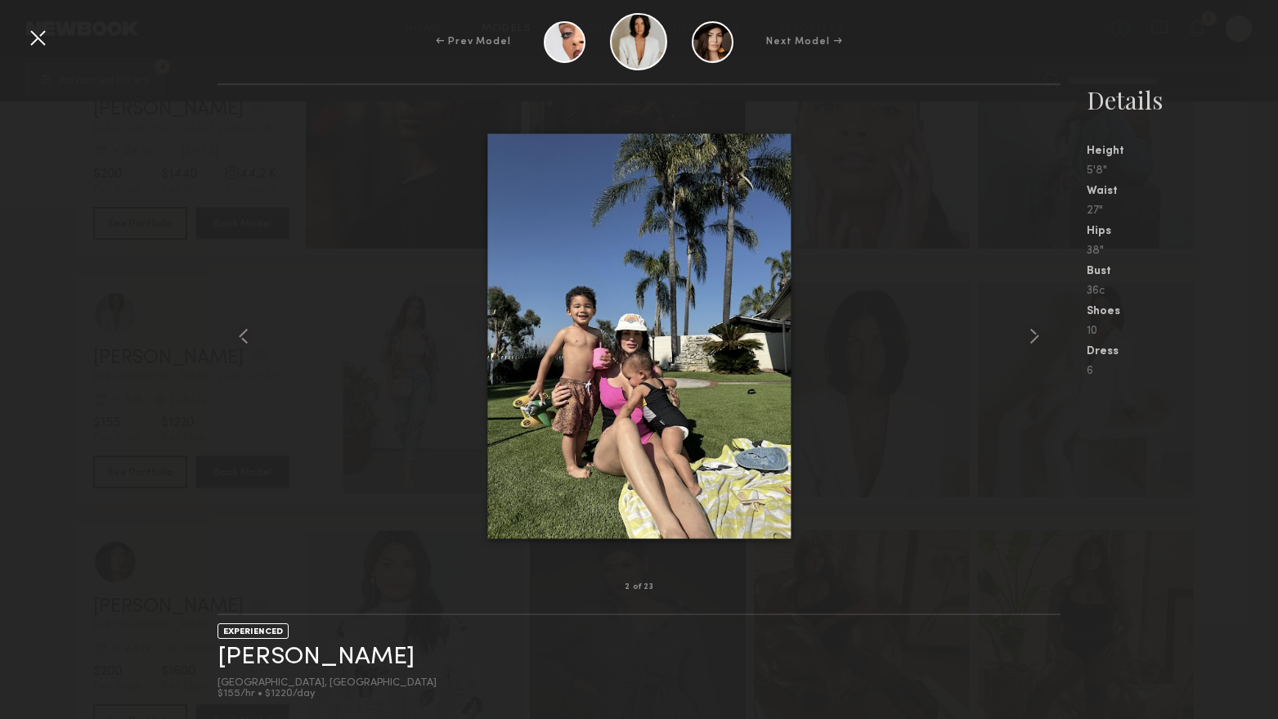
click at [1062, 330] on nb-gallery-model-stats "Details Height 5'8" Waist 27" Hips 38" Bust 36c Shoes 10 Dress 6" at bounding box center [1168, 400] width 217 height 635
click at [1047, 337] on common-icon at bounding box center [1034, 336] width 26 height 26
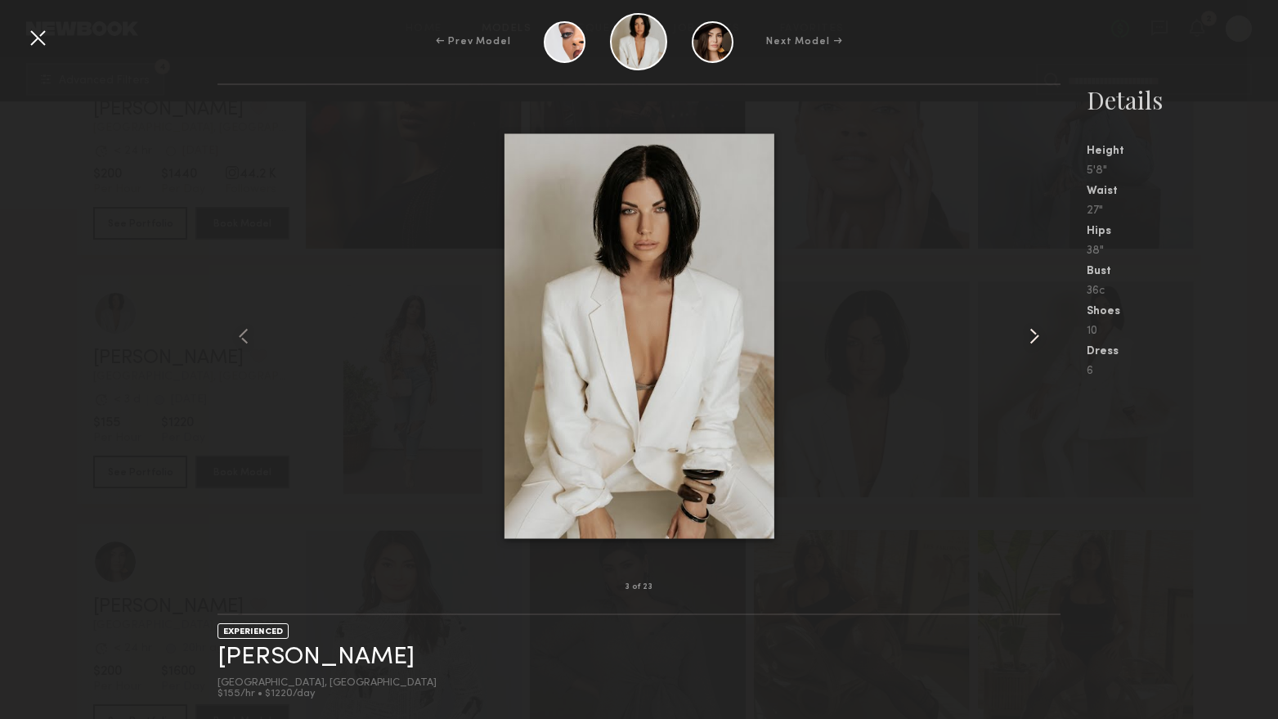
click at [1043, 337] on common-icon at bounding box center [1034, 336] width 26 height 26
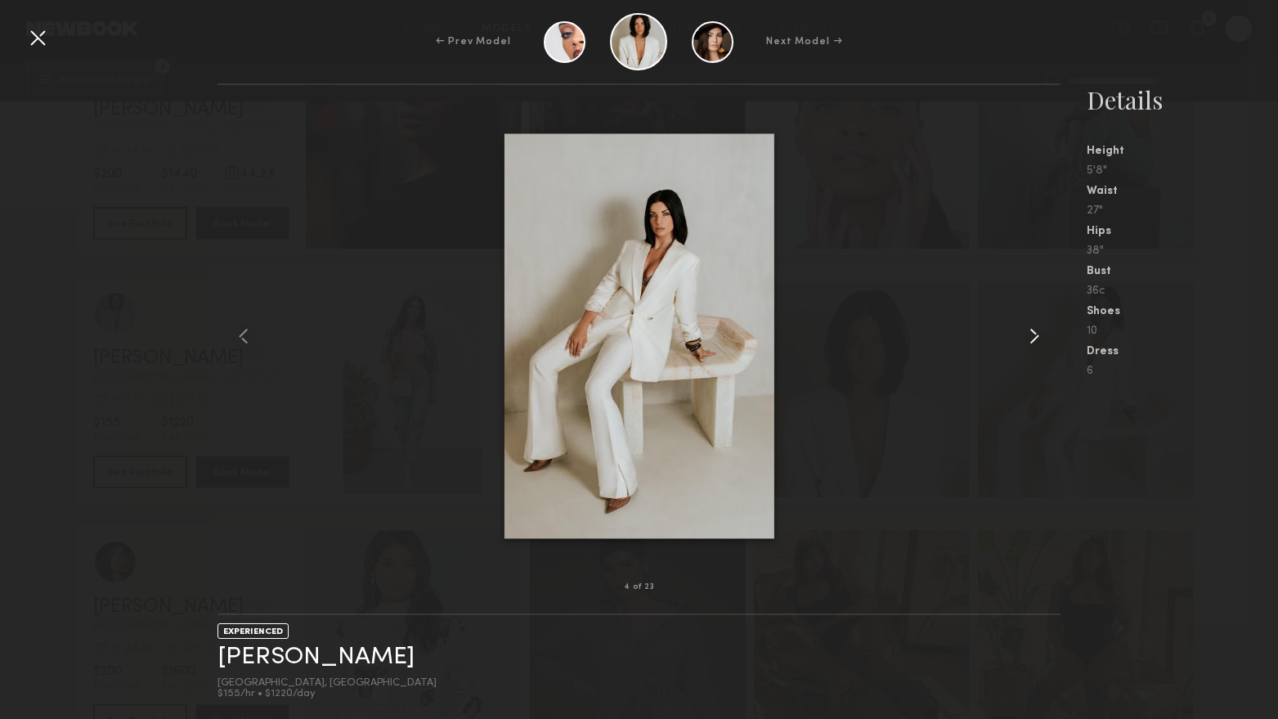
click at [1043, 337] on common-icon at bounding box center [1034, 336] width 26 height 26
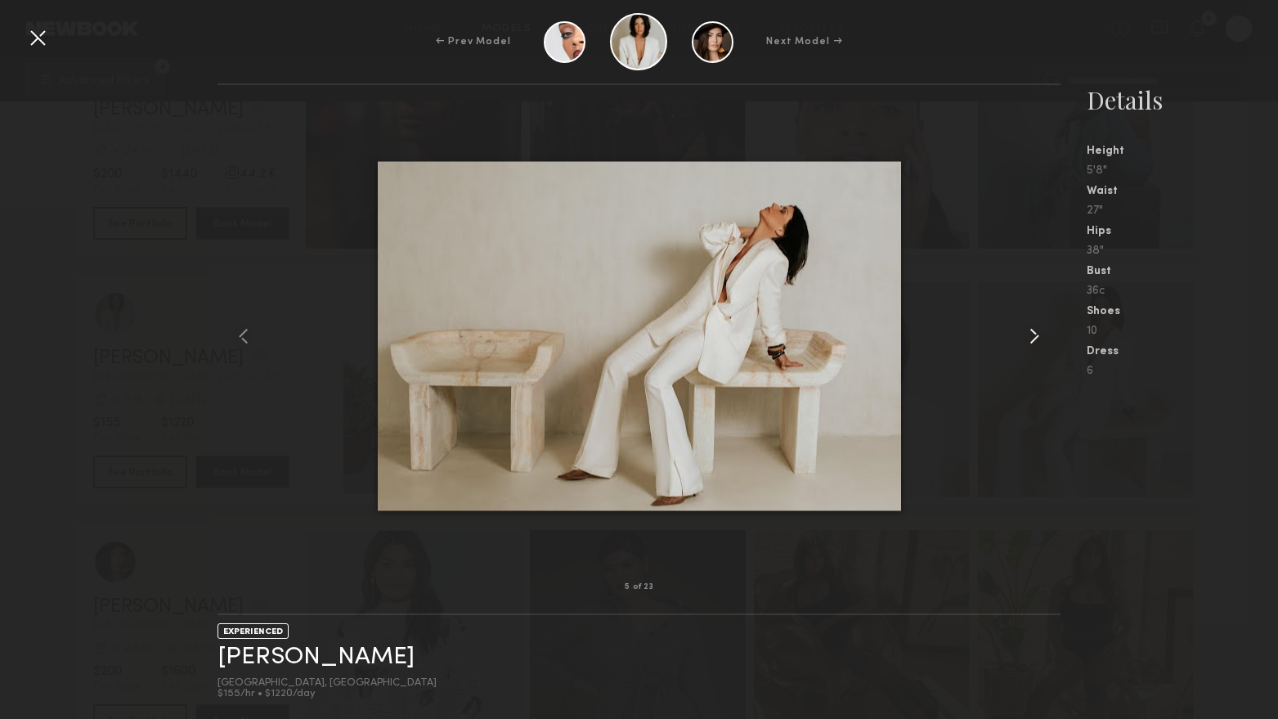
click at [1043, 337] on common-icon at bounding box center [1034, 336] width 26 height 26
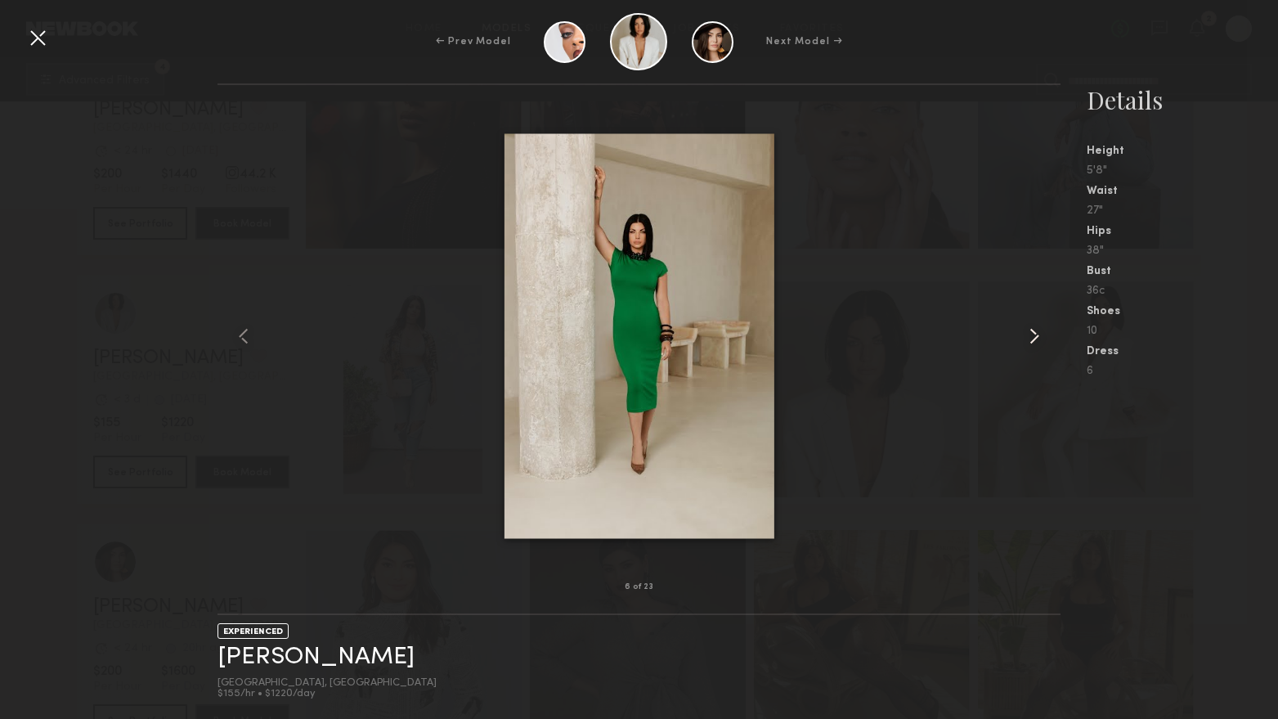
click at [1043, 337] on common-icon at bounding box center [1034, 336] width 26 height 26
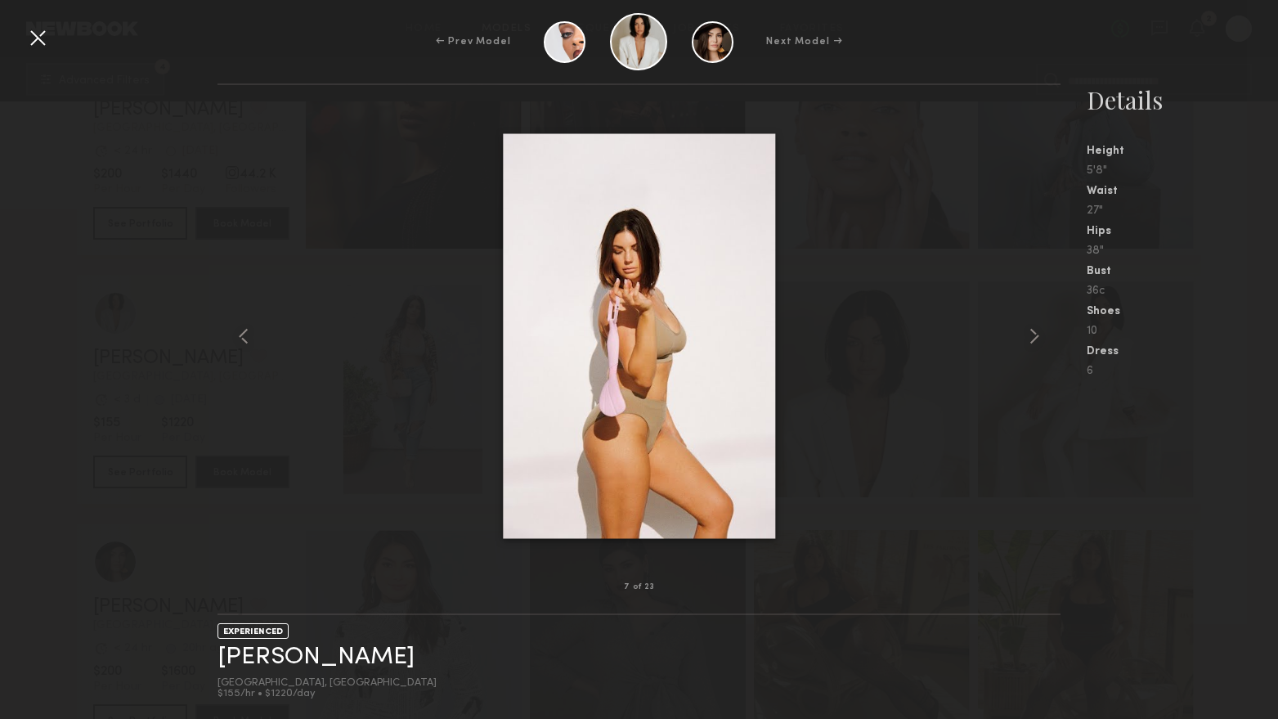
click at [34, 47] on div at bounding box center [38, 38] width 26 height 26
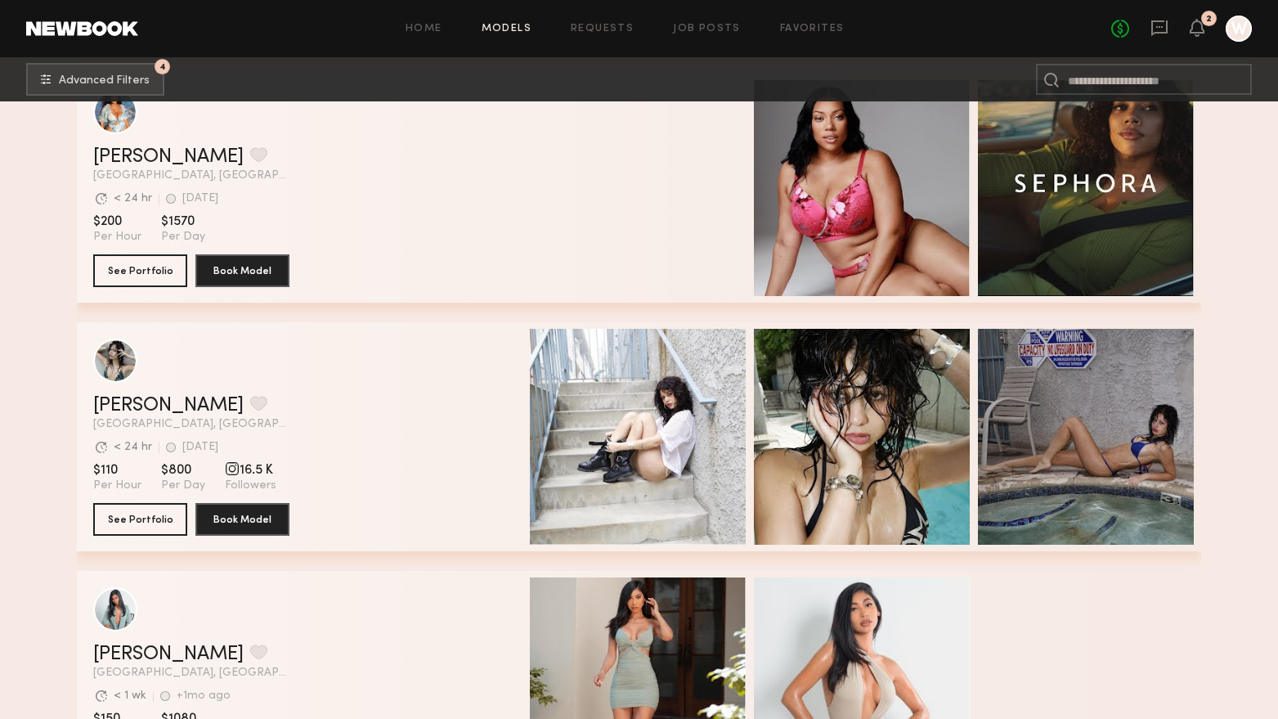
scroll to position [42574, 0]
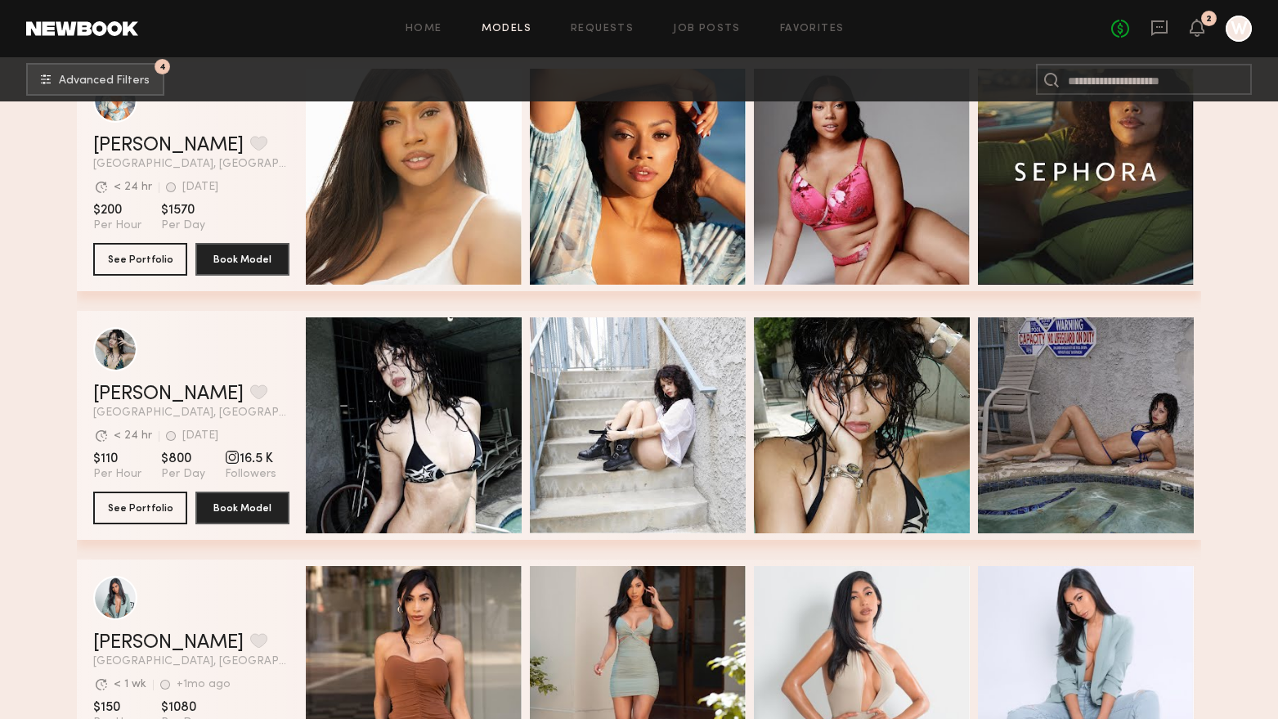
click at [398, 356] on div "Quick Preview" at bounding box center [414, 425] width 216 height 216
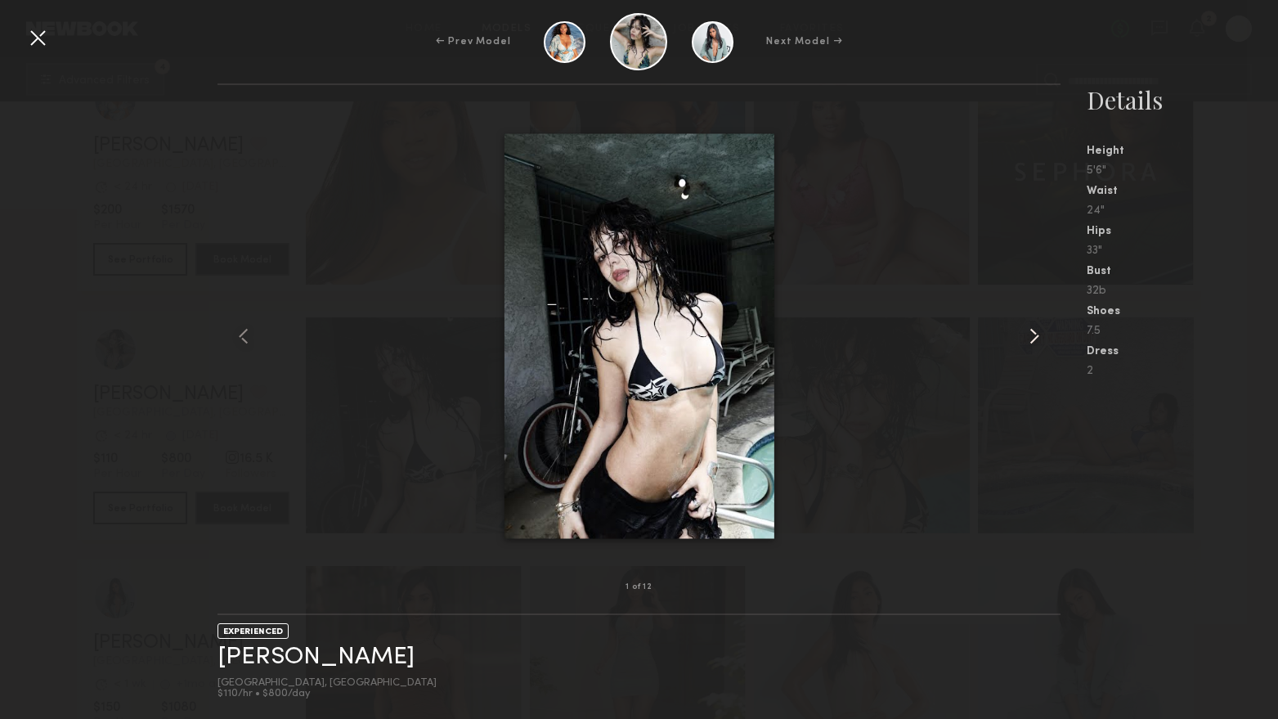
click at [1037, 340] on common-icon at bounding box center [1034, 336] width 26 height 26
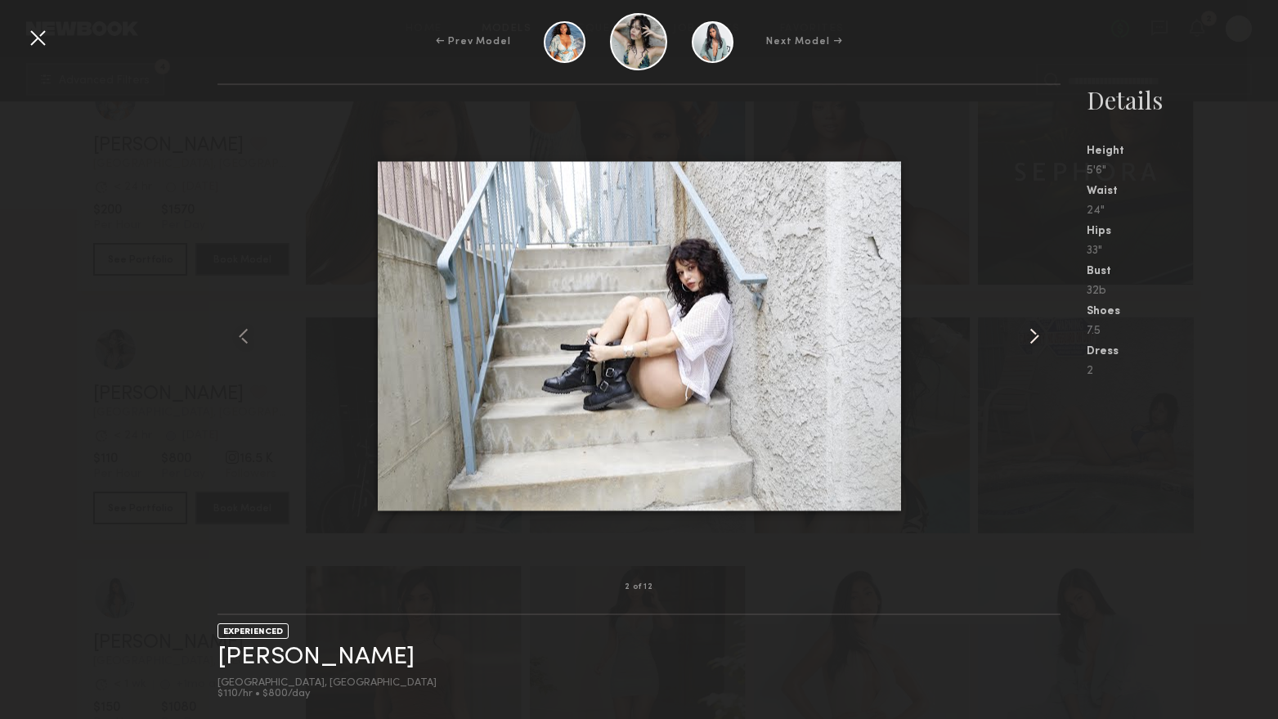
click at [1036, 340] on common-icon at bounding box center [1034, 336] width 26 height 26
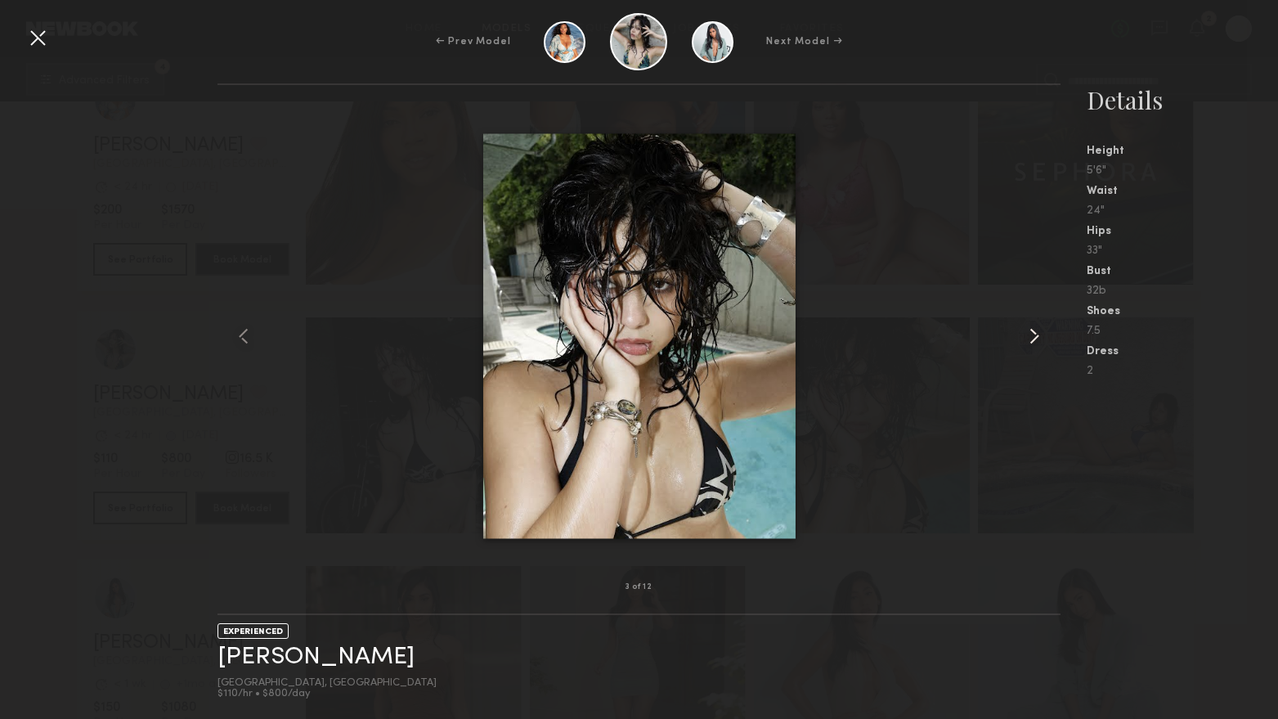
click at [1036, 340] on common-icon at bounding box center [1034, 336] width 26 height 26
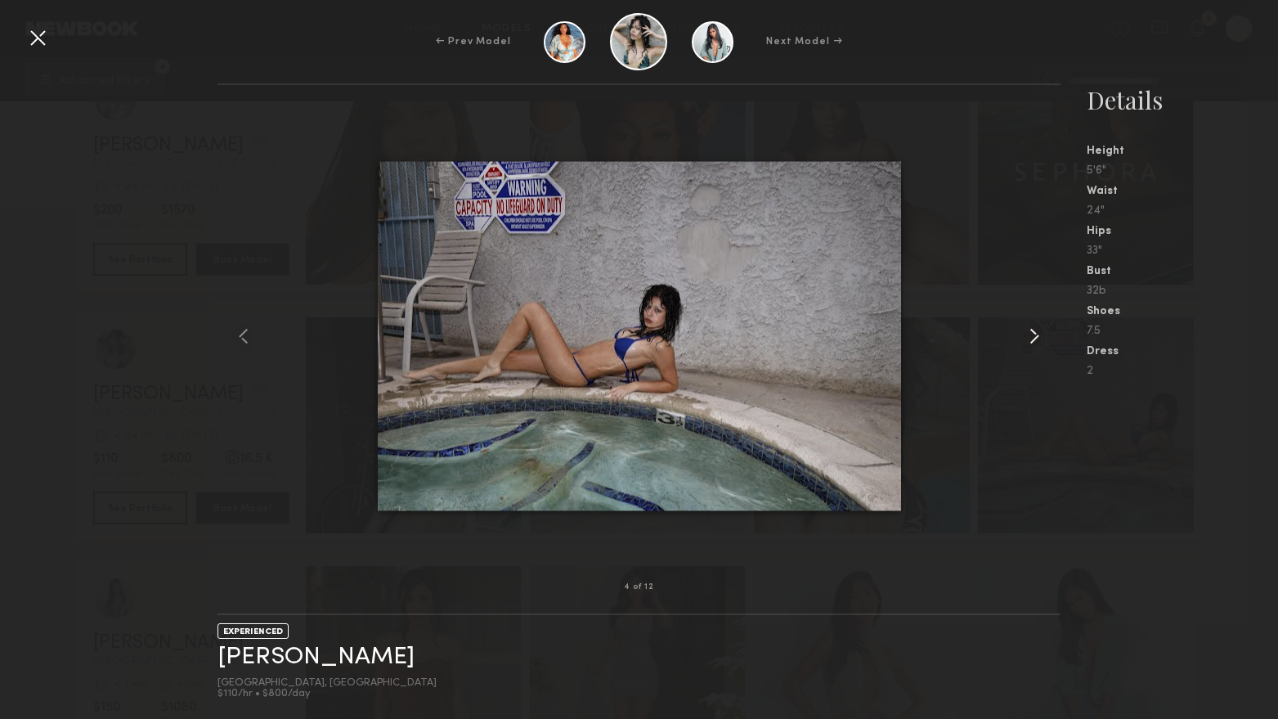
click at [1036, 340] on common-icon at bounding box center [1034, 336] width 26 height 26
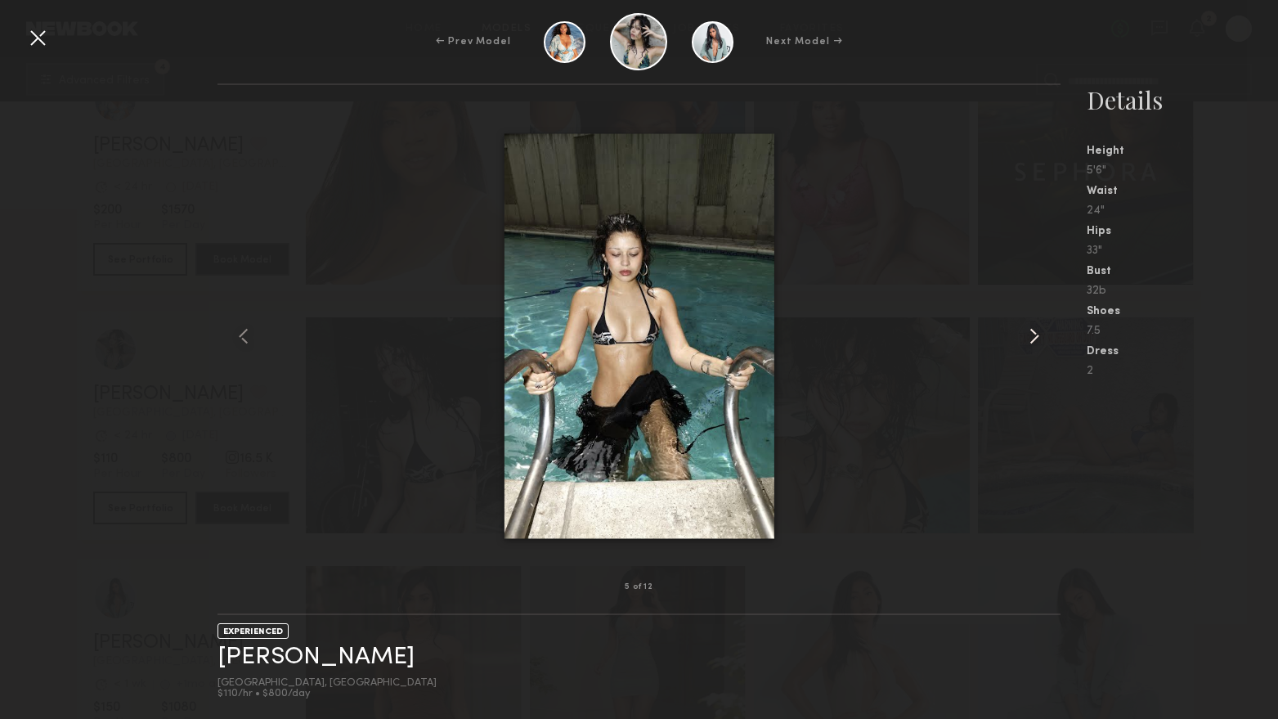
click at [1036, 339] on common-icon at bounding box center [1034, 336] width 26 height 26
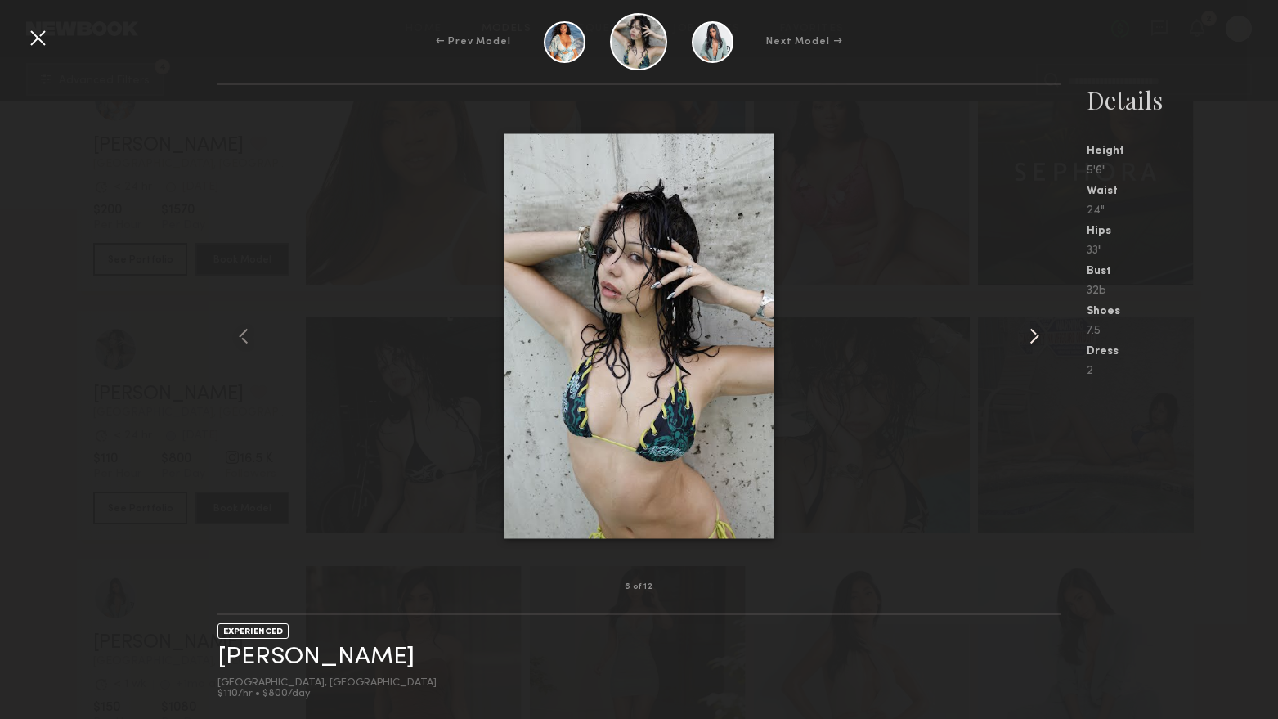
click at [1036, 339] on common-icon at bounding box center [1034, 336] width 26 height 26
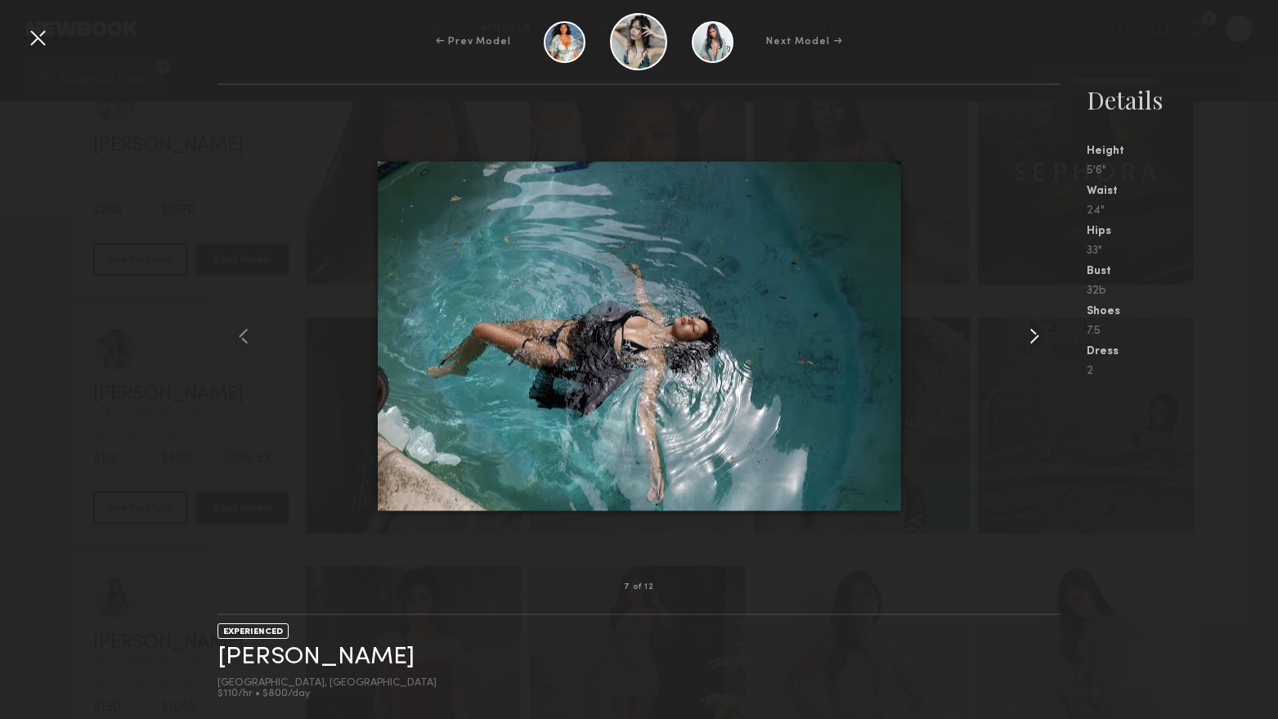
click at [1036, 339] on common-icon at bounding box center [1034, 336] width 26 height 26
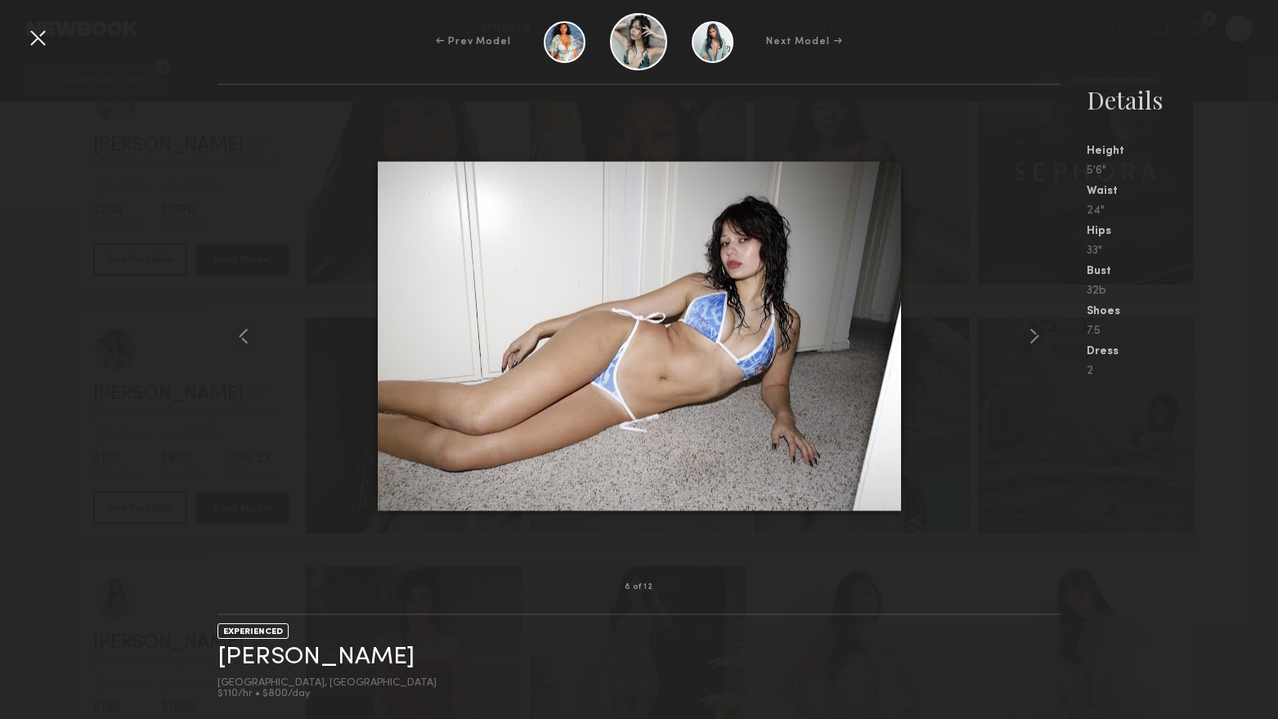
click at [36, 39] on div at bounding box center [38, 38] width 26 height 26
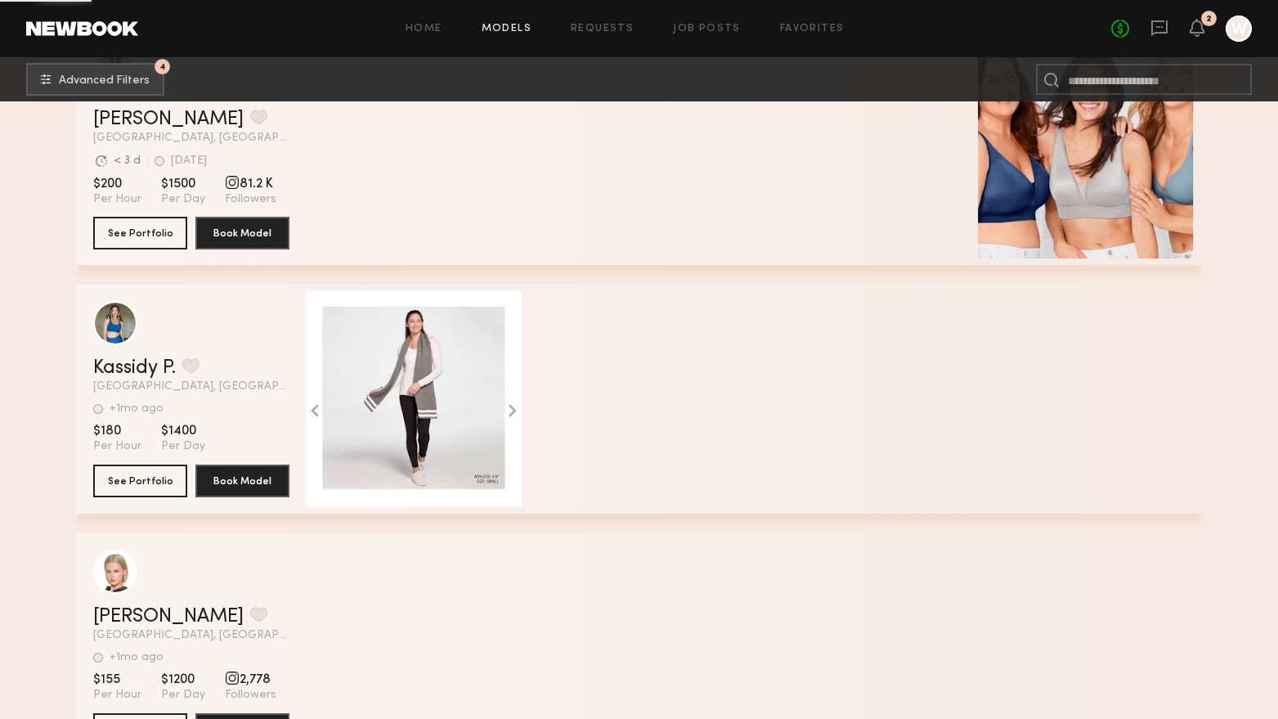
scroll to position [46904, 0]
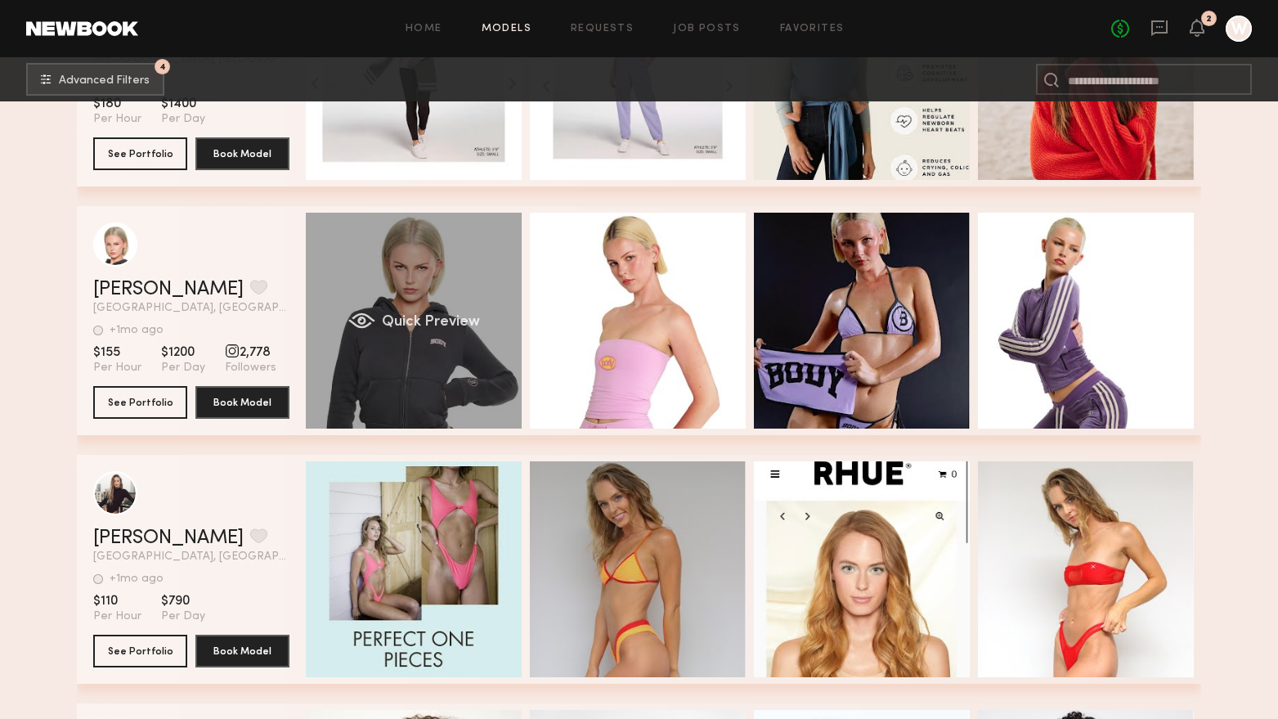
click at [462, 391] on div "Quick Preview" at bounding box center [414, 321] width 216 height 216
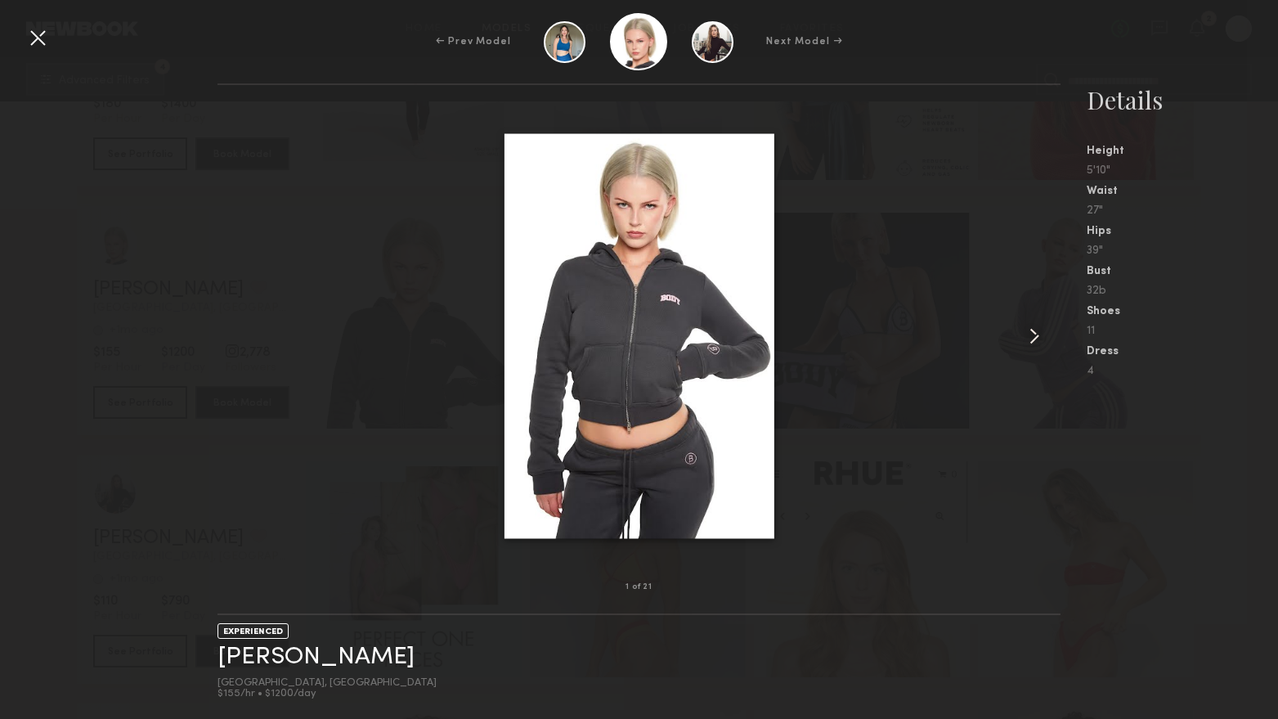
click at [1038, 331] on common-icon at bounding box center [1034, 336] width 26 height 26
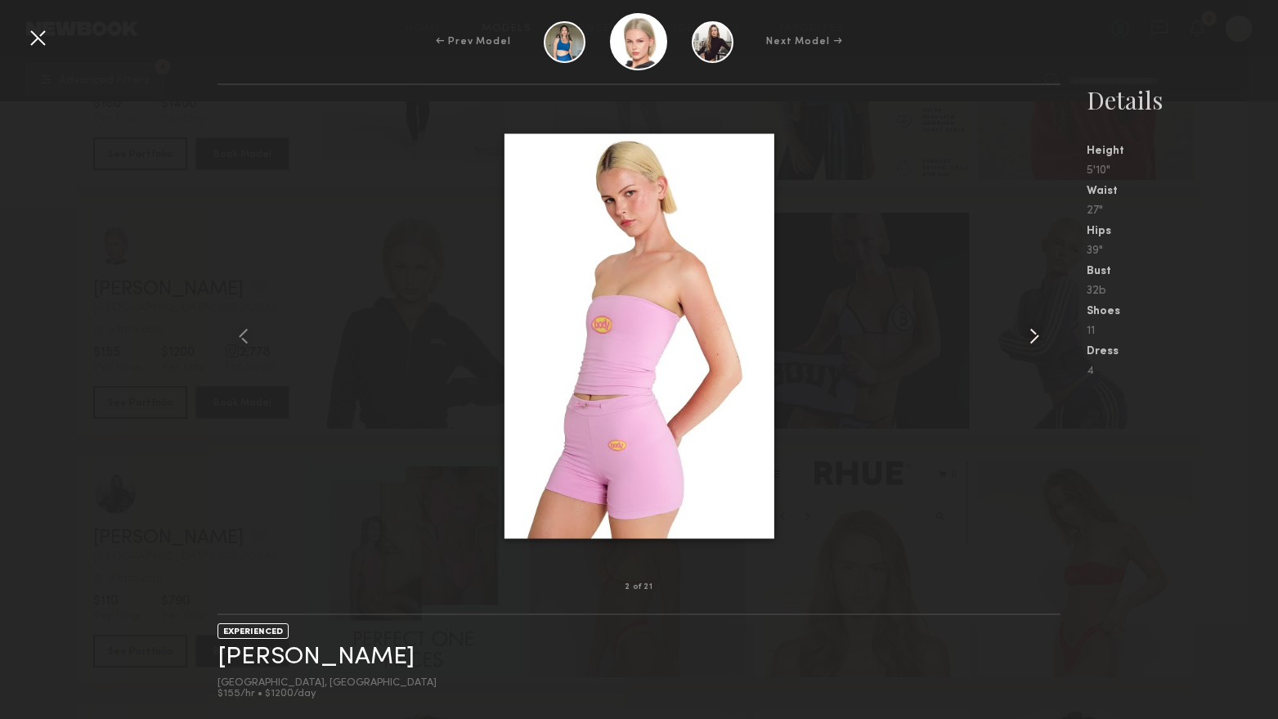
click at [1038, 331] on common-icon at bounding box center [1034, 336] width 26 height 26
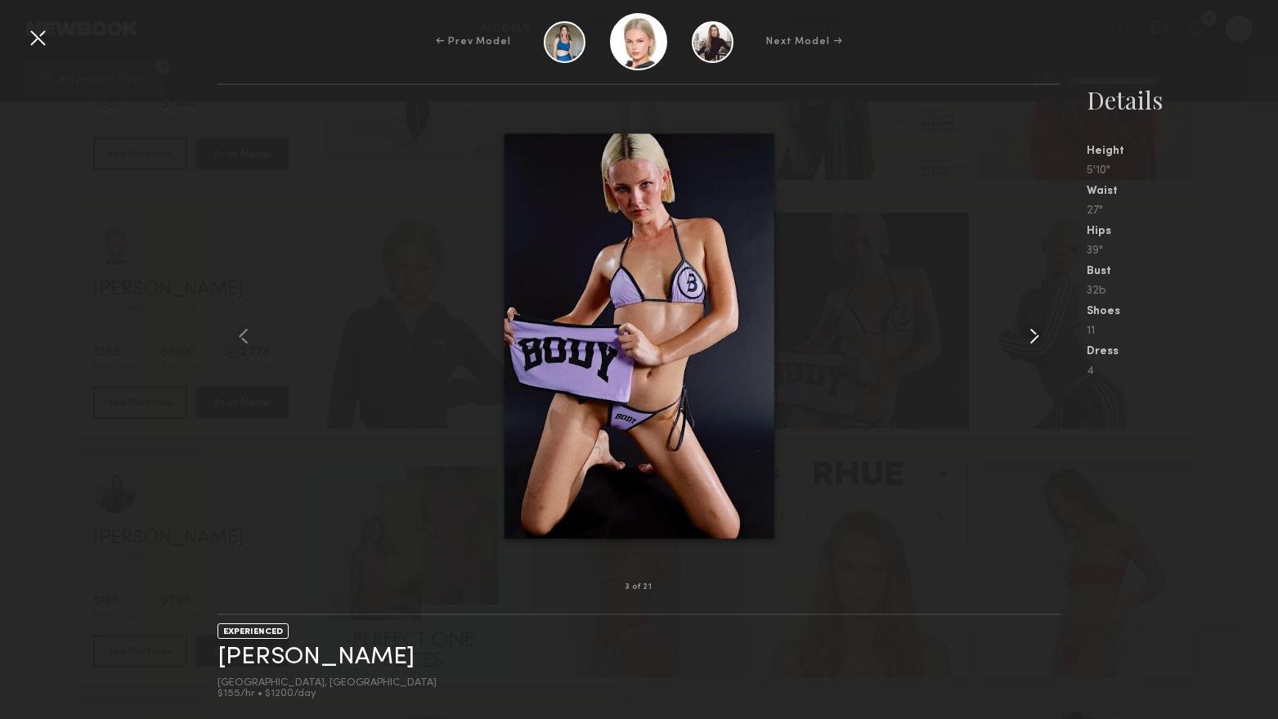
click at [1038, 331] on common-icon at bounding box center [1034, 336] width 26 height 26
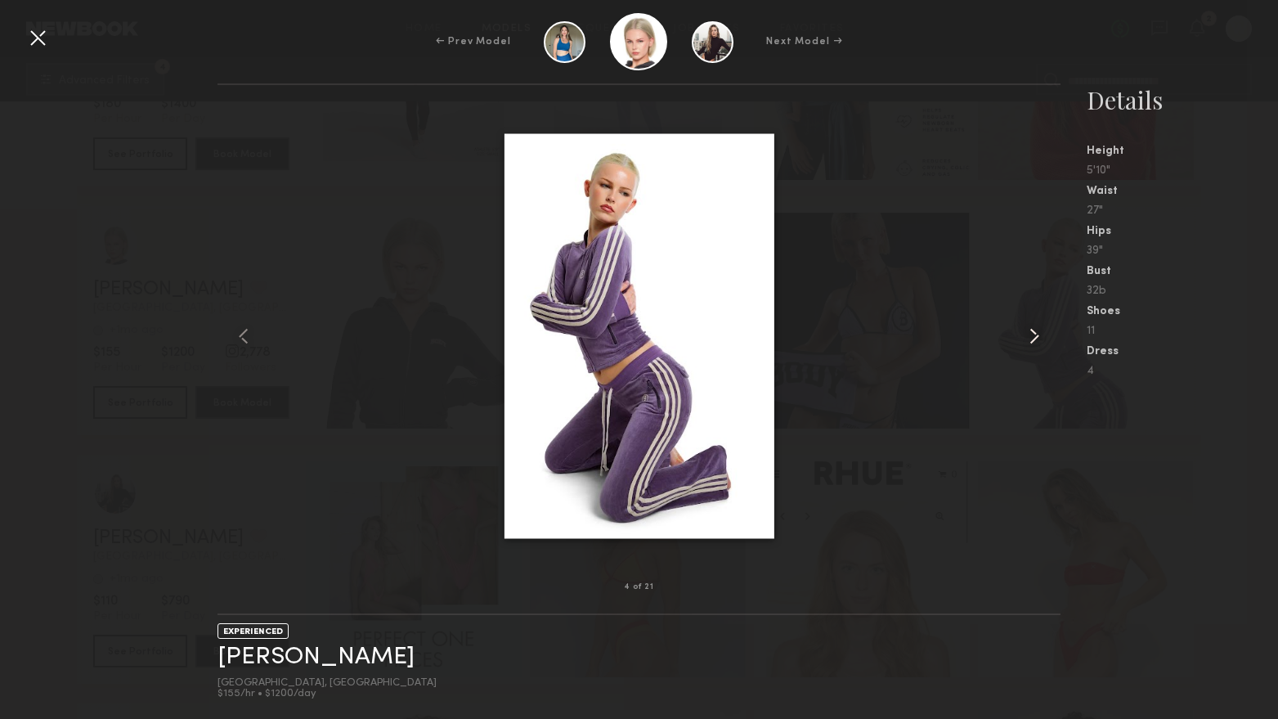
click at [1038, 331] on common-icon at bounding box center [1034, 336] width 26 height 26
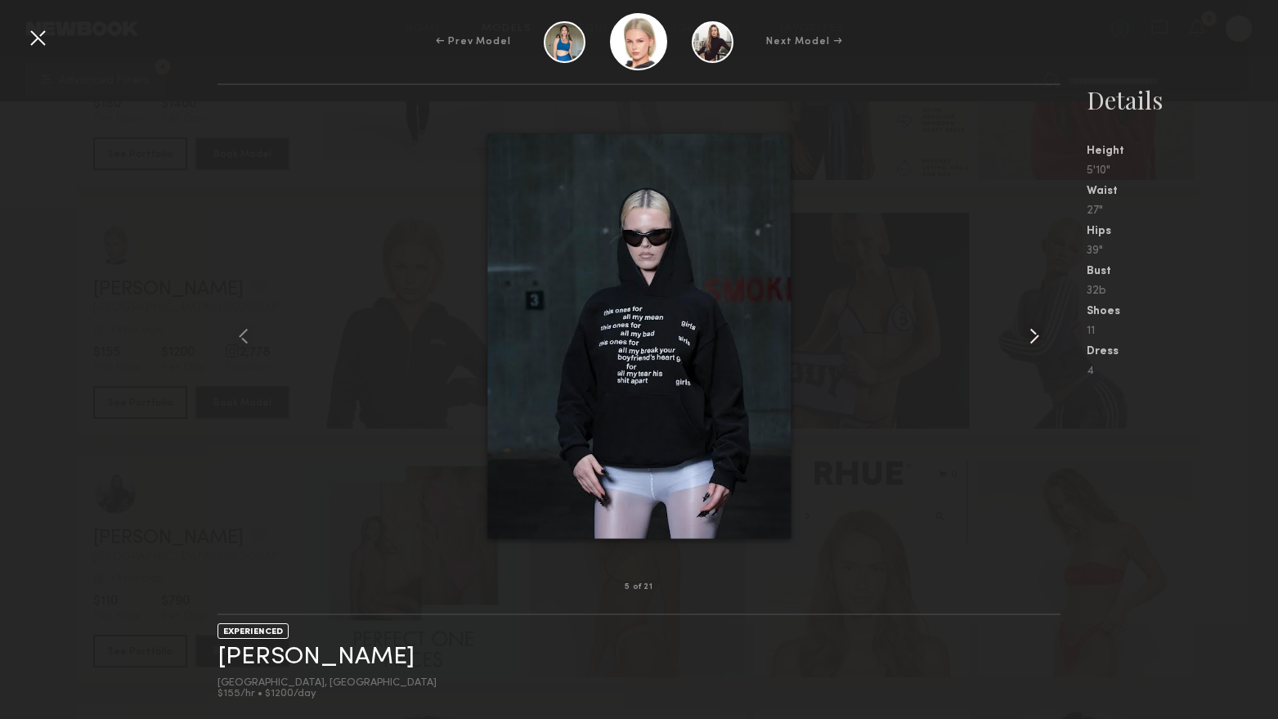
click at [1038, 331] on common-icon at bounding box center [1034, 336] width 26 height 26
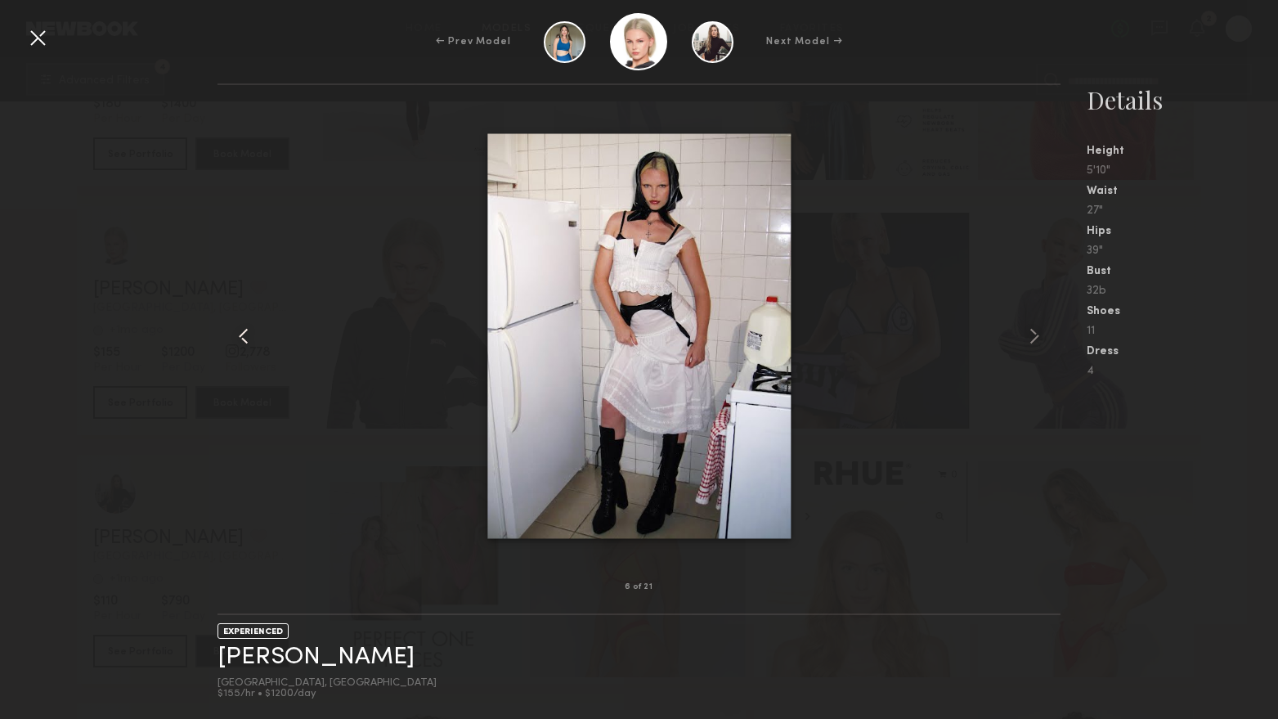
click at [247, 336] on common-icon at bounding box center [244, 336] width 26 height 26
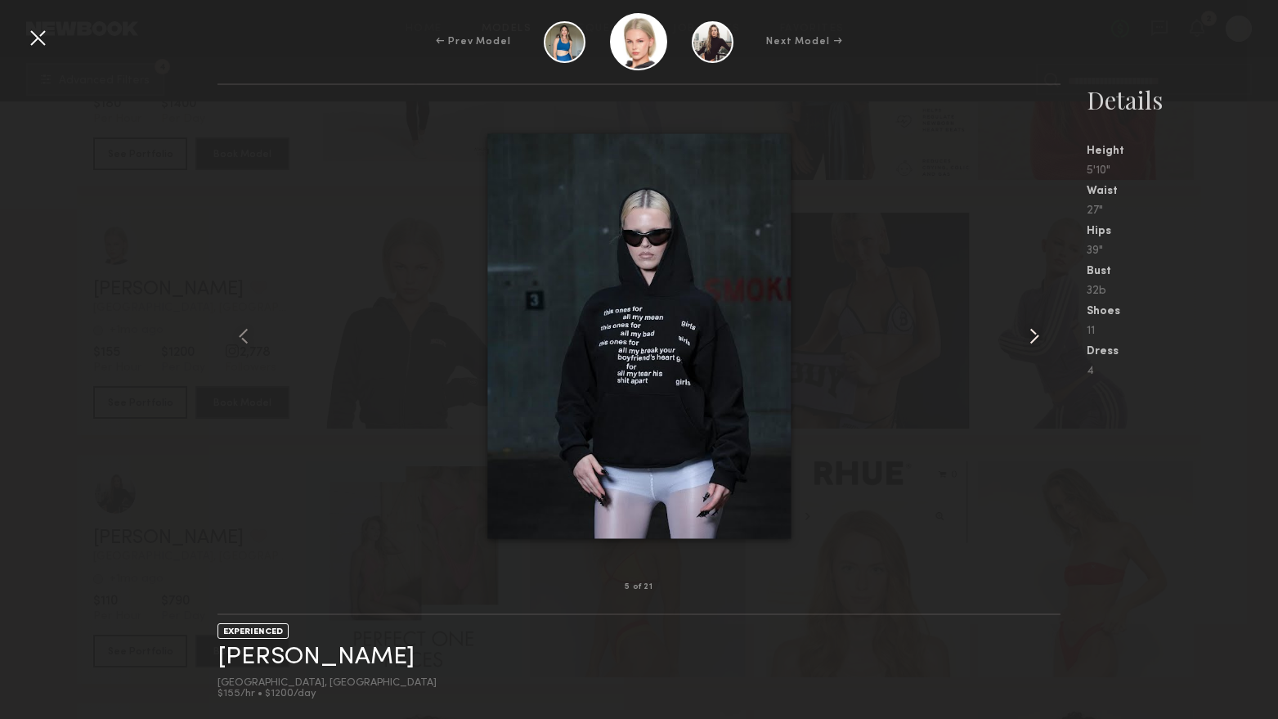
click at [1051, 337] on div at bounding box center [1044, 336] width 34 height 450
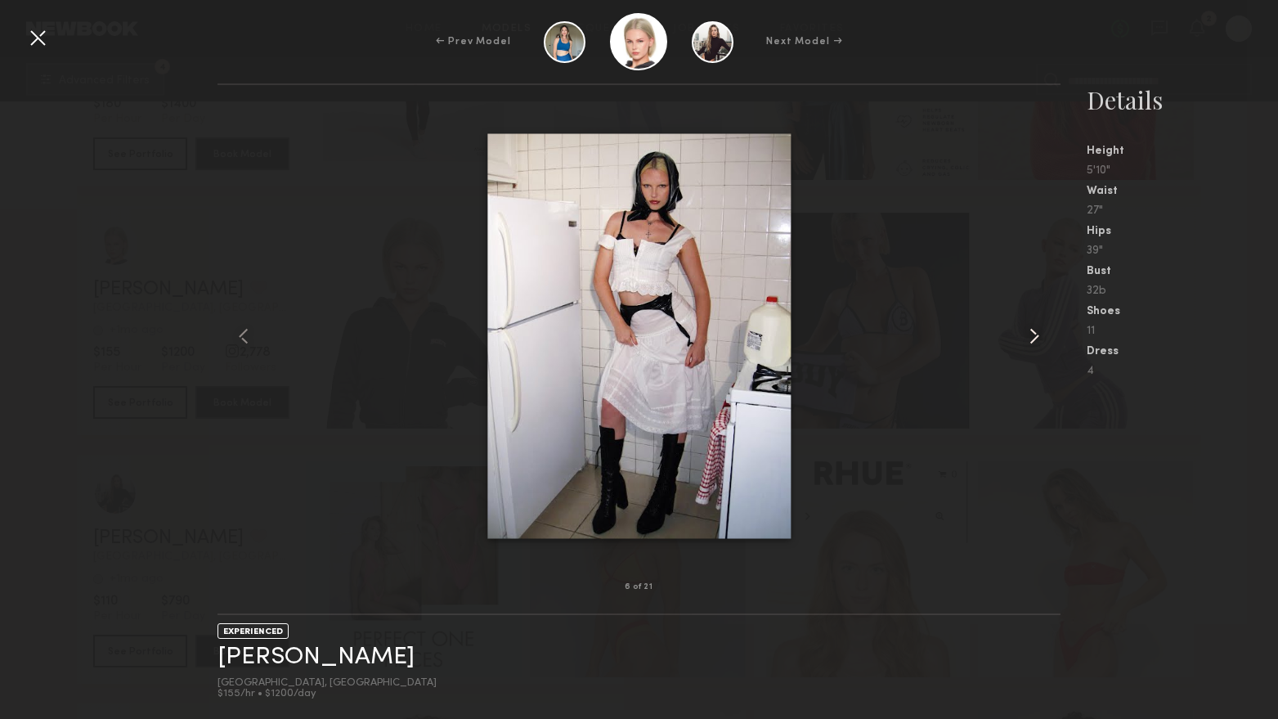
click at [1038, 337] on common-icon at bounding box center [1034, 336] width 26 height 26
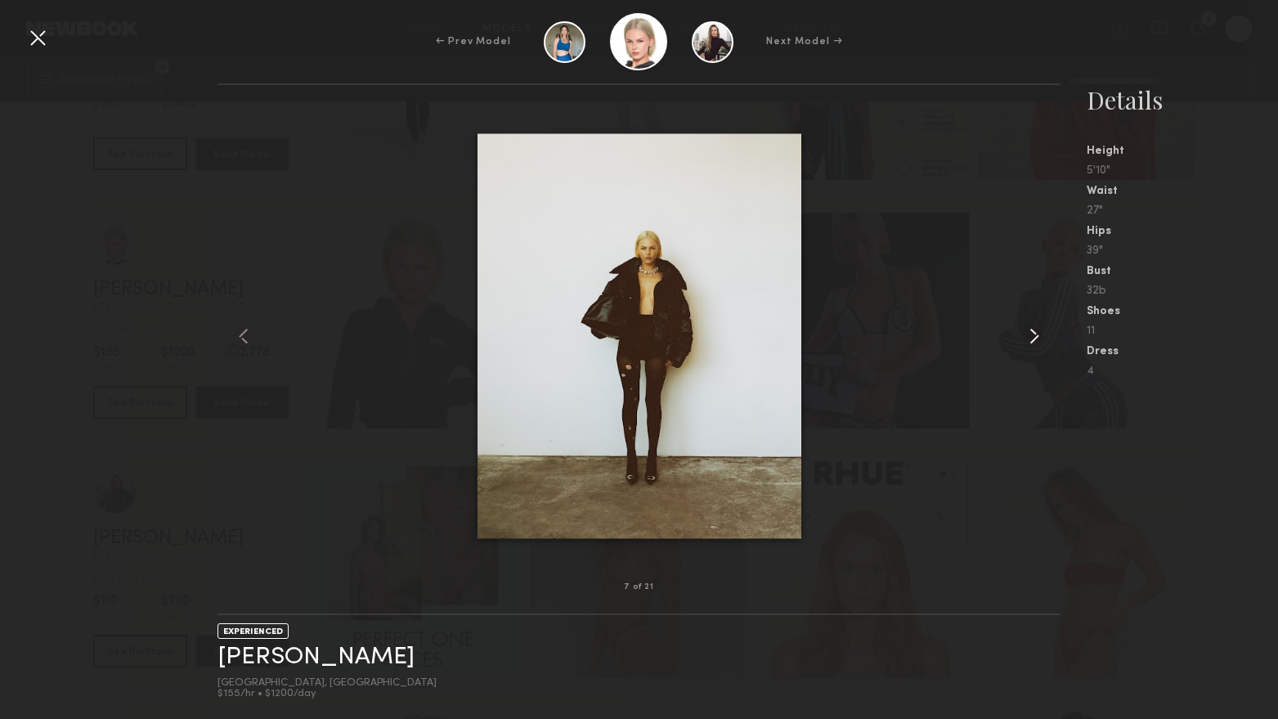
click at [1038, 337] on common-icon at bounding box center [1034, 336] width 26 height 26
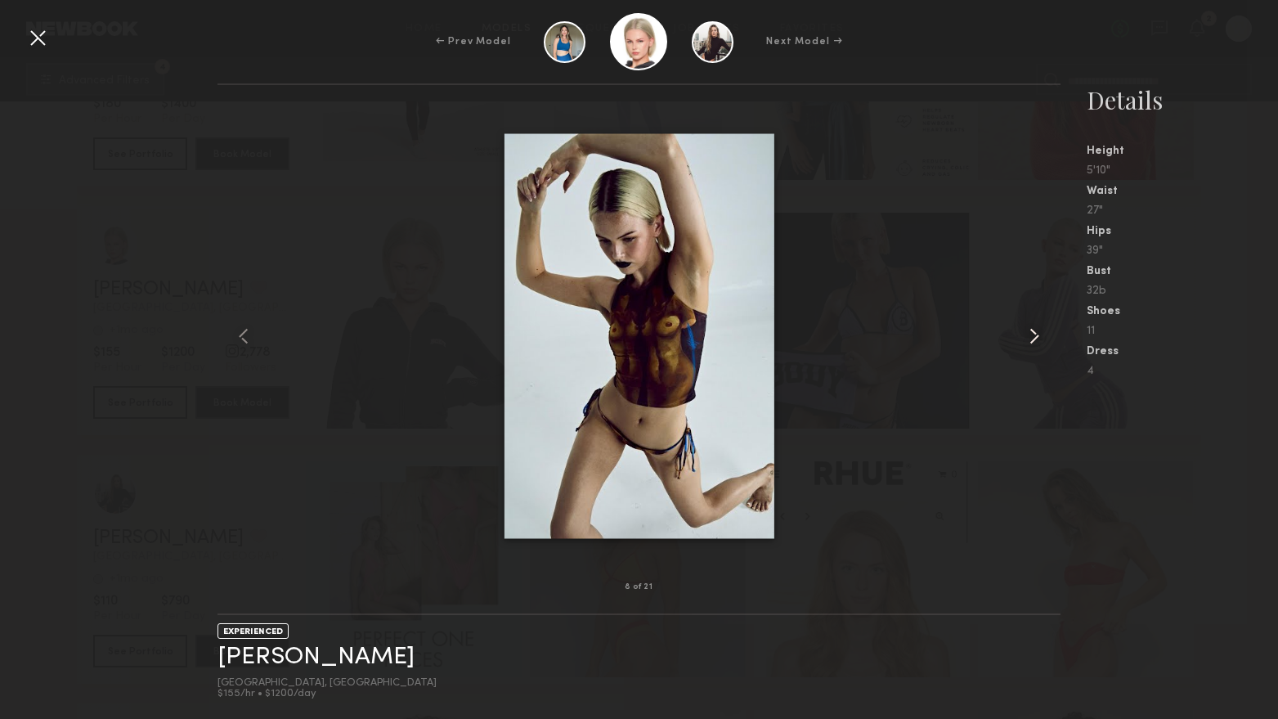
click at [1038, 337] on common-icon at bounding box center [1034, 336] width 26 height 26
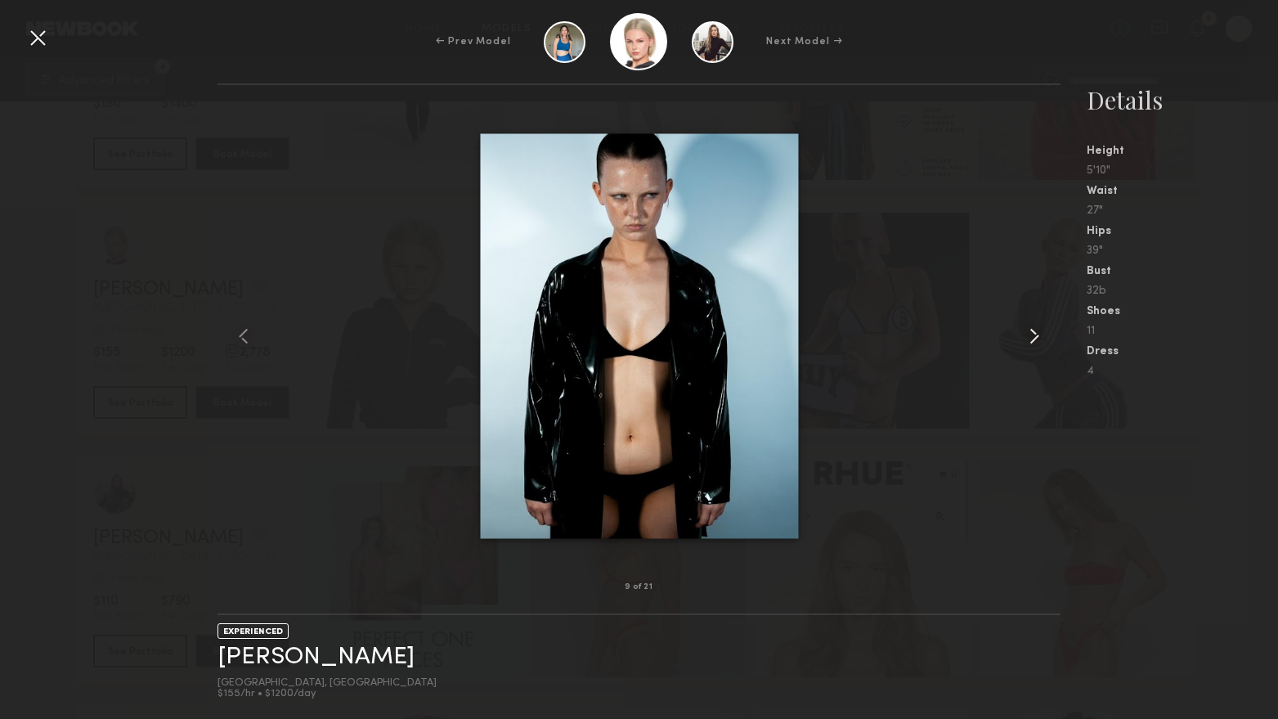
click at [1038, 337] on common-icon at bounding box center [1034, 336] width 26 height 26
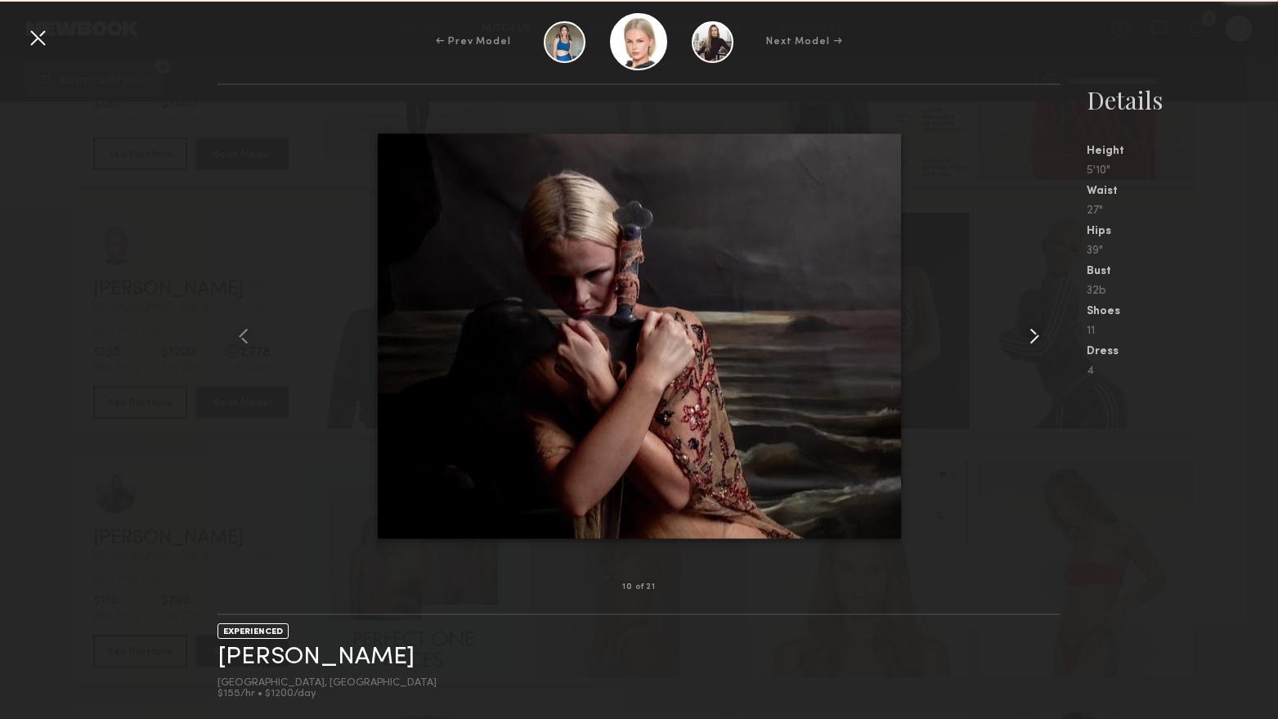
click at [1038, 337] on common-icon at bounding box center [1034, 336] width 26 height 26
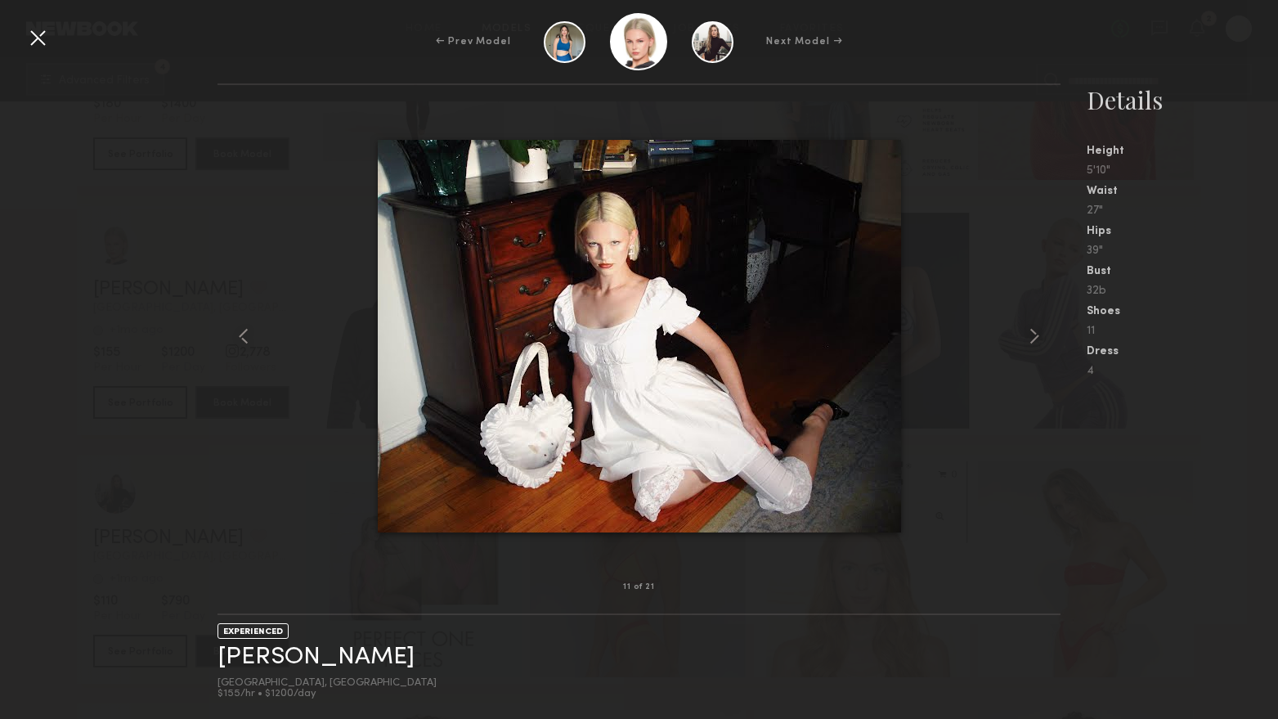
click at [23, 37] on div "← Prev Model Next Model →" at bounding box center [639, 41] width 1278 height 57
click at [28, 31] on div at bounding box center [38, 38] width 26 height 26
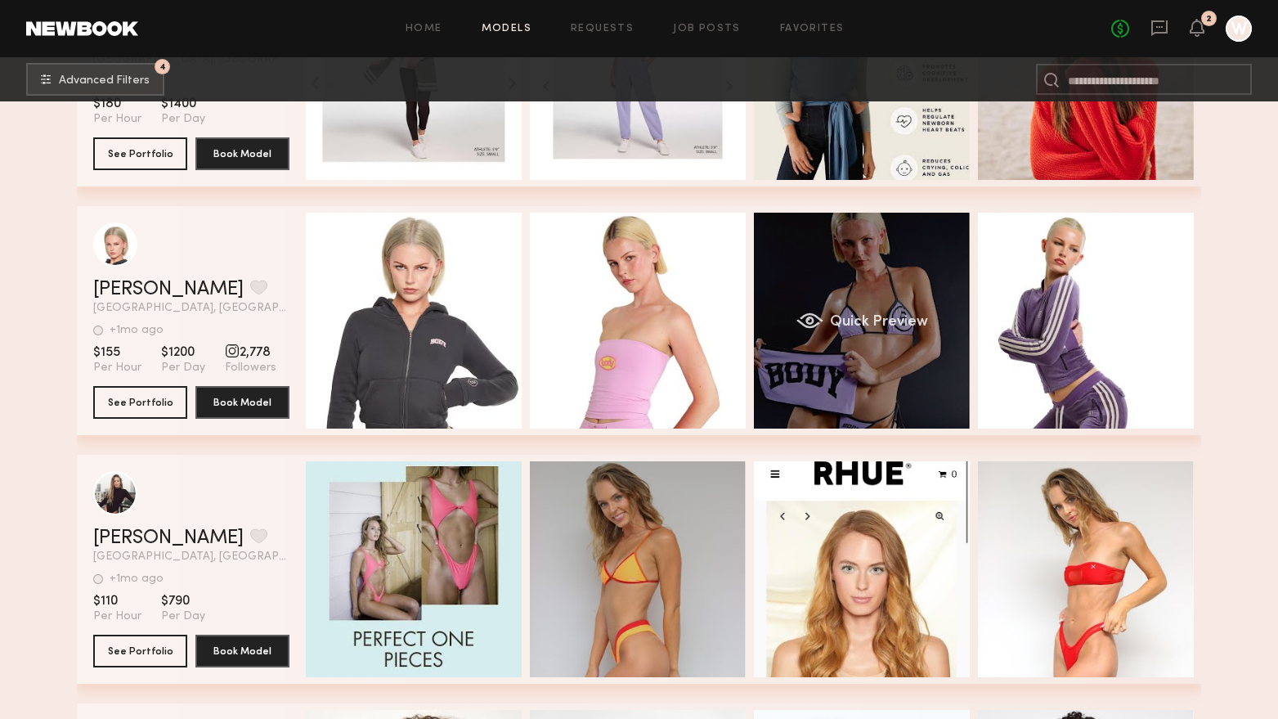
click at [827, 282] on div "Quick Preview" at bounding box center [862, 321] width 216 height 216
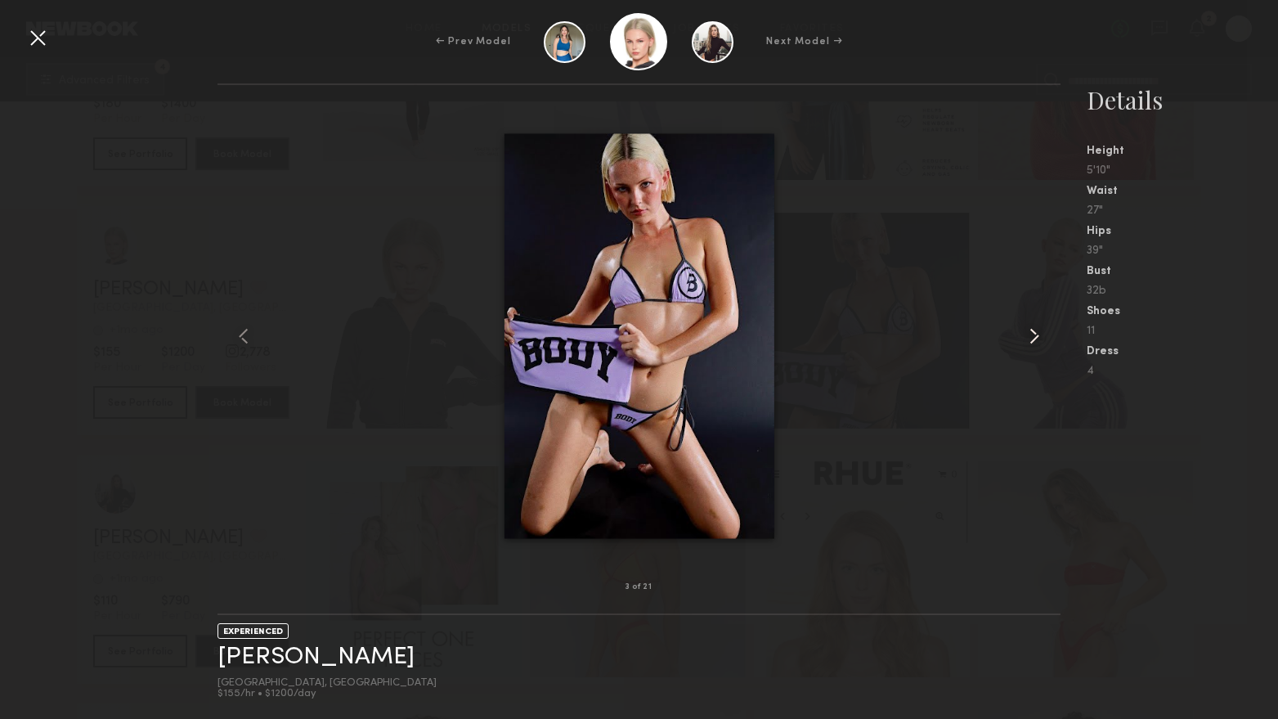
click at [1035, 326] on common-icon at bounding box center [1034, 336] width 26 height 26
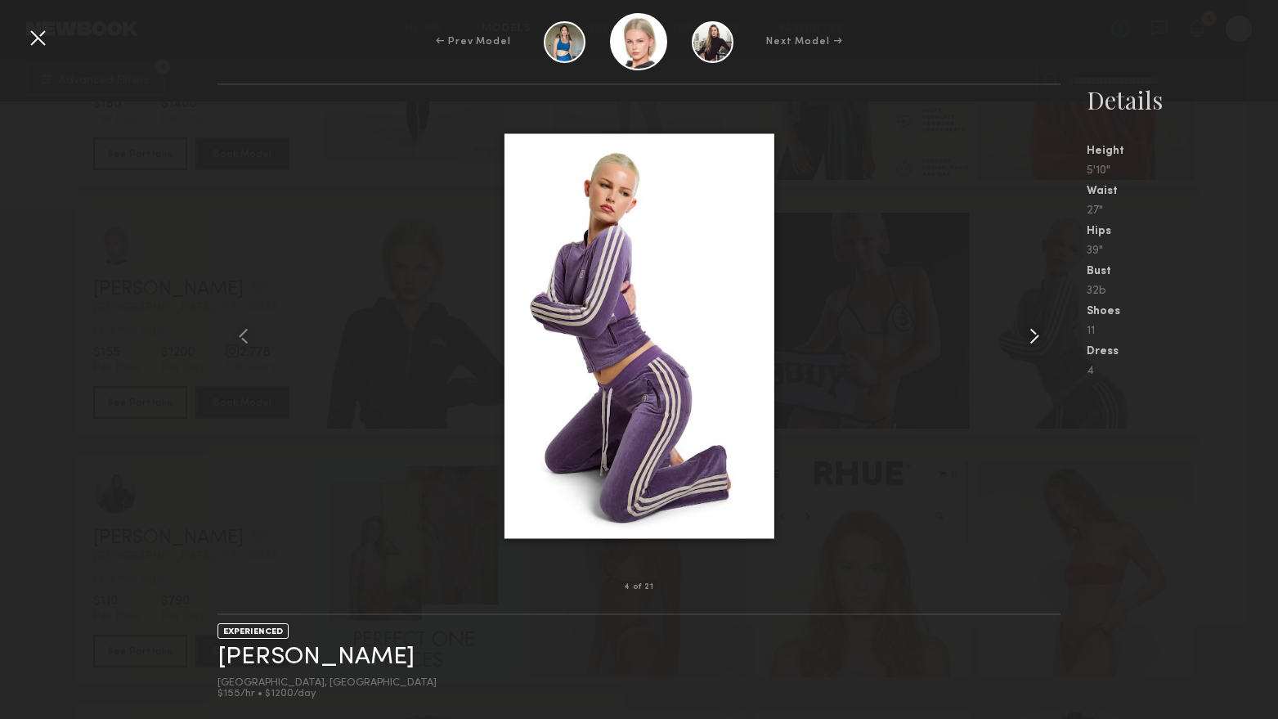
click at [1035, 326] on common-icon at bounding box center [1034, 336] width 26 height 26
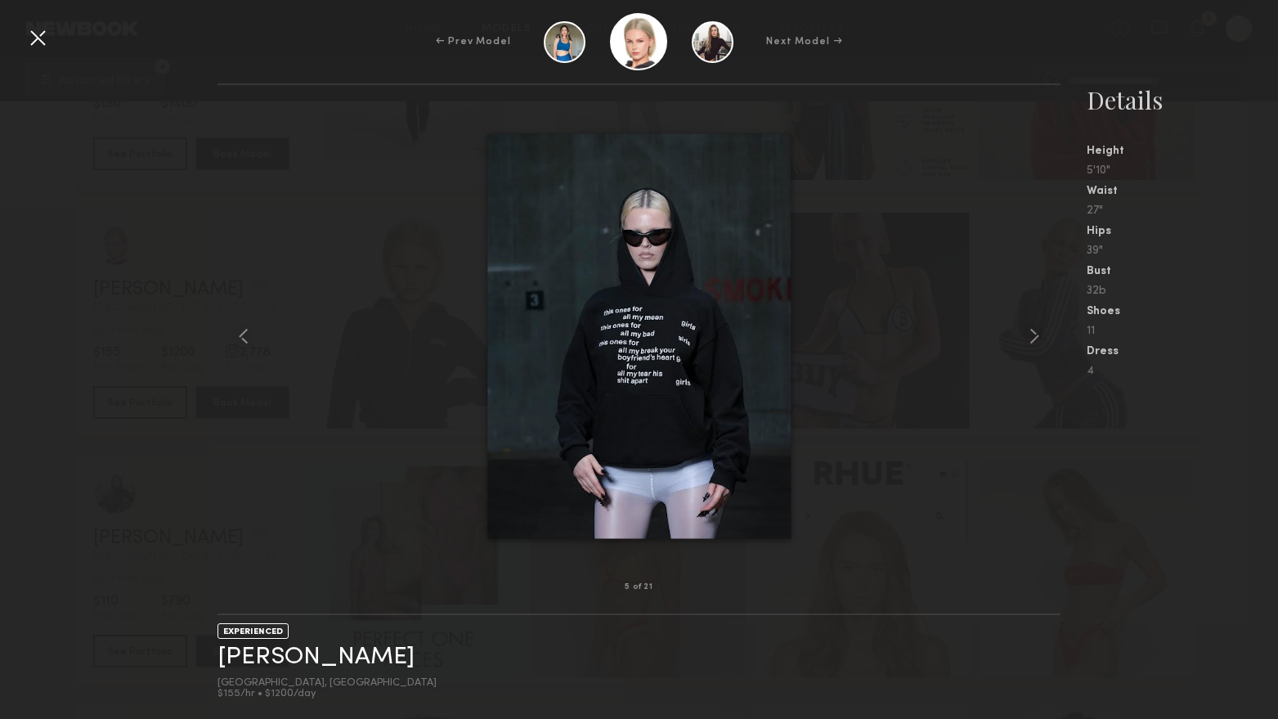
click at [33, 29] on div at bounding box center [38, 38] width 26 height 26
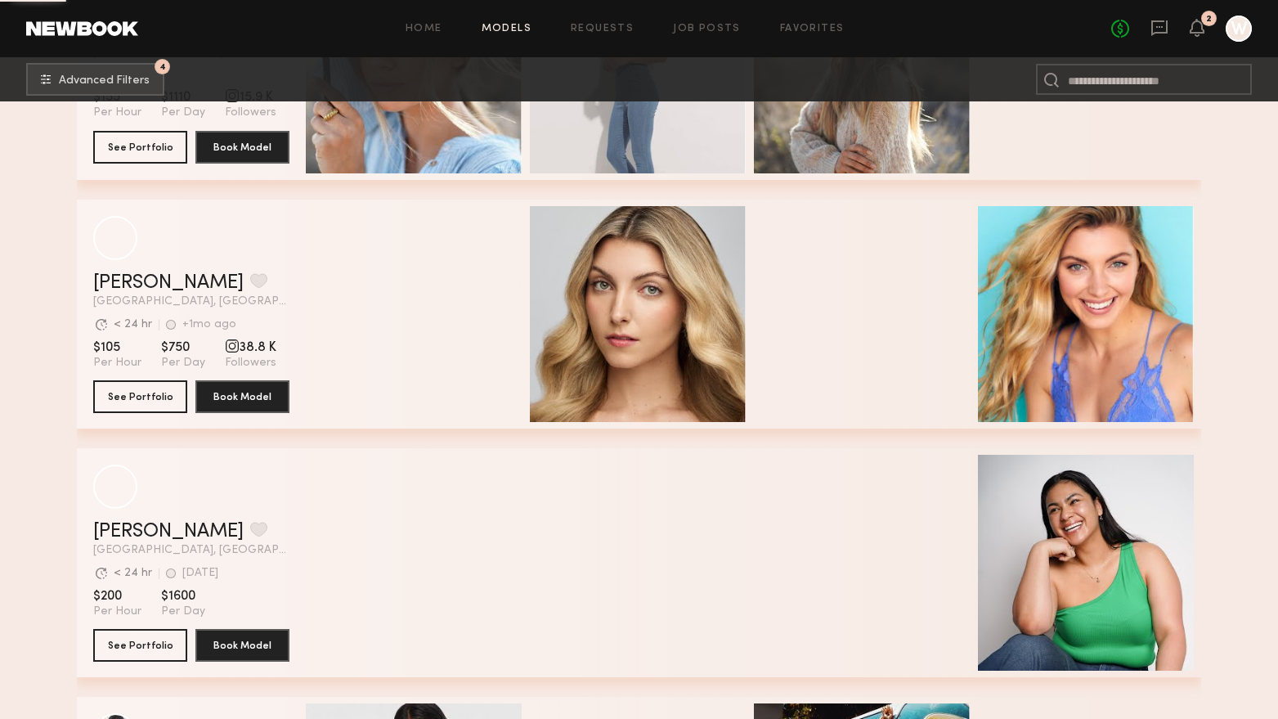
scroll to position [58838, 0]
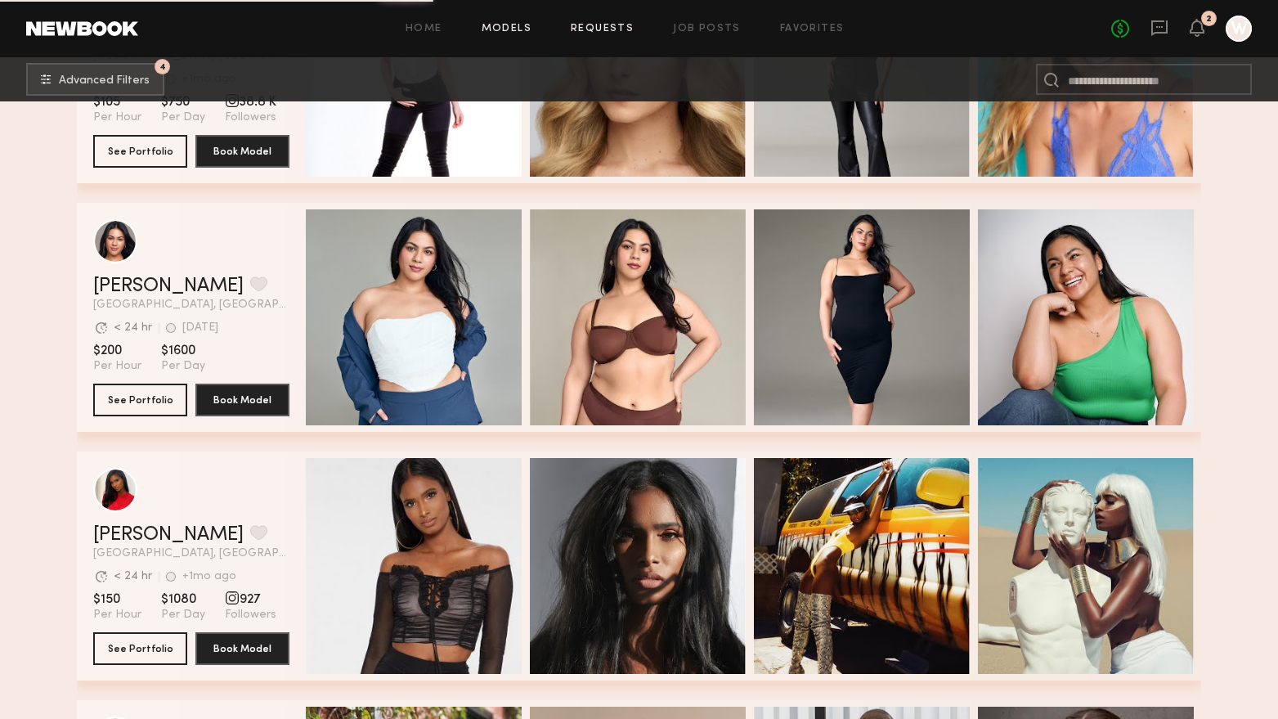
drag, startPoint x: 589, startPoint y: 37, endPoint x: 603, endPoint y: 22, distance: 20.2
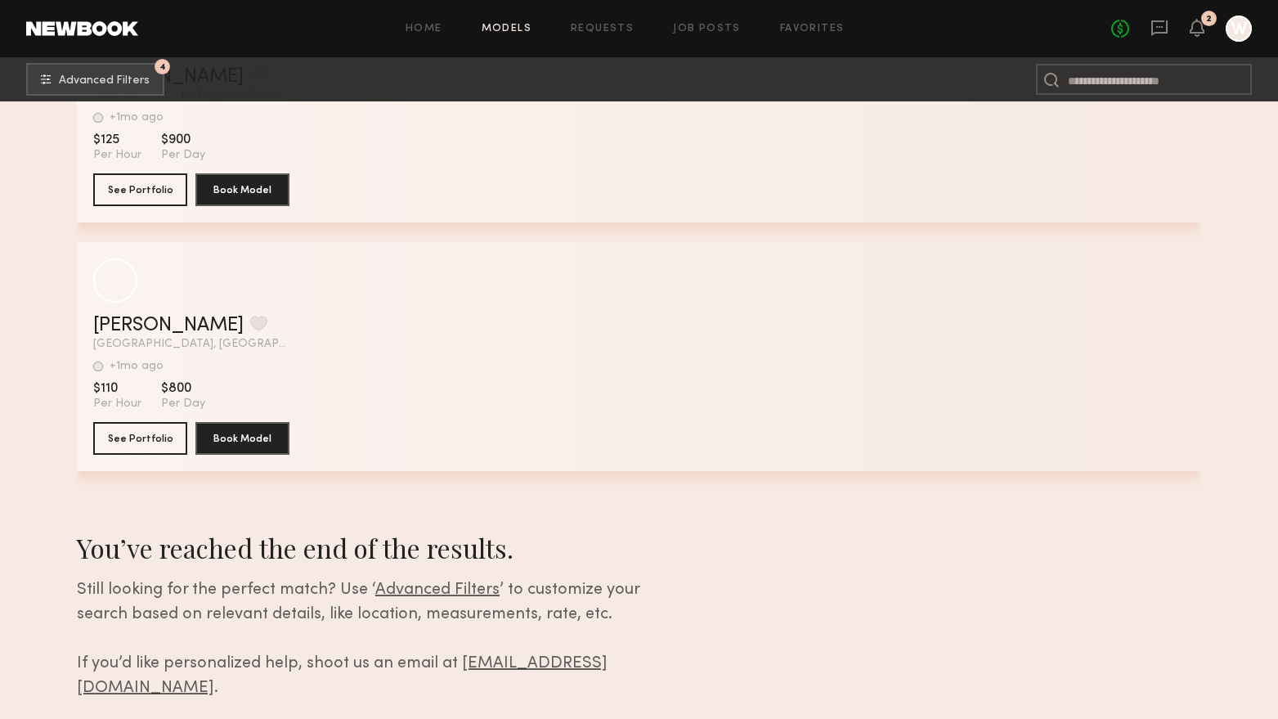
scroll to position [64303, 0]
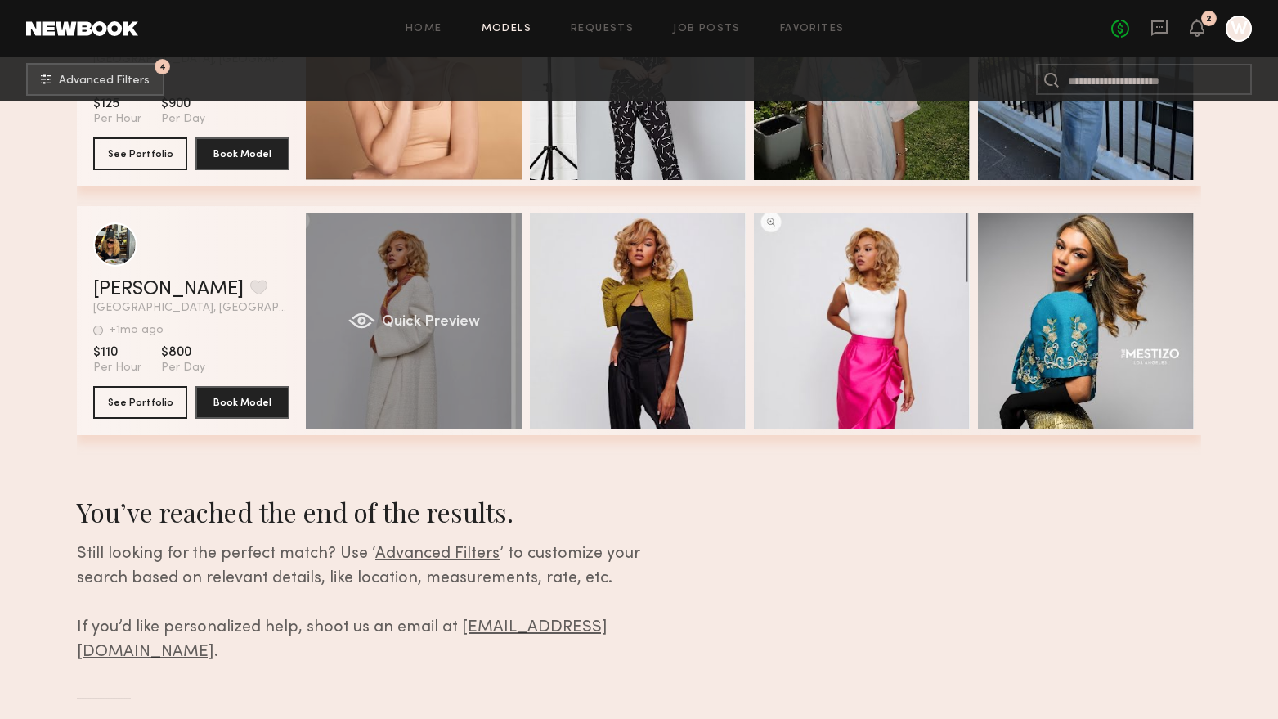
click at [370, 397] on div "Quick Preview" at bounding box center [414, 321] width 216 height 216
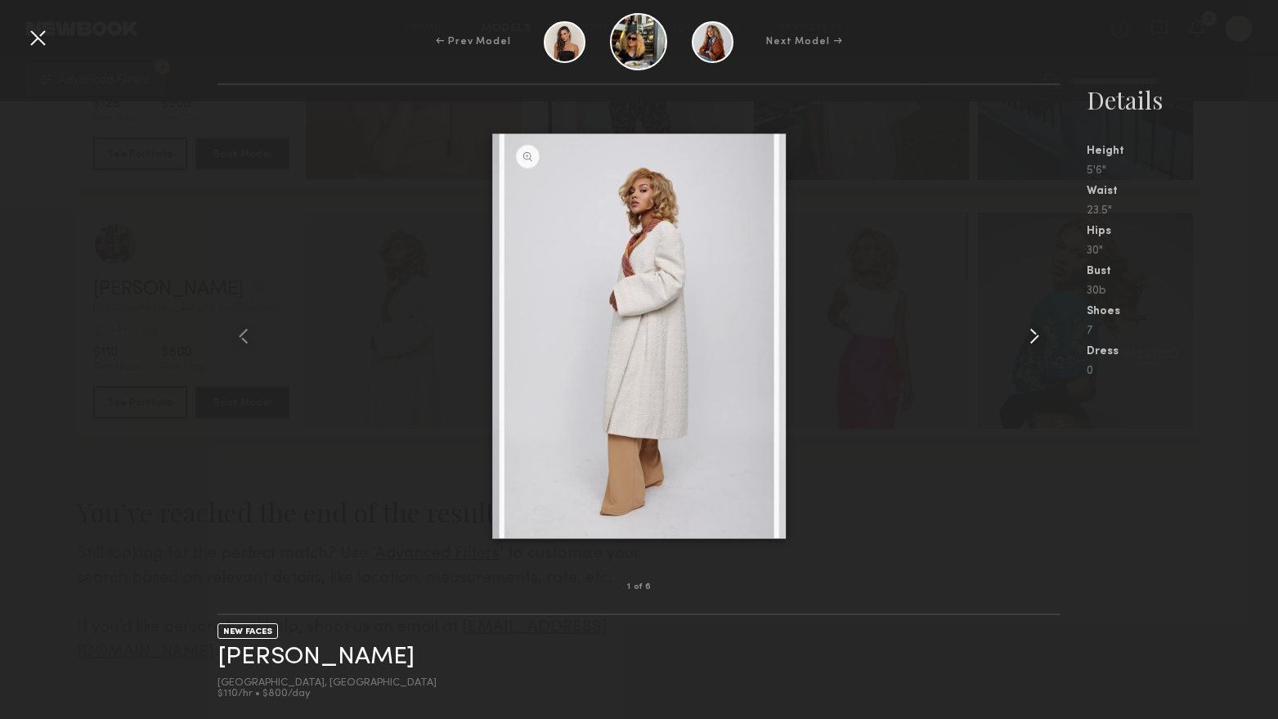
click at [1029, 335] on common-icon at bounding box center [1034, 336] width 26 height 26
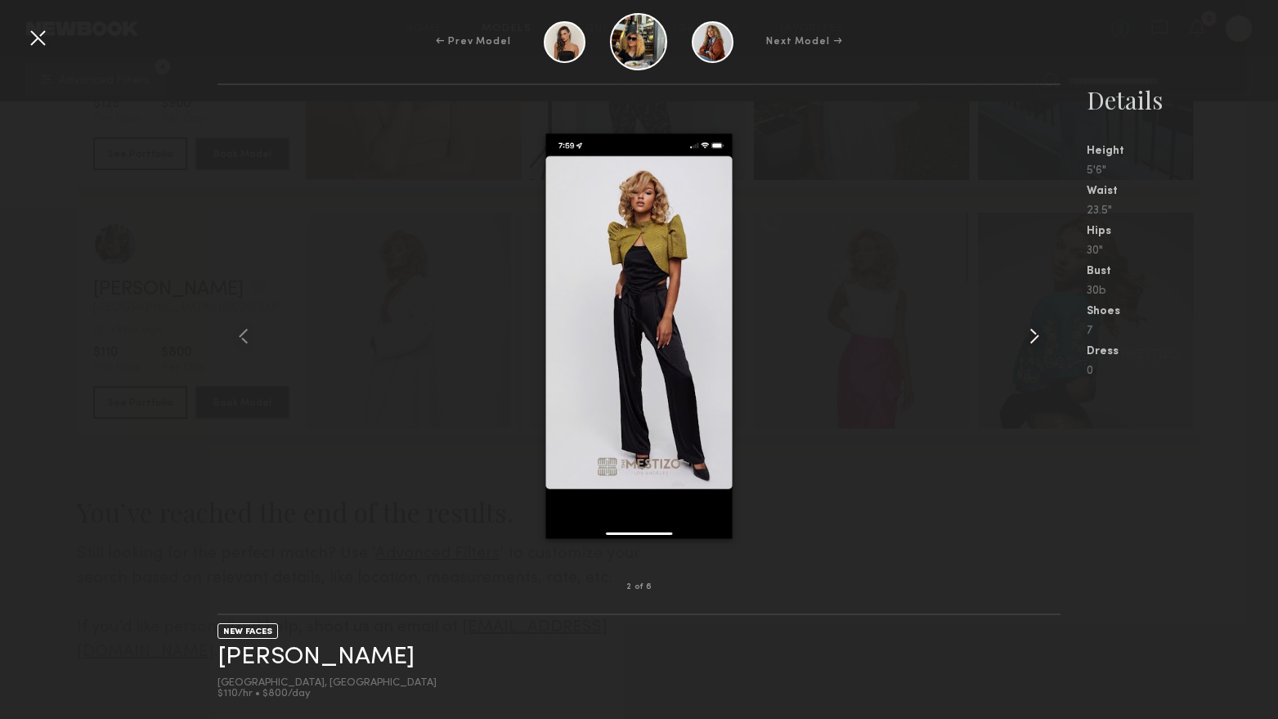
click at [1029, 335] on common-icon at bounding box center [1034, 336] width 26 height 26
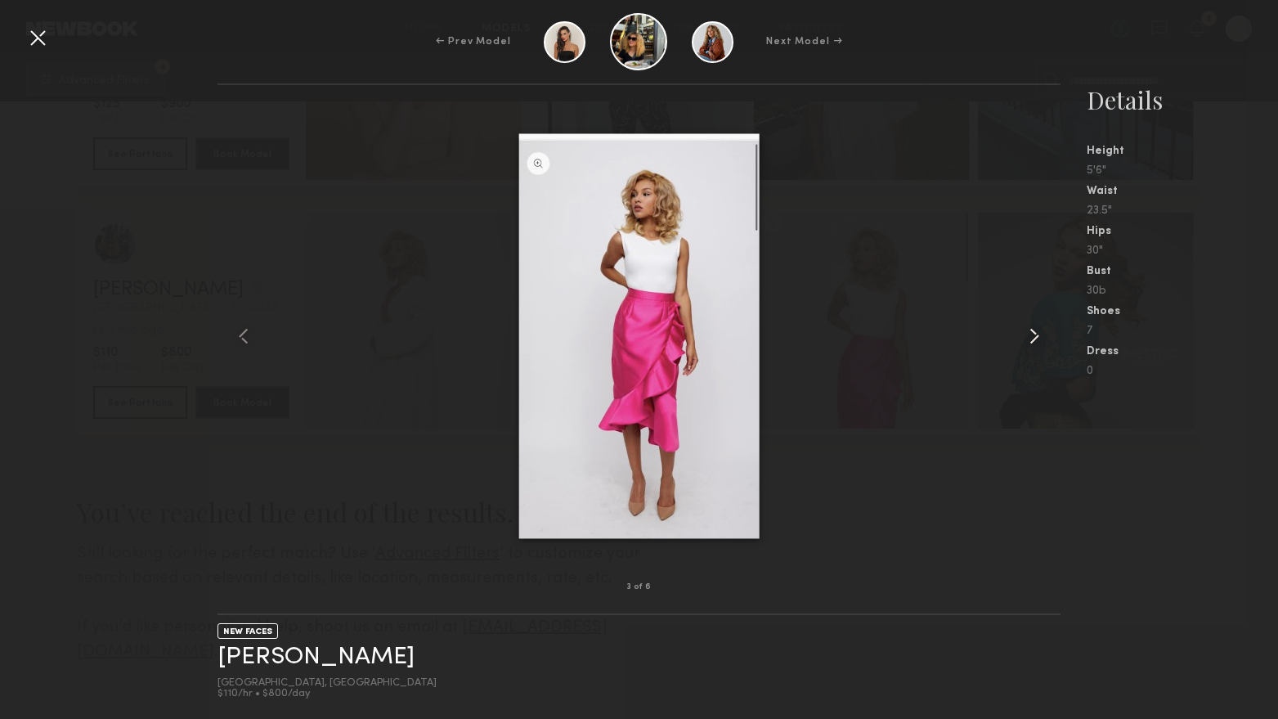
click at [1029, 335] on common-icon at bounding box center [1034, 336] width 26 height 26
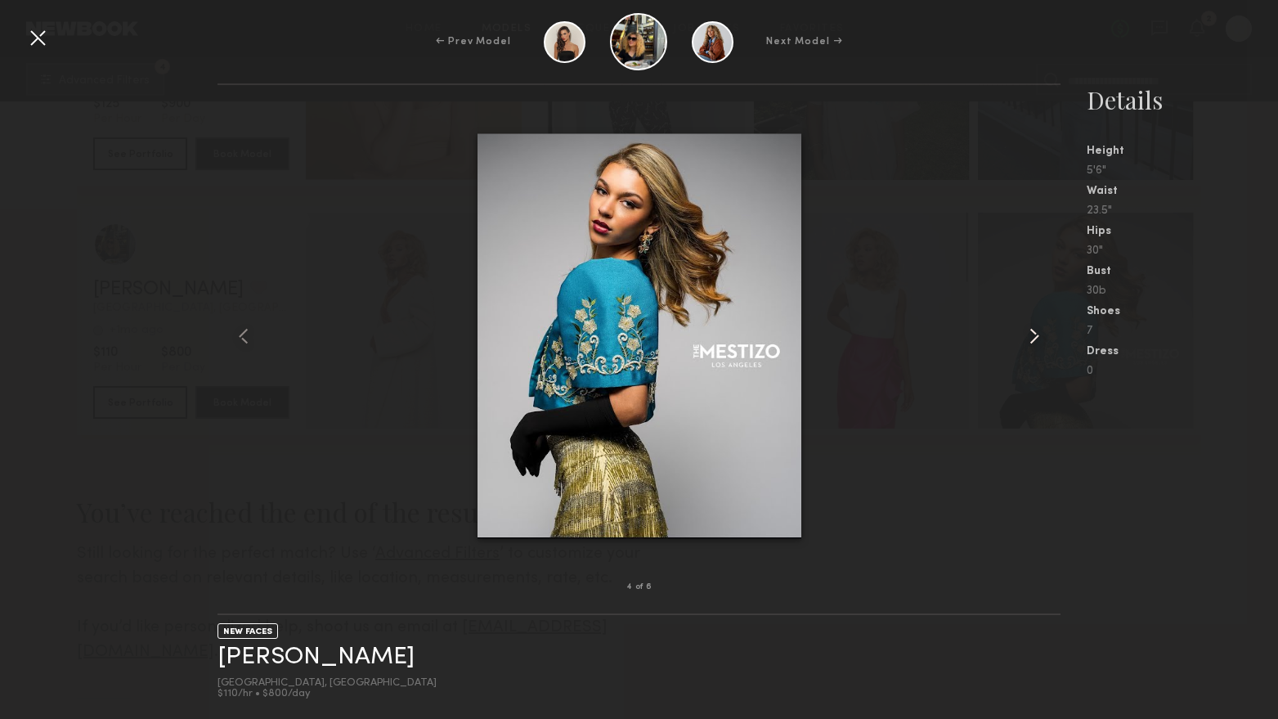
click at [1029, 335] on common-icon at bounding box center [1034, 336] width 26 height 26
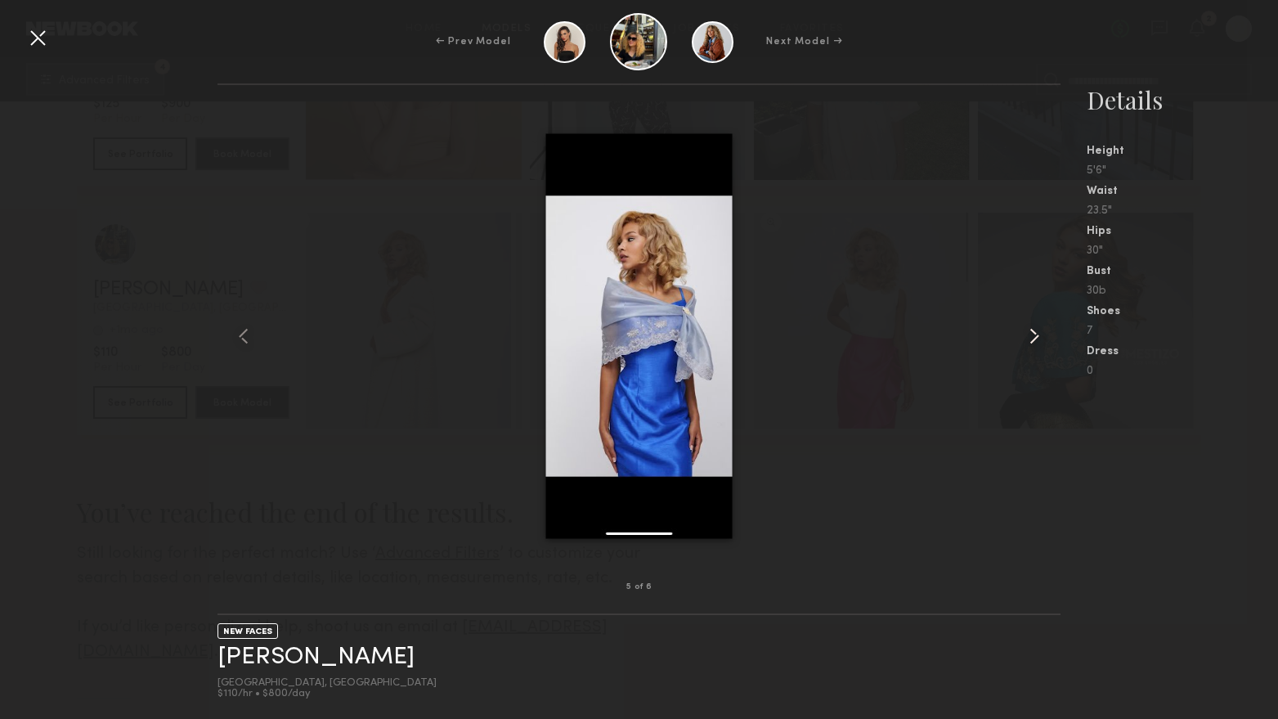
click at [1029, 335] on common-icon at bounding box center [1034, 336] width 26 height 26
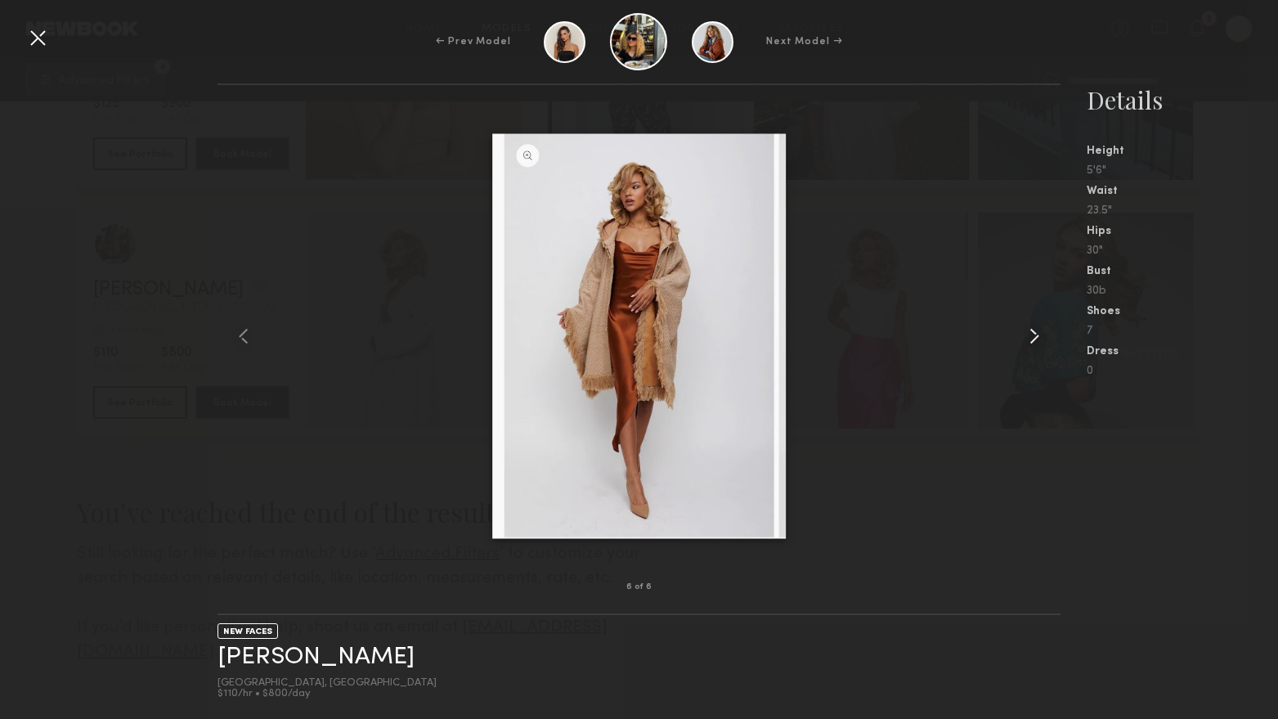
click at [1029, 335] on common-icon at bounding box center [1034, 336] width 26 height 26
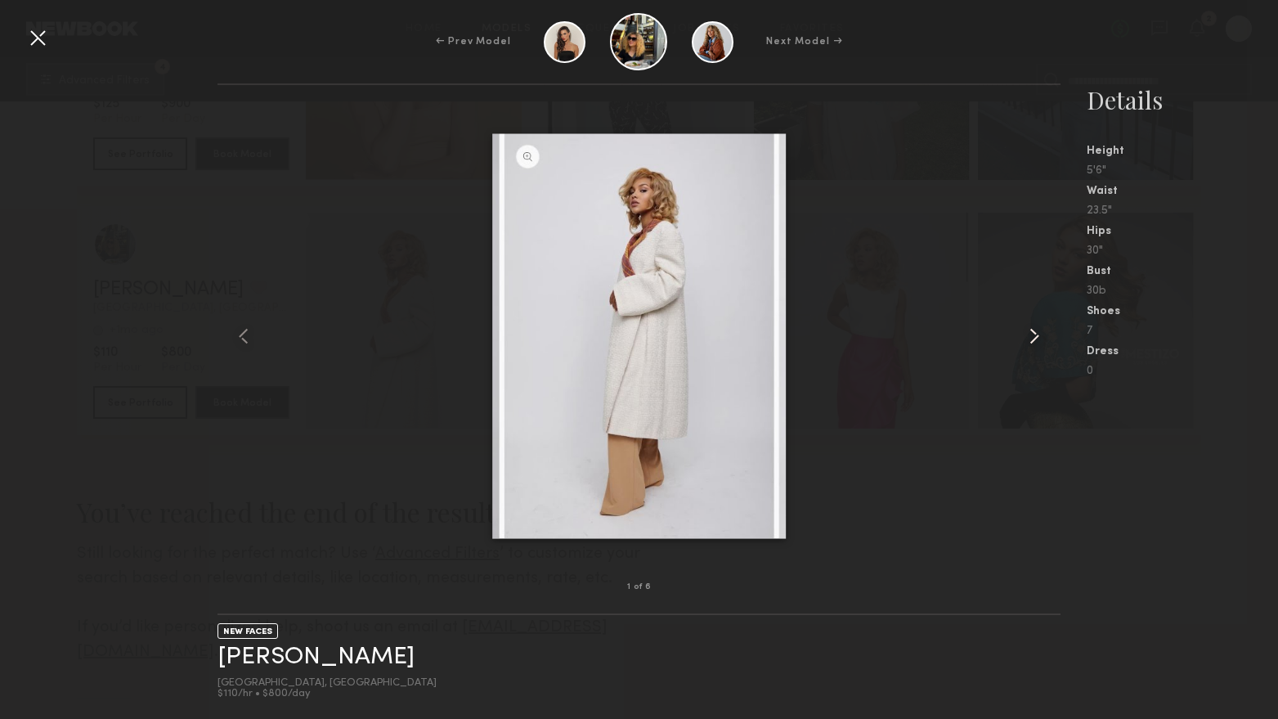
click at [1029, 334] on common-icon at bounding box center [1034, 336] width 26 height 26
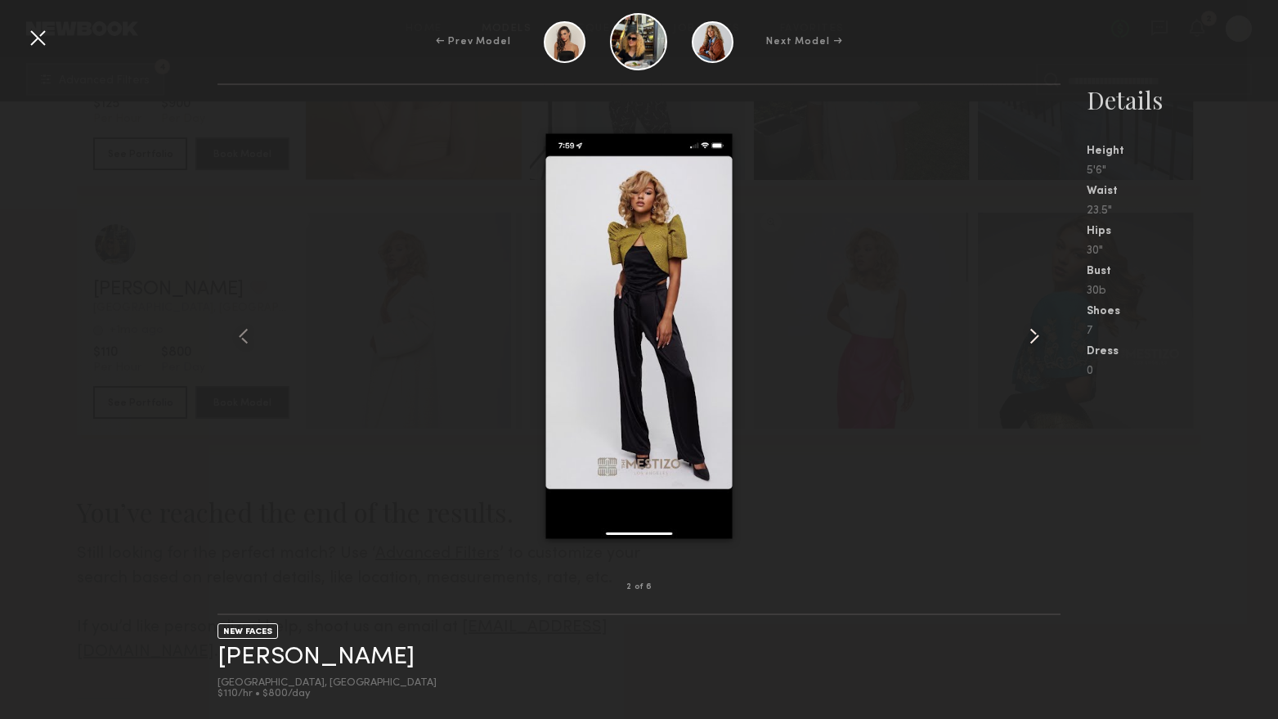
click at [1029, 334] on common-icon at bounding box center [1034, 336] width 26 height 26
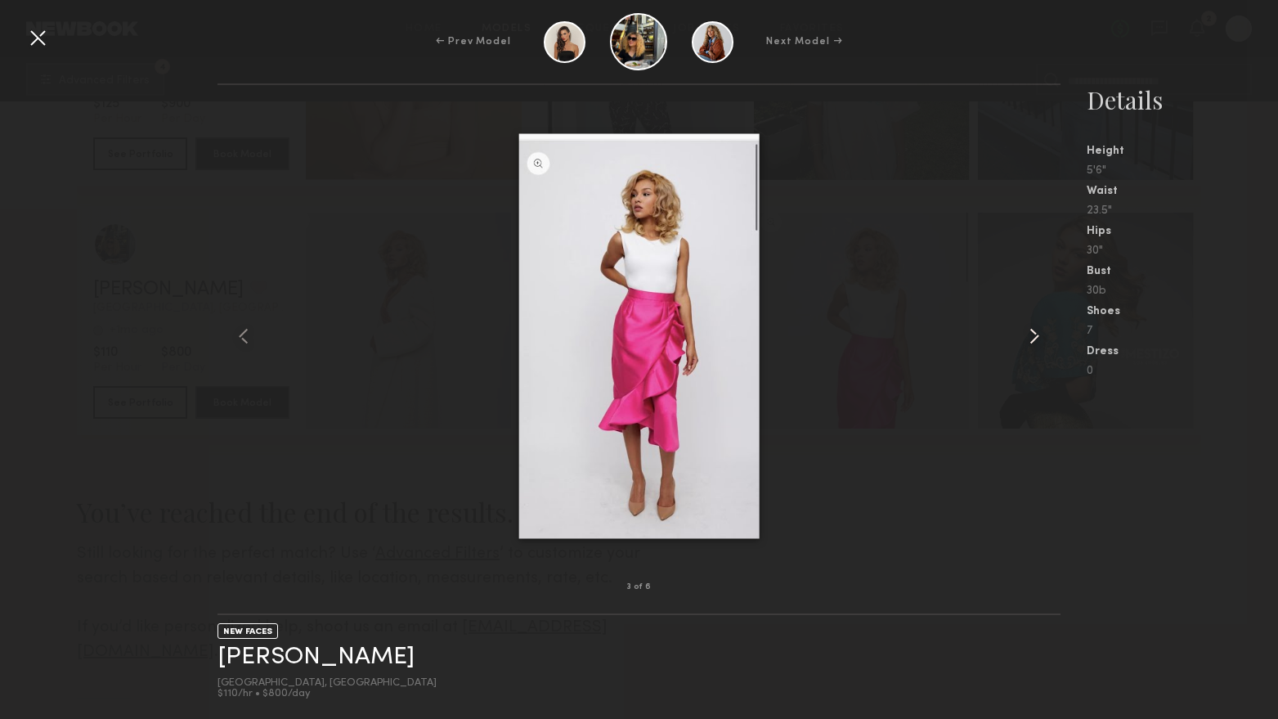
click at [1029, 334] on common-icon at bounding box center [1034, 336] width 26 height 26
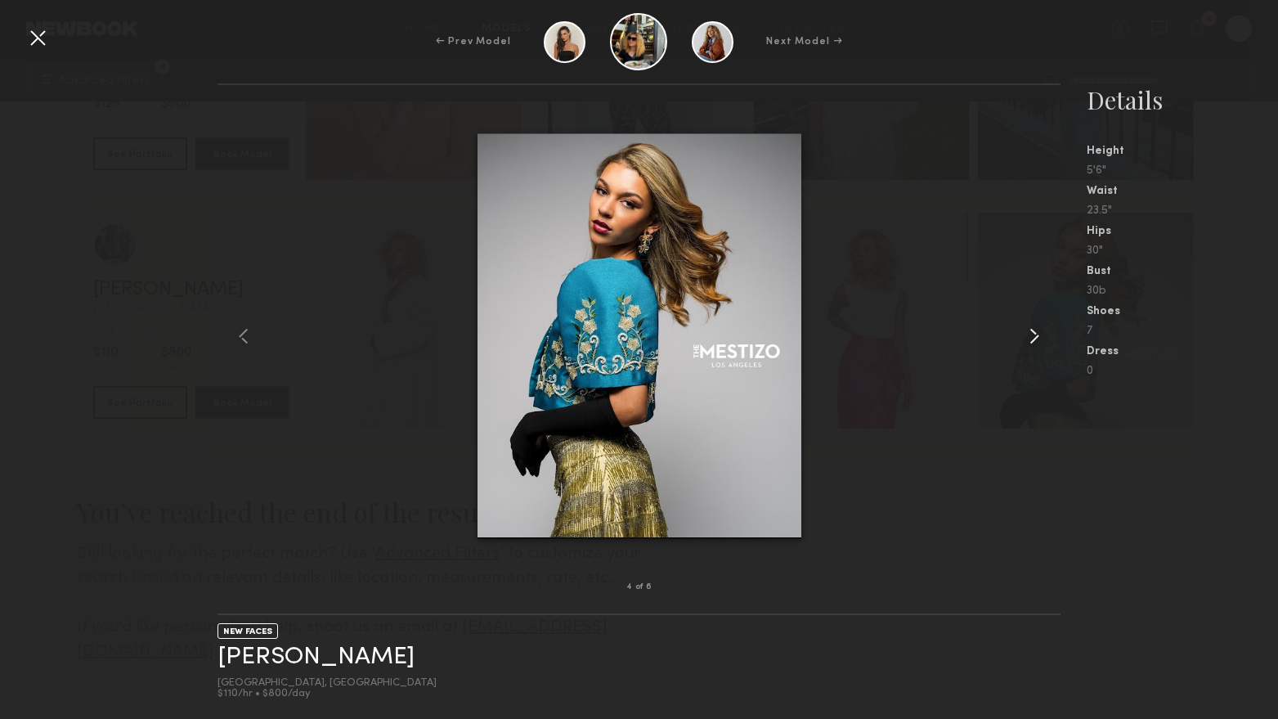
click at [1029, 334] on common-icon at bounding box center [1034, 336] width 26 height 26
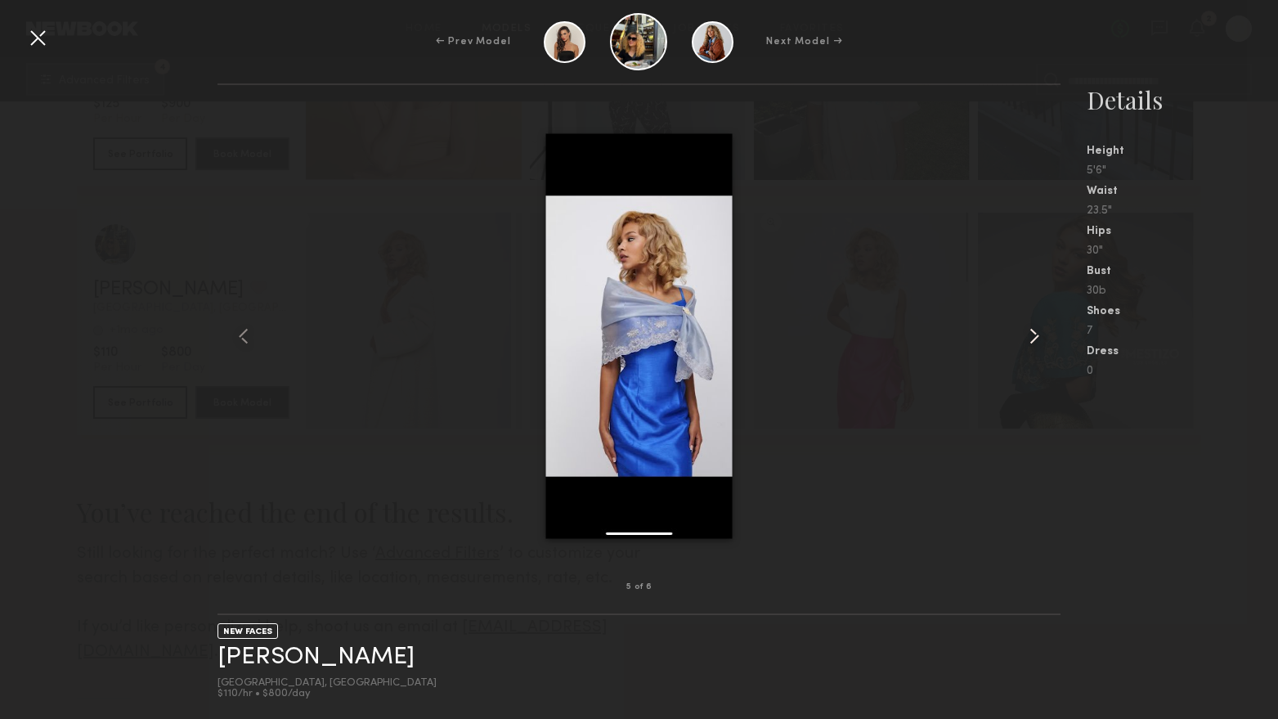
click at [1029, 334] on common-icon at bounding box center [1034, 336] width 26 height 26
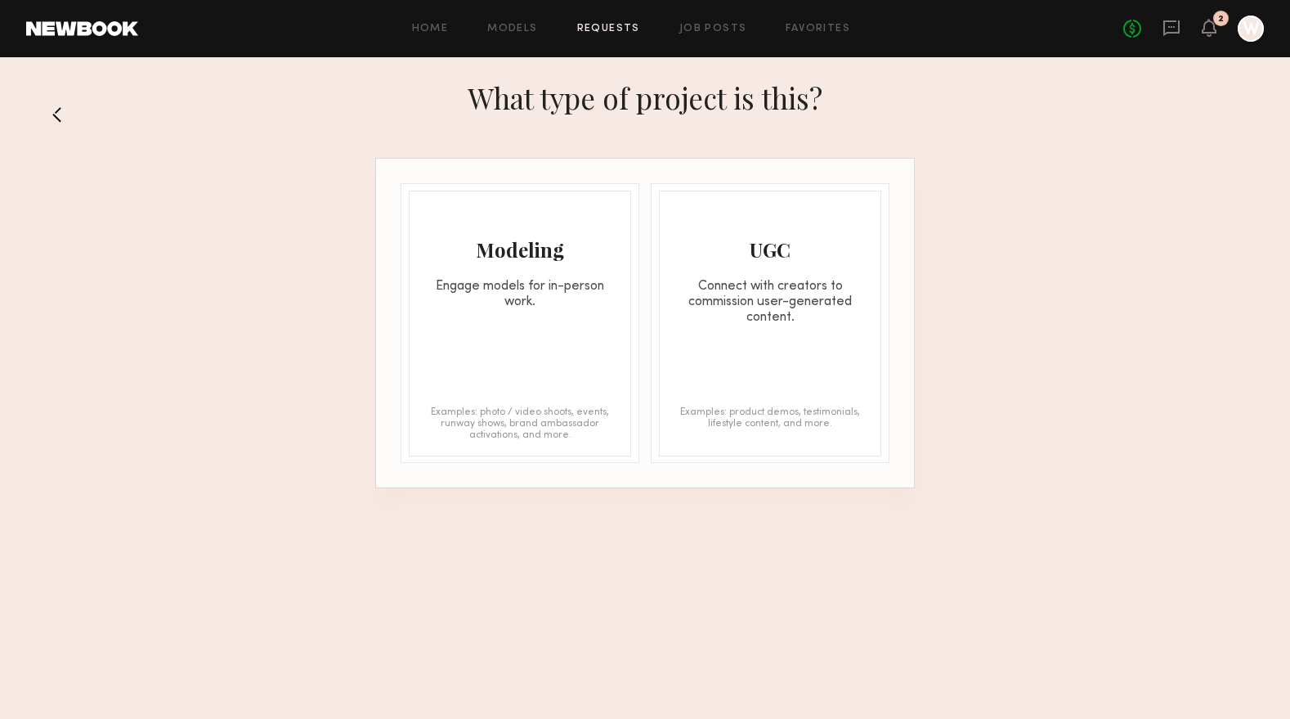
click at [789, 283] on div "Connect with creators to commission user-generated content." at bounding box center [770, 302] width 221 height 47
click at [513, 328] on div "Modeling Engage models for in-person work. Examples: photo / video shoots, even…" at bounding box center [520, 324] width 222 height 266
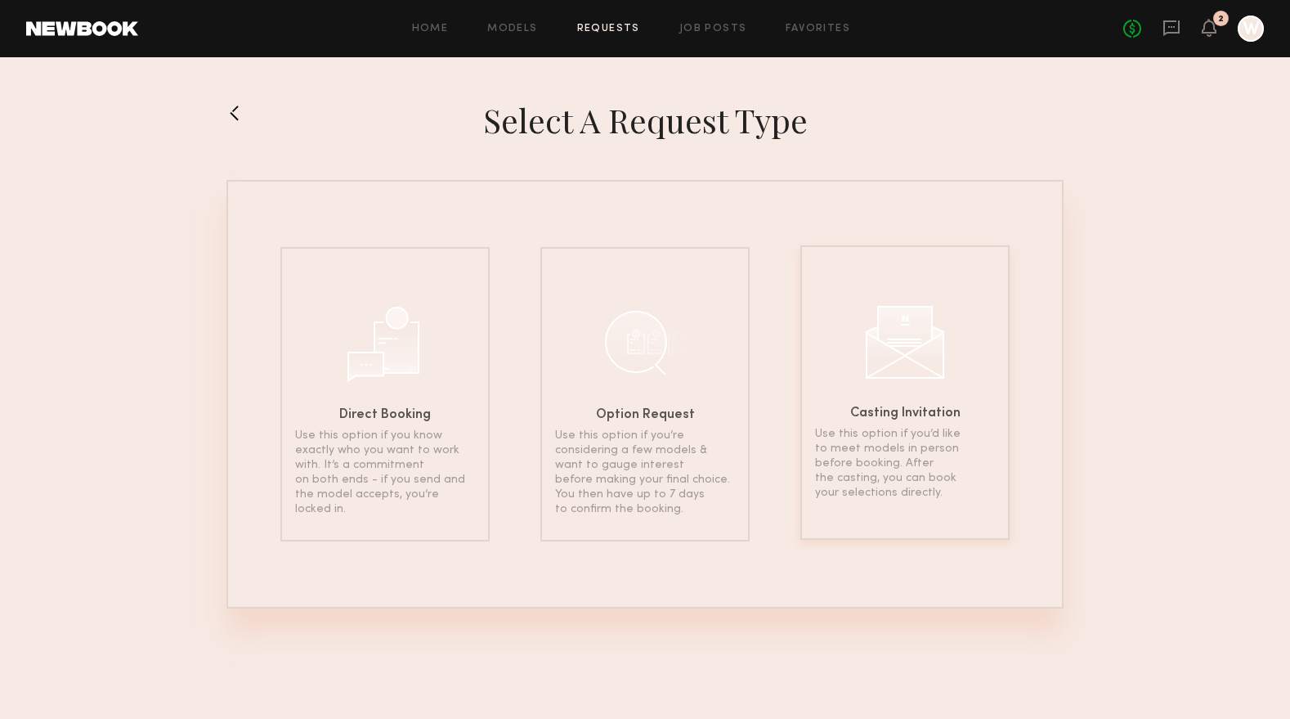
click at [902, 379] on div at bounding box center [905, 340] width 82 height 82
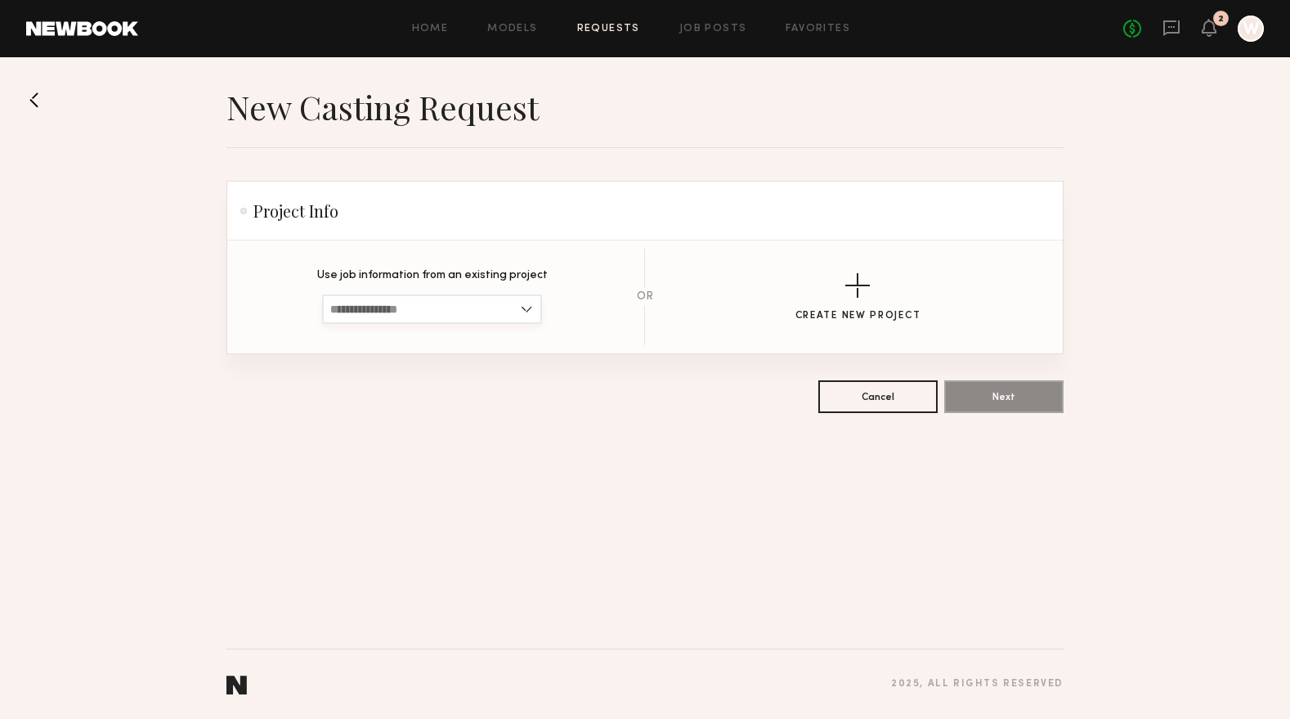
click at [381, 318] on input at bounding box center [432, 308] width 220 height 29
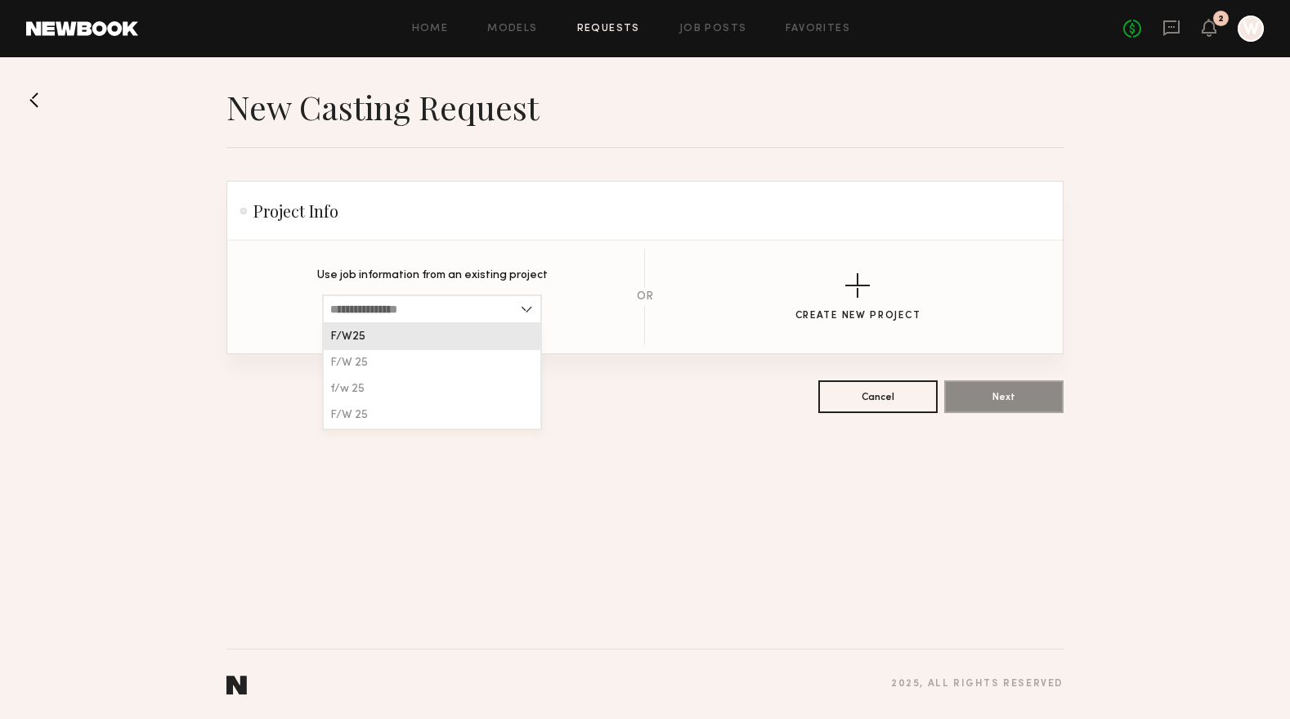
click at [378, 338] on div "F/W25" at bounding box center [432, 337] width 217 height 26
type input "*****"
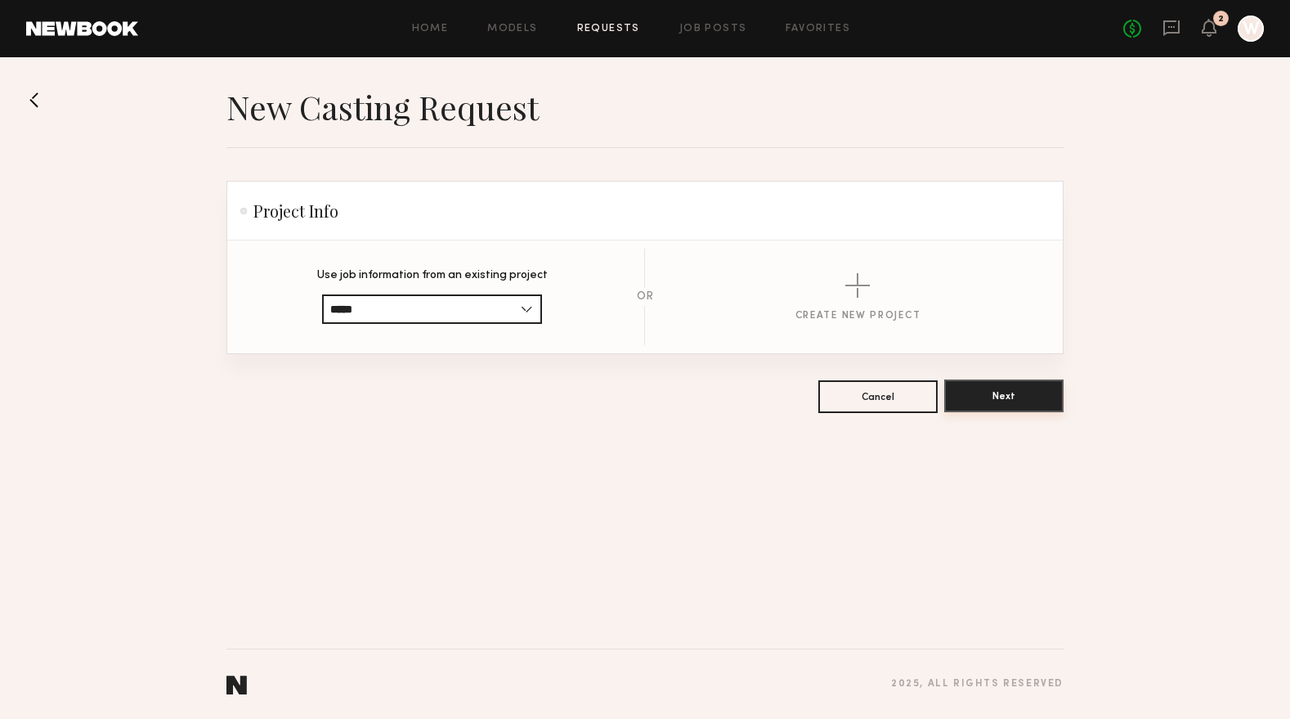
click at [1023, 392] on button "Next" at bounding box center [1003, 395] width 119 height 33
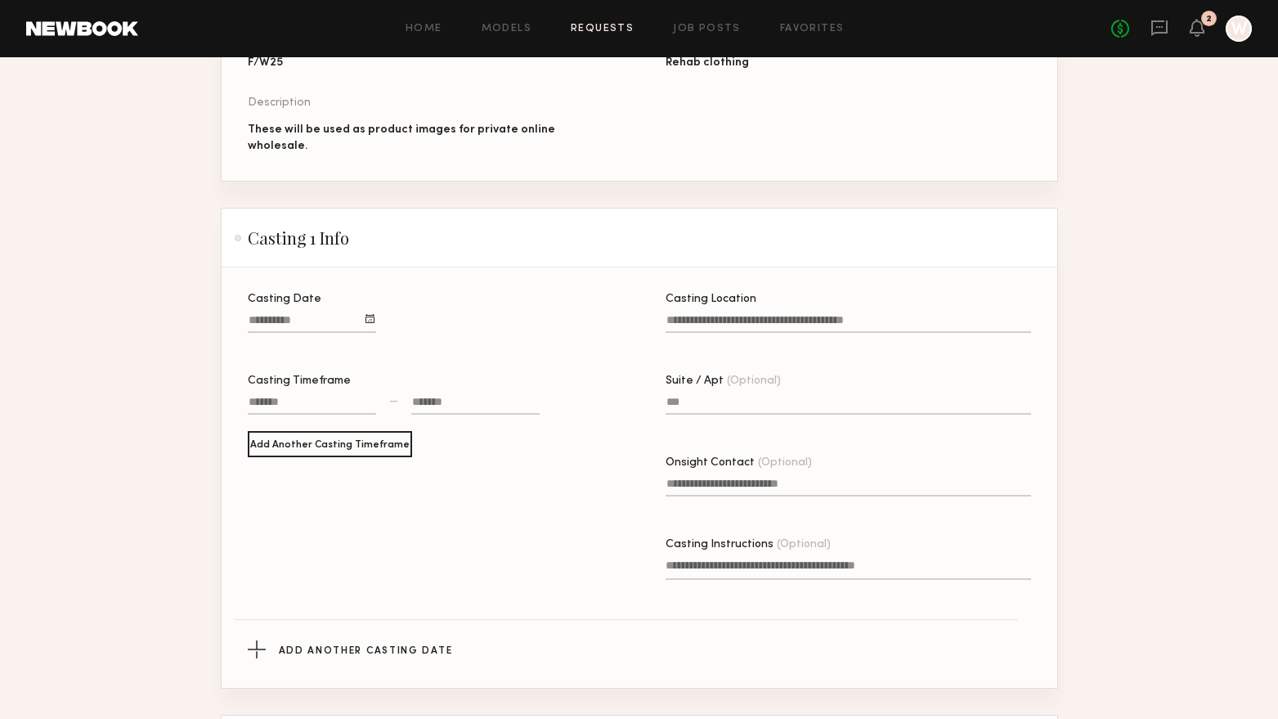
scroll to position [245, 0]
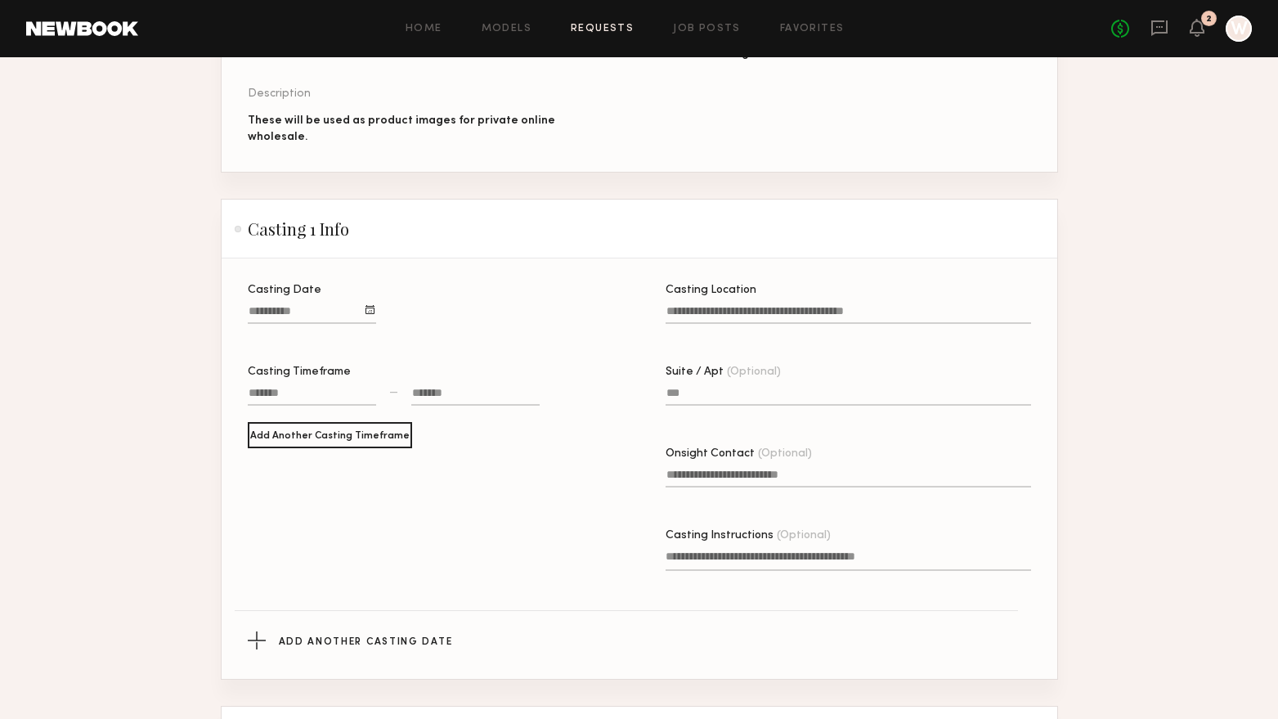
click at [370, 306] on div at bounding box center [369, 309] width 9 height 9
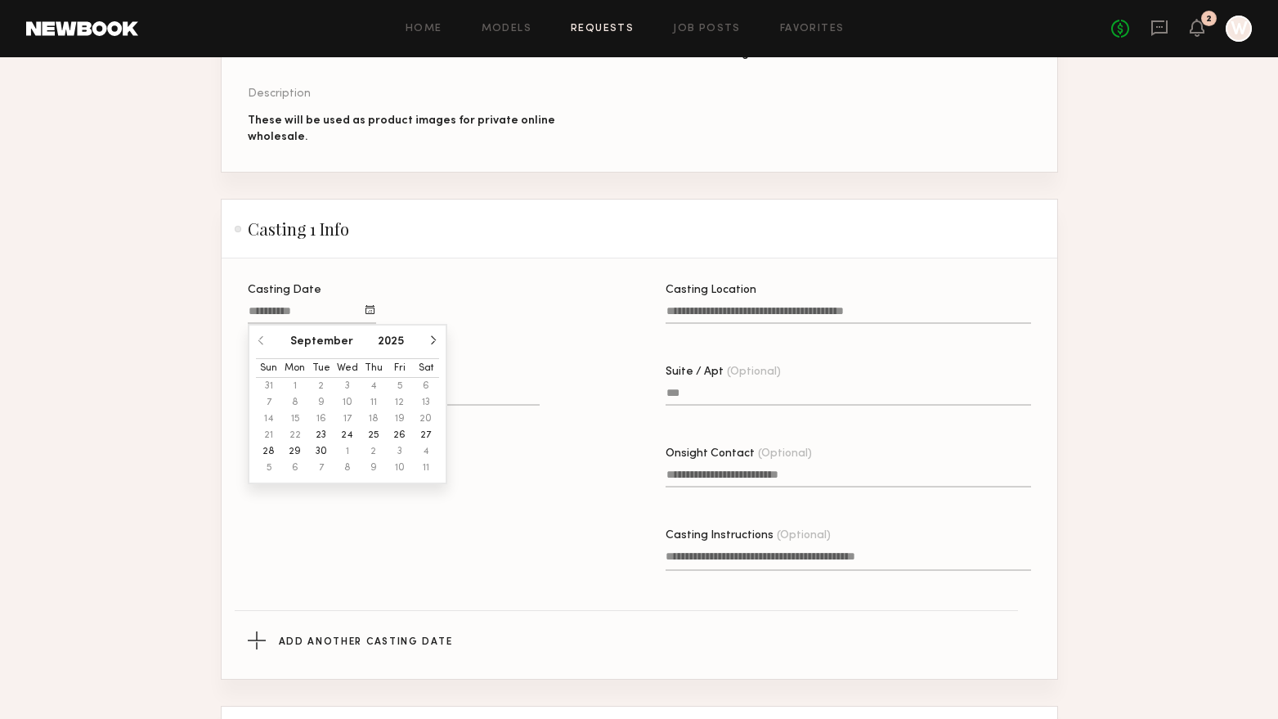
click at [397, 429] on button "26" at bounding box center [400, 435] width 26 height 16
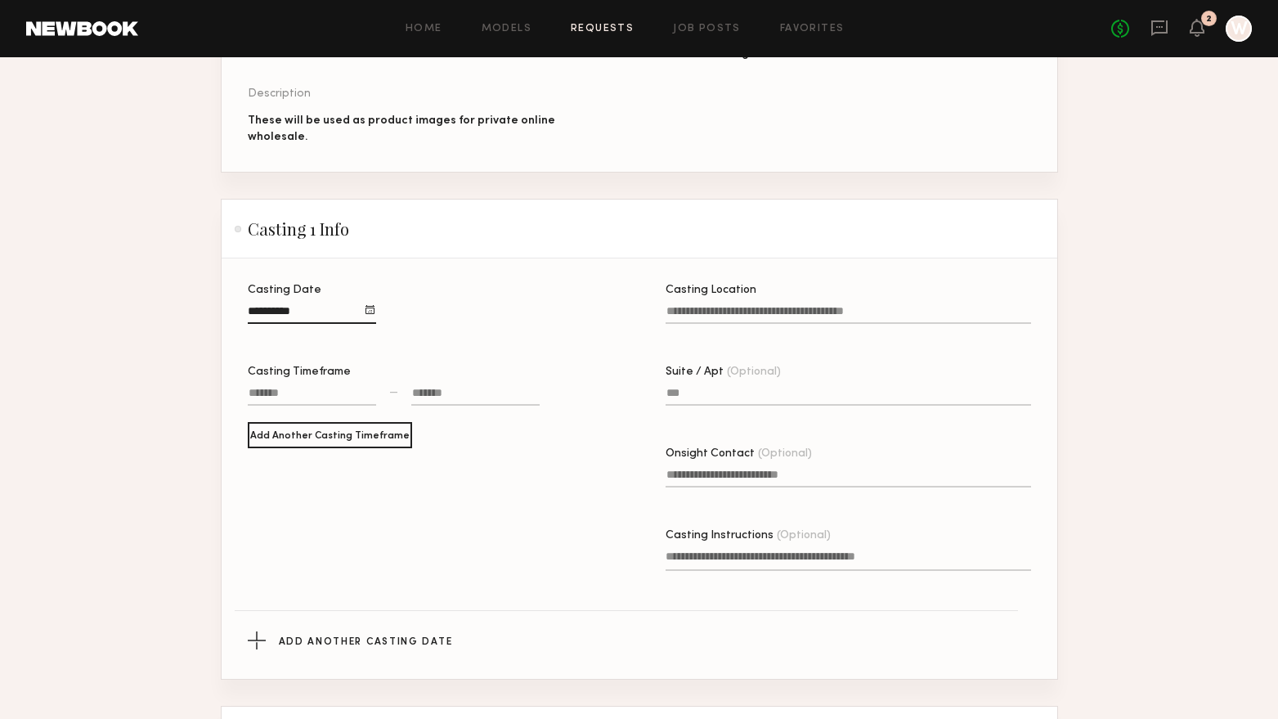
click at [327, 388] on div at bounding box center [312, 394] width 128 height 21
click at [274, 461] on button "button" at bounding box center [272, 467] width 13 height 13
type input "********"
type input "**"
click at [270, 415] on button "button" at bounding box center [272, 421] width 13 height 13
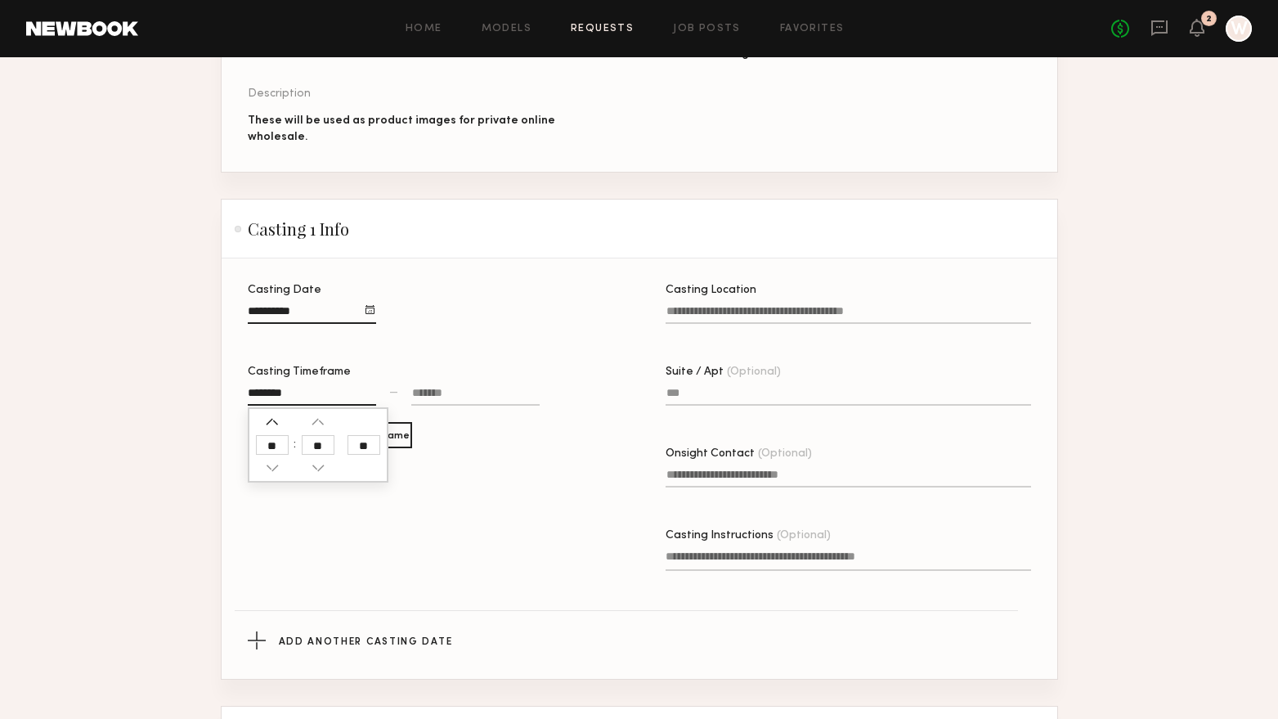
type input "********"
type input "**"
click at [270, 415] on button "button" at bounding box center [272, 421] width 13 height 13
click at [273, 470] on div "**" at bounding box center [318, 444] width 141 height 75
click at [273, 461] on button "button" at bounding box center [272, 467] width 13 height 13
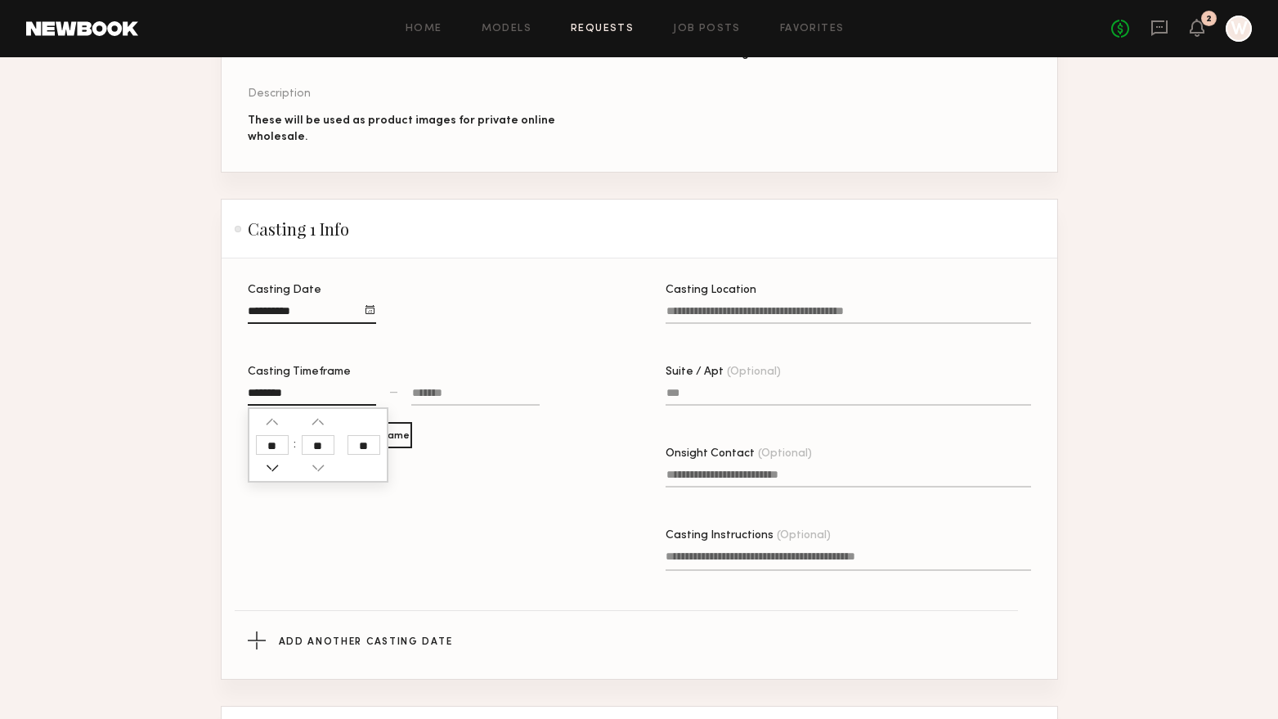
click at [273, 461] on button "button" at bounding box center [272, 467] width 13 height 13
type input "********"
type input "**"
click at [273, 461] on button "button" at bounding box center [272, 467] width 13 height 13
click at [270, 400] on div "******** **" at bounding box center [312, 403] width 128 height 38
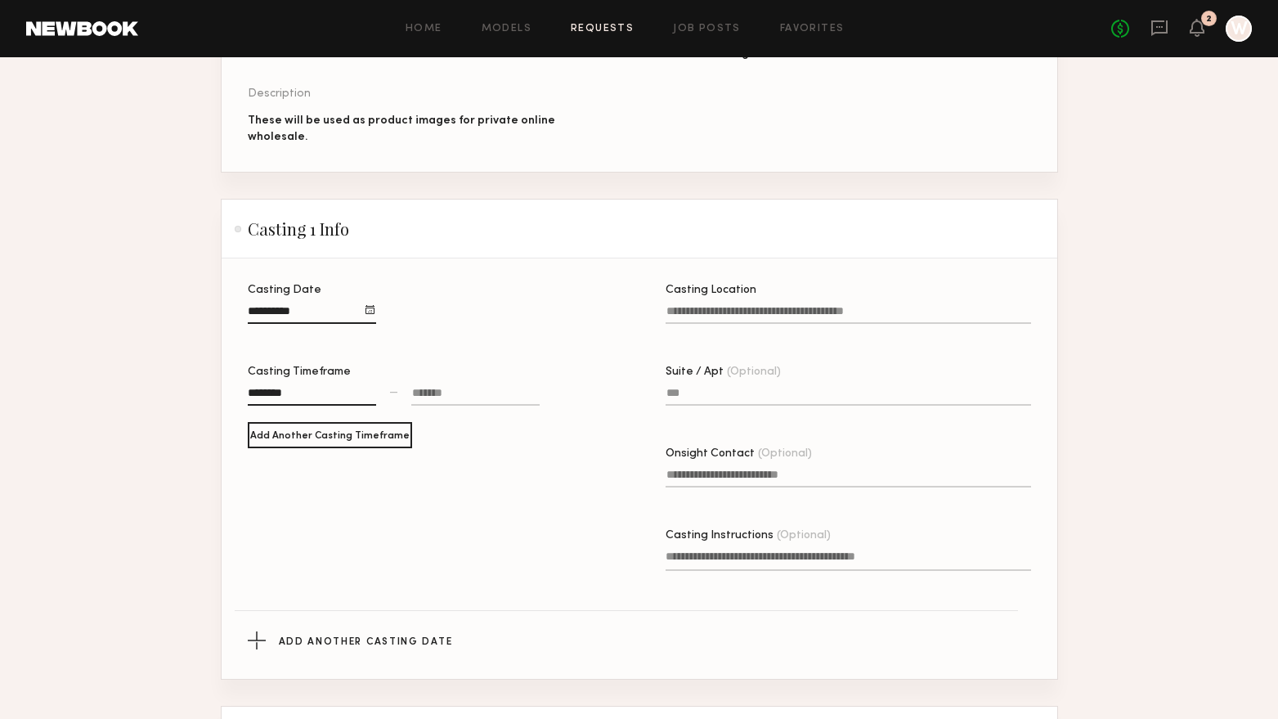
click at [269, 390] on div "********" at bounding box center [312, 394] width 128 height 21
click at [270, 461] on button "button" at bounding box center [272, 467] width 13 height 13
type input "********"
type input "**"
click at [270, 461] on button "button" at bounding box center [272, 467] width 13 height 13
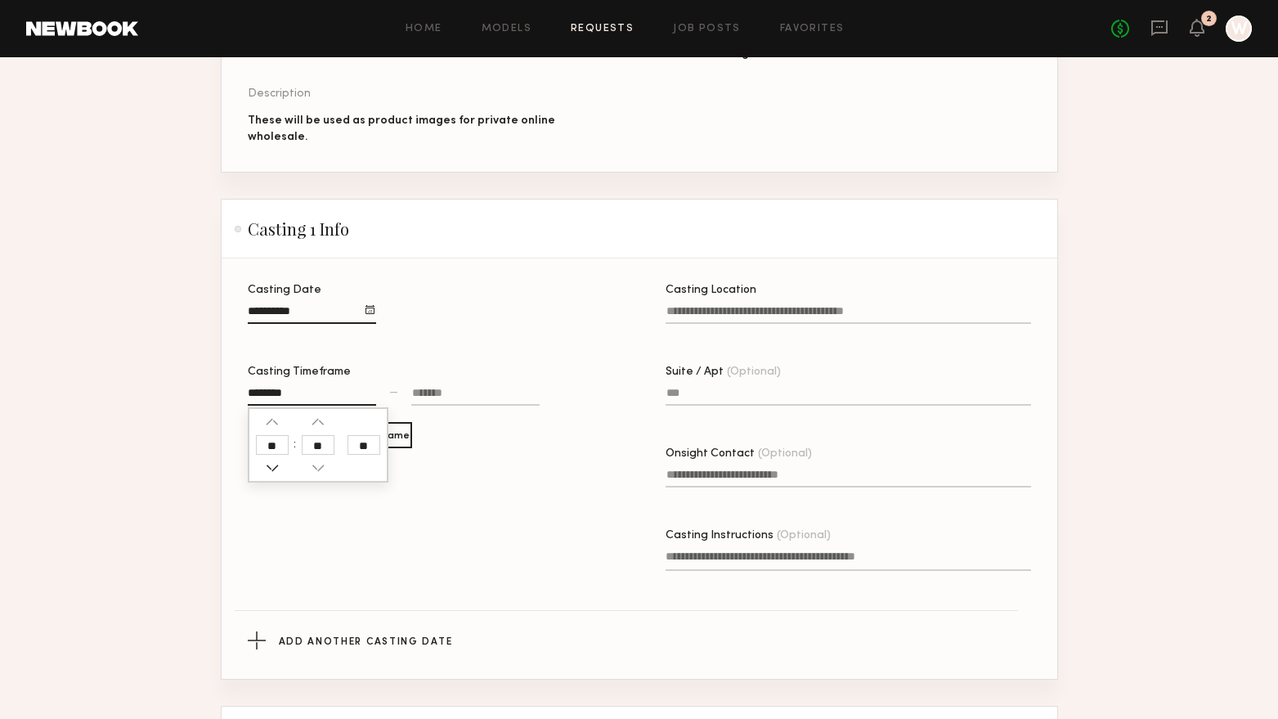
type input "********"
type input "**"
click at [270, 461] on button "button" at bounding box center [272, 467] width 13 height 13
type input "********"
type input "**"
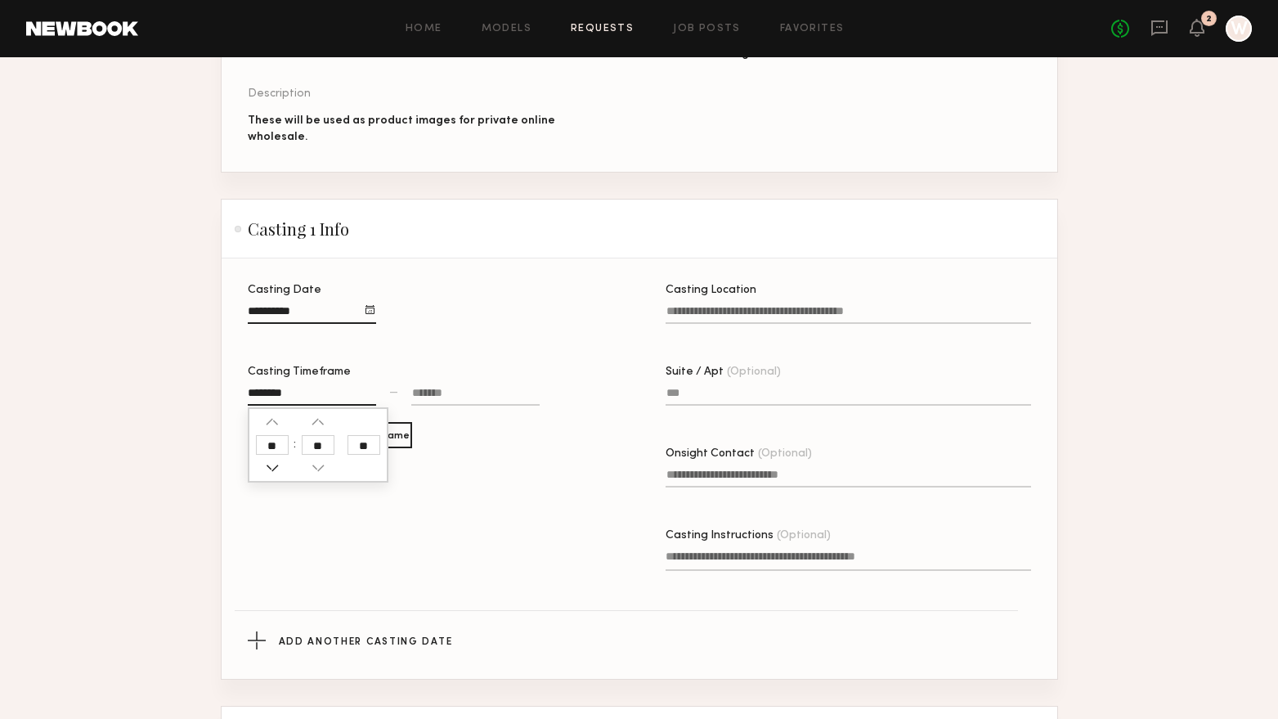
click at [271, 461] on button "button" at bounding box center [272, 467] width 13 height 13
type input "********"
type input "**"
click at [271, 461] on button "button" at bounding box center [272, 467] width 13 height 13
type input "********"
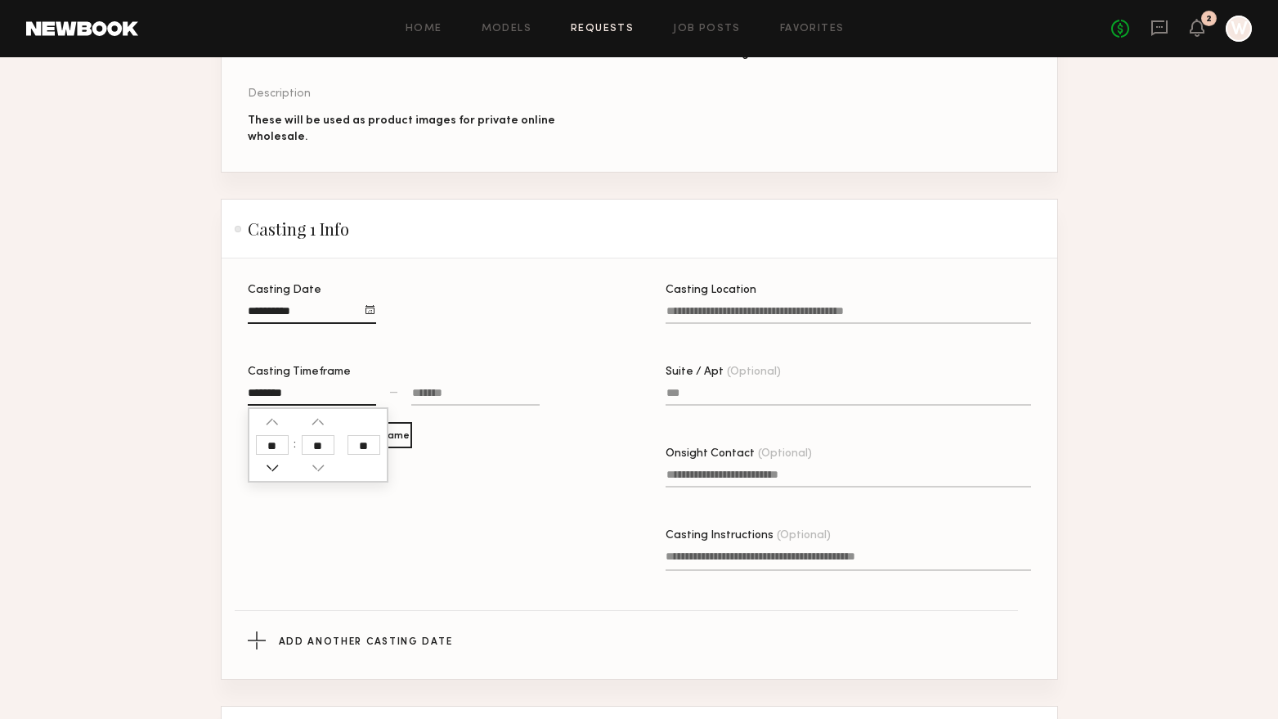
type input "**"
click at [271, 461] on button "button" at bounding box center [272, 467] width 13 height 13
type input "********"
type input "**"
click at [271, 461] on button "button" at bounding box center [272, 467] width 13 height 13
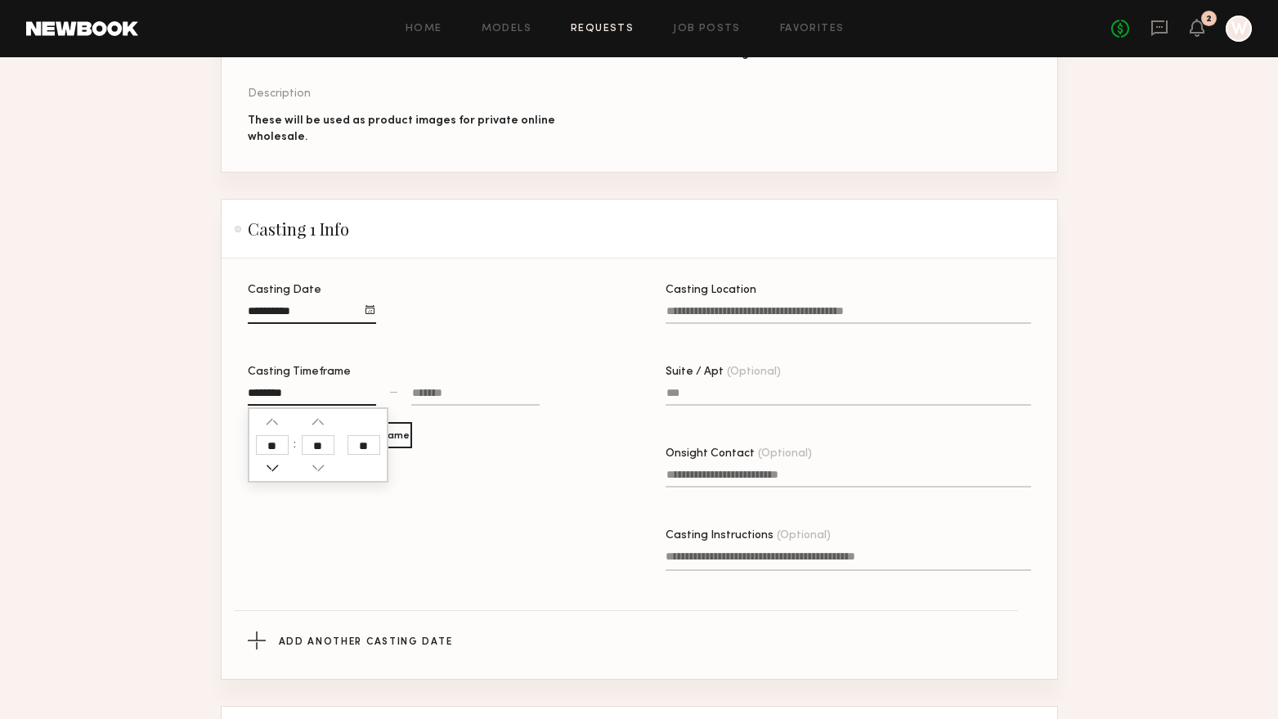
type input "********"
type input "**"
click at [271, 462] on button "button" at bounding box center [272, 467] width 13 height 13
type input "********"
type input "**"
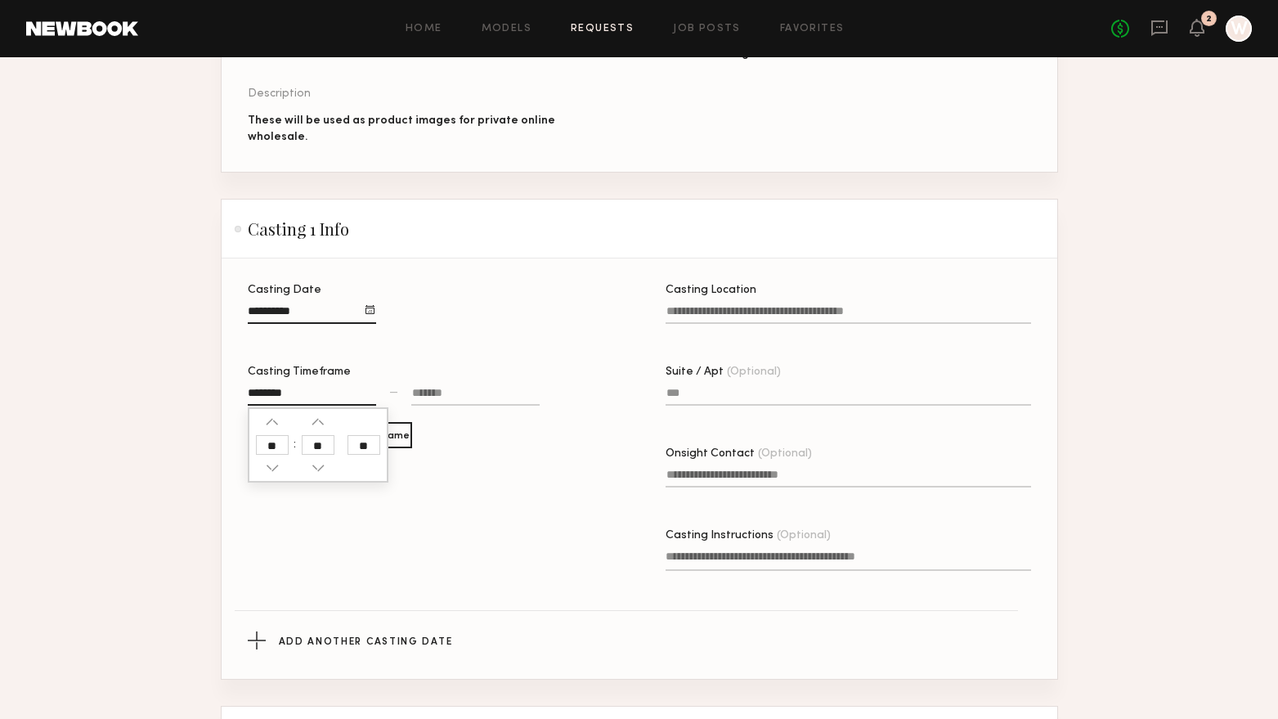
click at [431, 384] on div at bounding box center [475, 394] width 128 height 21
click at [422, 466] on button "button" at bounding box center [423, 467] width 13 height 13
type input "********"
type input "**"
click at [423, 461] on button "button" at bounding box center [423, 467] width 13 height 13
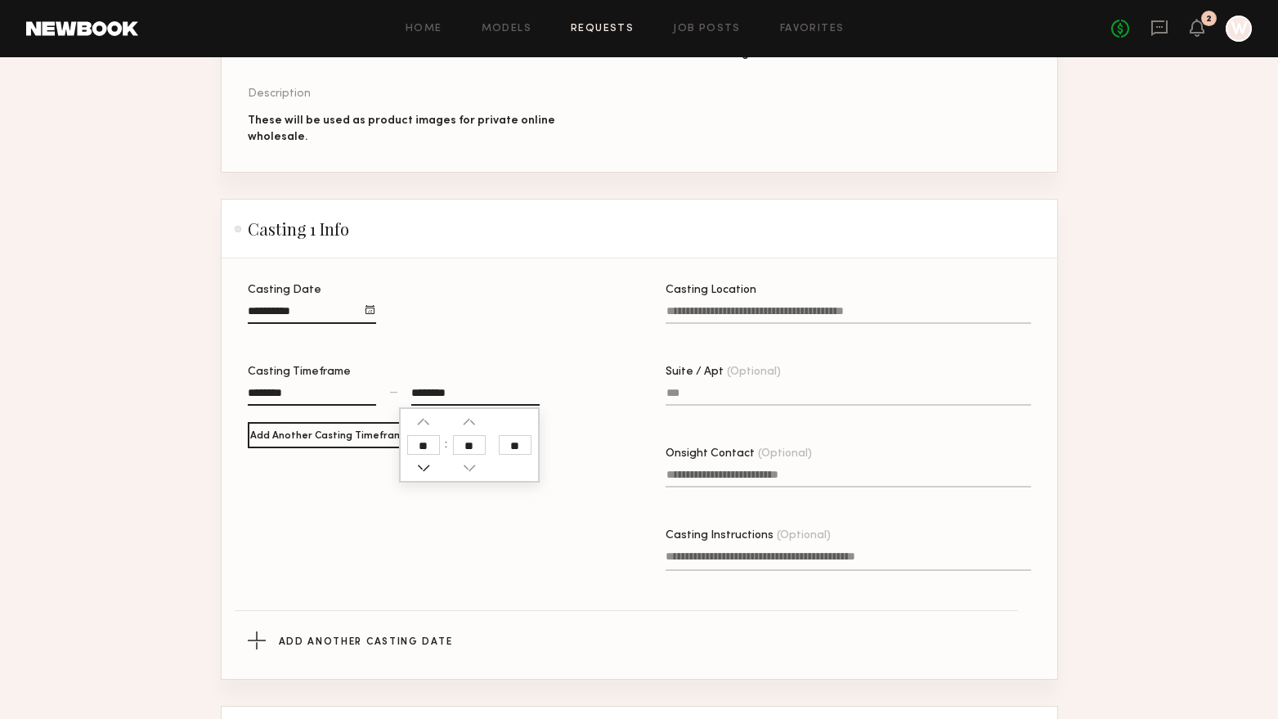
click at [424, 461] on button "button" at bounding box center [423, 467] width 13 height 13
click at [424, 462] on button "button" at bounding box center [423, 467] width 13 height 13
click at [424, 463] on button "button" at bounding box center [423, 467] width 13 height 13
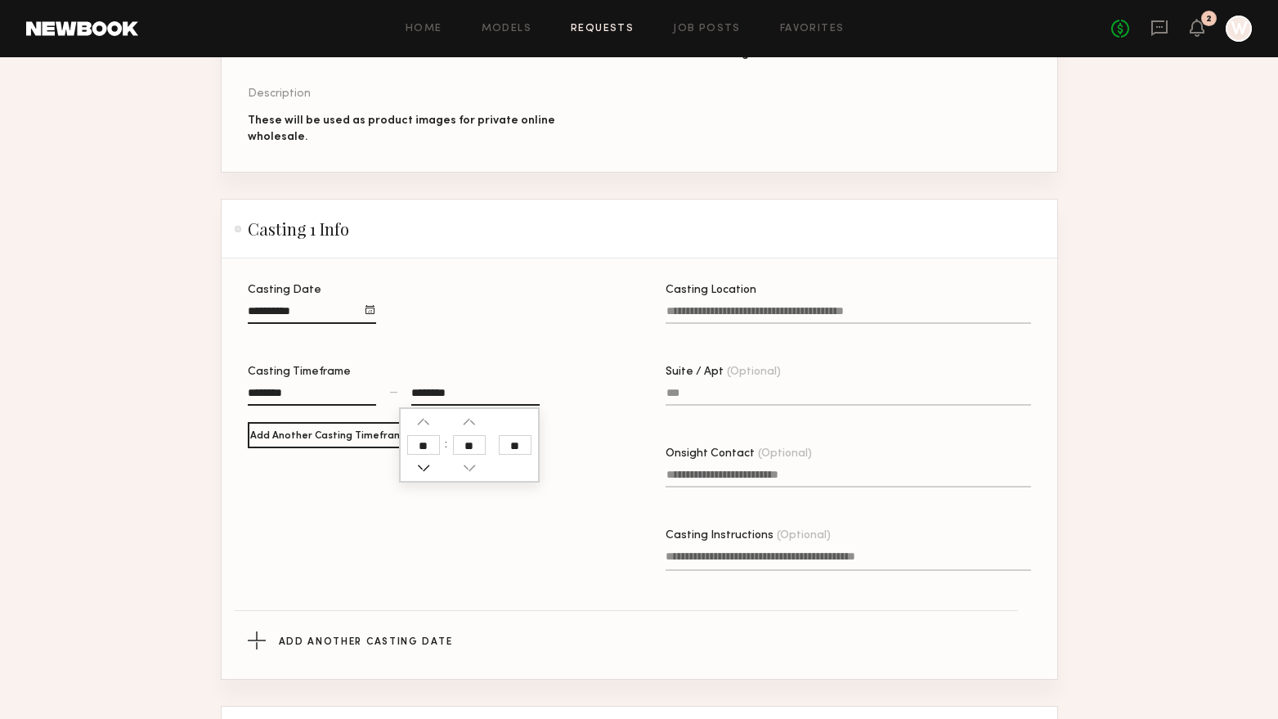
click at [424, 463] on button "button" at bounding box center [423, 467] width 13 height 13
click at [424, 464] on button "button" at bounding box center [423, 467] width 13 height 13
type input "********"
click at [379, 474] on div "Casting Date Casting Timeframe ******** — ******** ** Add Another Casting Timef…" at bounding box center [430, 451] width 365 height 332
click at [371, 305] on div at bounding box center [369, 309] width 9 height 9
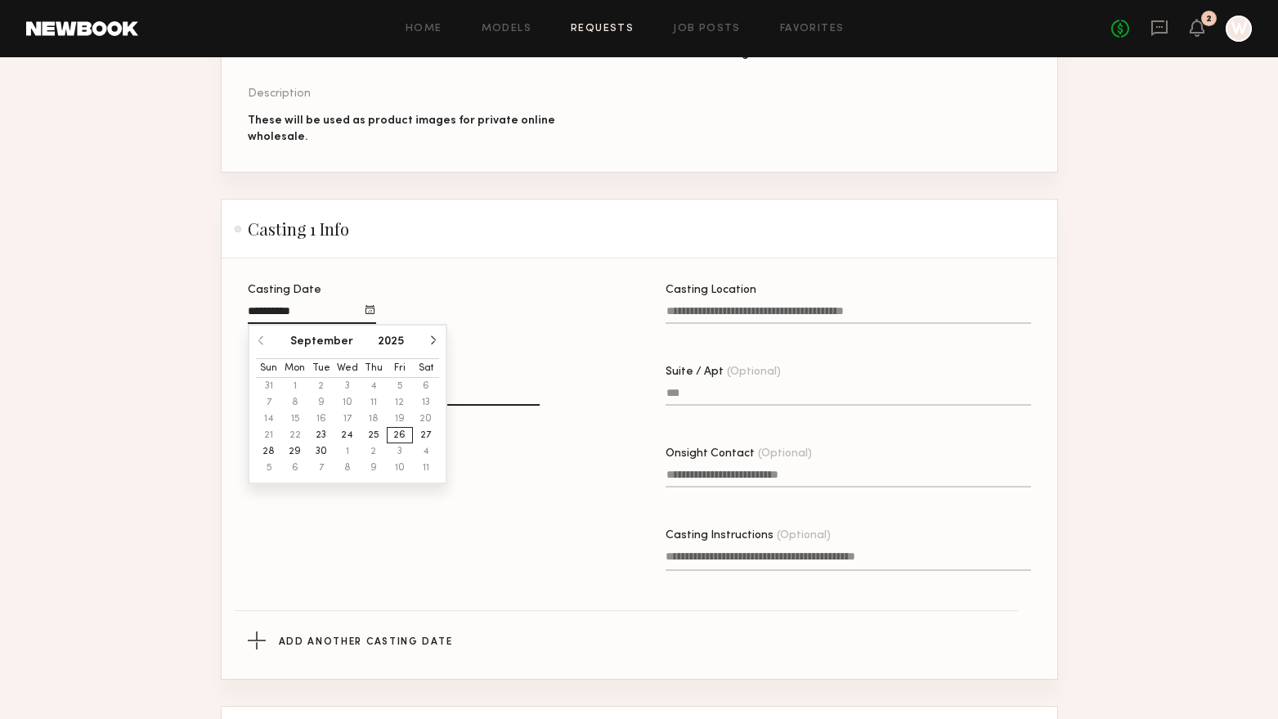
click at [326, 428] on button "23" at bounding box center [321, 435] width 26 height 16
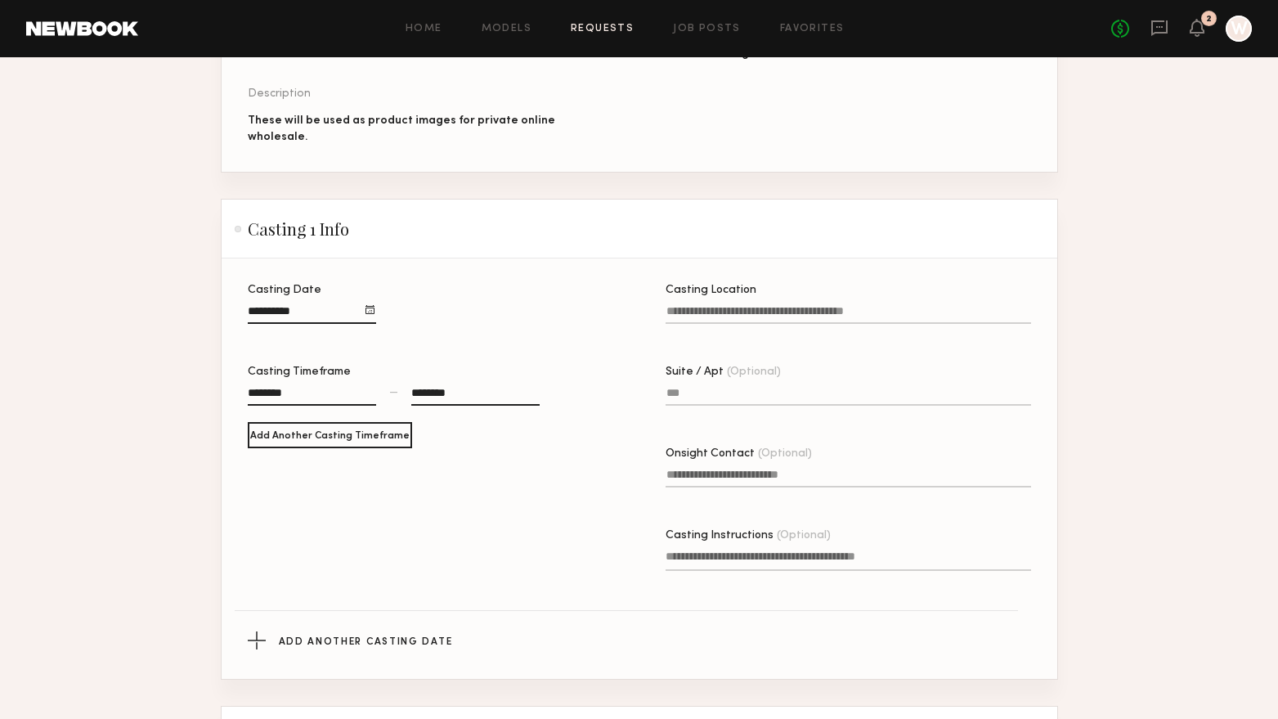
click at [807, 294] on label "Casting Location" at bounding box center [848, 313] width 365 height 56
click at [807, 305] on input "Casting Location" at bounding box center [848, 314] width 365 height 19
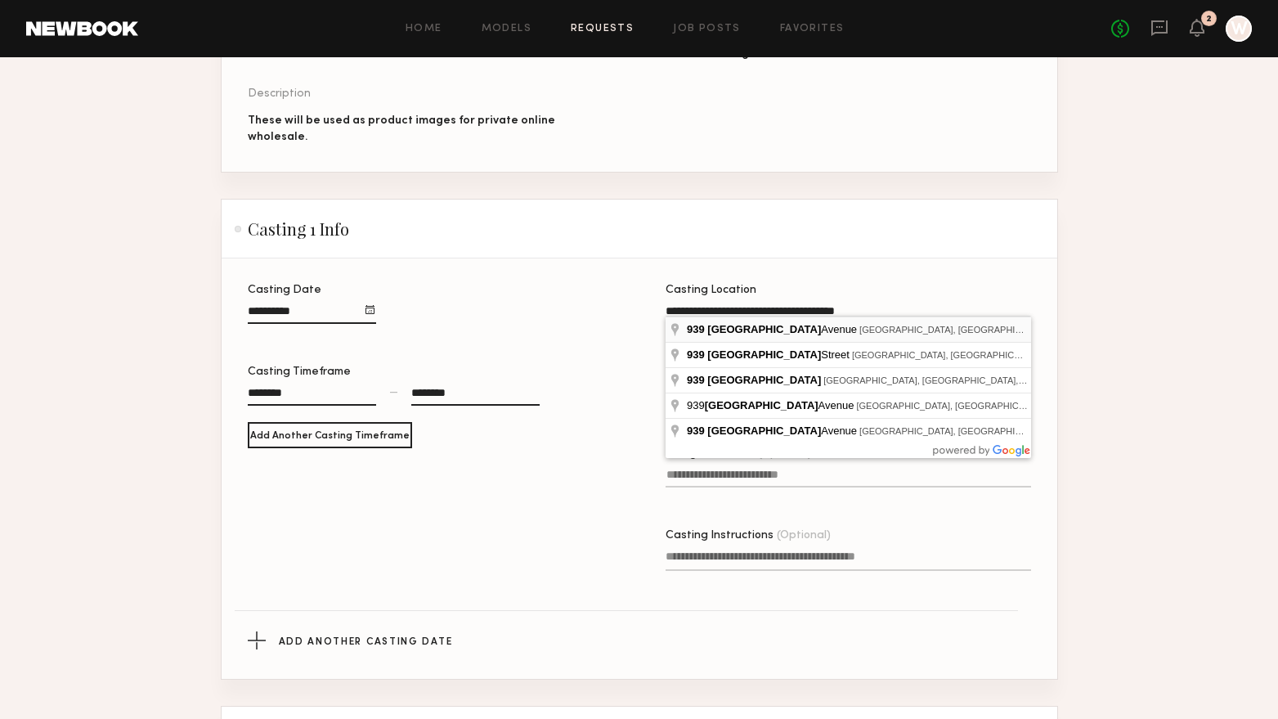
type input "**********"
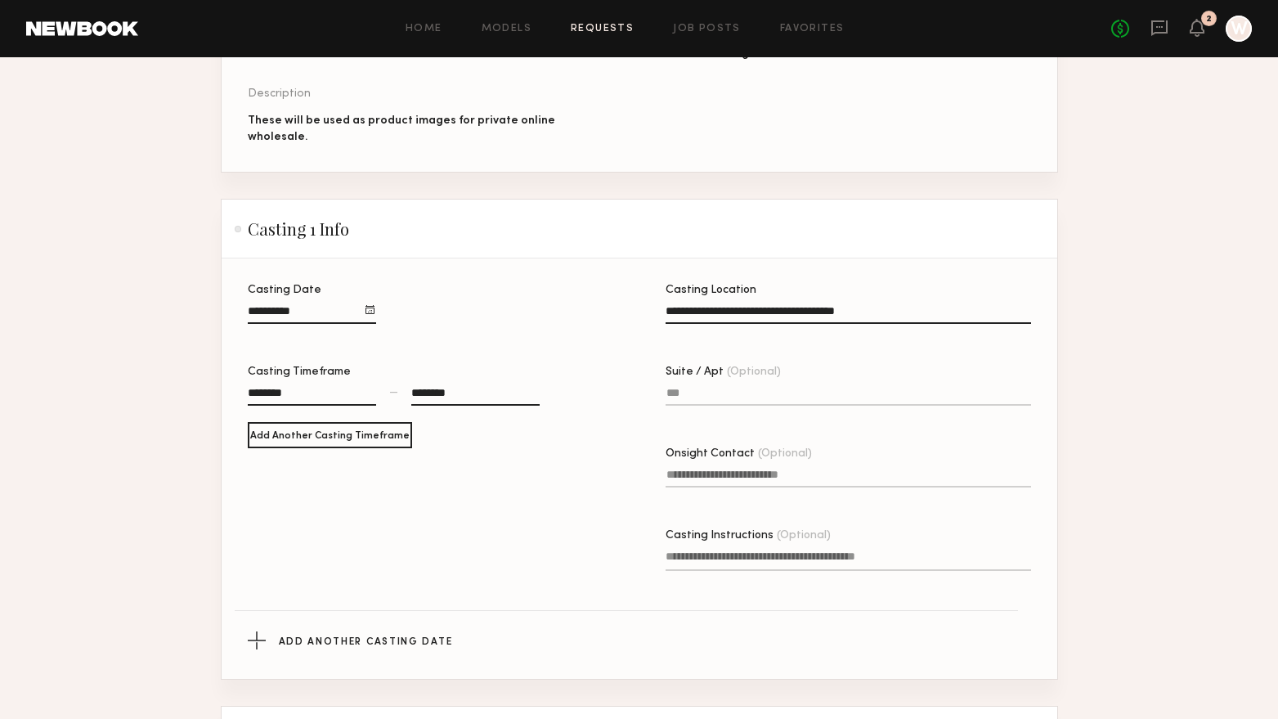
click at [797, 468] on input "Onsight Contact (Optional)" at bounding box center [848, 477] width 365 height 19
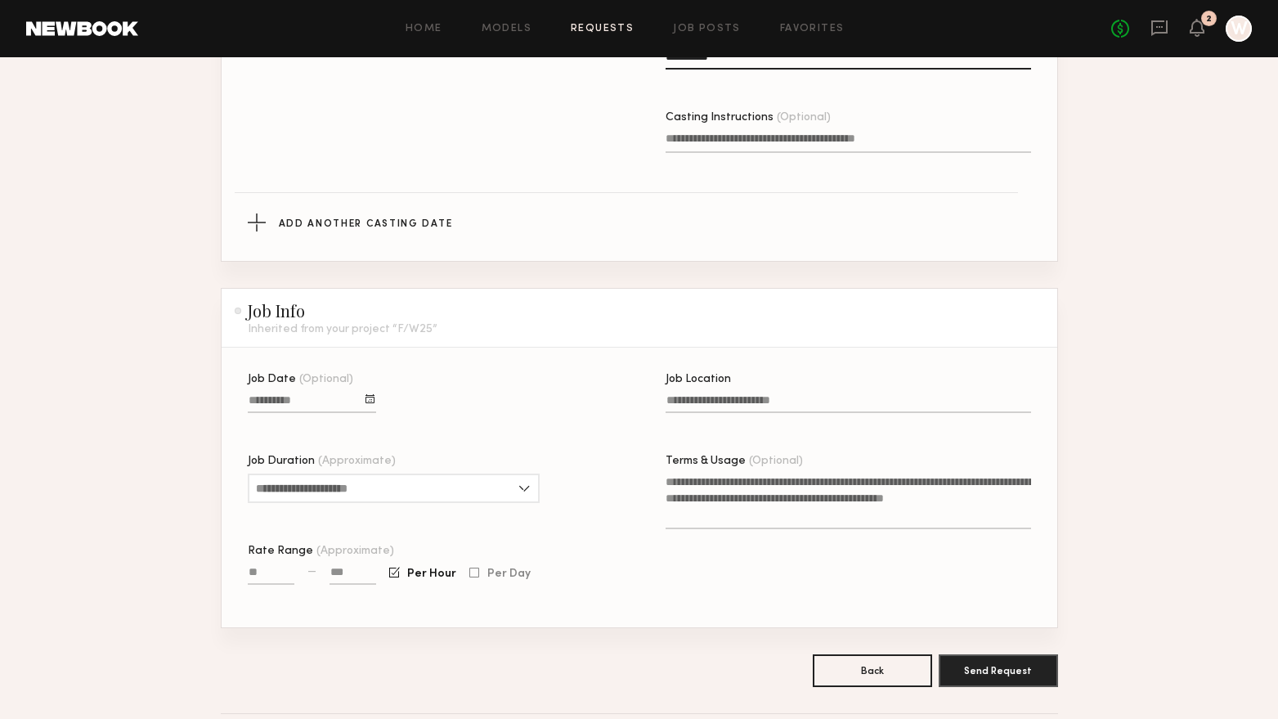
scroll to position [731, 0]
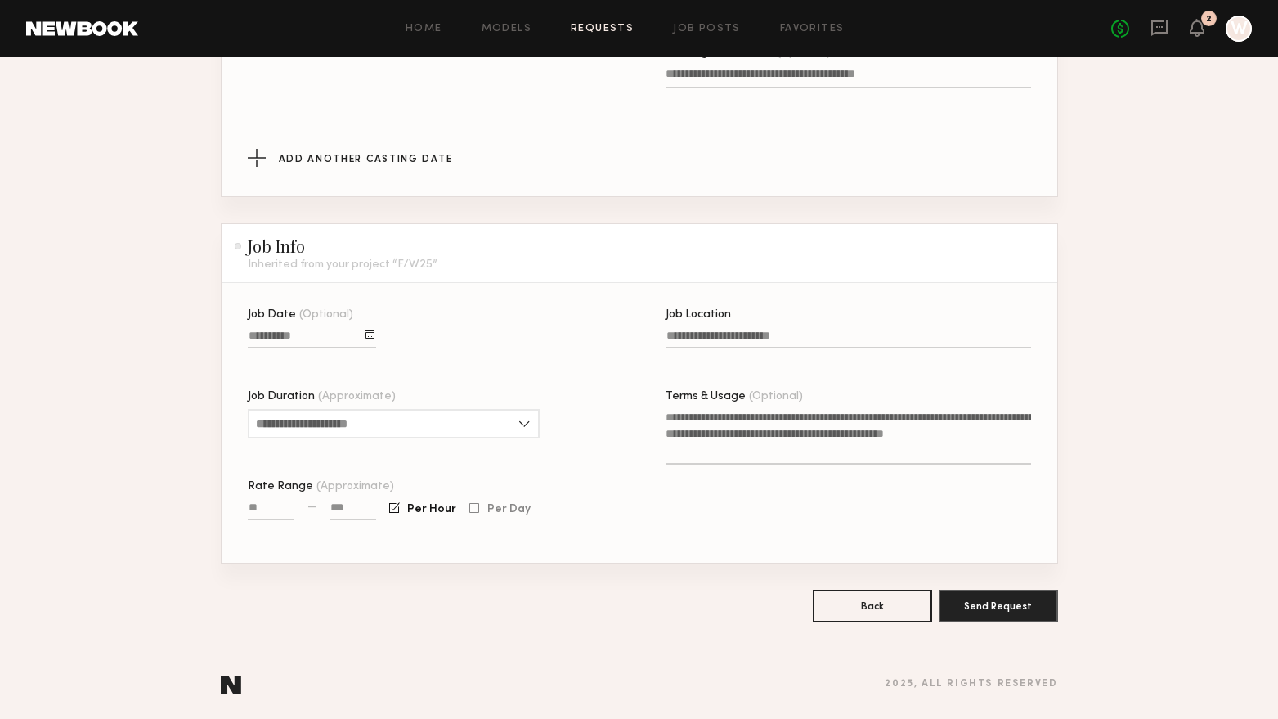
type input "**********"
click at [371, 329] on div at bounding box center [369, 333] width 9 height 9
click at [394, 451] on button "26" at bounding box center [400, 459] width 26 height 16
click at [719, 329] on input "Job Location" at bounding box center [848, 338] width 365 height 19
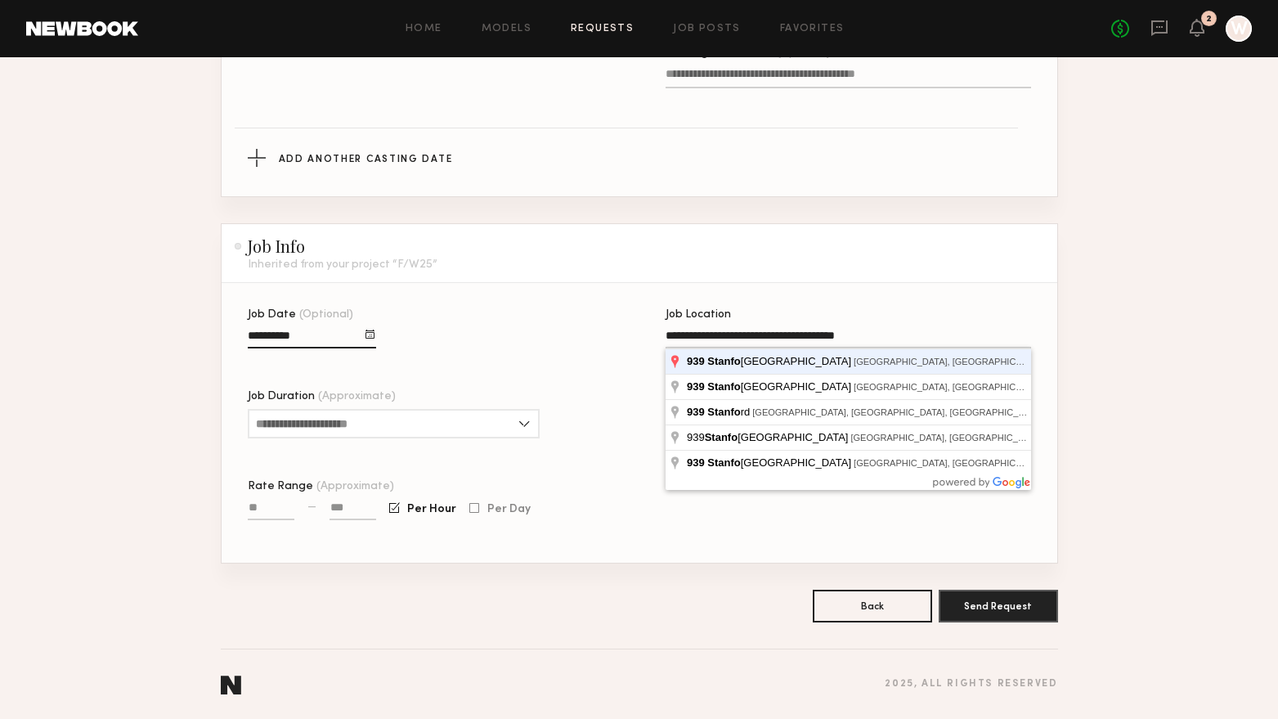
click at [939, 590] on button "Send Request" at bounding box center [998, 606] width 119 height 33
type input "**********"
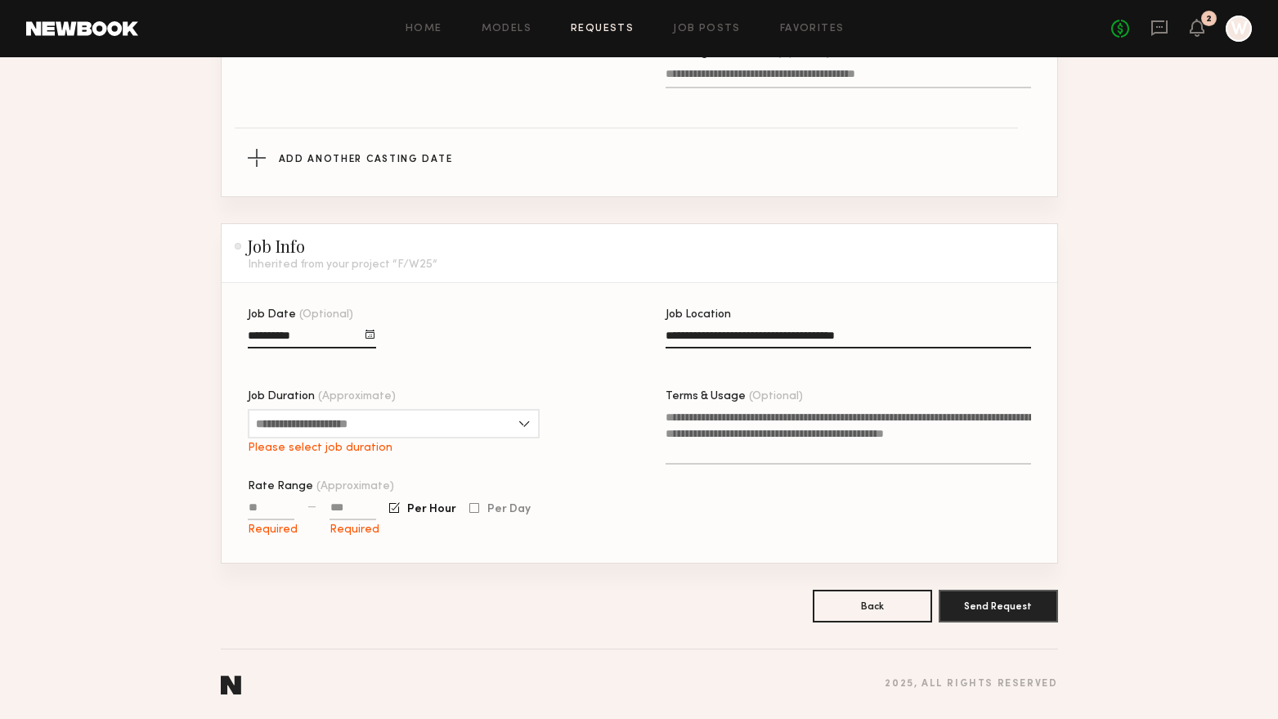
click at [548, 420] on div "Job Date (Optional) Job Duration (Approximate) 1 hour 2 hours 3 hours 4 hours 5…" at bounding box center [430, 435] width 365 height 253
click at [514, 424] on input "Job Duration (Approximate)" at bounding box center [394, 423] width 292 height 29
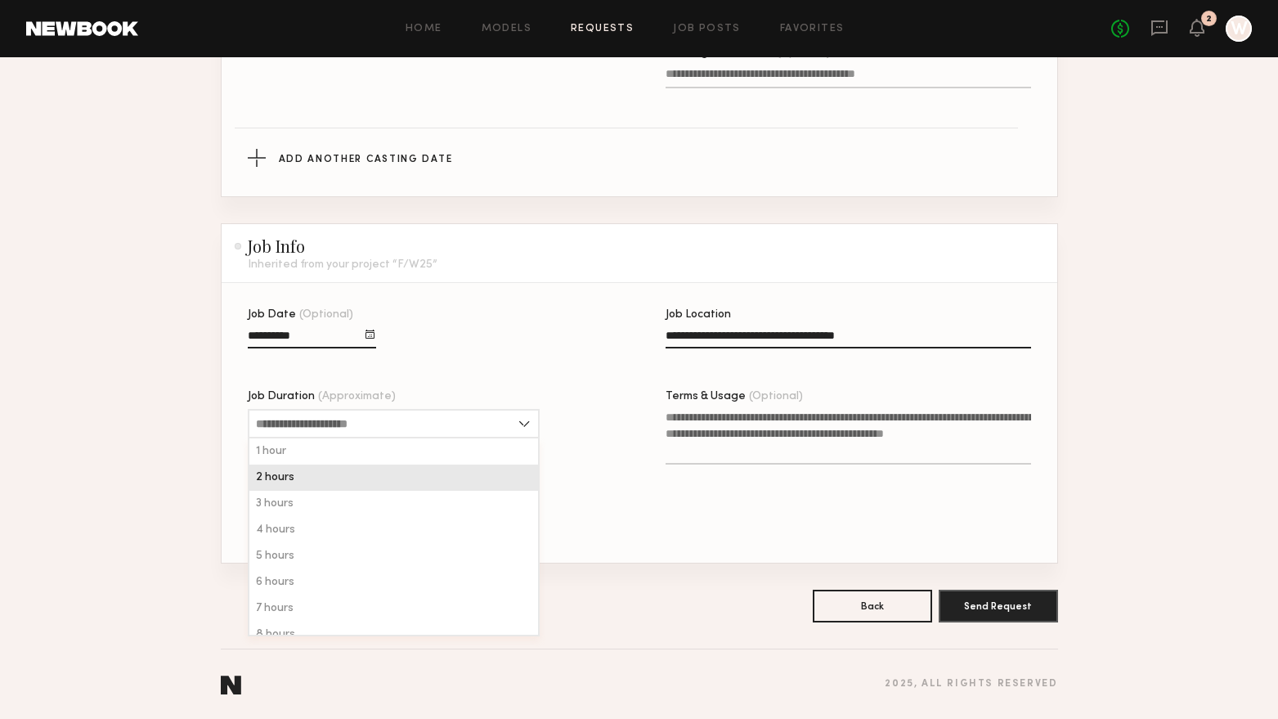
click at [311, 478] on div "2 hours" at bounding box center [393, 477] width 289 height 26
type input "*******"
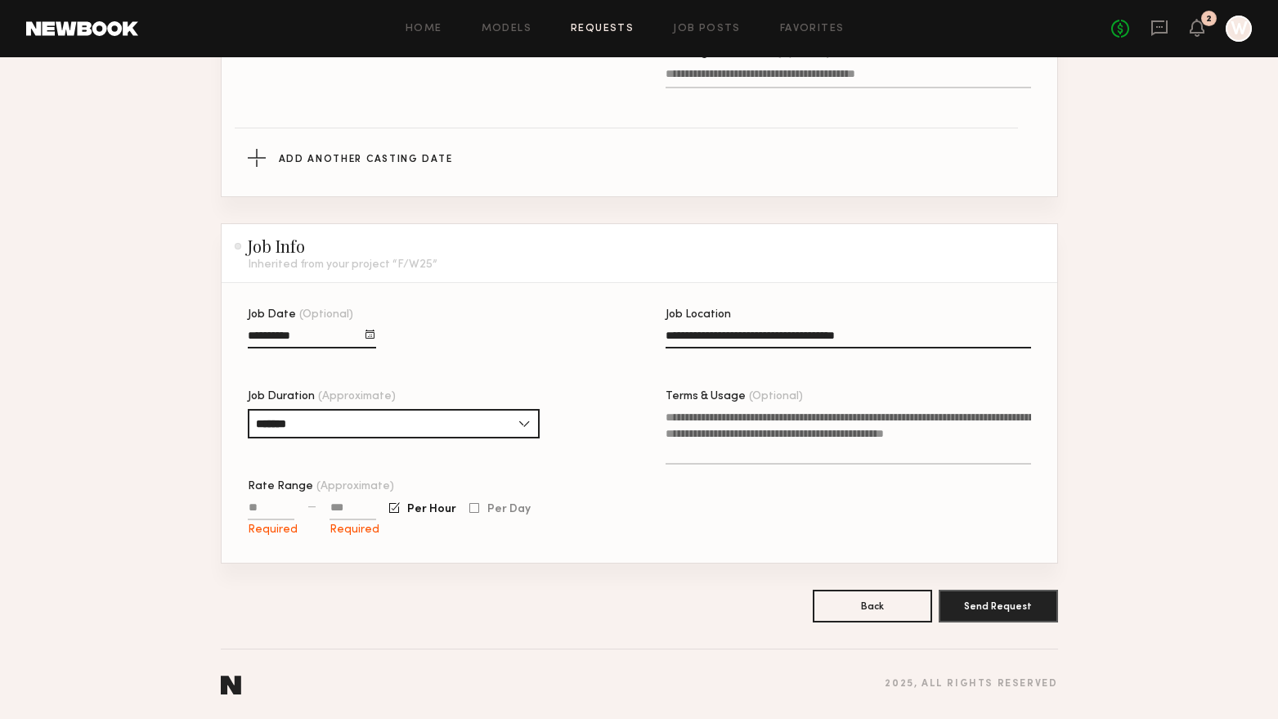
click at [272, 504] on input "Rate Range (Approximate)" at bounding box center [271, 510] width 47 height 19
type input "****"
click at [1002, 607] on button "Send Request" at bounding box center [998, 605] width 119 height 33
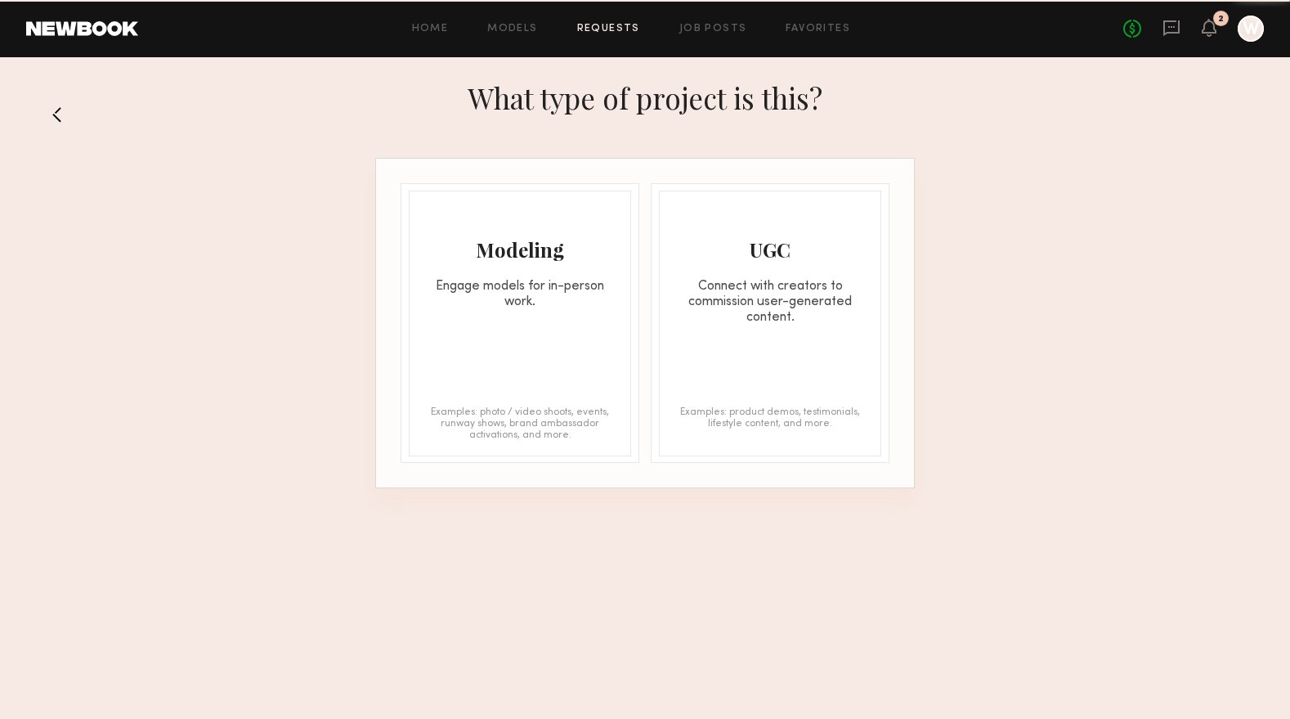
click at [589, 339] on div "Modeling Engage models for in-person work. Examples: photo / video shoots, even…" at bounding box center [520, 324] width 222 height 266
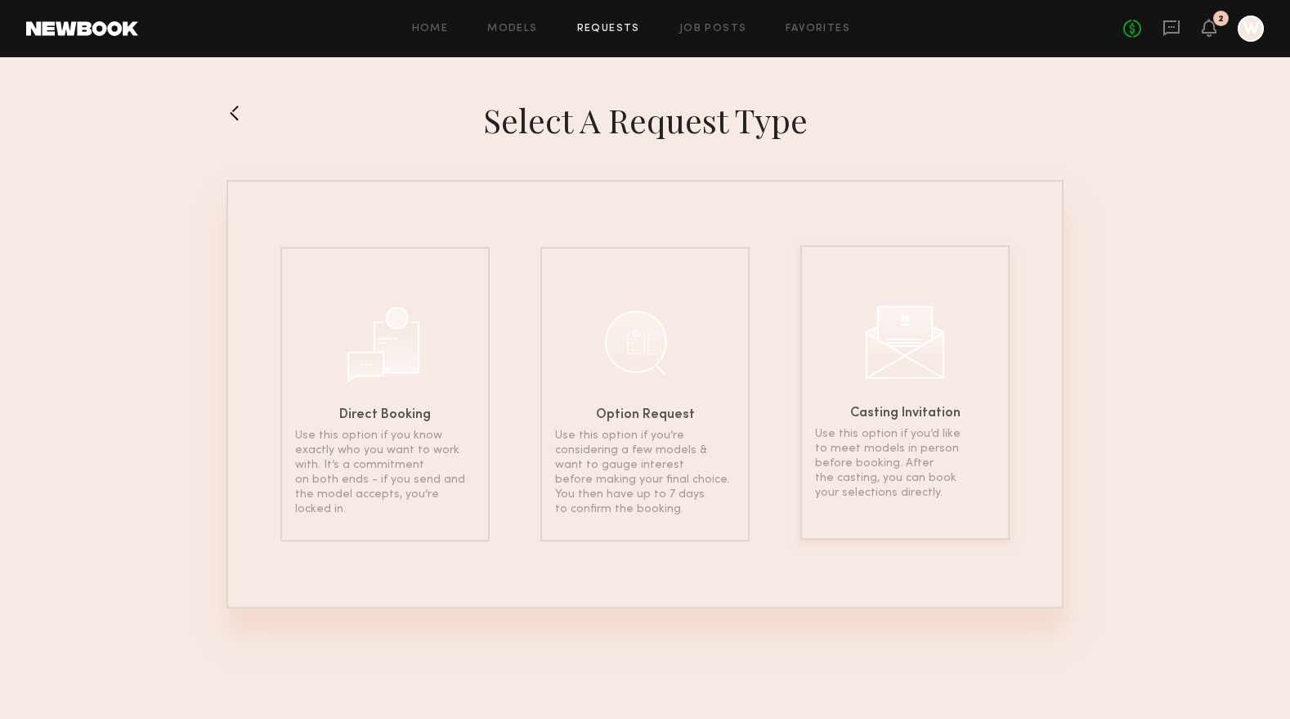
click at [915, 397] on div "Casting Invitation Use this option if you’d like to meet models in person befor…" at bounding box center [904, 392] width 209 height 294
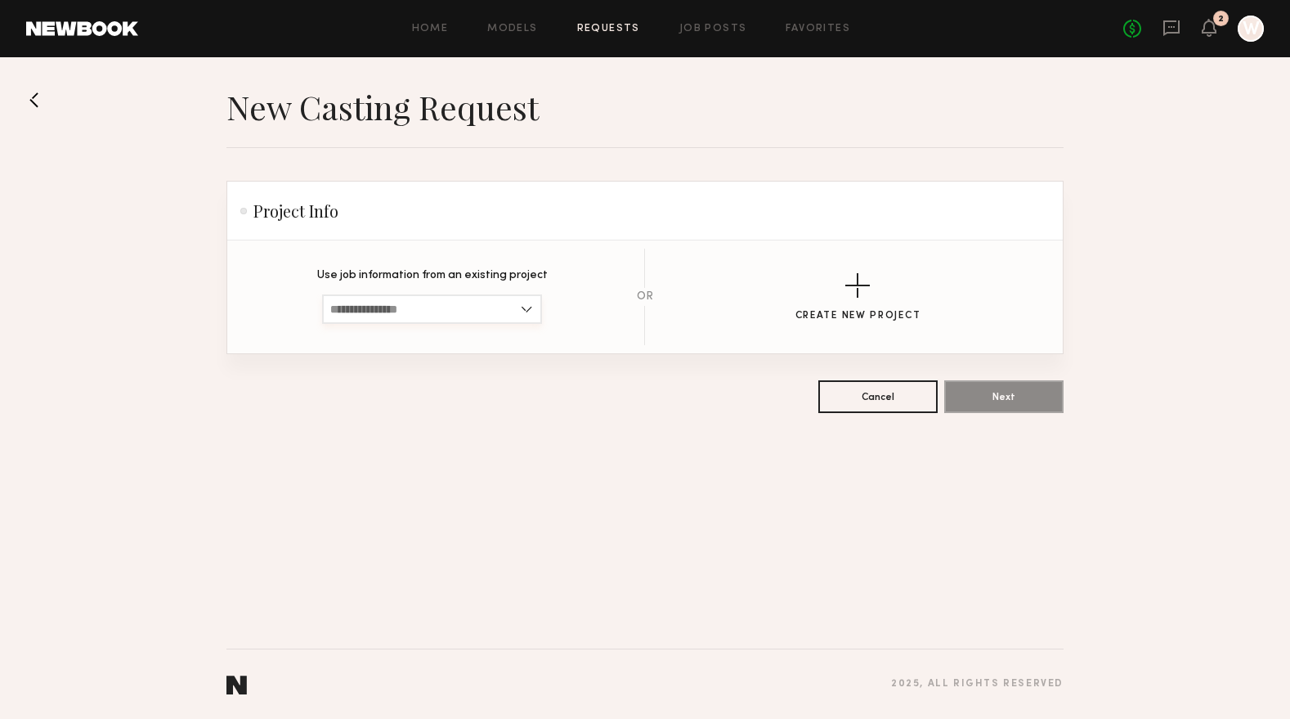
click at [434, 321] on input at bounding box center [432, 308] width 220 height 29
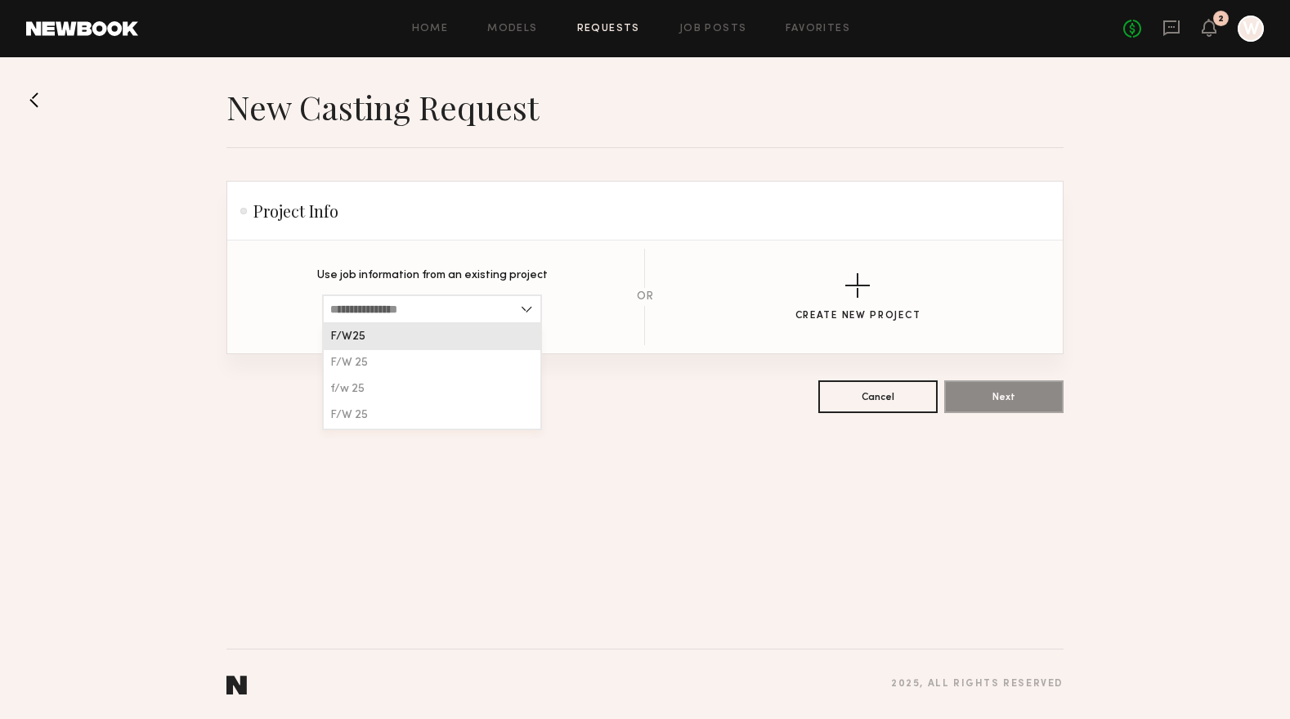
click at [410, 343] on div "F/W25" at bounding box center [432, 337] width 217 height 26
type input "*****"
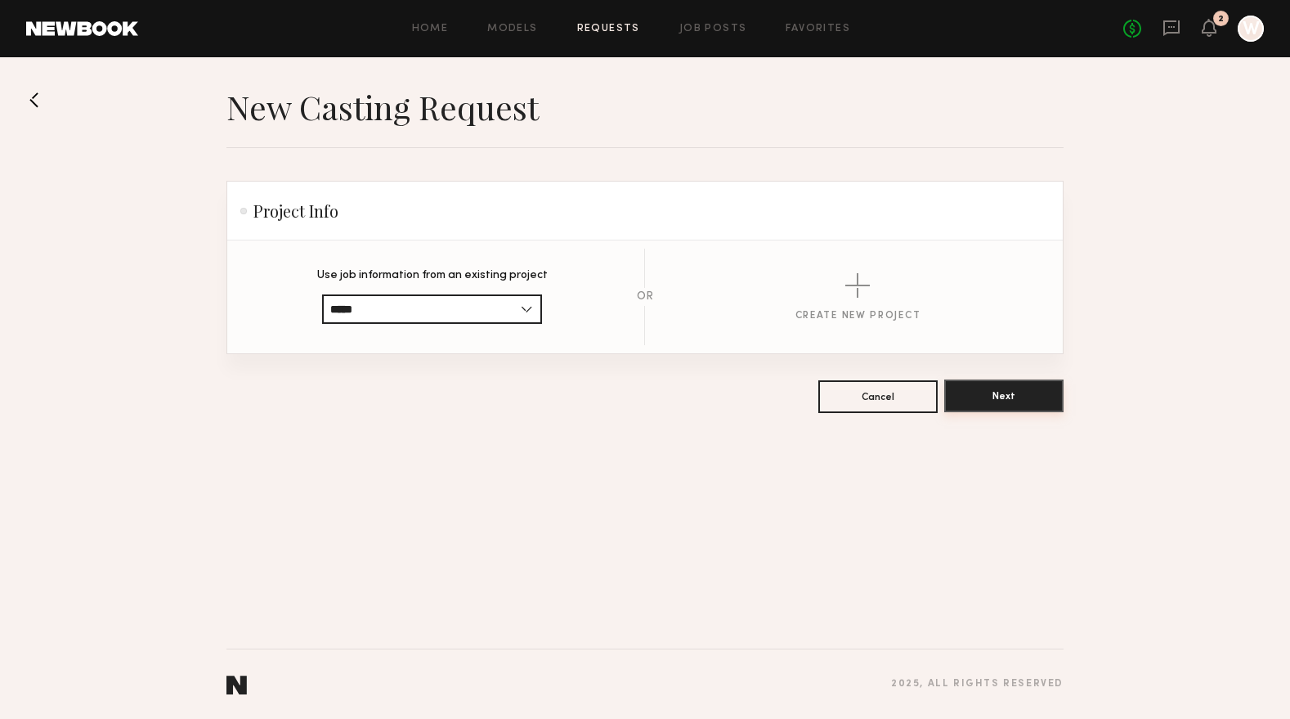
click at [999, 395] on button "Next" at bounding box center [1003, 395] width 119 height 33
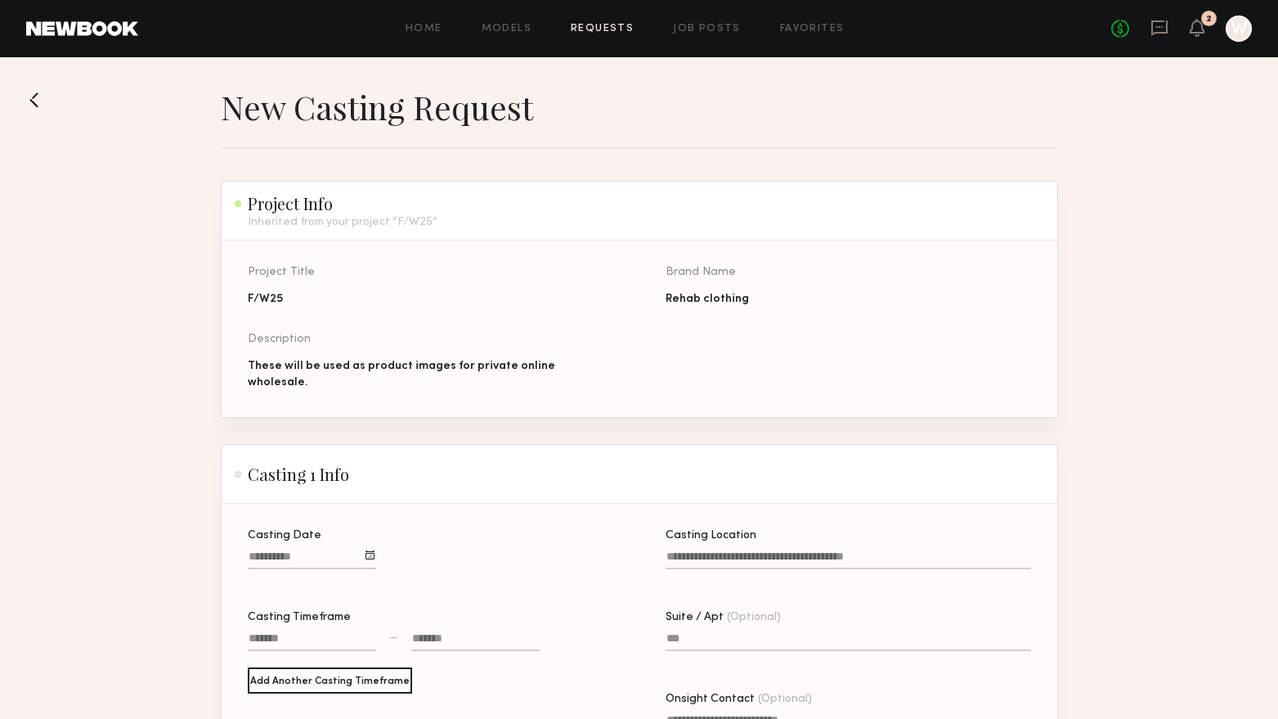
click at [374, 554] on div at bounding box center [369, 554] width 9 height 9
click at [325, 675] on button "23" at bounding box center [321, 680] width 26 height 16
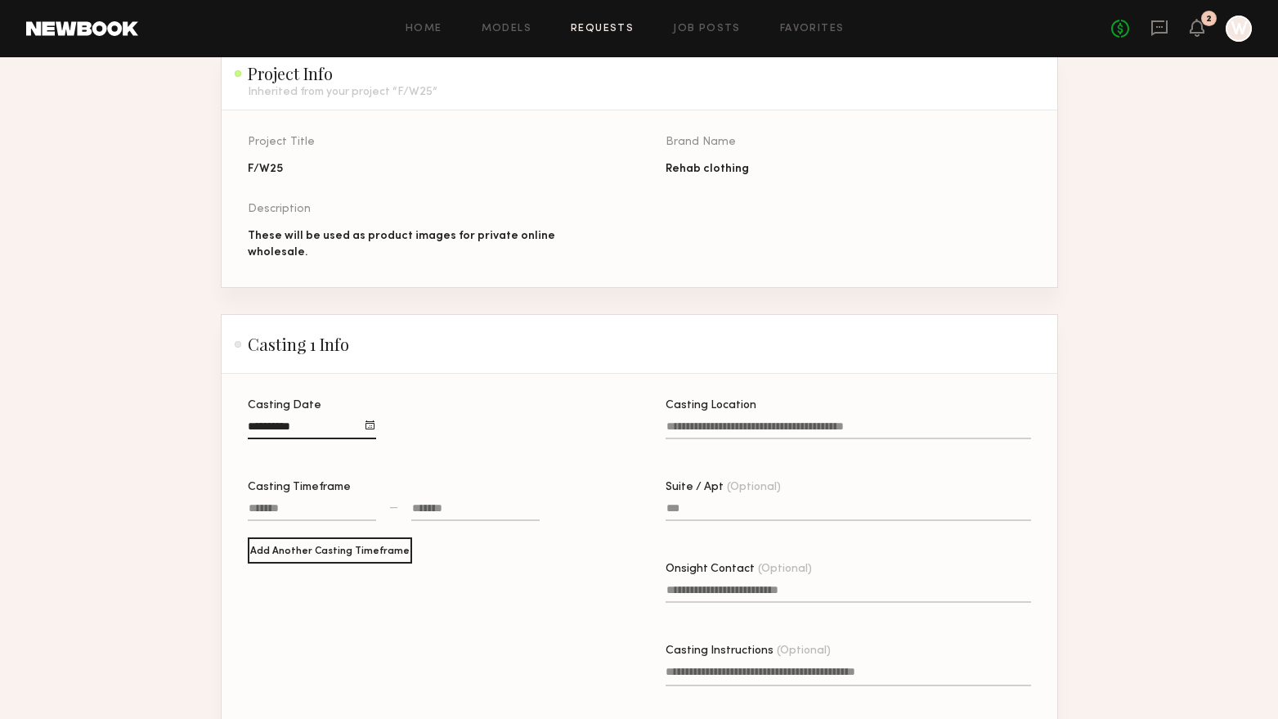
scroll to position [164, 0]
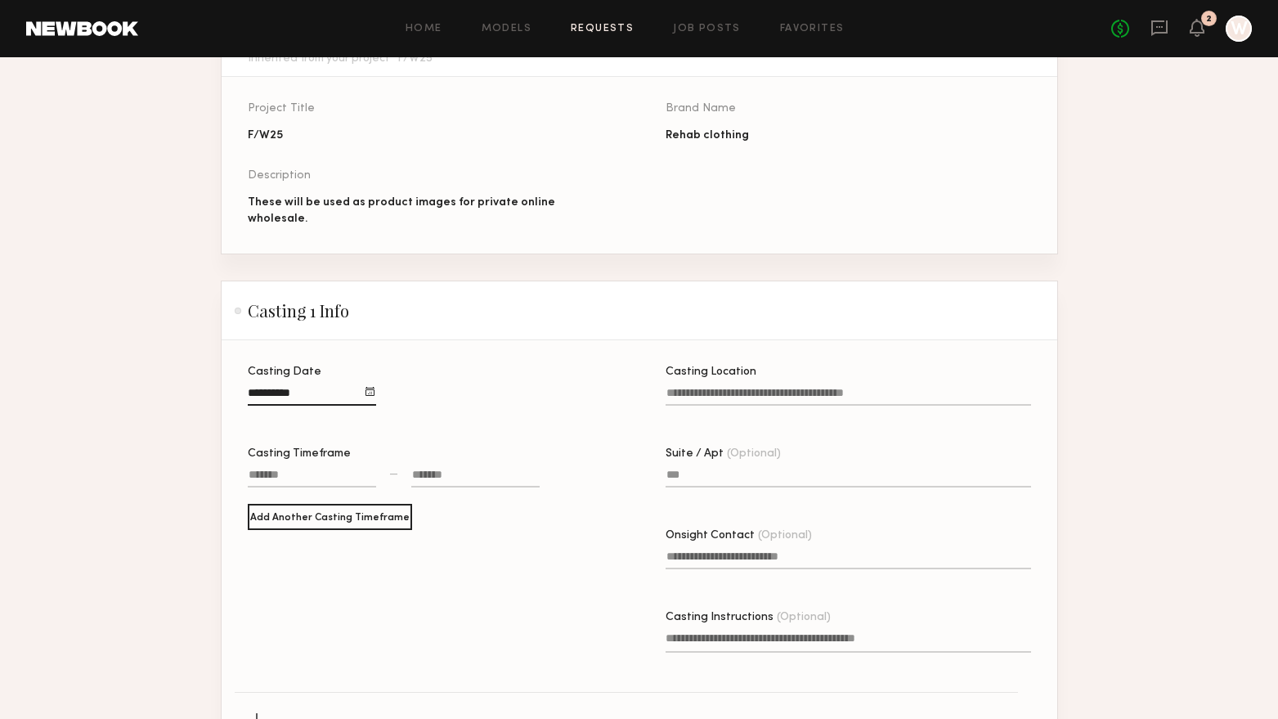
click at [315, 469] on div at bounding box center [312, 476] width 128 height 21
click at [273, 506] on div at bounding box center [272, 526] width 33 height 59
click at [273, 498] on button "button" at bounding box center [272, 503] width 13 height 13
click at [269, 543] on button "button" at bounding box center [272, 549] width 13 height 13
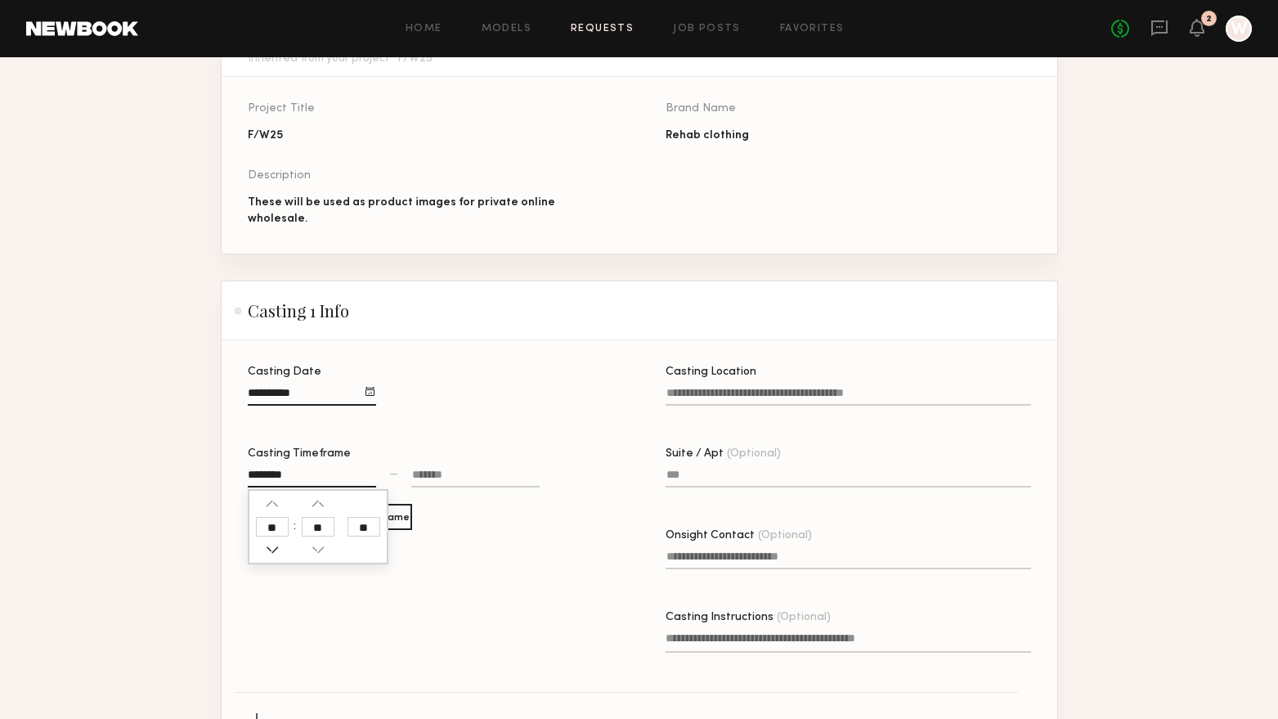
type input "********"
type input "**"
click at [269, 543] on button "button" at bounding box center [272, 549] width 13 height 13
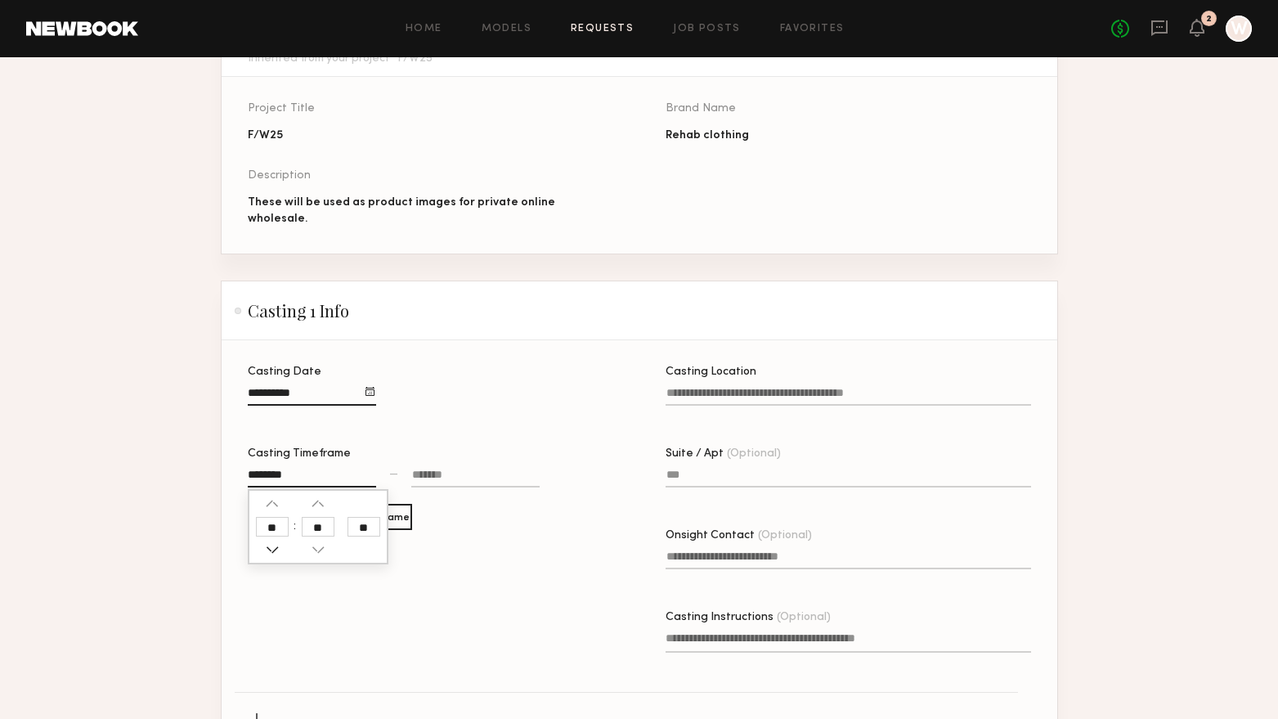
click at [270, 543] on button "button" at bounding box center [272, 549] width 13 height 13
click at [274, 500] on button "button" at bounding box center [272, 503] width 13 height 13
click at [275, 500] on button "button" at bounding box center [272, 503] width 13 height 13
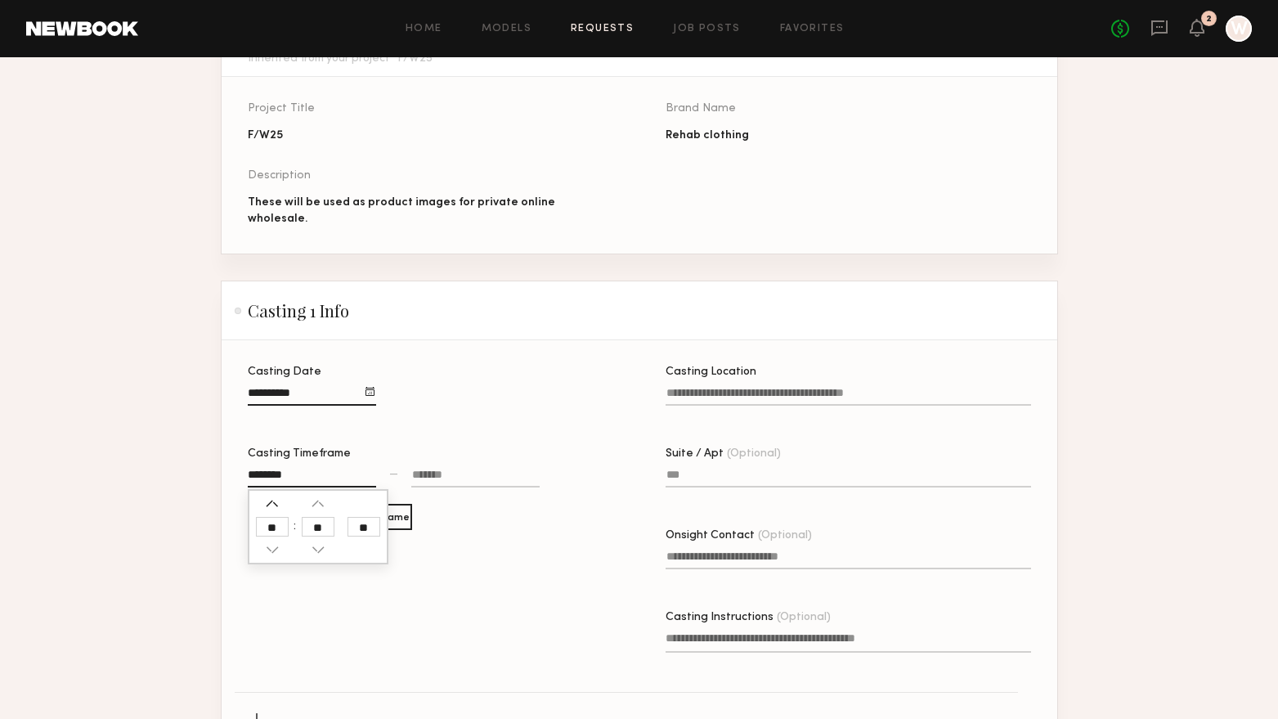
click at [275, 500] on button "button" at bounding box center [272, 503] width 13 height 13
type input "********"
type input "**"
click at [275, 500] on button "button" at bounding box center [272, 503] width 13 height 13
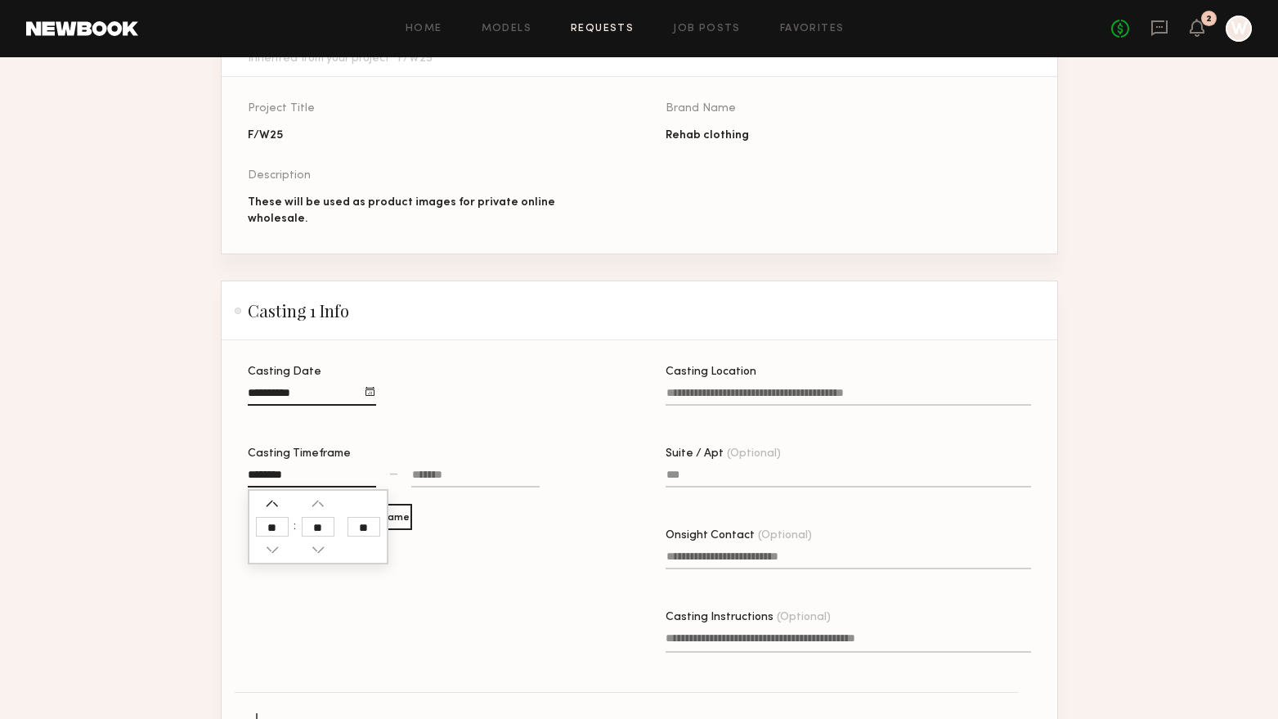
click at [275, 500] on button "button" at bounding box center [272, 503] width 13 height 13
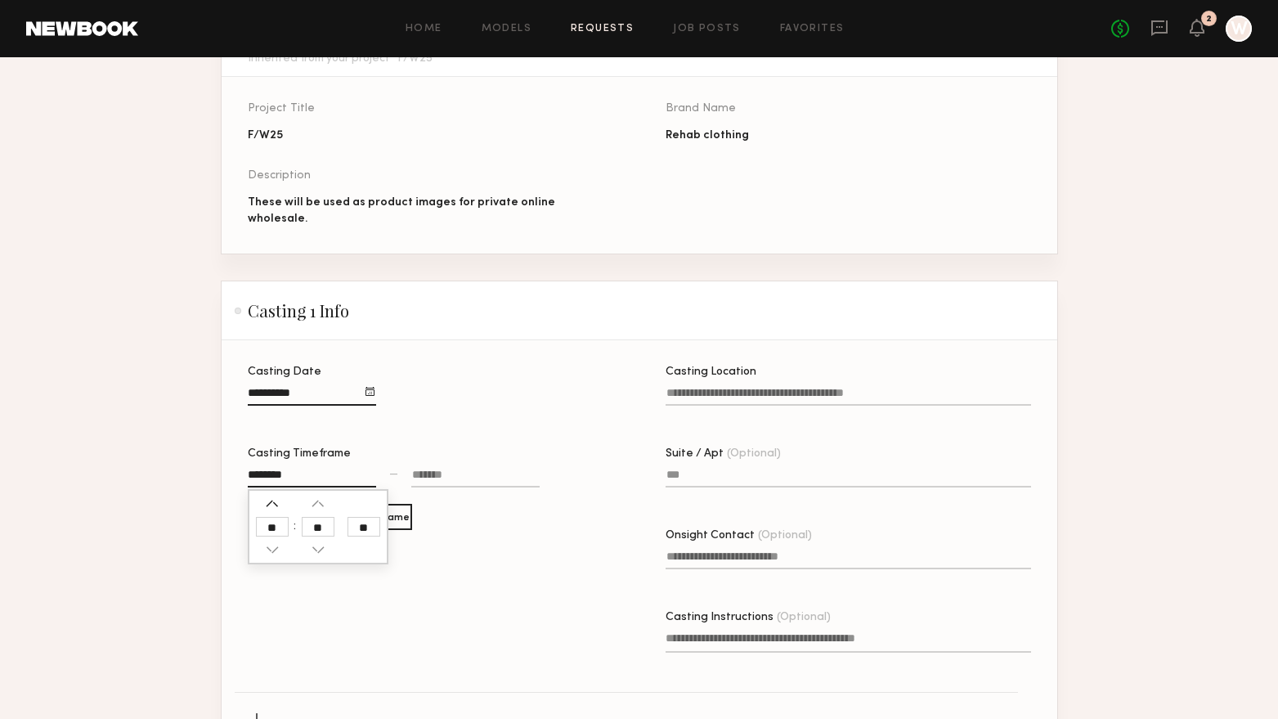
click at [275, 500] on button "button" at bounding box center [272, 503] width 13 height 13
type input "********"
click at [481, 470] on div at bounding box center [475, 476] width 128 height 21
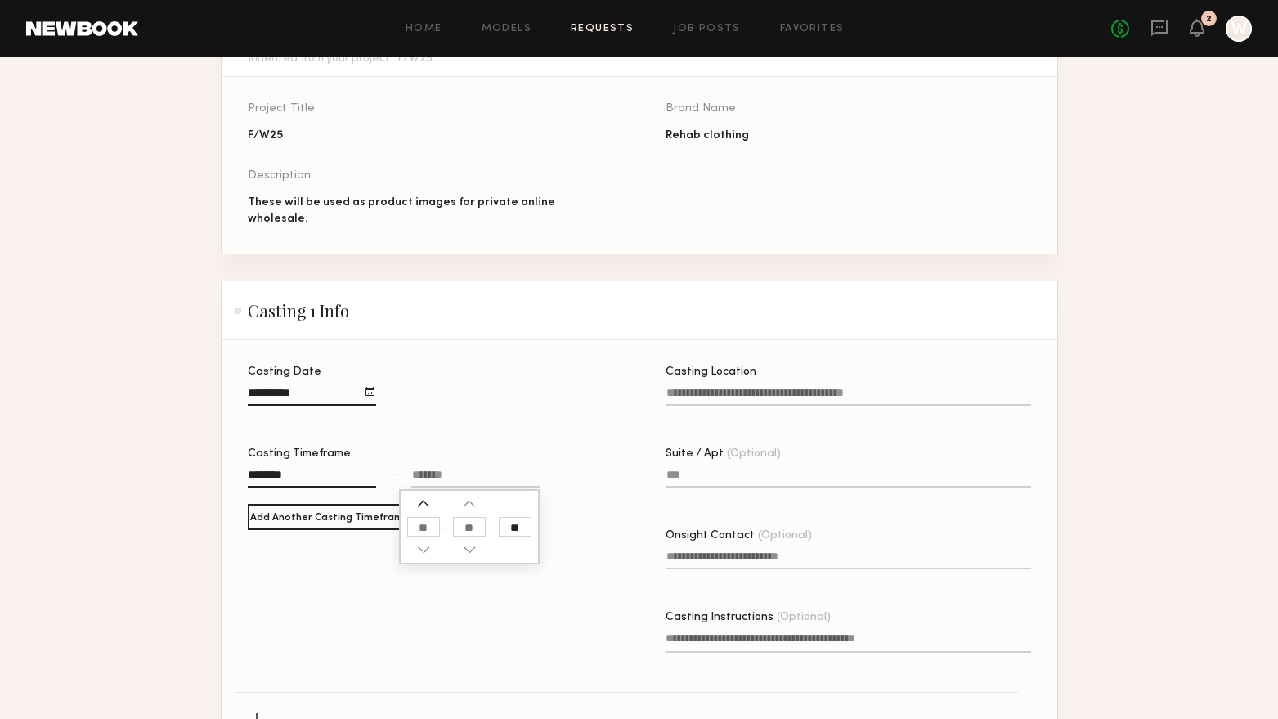
click at [426, 497] on button "button" at bounding box center [423, 503] width 13 height 13
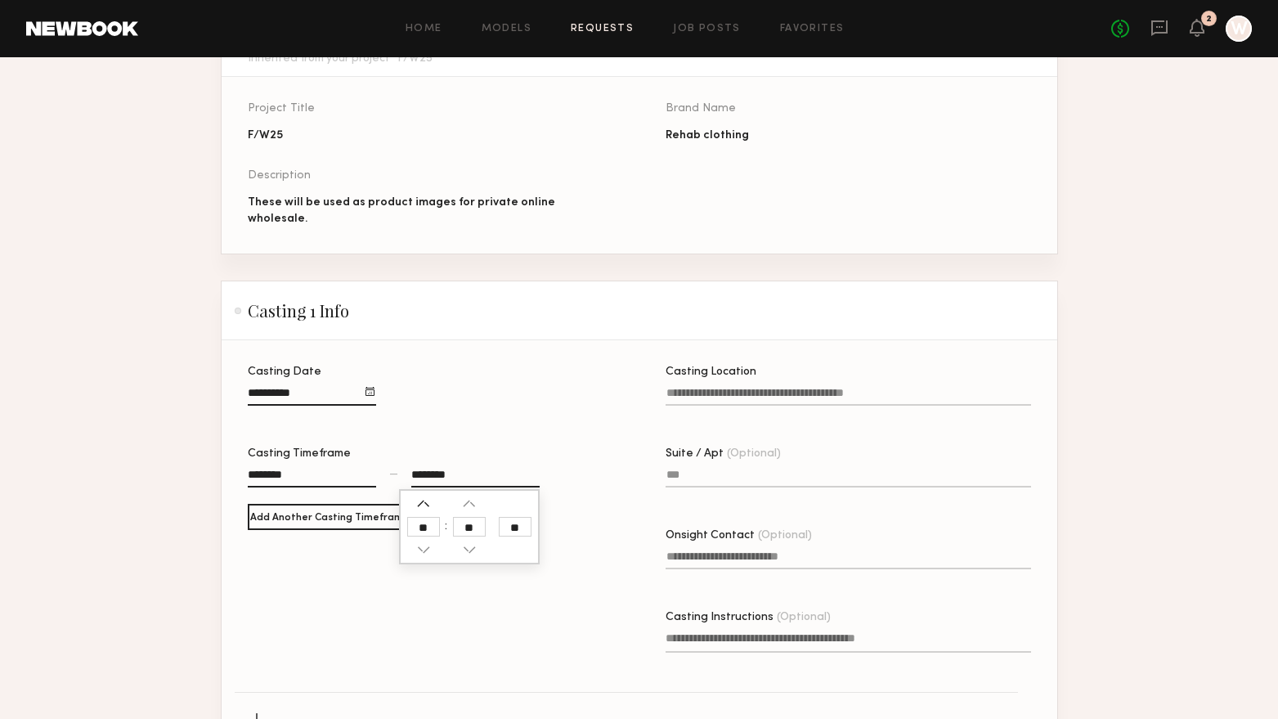
click at [426, 497] on button "button" at bounding box center [423, 503] width 13 height 13
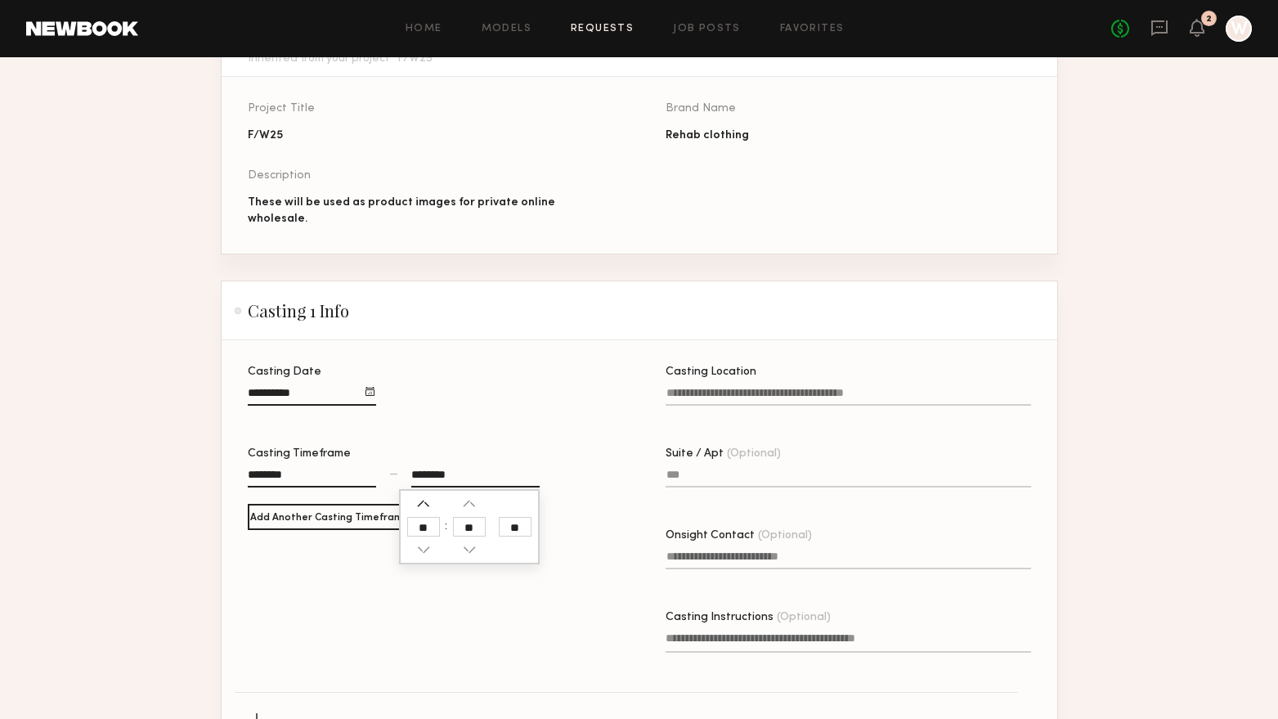
click at [426, 497] on button "button" at bounding box center [423, 503] width 13 height 13
type input "********"
click at [530, 397] on div "Casting Date" at bounding box center [430, 394] width 365 height 56
click at [724, 394] on input "Casting Location" at bounding box center [848, 396] width 365 height 19
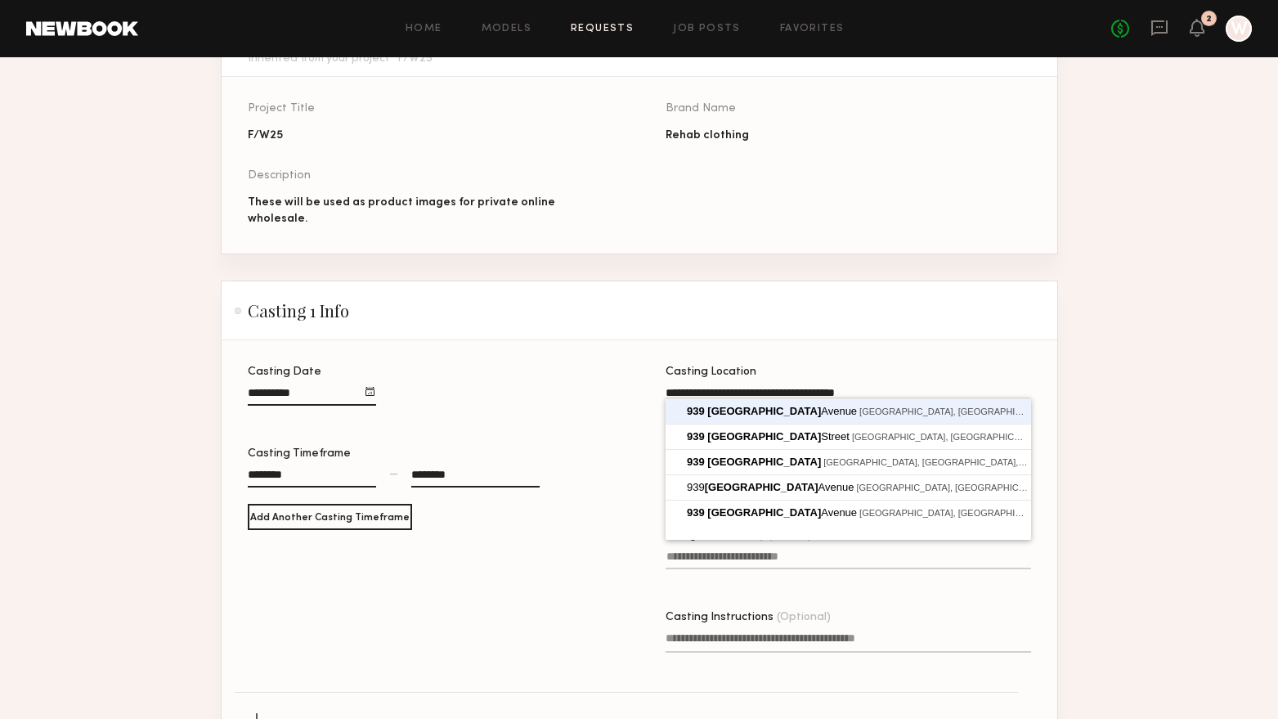
type input "**********"
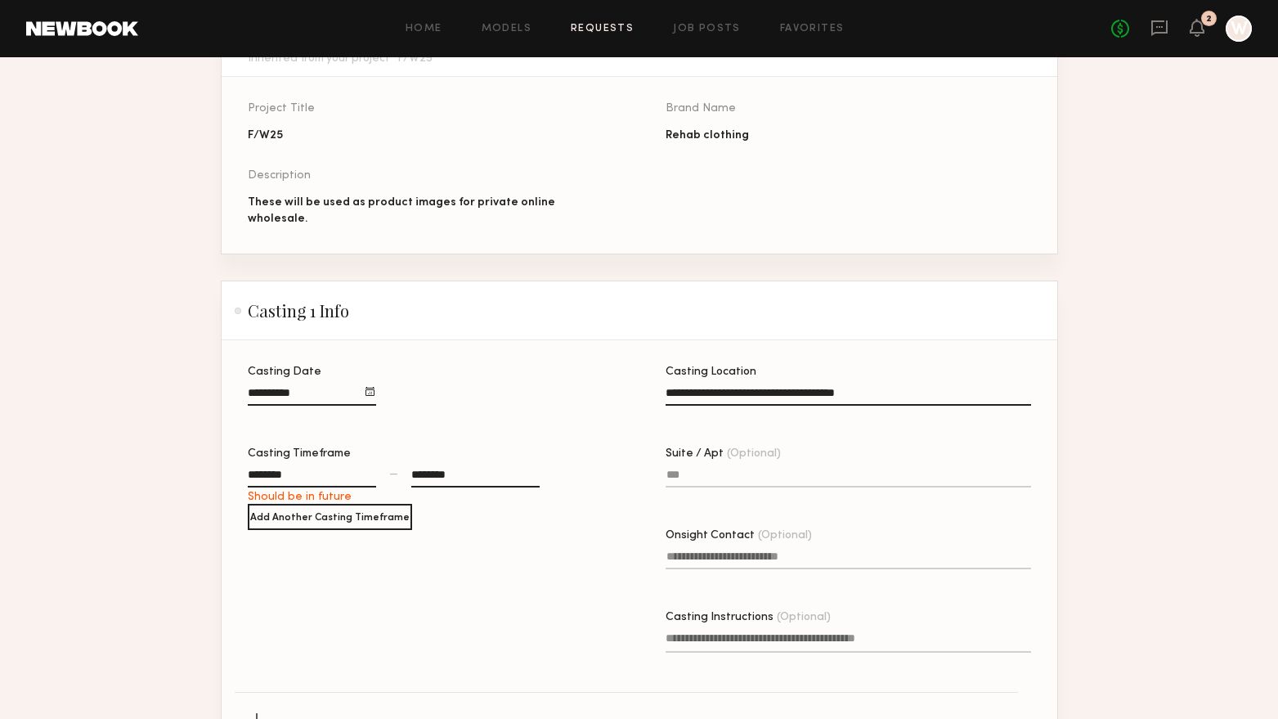
click at [846, 448] on div "Suite / Apt (Optional)" at bounding box center [848, 453] width 365 height 11
click at [846, 468] on input "Suite / Apt (Optional)" at bounding box center [848, 477] width 365 height 19
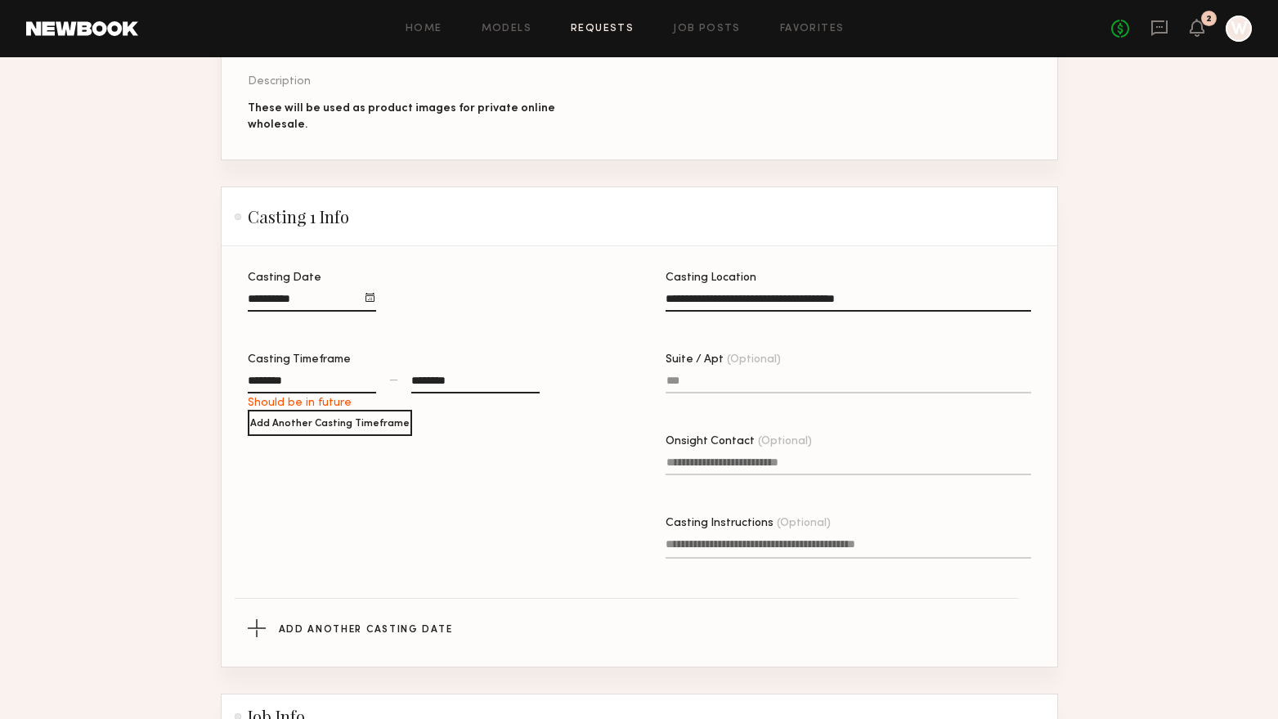
scroll to position [409, 0]
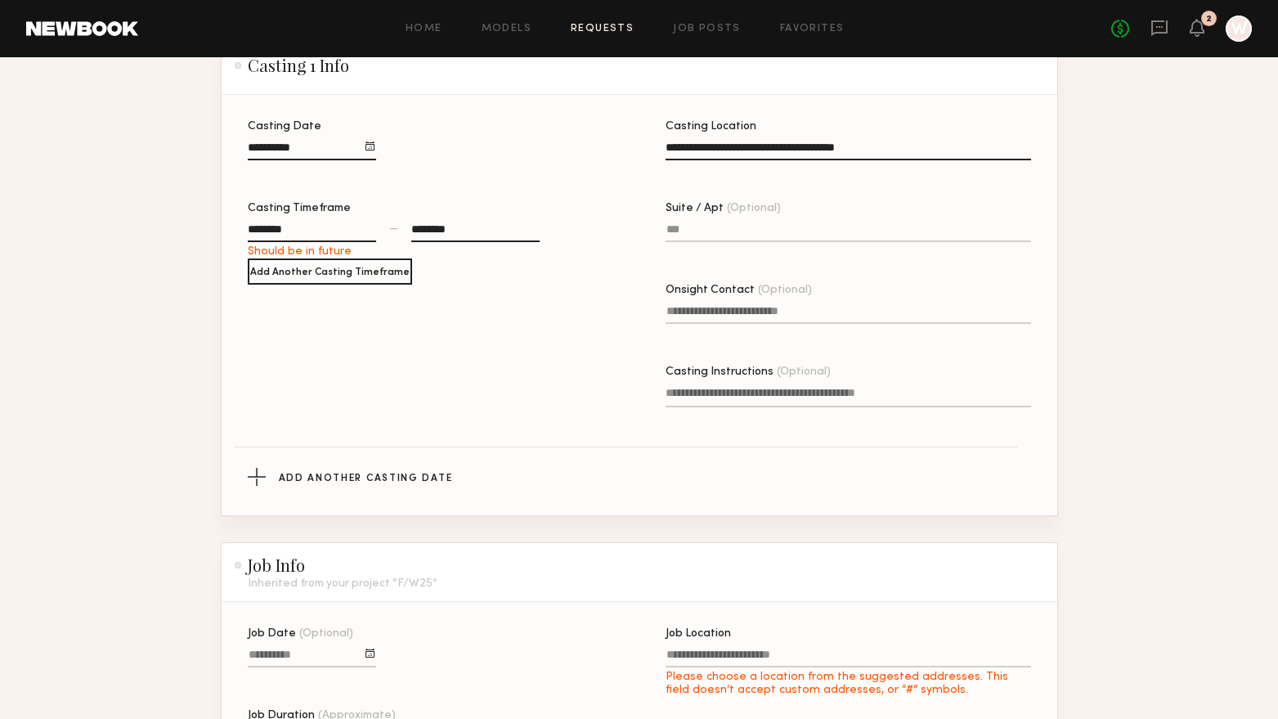
click at [800, 309] on input "Onsight Contact (Optional)" at bounding box center [848, 314] width 365 height 19
type input "**********"
click at [709, 536] on form "**********" at bounding box center [639, 356] width 837 height 1169
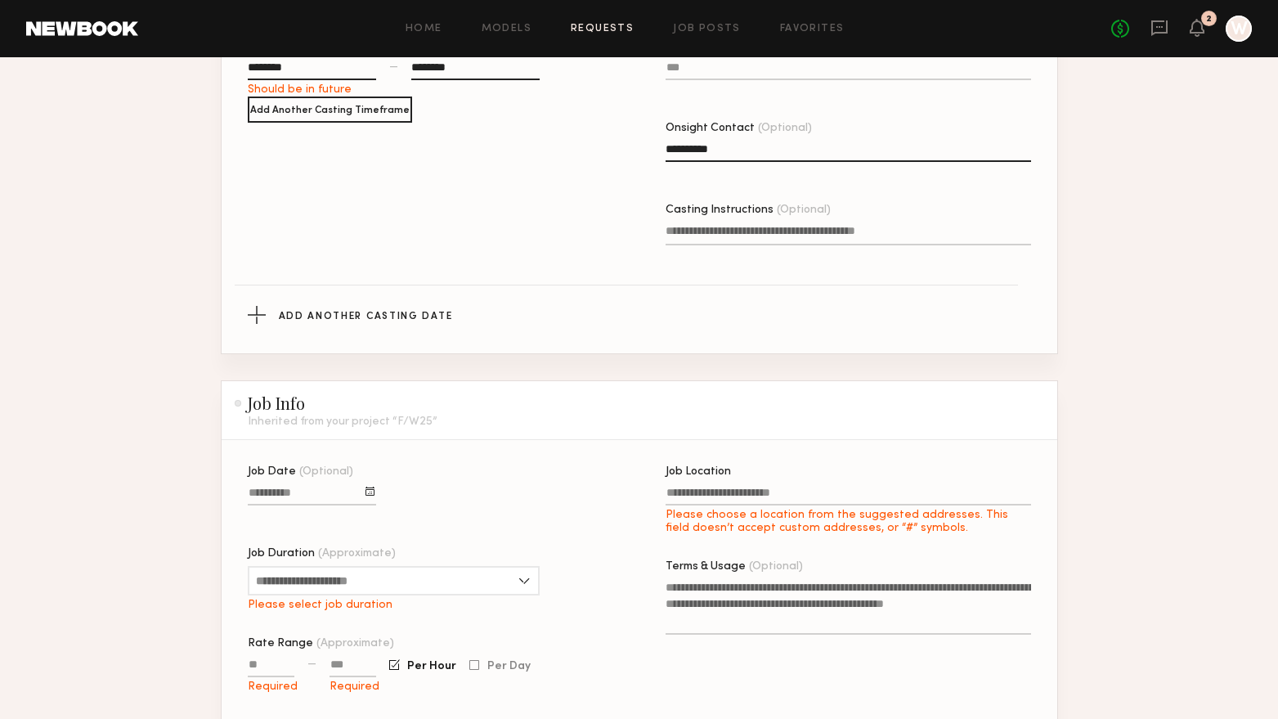
scroll to position [572, 0]
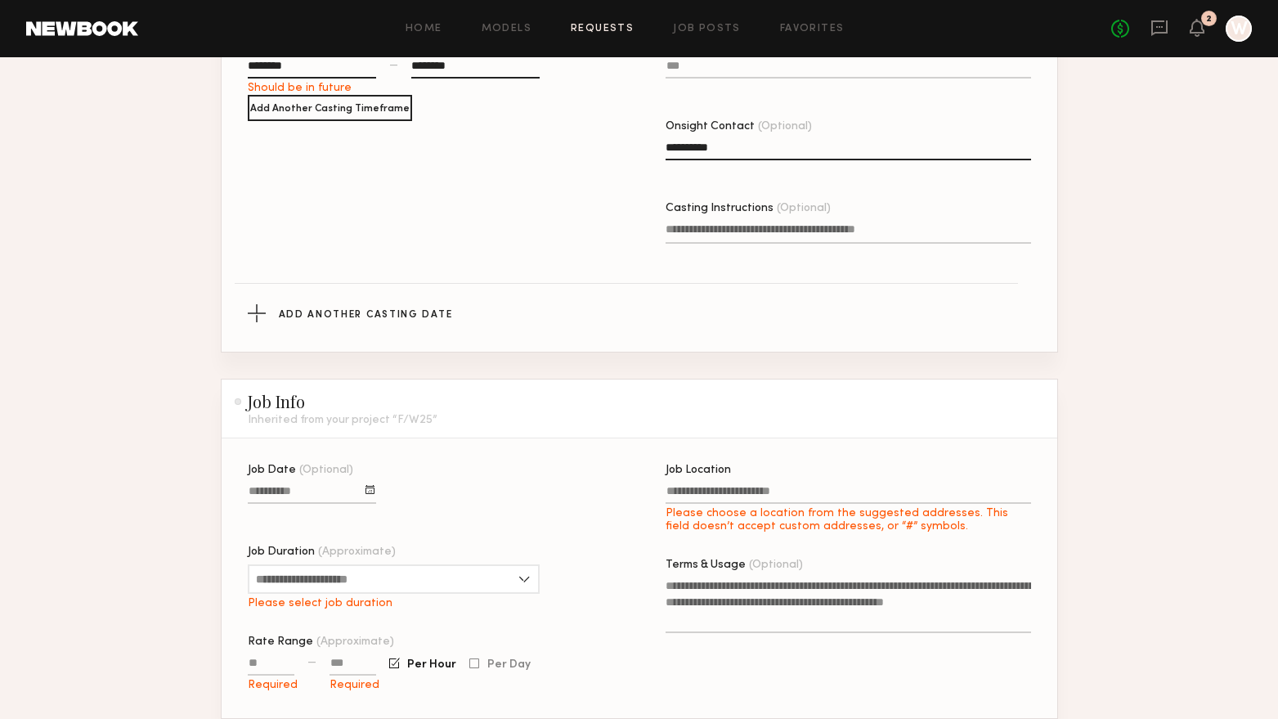
click at [313, 490] on input "Job Date (Optional)" at bounding box center [312, 494] width 128 height 19
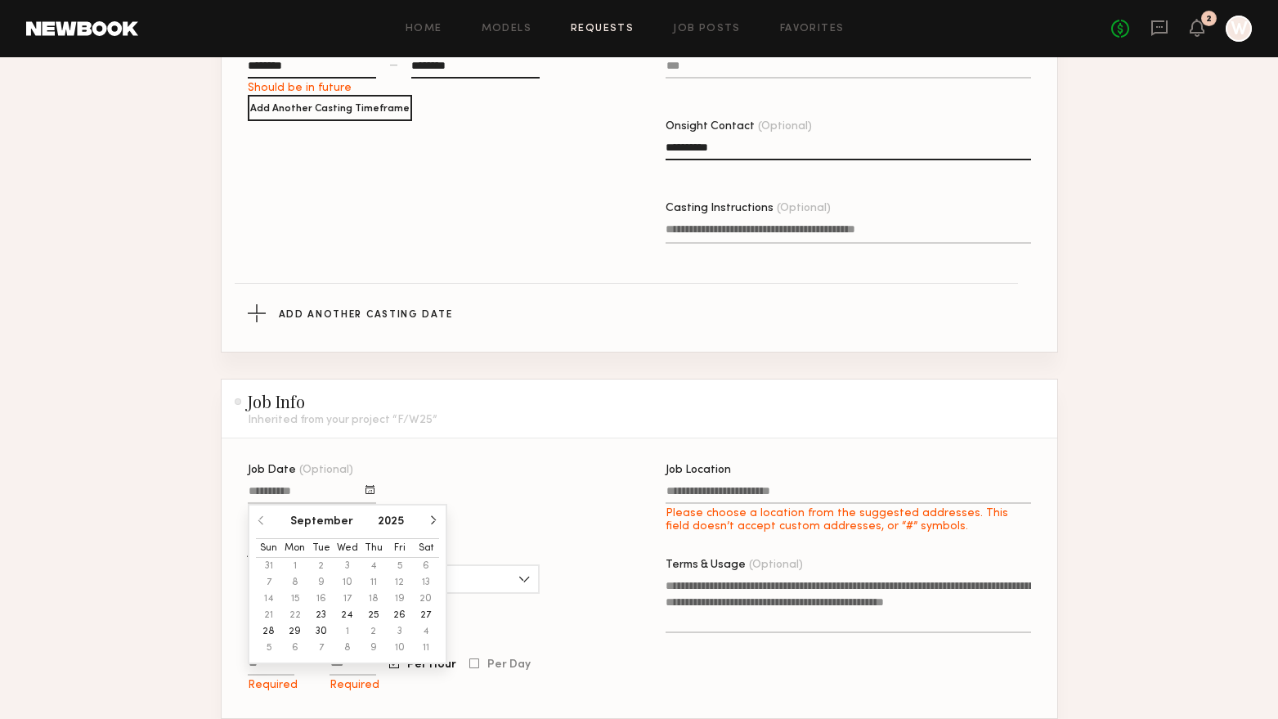
click at [359, 497] on input "Job Date (Optional)" at bounding box center [312, 494] width 128 height 19
click at [395, 614] on button "26" at bounding box center [400, 615] width 26 height 16
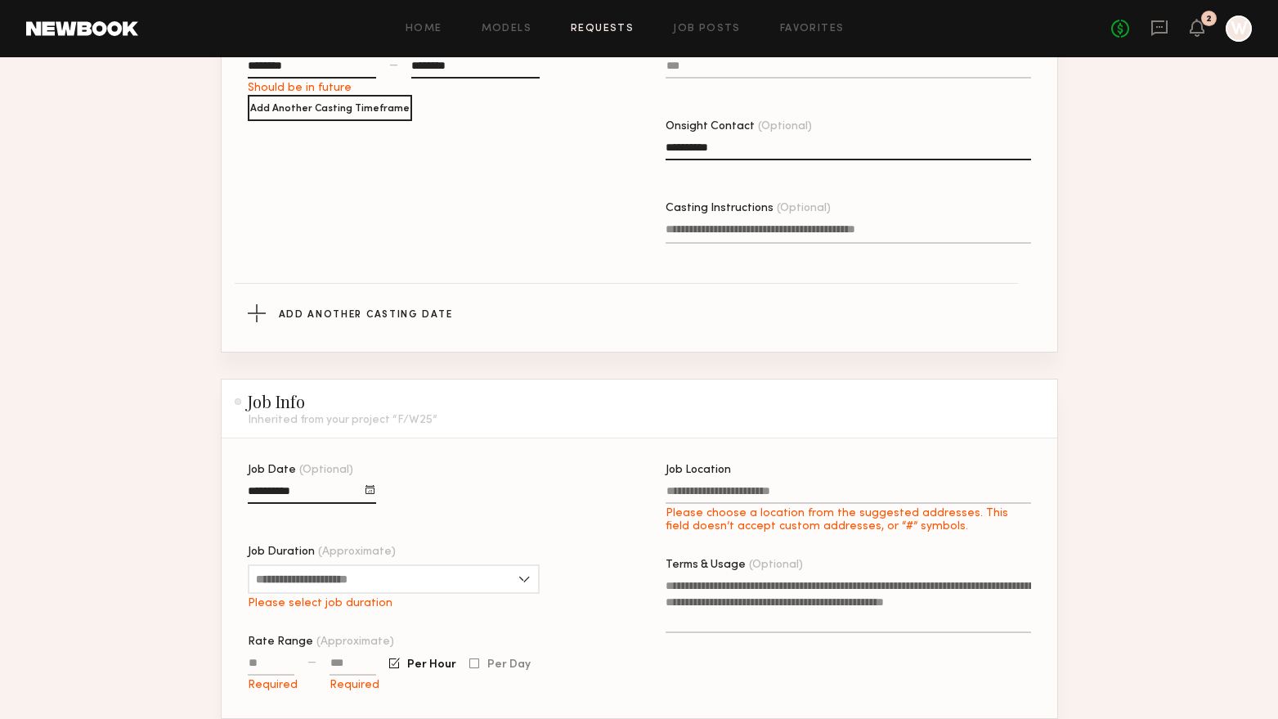
click at [743, 486] on input "Job Location Please choose a location from the suggested addresses. This field …" at bounding box center [848, 494] width 365 height 19
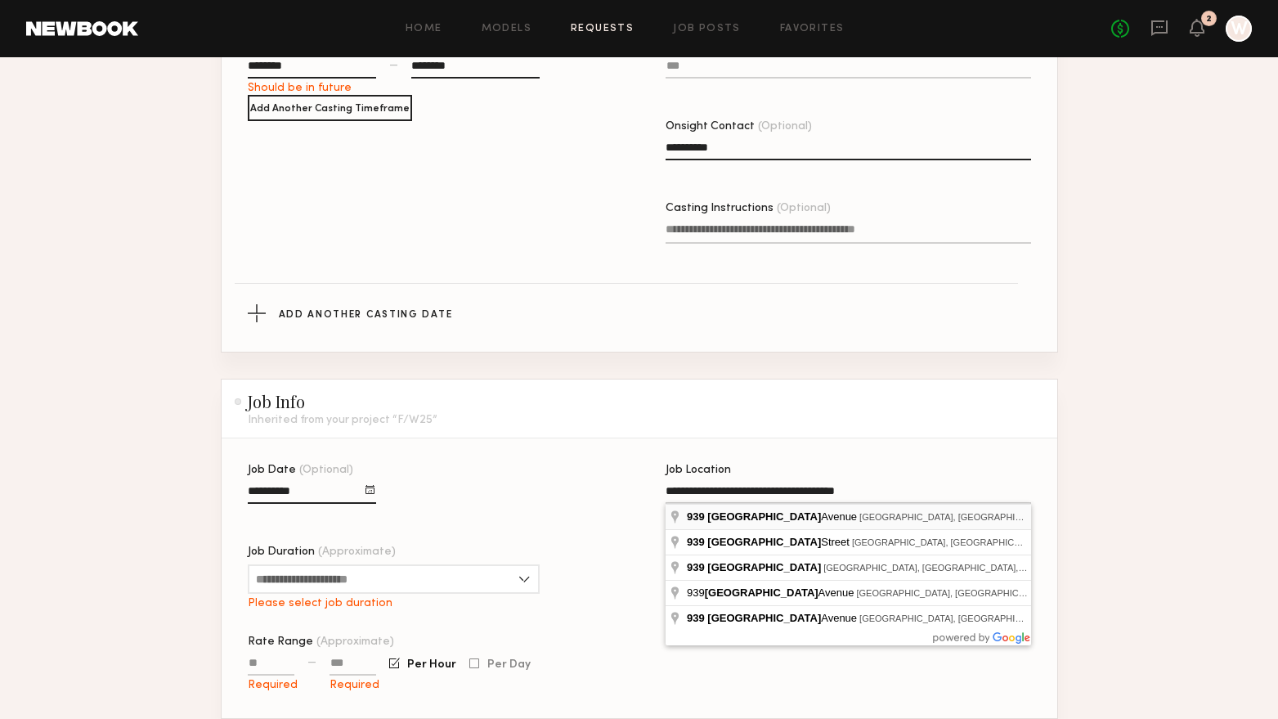
type input "**********"
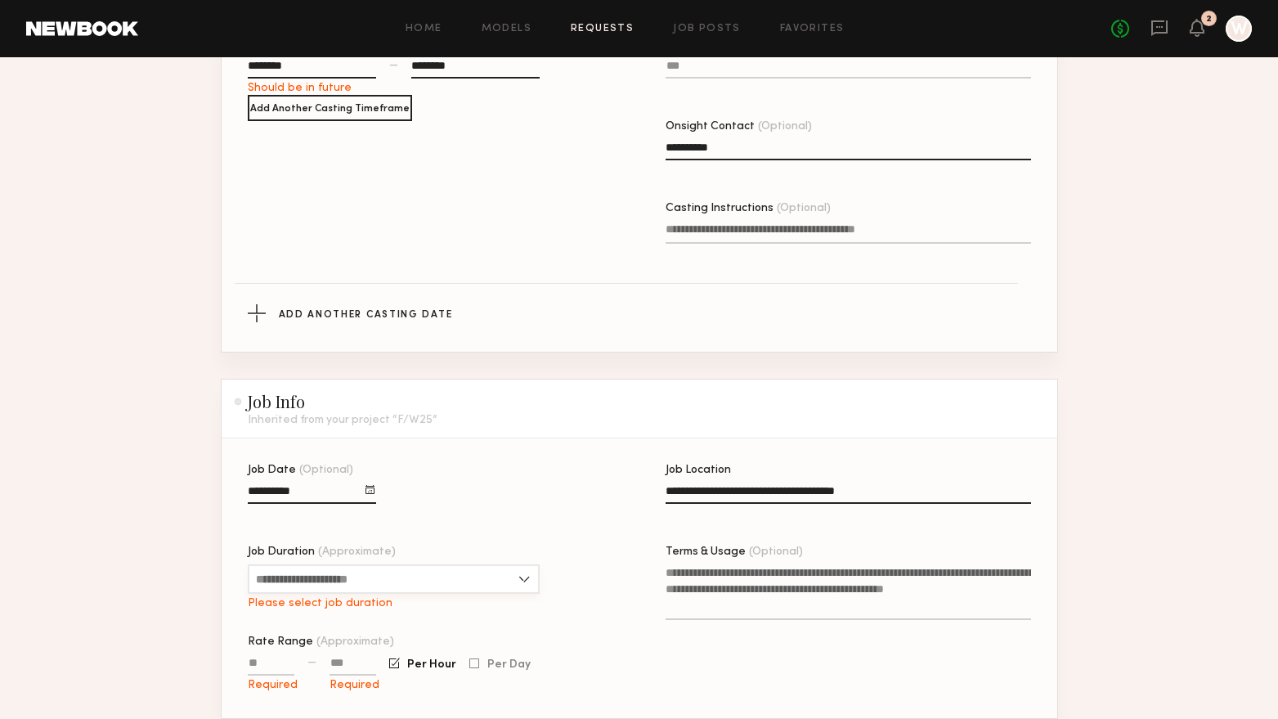
click at [424, 590] on input "Job Duration (Approximate)" at bounding box center [394, 578] width 292 height 29
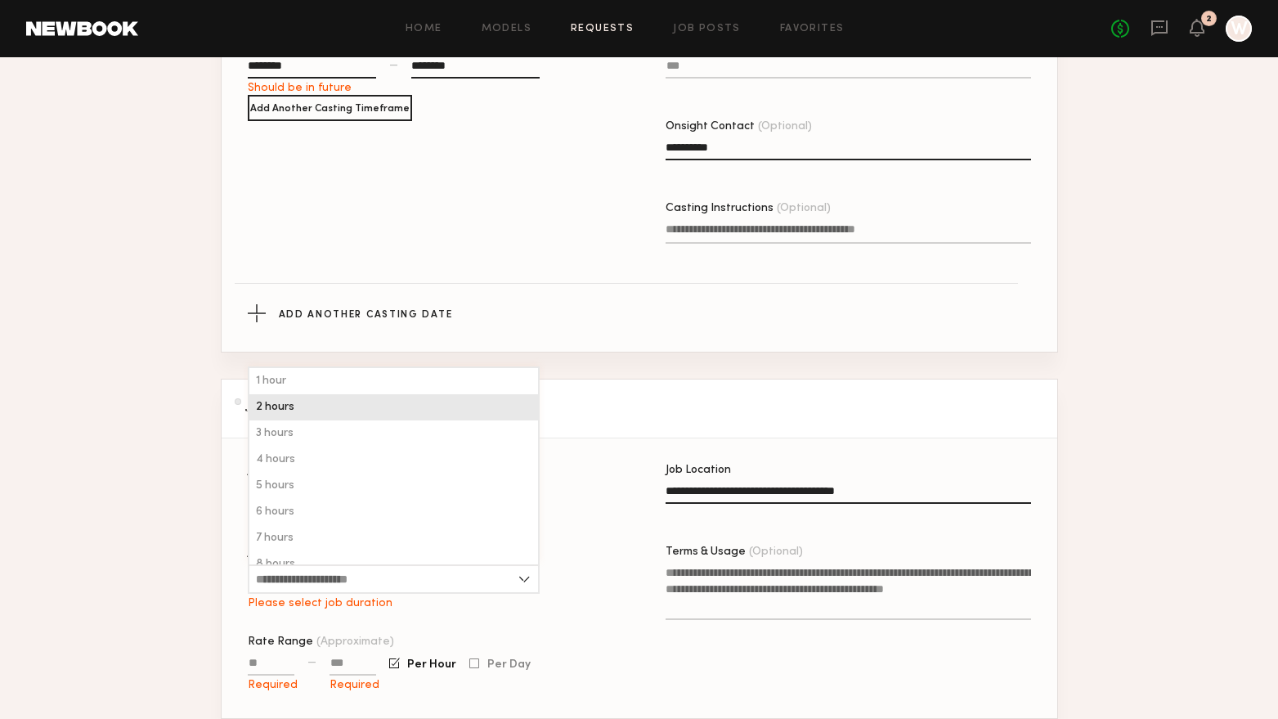
click at [312, 417] on div "2 hours" at bounding box center [393, 407] width 289 height 26
type input "*******"
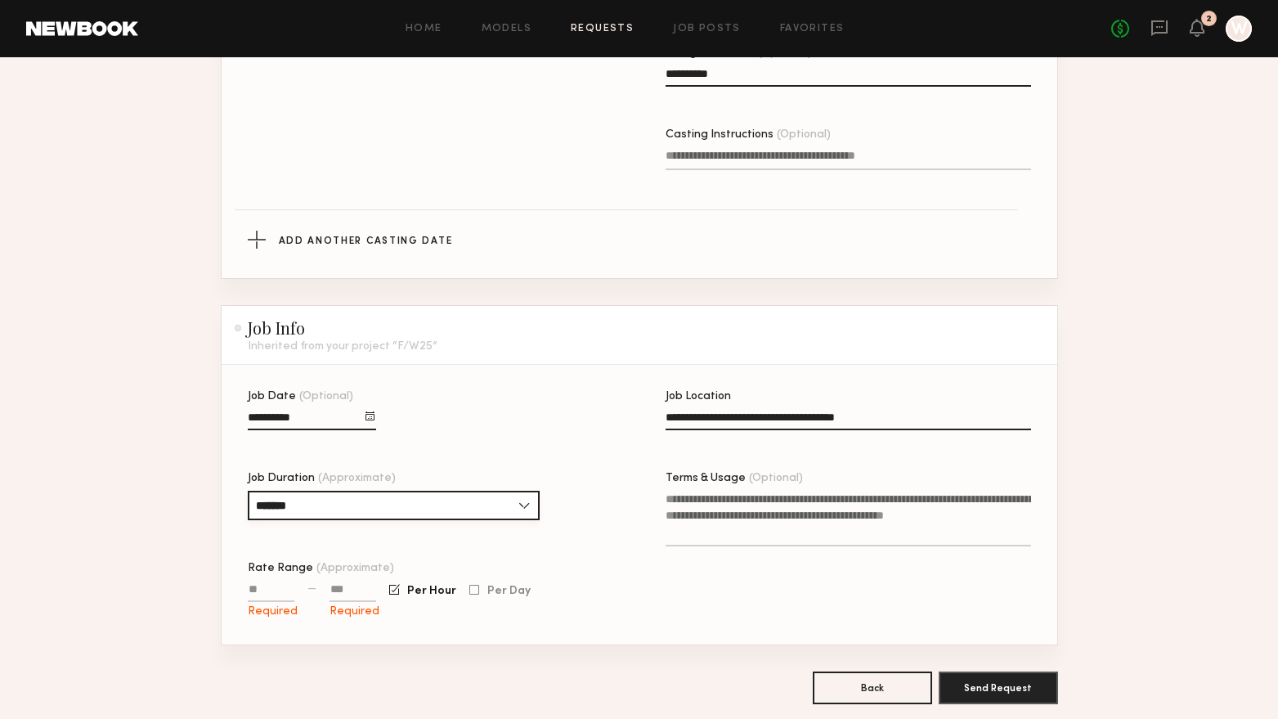
scroll to position [731, 0]
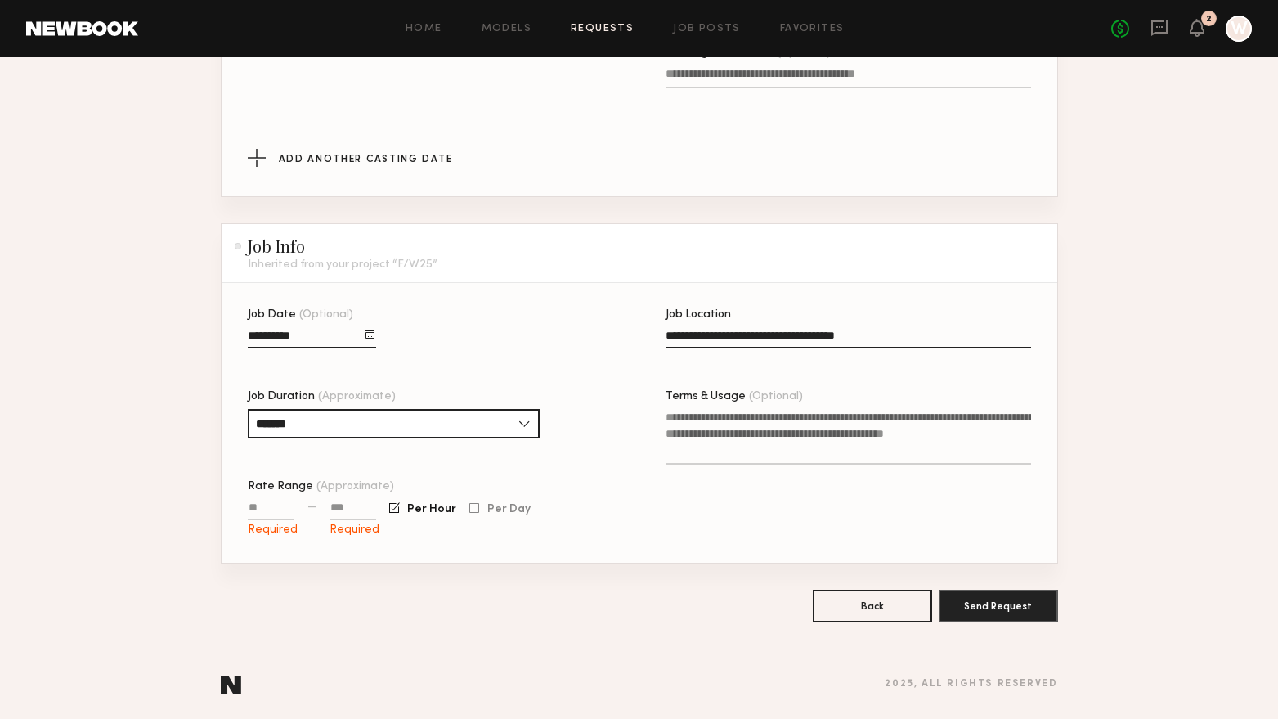
click at [268, 497] on div "Rate Range (Approximate) Required — Required Per Hour Per Day" at bounding box center [430, 509] width 365 height 56
click at [265, 506] on input "Rate Range (Approximate)" at bounding box center [271, 510] width 47 height 19
type input "****"
click at [1015, 592] on button "Send Request" at bounding box center [998, 605] width 119 height 33
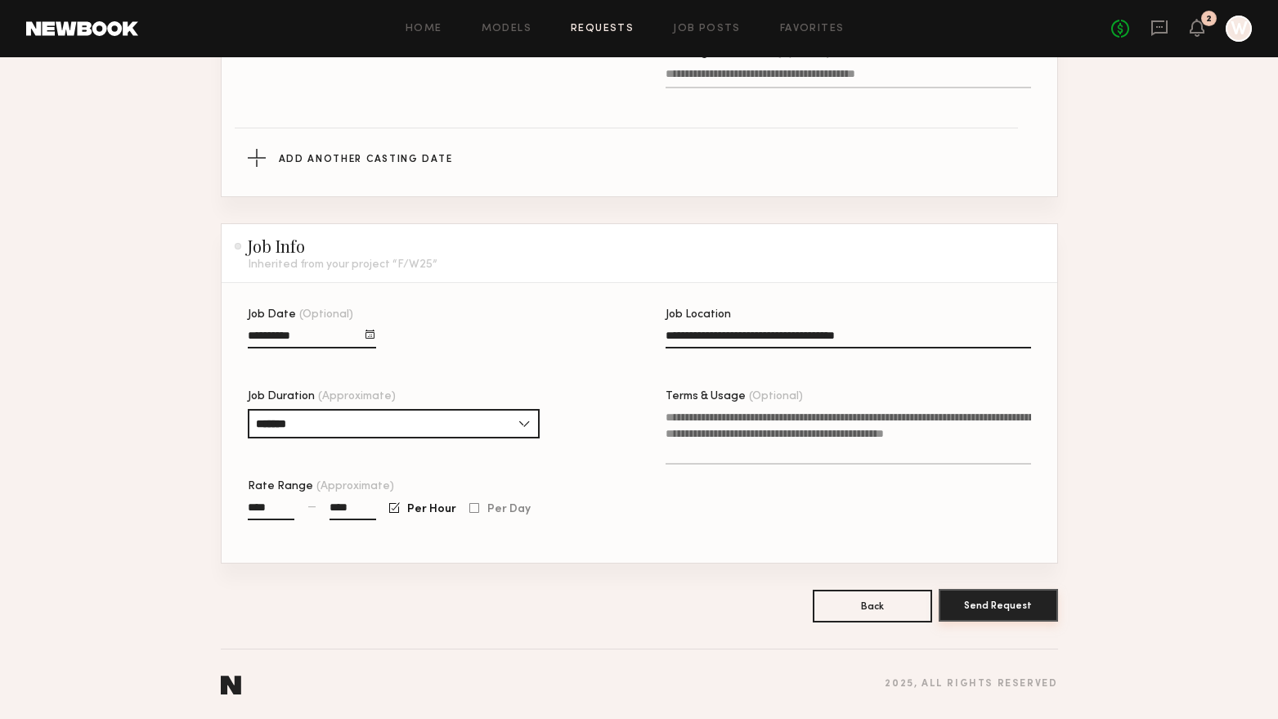
click at [997, 604] on button "Send Request" at bounding box center [998, 605] width 119 height 33
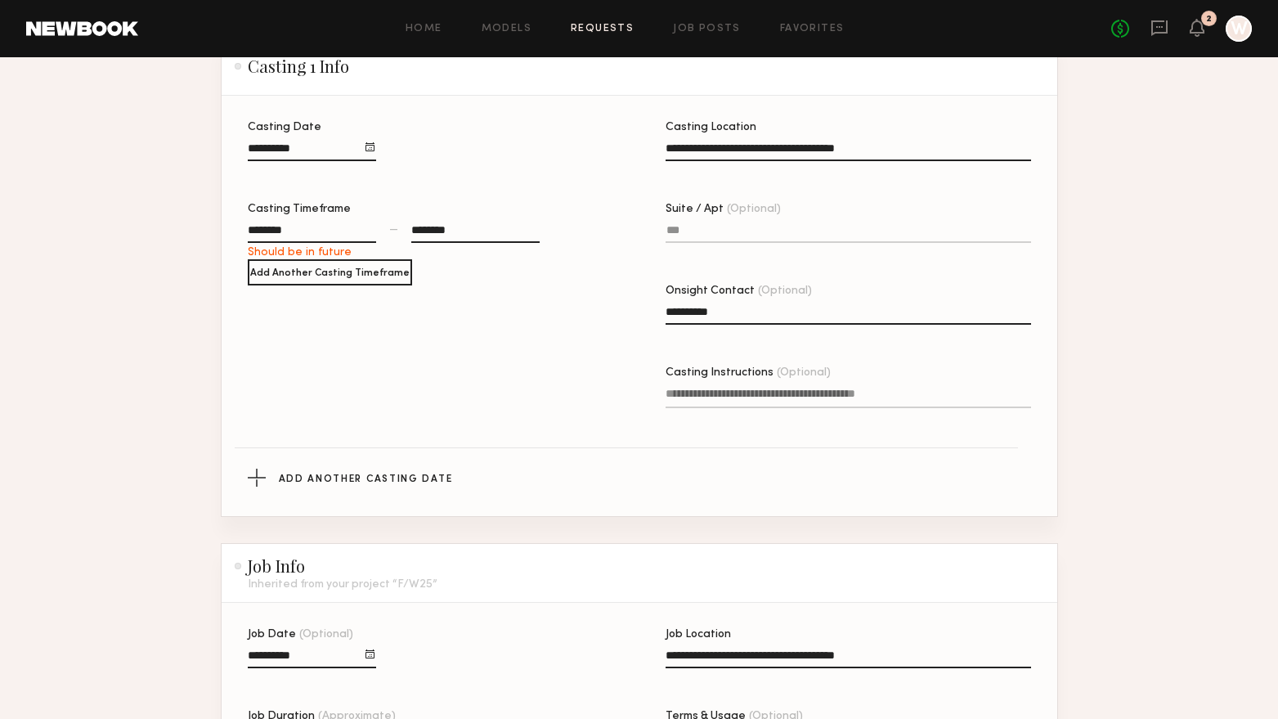
scroll to position [404, 0]
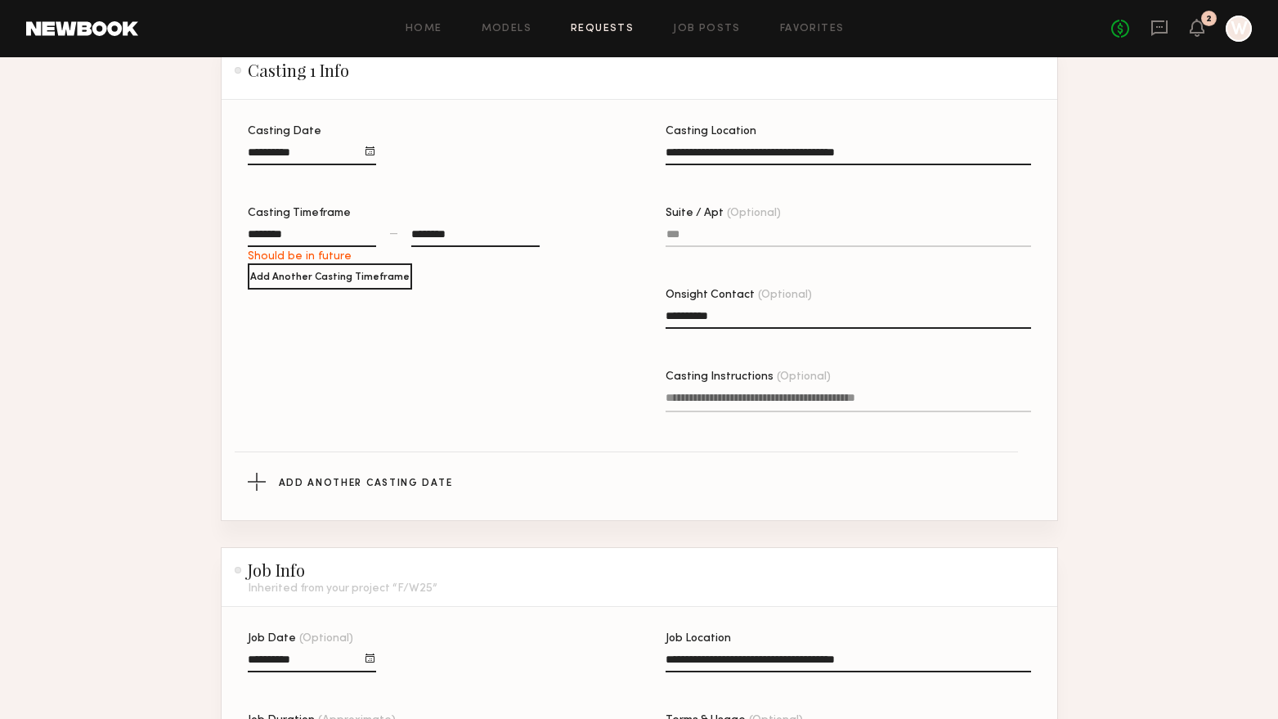
click at [360, 230] on div "********" at bounding box center [312, 236] width 128 height 21
click at [278, 258] on button "button" at bounding box center [272, 263] width 13 height 13
type input "********"
type input "**"
click at [437, 241] on div "********" at bounding box center [475, 245] width 128 height 38
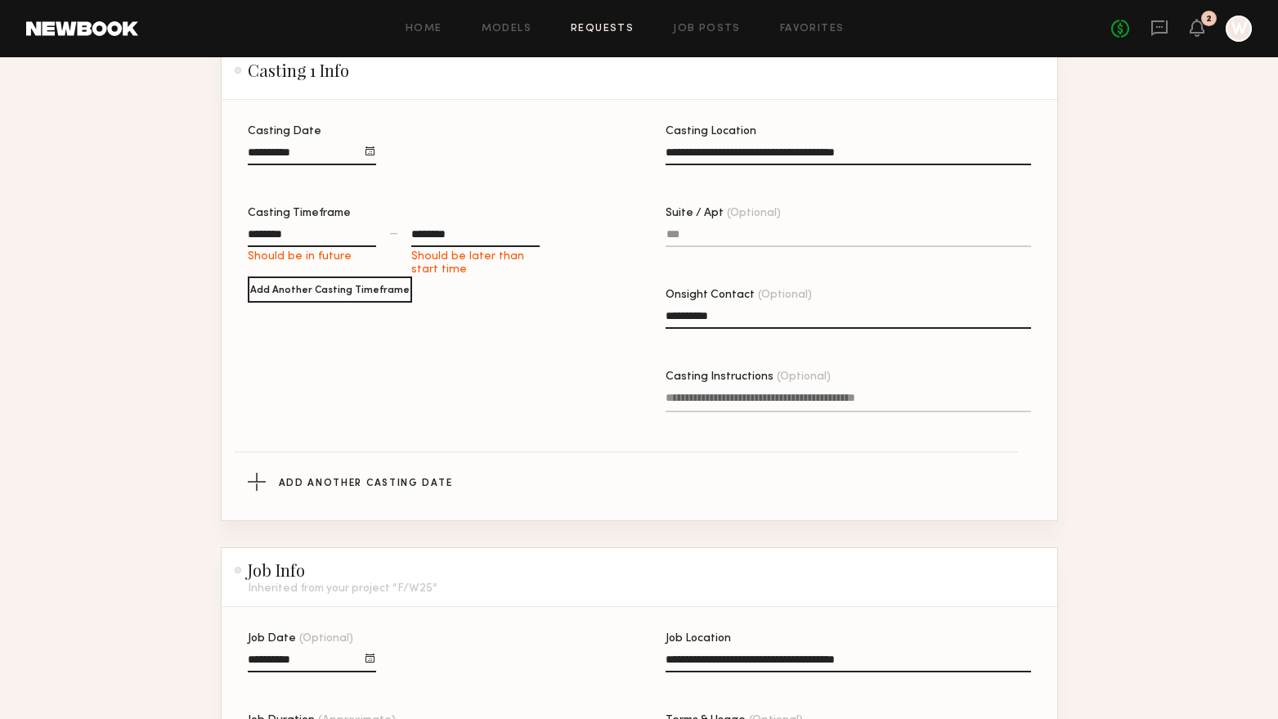
click at [440, 232] on div "********" at bounding box center [475, 236] width 128 height 21
click at [428, 260] on button "button" at bounding box center [423, 263] width 13 height 13
type input "********"
type input "**"
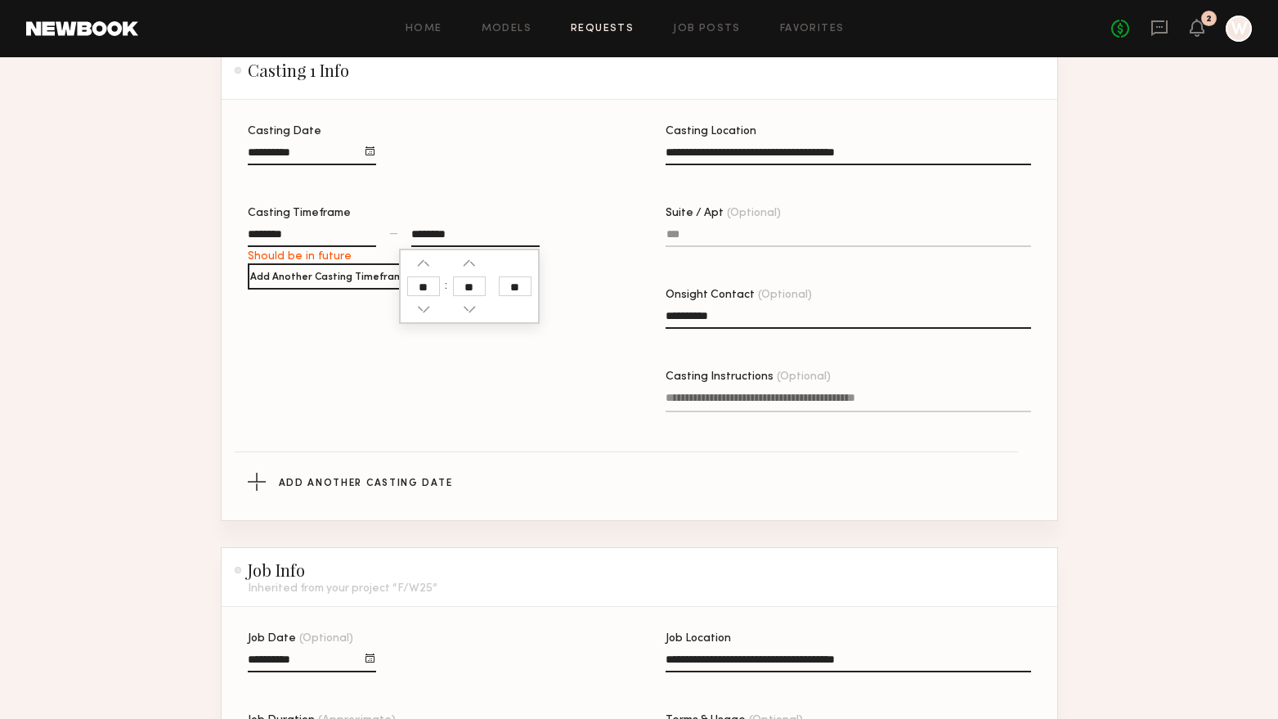
click at [609, 398] on div "Casting Date Casting Timeframe ******** Should be in future — ******** ** ** **…" at bounding box center [430, 292] width 365 height 332
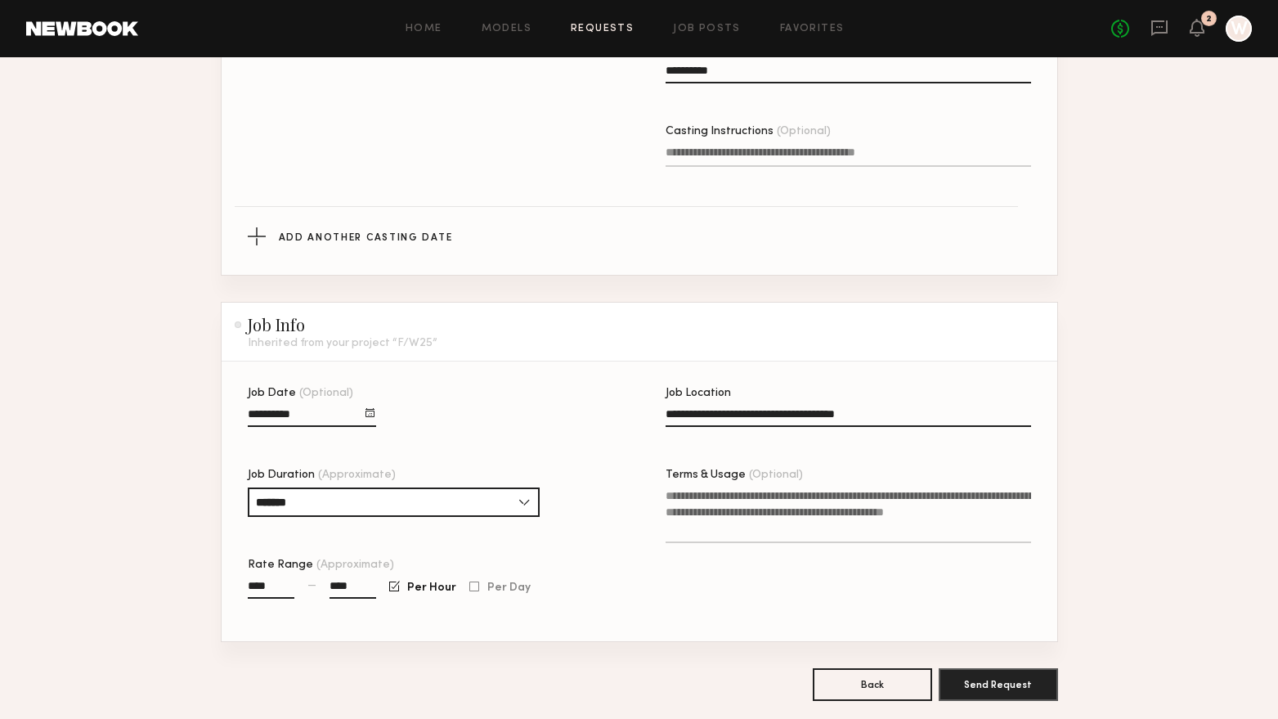
scroll to position [731, 0]
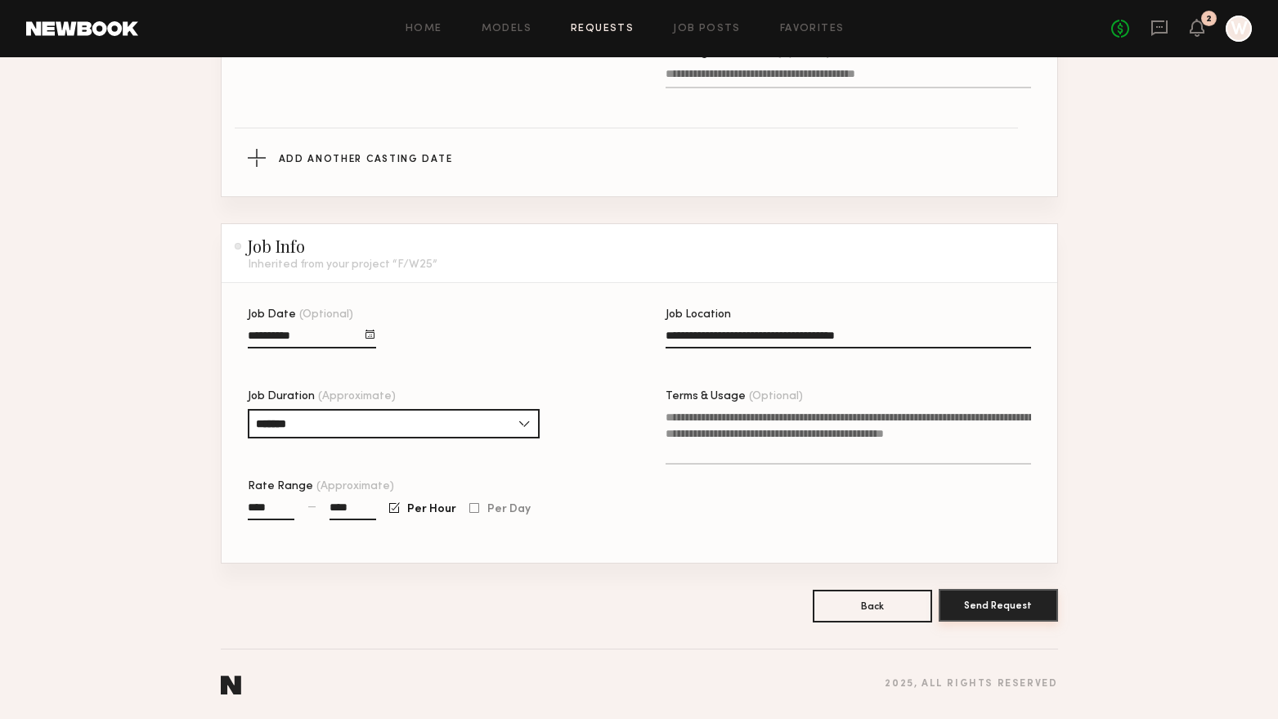
click at [969, 594] on button "Send Request" at bounding box center [998, 605] width 119 height 33
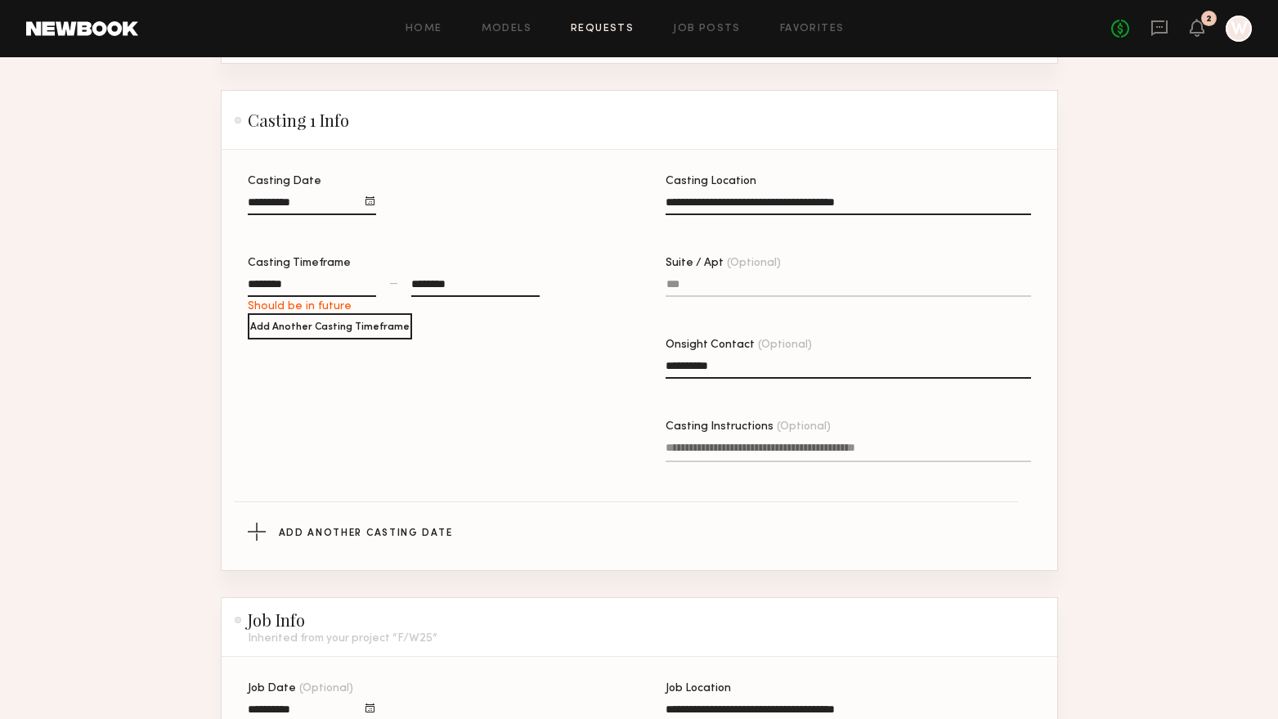
scroll to position [240, 0]
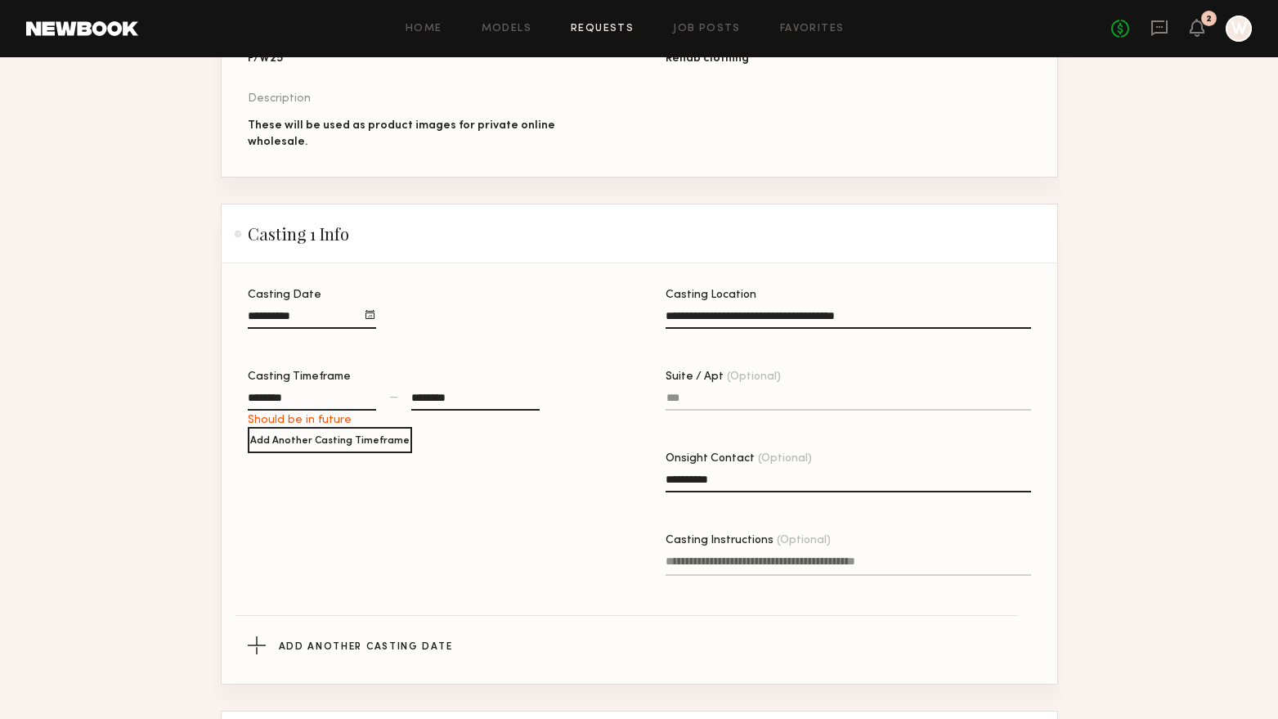
click at [307, 392] on div "********" at bounding box center [312, 399] width 128 height 21
click at [271, 420] on button "button" at bounding box center [272, 426] width 13 height 13
type input "********"
type input "**"
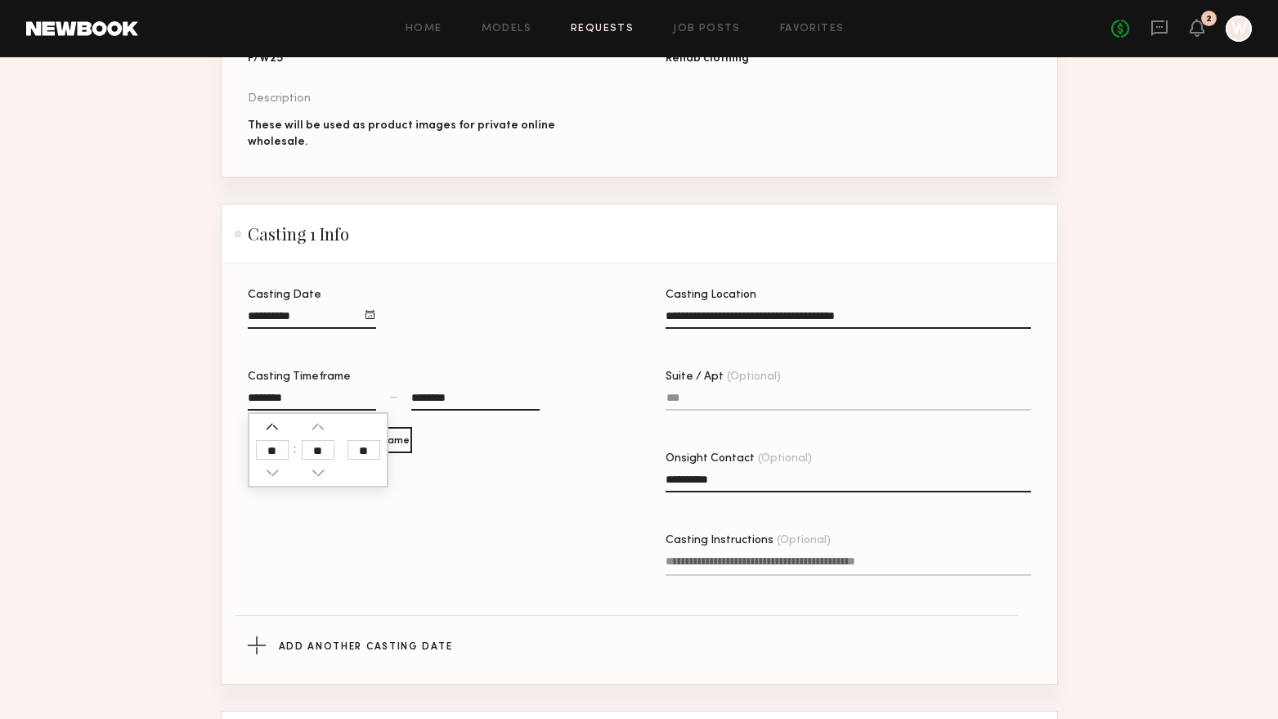
click at [271, 420] on button "button" at bounding box center [272, 426] width 13 height 13
type input "********"
type input "**"
click at [271, 420] on button "button" at bounding box center [272, 426] width 13 height 13
type input "********"
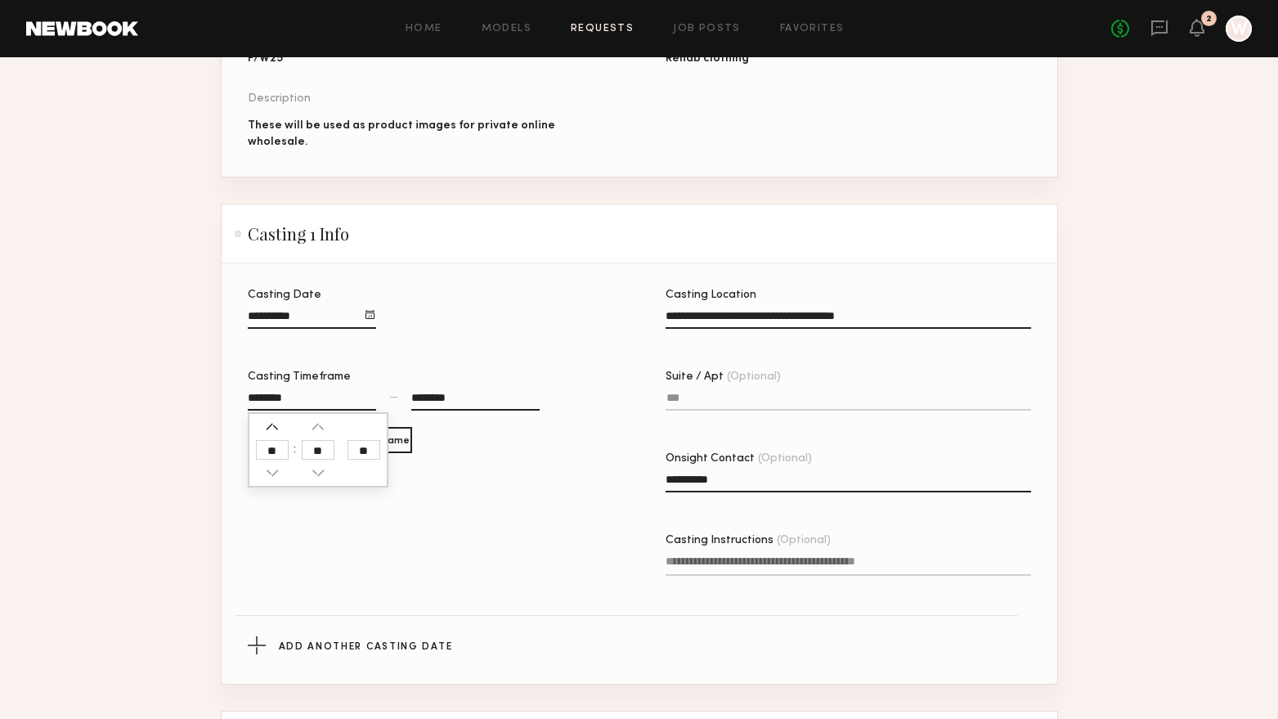
type input "**"
click at [433, 397] on div "********" at bounding box center [475, 399] width 128 height 21
click at [428, 420] on button "button" at bounding box center [423, 426] width 13 height 13
type input "********"
type input "**"
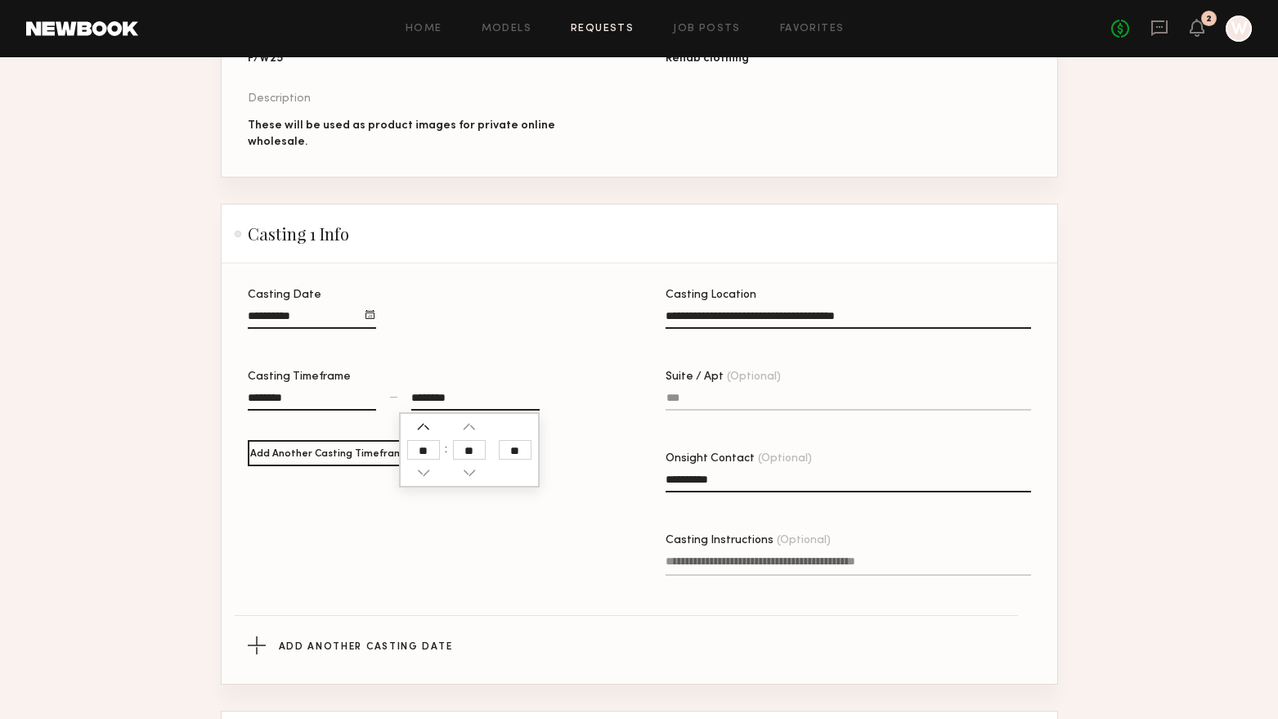
click at [428, 420] on button "button" at bounding box center [423, 426] width 13 height 13
type input "********"
type input "**"
click at [428, 420] on button "button" at bounding box center [423, 426] width 13 height 13
type input "********"
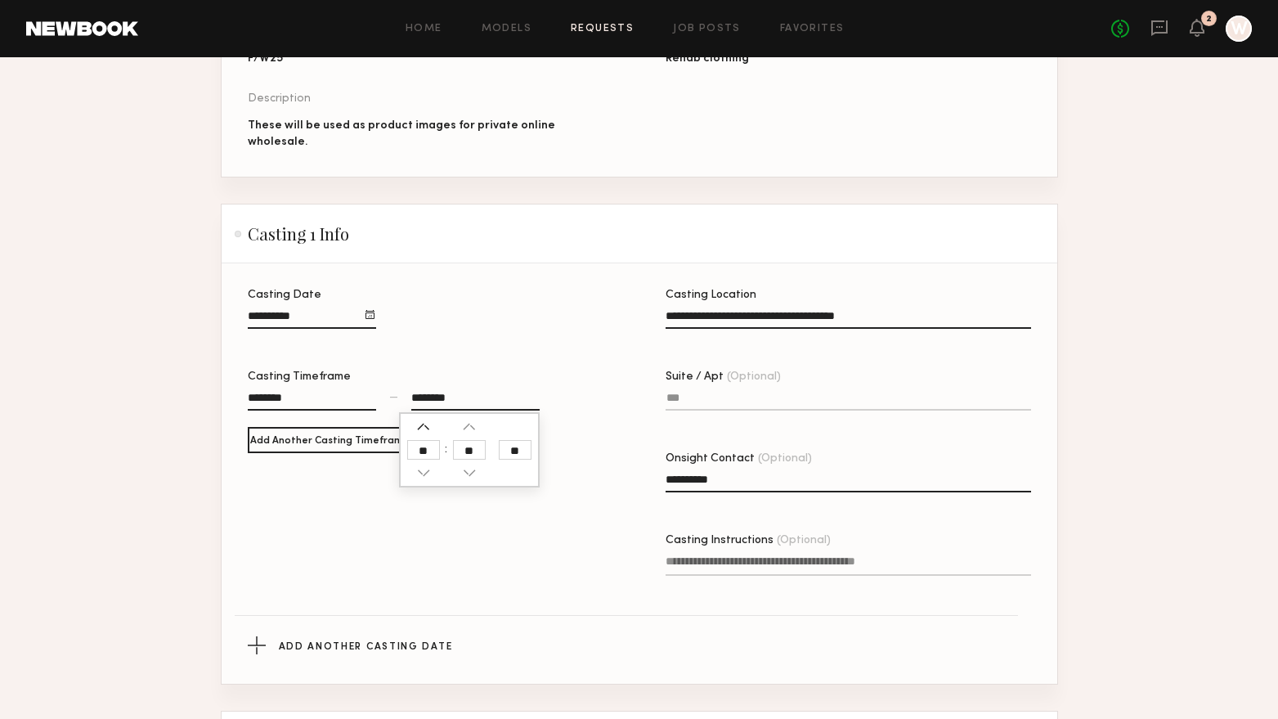
type input "**"
click at [428, 420] on button "button" at bounding box center [423, 426] width 13 height 13
type input "********"
type input "**"
click at [424, 466] on button "button" at bounding box center [423, 472] width 13 height 13
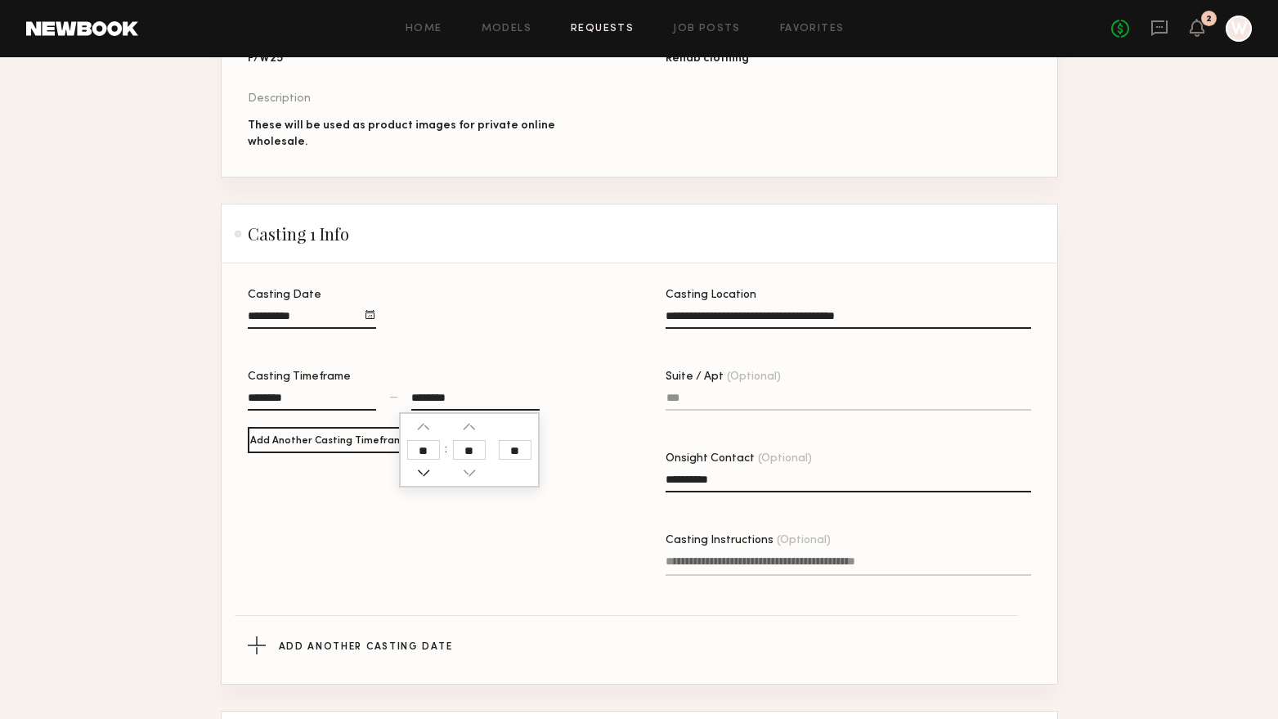
type input "********"
type input "**"
click at [588, 447] on div "Casting Date Casting Timeframe ******** — ******** ** ** ** Add Another Casting…" at bounding box center [430, 455] width 365 height 332
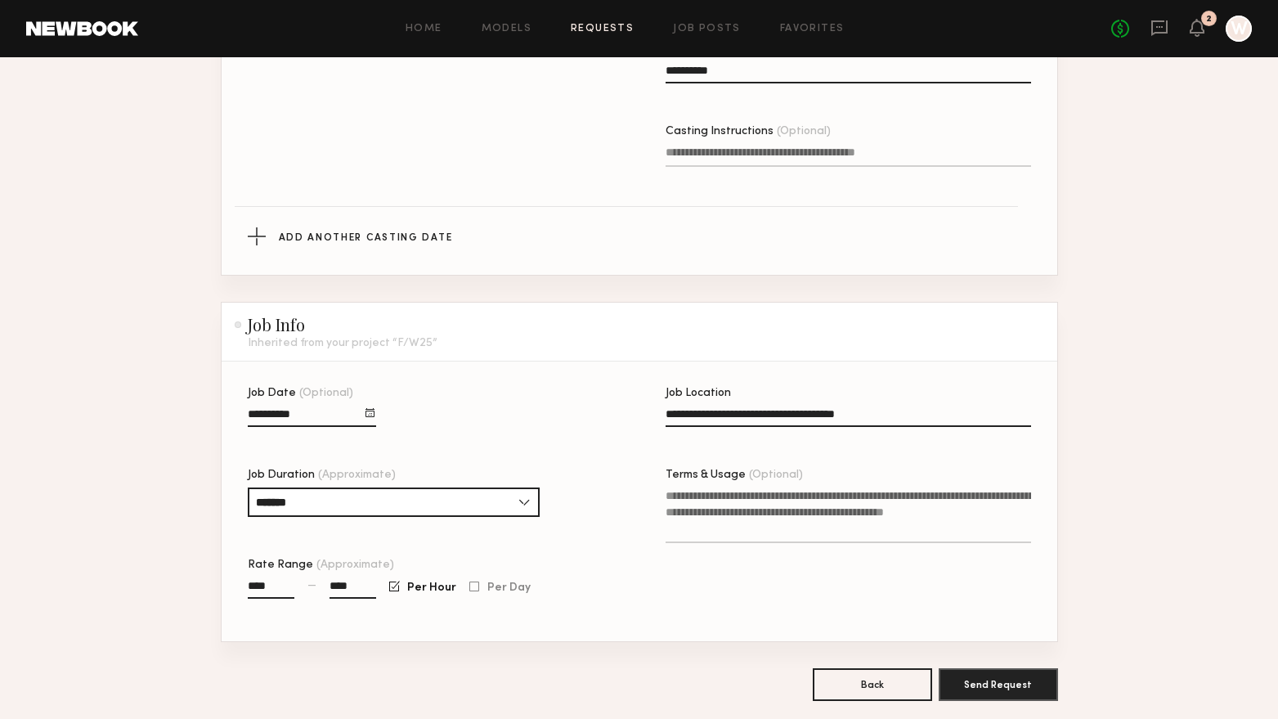
scroll to position [731, 0]
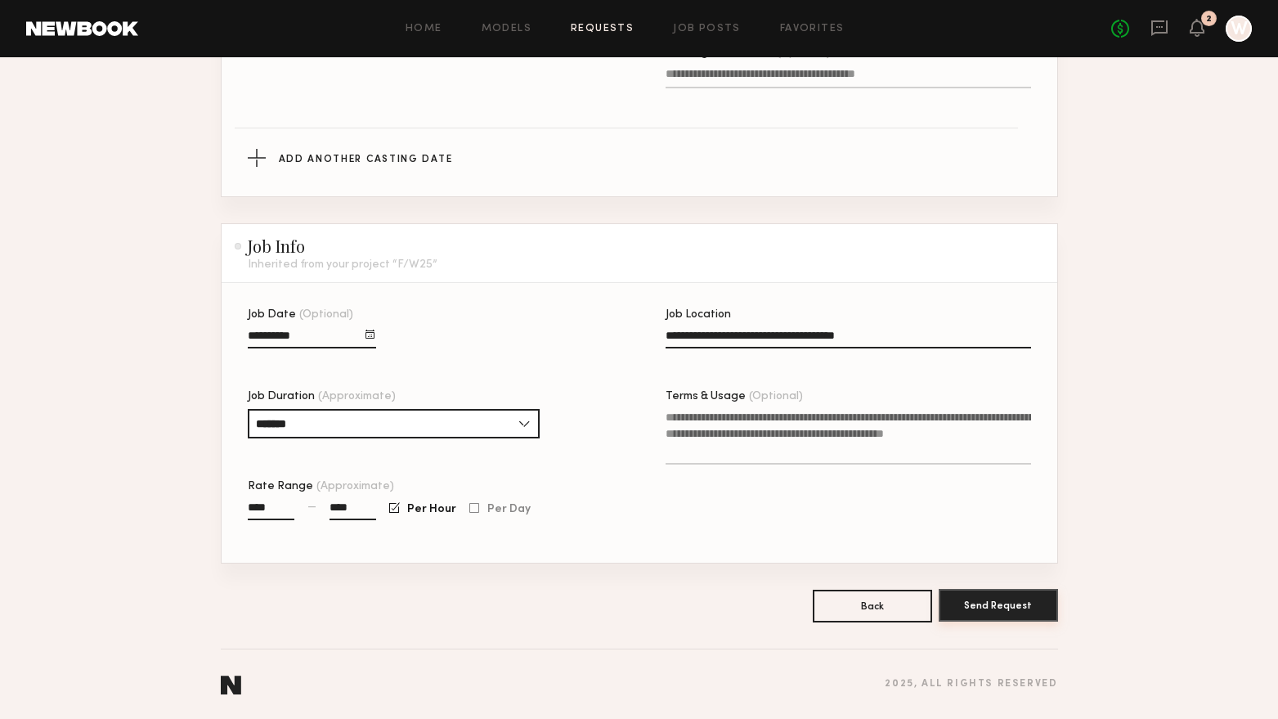
click at [1000, 590] on button "Send Request" at bounding box center [998, 605] width 119 height 33
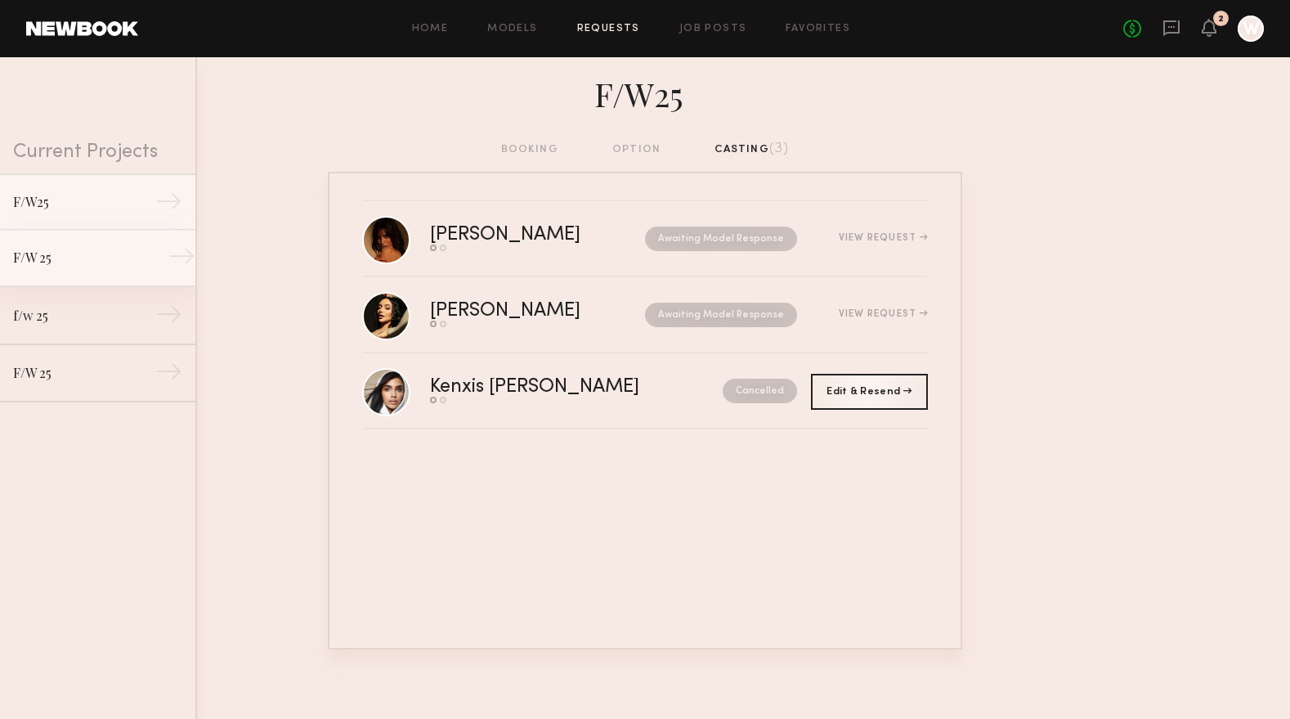
click at [78, 247] on link "F/W 25 →" at bounding box center [97, 258] width 195 height 57
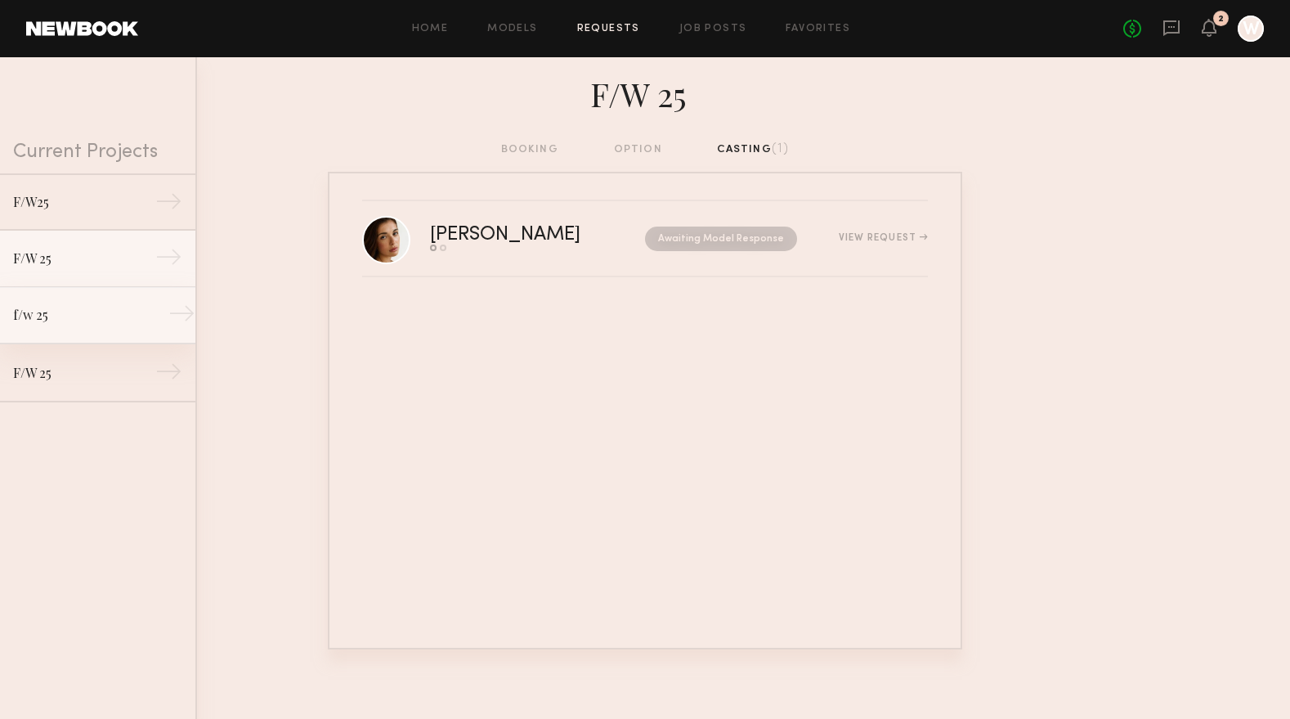
click at [110, 308] on div "f/w 25" at bounding box center [84, 315] width 142 height 20
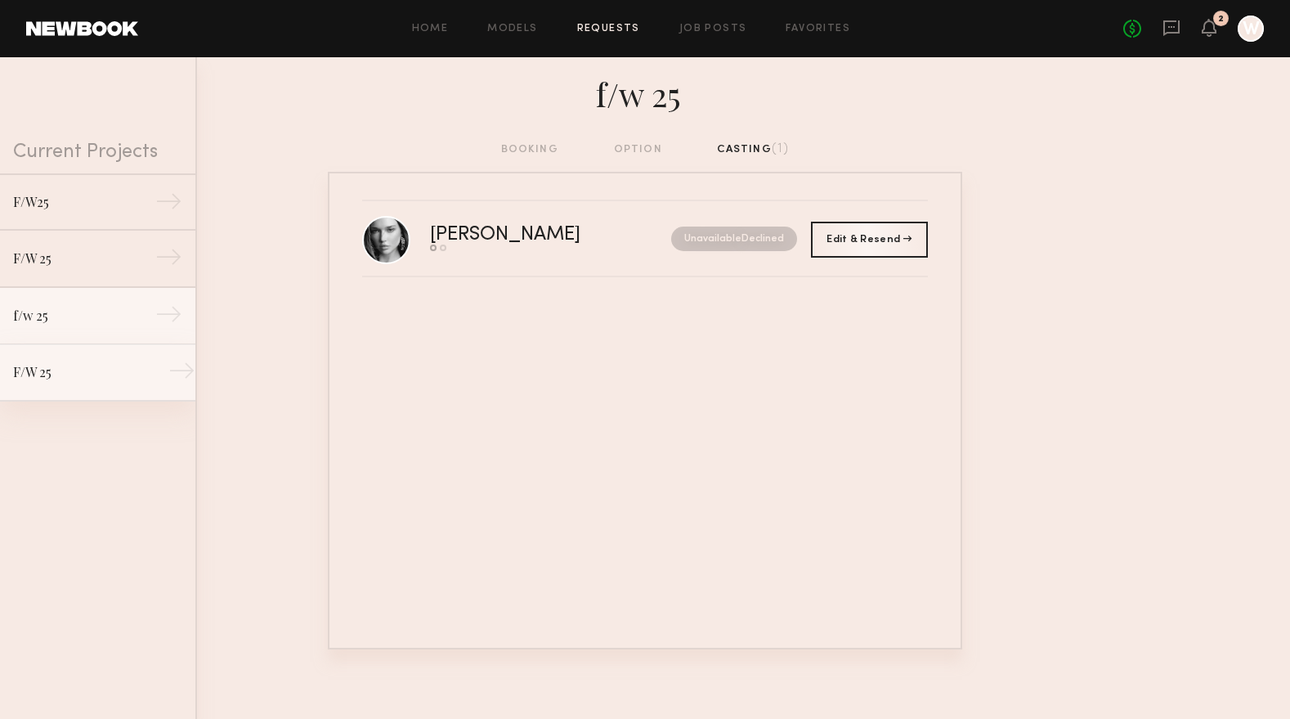
click at [114, 362] on div "F/W 25" at bounding box center [84, 372] width 142 height 20
